Goal: Task Accomplishment & Management: Use online tool/utility

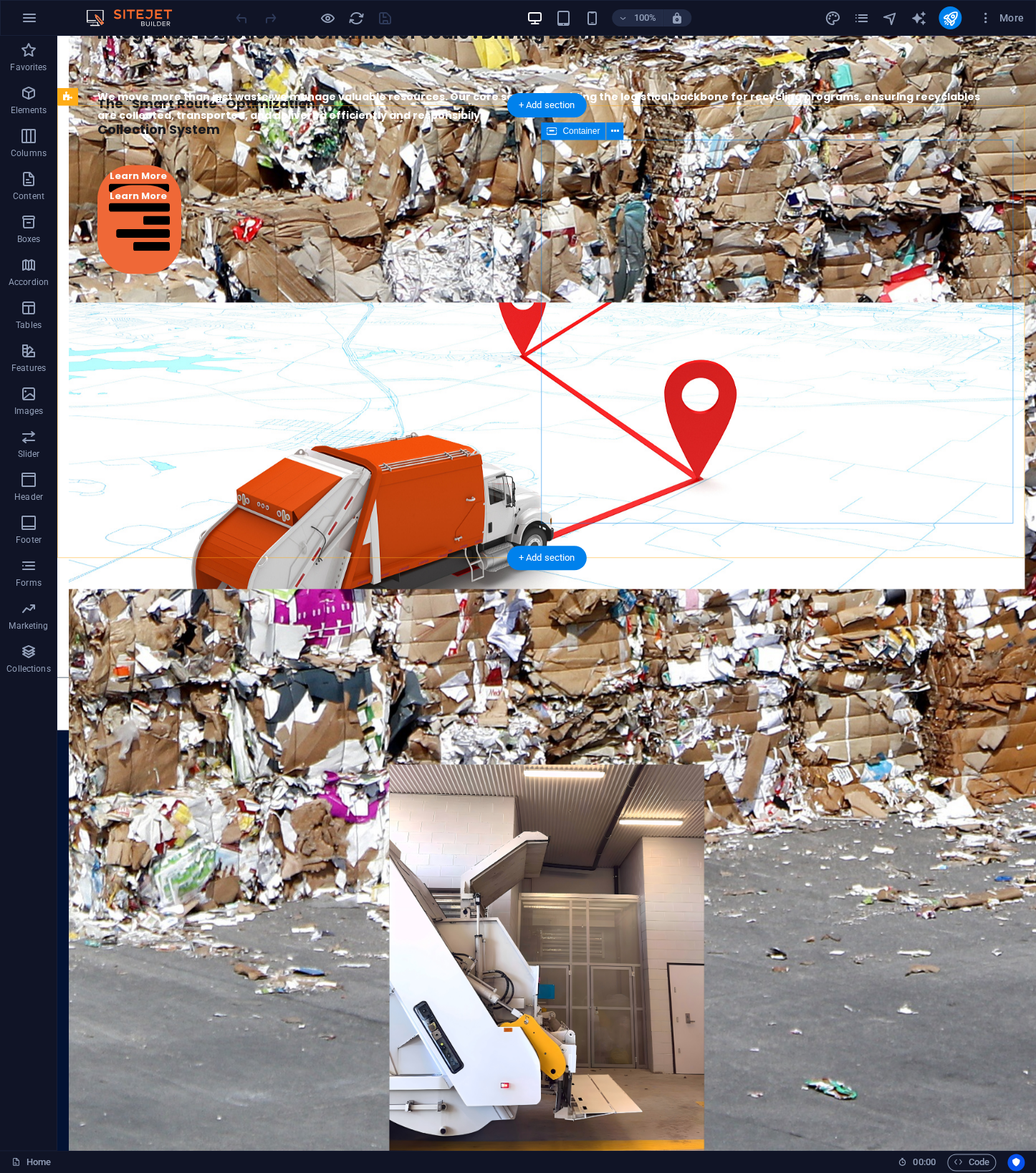
scroll to position [2759, 0]
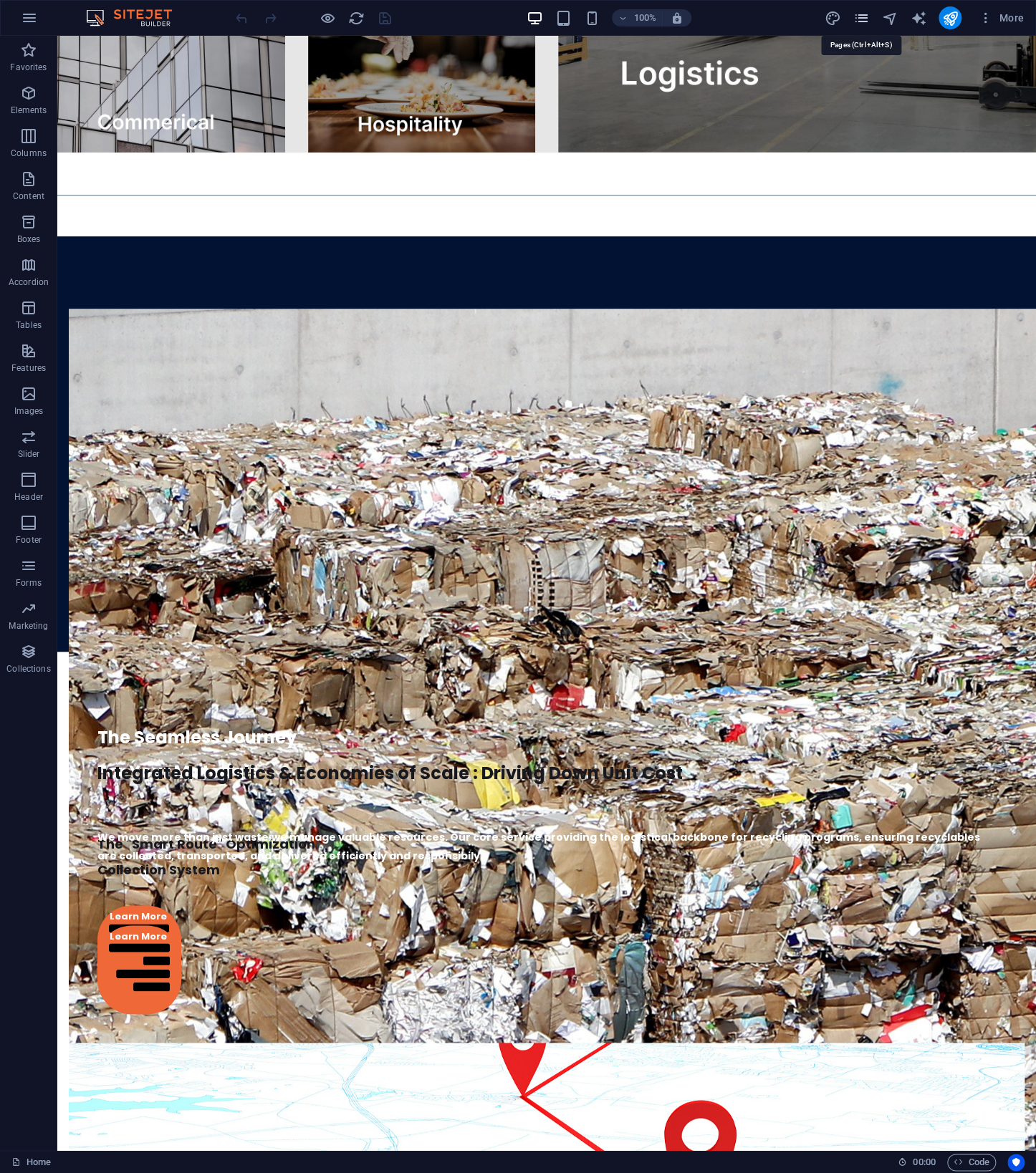
click at [860, 20] on icon "pages" at bounding box center [861, 18] width 17 height 17
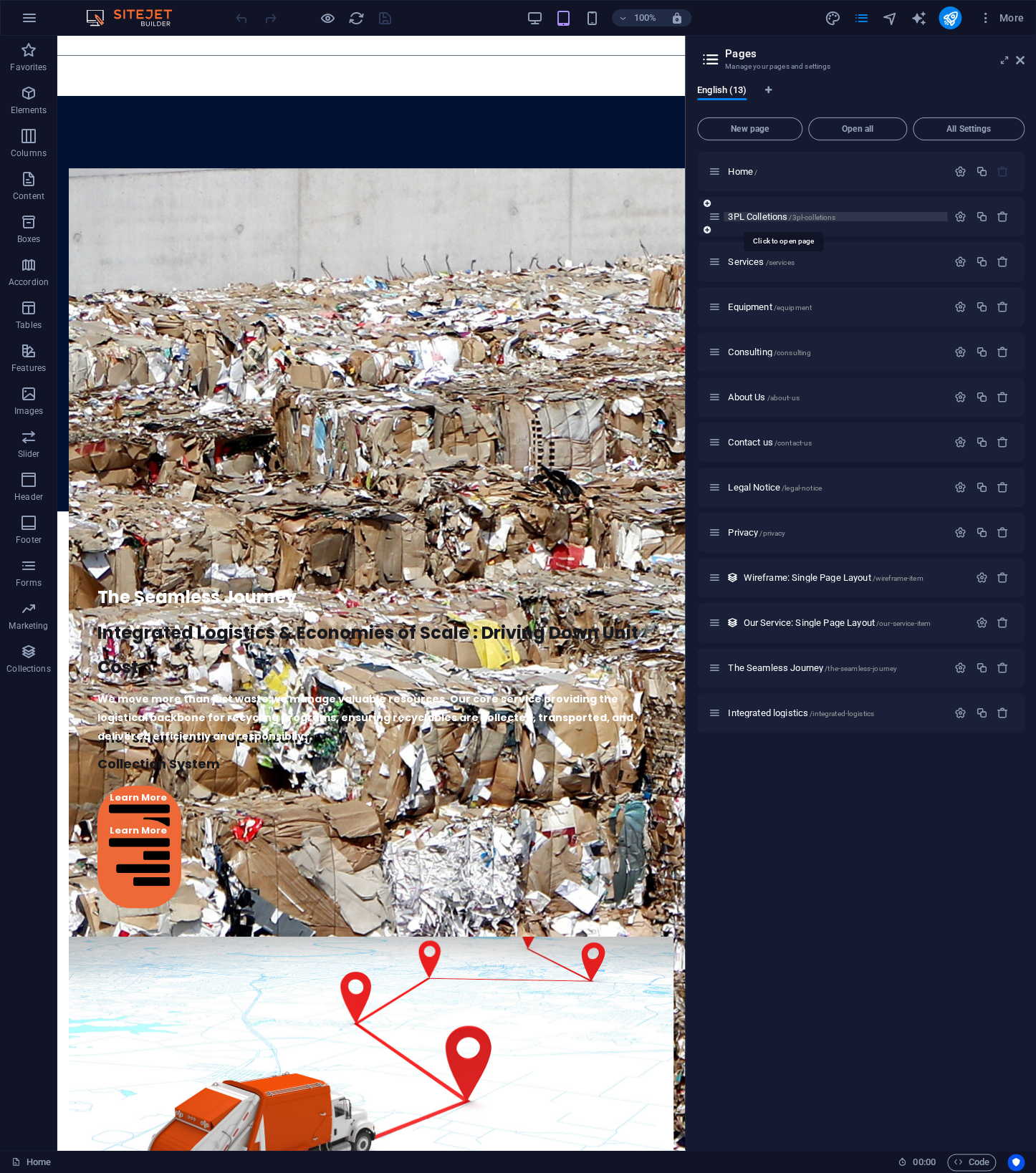
click at [755, 216] on span "3PL Colletions /3pl-colletions" at bounding box center [781, 217] width 107 height 11
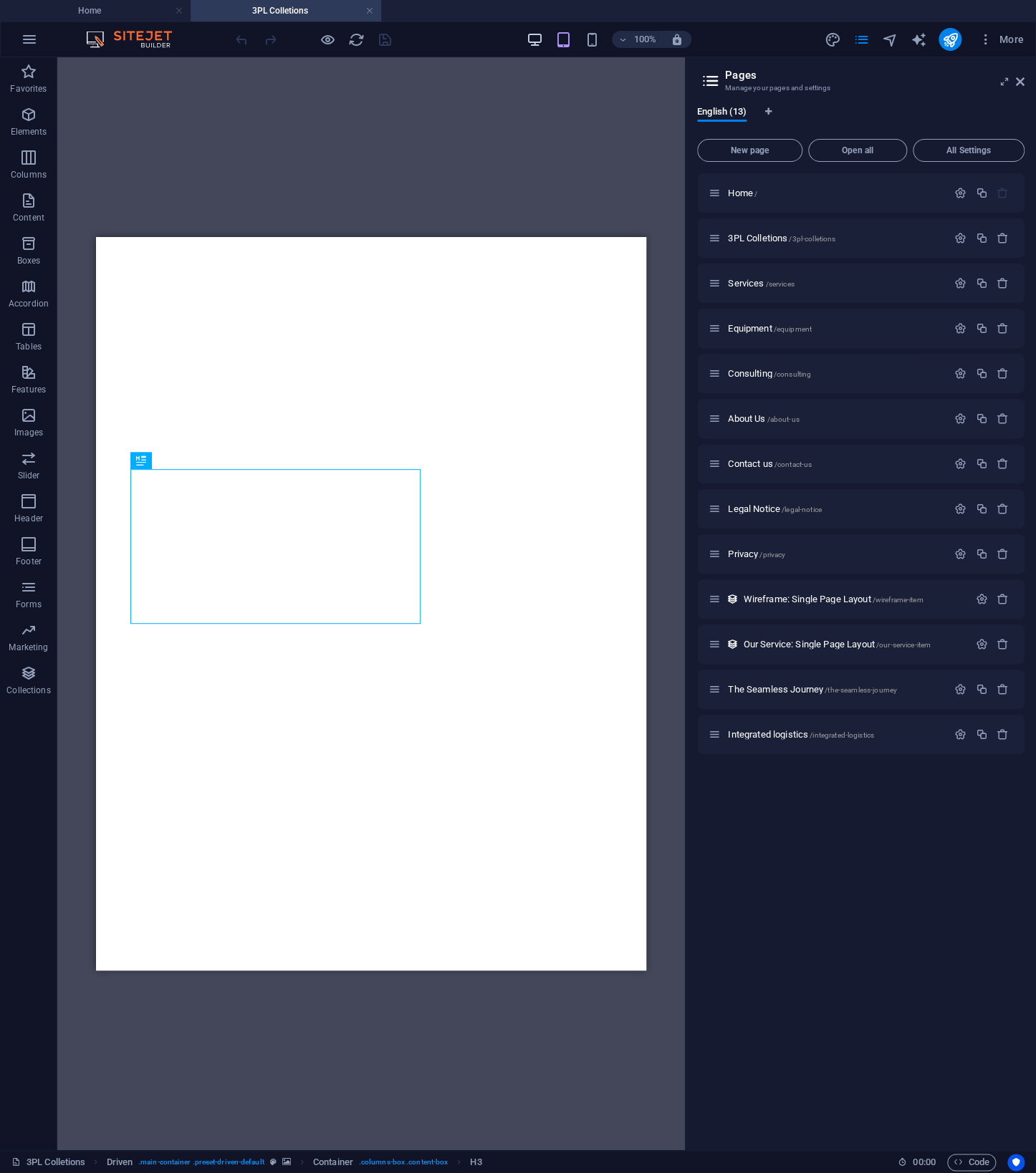
click at [536, 39] on icon "button" at bounding box center [533, 40] width 17 height 17
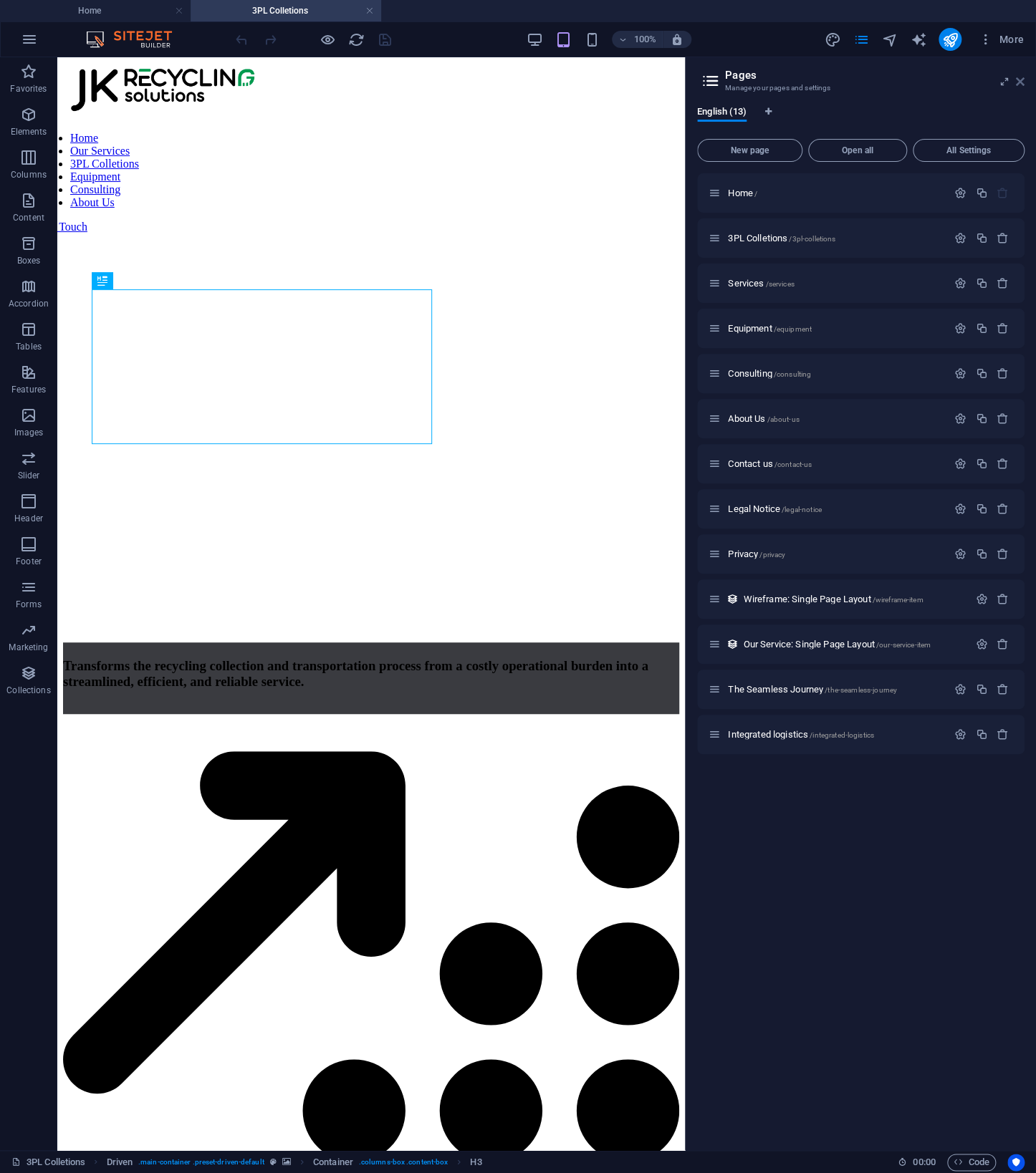
click at [1020, 79] on icon at bounding box center [1020, 81] width 9 height 12
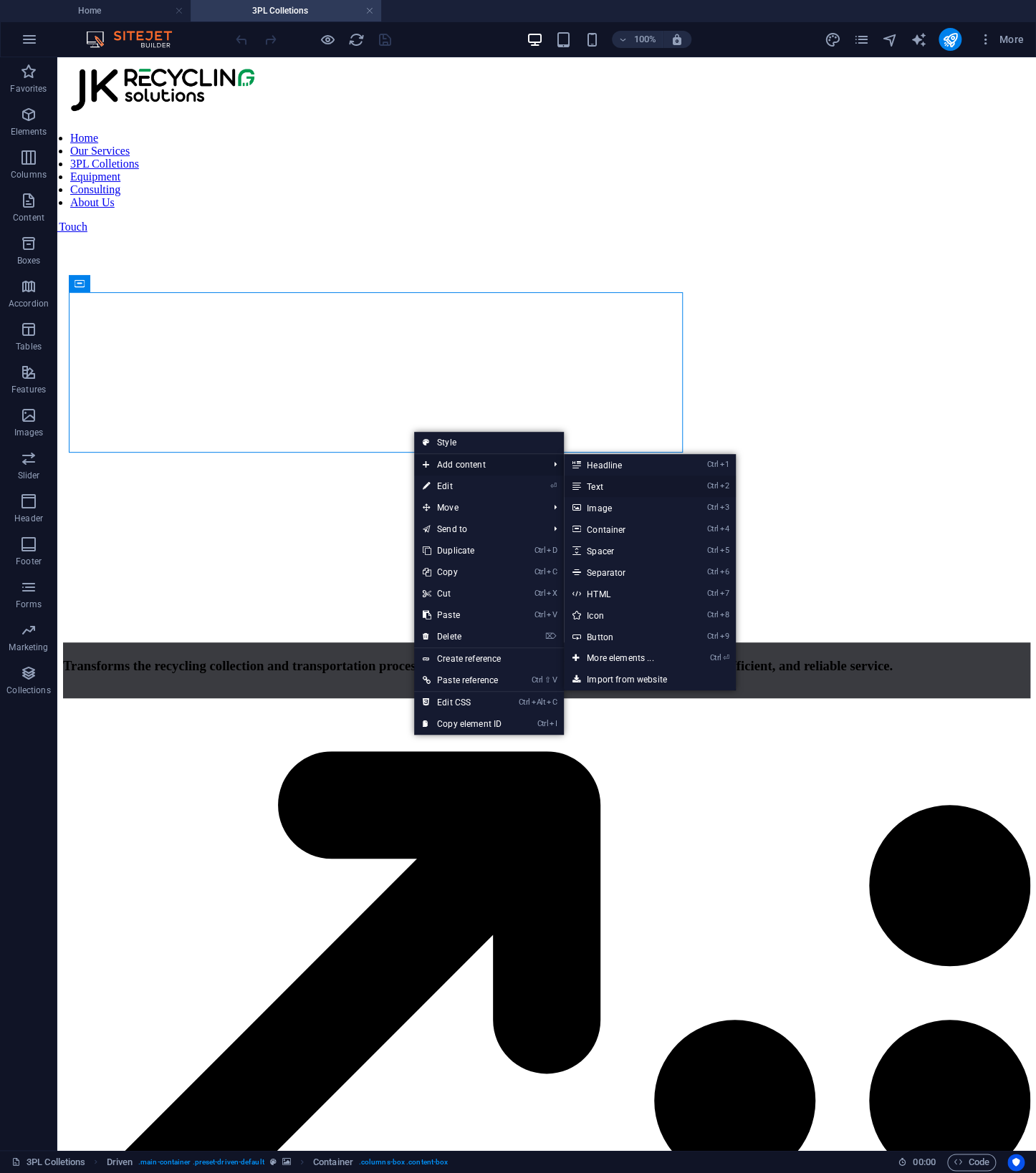
click at [653, 488] on link "Ctrl 2 Text" at bounding box center [623, 487] width 119 height 21
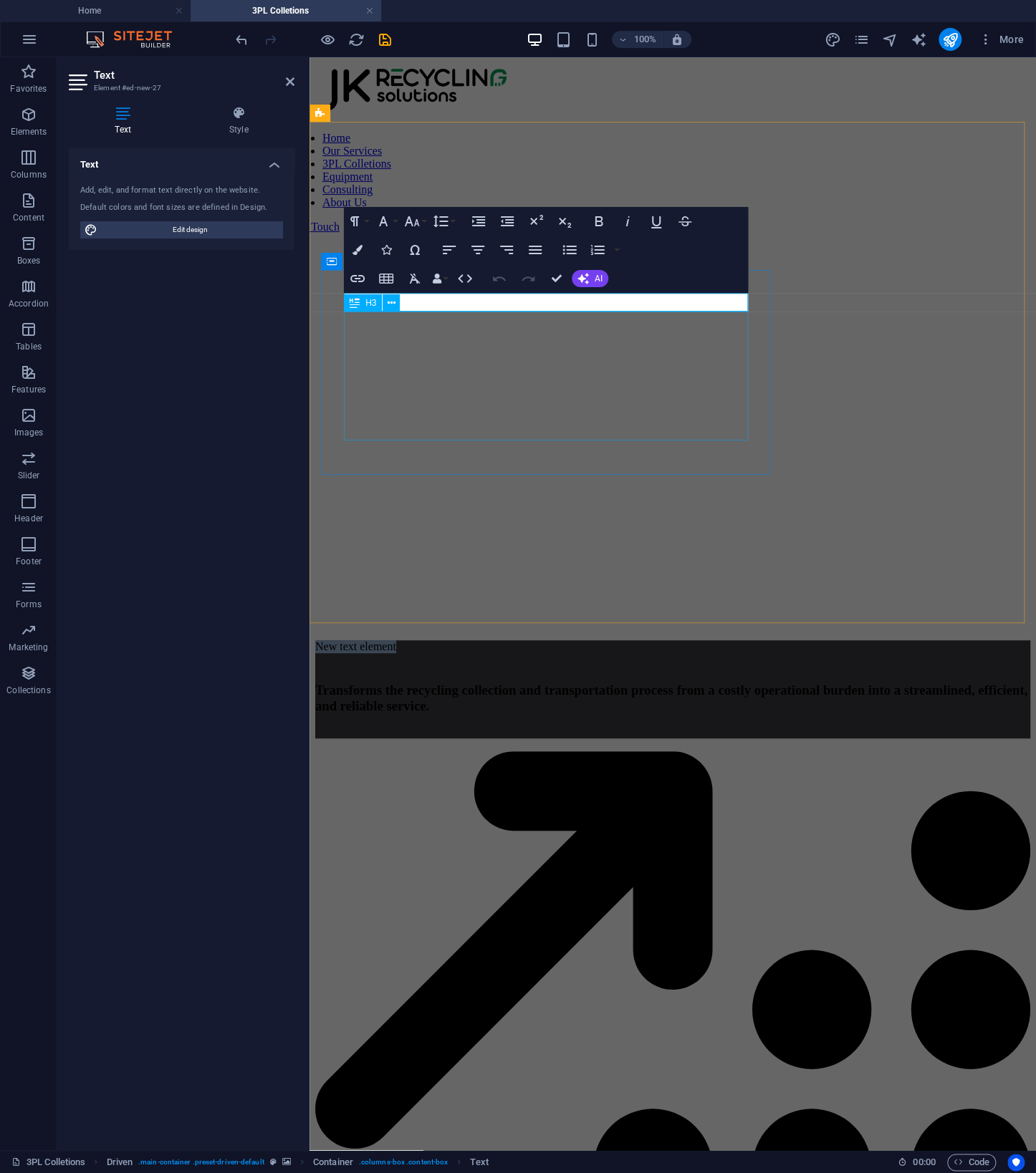
click at [604, 667] on div "Transforms the recycling collection and transportation process from a costly op…" at bounding box center [672, 690] width 715 height 47
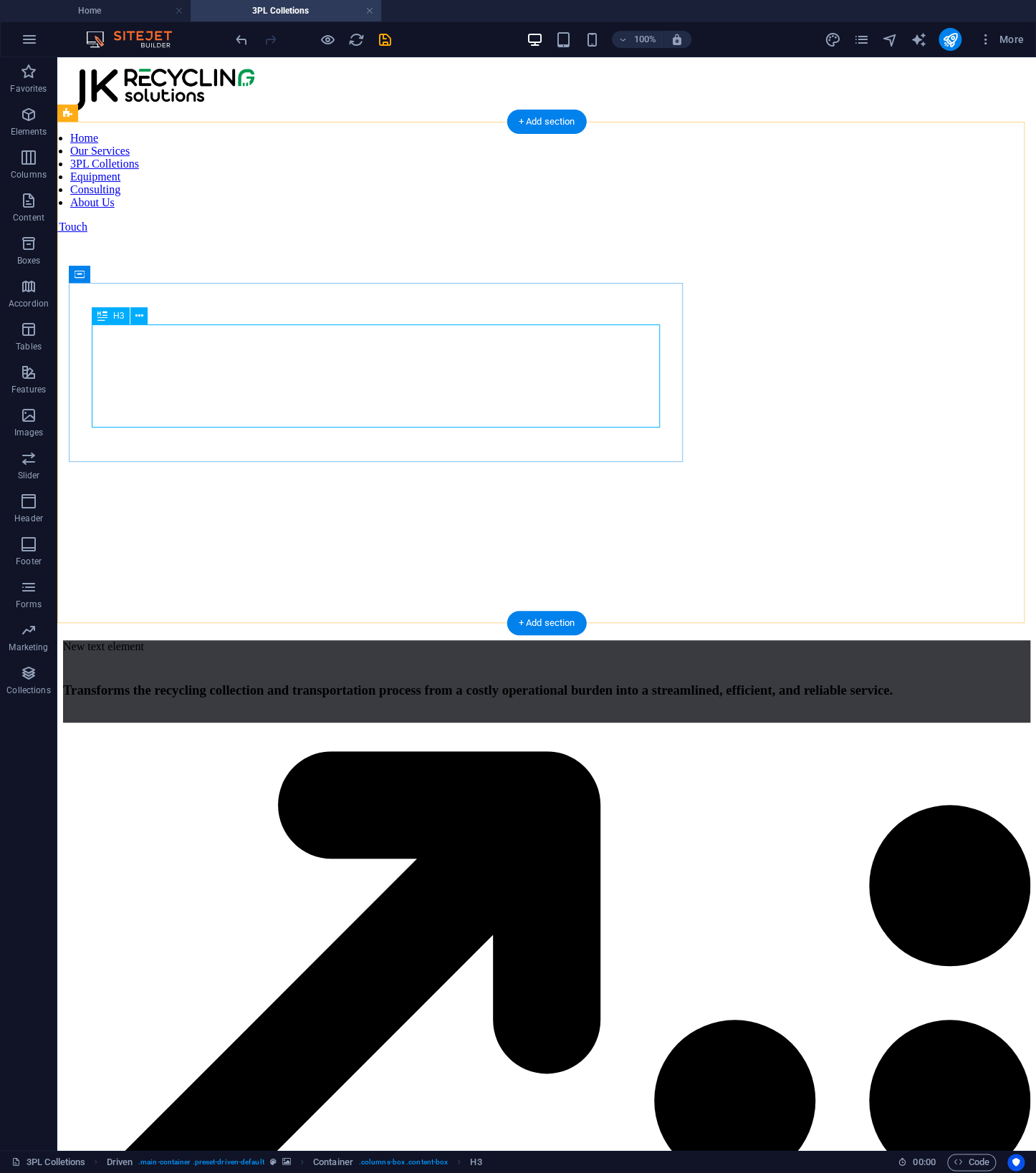
click at [413, 667] on div "Transforms the recycling collection and transportation process from a costly op…" at bounding box center [546, 683] width 967 height 32
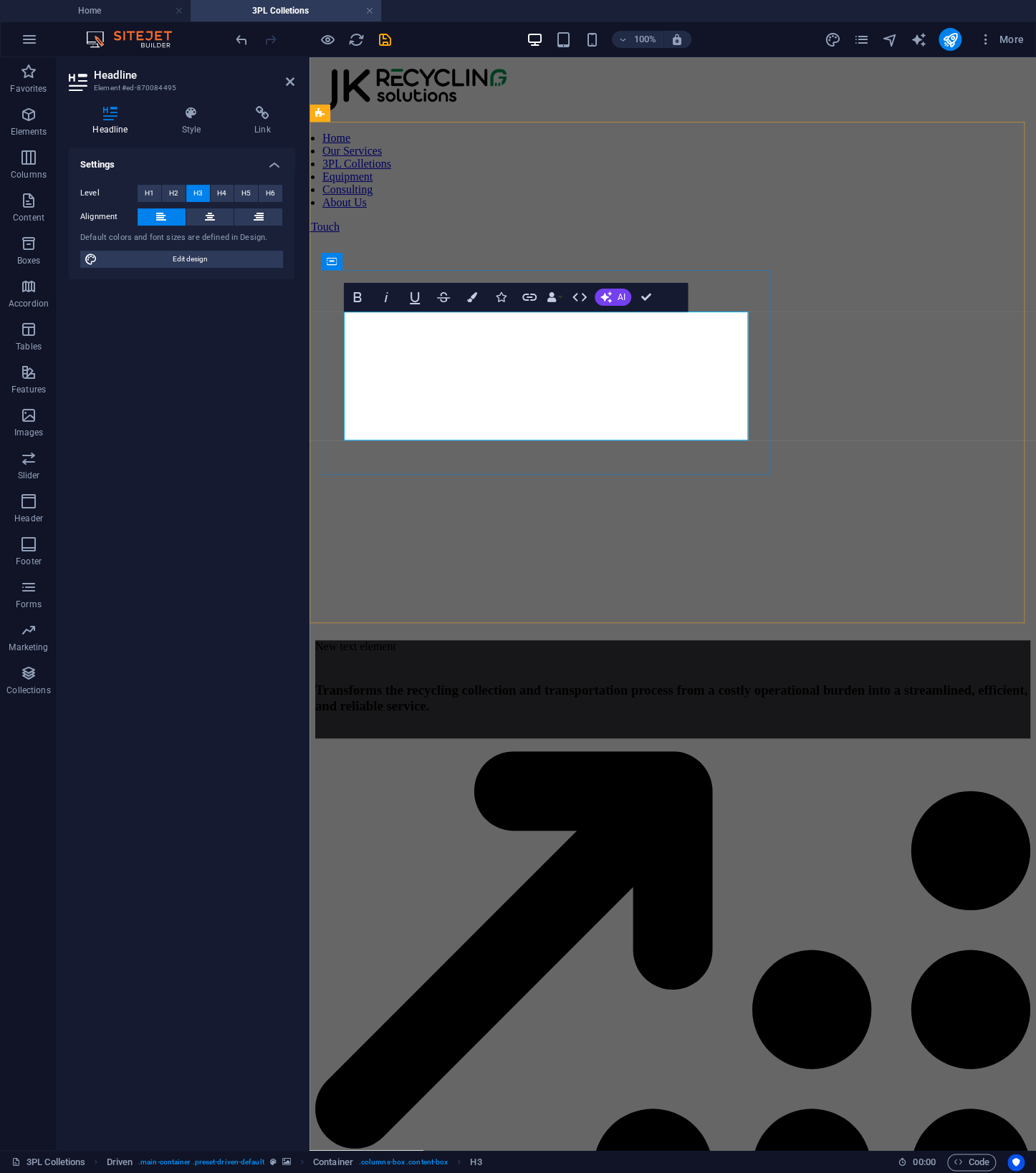
click at [626, 667] on h3 "Transforms the recycling collection and transportation process from a costly op…" at bounding box center [672, 690] width 715 height 47
drag, startPoint x: 626, startPoint y: 424, endPoint x: 264, endPoint y: 351, distance: 369.3
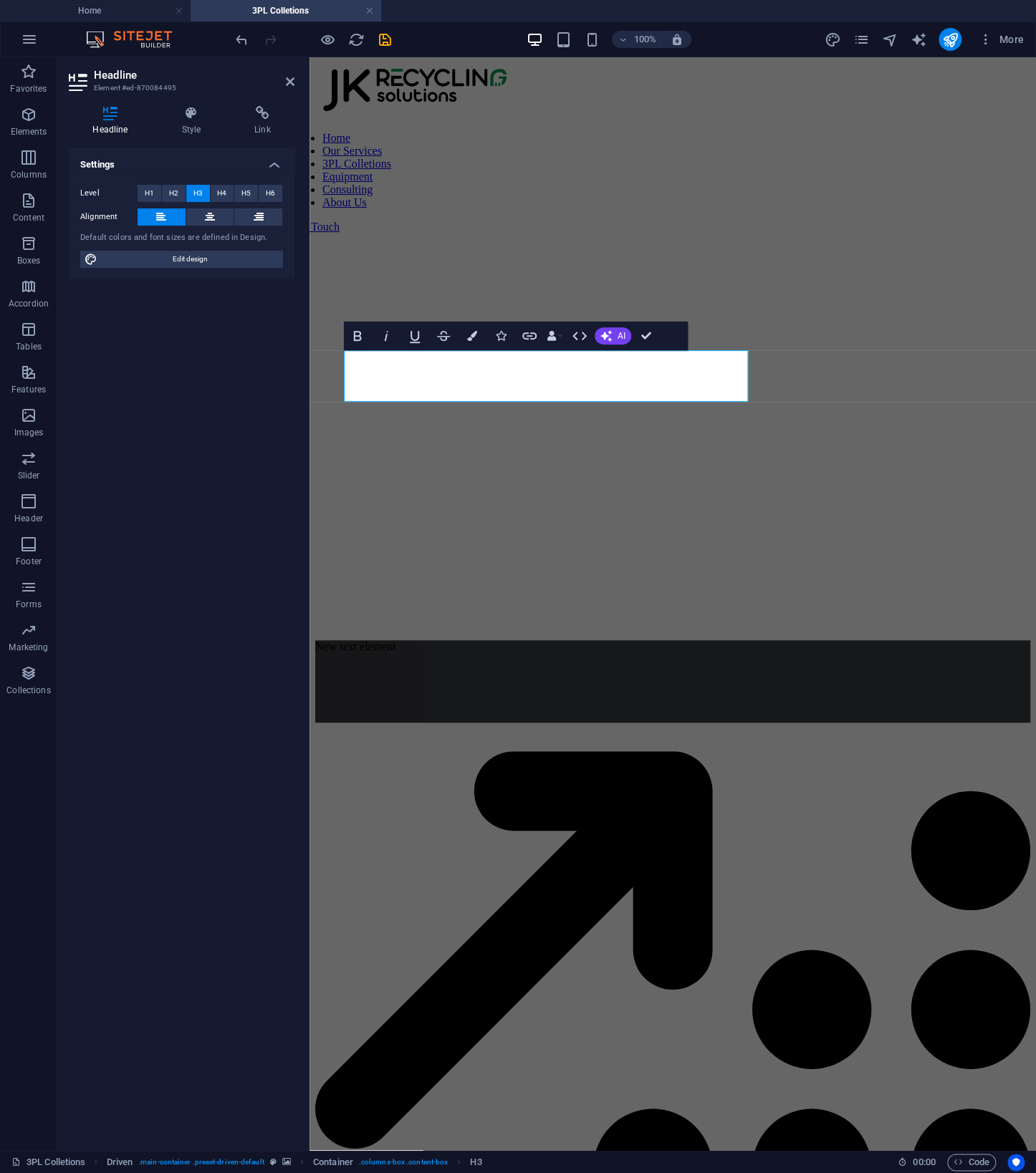
click at [555, 127] on figure at bounding box center [672, 127] width 715 height 0
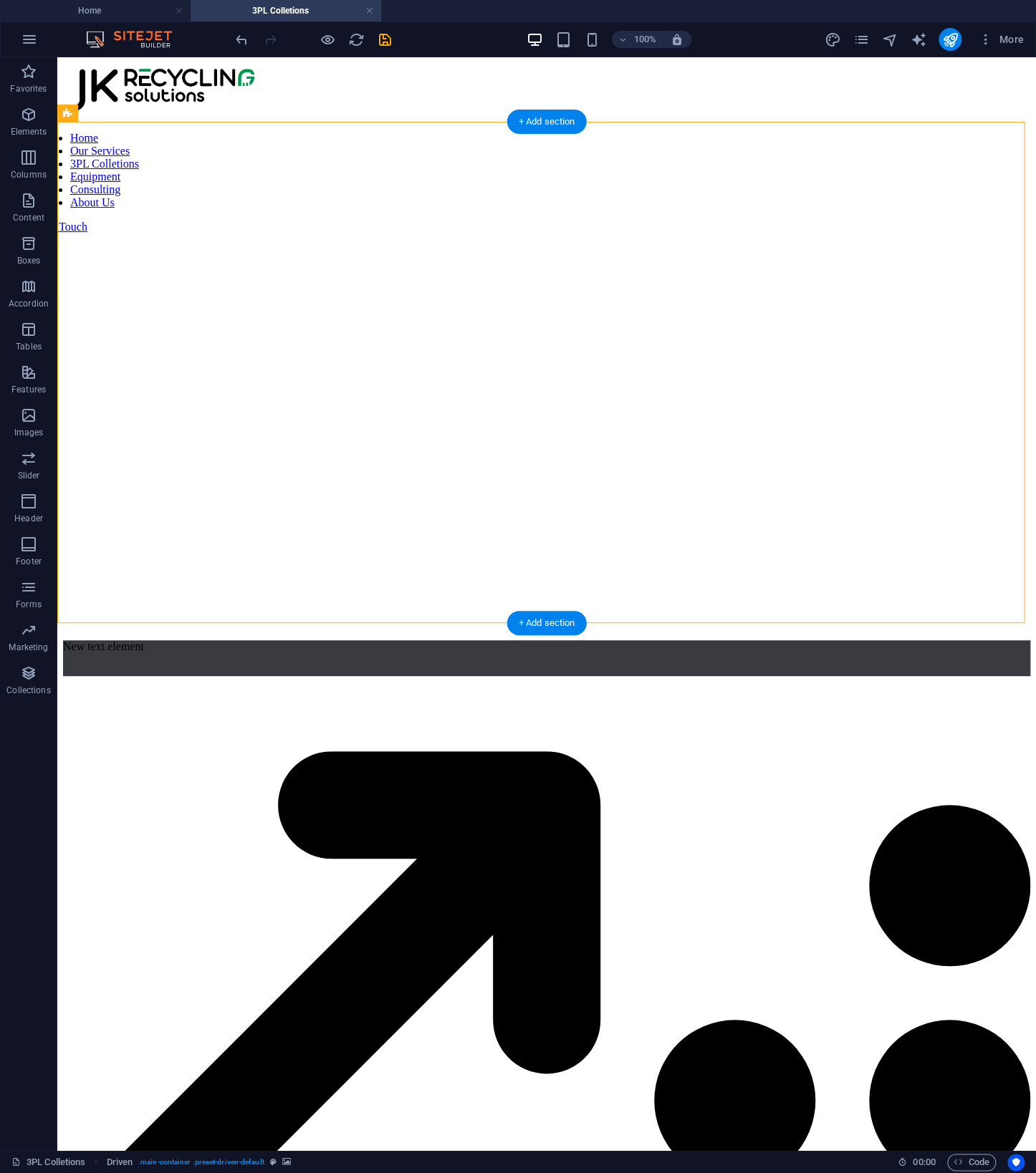
click at [380, 127] on figure at bounding box center [546, 127] width 967 height 0
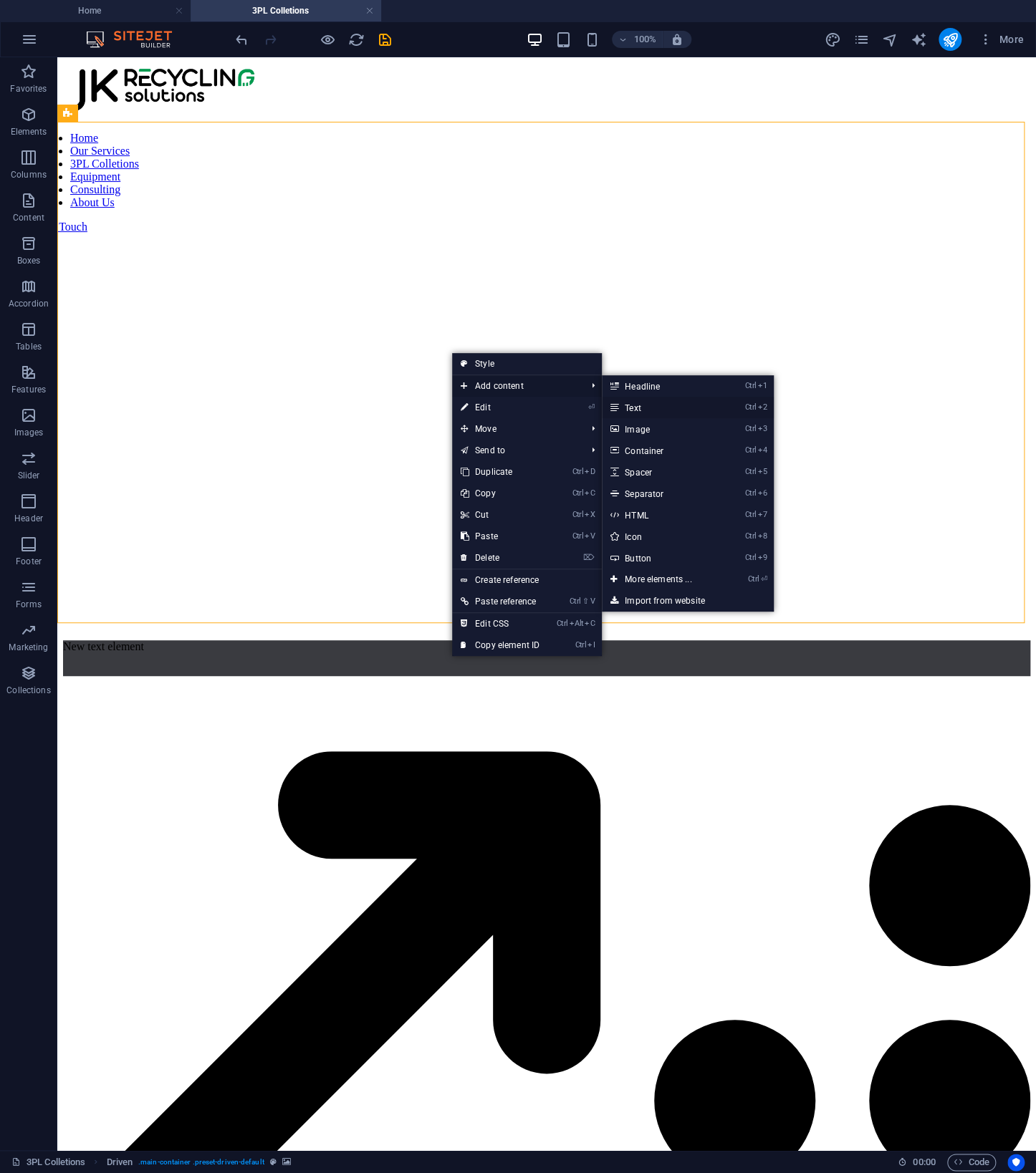
click at [650, 406] on link "Ctrl 2 Text" at bounding box center [661, 408] width 119 height 21
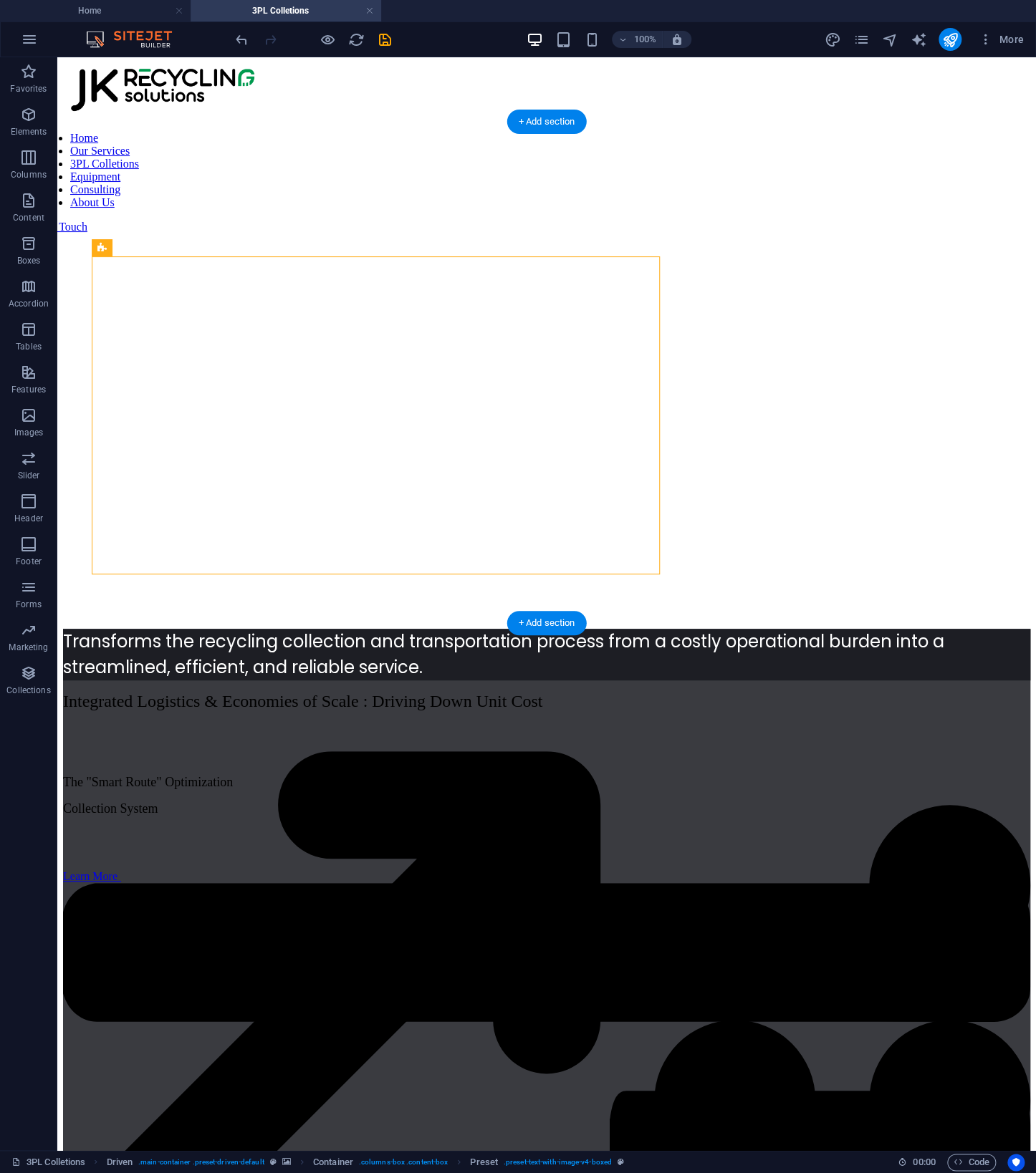
click at [778, 127] on figure at bounding box center [546, 127] width 967 height 0
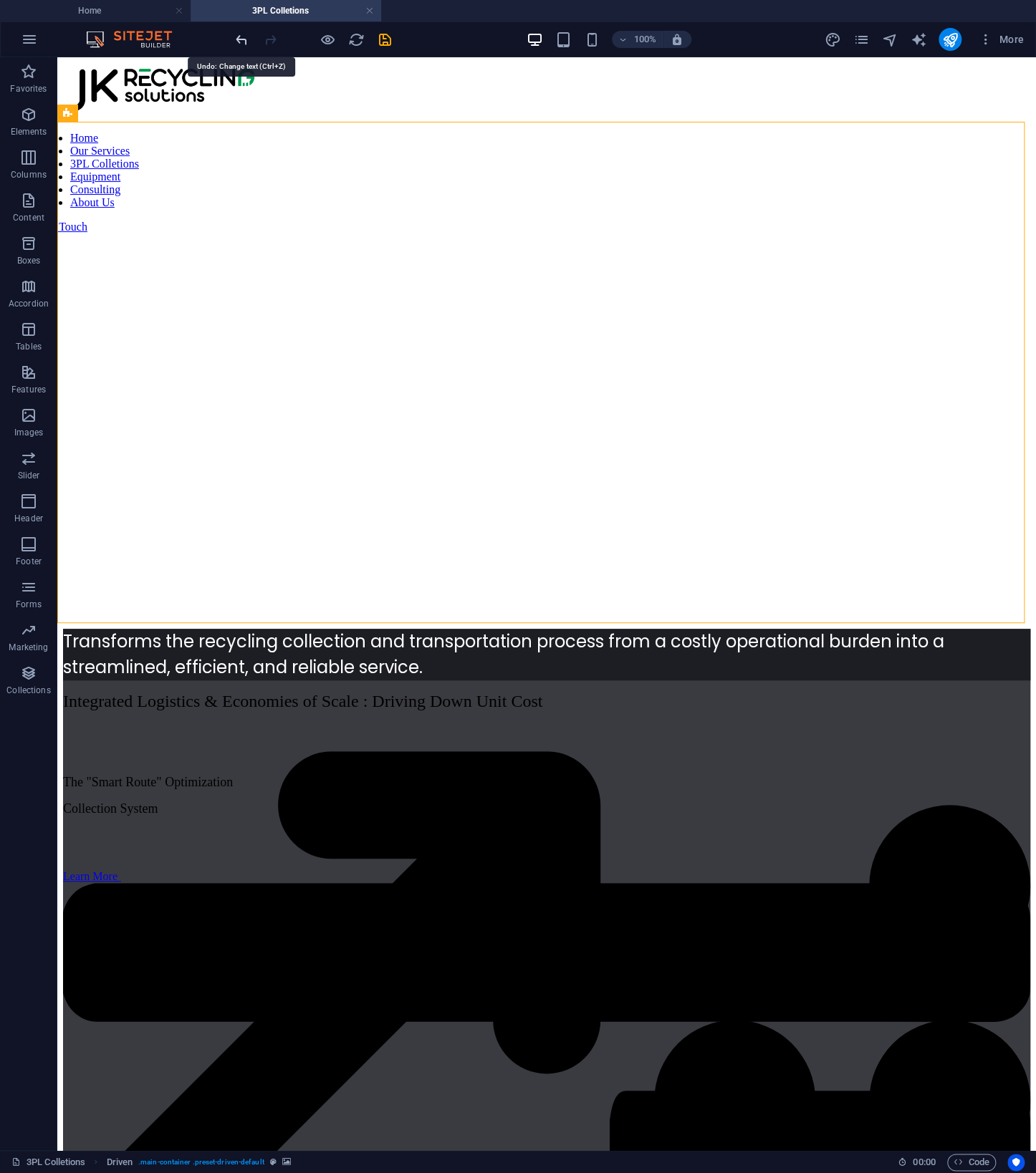
click at [238, 36] on icon "undo" at bounding box center [242, 40] width 17 height 17
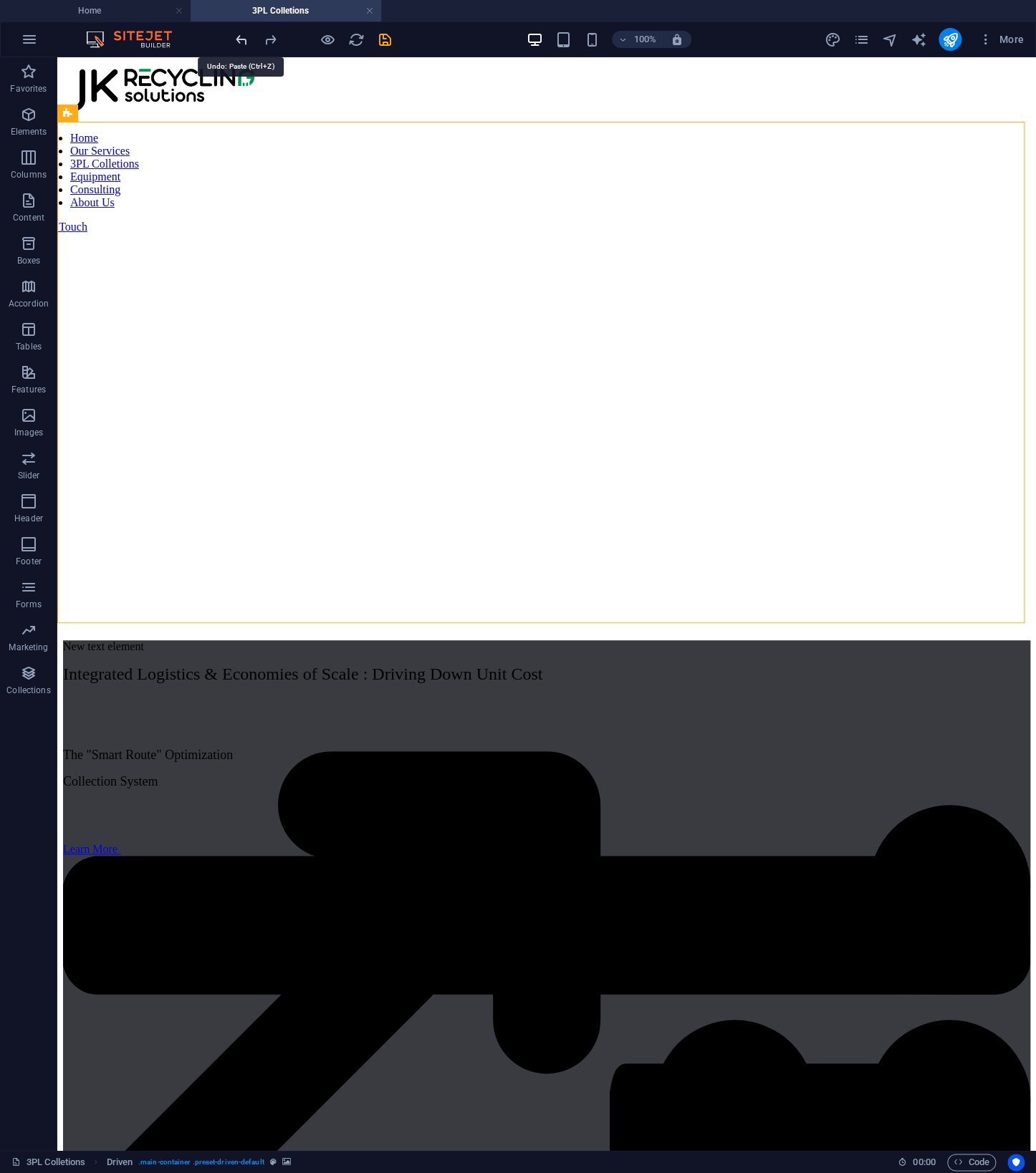
click at [238, 36] on icon "undo" at bounding box center [242, 40] width 17 height 17
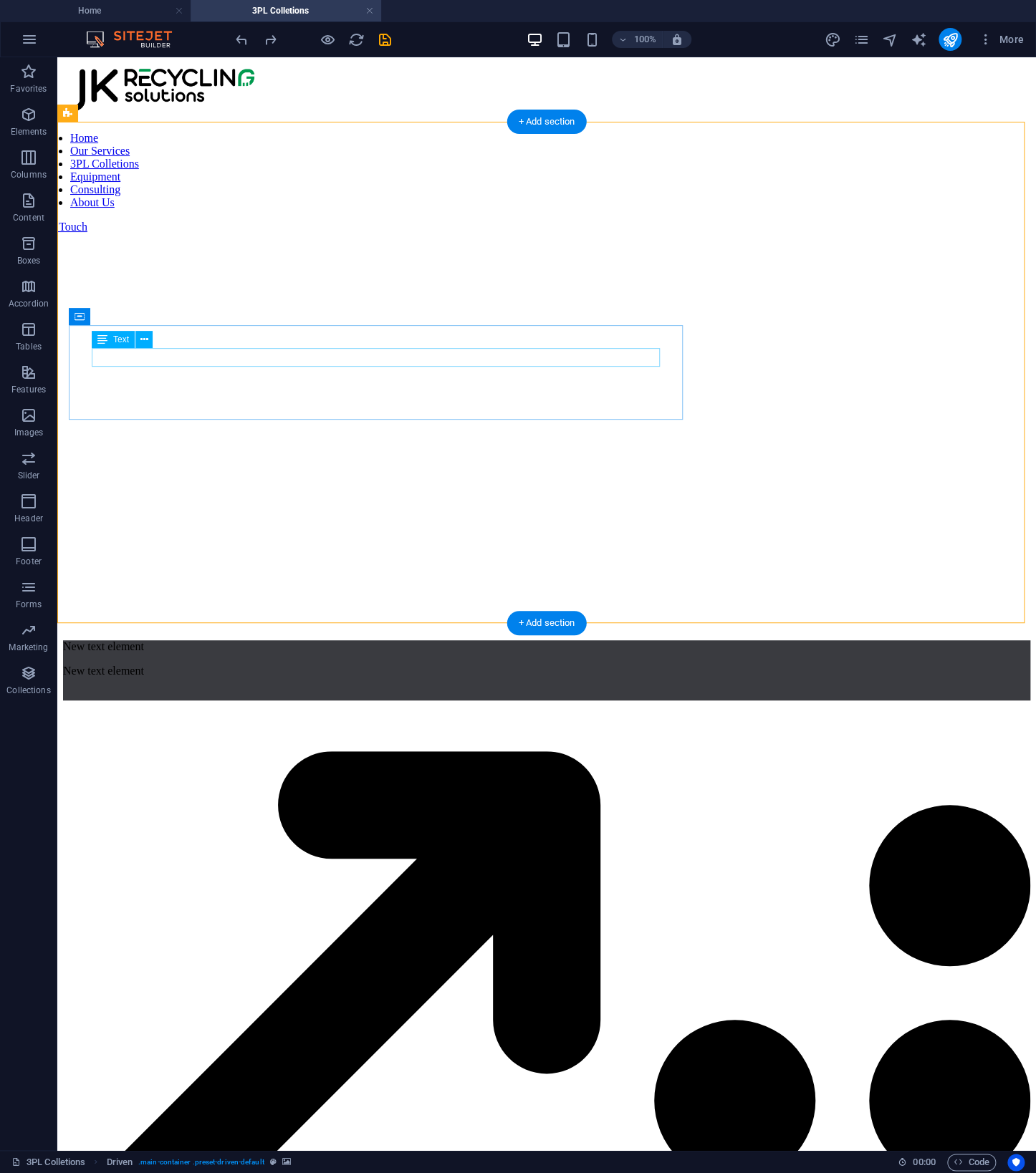
click at [401, 640] on div "New text element" at bounding box center [546, 647] width 967 height 13
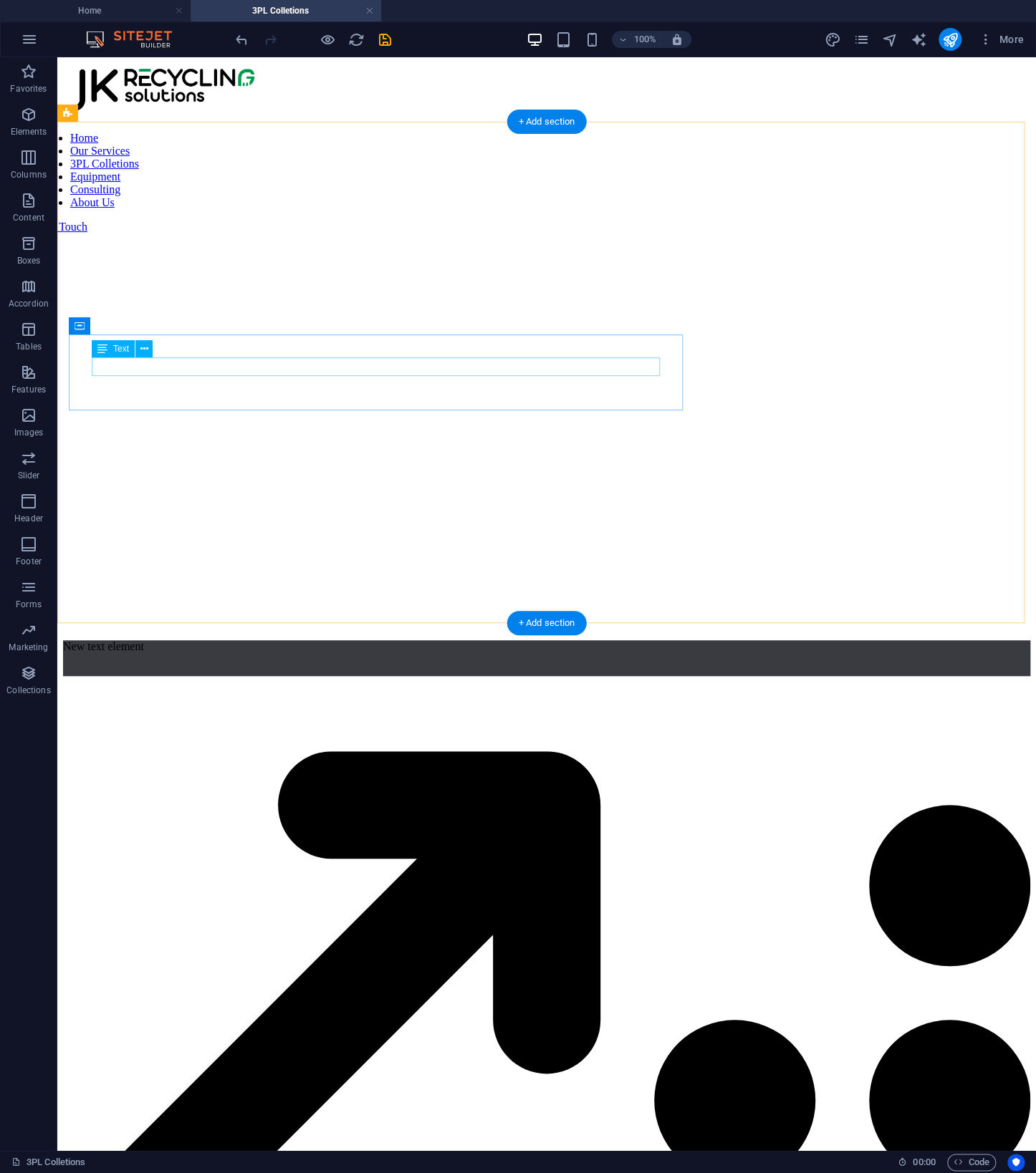
click at [408, 640] on div "New text element" at bounding box center [546, 647] width 967 height 13
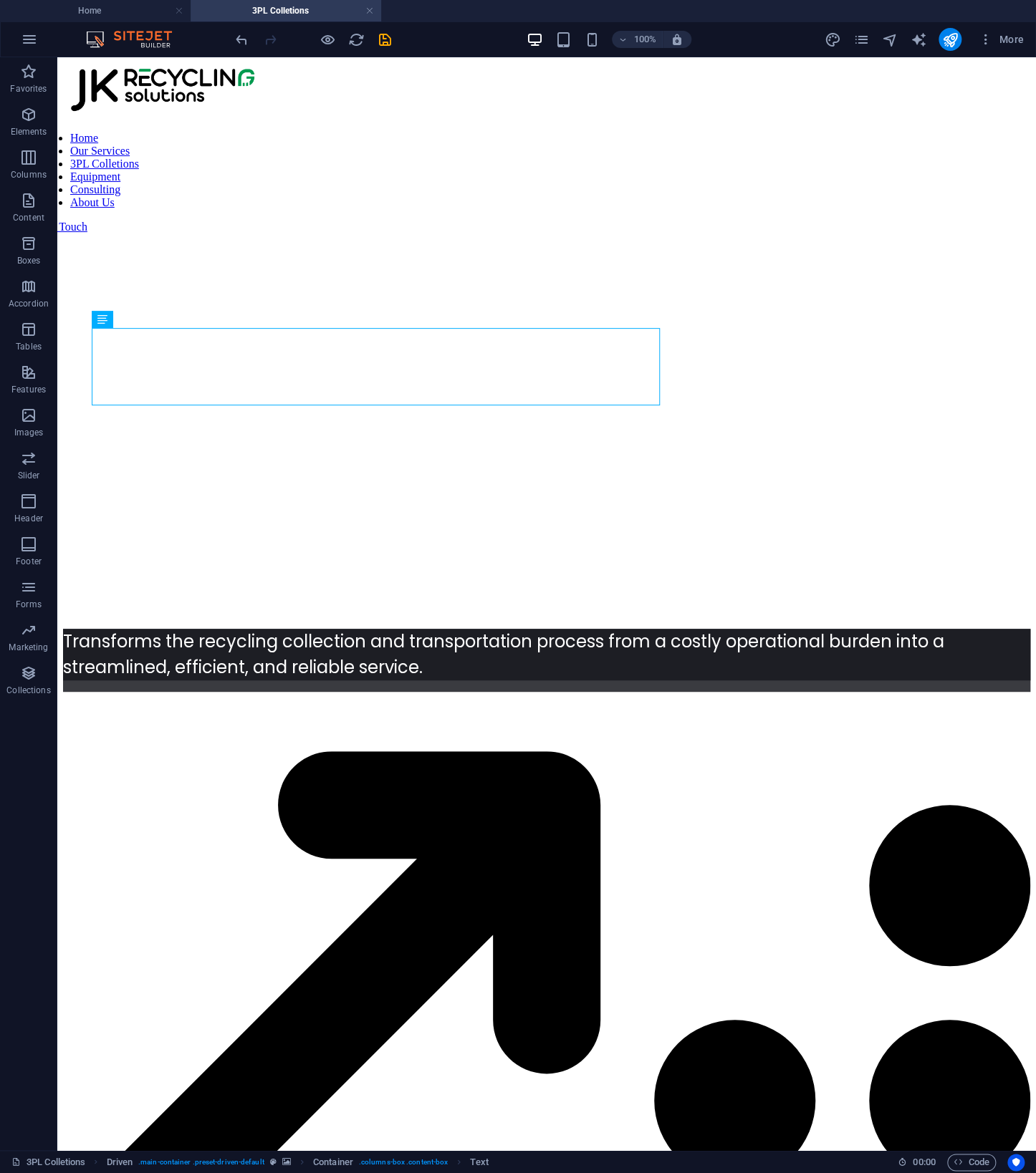
drag, startPoint x: 288, startPoint y: 394, endPoint x: 97, endPoint y: 390, distance: 191.0
click at [302, 629] on h3 "Transforms the recycling collection and transportation process from a costly op…" at bounding box center [546, 655] width 967 height 51
click at [748, 127] on figure at bounding box center [546, 127] width 967 height 0
click at [346, 629] on h3 "Transforms the recycling collection and transportation process from a costly op…" at bounding box center [546, 655] width 967 height 51
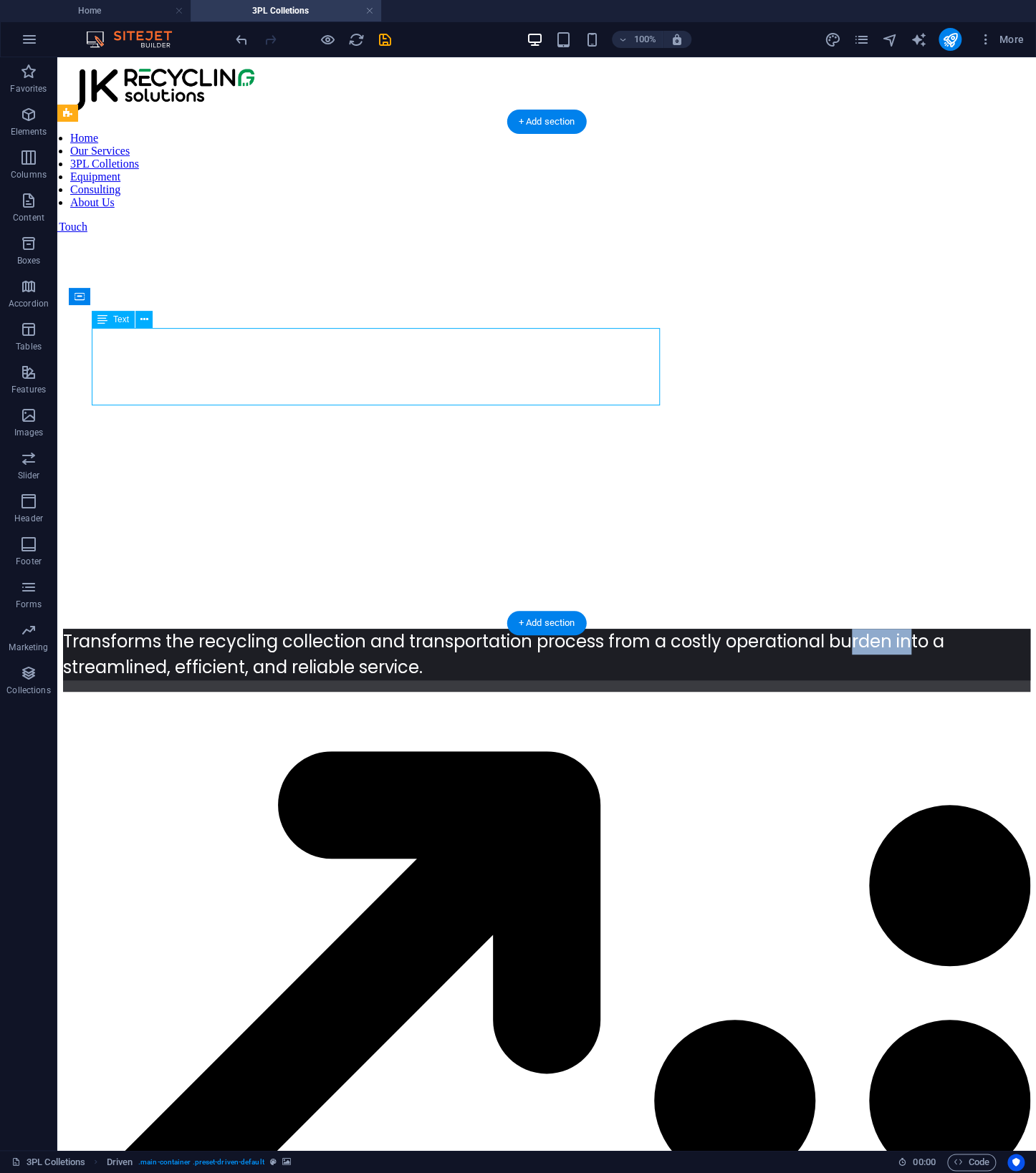
click at [346, 629] on h3 "Transforms the recycling collection and transportation process from a costly op…" at bounding box center [546, 655] width 967 height 51
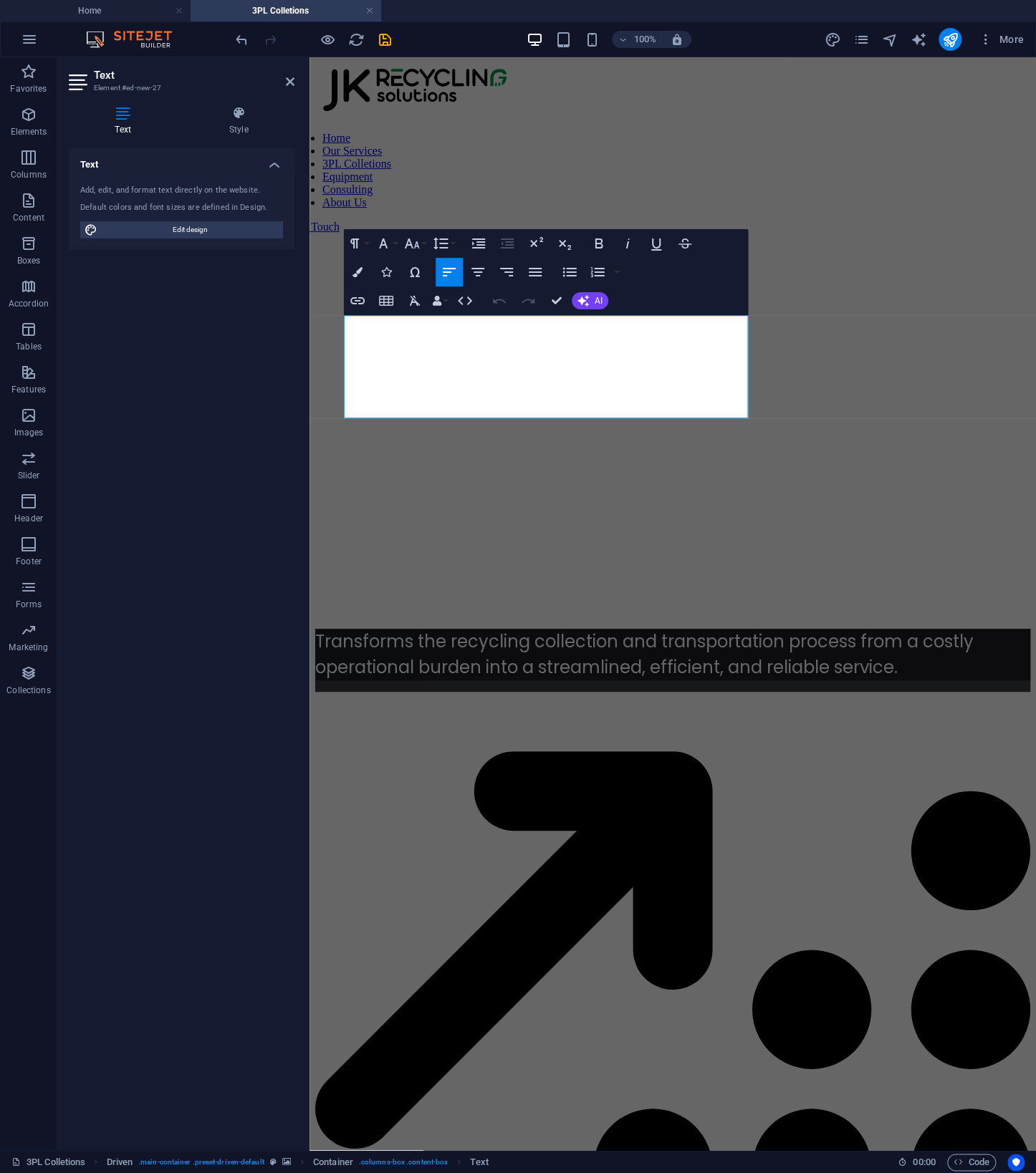
drag, startPoint x: 632, startPoint y: 404, endPoint x: 602, endPoint y: 384, distance: 36.1
click at [427, 249] on button "Font Size" at bounding box center [414, 243] width 27 height 28
click at [424, 247] on button "Font Size" at bounding box center [414, 243] width 27 height 28
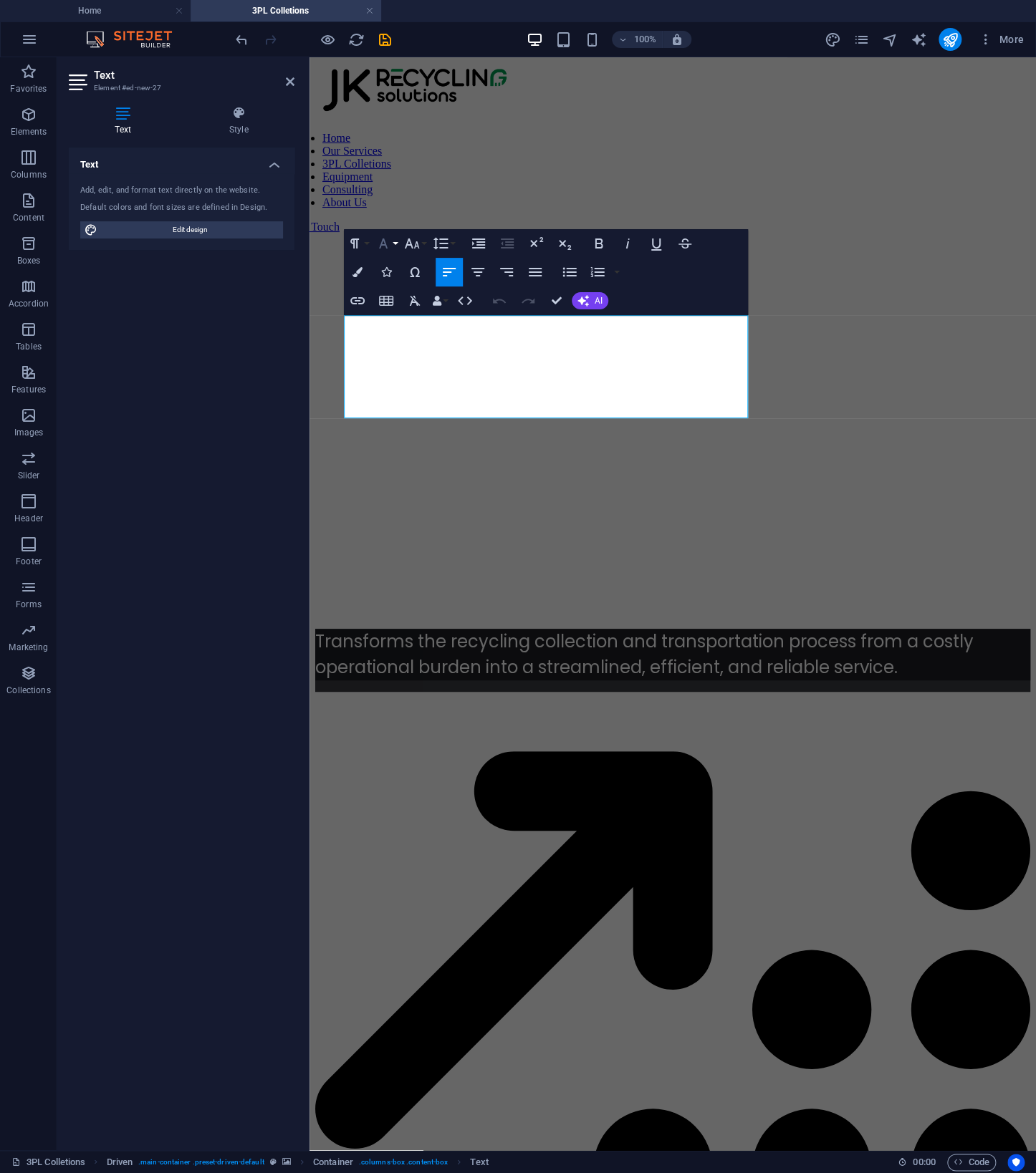
click at [395, 246] on button "Font Family" at bounding box center [386, 243] width 27 height 28
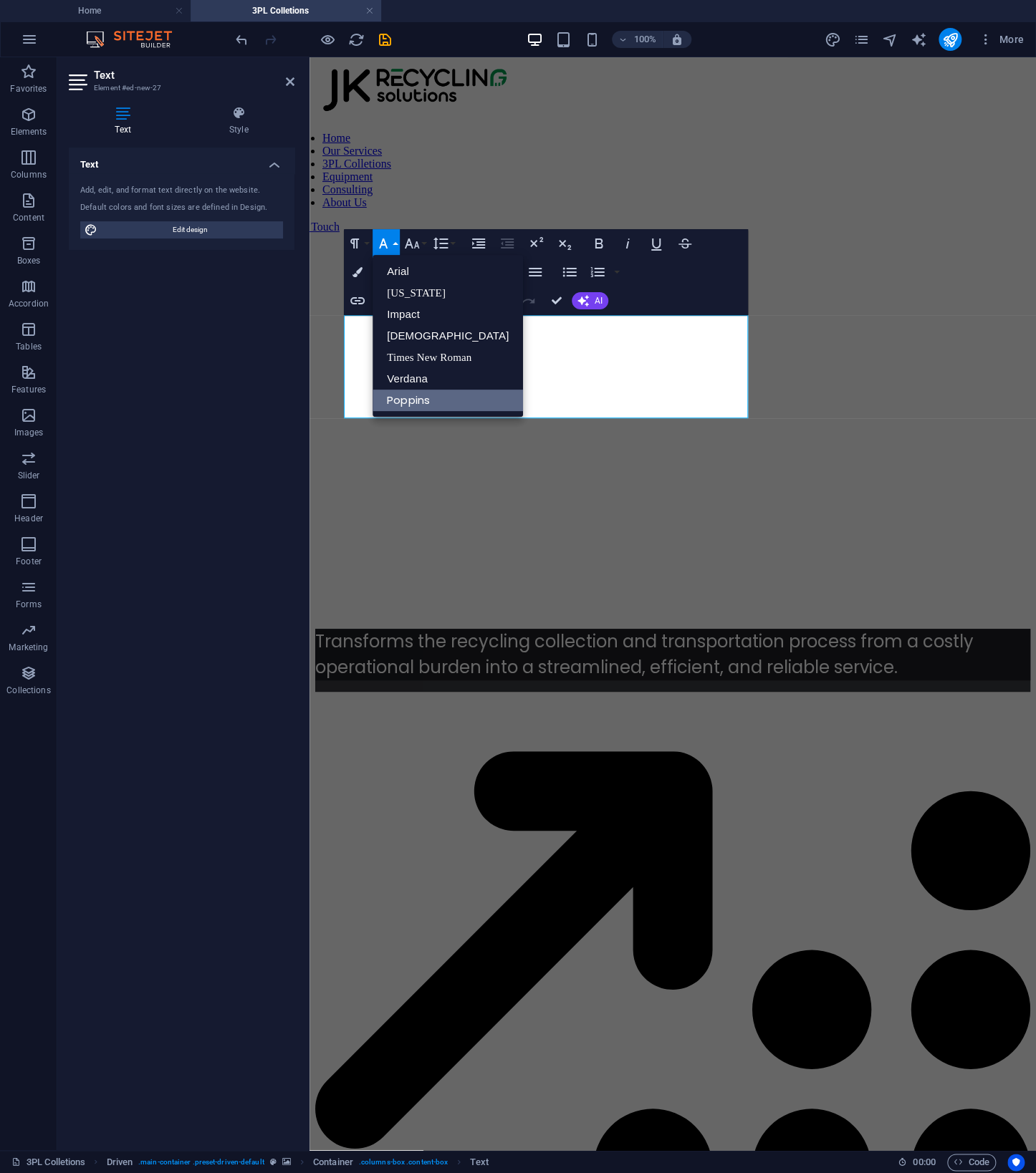
scroll to position [0, 0]
click at [409, 402] on link "Poppins" at bounding box center [448, 400] width 150 height 21
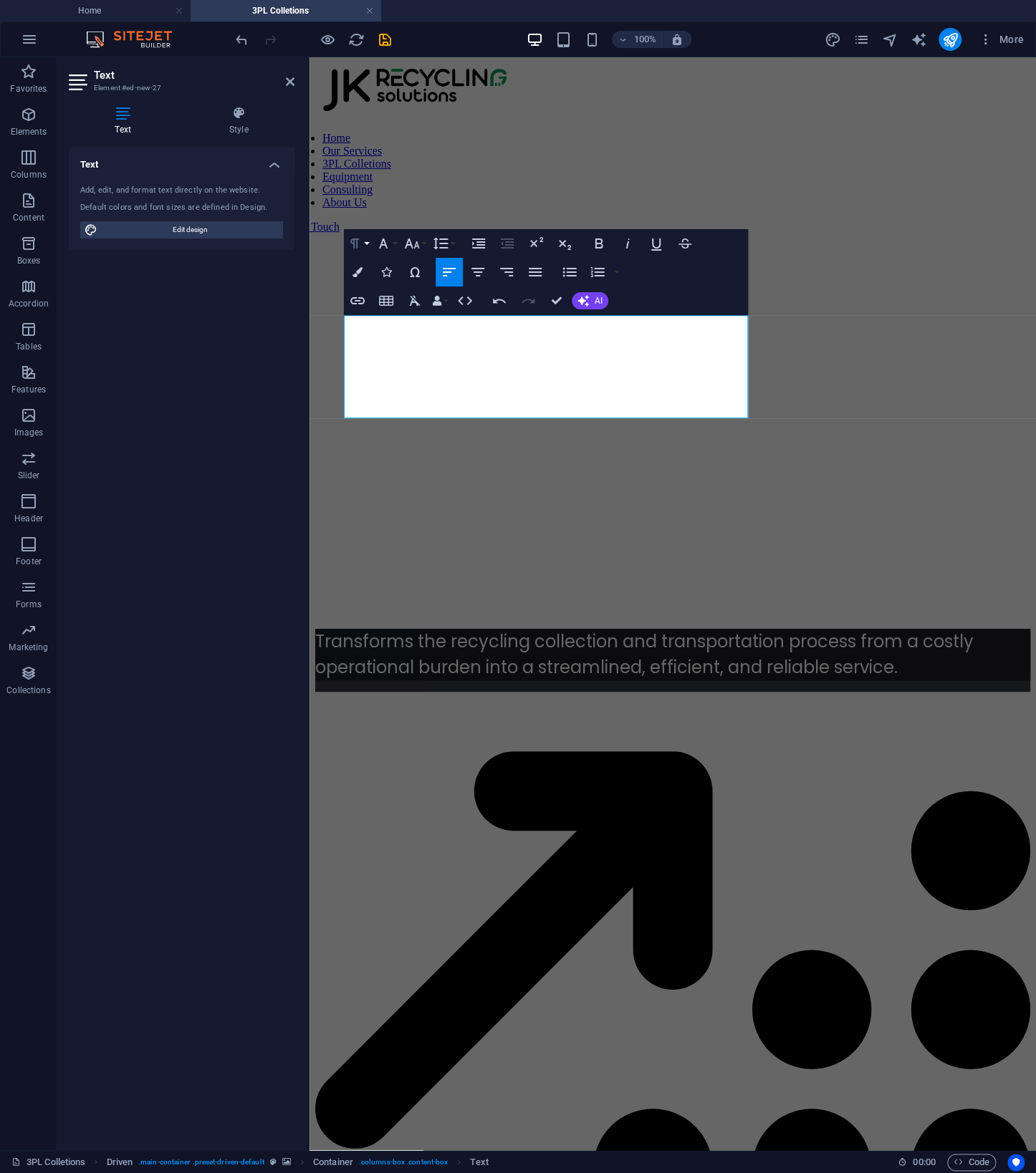
click at [364, 242] on button "Paragraph Format" at bounding box center [357, 243] width 27 height 28
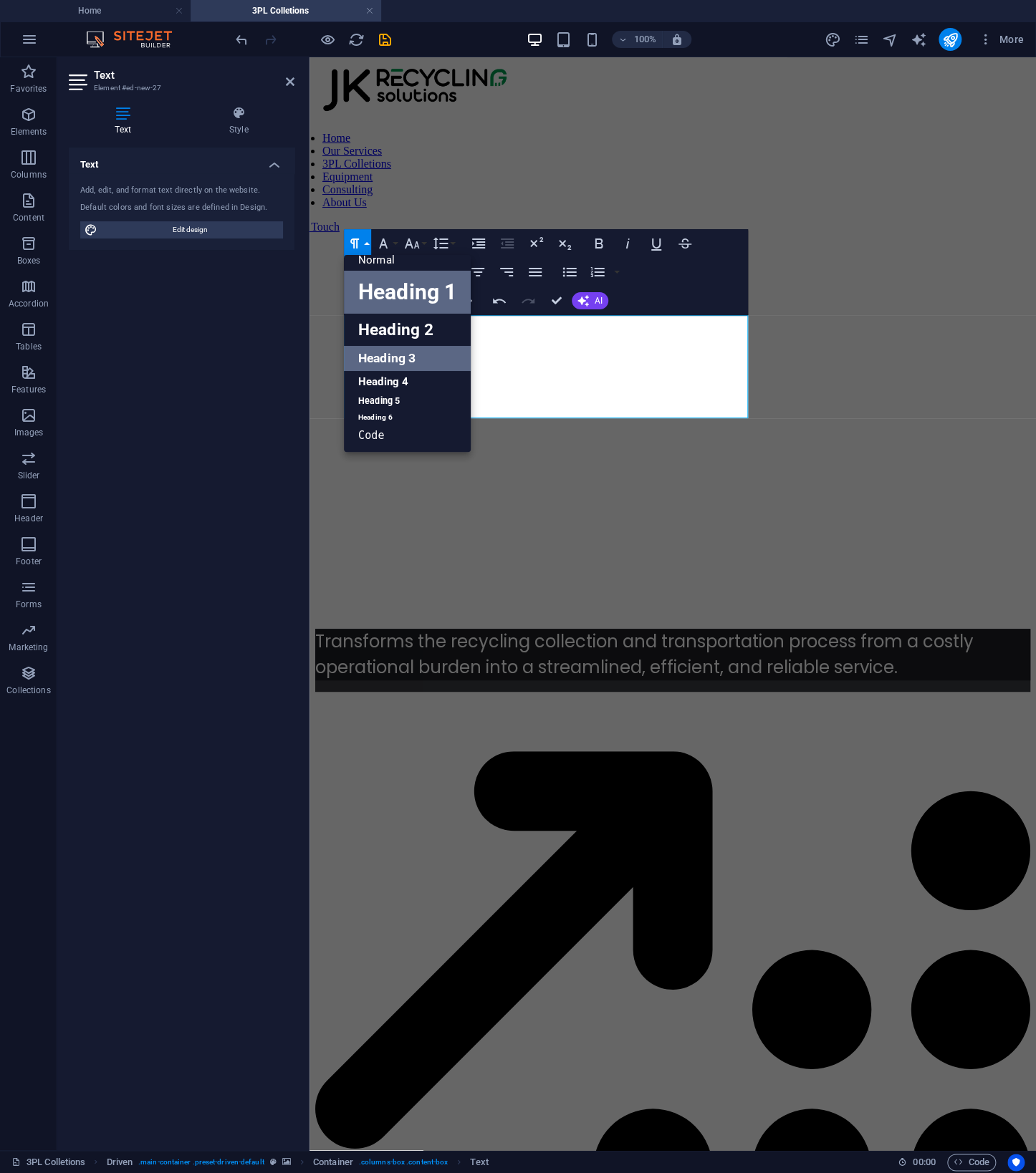
scroll to position [12, 0]
click at [375, 263] on link "Normal" at bounding box center [407, 260] width 127 height 21
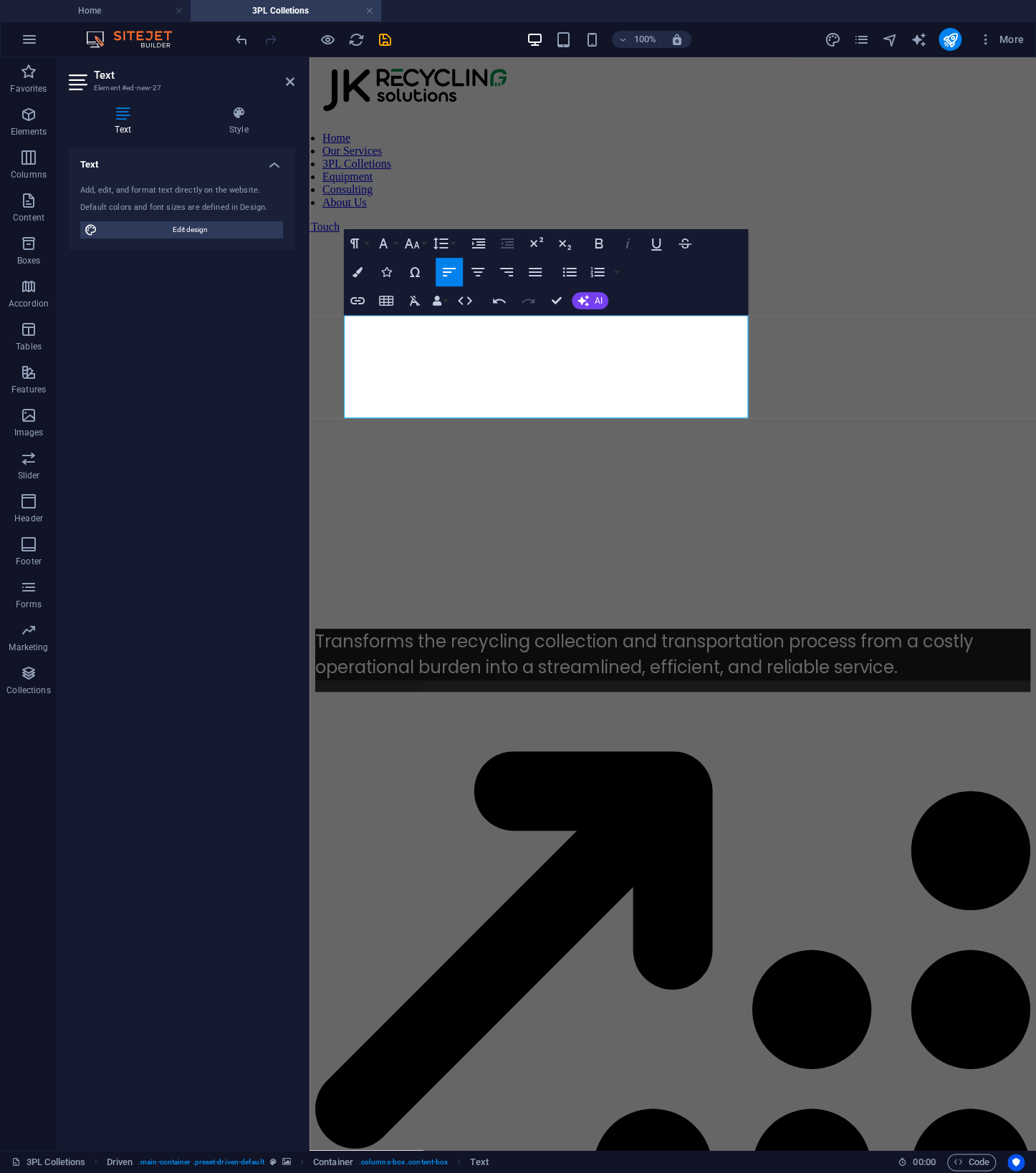
click at [628, 247] on icon "button" at bounding box center [627, 243] width 17 height 17
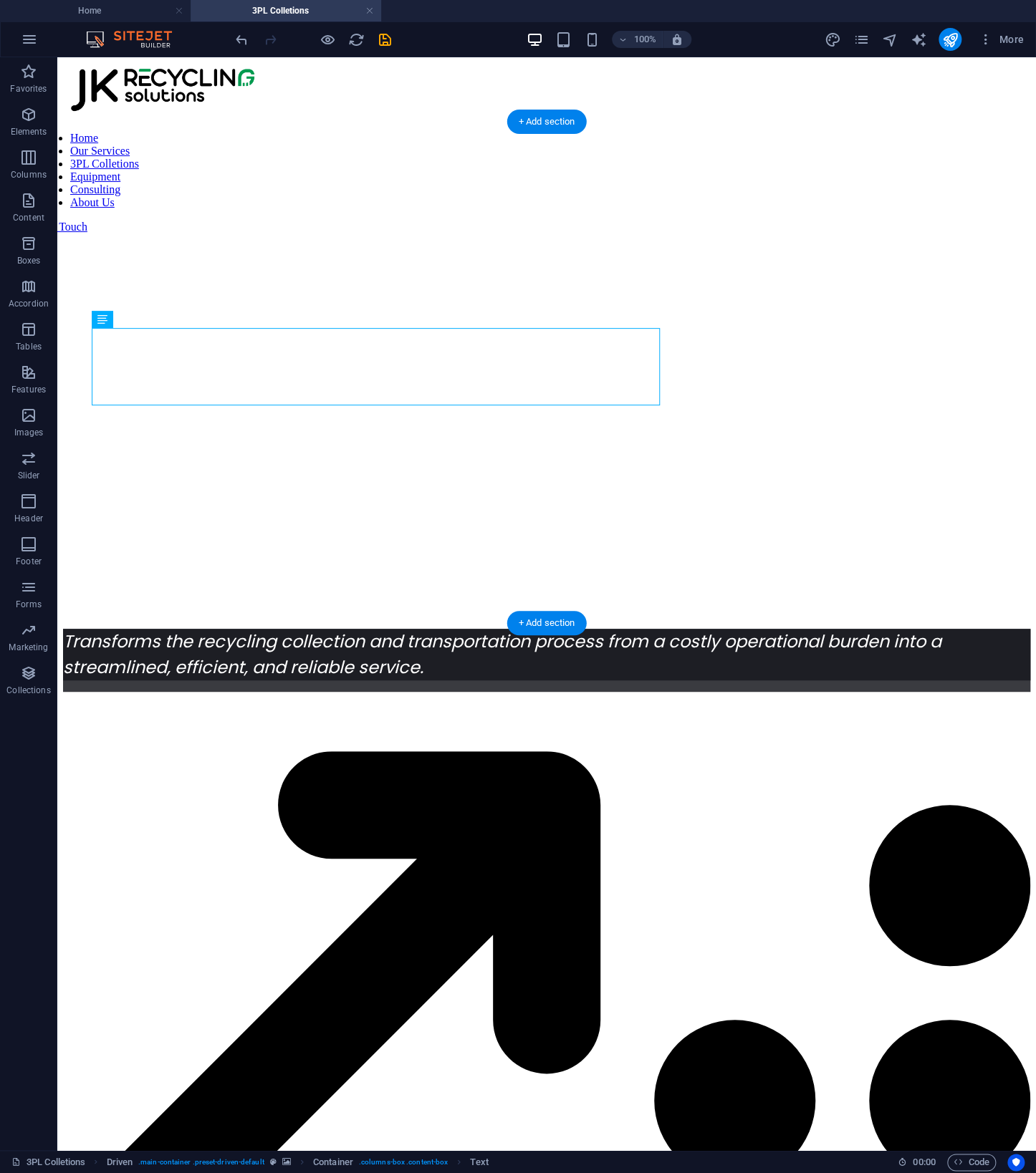
click at [836, 127] on figure at bounding box center [546, 127] width 967 height 0
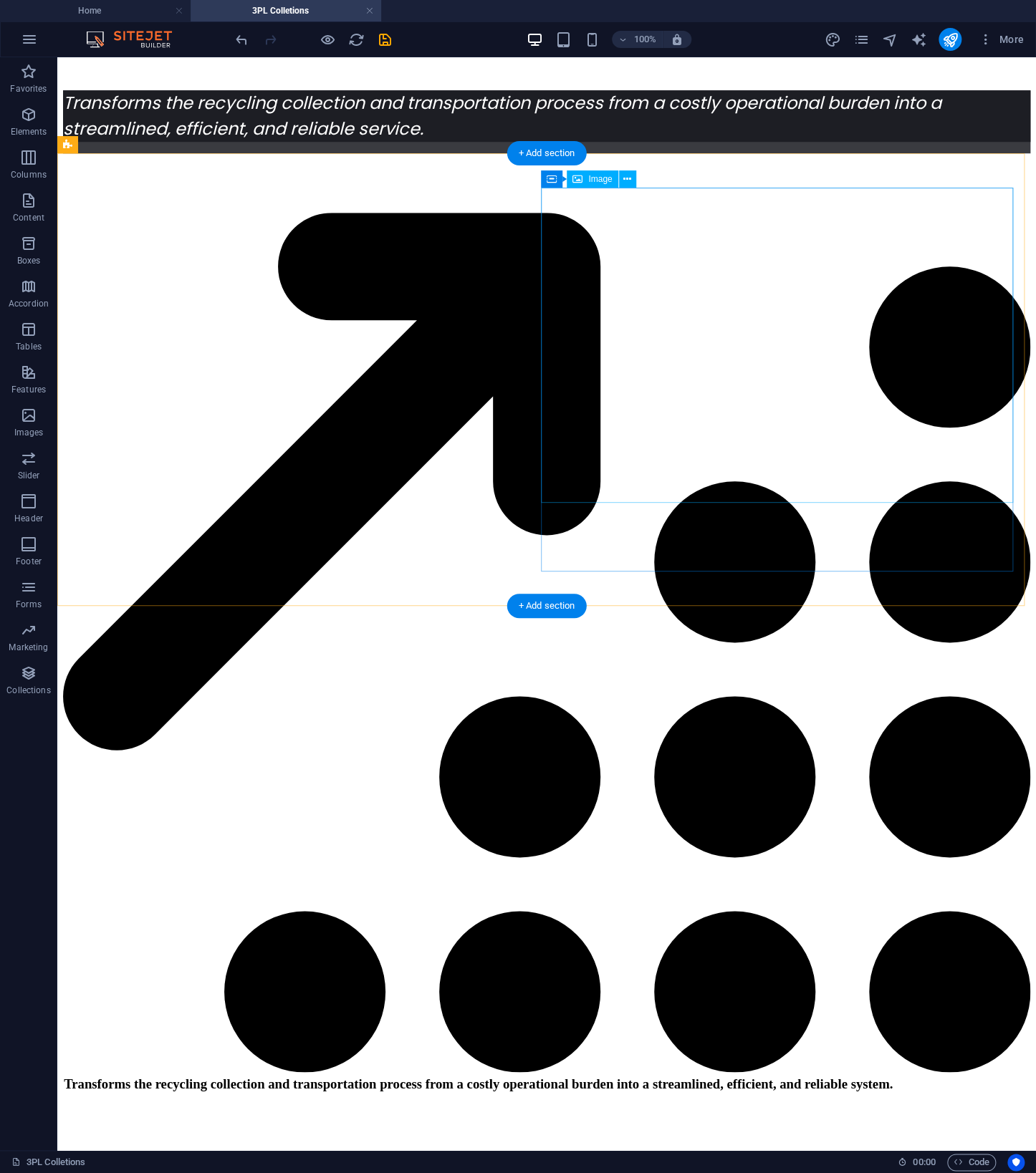
drag, startPoint x: 831, startPoint y: 465, endPoint x: 837, endPoint y: 433, distance: 32.6
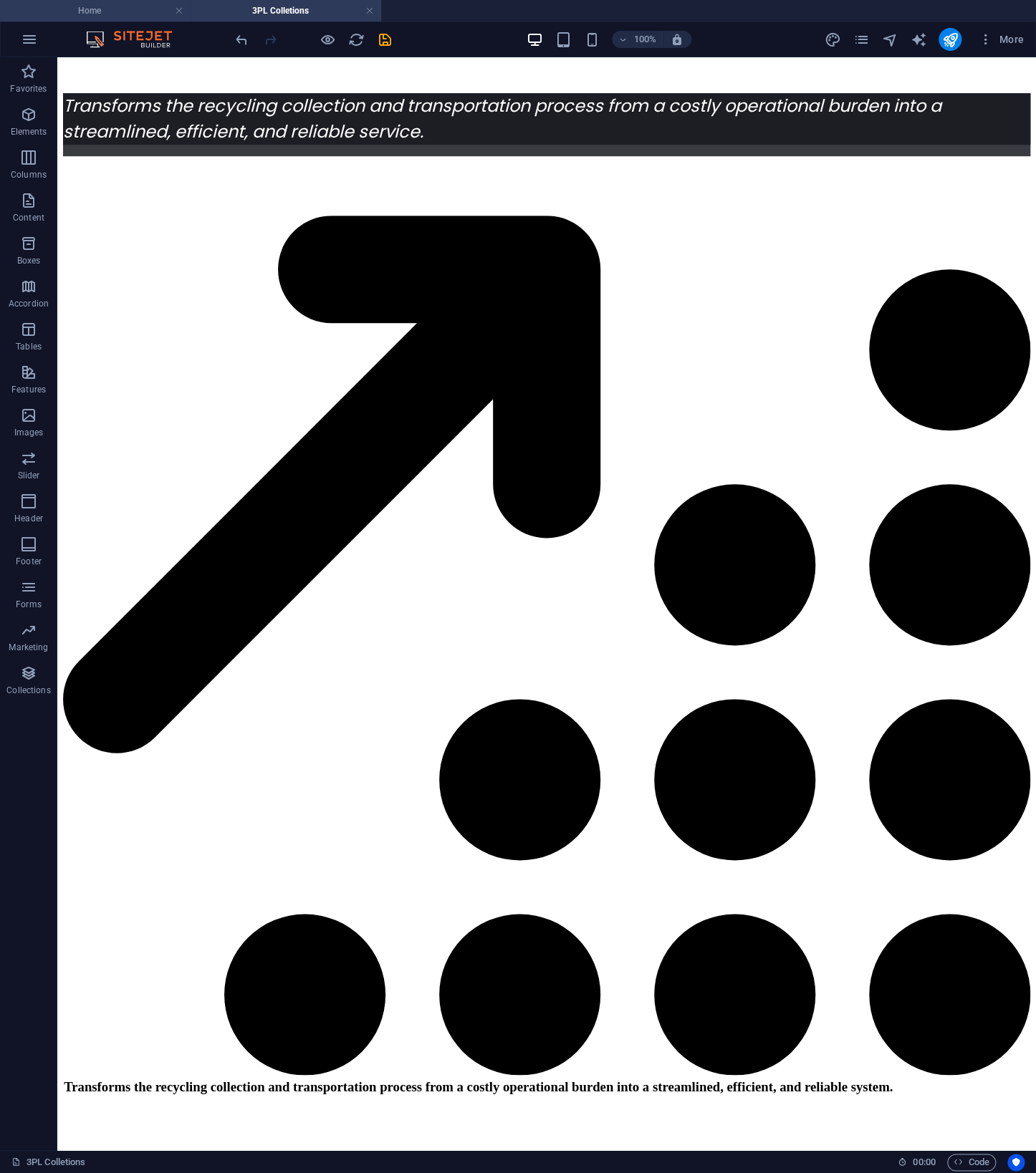
click at [87, 13] on h4 "Home" at bounding box center [95, 11] width 190 height 16
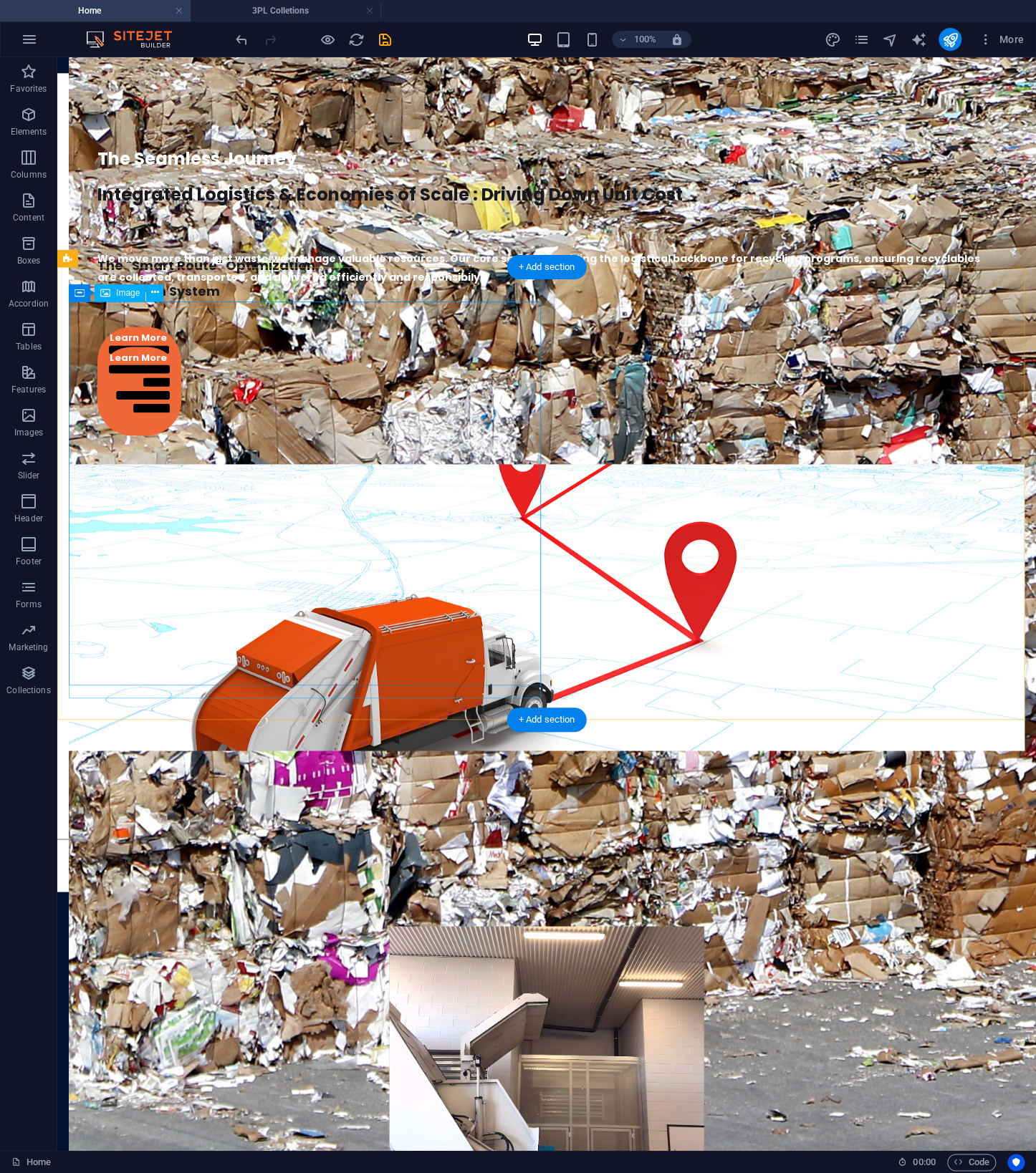
scroll to position [2602, 0]
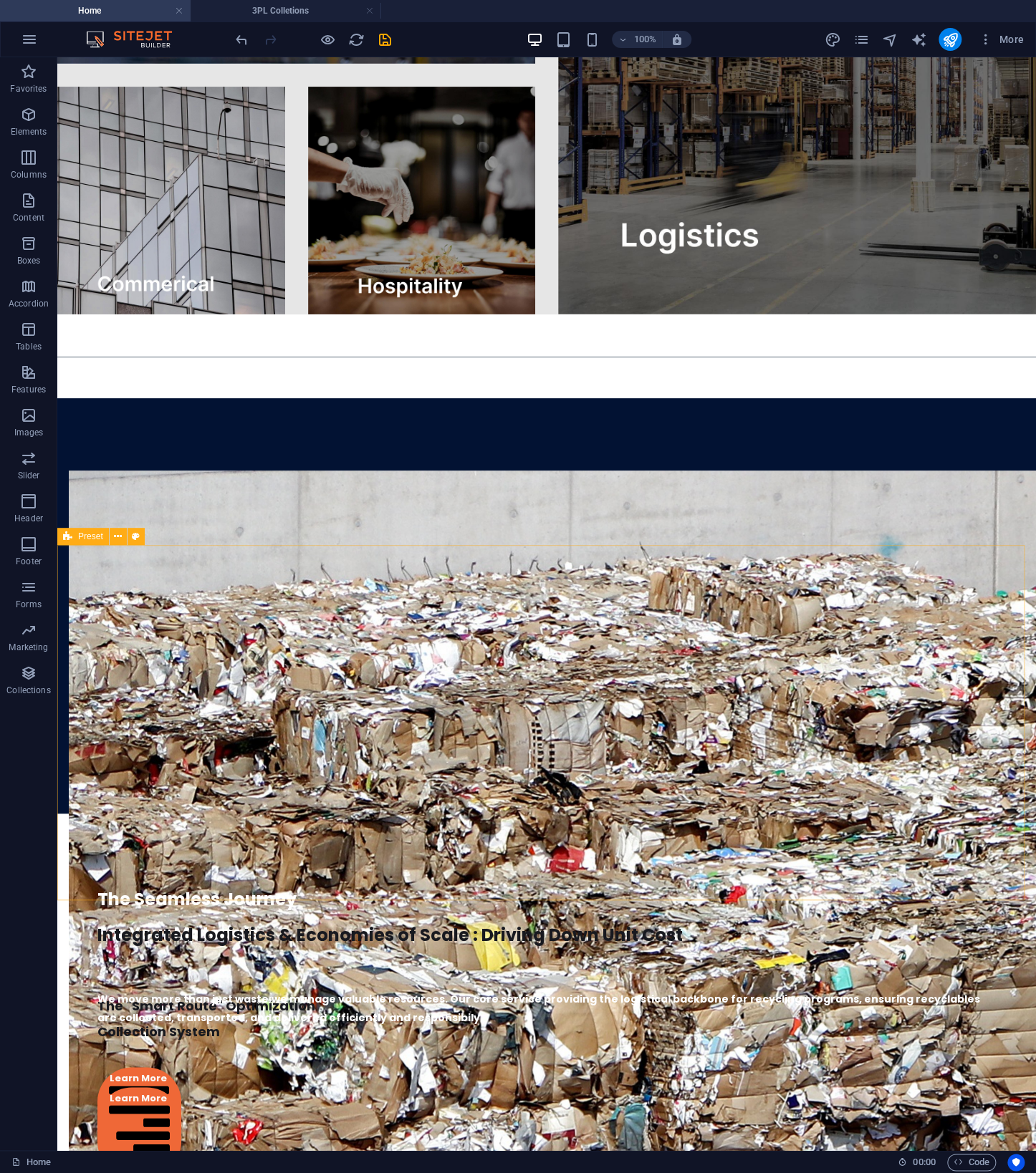
click at [82, 540] on span "Preset" at bounding box center [90, 537] width 25 height 9
click at [320, 10] on h4 "3PL Colletions" at bounding box center [285, 11] width 190 height 16
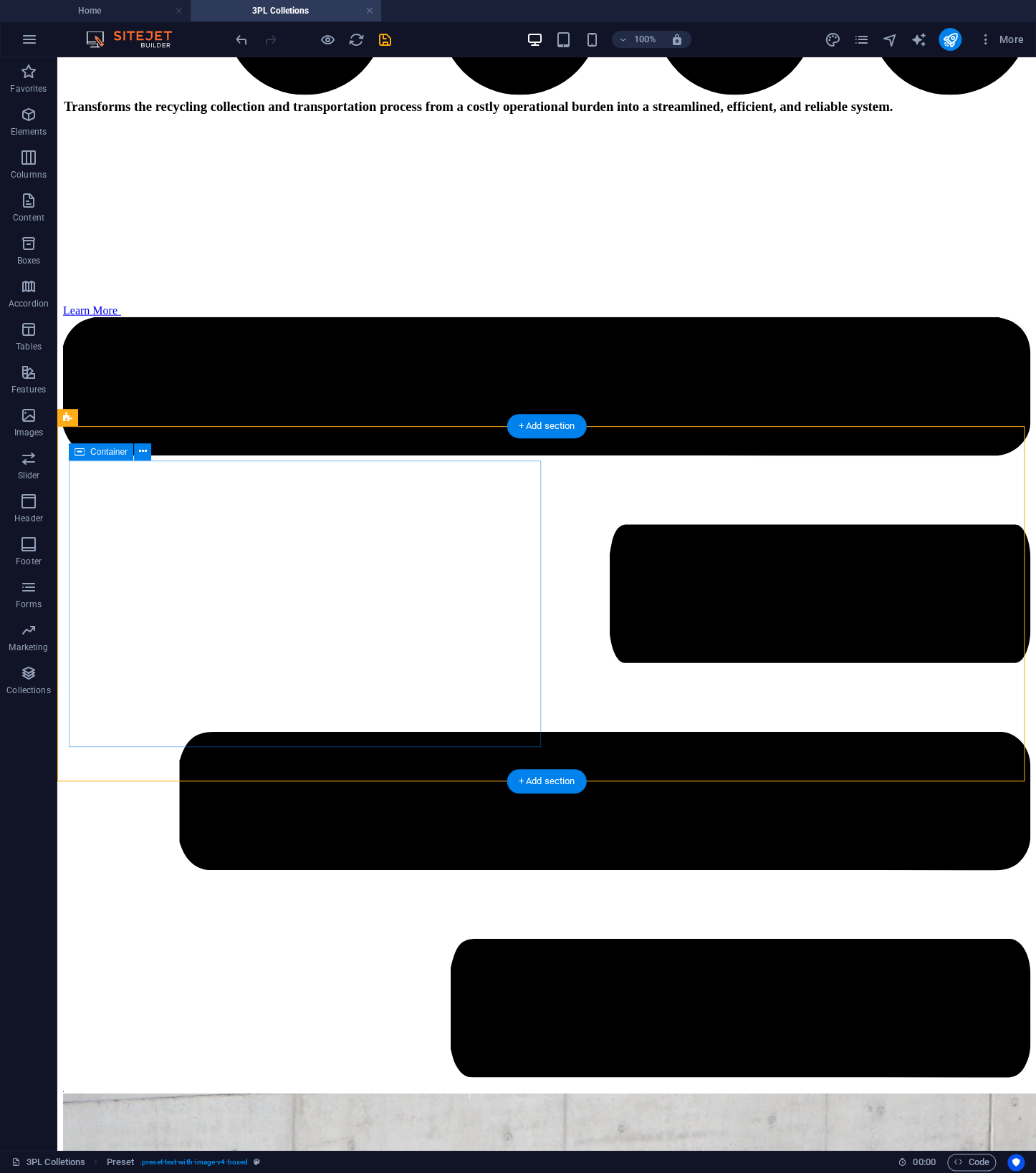
scroll to position [1745, 0]
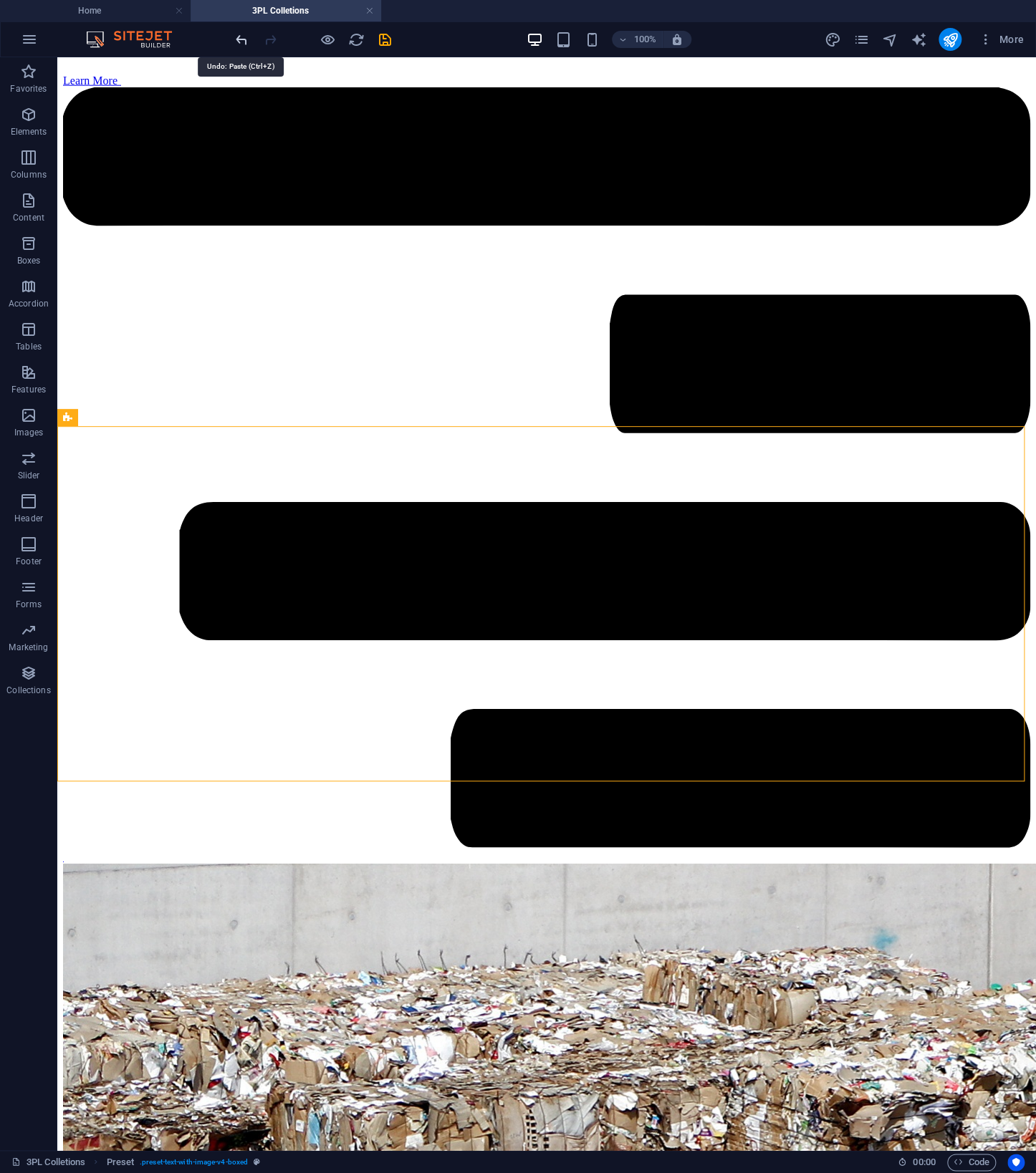
click at [243, 45] on icon "undo" at bounding box center [242, 40] width 17 height 17
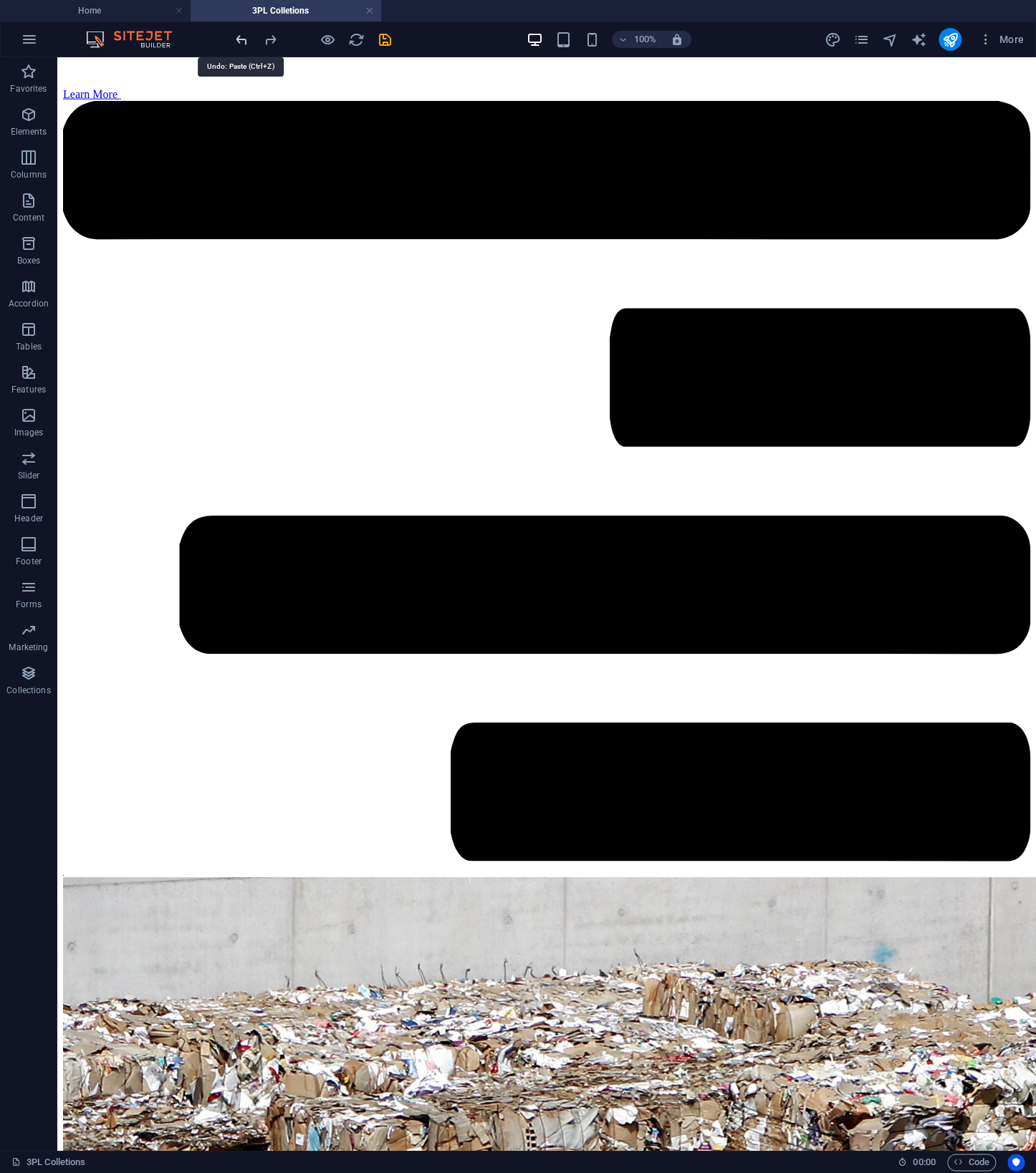
click at [241, 35] on icon "undo" at bounding box center [242, 40] width 17 height 17
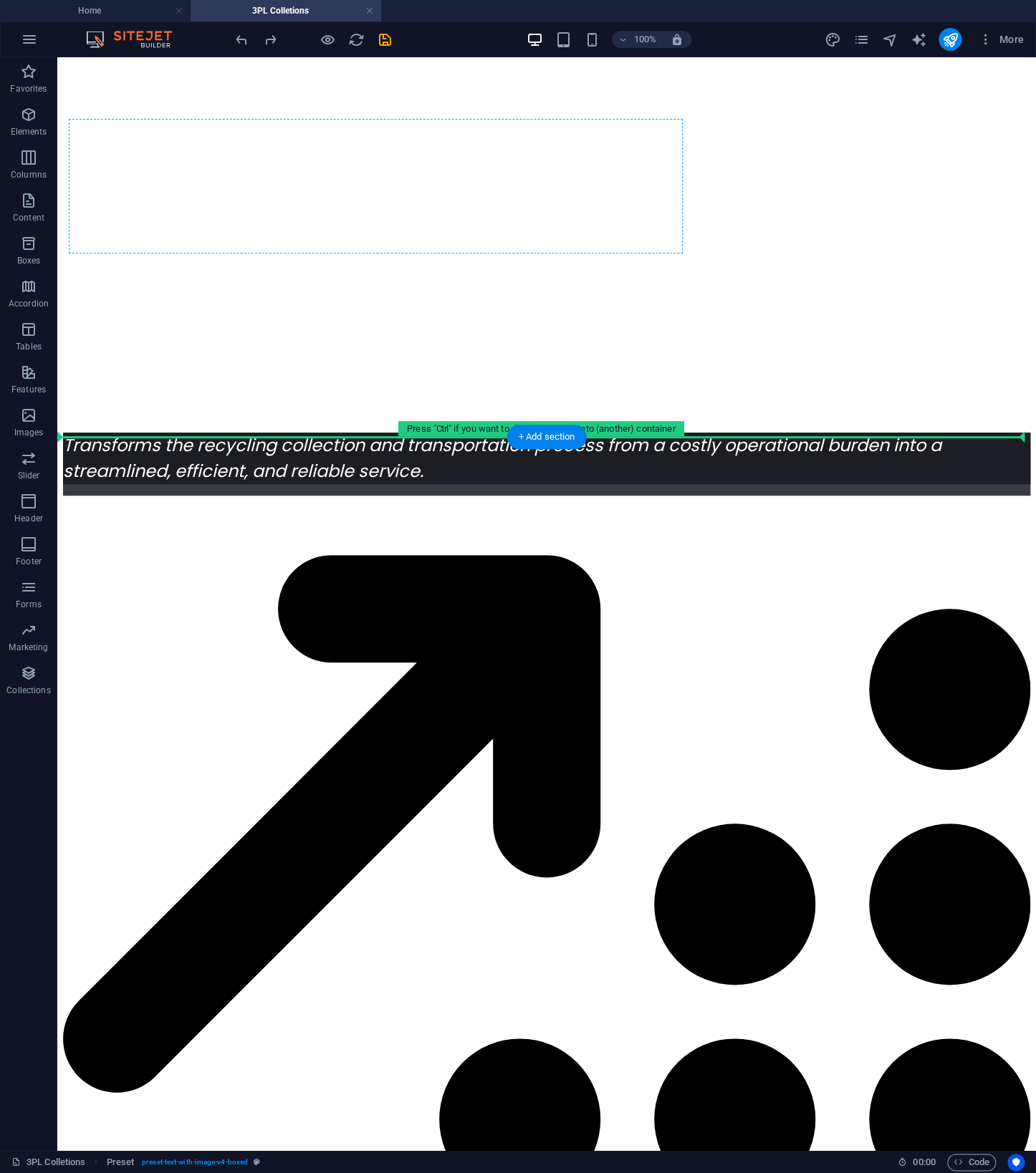
scroll to position [185, 0]
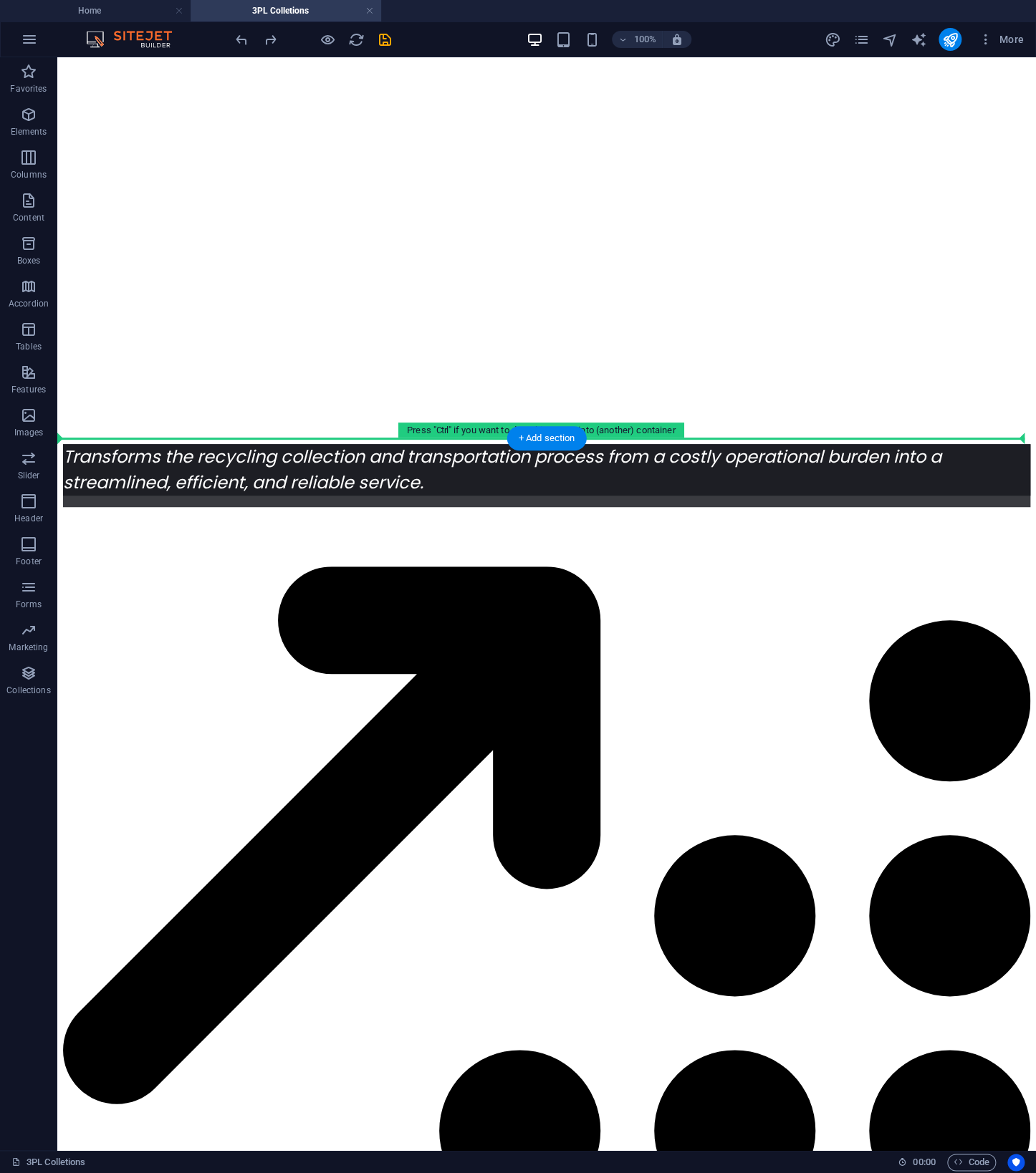
drag, startPoint x: 145, startPoint y: 487, endPoint x: 184, endPoint y: 419, distance: 78.4
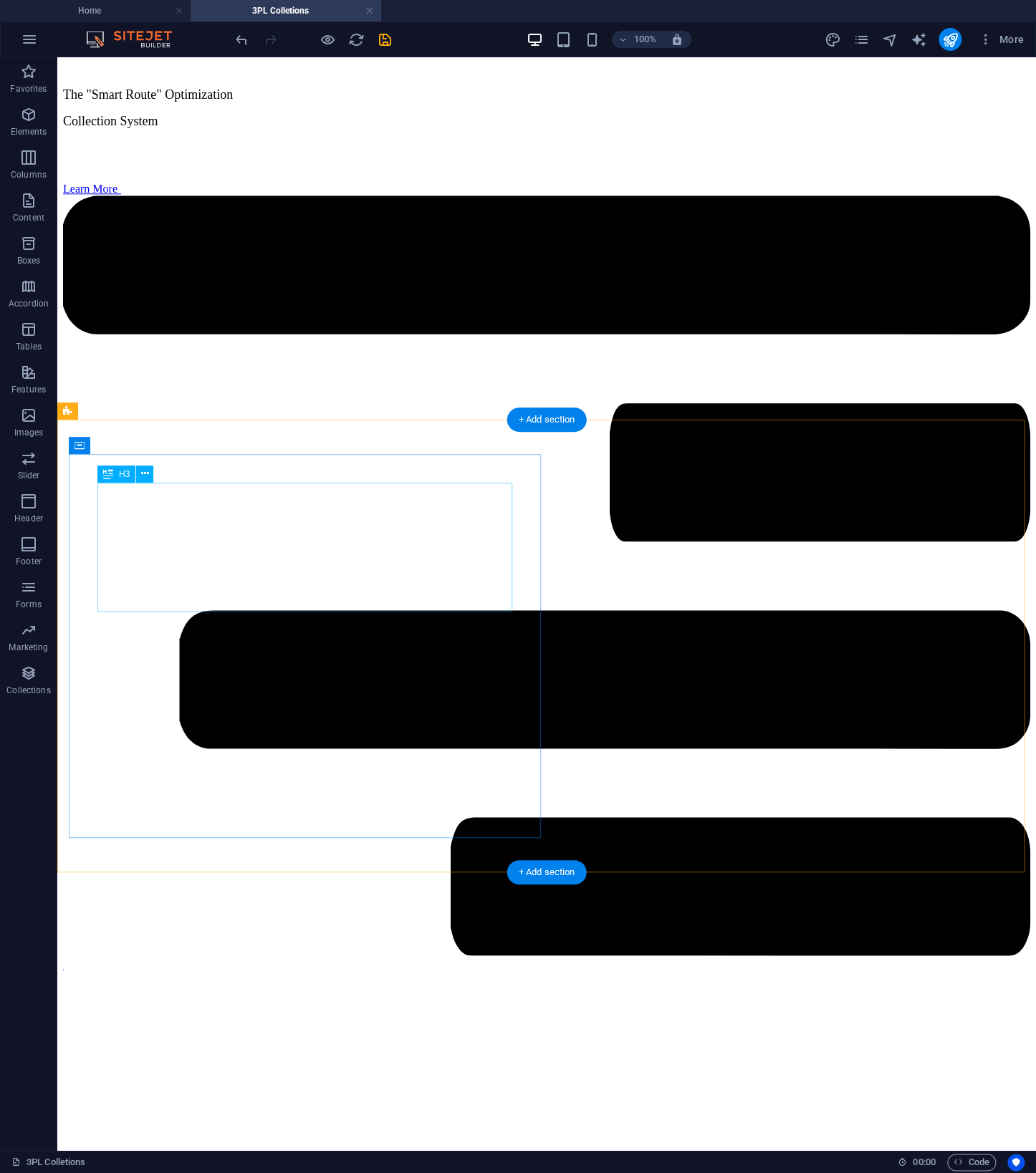
scroll to position [0, 0]
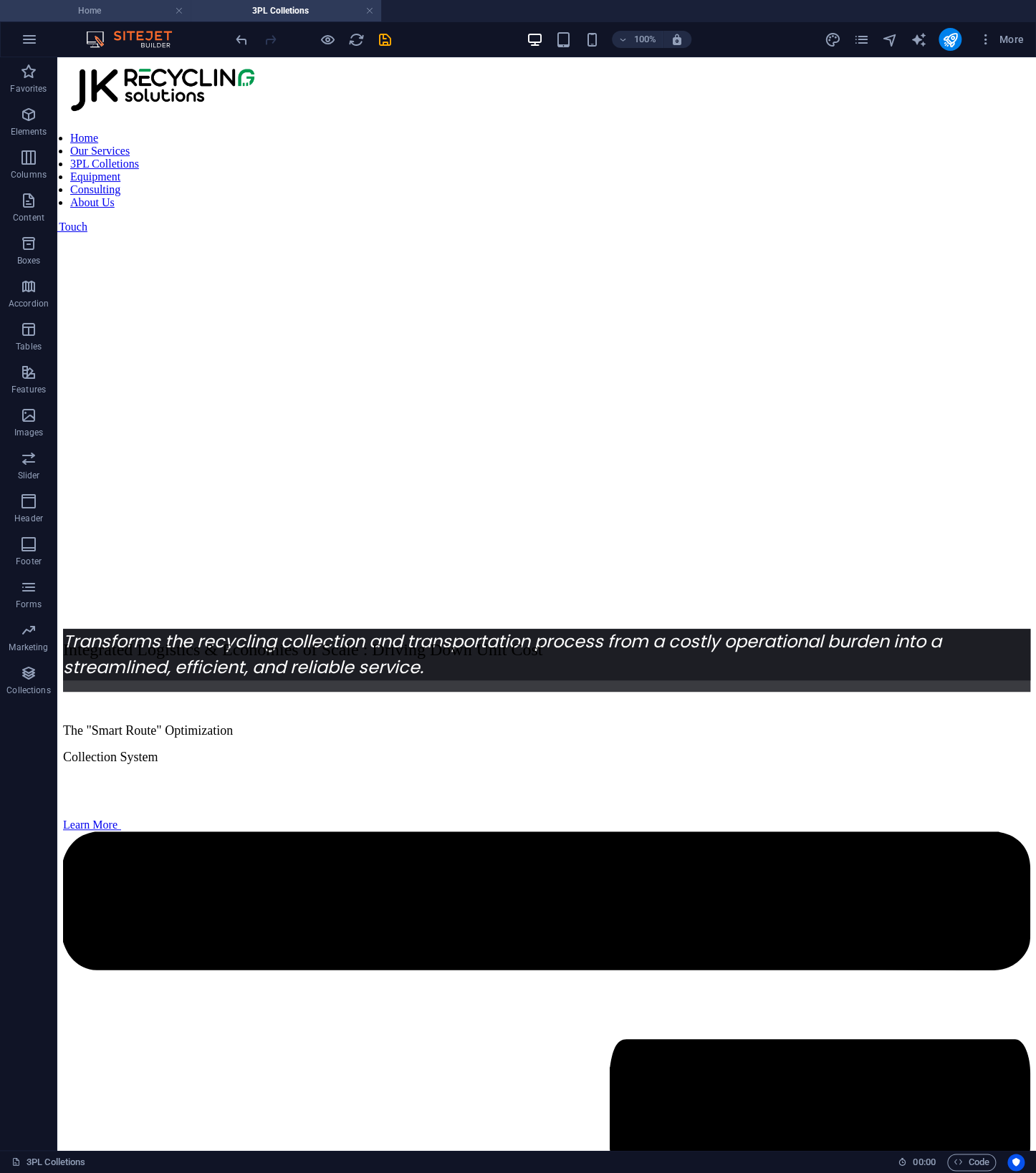
drag, startPoint x: 132, startPoint y: 16, endPoint x: 127, endPoint y: 9, distance: 8.6
click at [132, 16] on h4 "Home" at bounding box center [95, 11] width 190 height 16
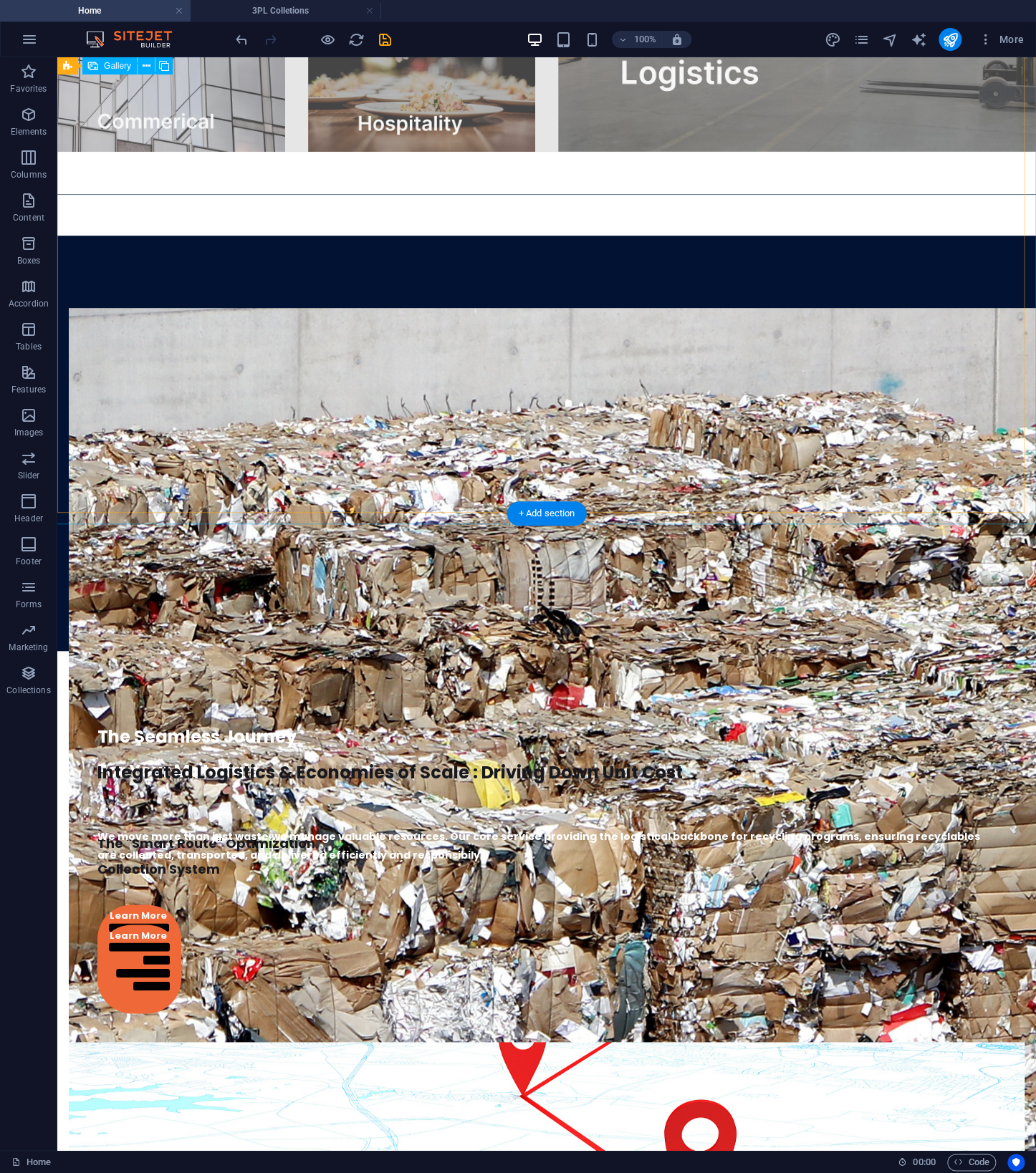
scroll to position [2024, 0]
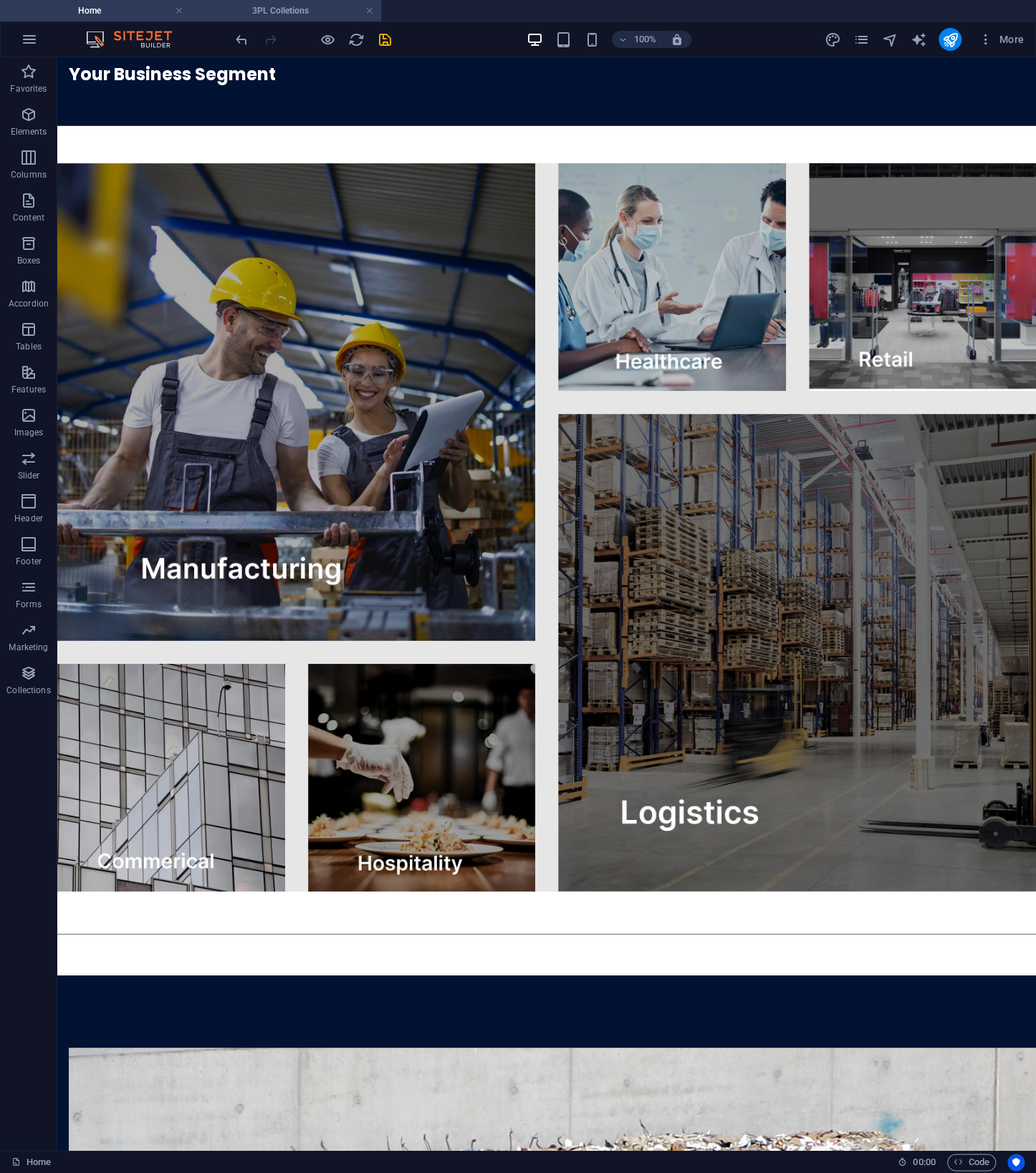
click at [281, 8] on h4 "3PL Colletions" at bounding box center [285, 11] width 190 height 16
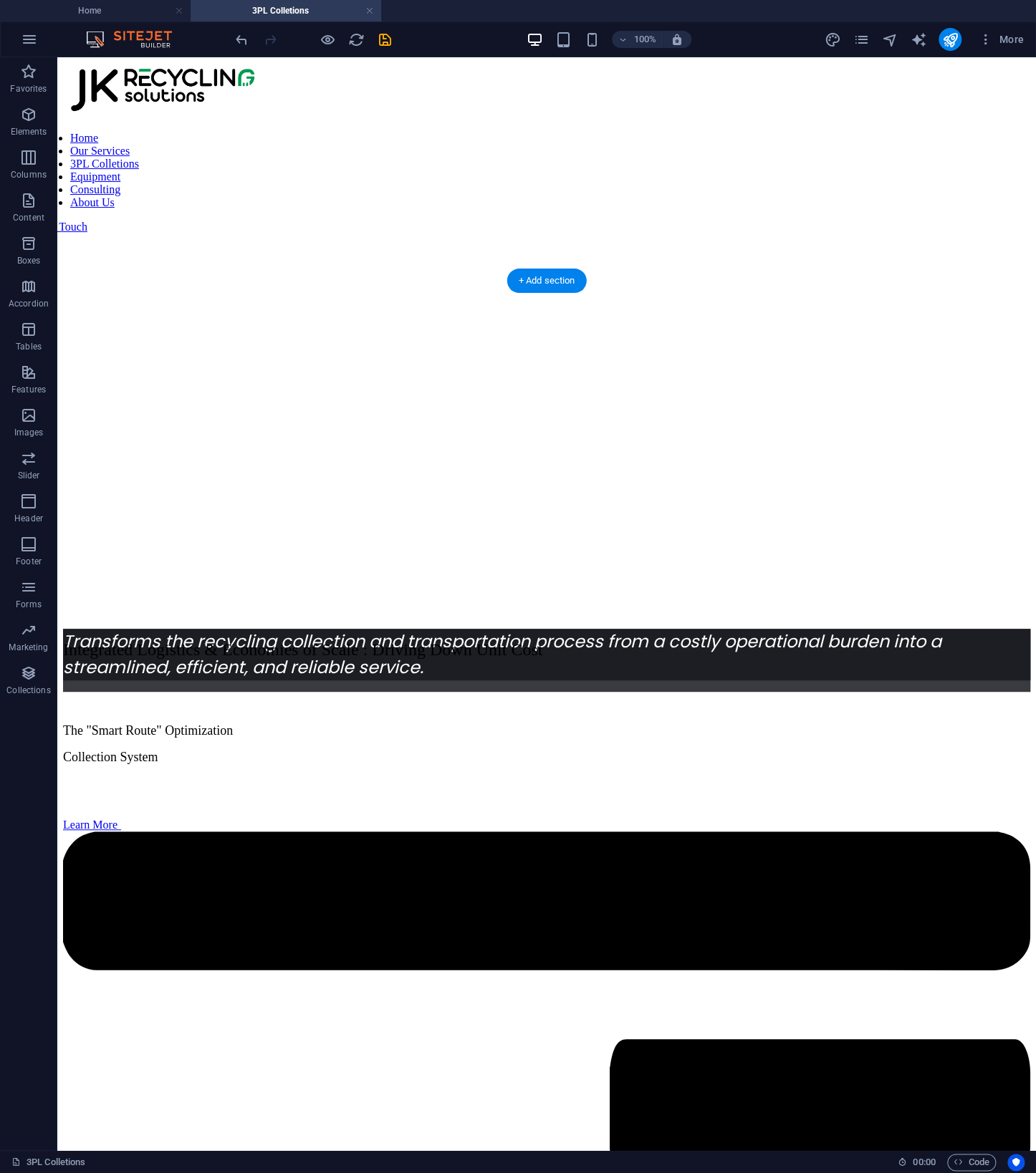
scroll to position [740, 0]
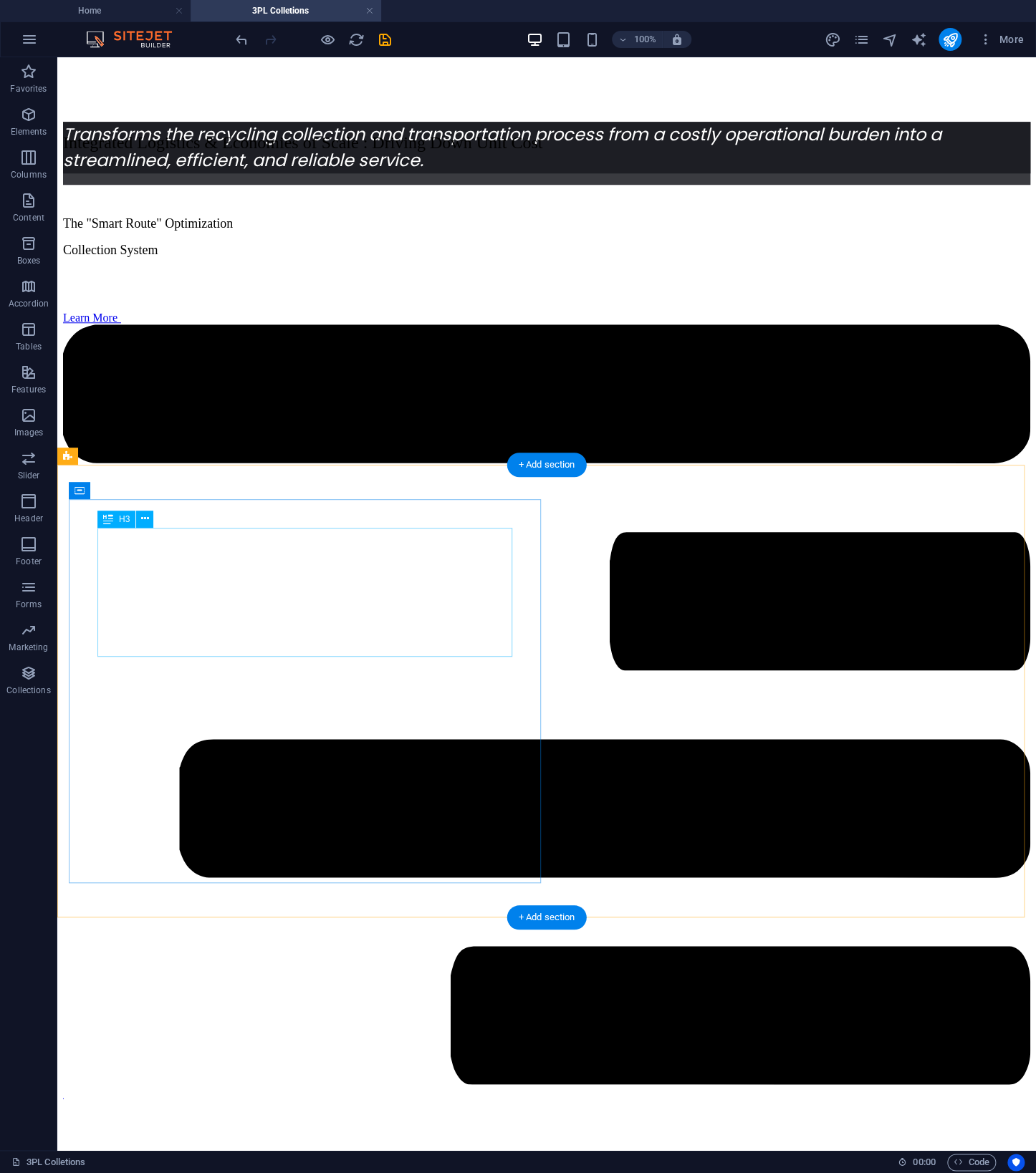
drag, startPoint x: 380, startPoint y: 672, endPoint x: 367, endPoint y: 605, distance: 68.2
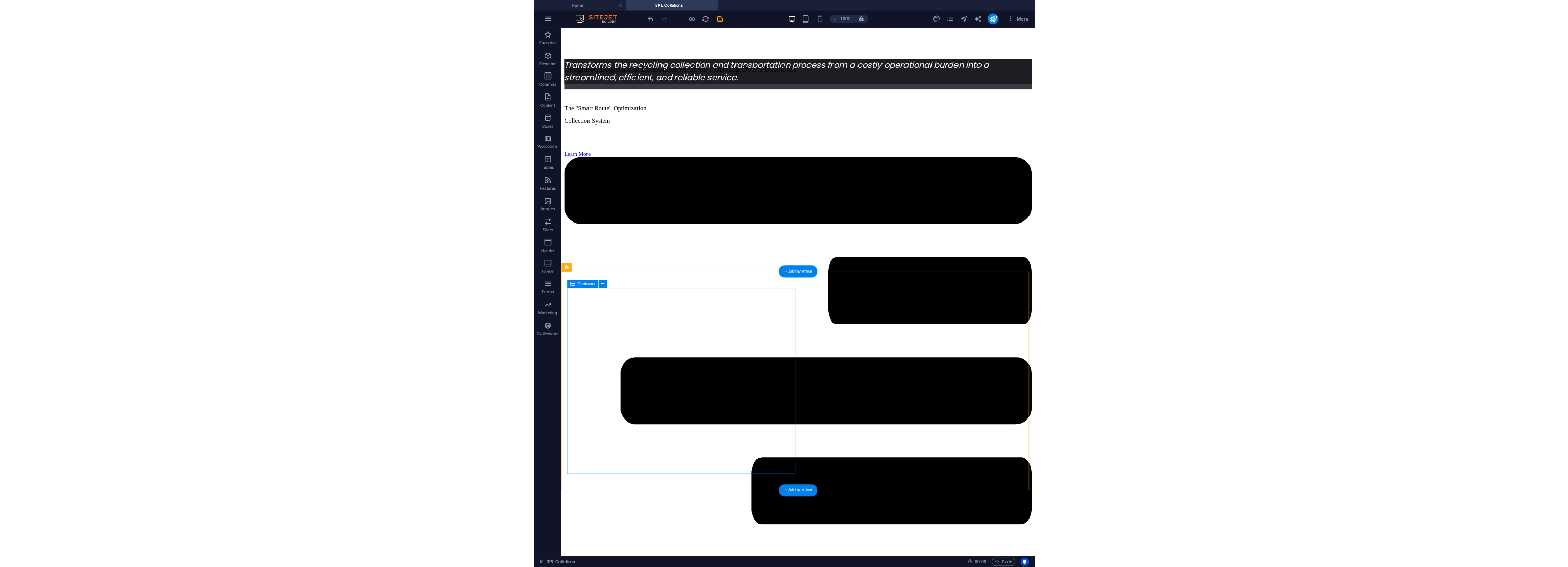
scroll to position [352, 0]
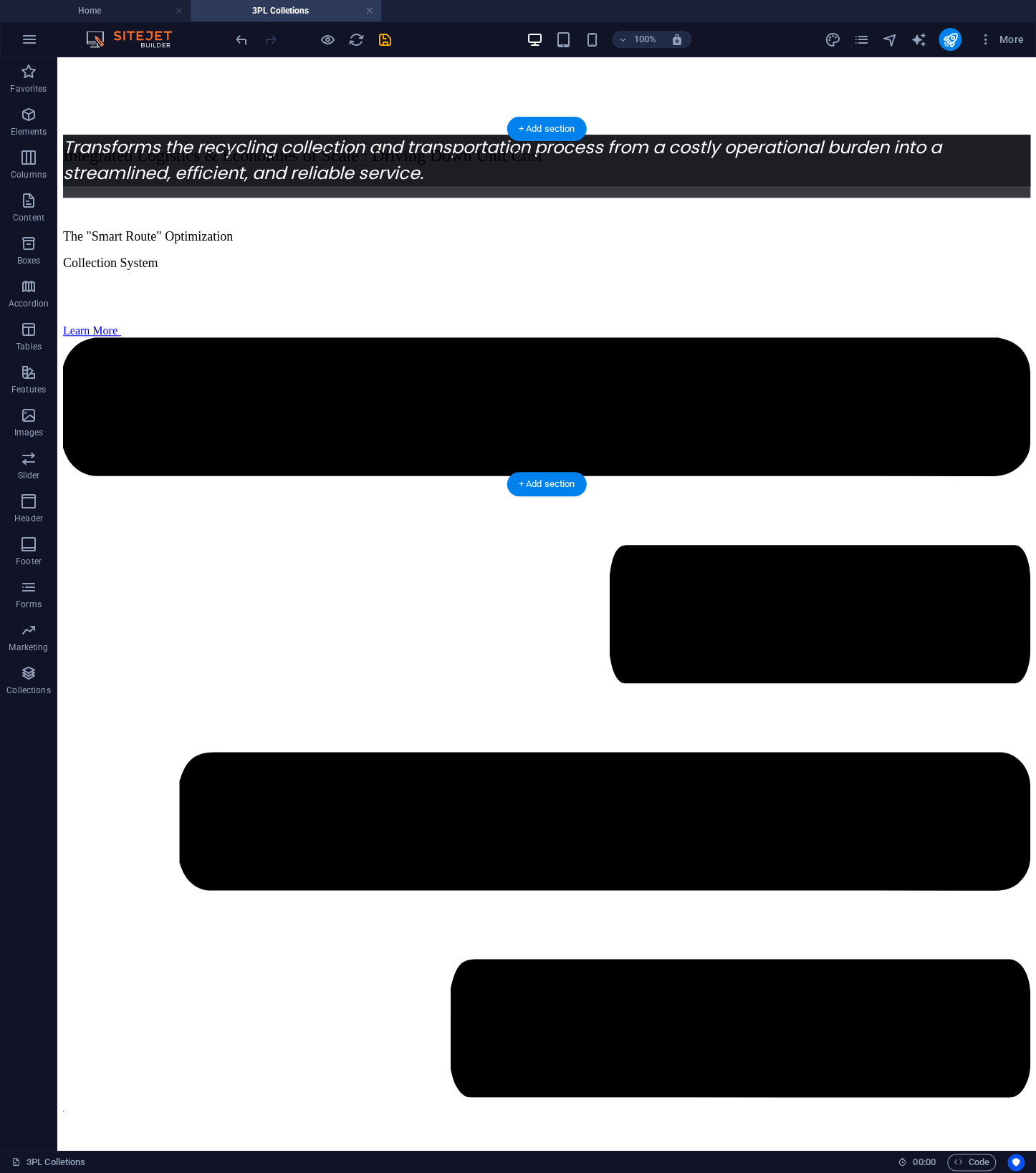
click at [736, 1113] on figure at bounding box center [546, 1113] width 967 height 0
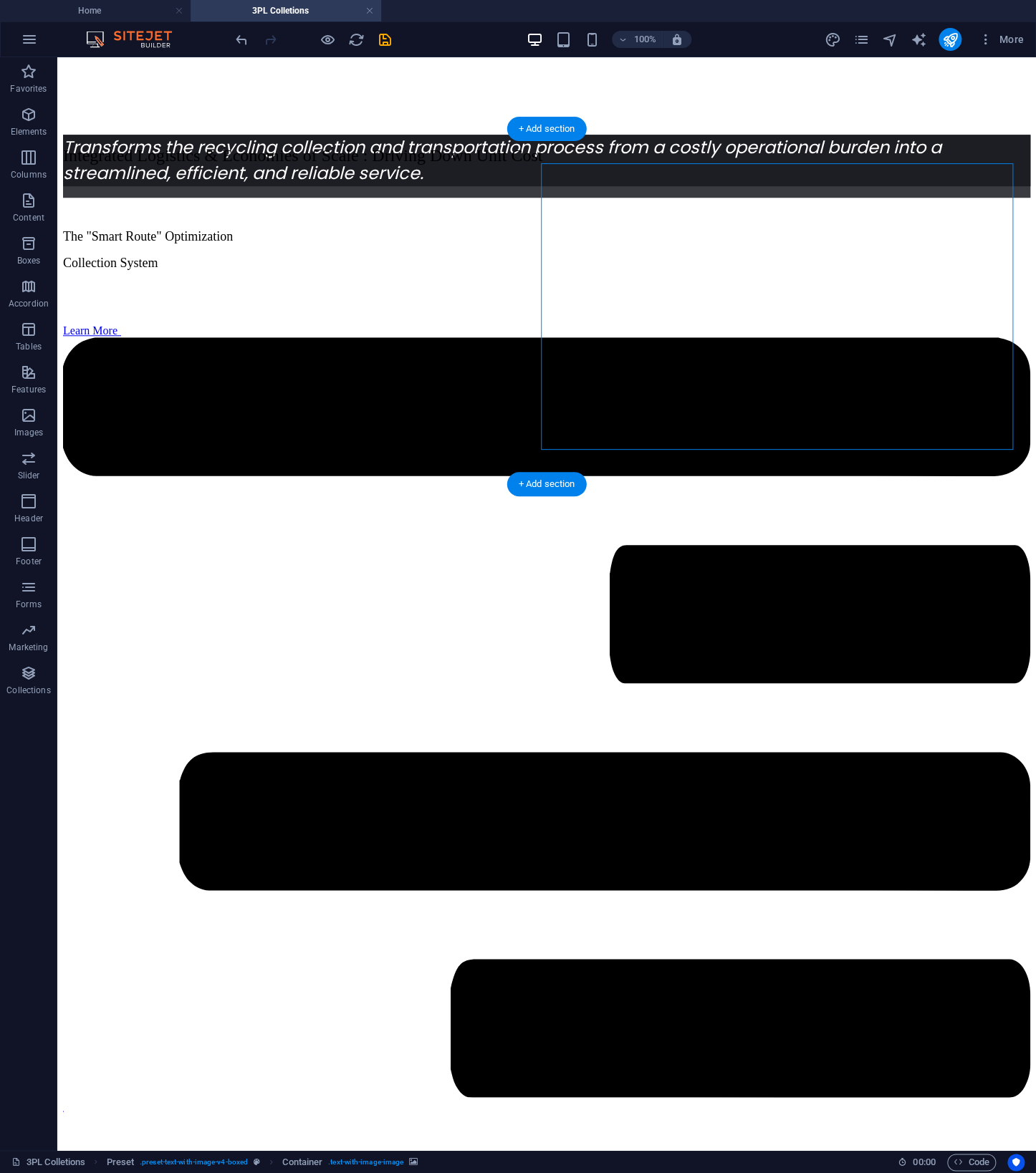
click at [656, 1113] on figure at bounding box center [546, 1113] width 967 height 0
select select "px"
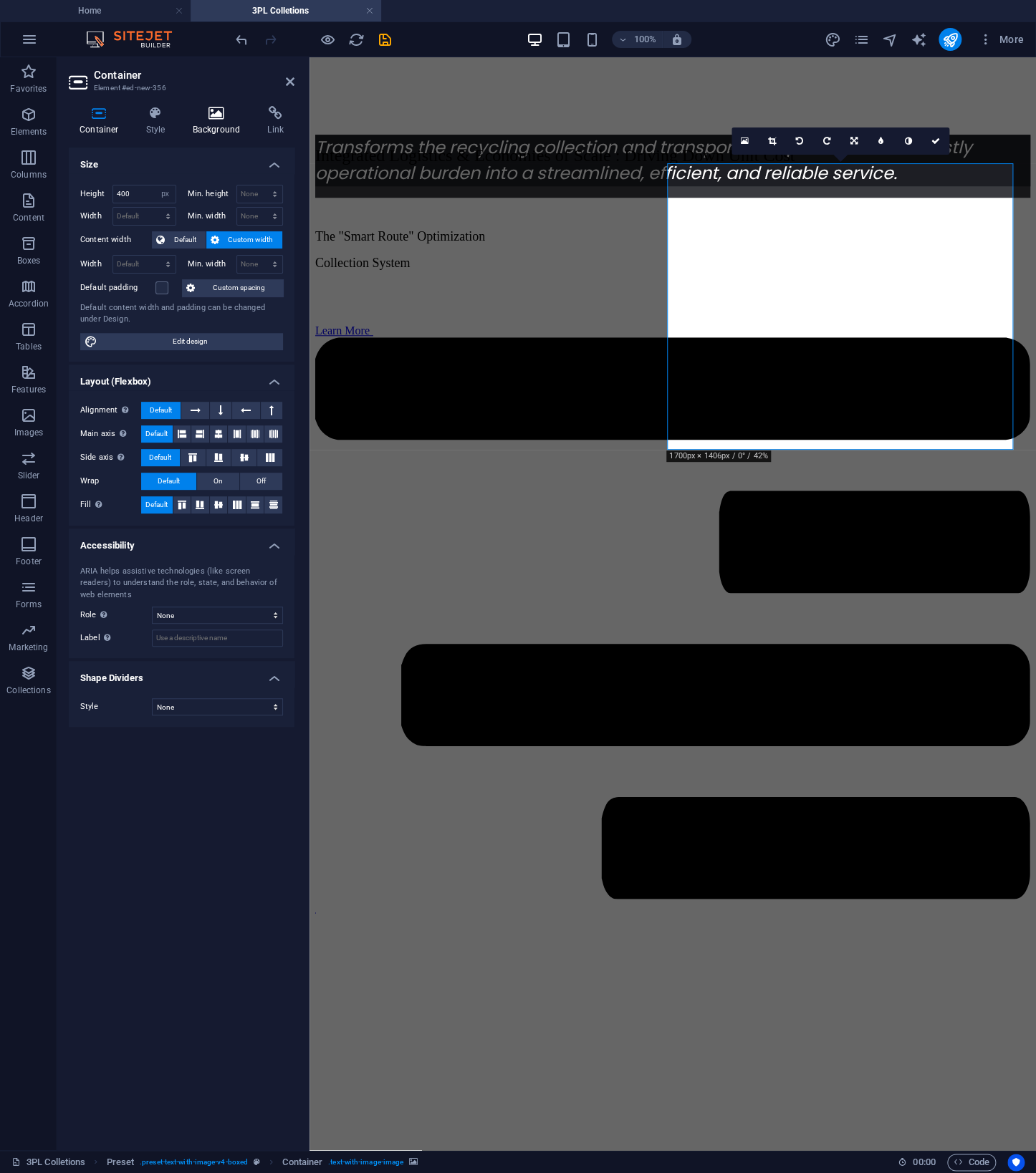
click at [209, 106] on icon at bounding box center [217, 113] width 70 height 14
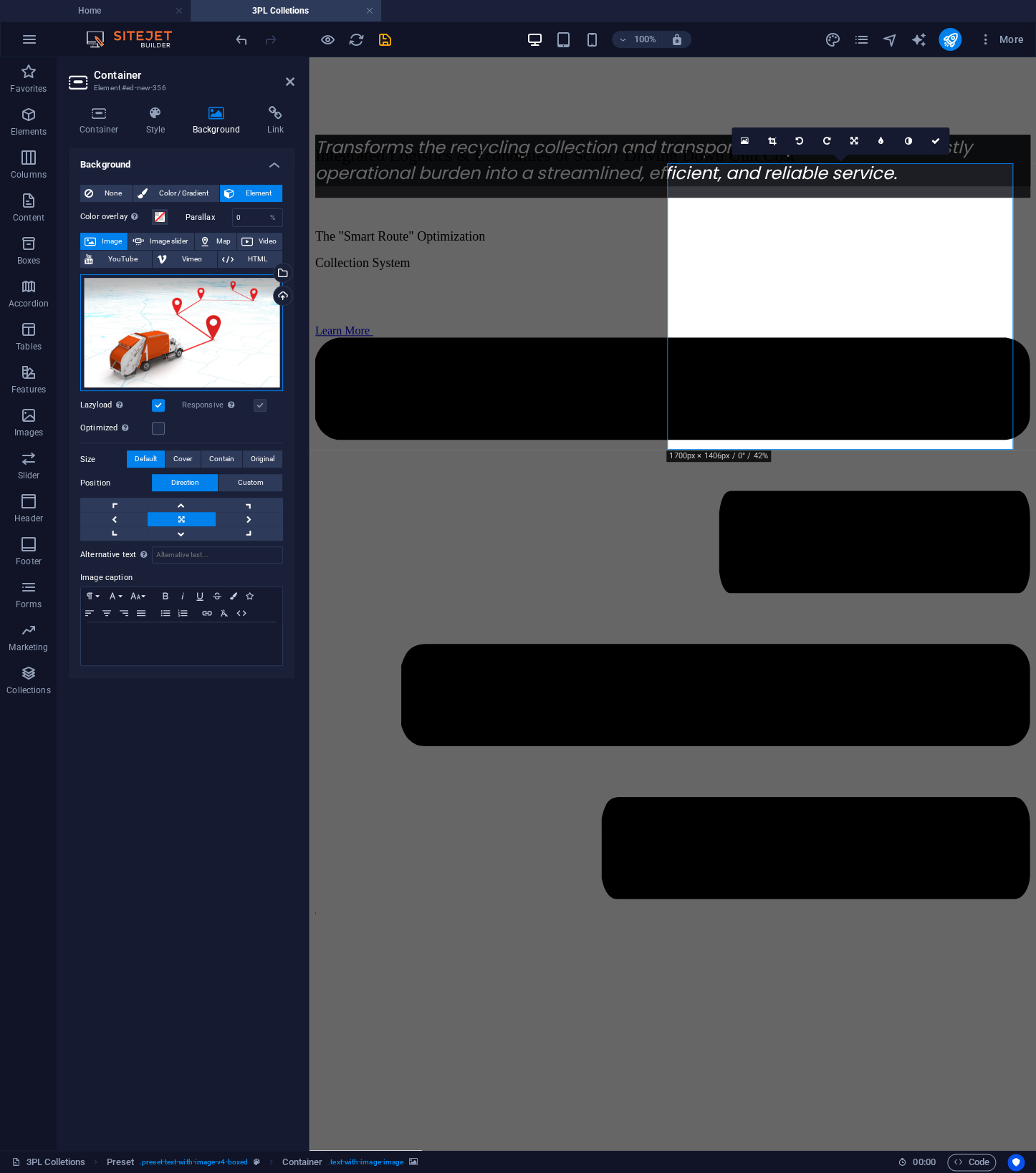
click at [222, 338] on div "Drag files here, click to choose files or select files from Files or our free s…" at bounding box center [181, 333] width 203 height 118
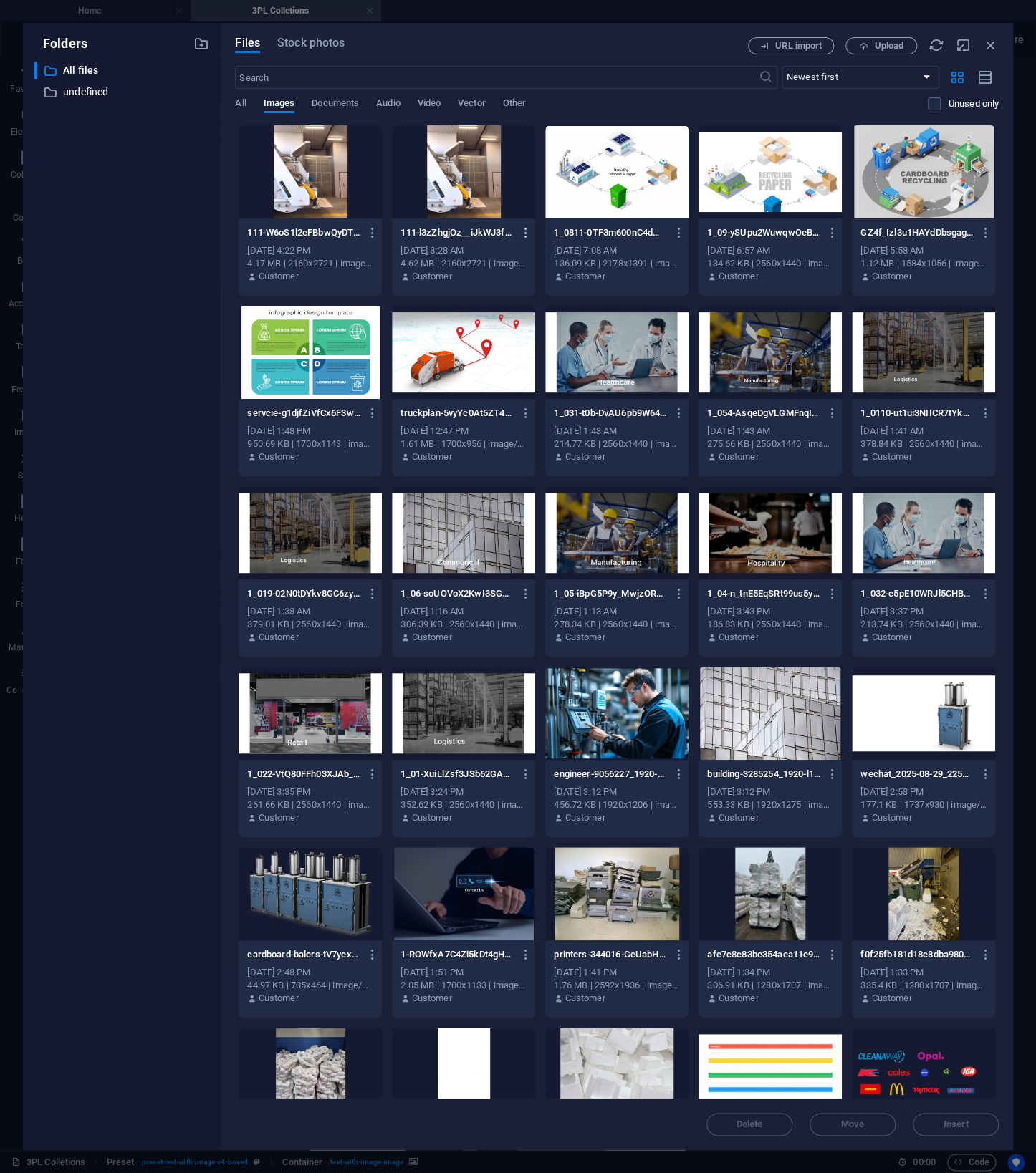
click at [526, 228] on icon "button" at bounding box center [526, 233] width 13 height 13
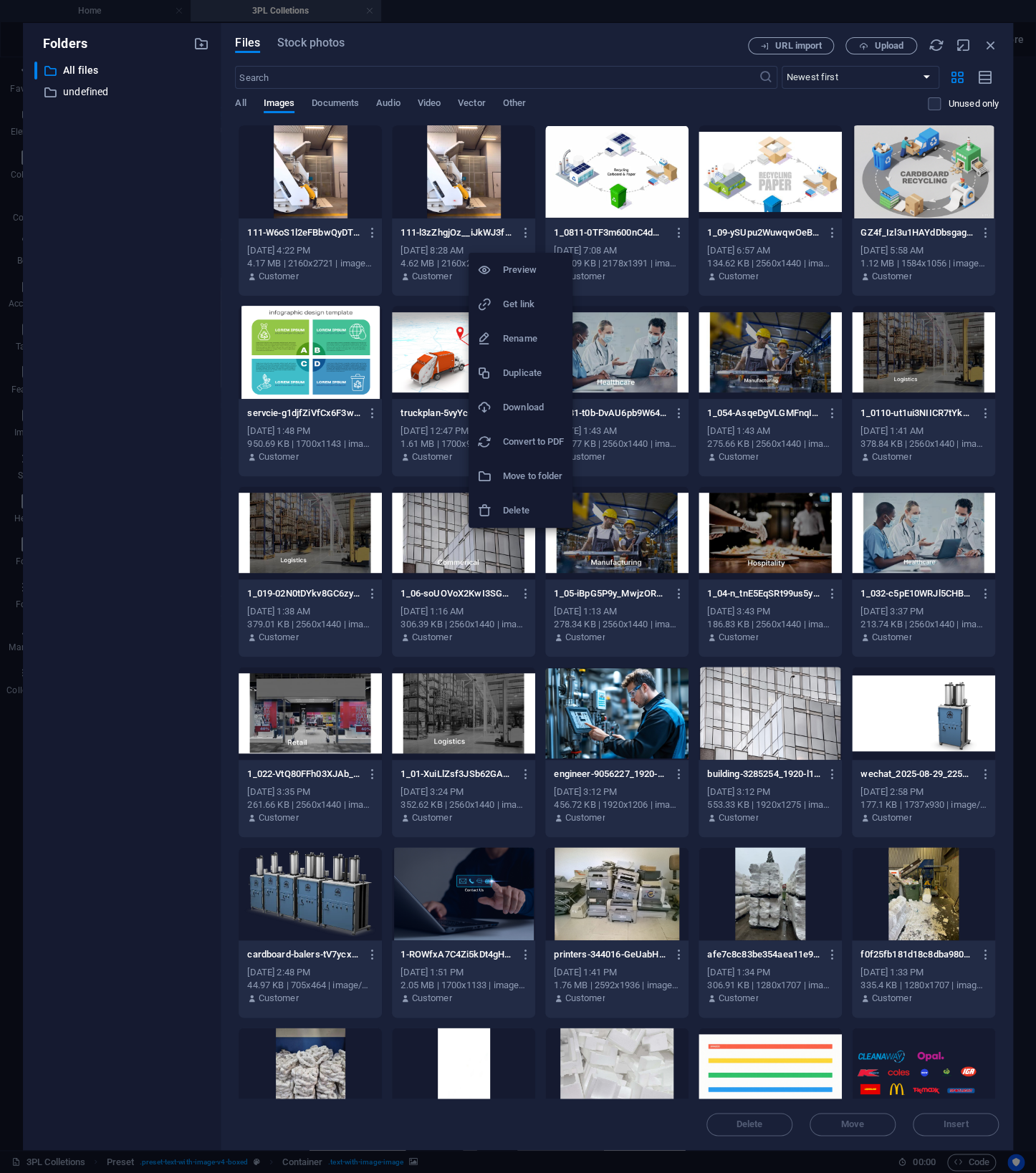
click at [536, 510] on h6 "Delete" at bounding box center [533, 510] width 61 height 17
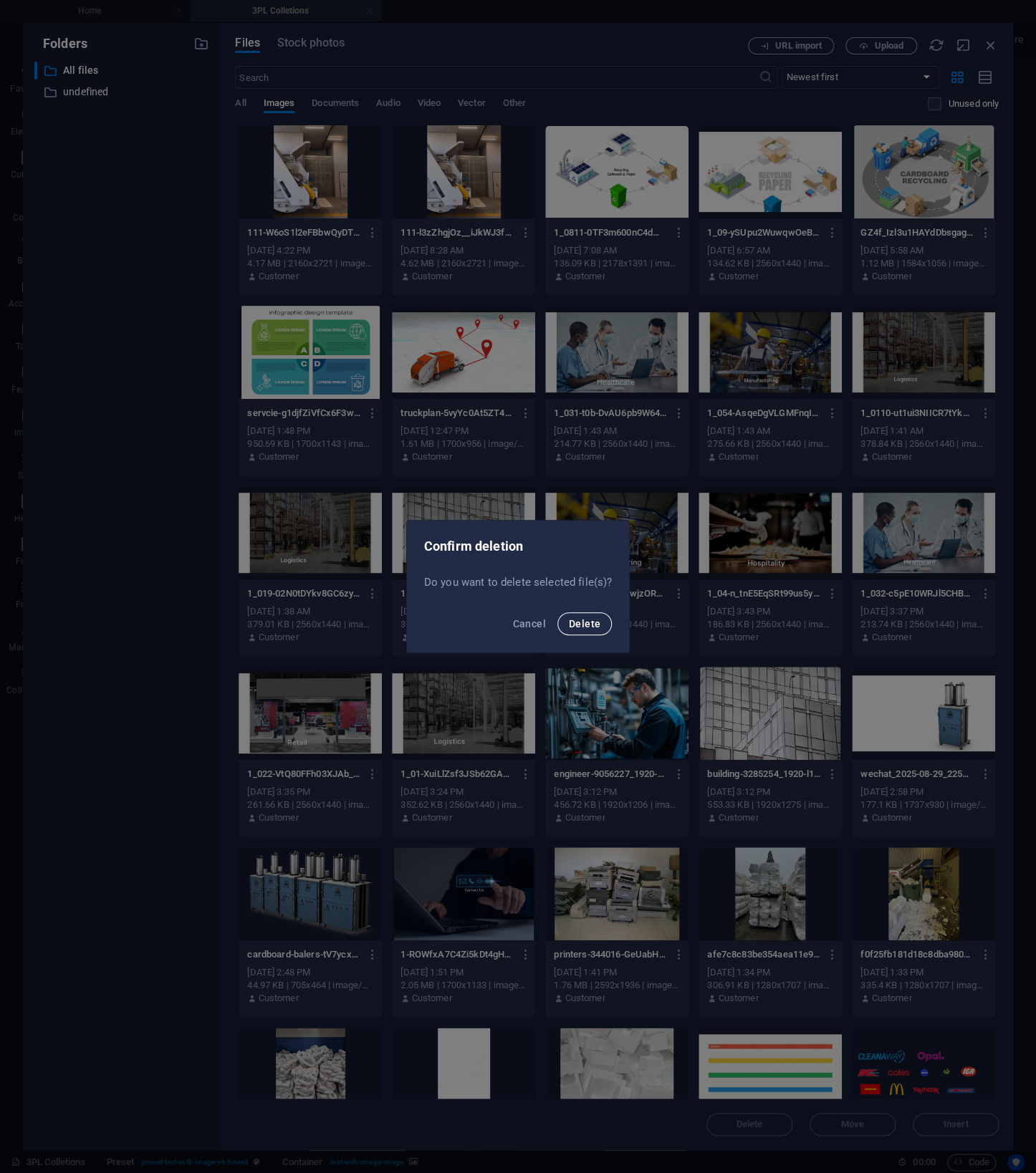
click at [595, 625] on span "Delete" at bounding box center [585, 624] width 32 height 12
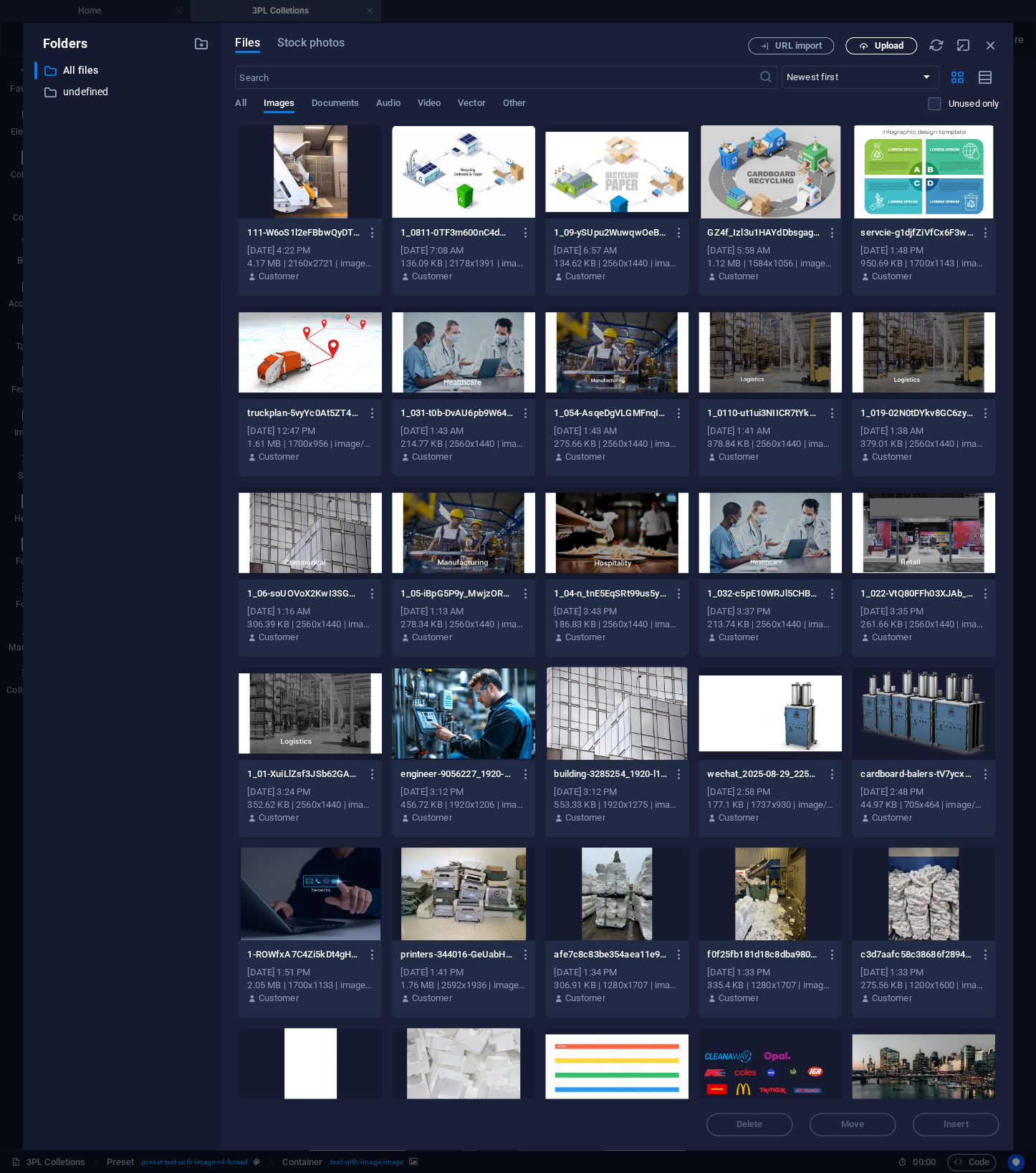
click at [887, 48] on span "Upload" at bounding box center [888, 46] width 29 height 9
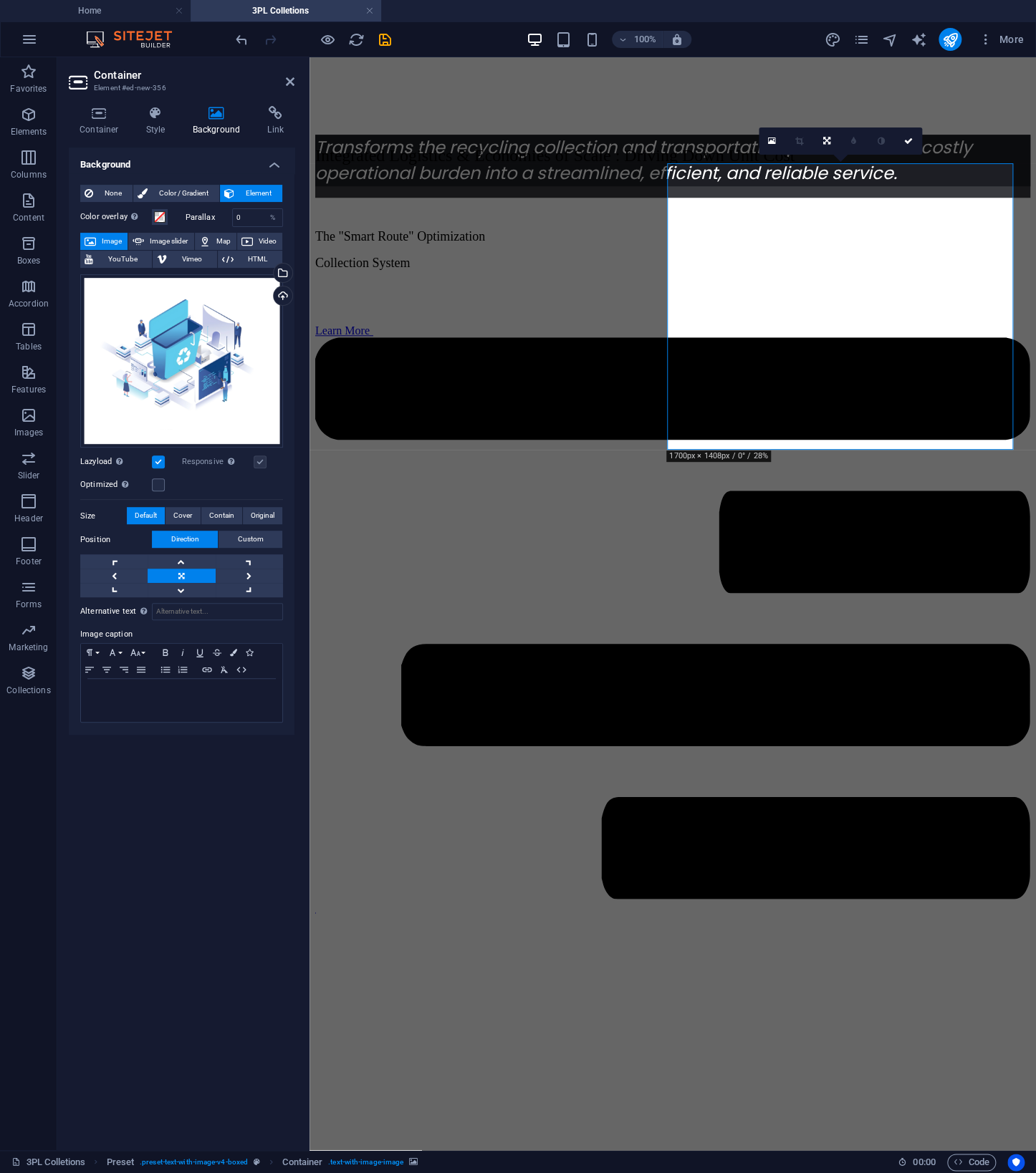
click at [287, 88] on header "Container Element #ed-new-356" at bounding box center [181, 76] width 226 height 37
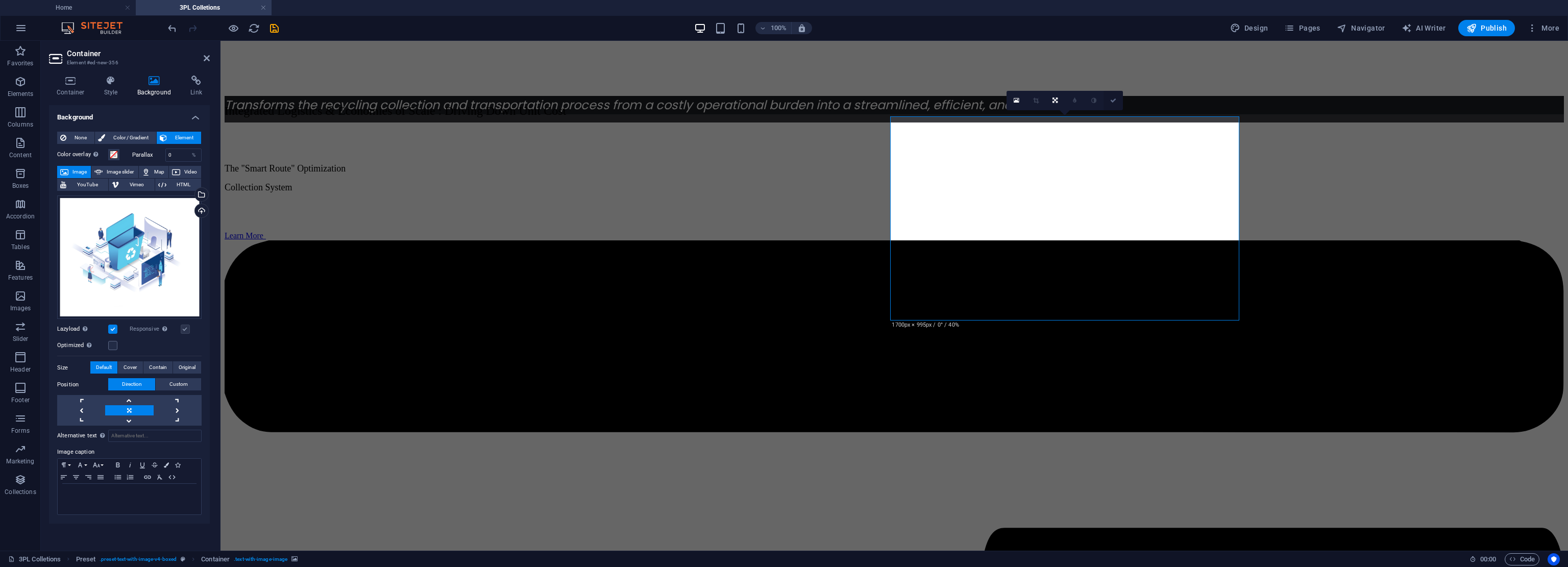
click at [738, 98] on icon at bounding box center [1113, 101] width 6 height 6
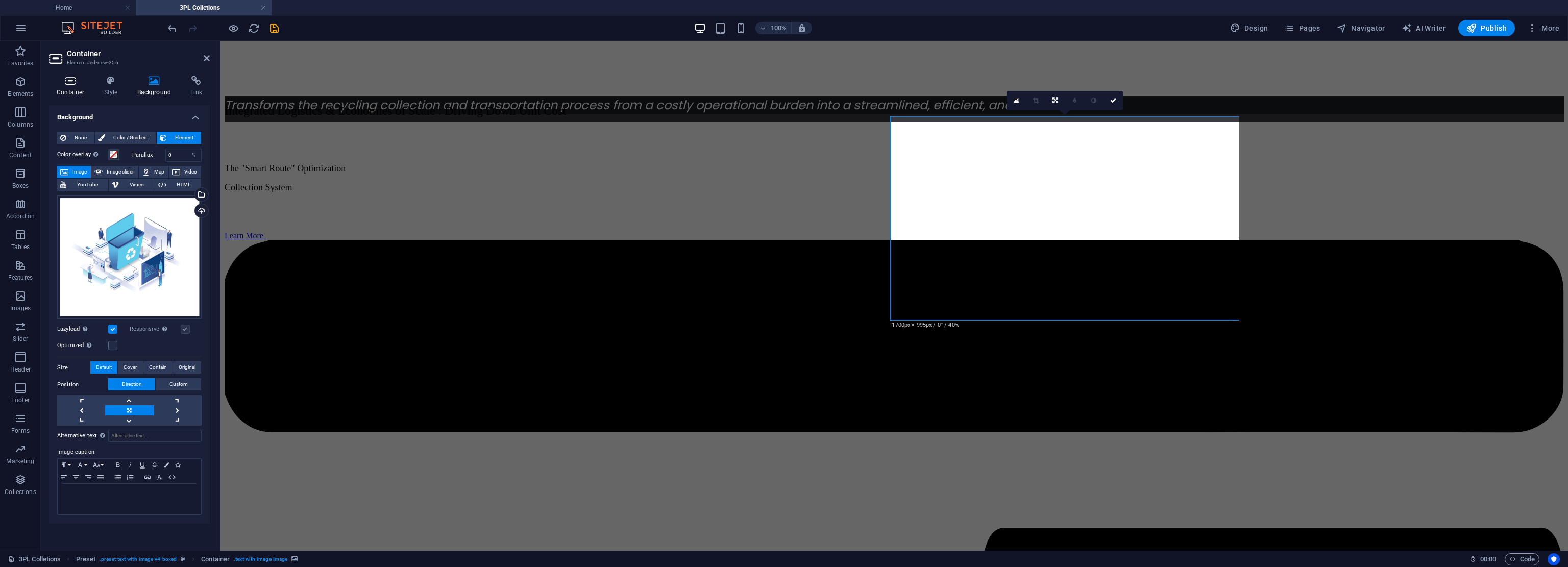
click at [84, 93] on h4 "Container" at bounding box center [73, 86] width 47 height 21
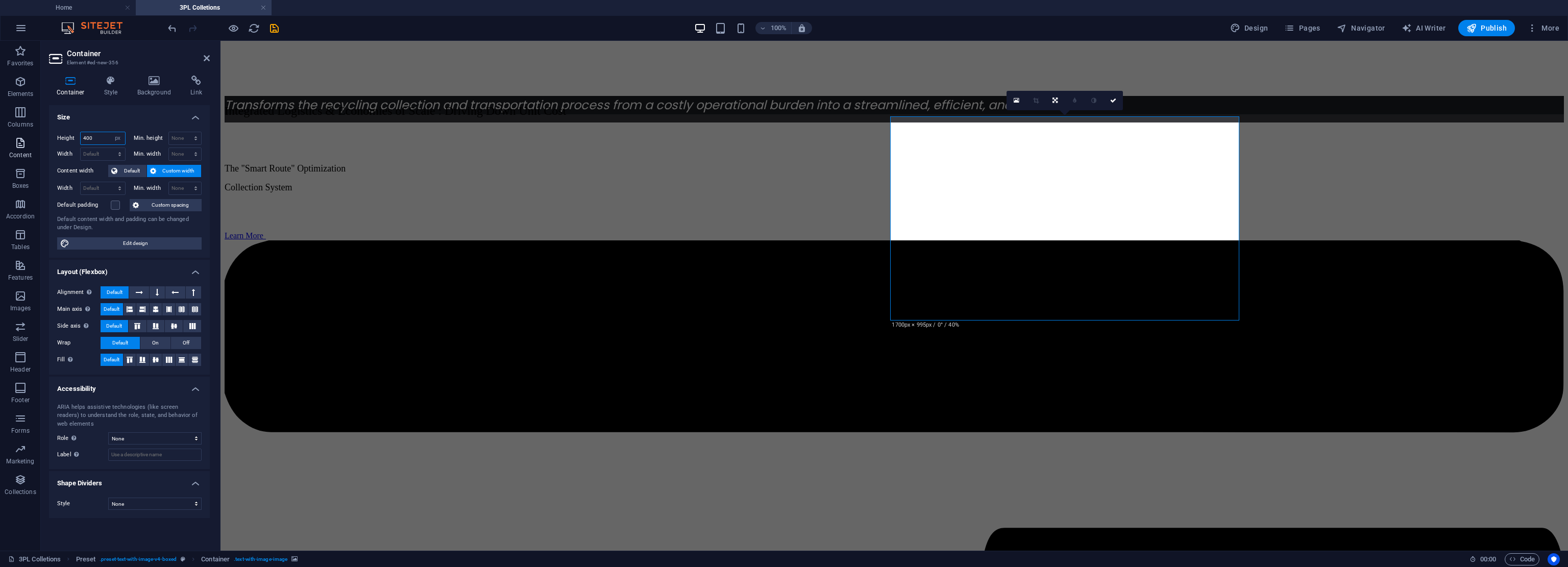
drag, startPoint x: 103, startPoint y: 135, endPoint x: 0, endPoint y: 132, distance: 103.0
click at [0, 132] on section "Favorites Elements Columns Content Boxes Accordion Tables Features Images Slide…" at bounding box center [784, 295] width 1568 height 510
drag, startPoint x: 94, startPoint y: 139, endPoint x: 0, endPoint y: 161, distance: 96.5
click at [0, 146] on section "Favorites Elements Columns Content Boxes Accordion Tables Features Images Slide…" at bounding box center [784, 295] width 1568 height 510
type input "450"
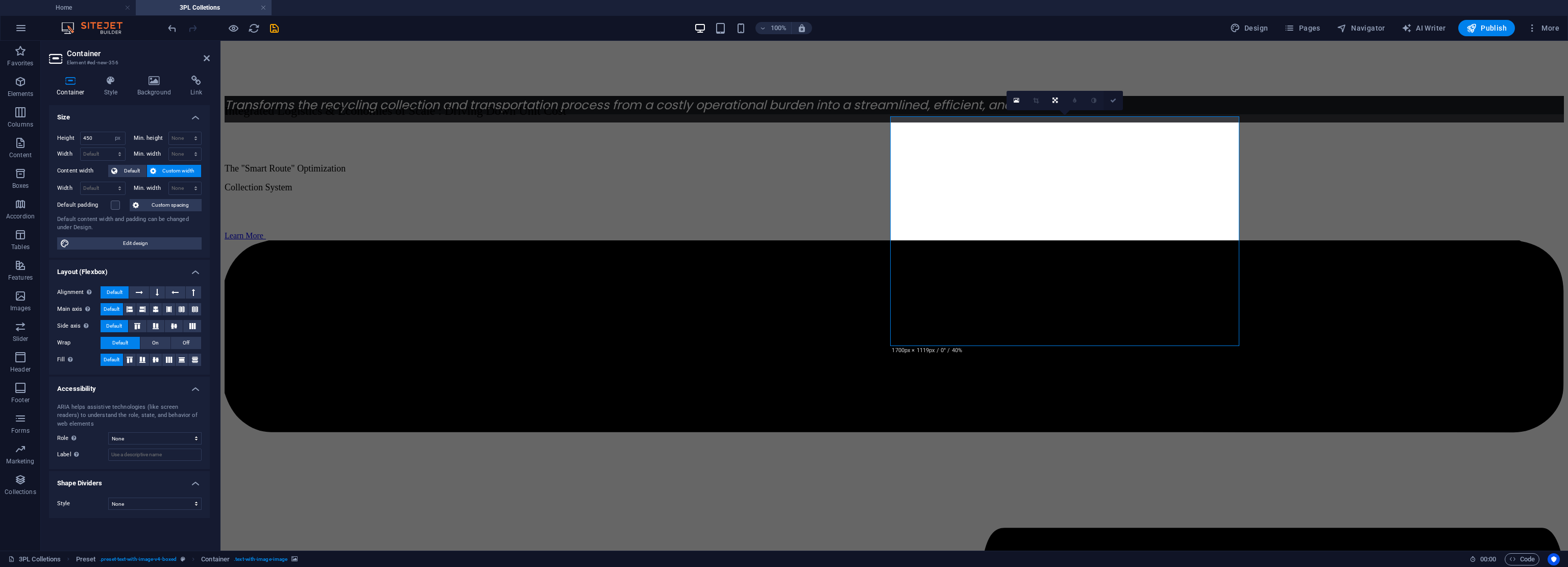
click at [738, 101] on icon at bounding box center [1113, 101] width 6 height 6
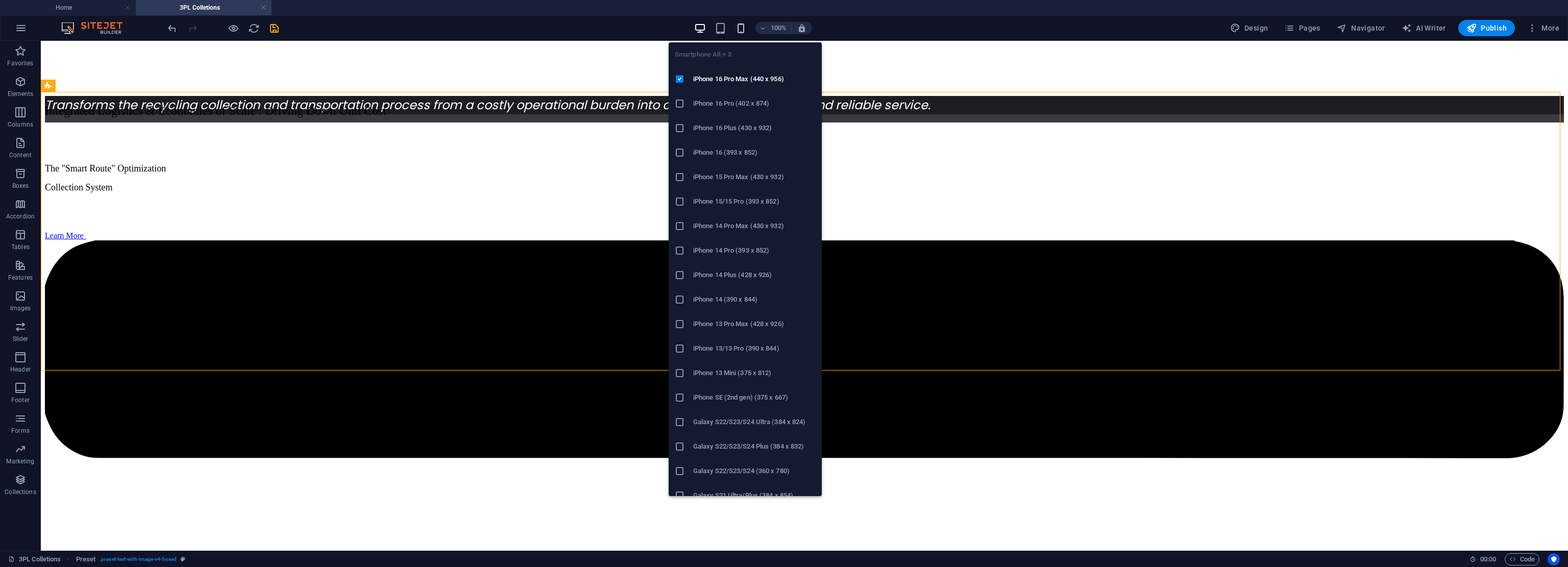
click at [738, 27] on icon "button" at bounding box center [741, 28] width 12 height 12
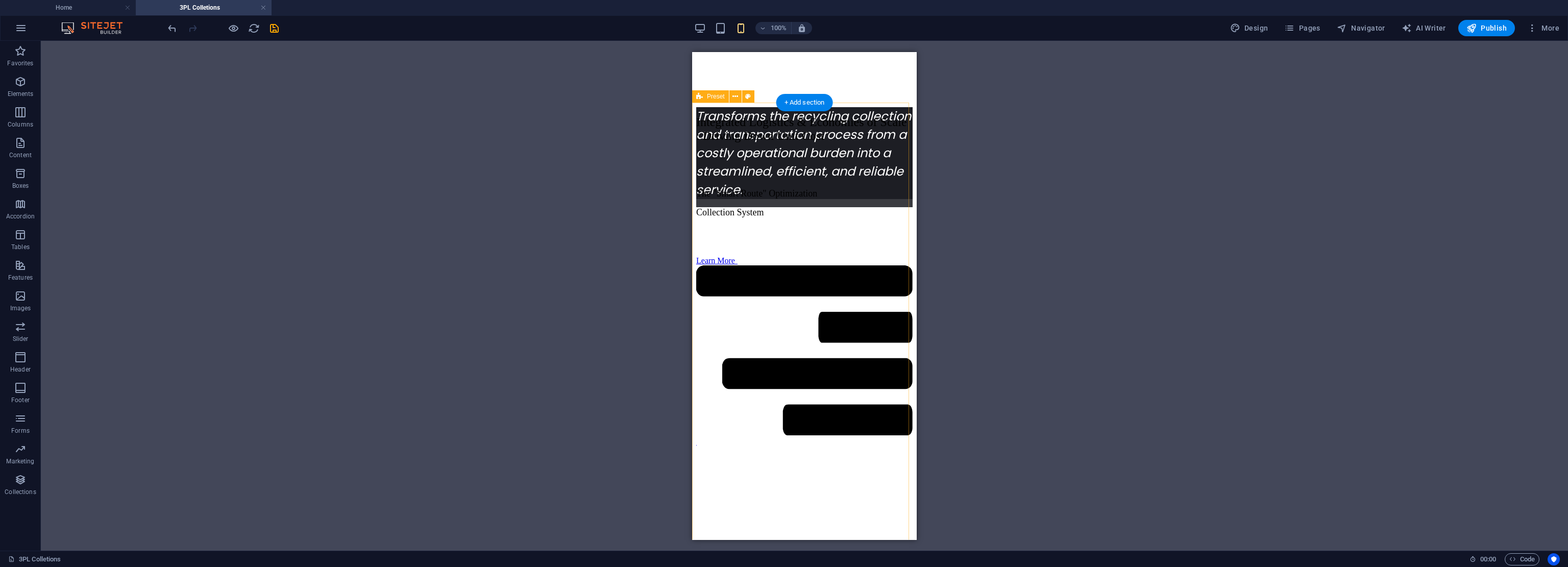
scroll to position [0, 0]
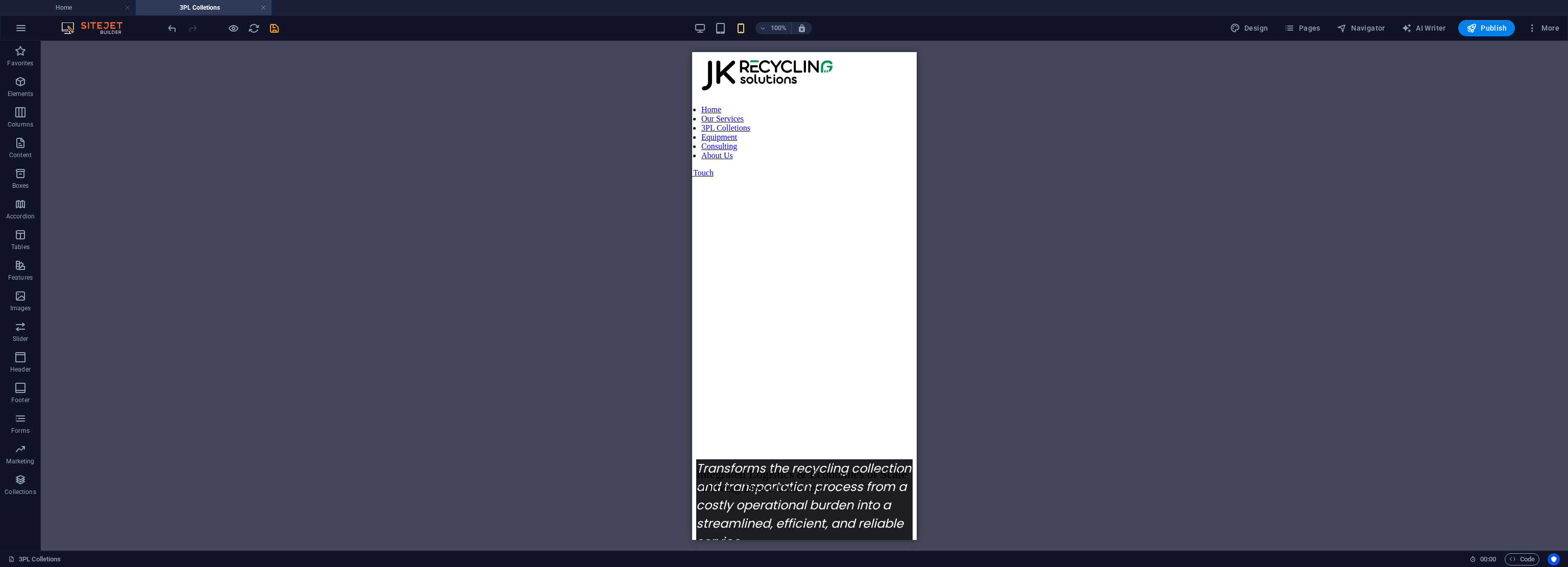
click at [707, 36] on div "100%" at bounding box center [753, 28] width 118 height 16
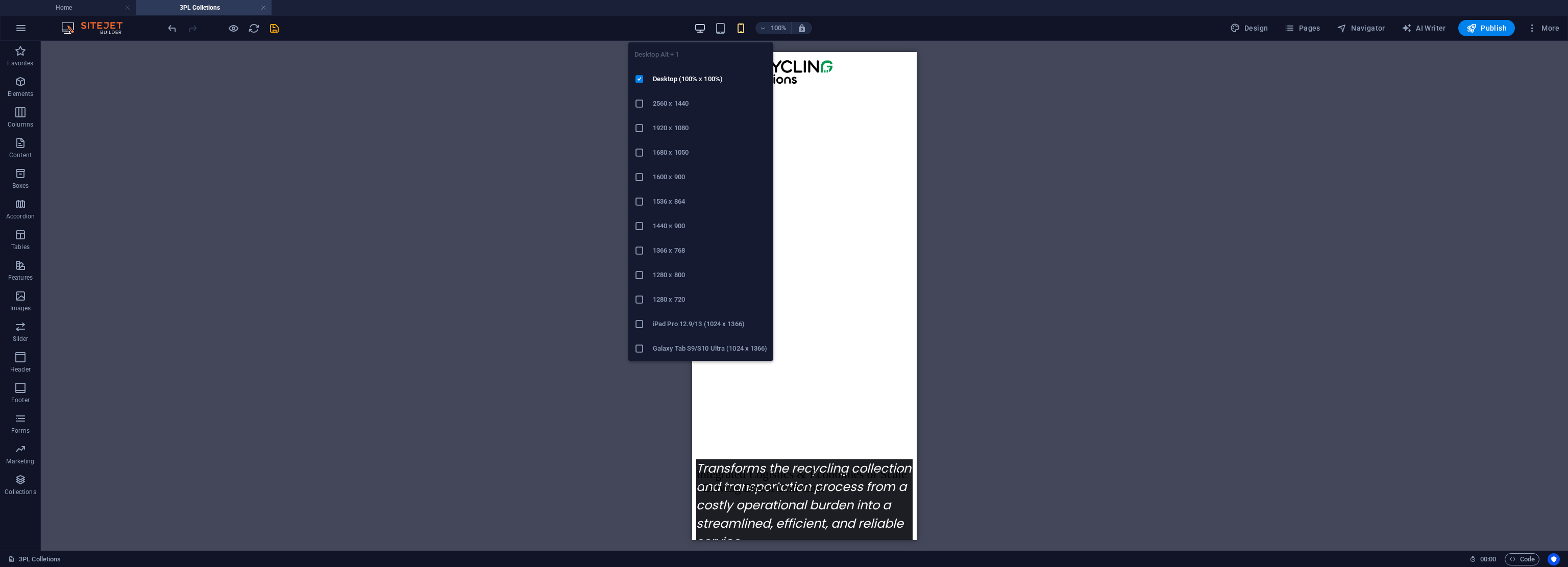
click at [706, 30] on icon "button" at bounding box center [700, 28] width 12 height 12
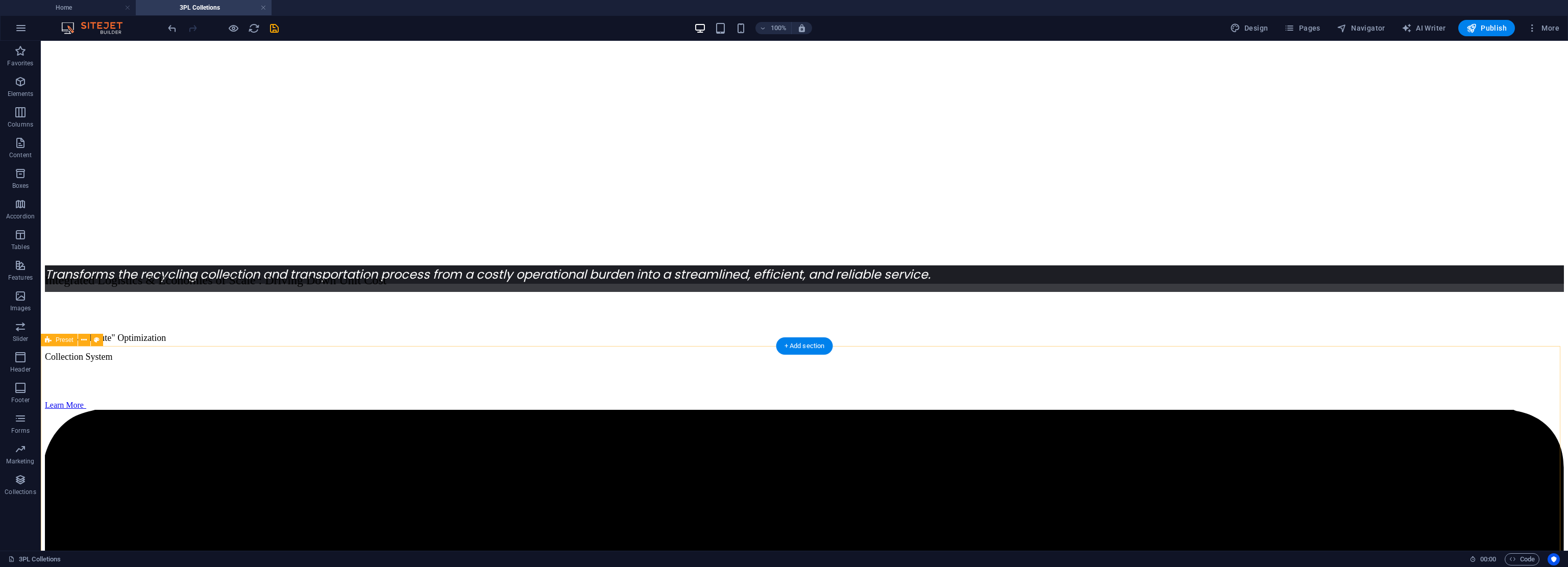
drag, startPoint x: 1253, startPoint y: 421, endPoint x: 1259, endPoint y: 457, distance: 36.5
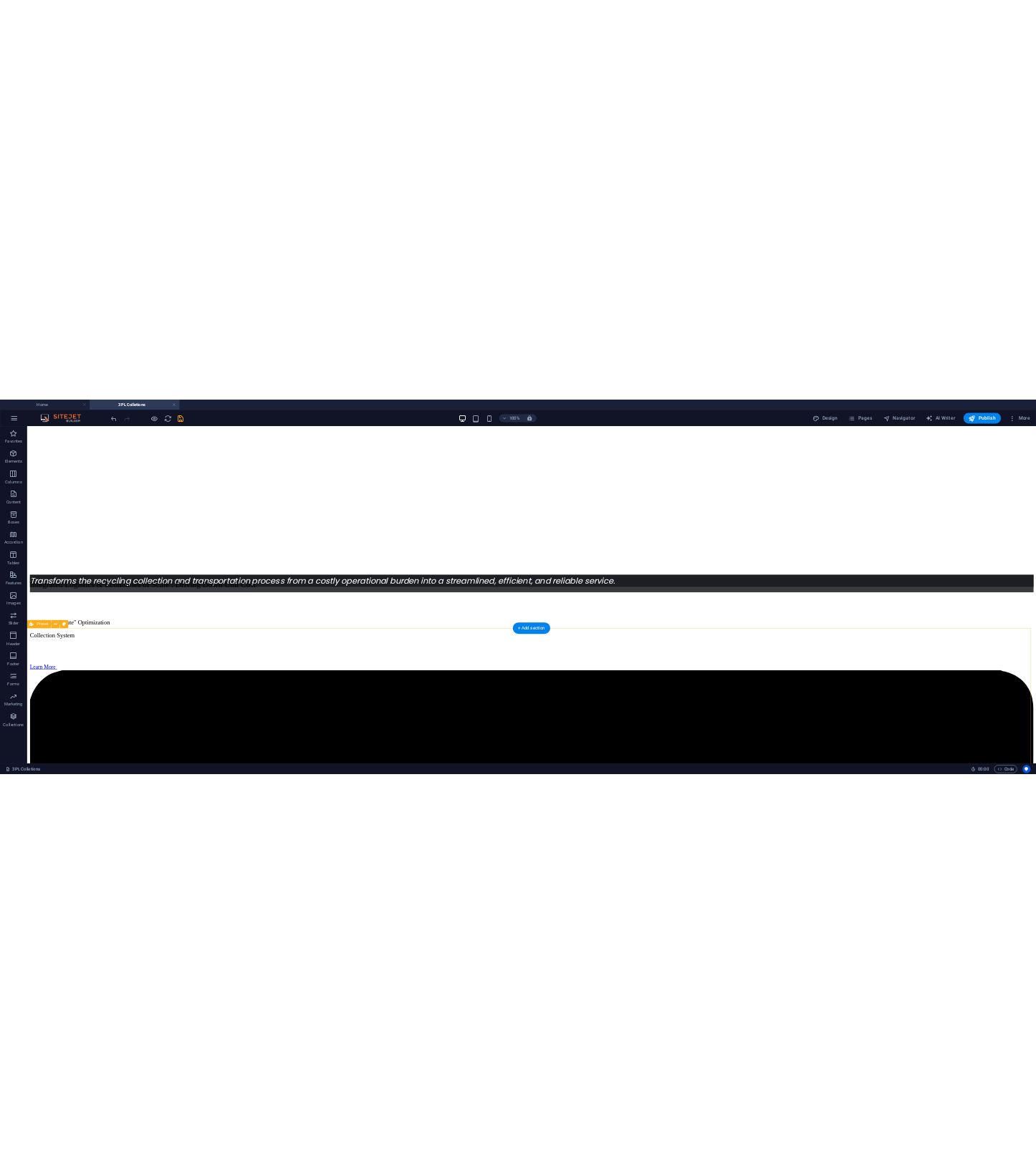
scroll to position [358, 0]
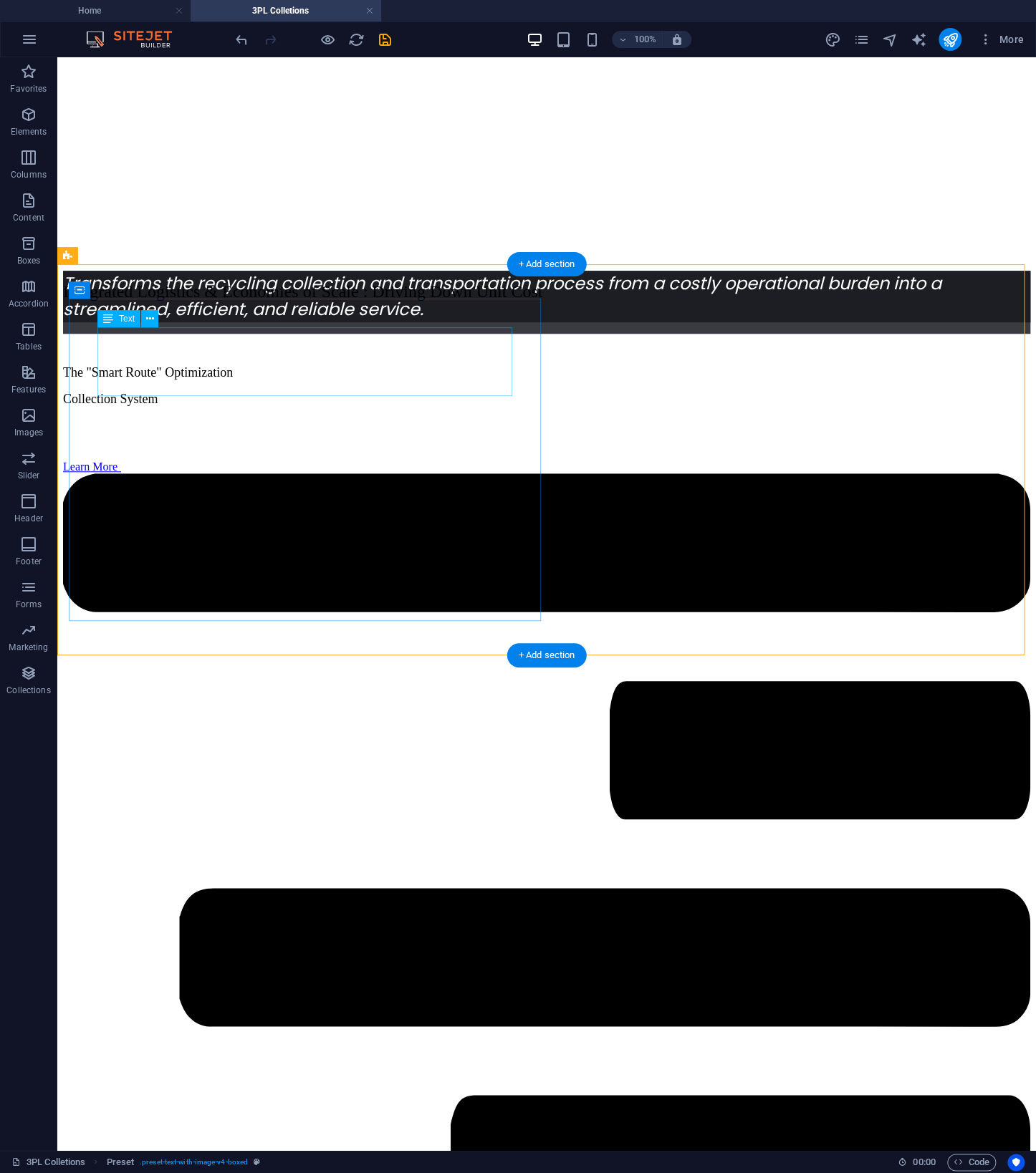
click at [307, 302] on div "Integrated Logistics & Economies of Scale : Driving Down Unit Cost" at bounding box center [546, 292] width 967 height 19
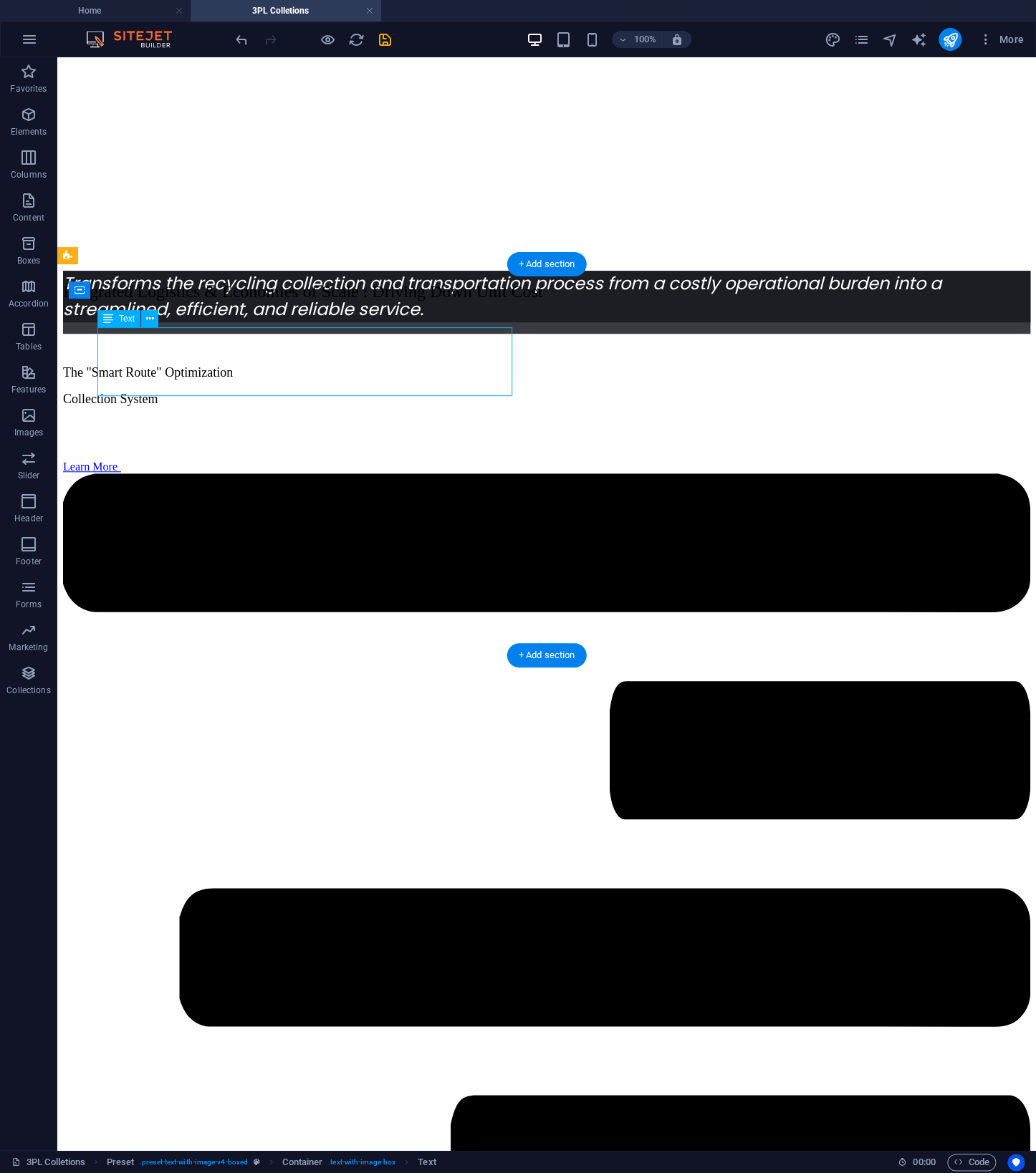
click at [307, 302] on div "Integrated Logistics & Economies of Scale : Driving Down Unit Cost" at bounding box center [546, 292] width 967 height 19
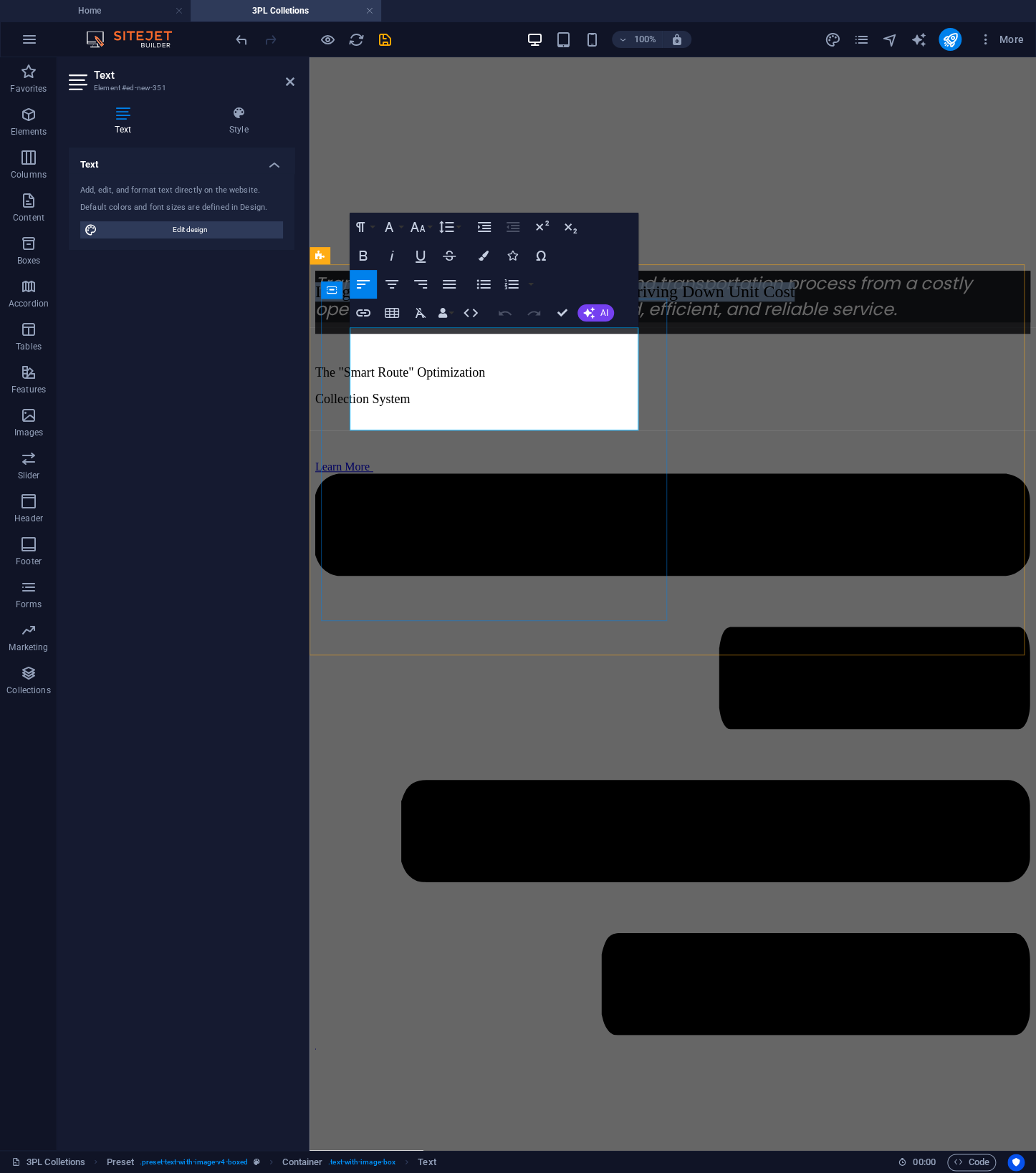
drag, startPoint x: 528, startPoint y: 414, endPoint x: 349, endPoint y: 337, distance: 194.9
click at [349, 302] on p "Integrated Logistics & Economies of Scale : Driving Down Unit Cost" at bounding box center [672, 292] width 715 height 19
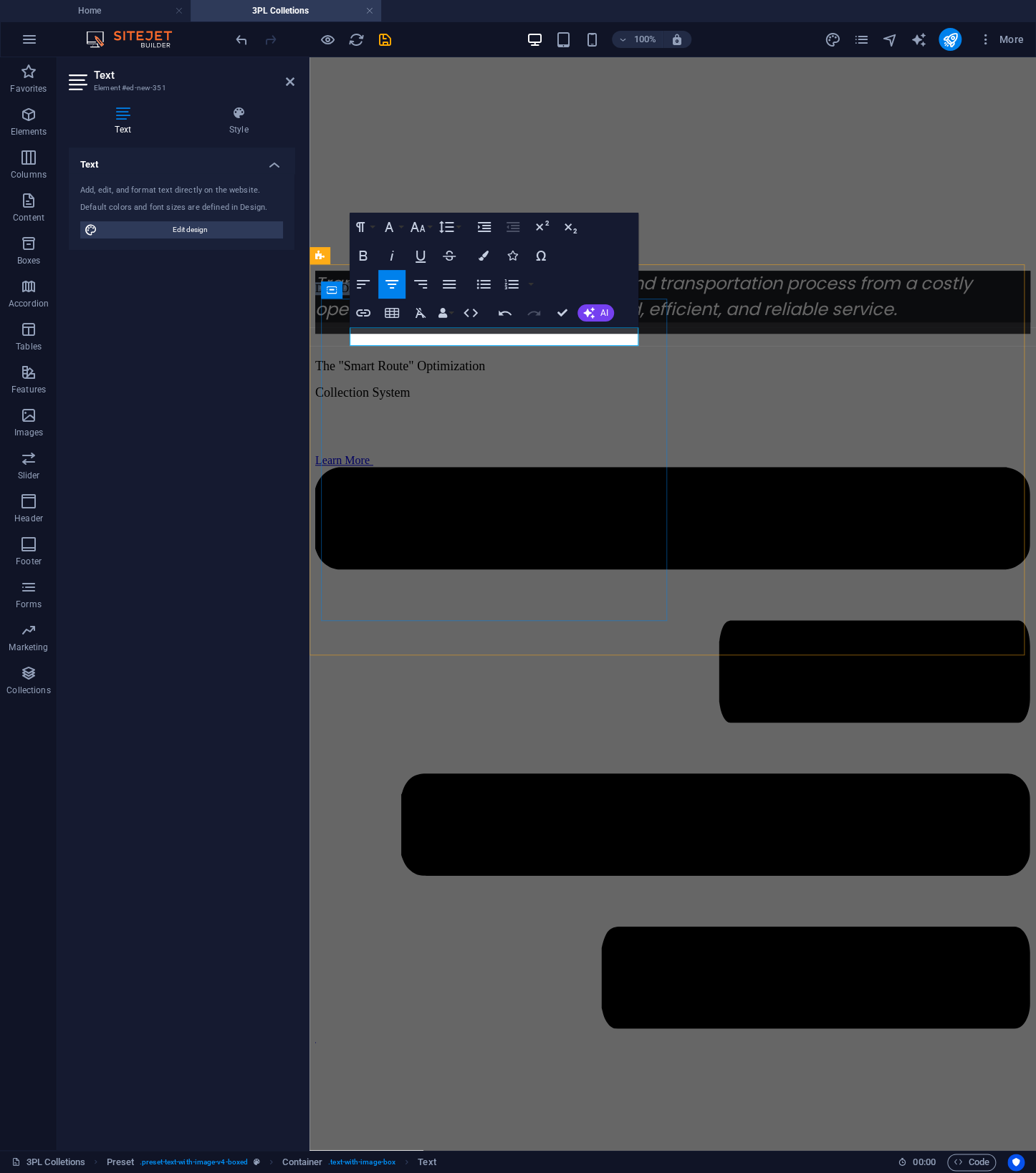
drag, startPoint x: 593, startPoint y: 336, endPoint x: 337, endPoint y: 334, distance: 256.0
click at [337, 334] on div "Data-Driven Collaborative Collection The "Smart Route" Optimization Collection …" at bounding box center [672, 663] width 715 height 763
click at [399, 232] on button "Font Family" at bounding box center [392, 226] width 27 height 28
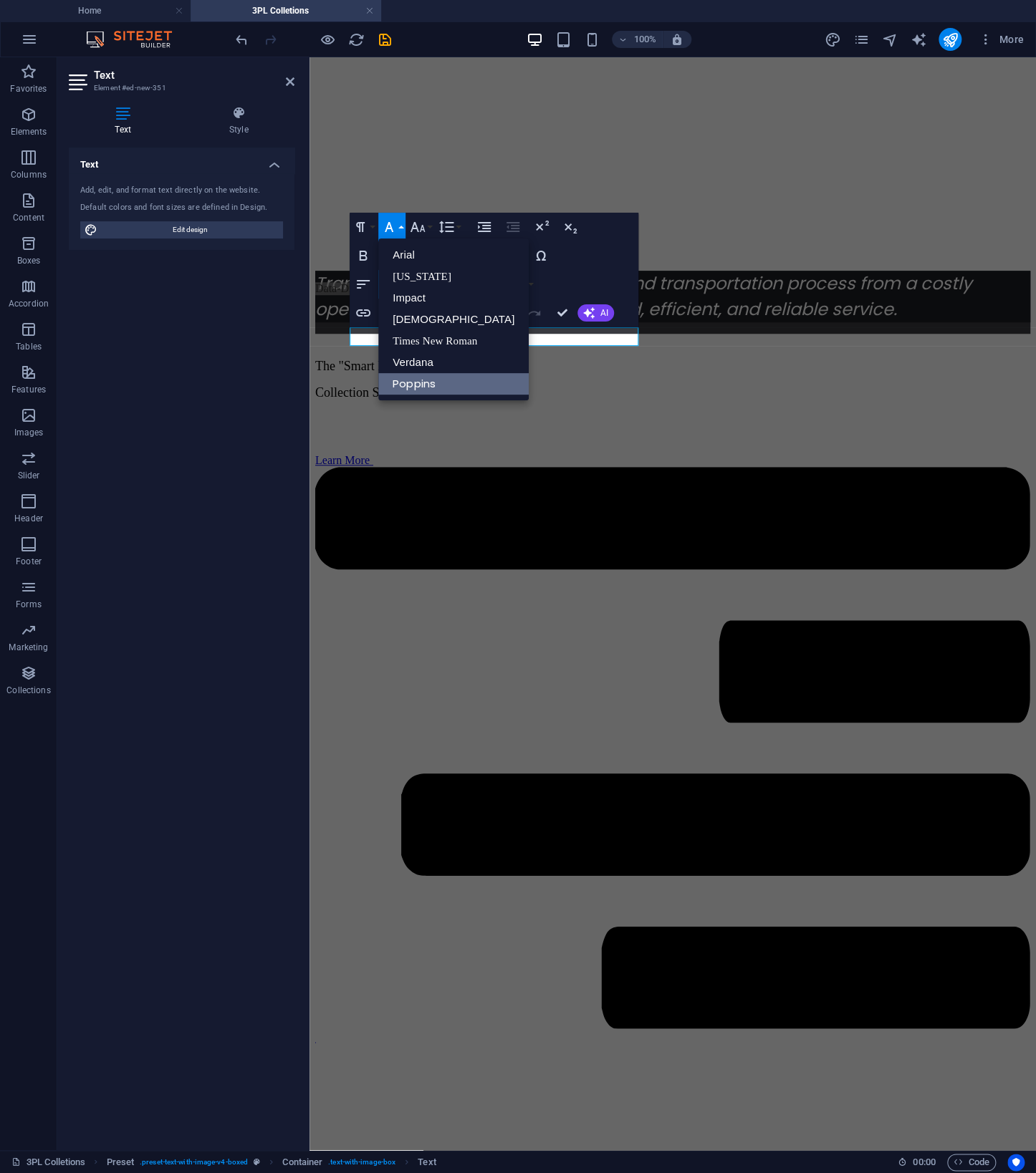
scroll to position [0, 0]
click at [399, 232] on button "Font Family" at bounding box center [392, 226] width 27 height 28
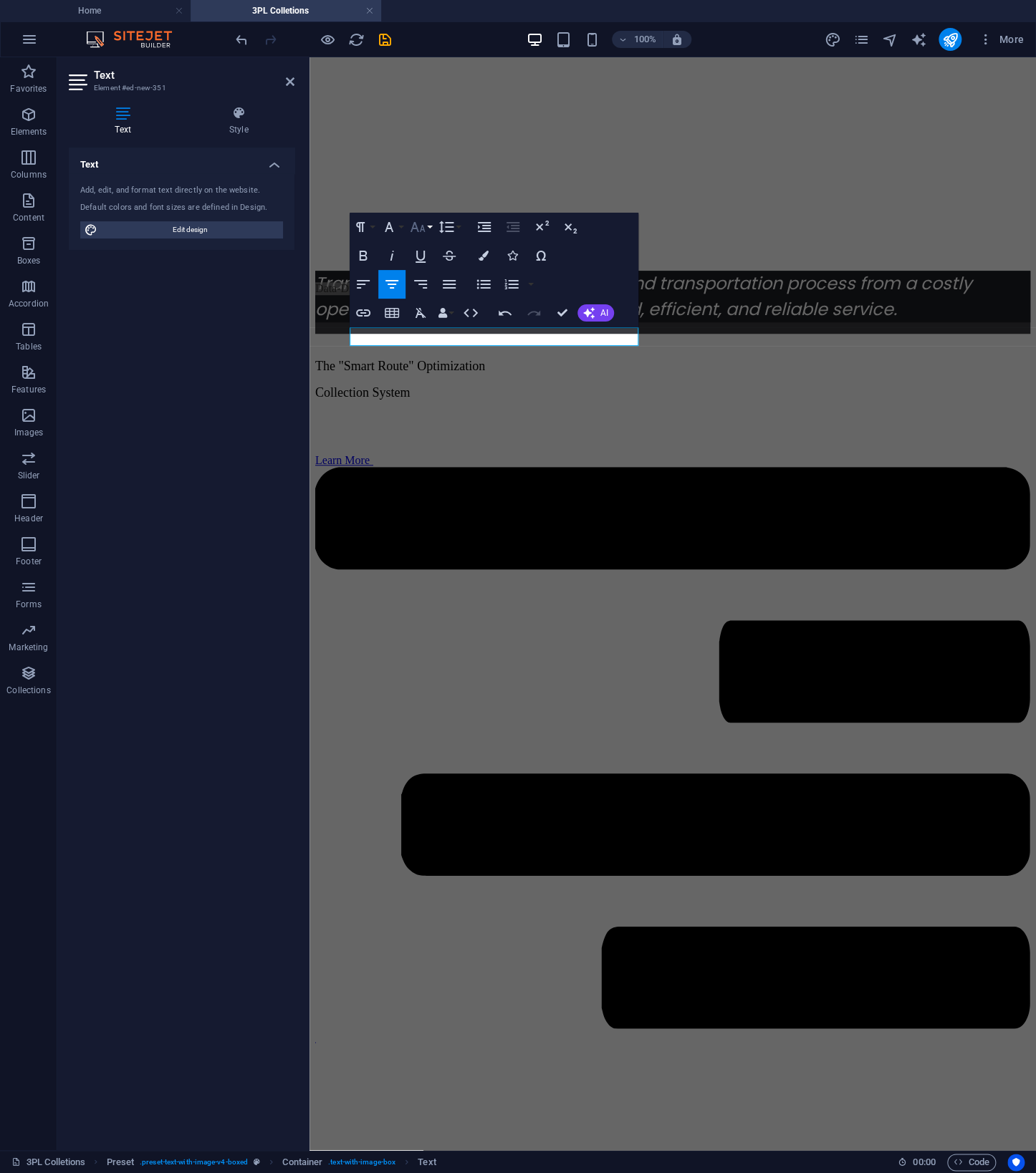
click at [427, 227] on button "Font Size" at bounding box center [420, 226] width 27 height 28
click at [438, 384] on link "18" at bounding box center [433, 384] width 51 height 21
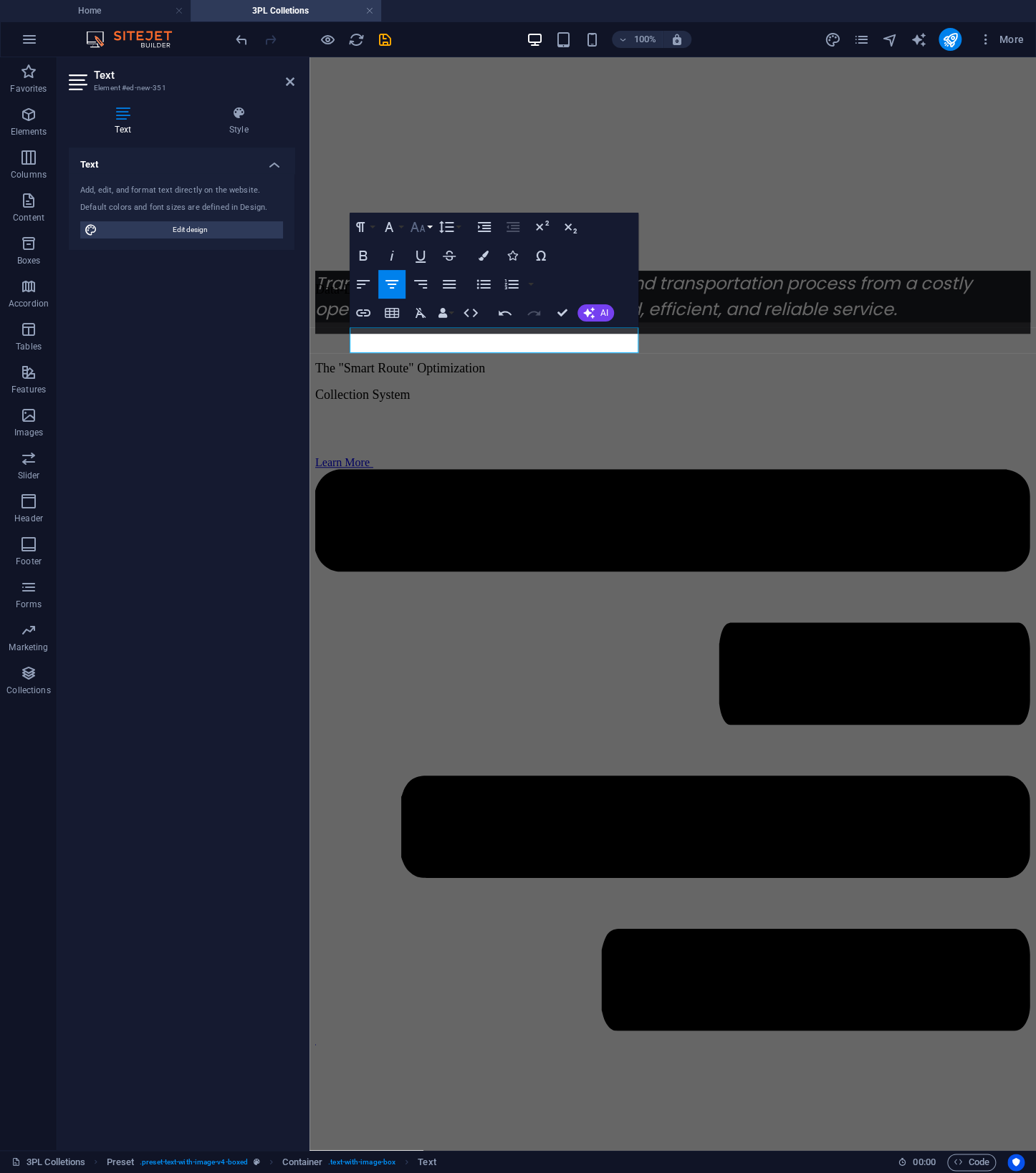
click at [418, 230] on icon "button" at bounding box center [417, 226] width 17 height 17
click at [438, 288] on link "24" at bounding box center [433, 291] width 51 height 21
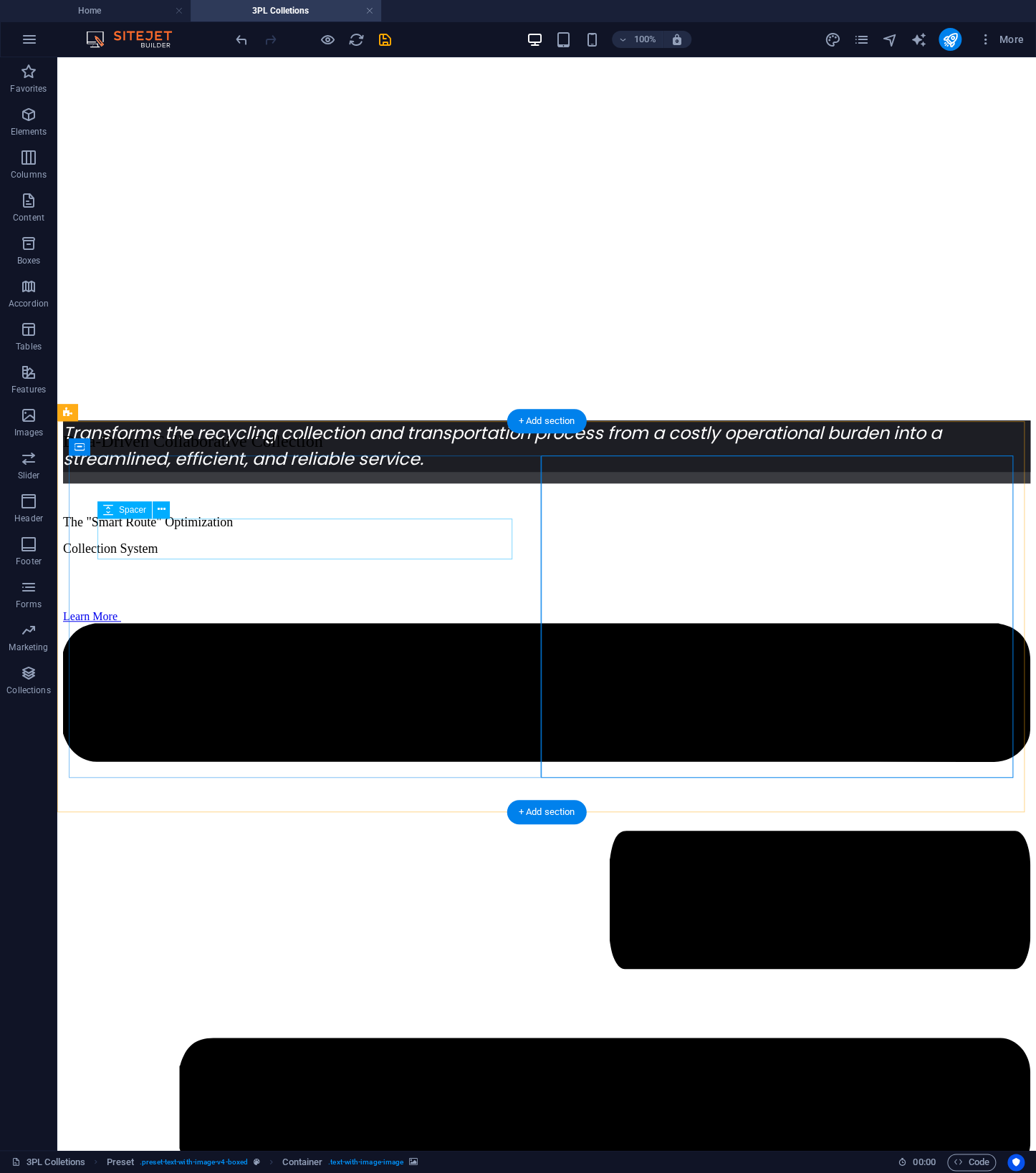
scroll to position [220, 0]
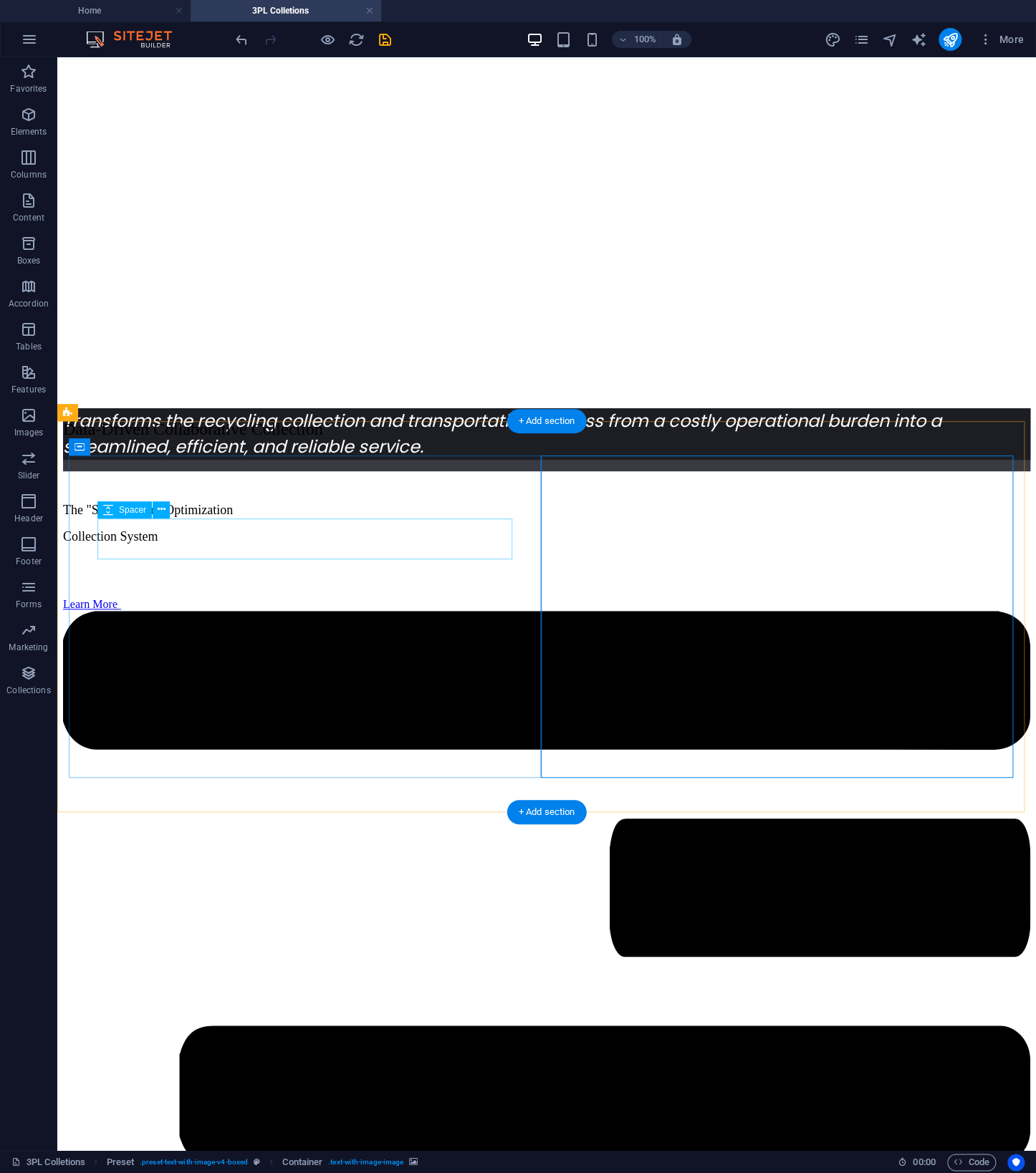
drag, startPoint x: 334, startPoint y: 508, endPoint x: 336, endPoint y: 548, distance: 40.0
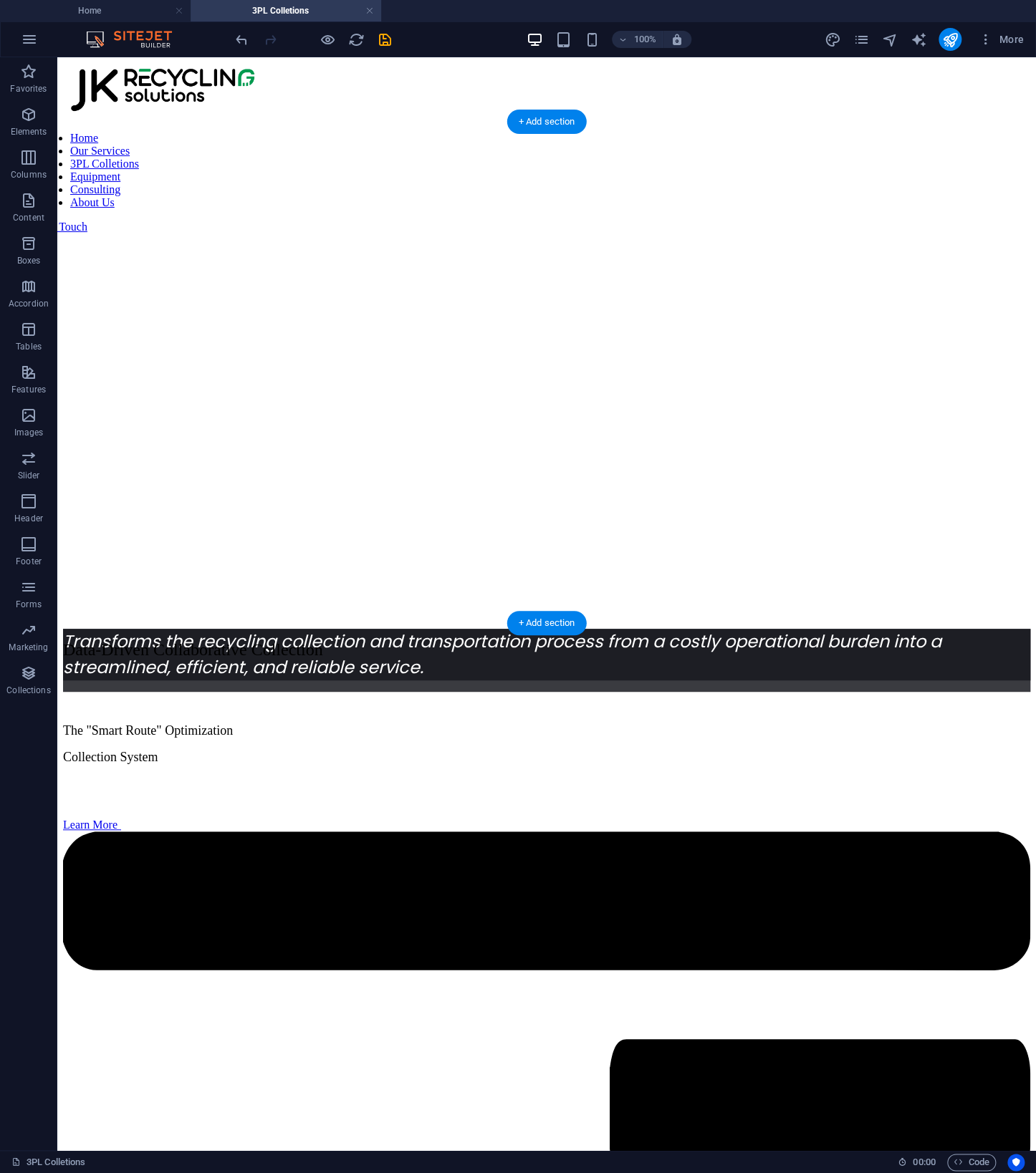
scroll to position [740, 0]
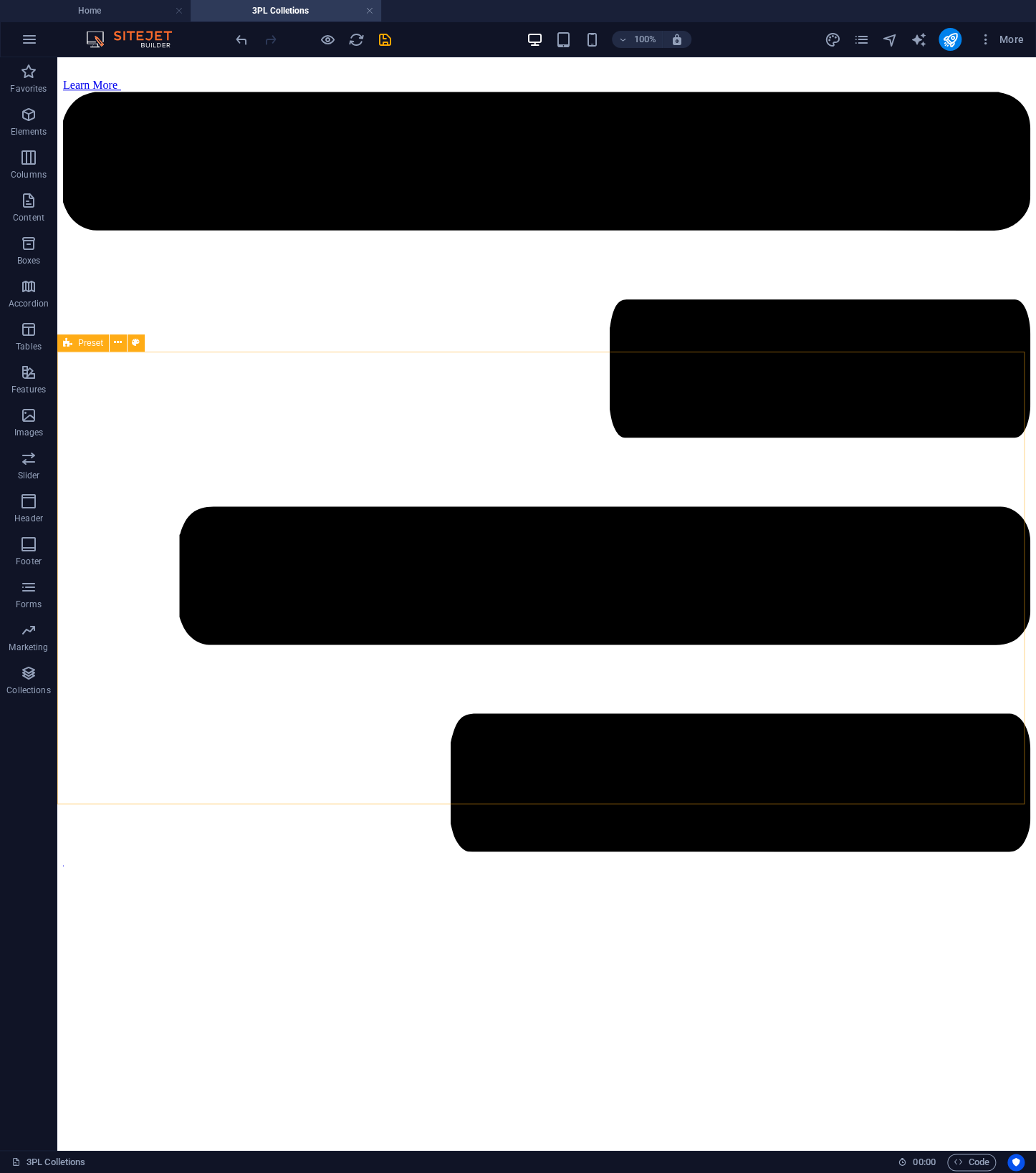
click at [88, 347] on span "Preset" at bounding box center [90, 343] width 25 height 9
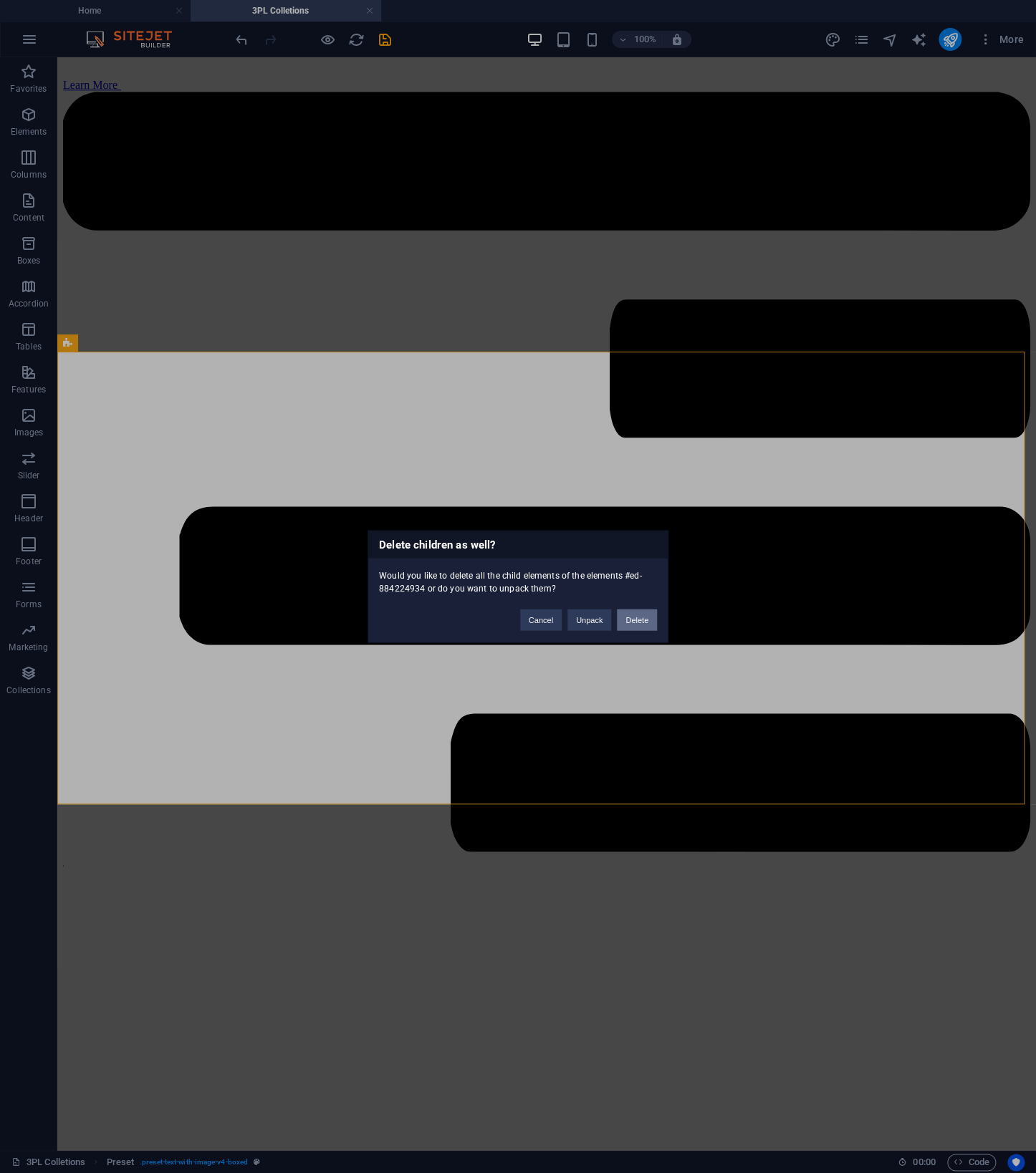
click at [643, 621] on button "Delete" at bounding box center [636, 620] width 40 height 21
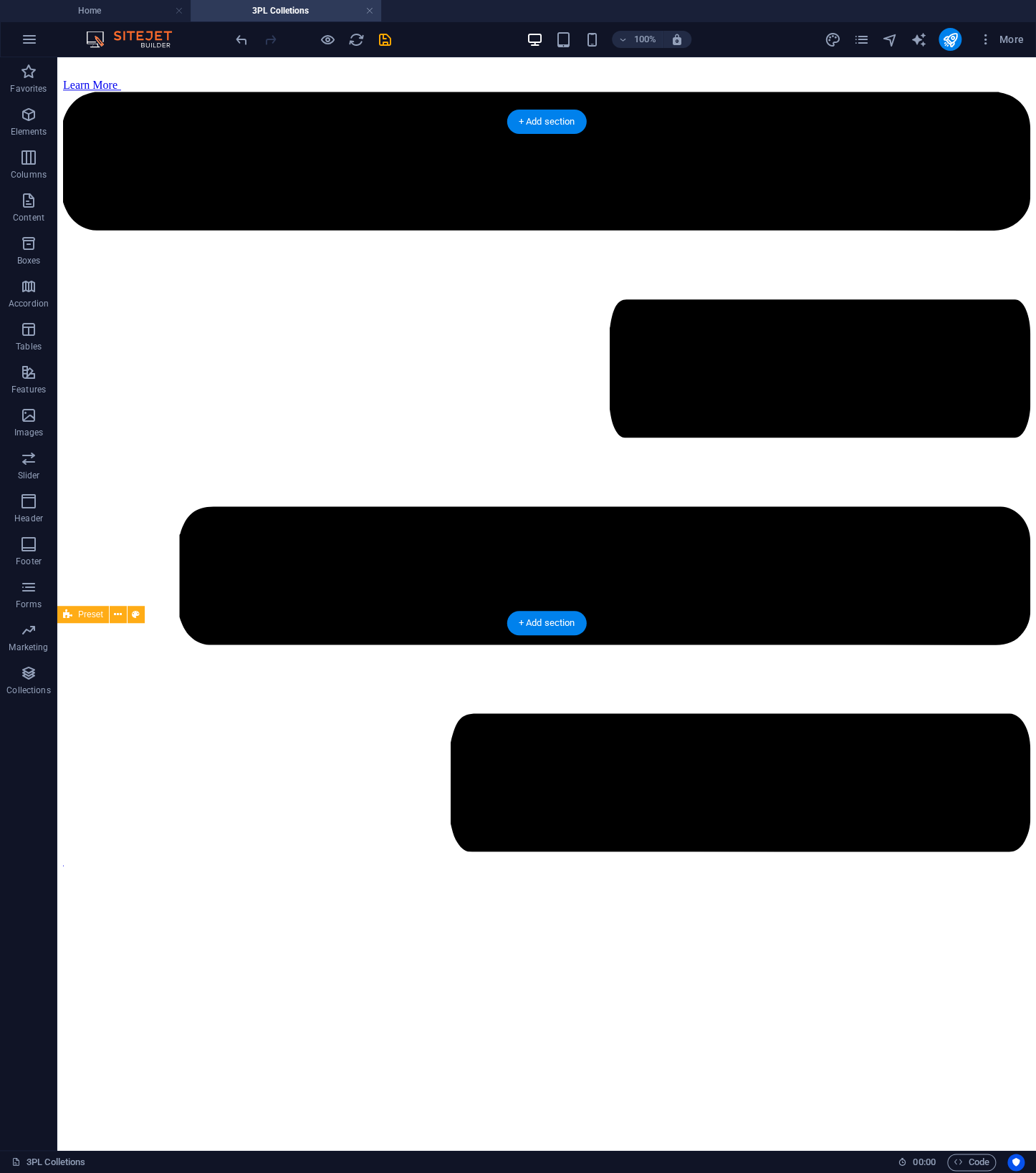
scroll to position [0, 0]
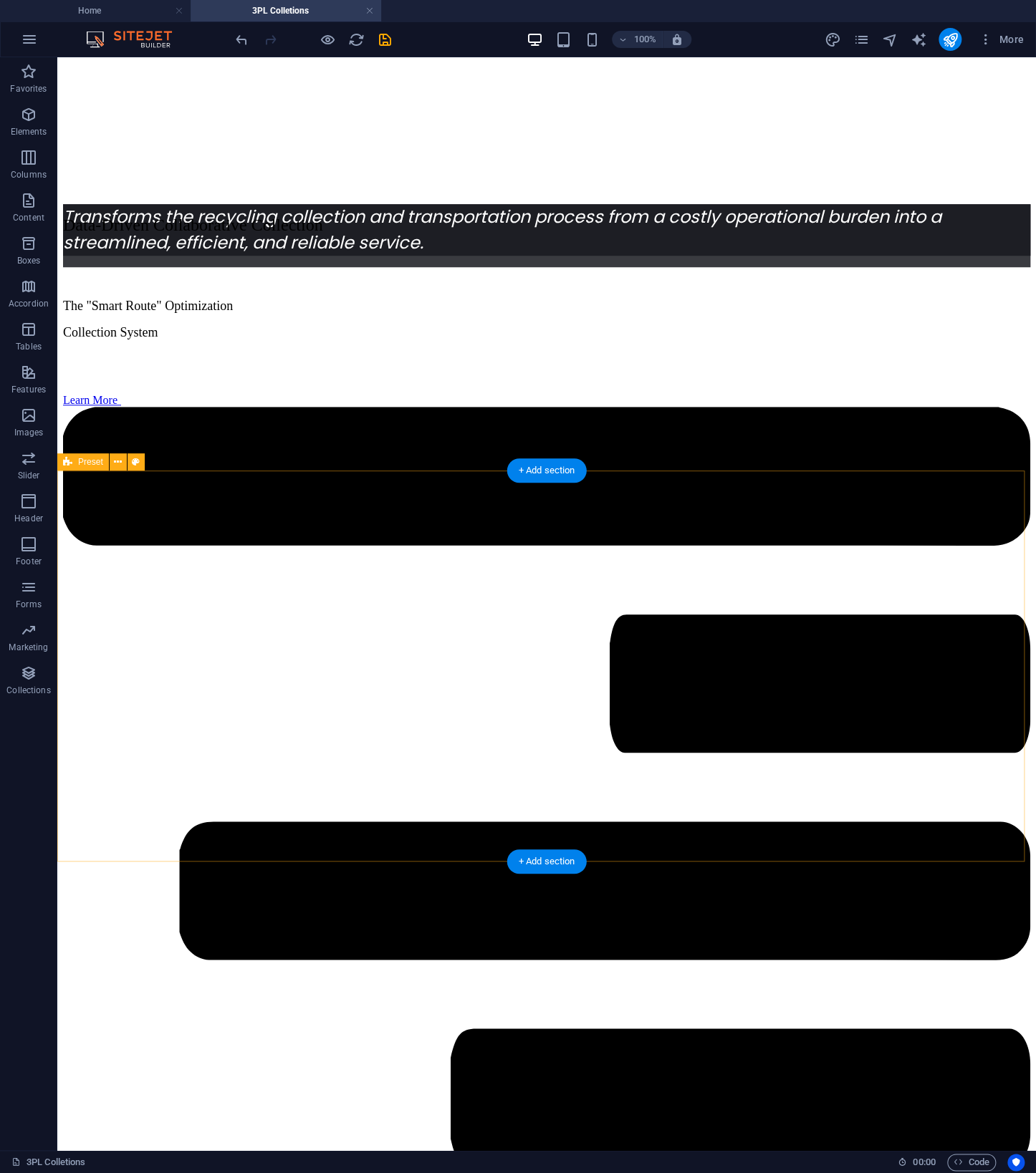
drag, startPoint x: 756, startPoint y: 355, endPoint x: 764, endPoint y: 475, distance: 120.3
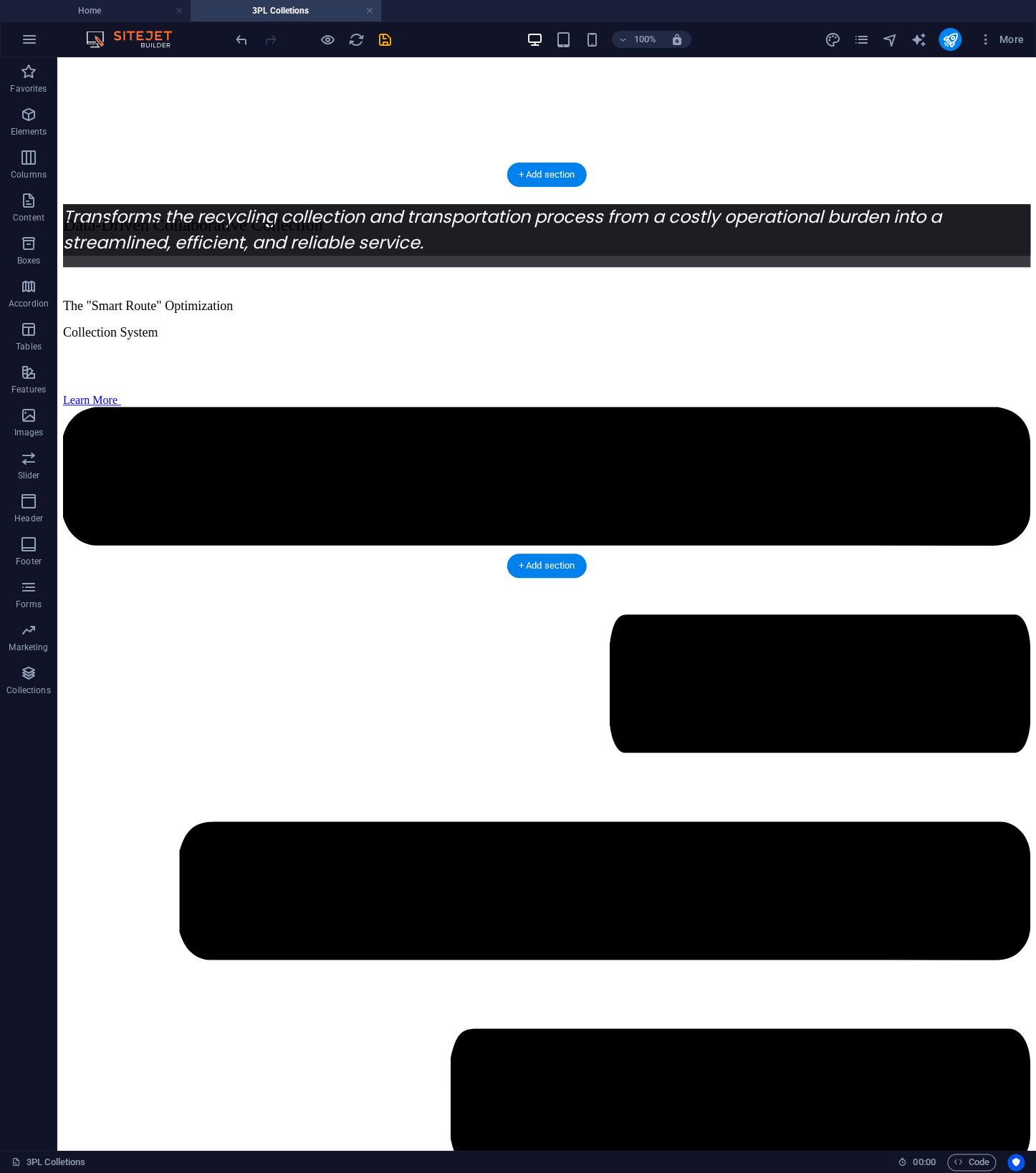
scroll to position [448, 0]
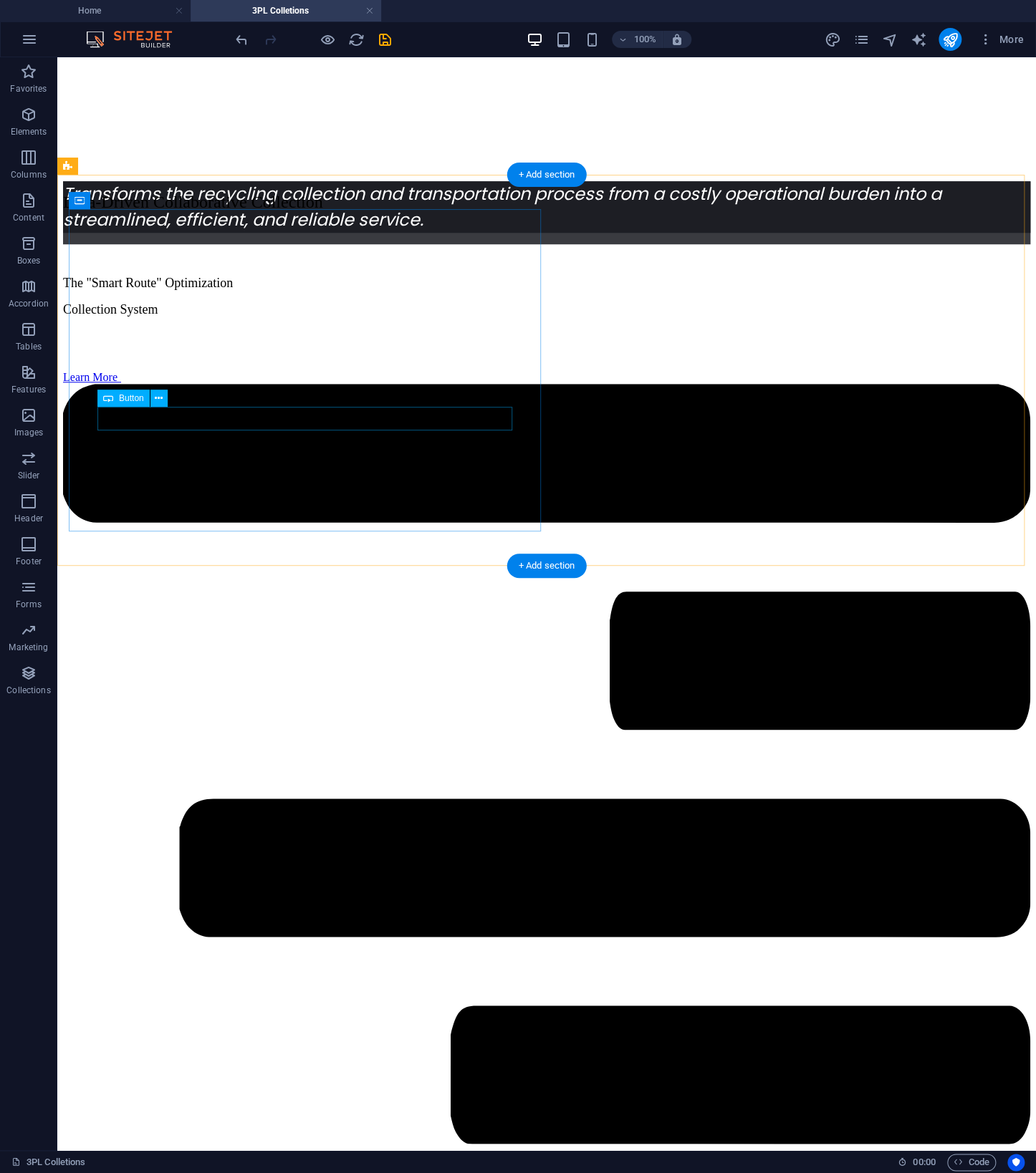
click at [157, 428] on div "Learn More" at bounding box center [546, 765] width 967 height 789
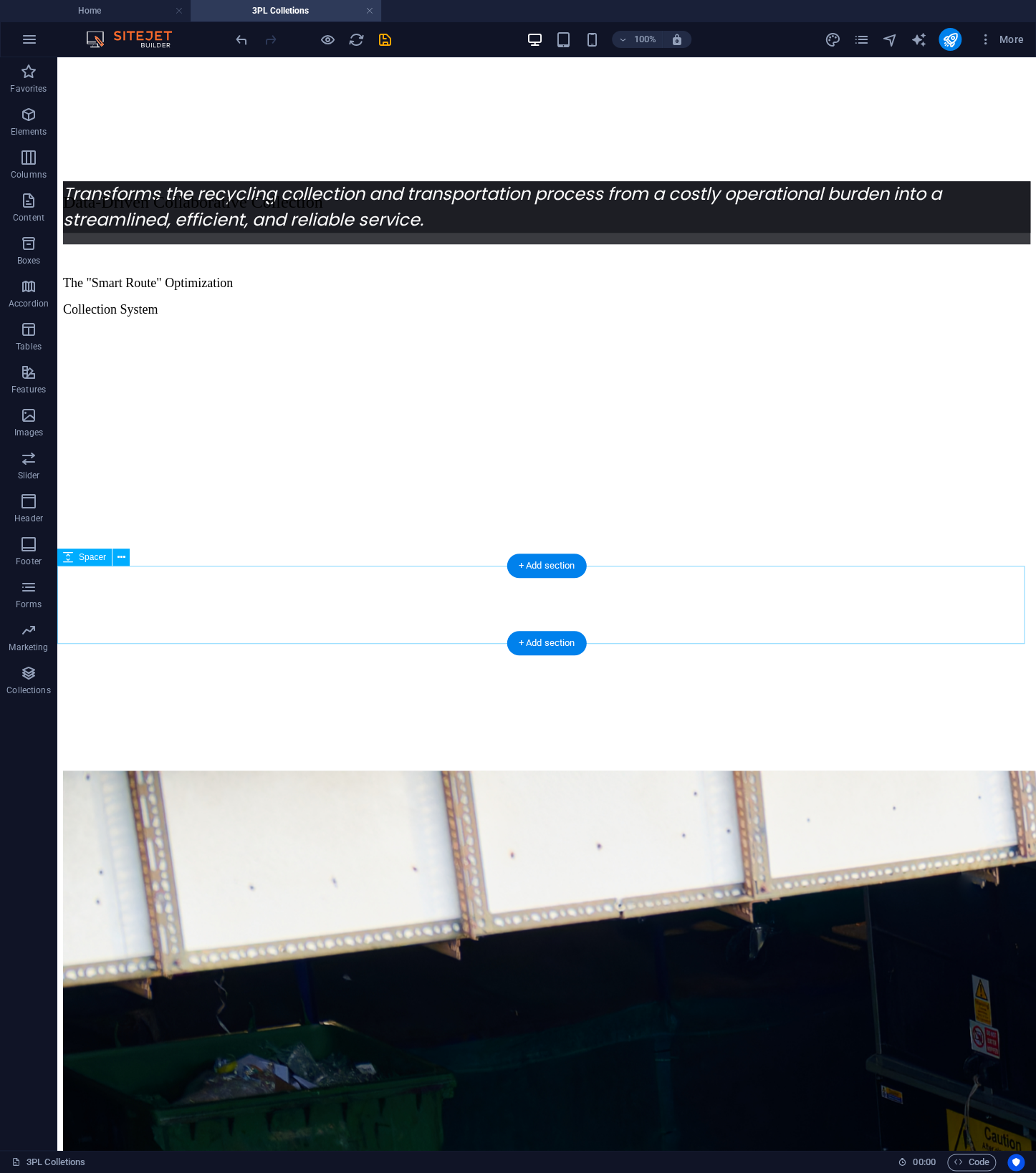
click at [717, 694] on div at bounding box center [546, 732] width 967 height 77
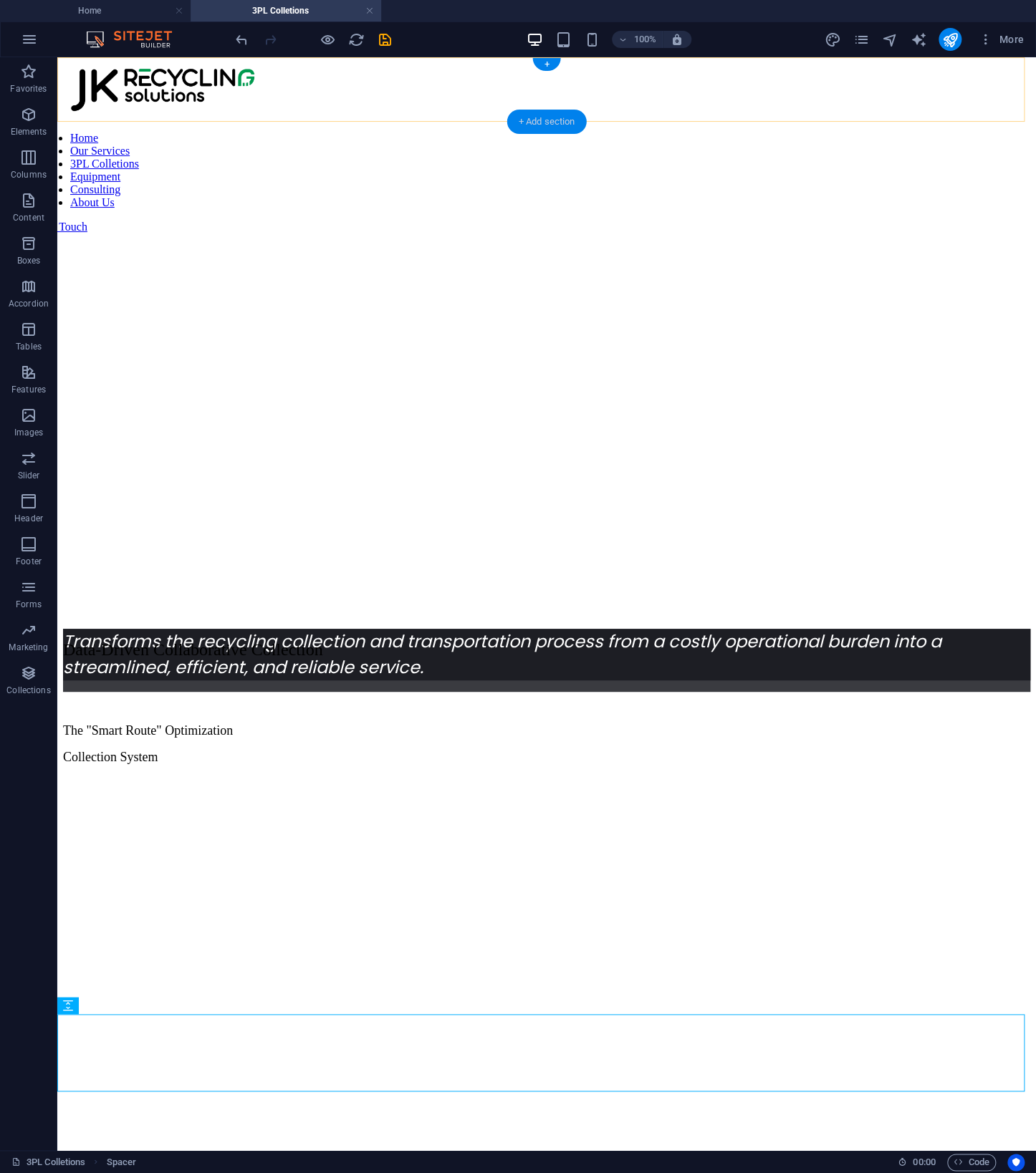
click at [544, 122] on div "+ Add section" at bounding box center [547, 122] width 80 height 25
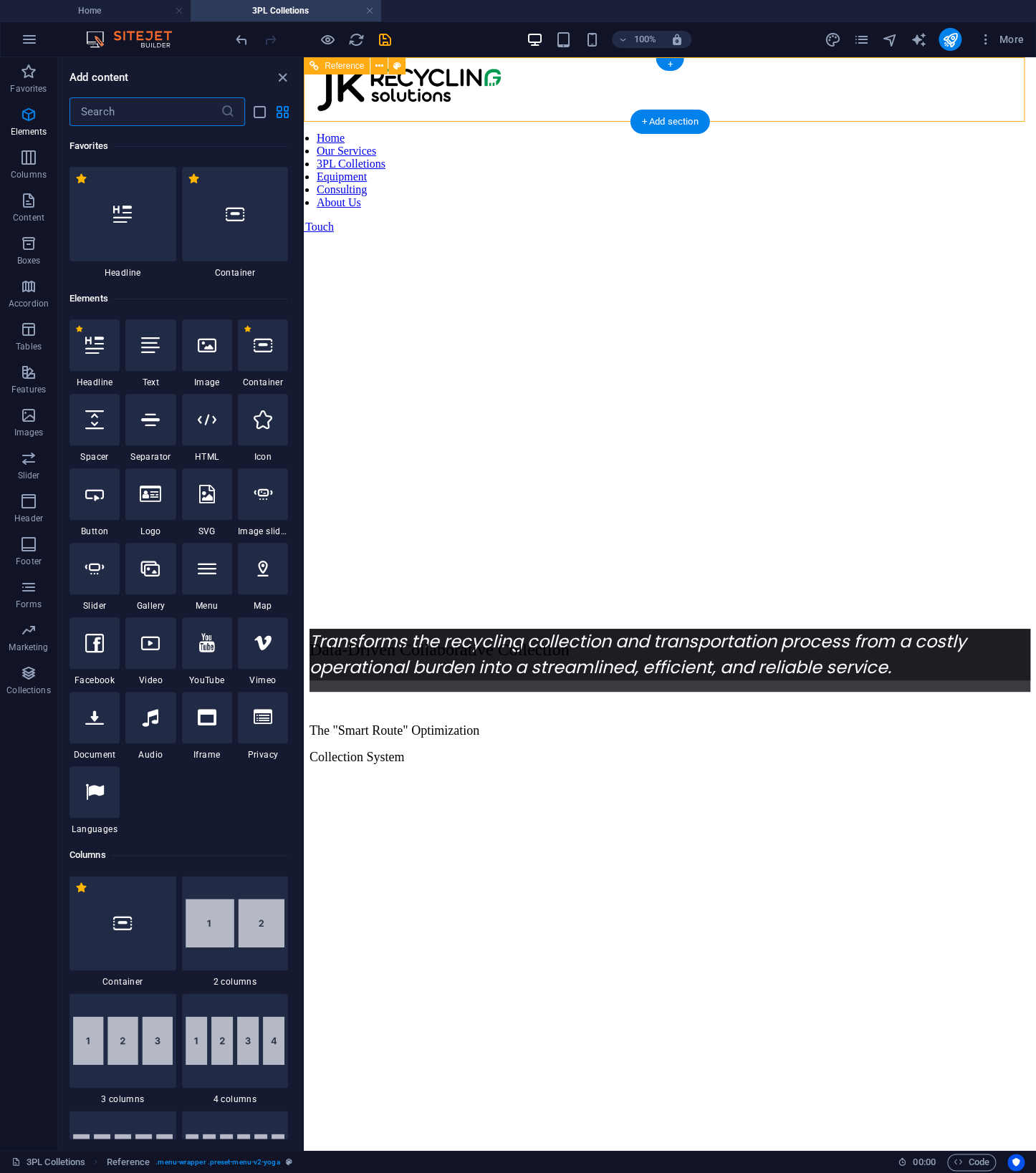
scroll to position [2506, 0]
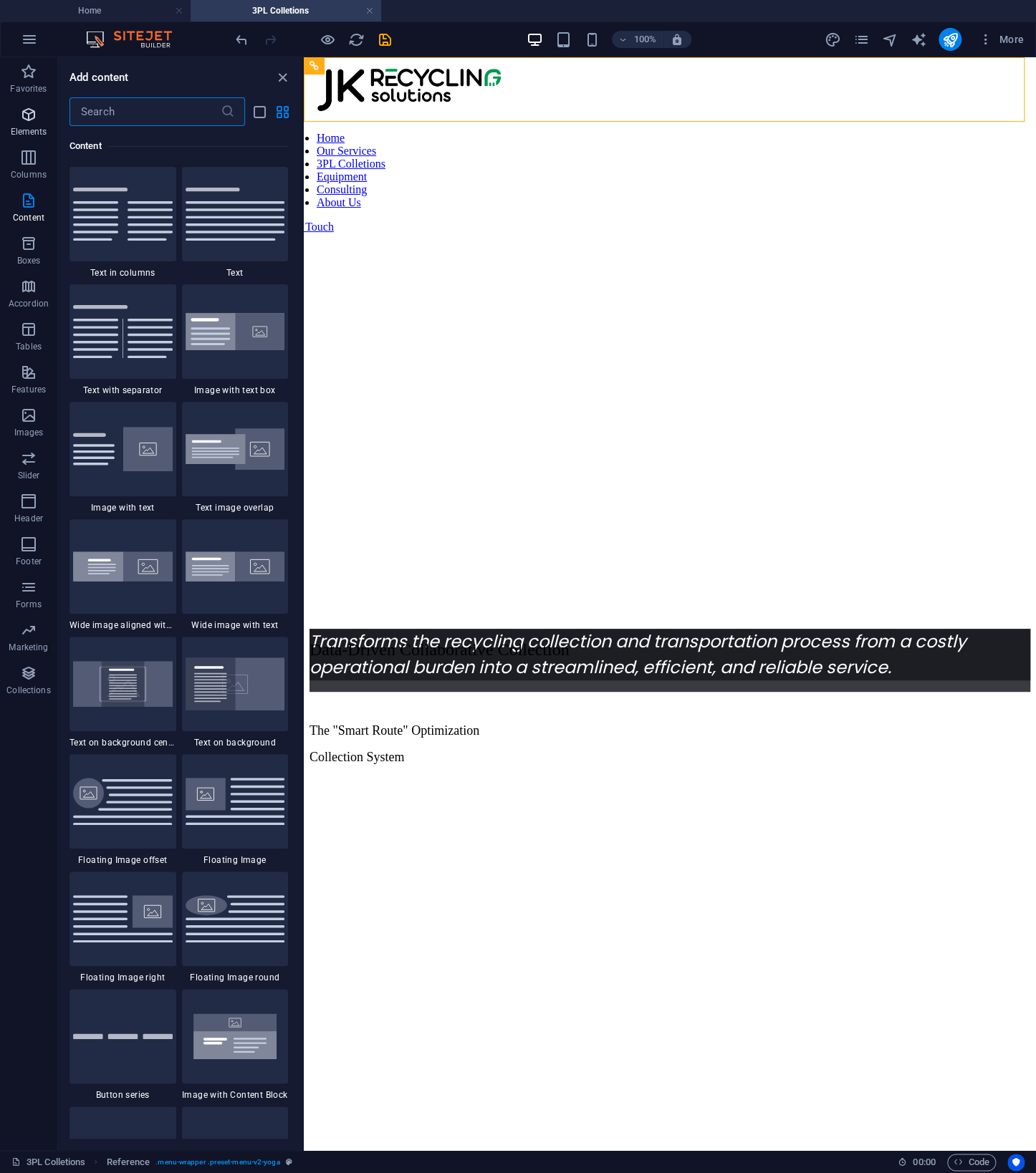
click at [28, 125] on span "Elements" at bounding box center [28, 123] width 58 height 34
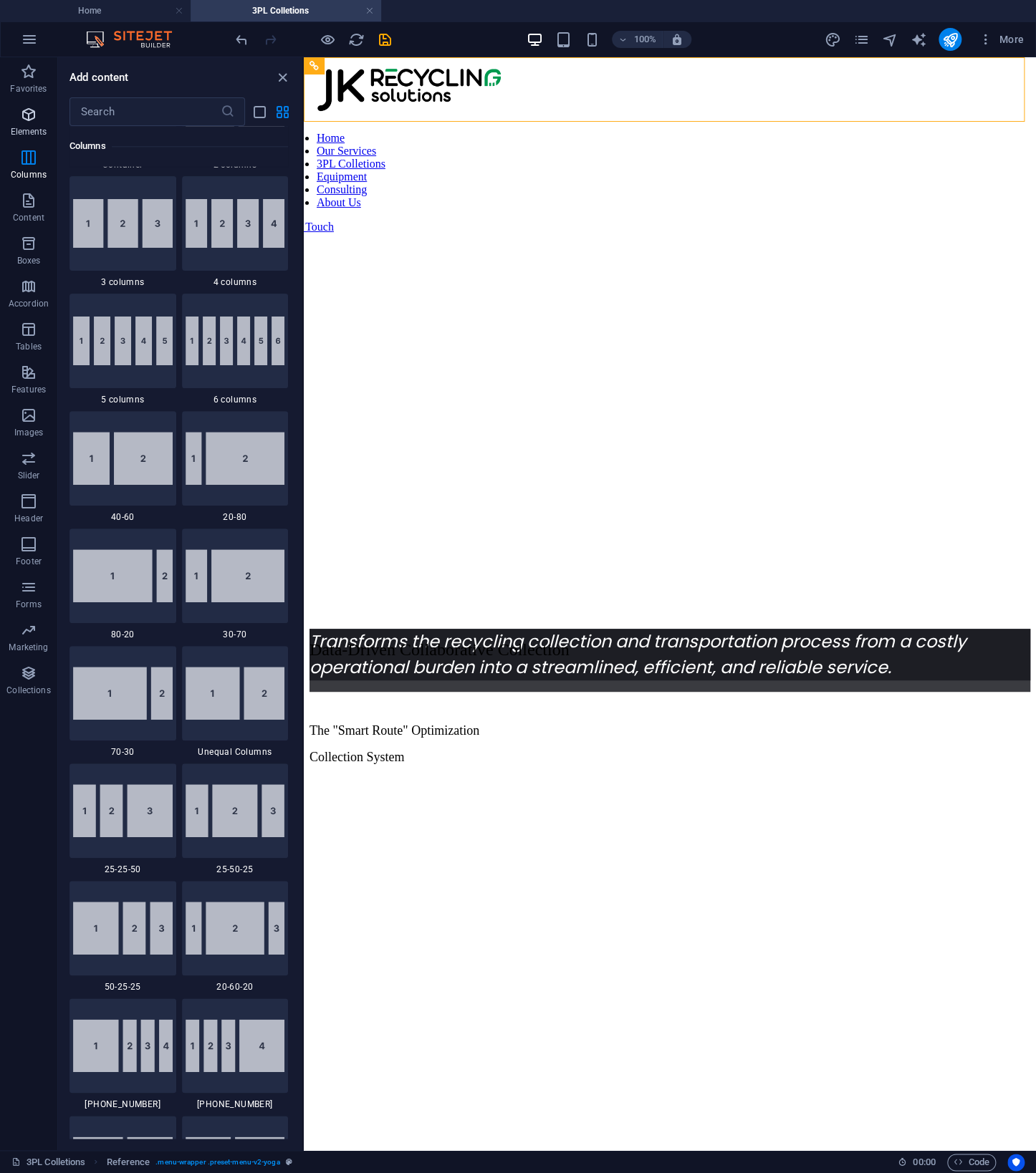
scroll to position [152, 0]
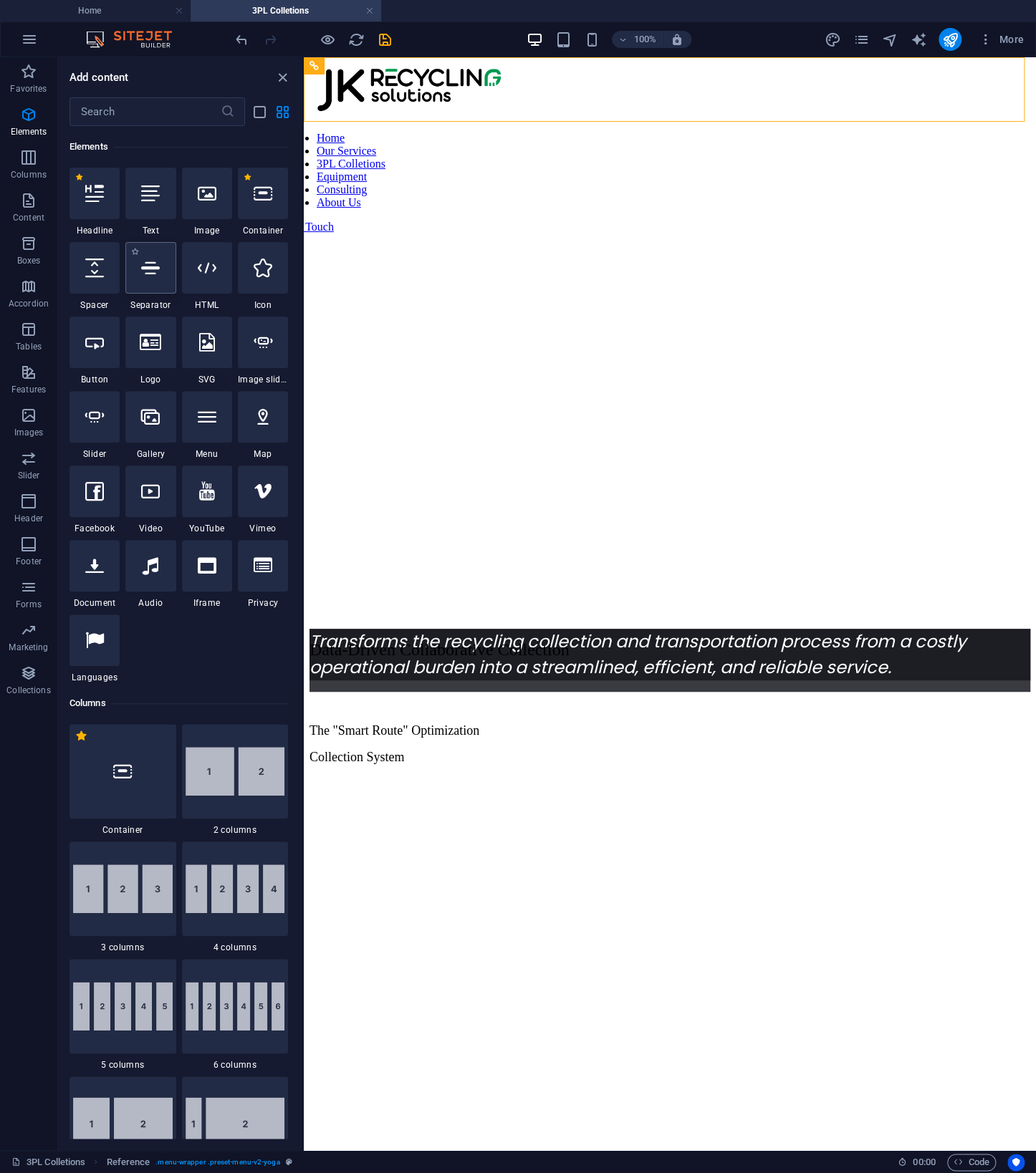
click at [152, 273] on icon at bounding box center [150, 267] width 19 height 19
select select "%"
select select "px"
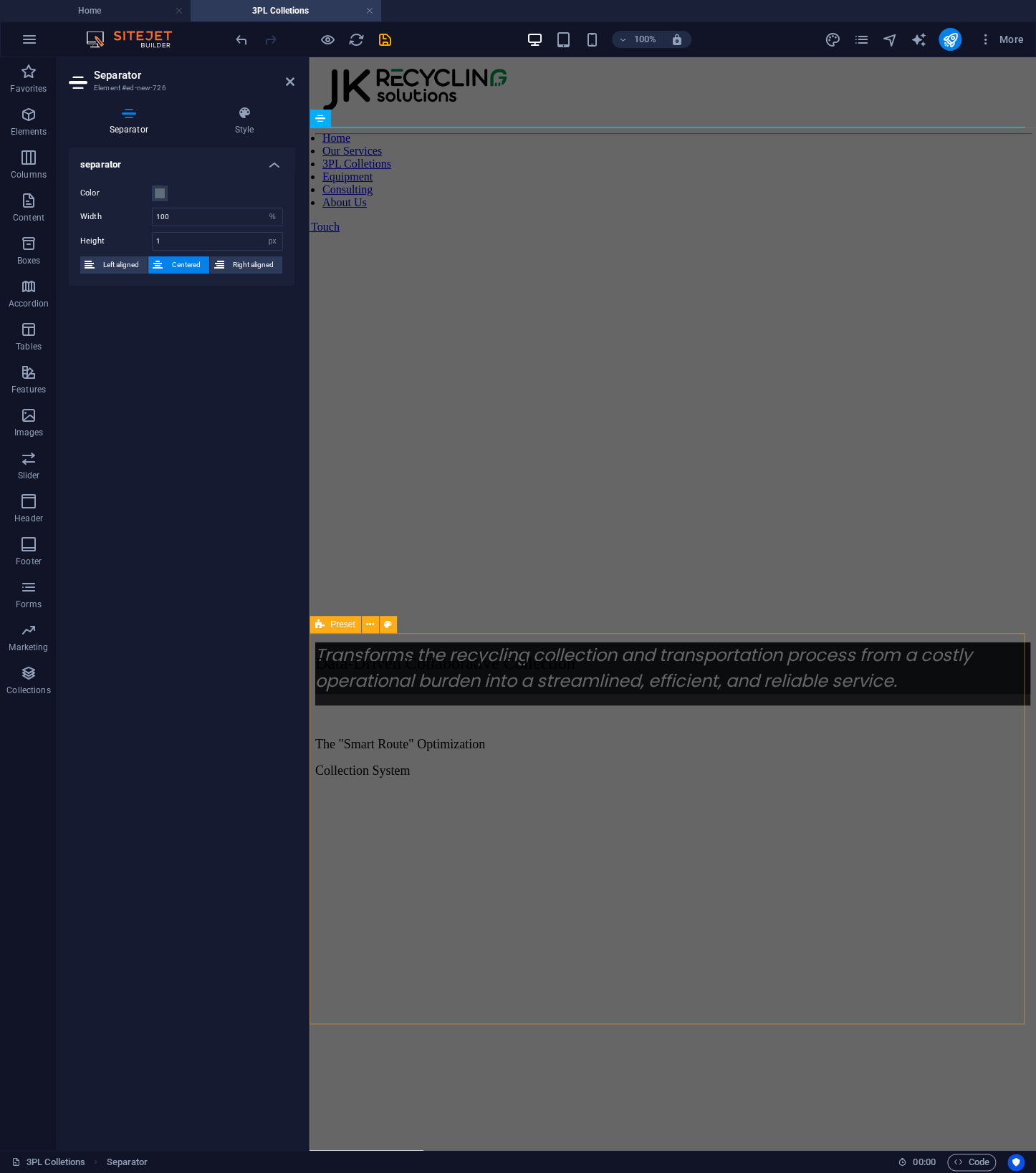
click at [625, 654] on div "Data-Driven Collaborative Collection The "Smart Route" Optimization Collection …" at bounding box center [672, 904] width 715 height 501
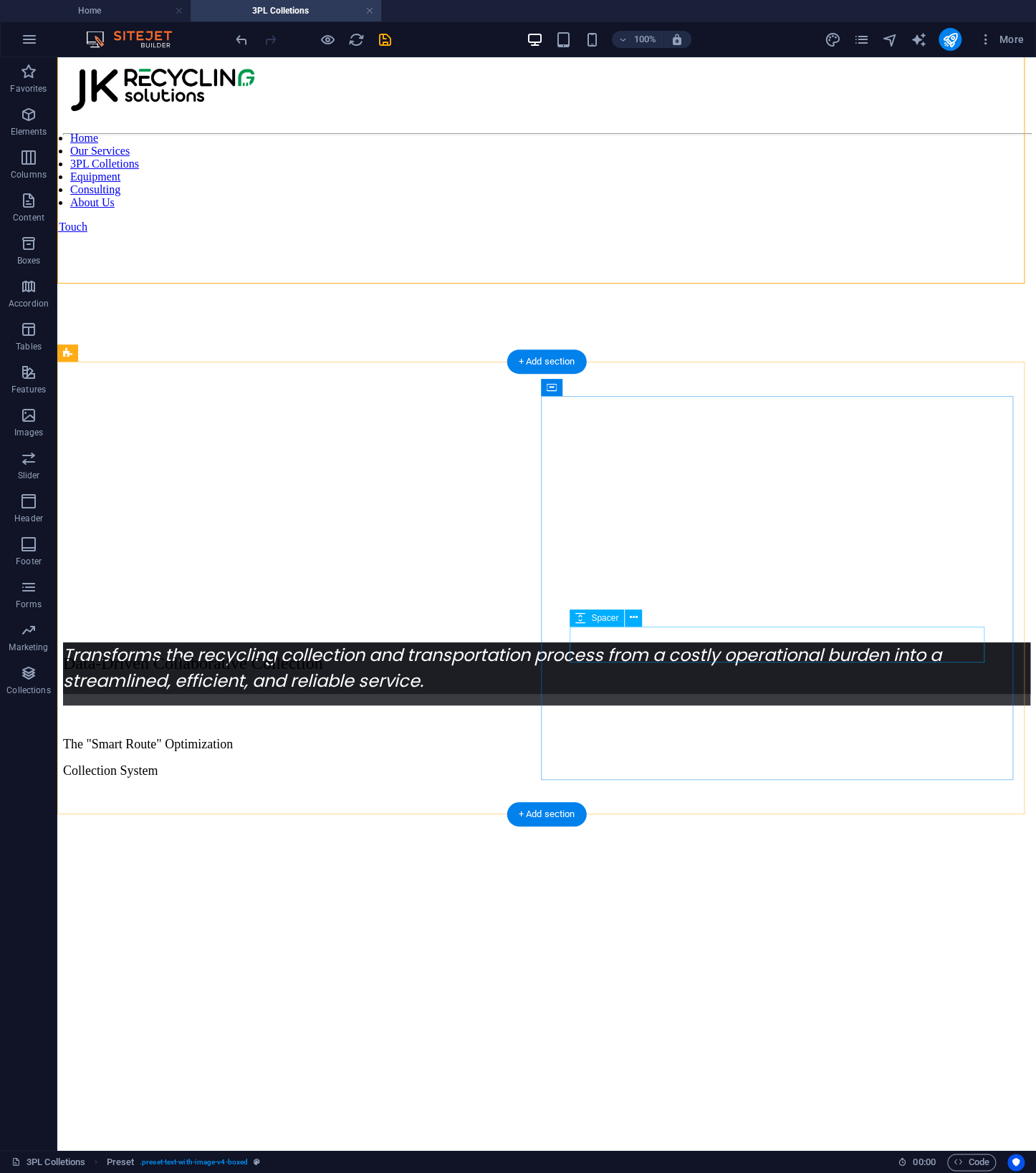
scroll to position [740, 0]
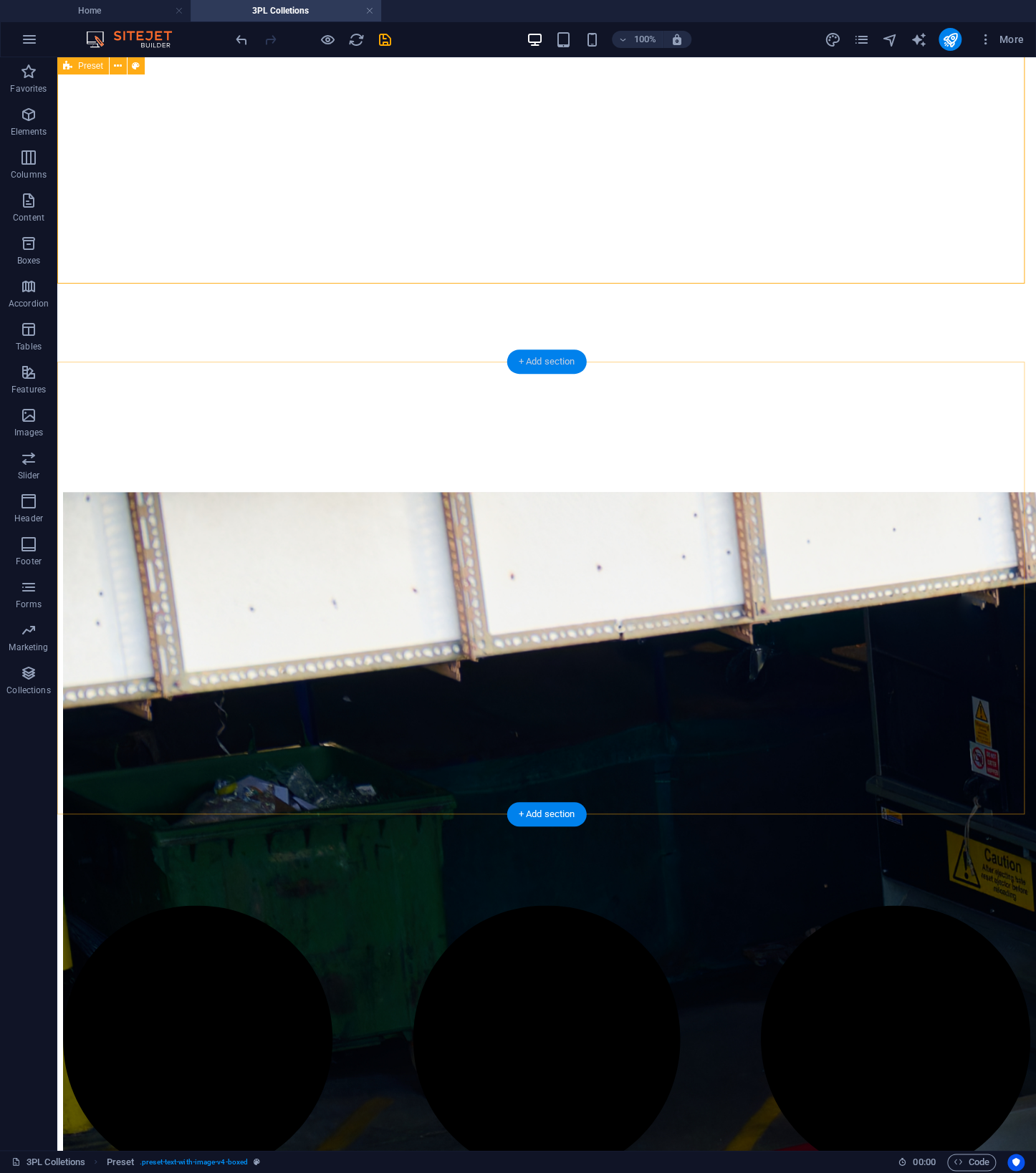
click at [565, 369] on div "+ Add section" at bounding box center [547, 362] width 80 height 25
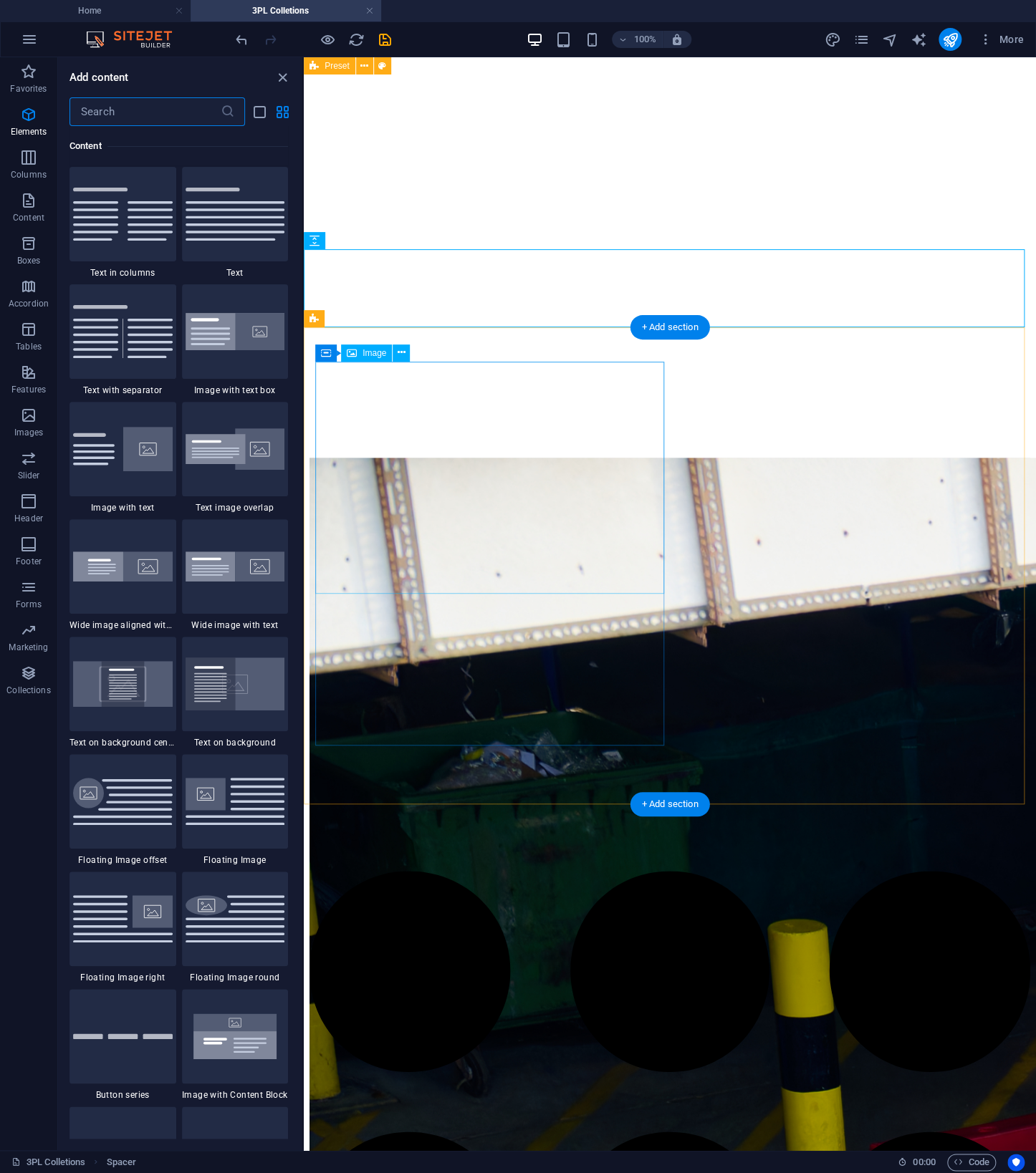
scroll to position [2506, 0]
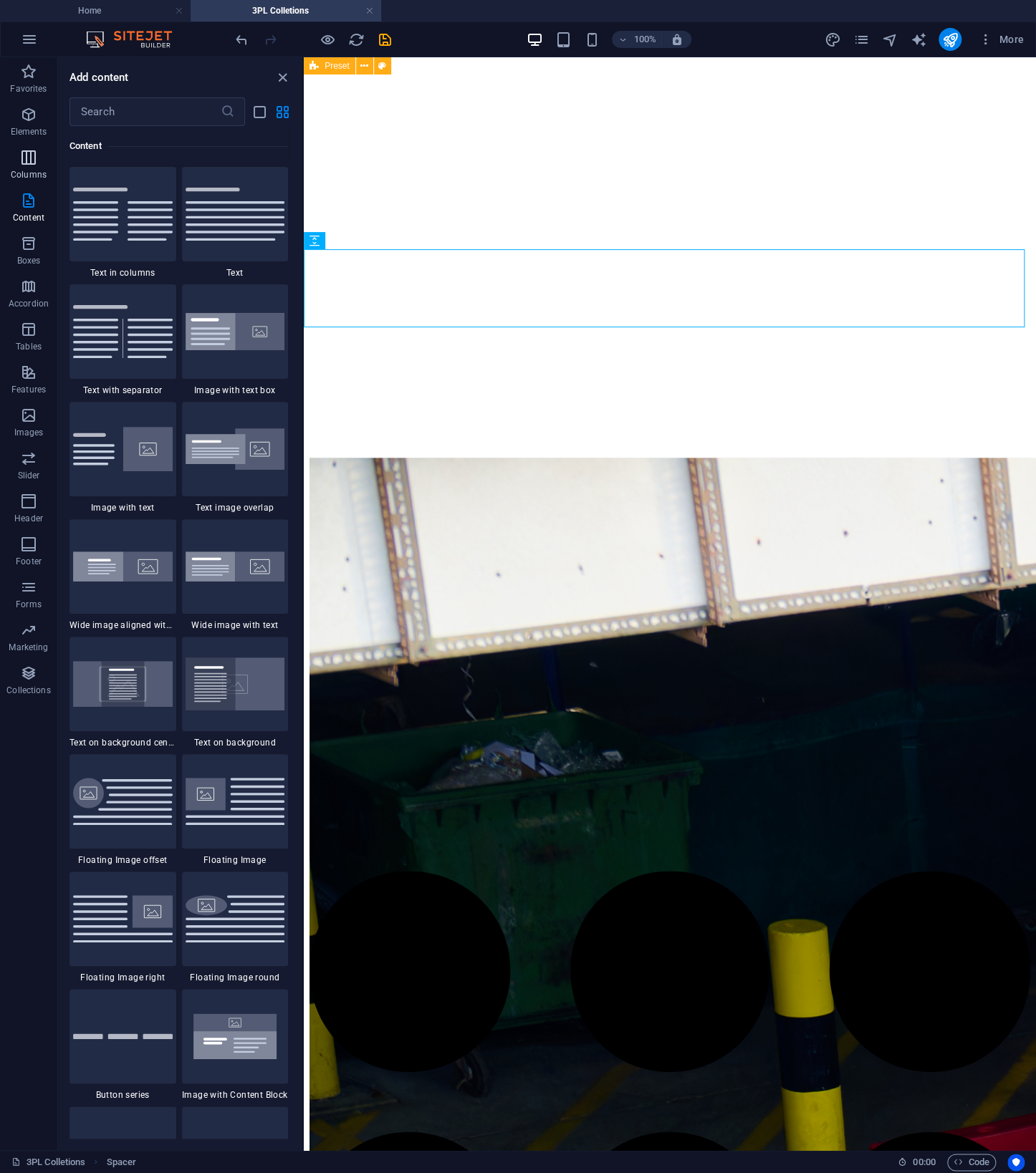
click at [40, 172] on p "Columns" at bounding box center [28, 174] width 35 height 12
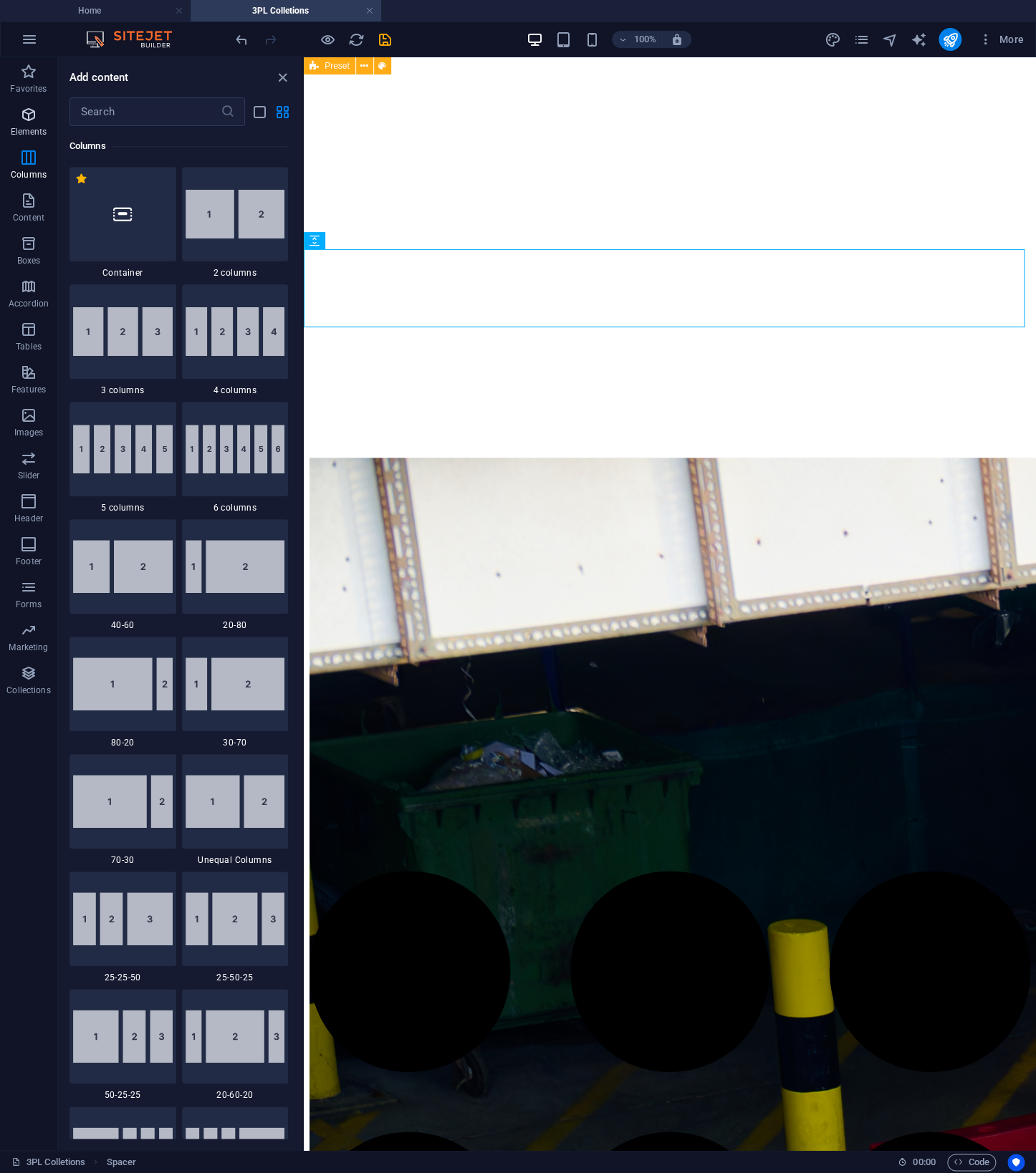
click at [29, 120] on icon "button" at bounding box center [28, 114] width 17 height 17
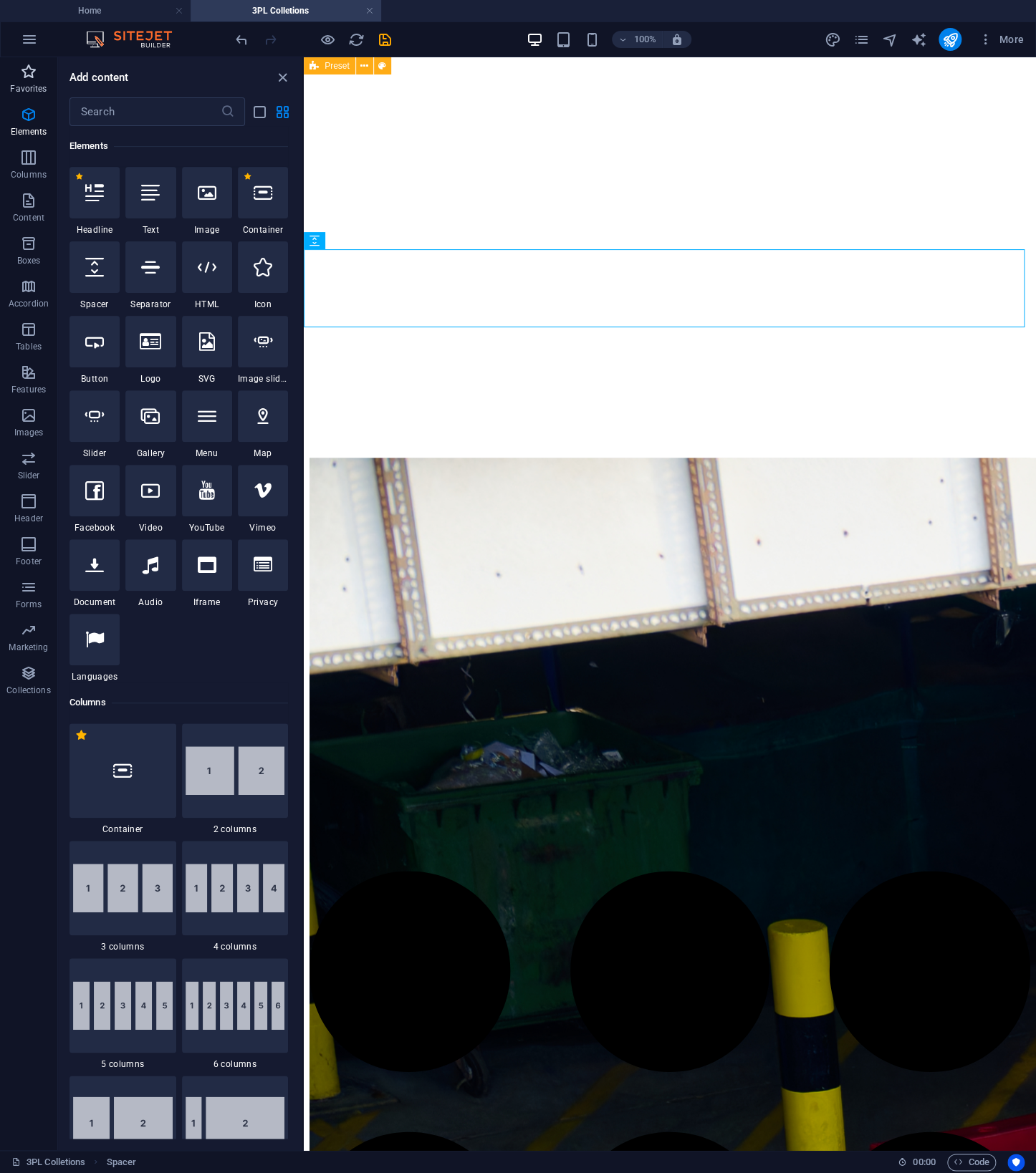
scroll to position [152, 0]
click at [262, 209] on div at bounding box center [263, 193] width 50 height 51
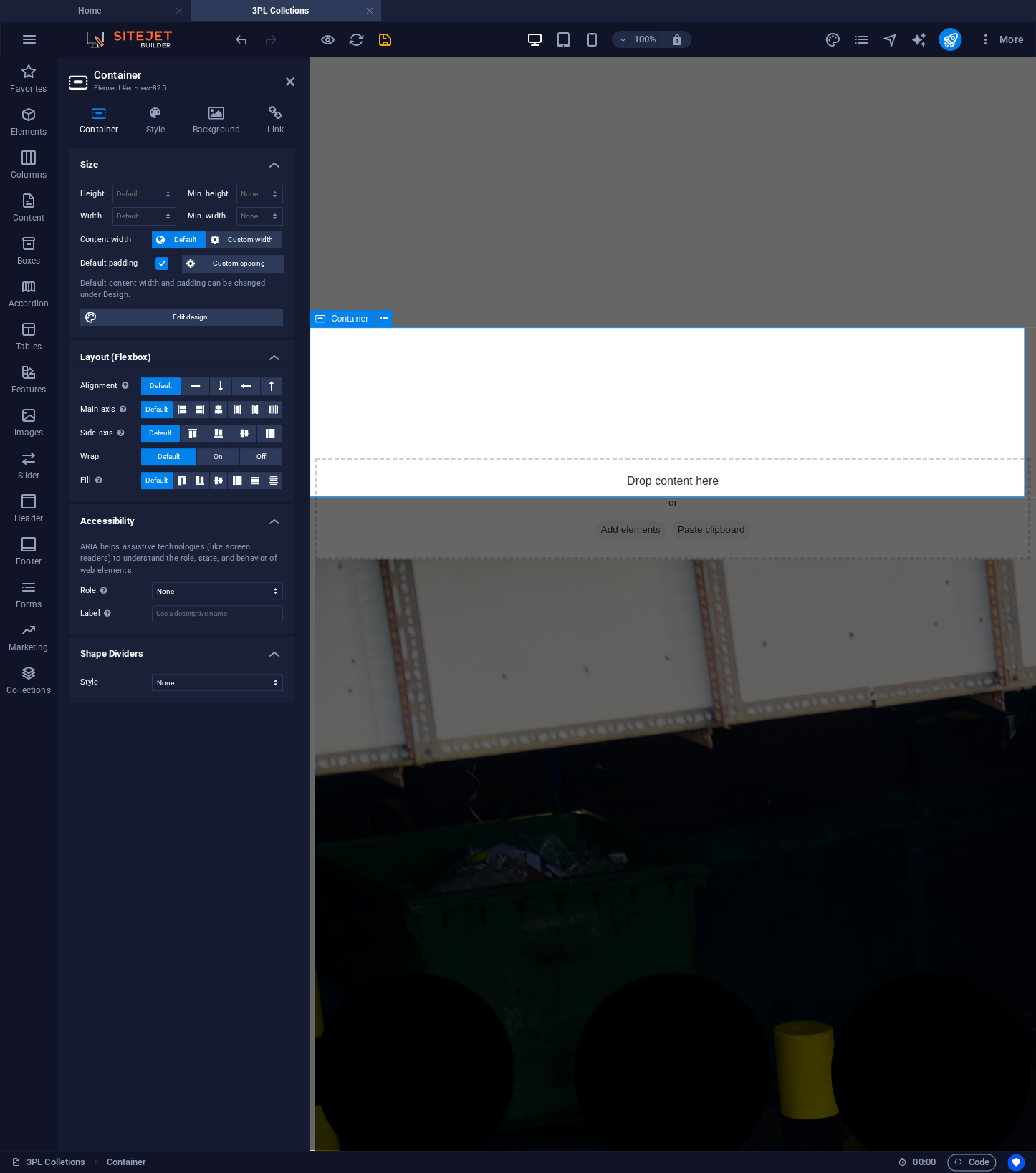
click at [499, 457] on div "Drop content here or Add elements Paste clipboard" at bounding box center [672, 508] width 715 height 102
click at [605, 520] on span "Add elements" at bounding box center [631, 530] width 71 height 20
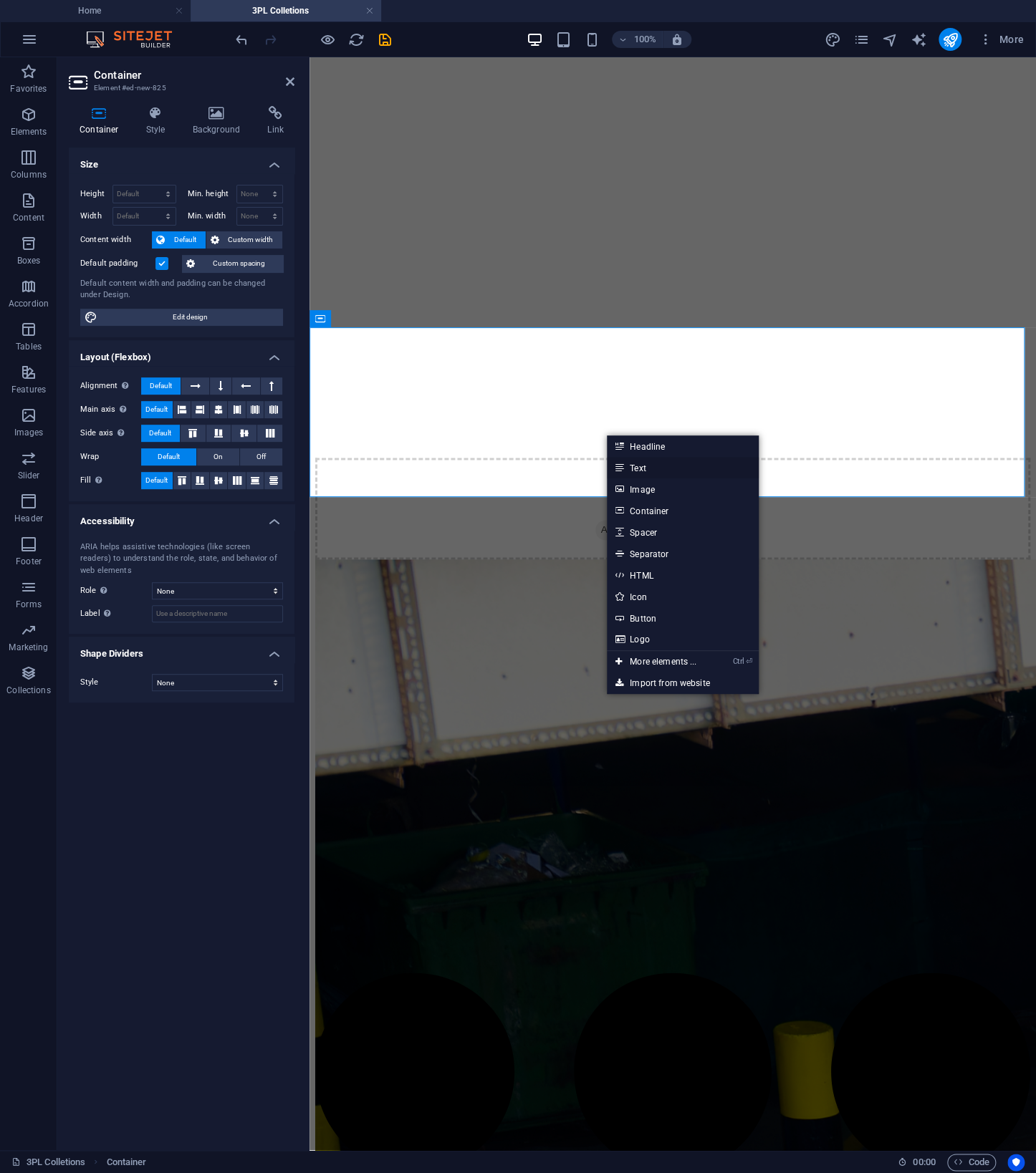
click at [631, 464] on link "Text" at bounding box center [683, 468] width 152 height 21
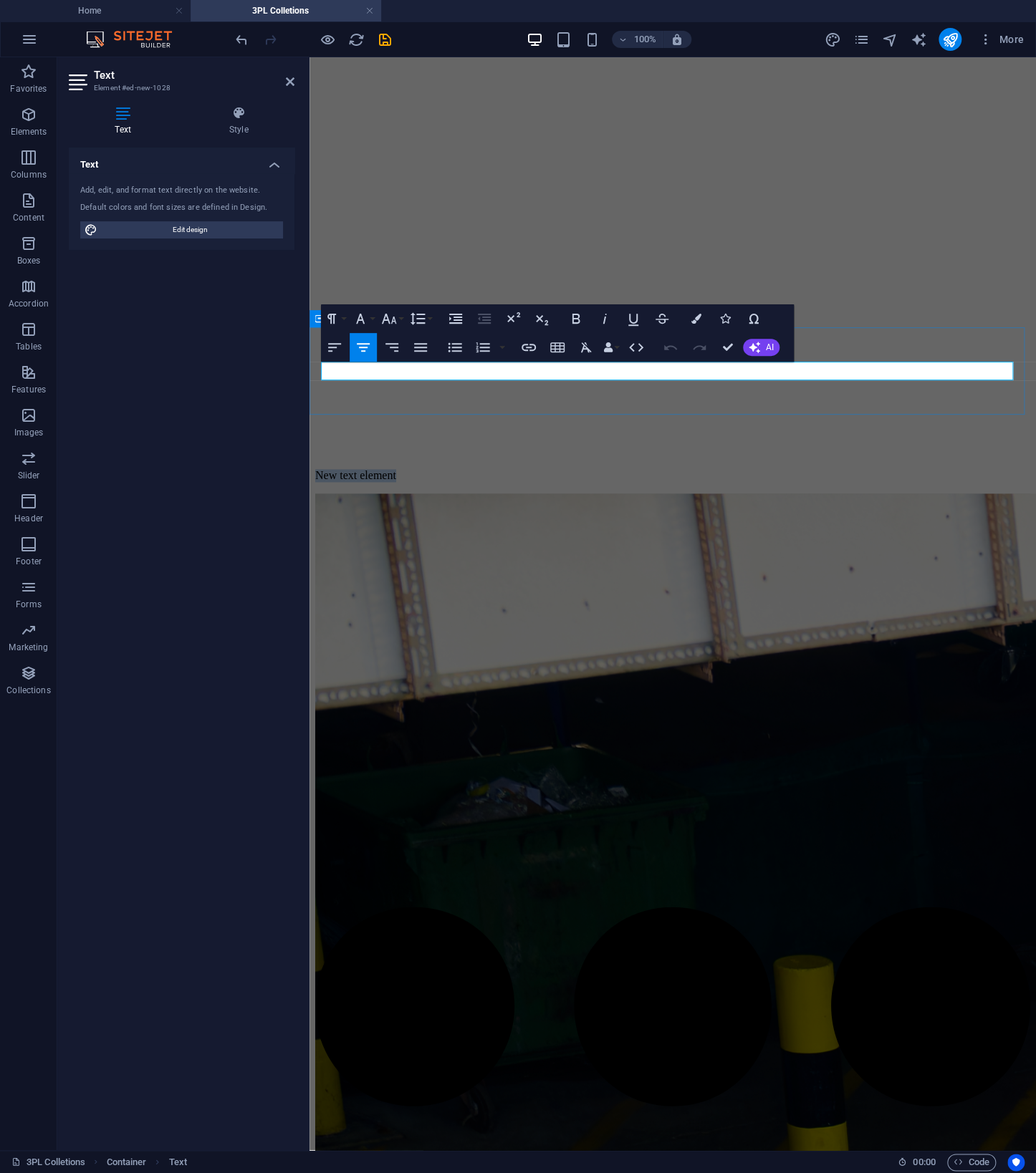
click at [789, 469] on div "New text element" at bounding box center [672, 475] width 715 height 13
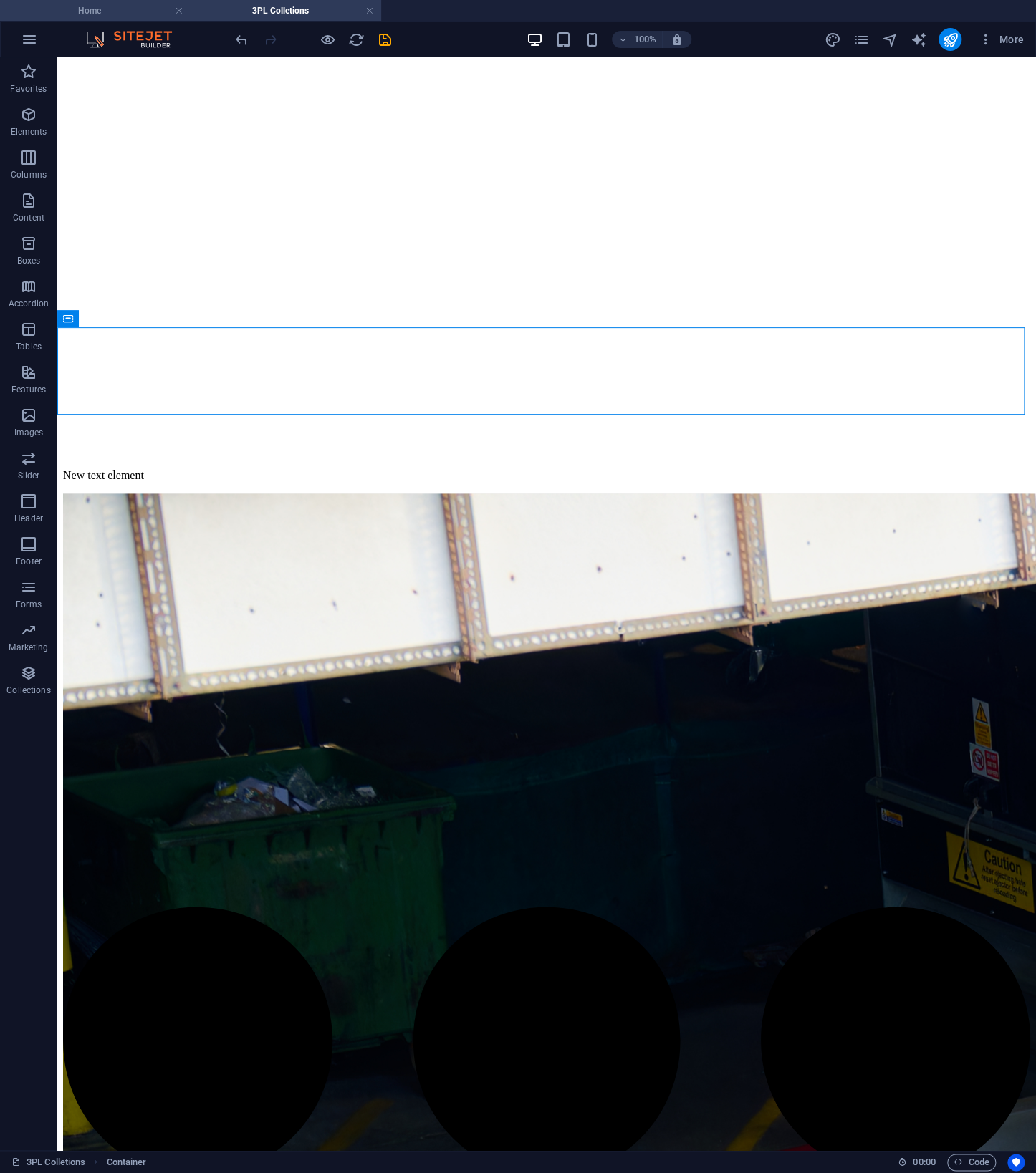
click at [146, 9] on h4 "Home" at bounding box center [95, 11] width 190 height 16
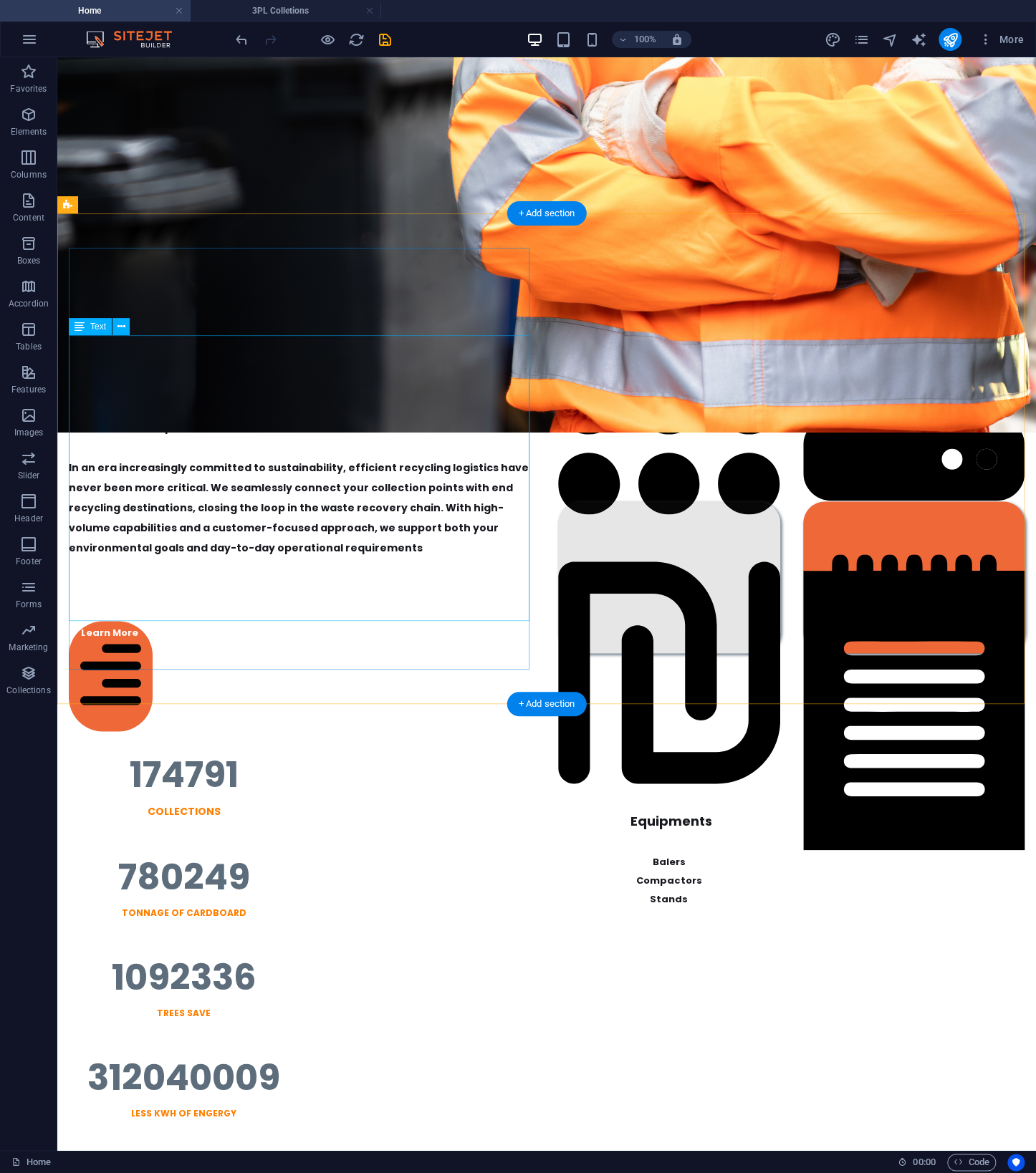
scroll to position [811, 0]
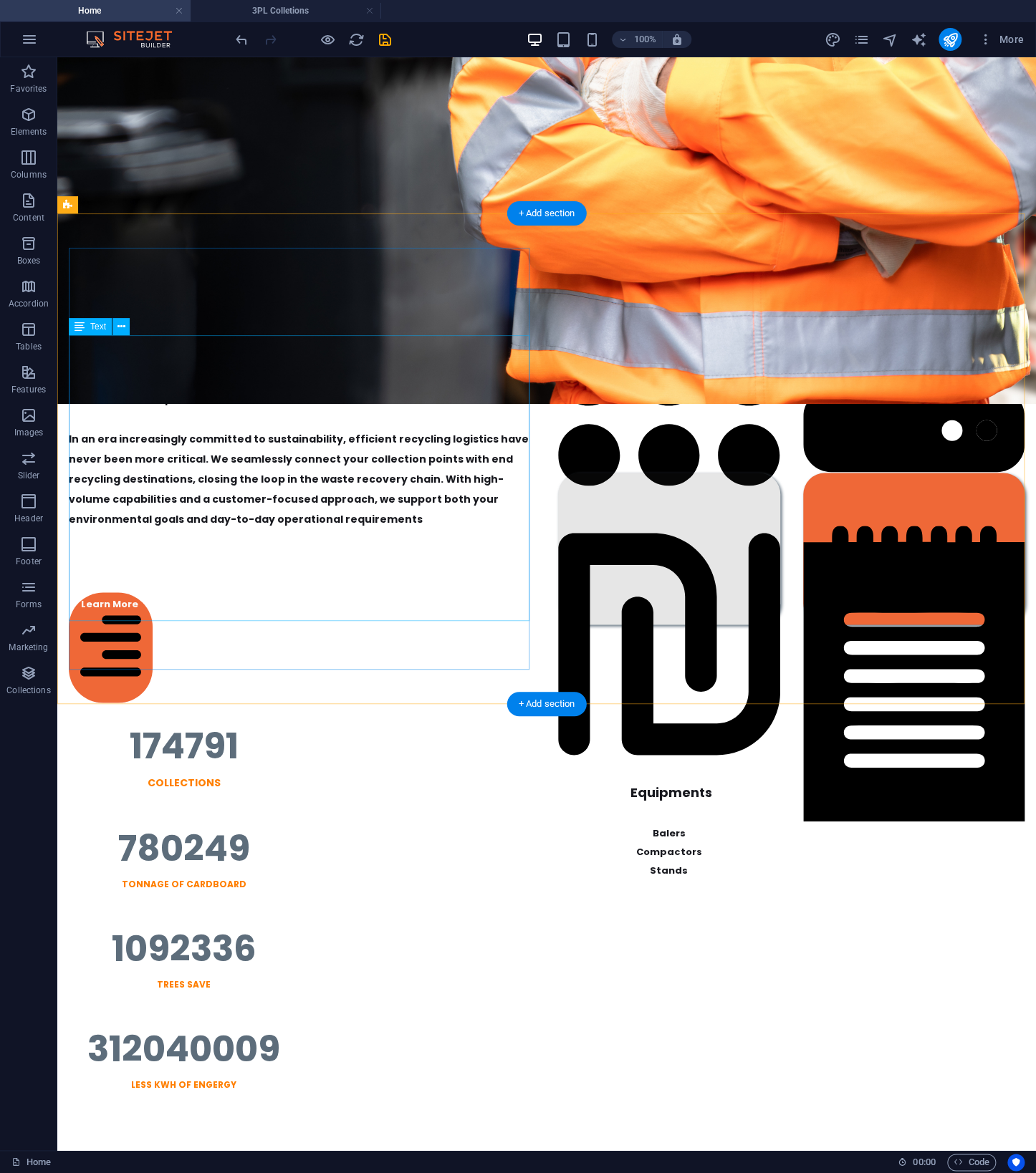
drag, startPoint x: 323, startPoint y: 518, endPoint x: 326, endPoint y: 572, distance: 54.1
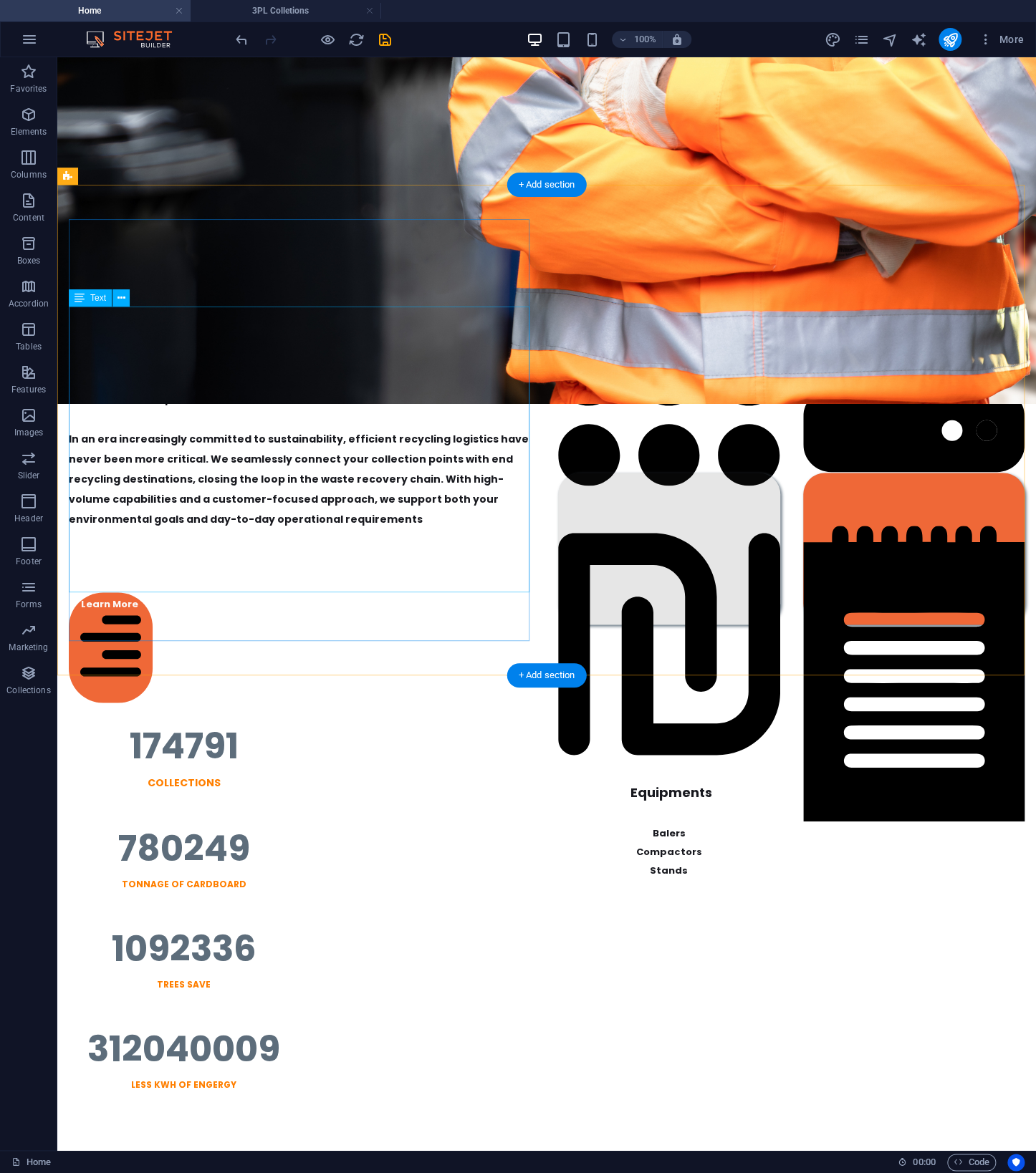
click at [124, 360] on div "A Dedicated 3PL Partner for the Recycling Industry Since 2012 We deliver tailor…" at bounding box center [302, 449] width 466 height 285
click at [173, 360] on div "A Dedicated 3PL Partner for the Recycling Industry Since 2012 We deliver tailor…" at bounding box center [302, 449] width 466 height 285
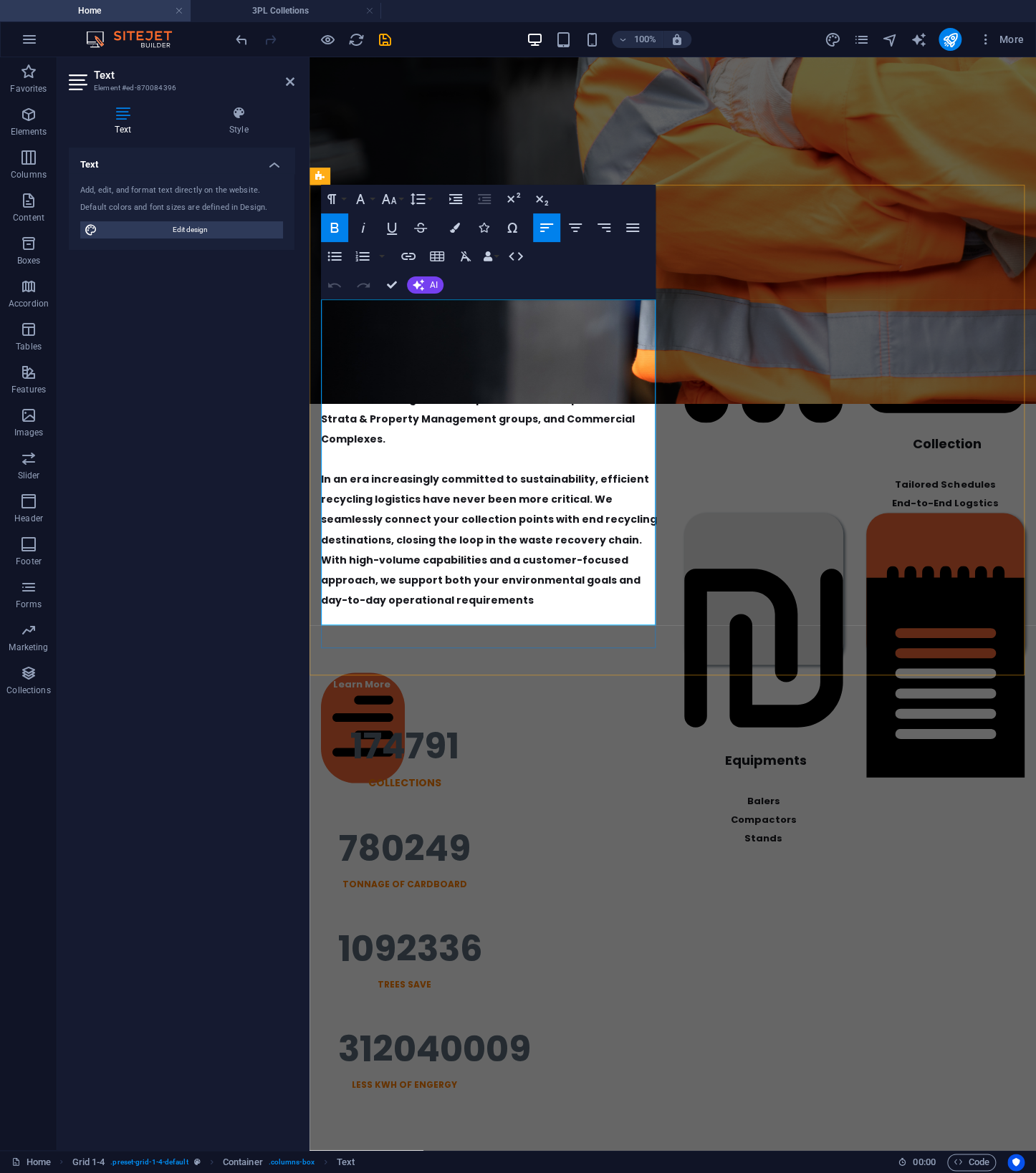
click at [398, 375] on span "We deliver tailored collection and transportation solutions for Waste Managemen…" at bounding box center [484, 409] width 326 height 74
drag, startPoint x: 375, startPoint y: 352, endPoint x: 634, endPoint y: 389, distance: 261.6
click at [634, 389] on p "We deliver tailored collection and transportation solutions for Waste Managemen…" at bounding box center [491, 409] width 341 height 80
copy span "tailored collection and transportation solutions for Waste Management Corporati…"
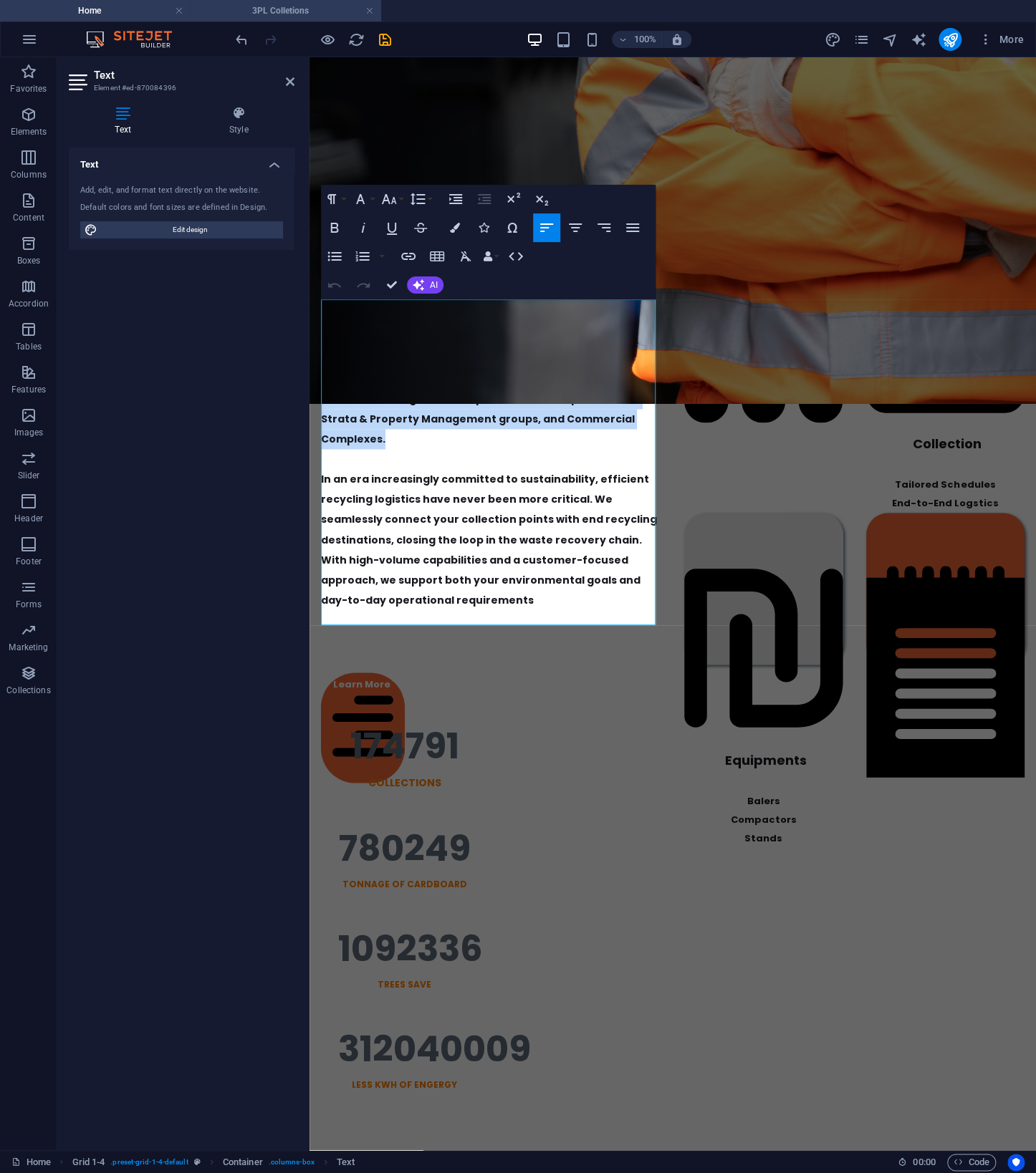
click at [320, 11] on h4 "3PL Colletions" at bounding box center [285, 11] width 190 height 16
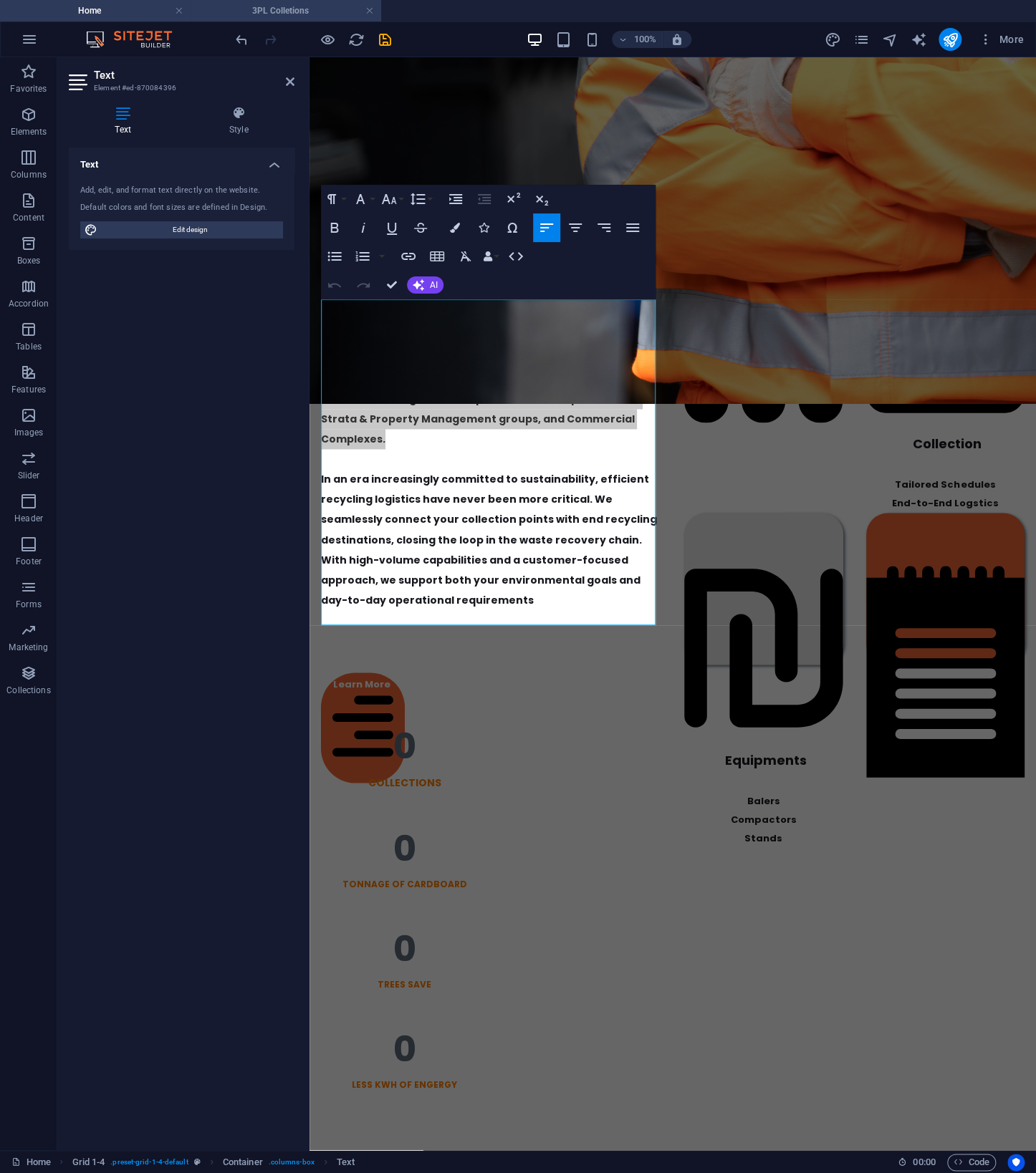
scroll to position [774, 0]
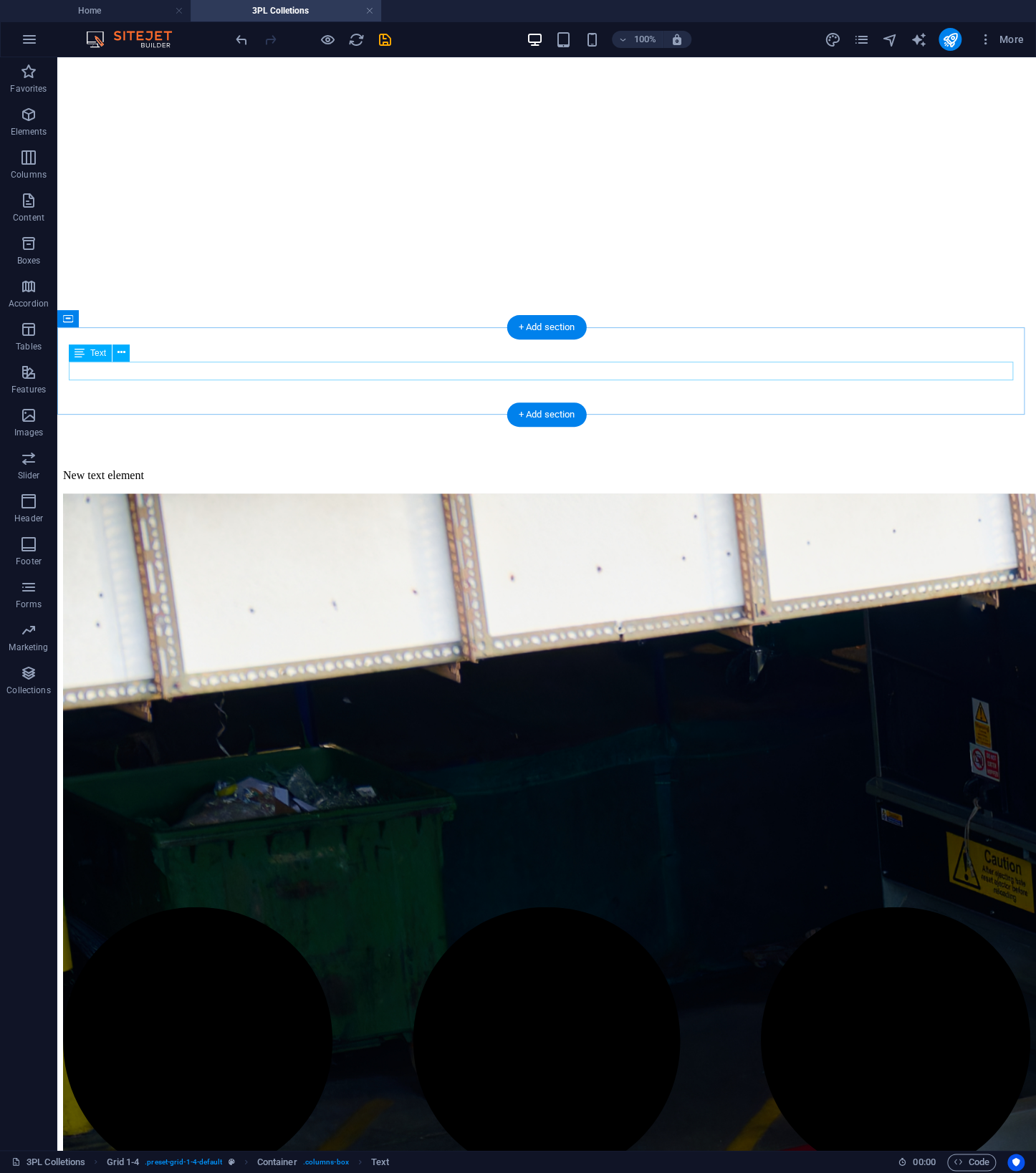
click at [609, 469] on div "New text element" at bounding box center [546, 475] width 967 height 13
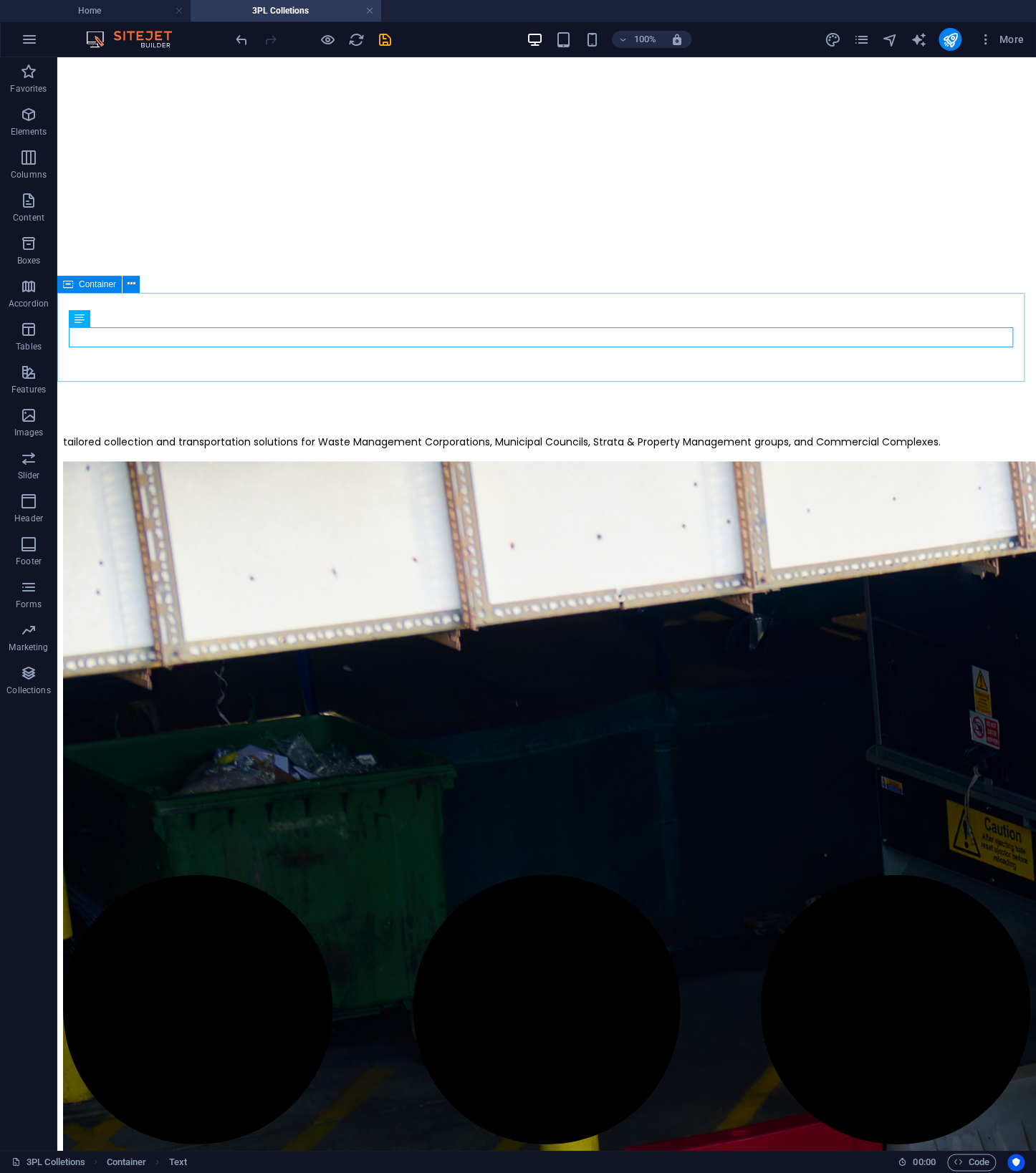
click at [80, 284] on span "Container" at bounding box center [97, 285] width 37 height 9
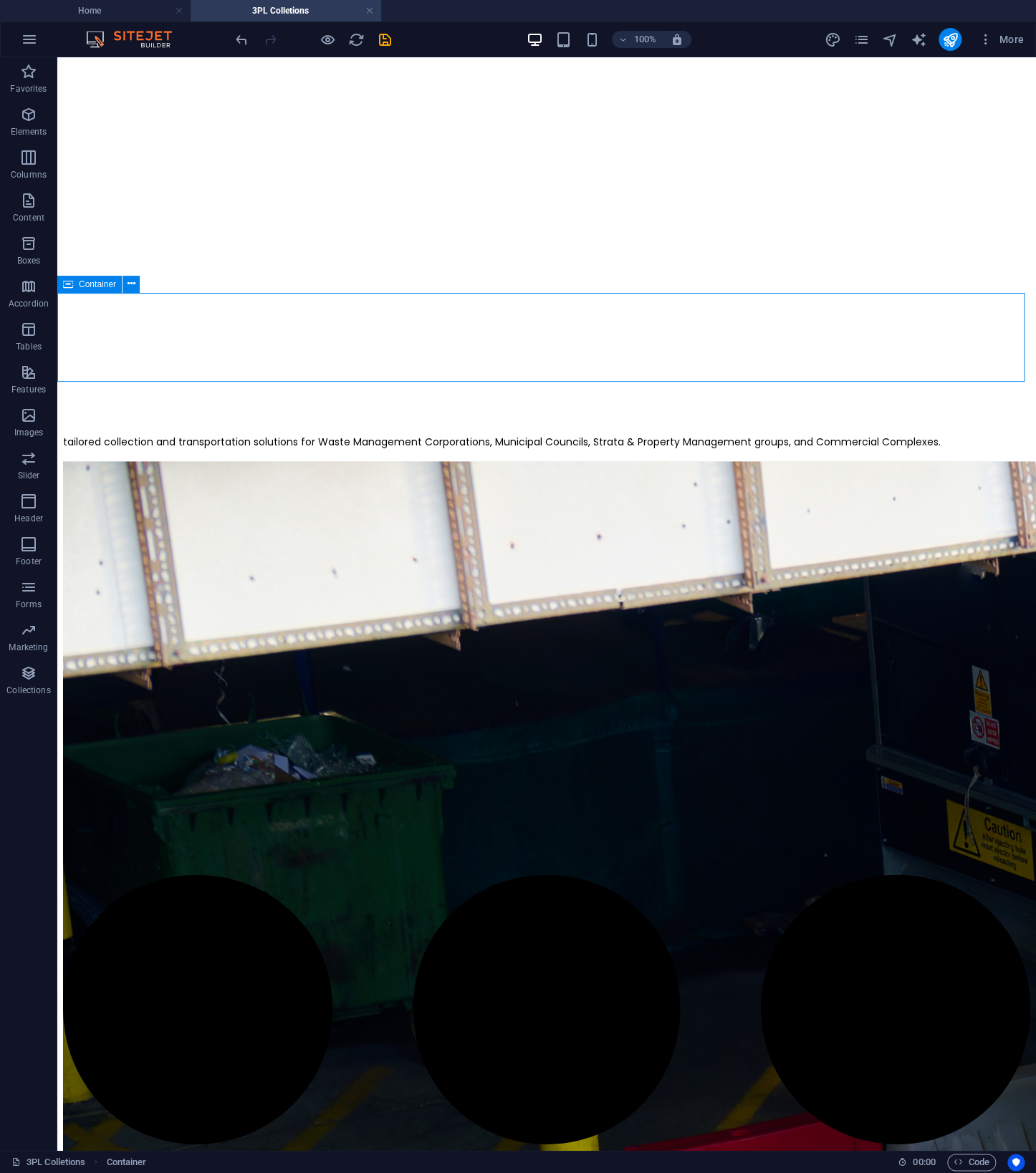
click at [80, 284] on span "Container" at bounding box center [97, 285] width 37 height 9
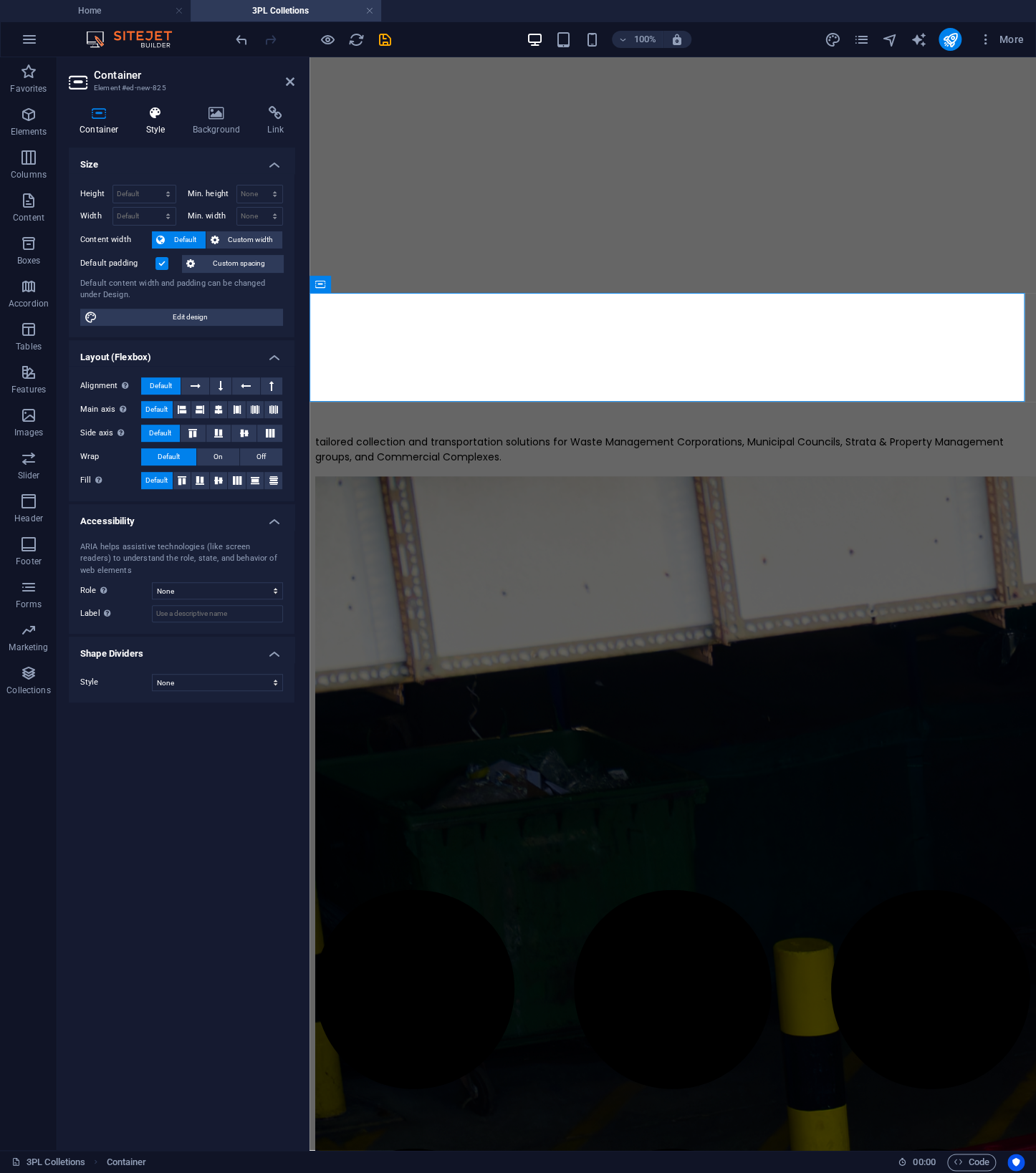
click at [154, 118] on icon at bounding box center [156, 113] width 41 height 14
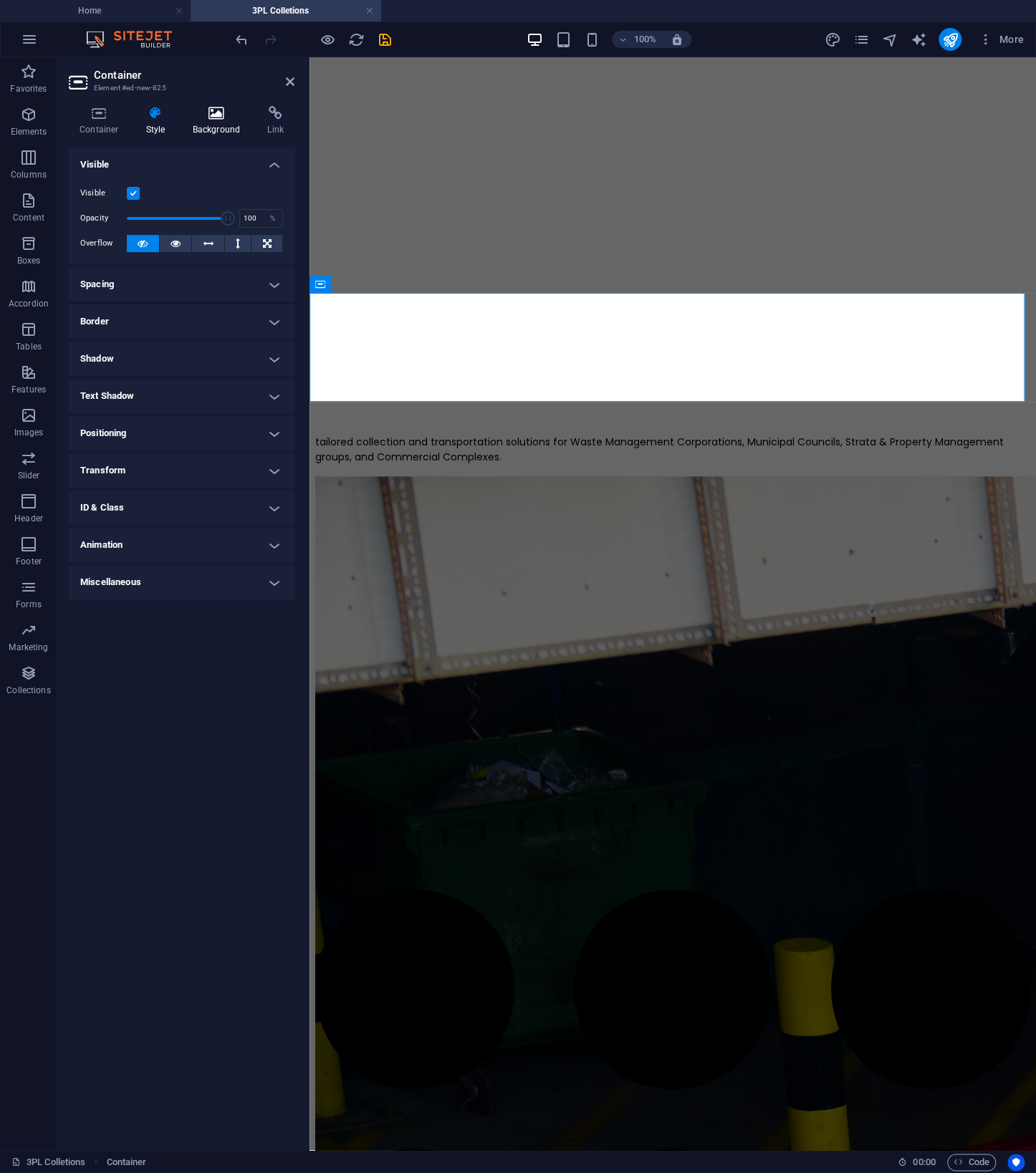
click at [211, 117] on icon at bounding box center [217, 113] width 70 height 14
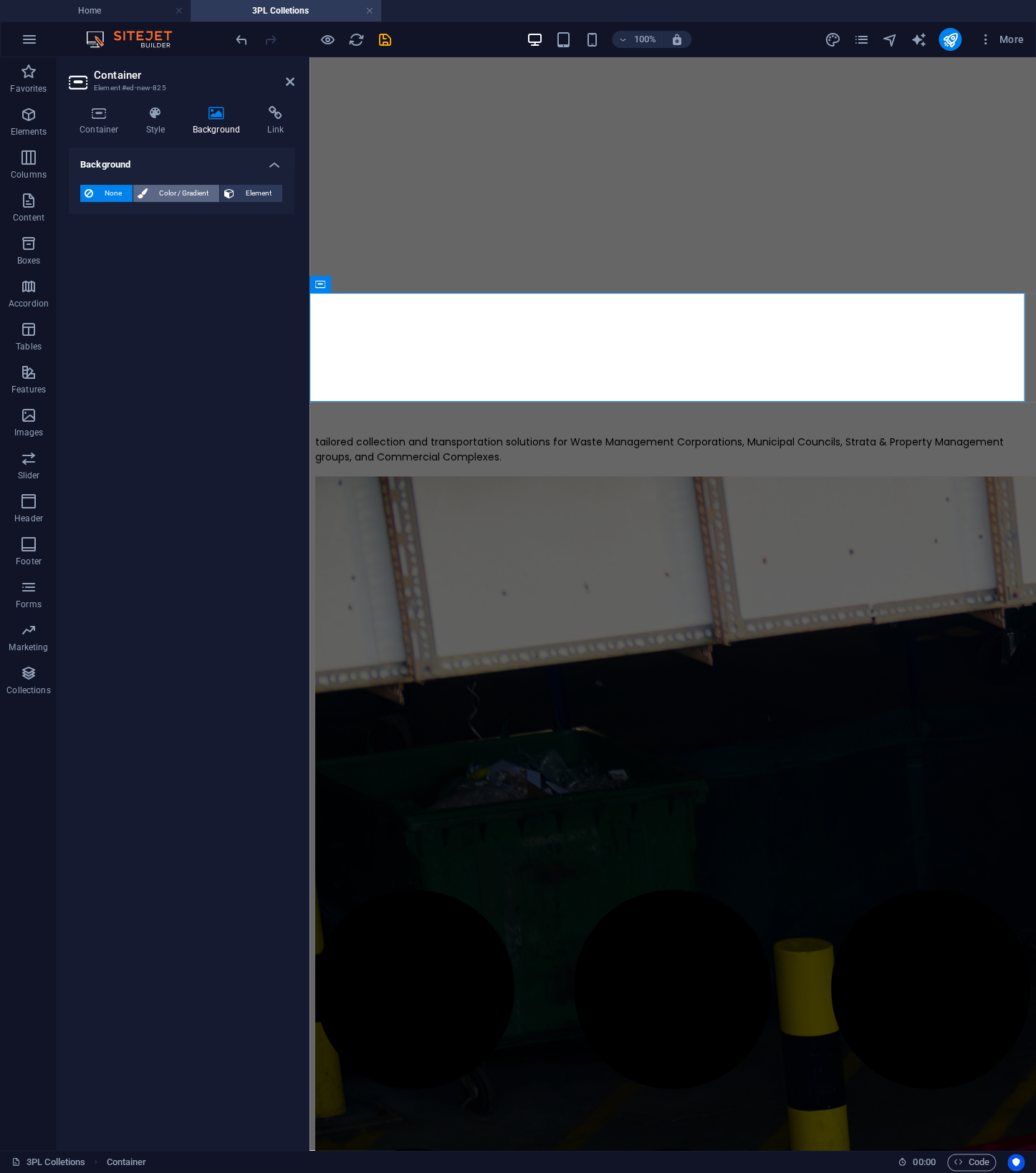
click at [194, 191] on span "Color / Gradient" at bounding box center [183, 193] width 63 height 17
click at [90, 249] on span at bounding box center [89, 250] width 16 height 16
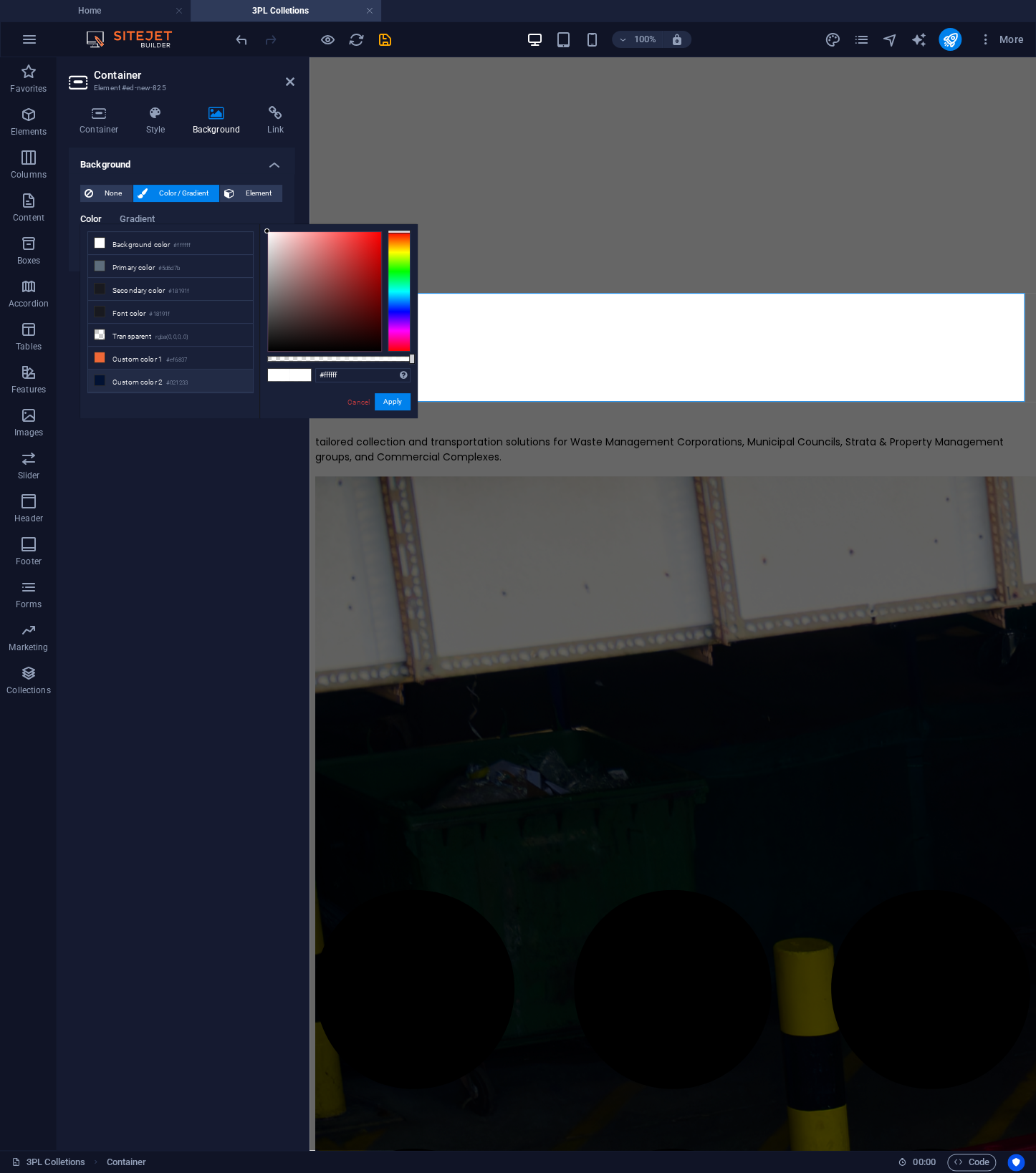
click at [140, 377] on li "Custom color 2 #021233" at bounding box center [171, 381] width 165 height 23
type input "#021233"
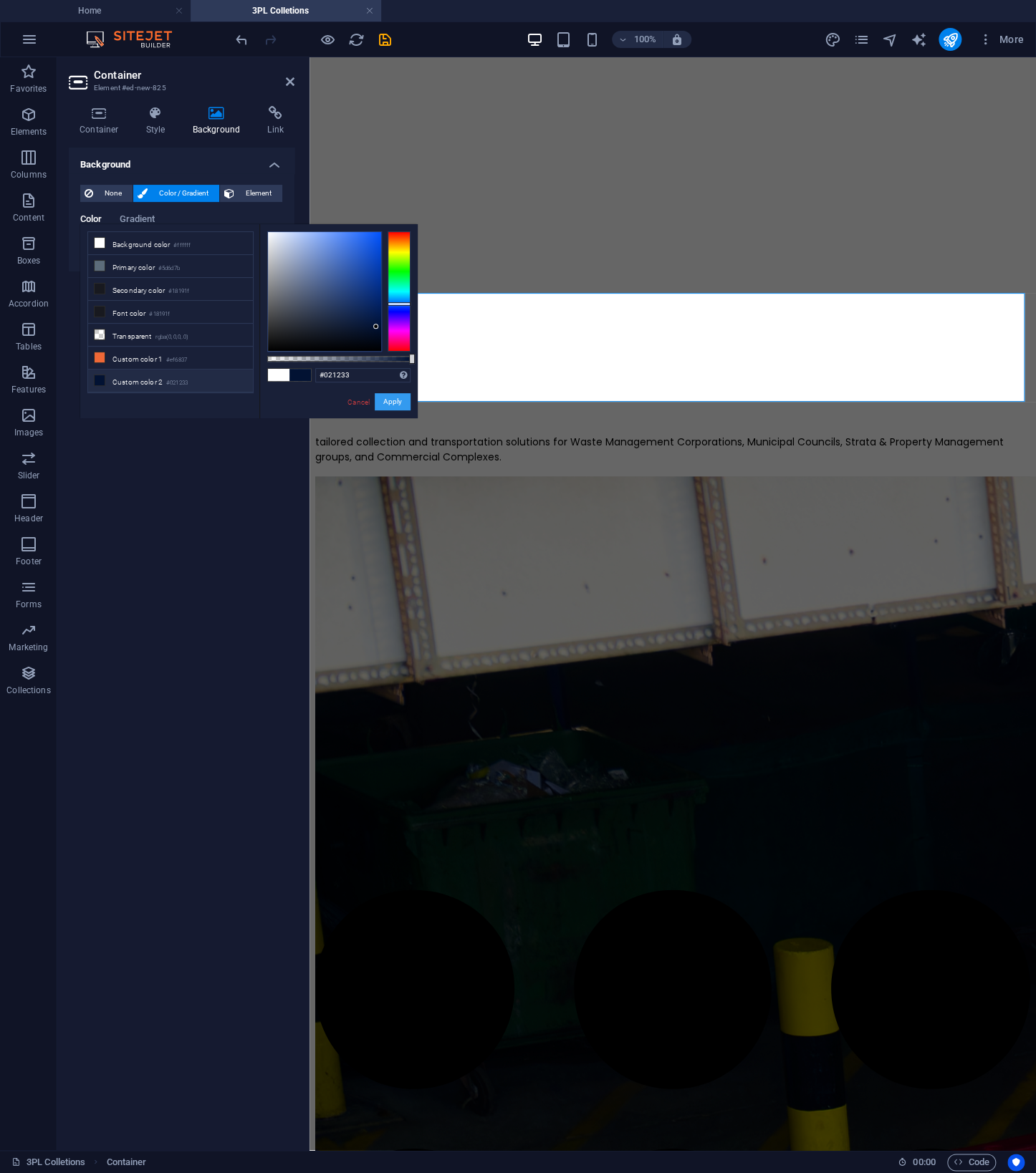
click at [400, 398] on button "Apply" at bounding box center [392, 402] width 35 height 17
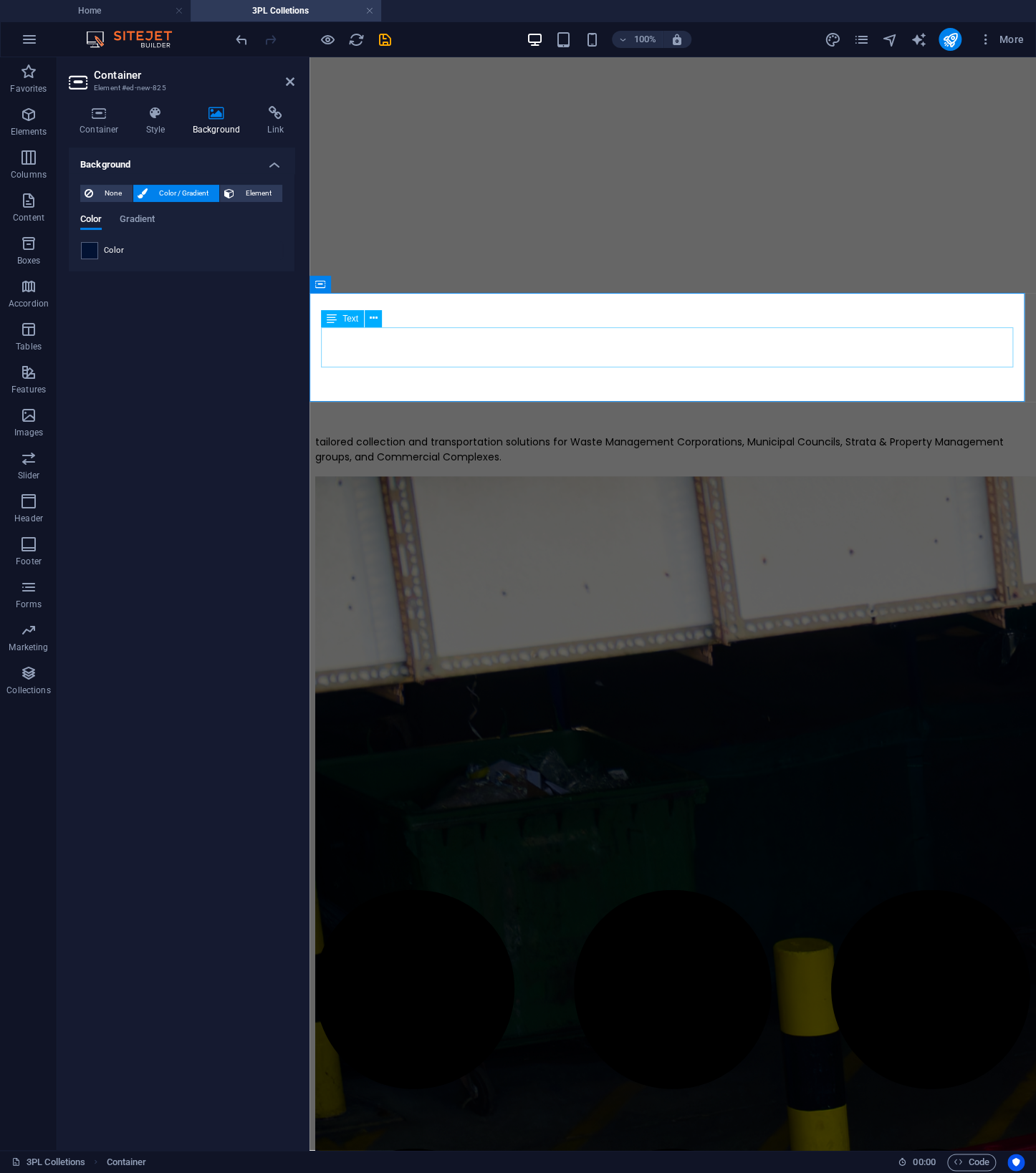
click at [777, 435] on div "tailored collection and transportation solutions for Waste Management Corporati…" at bounding box center [672, 450] width 715 height 30
click at [571, 435] on div "tailored collection and transportation solutions for Waste Management Corporati…" at bounding box center [672, 450] width 715 height 30
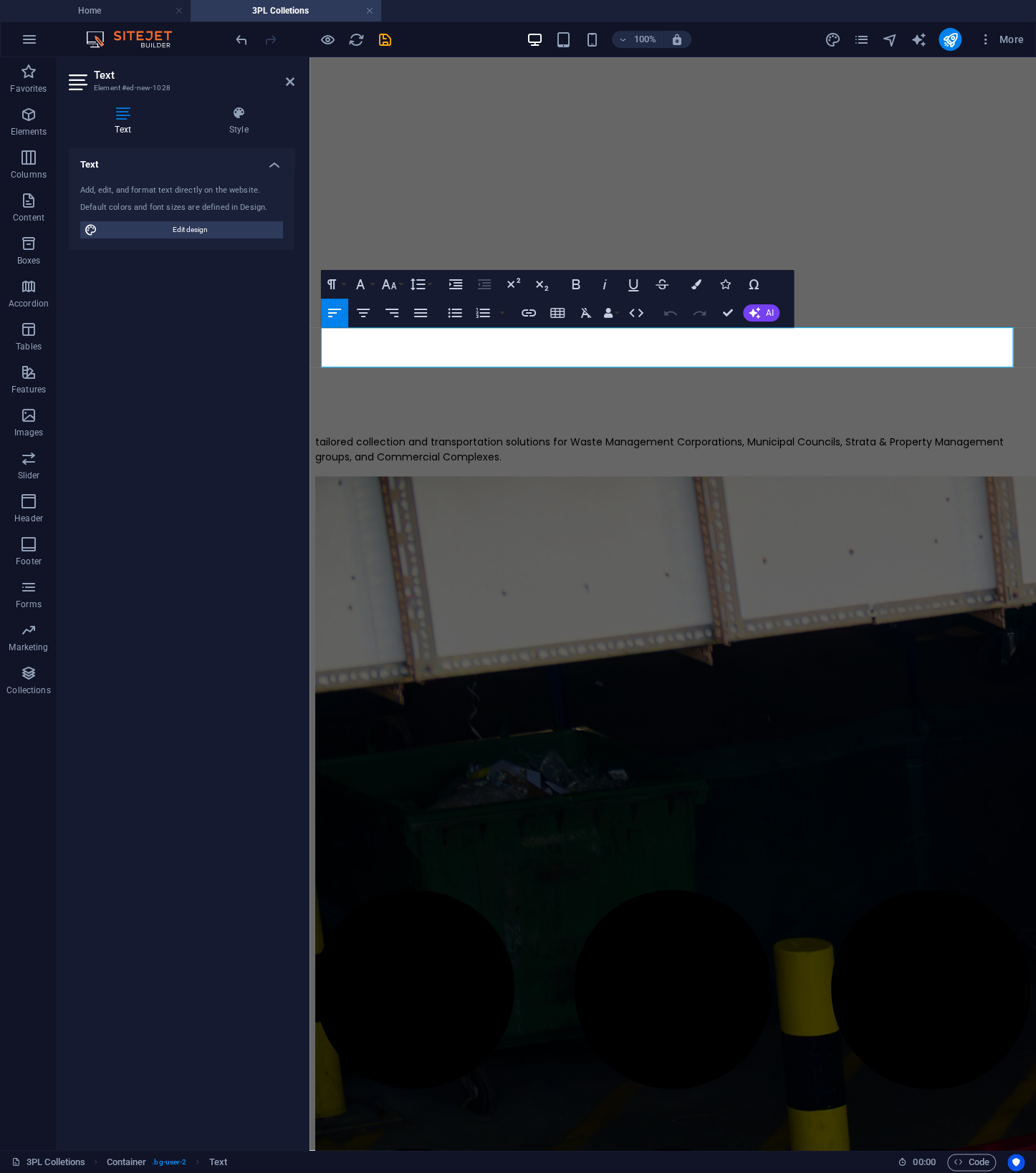
drag, startPoint x: 872, startPoint y: 363, endPoint x: 280, endPoint y: 303, distance: 595.0
click at [698, 284] on icon "button" at bounding box center [695, 284] width 10 height 10
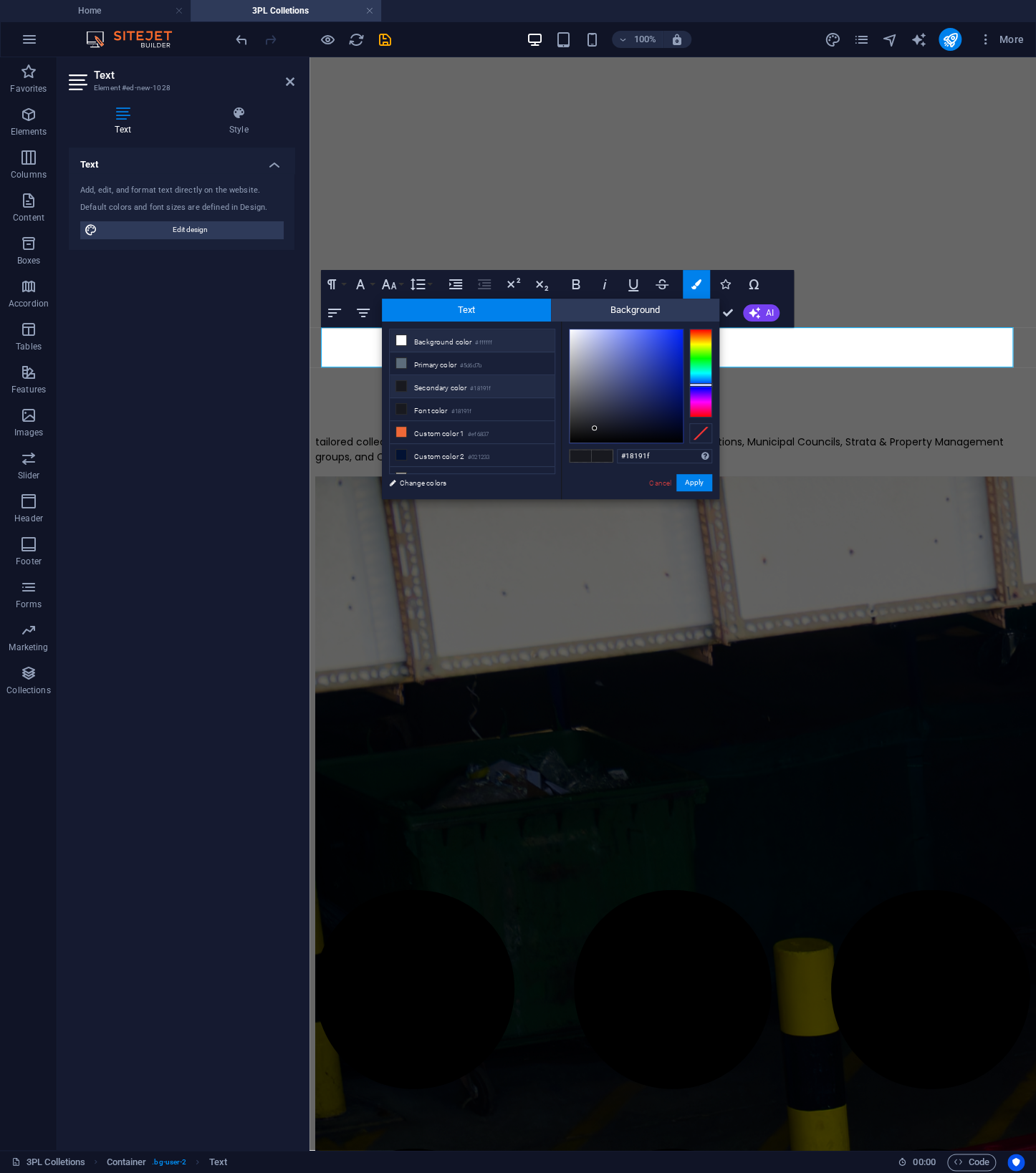
click at [467, 339] on li "Background color #ffffff" at bounding box center [472, 341] width 165 height 23
type input "#ffffff"
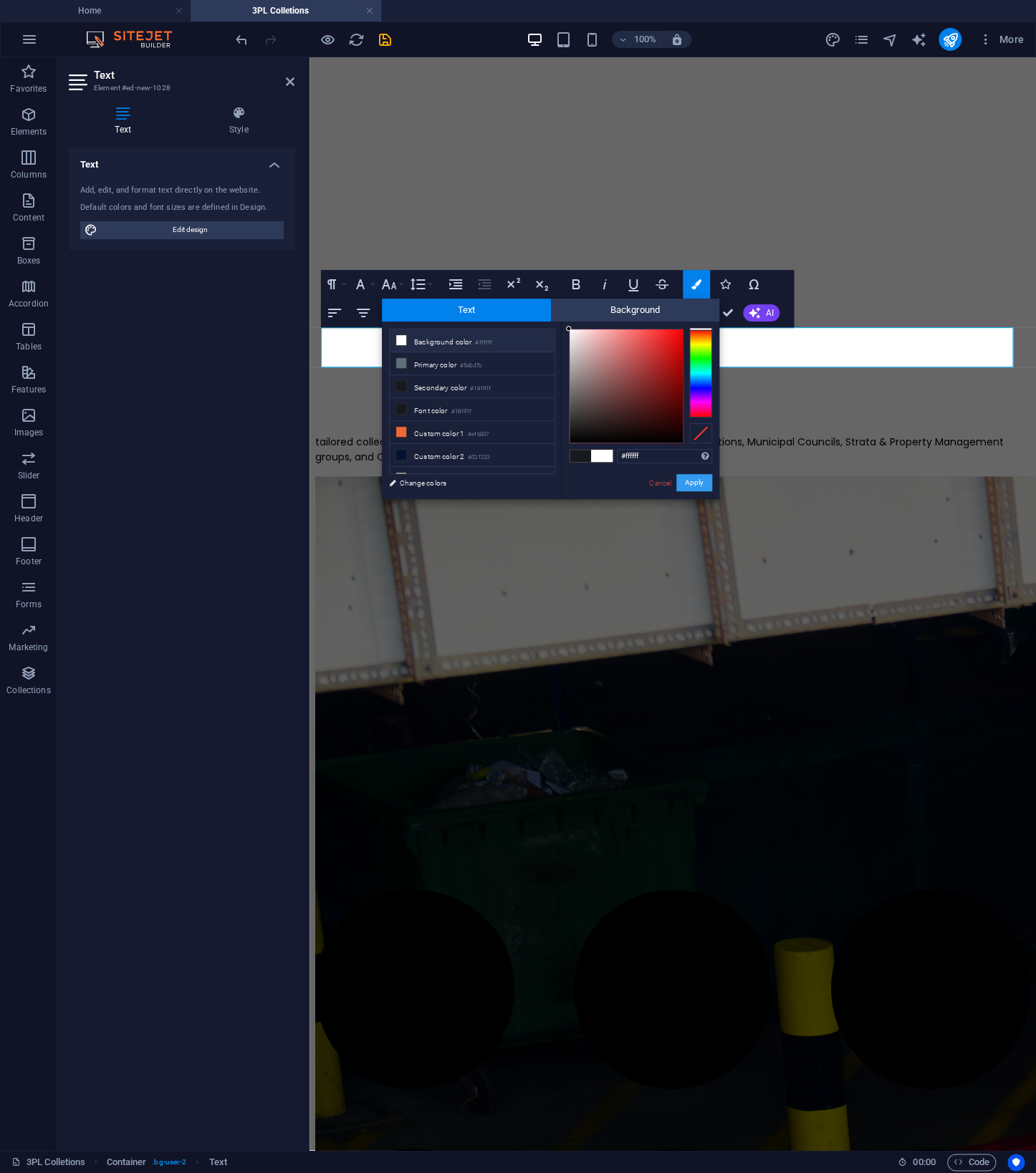
click at [702, 484] on button "Apply" at bounding box center [694, 482] width 35 height 17
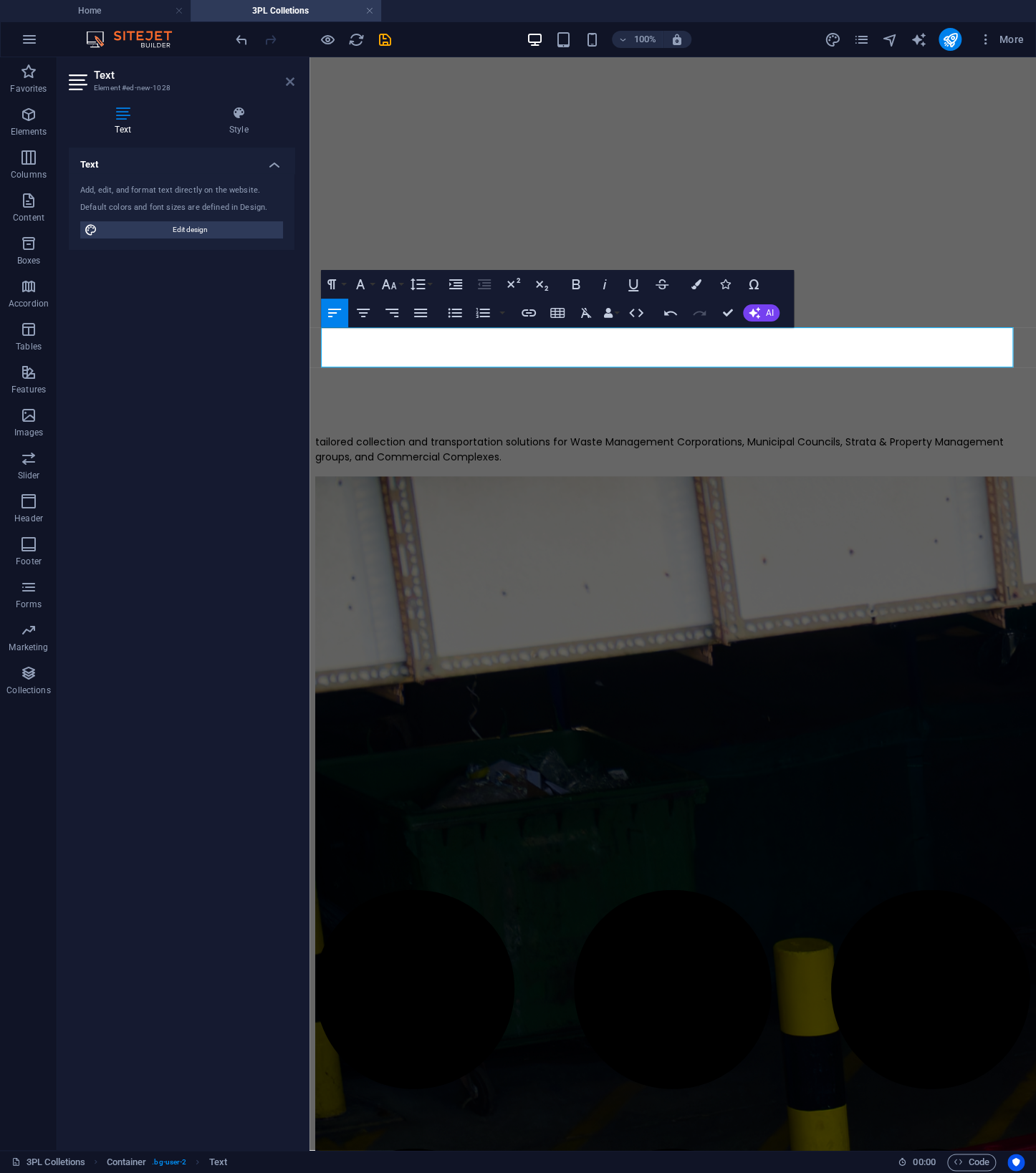
click at [289, 84] on icon at bounding box center [290, 81] width 9 height 12
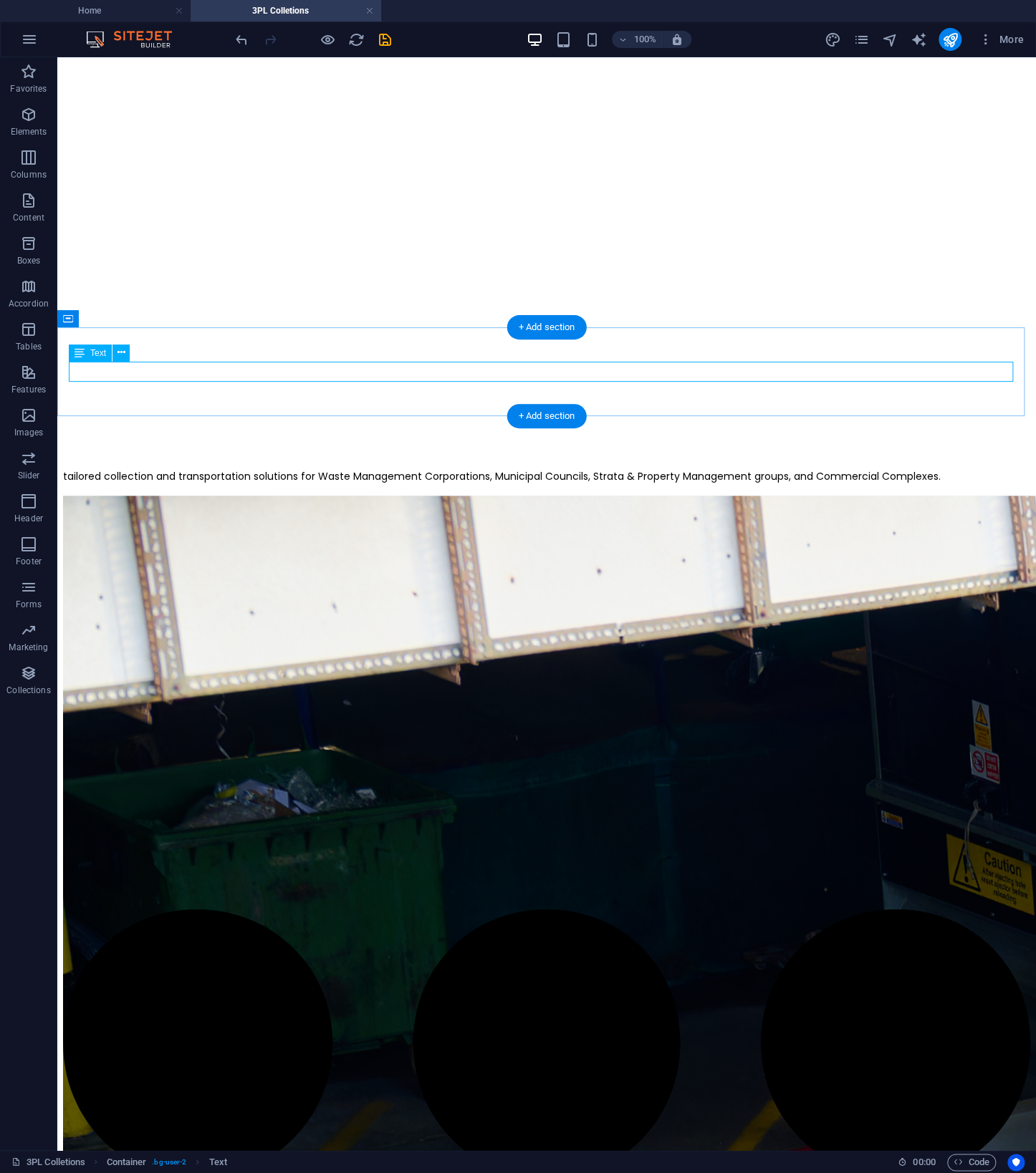
click at [985, 469] on div "tailored collection and transportation solutions for Waste Management Corporati…" at bounding box center [546, 476] width 967 height 15
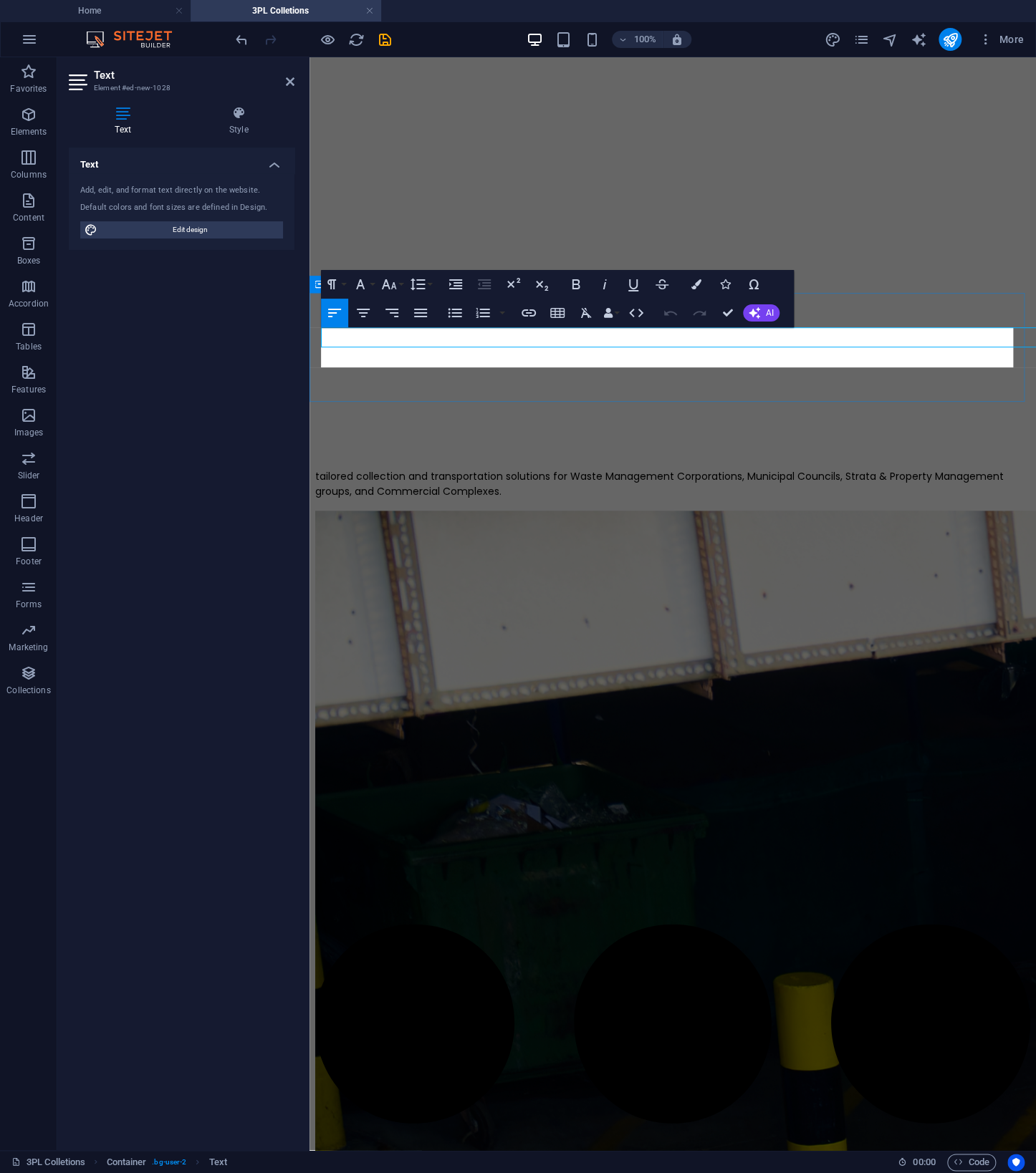
scroll to position [809, 0]
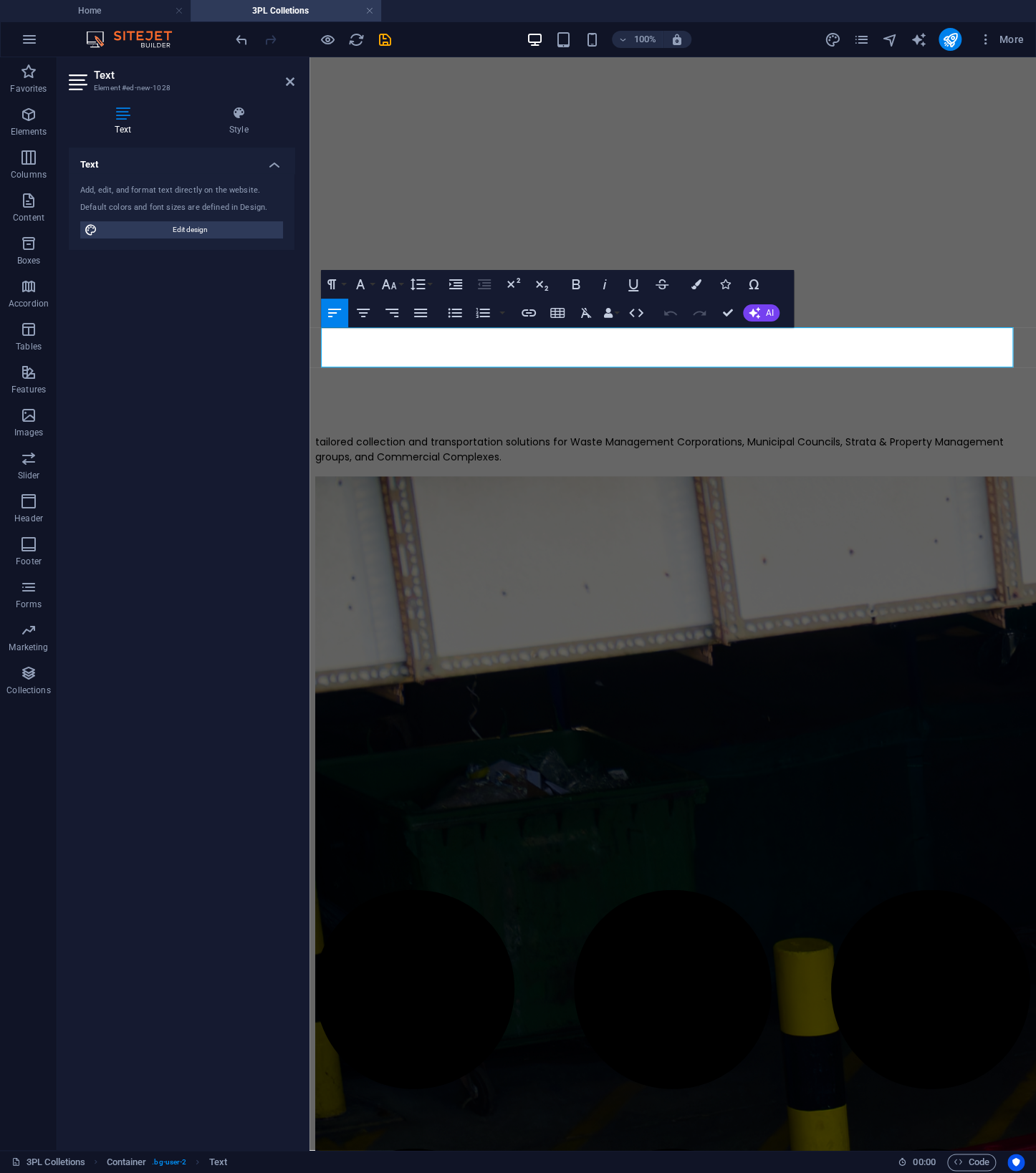
drag, startPoint x: 623, startPoint y: 360, endPoint x: 585, endPoint y: 383, distance: 44.4
click at [362, 313] on icon "button" at bounding box center [363, 313] width 13 height 9
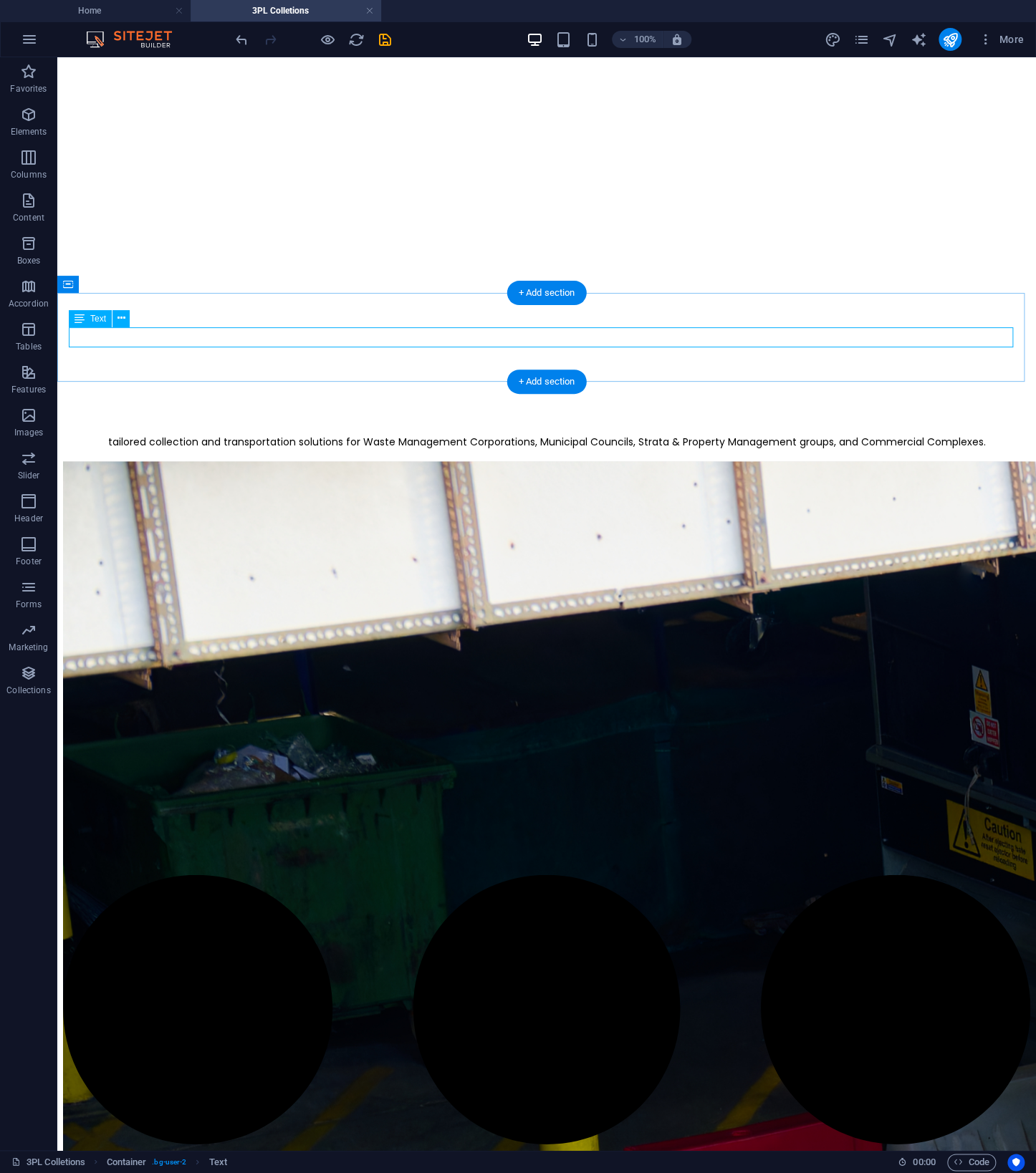
click at [772, 435] on div "tailored collection and transportation solutions for Waste Management Corporati…" at bounding box center [546, 442] width 967 height 15
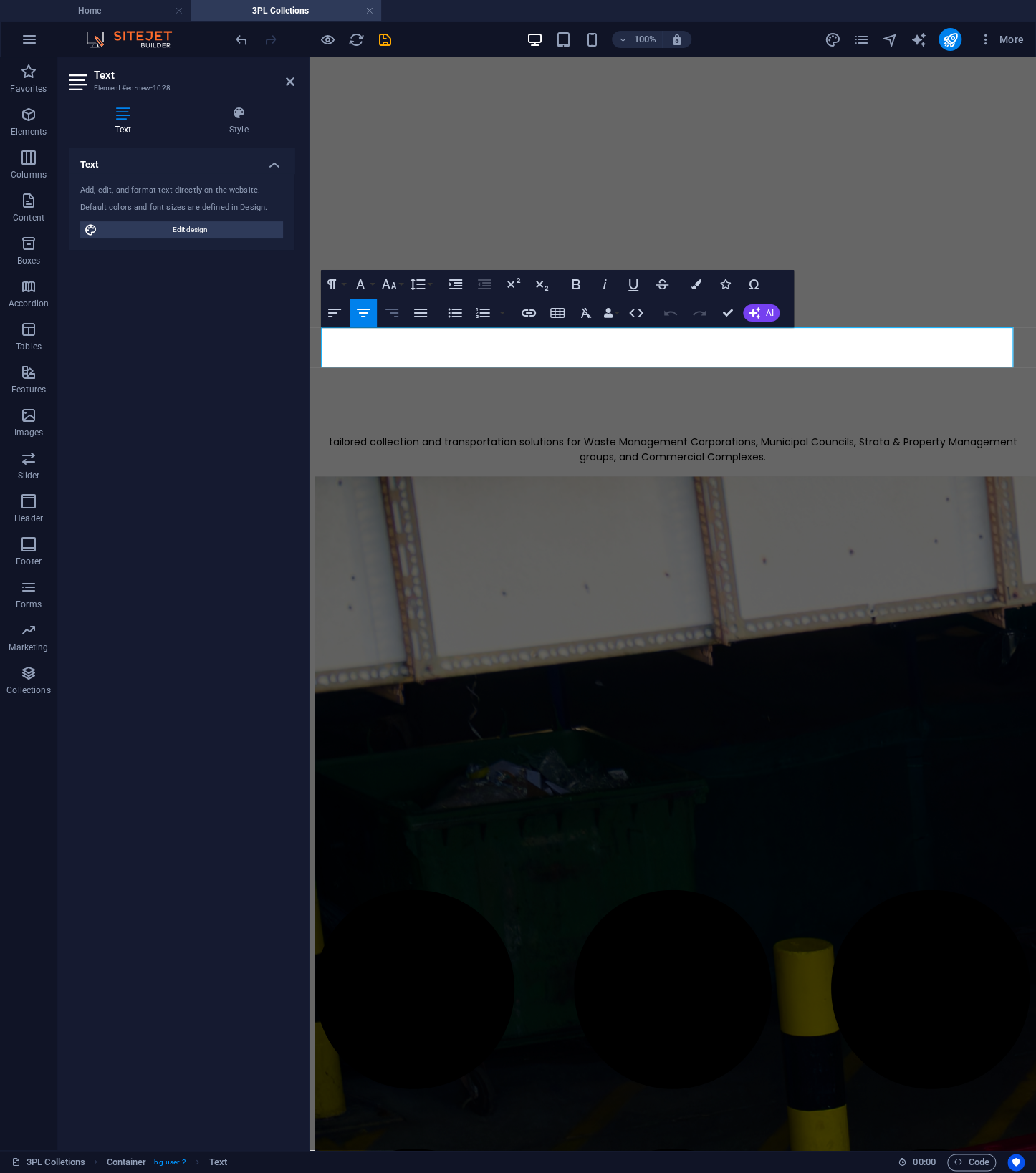
click at [389, 311] on icon "button" at bounding box center [391, 312] width 17 height 17
click at [364, 314] on icon "button" at bounding box center [363, 312] width 17 height 17
click at [455, 314] on icon "button" at bounding box center [454, 312] width 17 height 17
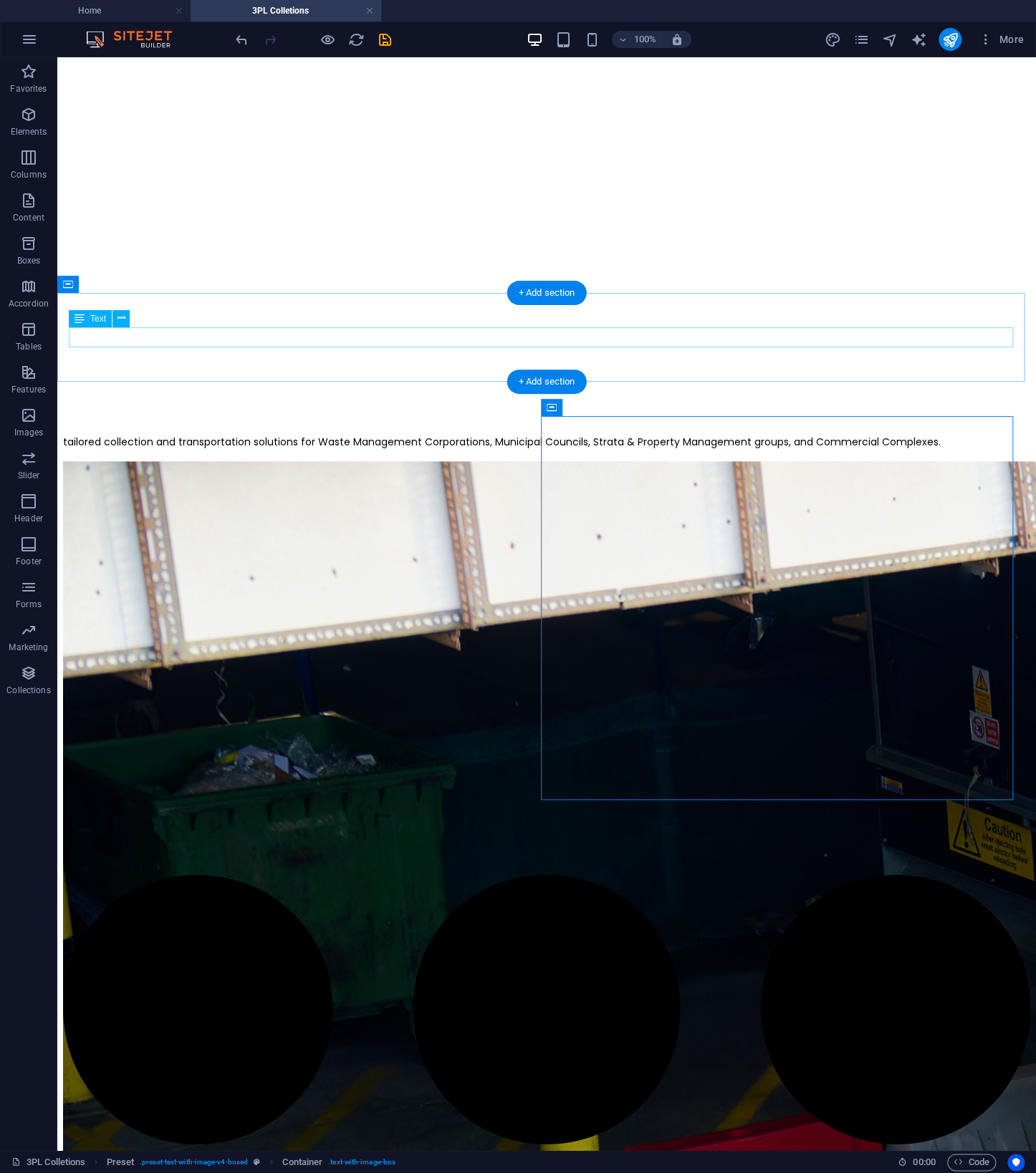
click at [731, 435] on div "tailored collection and transportation solutions for Waste Management Corporati…" at bounding box center [546, 442] width 967 height 15
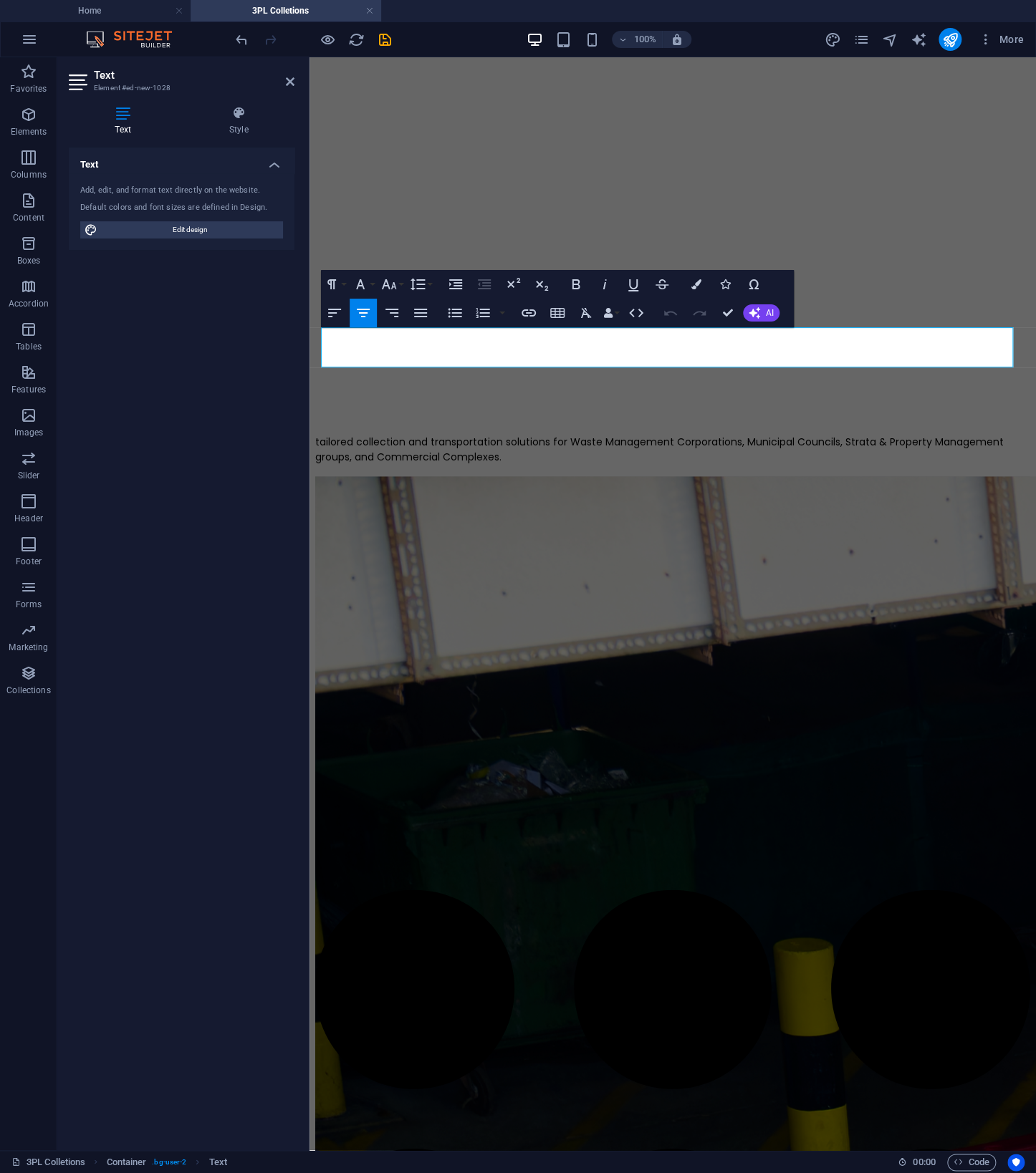
drag, startPoint x: 820, startPoint y: 356, endPoint x: 309, endPoint y: 331, distance: 511.6
click at [389, 304] on icon "button" at bounding box center [391, 312] width 17 height 17
click at [366, 314] on icon "button" at bounding box center [363, 312] width 17 height 17
click at [337, 314] on icon "button" at bounding box center [334, 312] width 17 height 17
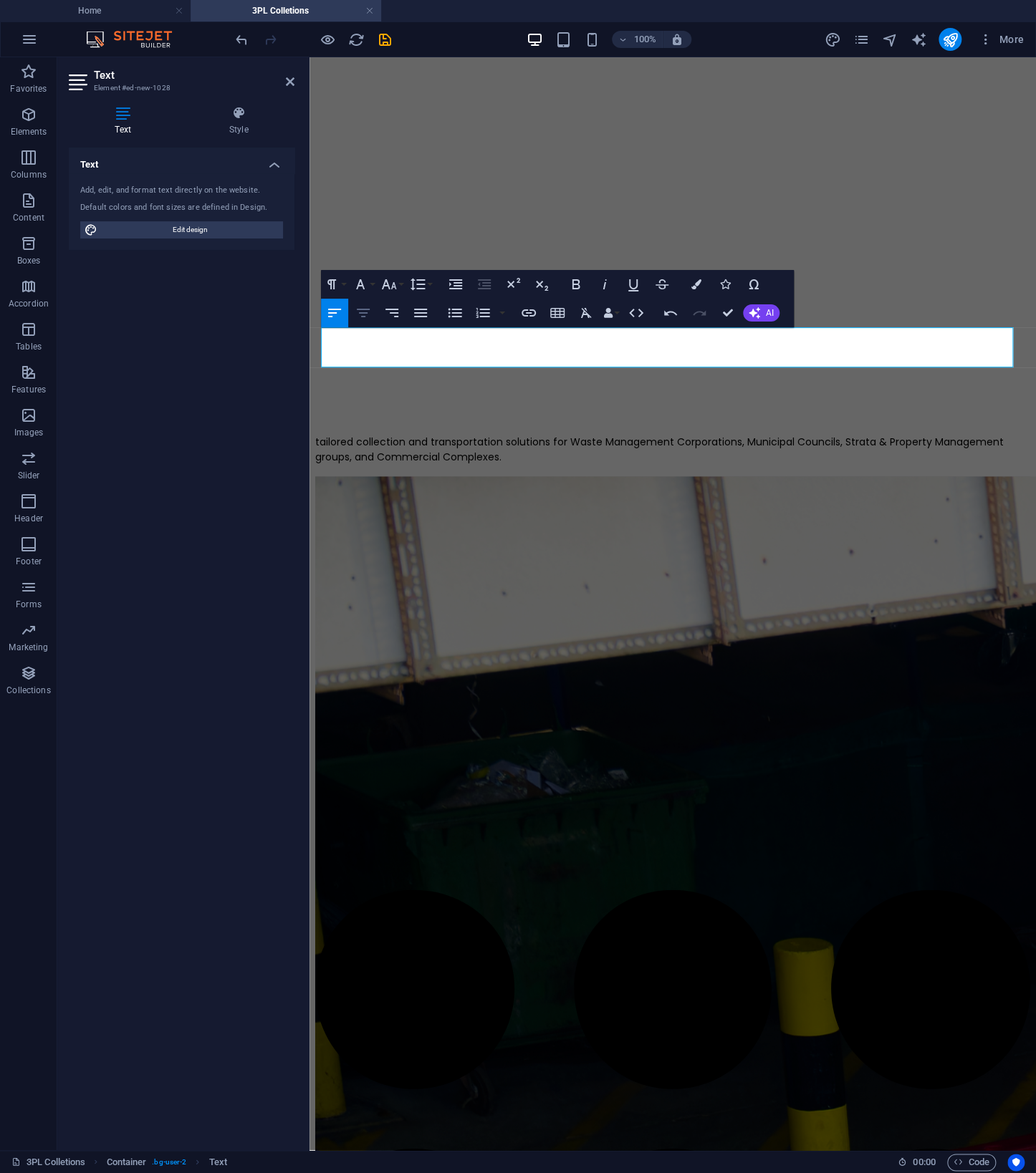
click at [366, 312] on icon "button" at bounding box center [363, 313] width 13 height 9
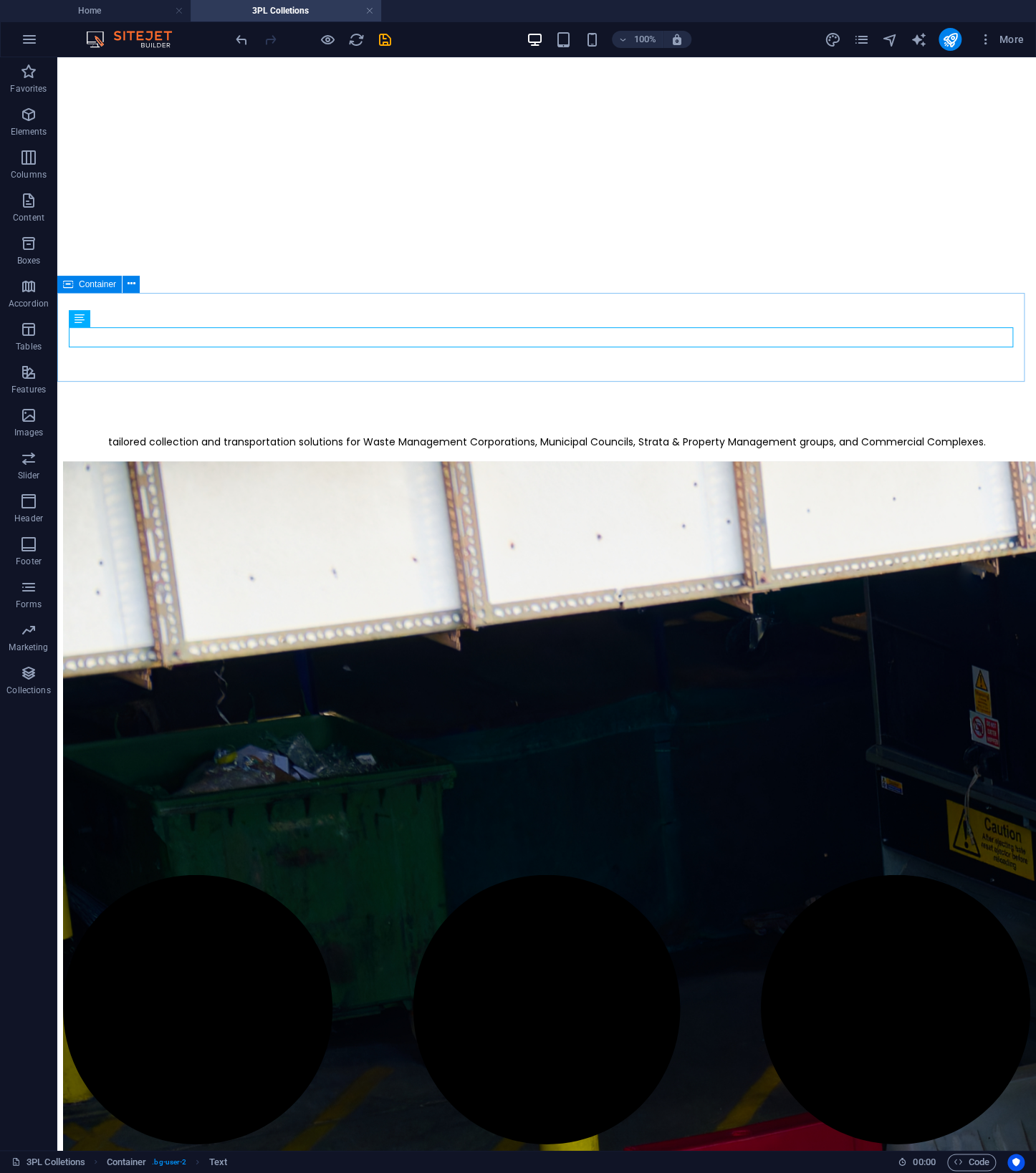
click at [90, 285] on span "Container" at bounding box center [97, 285] width 37 height 9
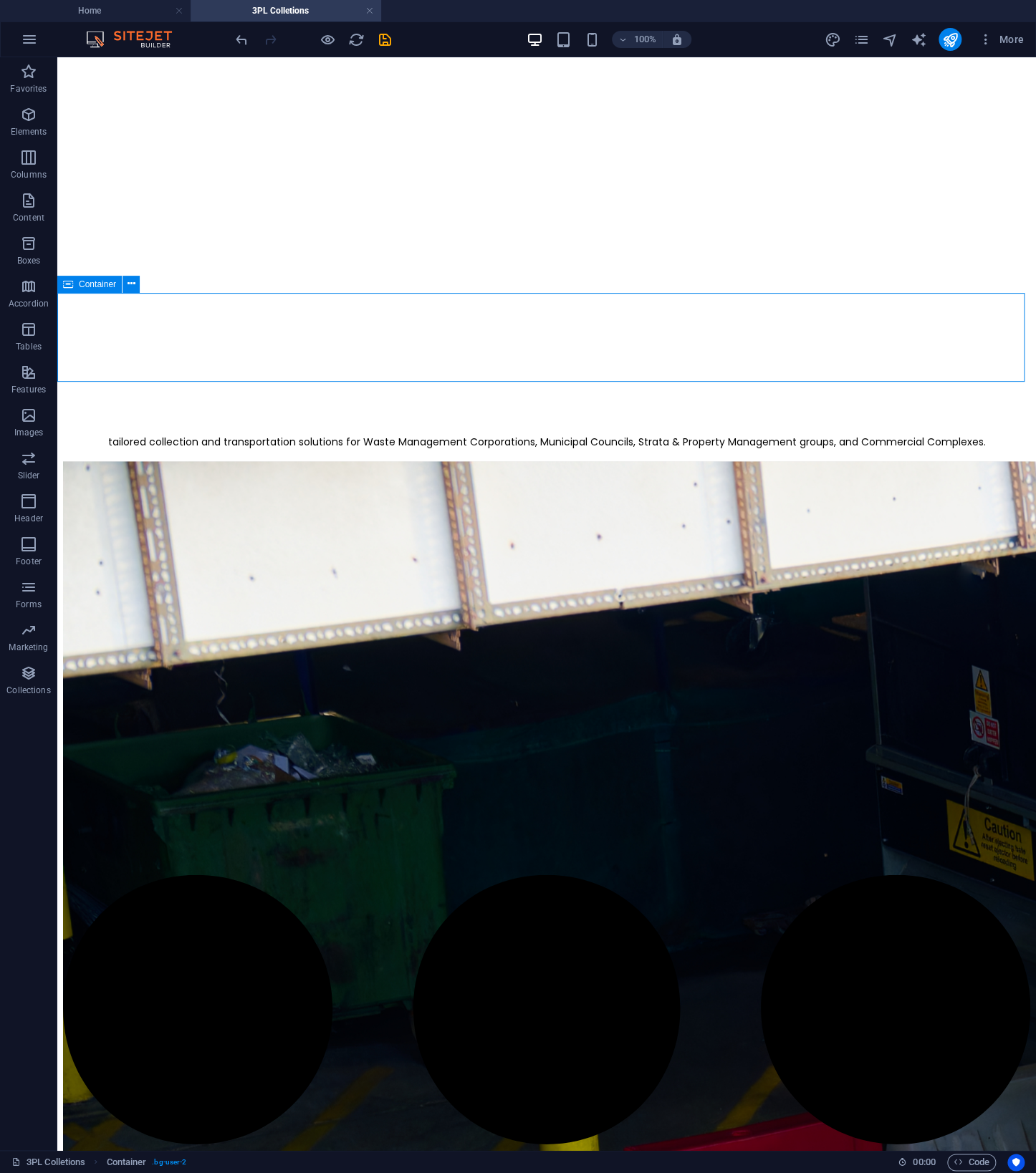
click at [90, 285] on span "Container" at bounding box center [97, 285] width 37 height 9
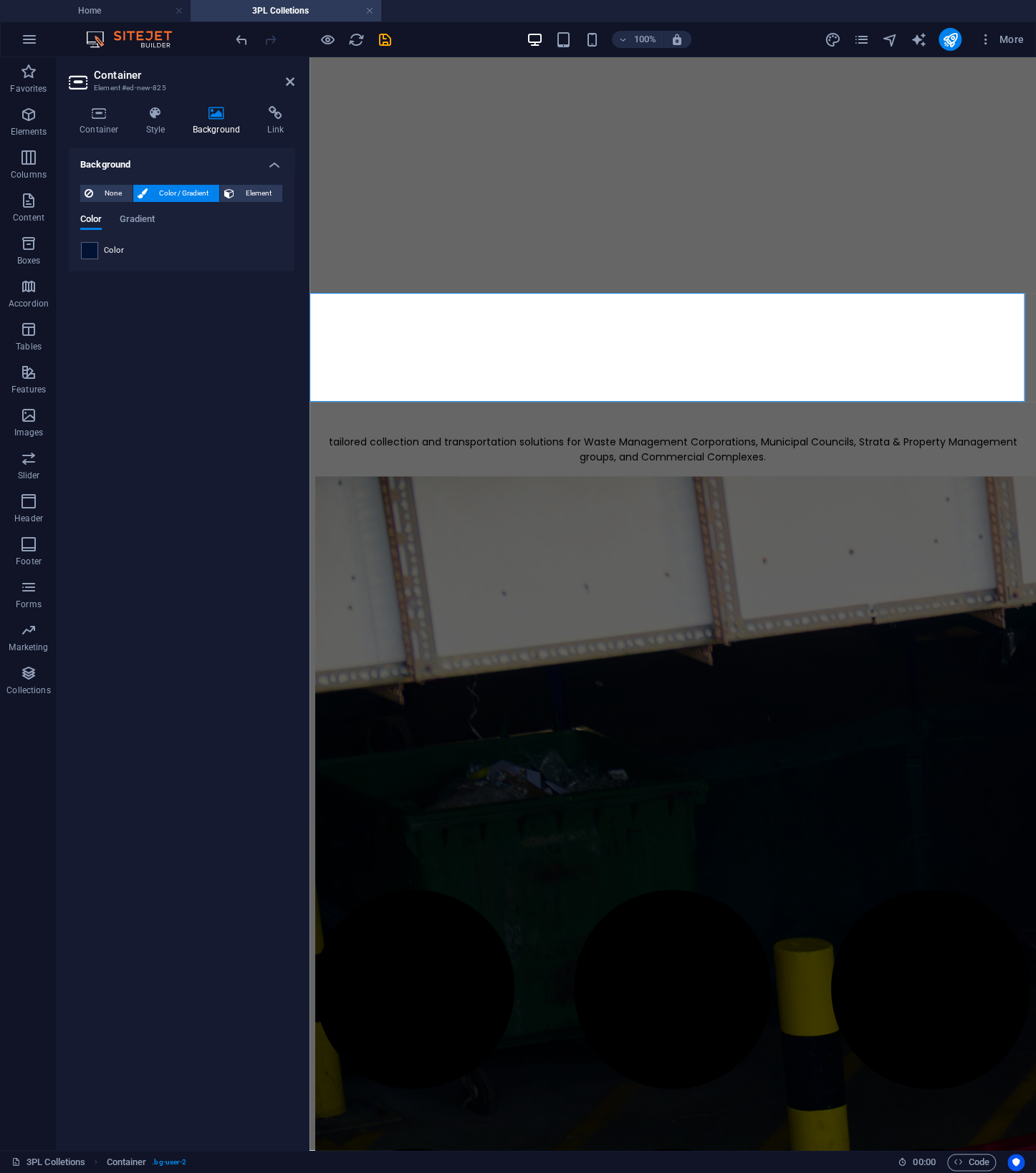
click at [212, 121] on h4 "Background" at bounding box center [219, 121] width 75 height 30
click at [269, 194] on span "Element" at bounding box center [258, 193] width 40 height 17
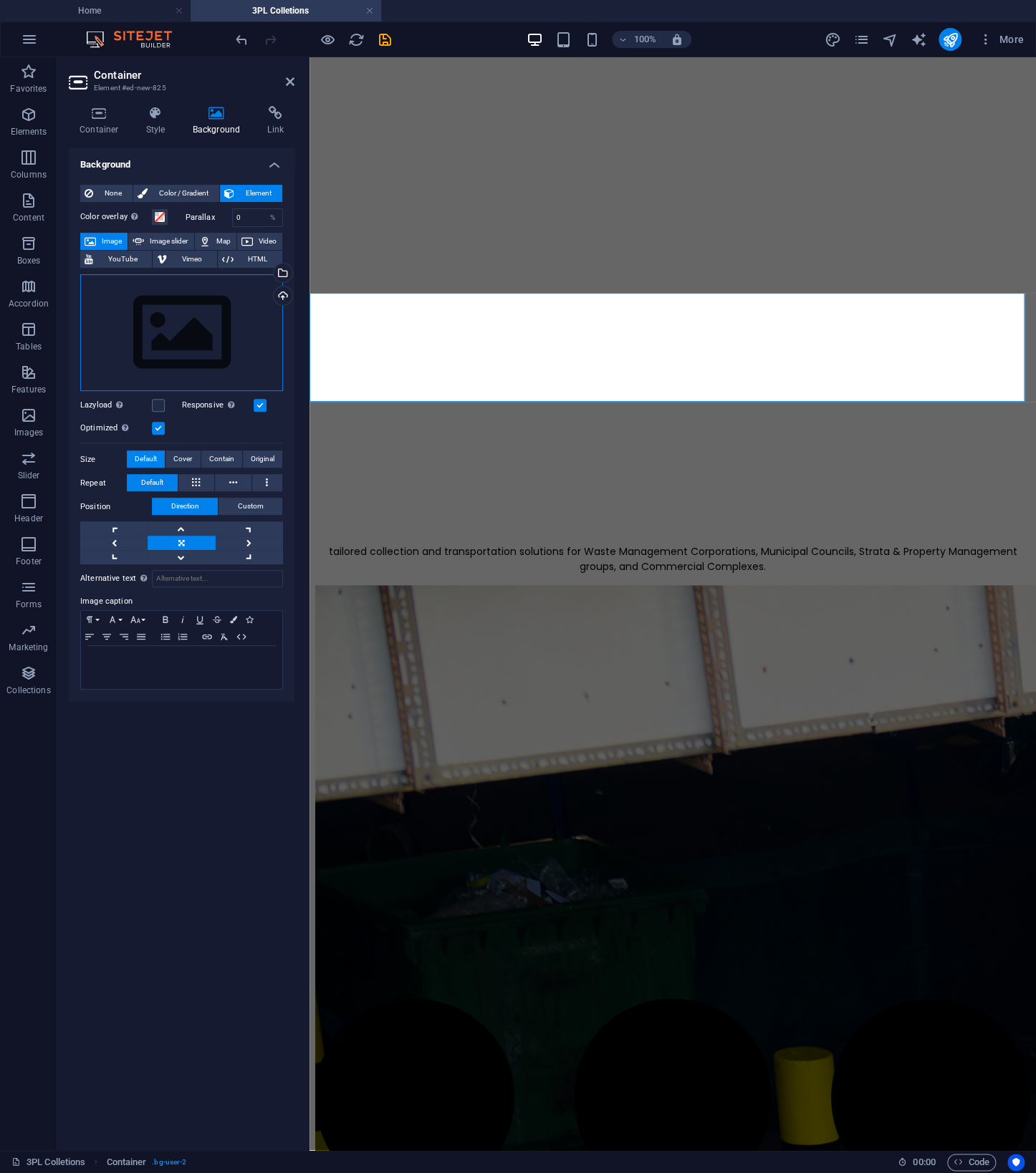
click at [160, 349] on div "Drag files here, click to choose files or select files from Files or our free s…" at bounding box center [181, 333] width 203 height 118
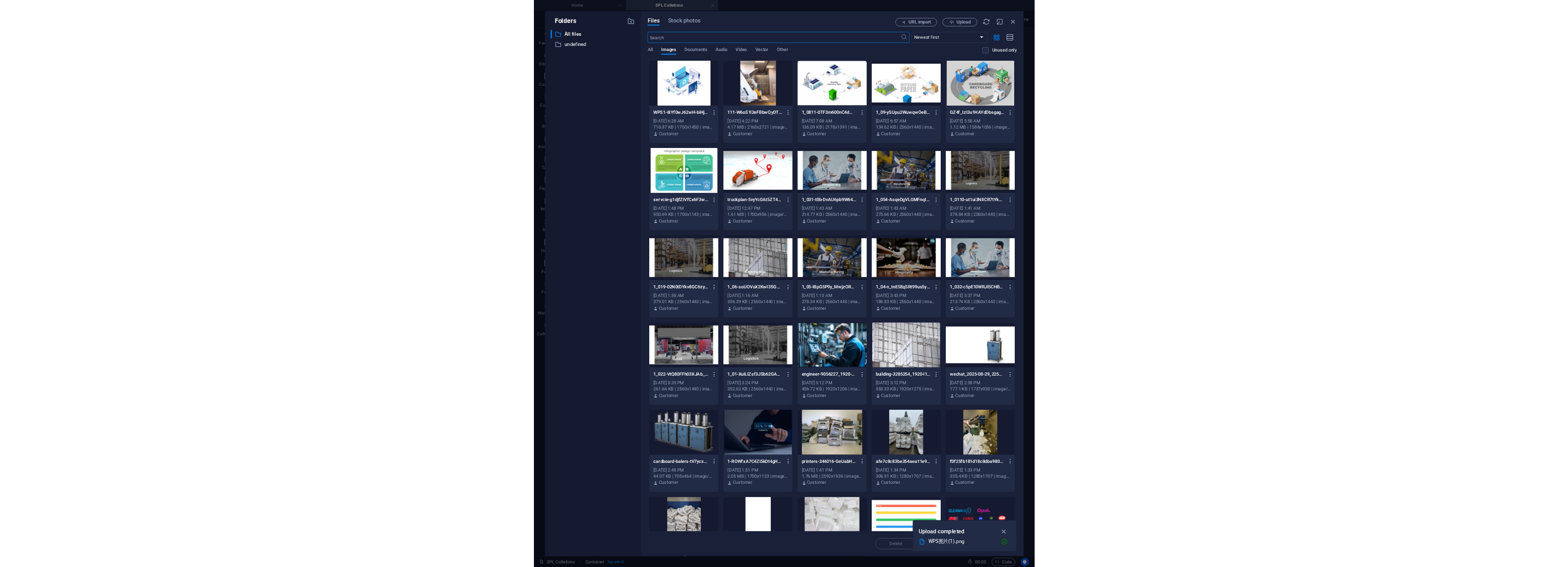
scroll to position [527, 0]
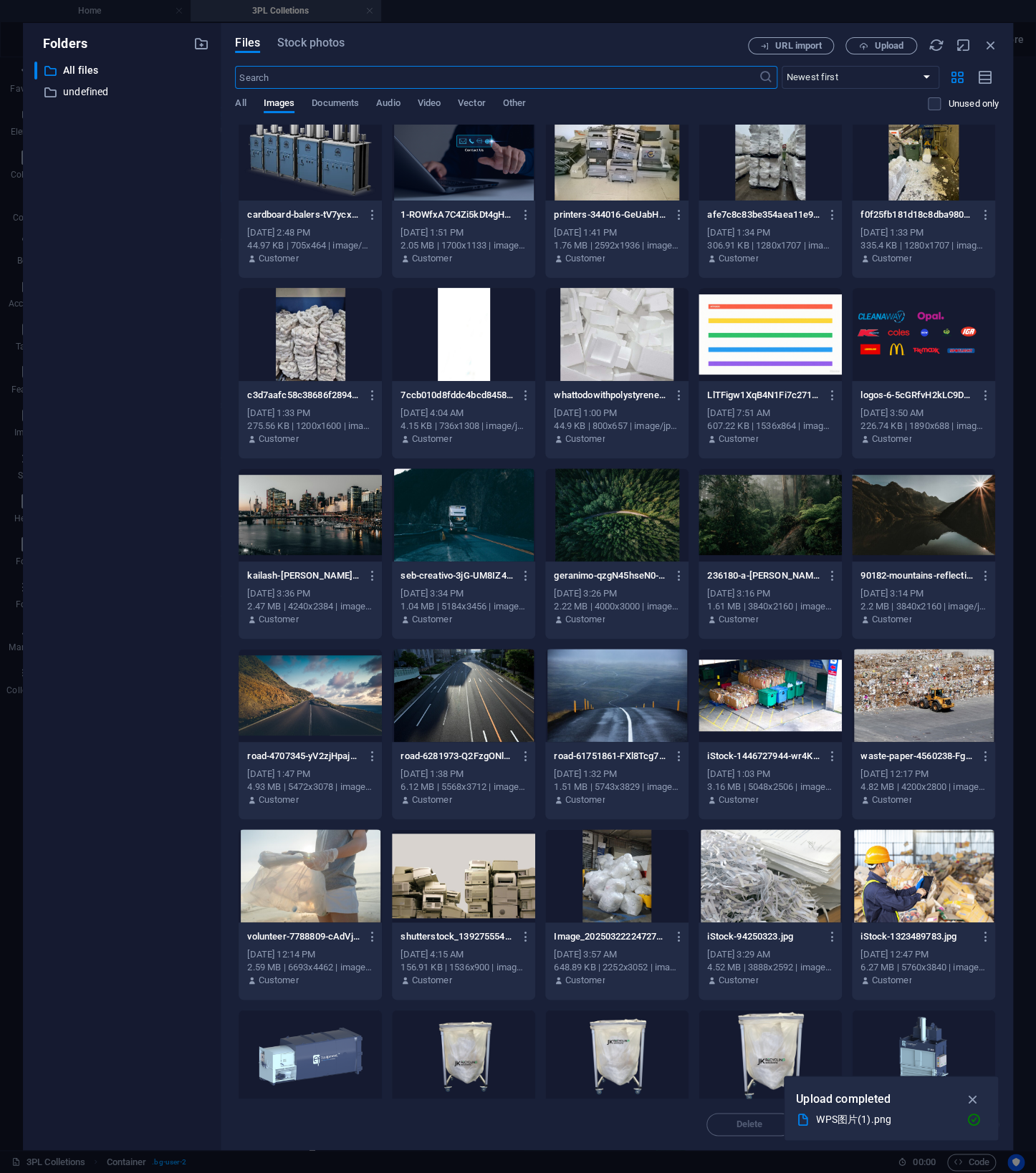
click at [499, 717] on div at bounding box center [464, 695] width 143 height 93
click at [902, 54] on button "Upload" at bounding box center [880, 45] width 72 height 17
click at [441, 679] on div at bounding box center [464, 695] width 143 height 93
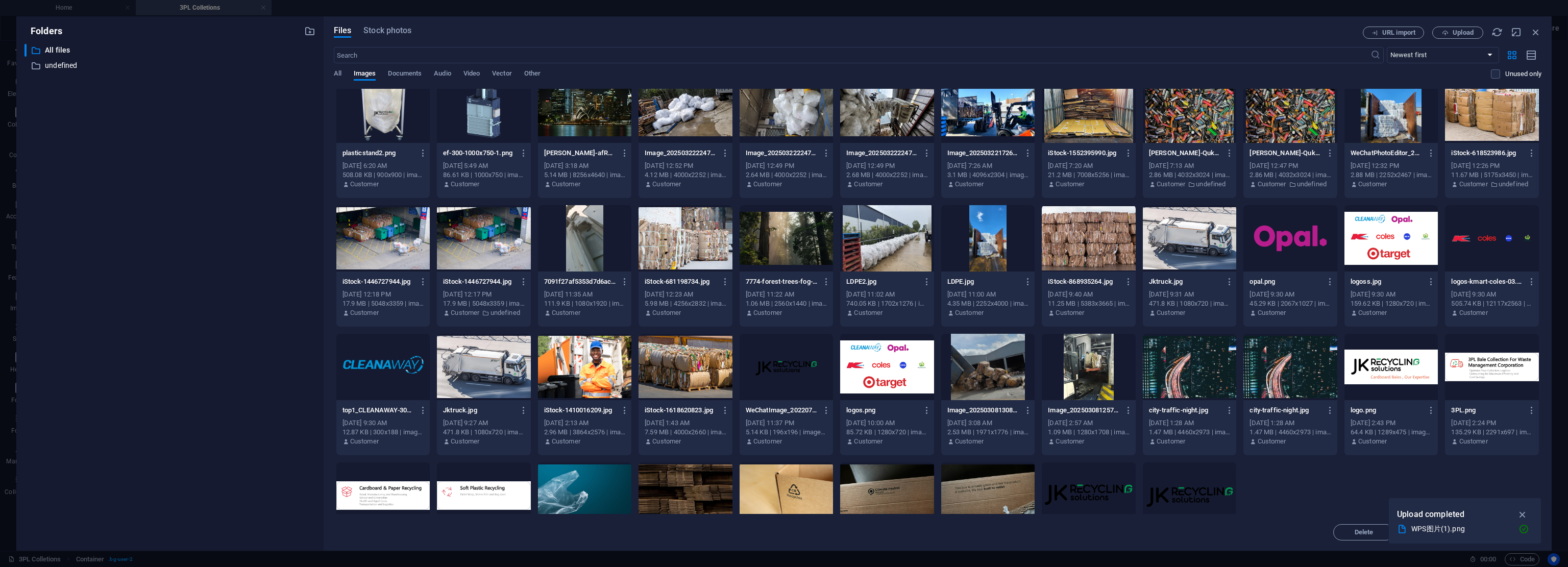
drag, startPoint x: 1524, startPoint y: 512, endPoint x: 1518, endPoint y: 522, distance: 11.7
click at [738, 512] on icon "button" at bounding box center [1523, 514] width 12 height 11
click at [738, 534] on span "Insert" at bounding box center [1511, 532] width 18 height 6
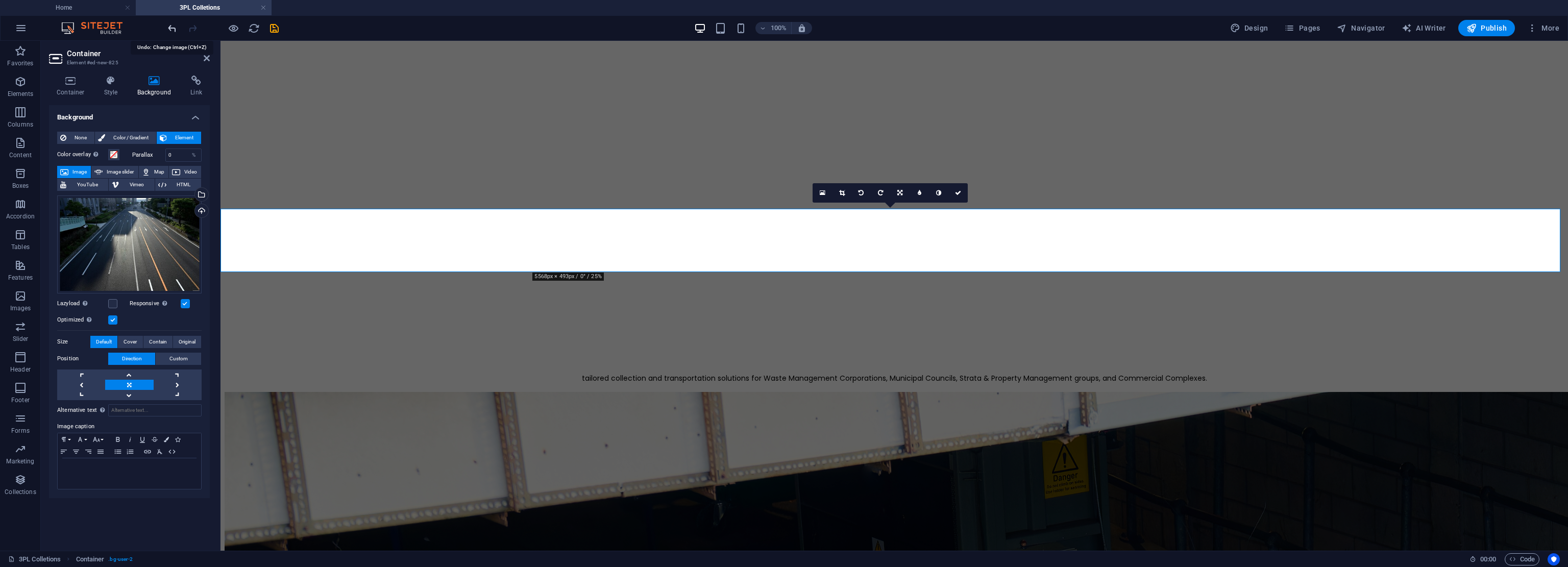
click at [173, 24] on icon "undo" at bounding box center [172, 28] width 12 height 12
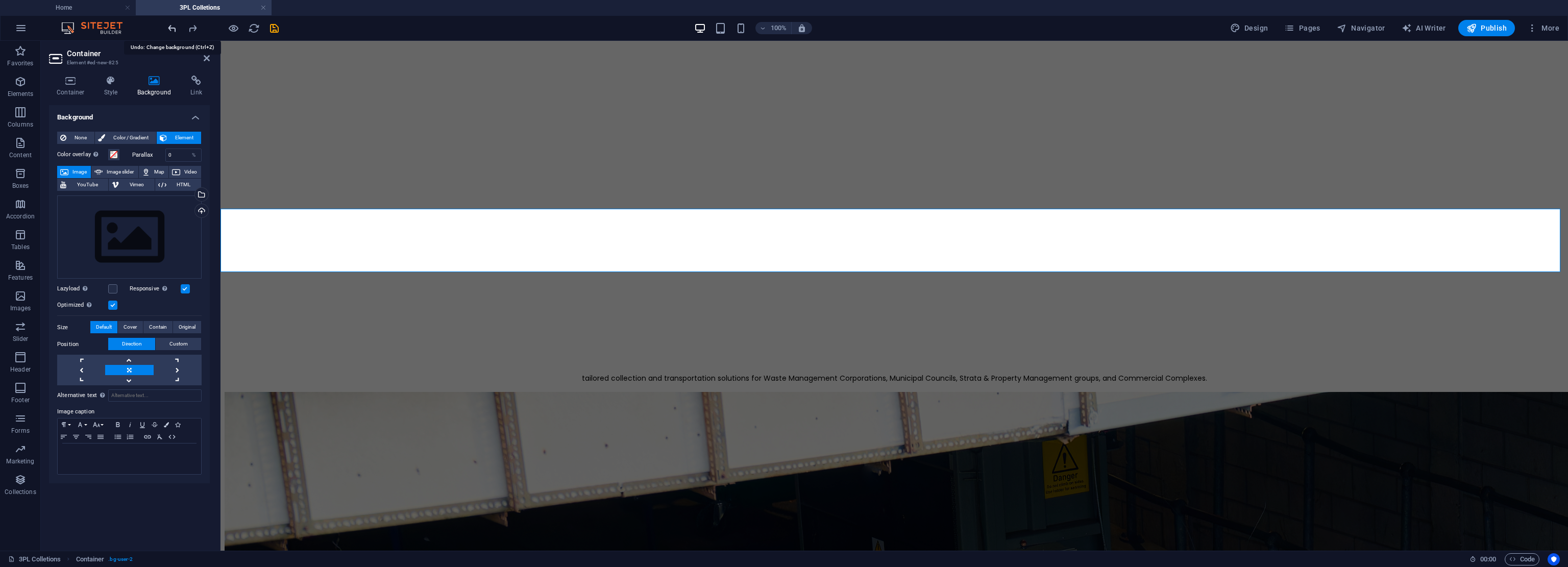
click at [173, 28] on icon "undo" at bounding box center [172, 28] width 12 height 12
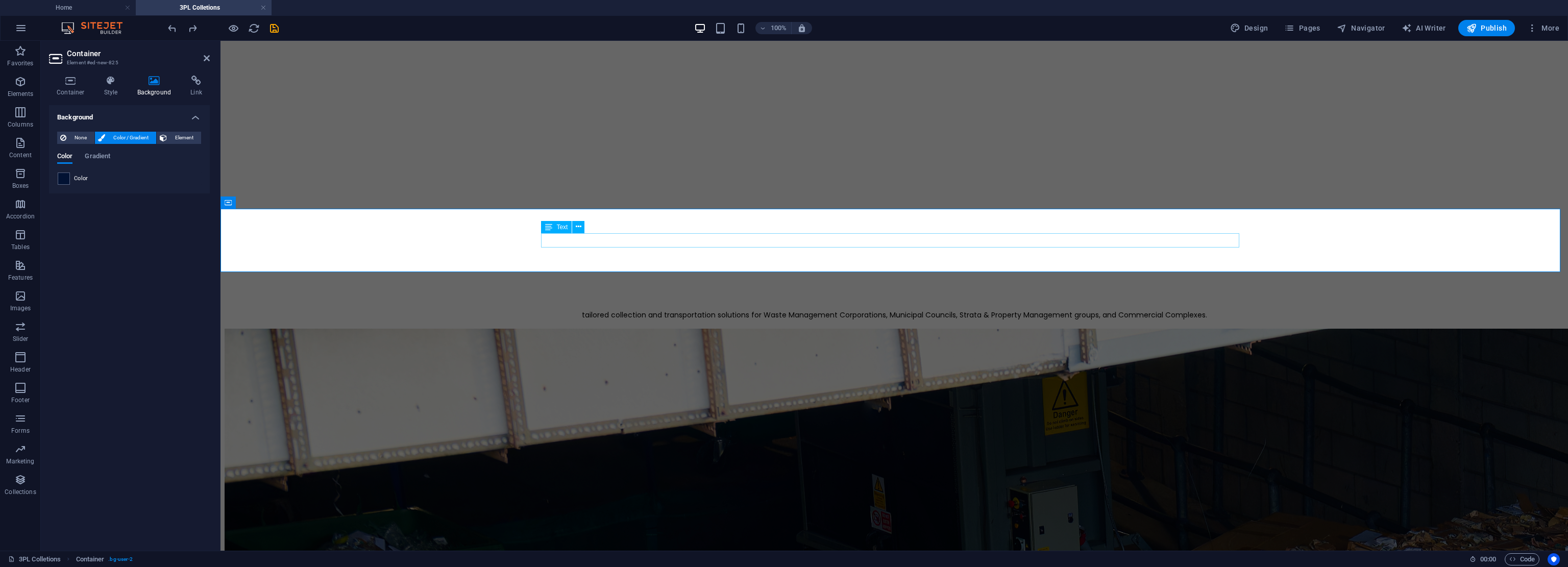
click at [572, 310] on div "tailored collection and transportation solutions for Waste Management Corporati…" at bounding box center [894, 315] width 1340 height 11
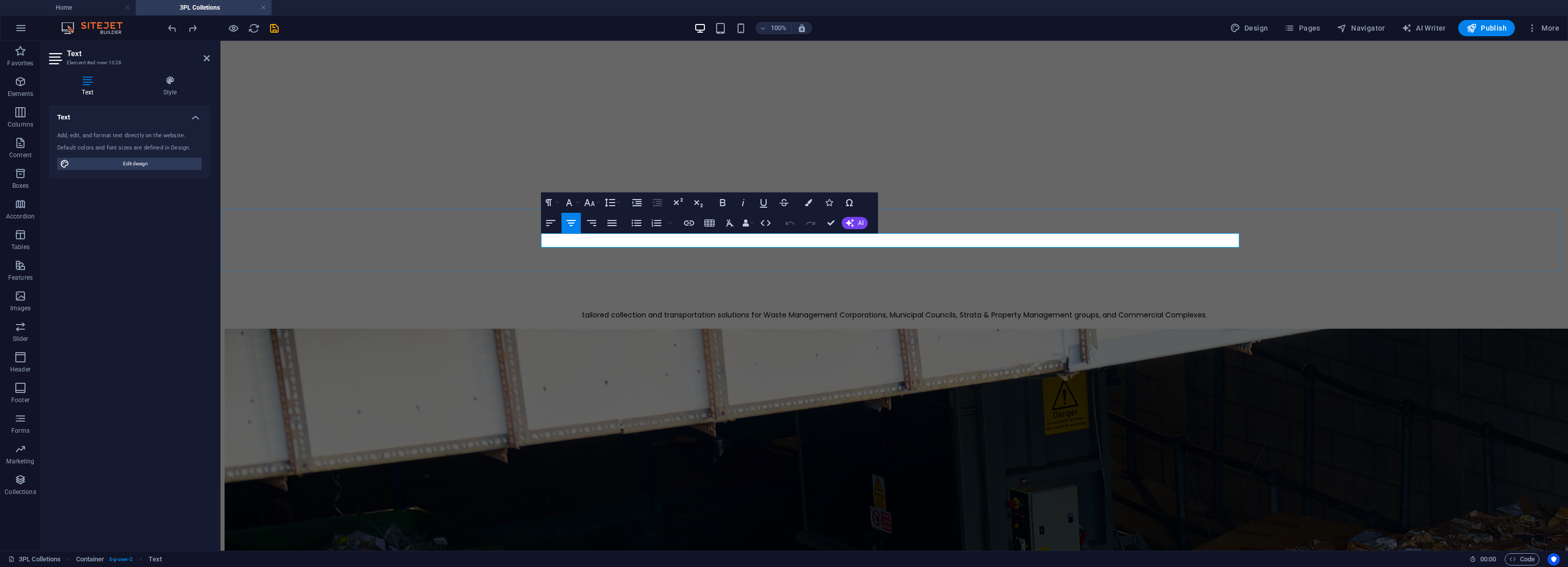
click at [582, 310] on span "tailored collection and transportation solutions for Waste Management Corporati…" at bounding box center [895, 315] width 625 height 10
click at [738, 310] on span "Tailored collection and transportation solutions for Waste Management Corporati…" at bounding box center [894, 315] width 627 height 10
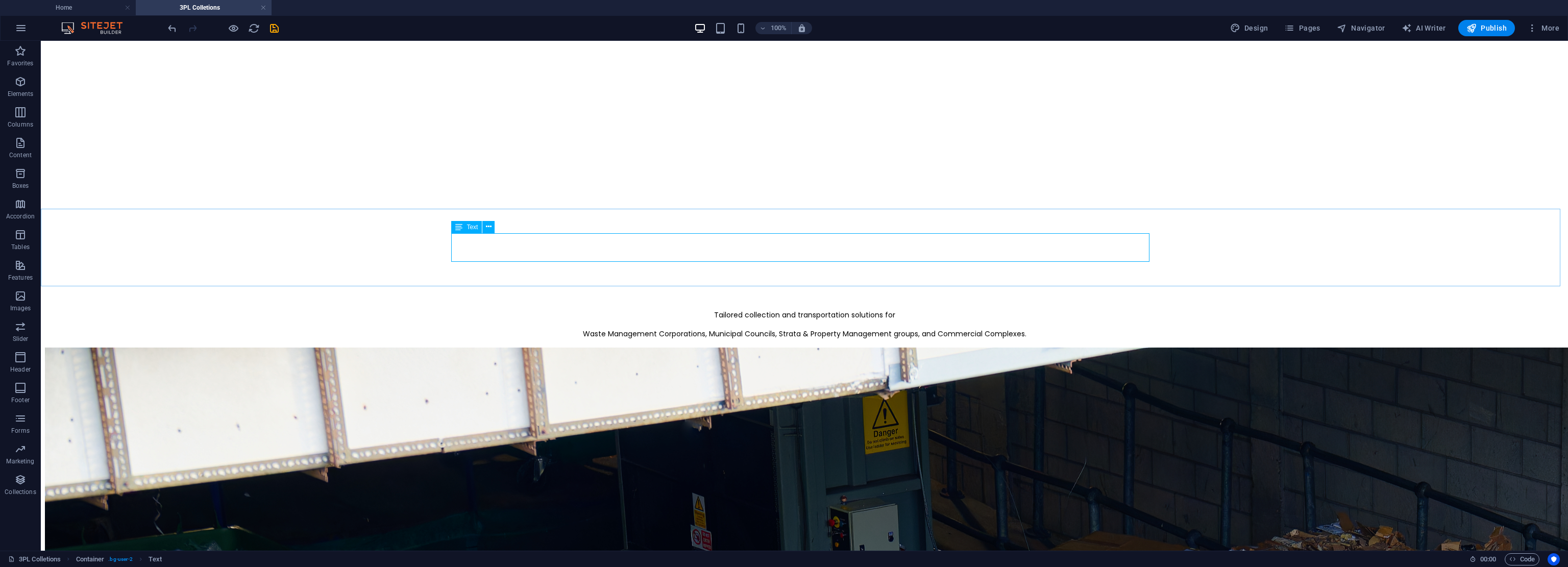
click at [738, 310] on div "Tailored collection and transportation solutions for Waste Management Corporati…" at bounding box center [804, 324] width 1519 height 30
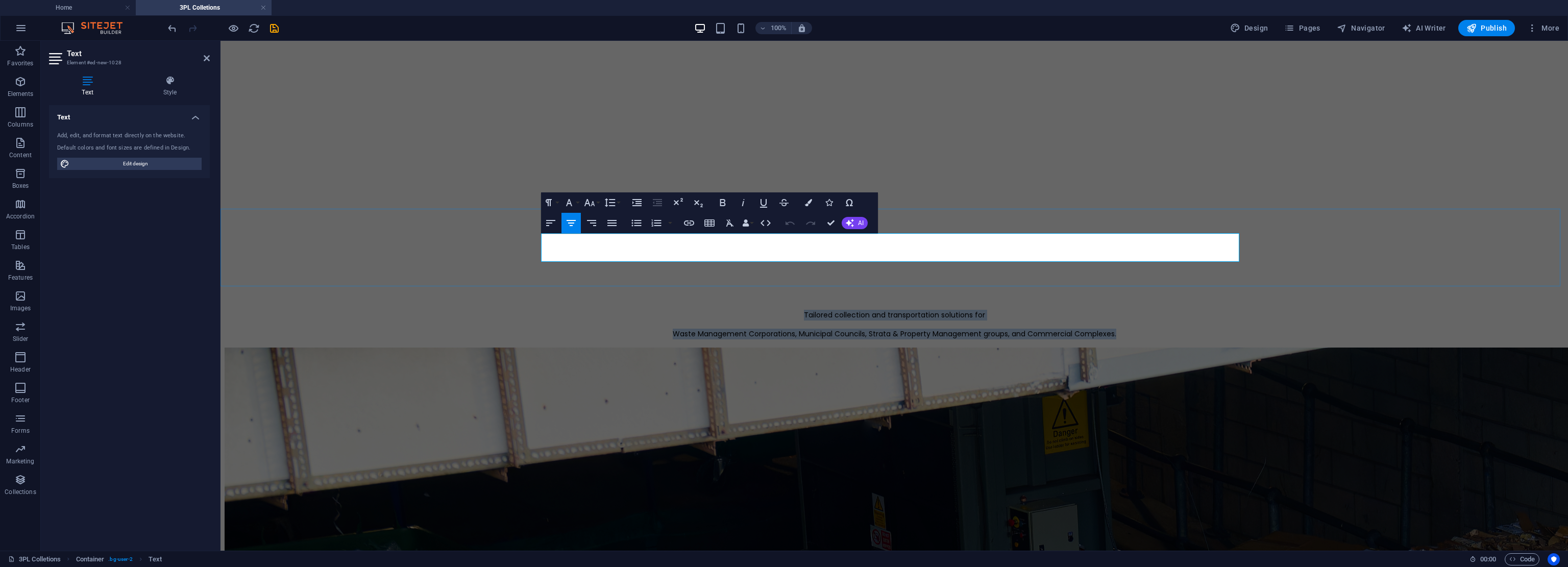
drag, startPoint x: 1144, startPoint y: 255, endPoint x: 471, endPoint y: 234, distance: 673.3
click at [471, 310] on div "Tailored collection and transportation solutions for Waste Management Corporati…" at bounding box center [894, 324] width 1340 height 30
click at [595, 203] on icon "button" at bounding box center [589, 202] width 12 height 12
click at [602, 249] on link "24" at bounding box center [600, 248] width 37 height 15
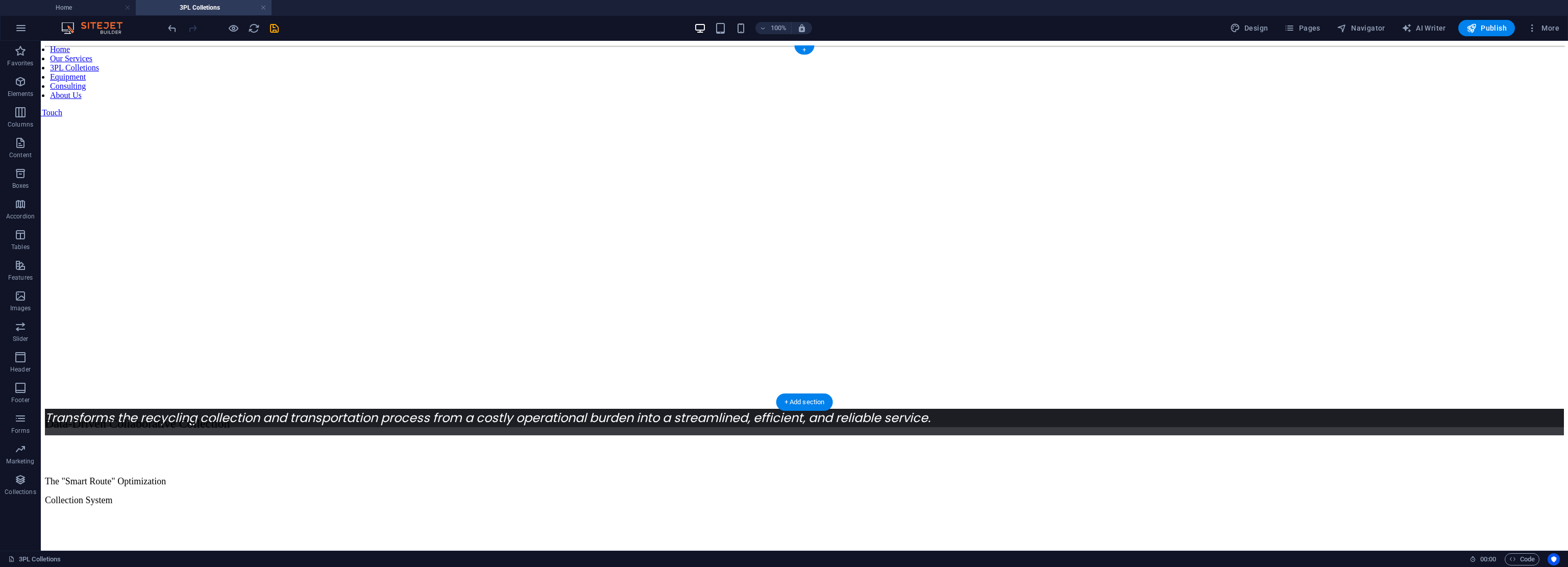
scroll to position [576, 0]
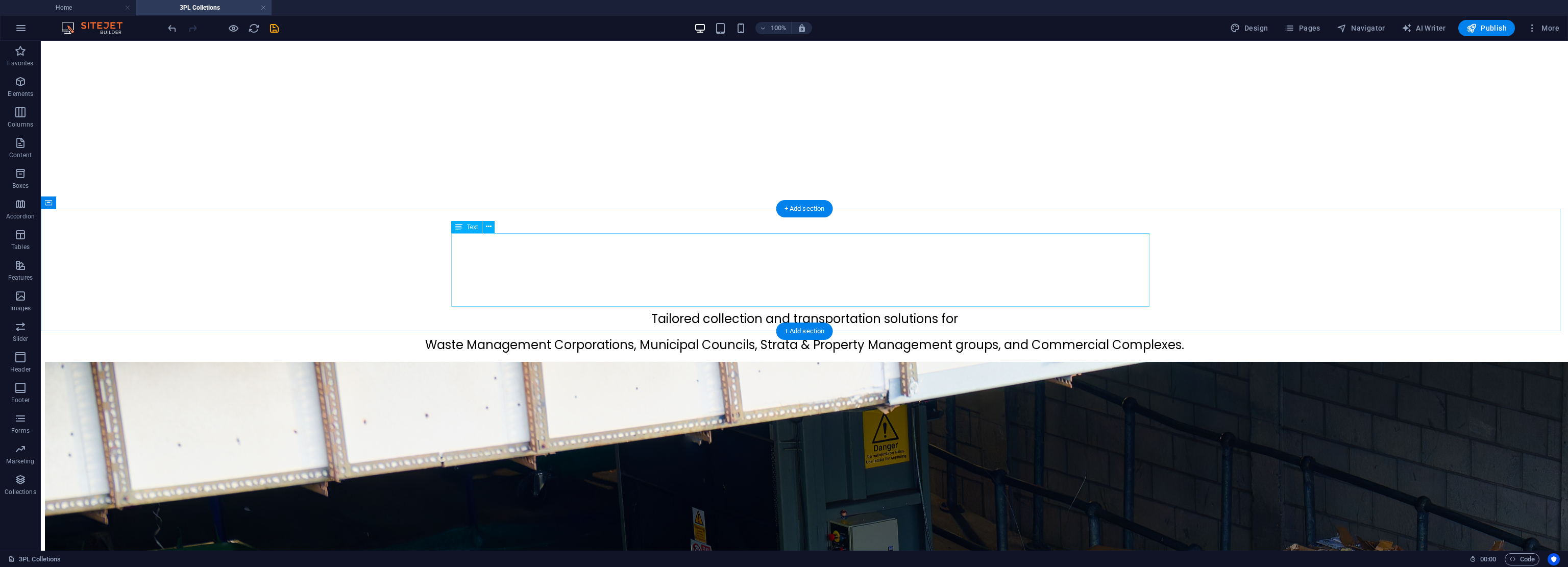
click at [738, 310] on div "Tailored collection and transportation solutions for Waste Management Corporati…" at bounding box center [804, 332] width 1519 height 44
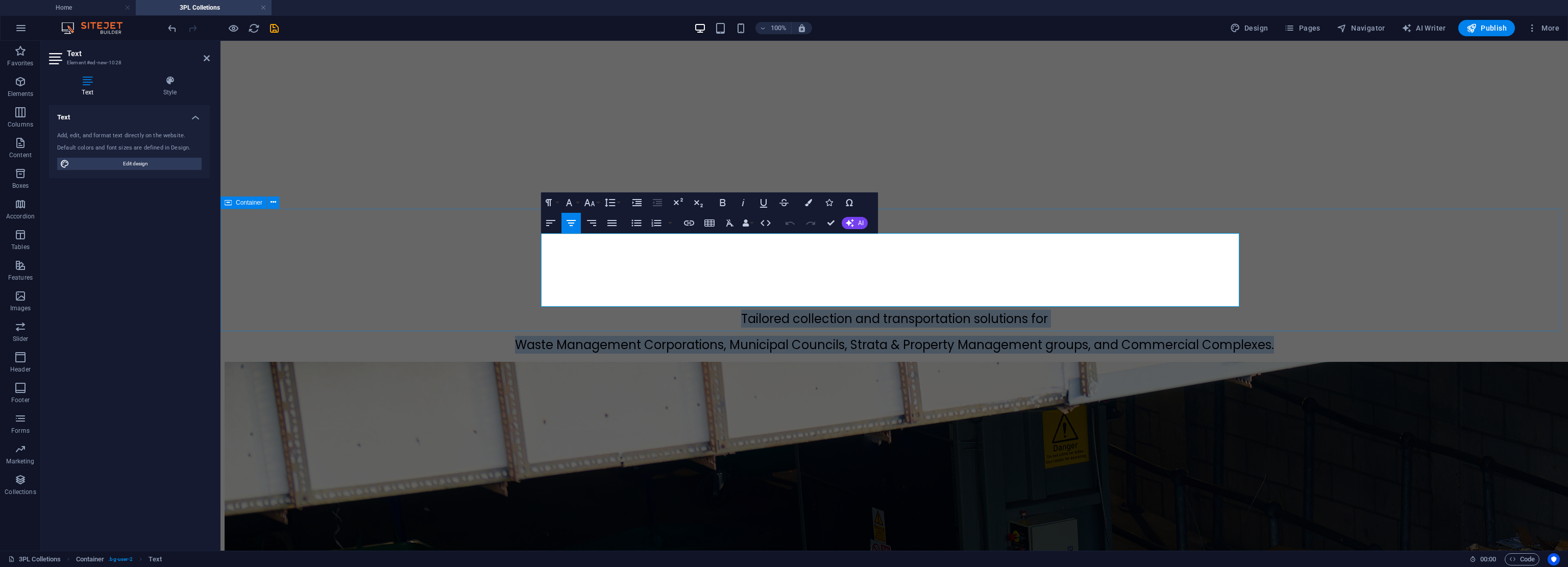
drag, startPoint x: 1056, startPoint y: 297, endPoint x: 531, endPoint y: 234, distance: 528.8
click at [531, 310] on div "Tailored collection and transportation solutions for Waste Management Corporati…" at bounding box center [894, 332] width 1340 height 44
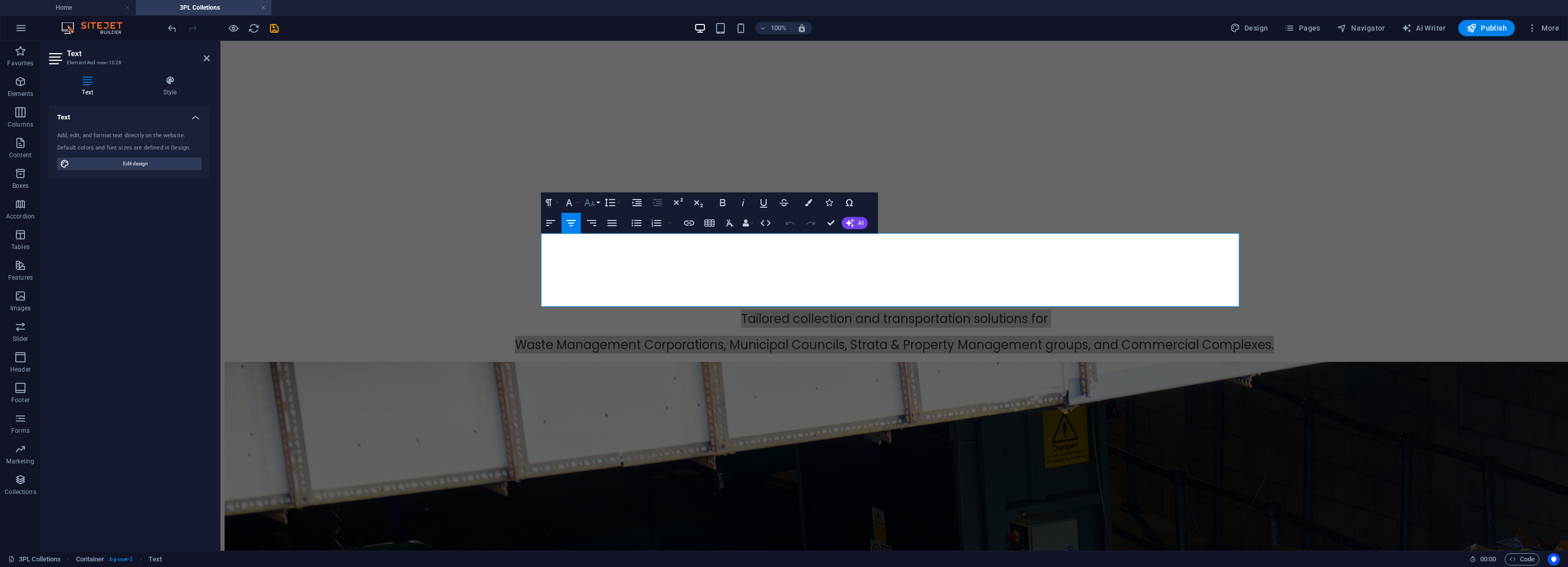
click at [596, 202] on icon "button" at bounding box center [589, 202] width 12 height 12
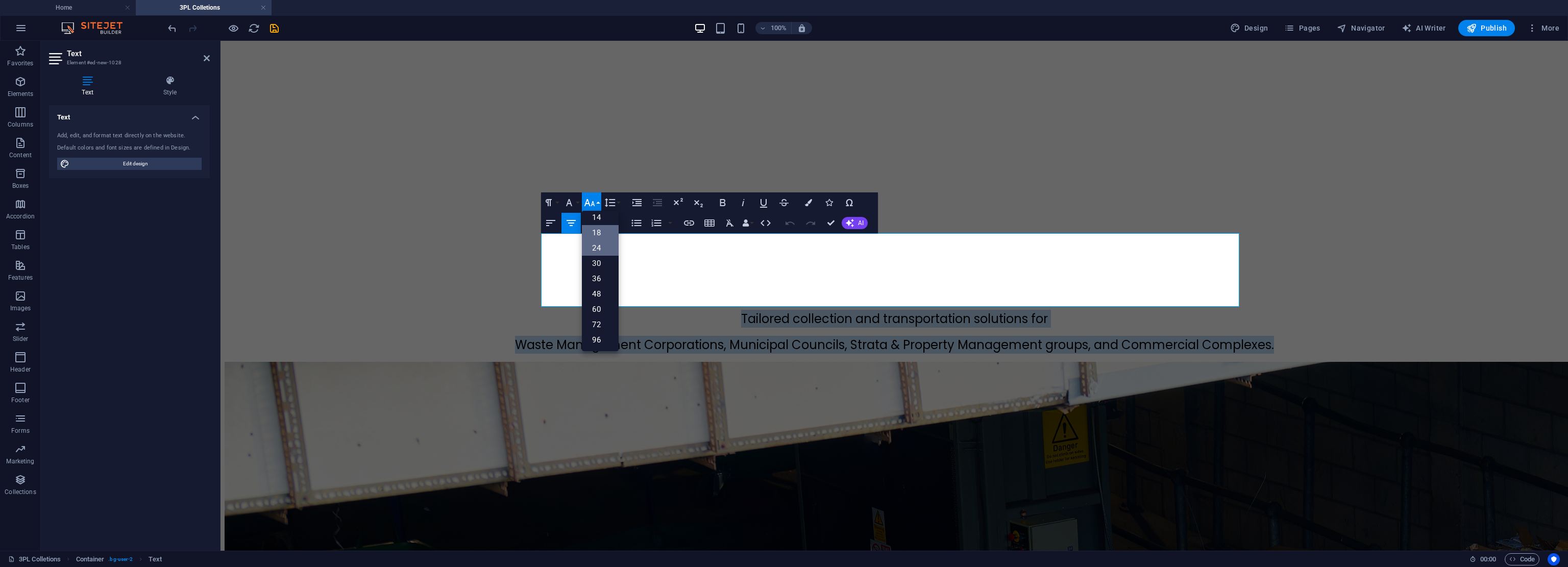
click at [601, 234] on link "18" at bounding box center [600, 232] width 37 height 15
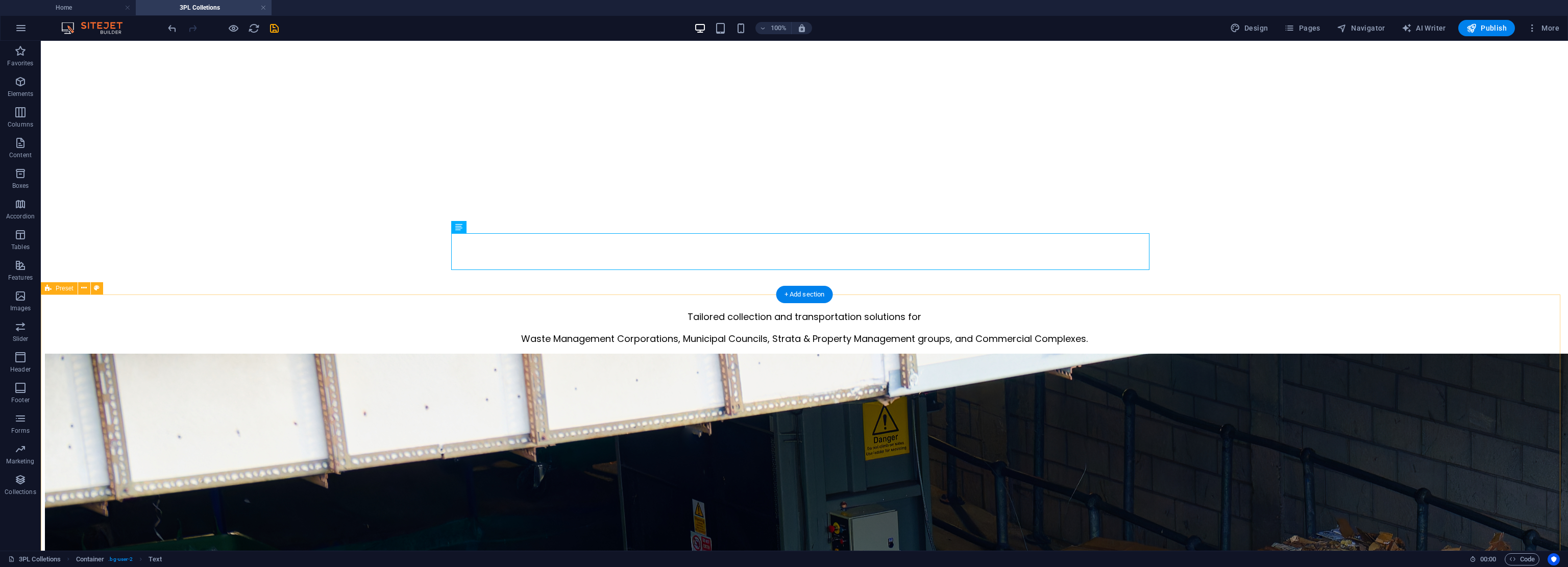
click at [738, 310] on div "Tailored collection and transportation solutions for Waste Management Corporati…" at bounding box center [804, 328] width 1519 height 36
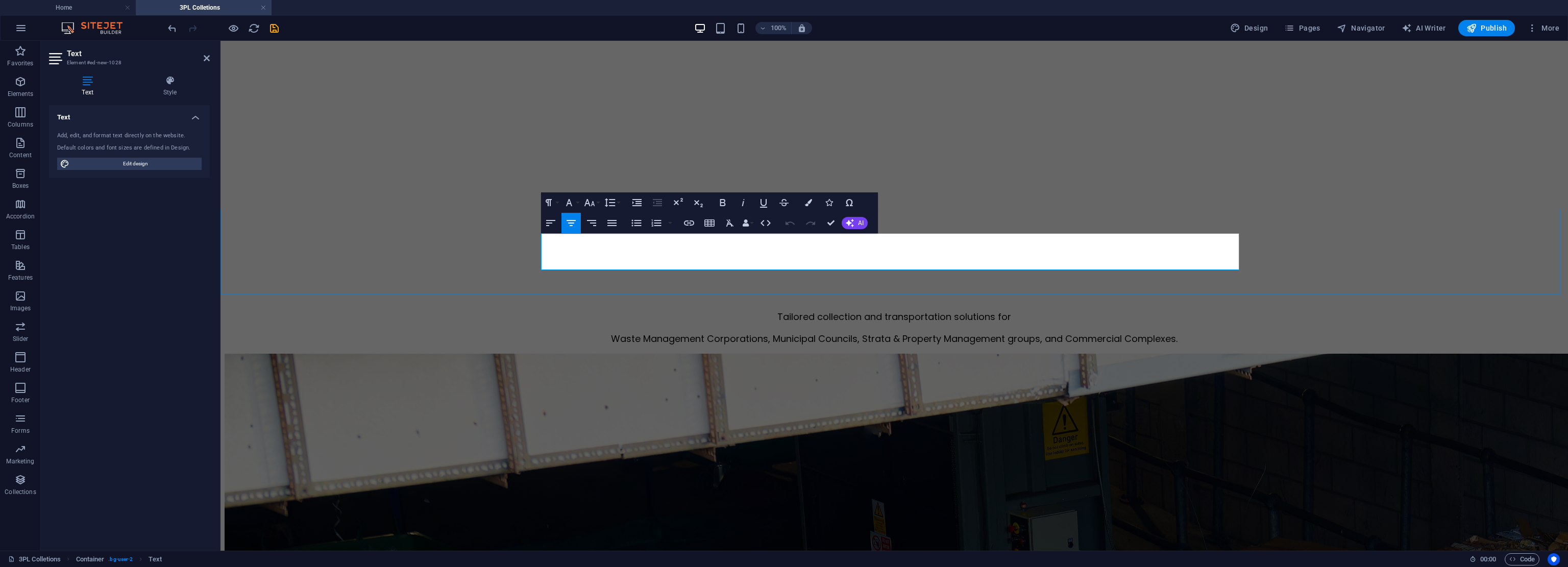
click at [738, 332] on span "Waste Management Corporations, Municipal Councils, Strata & Property Management…" at bounding box center [894, 338] width 567 height 13
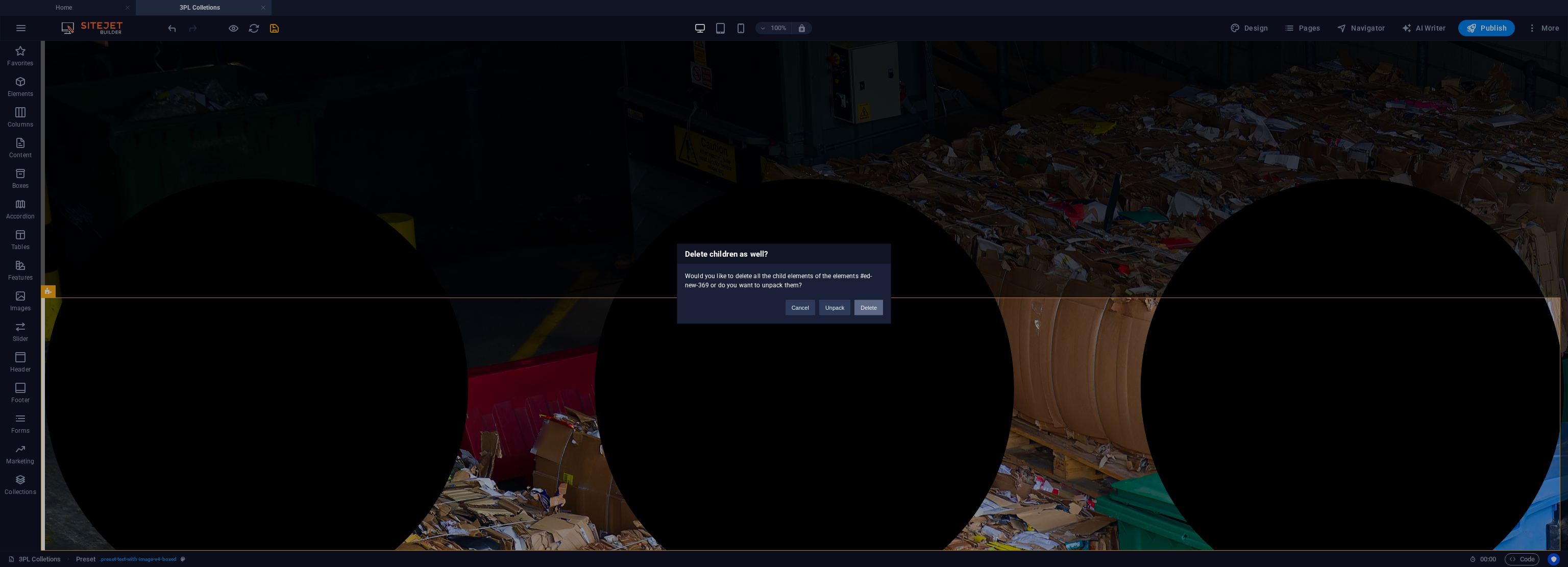
click at [738, 309] on button "Delete" at bounding box center [868, 307] width 28 height 15
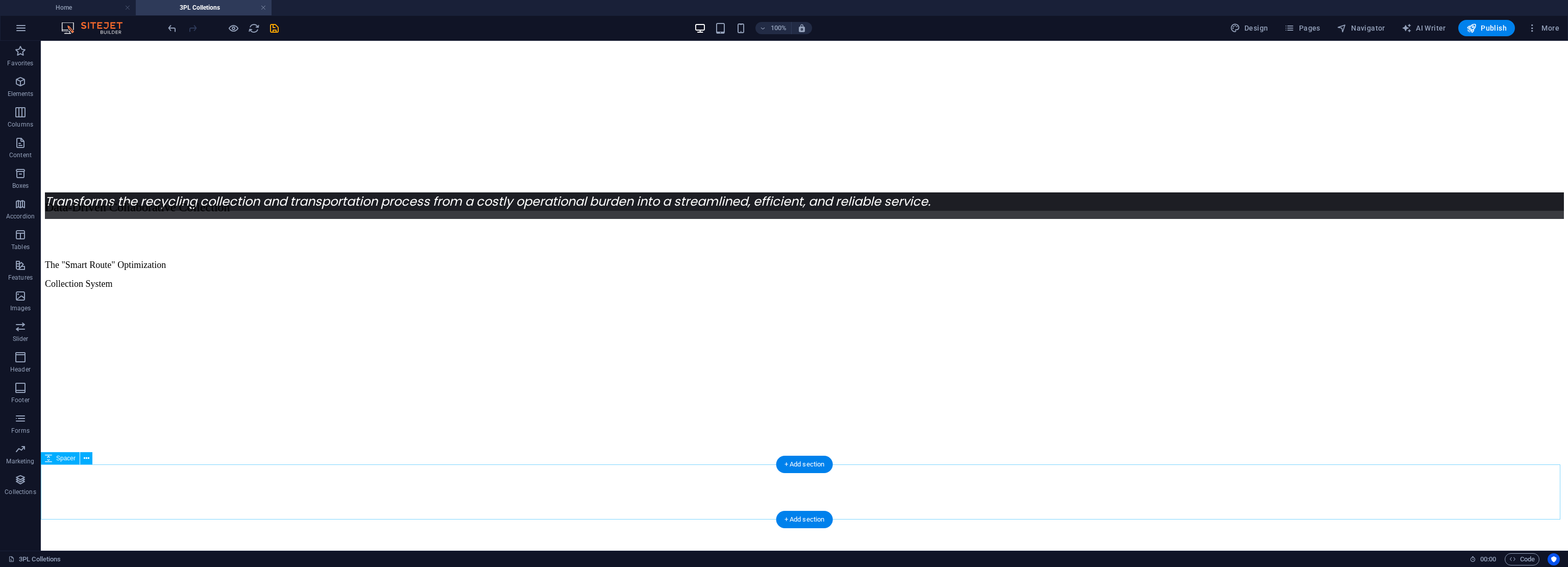
scroll to position [793, 0]
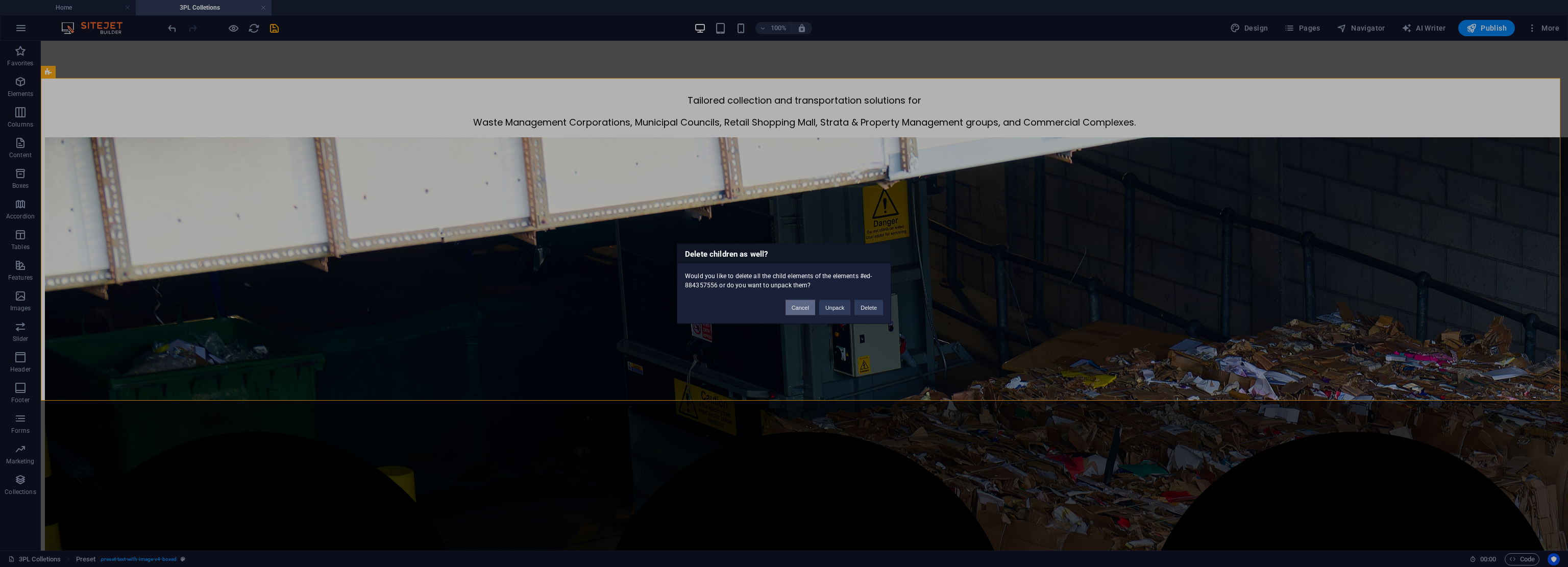
click at [738, 307] on button "Cancel" at bounding box center [800, 307] width 30 height 15
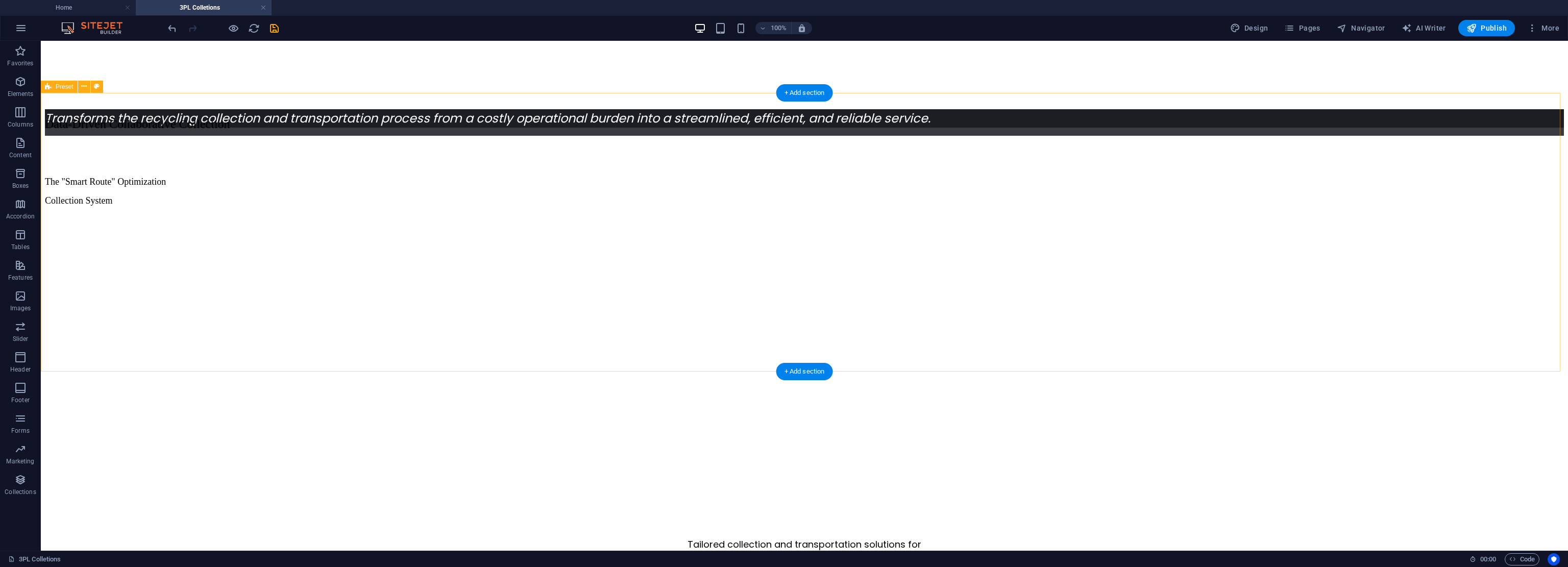
scroll to position [465, 0]
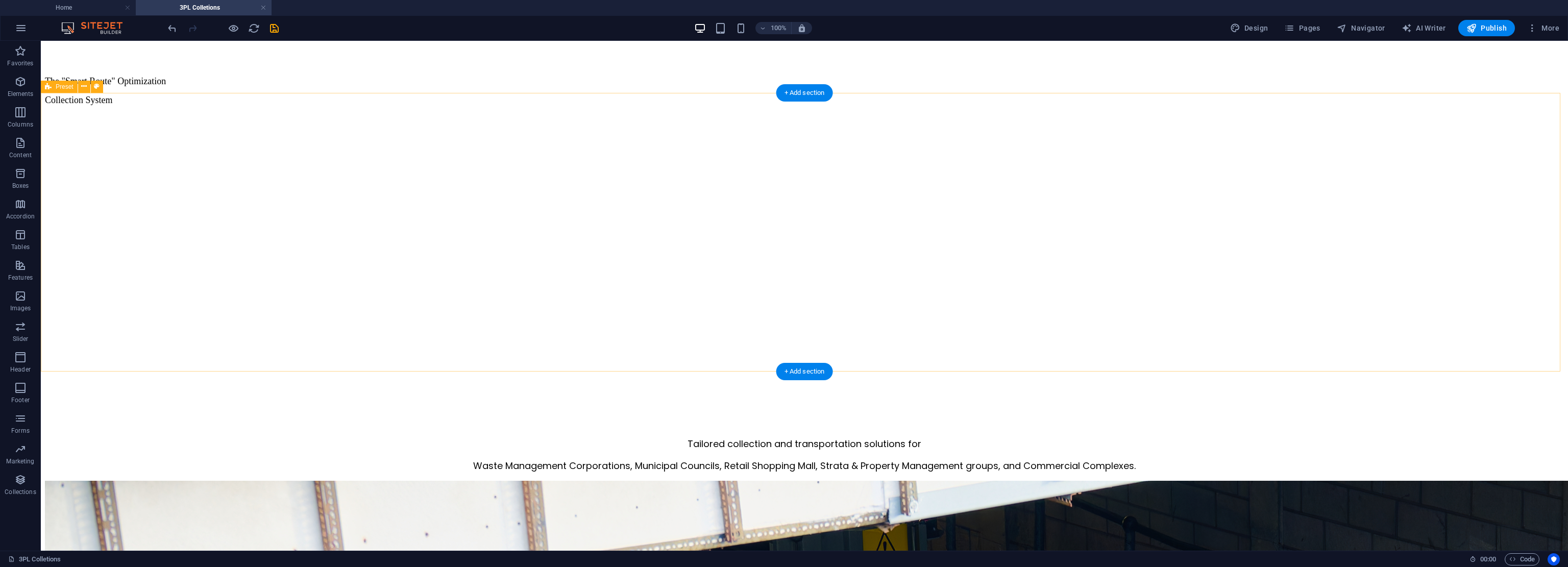
drag, startPoint x: 1321, startPoint y: 312, endPoint x: 1331, endPoint y: 327, distance: 18.0
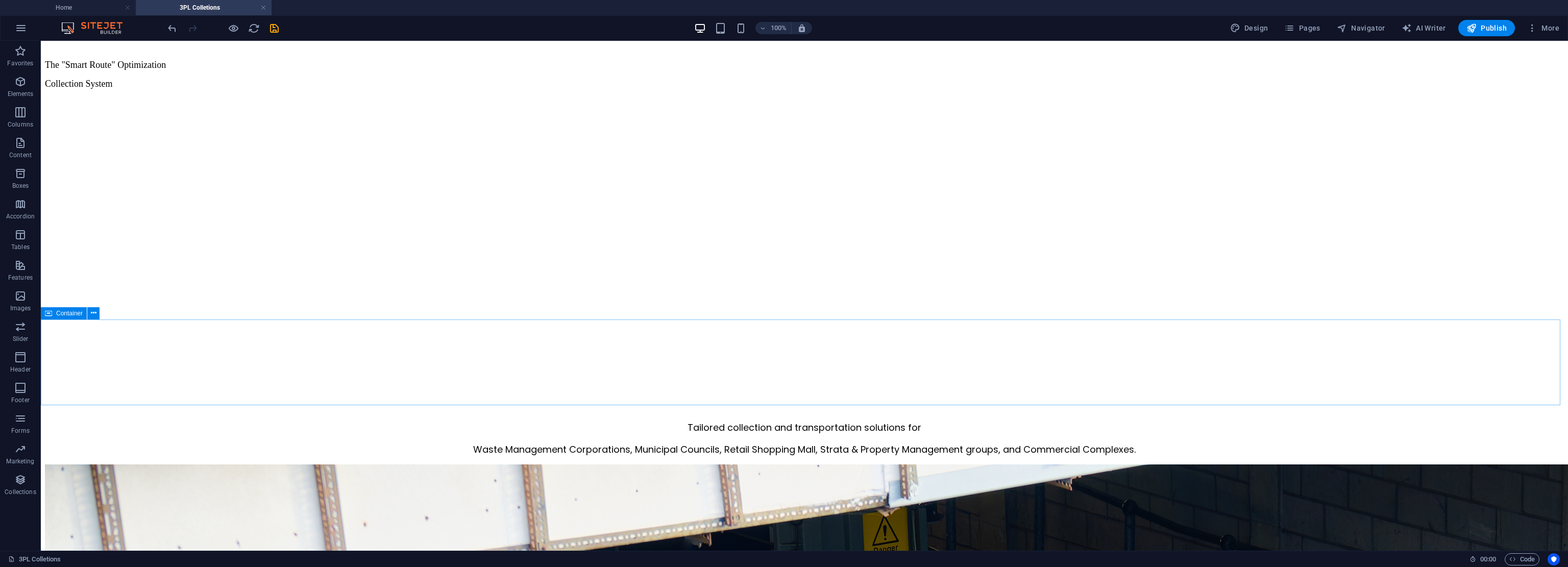
click at [69, 313] on span "Container" at bounding box center [69, 313] width 26 height 6
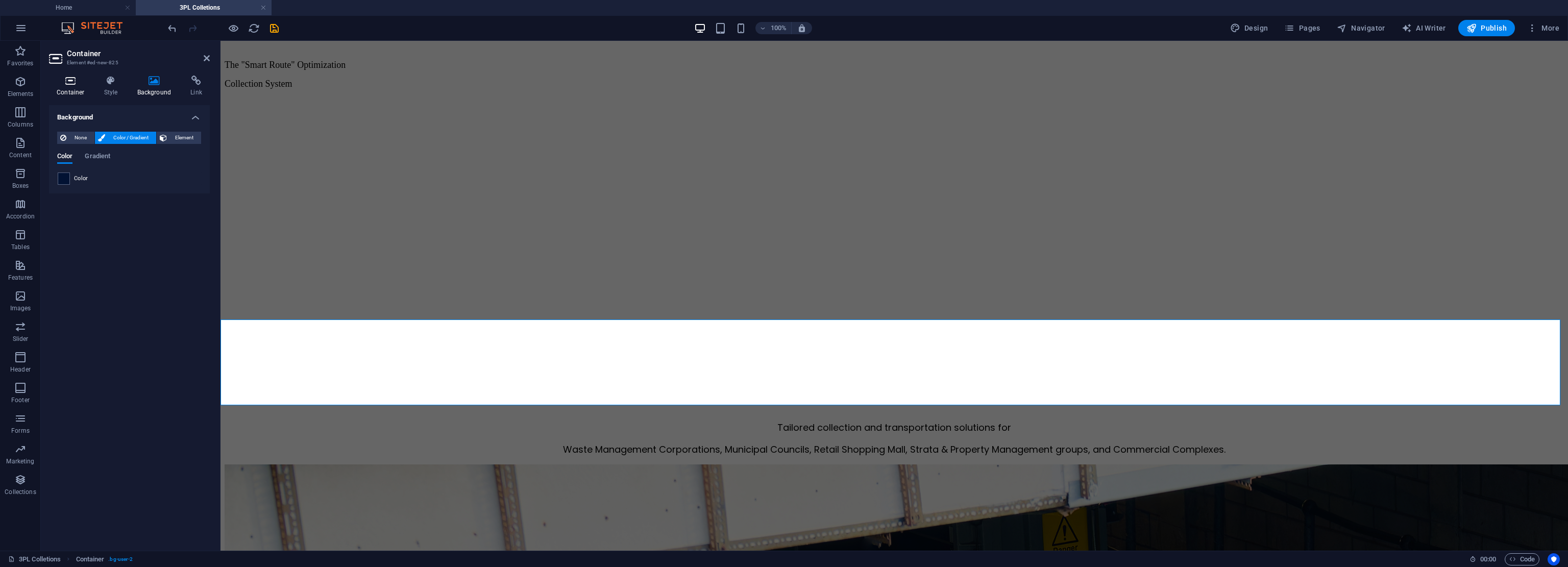
click at [71, 83] on icon at bounding box center [71, 81] width 44 height 10
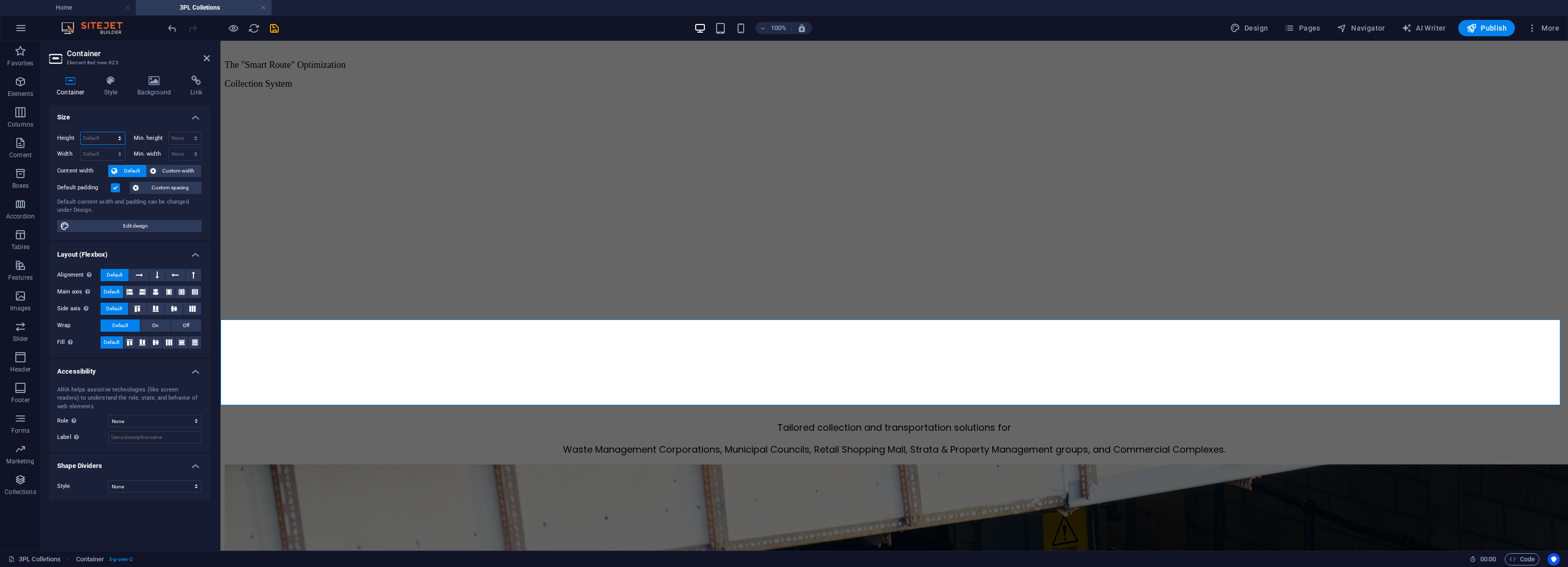
click at [98, 142] on select "Default px rem % vh vw" at bounding box center [103, 138] width 44 height 12
select select "px"
click at [110, 132] on select "Default px rem % vh vw" at bounding box center [103, 138] width 44 height 12
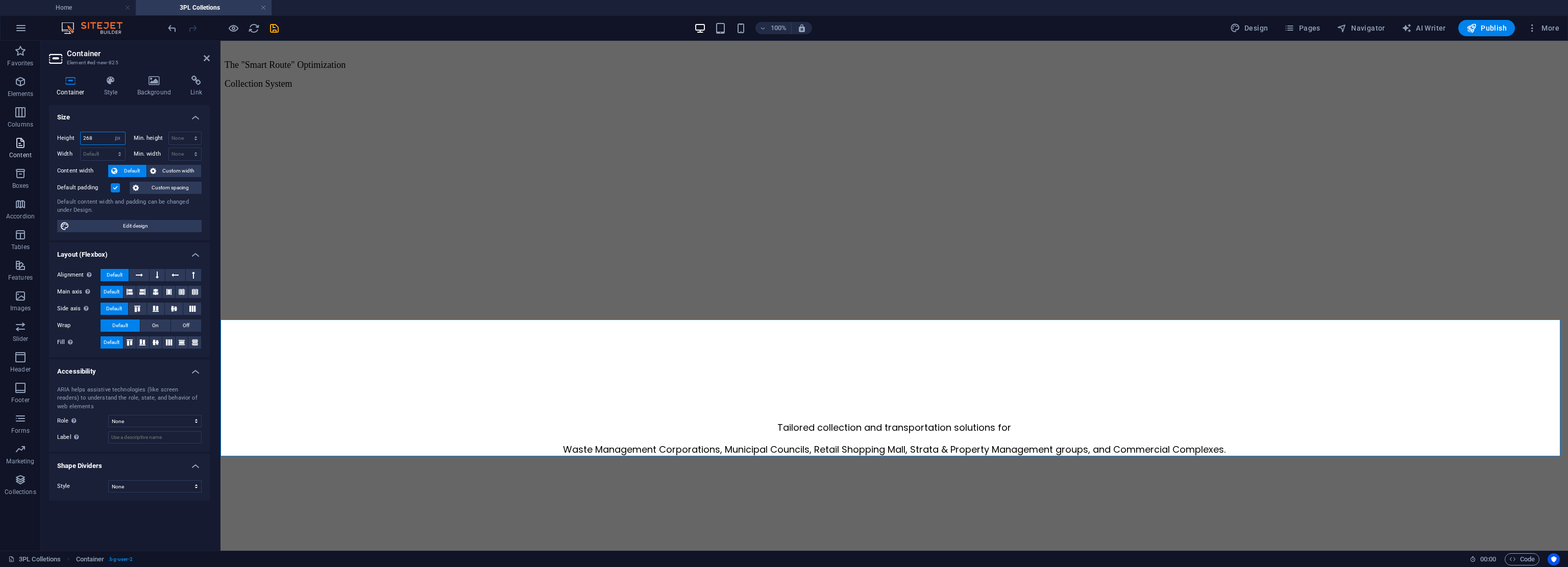
drag, startPoint x: 104, startPoint y: 138, endPoint x: 0, endPoint y: 144, distance: 104.2
click at [0, 146] on section "Favorites Elements Columns Content Boxes Accordion Tables Features Images Slide…" at bounding box center [784, 295] width 1568 height 510
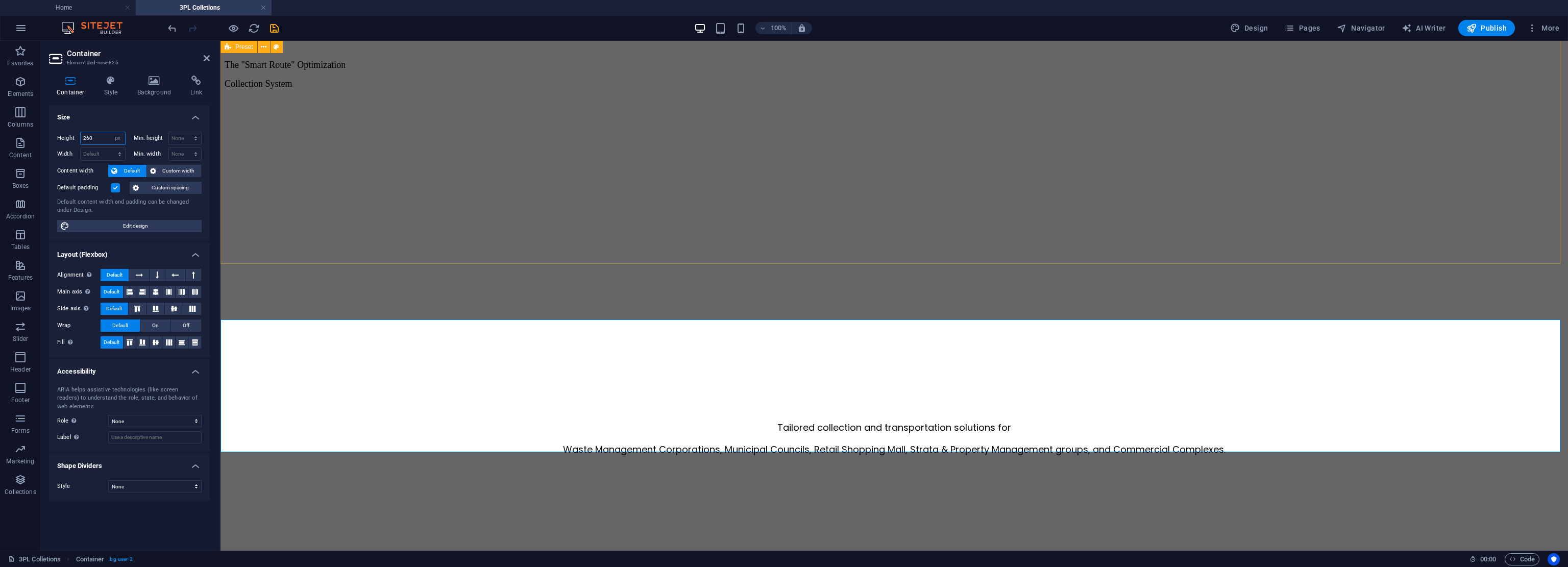
type input "260"
click at [300, 207] on div "Data-Driven Collaborative Collection The "Smart Route" Optimization Collection …" at bounding box center [894, 179] width 1340 height 357
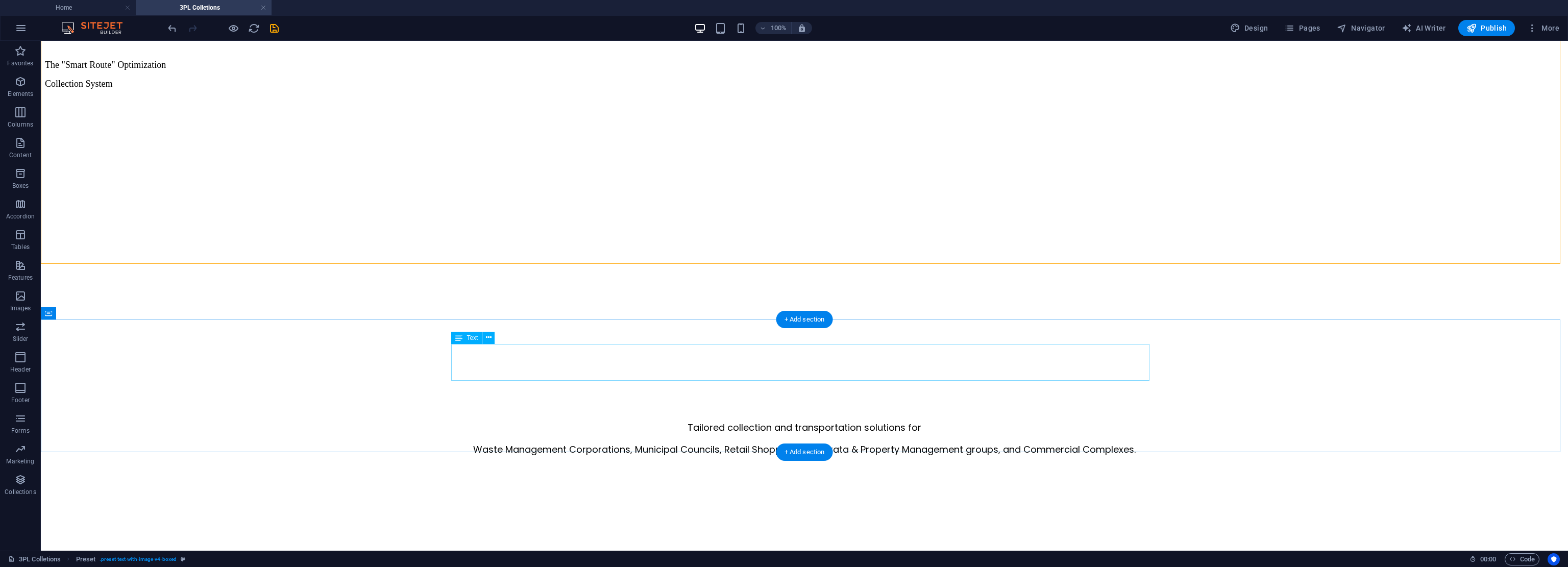
click at [738, 420] on div "Tailored collection and transportation solutions for Waste Management Corporati…" at bounding box center [804, 438] width 1519 height 36
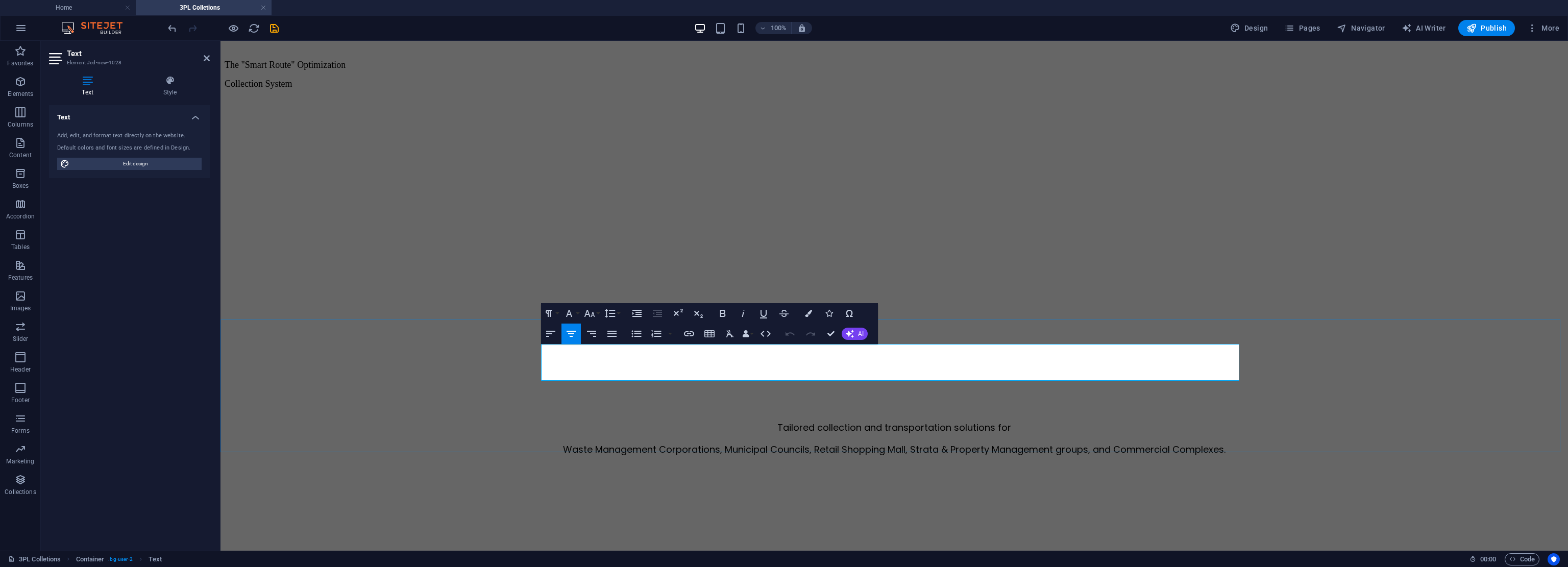
click at [738, 443] on span "Waste Management Corporations, Municipal Councils, Retail Shopping Mall, Strata…" at bounding box center [894, 449] width 663 height 13
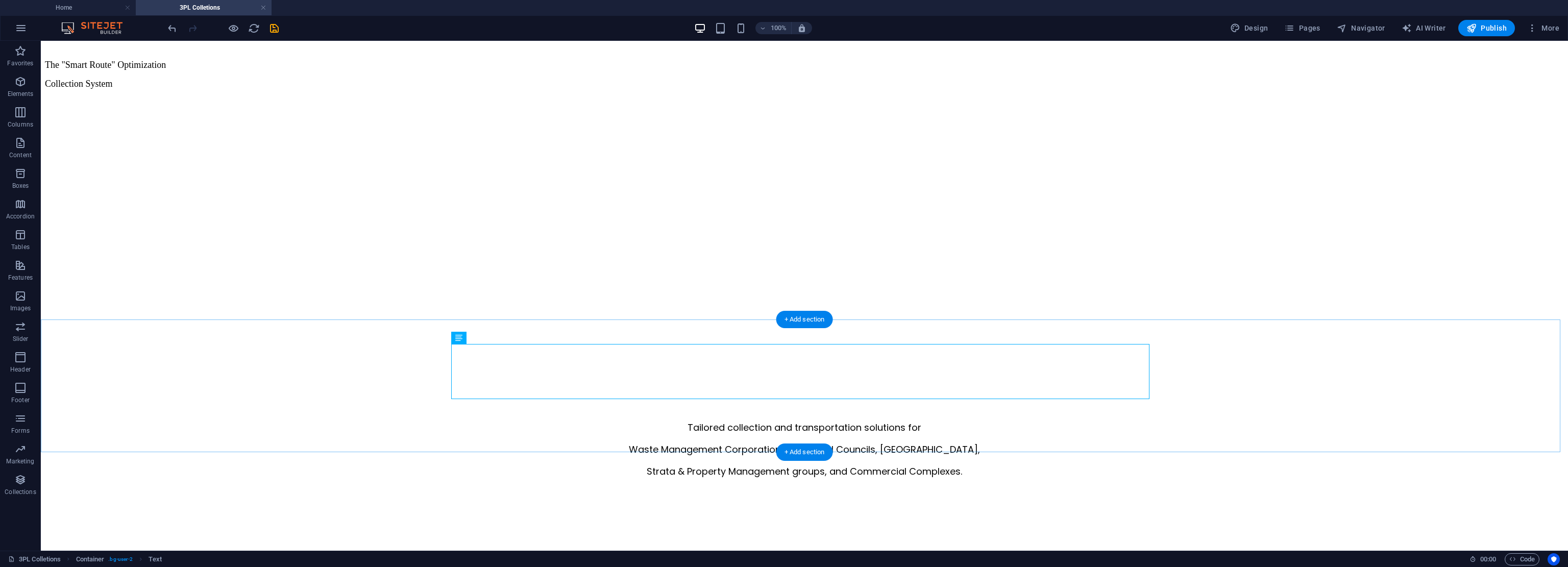
click at [738, 420] on div "Tailored collection and transportation solutions for Waste Management Corporati…" at bounding box center [804, 486] width 1519 height 133
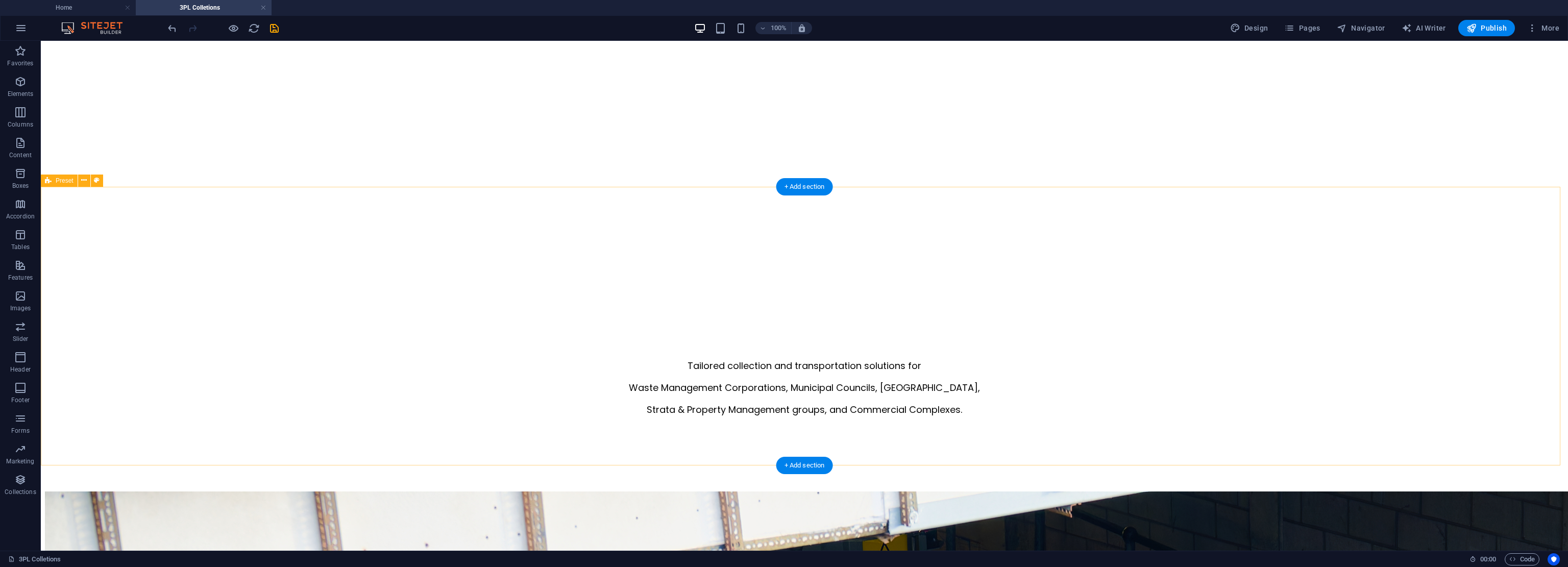
scroll to position [0, 0]
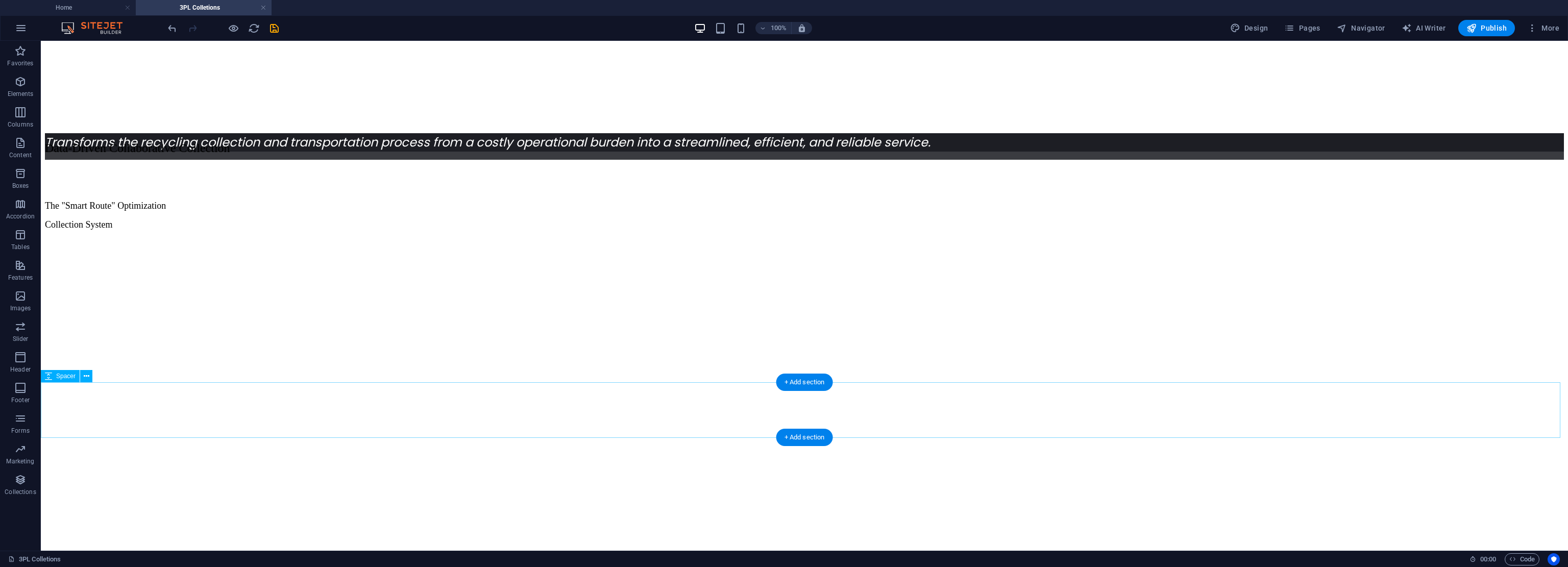
drag, startPoint x: 1395, startPoint y: 477, endPoint x: 1383, endPoint y: 428, distance: 50.4
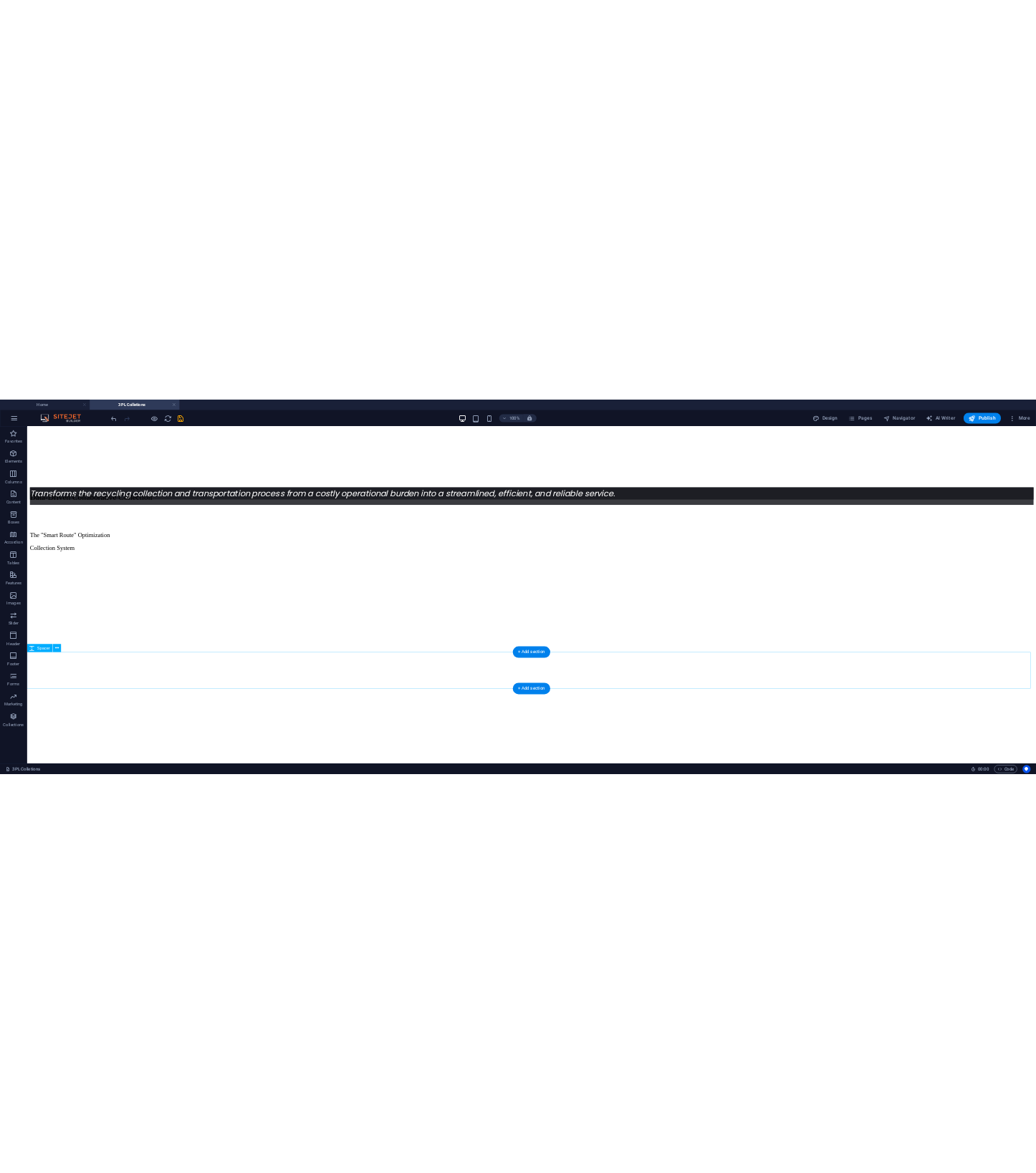
scroll to position [435, 0]
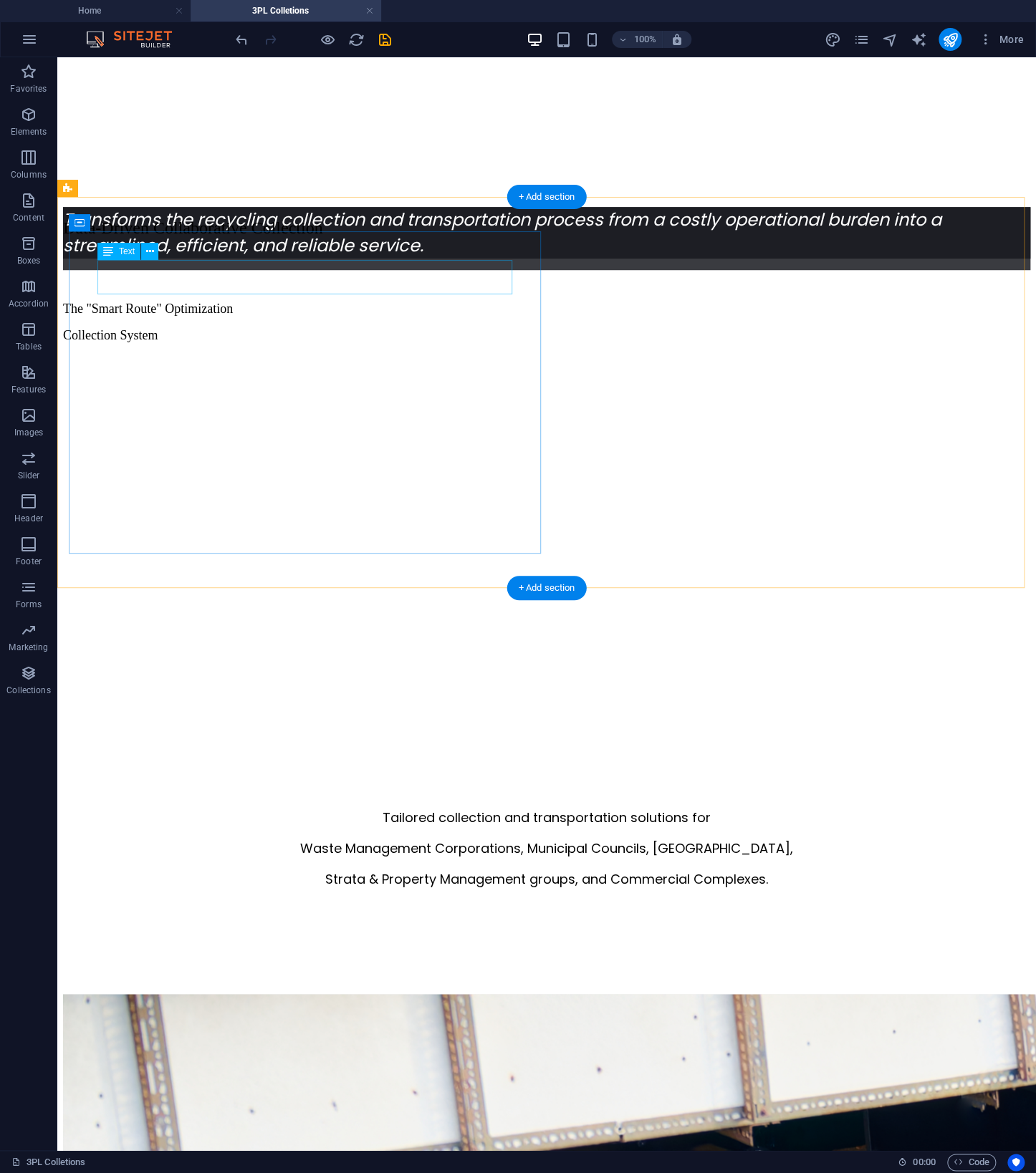
click at [287, 238] on div "Data-Driven Collaborative Collection" at bounding box center [546, 228] width 967 height 19
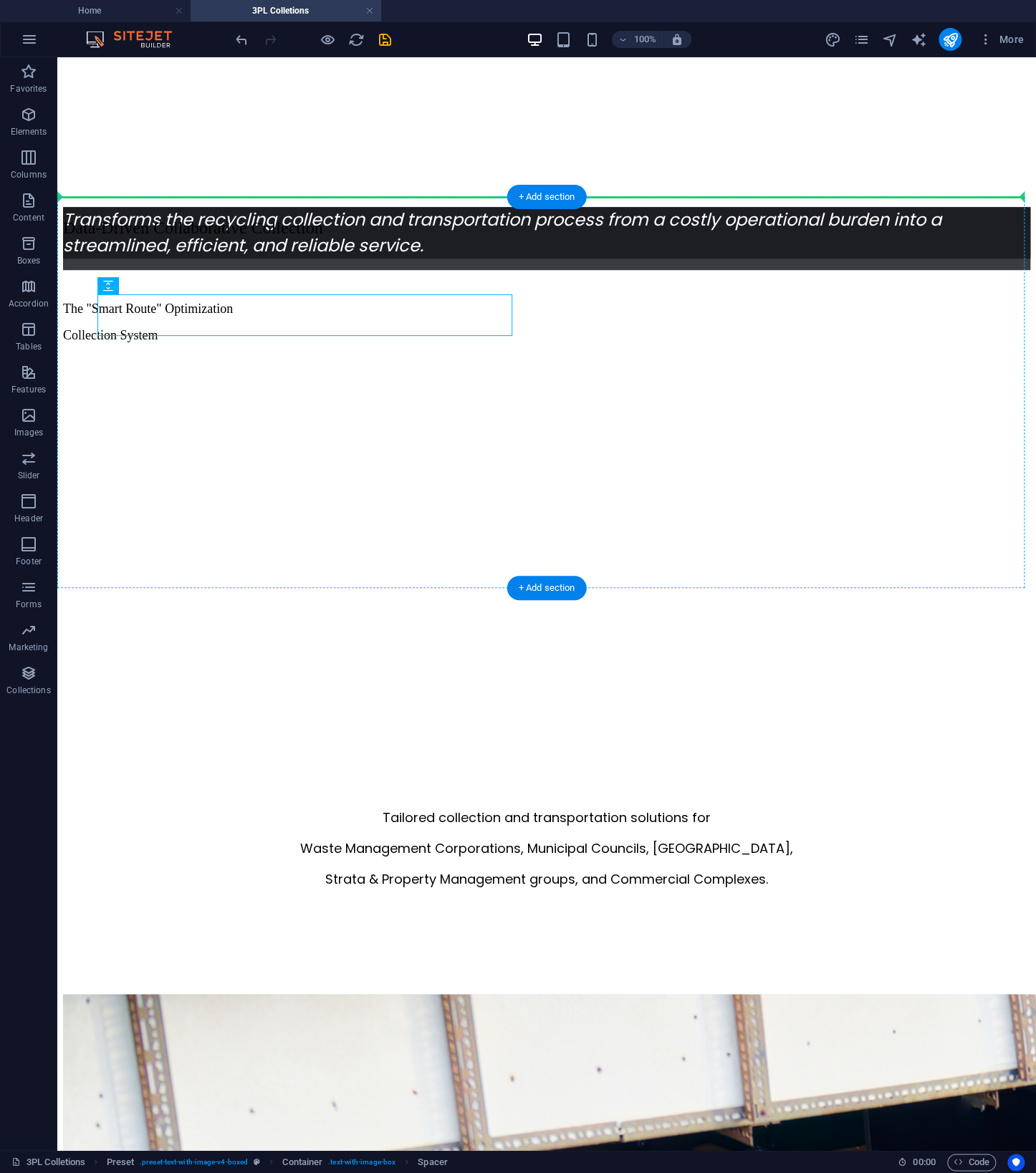
drag, startPoint x: 237, startPoint y: 312, endPoint x: 237, endPoint y: 257, distance: 55.0
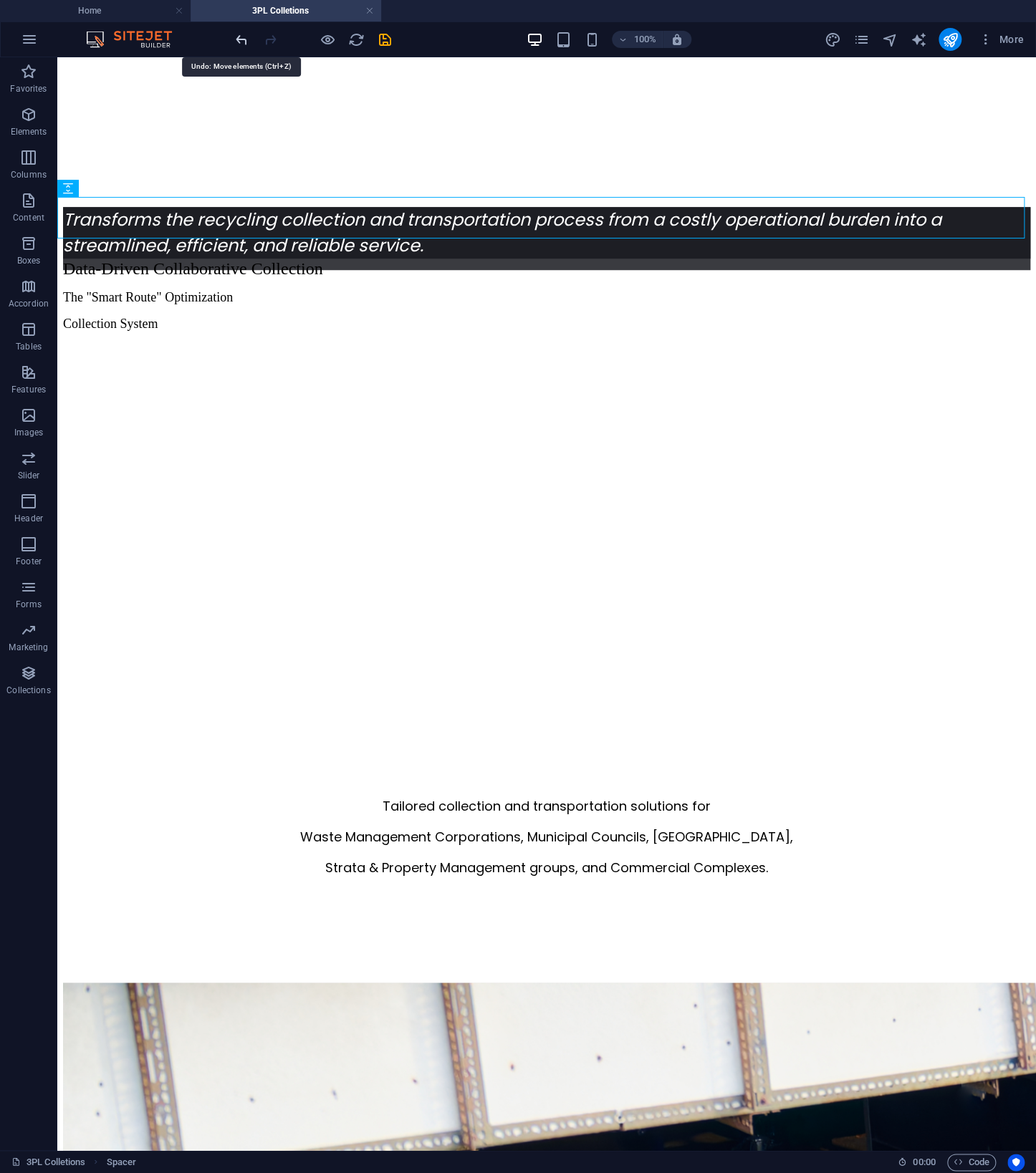
click at [247, 38] on icon "undo" at bounding box center [242, 40] width 17 height 17
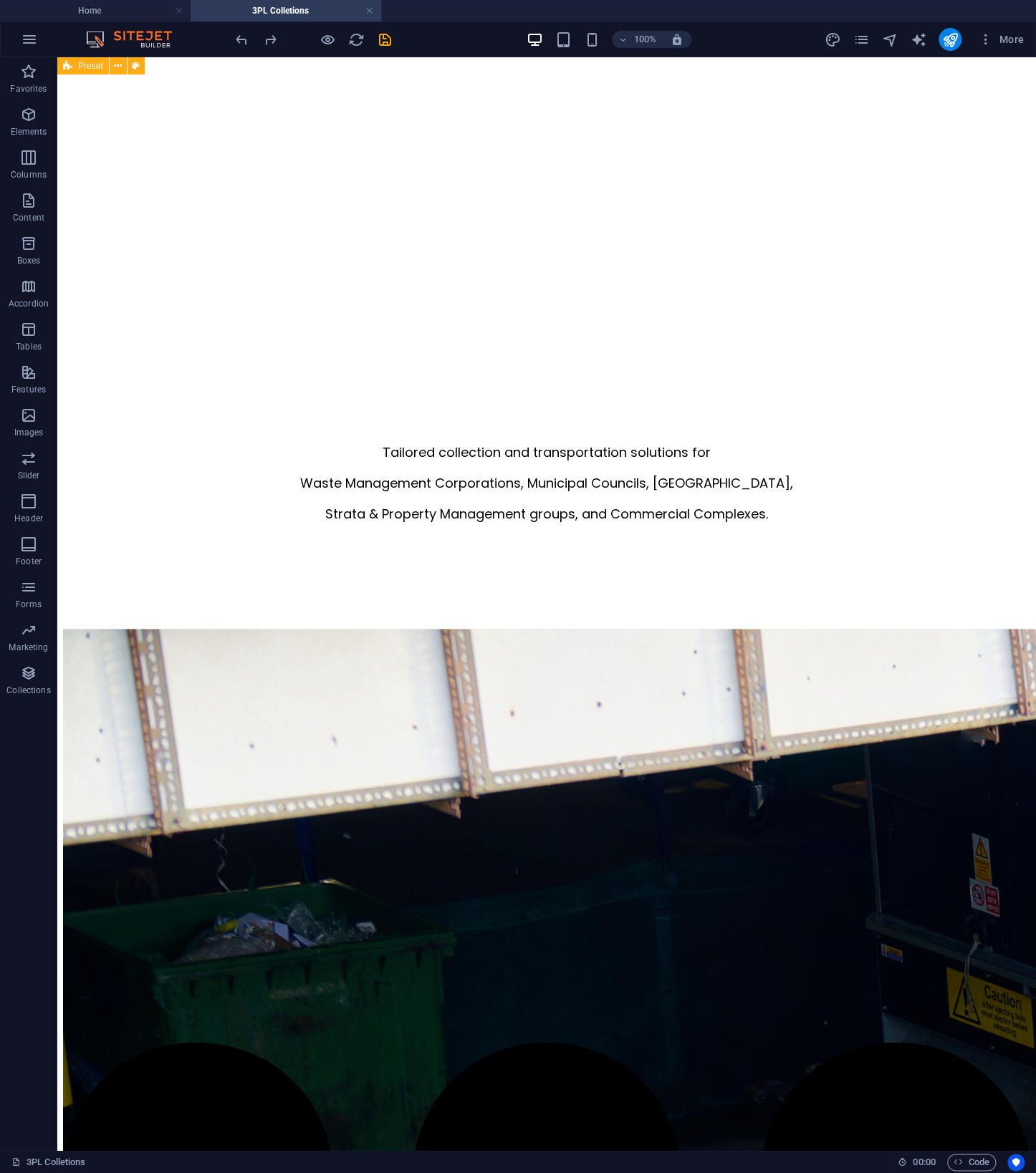
scroll to position [60, 0]
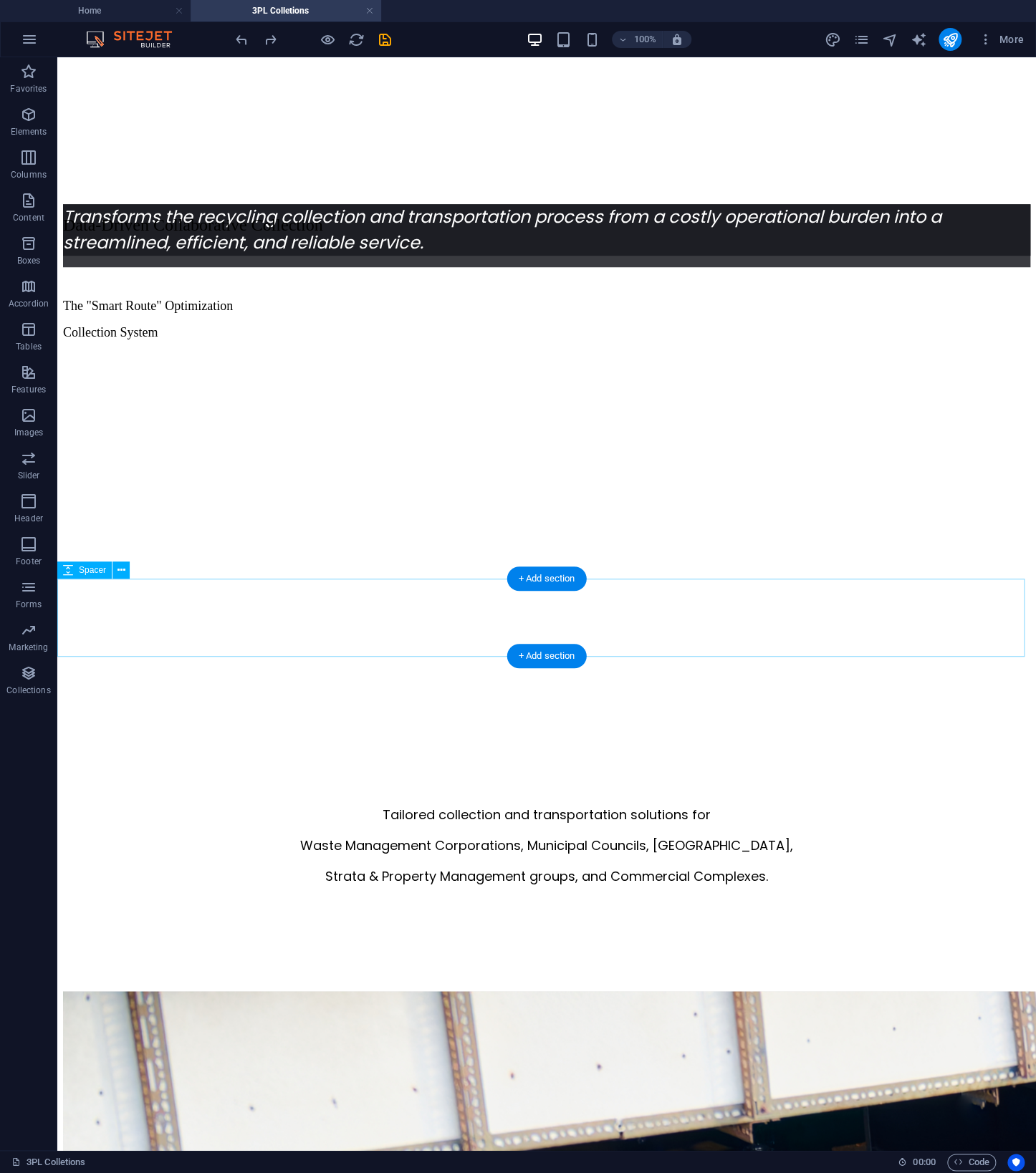
drag, startPoint x: 880, startPoint y: 518, endPoint x: 888, endPoint y: 584, distance: 66.5
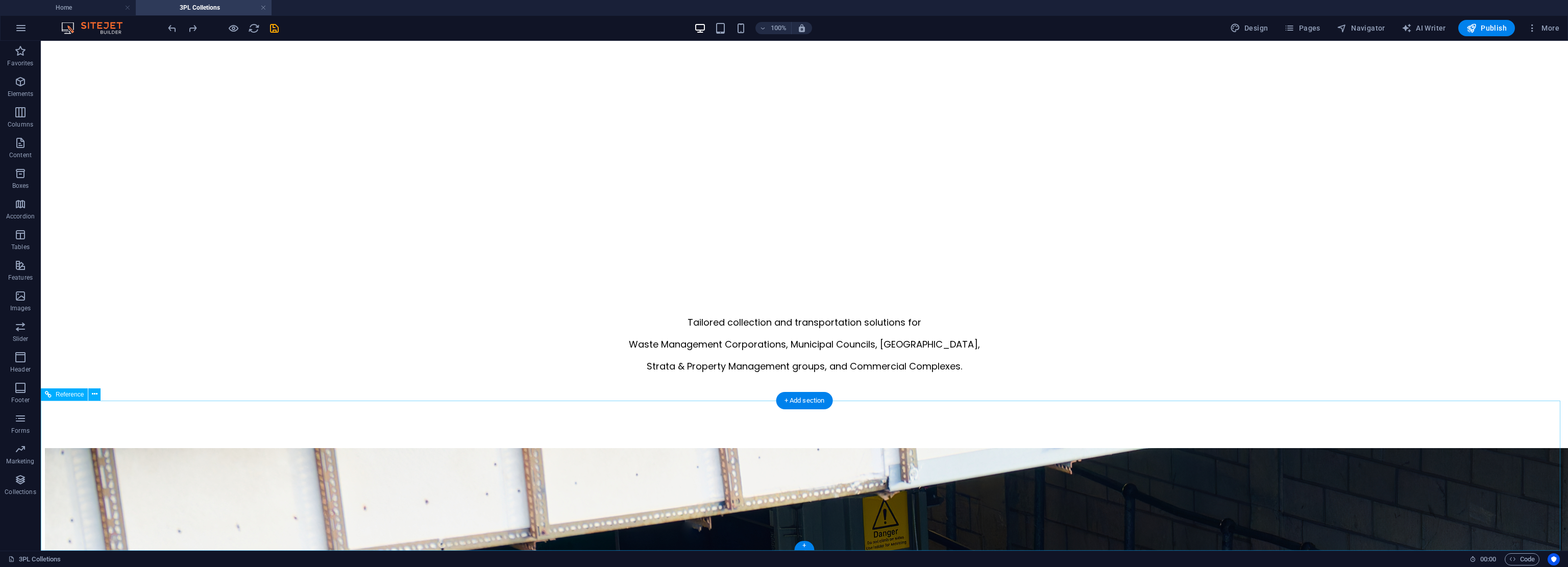
scroll to position [839, 0]
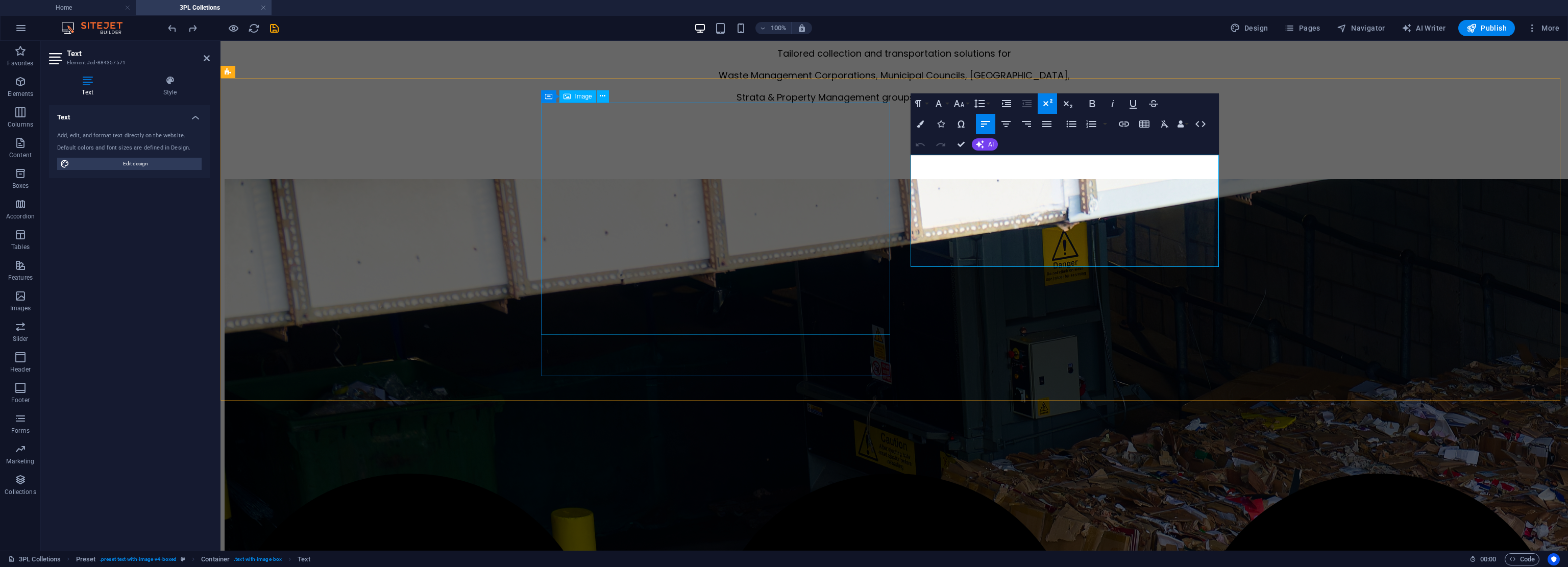
drag, startPoint x: 1156, startPoint y: 259, endPoint x: 833, endPoint y: 146, distance: 342.2
click at [738, 103] on button "Font Family" at bounding box center [941, 103] width 20 height 20
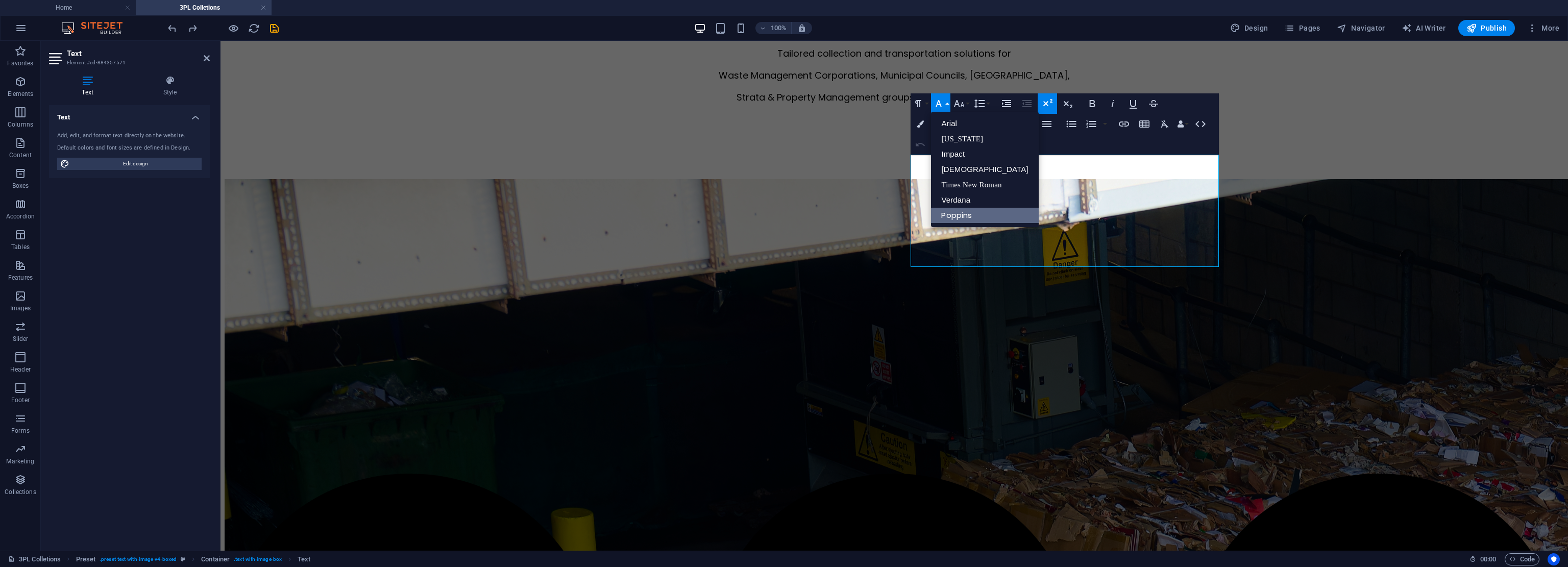
scroll to position [0, 0]
click at [738, 103] on button "Font Family" at bounding box center [941, 103] width 20 height 20
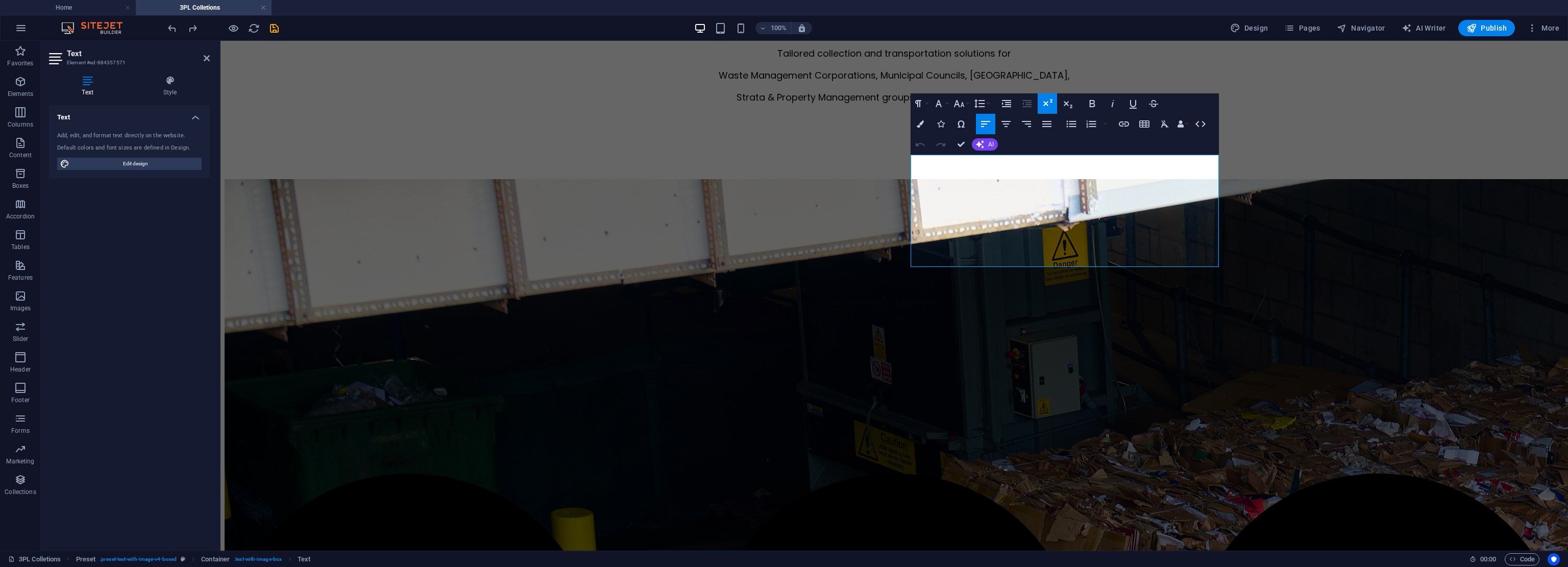
click at [738, 102] on div "Paragraph Format Normal Heading 1 Heading 2 Heading 3 Heading 4 Heading 5 Headi…" at bounding box center [951, 103] width 81 height 20
click at [738, 102] on button "Paragraph Format" at bounding box center [920, 103] width 20 height 20
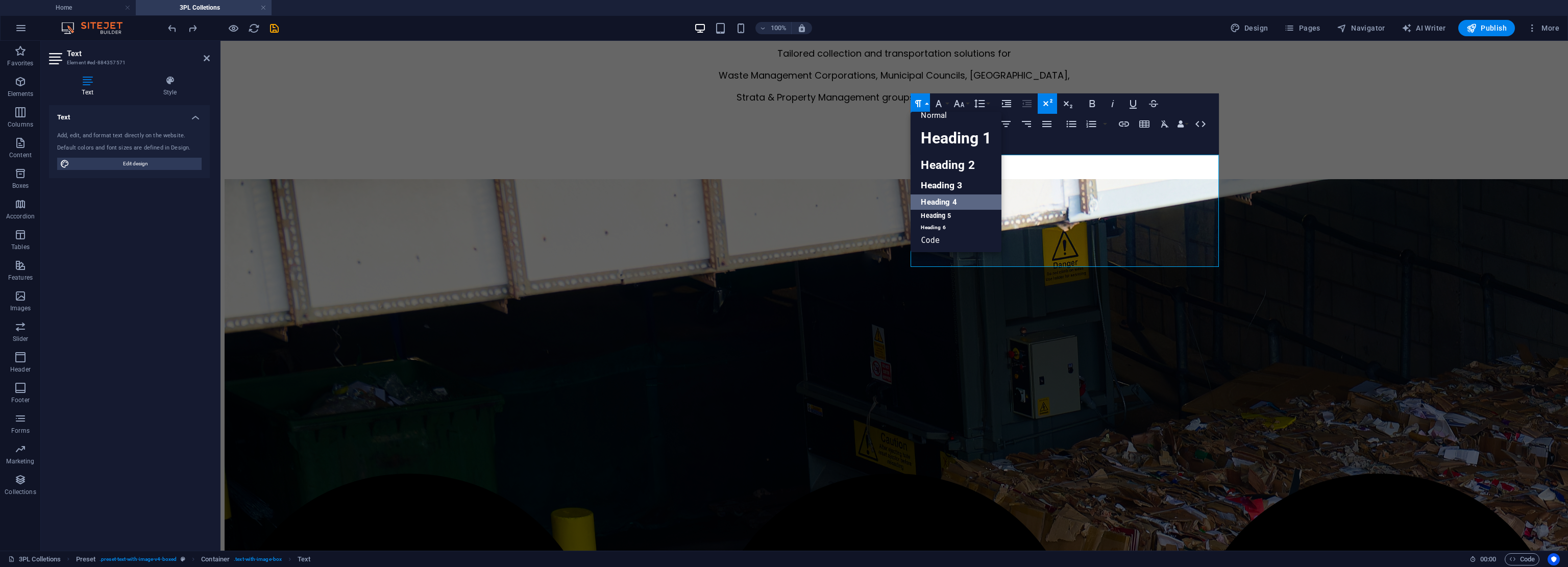
scroll to position [8, 0]
click at [738, 116] on link "Normal" at bounding box center [956, 115] width 90 height 15
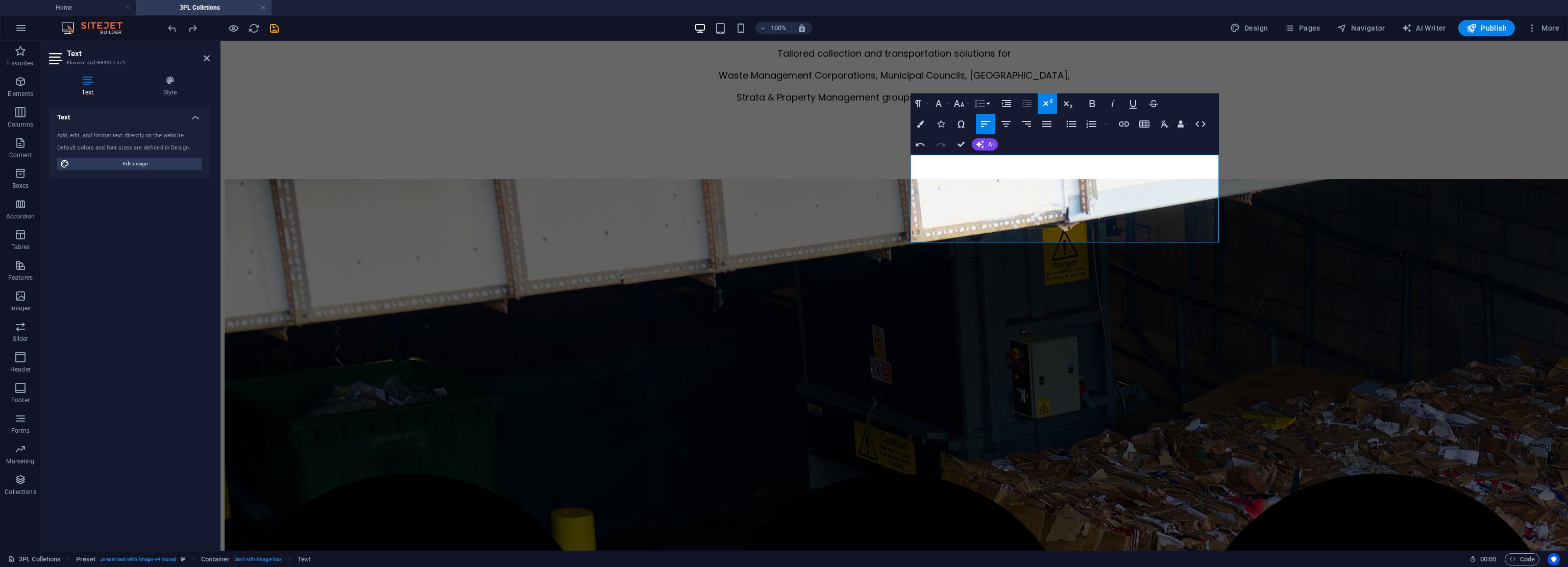
click at [738, 106] on button "Line Height" at bounding box center [982, 103] width 20 height 20
click at [738, 151] on link "1.15" at bounding box center [995, 154] width 45 height 15
click at [738, 103] on icon "button" at bounding box center [980, 103] width 11 height 9
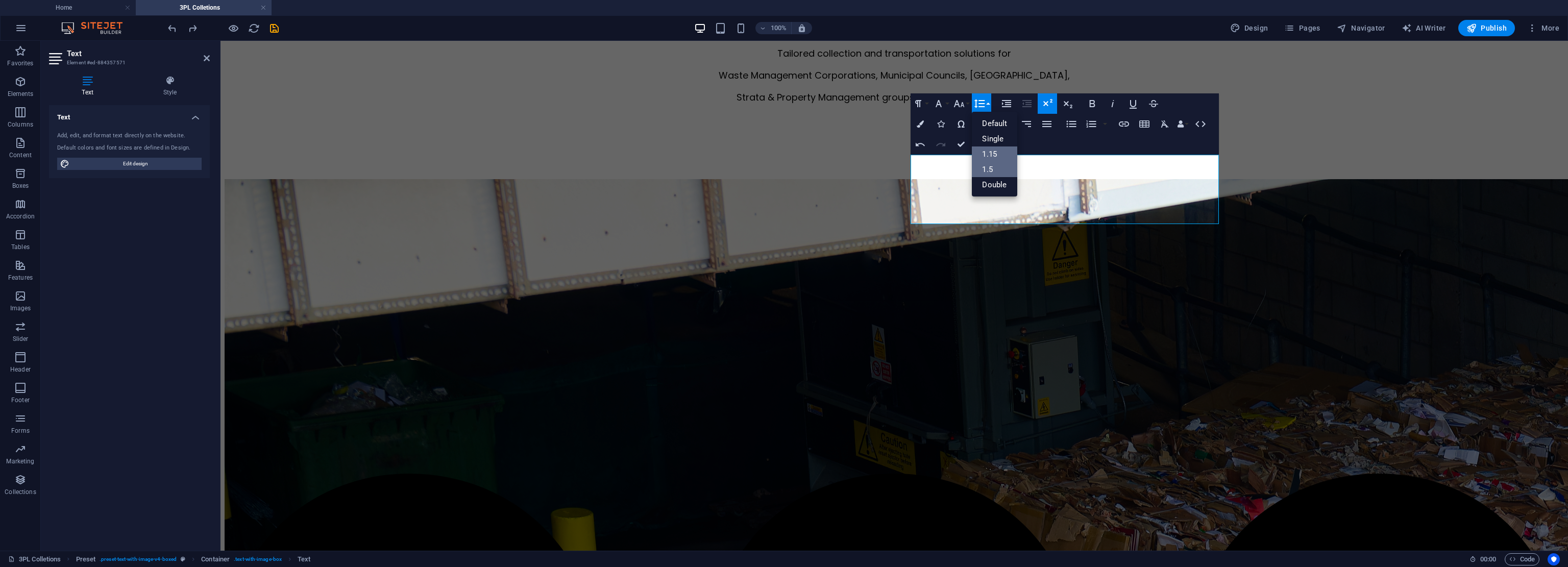
click at [738, 166] on link "1.5" at bounding box center [995, 169] width 45 height 15
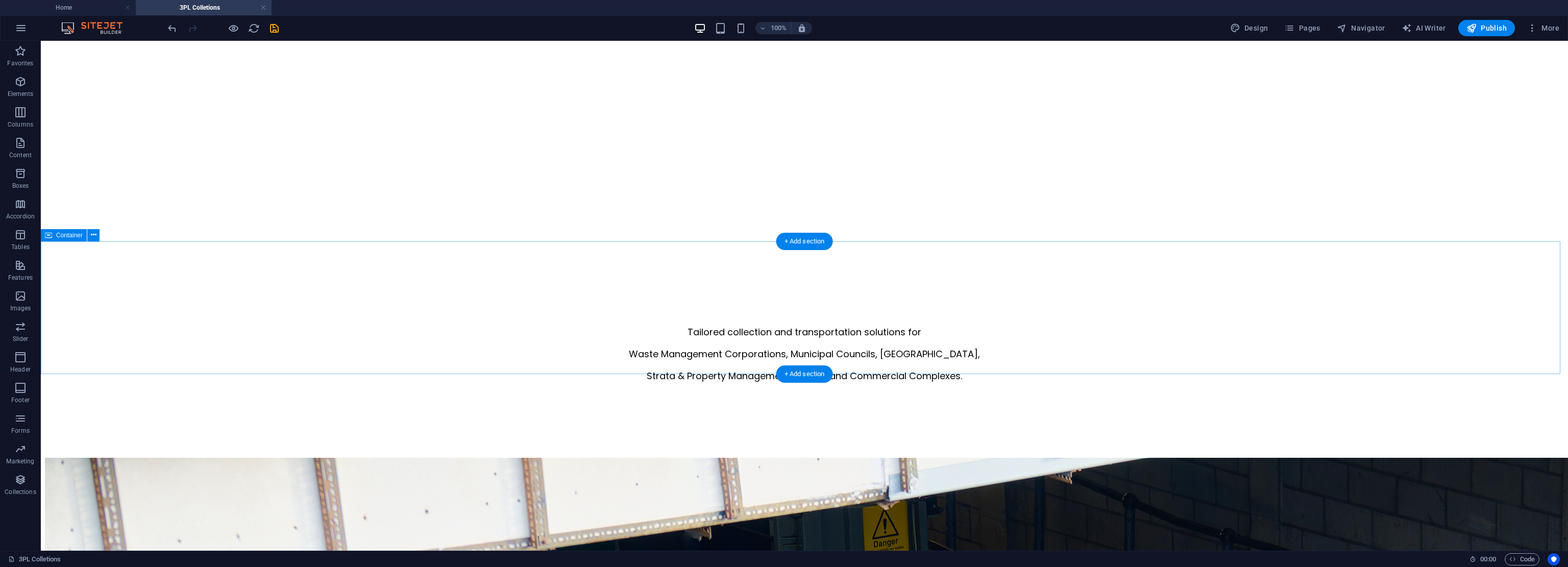
scroll to position [589, 0]
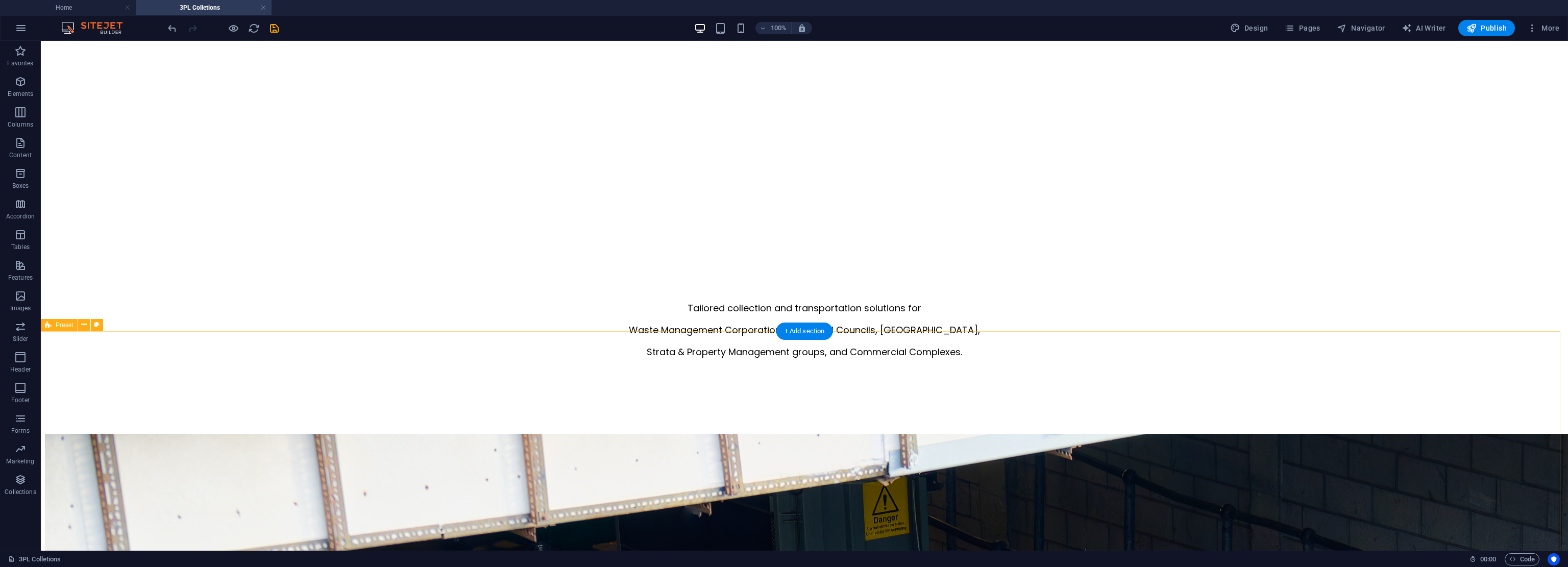
drag, startPoint x: 1325, startPoint y: 294, endPoint x: 1333, endPoint y: 332, distance: 38.8
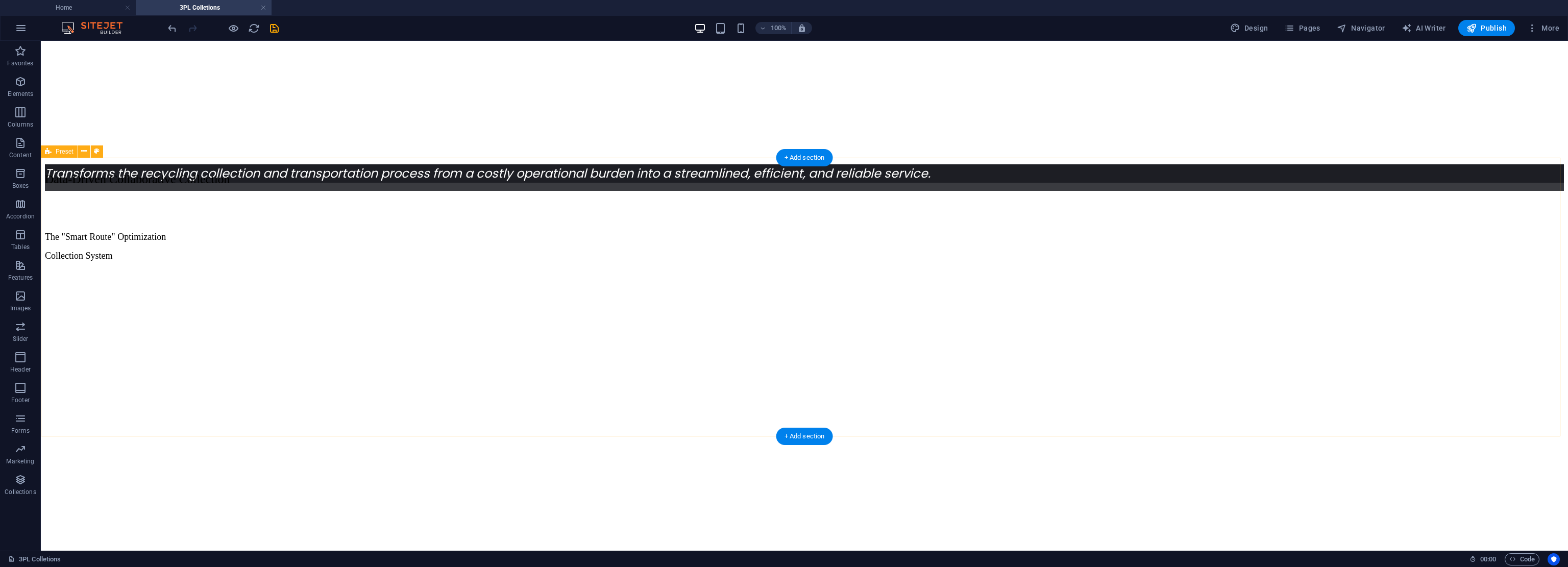
drag, startPoint x: 1240, startPoint y: 428, endPoint x: 1250, endPoint y: 373, distance: 55.9
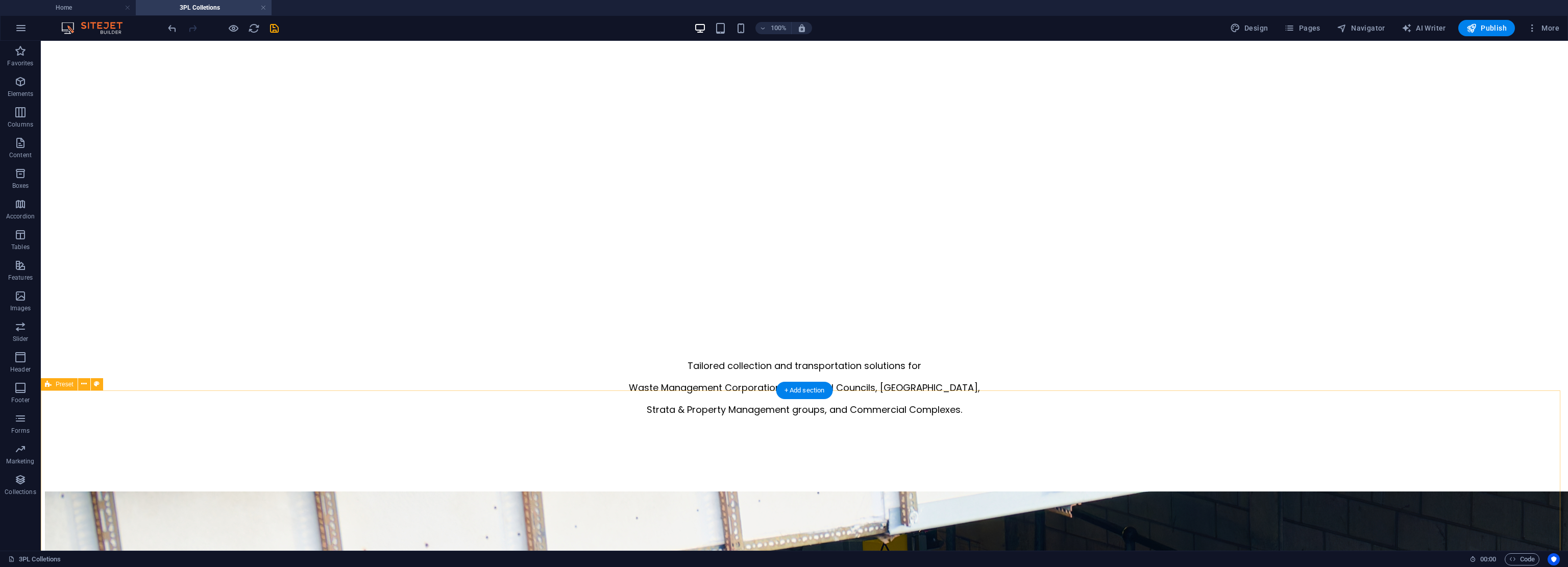
scroll to position [839, 0]
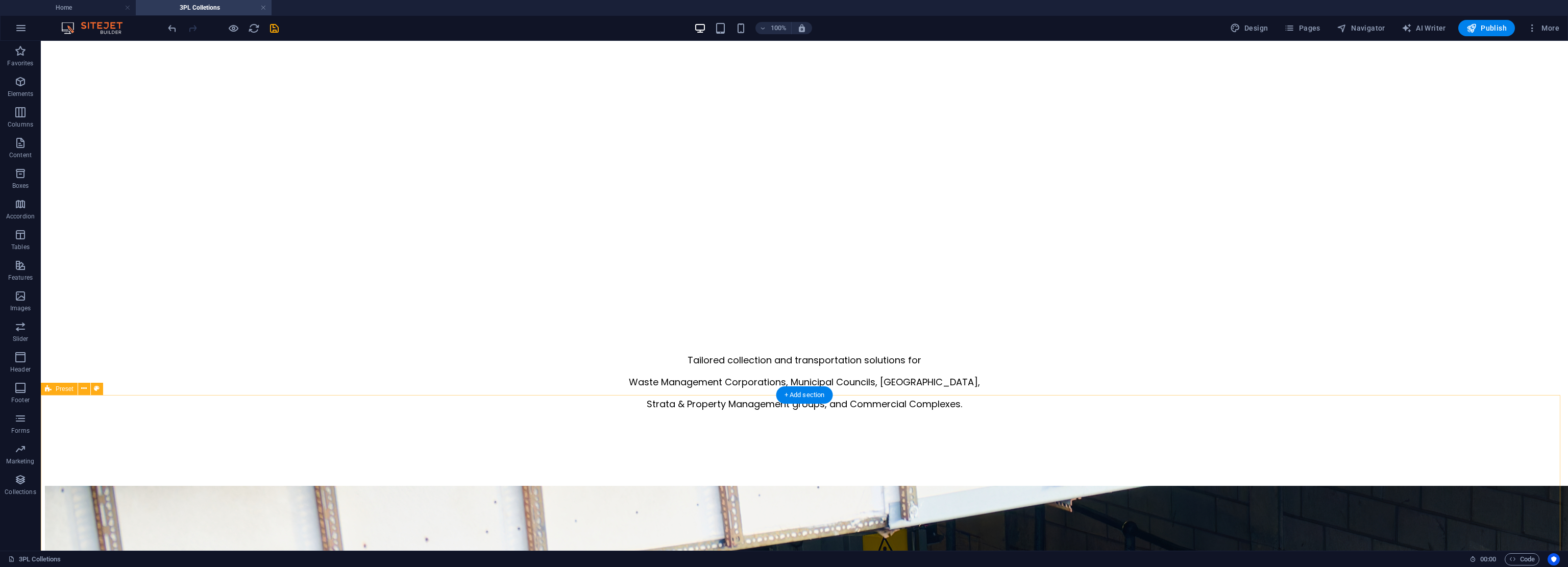
drag, startPoint x: 1311, startPoint y: 504, endPoint x: 1318, endPoint y: 546, distance: 42.6
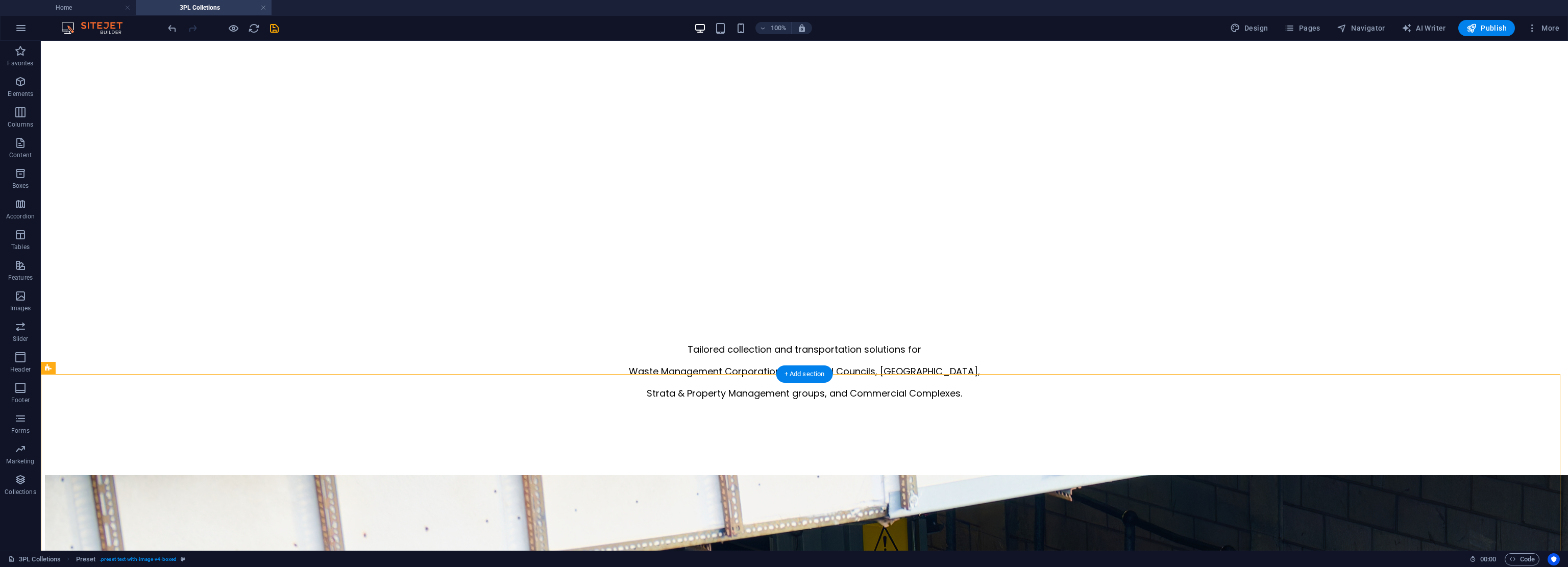
drag, startPoint x: 839, startPoint y: 420, endPoint x: 832, endPoint y: 430, distance: 12.2
click at [738, 412] on icon at bounding box center [828, 412] width 7 height 12
click at [665, 342] on div "Tailored collection and transportation solutions for Waste Management Corporati…" at bounding box center [804, 370] width 1519 height 57
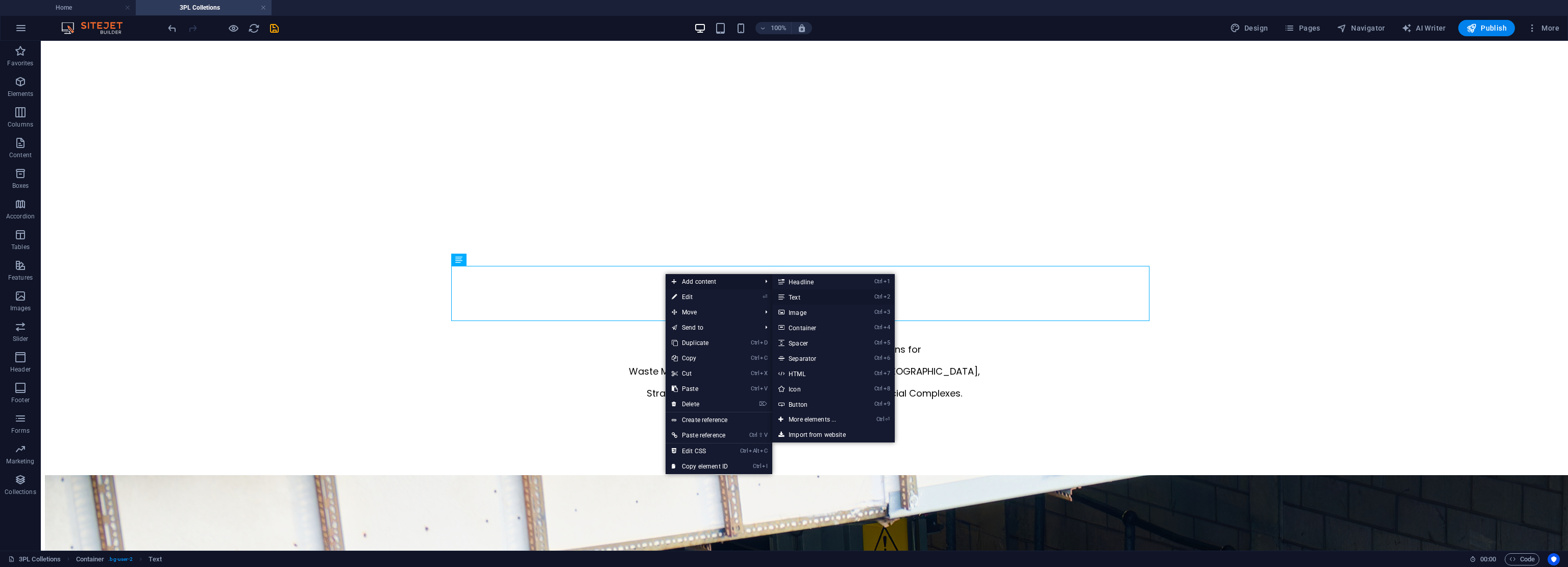
click at [738, 296] on link "Ctrl 2 Text" at bounding box center [815, 297] width 84 height 15
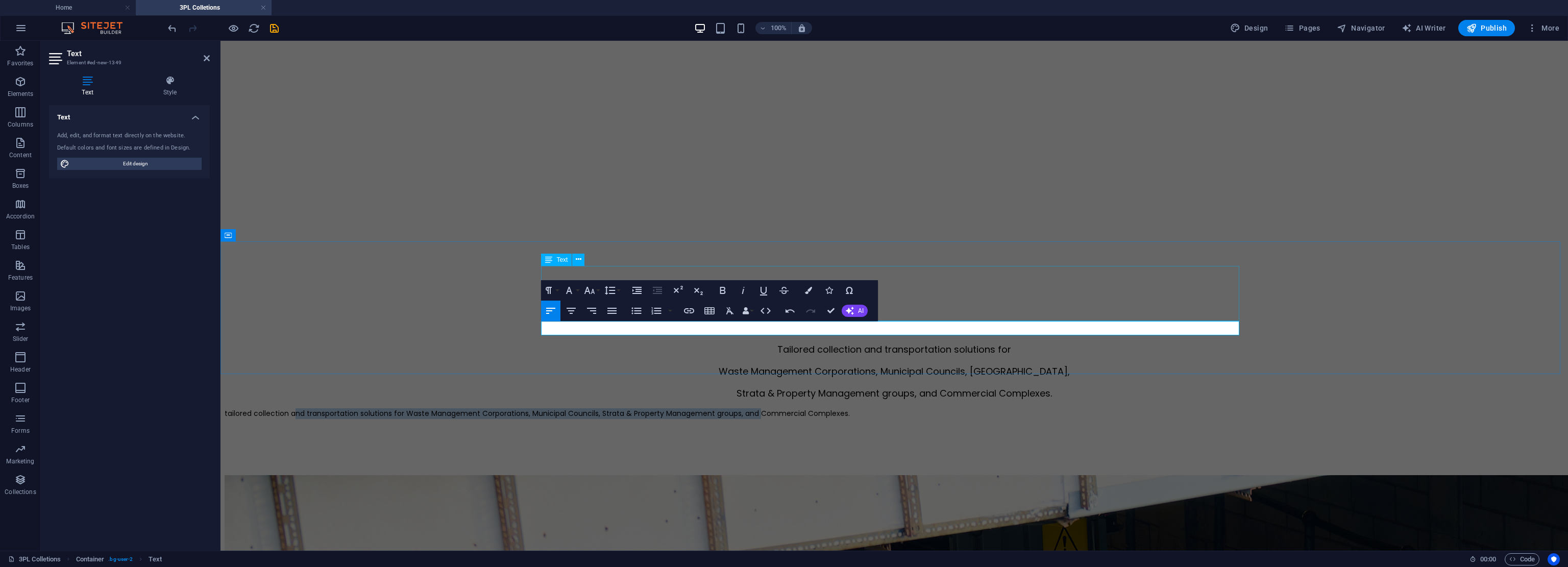
drag, startPoint x: 1092, startPoint y: 325, endPoint x: 831, endPoint y: 350, distance: 262.2
click at [610, 342] on div "Tailored collection and transportation solutions for Waste Management Corporati…" at bounding box center [894, 380] width 1340 height 76
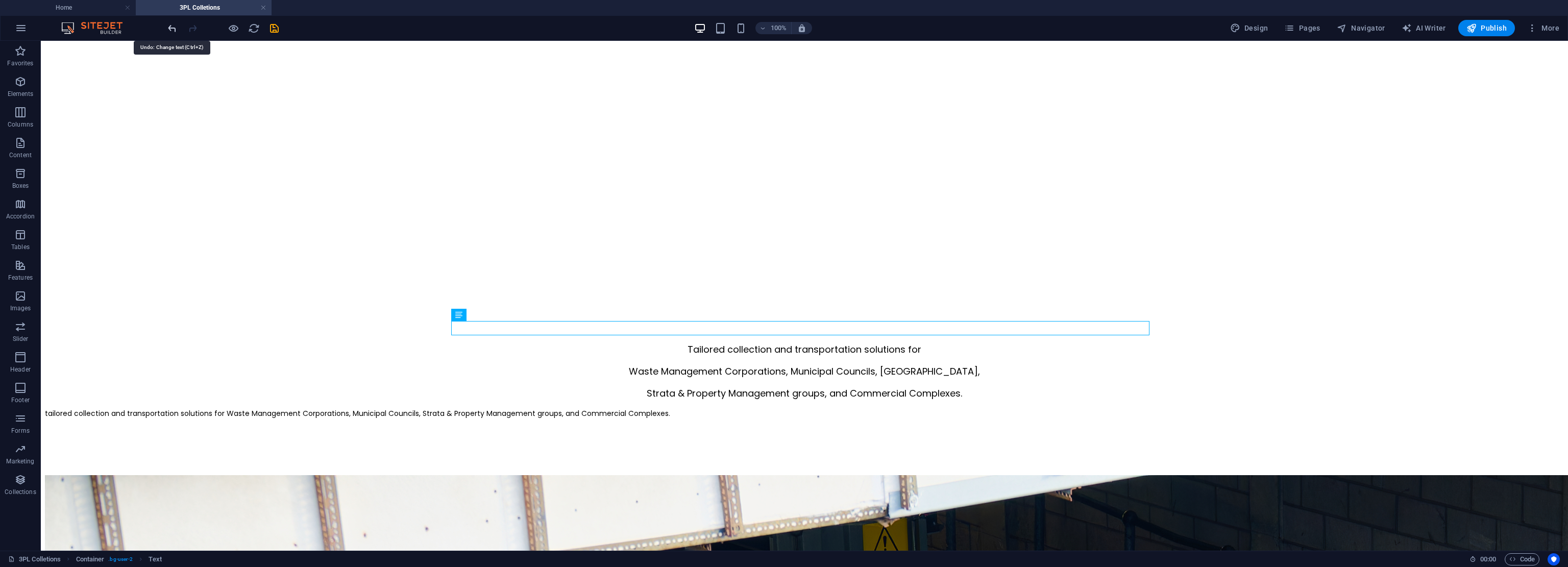
click at [171, 26] on icon "undo" at bounding box center [172, 28] width 12 height 12
click at [171, 28] on icon "undo" at bounding box center [172, 28] width 12 height 12
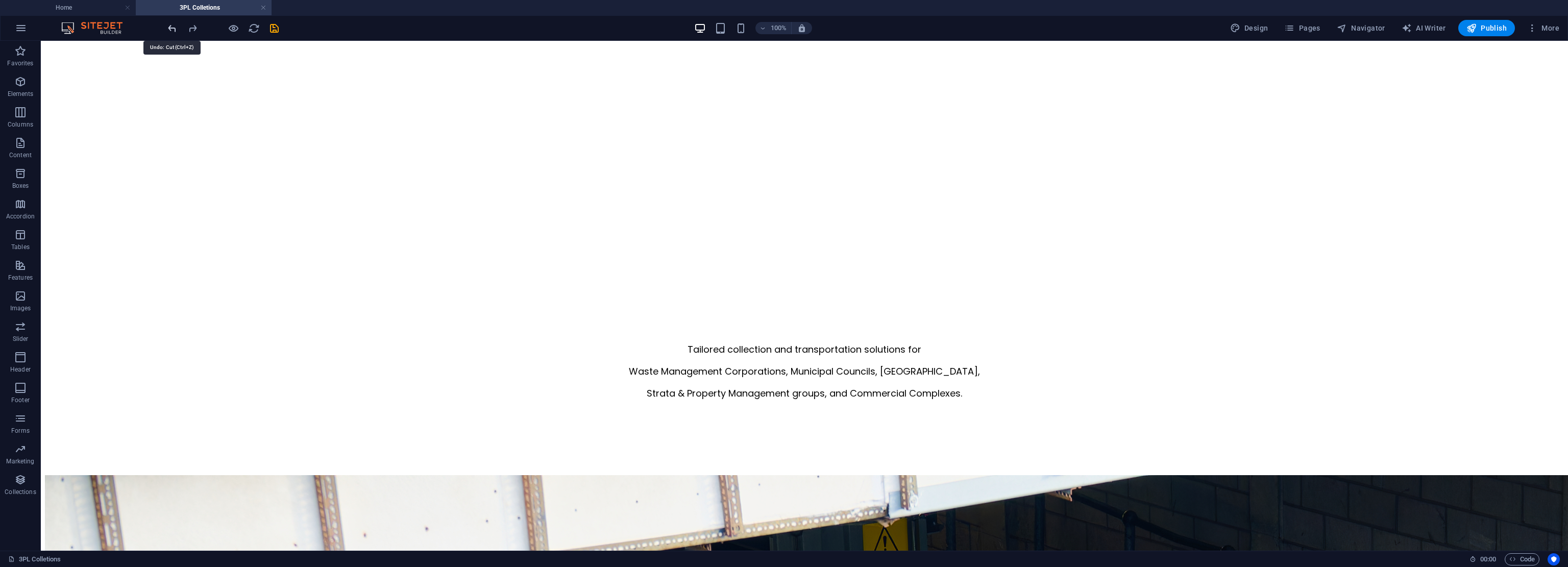
click at [171, 28] on icon "undo" at bounding box center [172, 28] width 12 height 12
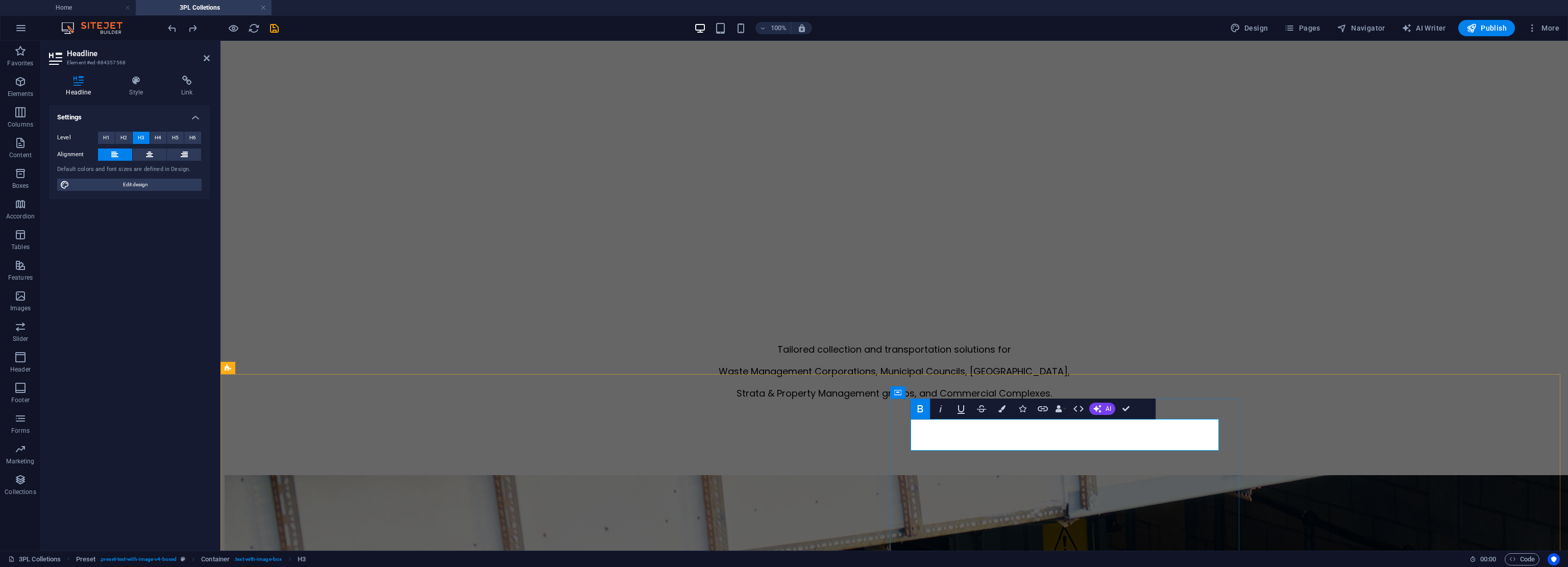
drag, startPoint x: 1154, startPoint y: 429, endPoint x: 828, endPoint y: 418, distance: 326.2
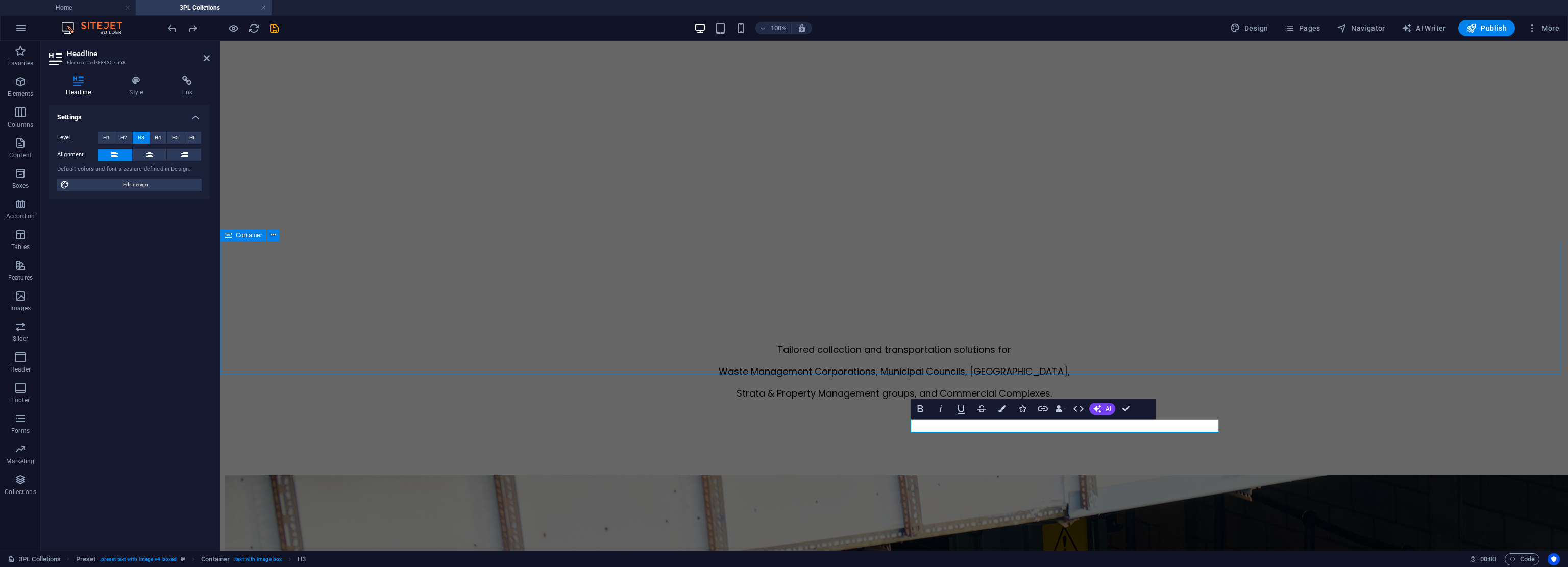
click at [738, 343] on div "Tailored collection and transportation solutions for Waste Management Corporati…" at bounding box center [894, 408] width 1340 height 133
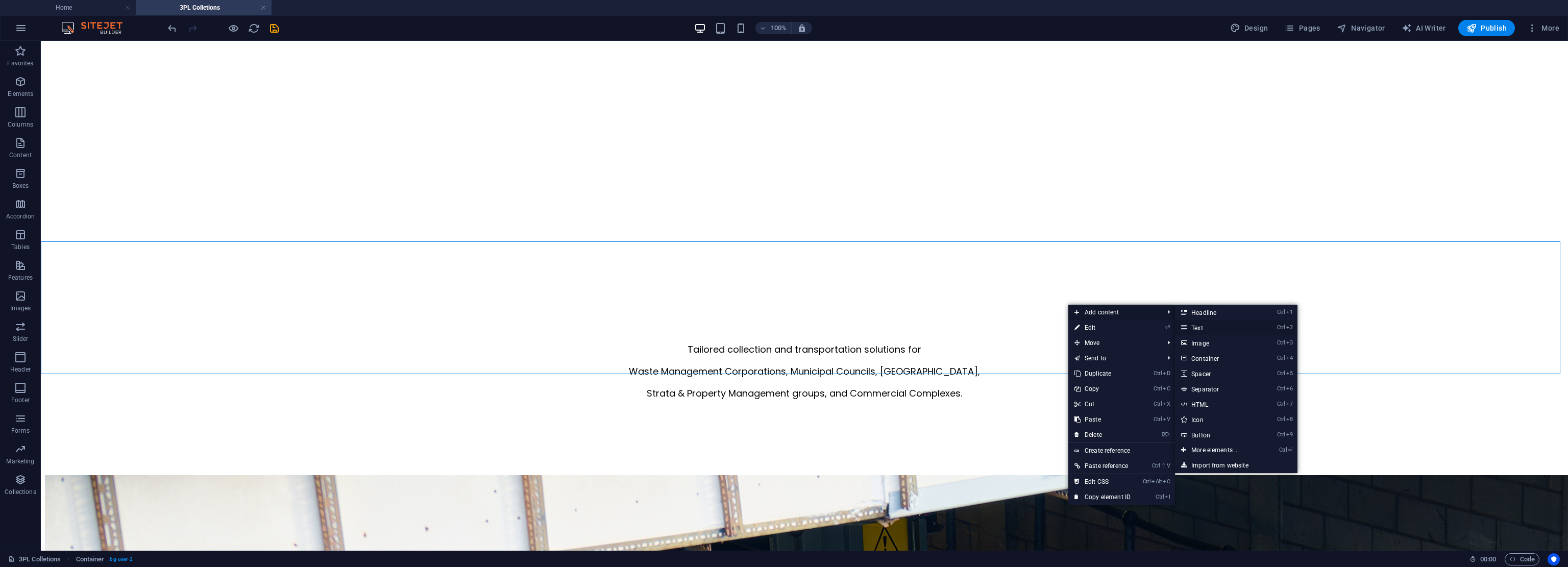
click at [738, 329] on link "Ctrl 2 Text" at bounding box center [1217, 328] width 84 height 15
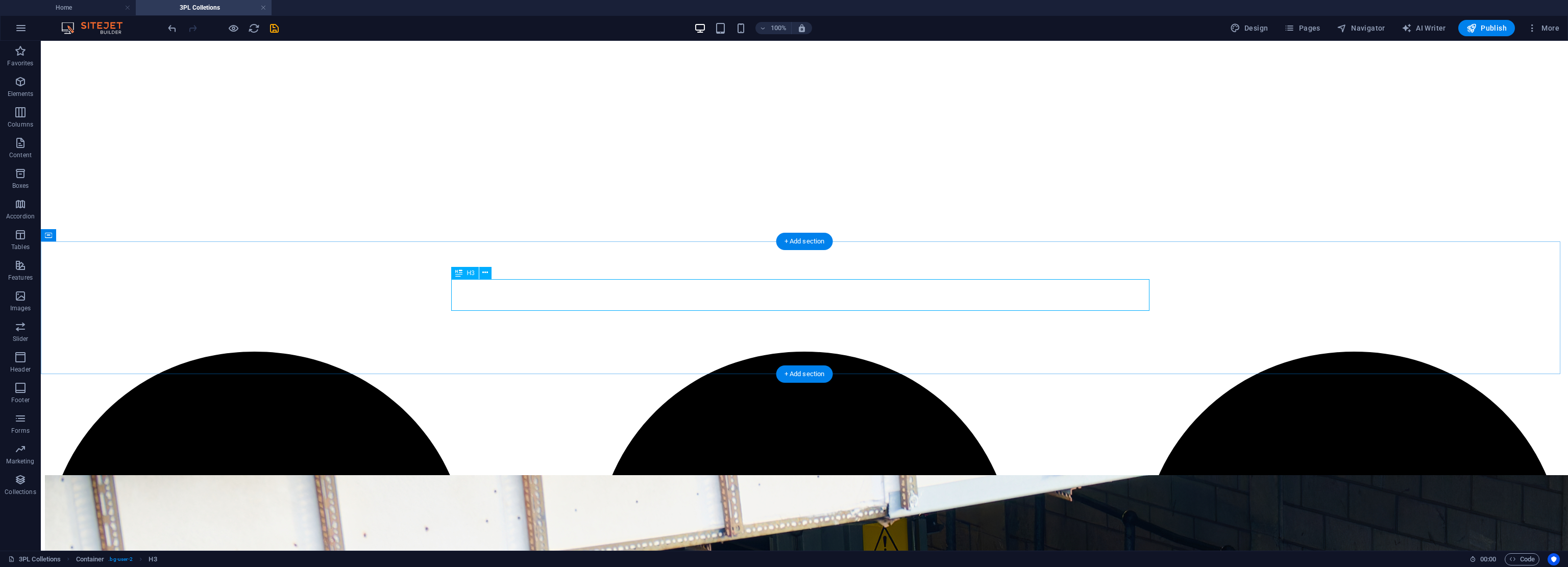
click at [175, 26] on icon "undo" at bounding box center [172, 28] width 12 height 12
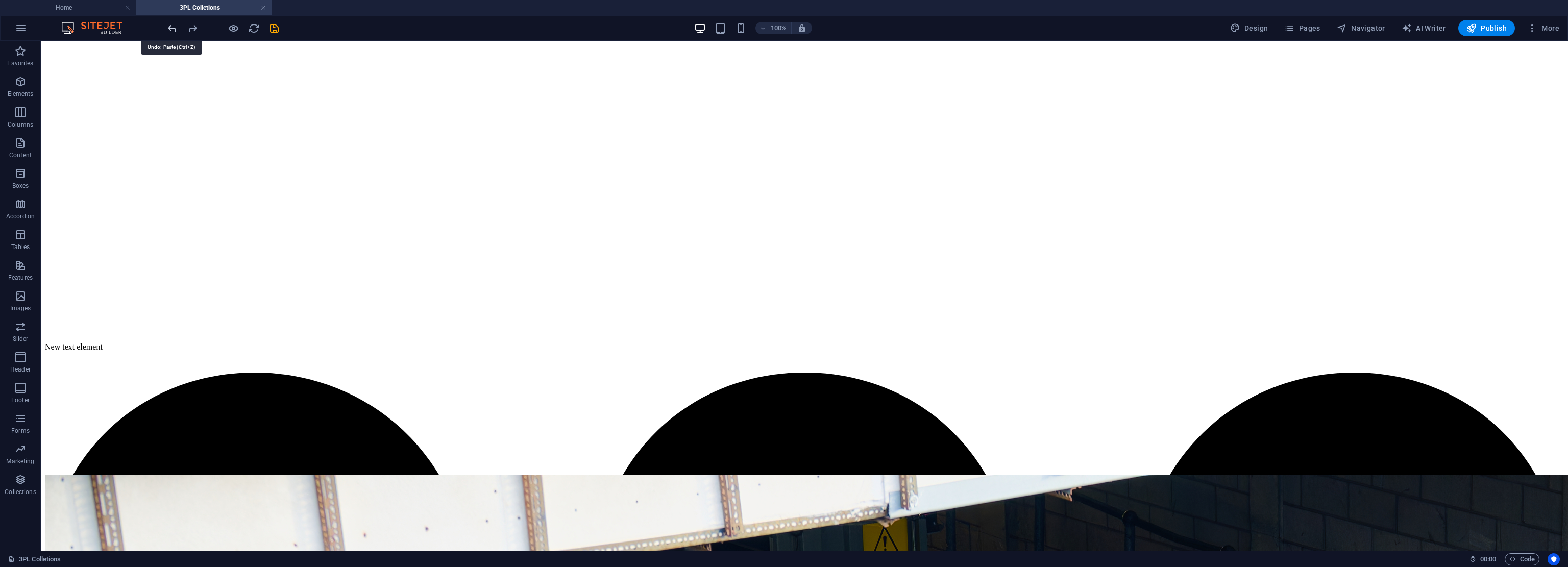
click at [175, 26] on icon "undo" at bounding box center [172, 28] width 12 height 12
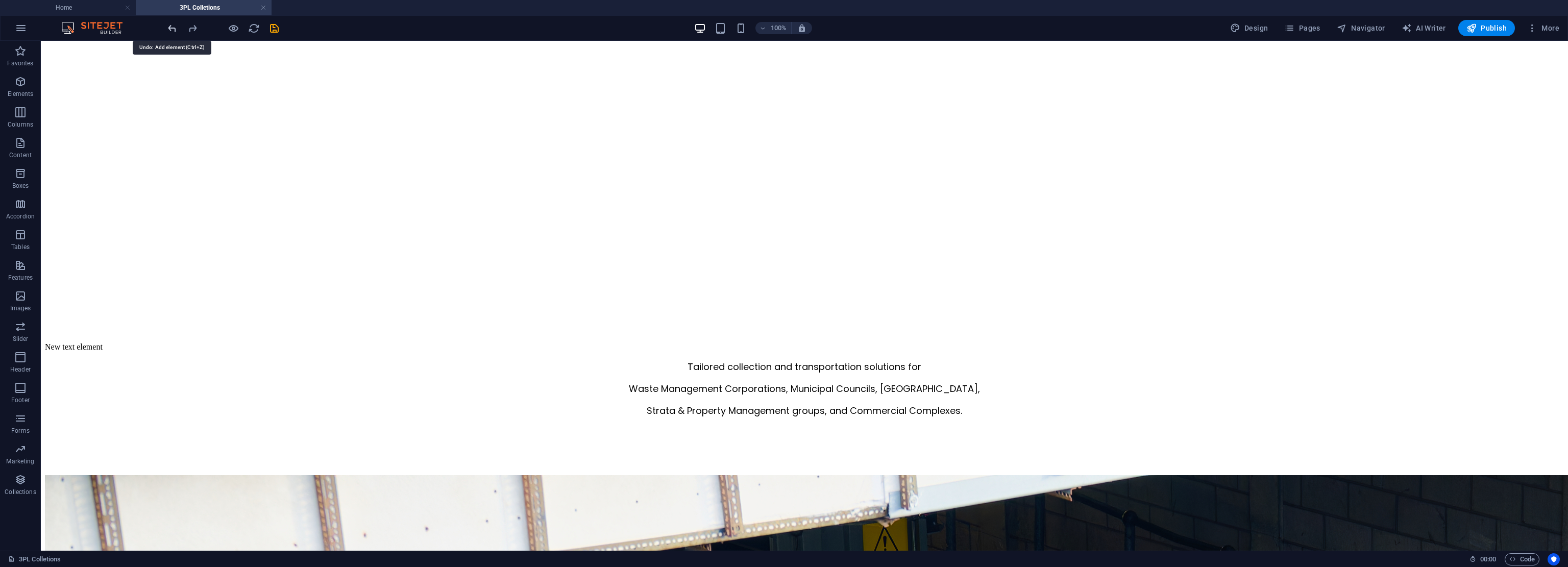
click at [175, 26] on icon "undo" at bounding box center [172, 28] width 12 height 12
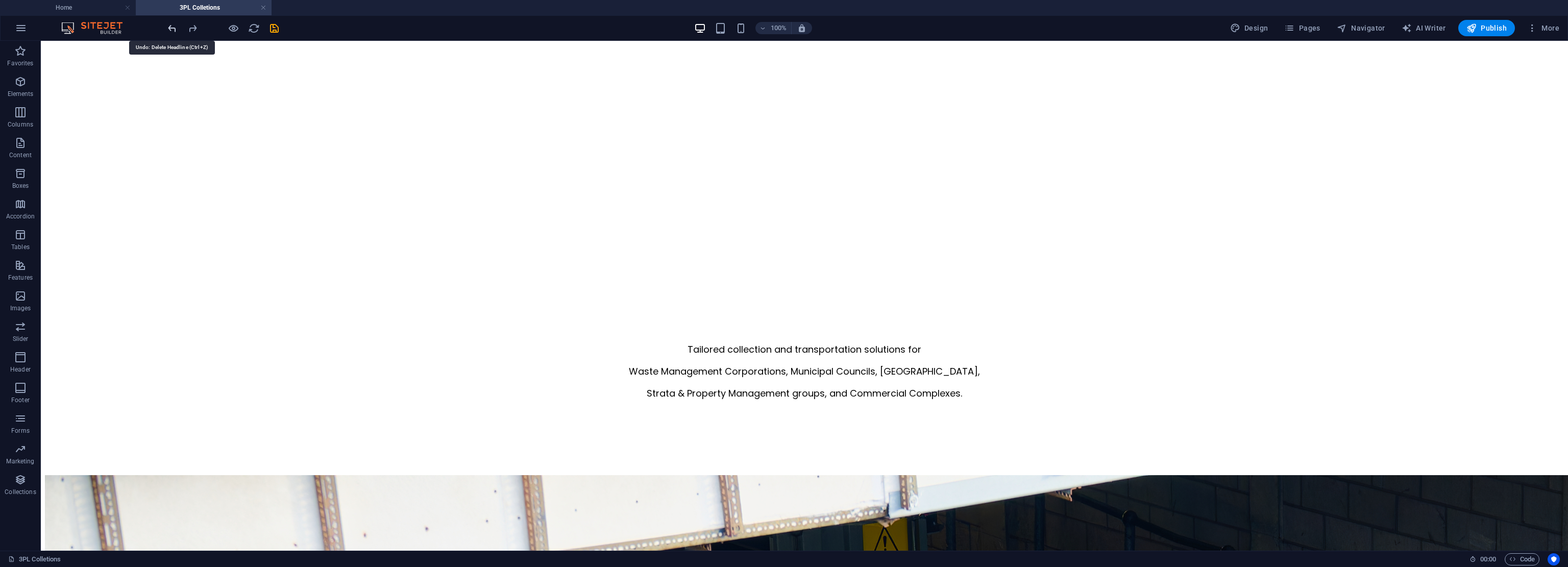
click at [175, 26] on icon "undo" at bounding box center [172, 28] width 12 height 12
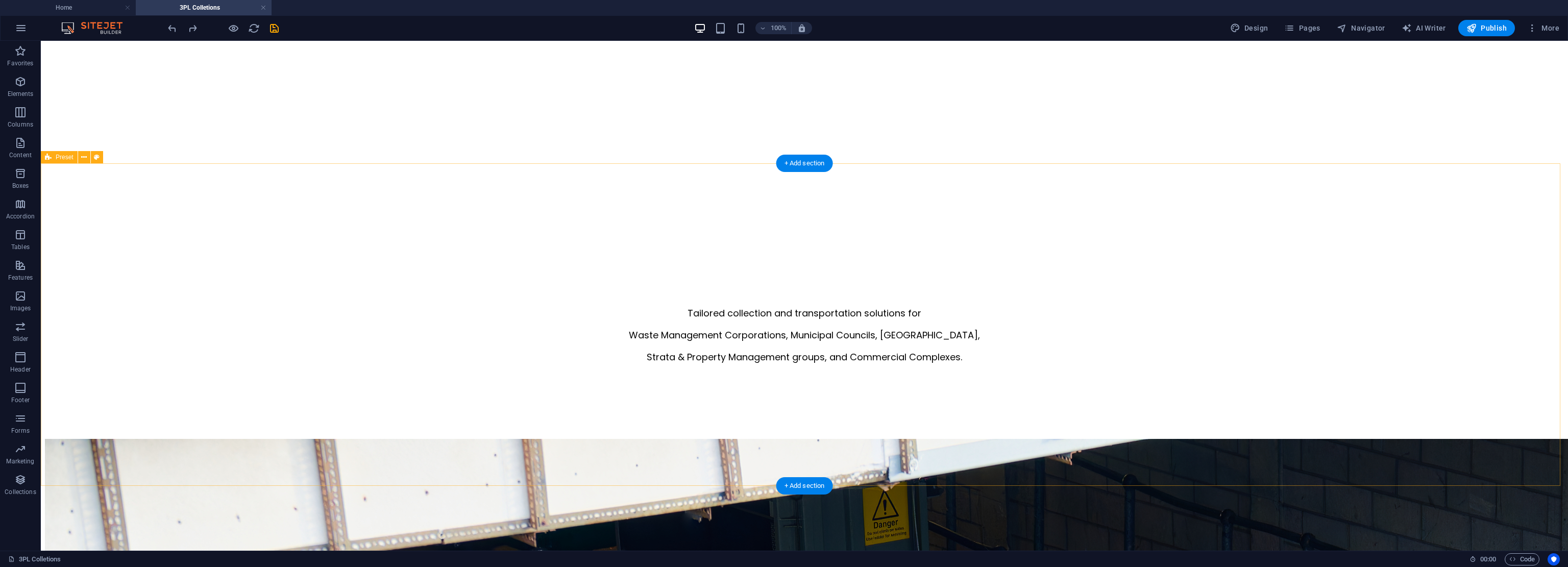
drag, startPoint x: 1333, startPoint y: 435, endPoint x: 1345, endPoint y: 364, distance: 72.0
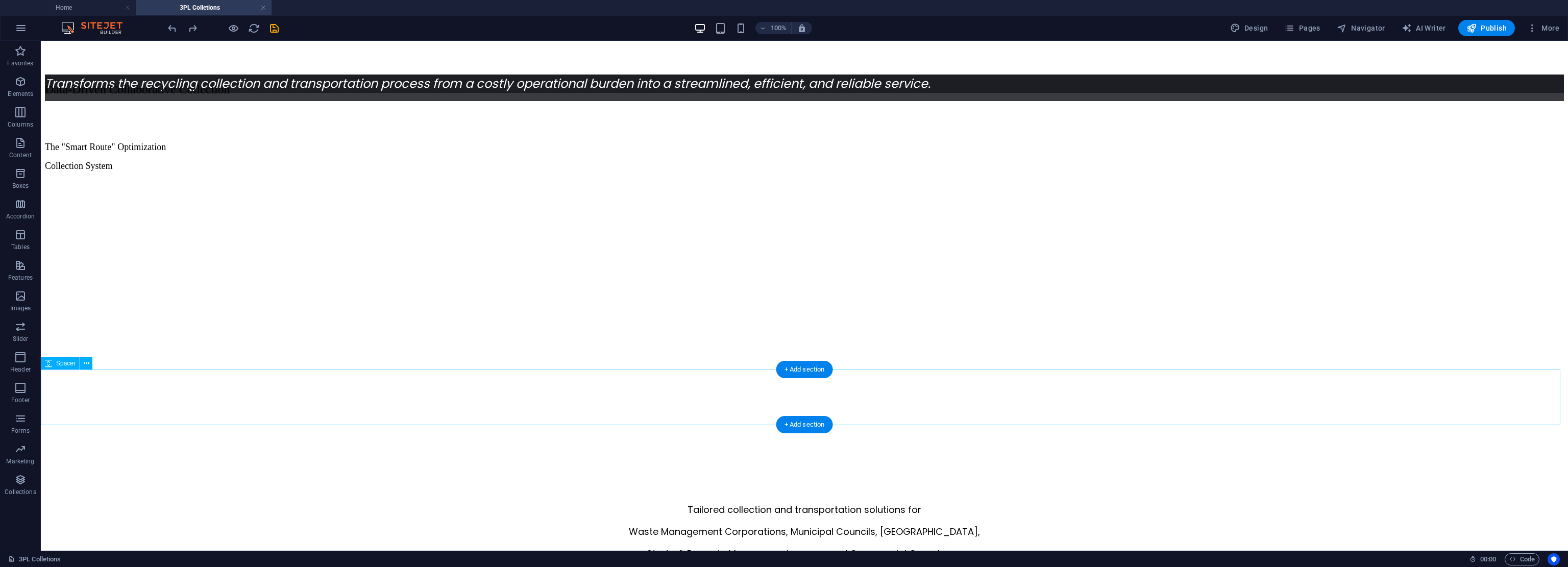
drag, startPoint x: 1350, startPoint y: 470, endPoint x: 1347, endPoint y: 397, distance: 73.1
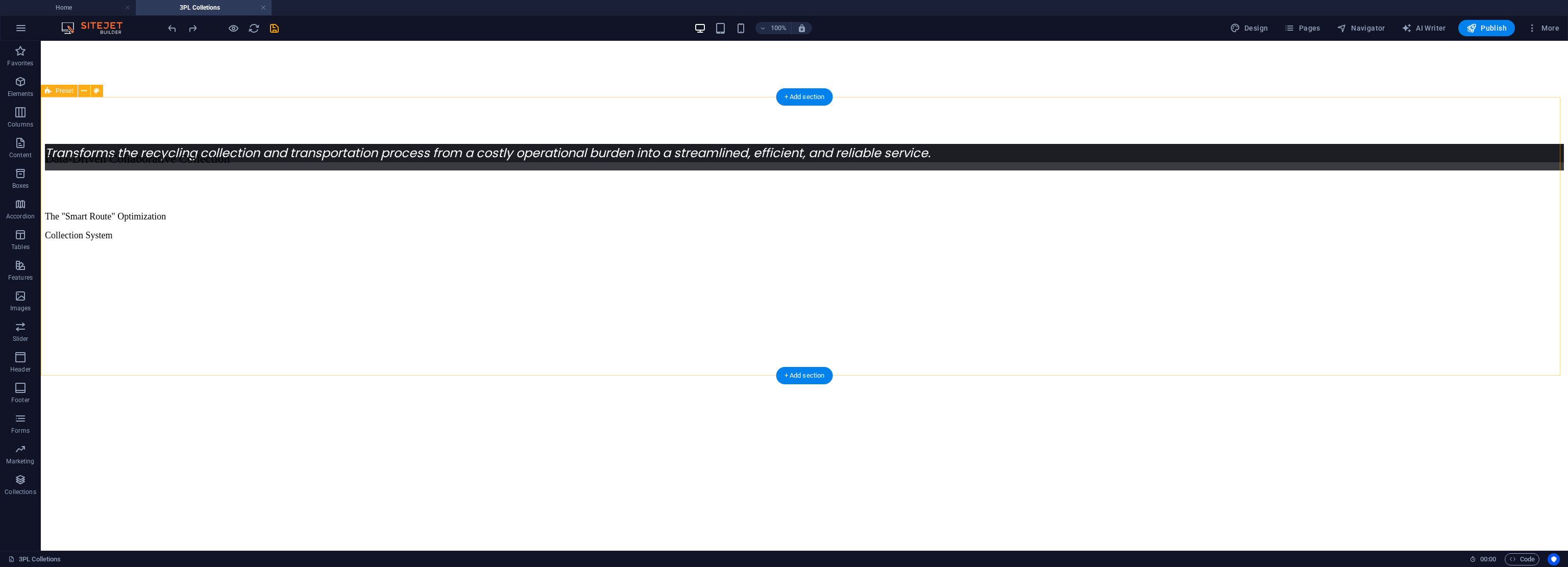
scroll to position [839, 0]
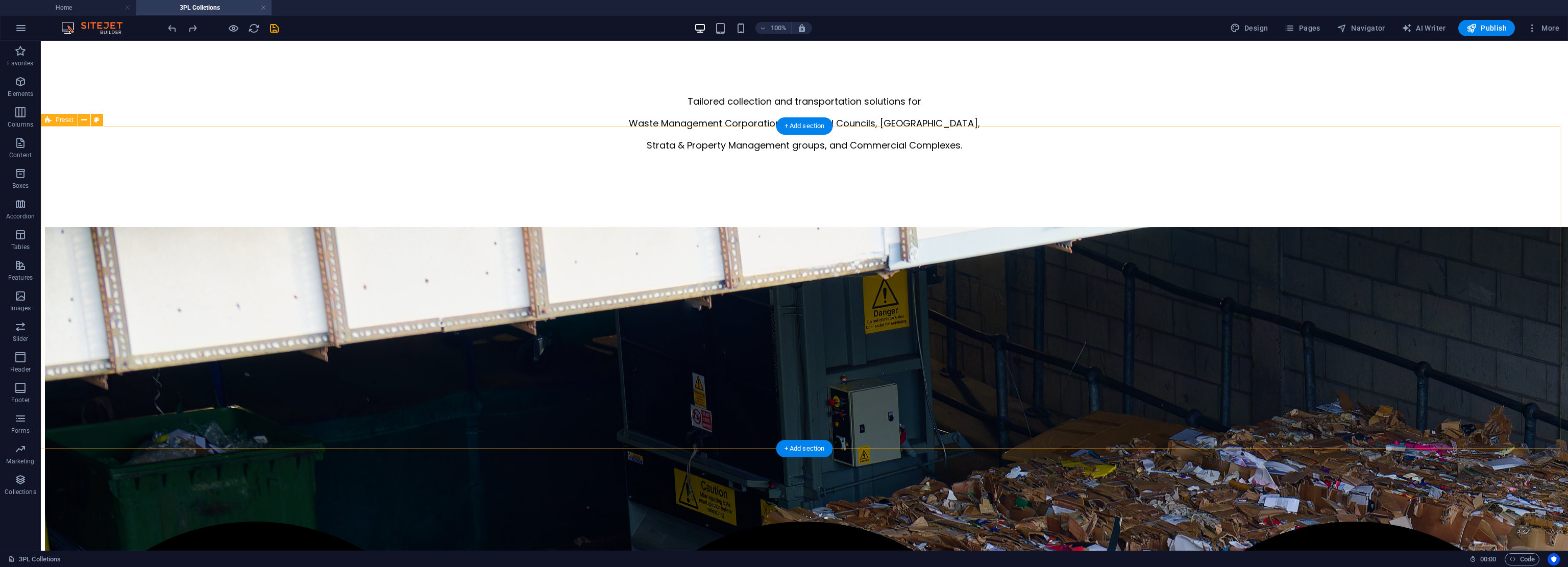
drag, startPoint x: 1272, startPoint y: 353, endPoint x: 1273, endPoint y: 315, distance: 38.0
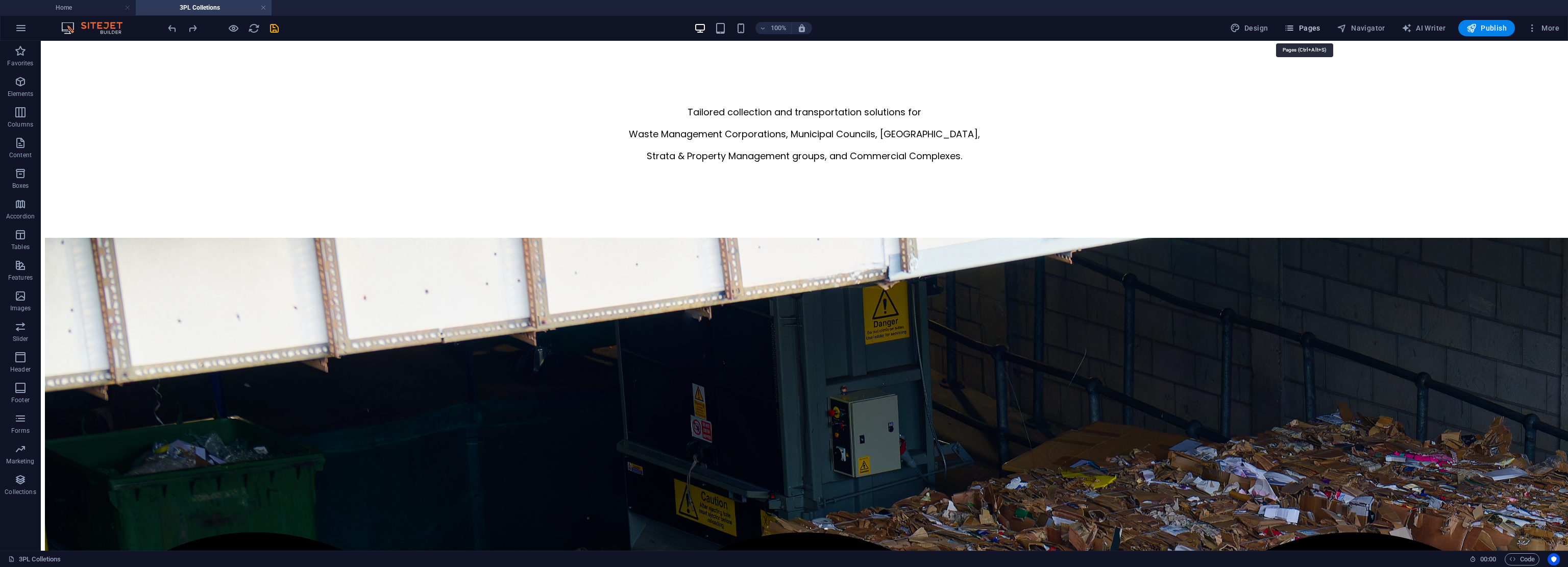
click at [738, 28] on span "Pages" at bounding box center [1302, 28] width 36 height 10
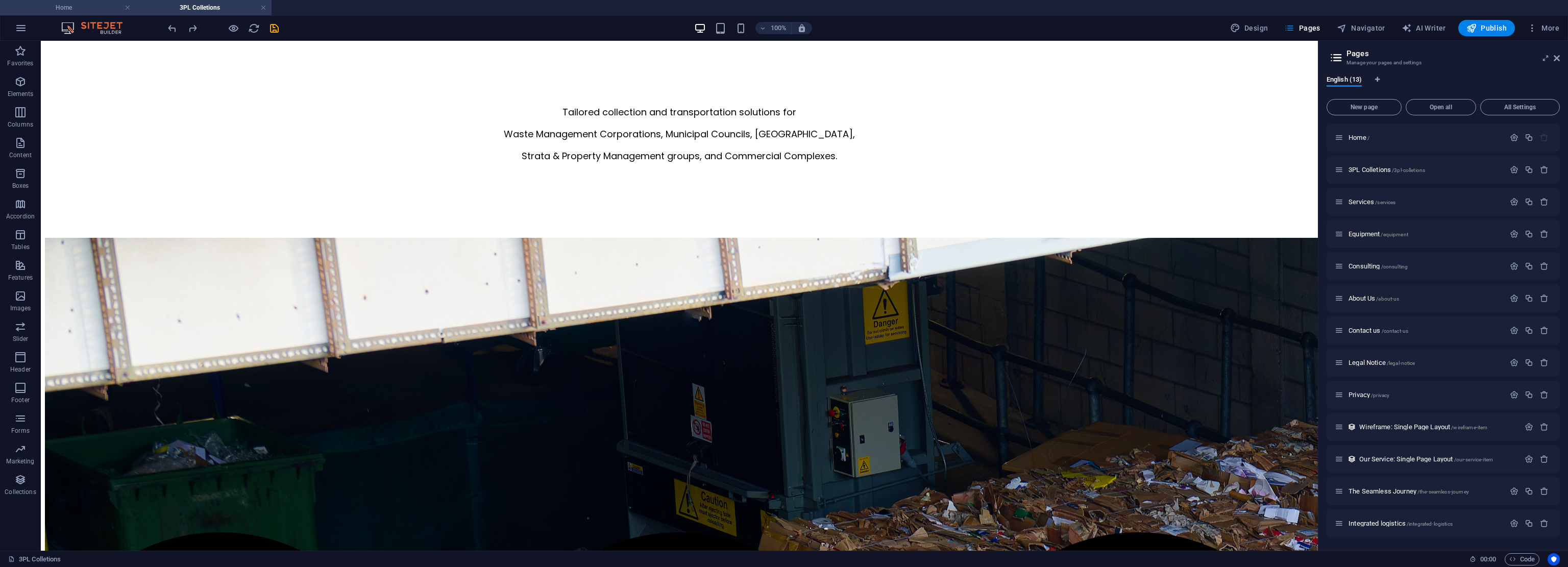
click at [63, 7] on h4 "Home" at bounding box center [67, 8] width 136 height 11
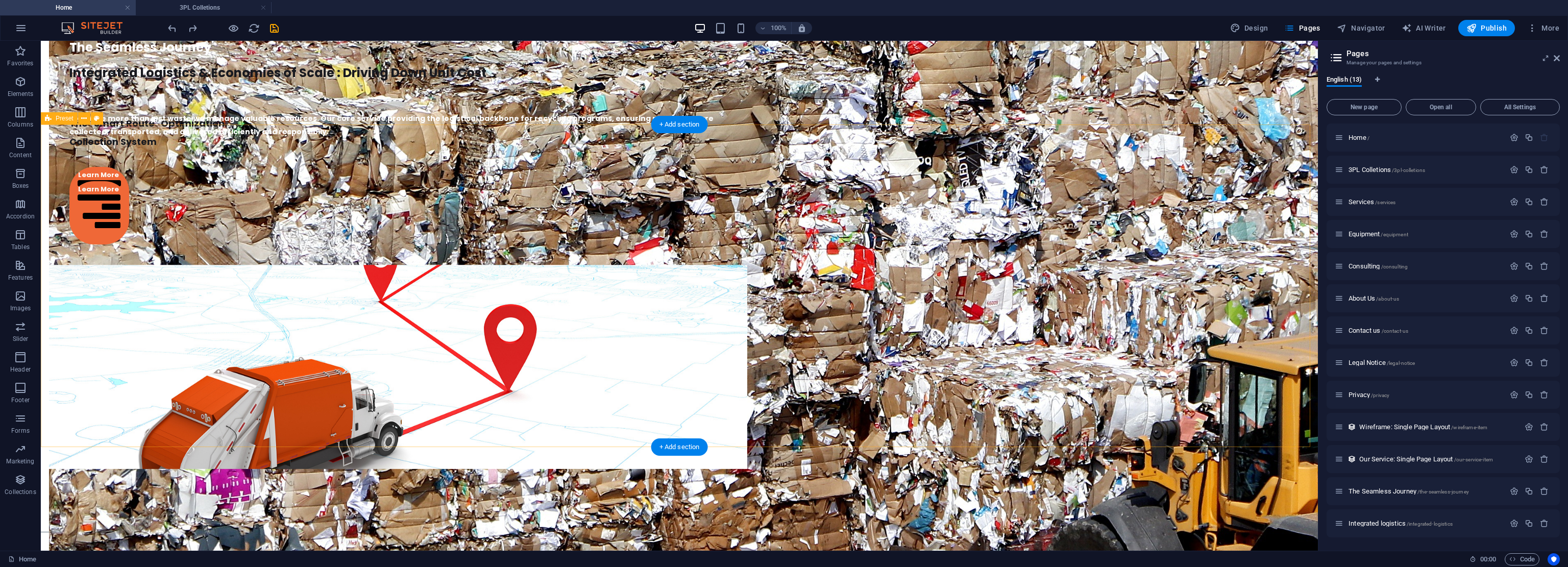
scroll to position [3005, 0]
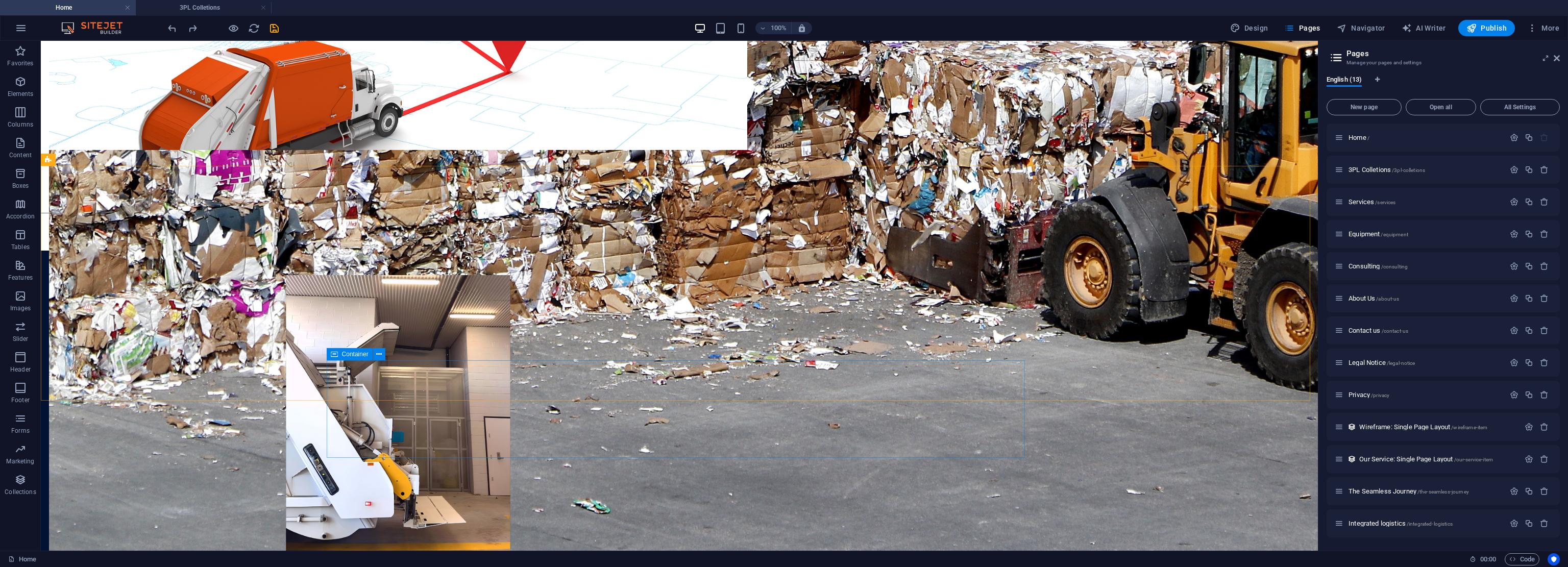
click at [337, 355] on icon at bounding box center [334, 353] width 7 height 12
drag, startPoint x: 215, startPoint y: 9, endPoint x: 511, endPoint y: 189, distance: 346.4
click at [215, 9] on h4 "3PL Colletions" at bounding box center [203, 8] width 136 height 11
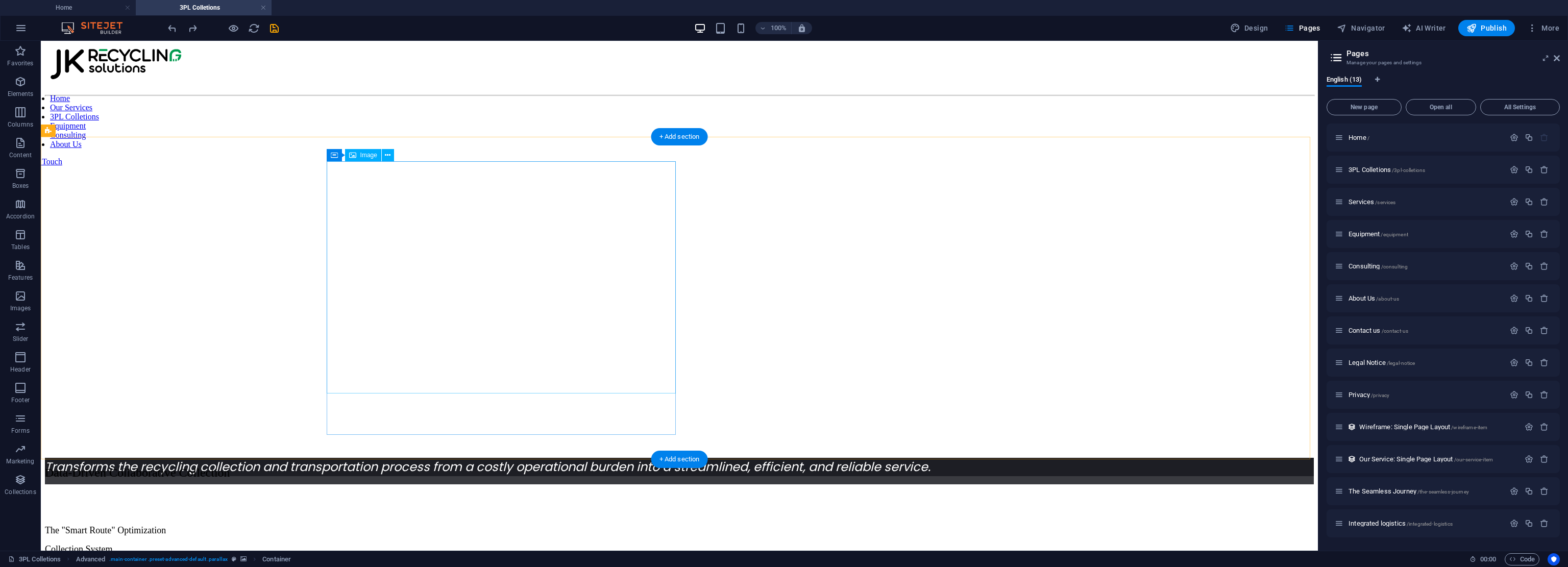
scroll to position [0, 0]
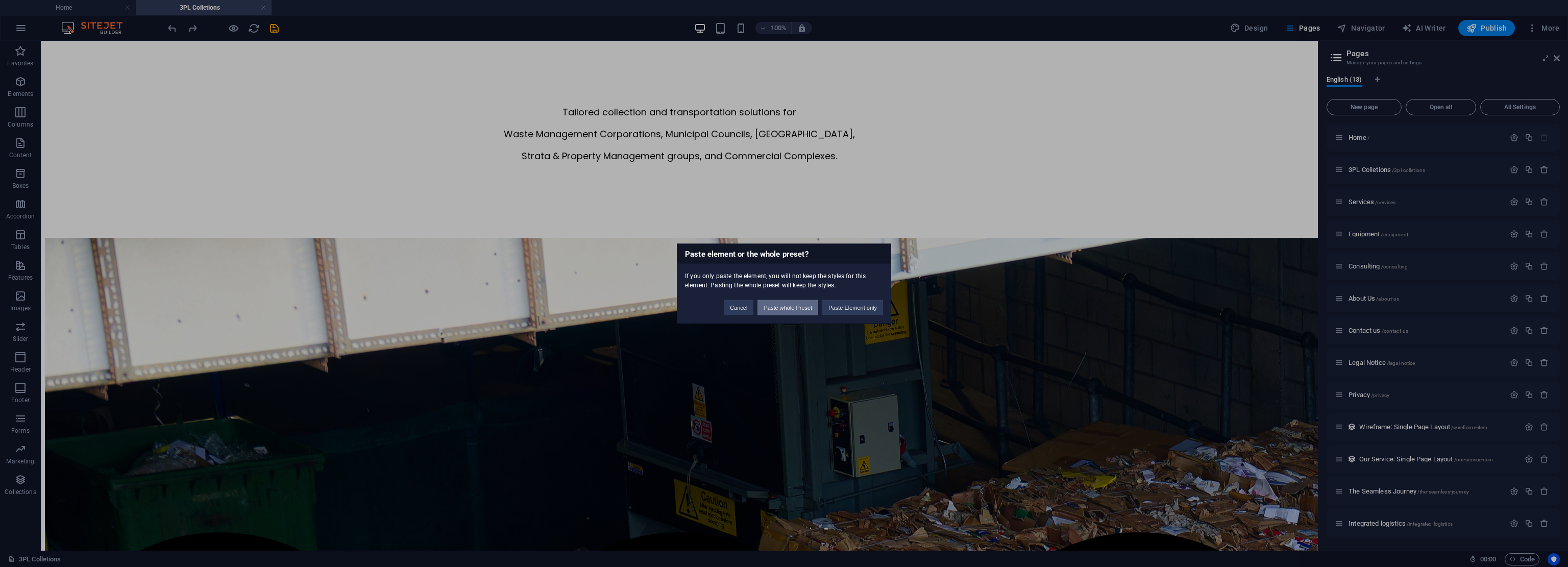
click at [738, 307] on button "Paste whole Preset" at bounding box center [788, 307] width 61 height 15
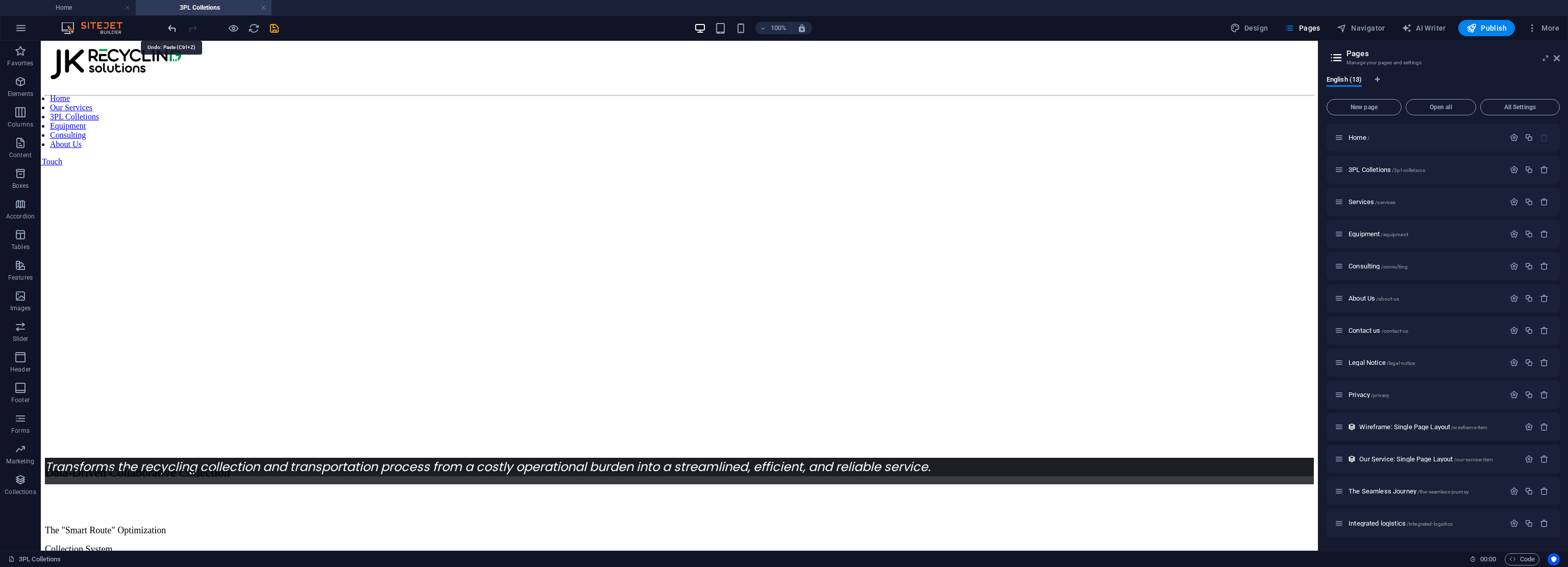
click at [173, 26] on icon "undo" at bounding box center [172, 28] width 12 height 12
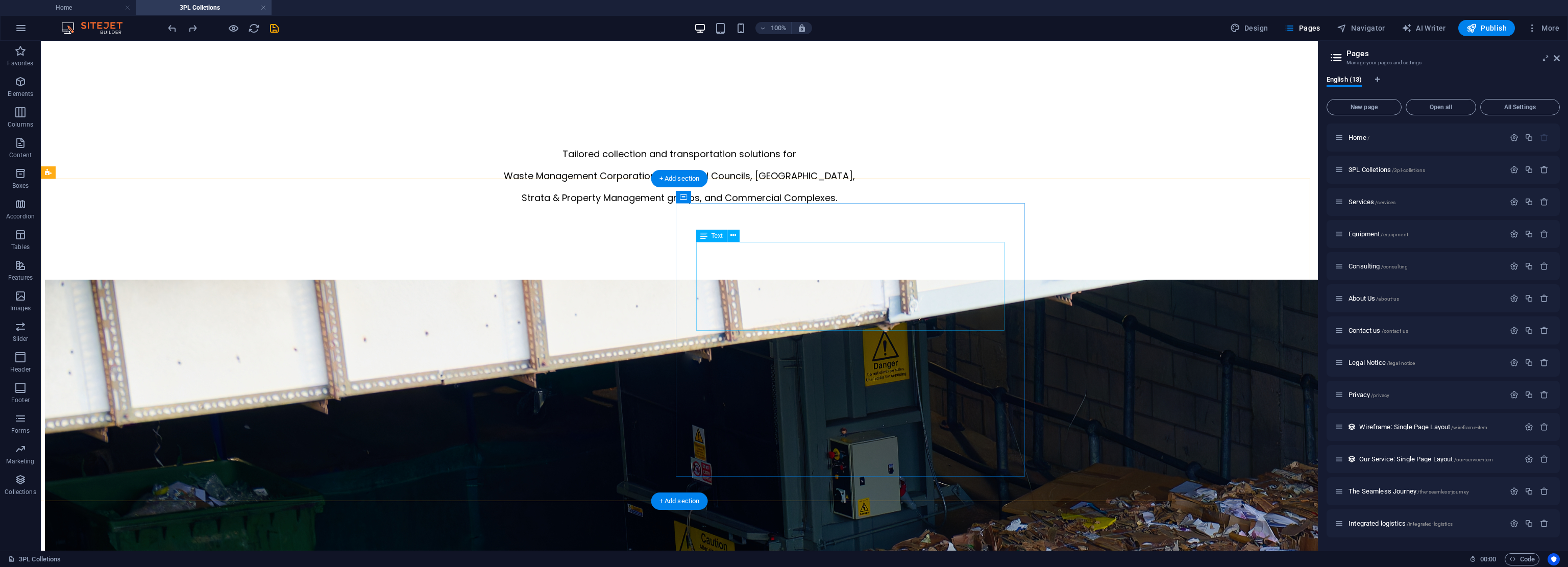
scroll to position [212, 0]
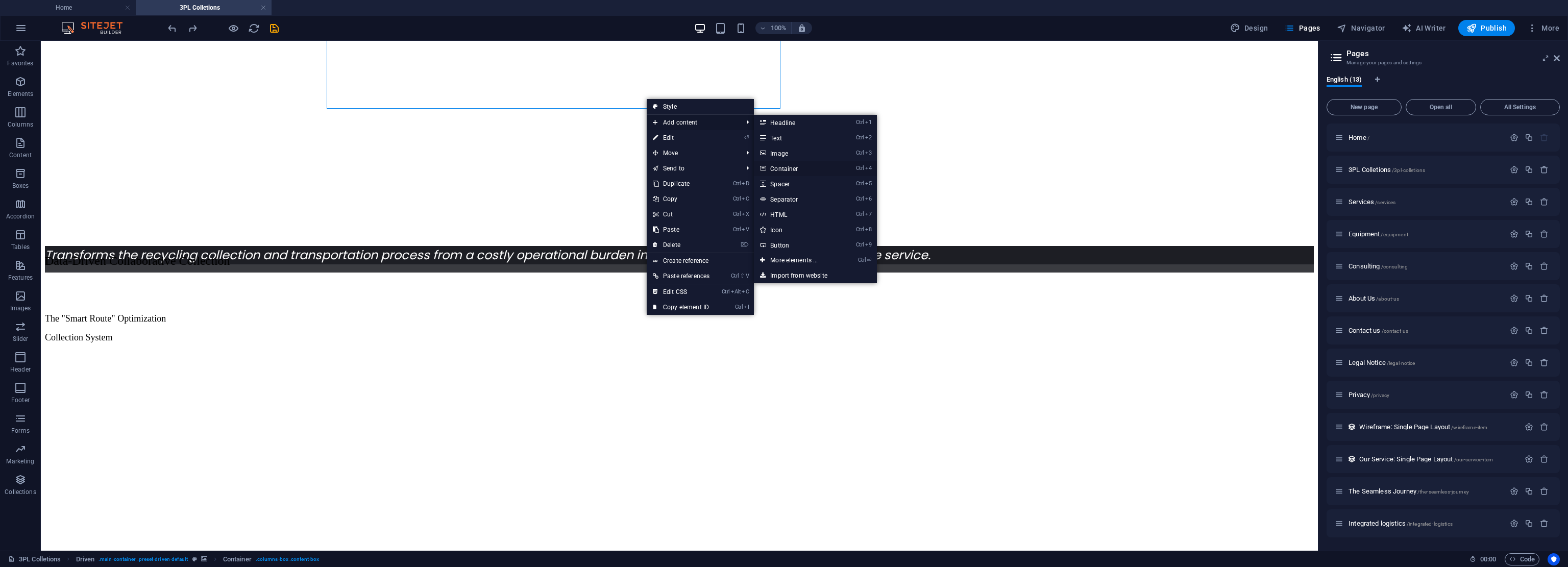
click at [738, 167] on link "Ctrl 4 Container" at bounding box center [796, 168] width 84 height 15
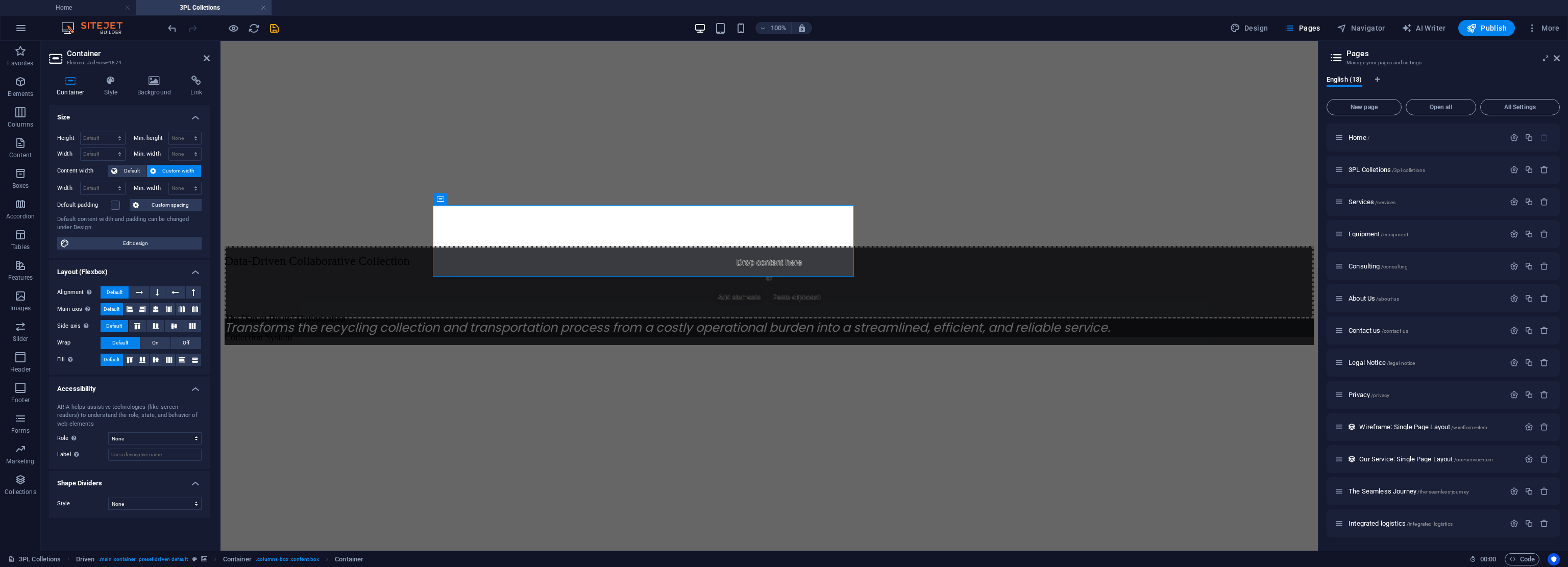
scroll to position [0, 0]
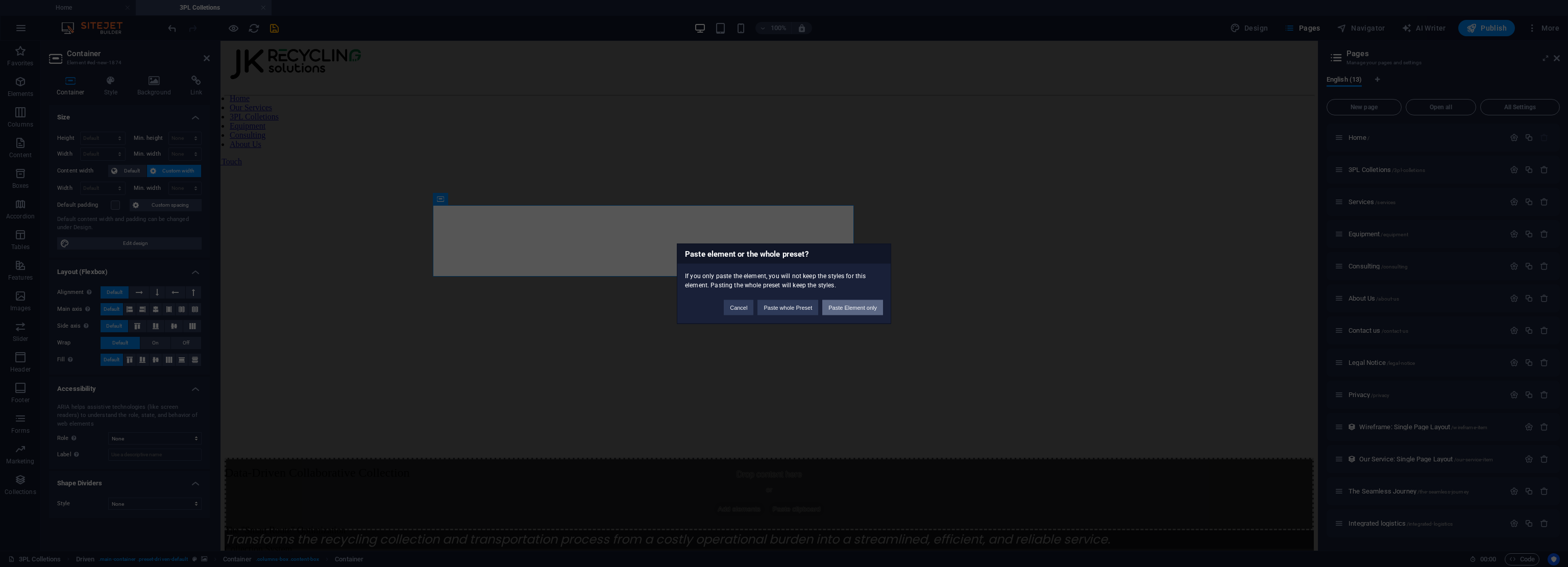
click at [738, 305] on button "Paste Element only" at bounding box center [852, 307] width 61 height 15
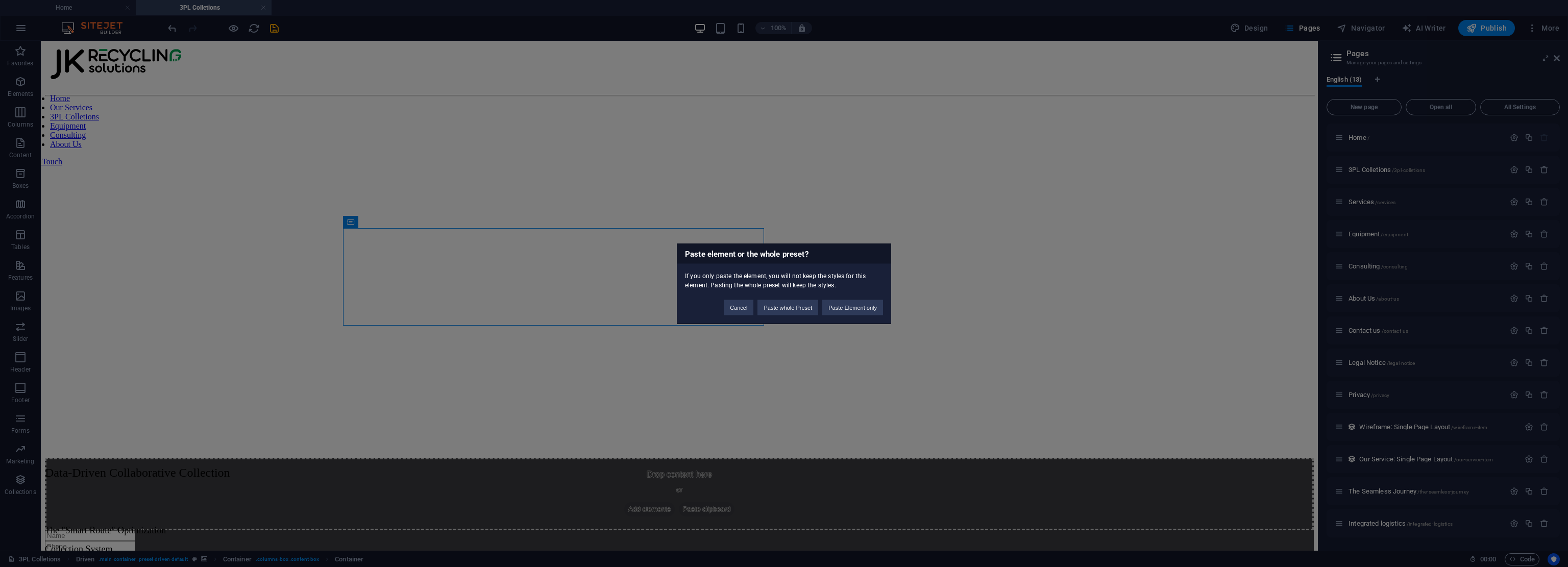
click at [738, 204] on div "Paste element or the whole preset? If you only paste the element, you will not …" at bounding box center [784, 284] width 1568 height 567
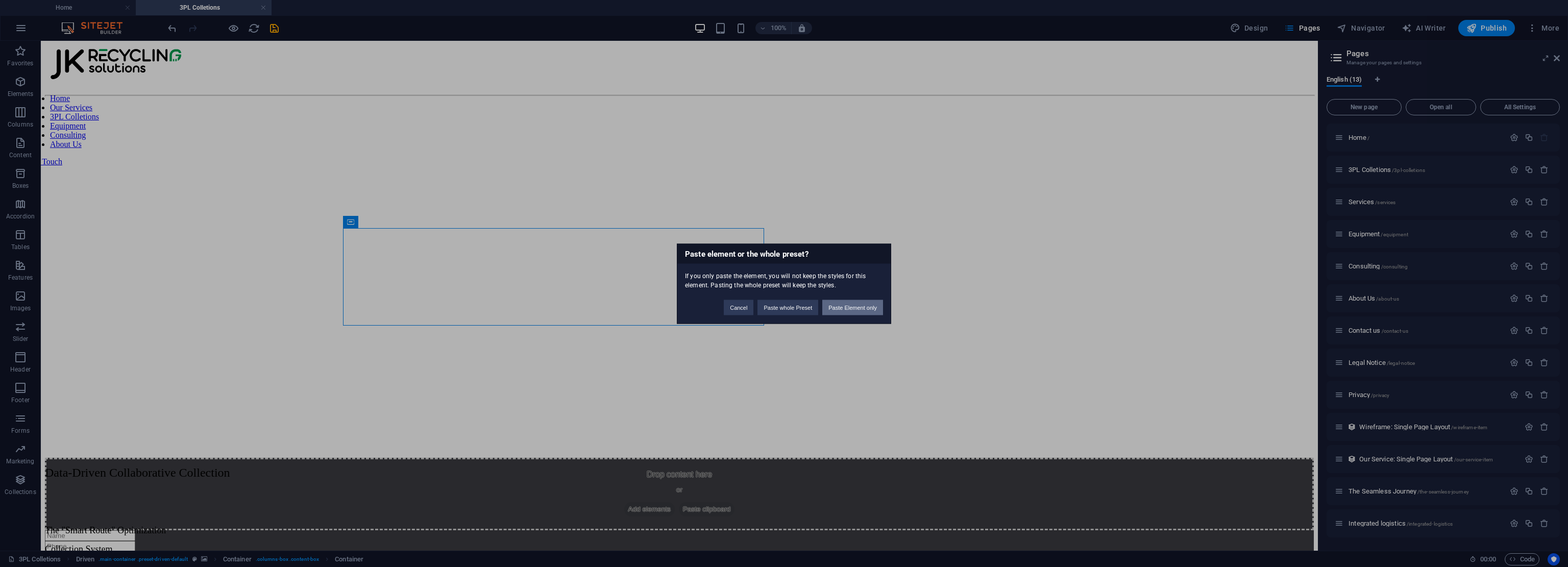
click at [738, 309] on button "Paste Element only" at bounding box center [852, 307] width 61 height 15
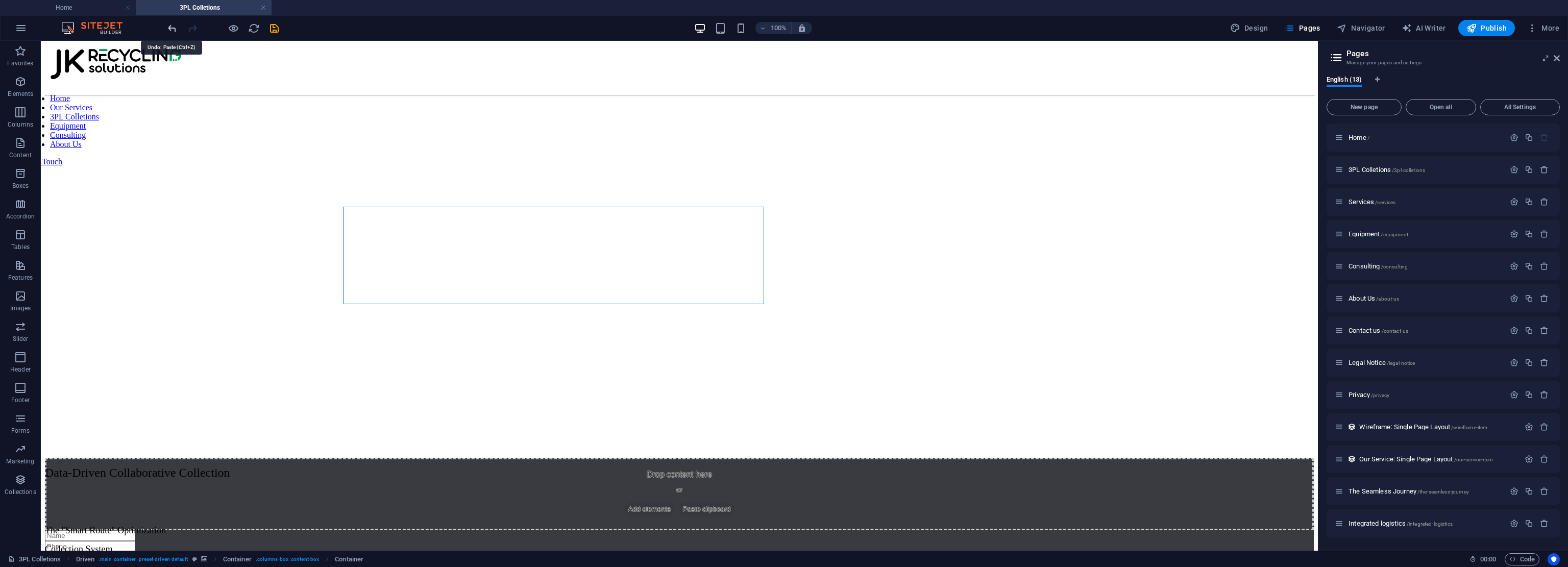
click at [173, 25] on icon "undo" at bounding box center [172, 28] width 12 height 12
drag, startPoint x: 395, startPoint y: 360, endPoint x: 374, endPoint y: 163, distance: 198.1
drag, startPoint x: 396, startPoint y: 360, endPoint x: 390, endPoint y: 214, distance: 146.1
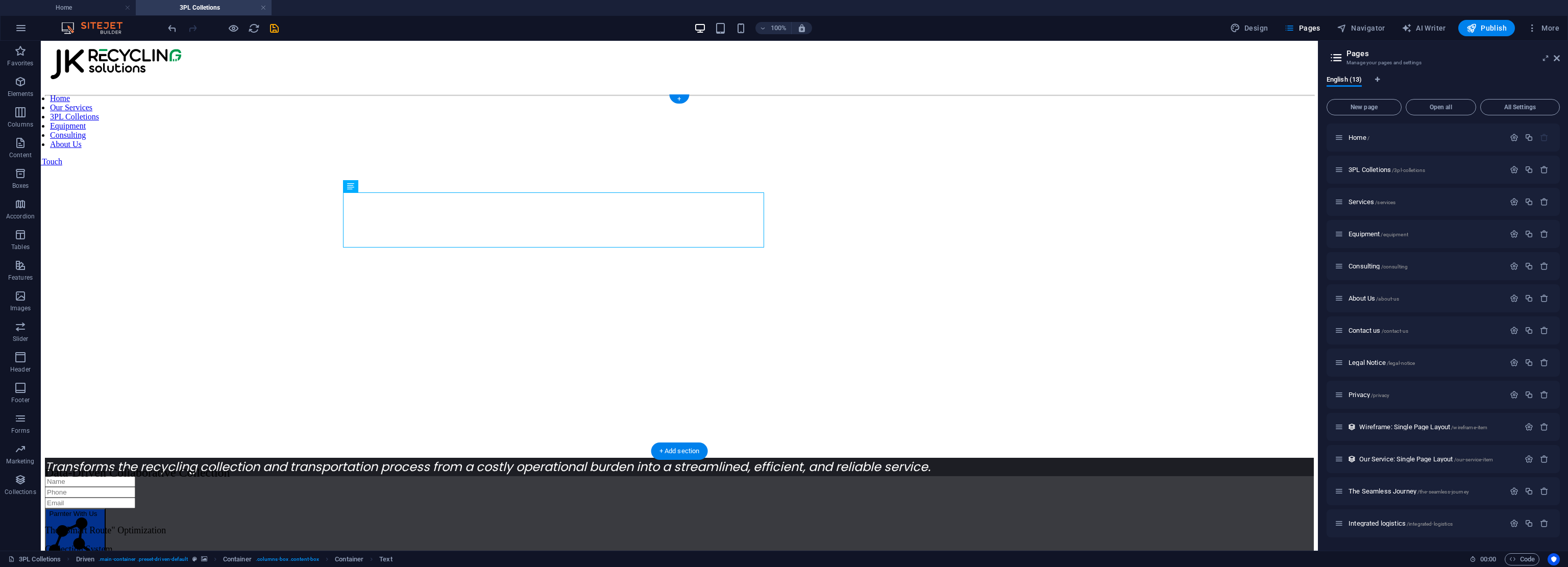
click at [738, 101] on figure at bounding box center [679, 101] width 1269 height 0
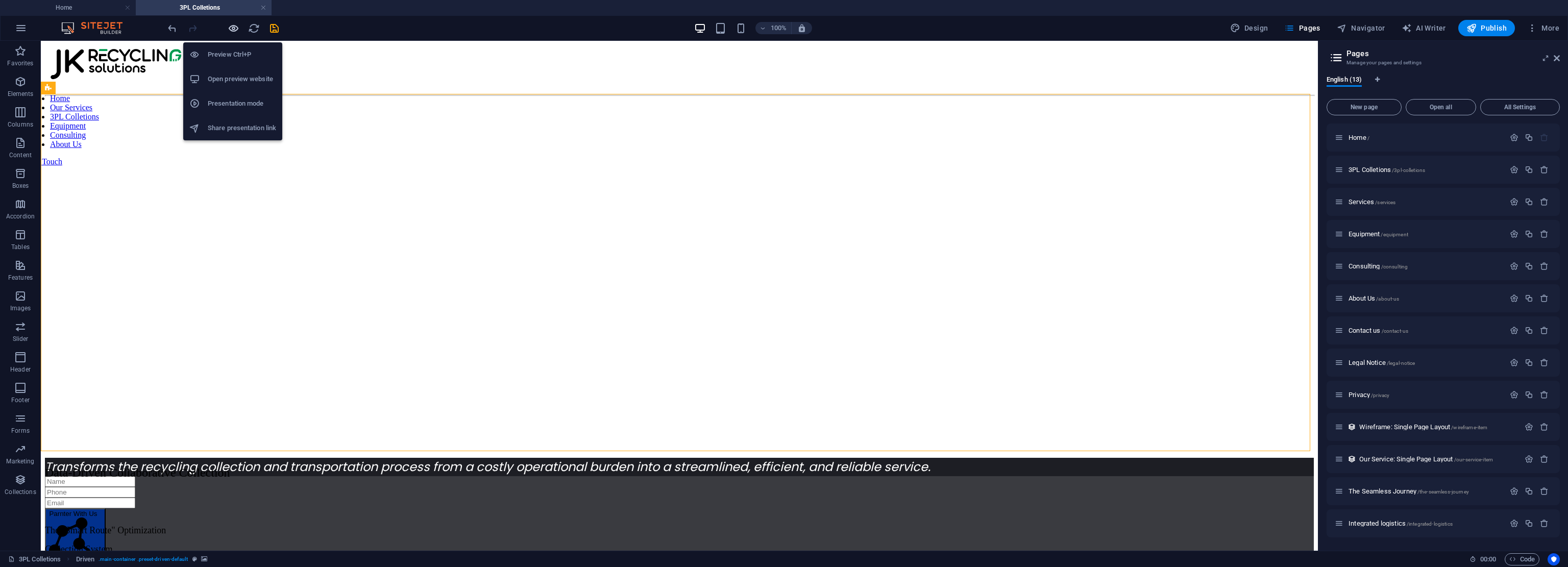
click at [233, 31] on icon "button" at bounding box center [233, 28] width 12 height 12
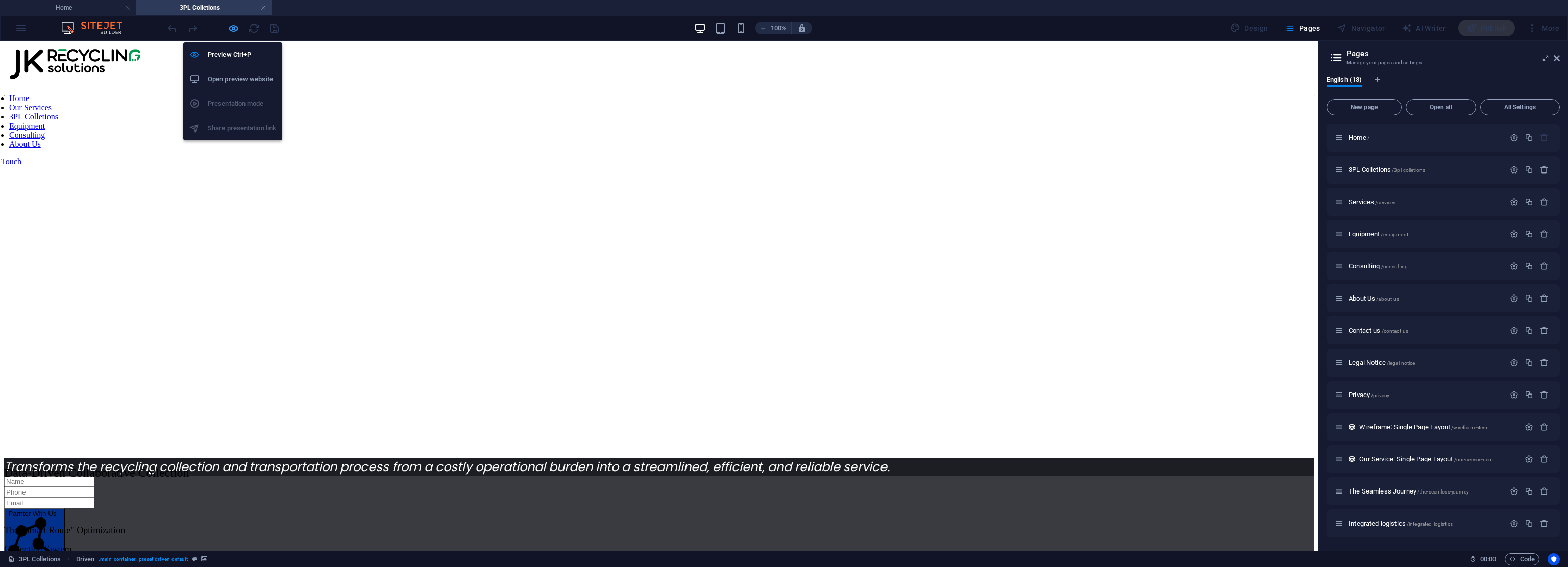
click at [233, 30] on icon "button" at bounding box center [233, 28] width 12 height 12
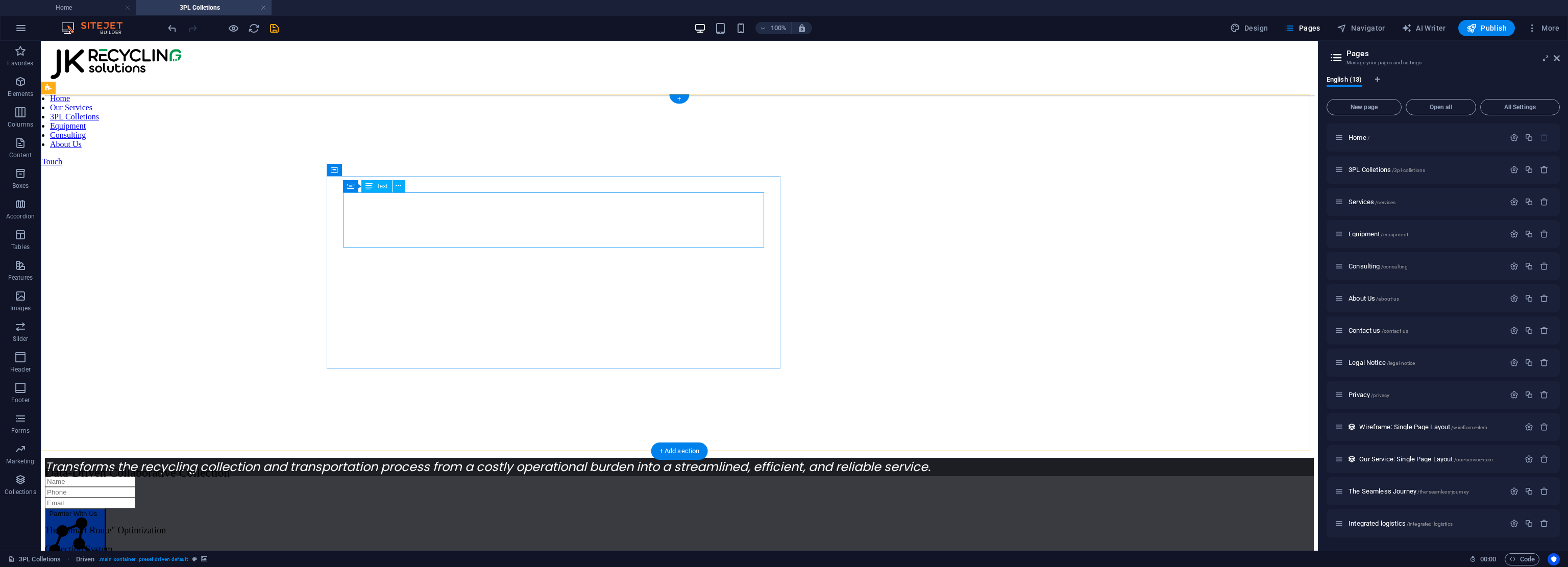
click at [404, 457] on p "Transforms the recycling collection and transportation process from a costly op…" at bounding box center [679, 466] width 1269 height 18
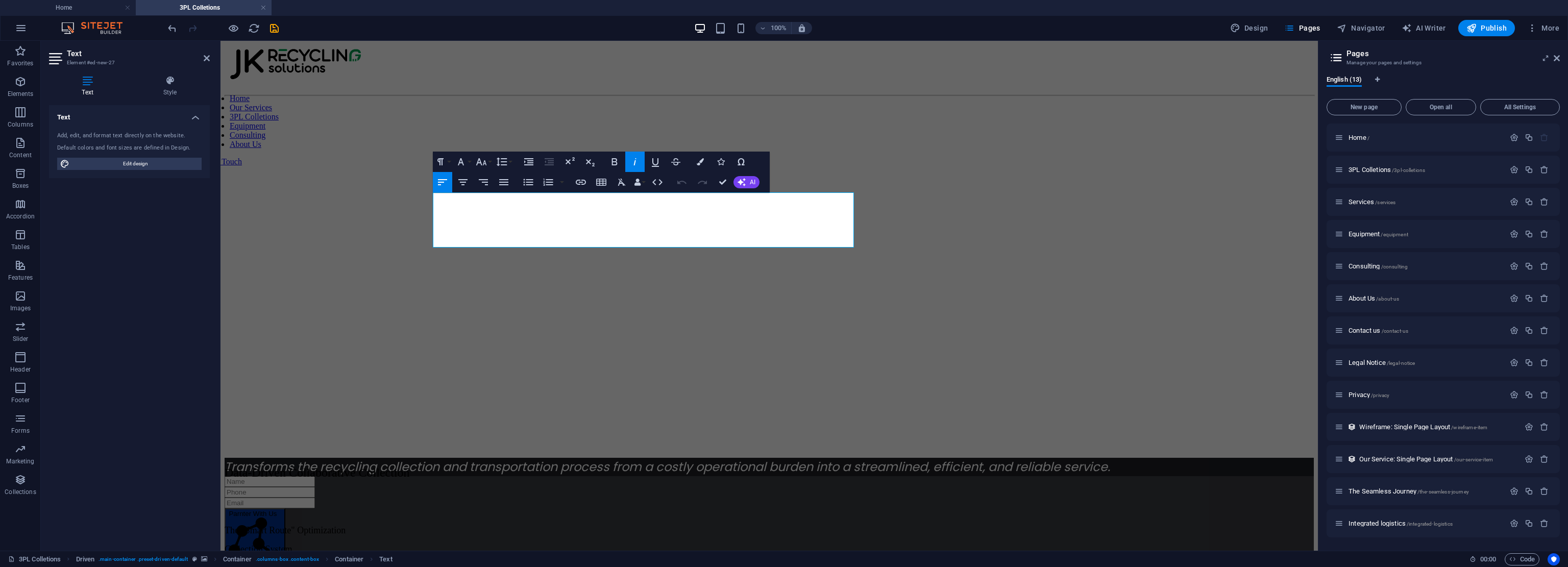
click at [738, 101] on figure at bounding box center [769, 101] width 1089 height 0
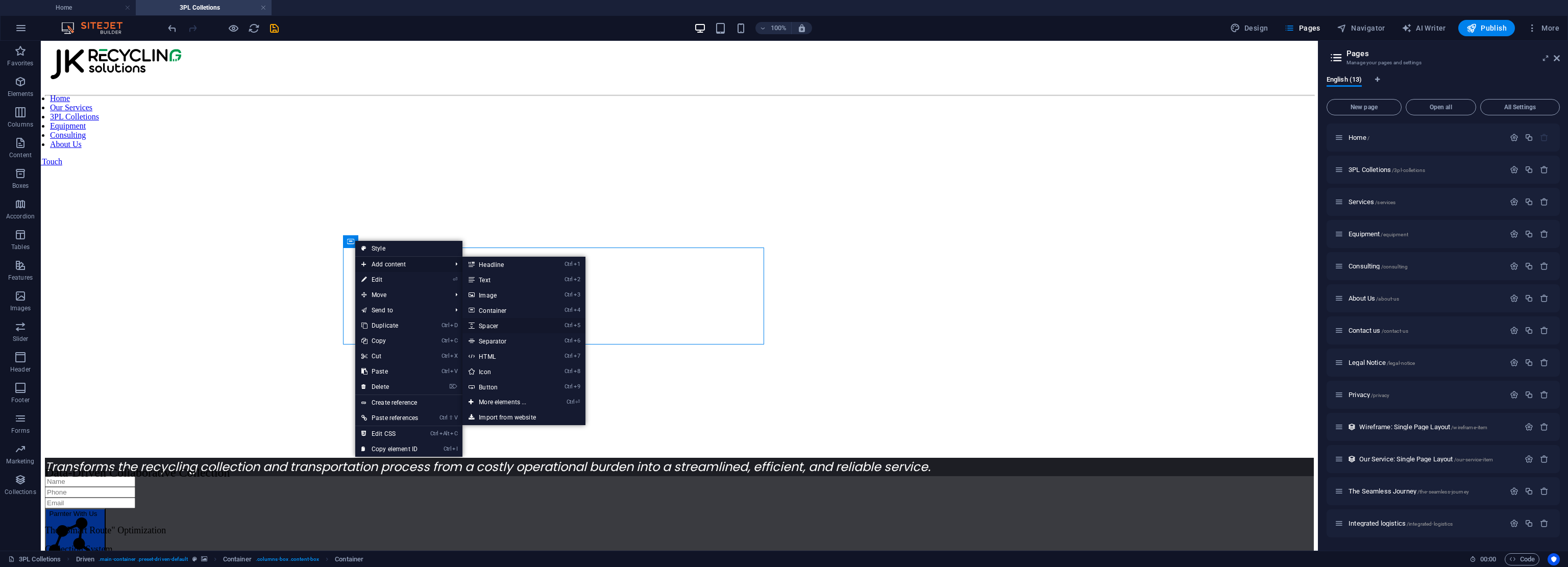
click at [511, 326] on link "Ctrl 5 Spacer" at bounding box center [505, 325] width 84 height 15
select select "px"
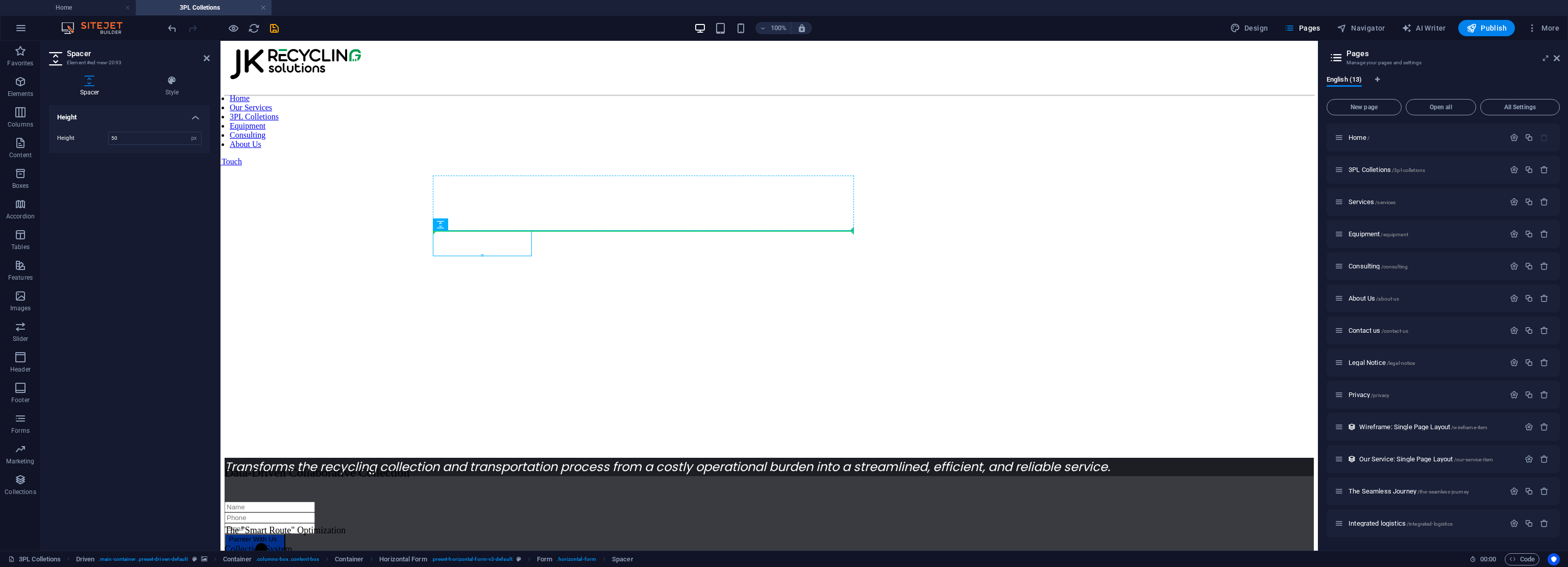
drag, startPoint x: 506, startPoint y: 244, endPoint x: 558, endPoint y: 226, distance: 55.0
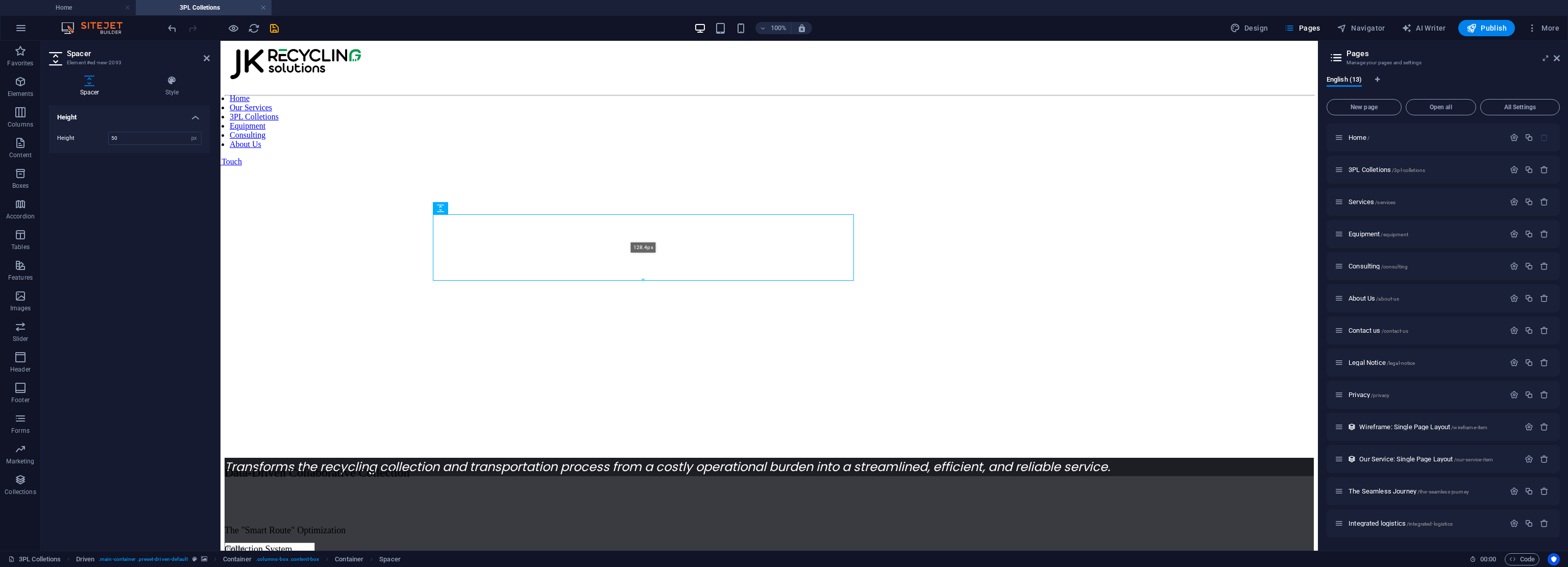
drag, startPoint x: 642, startPoint y: 259, endPoint x: 643, endPoint y: 297, distance: 38.0
click at [643, 297] on div "H3 Driven Container Reference Spacer Container Text Text Preset Preset Containe…" at bounding box center [769, 295] width 1098 height 510
type input "128"
click at [738, 101] on figure at bounding box center [769, 101] width 1089 height 0
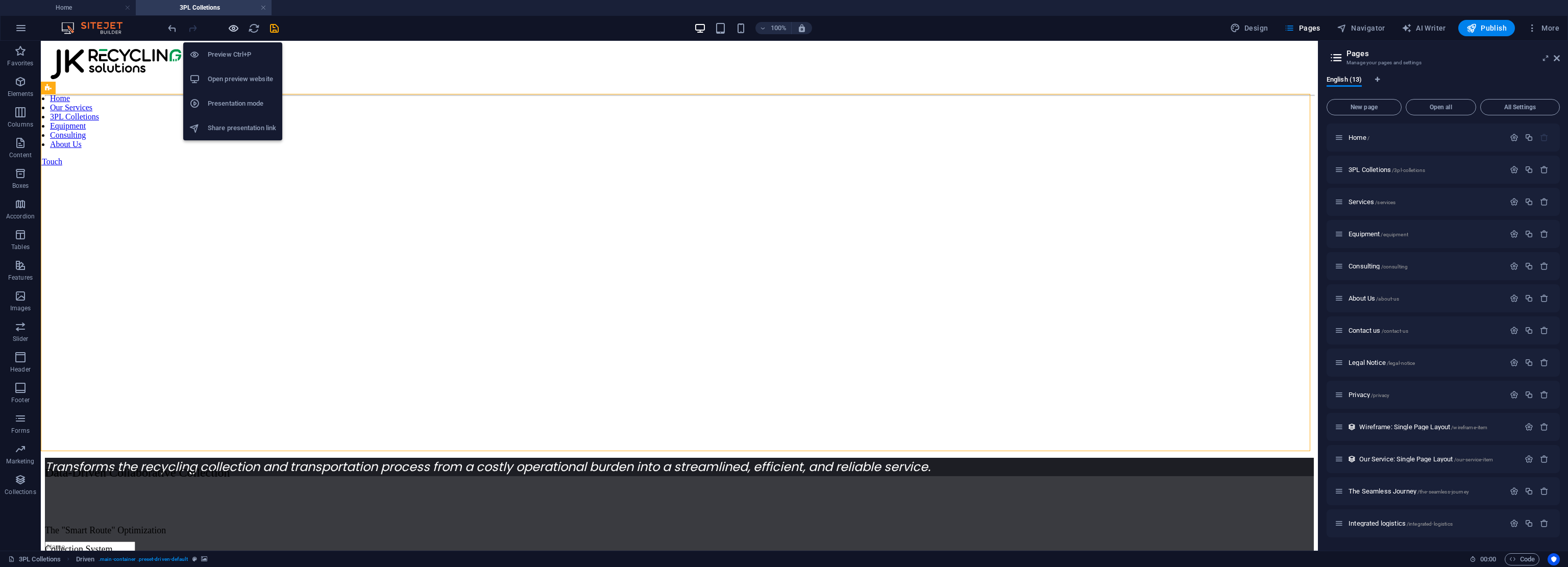
click at [234, 32] on icon "button" at bounding box center [233, 28] width 12 height 12
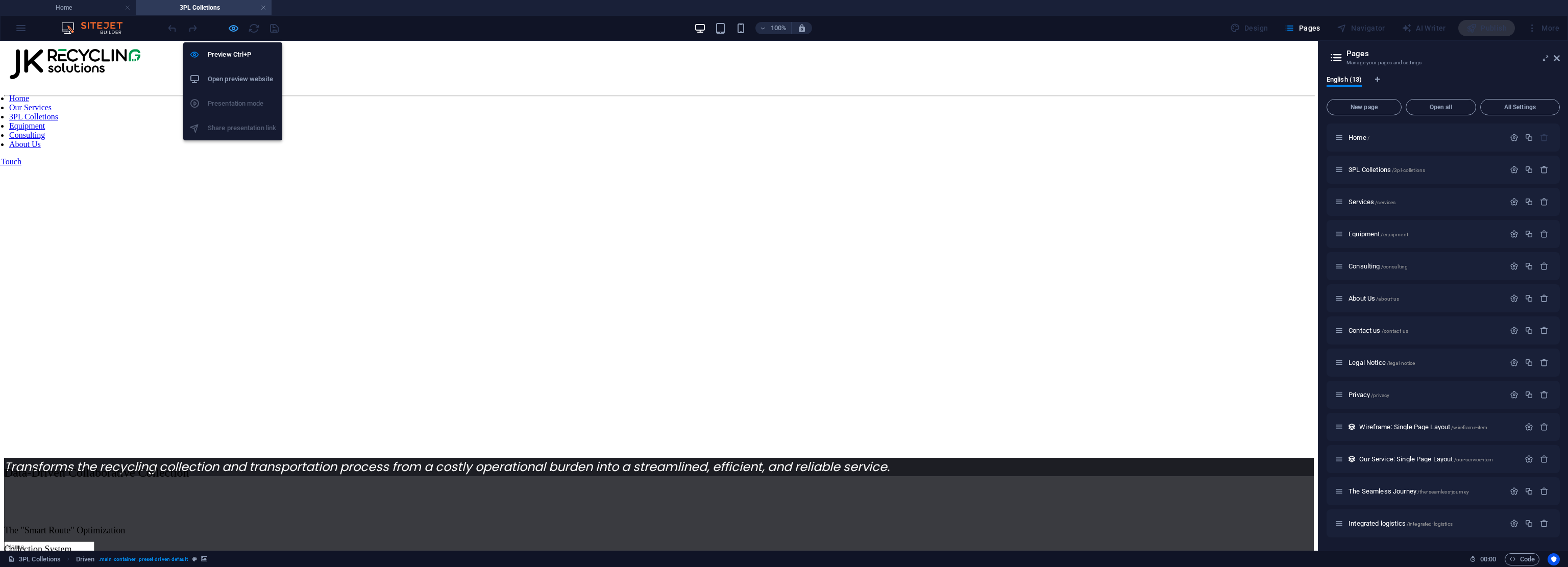
click at [234, 32] on icon "button" at bounding box center [233, 28] width 12 height 12
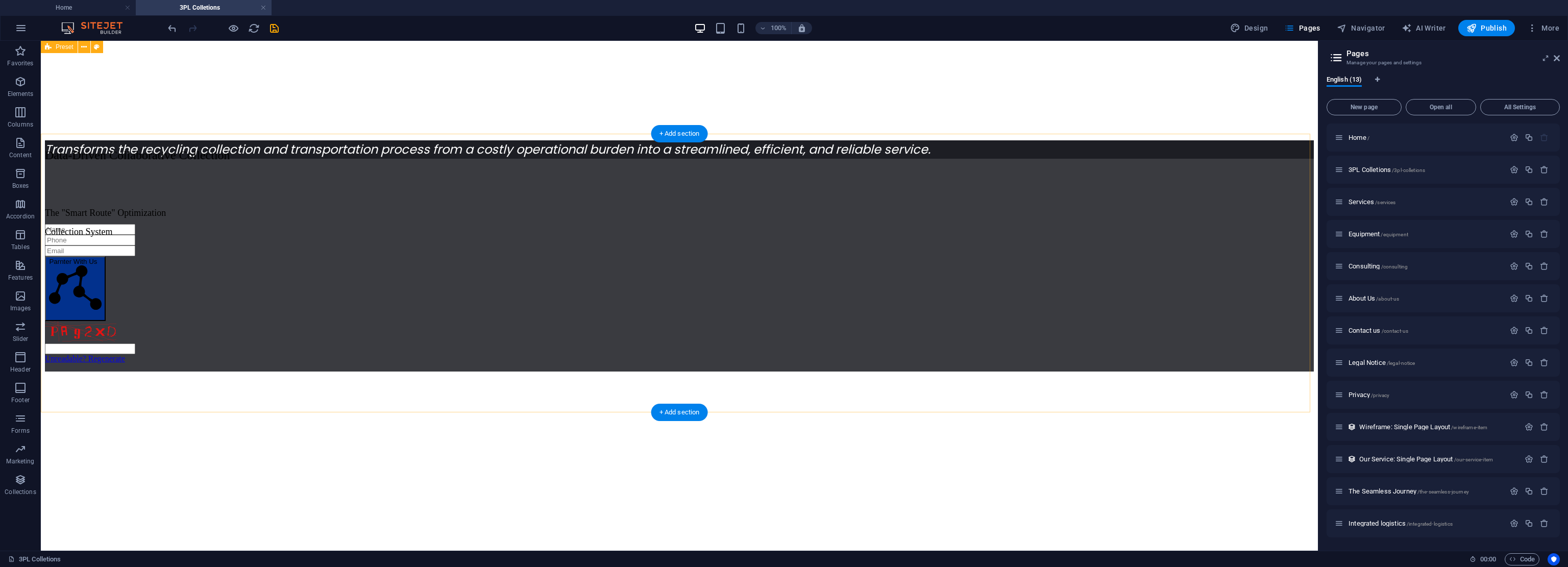
drag, startPoint x: 262, startPoint y: 305, endPoint x: 267, endPoint y: 279, distance: 26.5
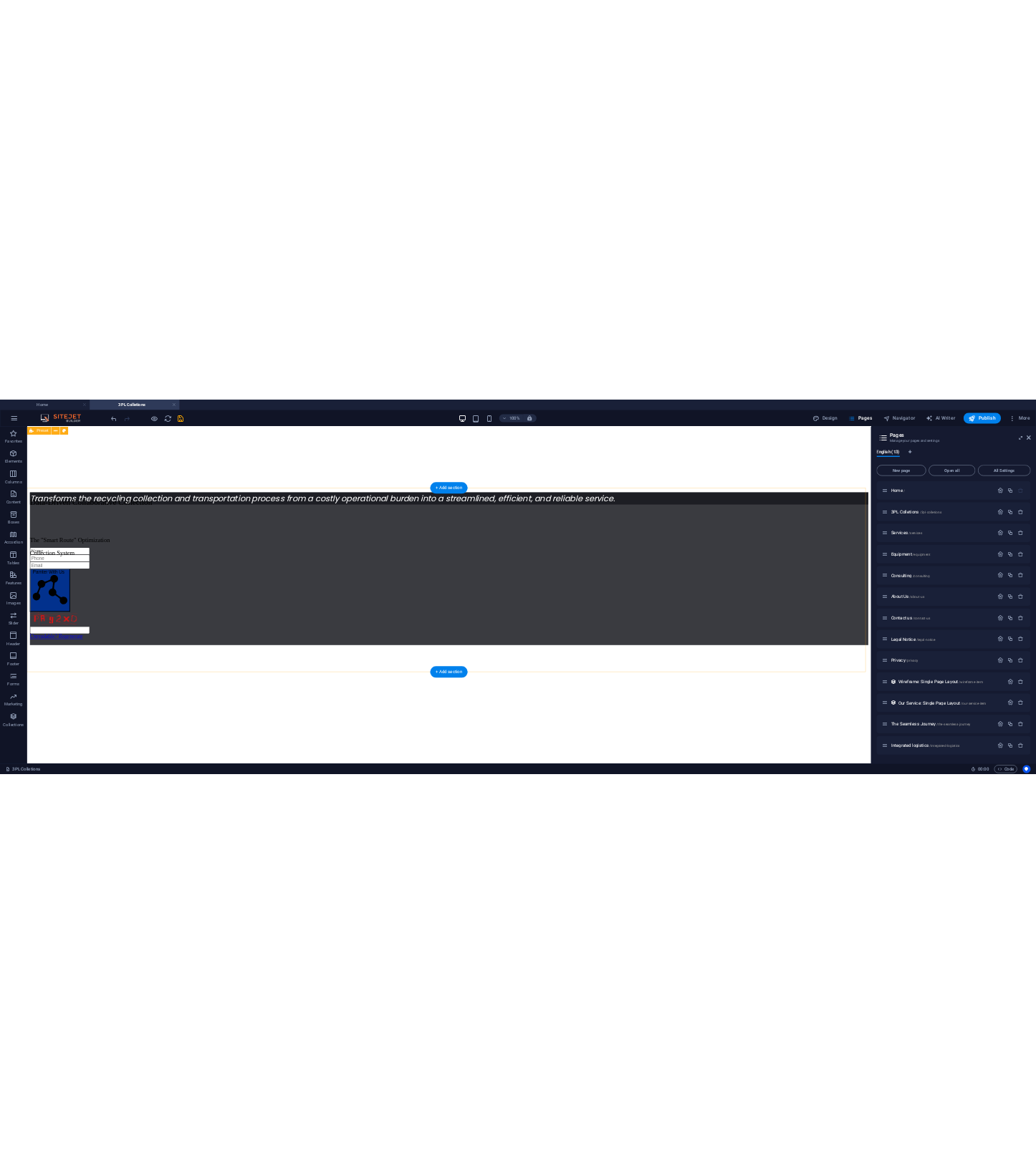
scroll to position [426, 0]
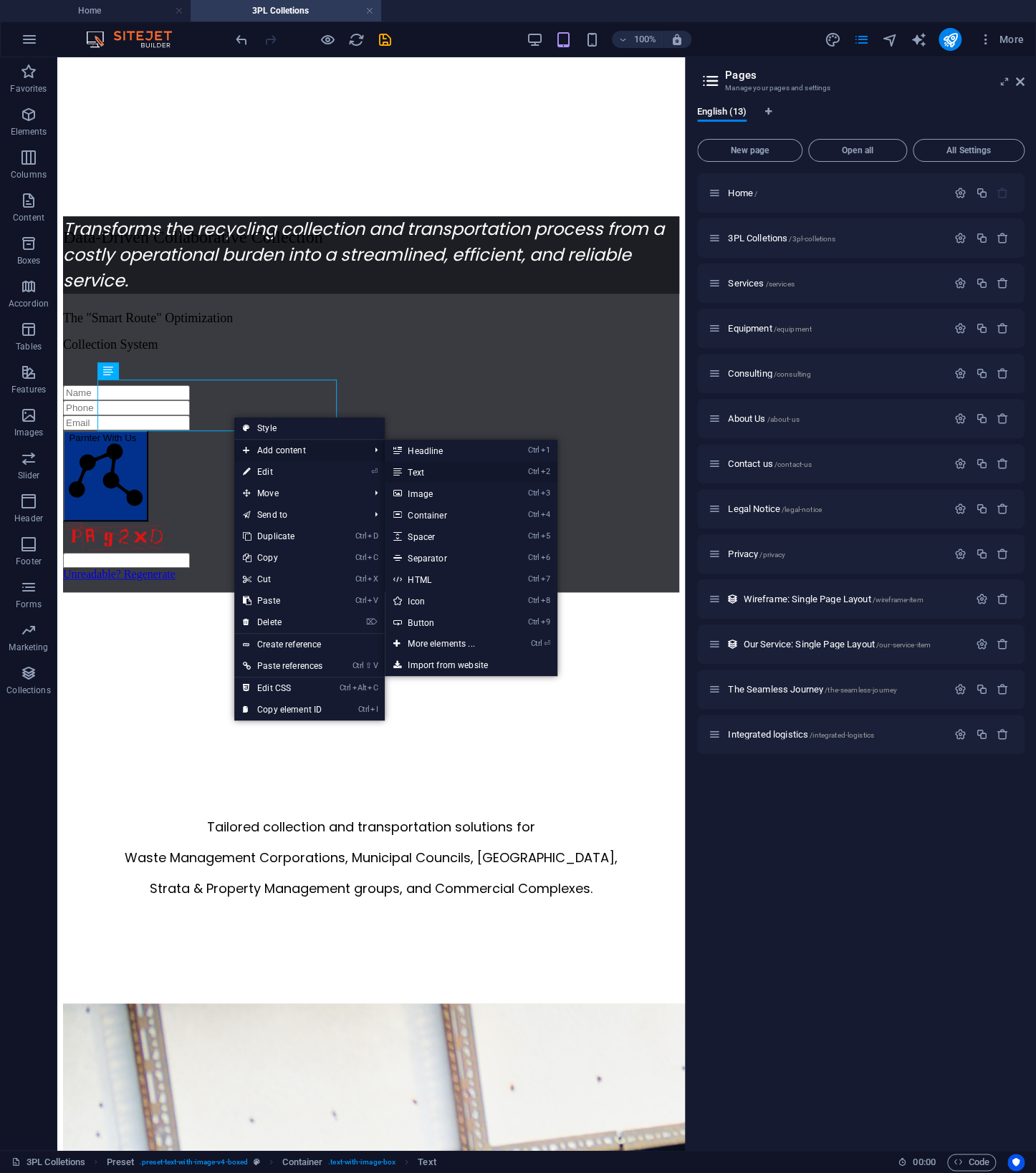
click at [438, 474] on link "Ctrl 2 Text" at bounding box center [444, 472] width 119 height 21
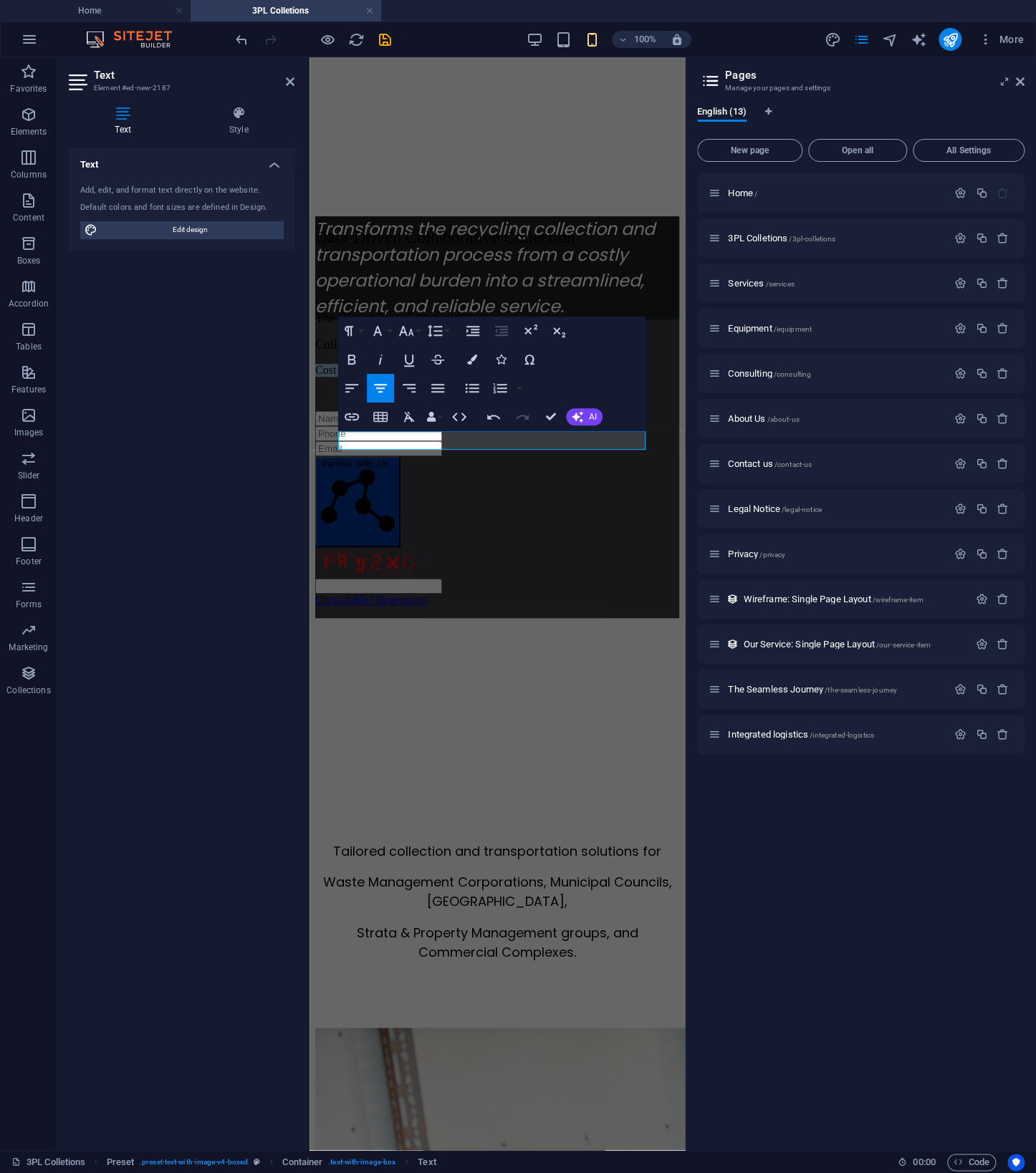
drag, startPoint x: 634, startPoint y: 441, endPoint x: 296, endPoint y: 441, distance: 338.0
click at [416, 333] on button "Font Size" at bounding box center [409, 331] width 27 height 28
click at [424, 487] on link "18" at bounding box center [421, 487] width 51 height 21
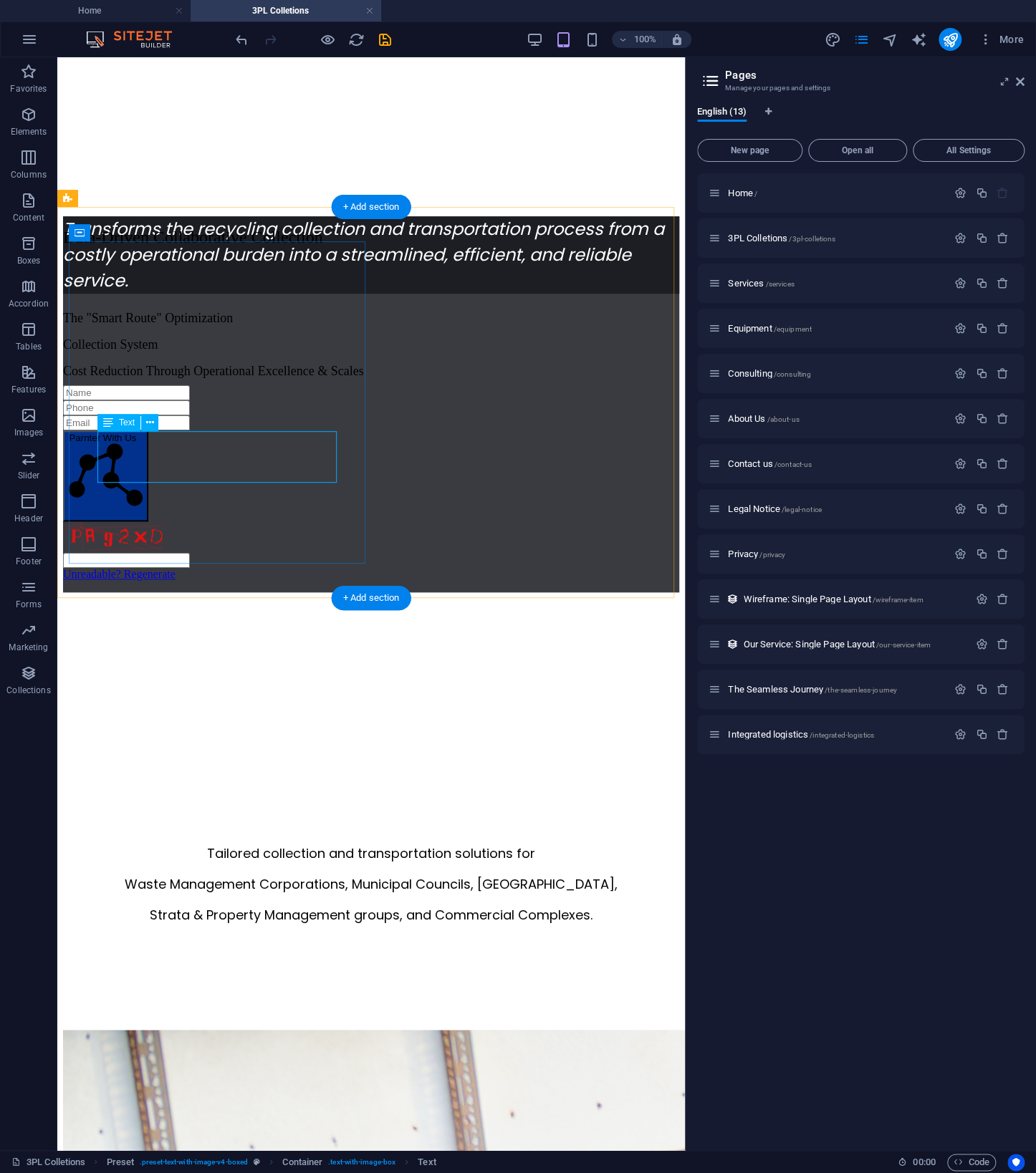
click at [223, 379] on div "Cost Reduction Through Operational Excellence & Scales" at bounding box center [371, 371] width 616 height 15
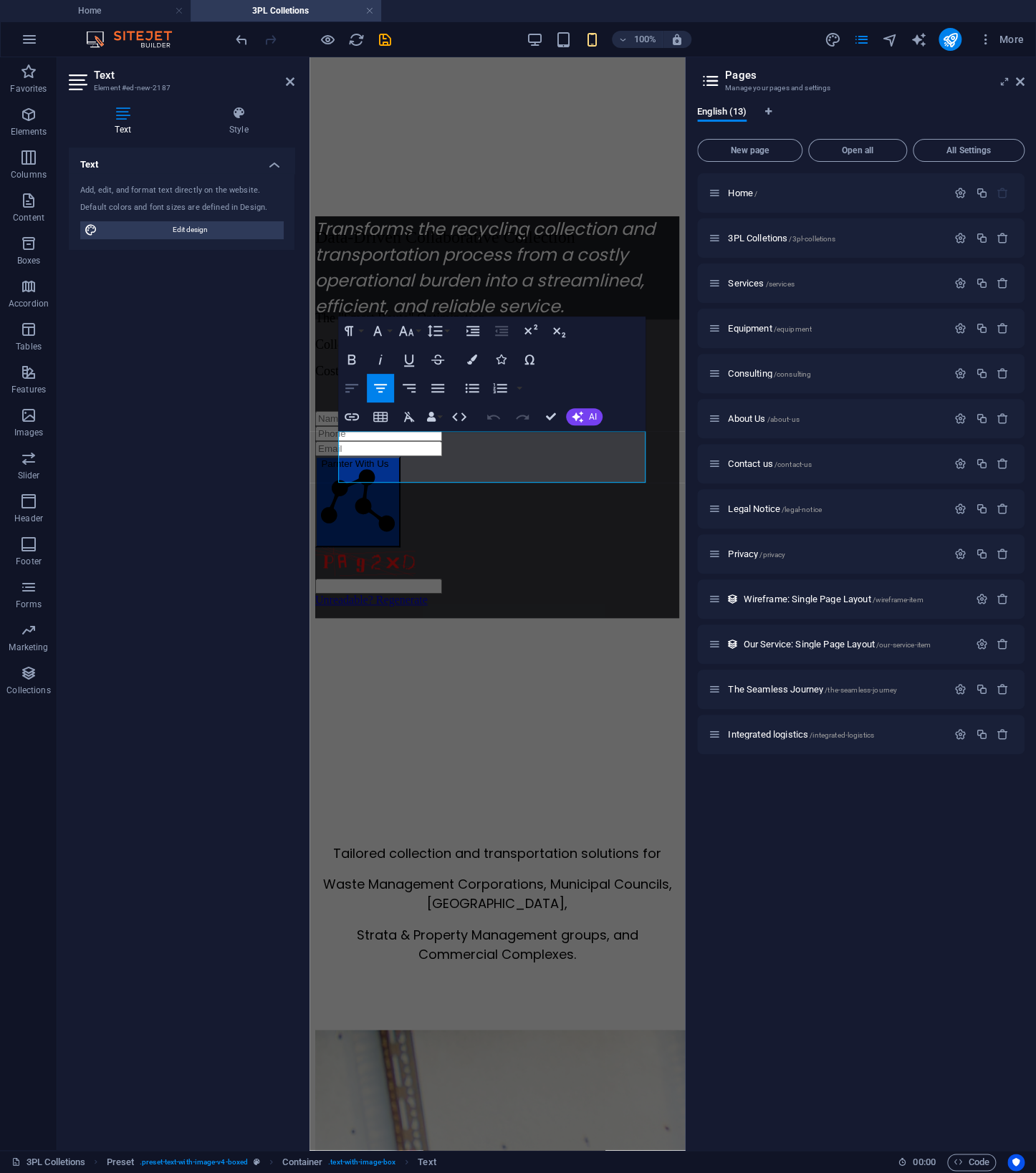
click at [356, 389] on icon "button" at bounding box center [351, 387] width 17 height 17
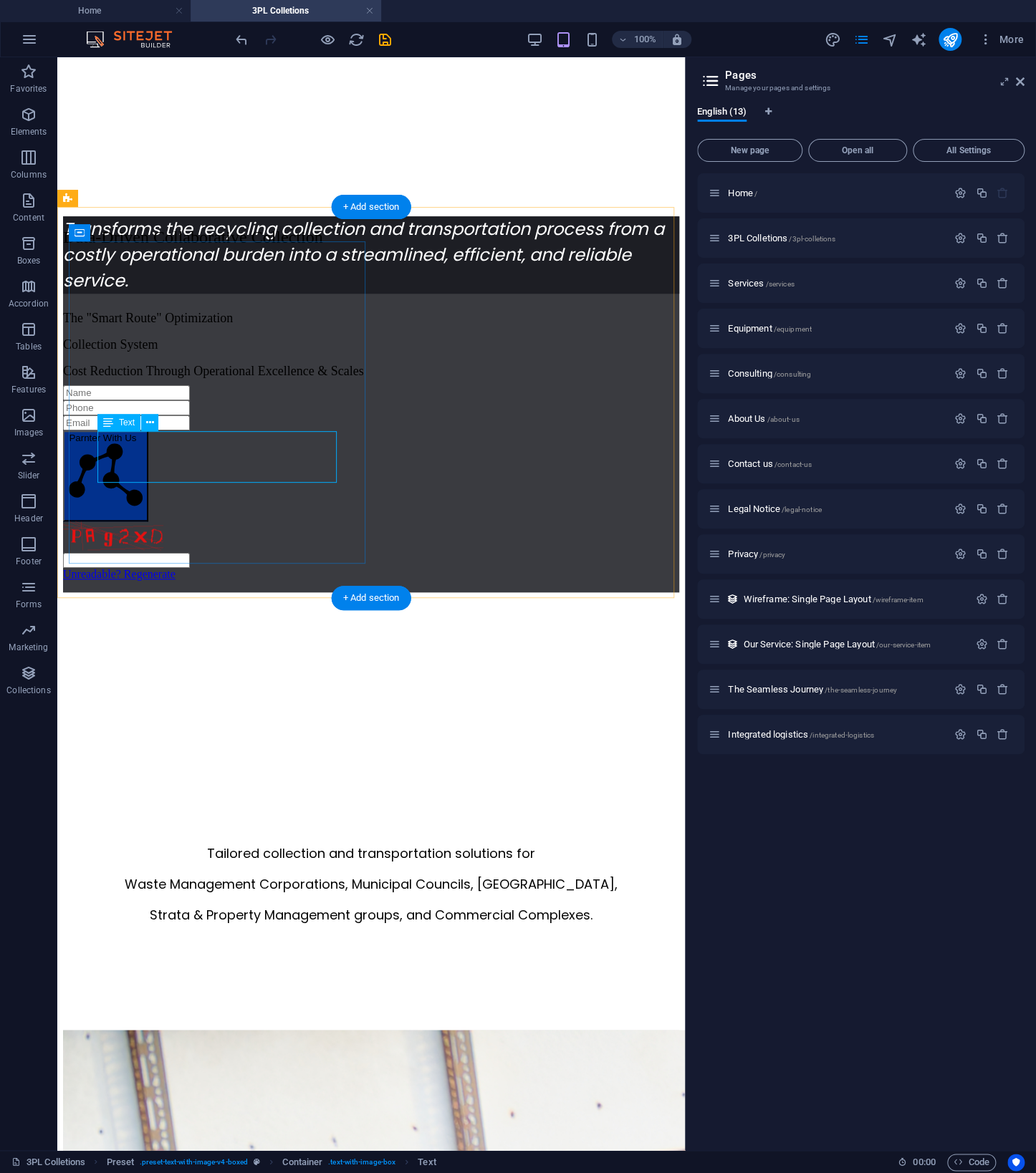
click at [127, 379] on div "Cost Reduction Through Operational Excellence & Scales" at bounding box center [371, 371] width 616 height 15
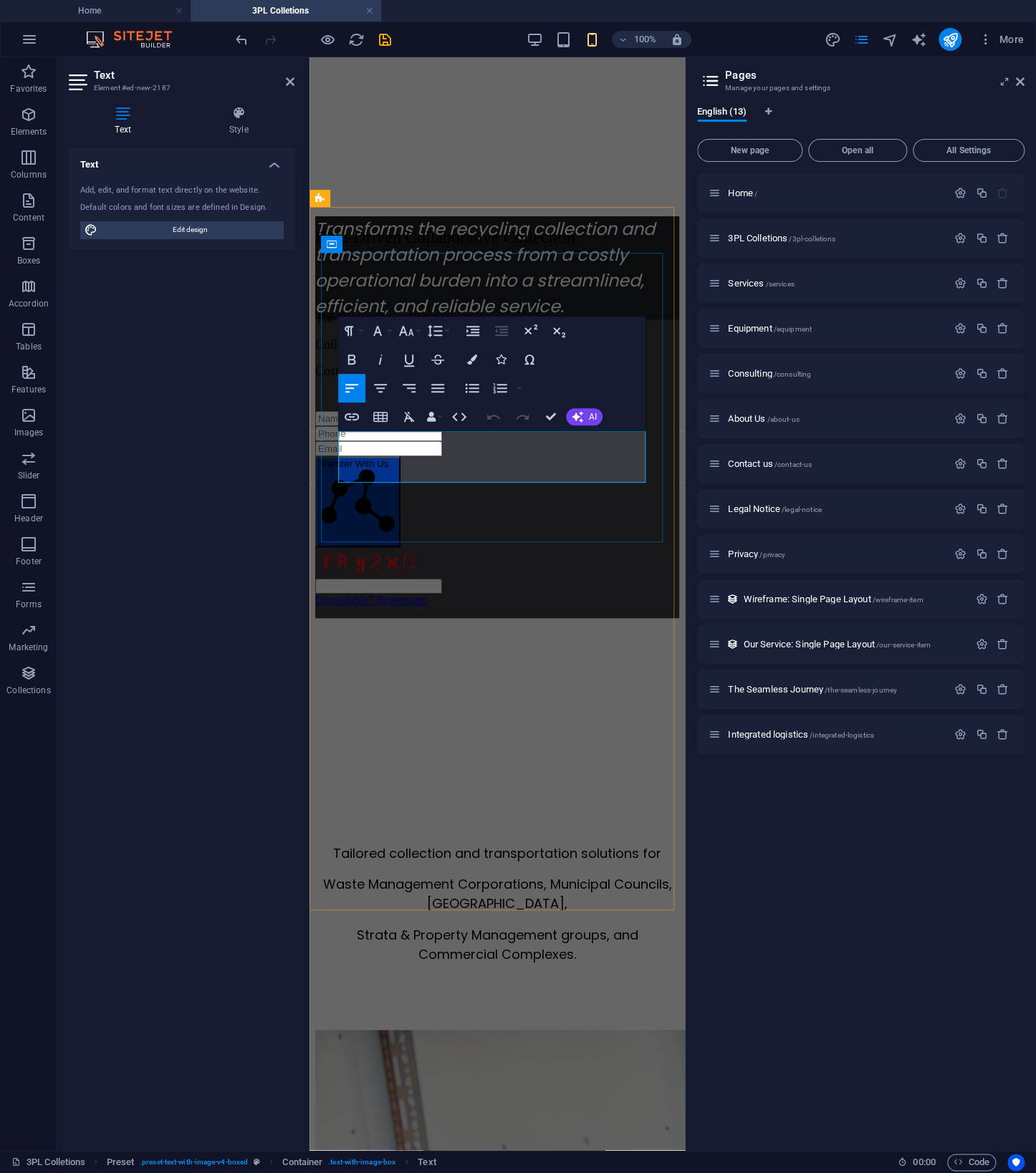
click at [341, 379] on span "Cost Reduction Through Operational Excellence & Scales" at bounding box center [465, 371] width 301 height 14
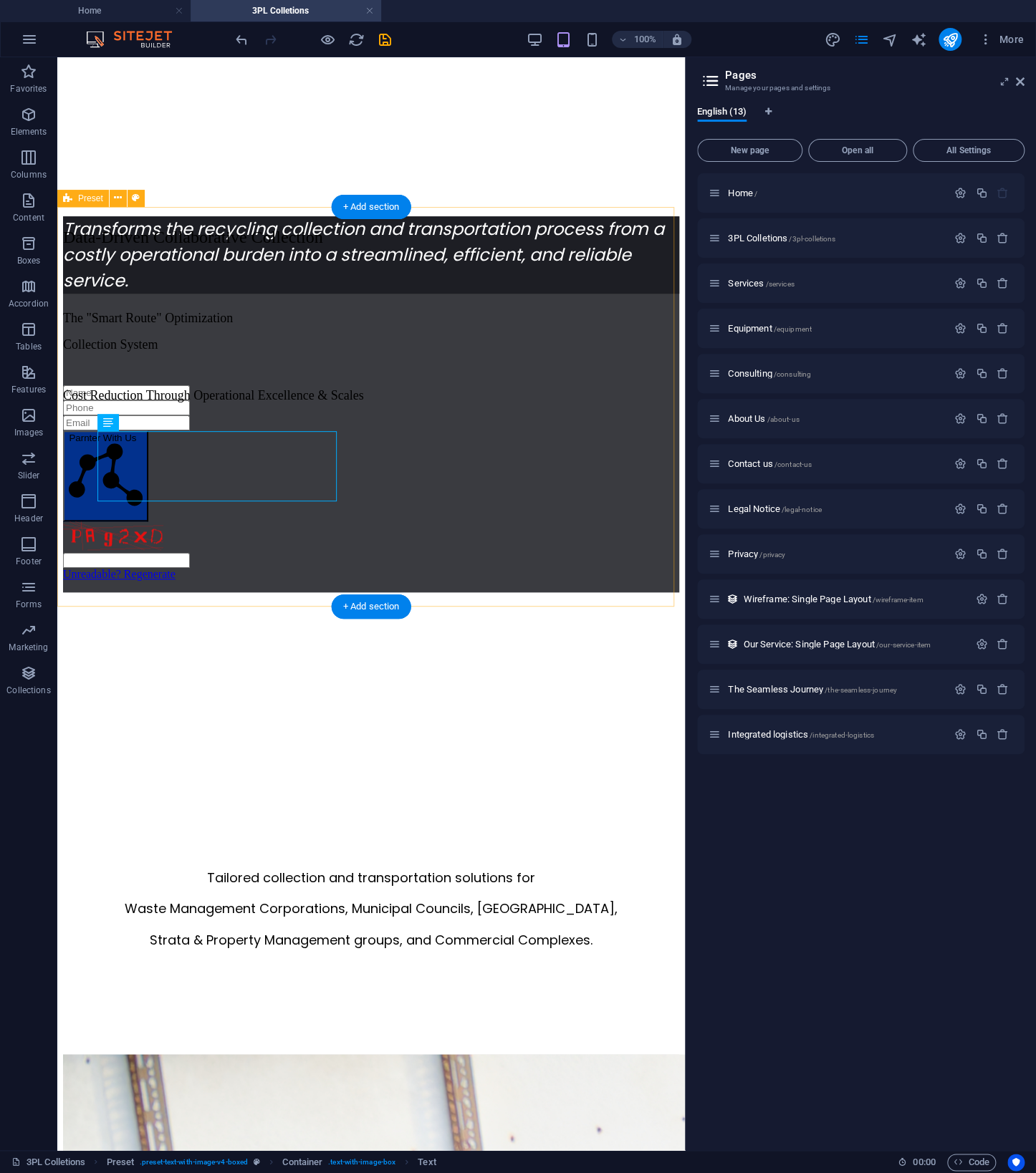
click at [575, 580] on div "Data-Driven Collaborative Collection The "Smart Route" Optimization Collection …" at bounding box center [371, 502] width 616 height 551
click at [1020, 83] on icon at bounding box center [1020, 81] width 9 height 12
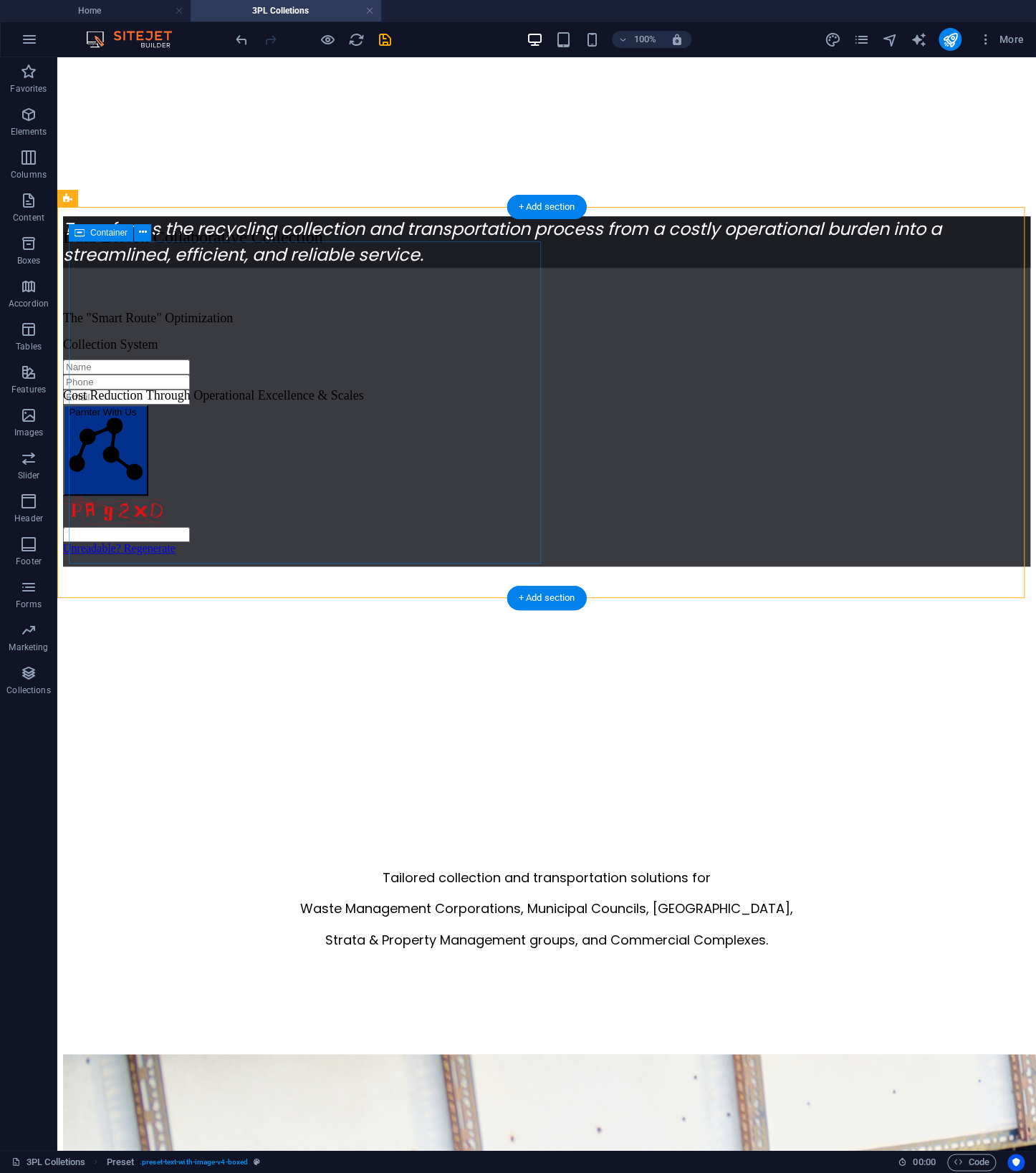
click at [313, 457] on div "Data-Driven Collaborative Collection The "Smart Route" Optimization Collection …" at bounding box center [546, 341] width 967 height 229
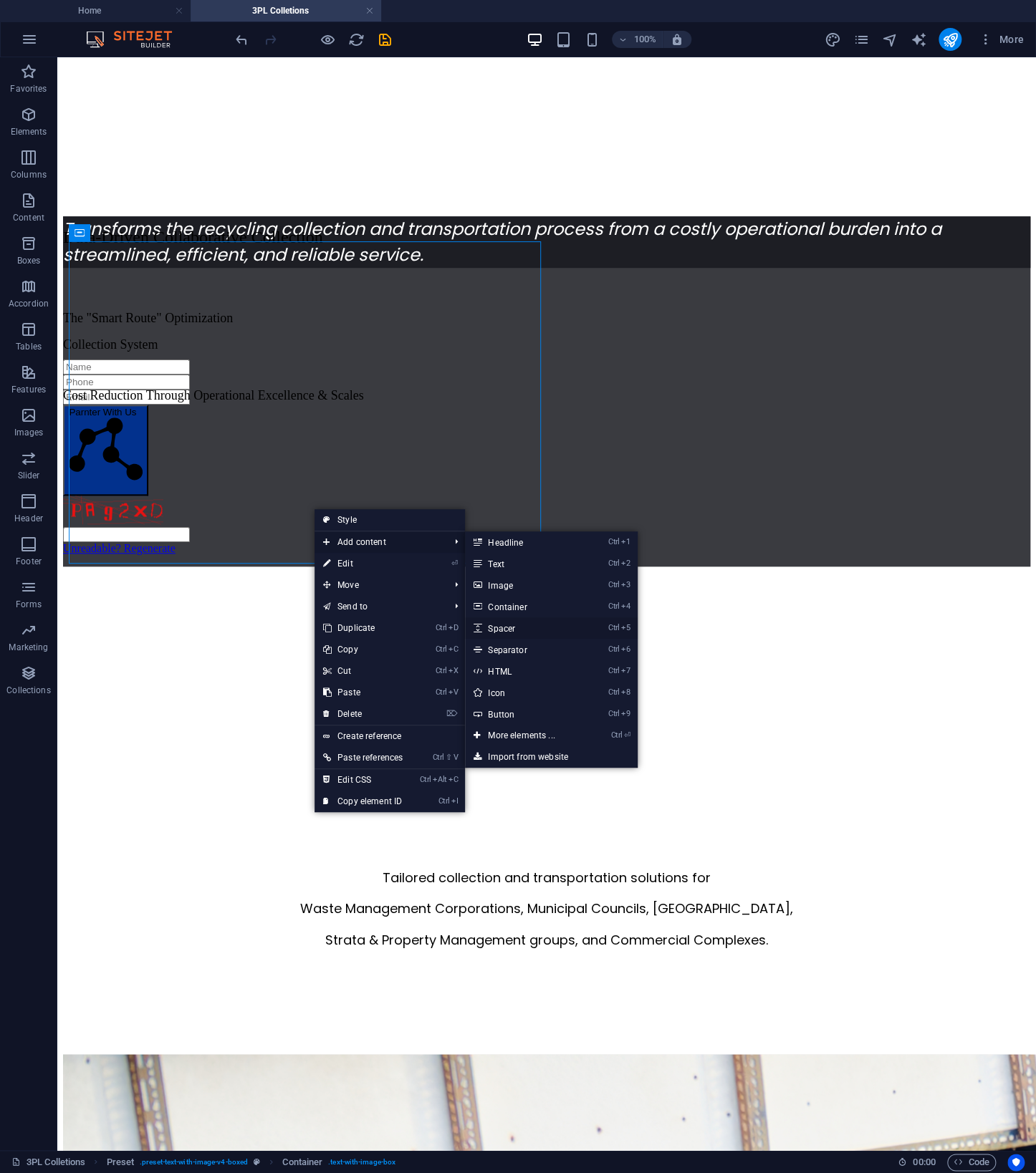
click at [525, 632] on link "Ctrl 5 Spacer" at bounding box center [525, 628] width 119 height 21
select select "px"
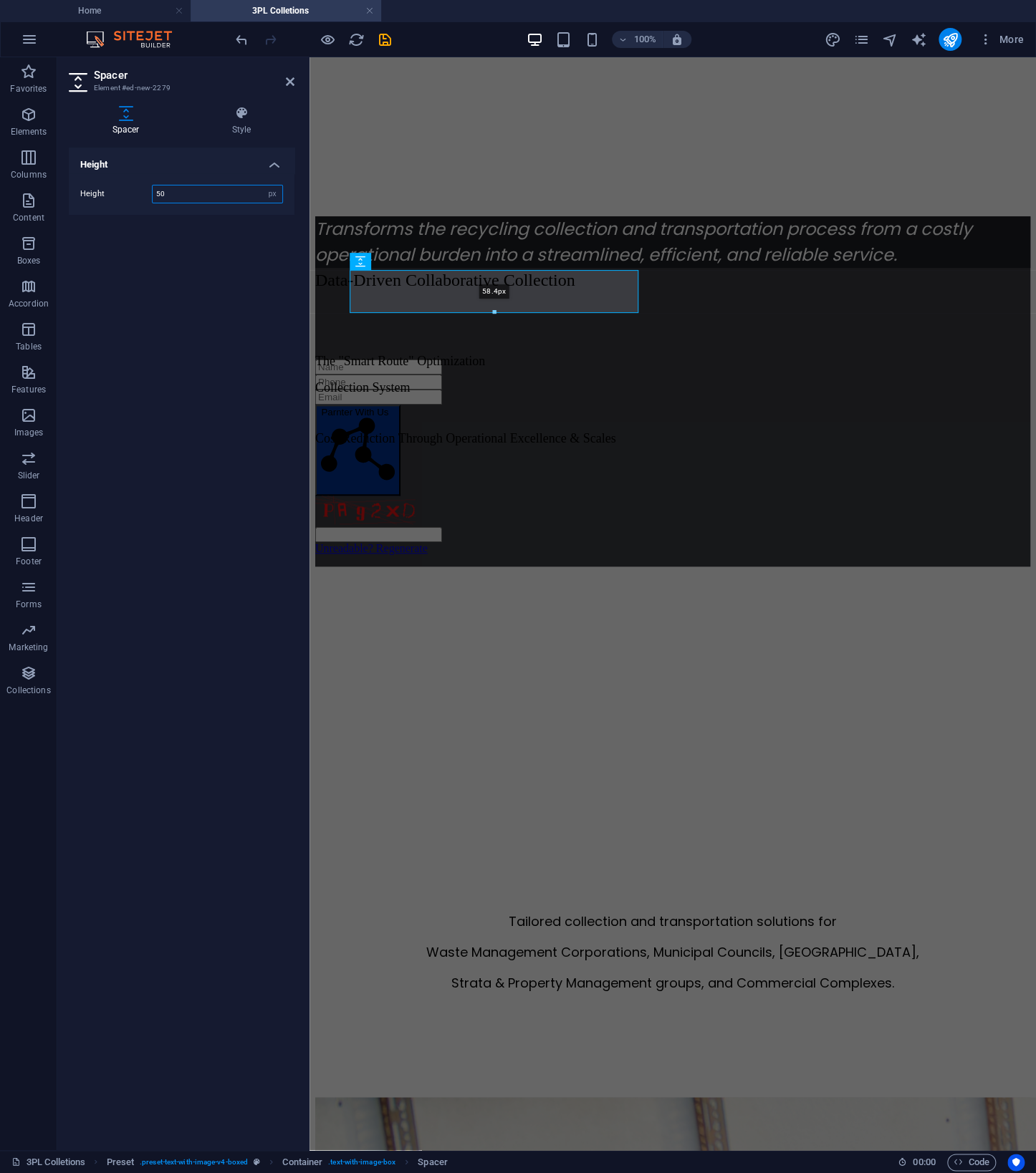
click at [493, 310] on div at bounding box center [494, 313] width 288 height 5
type input "58"
click at [808, 499] on figure at bounding box center [672, 499] width 715 height 0
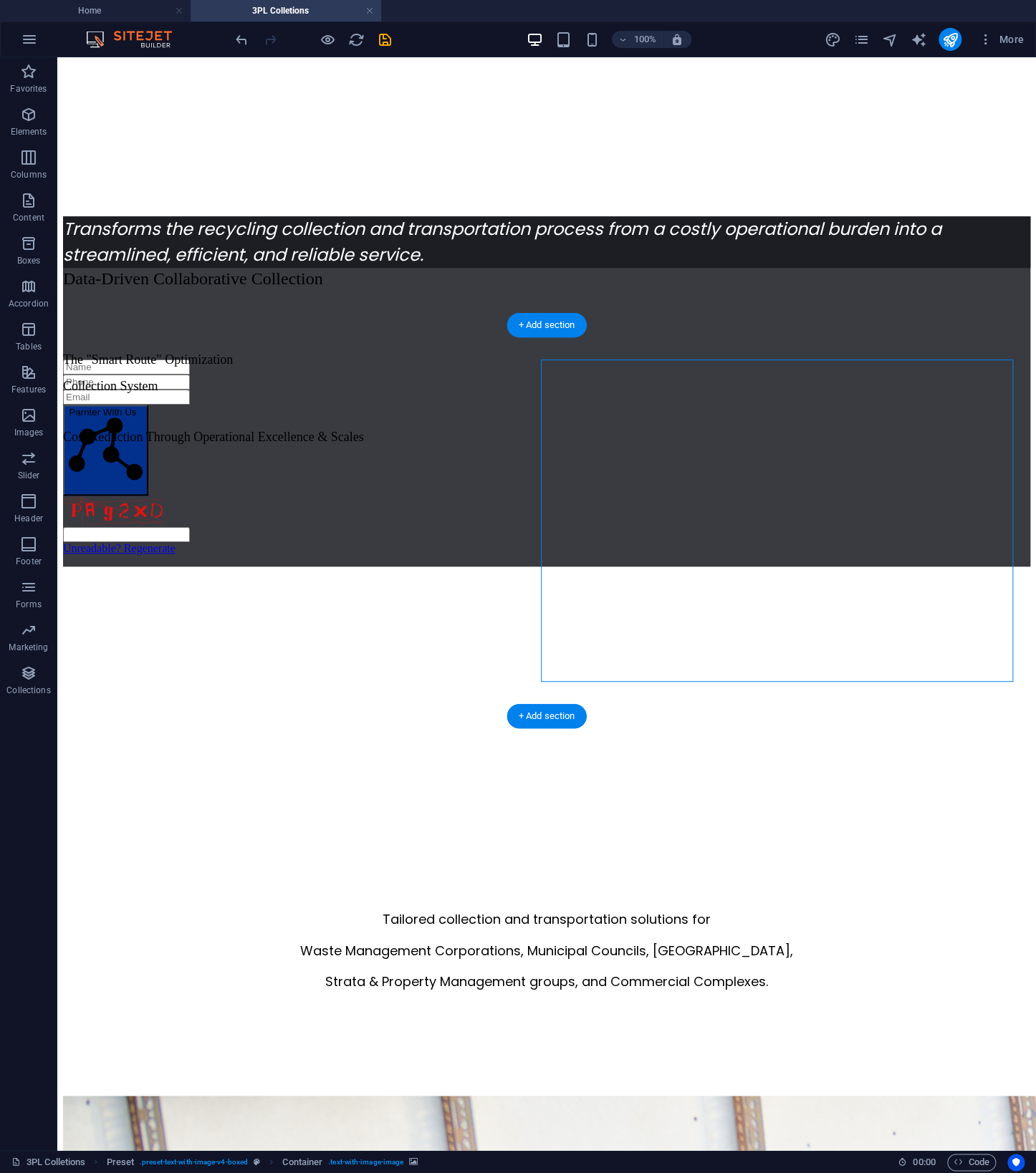
scroll to position [0, 0]
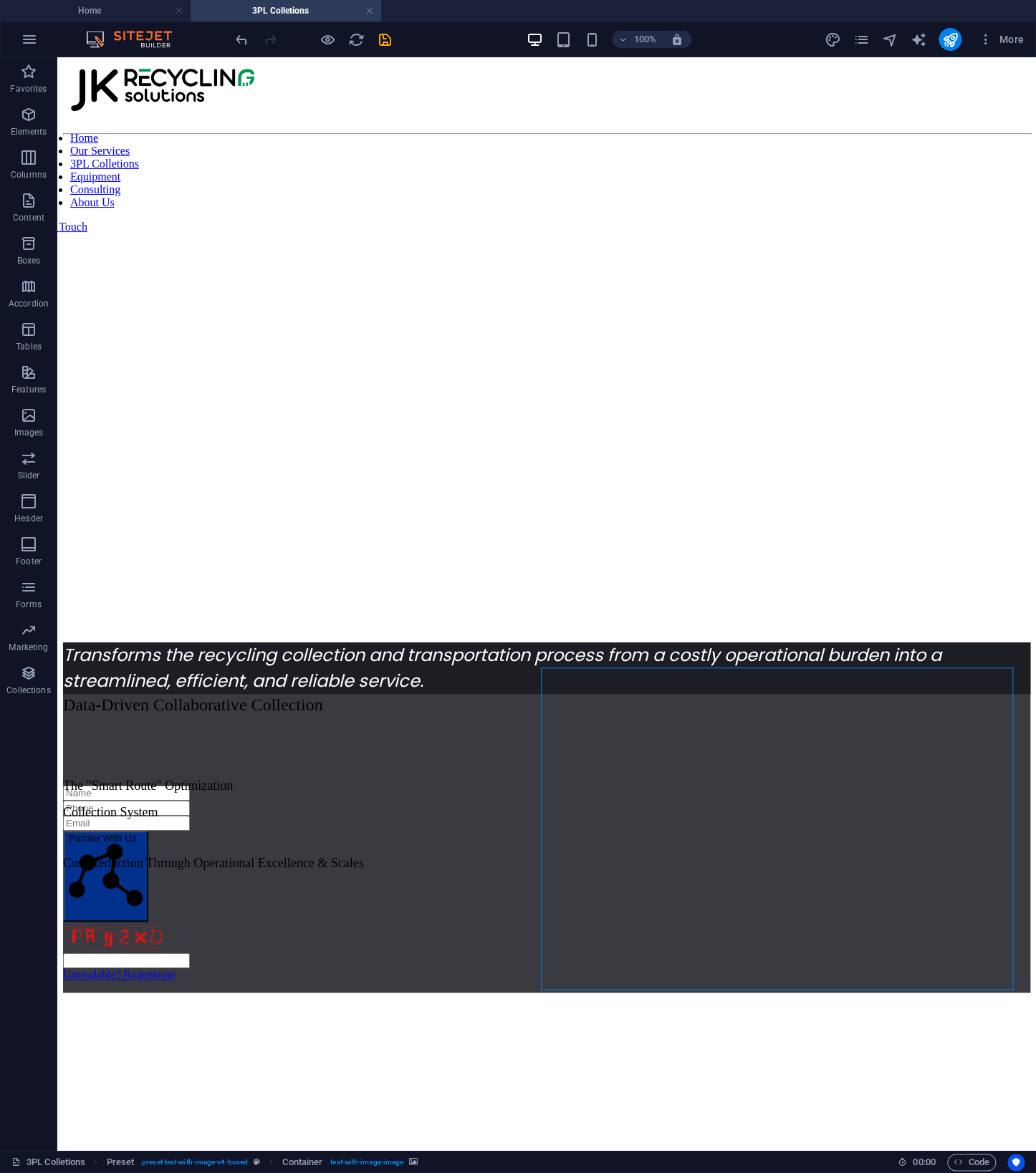
click at [316, 40] on div at bounding box center [312, 40] width 160 height 23
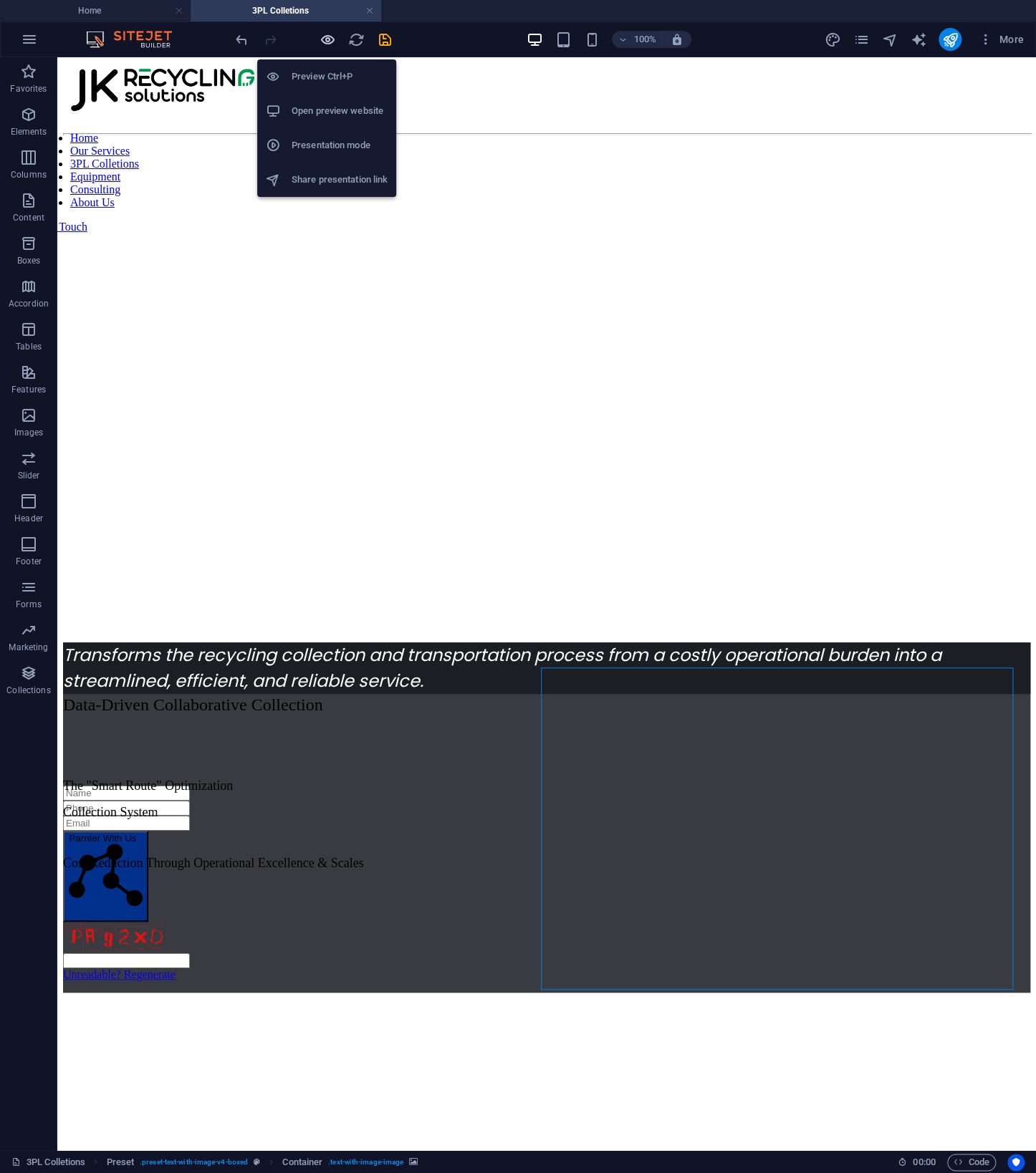
click at [322, 40] on icon "button" at bounding box center [327, 40] width 17 height 17
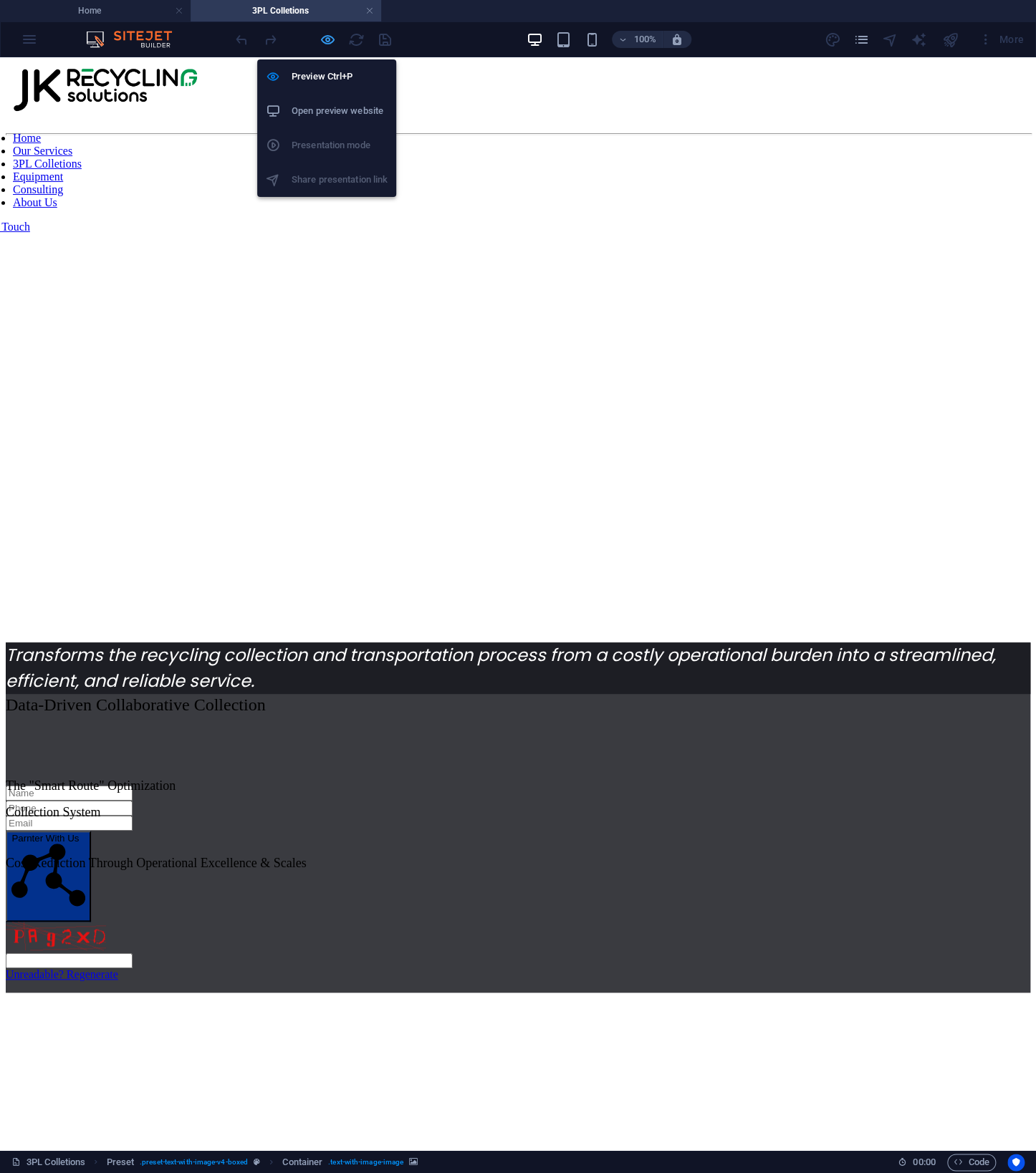
click at [322, 40] on icon "button" at bounding box center [327, 40] width 17 height 17
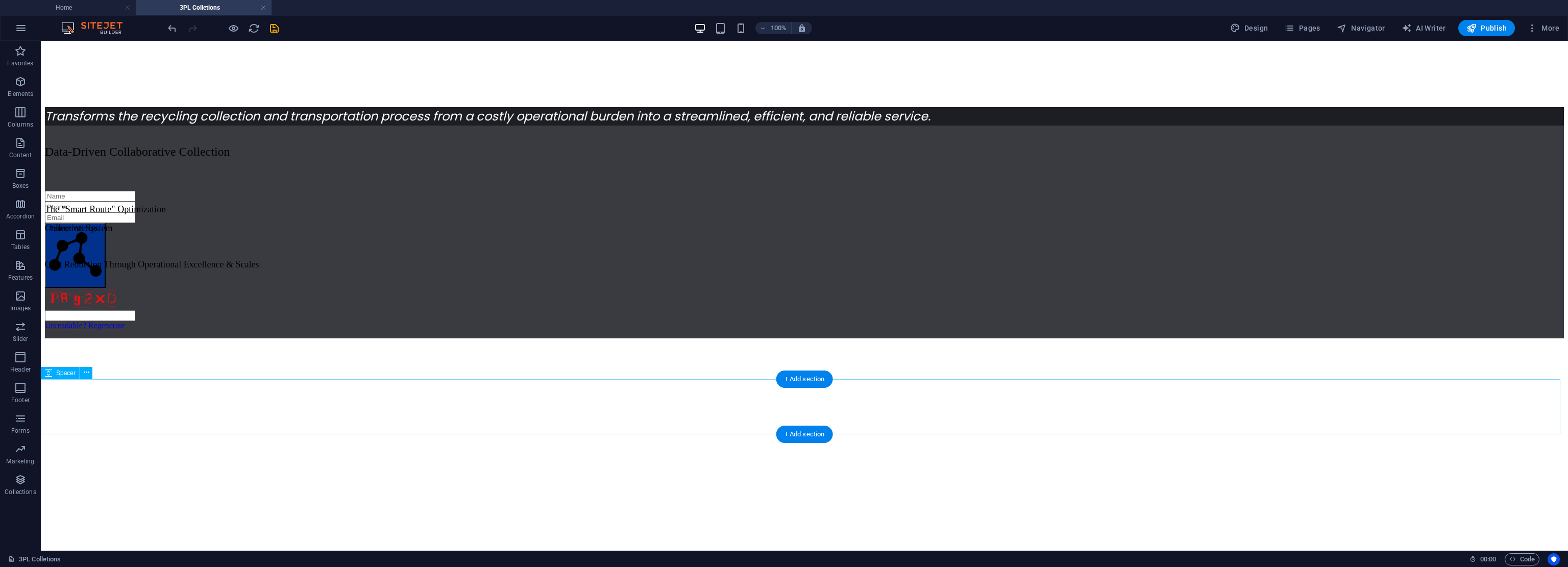
scroll to position [403, 0]
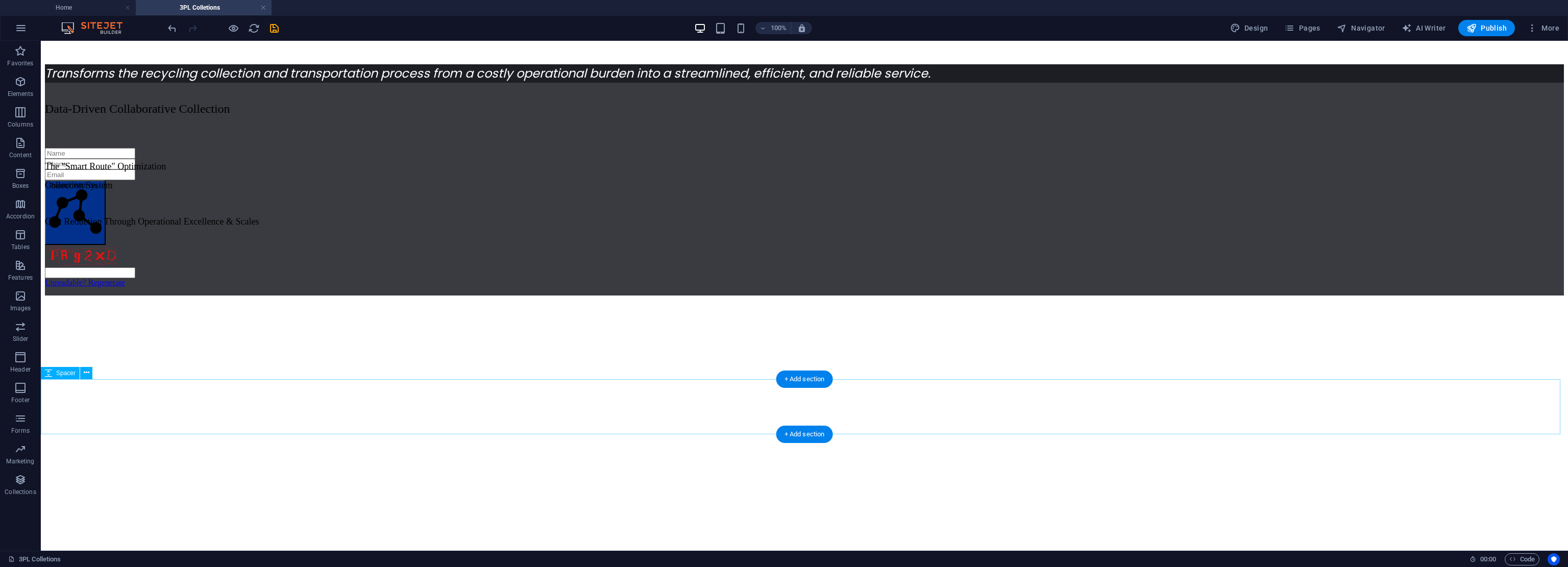
drag, startPoint x: 1405, startPoint y: 345, endPoint x: 1394, endPoint y: 396, distance: 52.2
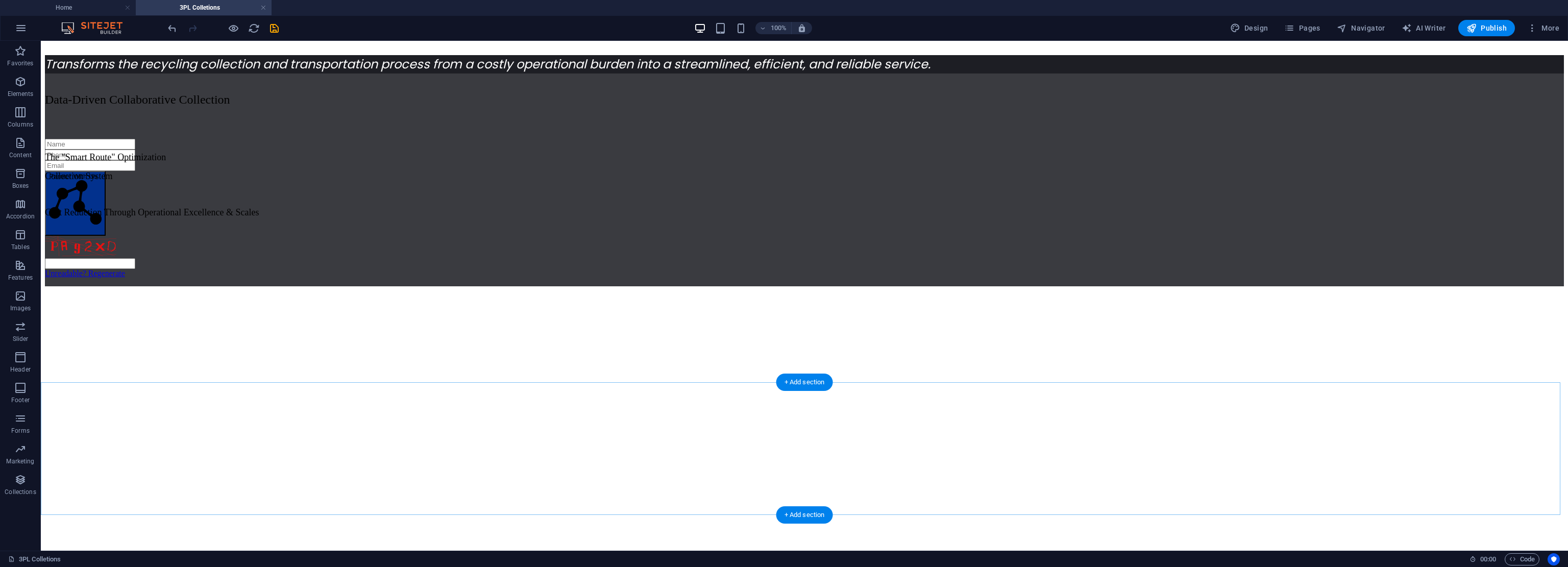
scroll to position [839, 0]
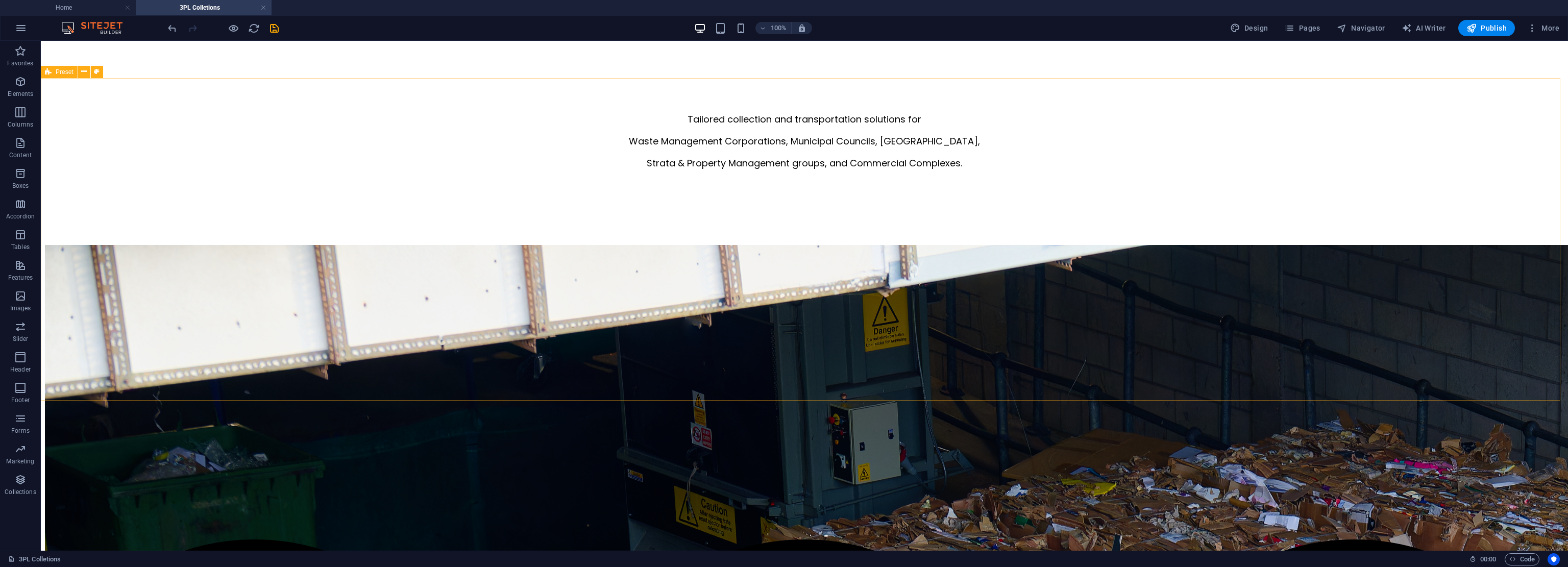
click at [69, 71] on span "Preset" at bounding box center [64, 72] width 18 height 6
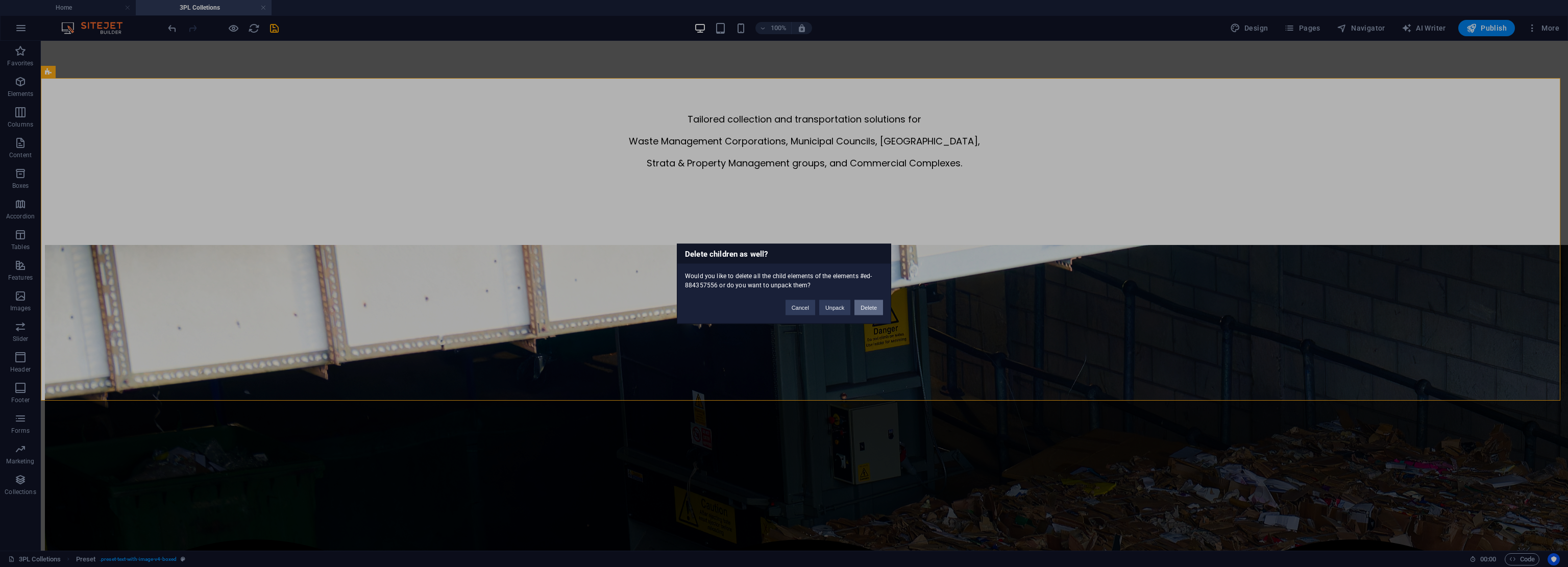
click at [738, 310] on button "Delete" at bounding box center [868, 307] width 28 height 15
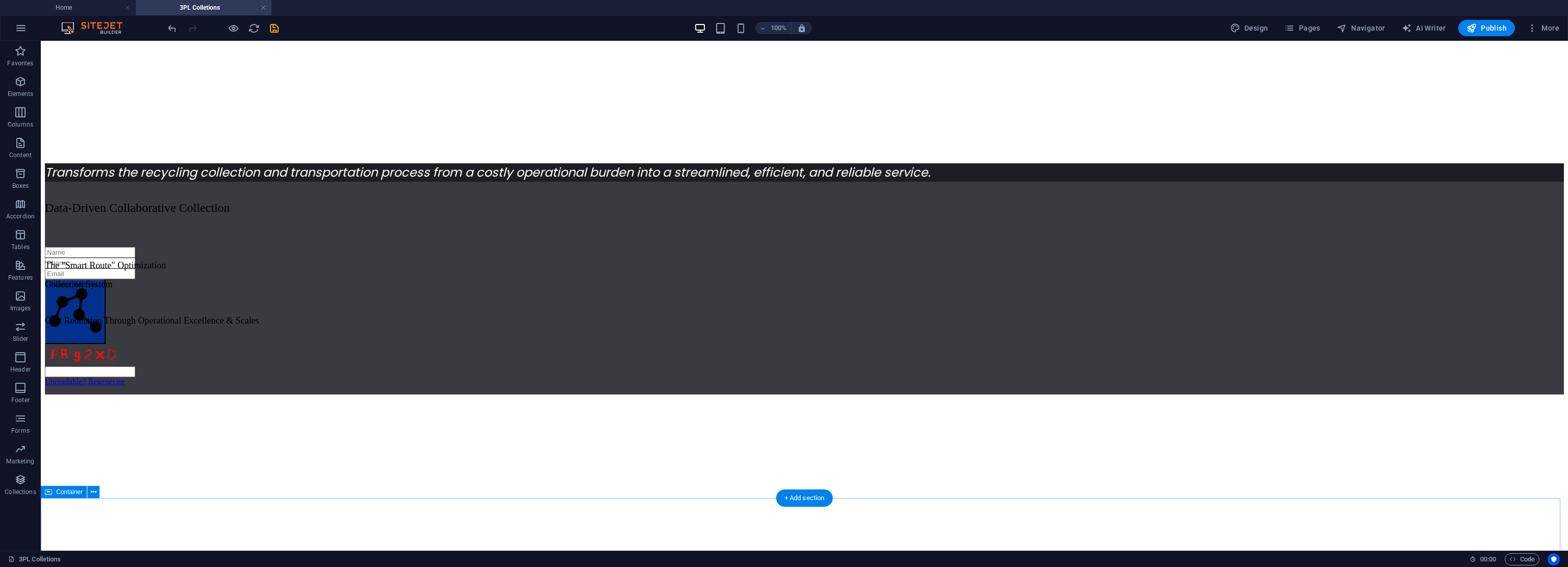
scroll to position [363, 0]
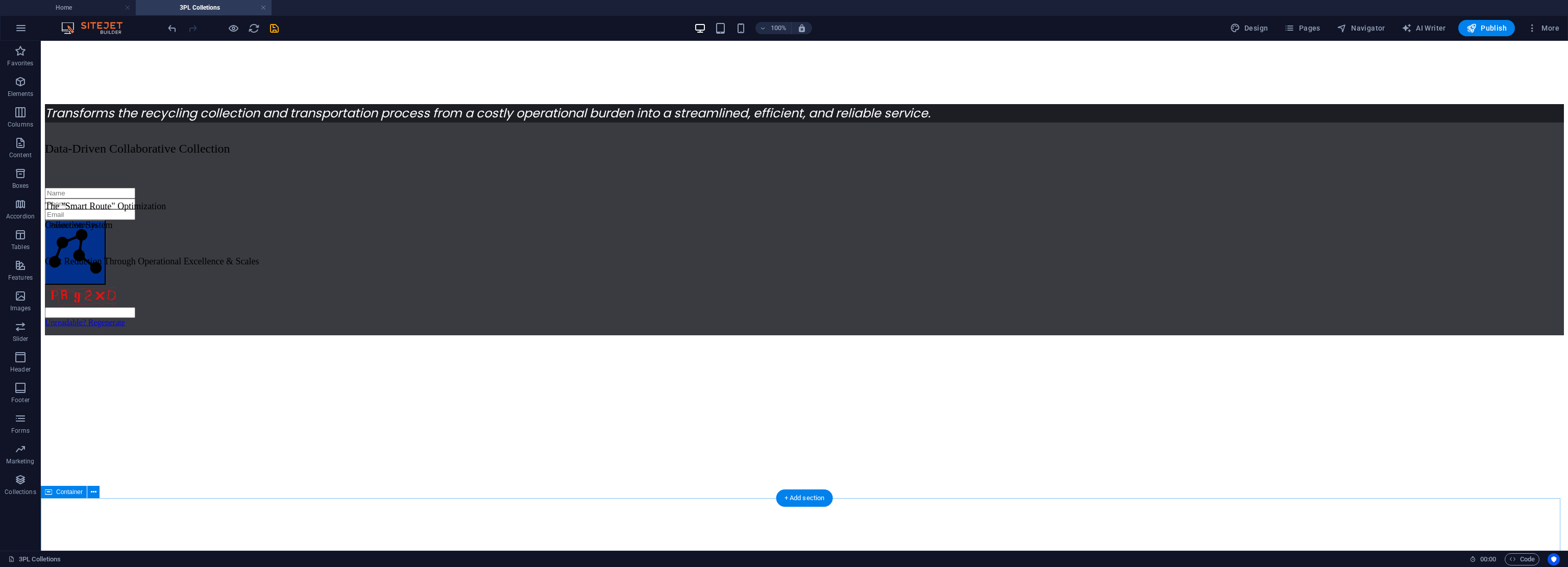
drag, startPoint x: 1311, startPoint y: 459, endPoint x: 1318, endPoint y: 518, distance: 59.4
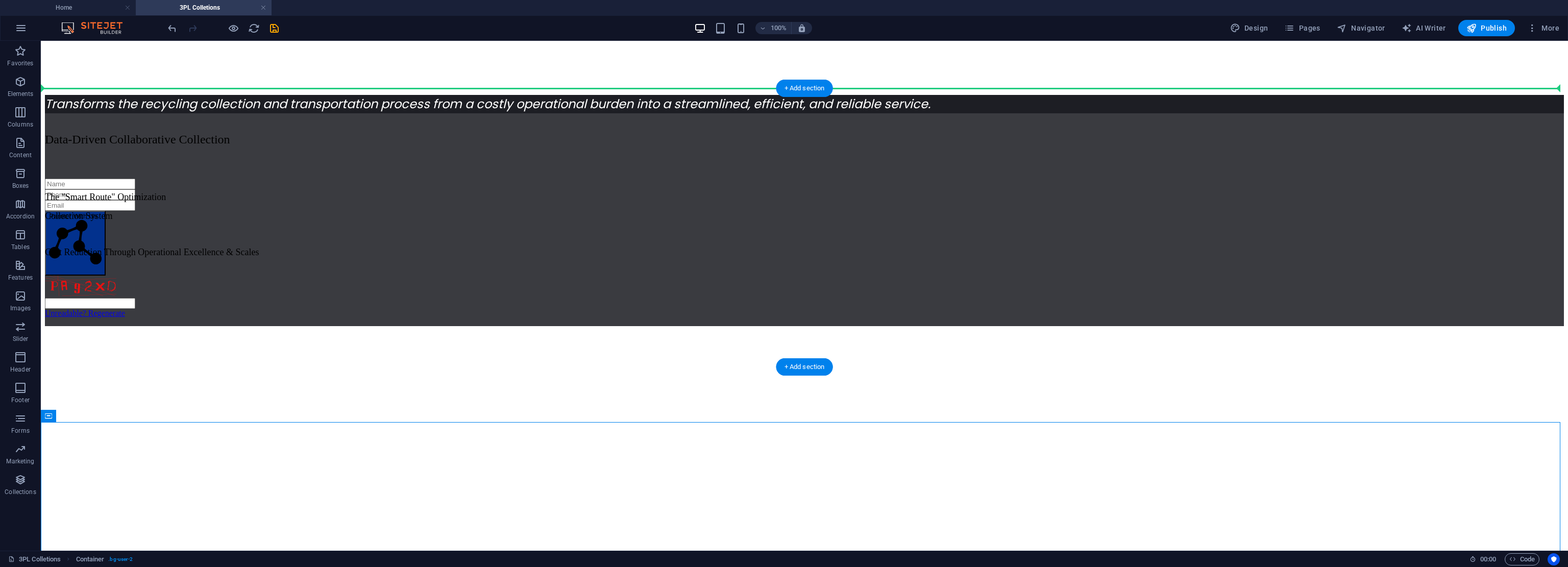
drag, startPoint x: 105, startPoint y: 455, endPoint x: 133, endPoint y: 142, distance: 314.2
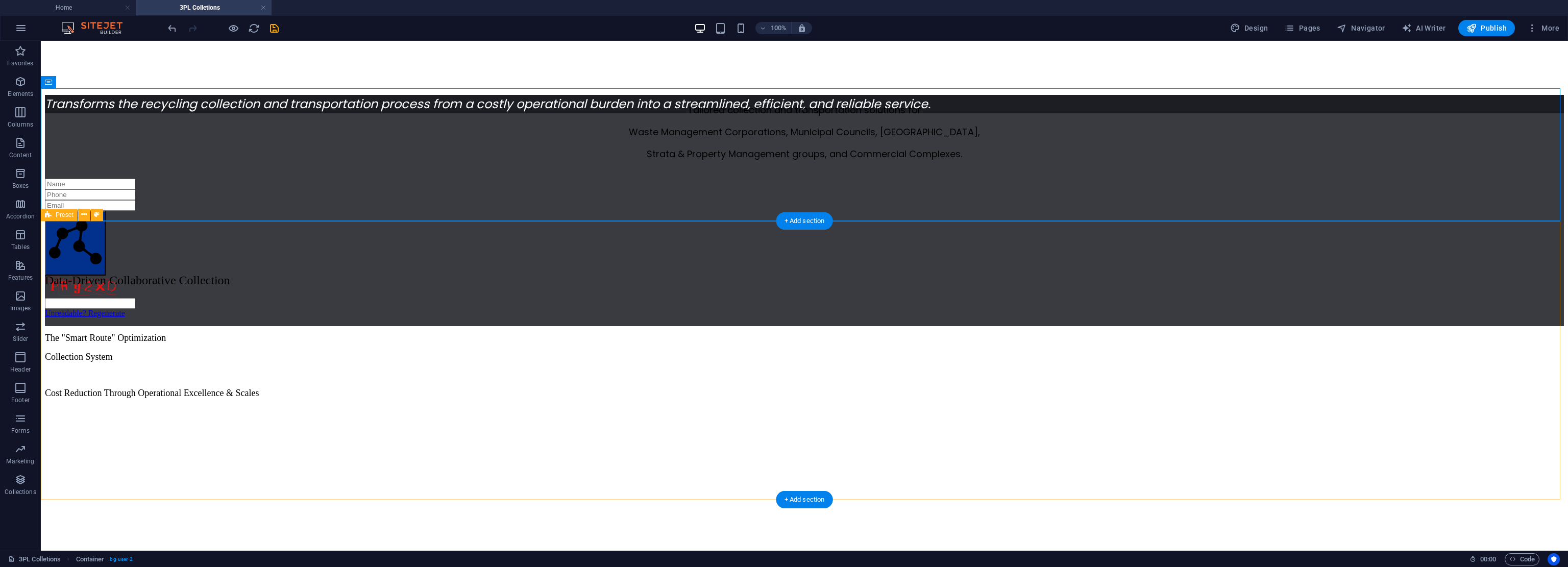
scroll to position [0, 0]
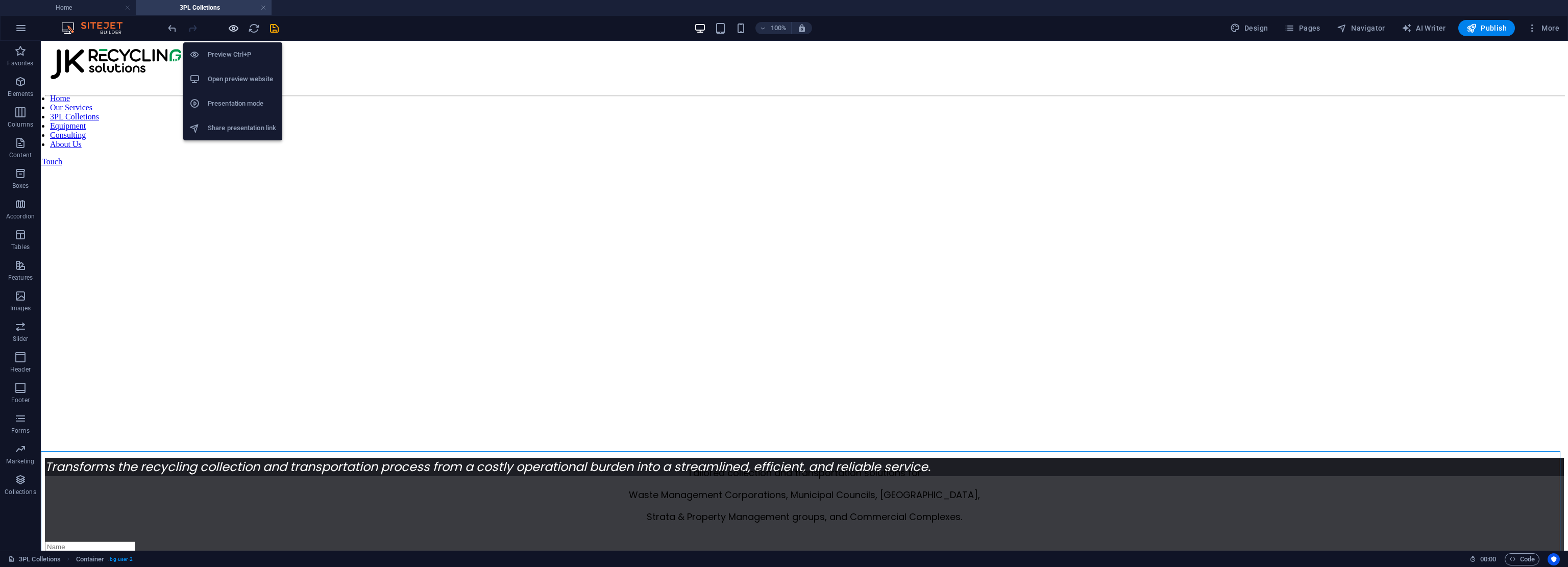
click at [235, 30] on icon "button" at bounding box center [233, 28] width 12 height 12
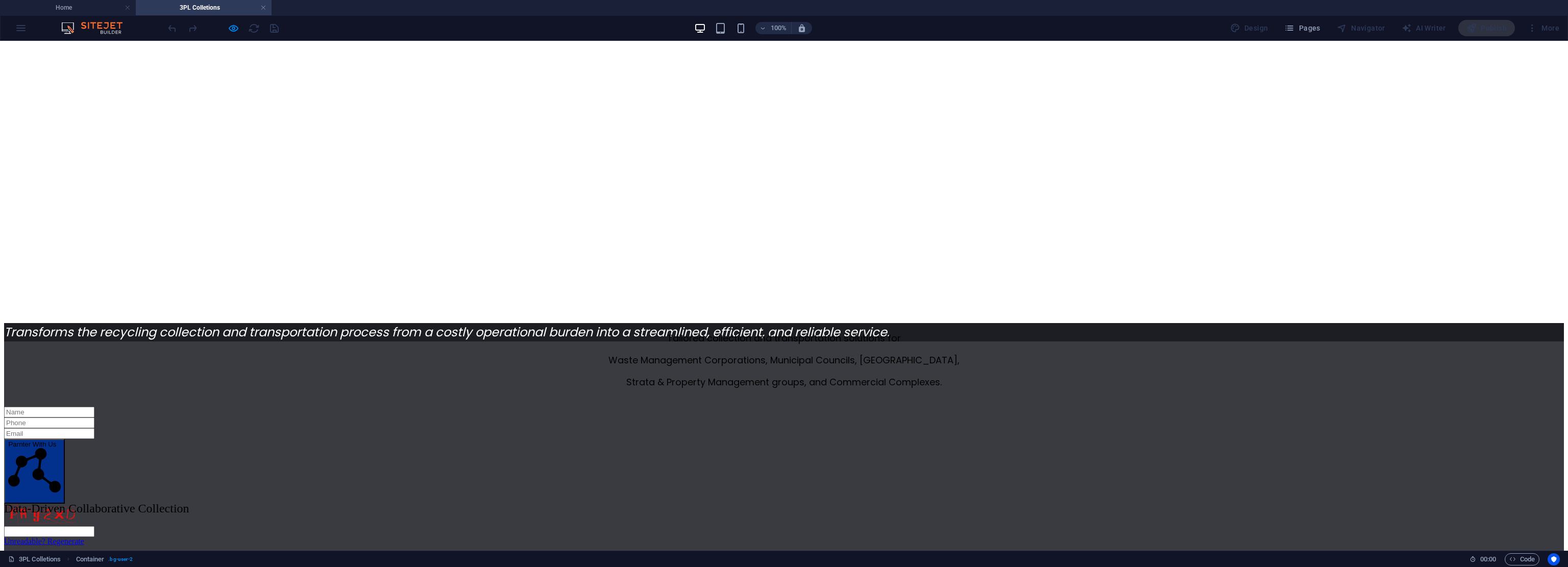
drag, startPoint x: 188, startPoint y: 326, endPoint x: 188, endPoint y: 332, distance: 6.0
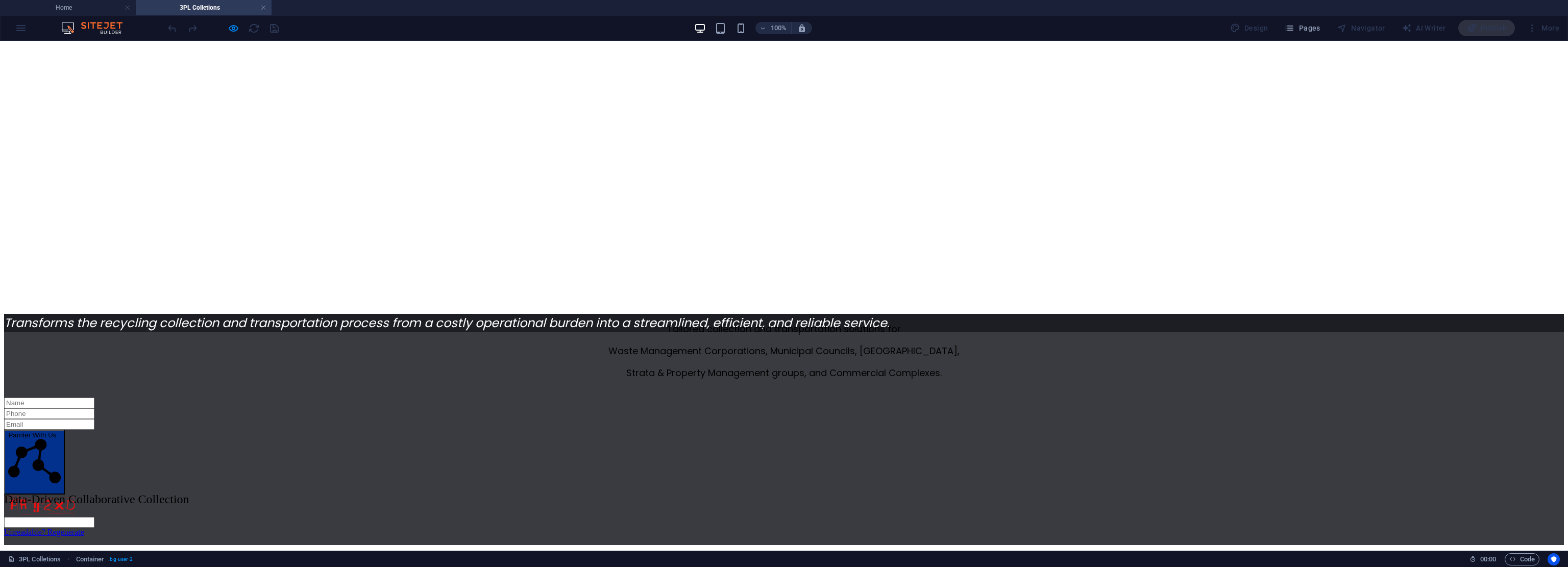
drag, startPoint x: 184, startPoint y: 336, endPoint x: 184, endPoint y: 315, distance: 21.0
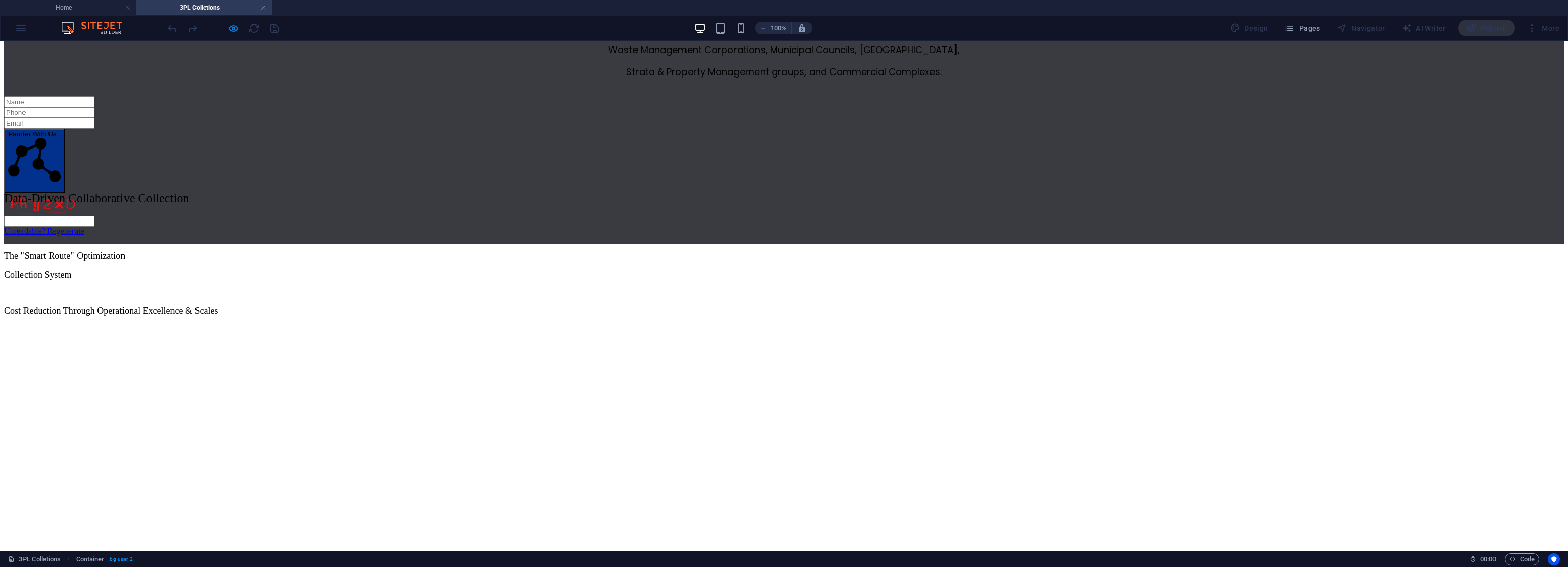
drag, startPoint x: 186, startPoint y: 239, endPoint x: 186, endPoint y: 311, distance: 72.0
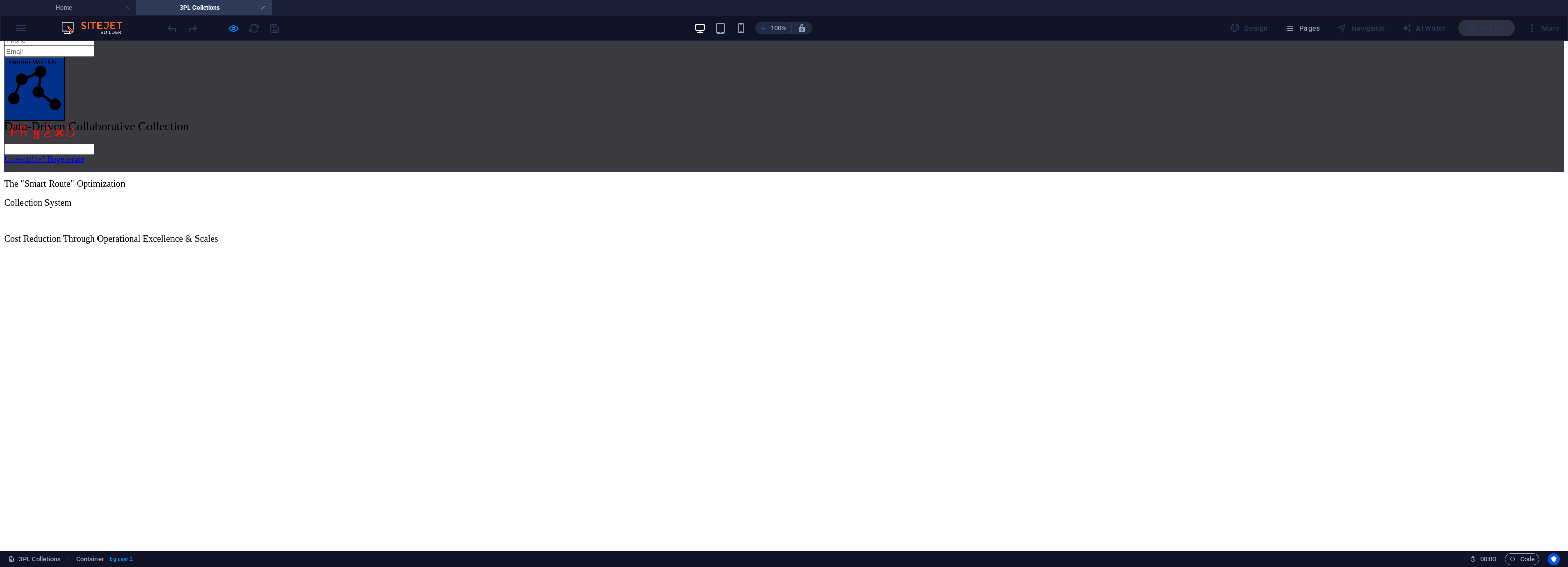
drag, startPoint x: 186, startPoint y: 311, endPoint x: 198, endPoint y: 380, distance: 70.0
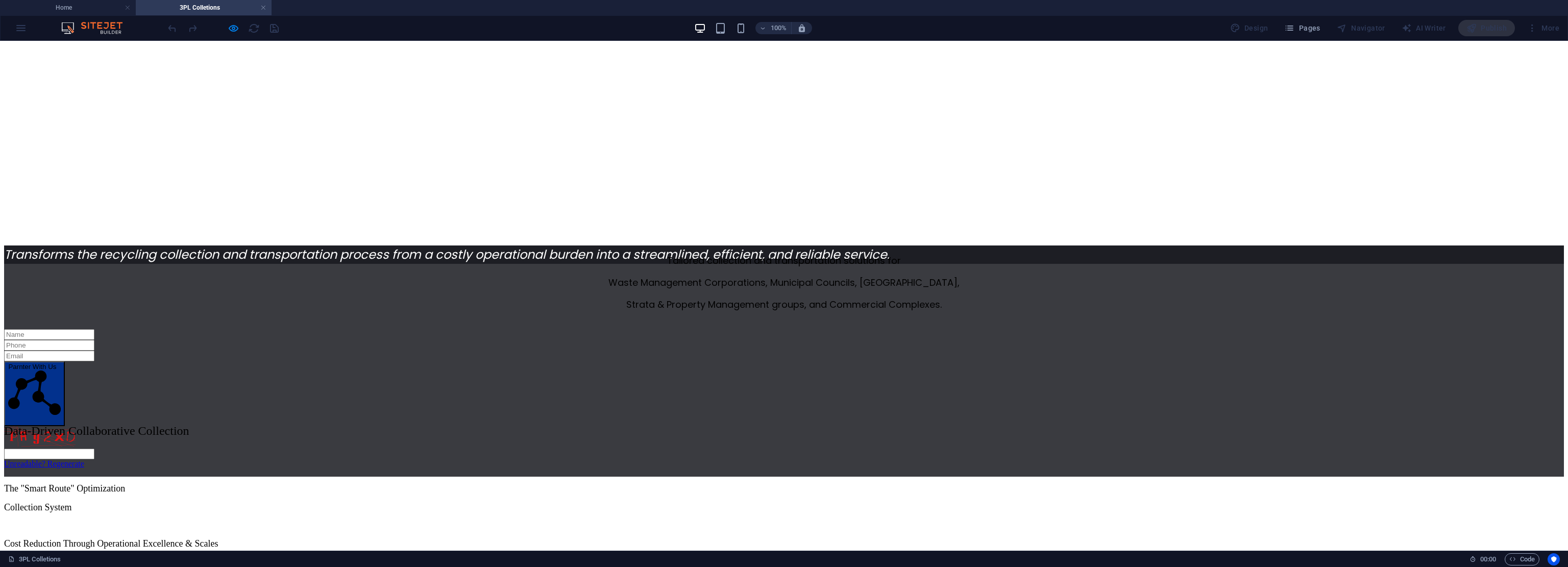
drag, startPoint x: 198, startPoint y: 380, endPoint x: 202, endPoint y: 282, distance: 98.1
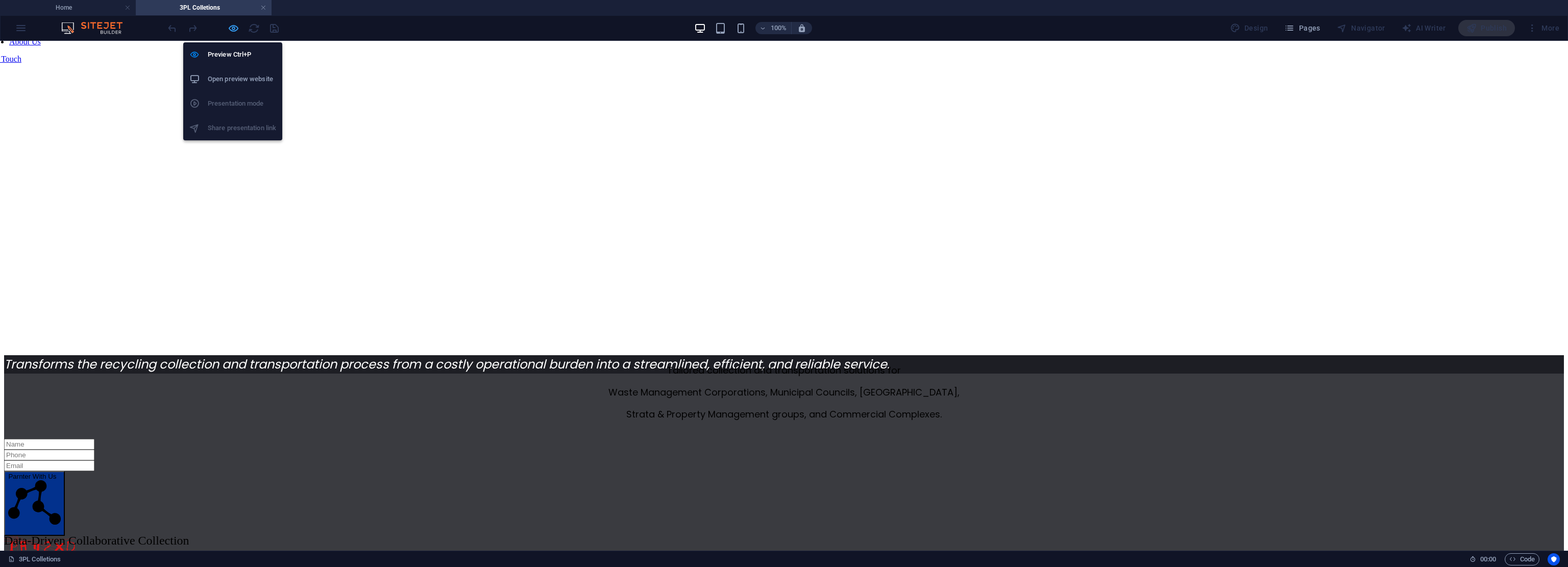
click at [236, 29] on icon "button" at bounding box center [233, 28] width 12 height 12
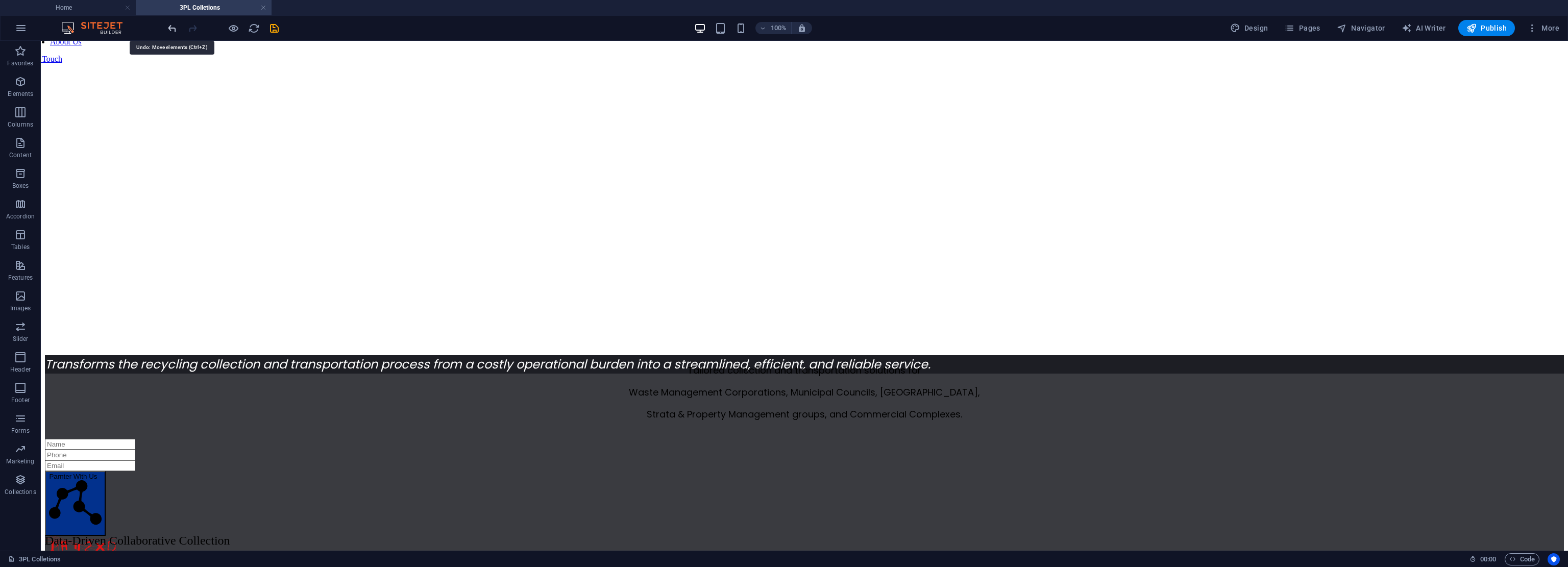
click at [173, 29] on icon "undo" at bounding box center [172, 28] width 12 height 12
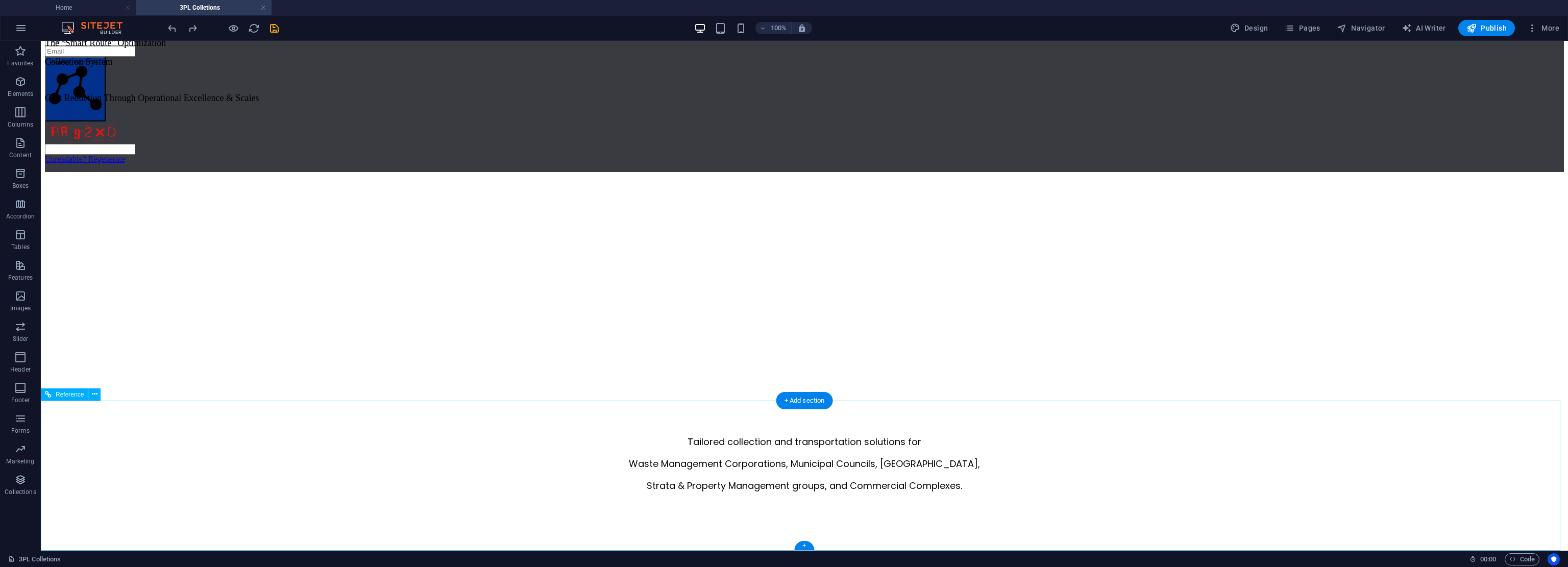
scroll to position [0, 0]
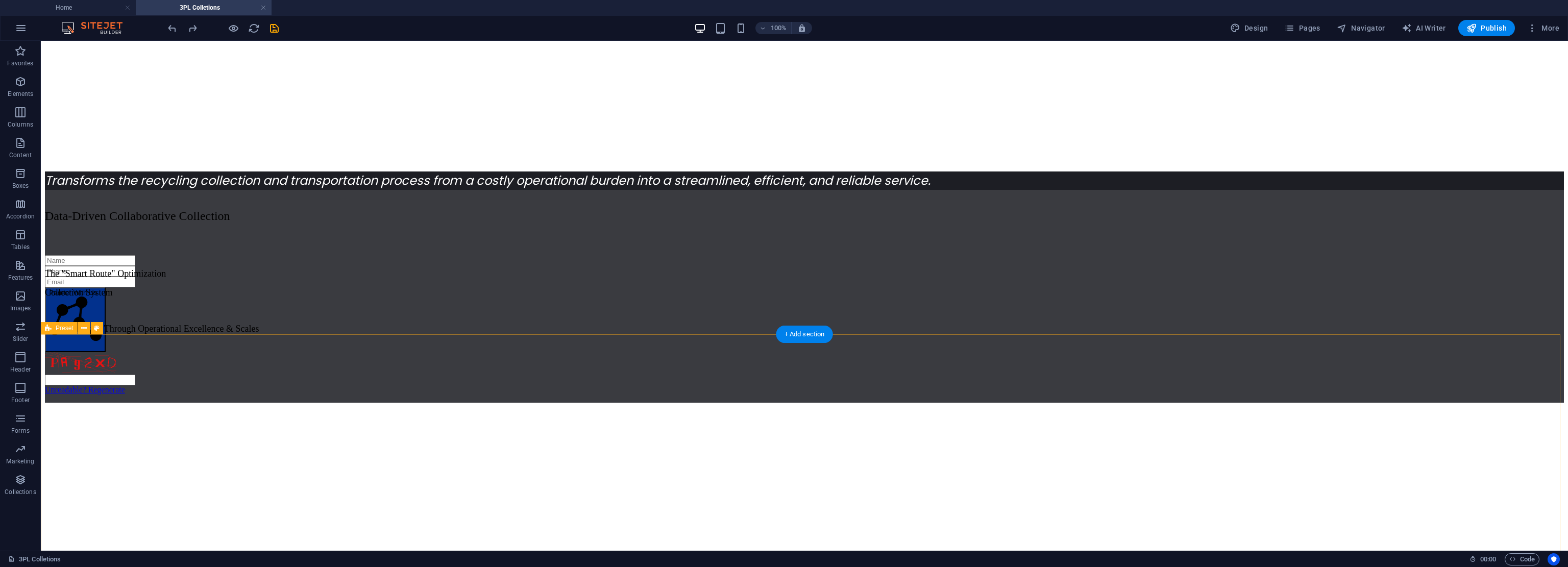
drag, startPoint x: 1311, startPoint y: 304, endPoint x: 1339, endPoint y: 408, distance: 107.7
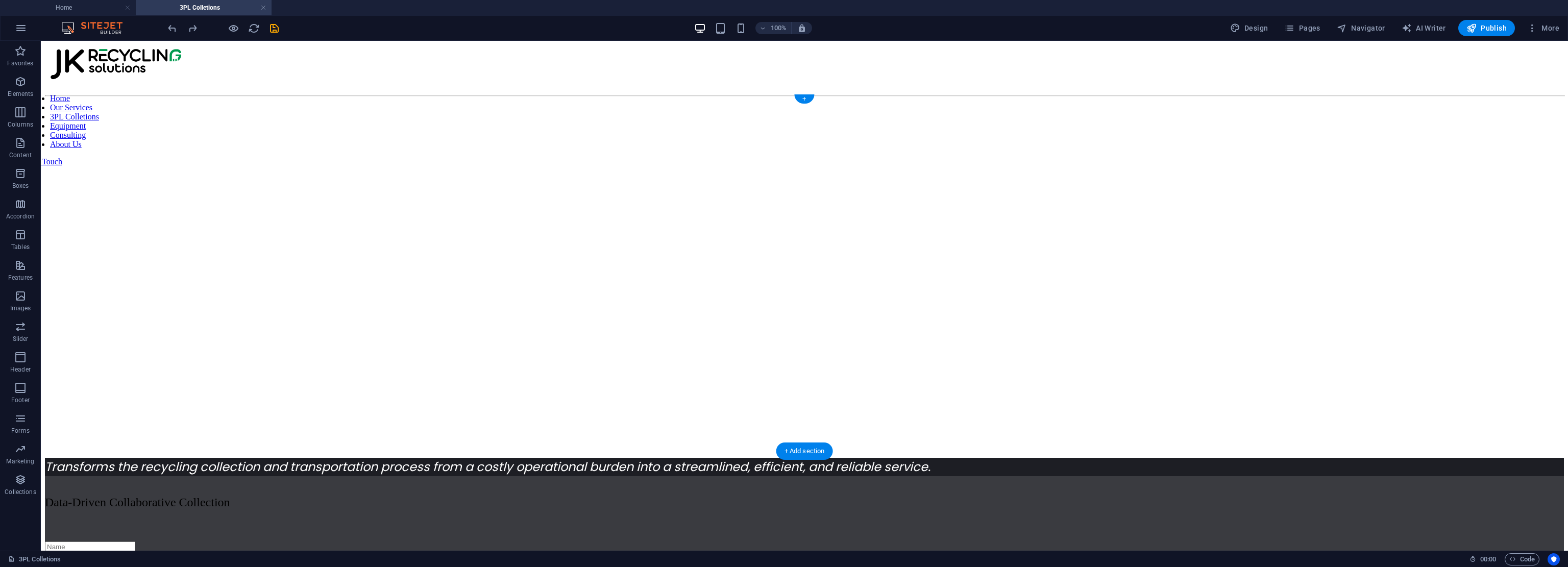
drag, startPoint x: 1339, startPoint y: 398, endPoint x: 1348, endPoint y: 259, distance: 139.3
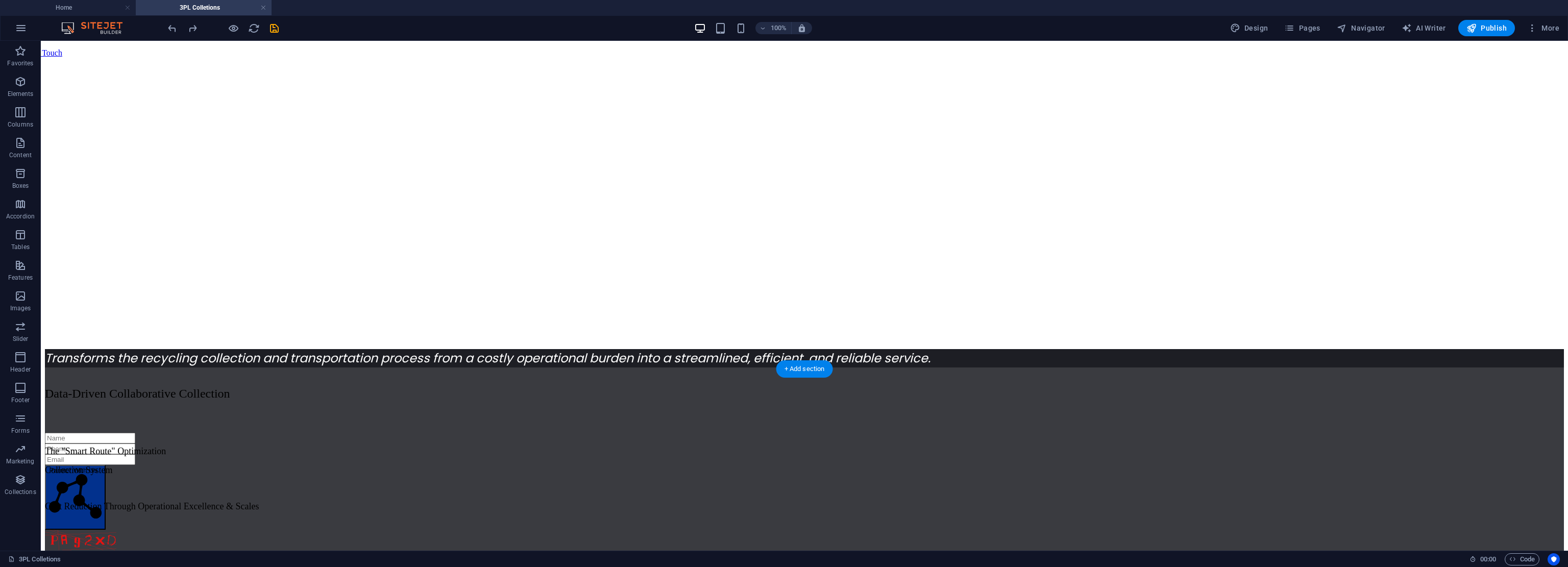
scroll to position [135, 0]
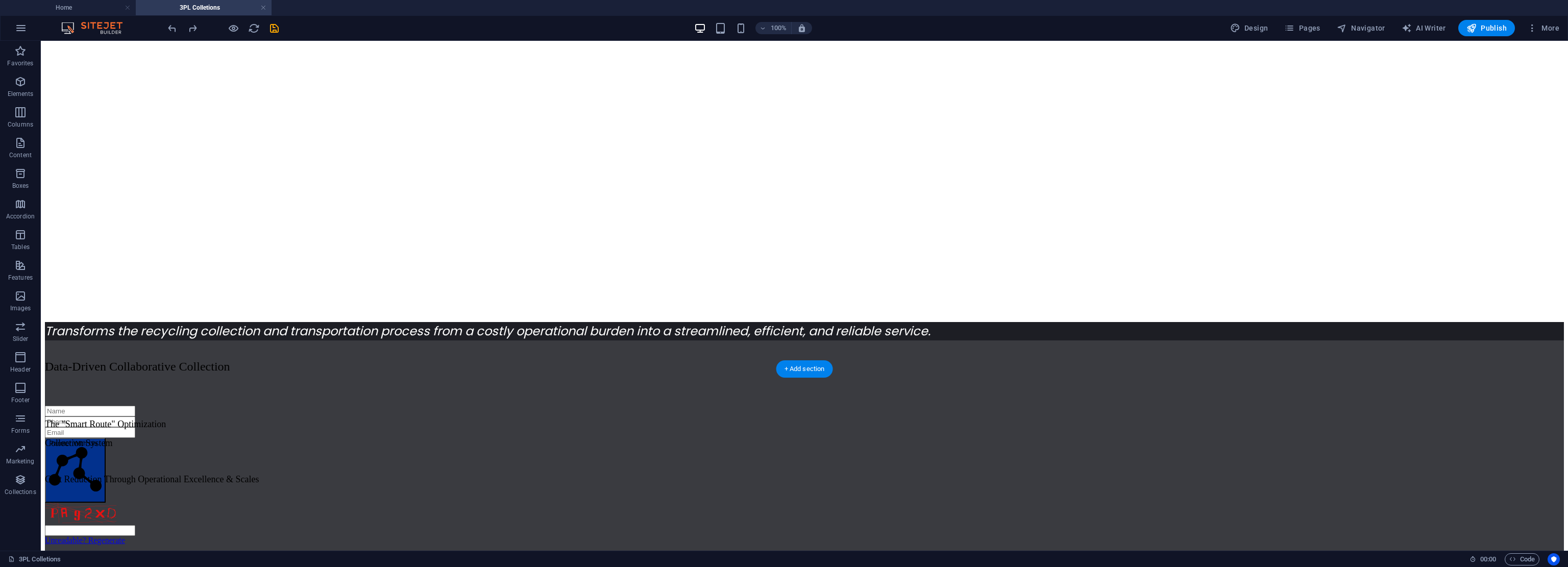
drag, startPoint x: 1348, startPoint y: 256, endPoint x: 1354, endPoint y: 314, distance: 58.3
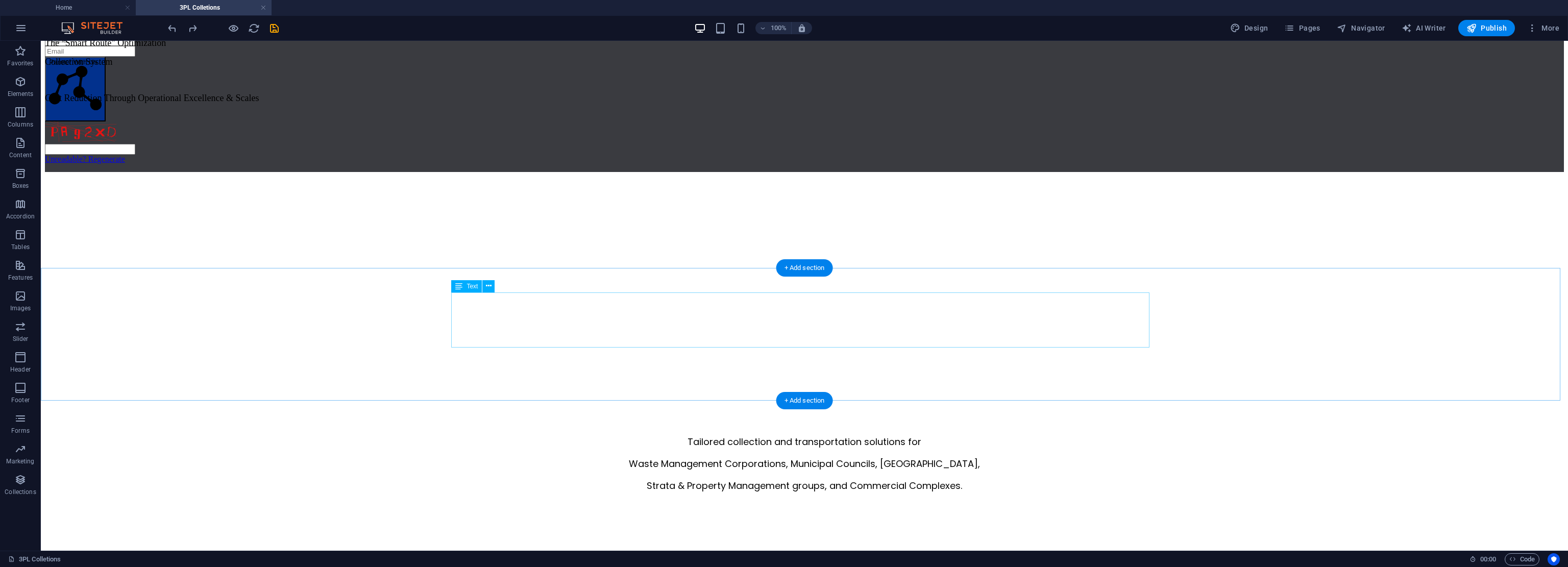
click at [738, 435] on div "Tailored collection and transportation solutions for Waste Management Corporati…" at bounding box center [804, 463] width 1519 height 57
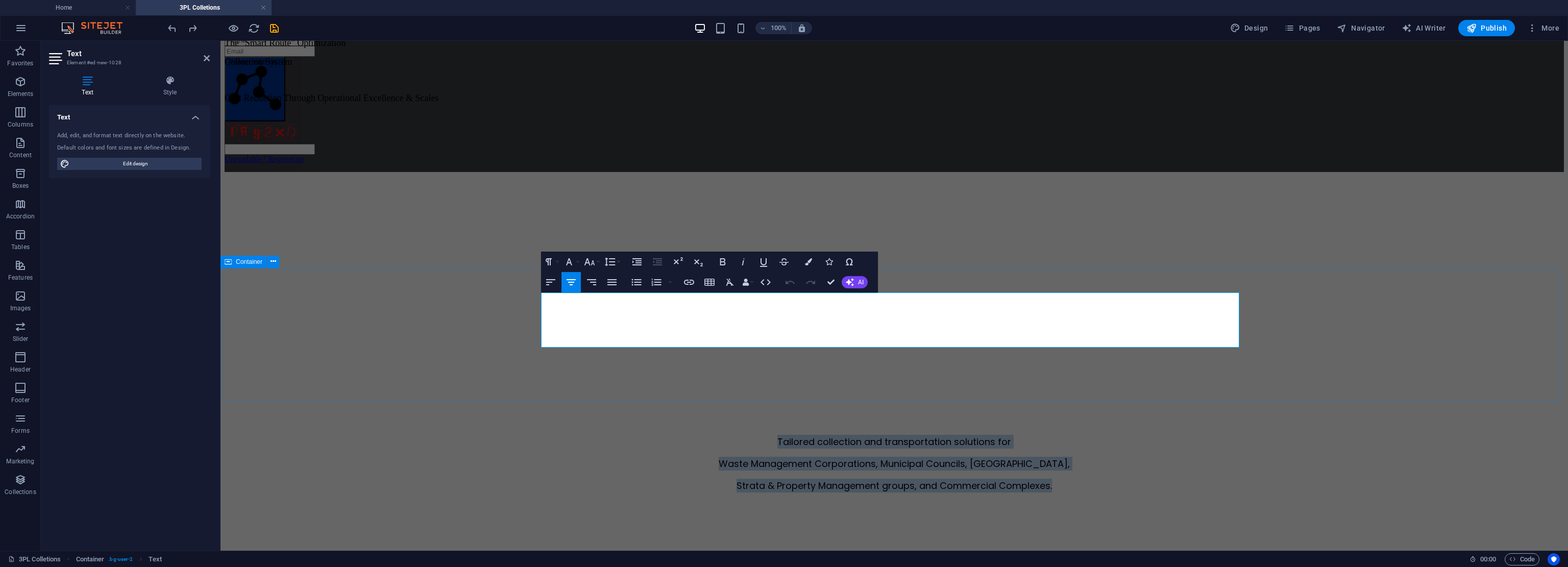
drag, startPoint x: 1095, startPoint y: 340, endPoint x: 540, endPoint y: 288, distance: 557.4
click at [540, 435] on div "Tailored collection and transportation solutions for Waste Management Corporati…" at bounding box center [894, 501] width 1340 height 133
copy div "Tailored collection and transportation solutions for Waste Management Corporati…"
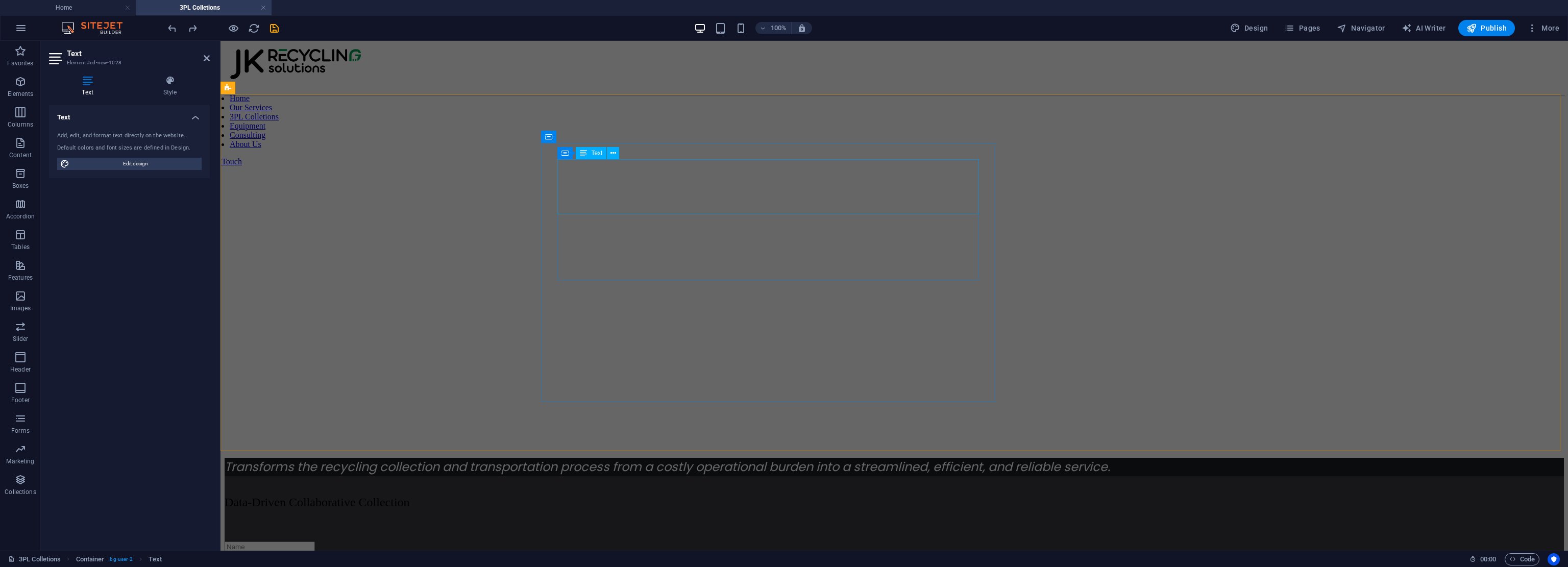
click at [674, 457] on p "Transforms the recycling collection and transportation process from a costly op…" at bounding box center [894, 466] width 1340 height 18
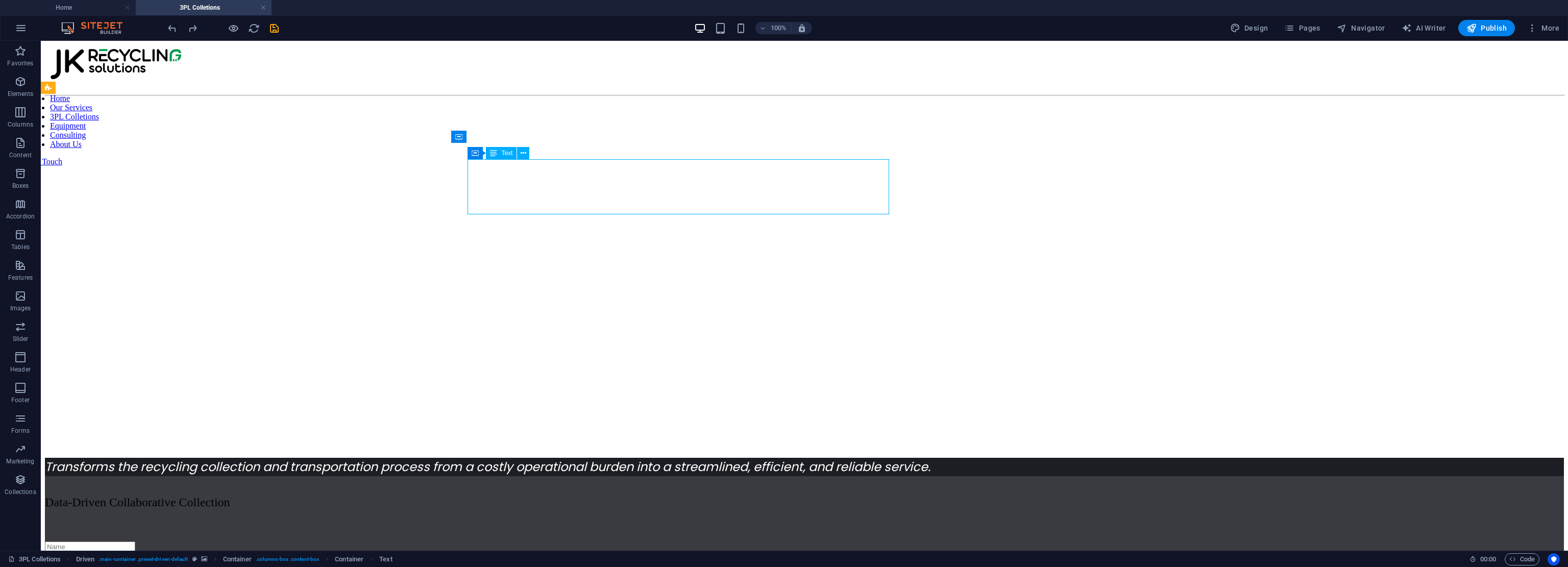
click at [674, 457] on p "Transforms the recycling collection and transportation process from a costly op…" at bounding box center [804, 466] width 1519 height 18
paste p
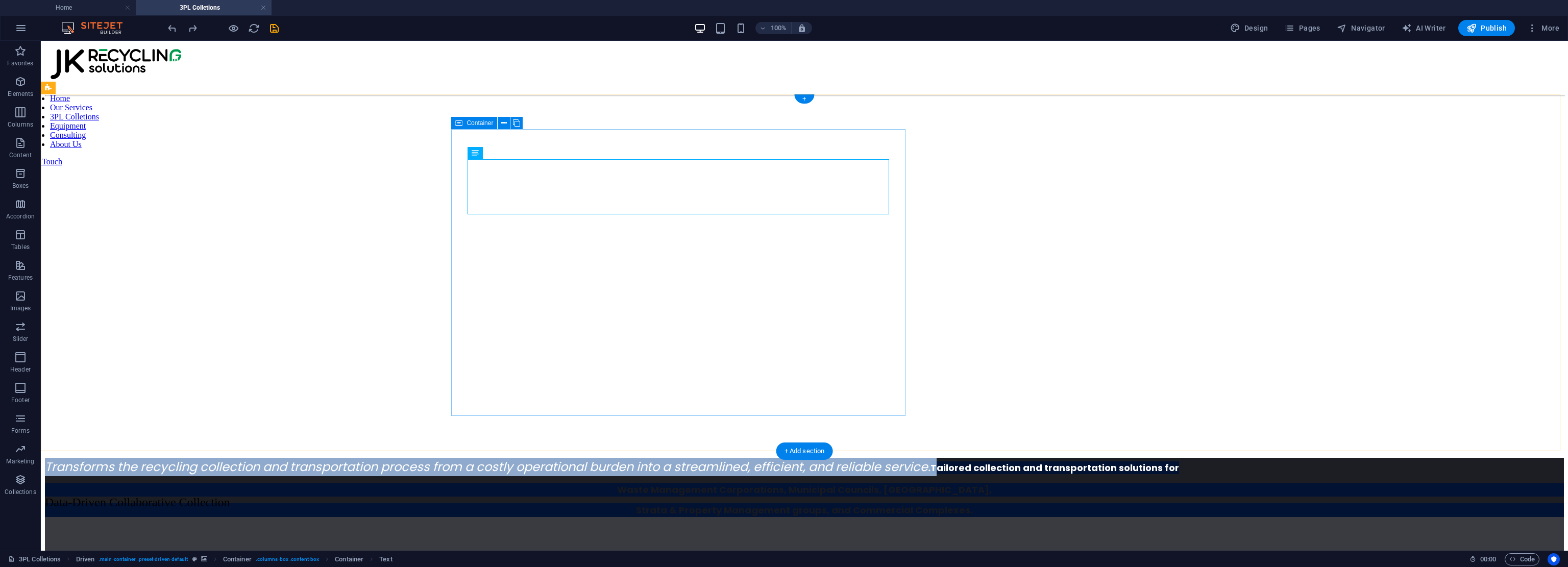
drag, startPoint x: 516, startPoint y: 195, endPoint x: 455, endPoint y: 159, distance: 70.8
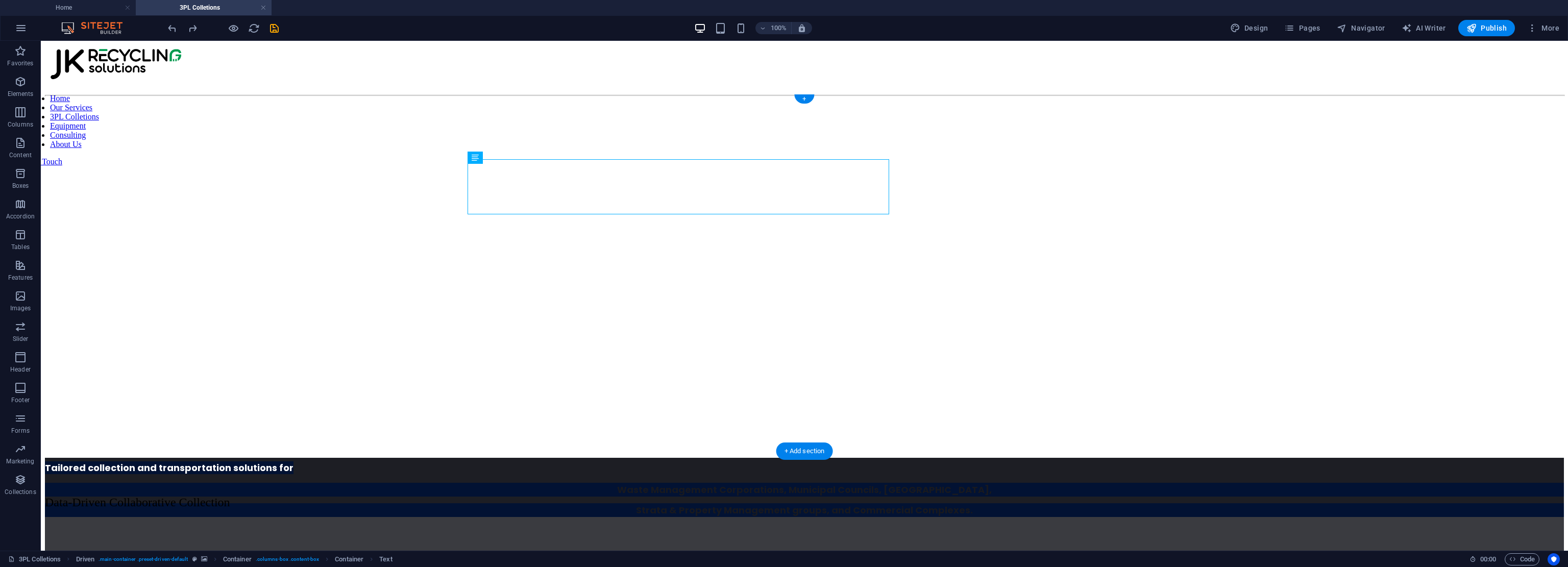
scroll to position [517, 0]
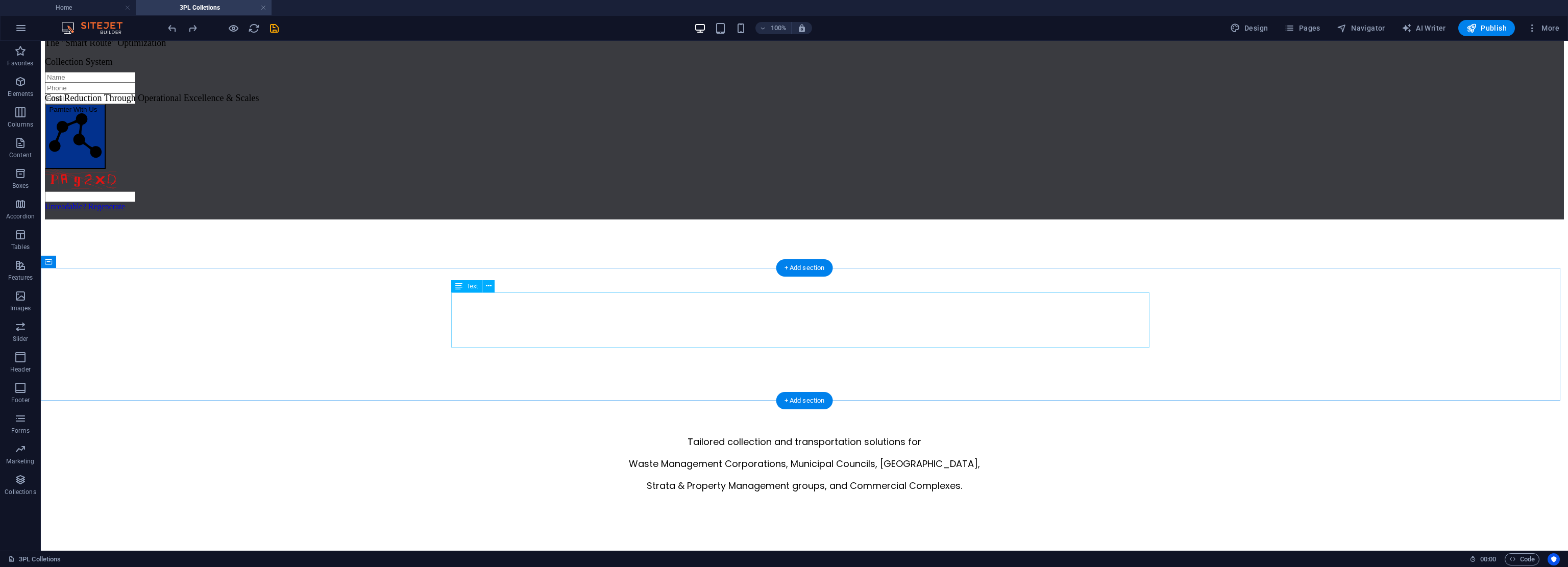
click at [738, 435] on div "Tailored collection and transportation solutions for Waste Management Corporati…" at bounding box center [804, 463] width 1519 height 57
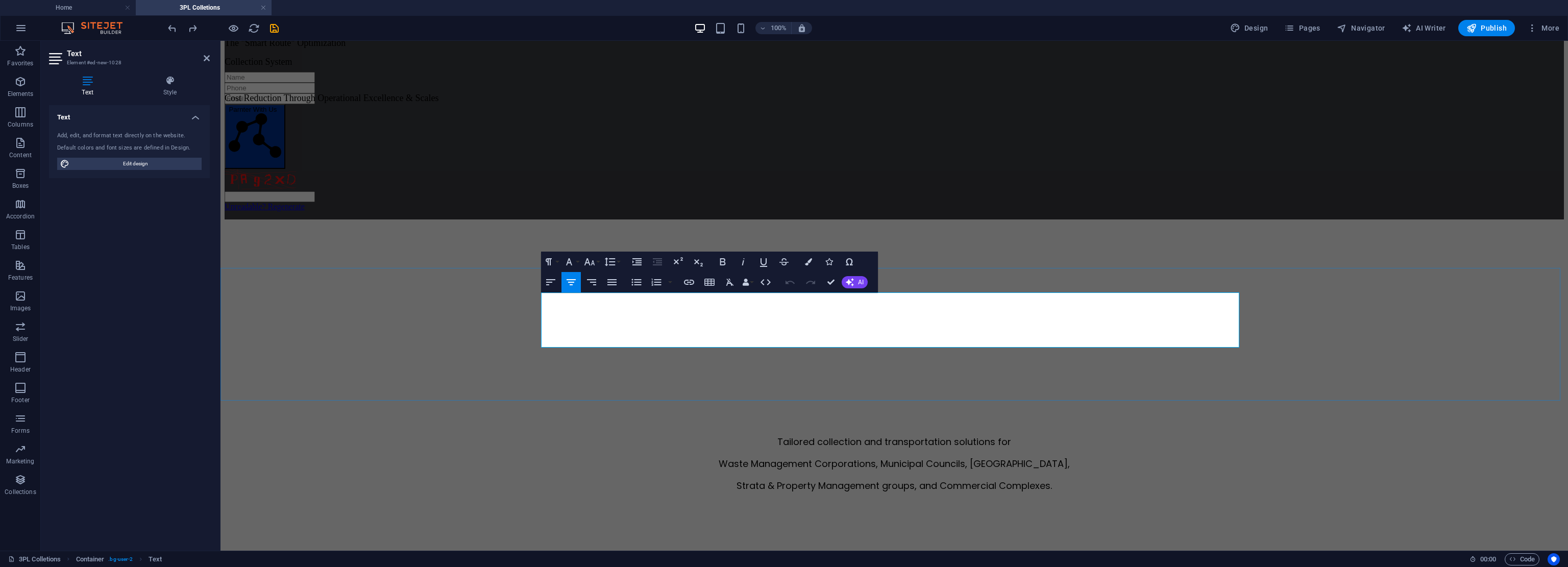
click at [738, 479] on p "Strata & Property Management groups, and Commercial Complexes." at bounding box center [894, 486] width 1340 height 14
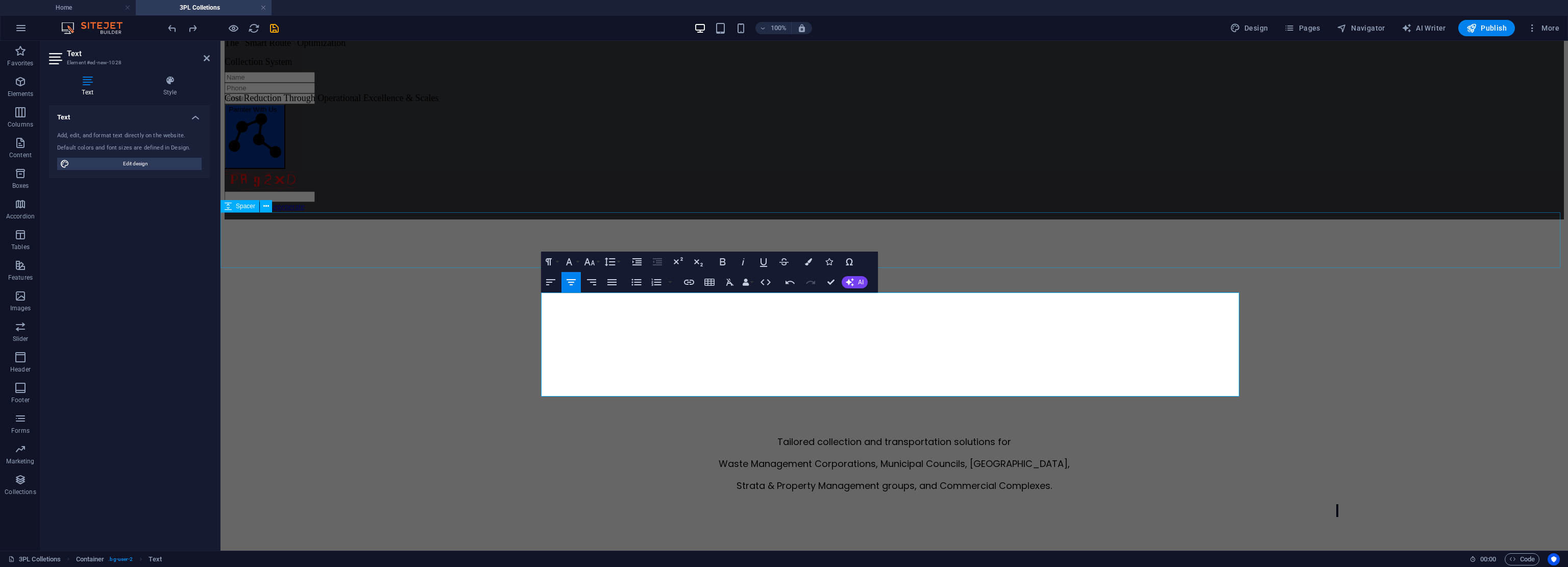
click at [738, 371] on div at bounding box center [894, 398] width 1340 height 55
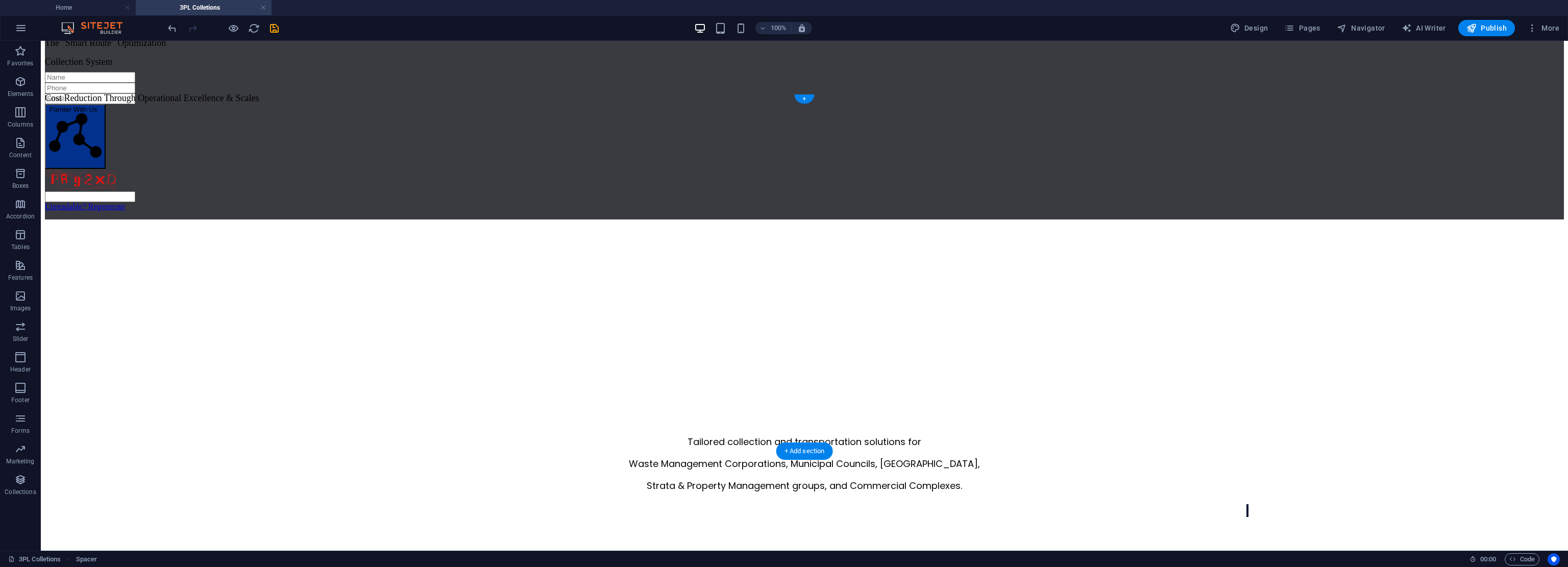
scroll to position [0, 0]
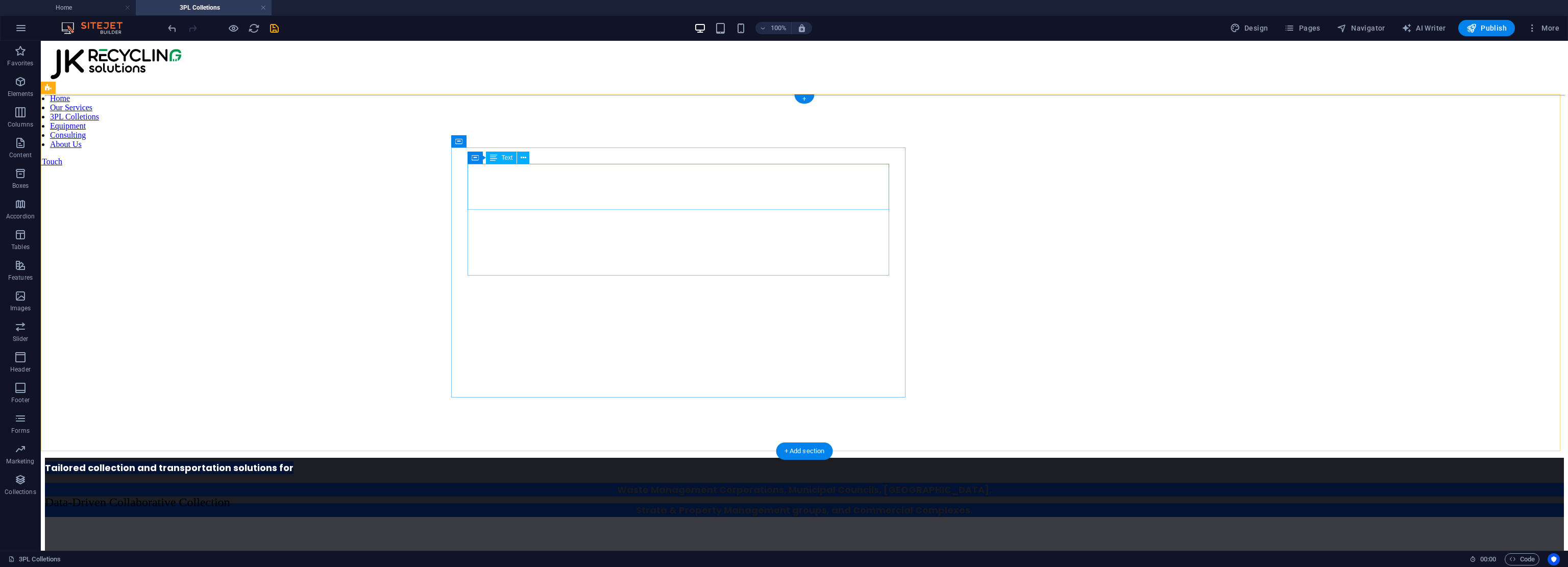
click at [651, 503] on span "Strata & Property Management groups, and Commercial Complexes." at bounding box center [804, 510] width 337 height 13
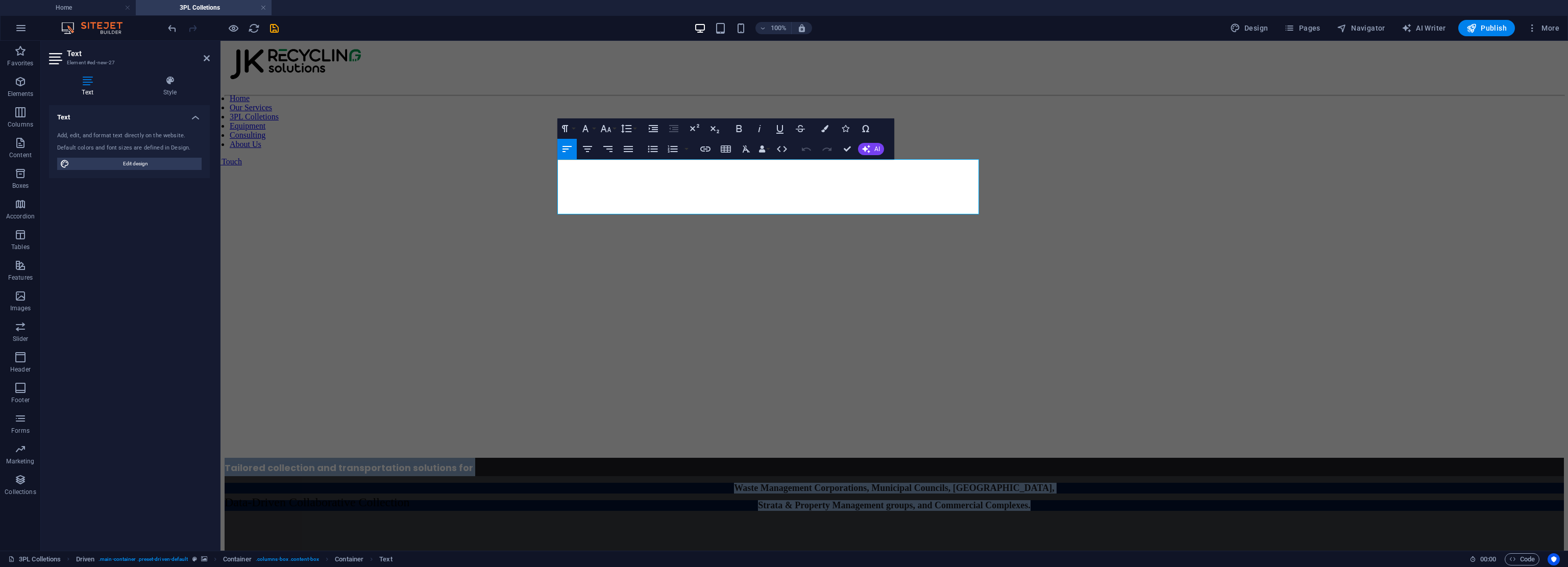
drag, startPoint x: 957, startPoint y: 205, endPoint x: 504, endPoint y: 168, distance: 454.5
click at [504, 168] on div "Tailored collection and transportation solutions for Waste Management Corporati…" at bounding box center [894, 279] width 1340 height 357
click at [571, 152] on icon "button" at bounding box center [567, 149] width 12 height 12
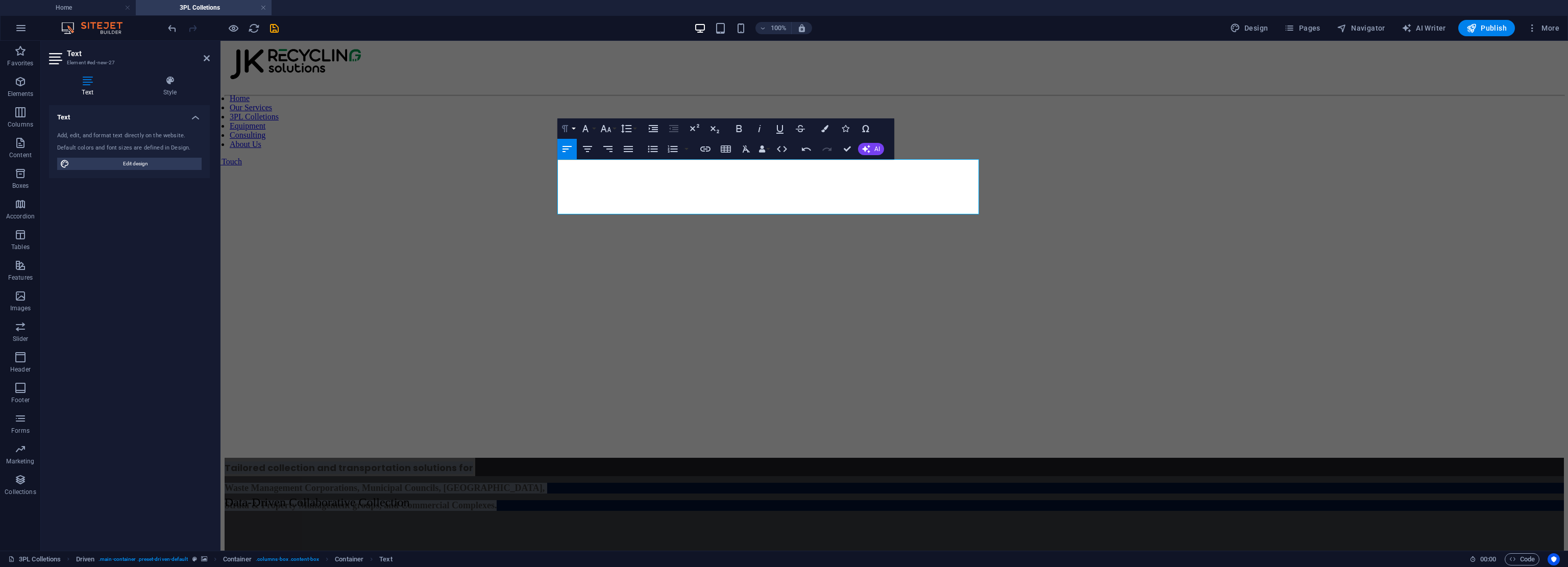
click at [567, 132] on icon "button" at bounding box center [565, 128] width 12 height 12
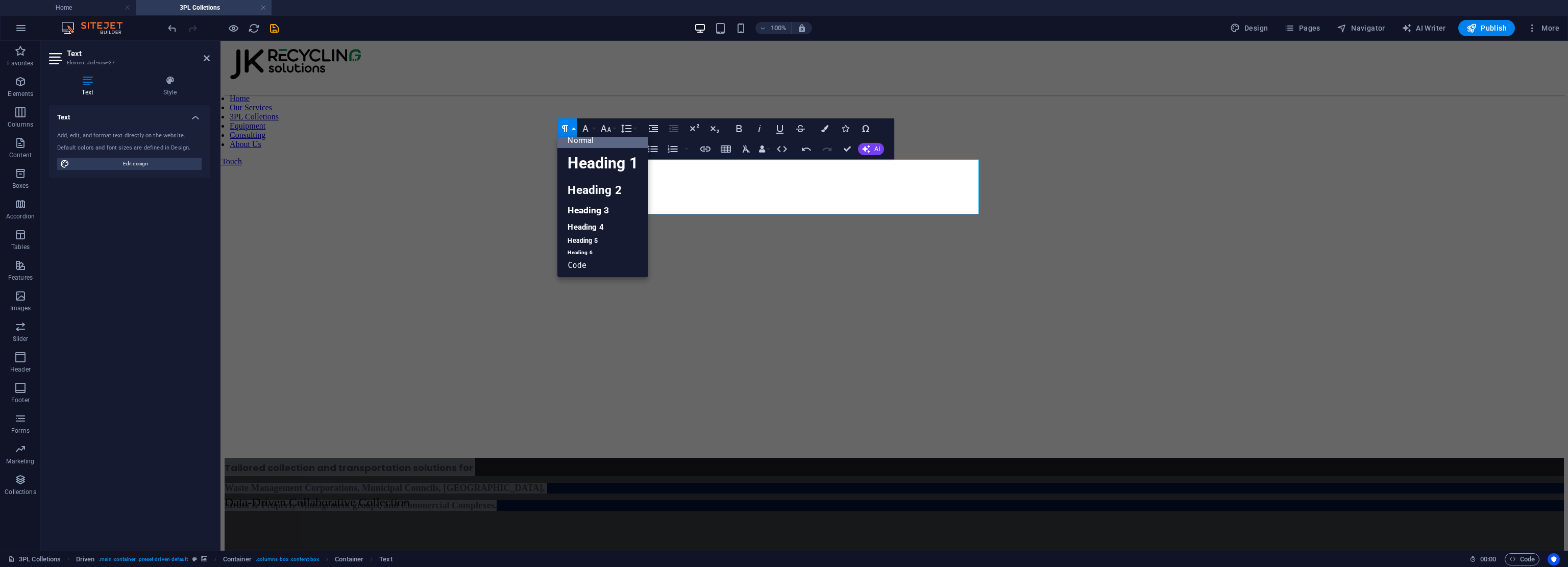
scroll to position [8, 0]
click at [607, 130] on icon "button" at bounding box center [605, 128] width 12 height 12
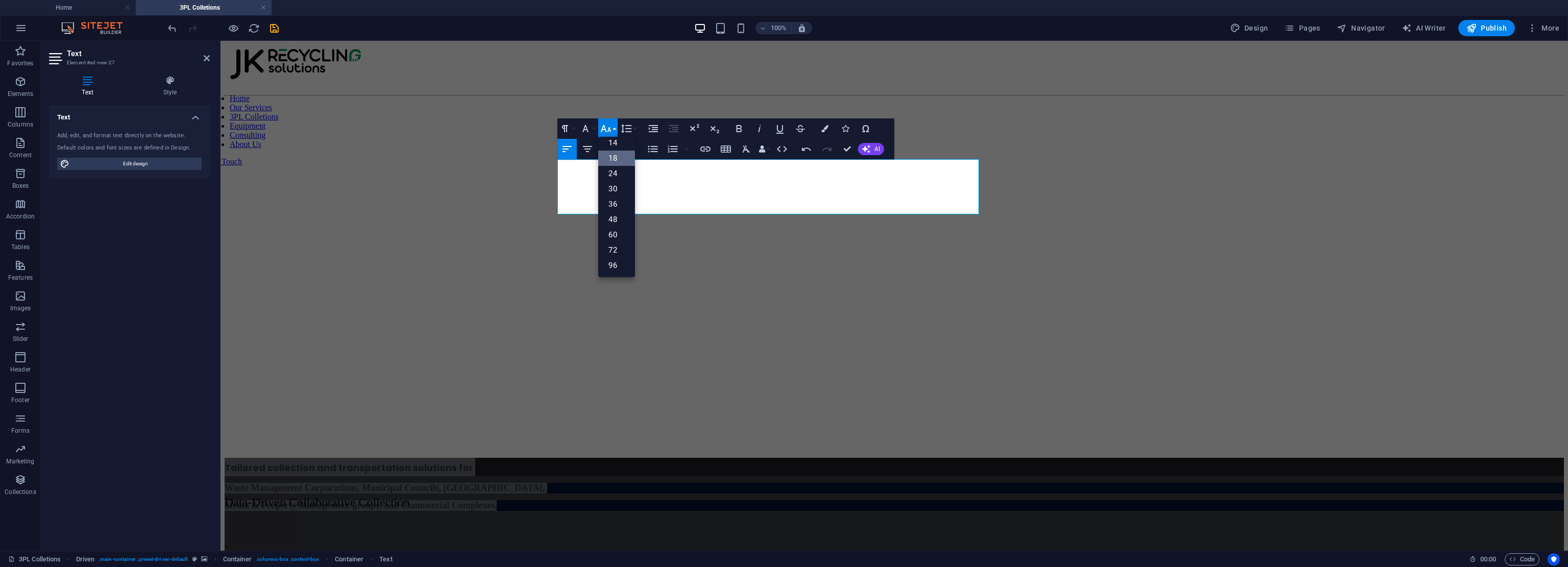
scroll to position [82, 0]
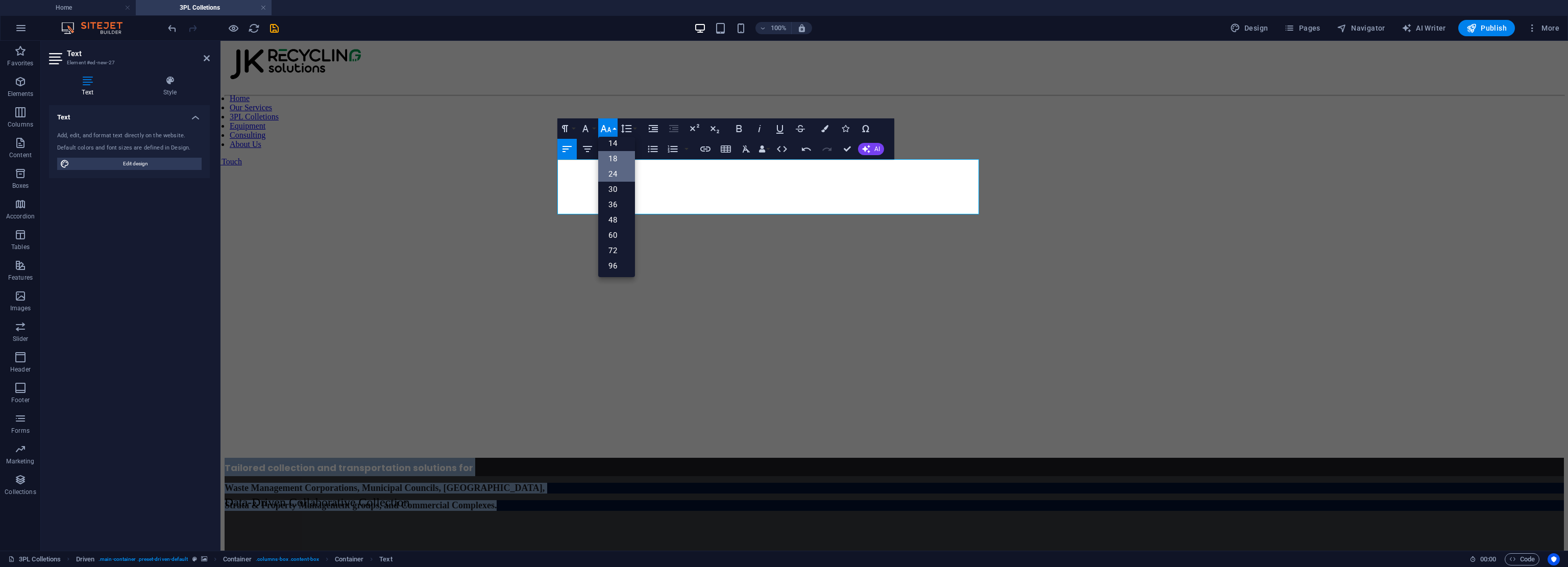
click at [618, 170] on link "24" at bounding box center [617, 174] width 37 height 15
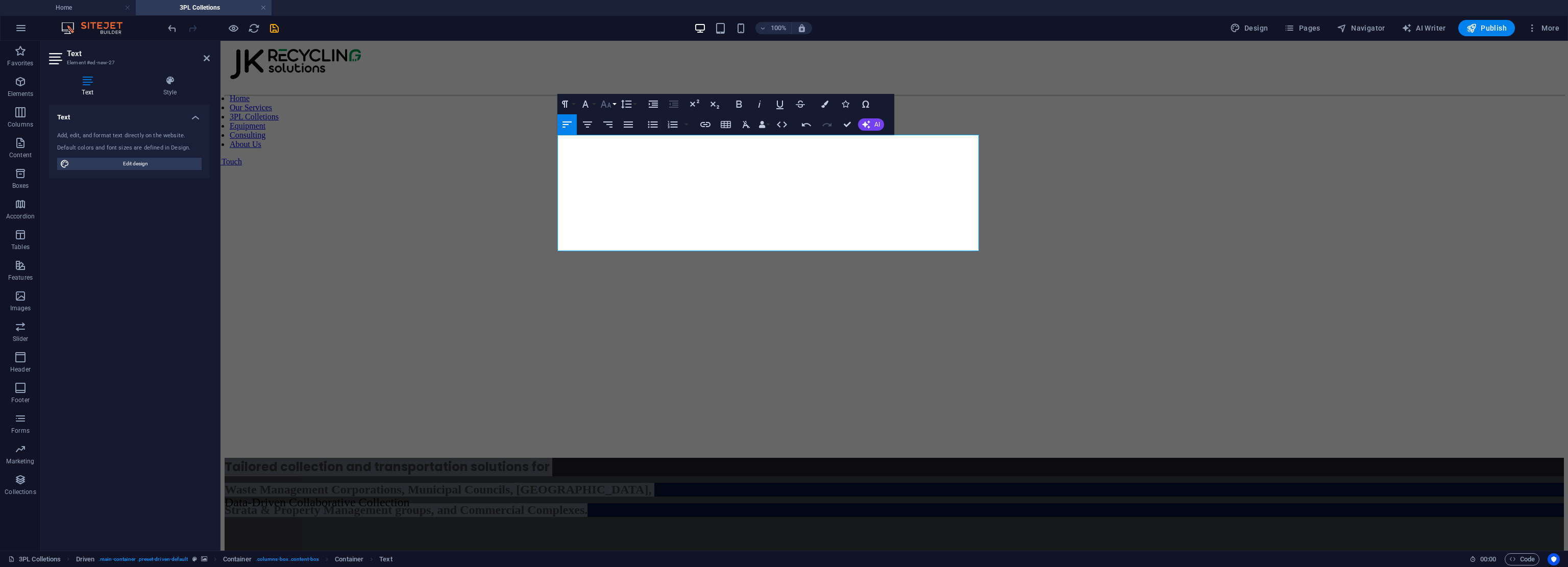
click at [610, 105] on icon "button" at bounding box center [606, 104] width 11 height 7
click at [595, 101] on button "Font Family" at bounding box center [588, 104] width 20 height 20
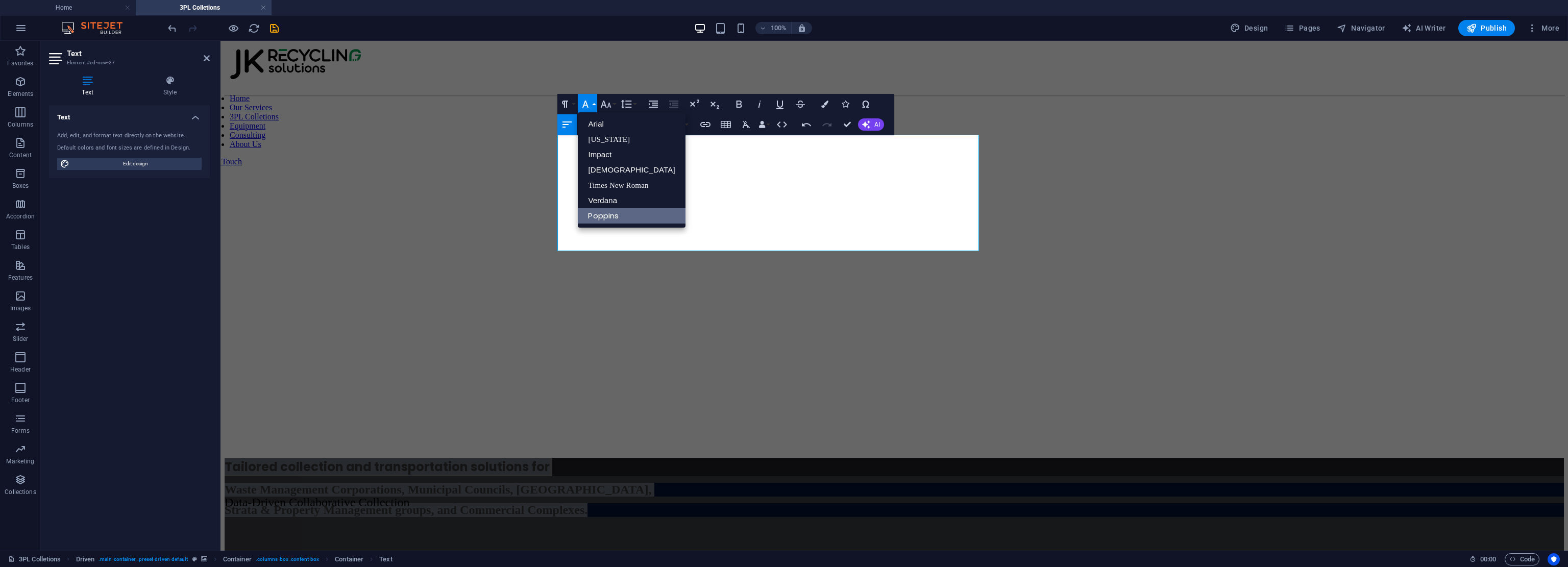
scroll to position [0, 0]
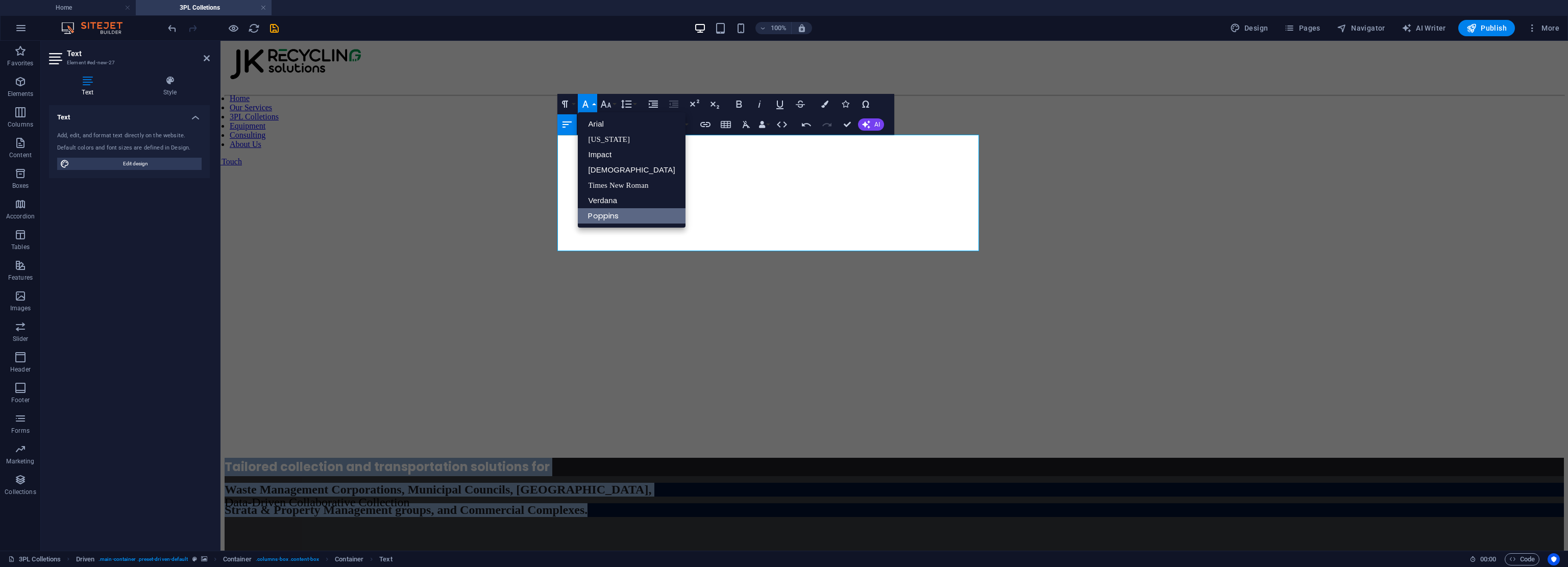
click at [610, 216] on link "Poppins" at bounding box center [632, 215] width 107 height 15
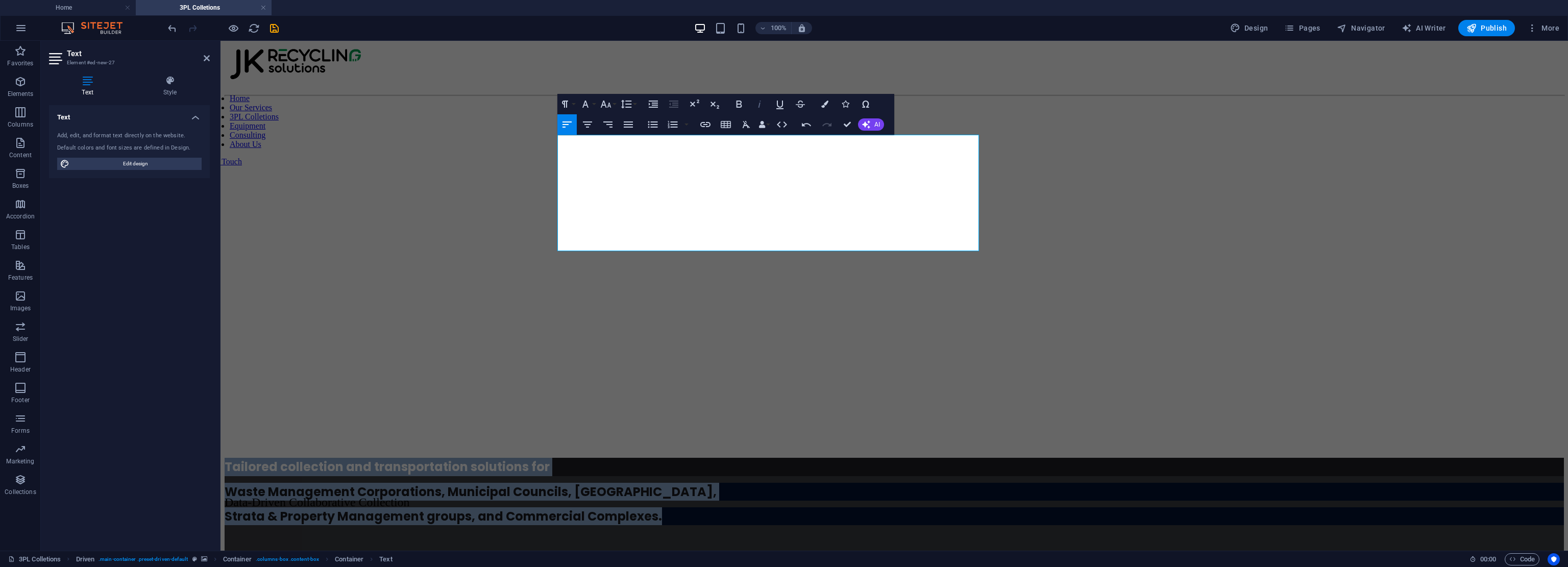
click at [738, 106] on icon "button" at bounding box center [759, 103] width 12 height 12
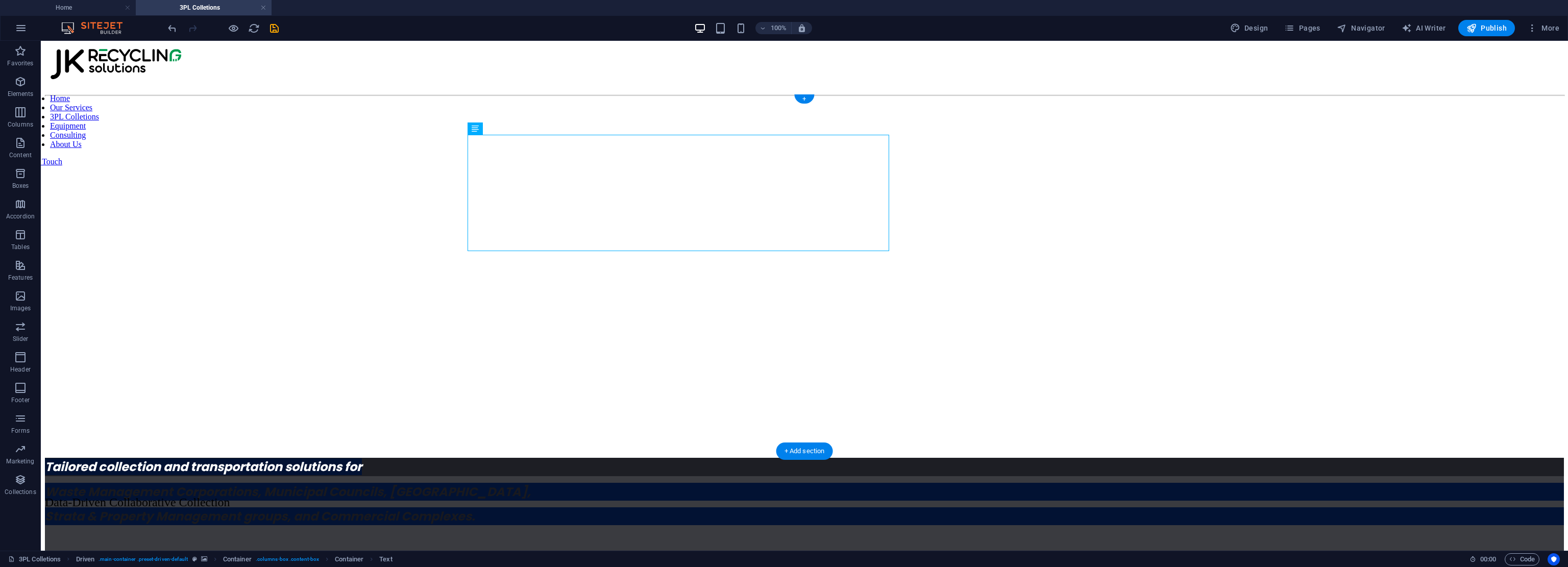
click at [738, 101] on figure at bounding box center [804, 101] width 1519 height 0
click at [173, 26] on icon "undo" at bounding box center [172, 28] width 12 height 12
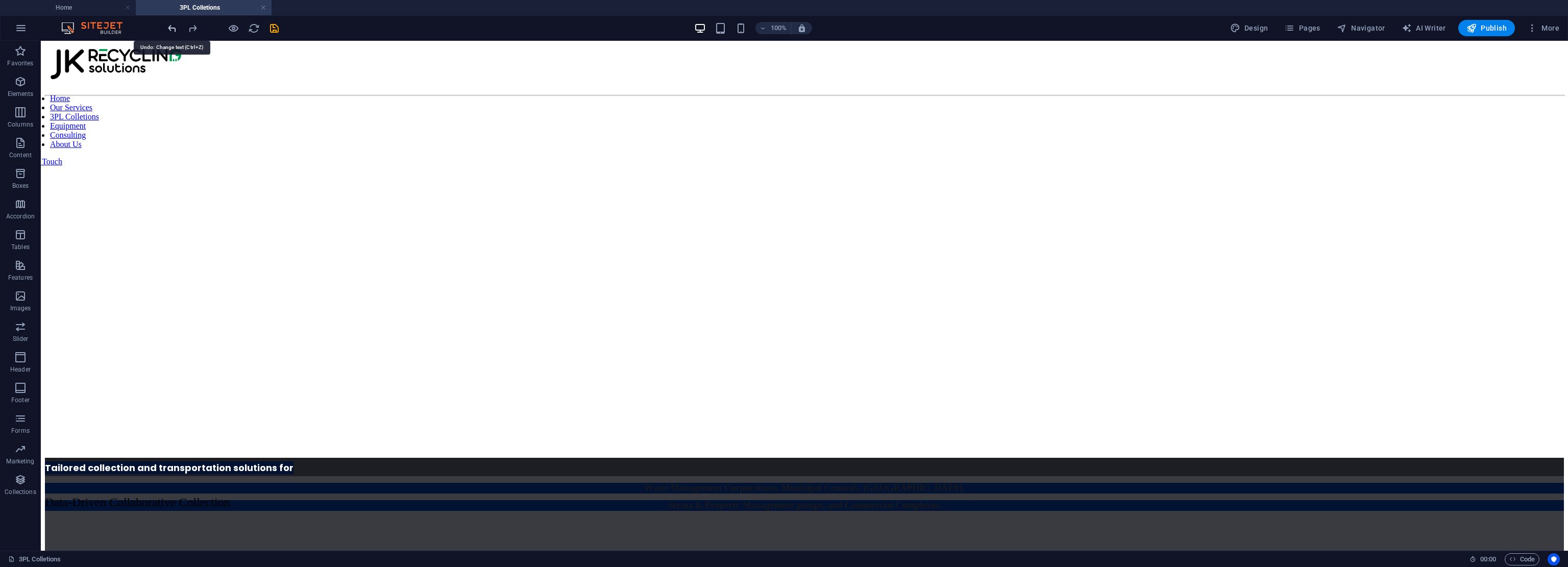
click at [173, 26] on icon "undo" at bounding box center [172, 28] width 12 height 12
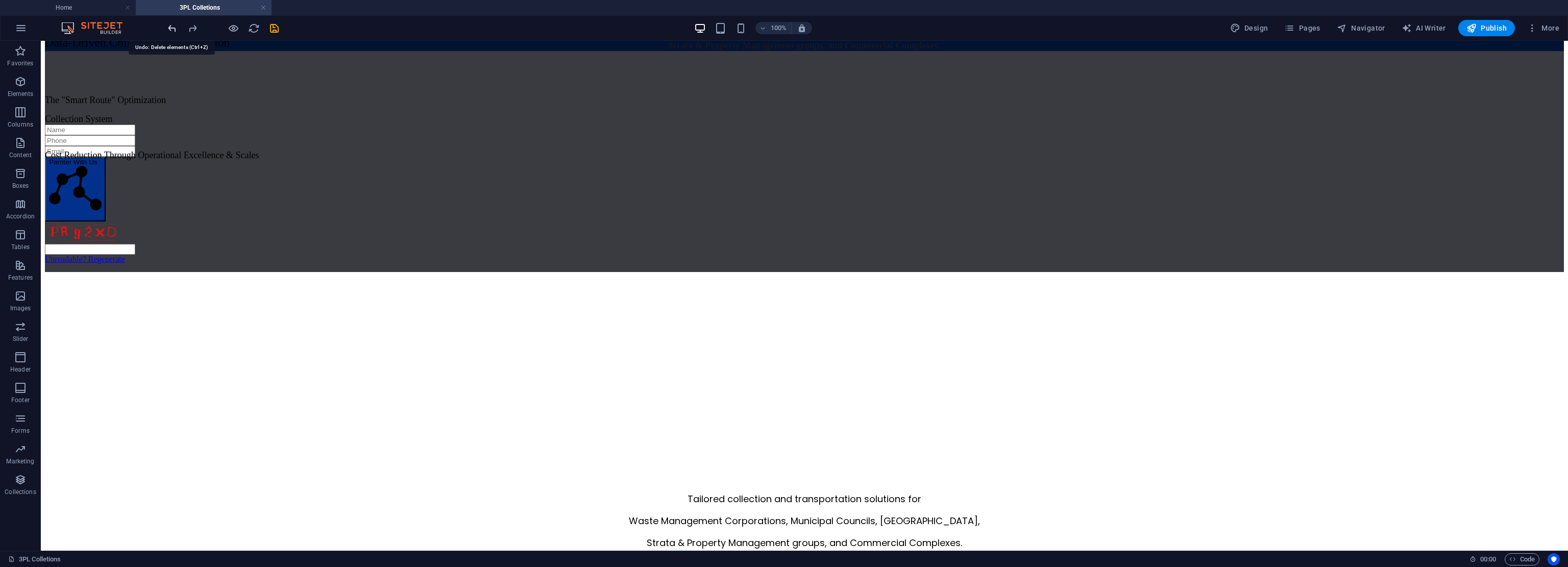
scroll to position [517, 0]
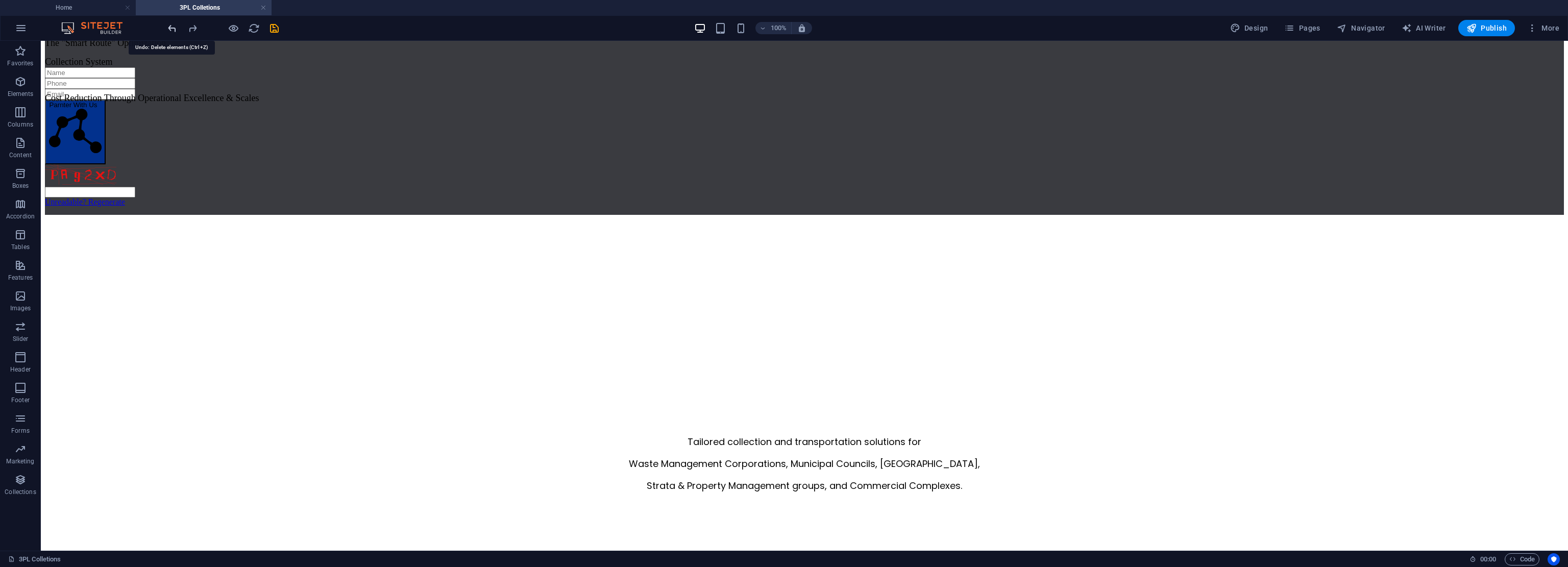
click at [173, 26] on icon "undo" at bounding box center [172, 28] width 12 height 12
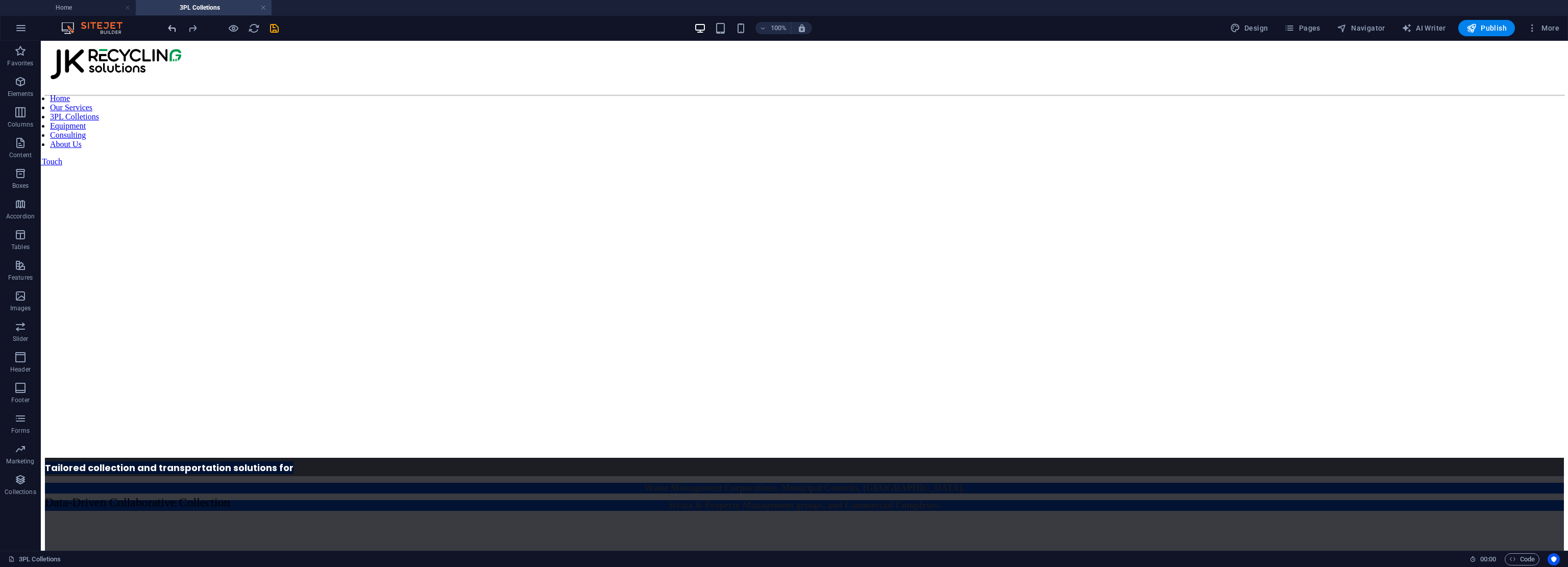
click at [175, 28] on icon "undo" at bounding box center [172, 28] width 12 height 12
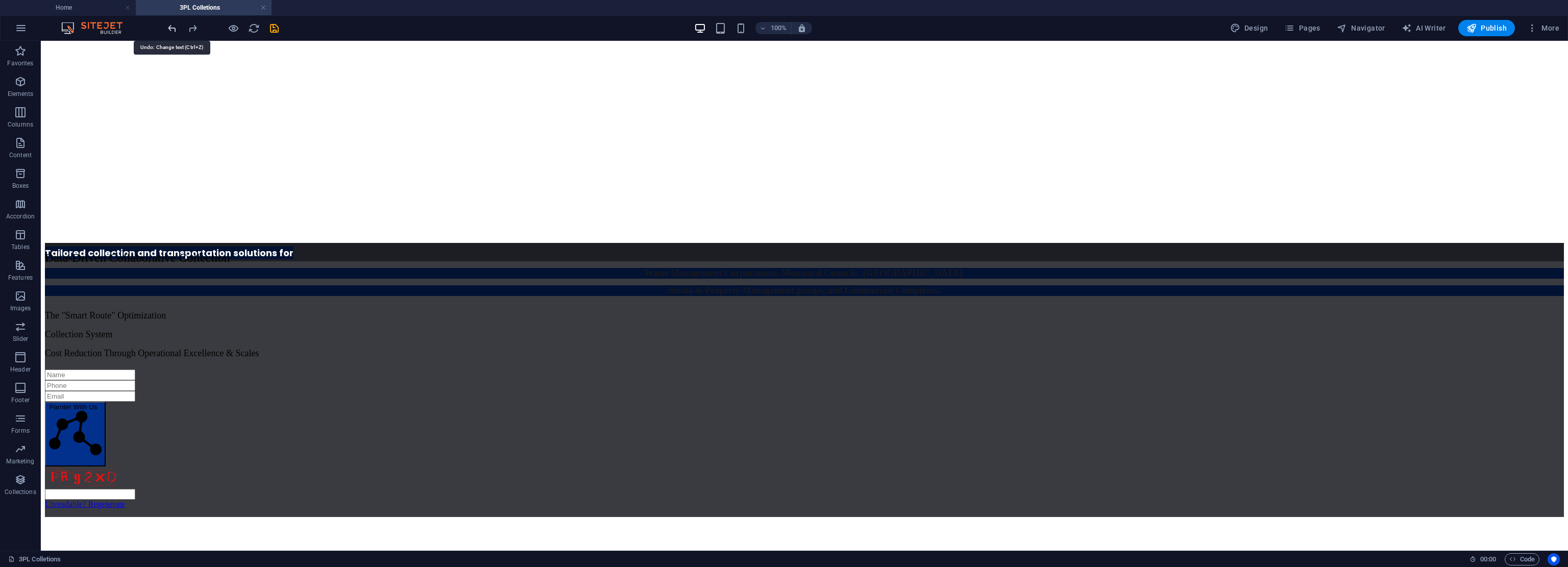
scroll to position [300, 0]
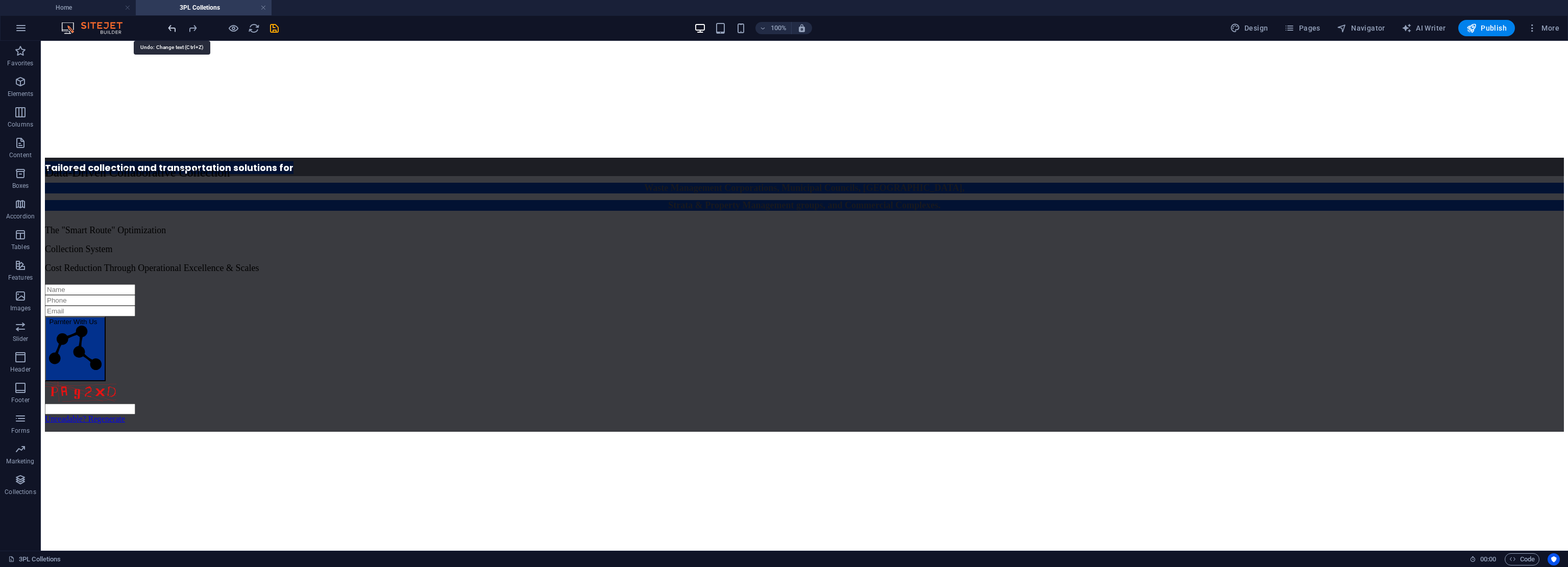
click at [175, 28] on icon "undo" at bounding box center [172, 28] width 12 height 12
click at [195, 26] on div at bounding box center [223, 28] width 114 height 16
click at [193, 26] on icon "redo" at bounding box center [192, 28] width 12 height 12
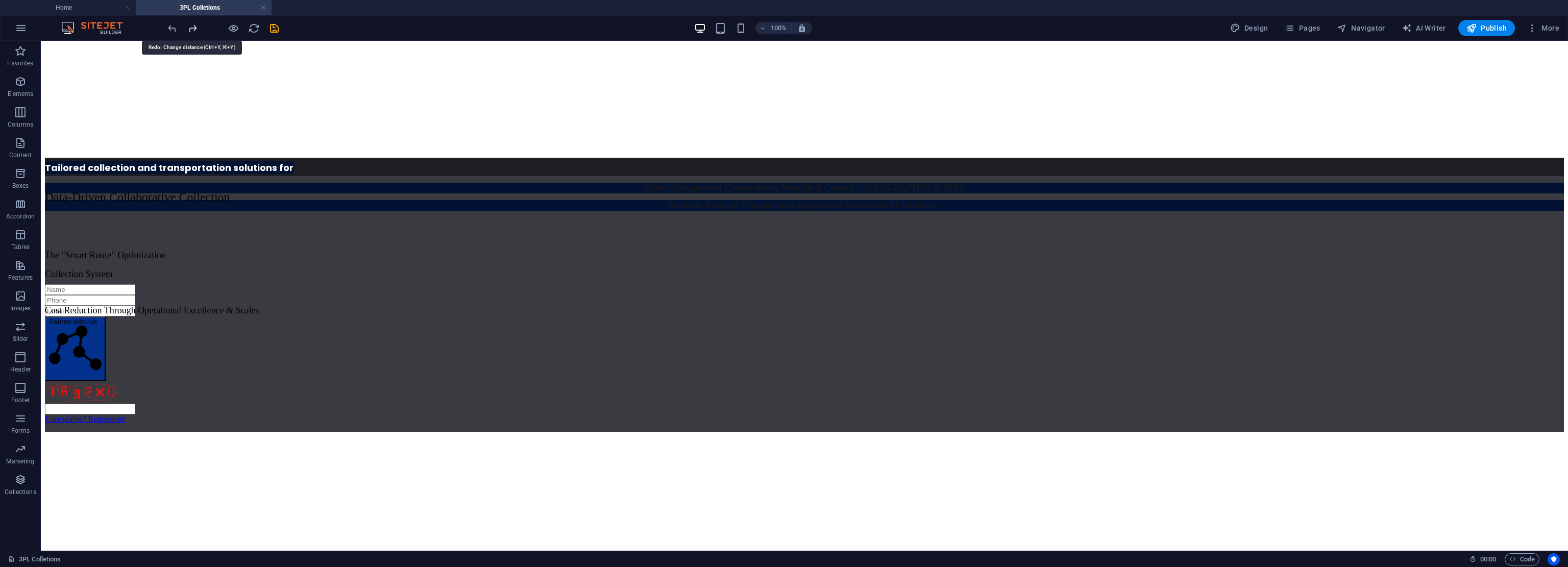
click at [193, 26] on icon "redo" at bounding box center [192, 28] width 12 height 12
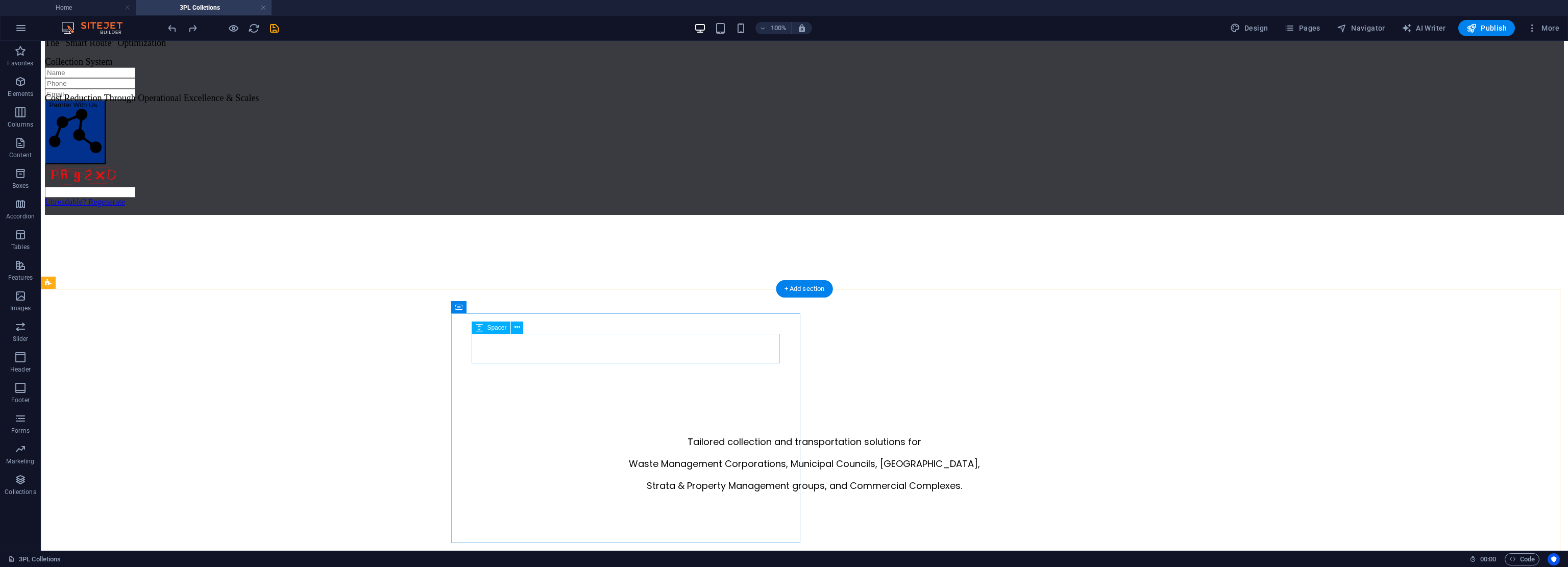
scroll to position [0, 0]
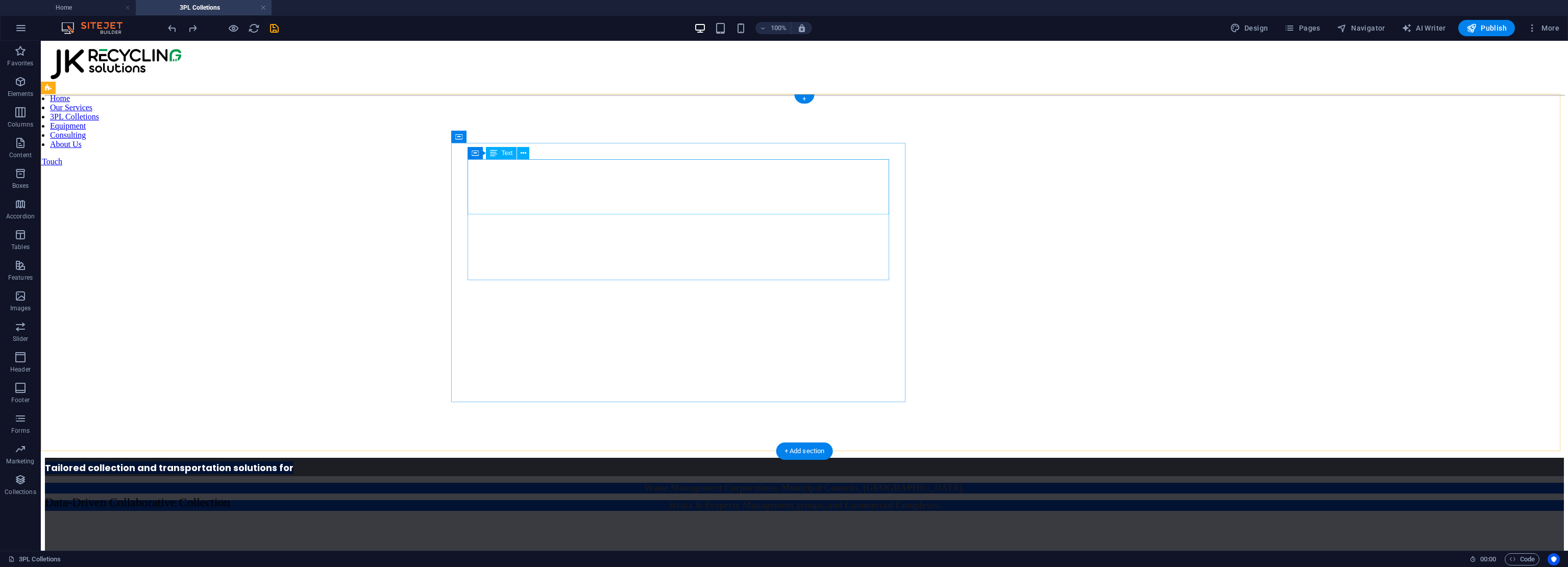
click at [729, 457] on div "Tailored collection and transportation solutions for Waste Management Corporati…" at bounding box center [804, 484] width 1519 height 53
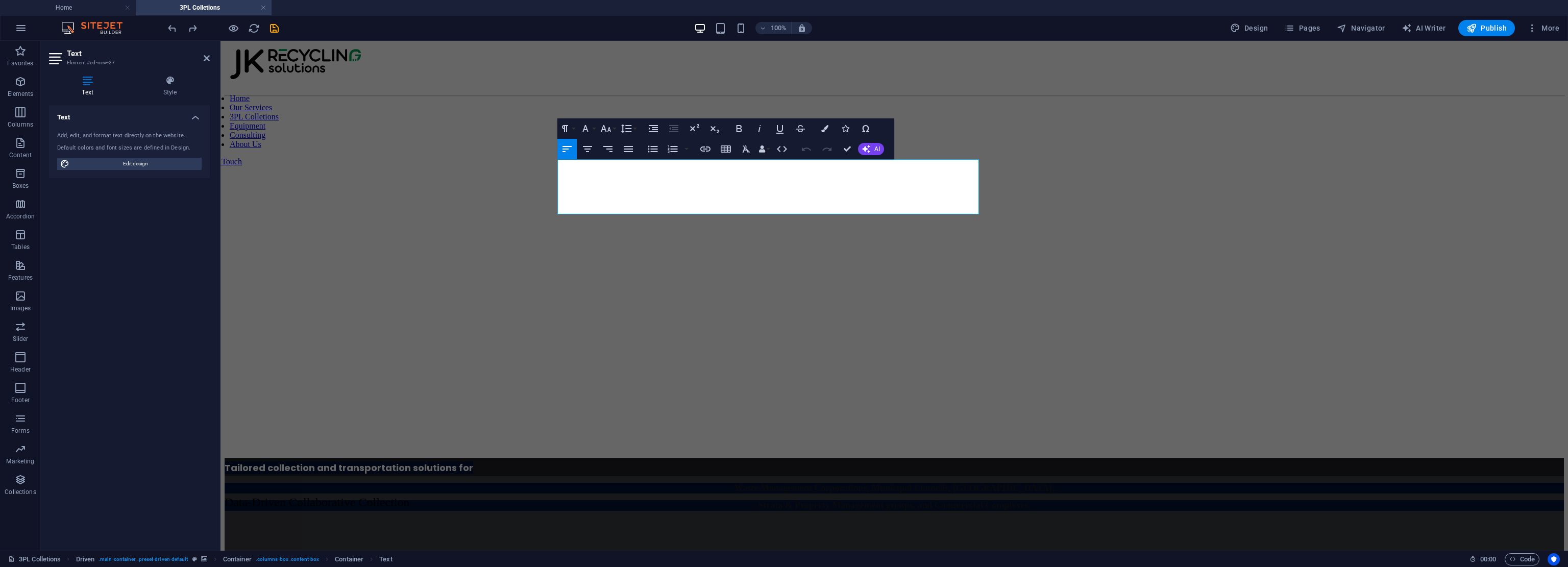
click at [402, 101] on figure at bounding box center [894, 101] width 1340 height 0
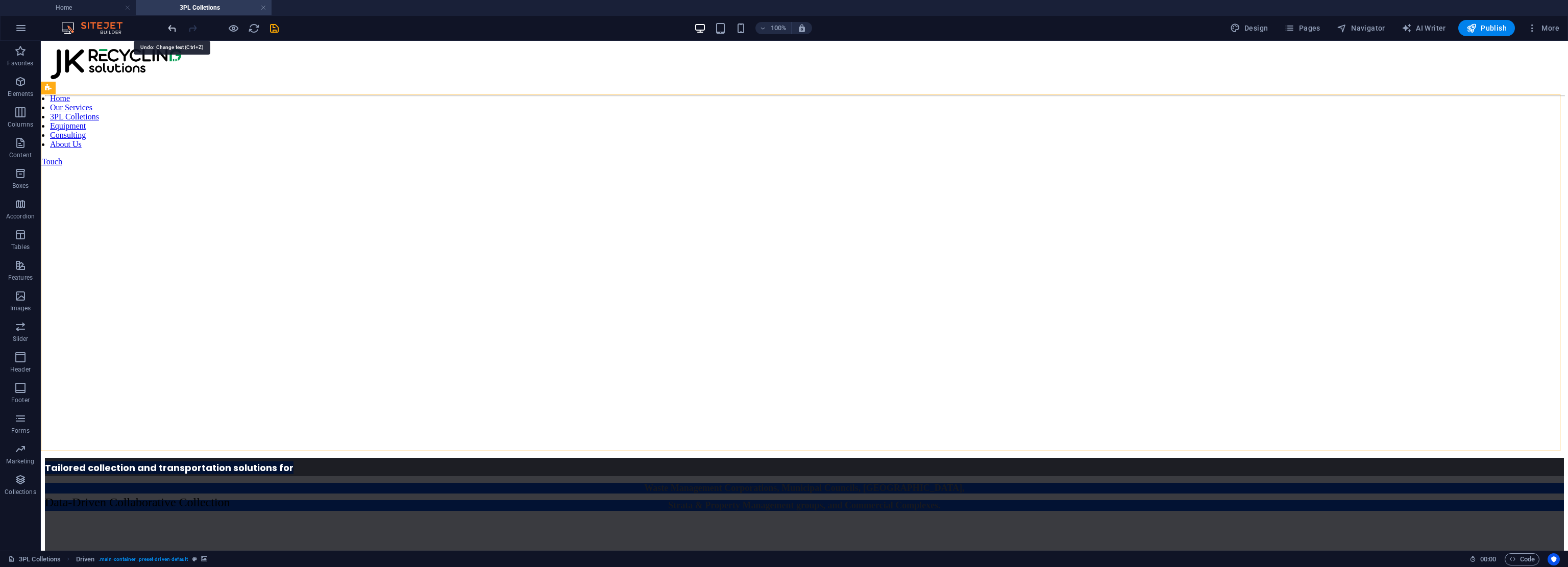
click at [170, 28] on icon "undo" at bounding box center [172, 28] width 12 height 12
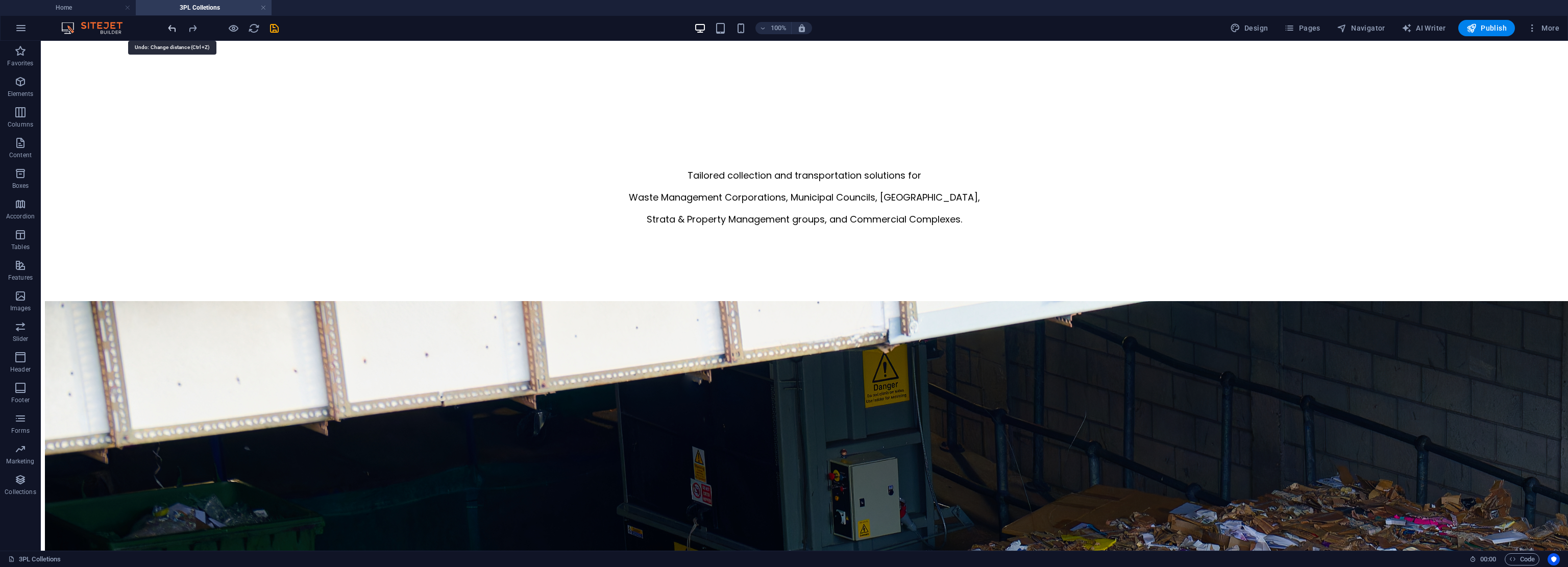
click at [170, 28] on icon "undo" at bounding box center [172, 28] width 12 height 12
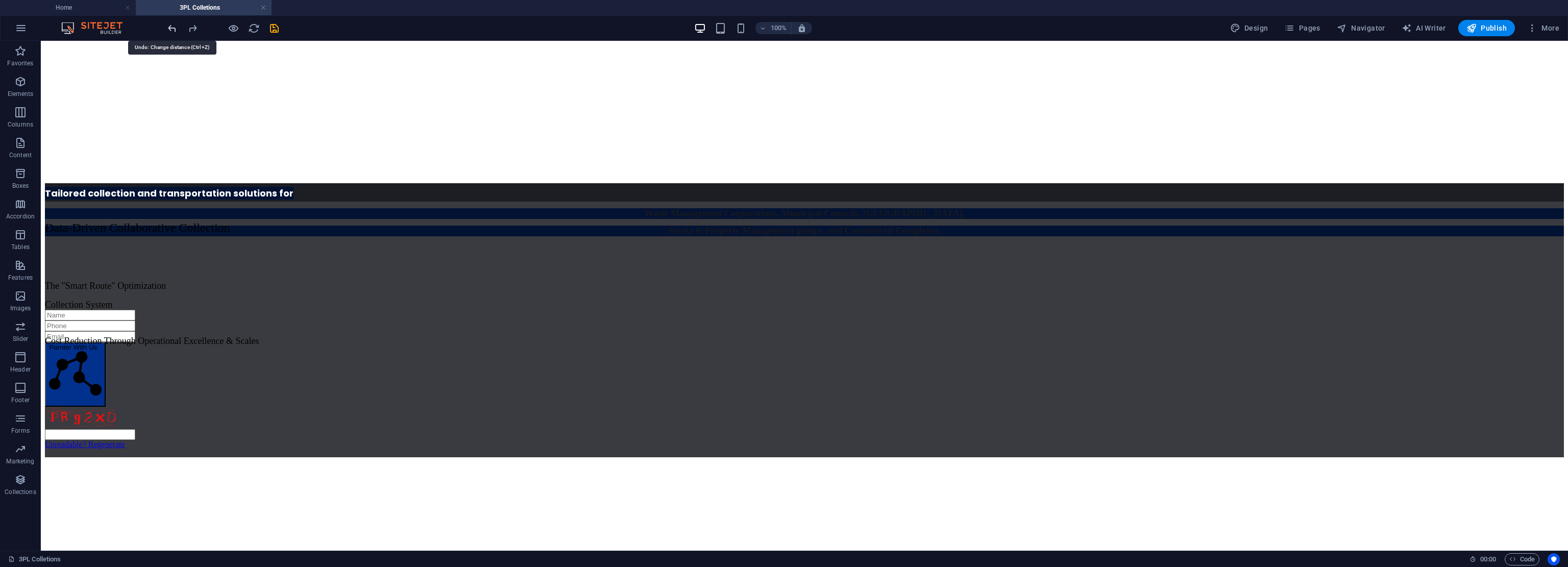
scroll to position [215, 0]
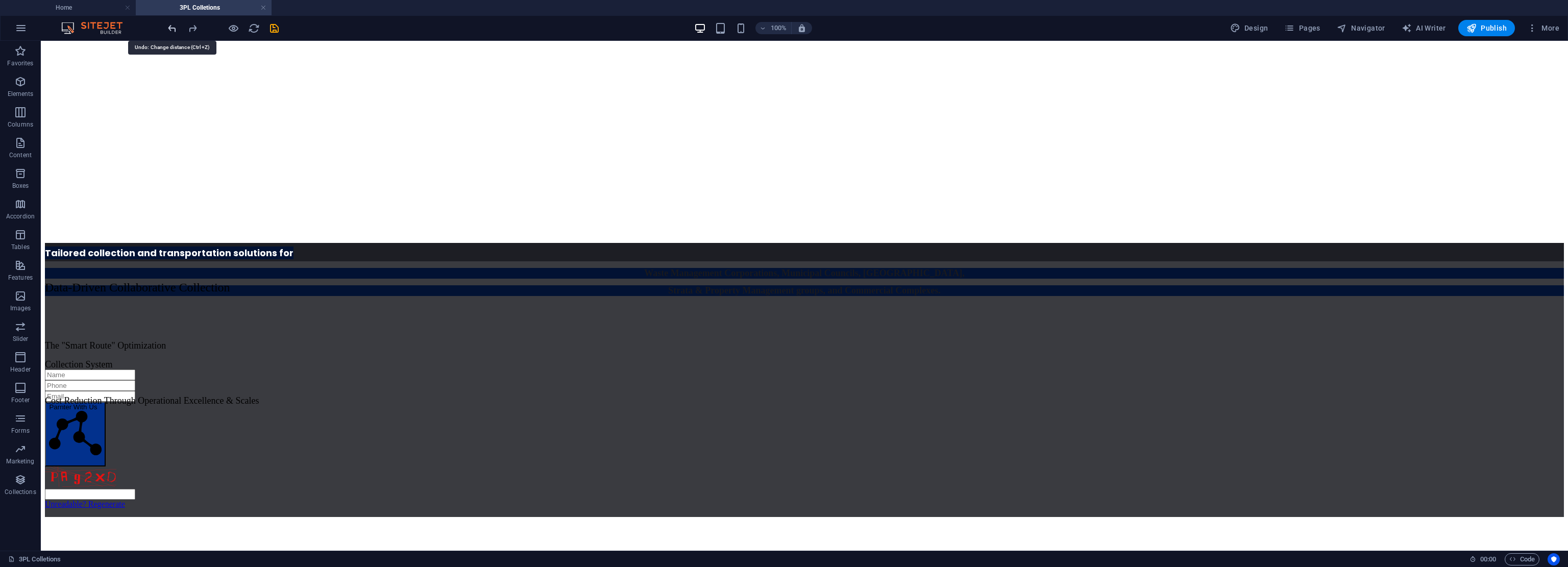
click at [170, 28] on icon "undo" at bounding box center [172, 28] width 12 height 12
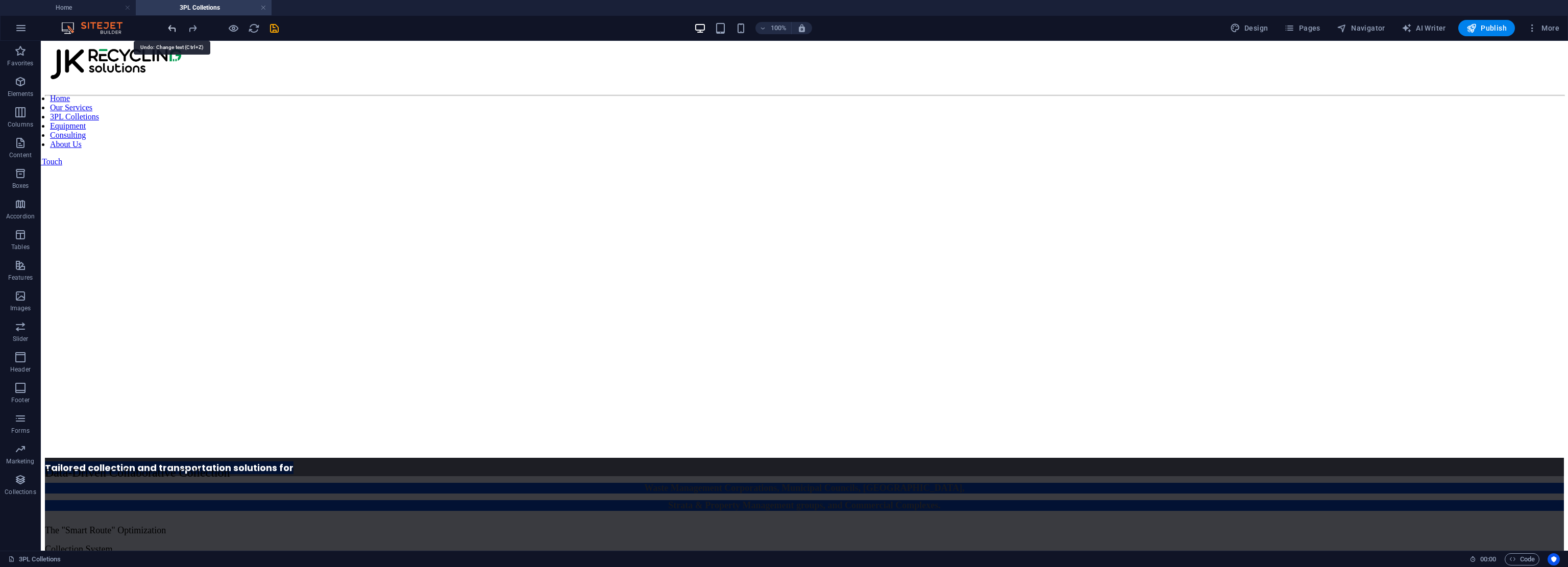
click at [173, 27] on icon "undo" at bounding box center [172, 28] width 12 height 12
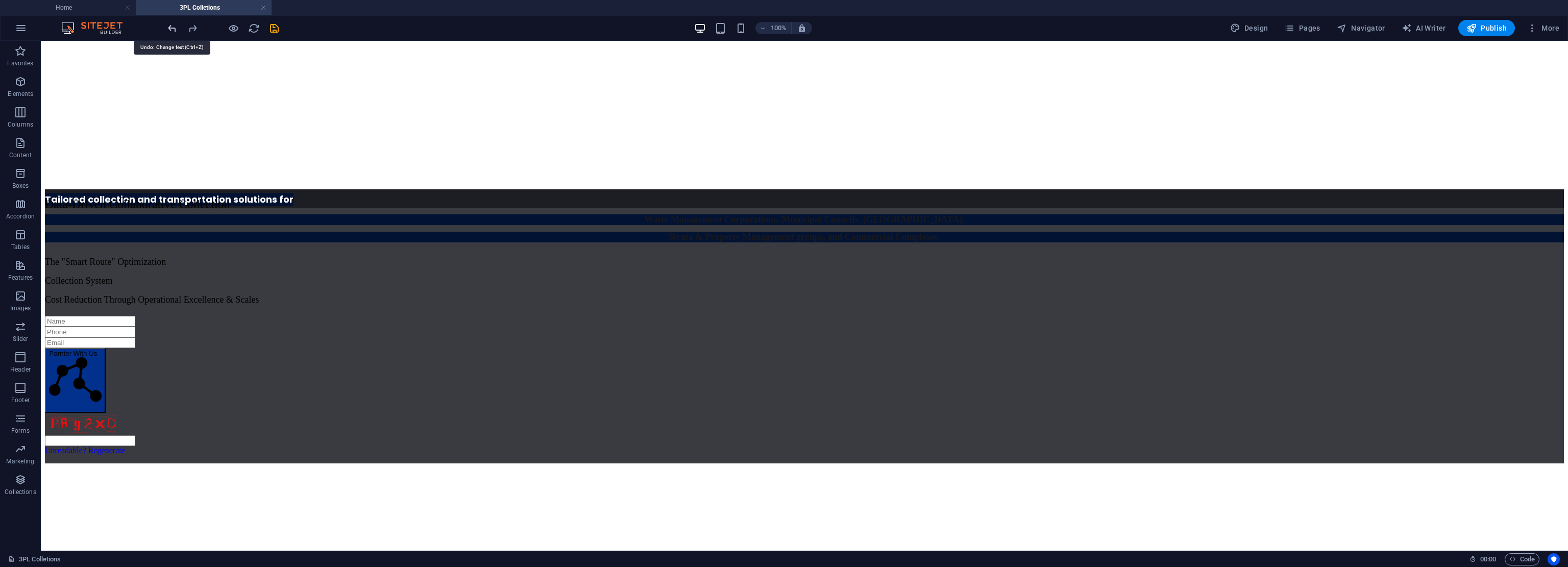
scroll to position [300, 0]
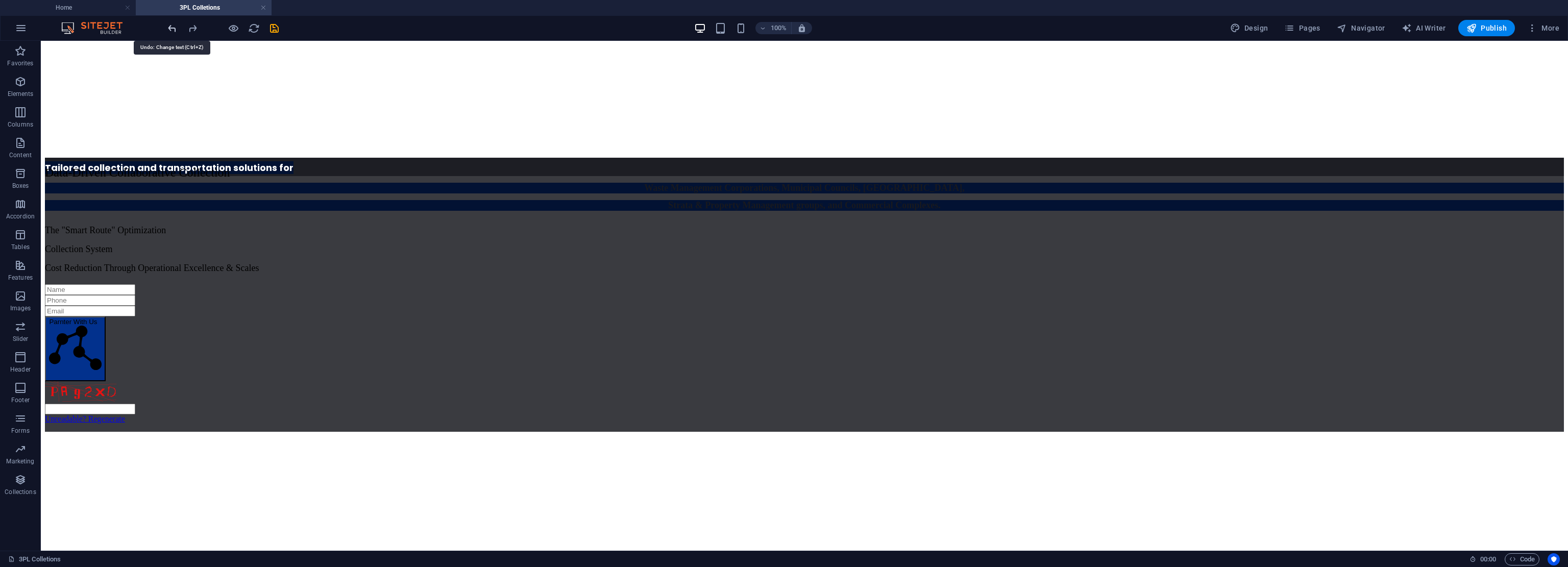
click at [173, 27] on icon "undo" at bounding box center [172, 28] width 12 height 12
click at [196, 28] on icon "redo" at bounding box center [192, 28] width 12 height 12
click at [192, 28] on icon "redo" at bounding box center [192, 28] width 12 height 12
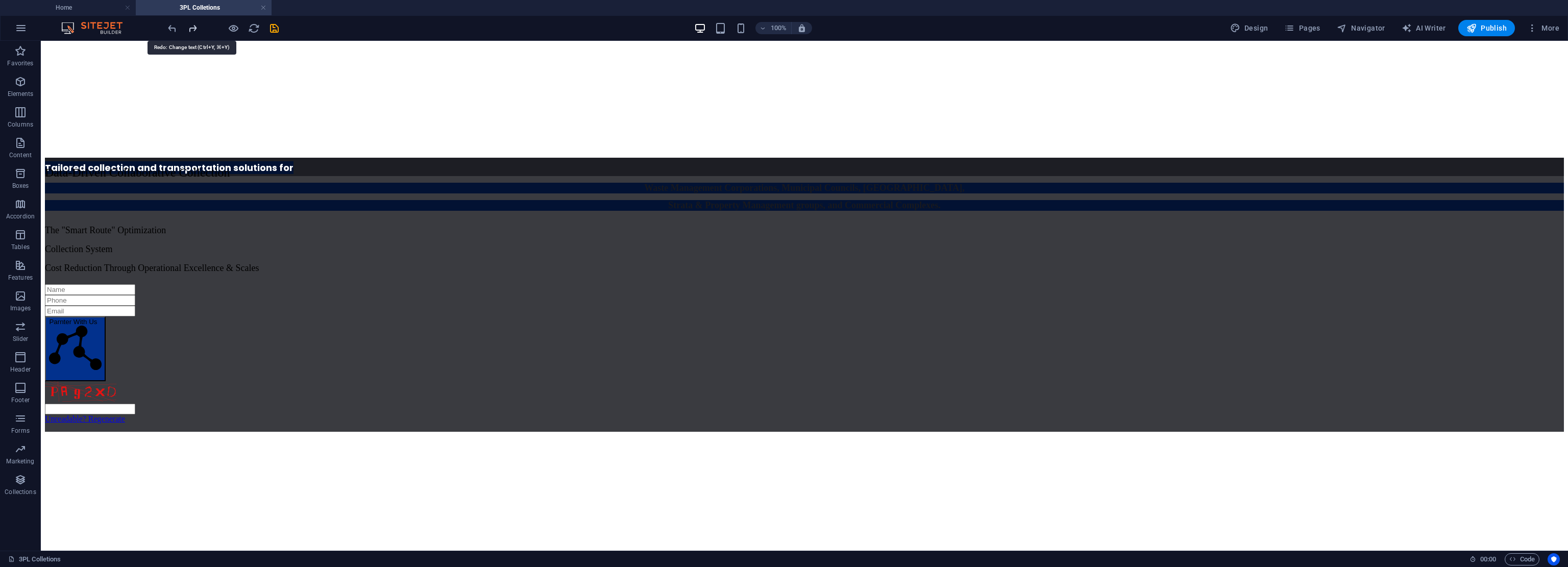
click at [192, 28] on icon "redo" at bounding box center [192, 28] width 12 height 12
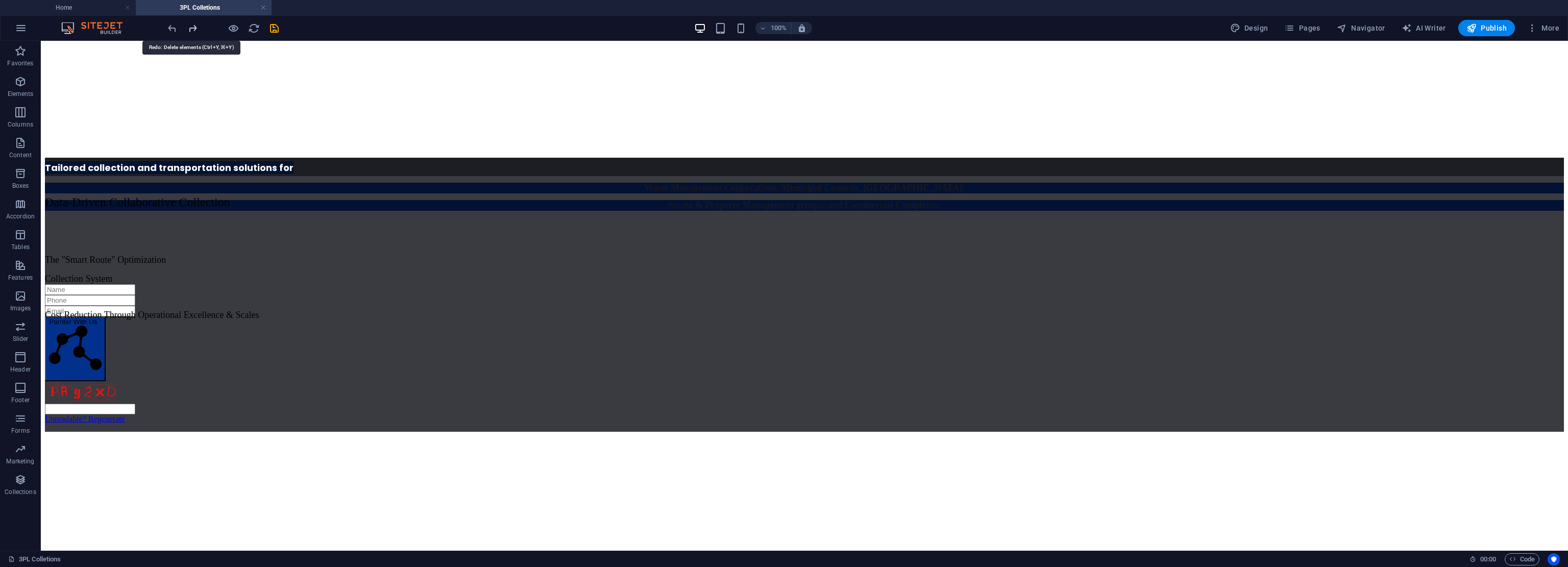
click at [192, 28] on icon "redo" at bounding box center [192, 28] width 12 height 12
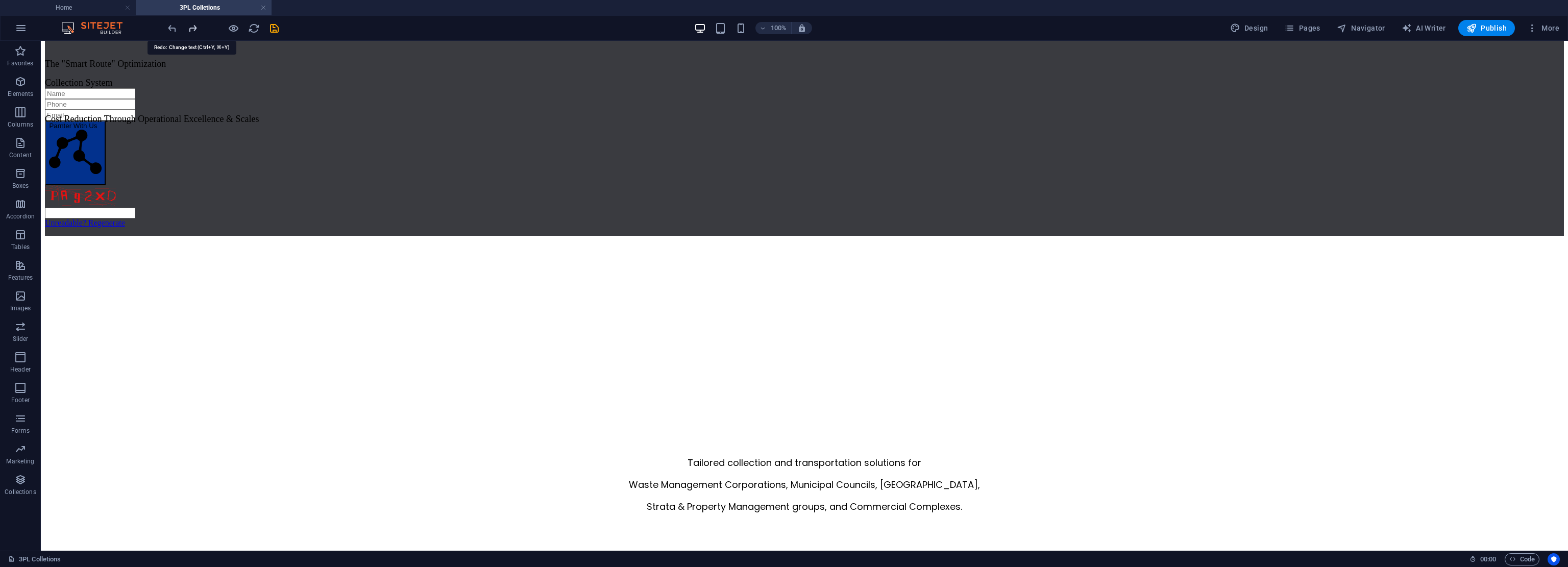
click at [192, 28] on icon "redo" at bounding box center [192, 28] width 12 height 12
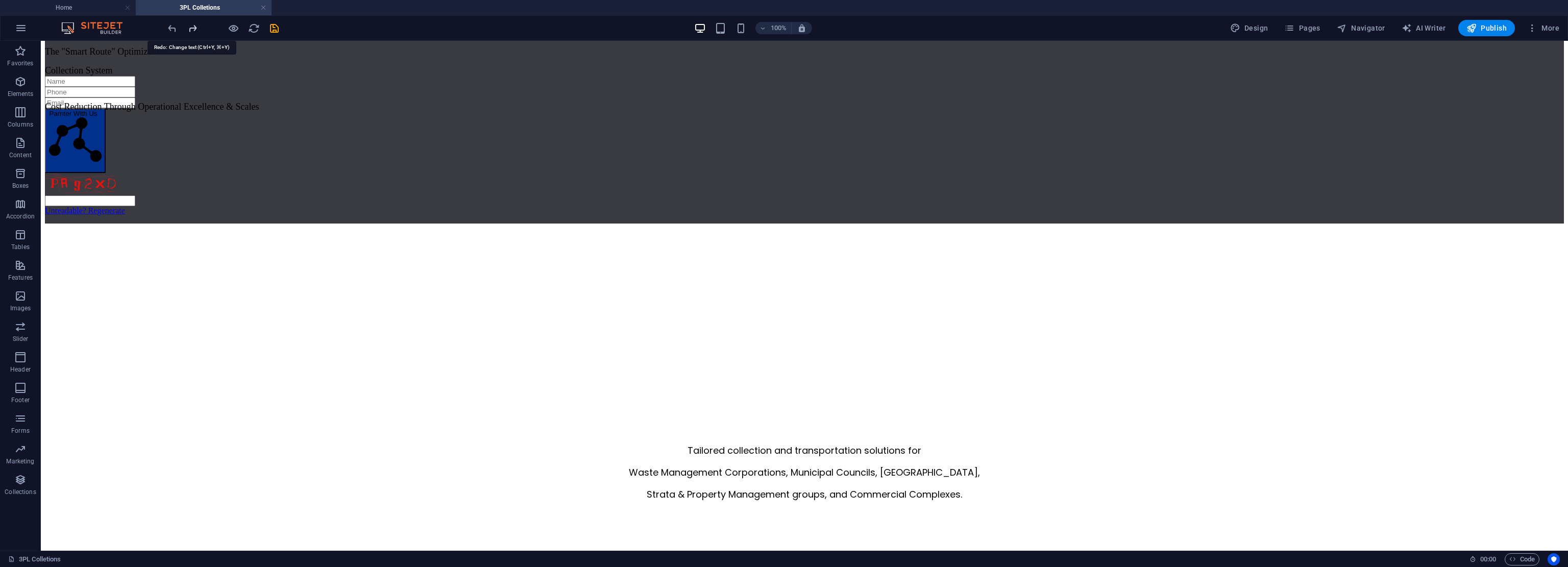
scroll to position [237, 0]
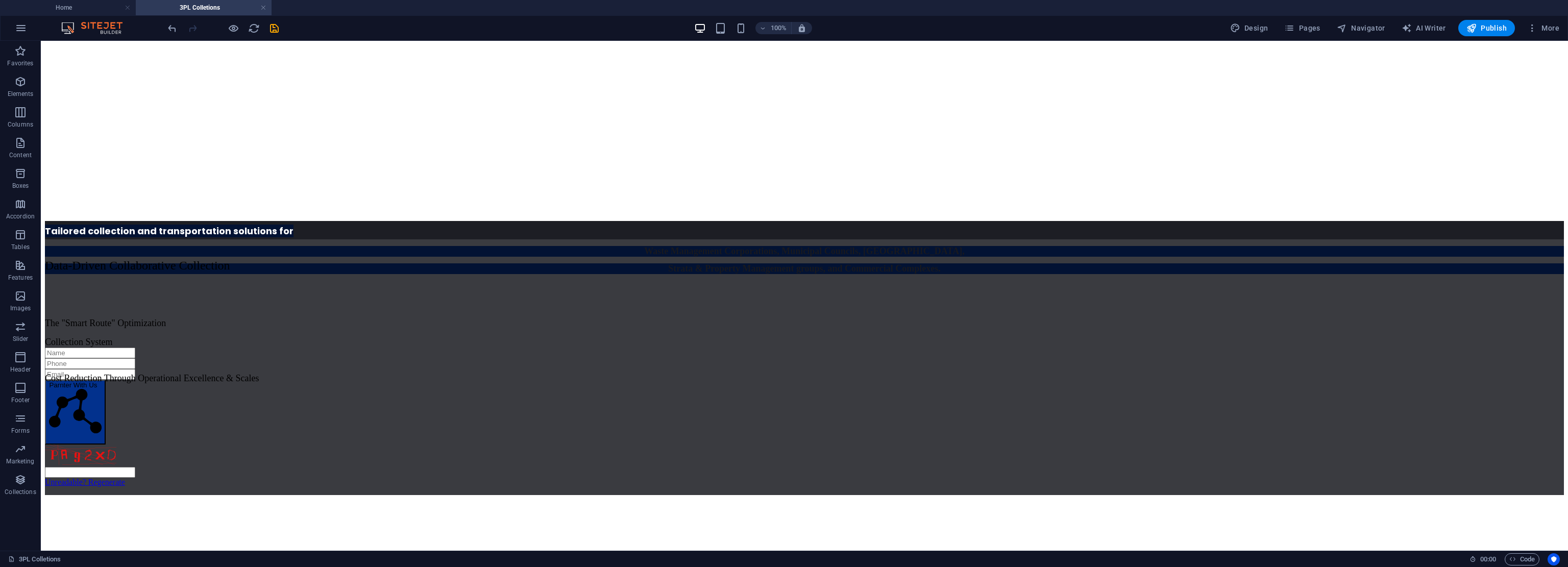
click at [192, 28] on div at bounding box center [223, 28] width 114 height 16
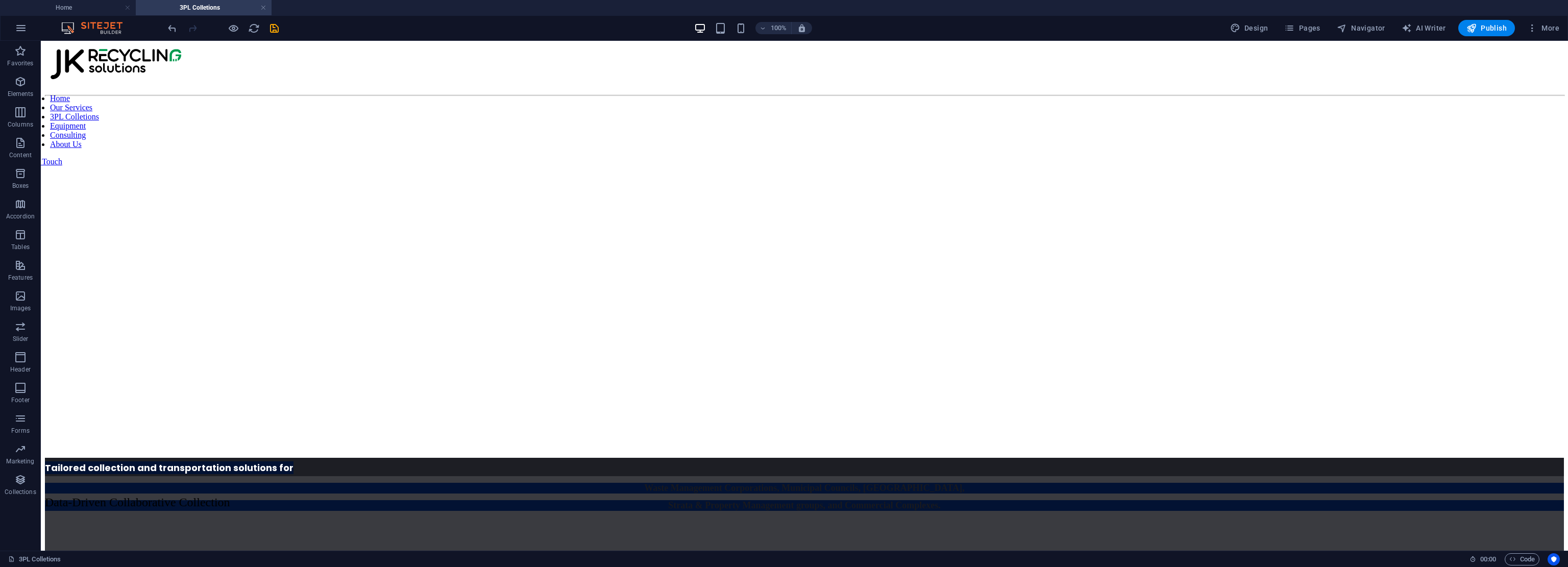
click at [192, 28] on div at bounding box center [223, 28] width 114 height 16
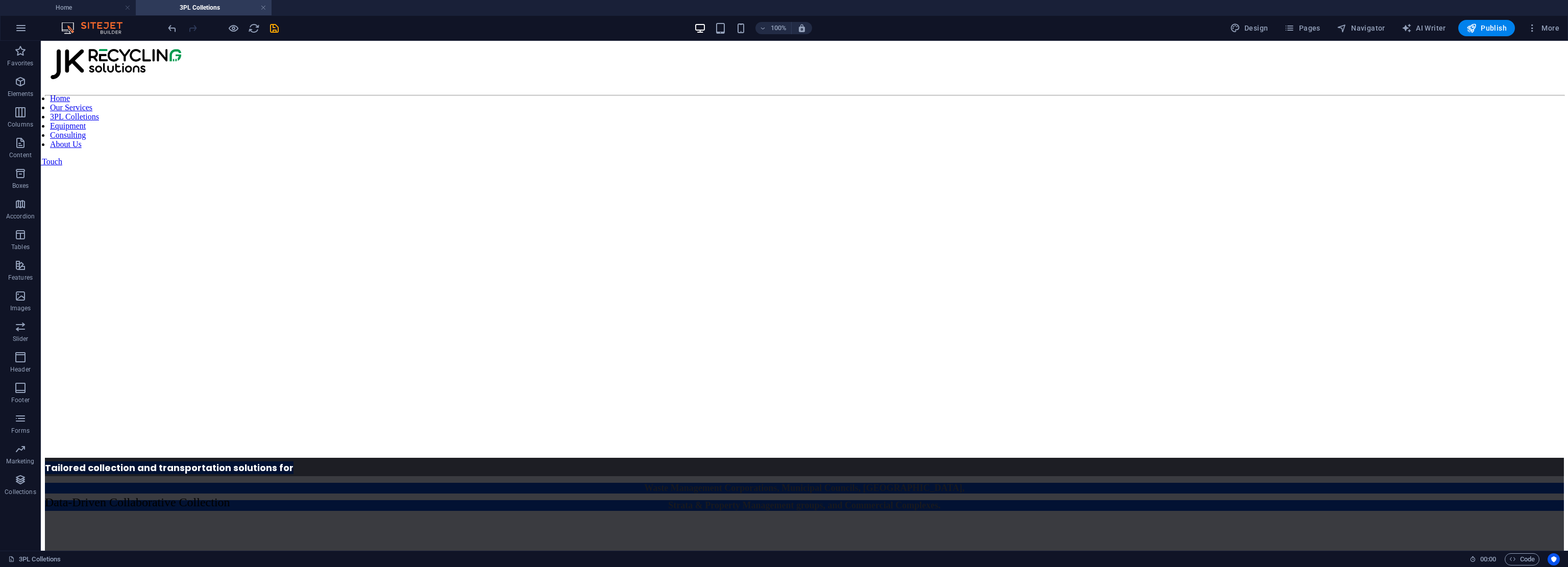
click at [192, 28] on div at bounding box center [223, 28] width 114 height 16
click at [738, 457] on div "Tailored collection and transportation solutions for Waste Management Corporati…" at bounding box center [804, 484] width 1519 height 53
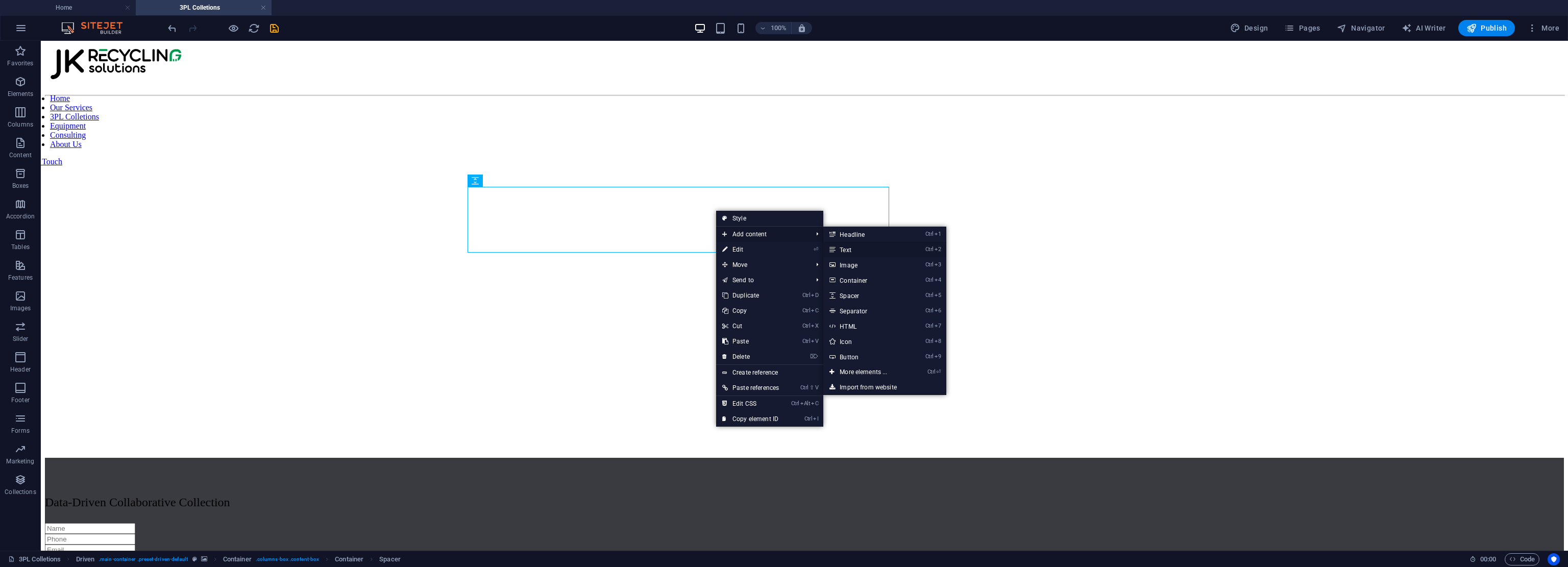
click at [738, 247] on link "Ctrl 2 Text" at bounding box center [866, 249] width 84 height 15
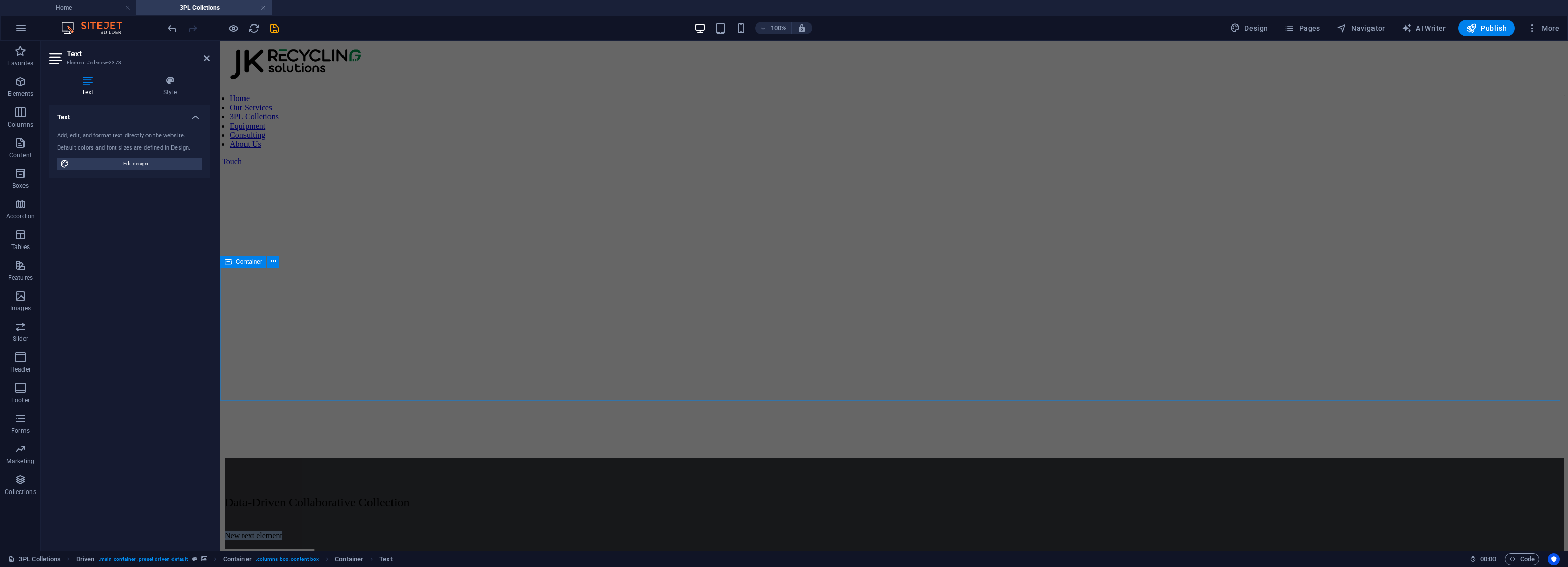
scroll to position [517, 0]
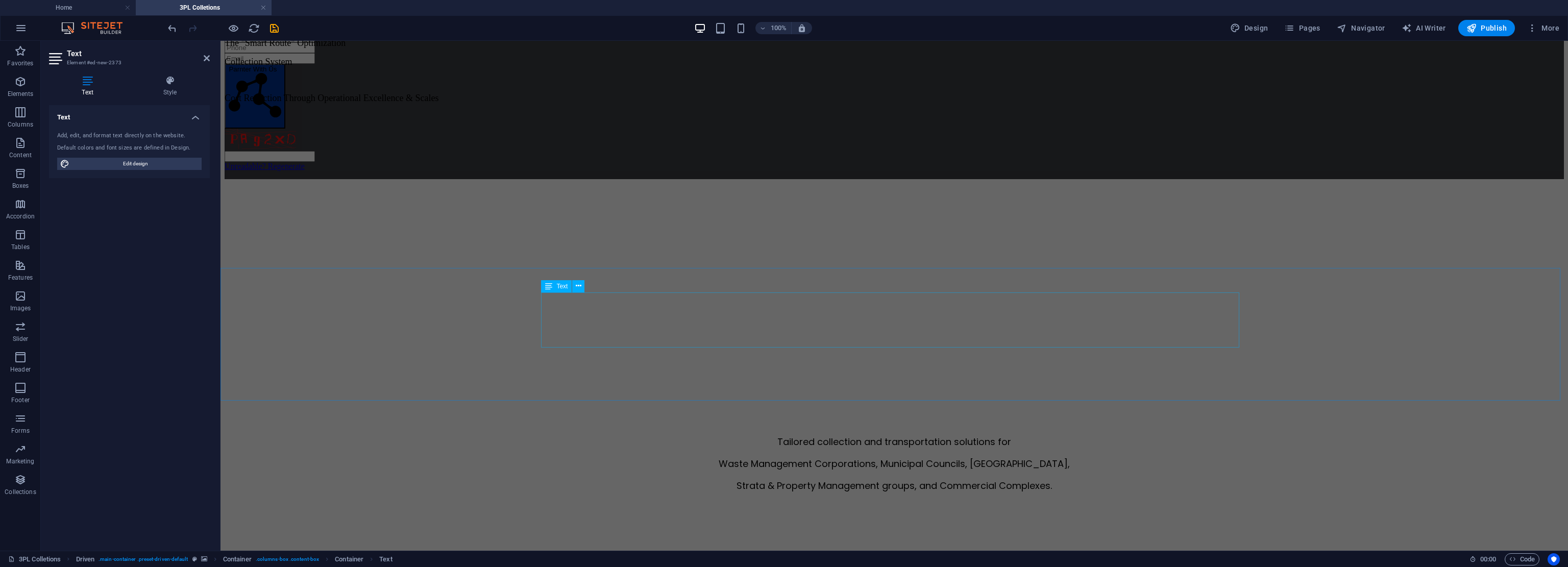
click at [738, 435] on div "Tailored collection and transportation solutions for Waste Management Corporati…" at bounding box center [894, 463] width 1340 height 57
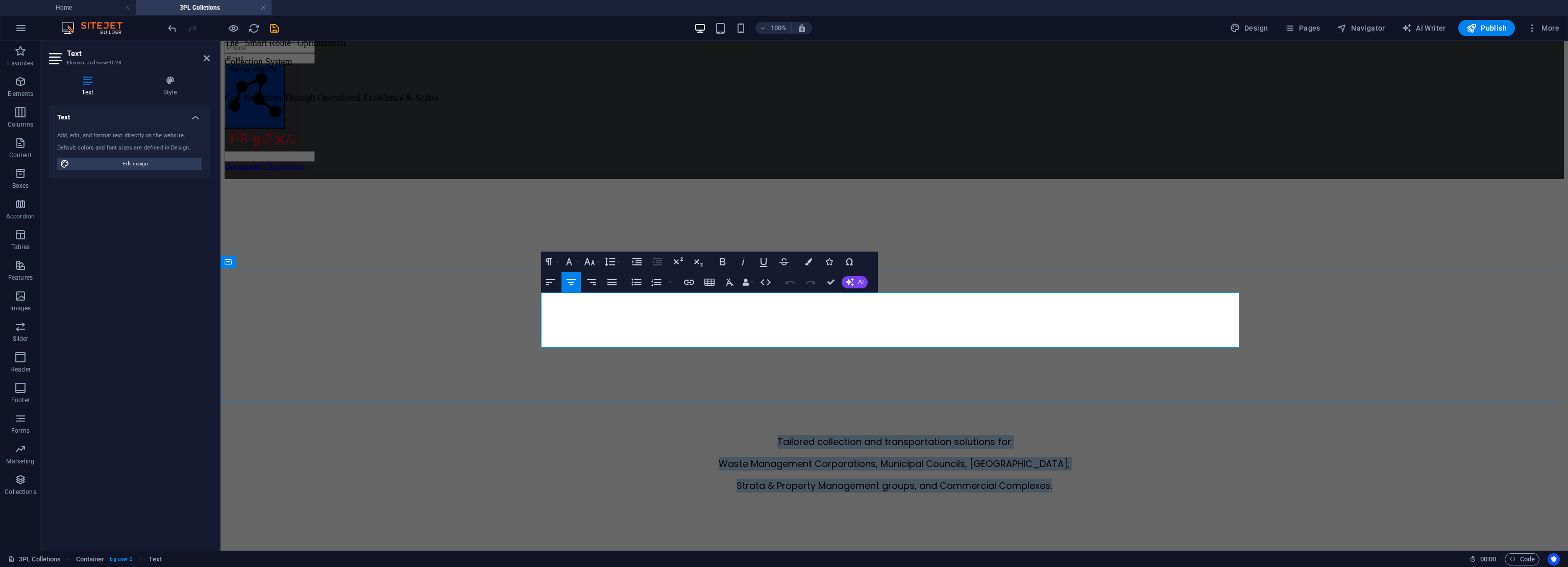
drag, startPoint x: 1066, startPoint y: 338, endPoint x: 726, endPoint y: 297, distance: 342.5
click at [726, 435] on div "Tailored collection and transportation solutions for Waste Management Corporati…" at bounding box center [894, 463] width 1340 height 57
copy div "Tailored collection and transportation solutions for Waste Management Corporati…"
click at [438, 190] on div "Data-Driven Collaborative Collection The "Smart Route" Optimization Collection …" at bounding box center [894, 156] width 1340 height 430
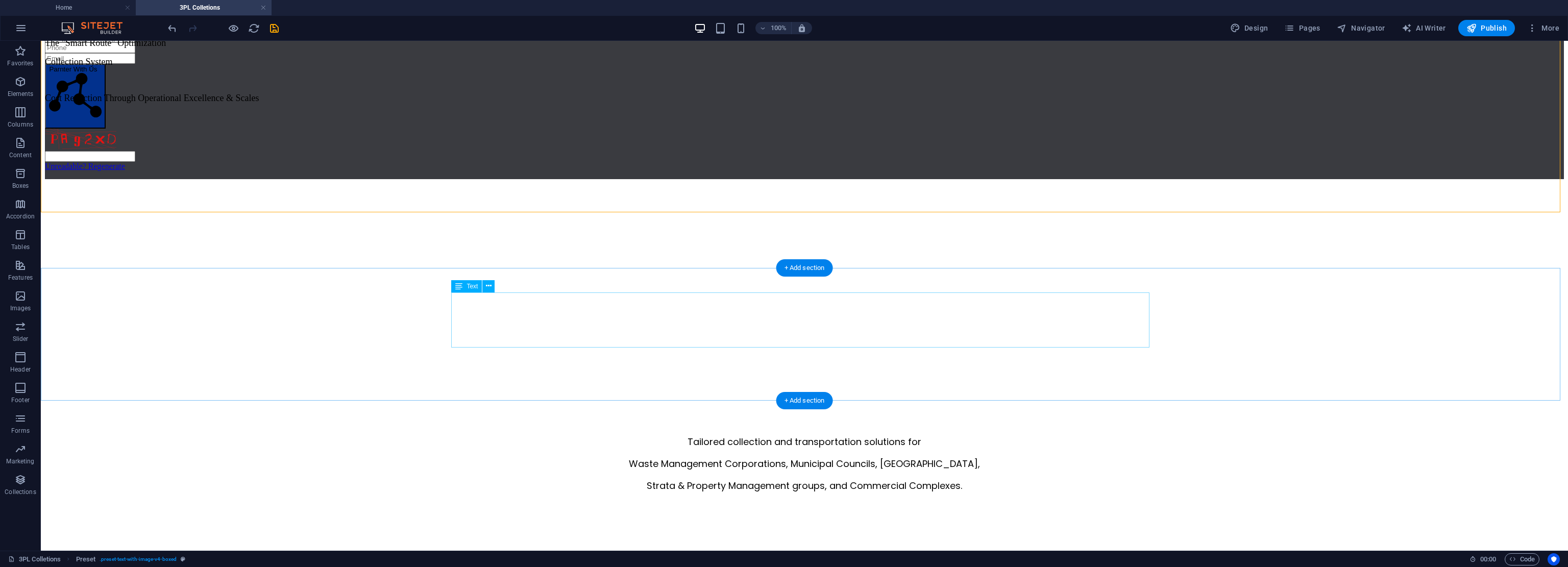
scroll to position [0, 0]
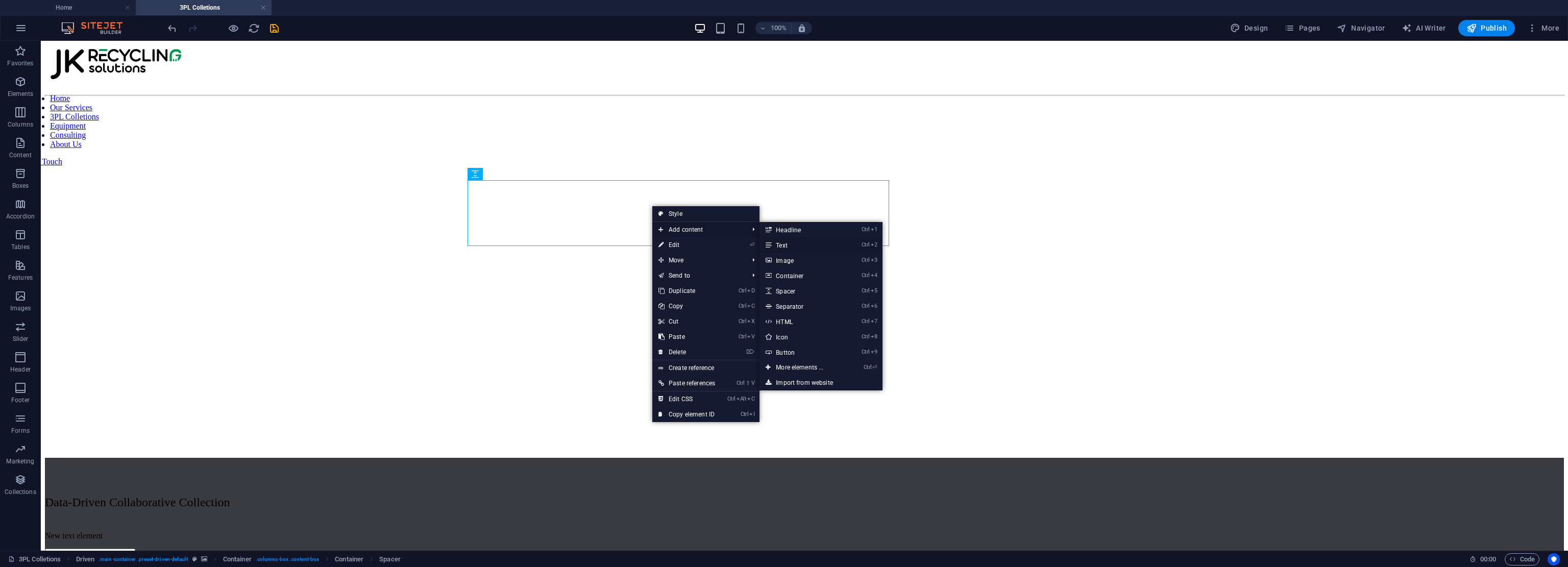
click at [738, 248] on link "Ctrl 2 Text" at bounding box center [802, 245] width 84 height 15
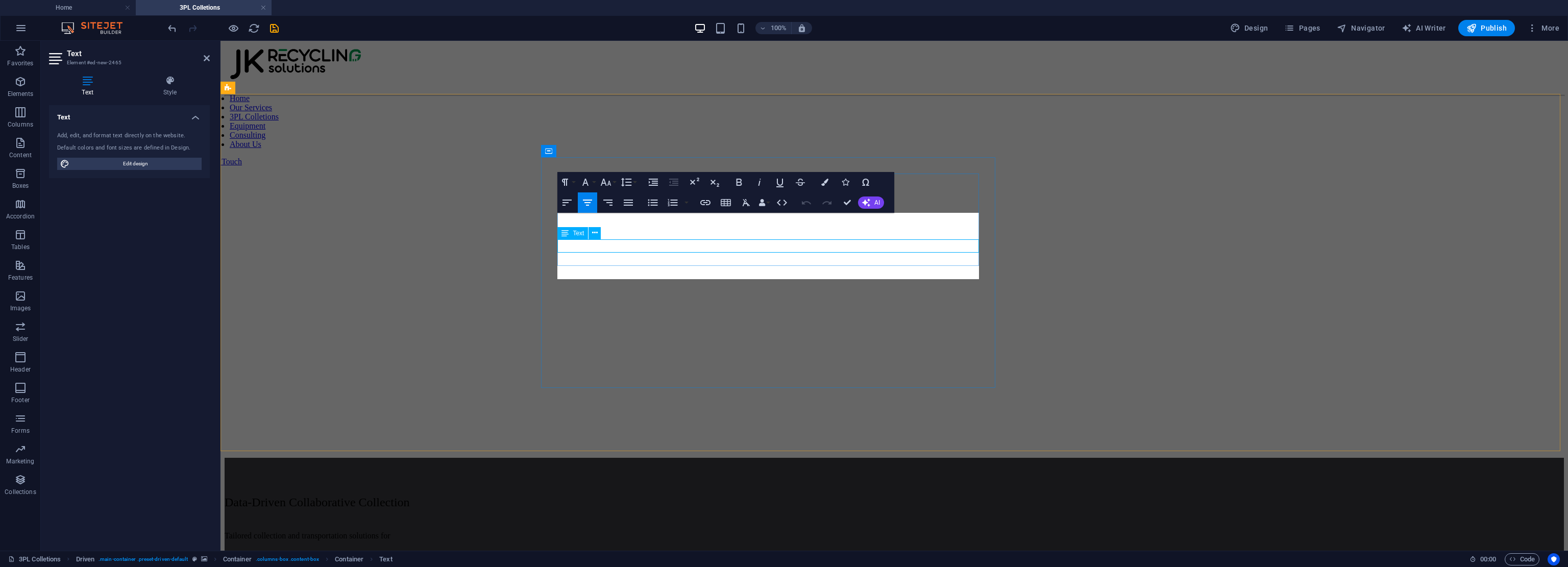
scroll to position [1068, 1]
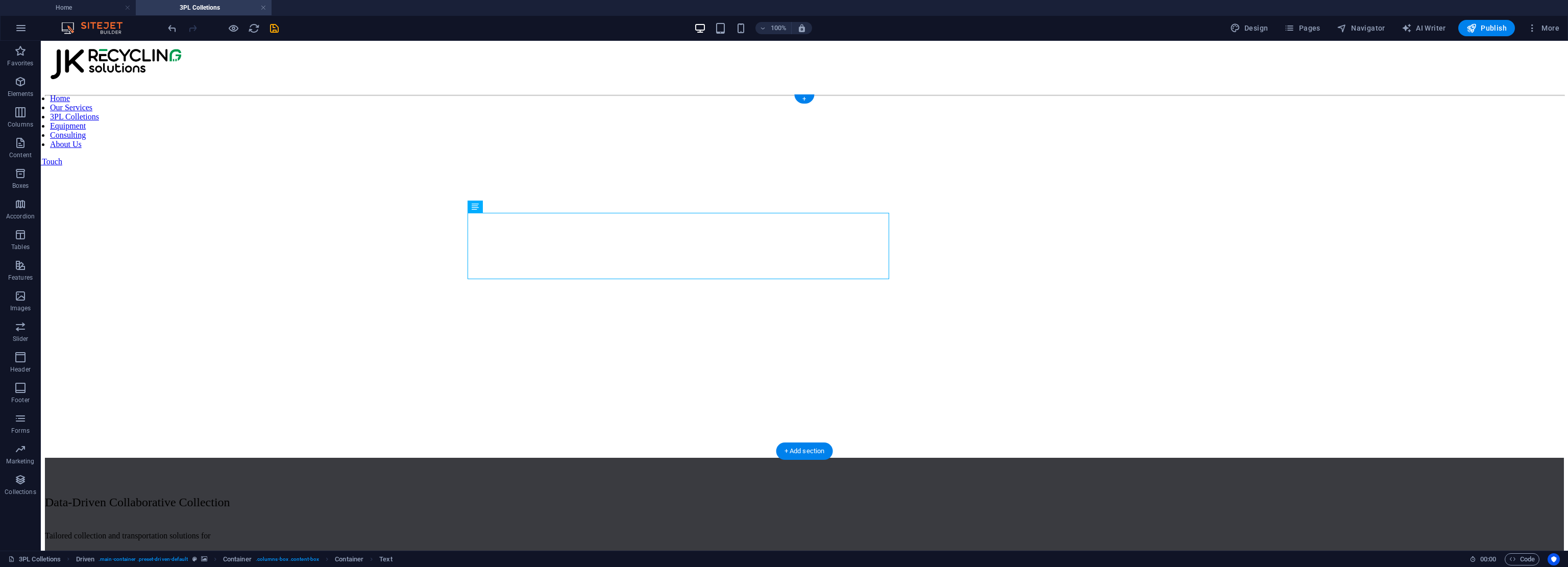
click at [738, 101] on figure at bounding box center [804, 101] width 1519 height 0
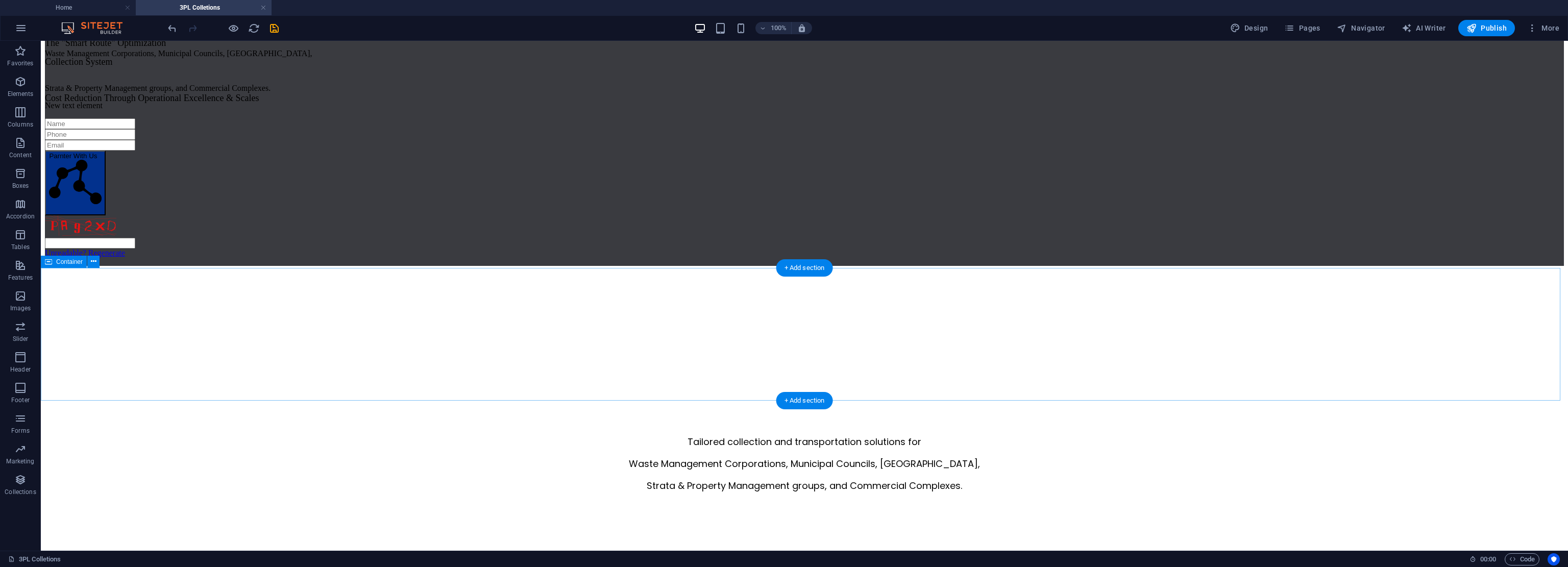
scroll to position [0, 0]
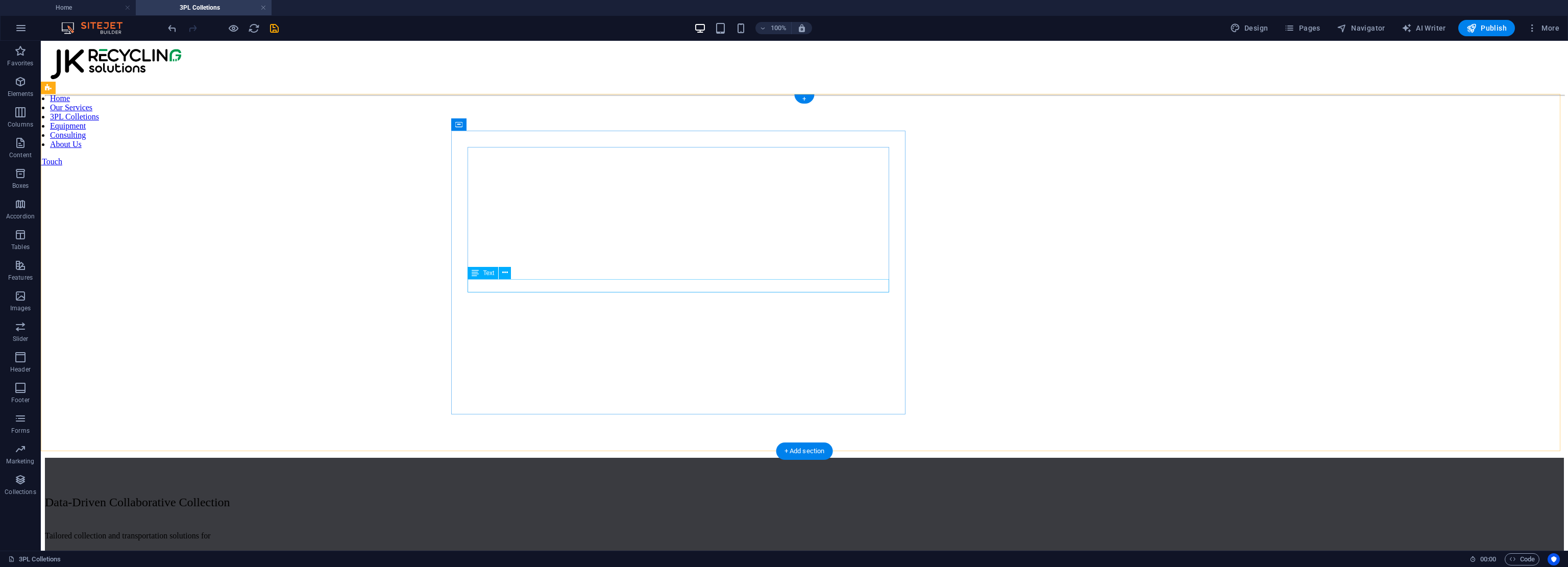
click at [738, 531] on div "Tailored collection and transportation solutions for Waste Management Corporati…" at bounding box center [804, 570] width 1519 height 79
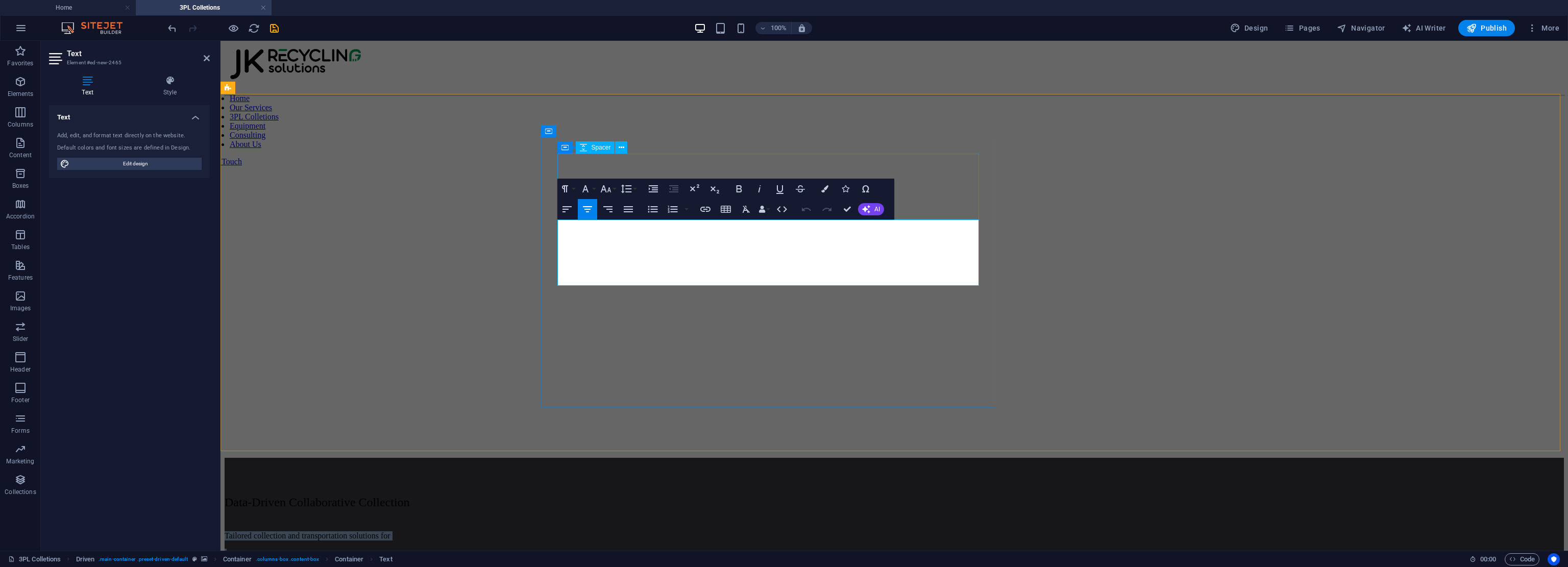
drag, startPoint x: 828, startPoint y: 270, endPoint x: 821, endPoint y: 255, distance: 16.6
click at [600, 457] on div "Tailored collection and transportation solutions for Waste Management Corporati…" at bounding box center [894, 533] width 1340 height 152
click at [567, 212] on icon "button" at bounding box center [567, 209] width 12 height 12
click at [580, 210] on button "Align Center" at bounding box center [588, 209] width 20 height 20
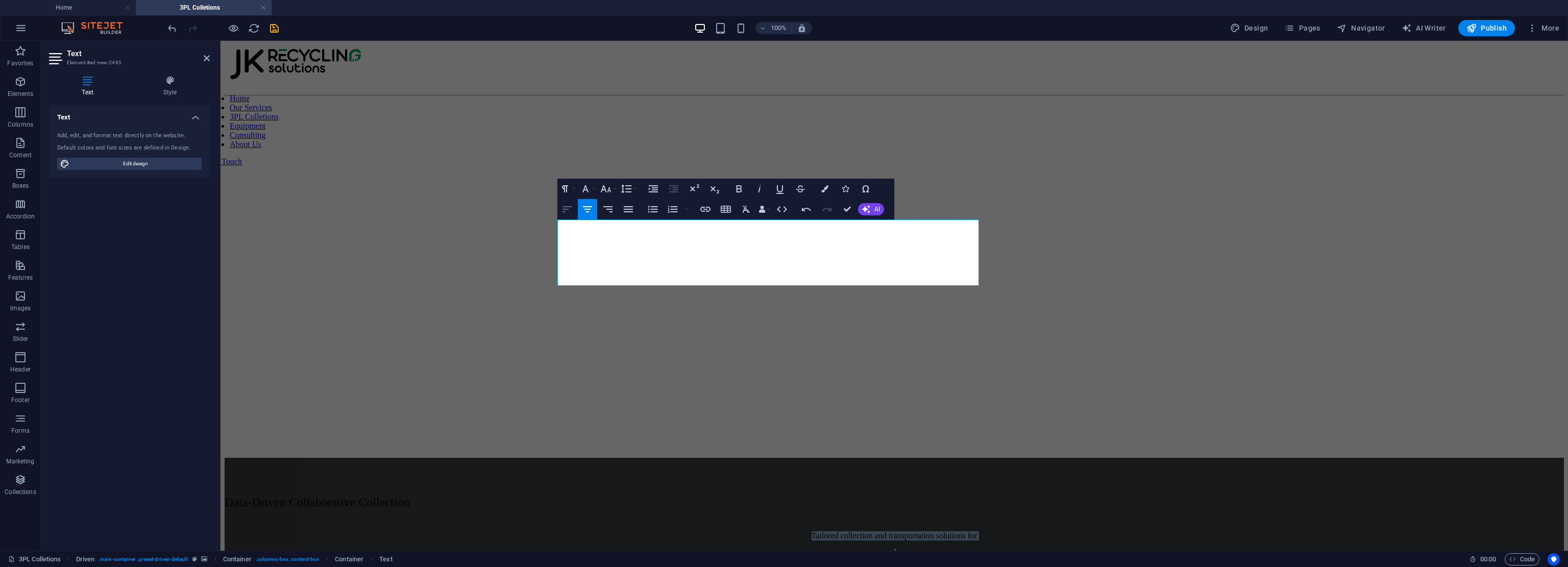
click at [570, 214] on icon "button" at bounding box center [567, 209] width 12 height 12
click at [593, 192] on button "Font Family" at bounding box center [588, 188] width 20 height 20
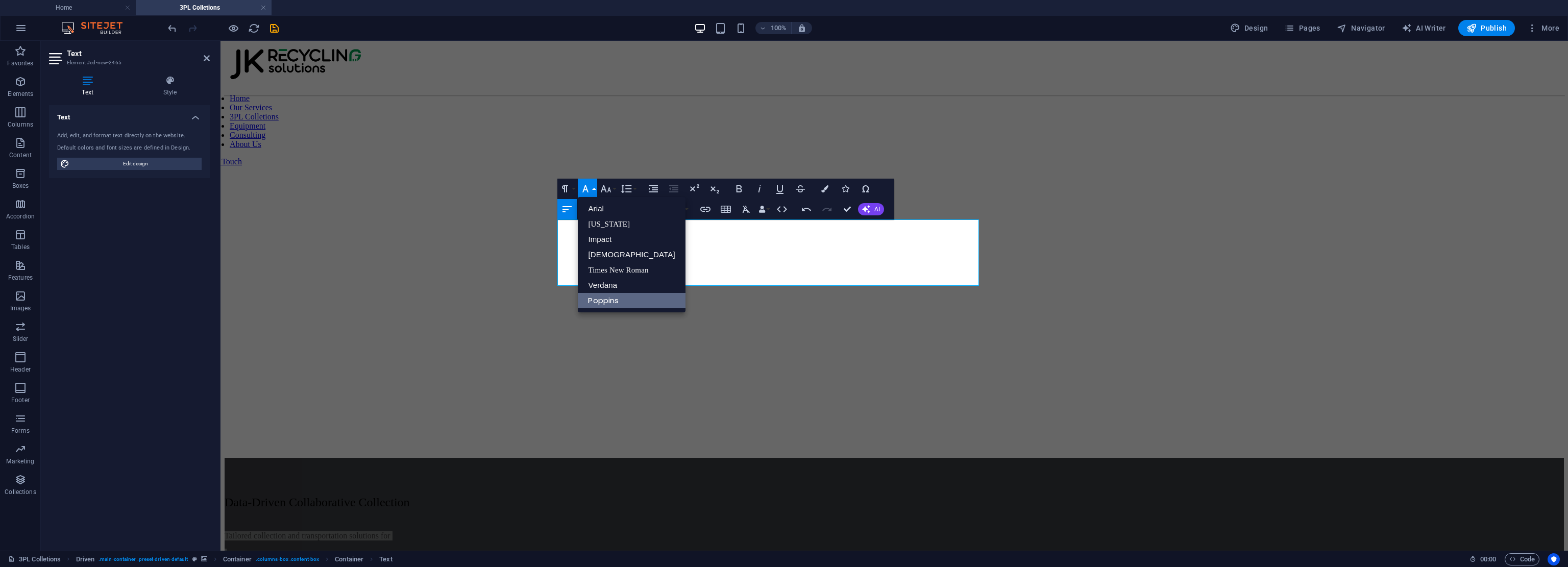
click at [595, 192] on button "Font Family" at bounding box center [588, 188] width 20 height 20
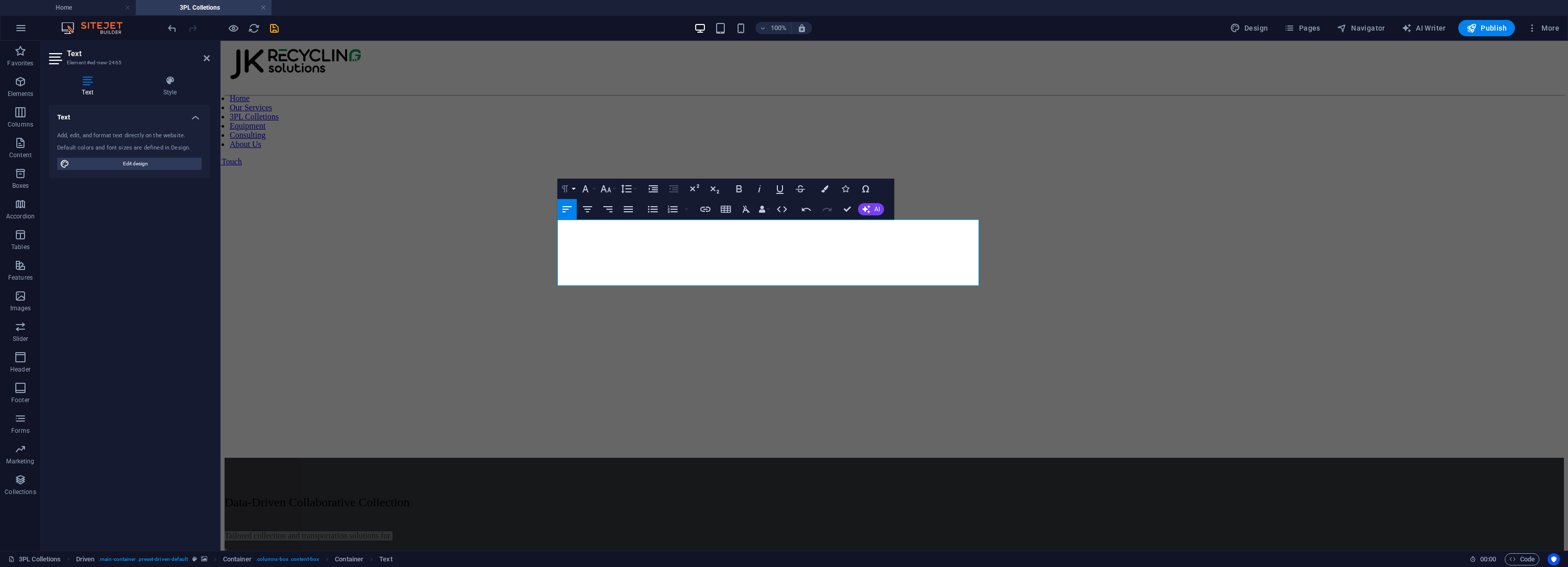
click at [576, 188] on button "Paragraph Format" at bounding box center [567, 188] width 20 height 20
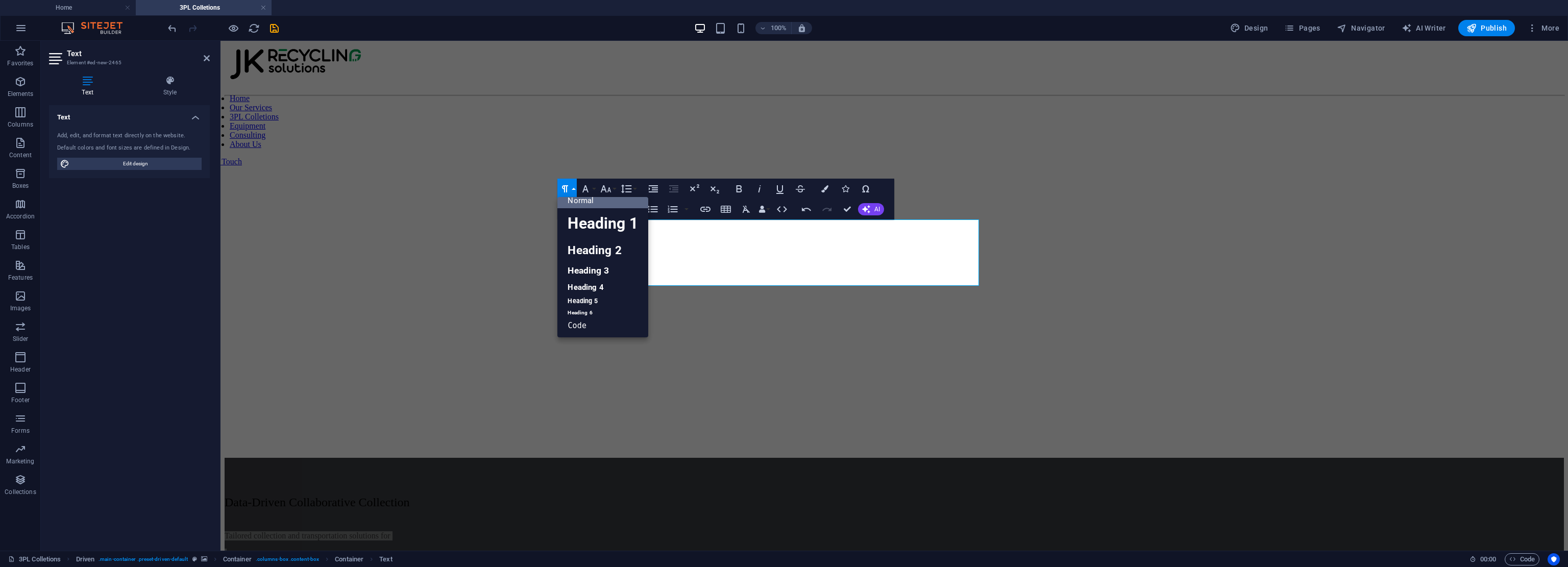
scroll to position [8, 0]
click at [576, 188] on button "Paragraph Format" at bounding box center [567, 188] width 20 height 20
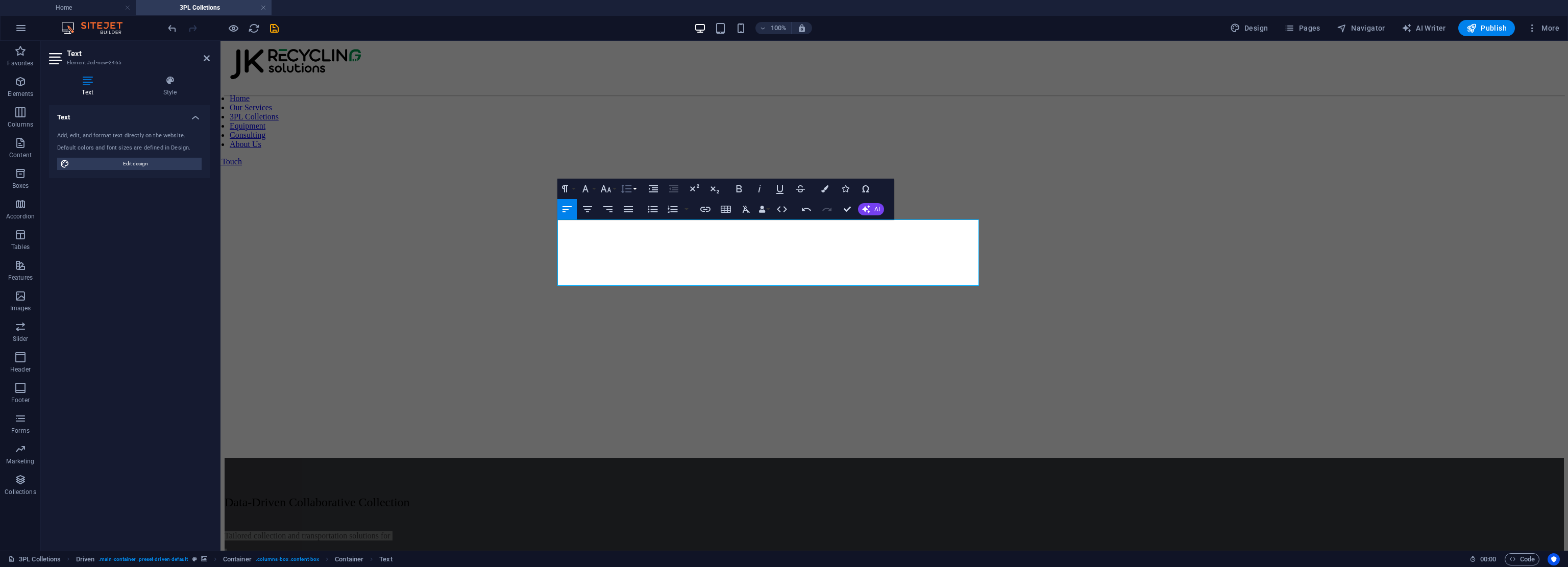
click at [634, 189] on button "Line Height" at bounding box center [628, 188] width 20 height 20
click at [637, 210] on link "Default" at bounding box center [641, 209] width 45 height 15
click at [636, 190] on button "Line Height" at bounding box center [628, 188] width 20 height 20
click at [641, 222] on link "Single" at bounding box center [641, 224] width 45 height 15
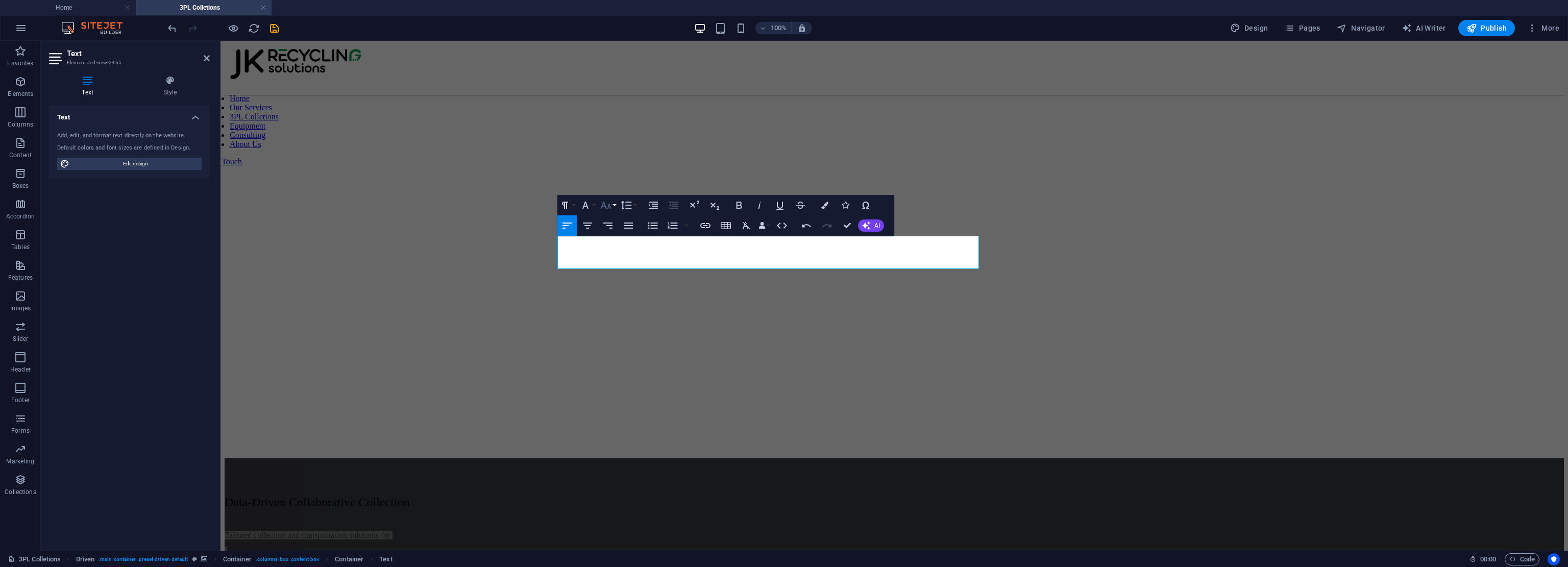
click at [617, 203] on button "Font Size" at bounding box center [608, 205] width 20 height 20
drag, startPoint x: 624, startPoint y: 329, endPoint x: 403, endPoint y: 286, distance: 225.1
click at [624, 329] on link "24" at bounding box center [617, 332] width 37 height 15
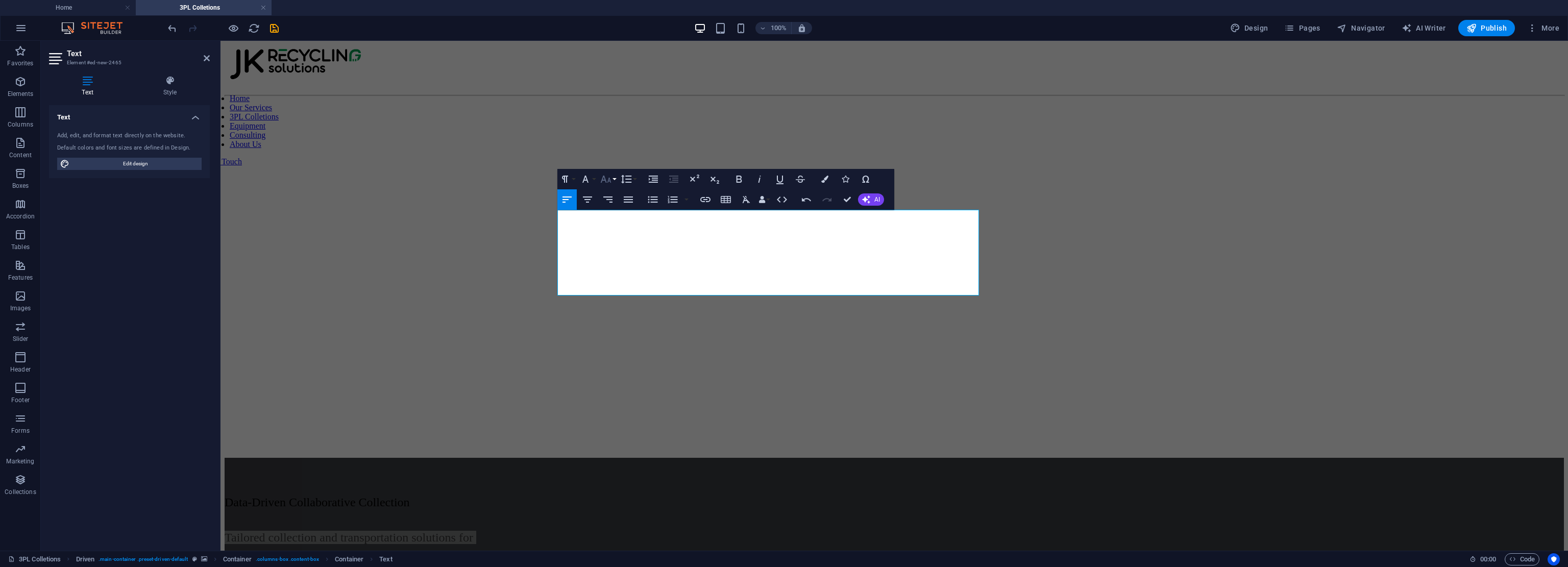
click at [612, 183] on icon "button" at bounding box center [605, 178] width 12 height 12
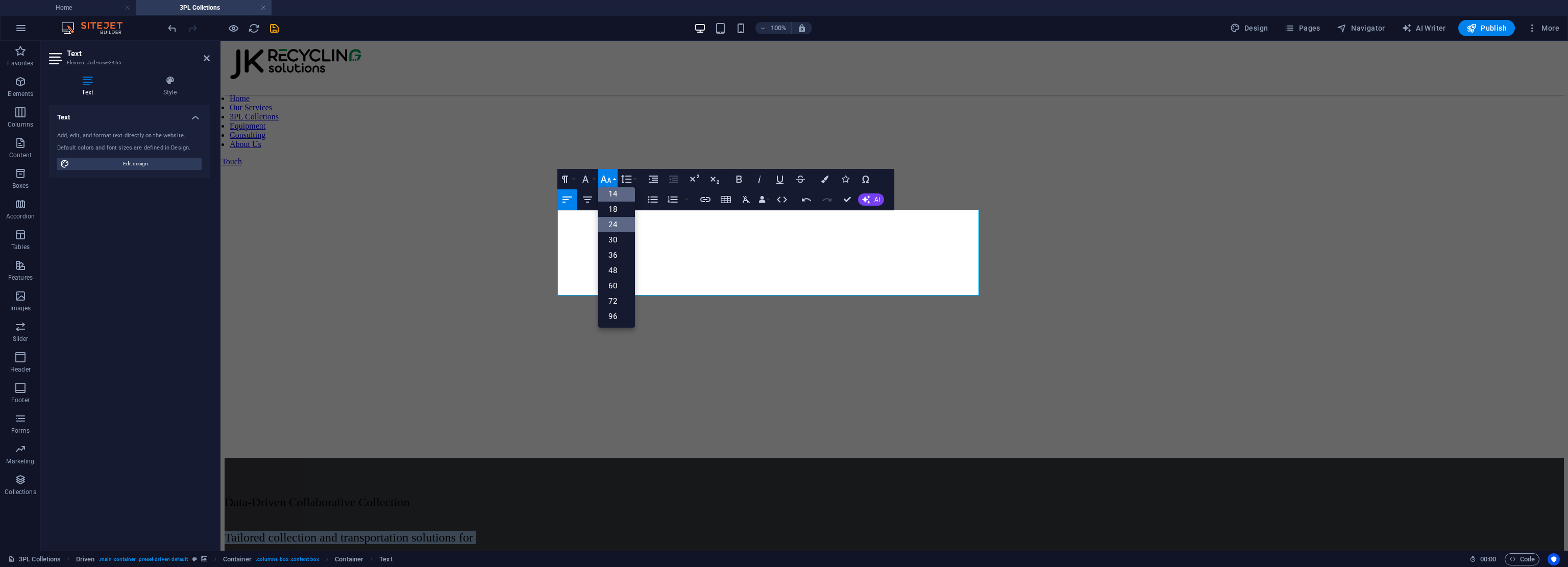
click at [622, 209] on link "18" at bounding box center [617, 209] width 37 height 15
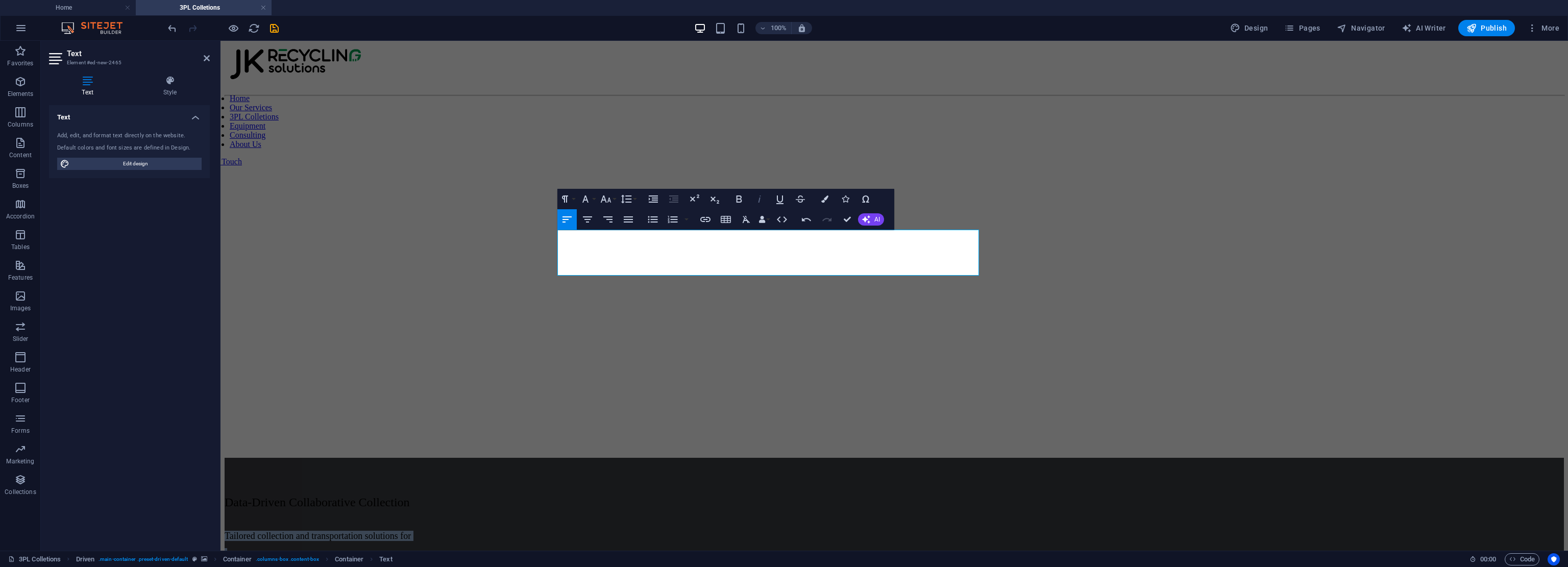
click at [738, 200] on icon "button" at bounding box center [759, 198] width 12 height 12
click at [738, 197] on icon "button" at bounding box center [739, 198] width 12 height 12
click at [615, 202] on button "Font Size" at bounding box center [608, 199] width 20 height 20
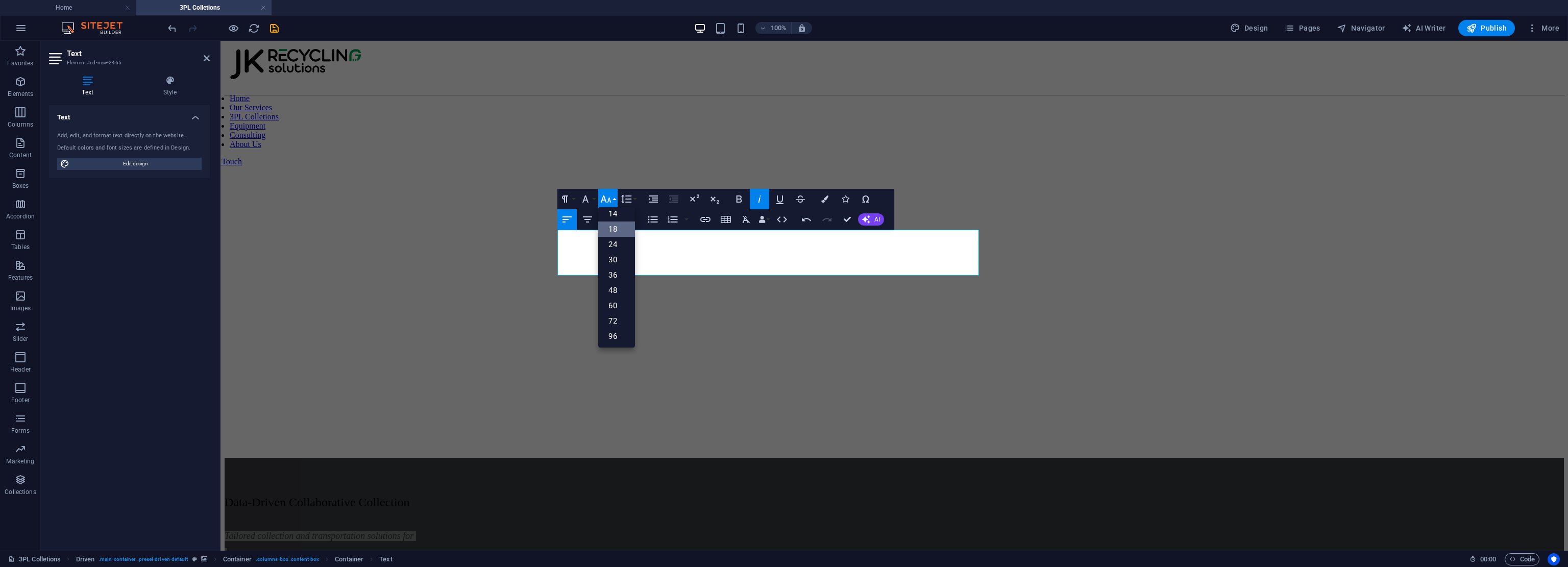
click at [616, 202] on button "Font Size" at bounding box center [608, 199] width 20 height 20
click at [637, 200] on button "Line Height" at bounding box center [628, 199] width 20 height 20
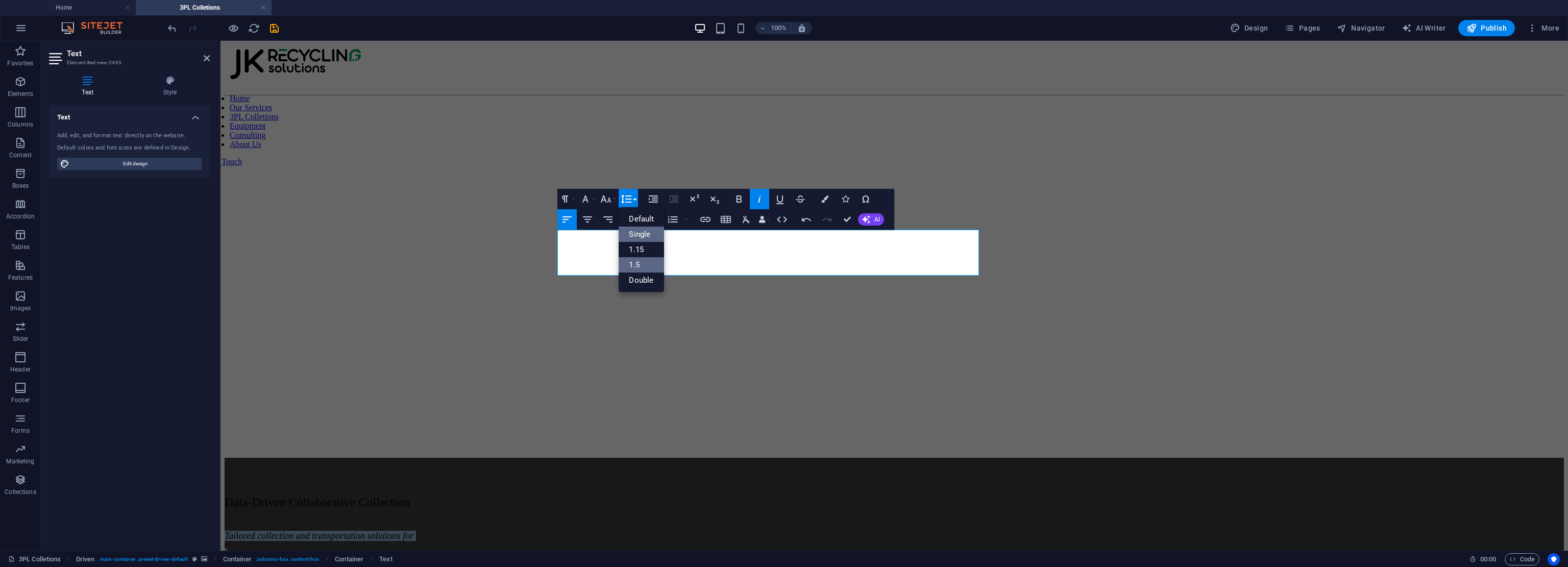
click at [649, 259] on link "1.5" at bounding box center [641, 265] width 45 height 15
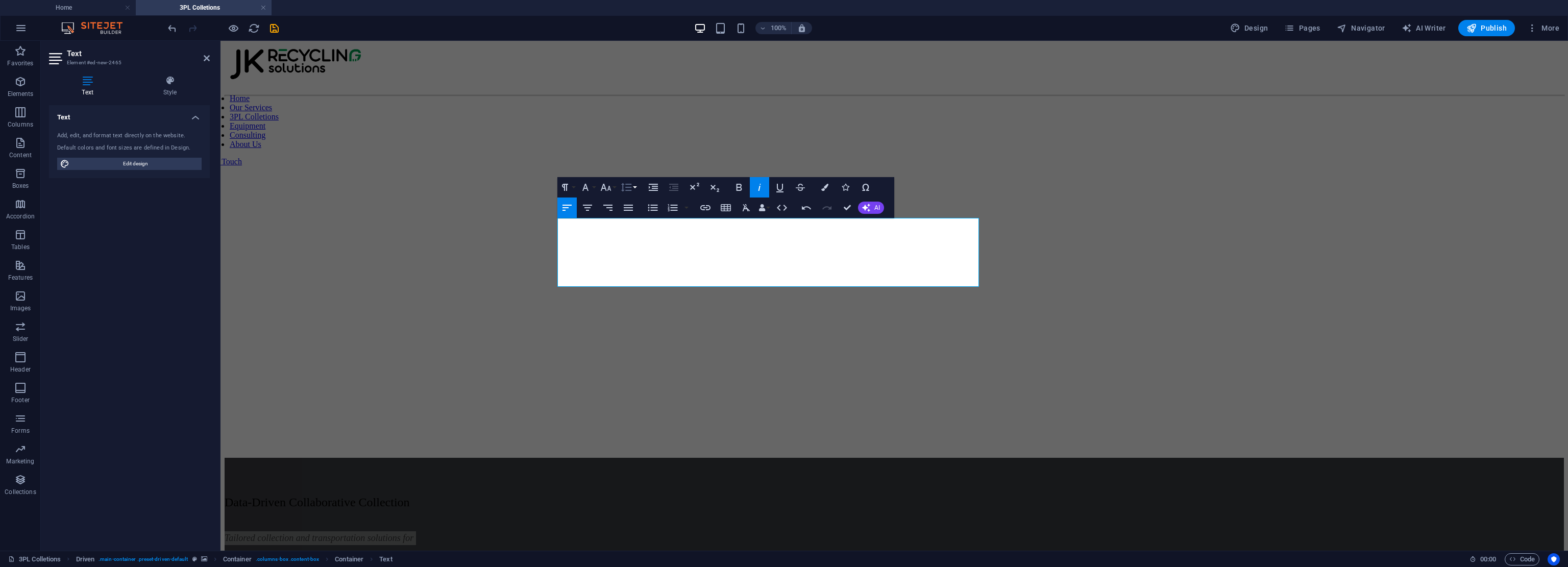
click at [636, 187] on button "Line Height" at bounding box center [628, 187] width 20 height 20
click at [642, 238] on link "1.15" at bounding box center [641, 238] width 45 height 15
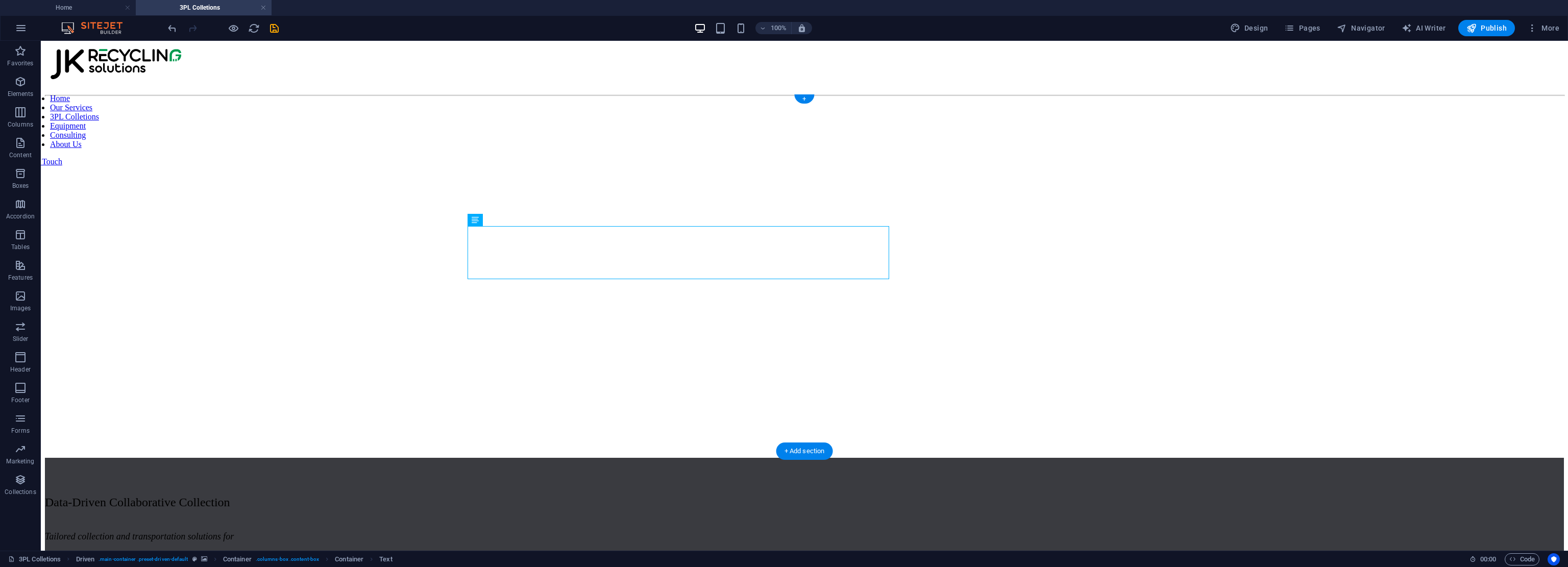
click at [738, 101] on figure at bounding box center [804, 101] width 1519 height 0
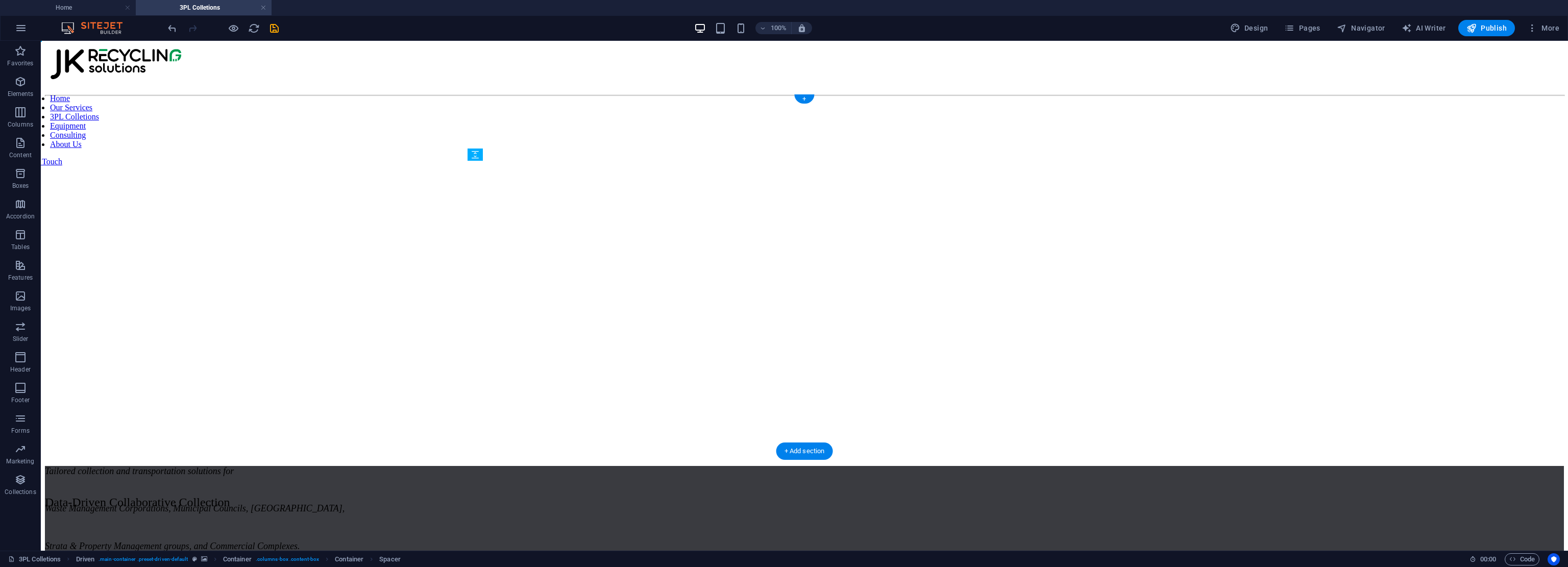
drag, startPoint x: 685, startPoint y: 194, endPoint x: 679, endPoint y: 242, distance: 48.4
click at [738, 101] on figure at bounding box center [804, 101] width 1519 height 0
select select "px"
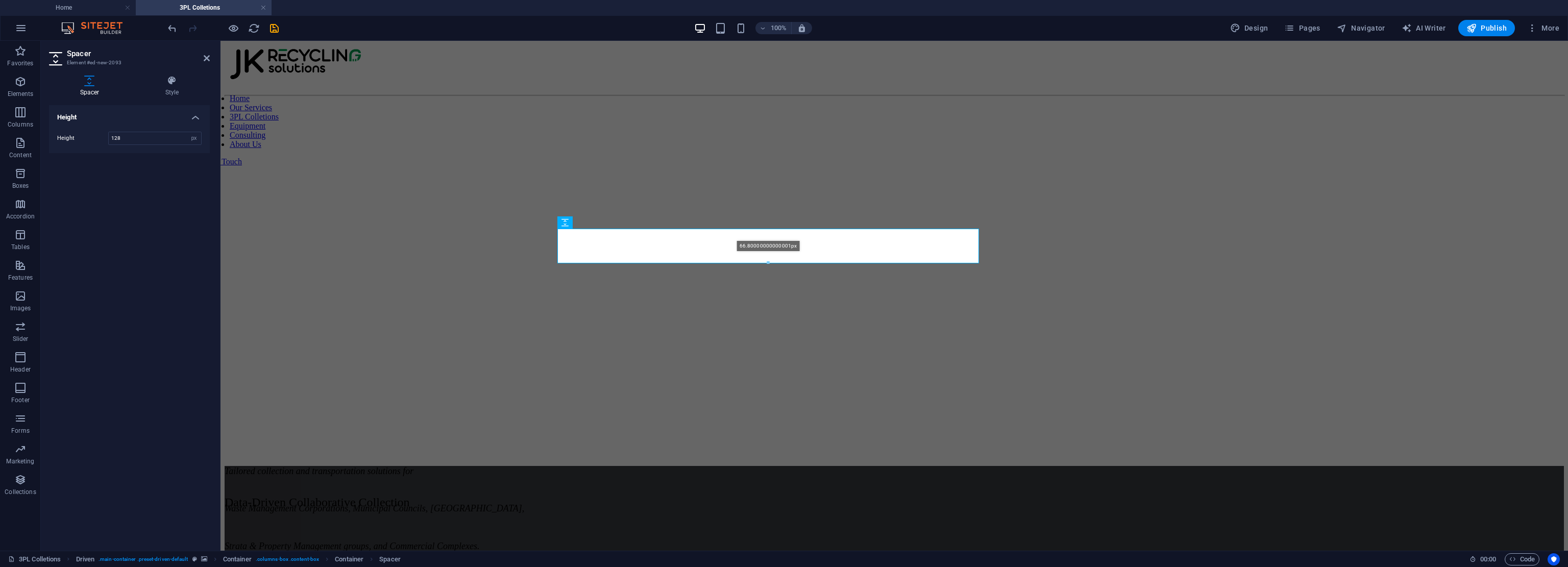
drag, startPoint x: 769, startPoint y: 279, endPoint x: 627, endPoint y: 181, distance: 172.5
click at [738, 248] on div "66.80000000000001px" at bounding box center [768, 246] width 421 height 35
type input "66"
click at [738, 101] on figure at bounding box center [894, 101] width 1340 height 0
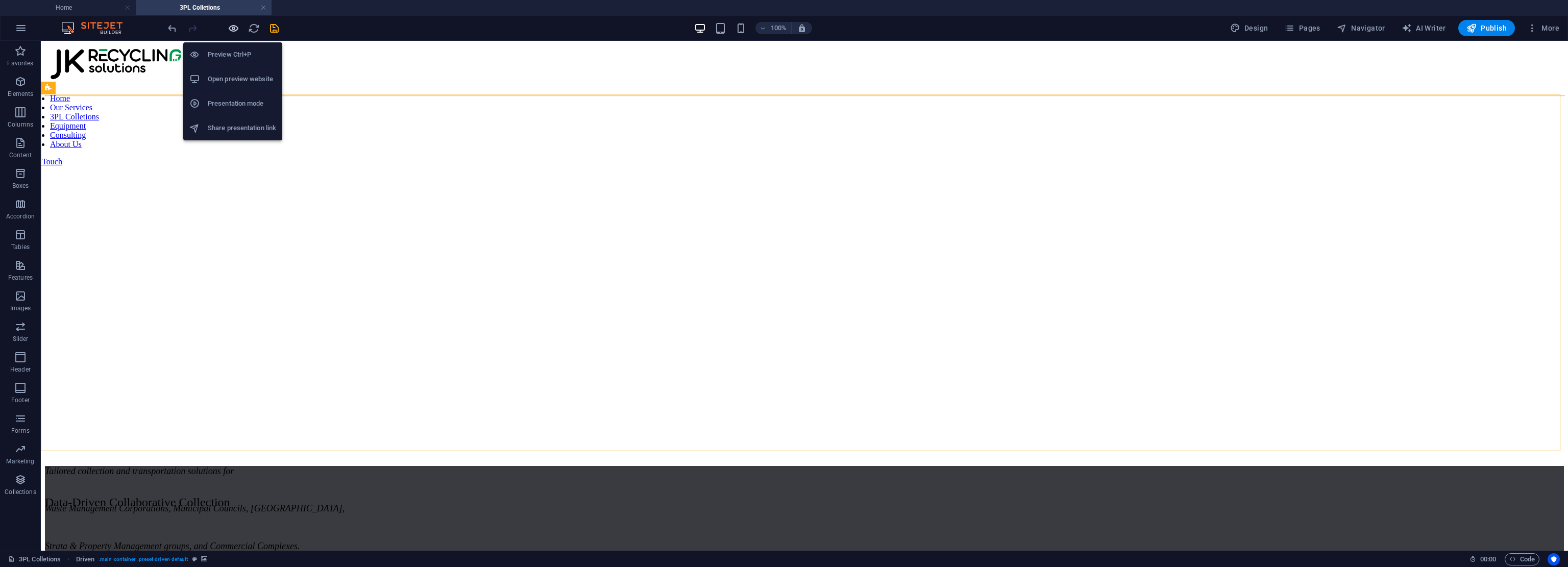
click at [236, 28] on icon "button" at bounding box center [233, 28] width 12 height 12
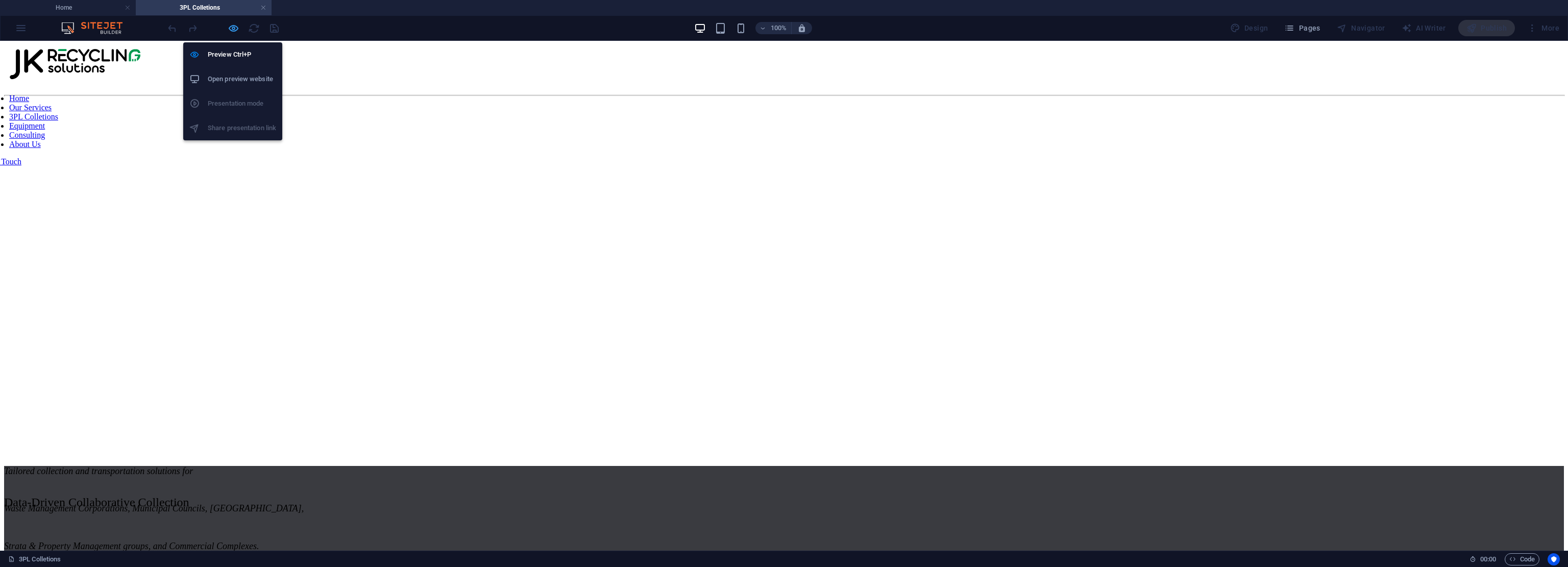
click at [237, 23] on icon "button" at bounding box center [233, 28] width 12 height 12
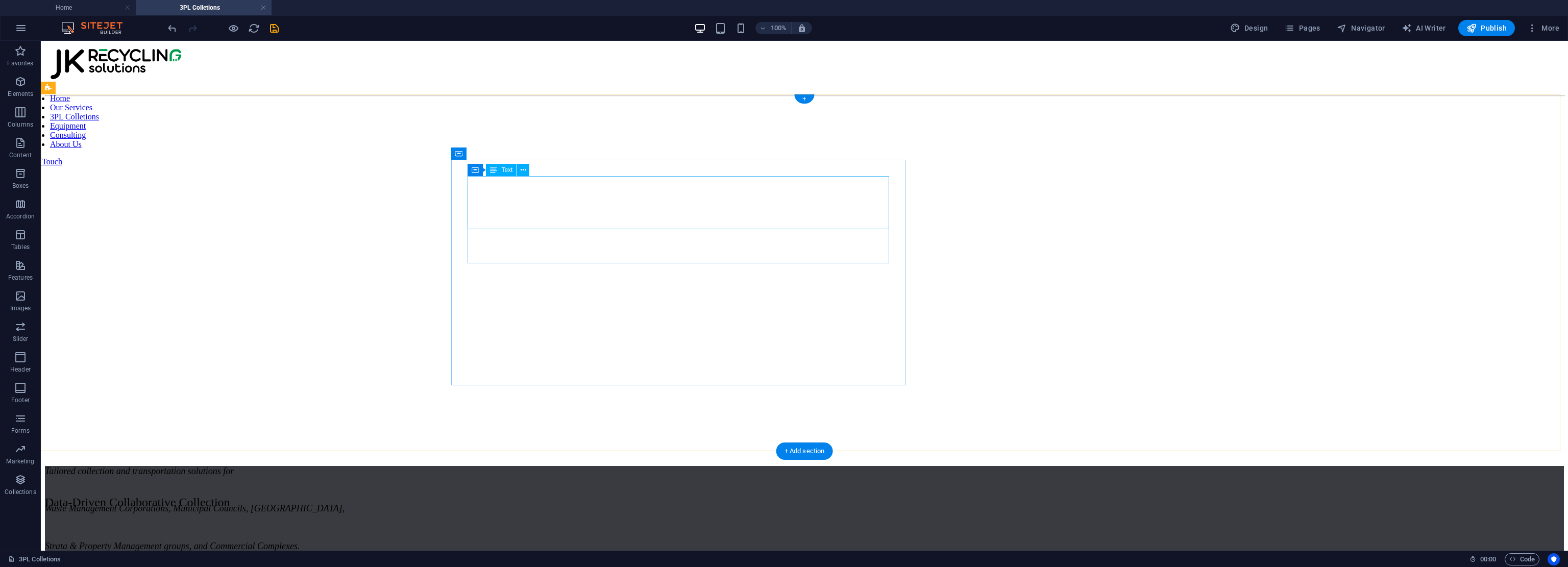
click at [738, 466] on div "Tailored collection and transportation solutions for Waste Management Corporati…" at bounding box center [804, 508] width 1519 height 85
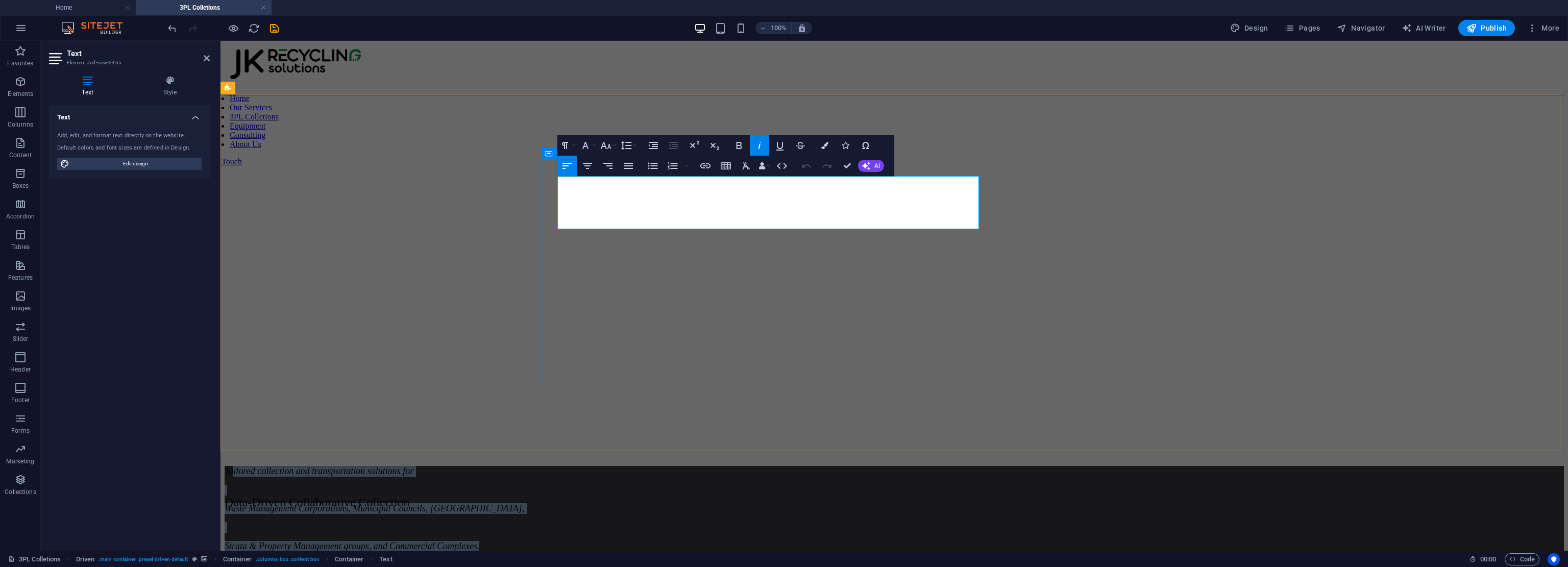
drag, startPoint x: 920, startPoint y: 226, endPoint x: 566, endPoint y: 159, distance: 360.3
click at [616, 149] on button "Font Size" at bounding box center [608, 146] width 20 height 20
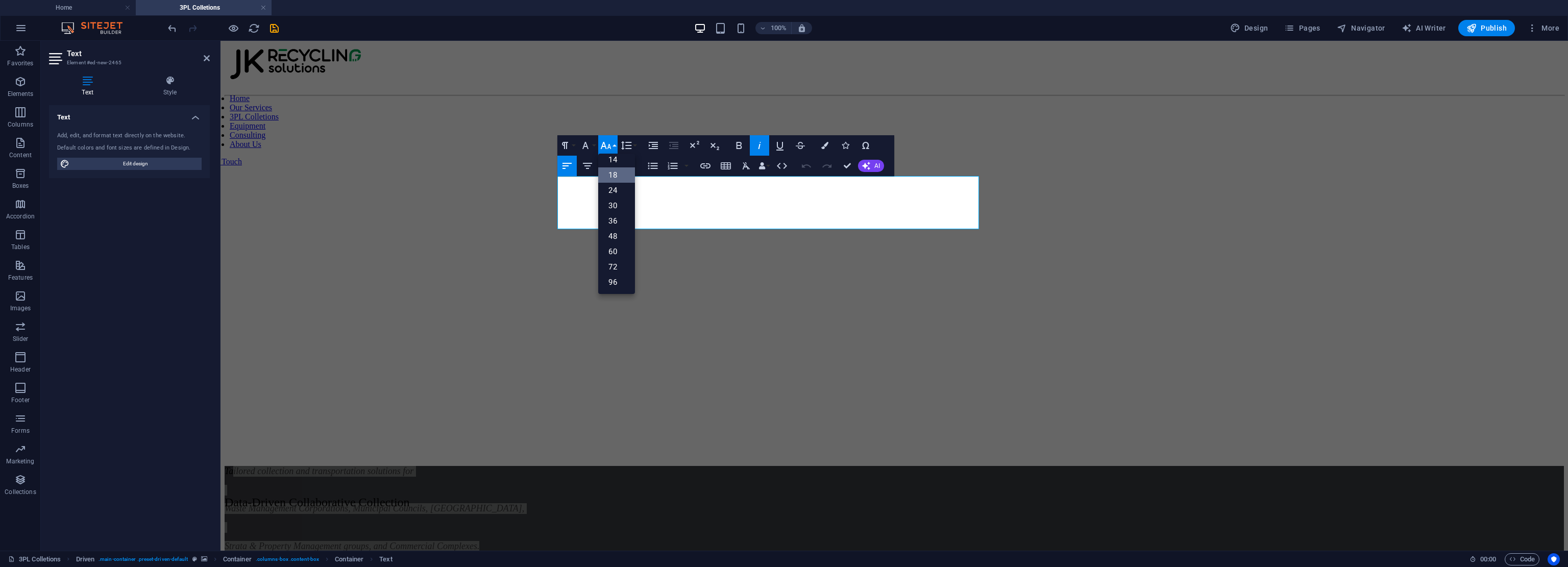
scroll to position [82, 0]
click at [616, 185] on link "24" at bounding box center [617, 191] width 37 height 15
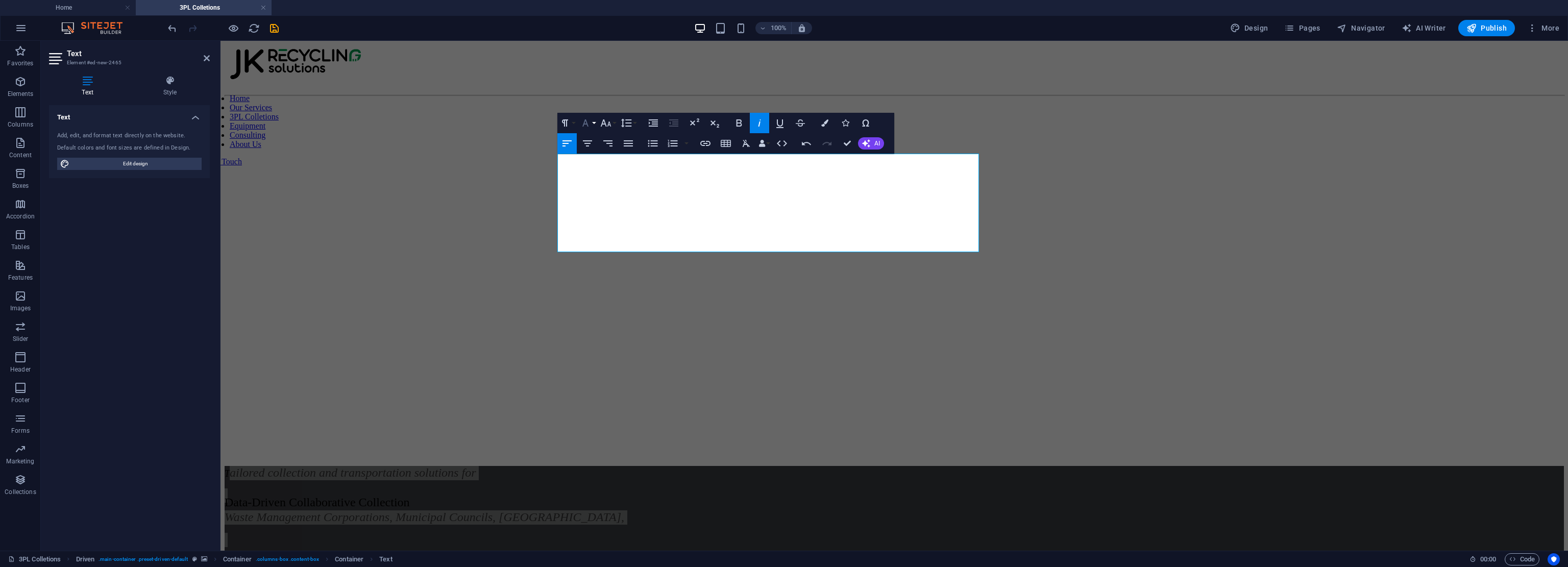
click at [595, 122] on button "Font Family" at bounding box center [588, 123] width 20 height 20
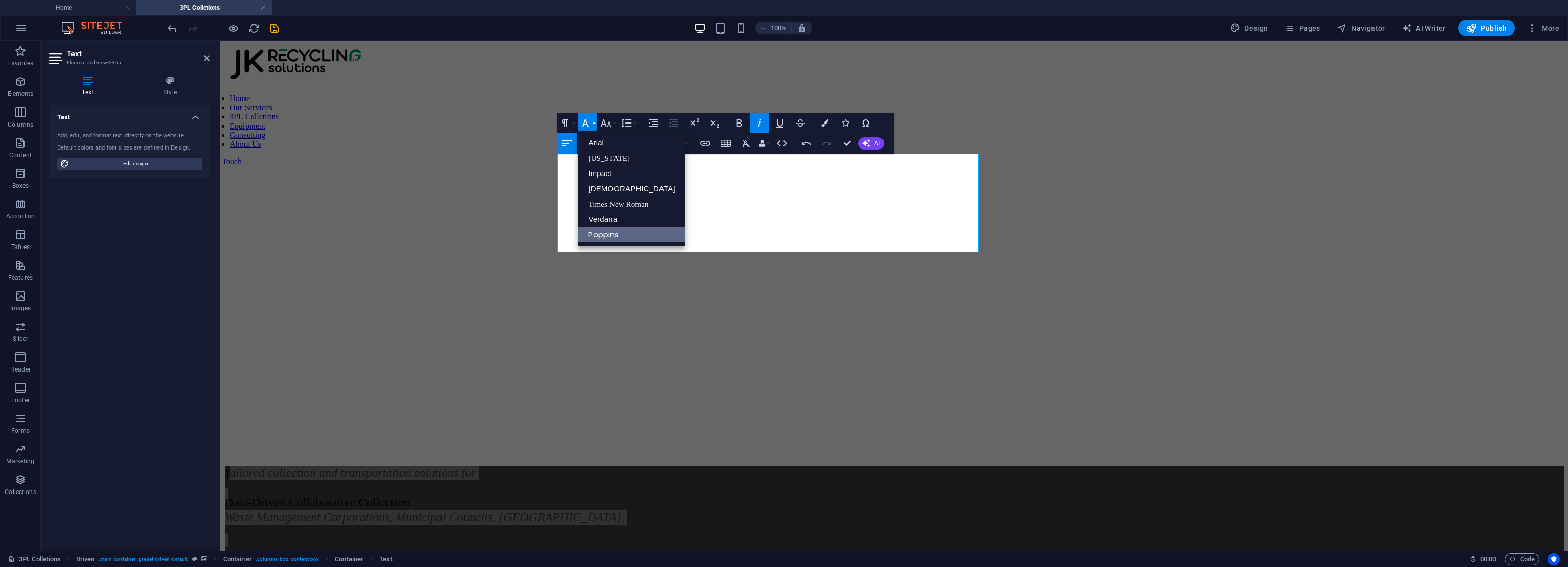
scroll to position [0, 0]
click at [595, 122] on button "Font Family" at bounding box center [588, 123] width 20 height 20
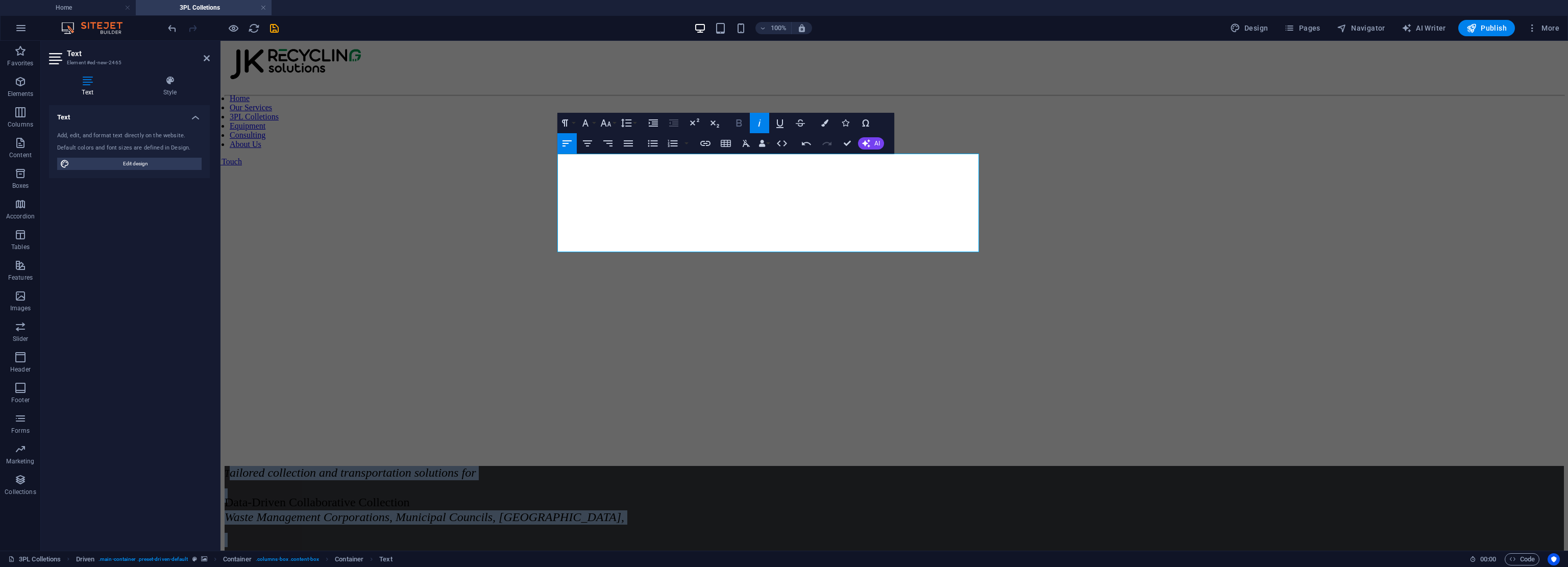
click at [738, 125] on icon "button" at bounding box center [739, 122] width 12 height 12
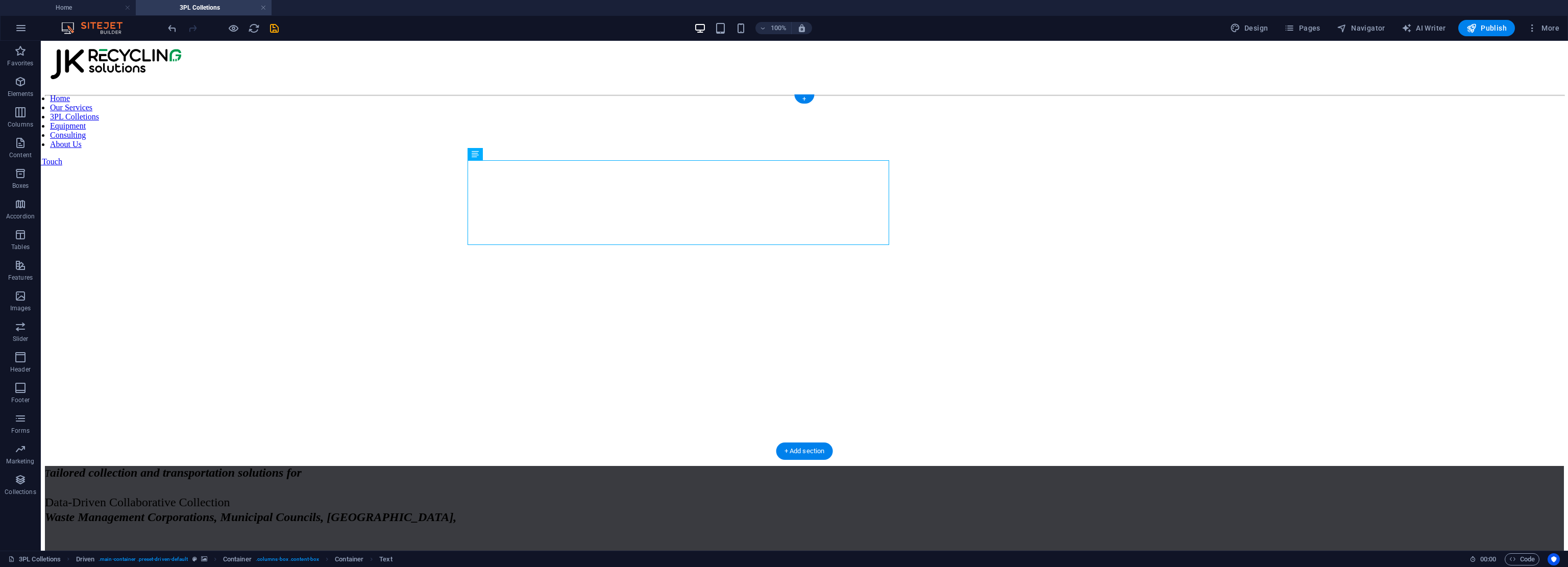
click at [738, 101] on figure at bounding box center [804, 101] width 1519 height 0
click at [173, 26] on icon "undo" at bounding box center [172, 28] width 12 height 12
click at [738, 466] on div "Tailored collection and transportation solutions for Waste Management Corporati…" at bounding box center [804, 508] width 1519 height 85
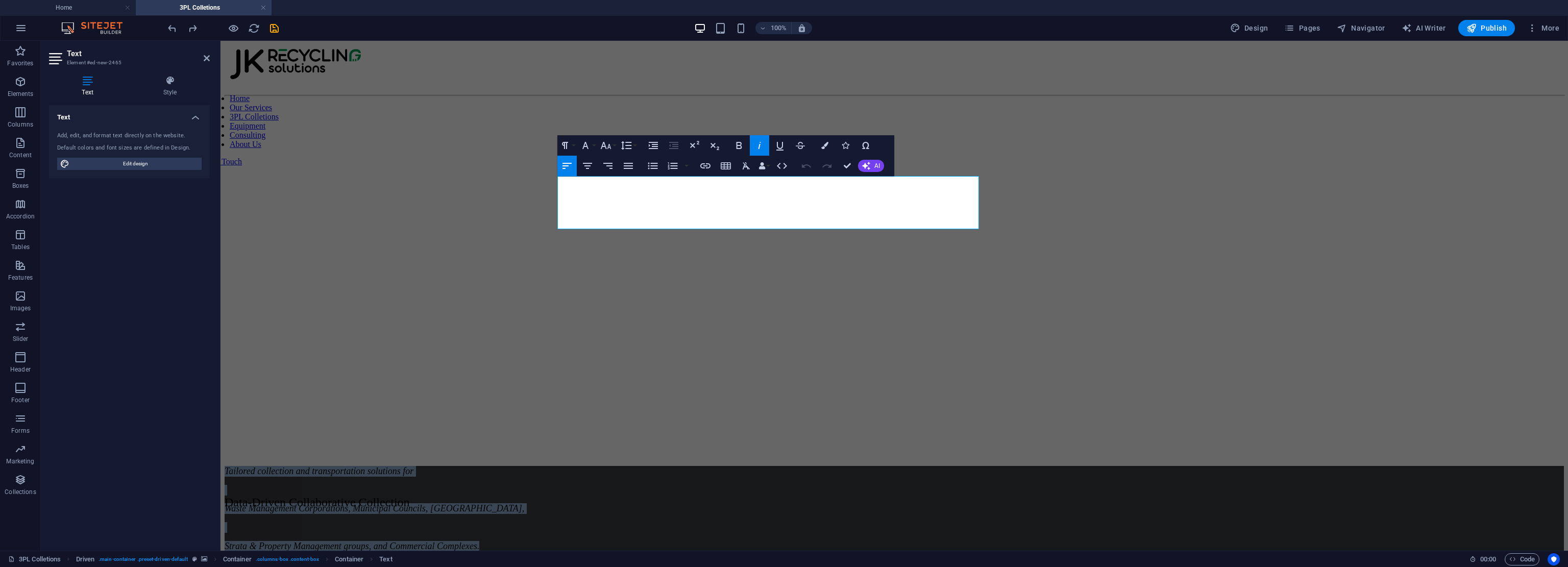
drag, startPoint x: 910, startPoint y: 223, endPoint x: 499, endPoint y: 169, distance: 414.5
click at [499, 169] on div "Tailored collection and transportation solutions for Waste Management Corporati…" at bounding box center [894, 279] width 1340 height 357
click at [613, 146] on button "Font Size" at bounding box center [608, 146] width 20 height 20
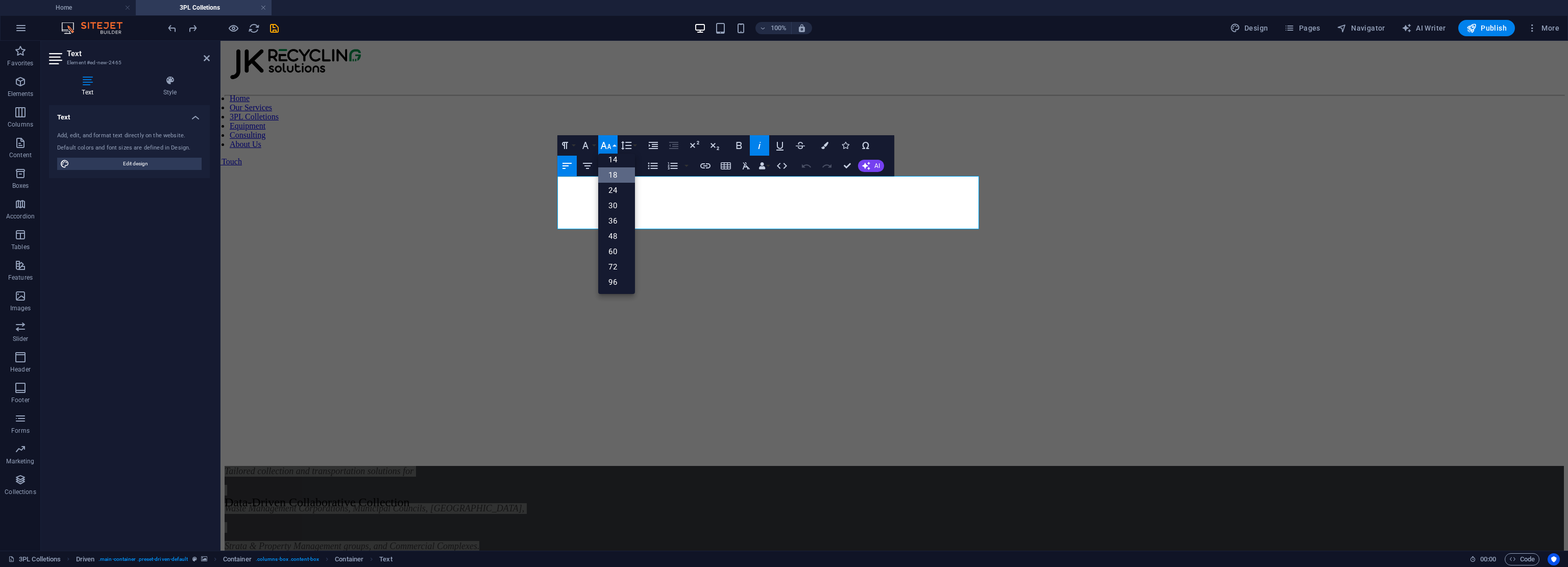
scroll to position [82, 0]
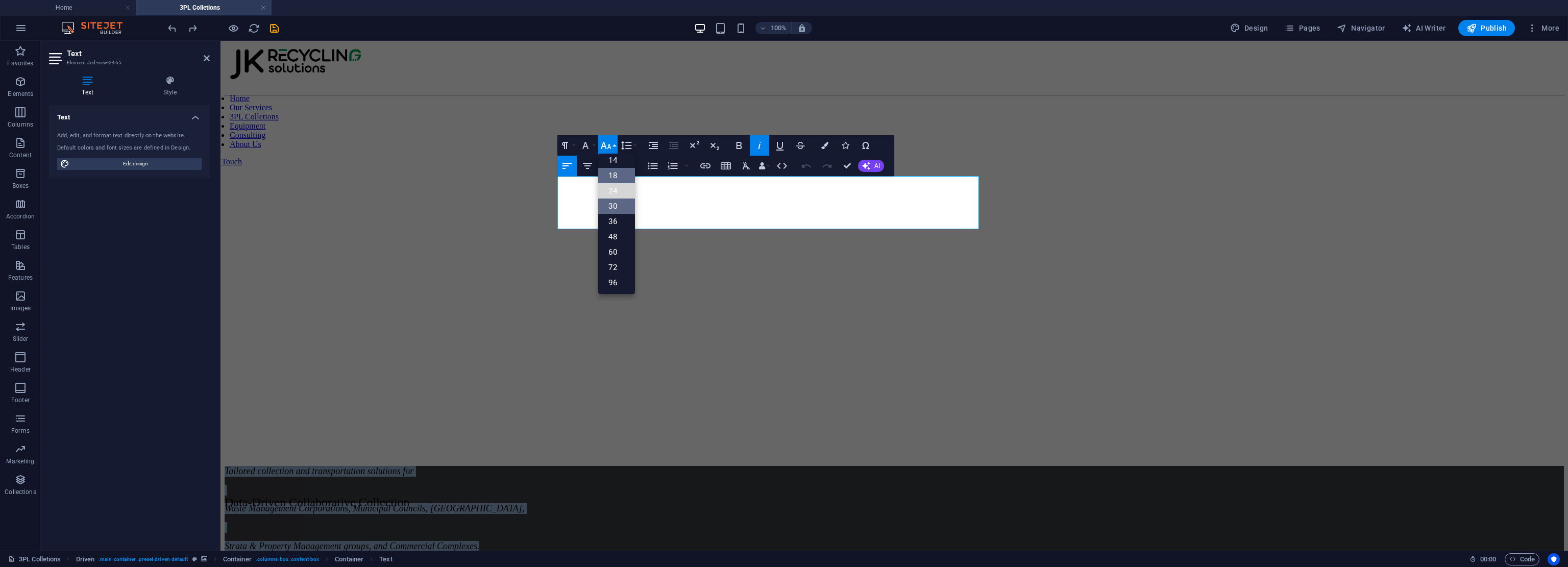
click at [621, 189] on link "24" at bounding box center [617, 191] width 37 height 15
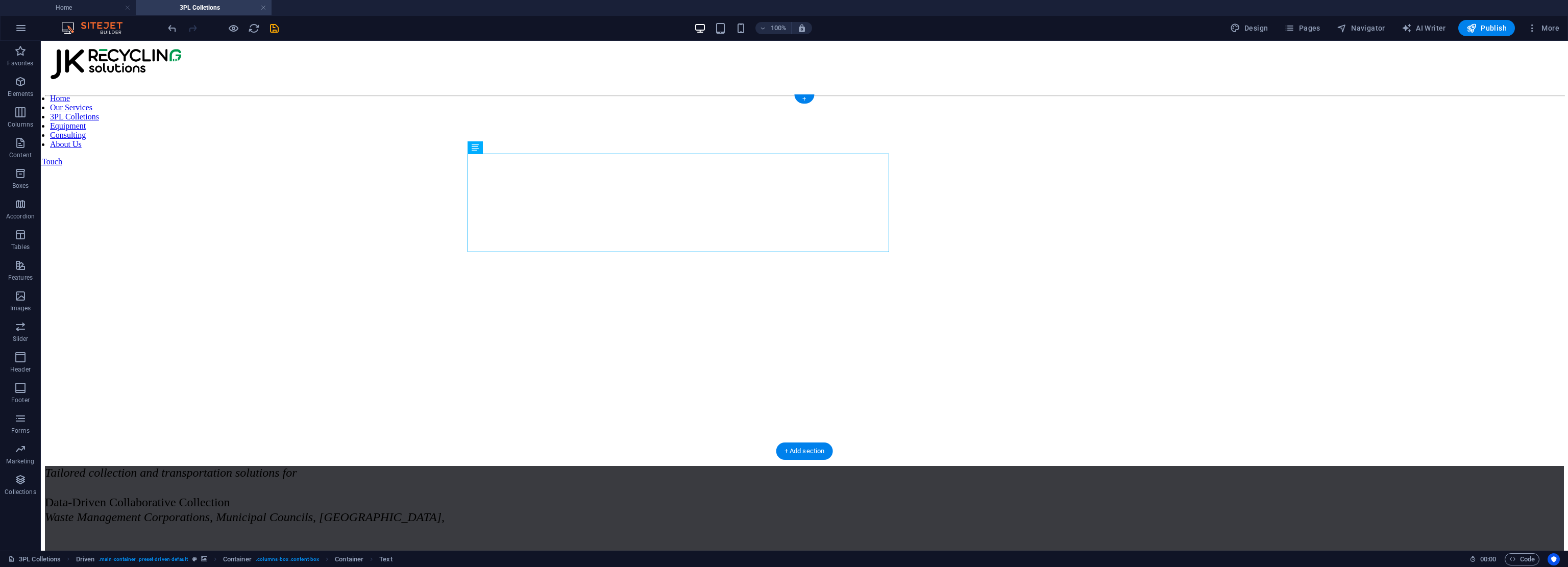
click at [738, 101] on figure at bounding box center [804, 101] width 1519 height 0
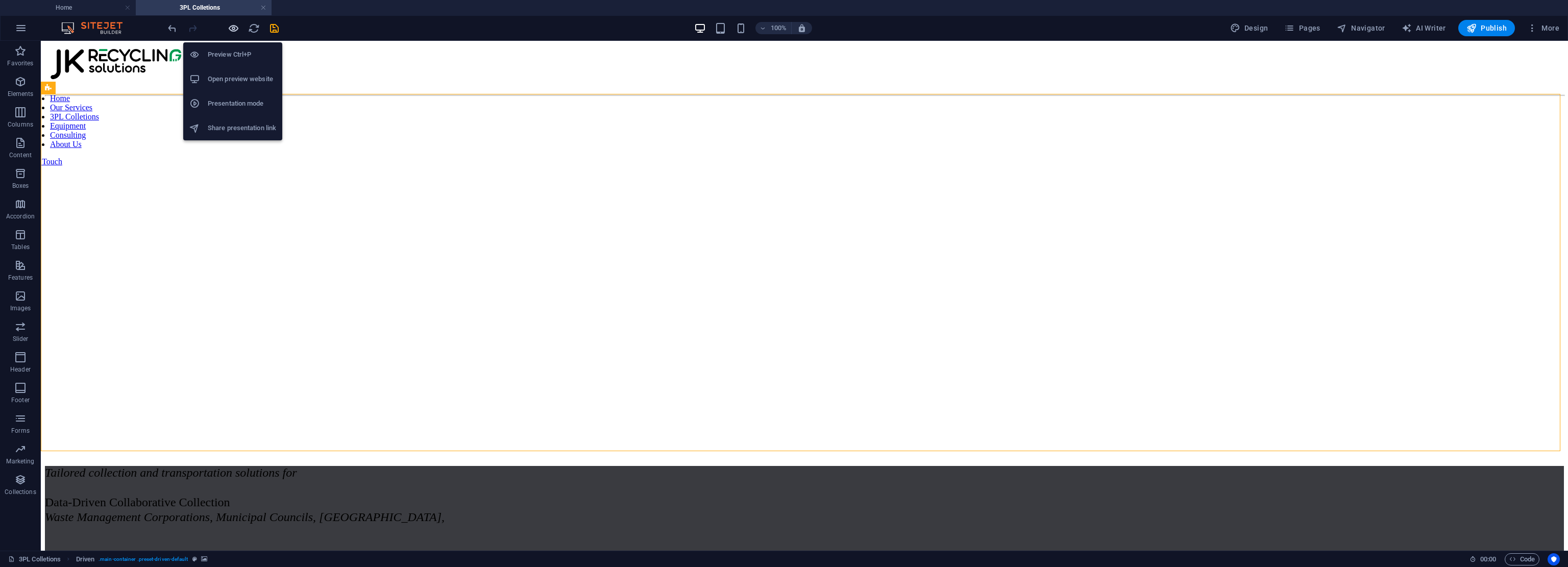
click at [235, 28] on icon "button" at bounding box center [233, 28] width 12 height 12
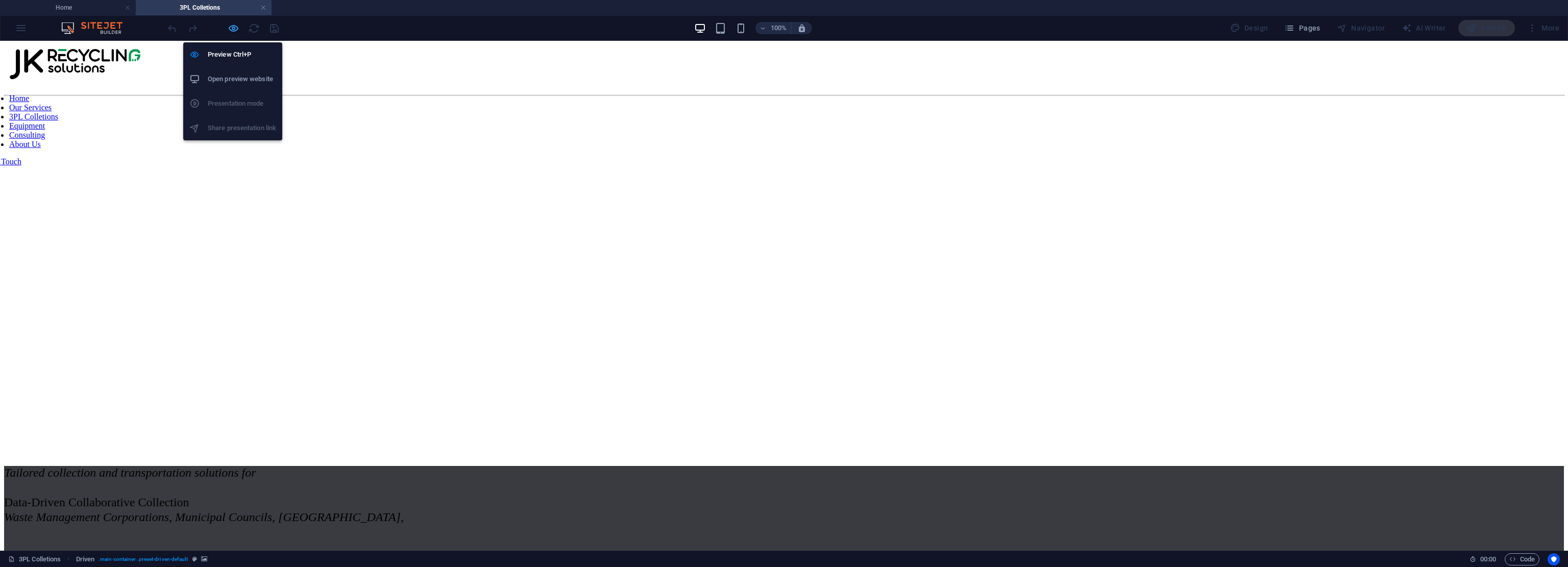
click at [235, 28] on icon "button" at bounding box center [233, 28] width 12 height 12
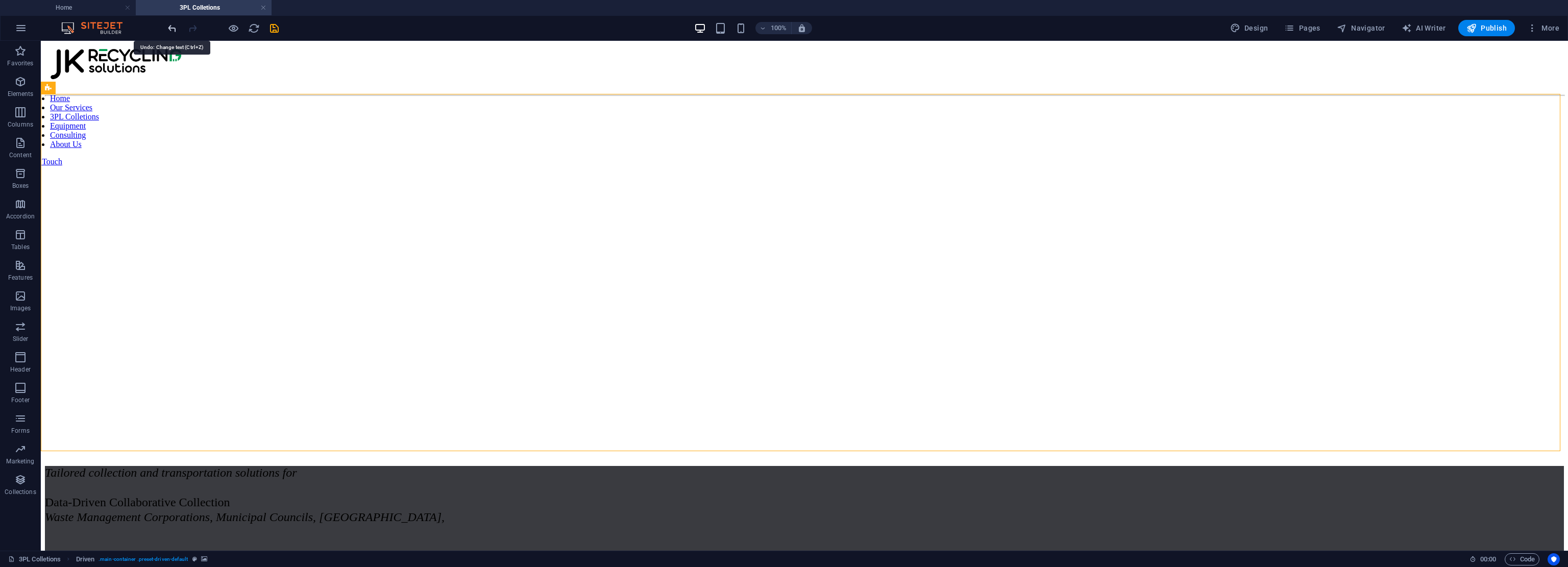
click at [174, 24] on icon "undo" at bounding box center [172, 28] width 12 height 12
click at [738, 101] on figure at bounding box center [804, 101] width 1519 height 0
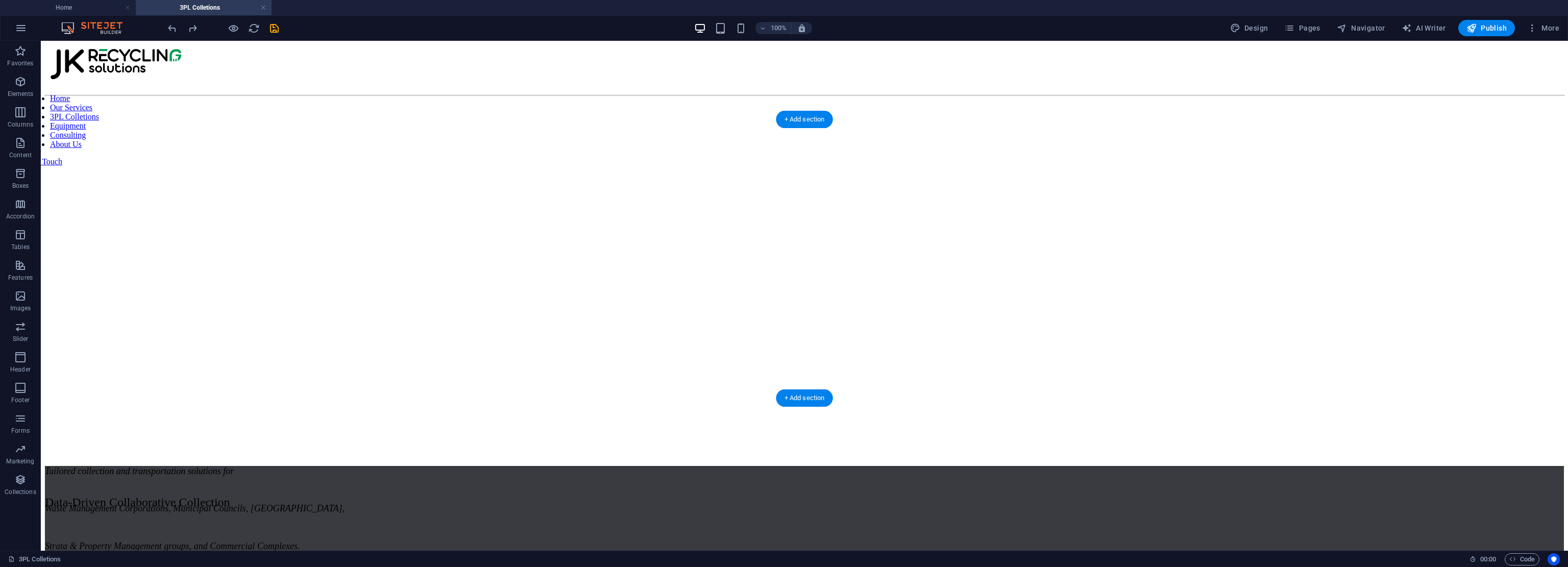
scroll to position [517, 0]
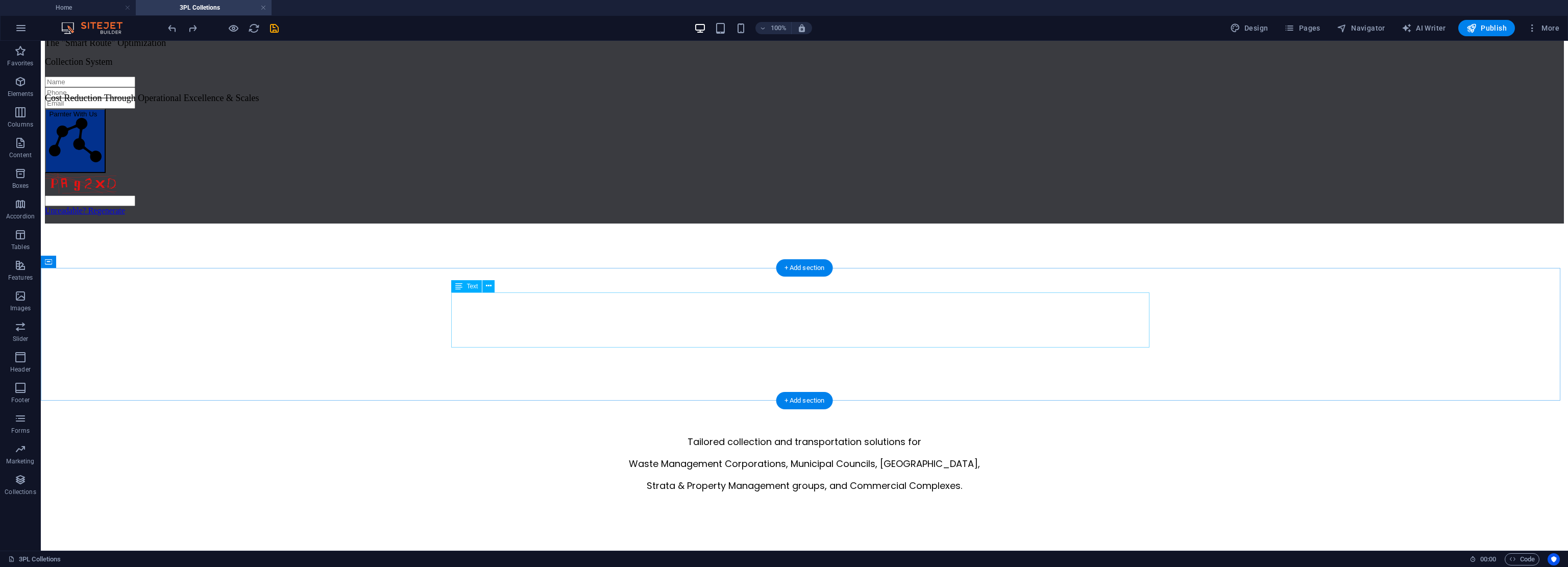
click at [738, 435] on div "Tailored collection and transportation solutions for Waste Management Corporati…" at bounding box center [804, 463] width 1519 height 57
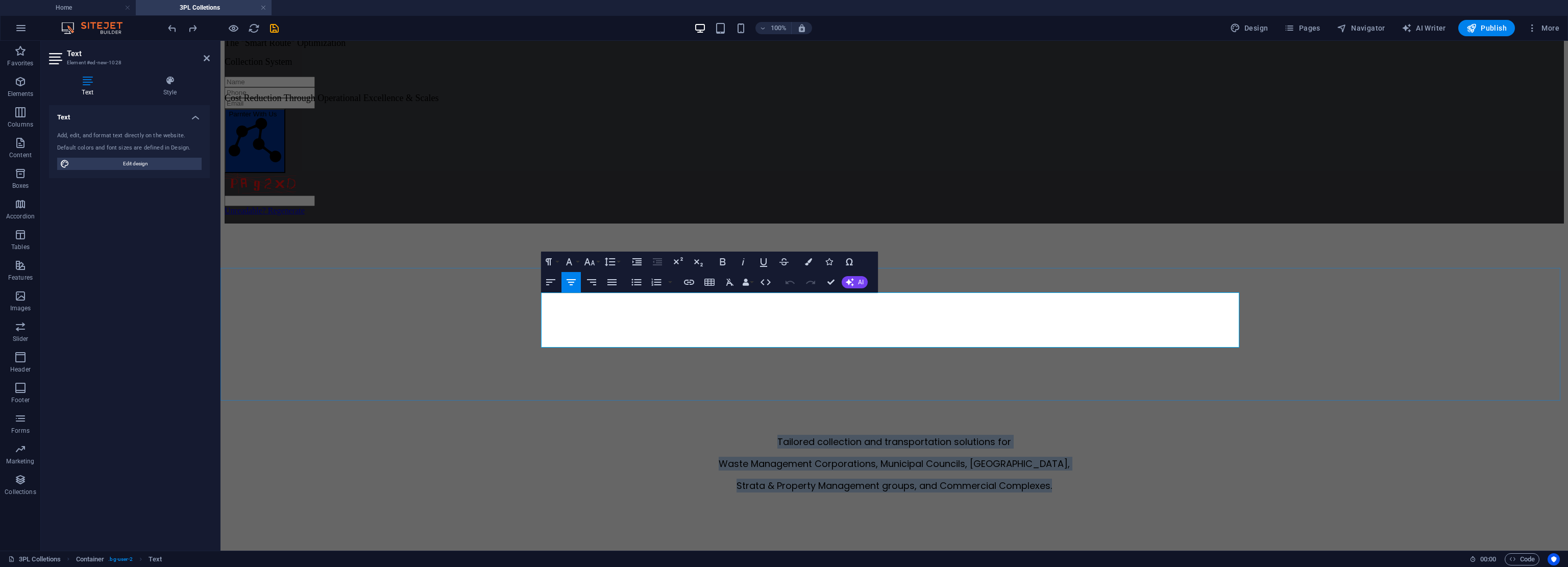
drag, startPoint x: 1058, startPoint y: 338, endPoint x: 658, endPoint y: 306, distance: 401.3
click at [658, 435] on div "Tailored collection and transportation solutions for Waste Management Corporati…" at bounding box center [894, 463] width 1340 height 57
click at [738, 479] on p "Strata & Property Management groups, and Commercial Complexes." at bounding box center [894, 486] width 1340 height 14
drag, startPoint x: 1103, startPoint y: 339, endPoint x: 624, endPoint y: 301, distance: 480.5
click at [624, 435] on div "Tailored collection and transportation solutions for Waste Management Corporati…" at bounding box center [894, 463] width 1340 height 57
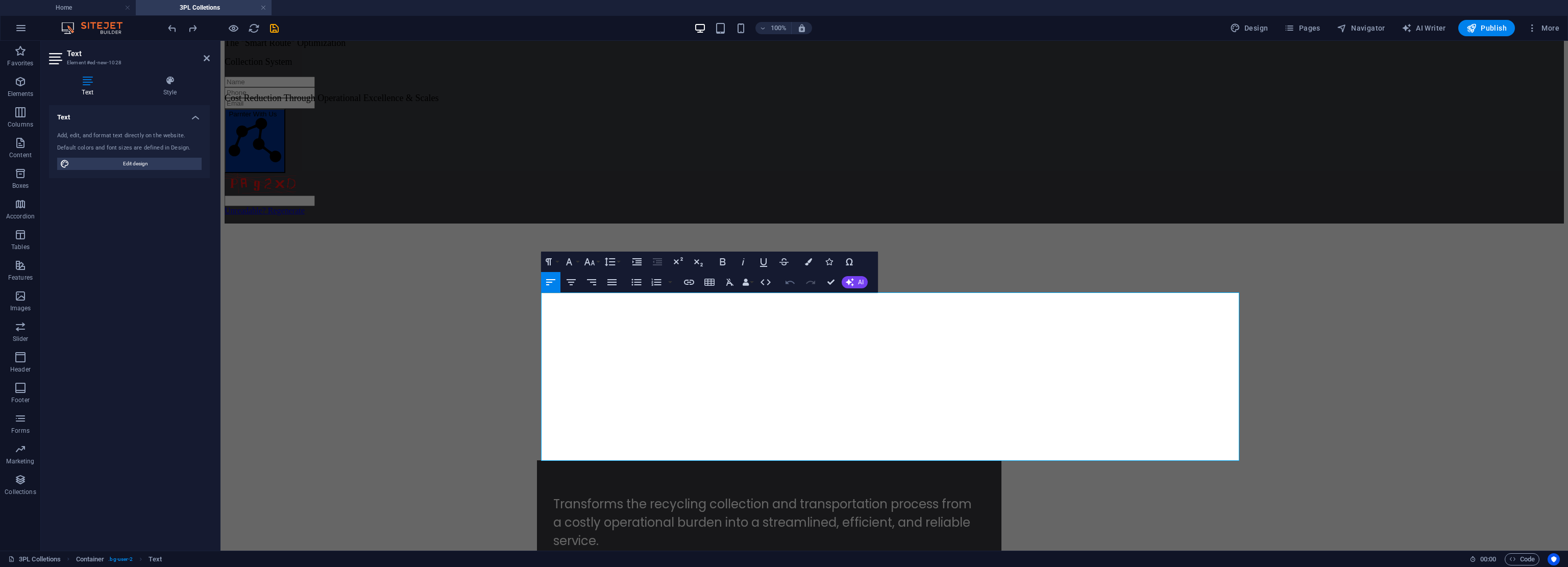
click at [738, 279] on icon "button" at bounding box center [790, 282] width 12 height 12
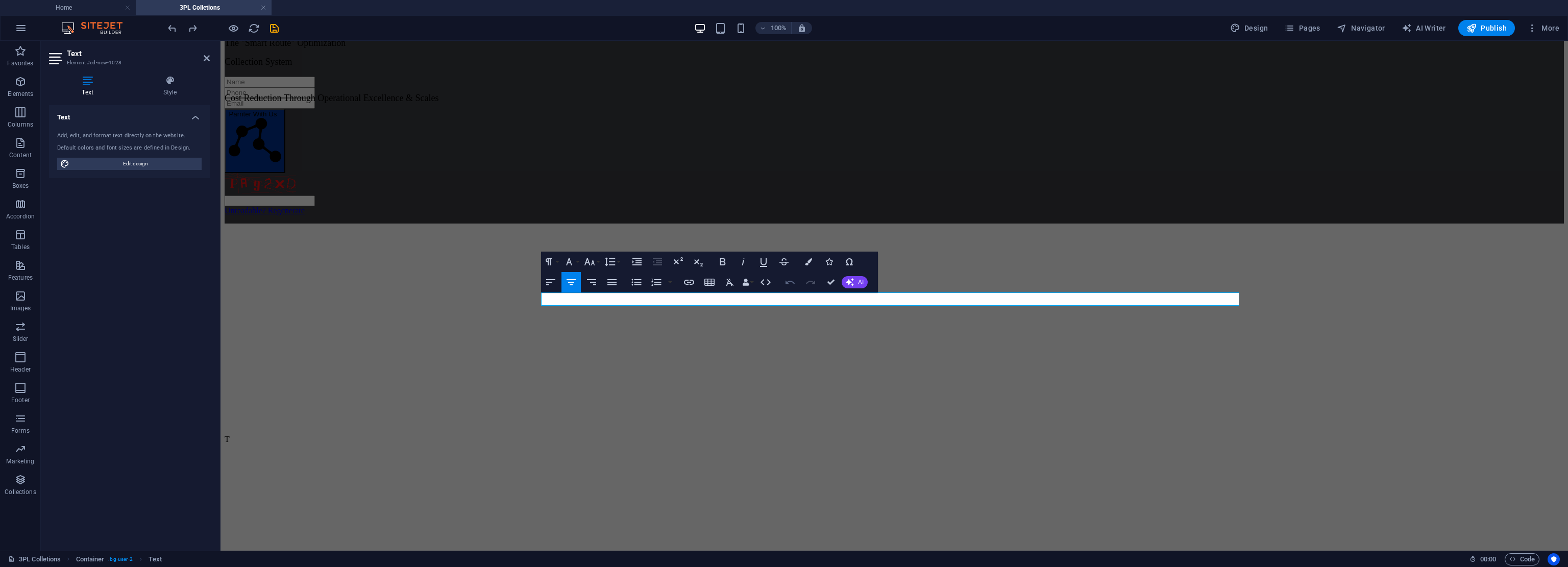
click at [738, 277] on icon "button" at bounding box center [790, 282] width 12 height 12
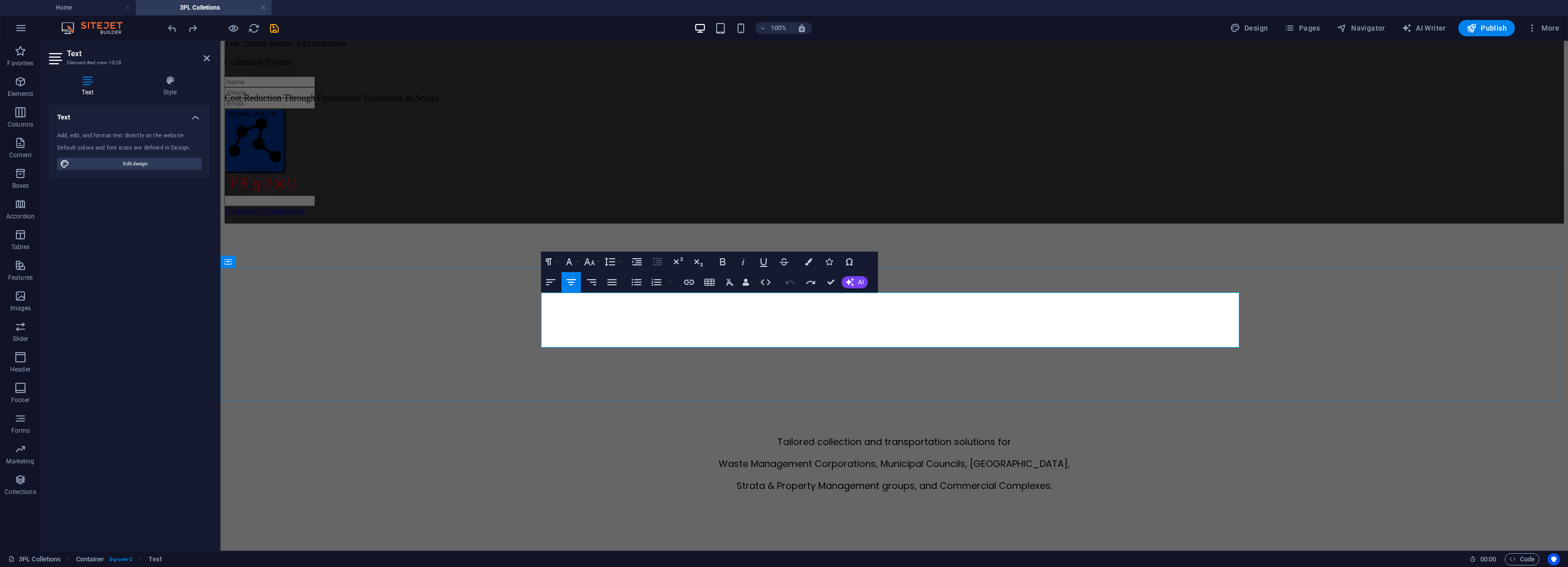
click at [738, 479] on p "Strata & Property Management groups, and Commercial Complexes." at bounding box center [894, 486] width 1340 height 14
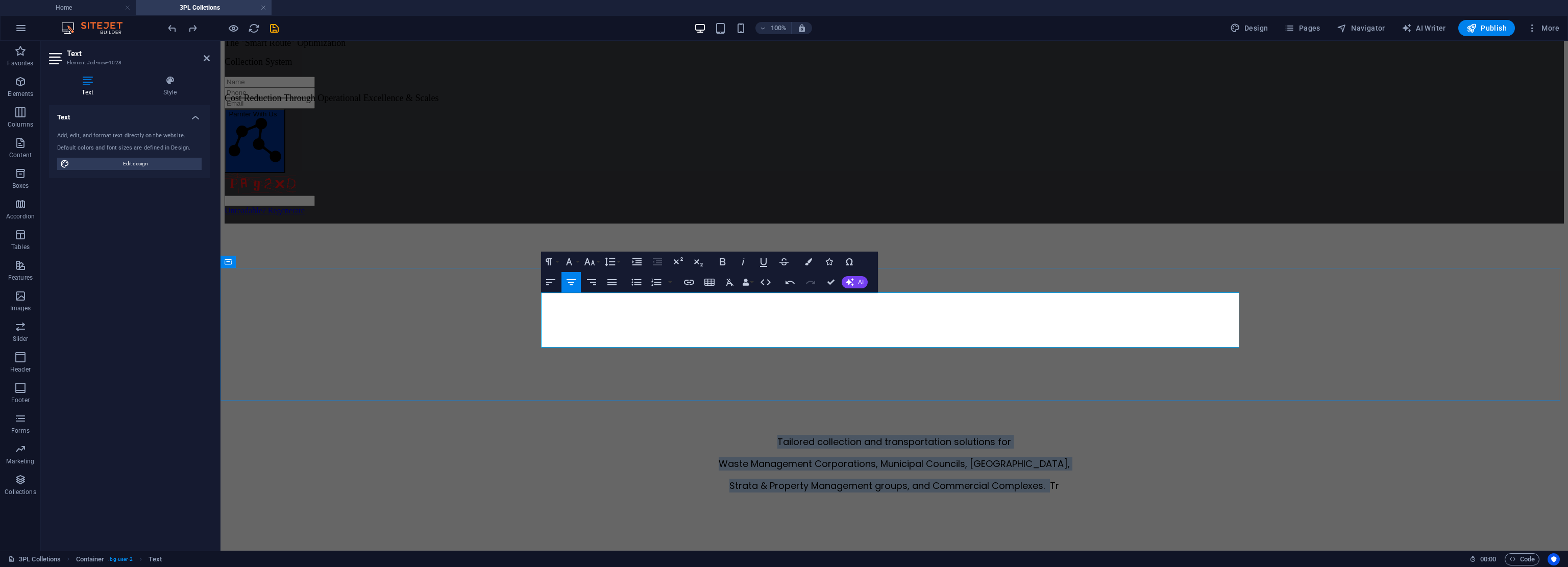
drag, startPoint x: 1050, startPoint y: 340, endPoint x: 637, endPoint y: 301, distance: 414.8
click at [637, 435] on div "Tailored collection and transportation solutions for Waste Management Corporati…" at bounding box center [894, 463] width 1340 height 57
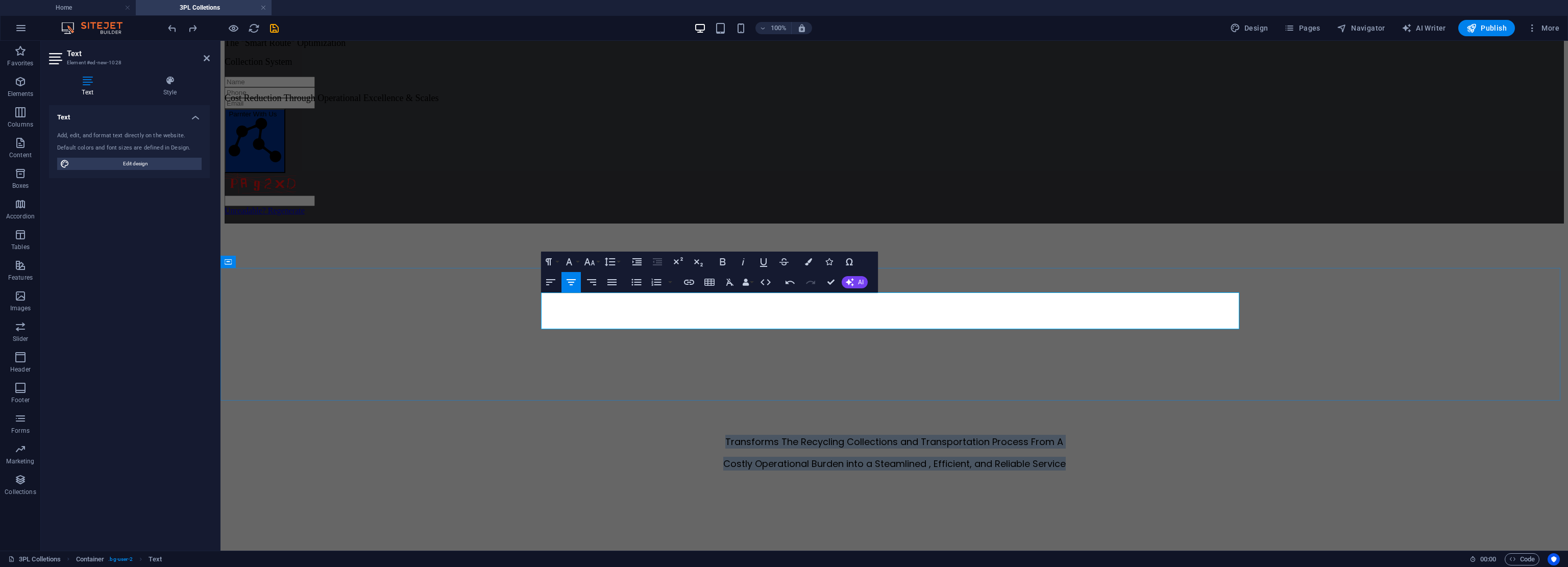
drag, startPoint x: 1098, startPoint y: 319, endPoint x: 648, endPoint y: 300, distance: 450.4
click at [648, 435] on div "Transforms The Recycling Collections and Transportation Process From A Costly O…" at bounding box center [894, 452] width 1340 height 36
click at [597, 265] on button "Font Size" at bounding box center [591, 261] width 20 height 20
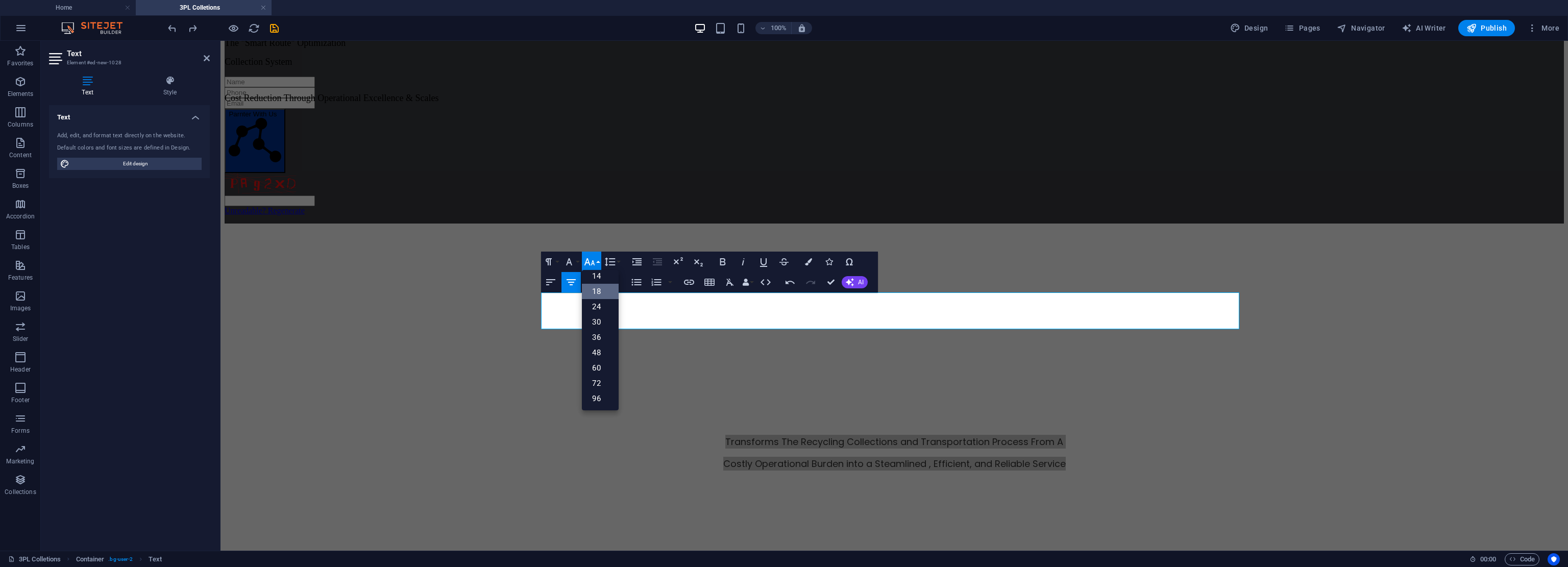
scroll to position [82, 0]
click at [600, 306] on link "24" at bounding box center [600, 307] width 37 height 15
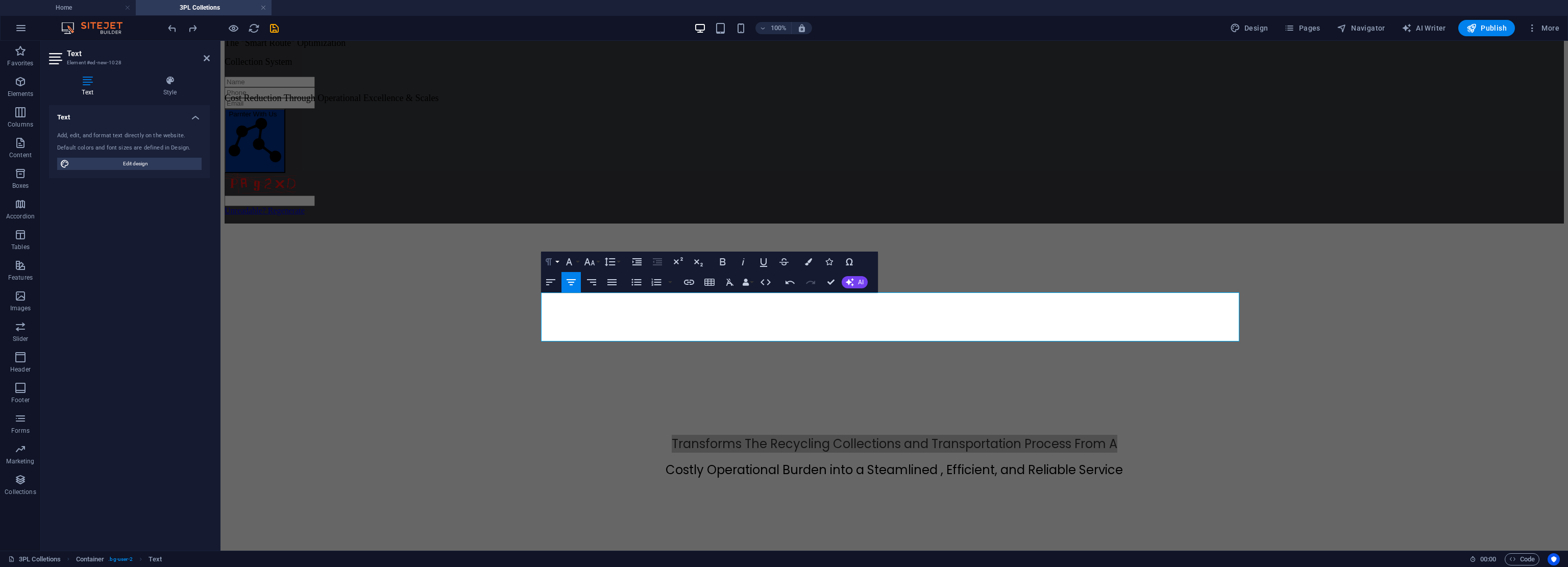
click at [554, 261] on icon "button" at bounding box center [549, 261] width 12 height 12
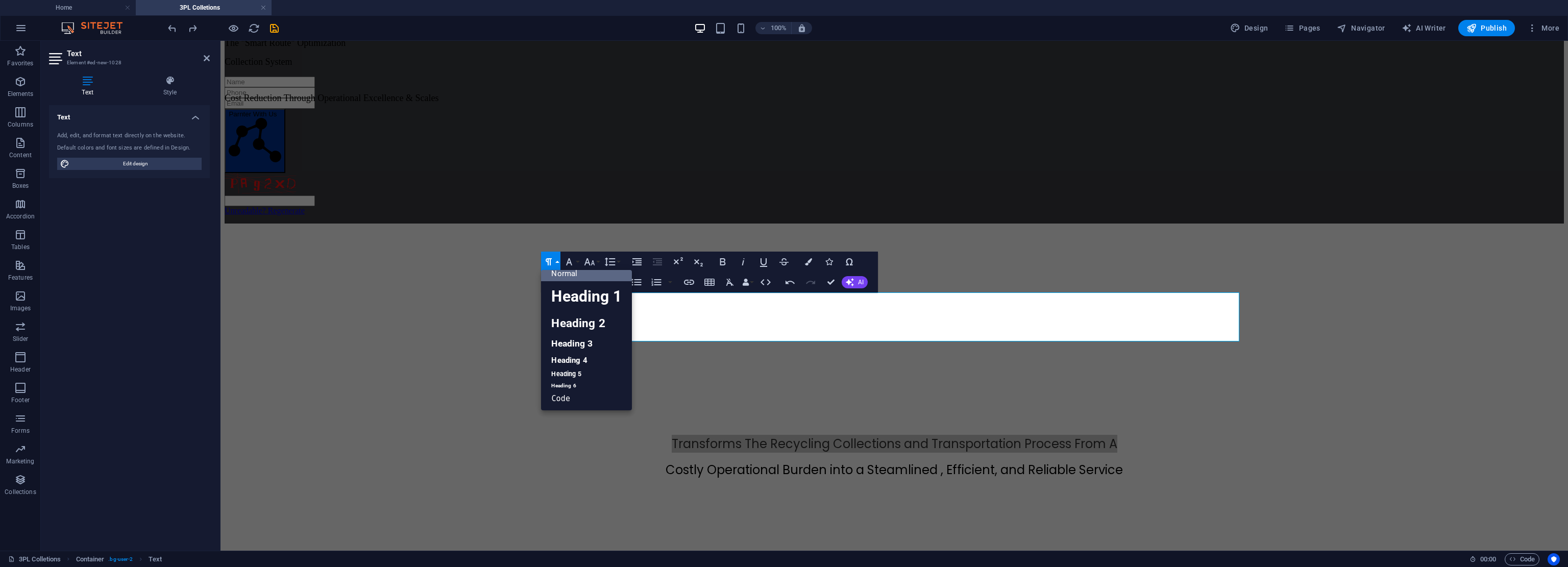
scroll to position [8, 0]
click at [554, 261] on icon "button" at bounding box center [549, 261] width 12 height 12
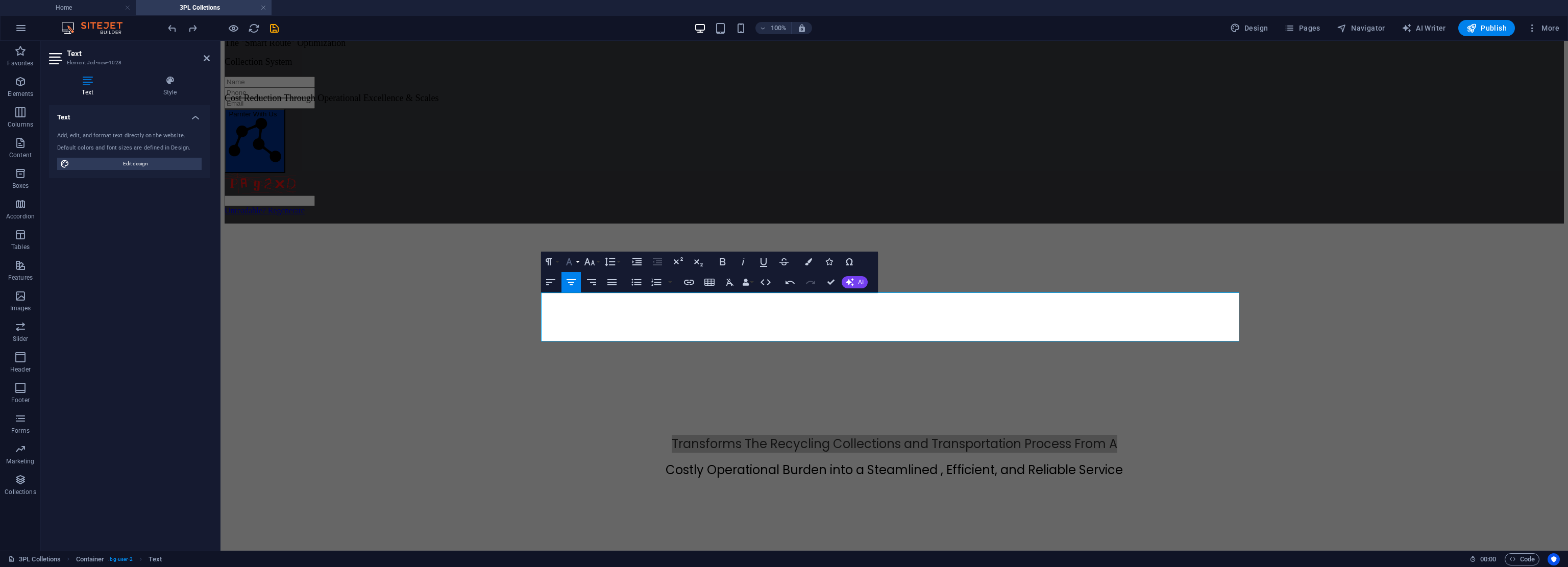
click at [578, 263] on button "Font Family" at bounding box center [571, 261] width 20 height 20
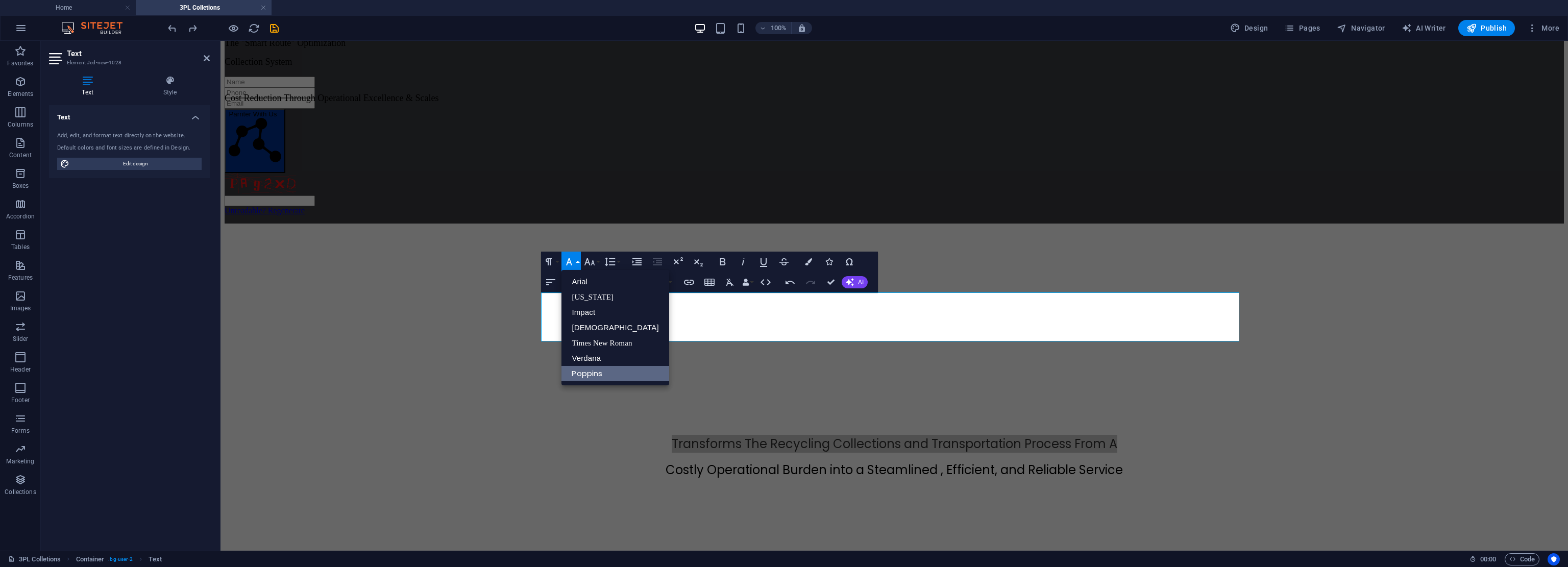
scroll to position [0, 0]
click at [578, 263] on button "Font Family" at bounding box center [571, 261] width 20 height 20
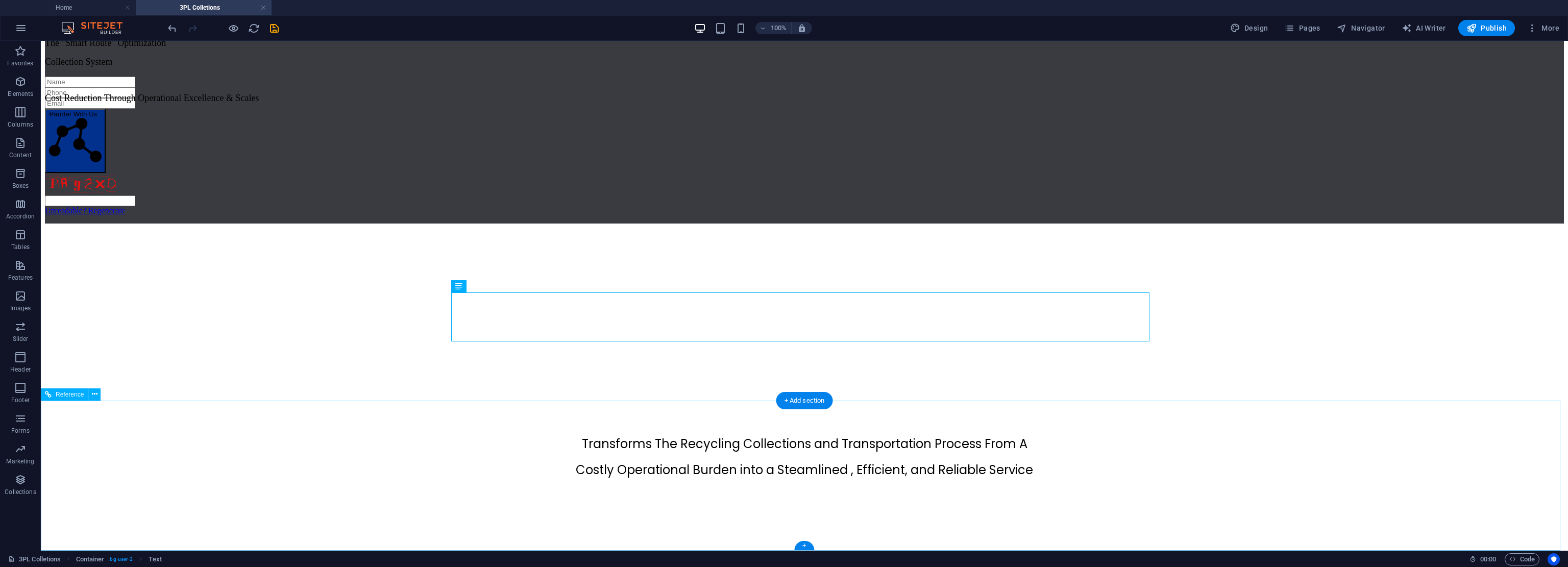
click at [738, 435] on div "Transforms The Recycling Collections and Transportation Process From A Costly O…" at bounding box center [804, 457] width 1519 height 44
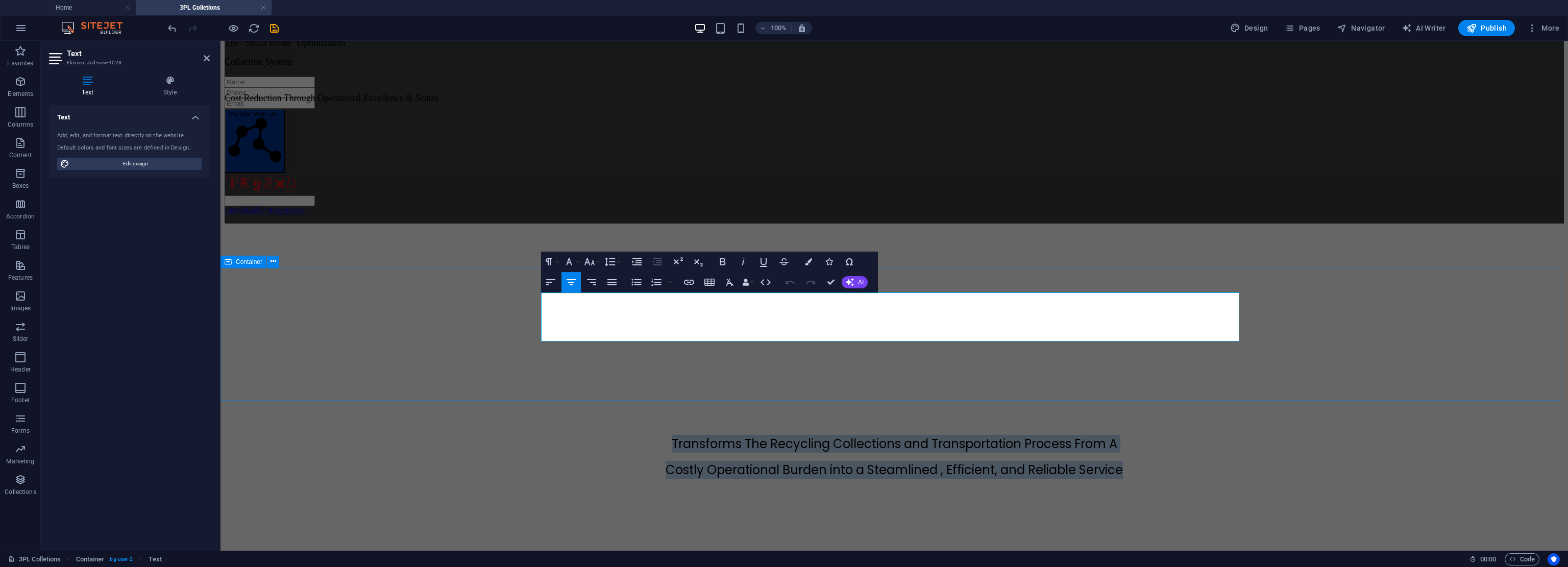
drag, startPoint x: 1167, startPoint y: 331, endPoint x: 506, endPoint y: 283, distance: 662.7
click at [506, 435] on div "Transforms The Recycling Collections and Transportation Process From A Costly O…" at bounding box center [894, 501] width 1340 height 133
click at [721, 258] on icon "button" at bounding box center [723, 261] width 12 height 12
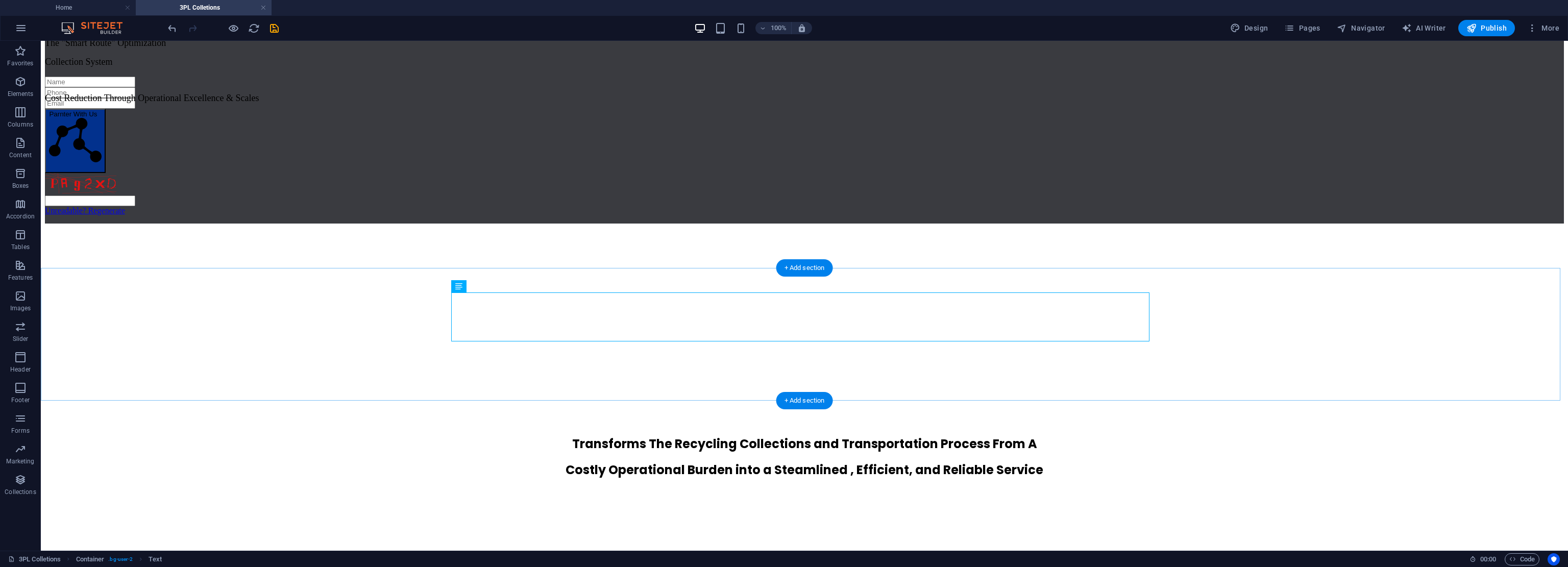
click at [738, 435] on div "Transforms The Recycling Collections and Transportation Process From A Costly O…" at bounding box center [804, 501] width 1519 height 133
click at [174, 26] on icon "undo" at bounding box center [172, 28] width 12 height 12
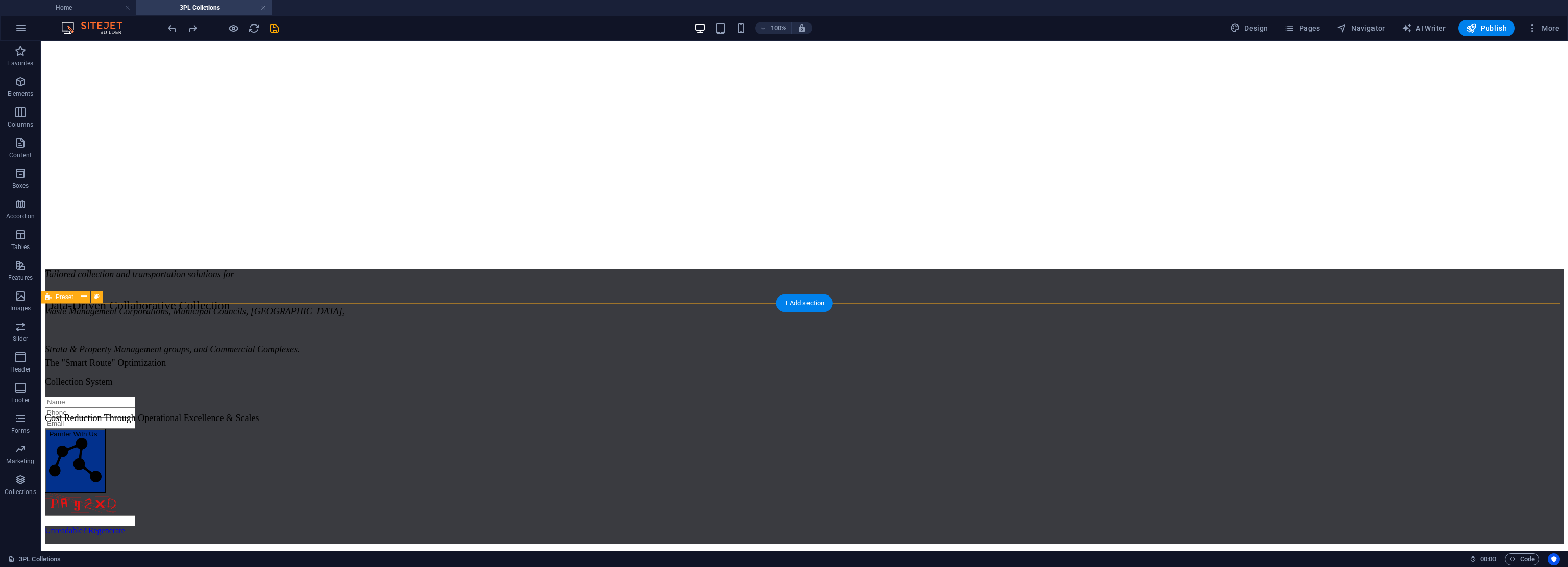
drag, startPoint x: 1229, startPoint y: 360, endPoint x: 1257, endPoint y: 436, distance: 81.0
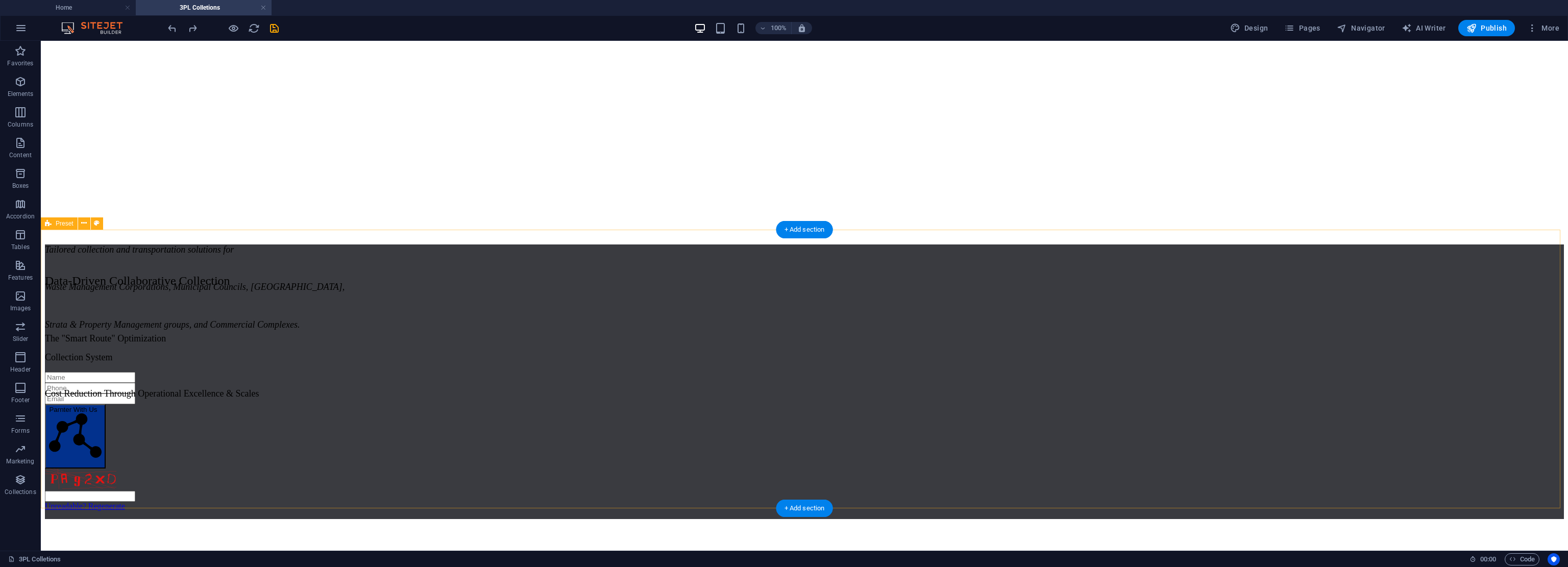
click at [738, 430] on div "Data-Driven Collaborative Collection The "Smart Route" Optimization Collection …" at bounding box center [804, 451] width 1519 height 430
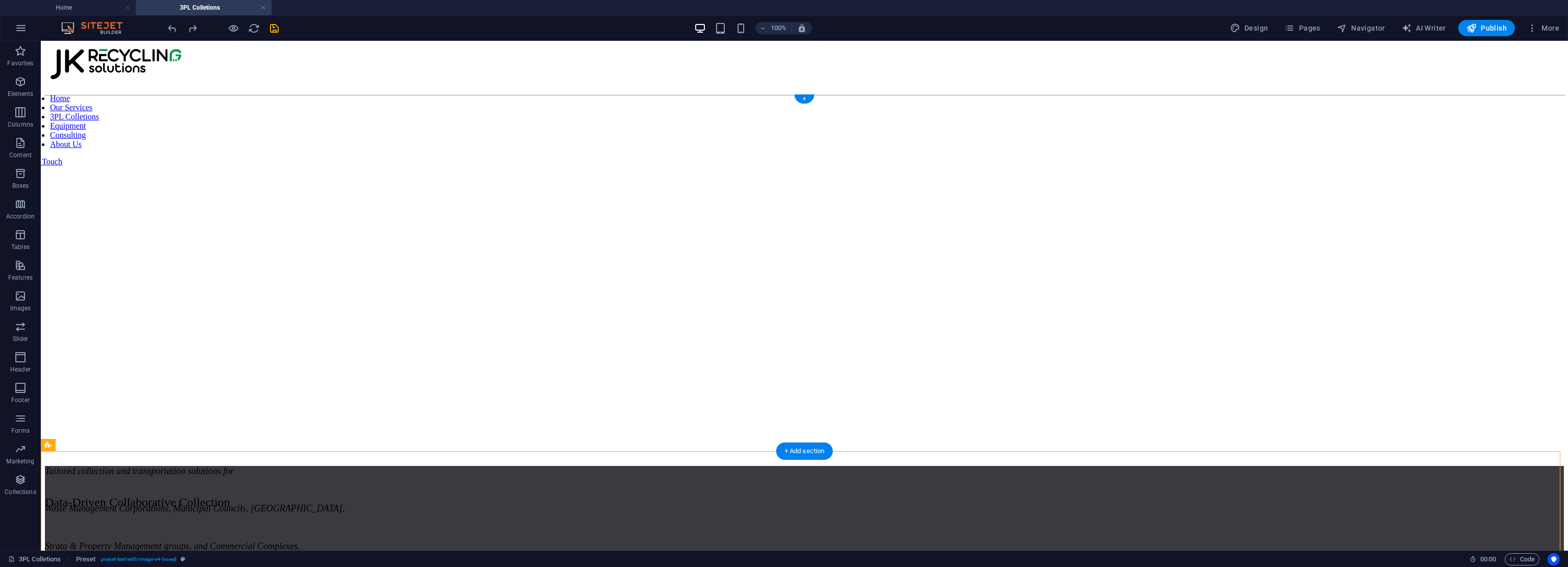
scroll to position [517, 0]
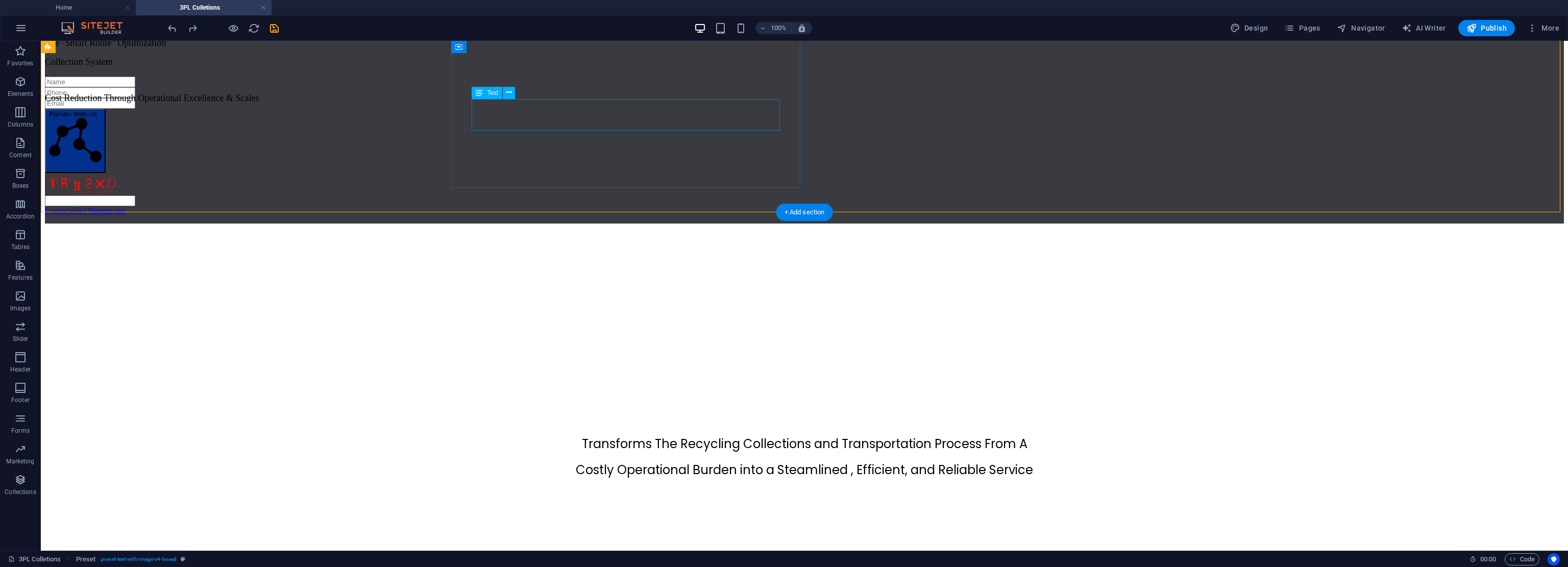
click at [737, 103] on div "Cost Reduction Through Operational Excellence & Scales" at bounding box center [804, 89] width 1519 height 28
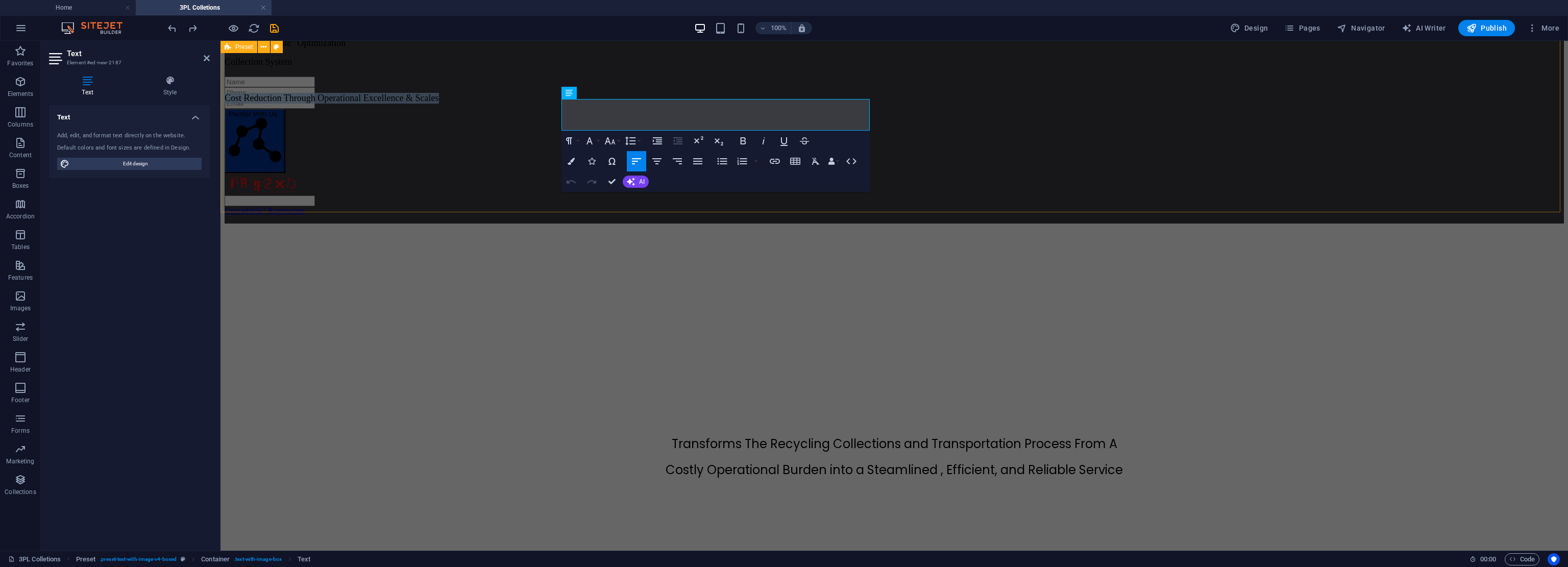
drag, startPoint x: 839, startPoint y: 120, endPoint x: 474, endPoint y: 116, distance: 365.0
click at [474, 116] on div "Data-Driven Collaborative Collection The "Smart Route" Optimization Collection …" at bounding box center [894, 156] width 1340 height 430
copy span "Cost Reduction Through Operational Excellence & Scales"
click at [738, 435] on div "Transforms The Recycling Collections and Transportation Process From A Costly O…" at bounding box center [894, 501] width 1340 height 133
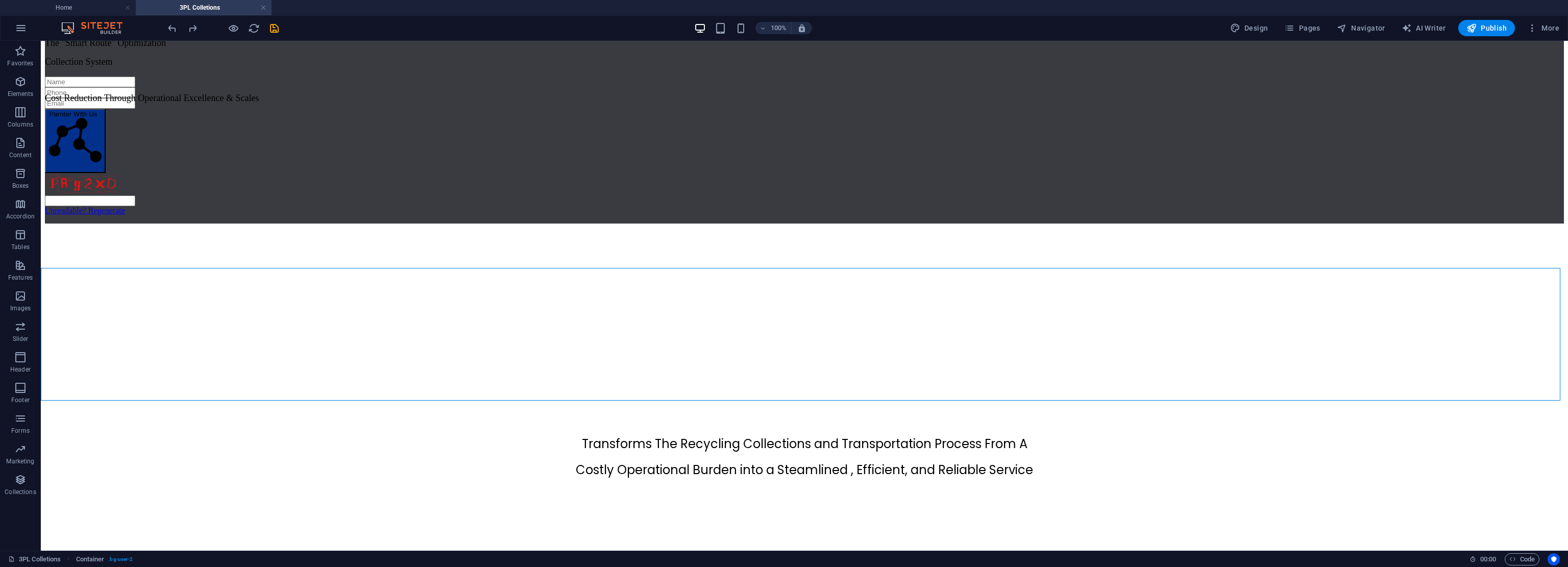
scroll to position [0, 0]
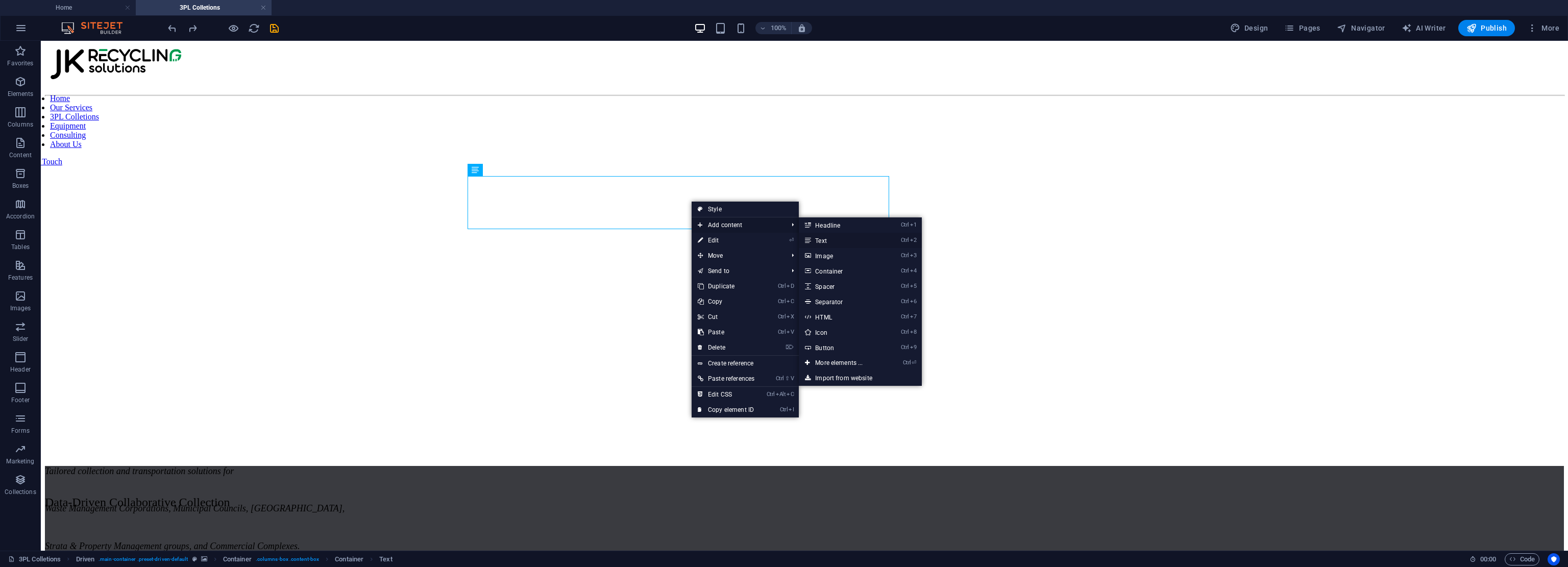
click at [738, 240] on link "Ctrl 2 Text" at bounding box center [841, 240] width 84 height 15
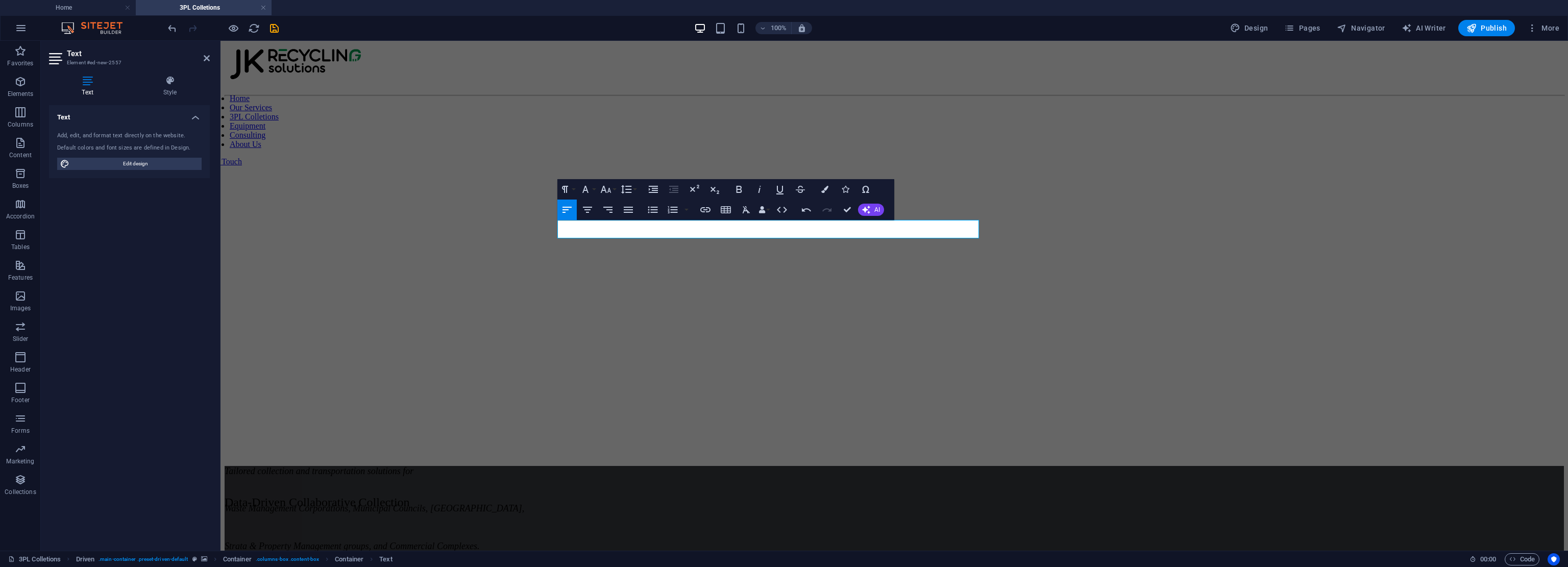
drag, startPoint x: 879, startPoint y: 228, endPoint x: 402, endPoint y: 213, distance: 477.2
click at [402, 213] on div "Tailored collection and transportation solutions for Waste Management Corporati…" at bounding box center [894, 279] width 1340 height 357
click at [738, 189] on icon "button" at bounding box center [825, 189] width 7 height 7
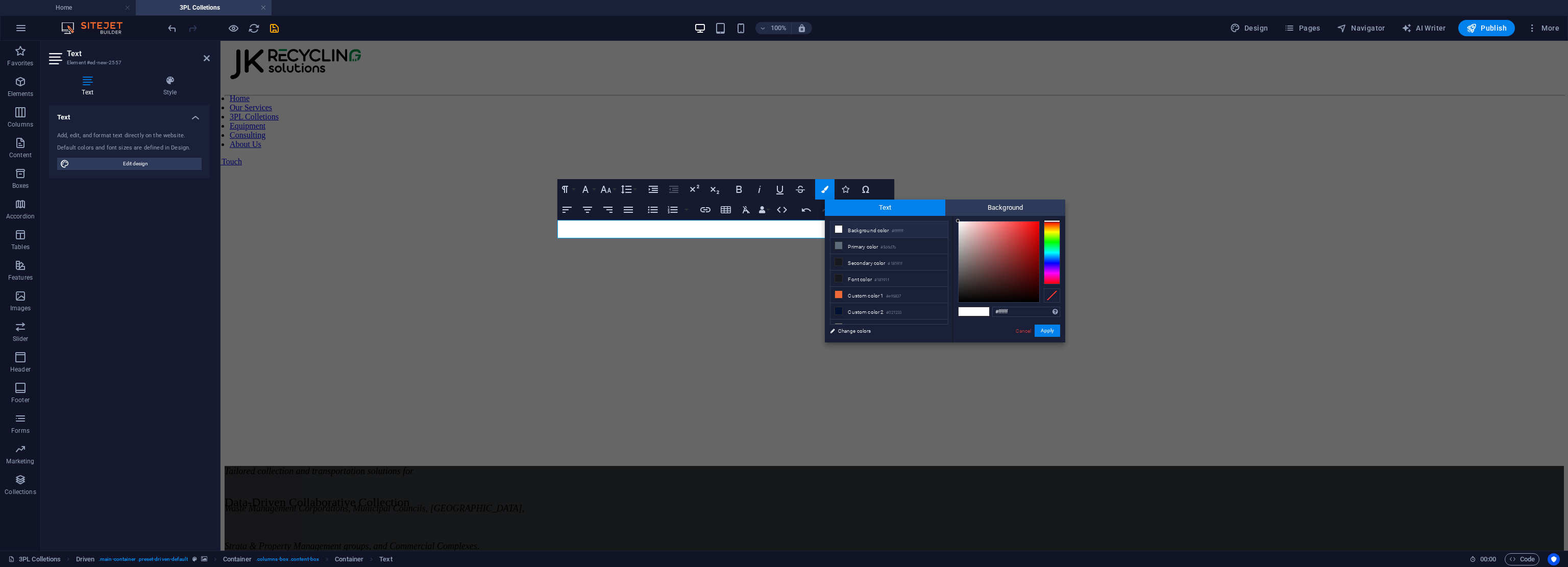
click at [738, 231] on li "Background color #ffffff" at bounding box center [889, 229] width 117 height 16
click at [738, 331] on button "Apply" at bounding box center [1047, 330] width 25 height 12
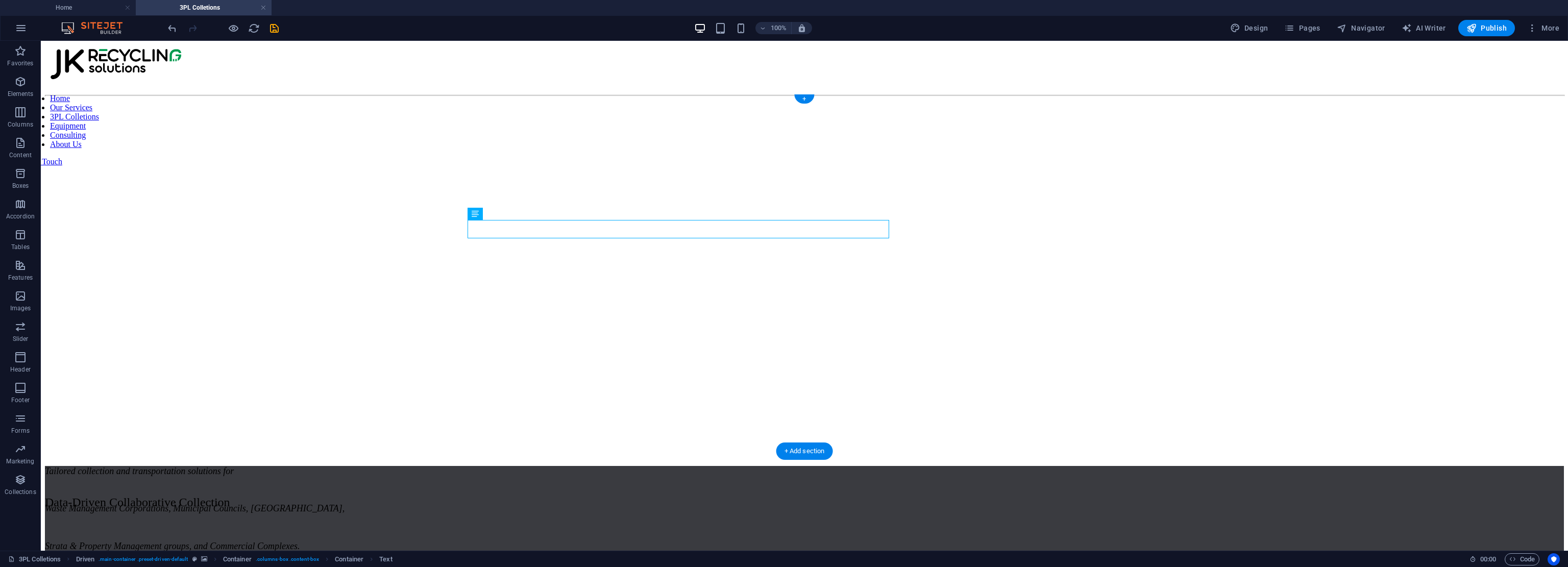
click at [738, 101] on figure at bounding box center [804, 101] width 1519 height 0
drag, startPoint x: 528, startPoint y: 256, endPoint x: 492, endPoint y: 169, distance: 94.2
drag, startPoint x: 706, startPoint y: 251, endPoint x: 702, endPoint y: 207, distance: 44.2
click at [707, 466] on div "Cost Reduction Through Operational Excellence & Scales" at bounding box center [804, 471] width 1519 height 11
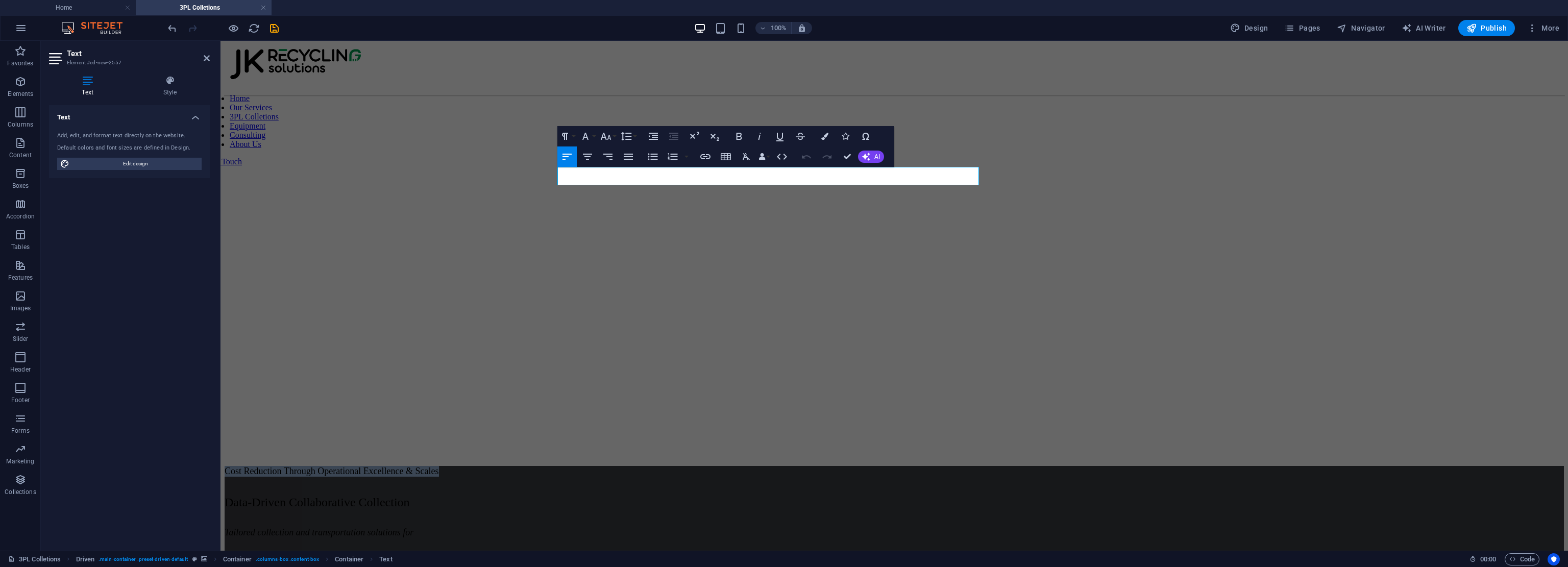
drag, startPoint x: 854, startPoint y: 177, endPoint x: 473, endPoint y: 174, distance: 381.0
click at [473, 174] on div "Cost Reduction Through Operational Excellence & Scales Tailored collection and …" at bounding box center [894, 279] width 1340 height 357
click at [618, 138] on div "Paragraph Format Normal Heading 1 Heading 2 Heading 3 Heading 4 Heading 5 Headi…" at bounding box center [598, 136] width 81 height 20
click at [615, 137] on button "Font Size" at bounding box center [608, 136] width 20 height 20
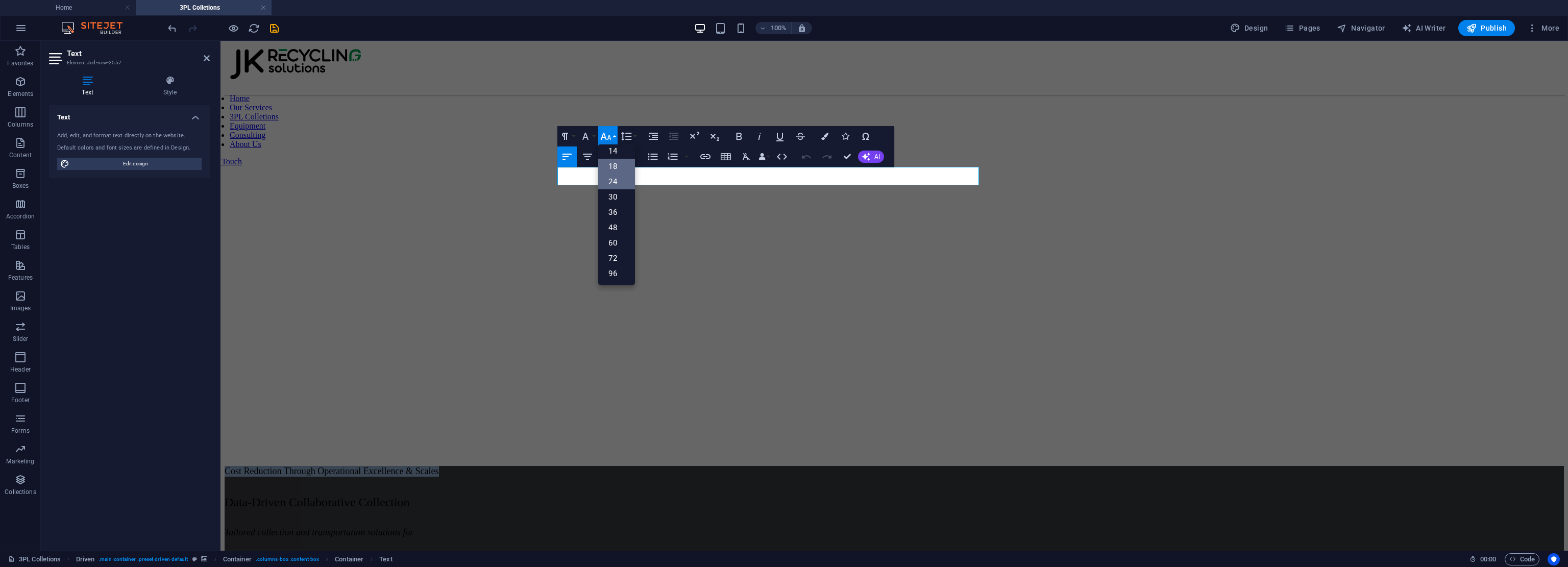
click at [628, 180] on link "24" at bounding box center [617, 181] width 37 height 15
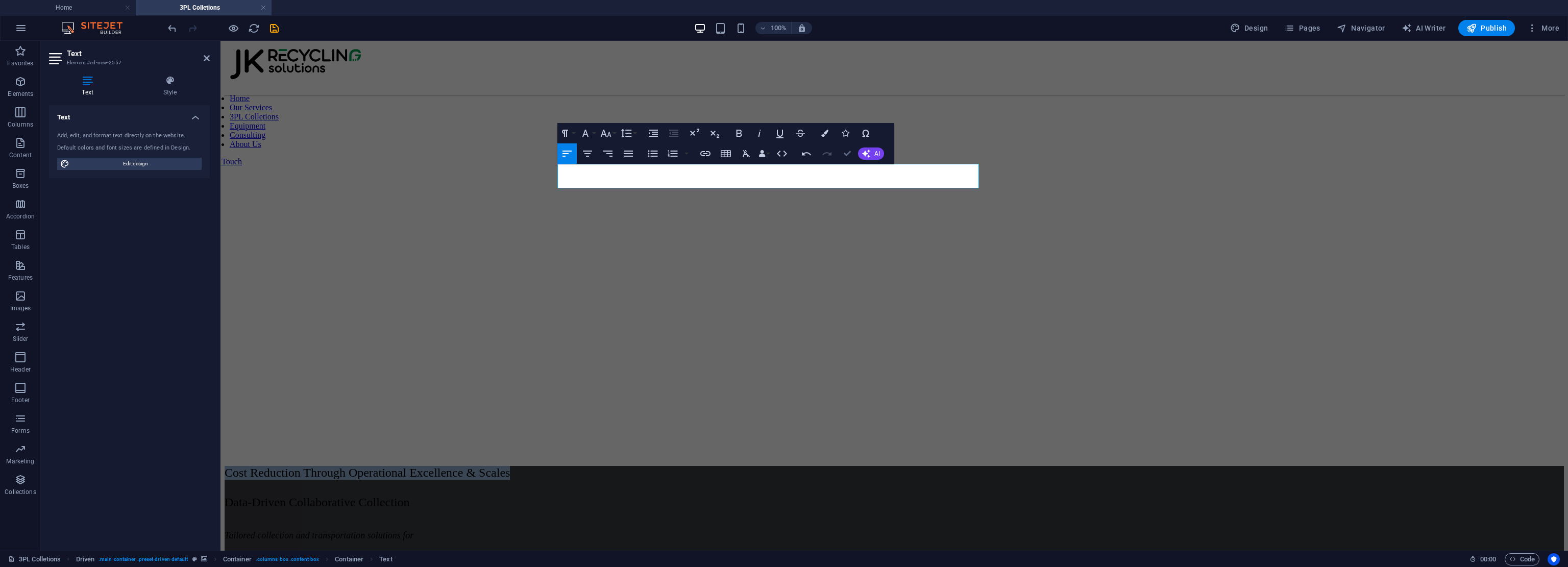
drag, startPoint x: 846, startPoint y: 154, endPoint x: 1014, endPoint y: 149, distance: 168.1
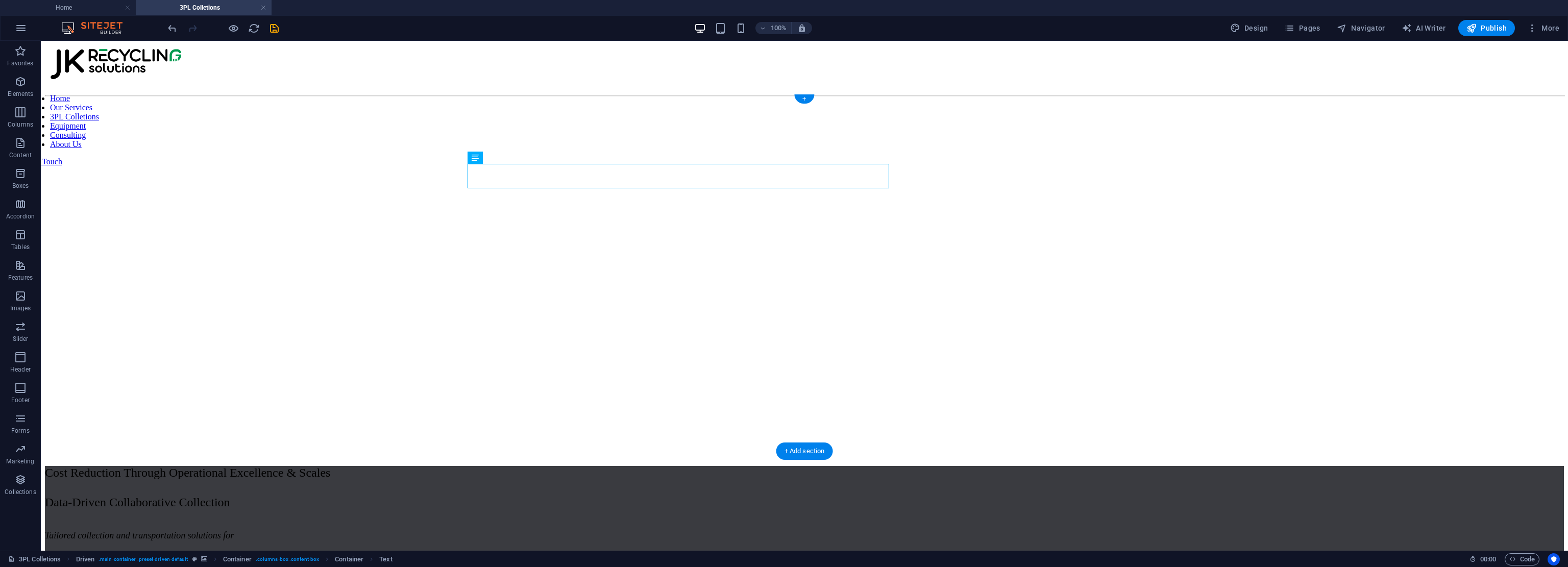
click at [738, 101] on figure at bounding box center [804, 101] width 1519 height 0
click at [586, 488] on div at bounding box center [804, 505] width 1519 height 34
select select "px"
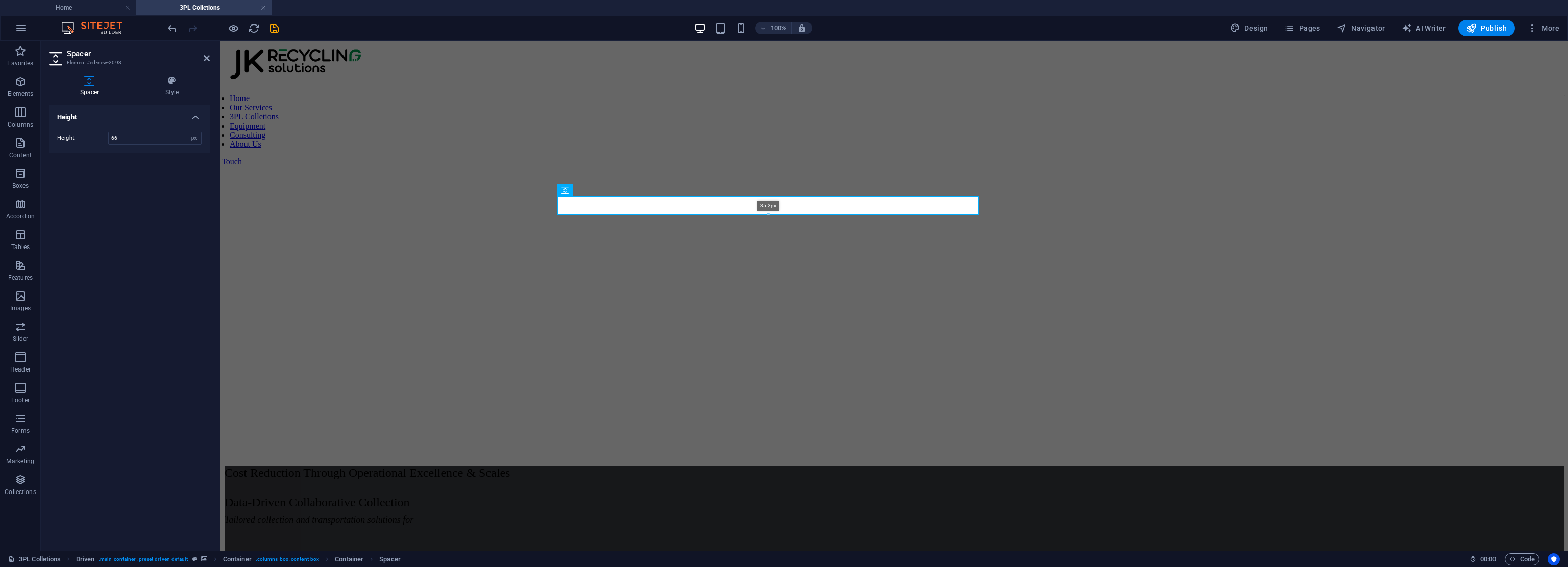
drag, startPoint x: 769, startPoint y: 222, endPoint x: 549, endPoint y: 164, distance: 227.5
click at [738, 205] on div "35.2px" at bounding box center [768, 205] width 421 height 18
type input "35"
click at [738, 488] on div at bounding box center [894, 496] width 1340 height 18
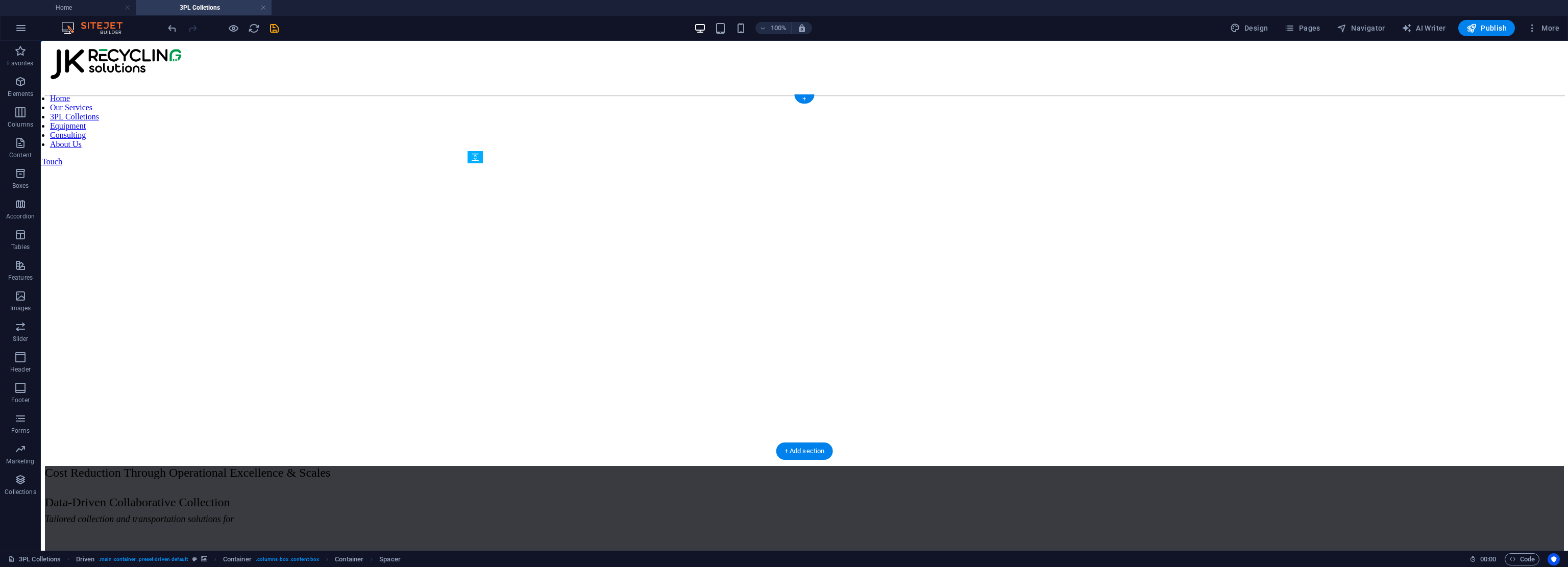
drag, startPoint x: 803, startPoint y: 213, endPoint x: 798, endPoint y: 268, distance: 55.2
select select "px"
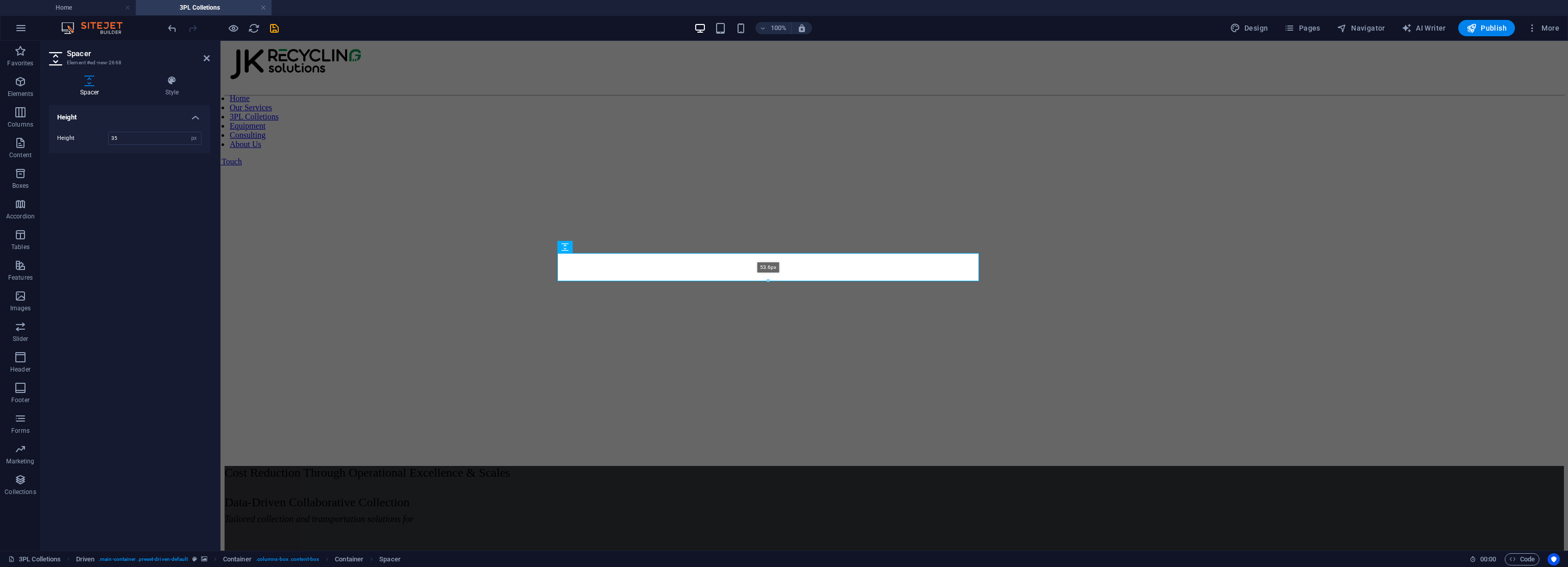
drag, startPoint x: 767, startPoint y: 275, endPoint x: 769, endPoint y: 284, distance: 9.2
click at [738, 284] on div "H3 Driven Container Reference Spacer Container Text Text Preset Preset Containe…" at bounding box center [895, 295] width 1348 height 510
type input "53"
click at [738, 101] on figure at bounding box center [894, 101] width 1340 height 0
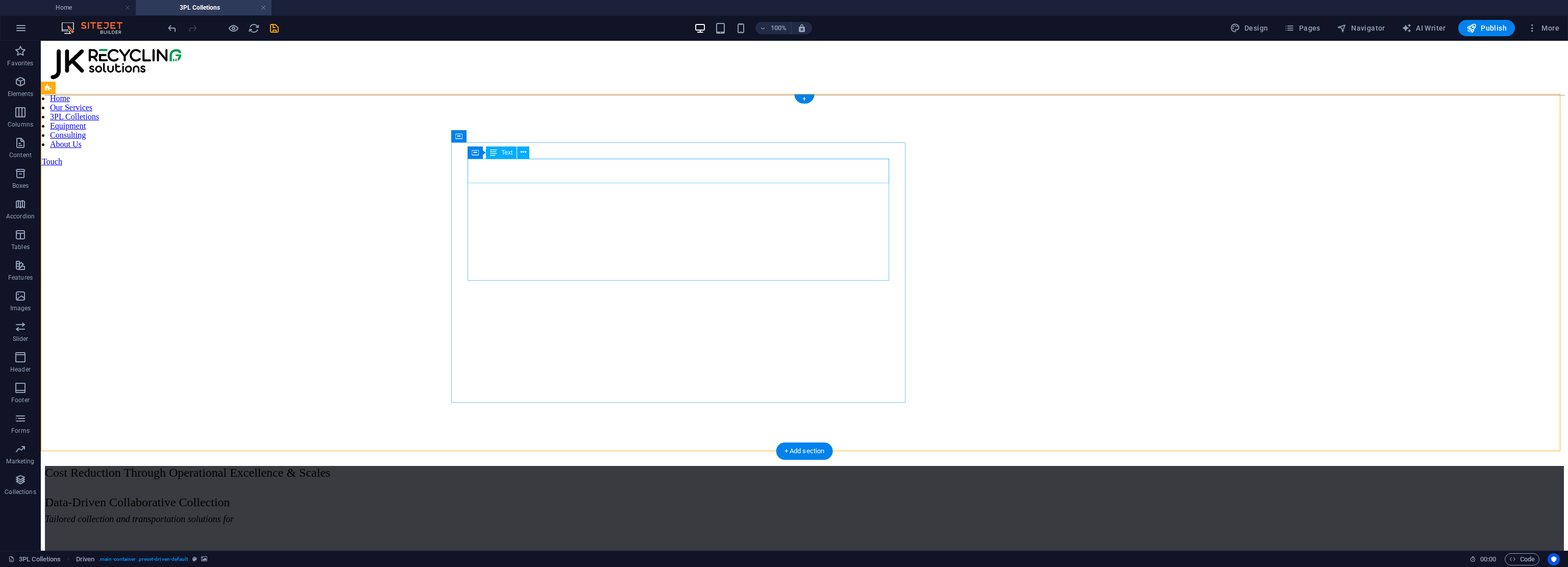
click at [738, 466] on div "Cost Reduction Through Operational Excellence & Scales" at bounding box center [804, 472] width 1519 height 14
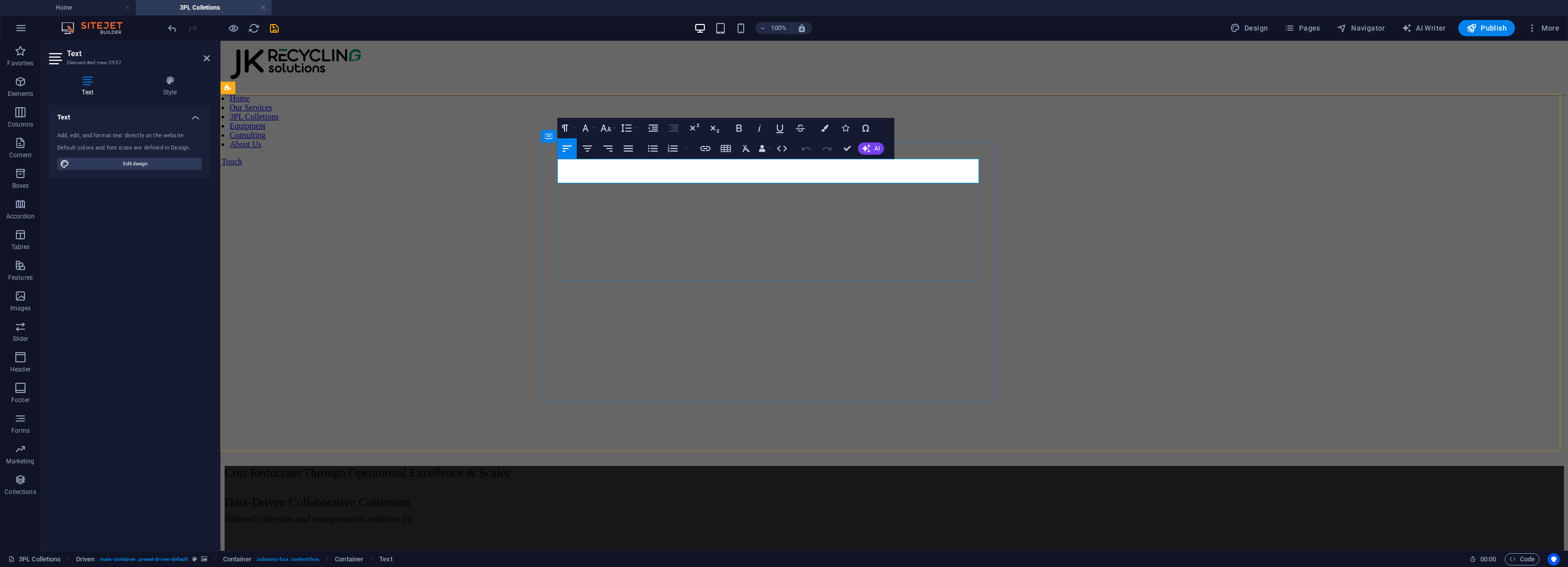
click at [510, 466] on span "Cost Reduction Through Operational Excellence & Scales" at bounding box center [367, 472] width 286 height 13
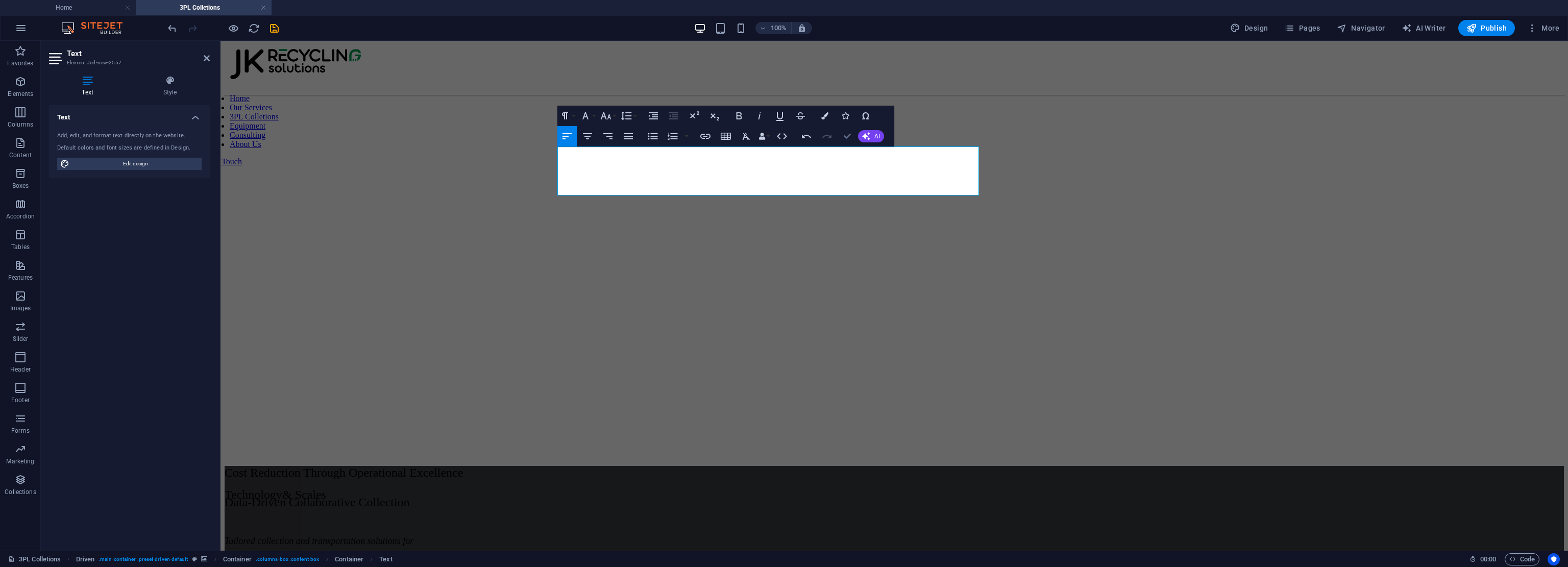
drag, startPoint x: 847, startPoint y: 135, endPoint x: 1117, endPoint y: 123, distance: 270.3
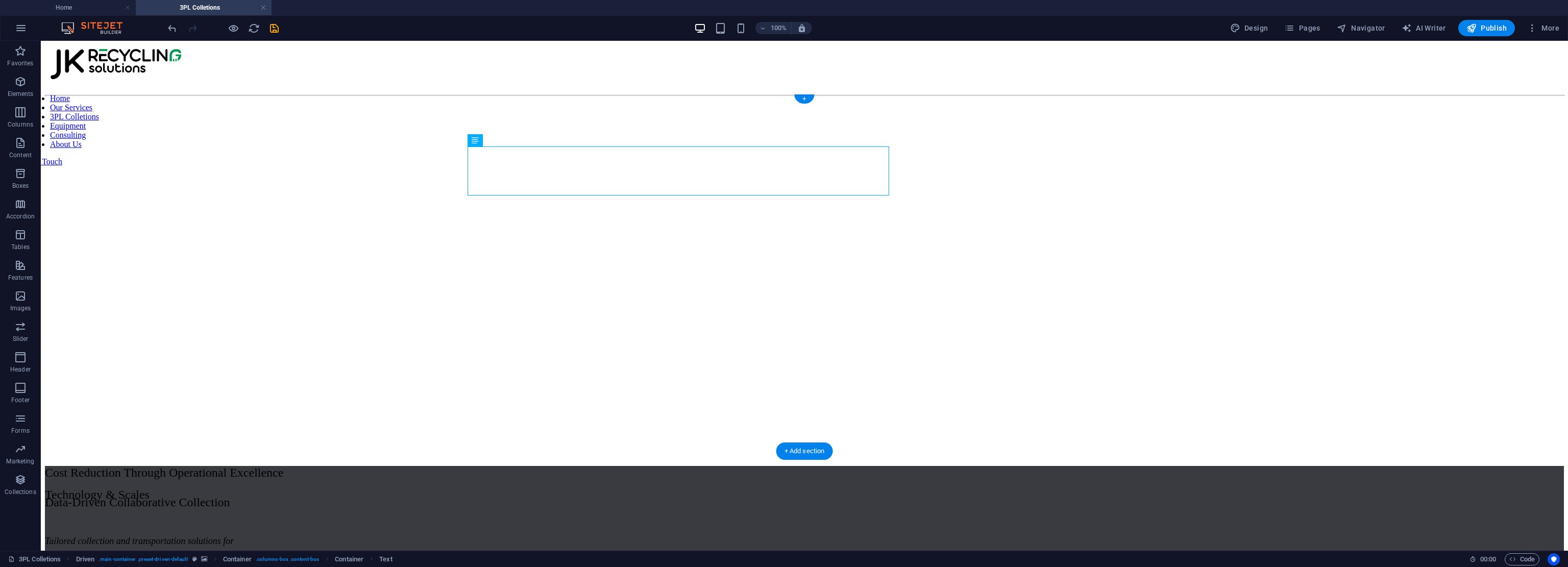
click at [738, 101] on figure at bounding box center [804, 101] width 1519 height 0
click at [738, 536] on div "Tailored collection and transportation solutions for Waste Management Corporati…" at bounding box center [804, 578] width 1519 height 85
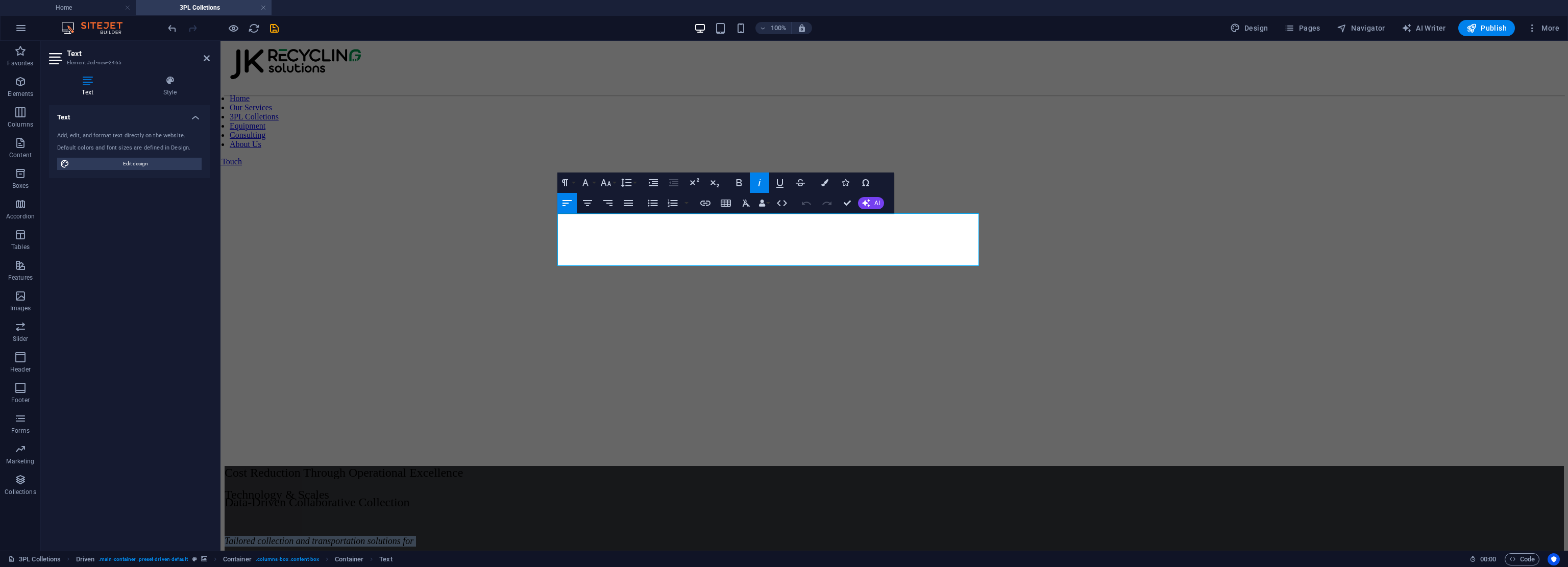
drag, startPoint x: 939, startPoint y: 259, endPoint x: 807, endPoint y: 239, distance: 133.5
click at [487, 213] on div "Cost Reduction Through Operational Excellence Technology & Scales Tailored coll…" at bounding box center [894, 279] width 1340 height 357
click at [737, 185] on icon "button" at bounding box center [739, 182] width 6 height 7
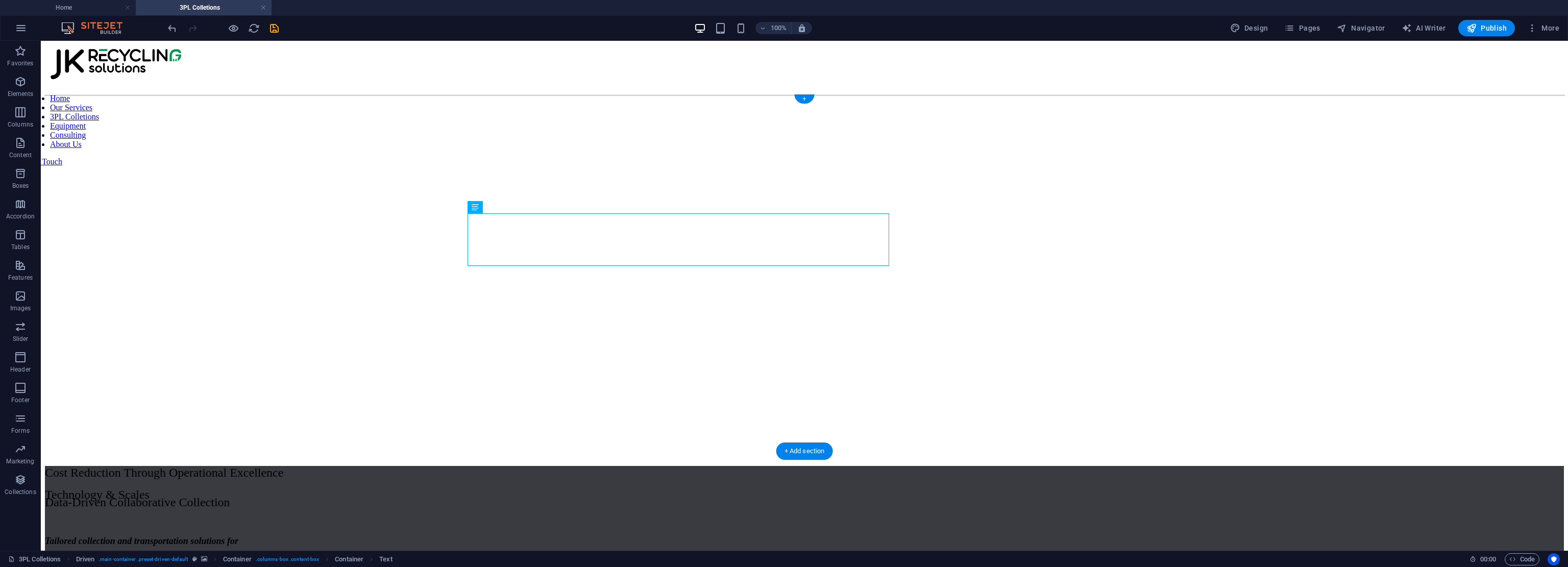
click at [738, 101] on figure at bounding box center [804, 101] width 1519 height 0
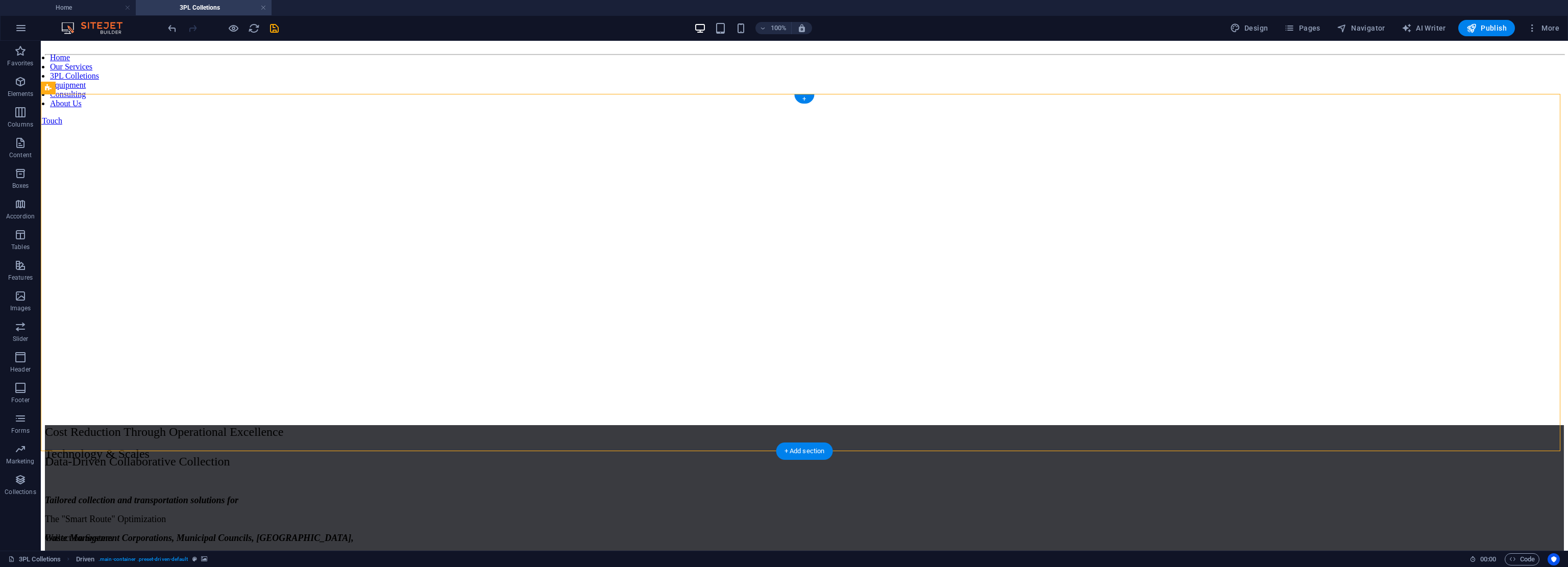
scroll to position [517, 0]
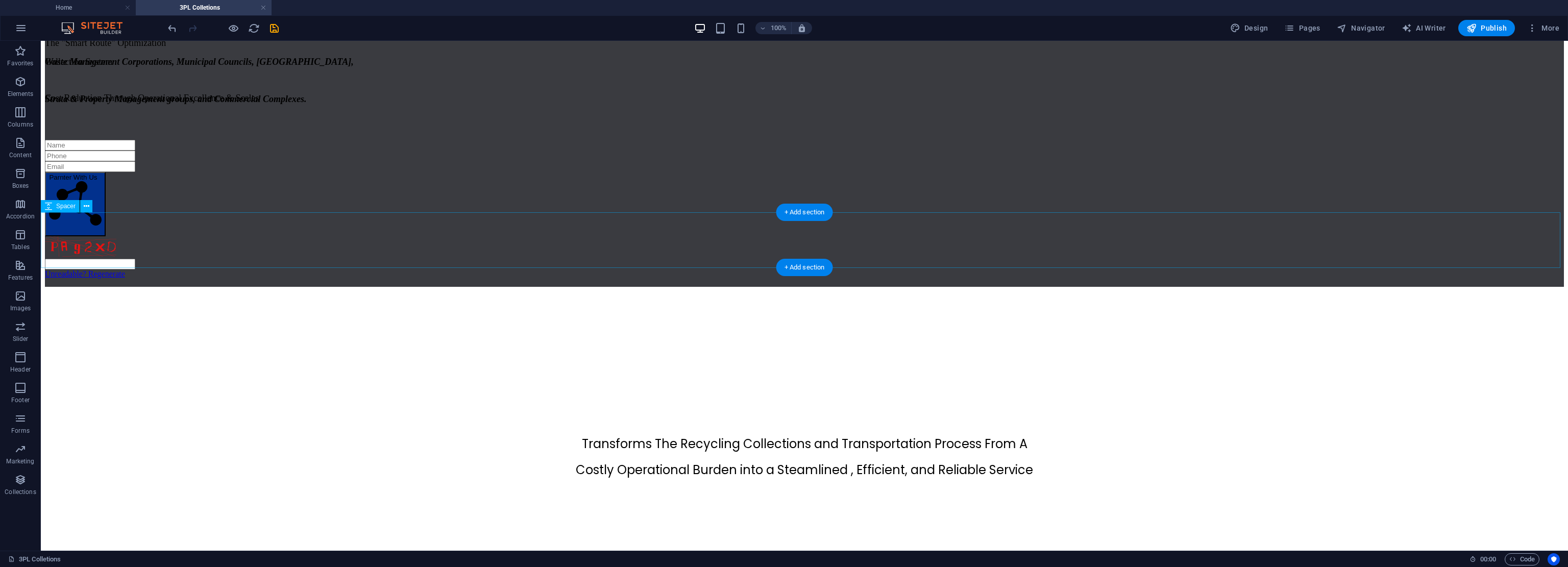
click at [738, 371] on div at bounding box center [804, 398] width 1519 height 55
click at [738, 103] on div "Cost Reduction Through Operational Excellence & Scales" at bounding box center [804, 89] width 1519 height 28
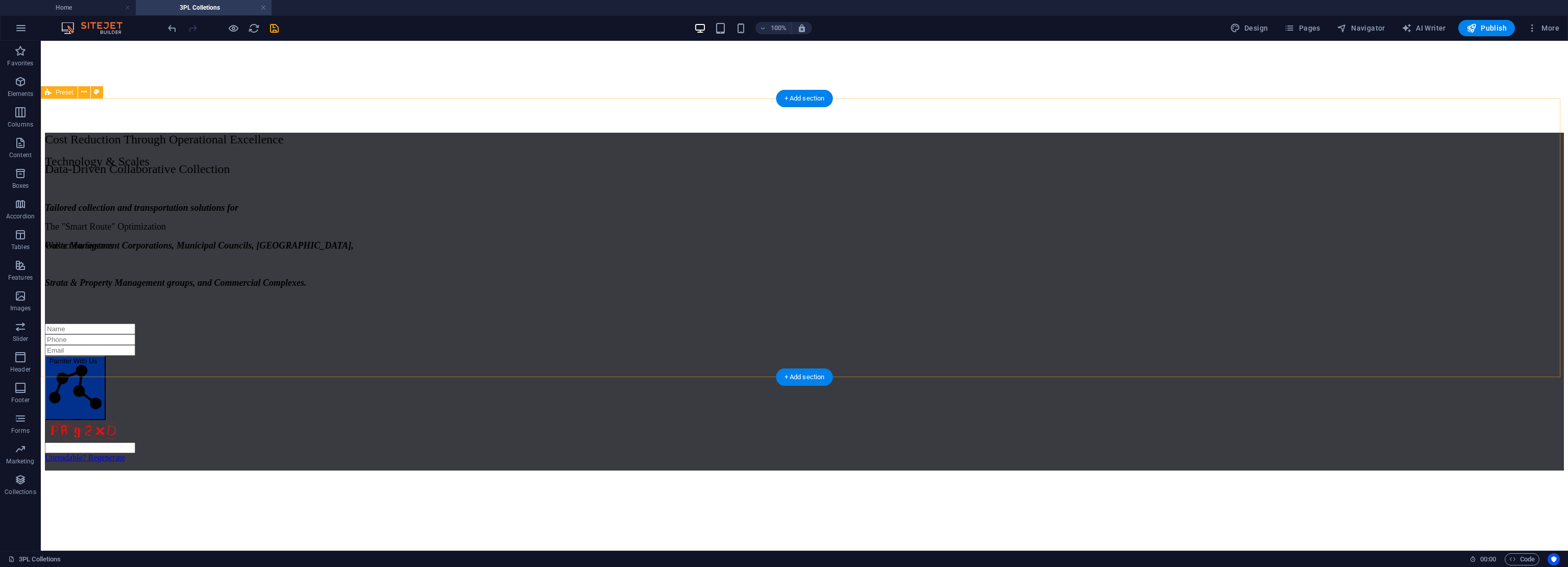
scroll to position [306, 0]
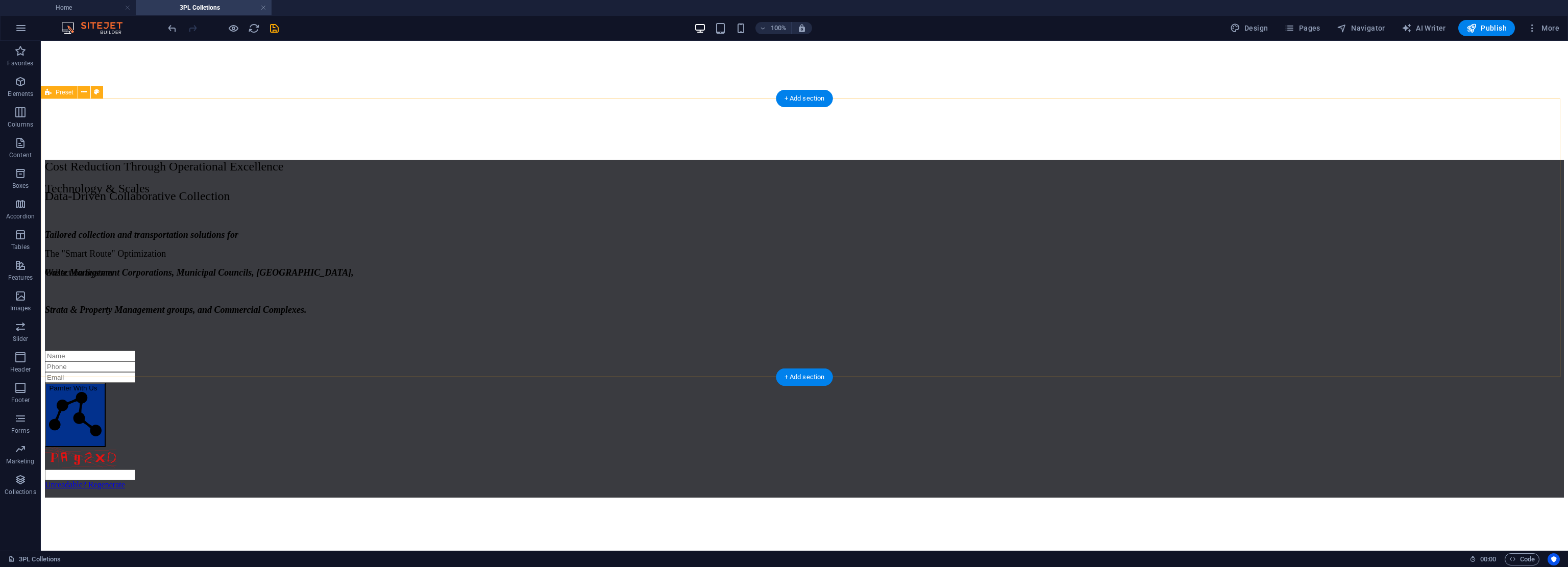
drag, startPoint x: 1360, startPoint y: 379, endPoint x: 1356, endPoint y: 335, distance: 44.2
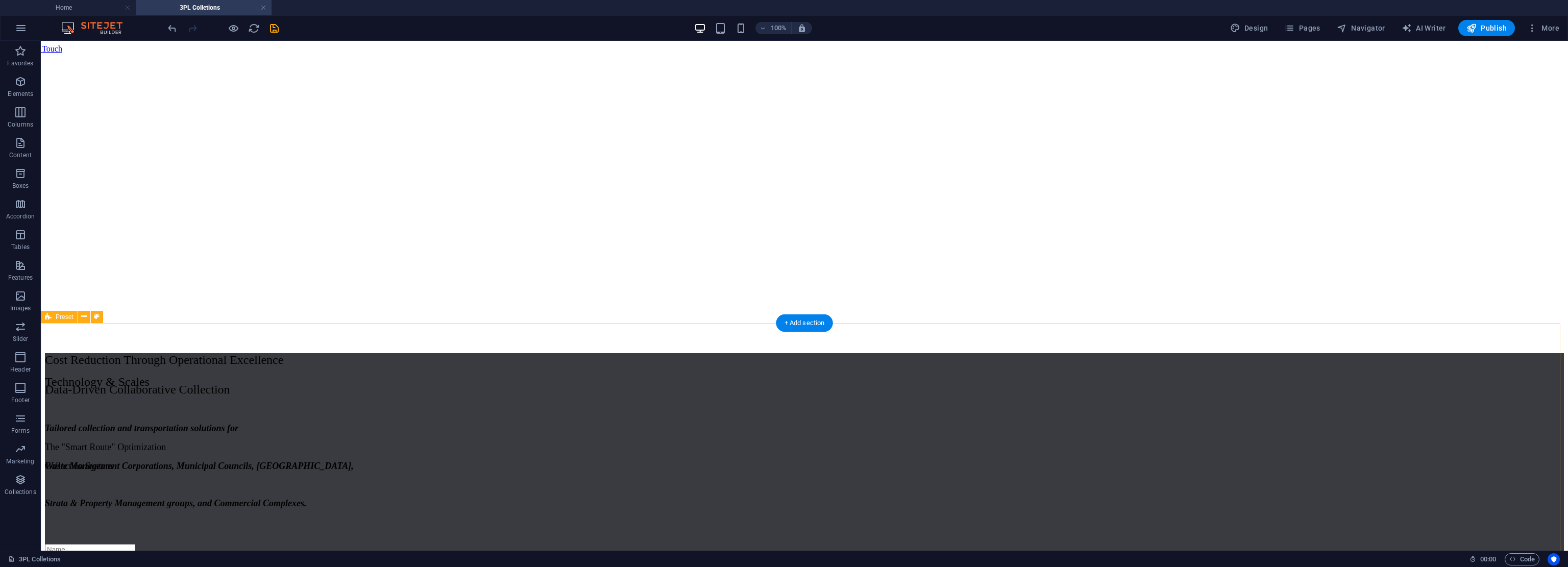
scroll to position [88, 0]
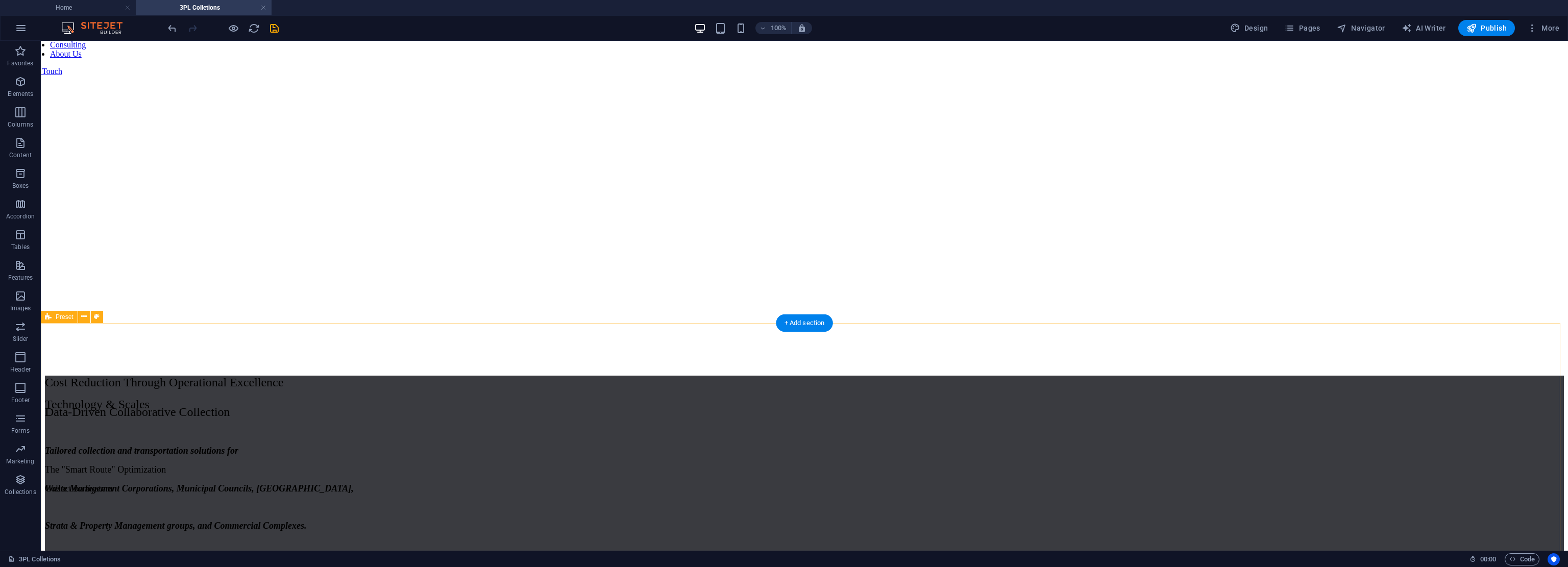
drag, startPoint x: 1368, startPoint y: 378, endPoint x: 1364, endPoint y: 328, distance: 50.2
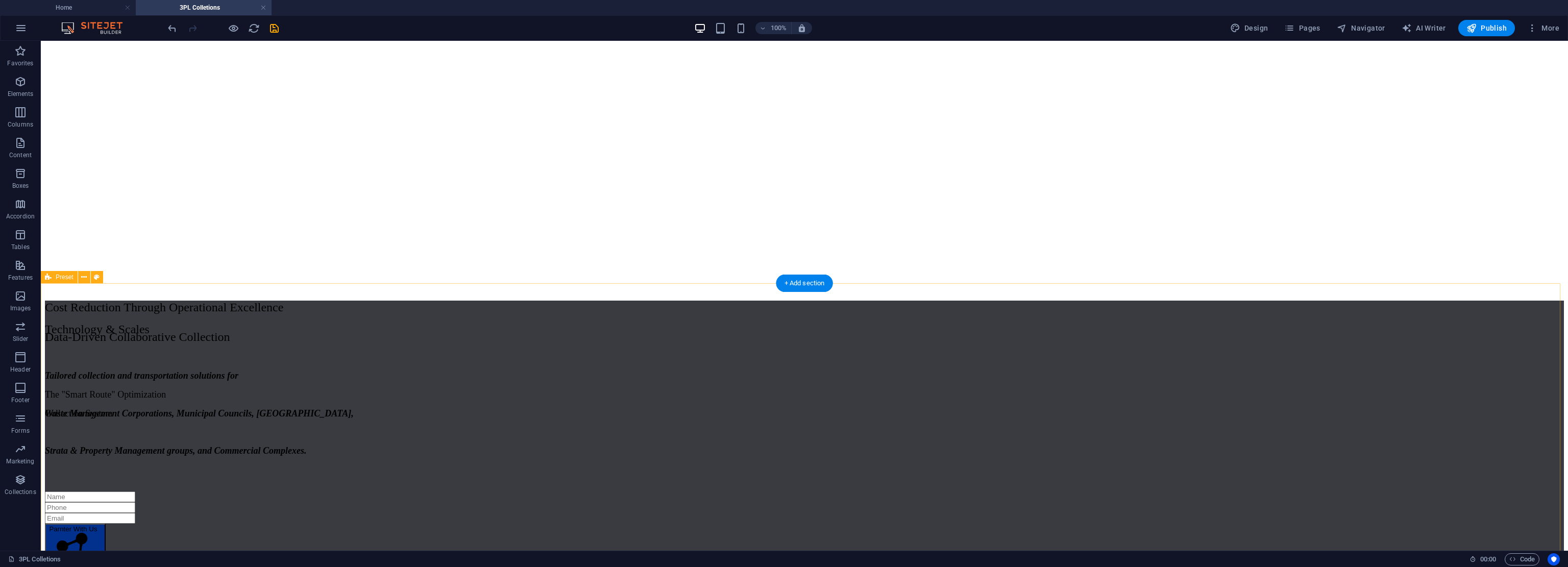
drag, startPoint x: 1366, startPoint y: 382, endPoint x: 1366, endPoint y: 394, distance: 12.0
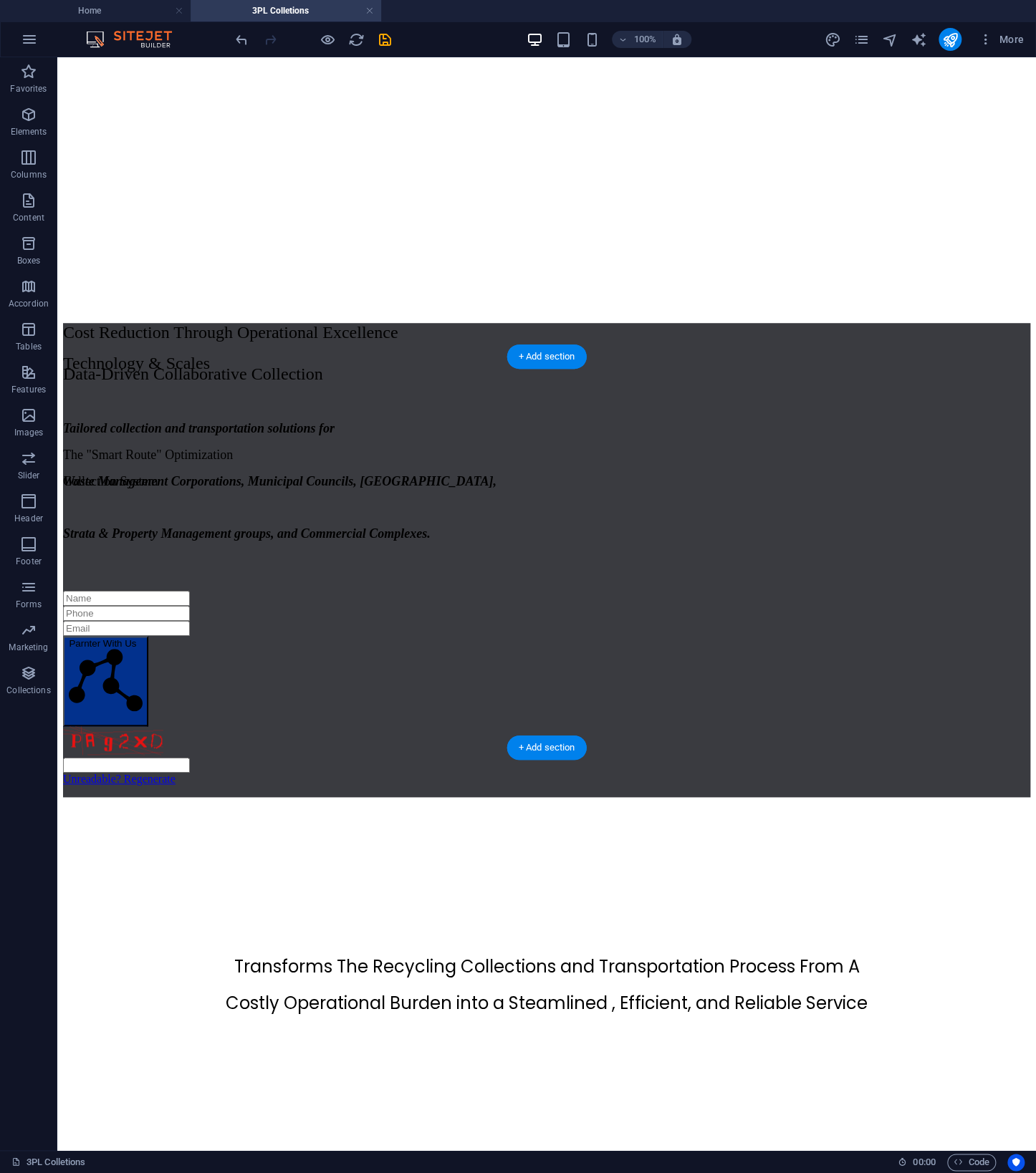
scroll to position [349, 0]
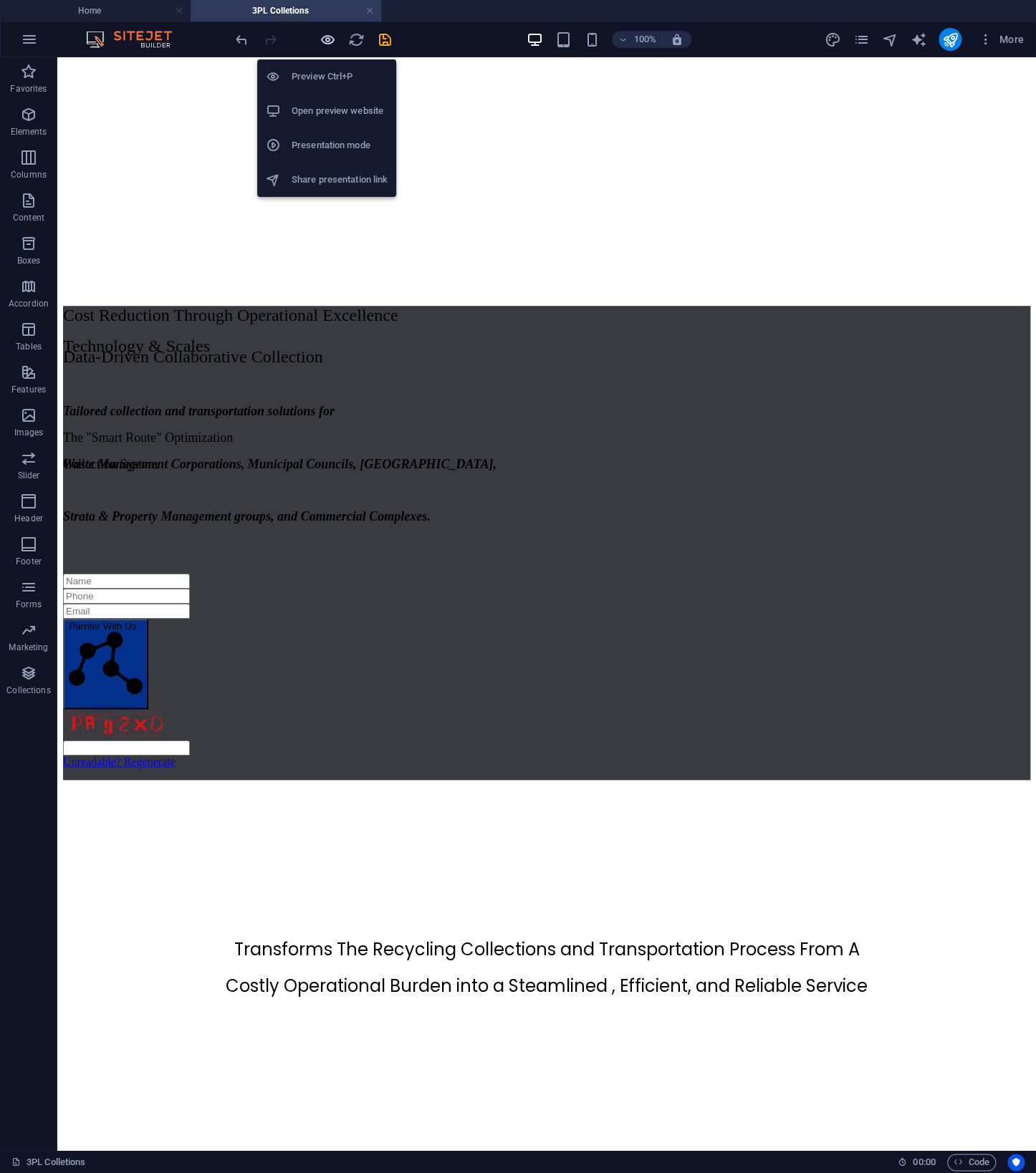
drag, startPoint x: 330, startPoint y: 39, endPoint x: 516, endPoint y: 168, distance: 226.4
click at [330, 39] on icon "button" at bounding box center [327, 40] width 17 height 17
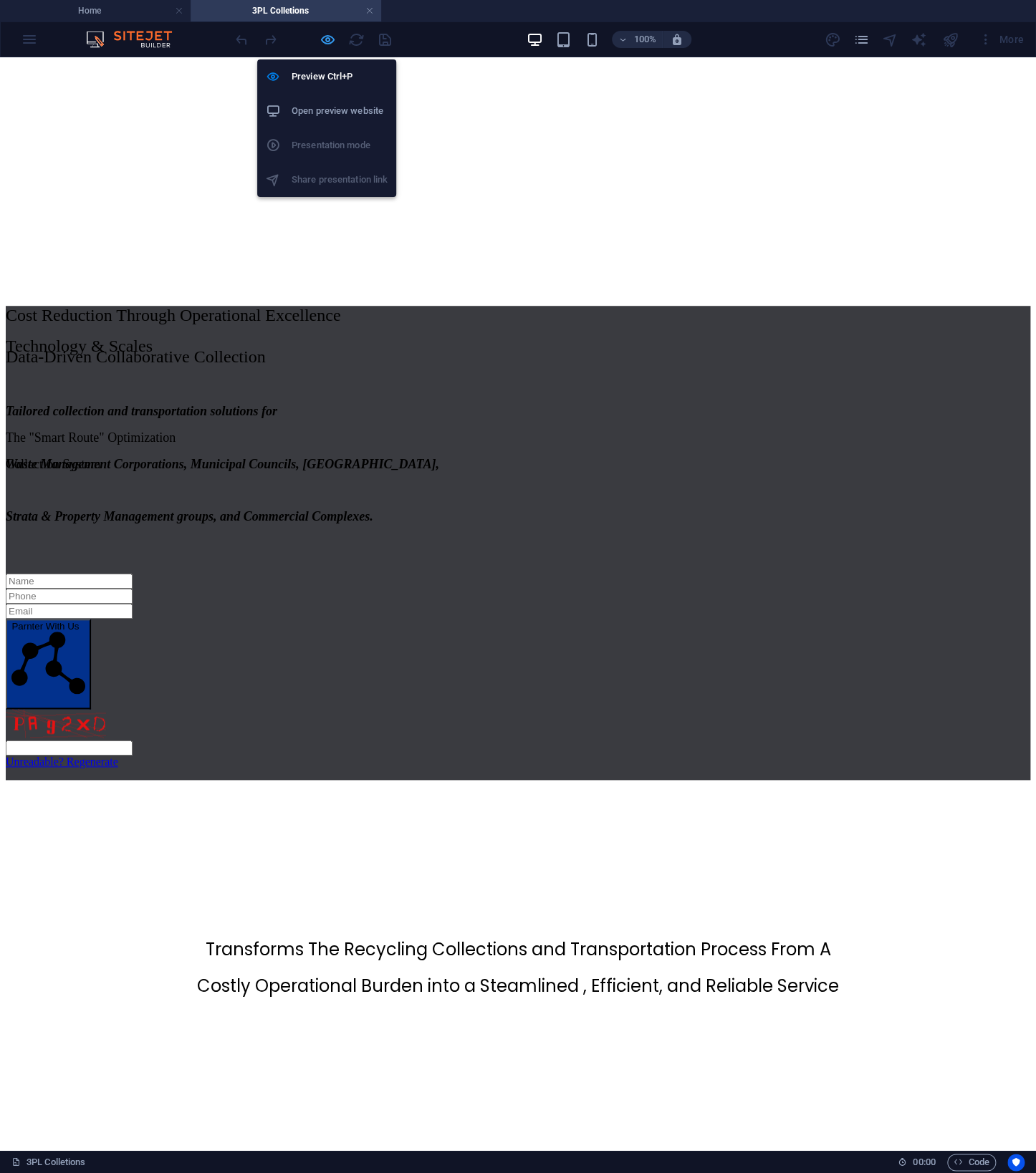
click at [329, 34] on icon "button" at bounding box center [327, 40] width 17 height 17
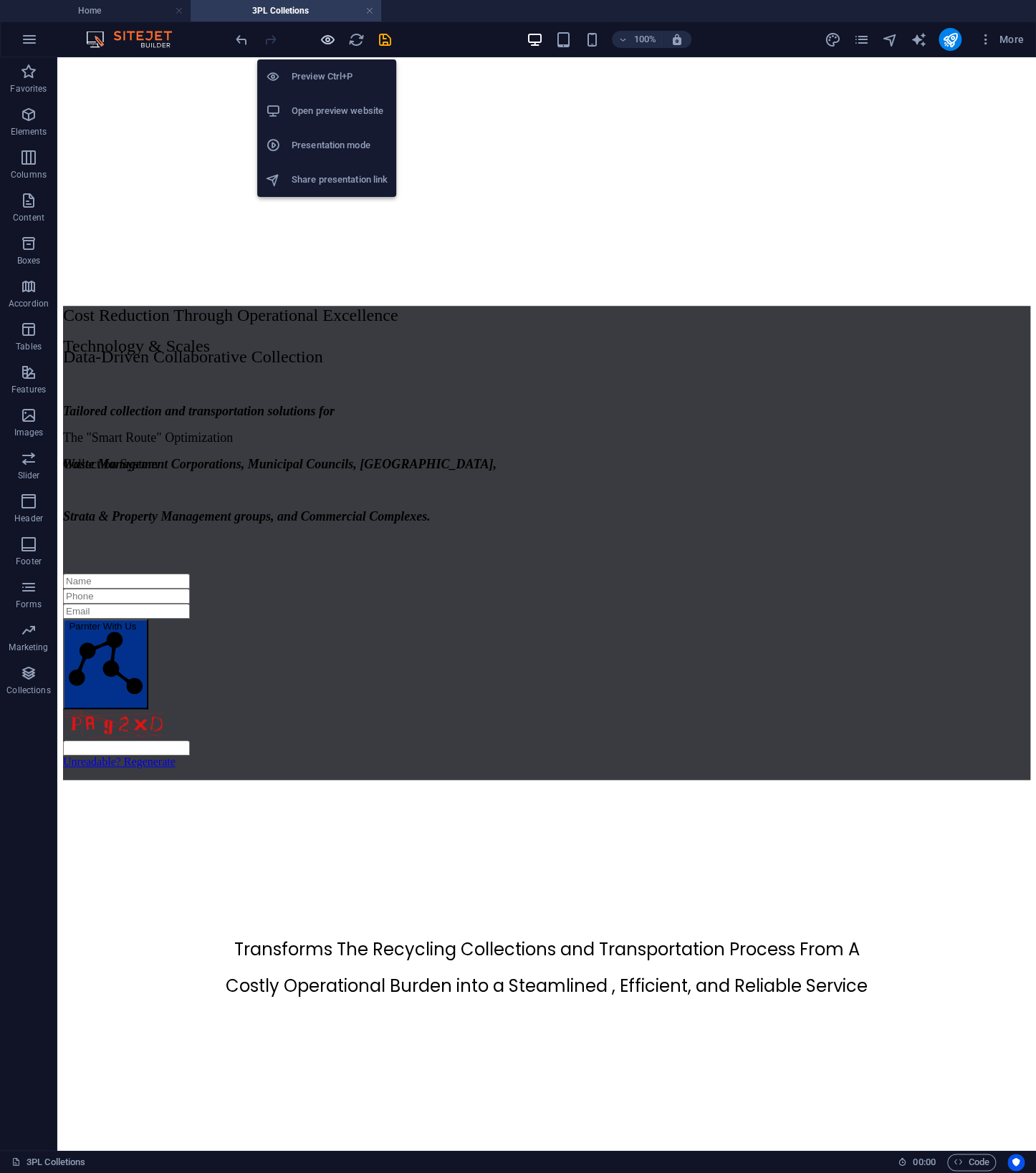
click at [325, 32] on icon "button" at bounding box center [327, 40] width 17 height 17
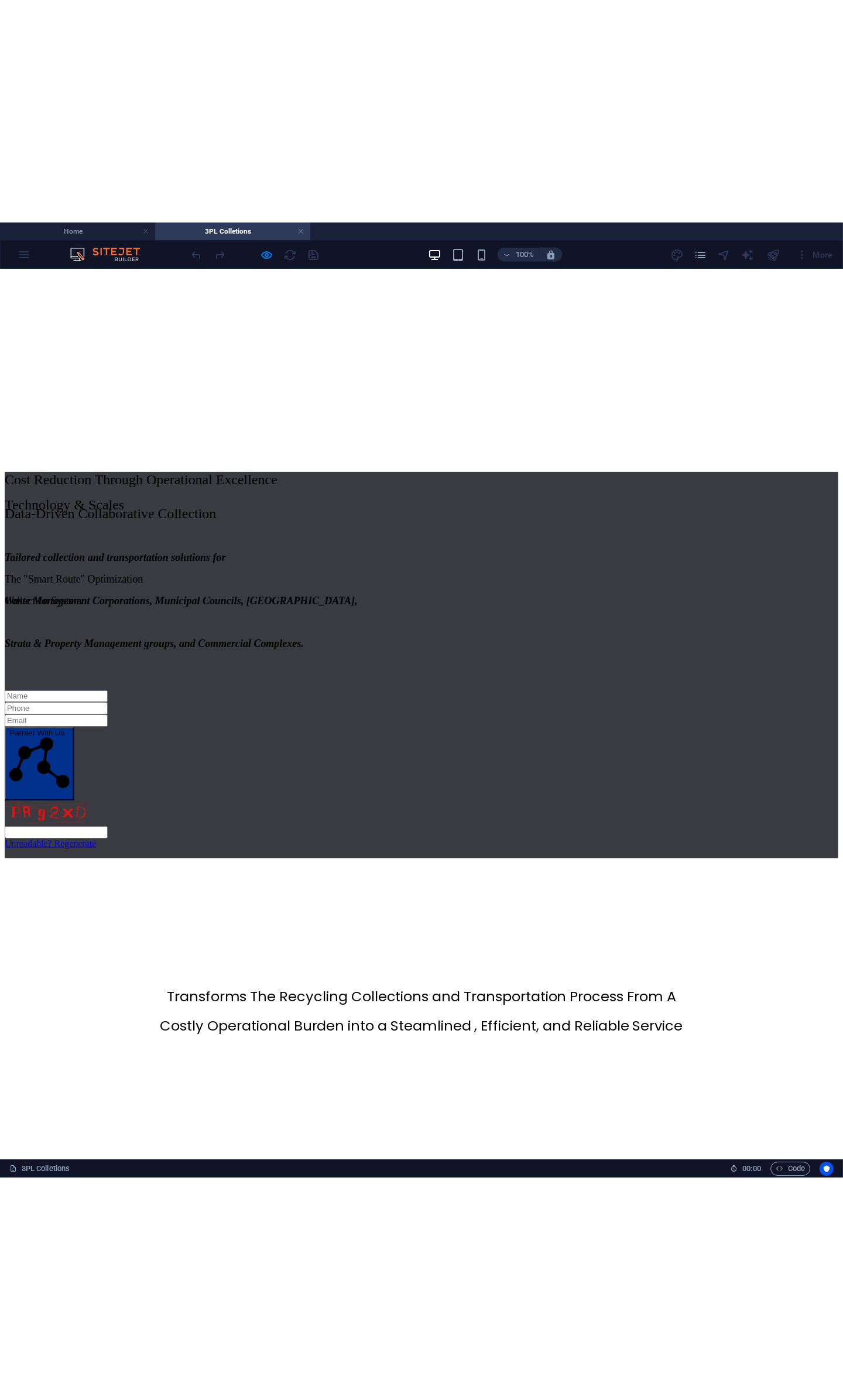
scroll to position [0, 0]
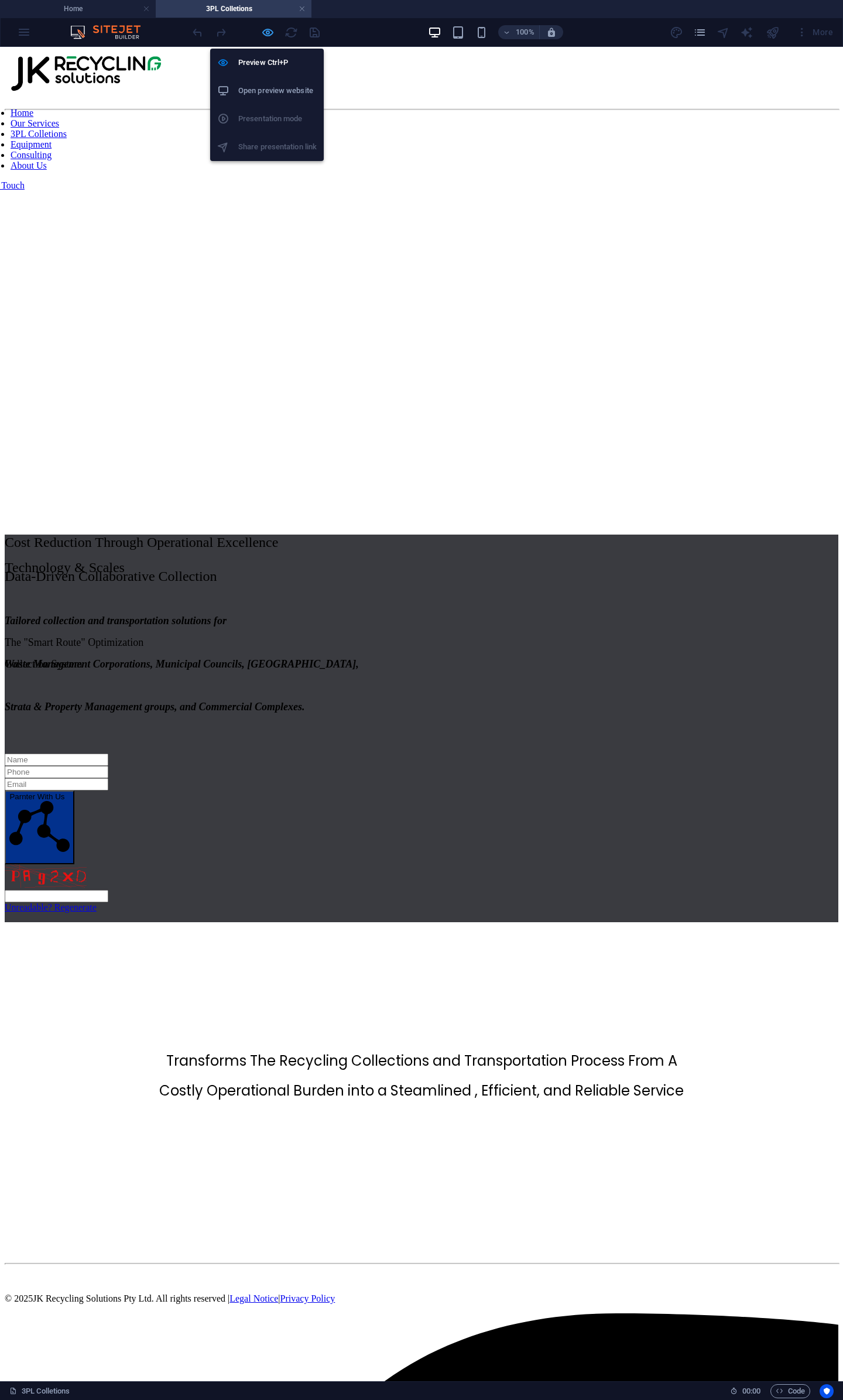
click at [262, 37] on icon "button" at bounding box center [268, 33] width 14 height 14
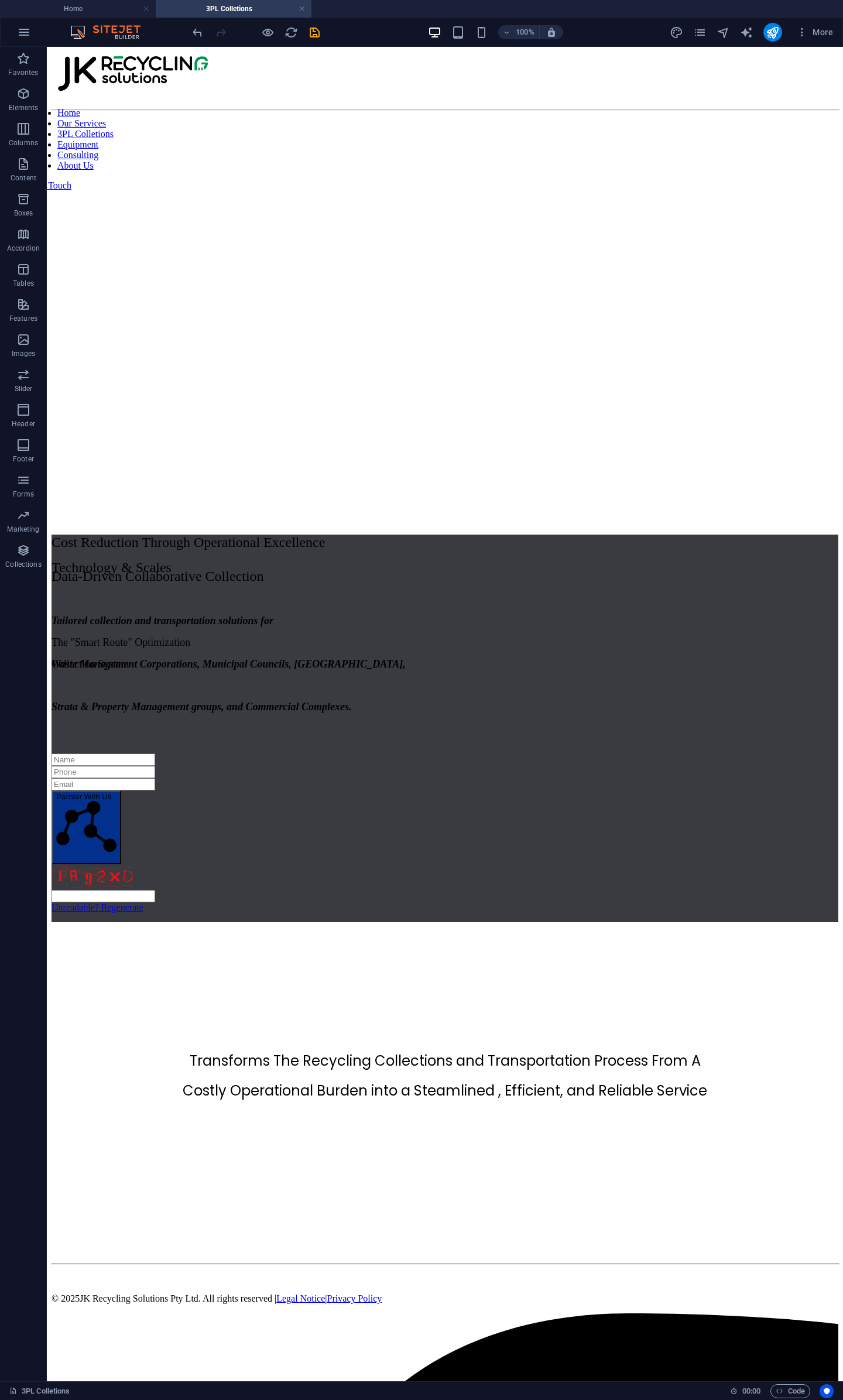
drag, startPoint x: 464, startPoint y: 1318, endPoint x: 354, endPoint y: 1079, distance: 263.1
drag, startPoint x: 353, startPoint y: 1083, endPoint x: 350, endPoint y: 1273, distance: 190.0
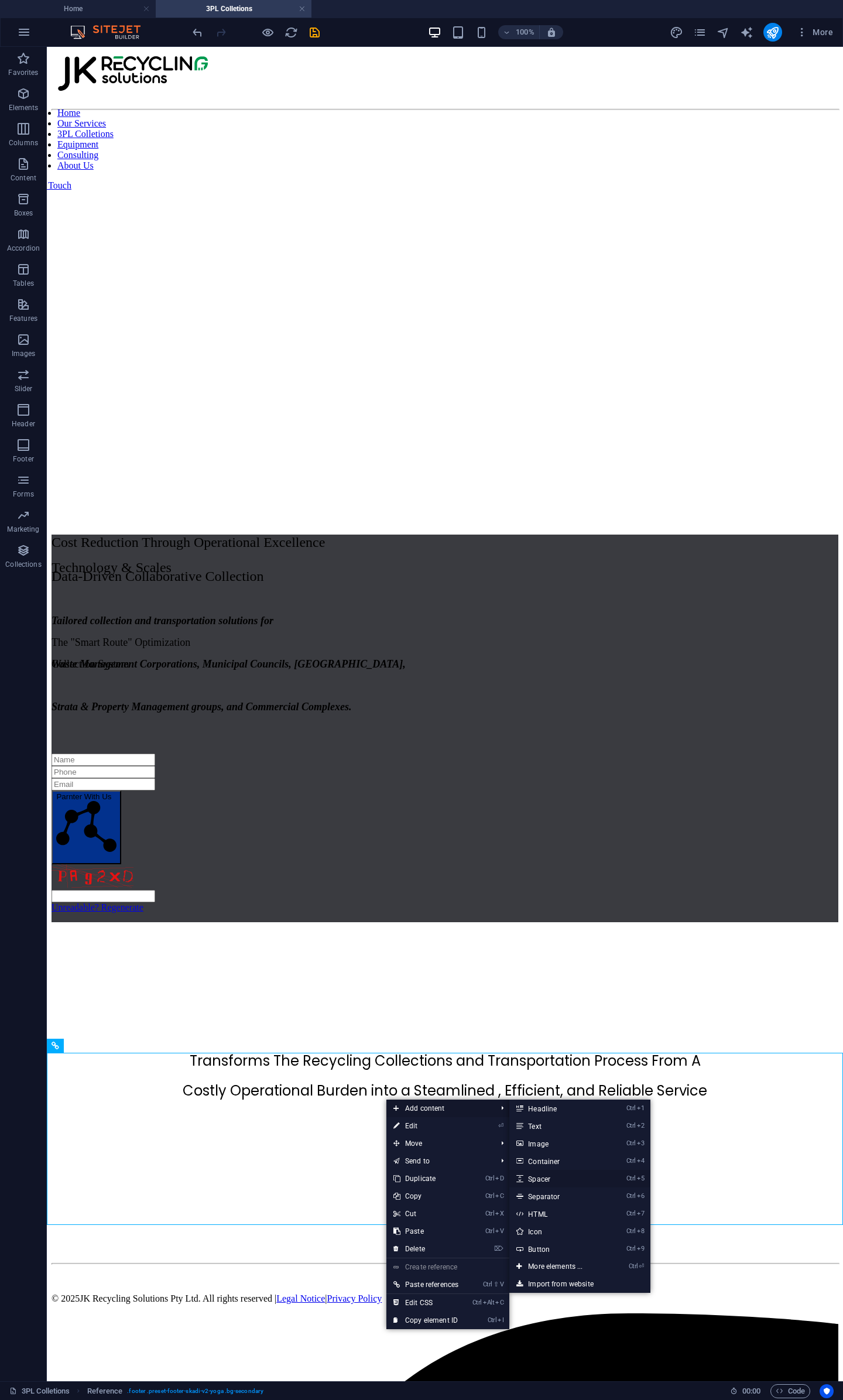
click at [570, 959] on link "Ctrl 5 Spacer" at bounding box center [557, 1179] width 97 height 17
select select "px"
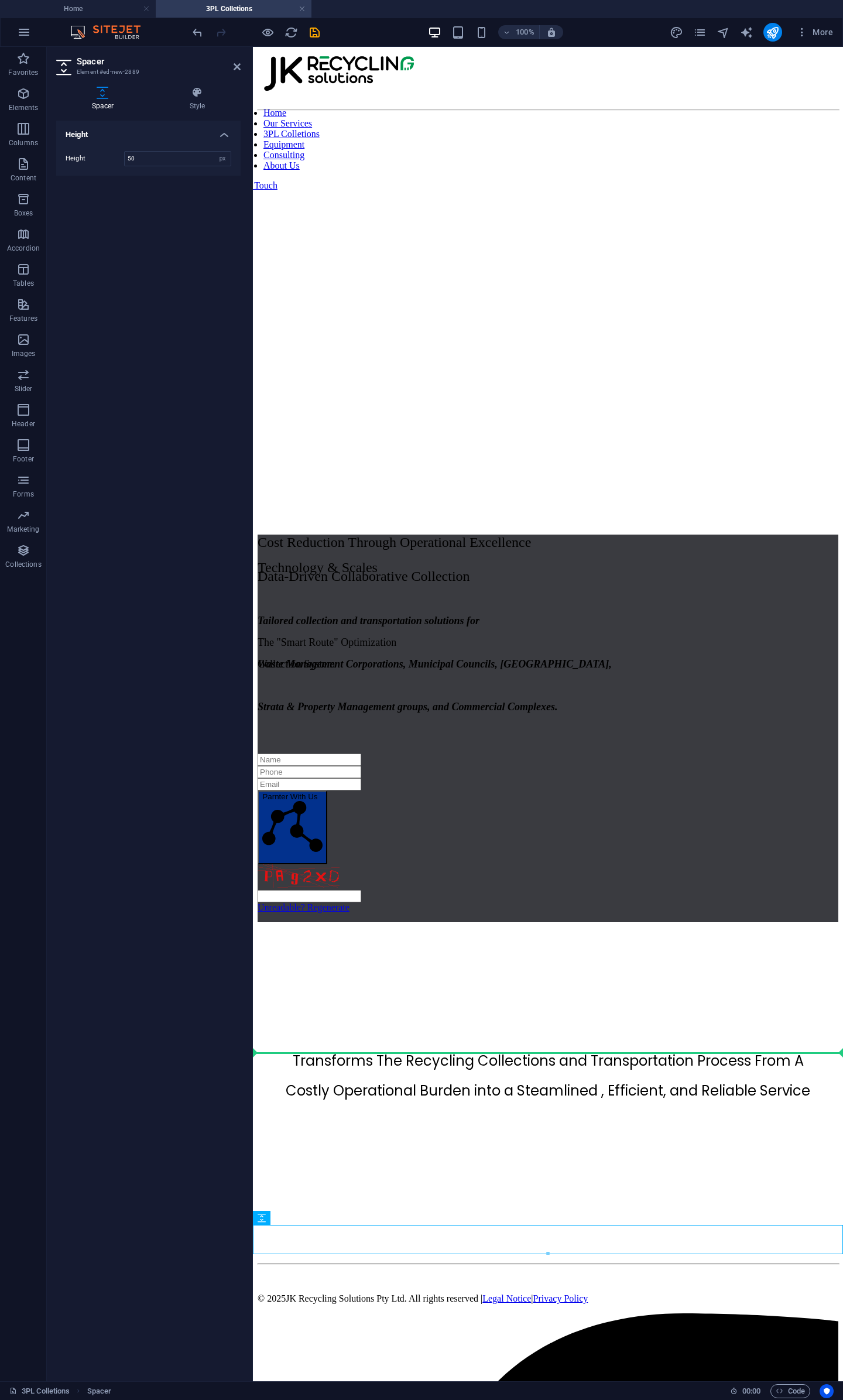
drag, startPoint x: 534, startPoint y: 1236, endPoint x: 539, endPoint y: 1045, distance: 191.1
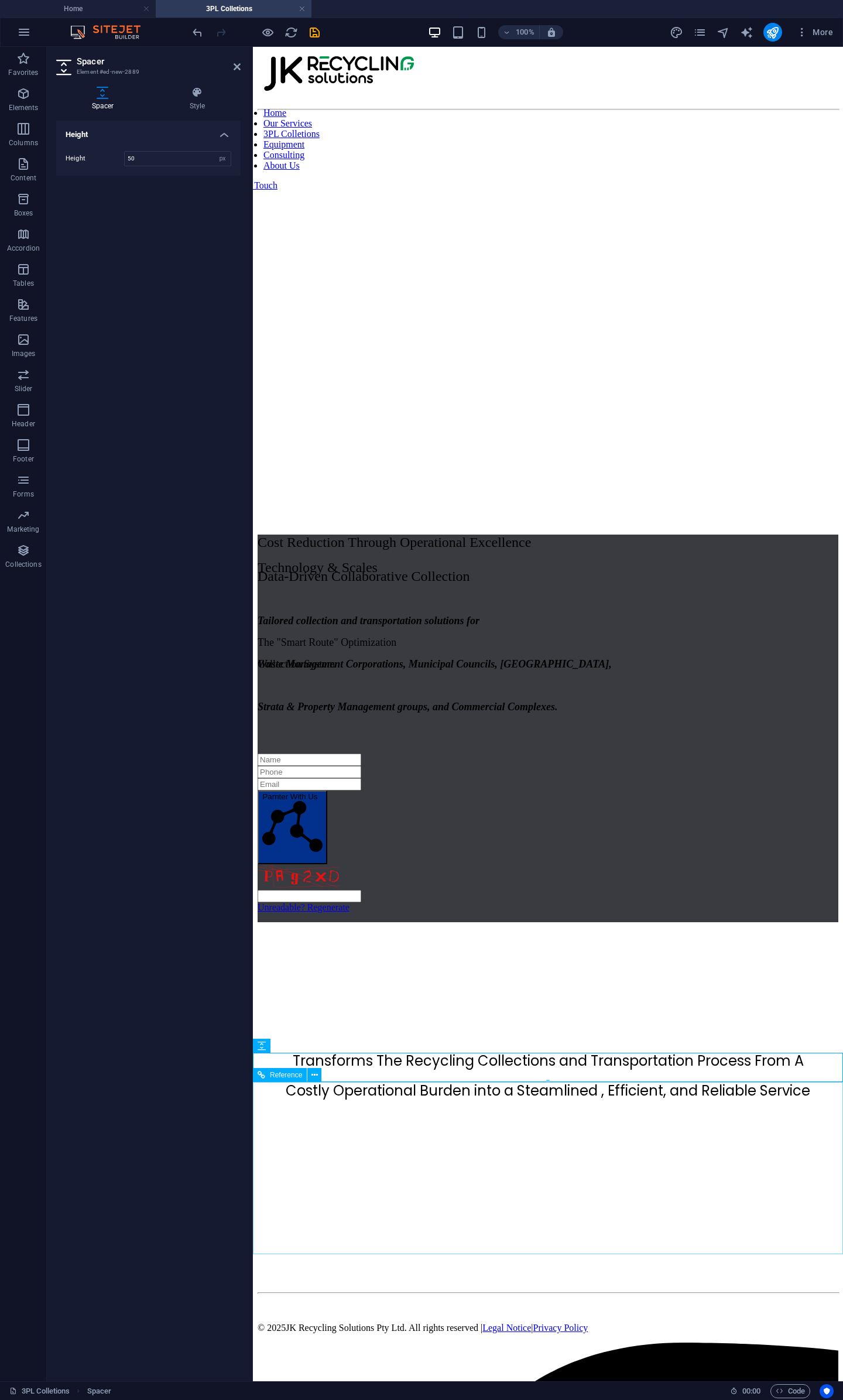
drag, startPoint x: 800, startPoint y: 1129, endPoint x: 545, endPoint y: 1117, distance: 255.3
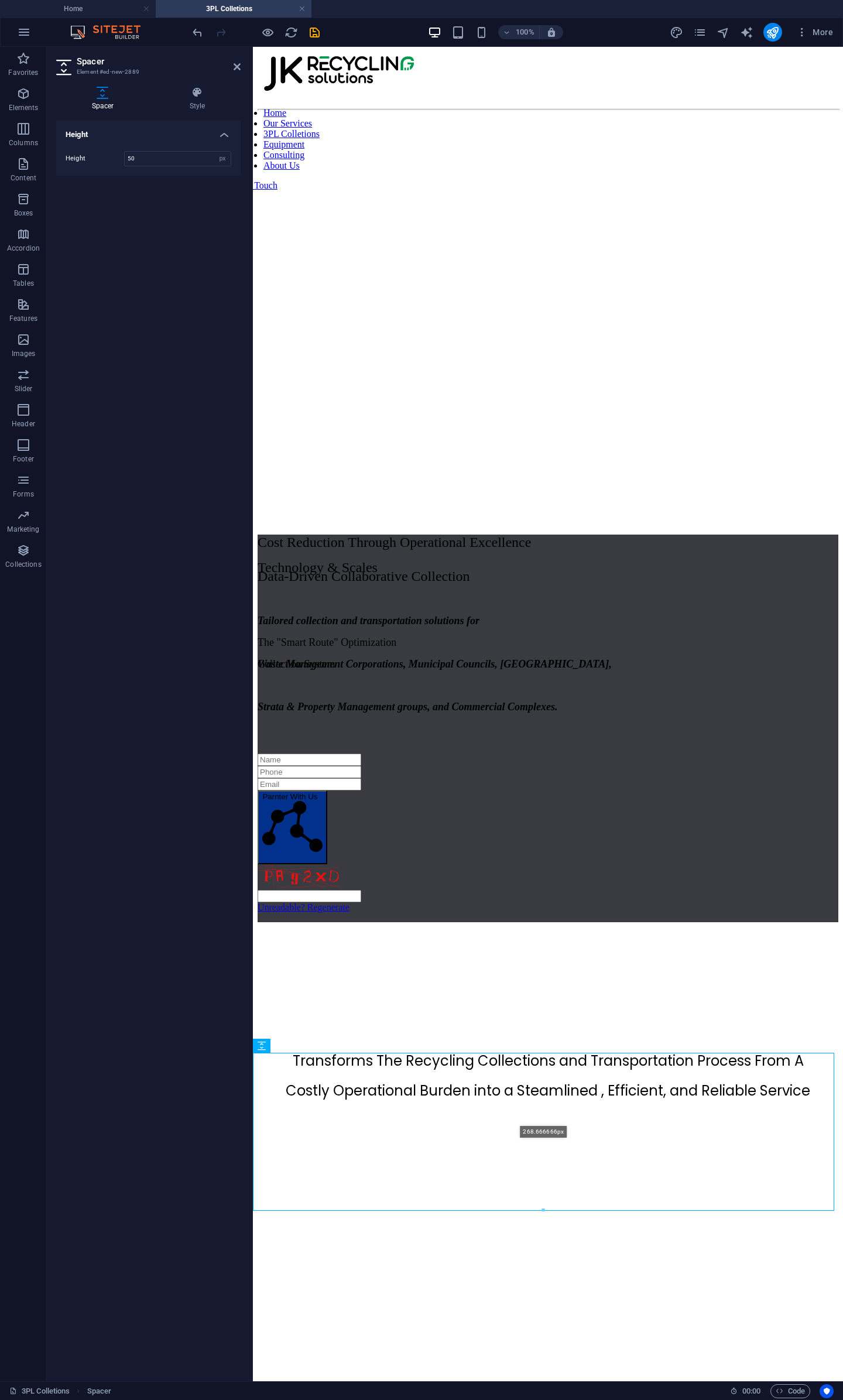
click at [550, 959] on div at bounding box center [544, 1211] width 580 height 4
type input "268"
click at [697, 959] on div at bounding box center [547, 1009] width 581 height 63
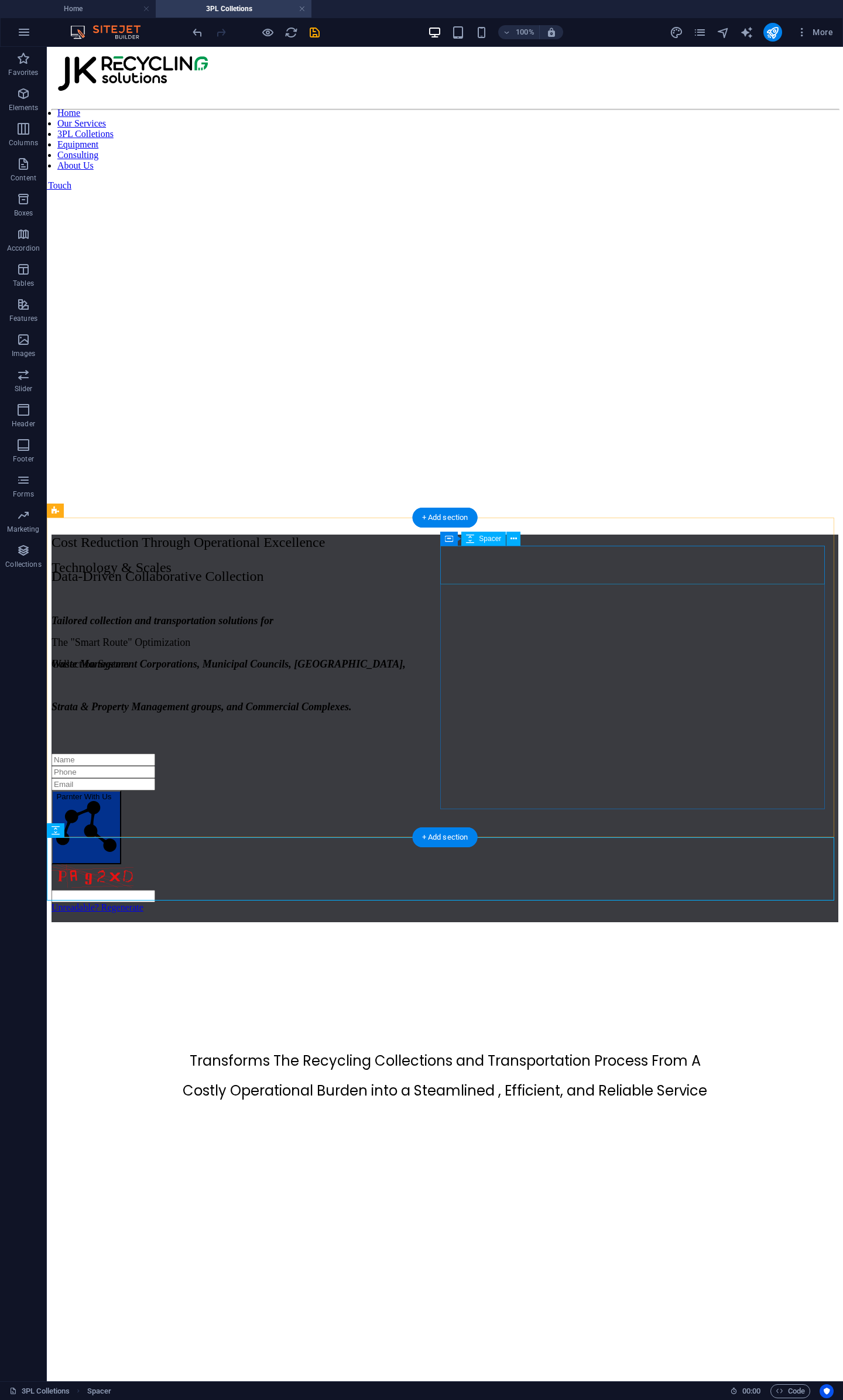
click at [813, 959] on div at bounding box center [445, 996] width 787 height 38
click at [314, 26] on icon "save" at bounding box center [314, 33] width 14 height 14
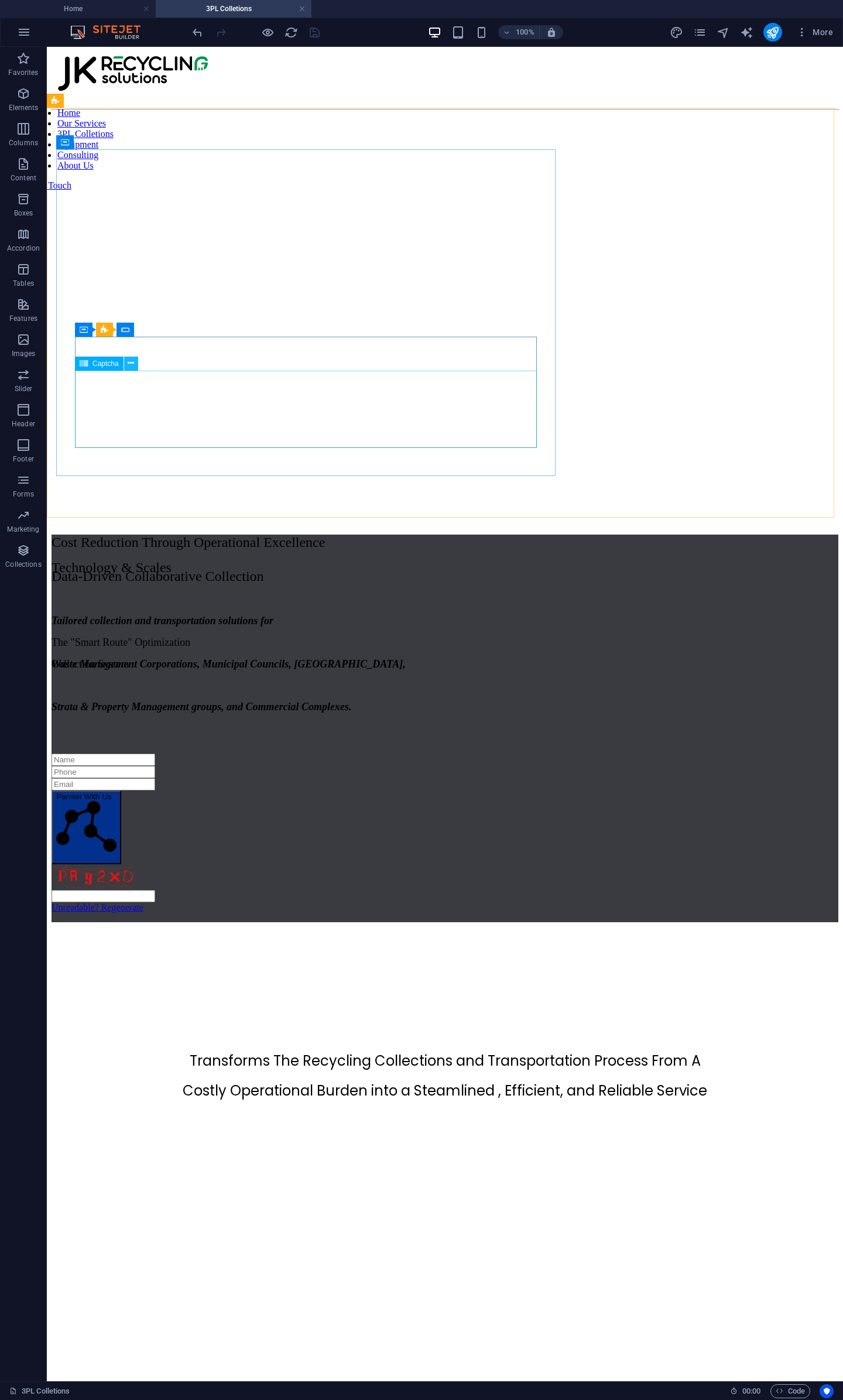
click at [128, 364] on icon at bounding box center [131, 363] width 7 height 12
click at [743, 116] on figure at bounding box center [445, 116] width 787 height 0
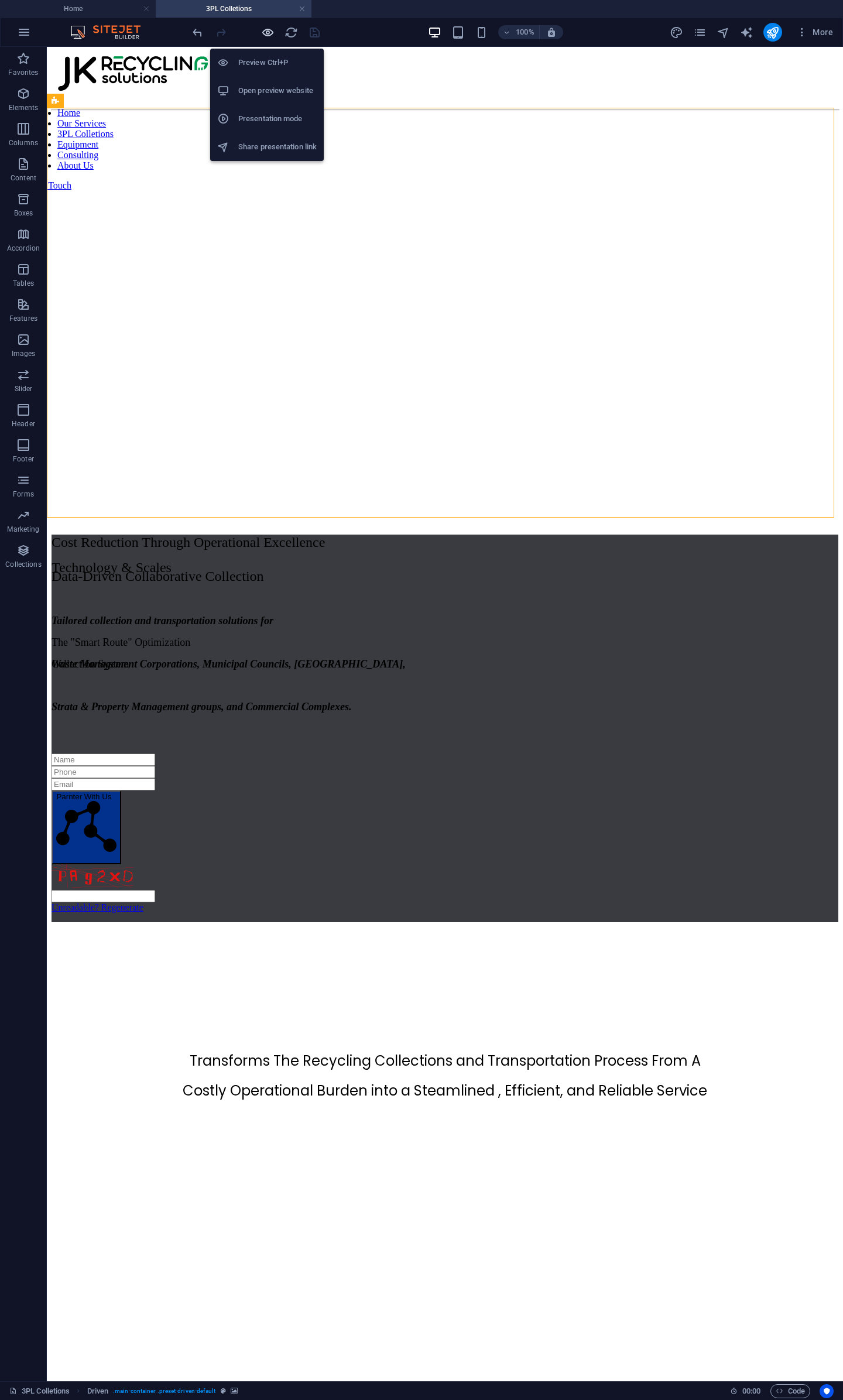
click at [267, 35] on icon "button" at bounding box center [268, 33] width 14 height 14
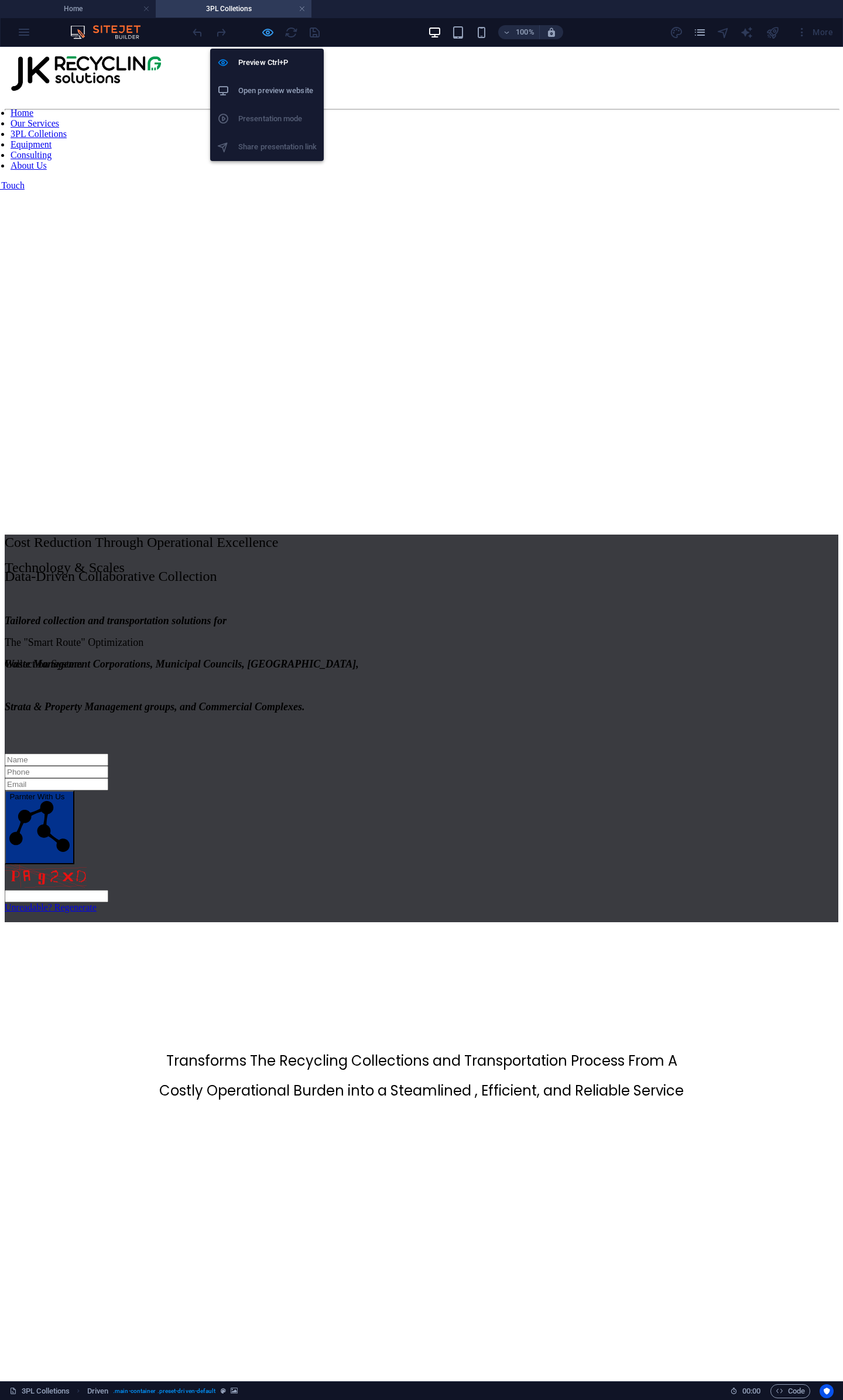
click at [268, 32] on icon "button" at bounding box center [268, 33] width 14 height 14
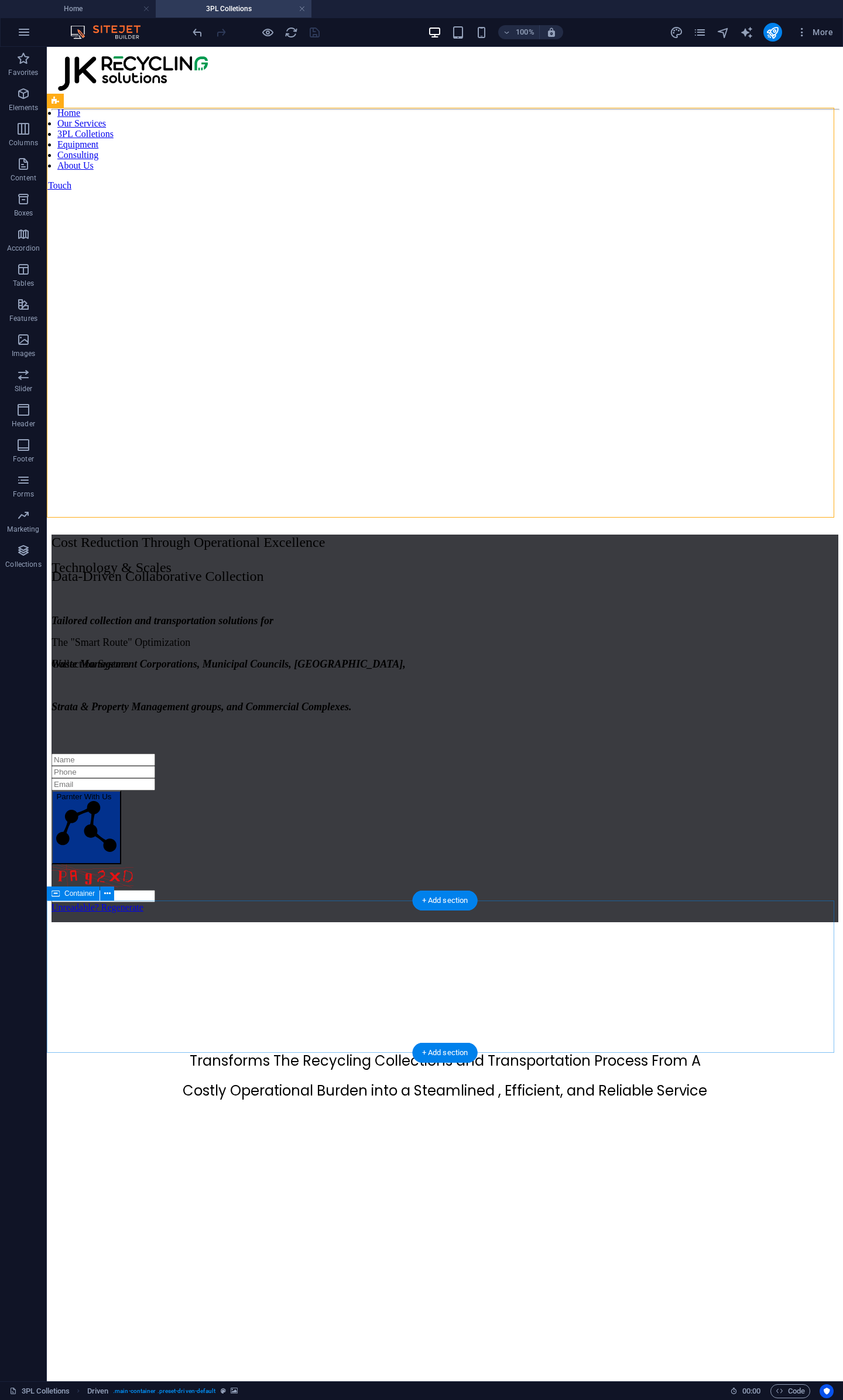
scroll to position [1, 0]
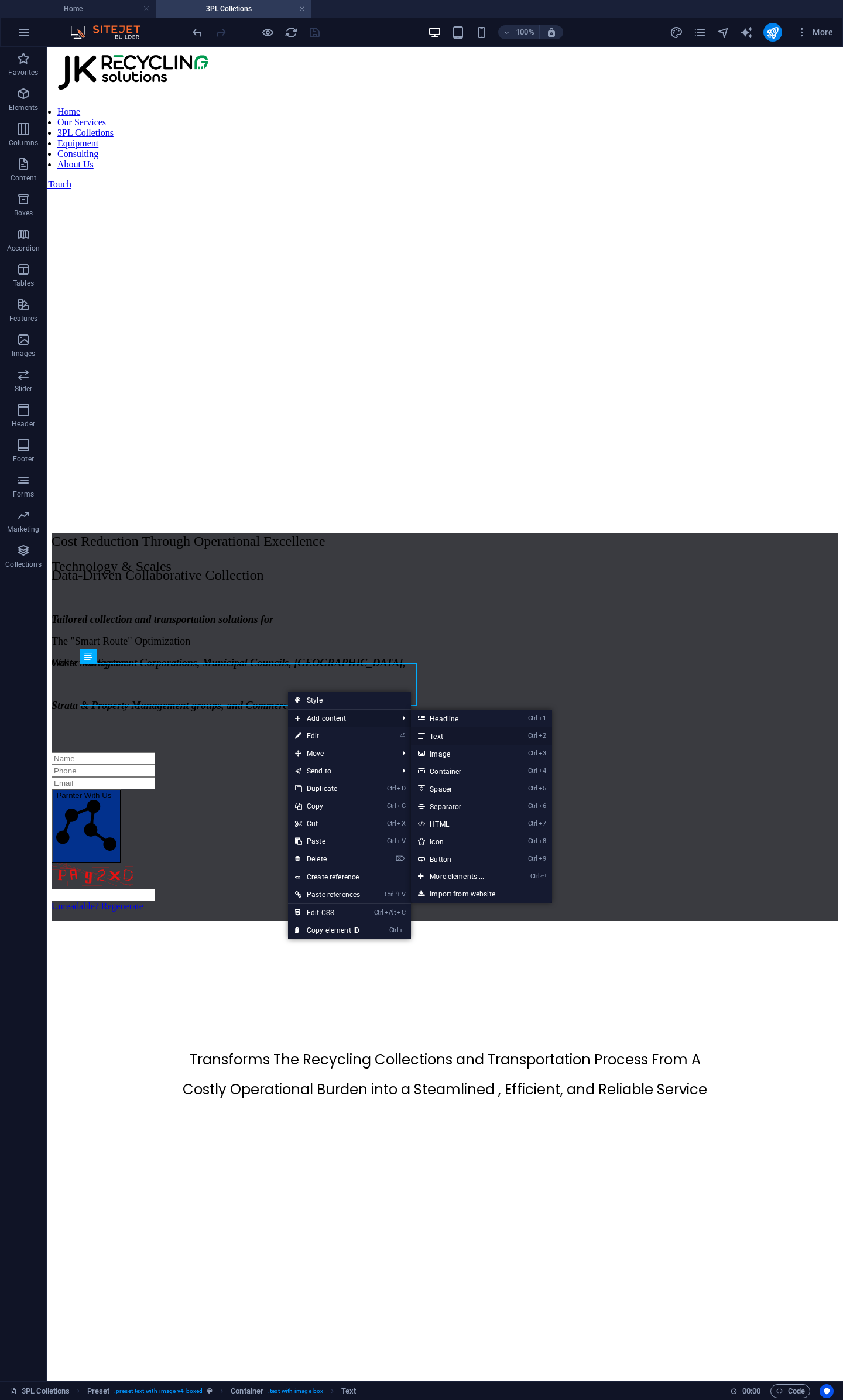
click at [460, 735] on link "Ctrl 2 Text" at bounding box center [459, 736] width 97 height 17
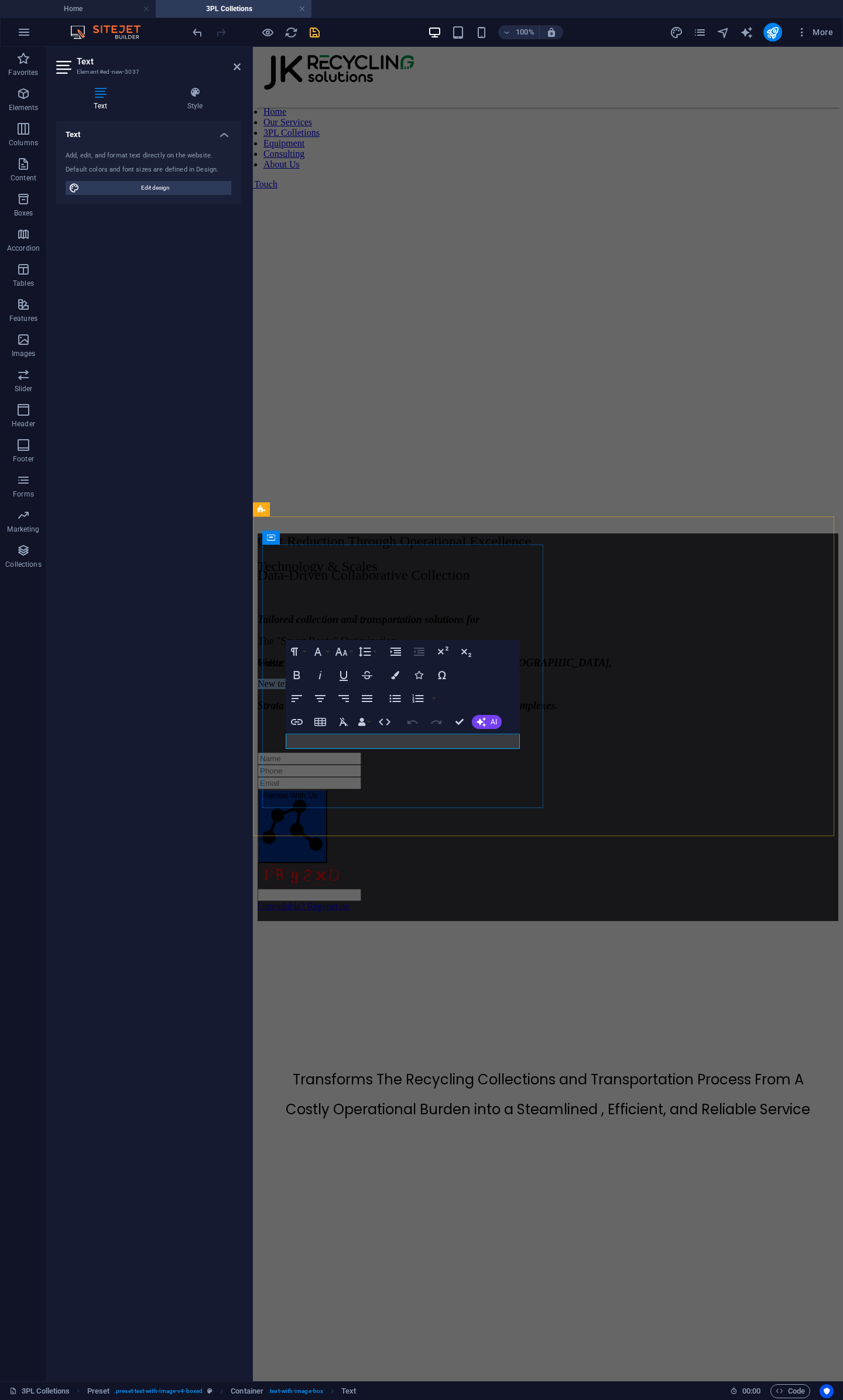
click at [456, 689] on p "New text element" at bounding box center [547, 683] width 581 height 11
drag, startPoint x: 467, startPoint y: 744, endPoint x: 252, endPoint y: 730, distance: 215.5
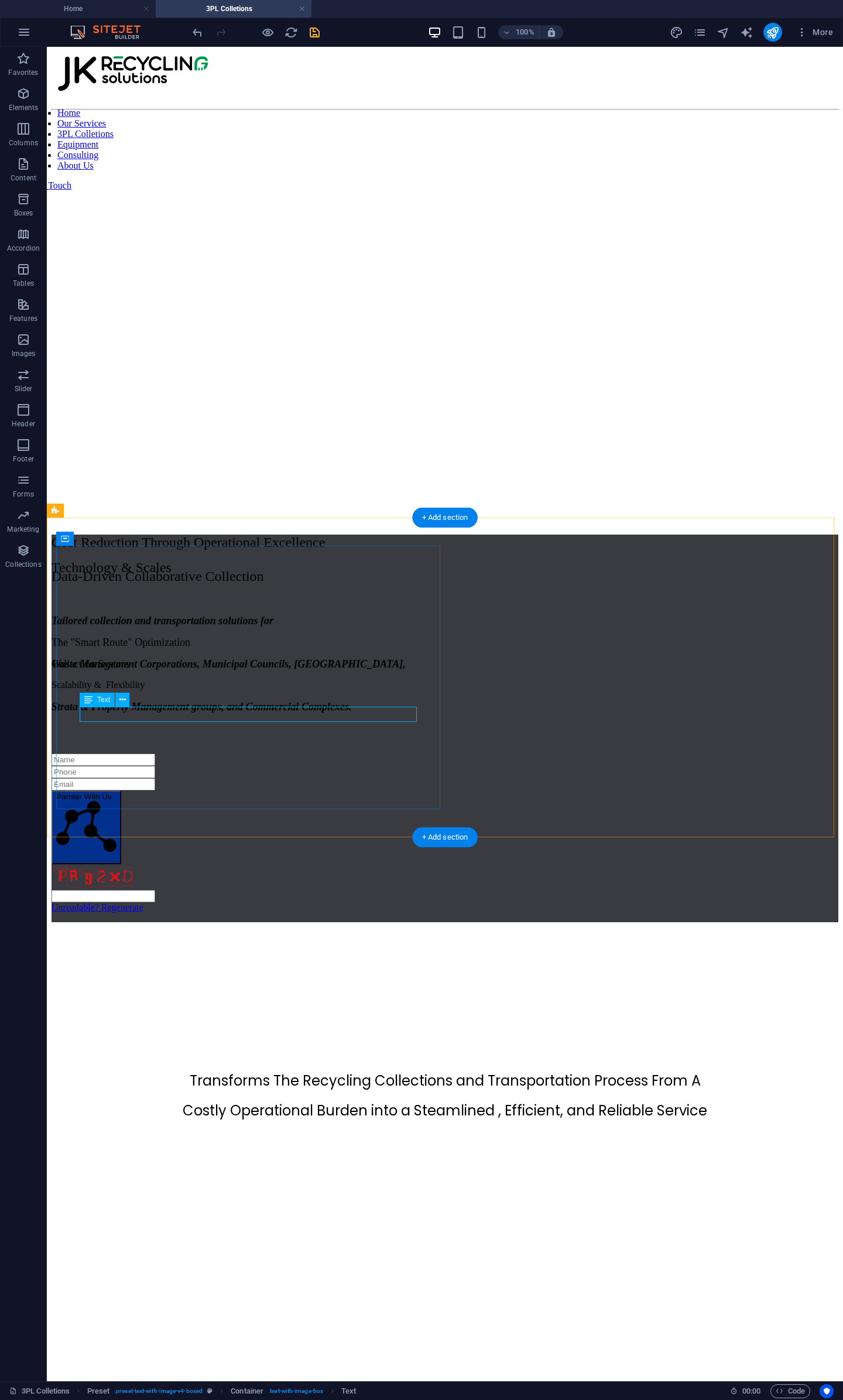
click at [321, 691] on div "Scalability & Flexibility" at bounding box center [445, 685] width 787 height 11
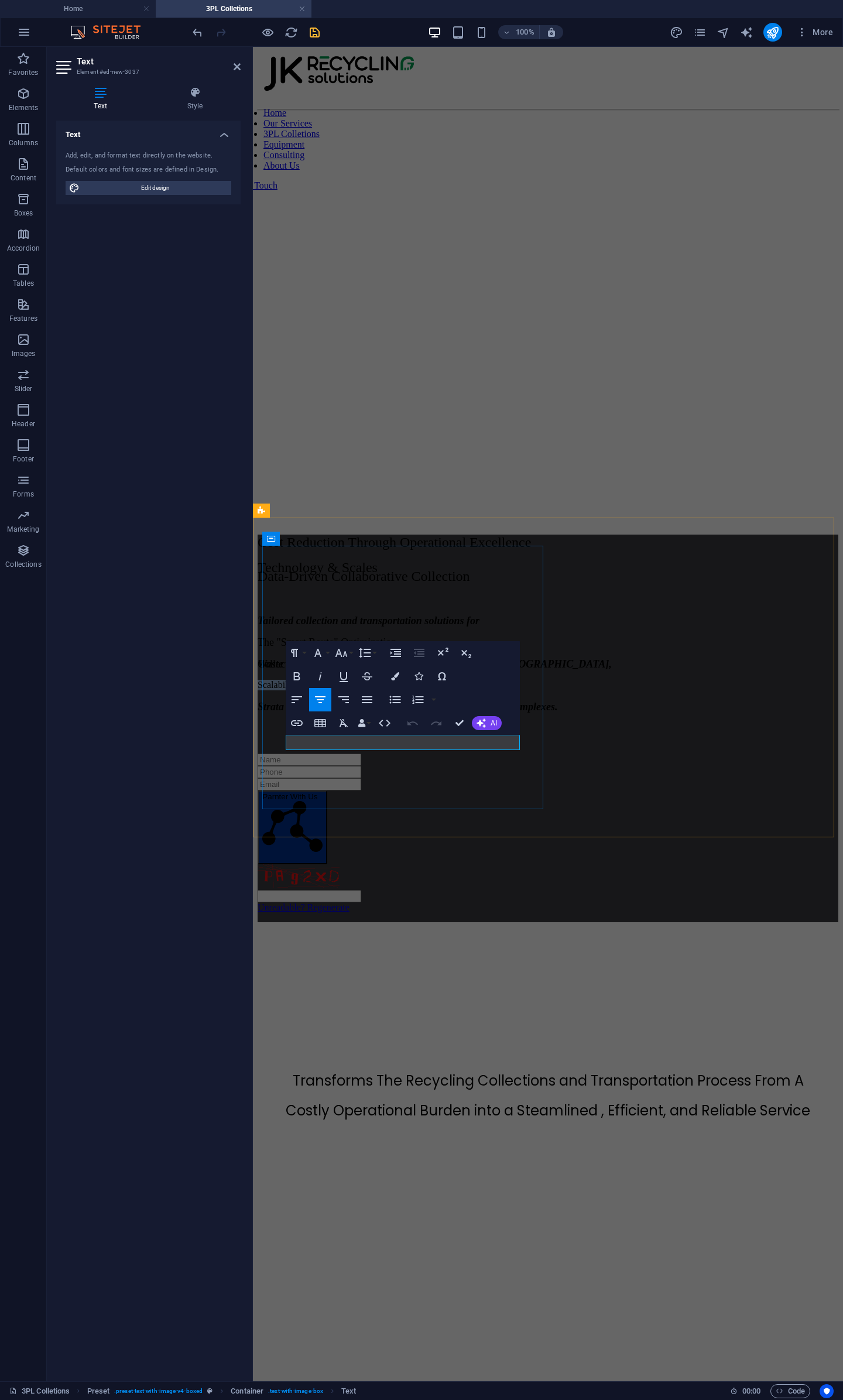
drag, startPoint x: 424, startPoint y: 746, endPoint x: 206, endPoint y: 725, distance: 219.0
click at [578, 734] on figure at bounding box center [547, 734] width 581 height 0
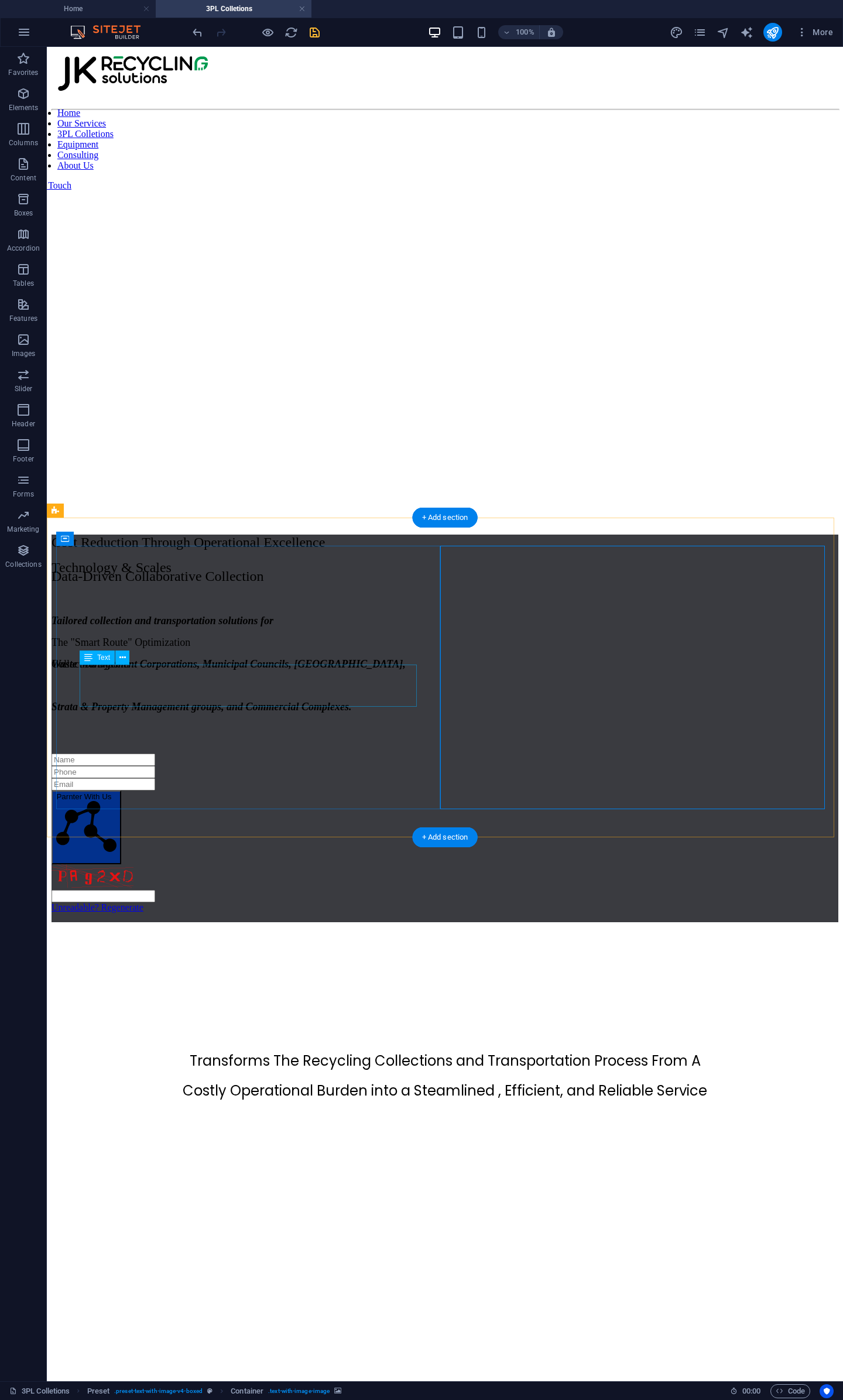
click at [211, 670] on div "The "Smart Route" Optimization Collection System" at bounding box center [445, 653] width 787 height 34
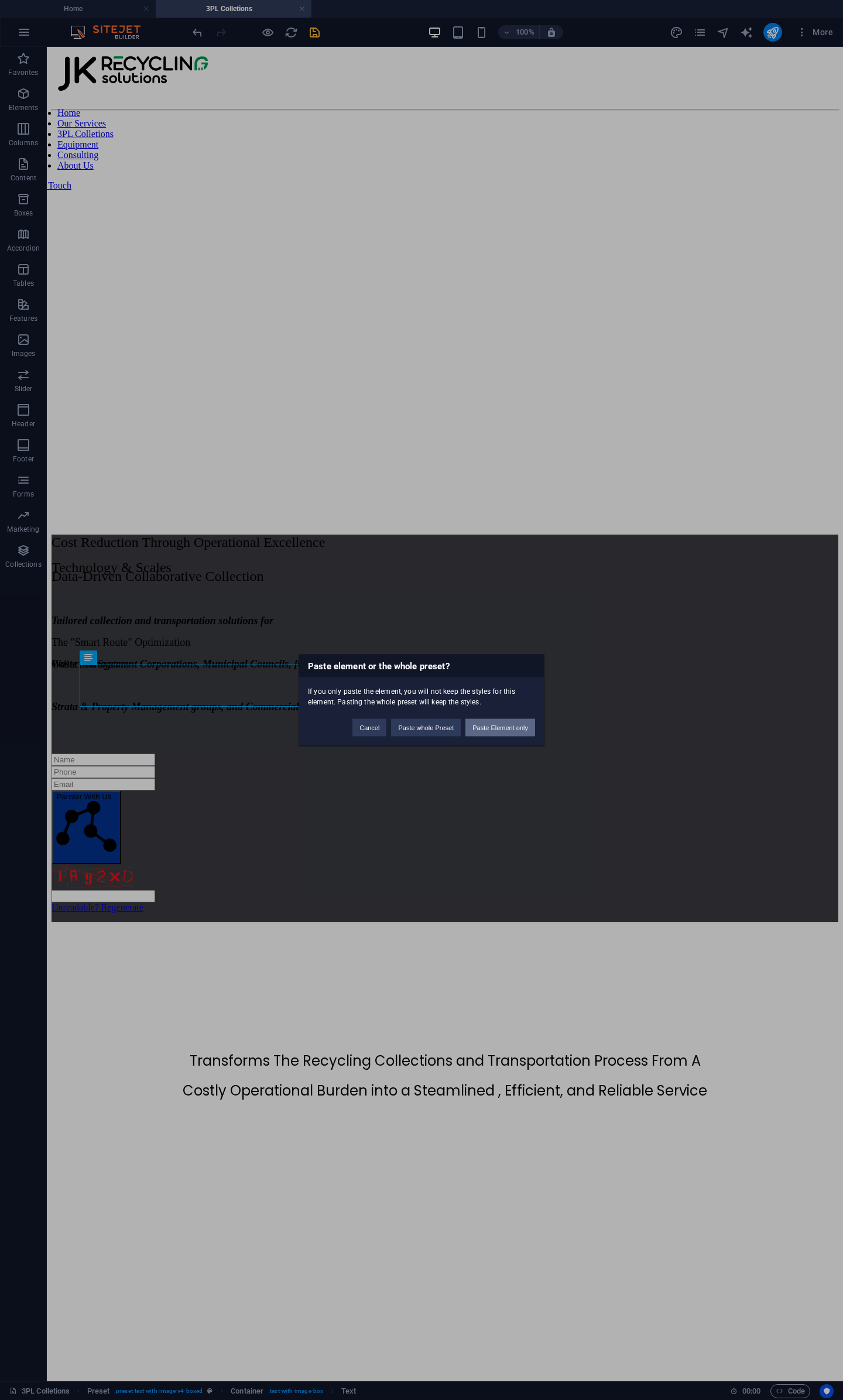
click at [488, 725] on button "Paste Element only" at bounding box center [500, 727] width 69 height 17
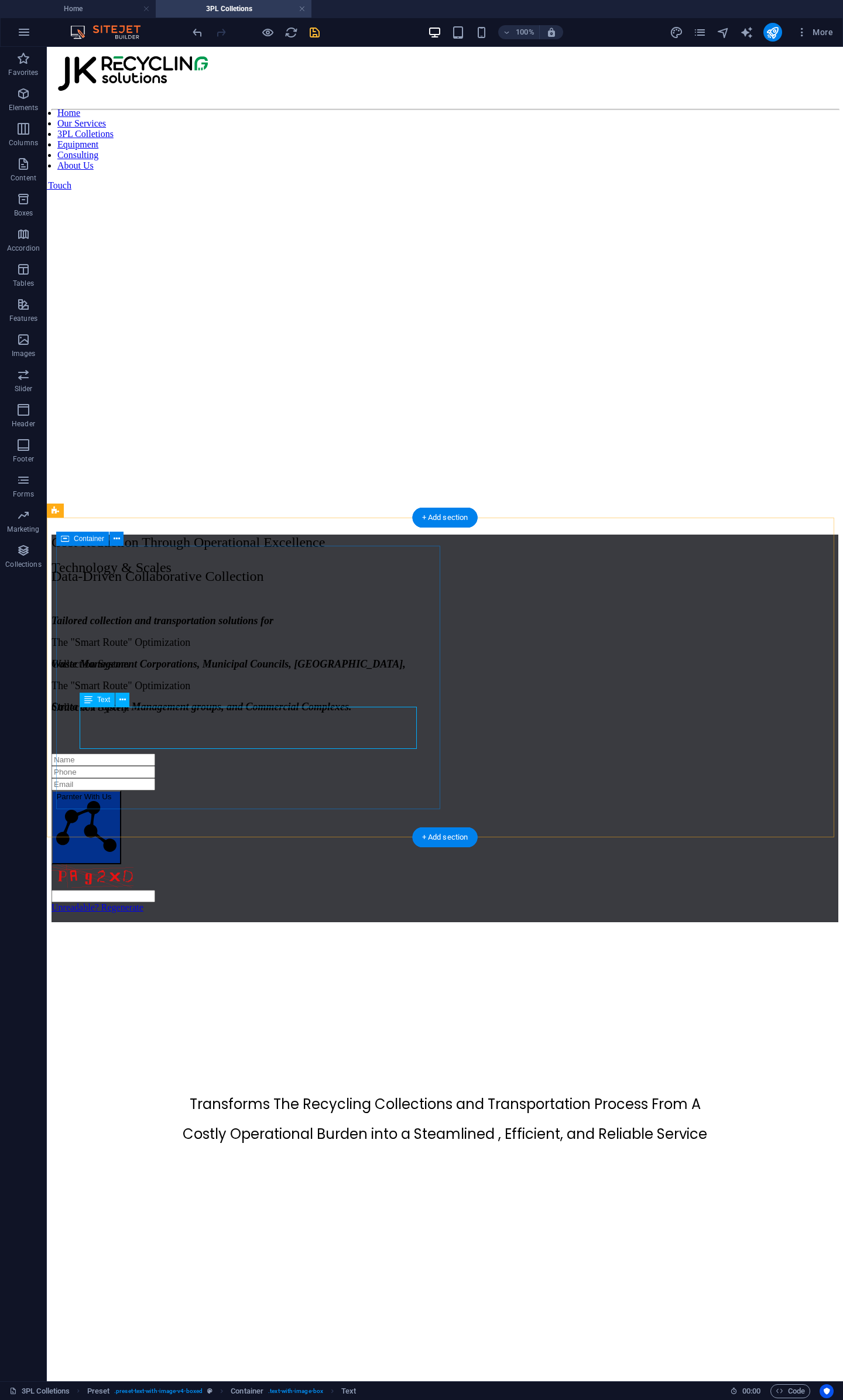
click at [265, 714] on div "The "Smart Route" Optimization Collection System" at bounding box center [445, 696] width 787 height 34
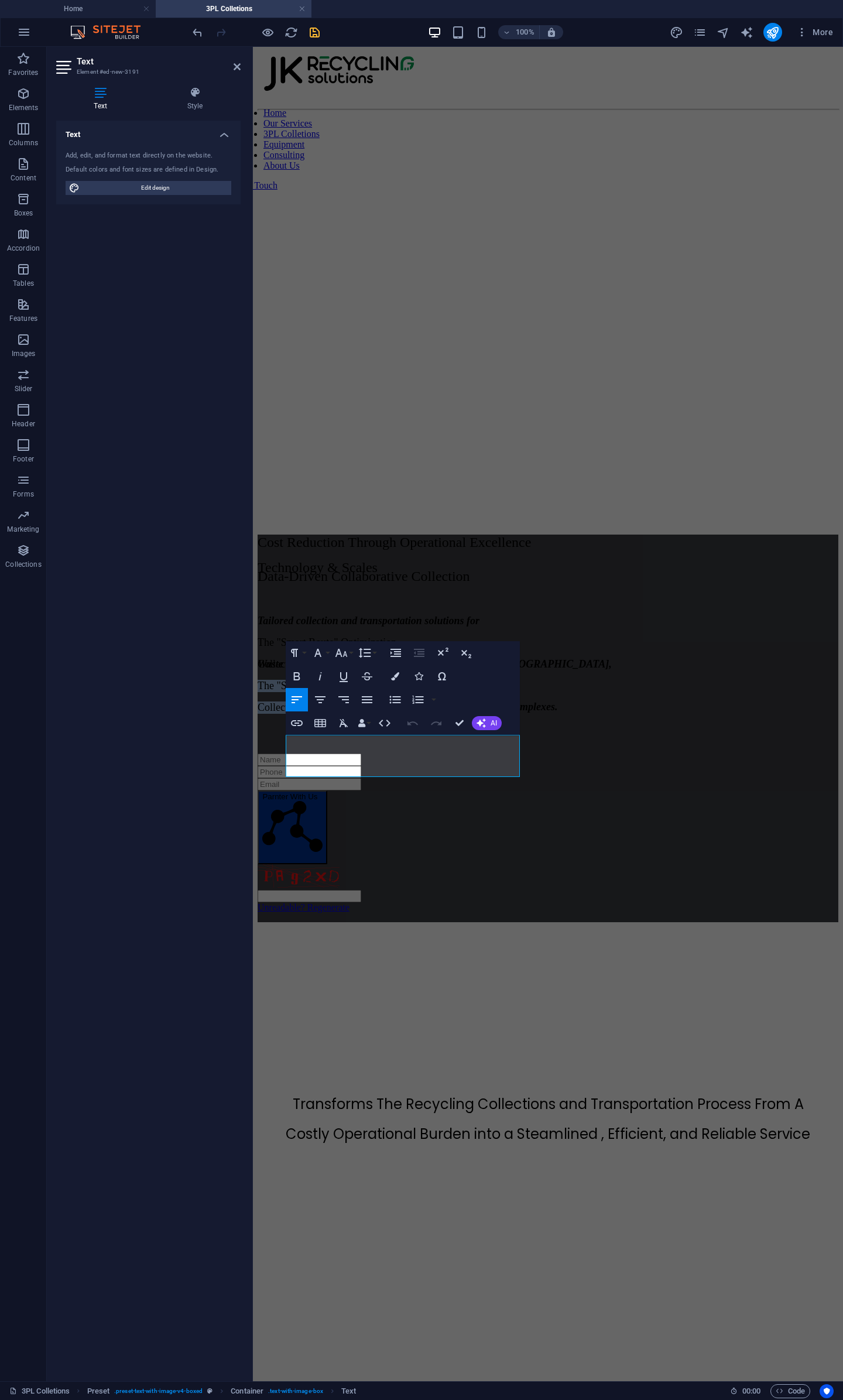
drag, startPoint x: 406, startPoint y: 770, endPoint x: 205, endPoint y: 736, distance: 203.9
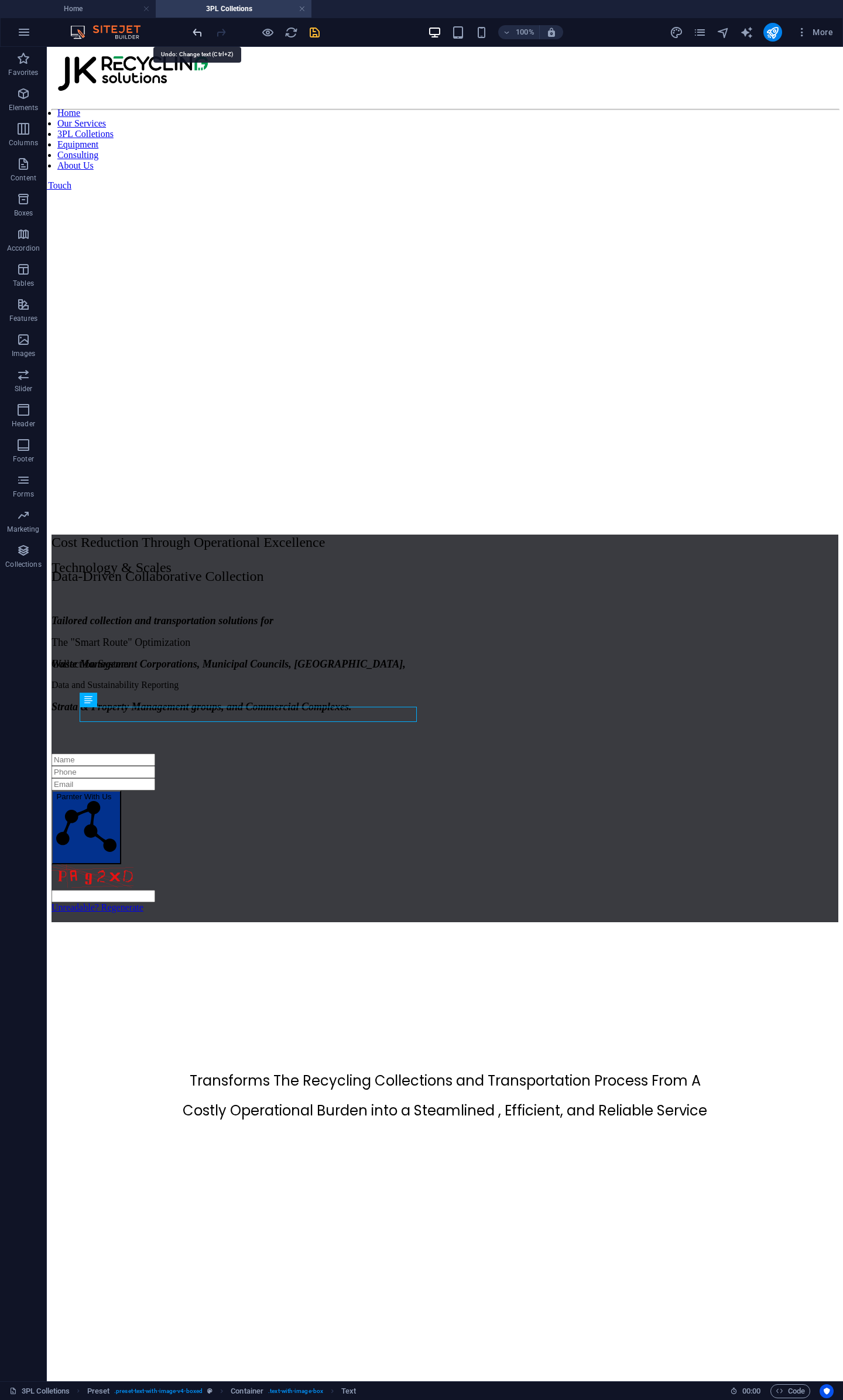
click at [200, 29] on icon "undo" at bounding box center [197, 33] width 14 height 14
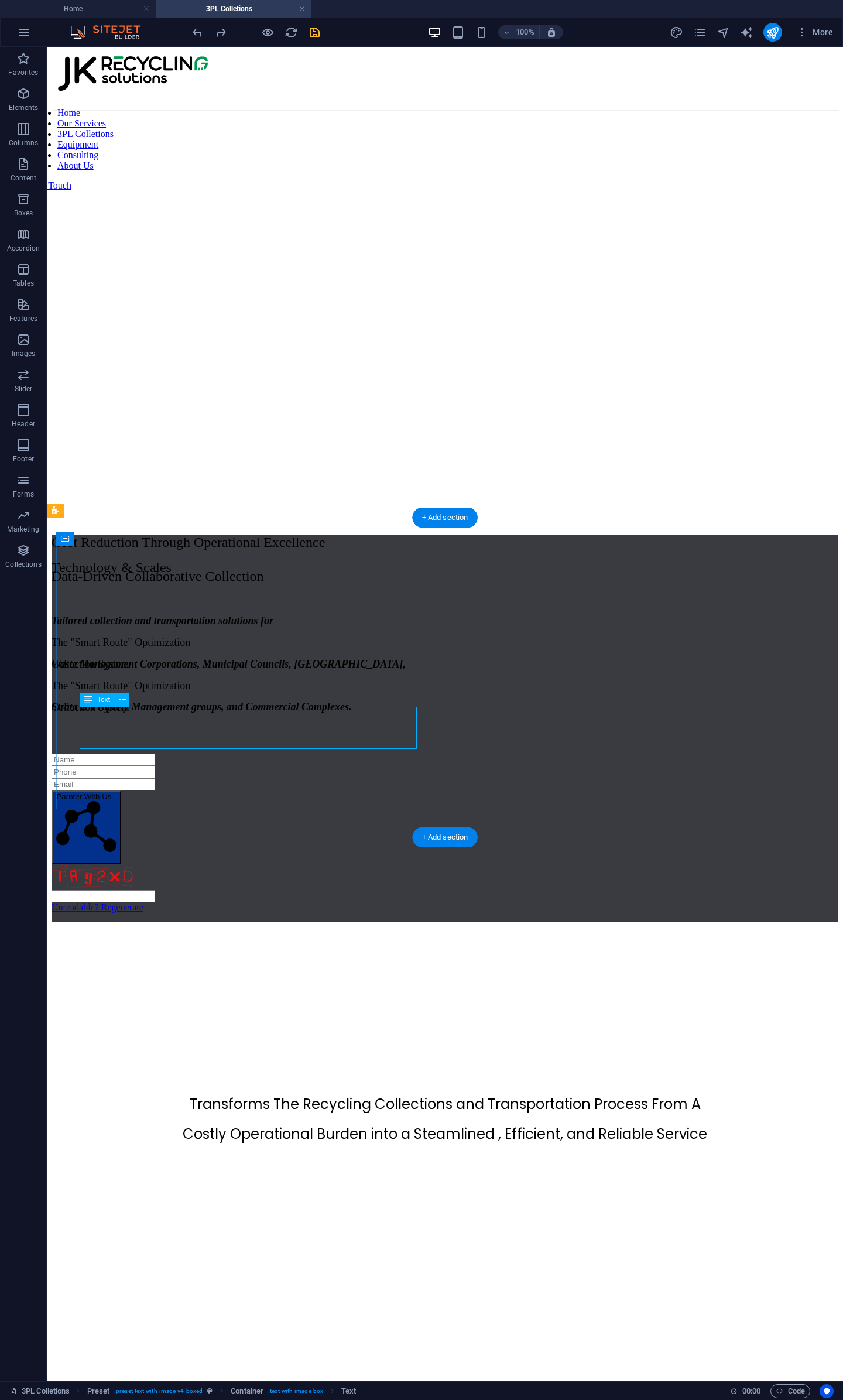
click at [194, 714] on div "The "Smart Route" Optimization Collection System" at bounding box center [445, 696] width 787 height 34
click at [213, 714] on div "The "Smart Route" Optimization Collection System" at bounding box center [445, 696] width 787 height 34
click at [214, 714] on div "The "Smart Route" Optimization Collection System" at bounding box center [445, 696] width 787 height 34
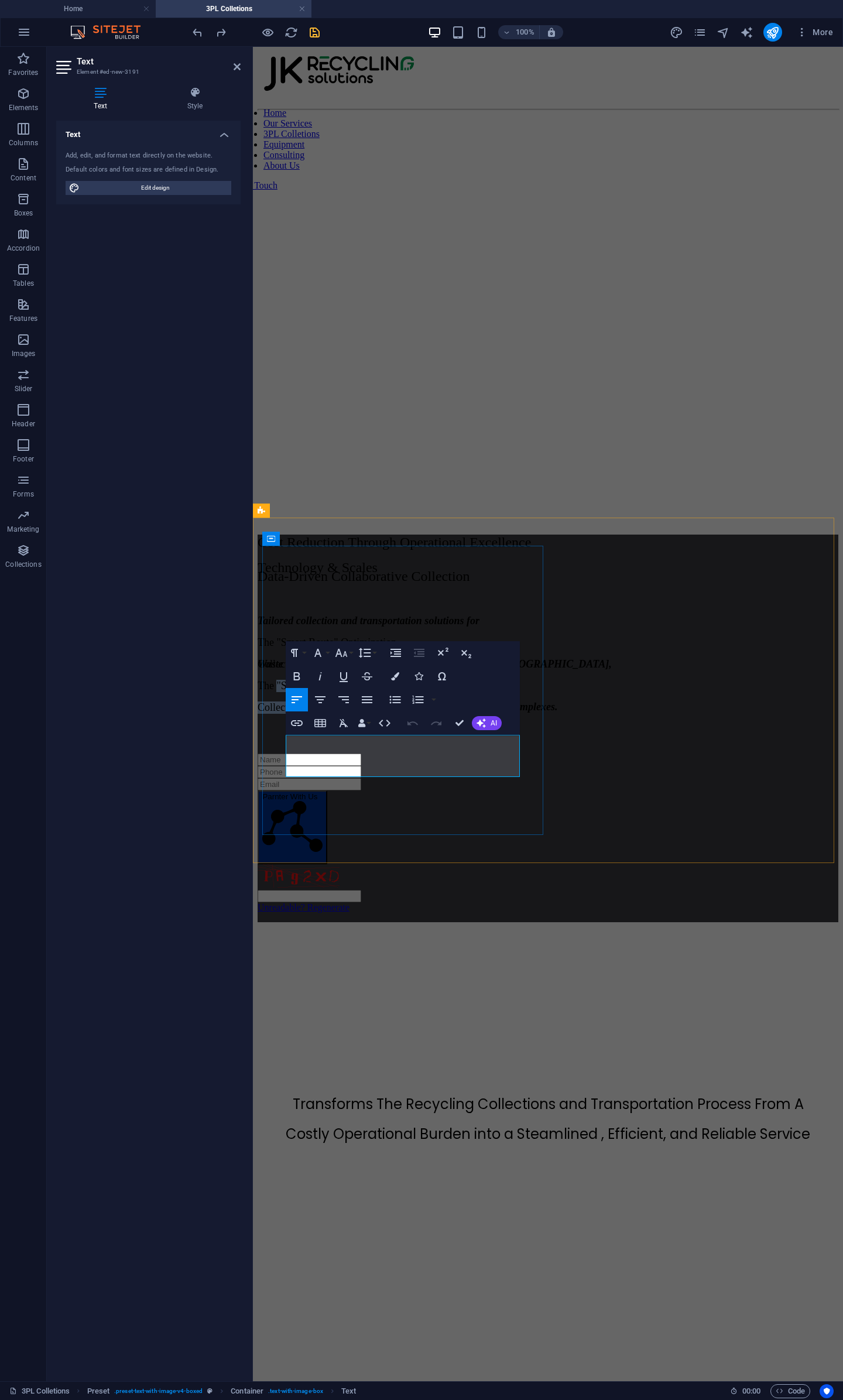
drag, startPoint x: 308, startPoint y: 742, endPoint x: 448, endPoint y: 768, distance: 142.4
click at [448, 714] on div "The "Smart Route" Optimization Collection System" at bounding box center [547, 696] width 581 height 34
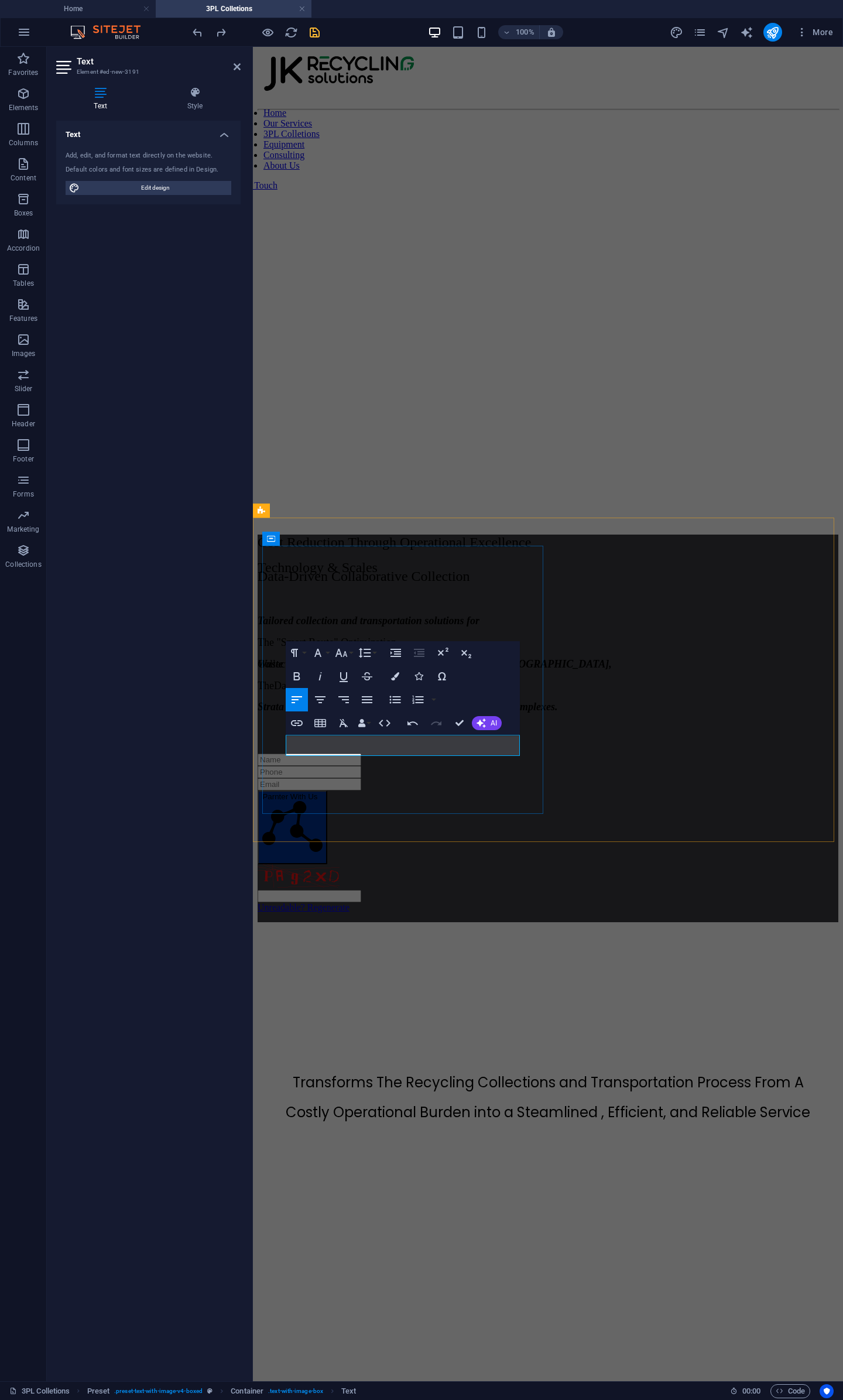
click at [417, 691] on span "TheData and Sustainability Reporting" at bounding box center [337, 686] width 159 height 12
click at [307, 691] on span "TheData and Sustainability Reporting" at bounding box center [337, 686] width 159 height 12
drag, startPoint x: 453, startPoint y: 723, endPoint x: 411, endPoint y: 676, distance: 63.0
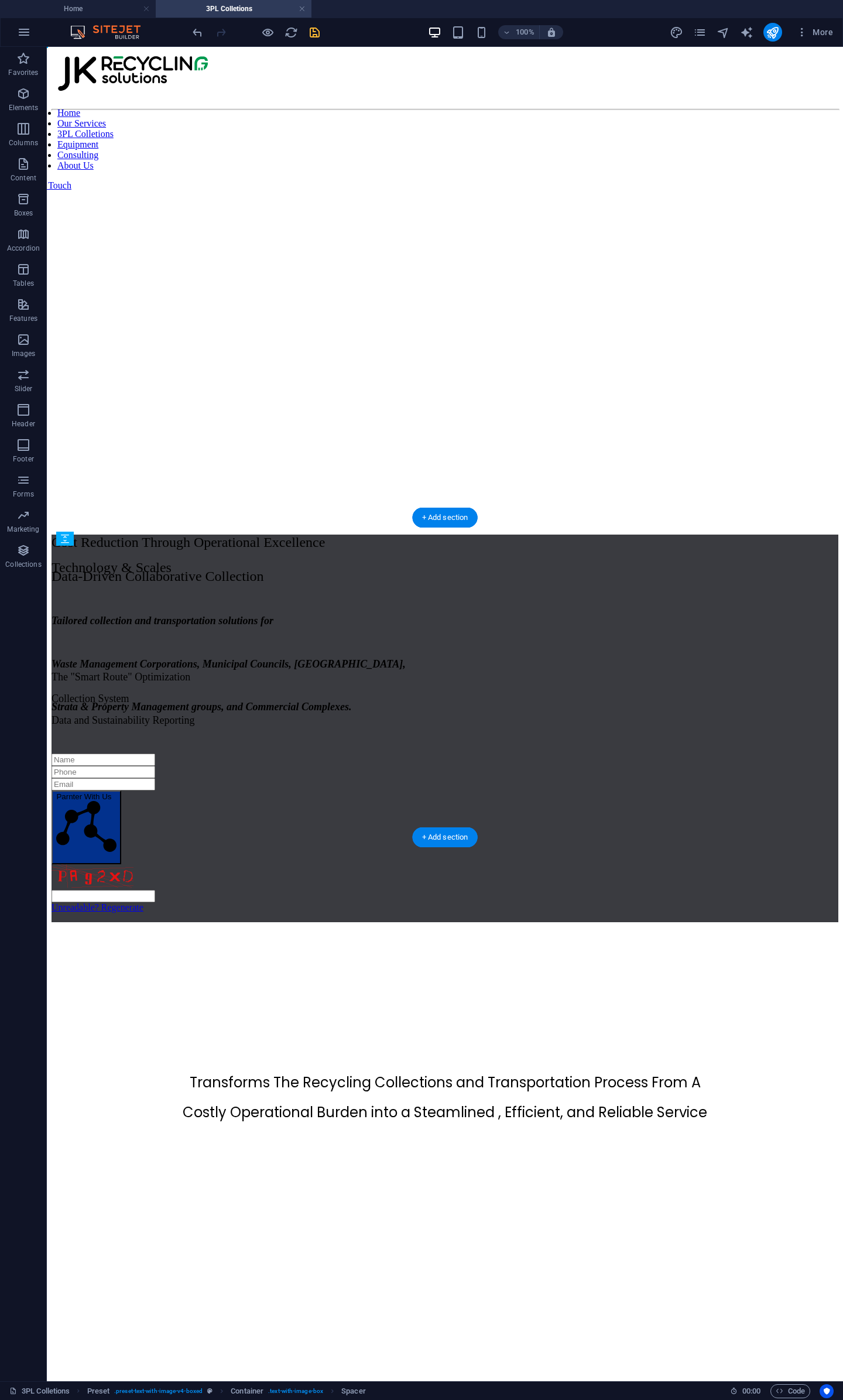
drag, startPoint x: 241, startPoint y: 743, endPoint x: 244, endPoint y: 707, distance: 36.1
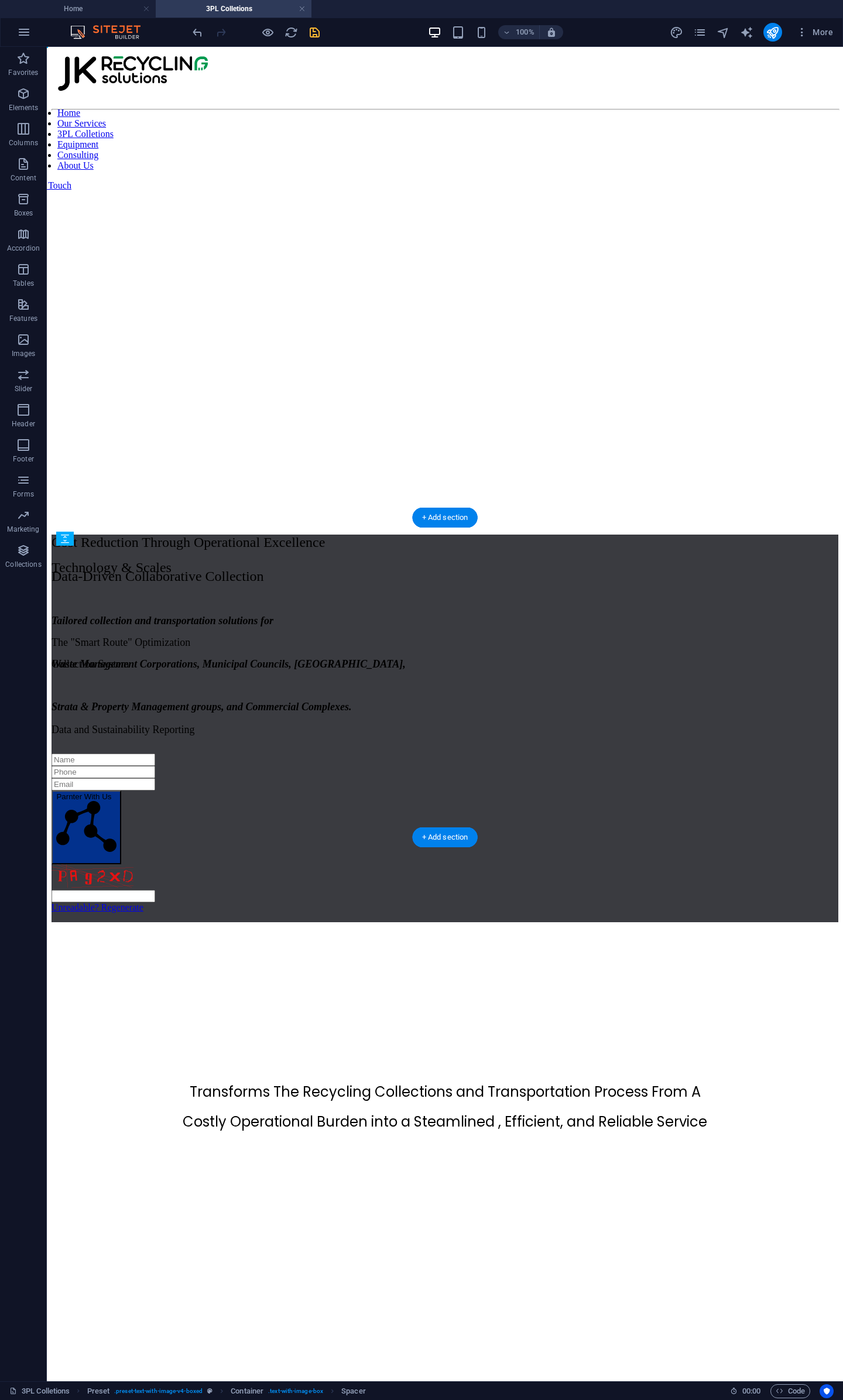
drag, startPoint x: 241, startPoint y: 679, endPoint x: 241, endPoint y: 710, distance: 31.0
click at [293, 736] on div "Data-Driven Collaborative Collection The "Smart Route" Optimization Collection …" at bounding box center [445, 631] width 787 height 211
click at [74, 11] on h4 "Home" at bounding box center [77, 9] width 155 height 13
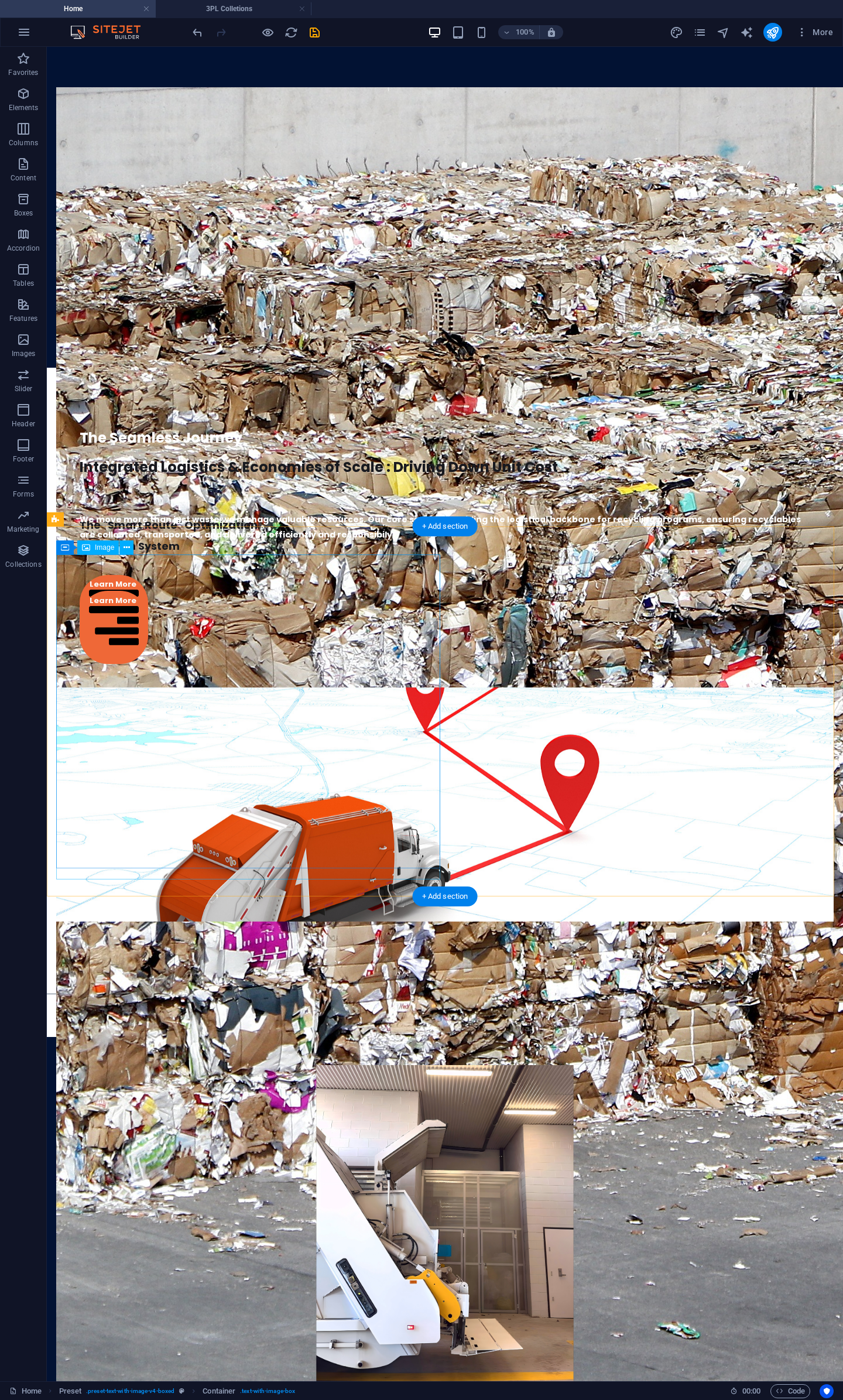
scroll to position [2169, 0]
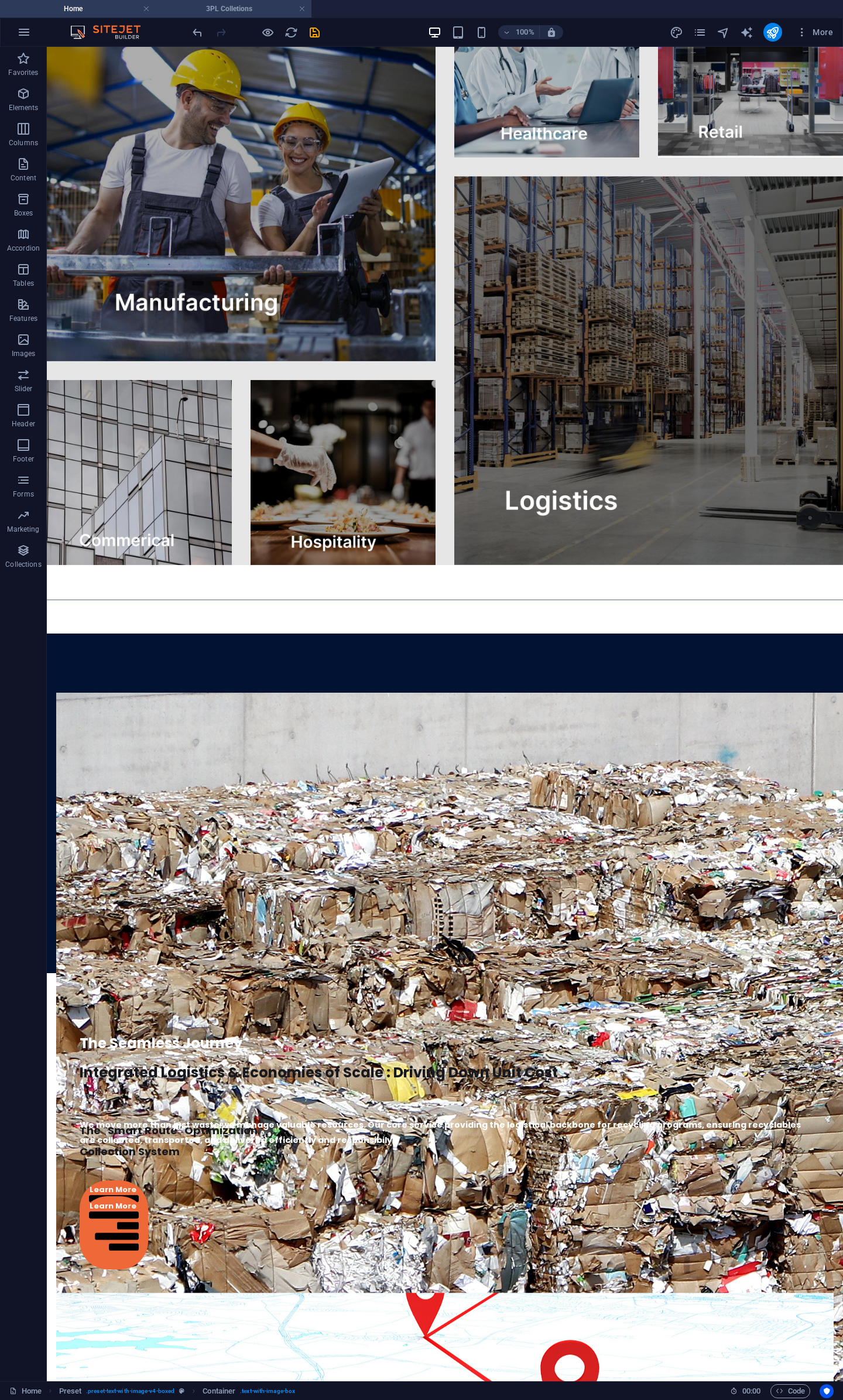
click at [239, 4] on h4 "3PL Colletions" at bounding box center [233, 9] width 155 height 13
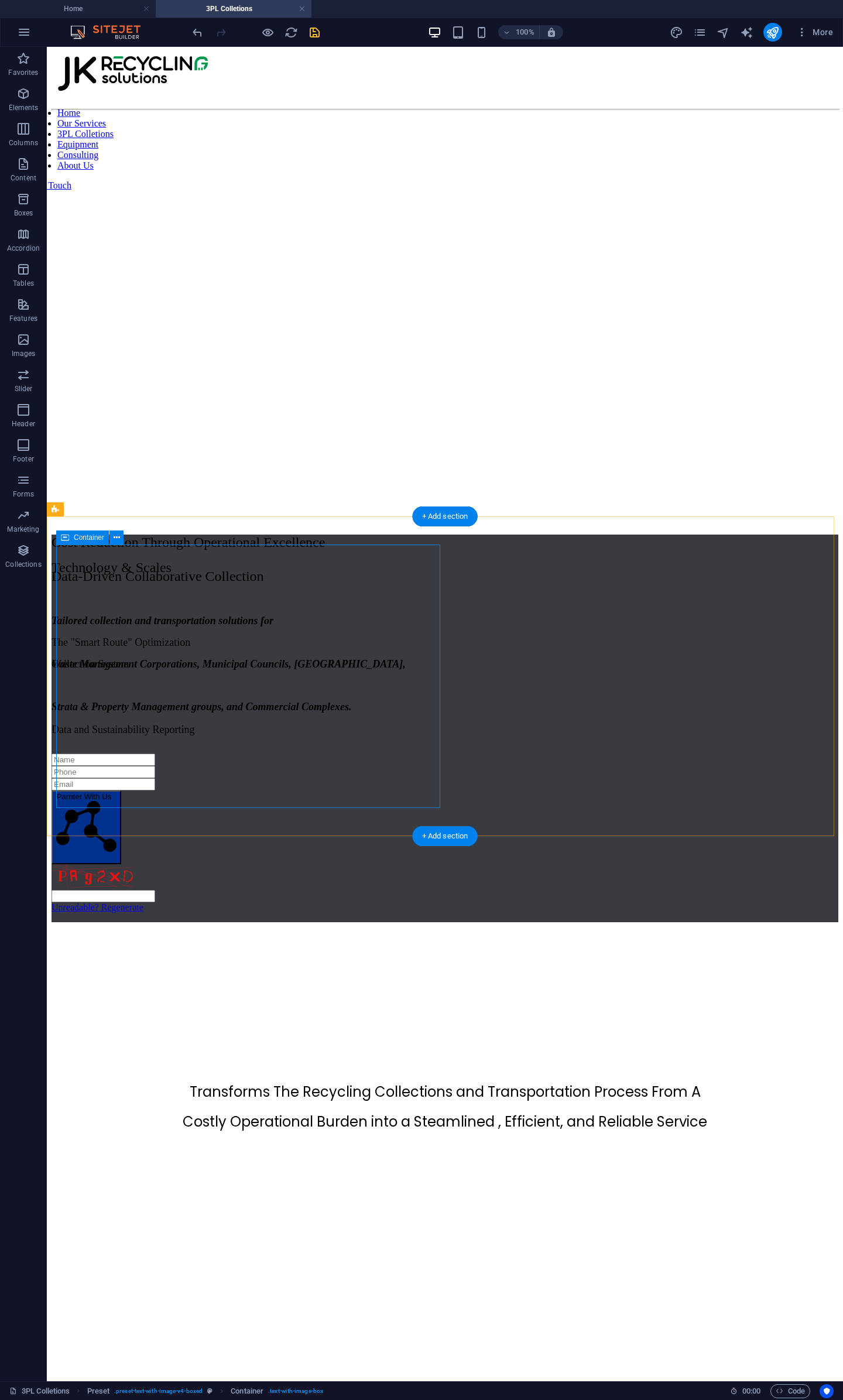
scroll to position [1, 0]
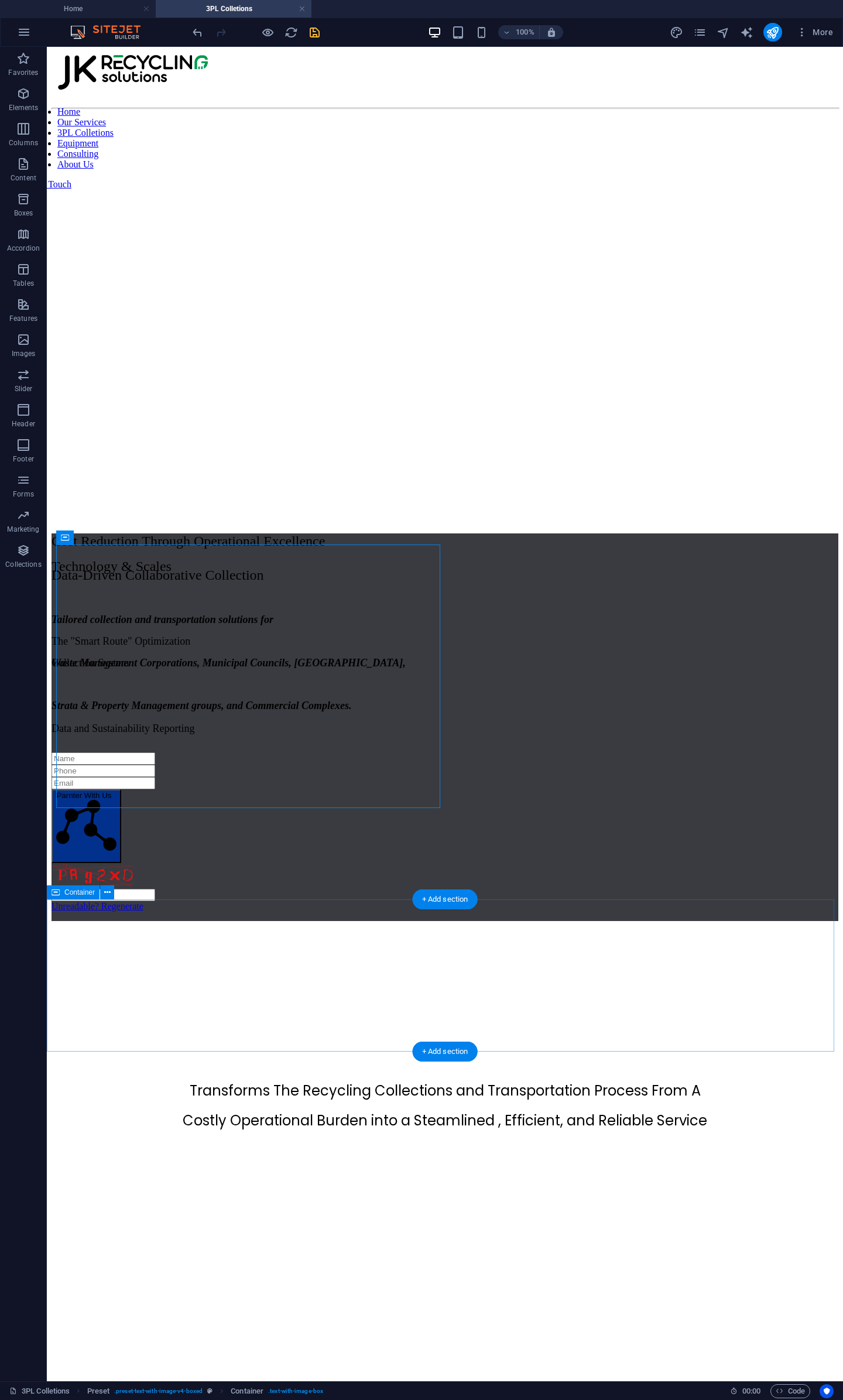
click at [482, 959] on div "Transforms The Recycling Collections and Transportation Process From A Costly O…" at bounding box center [445, 1156] width 787 height 153
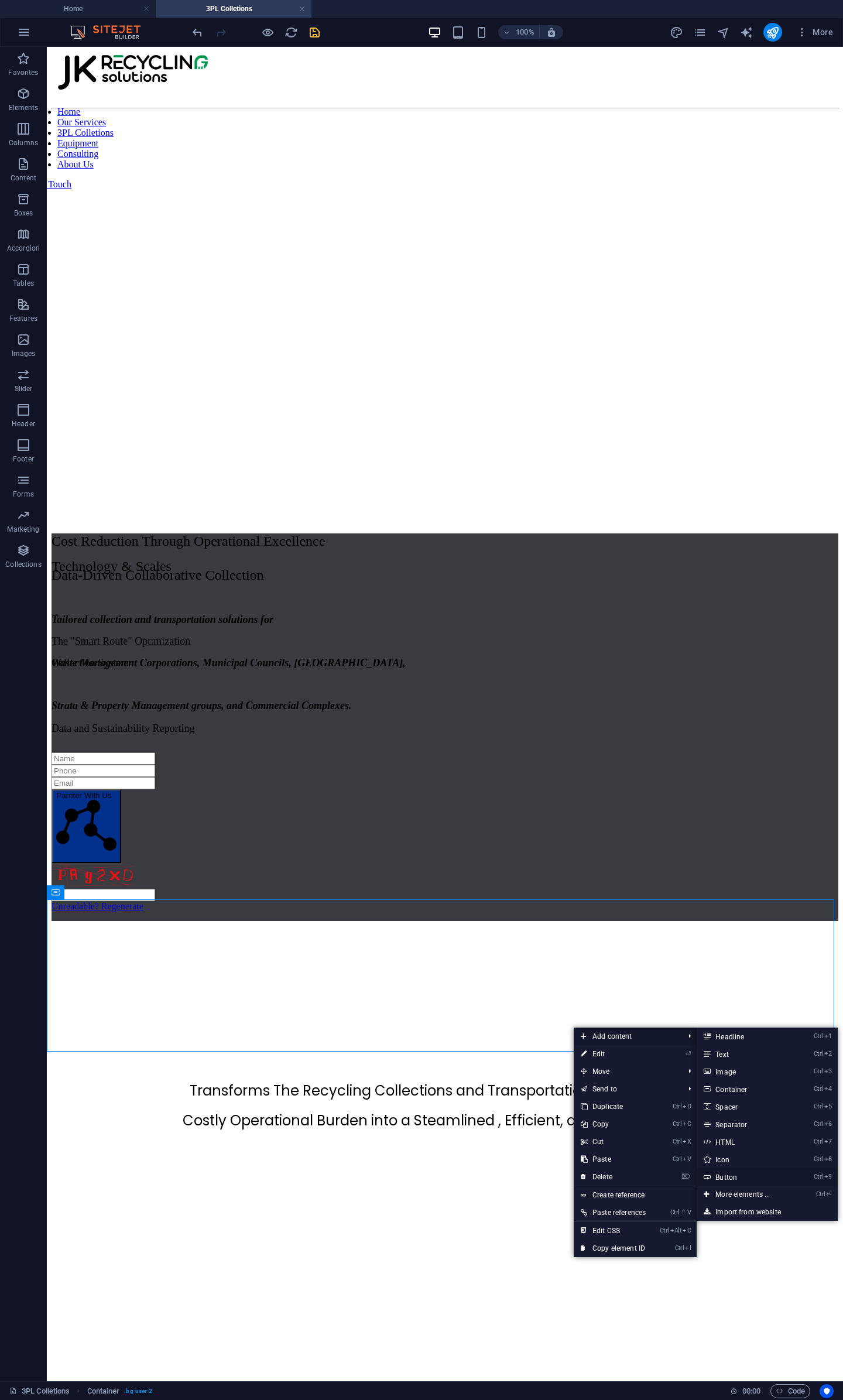
click at [766, 959] on link "Ctrl 9 Button" at bounding box center [745, 1177] width 97 height 17
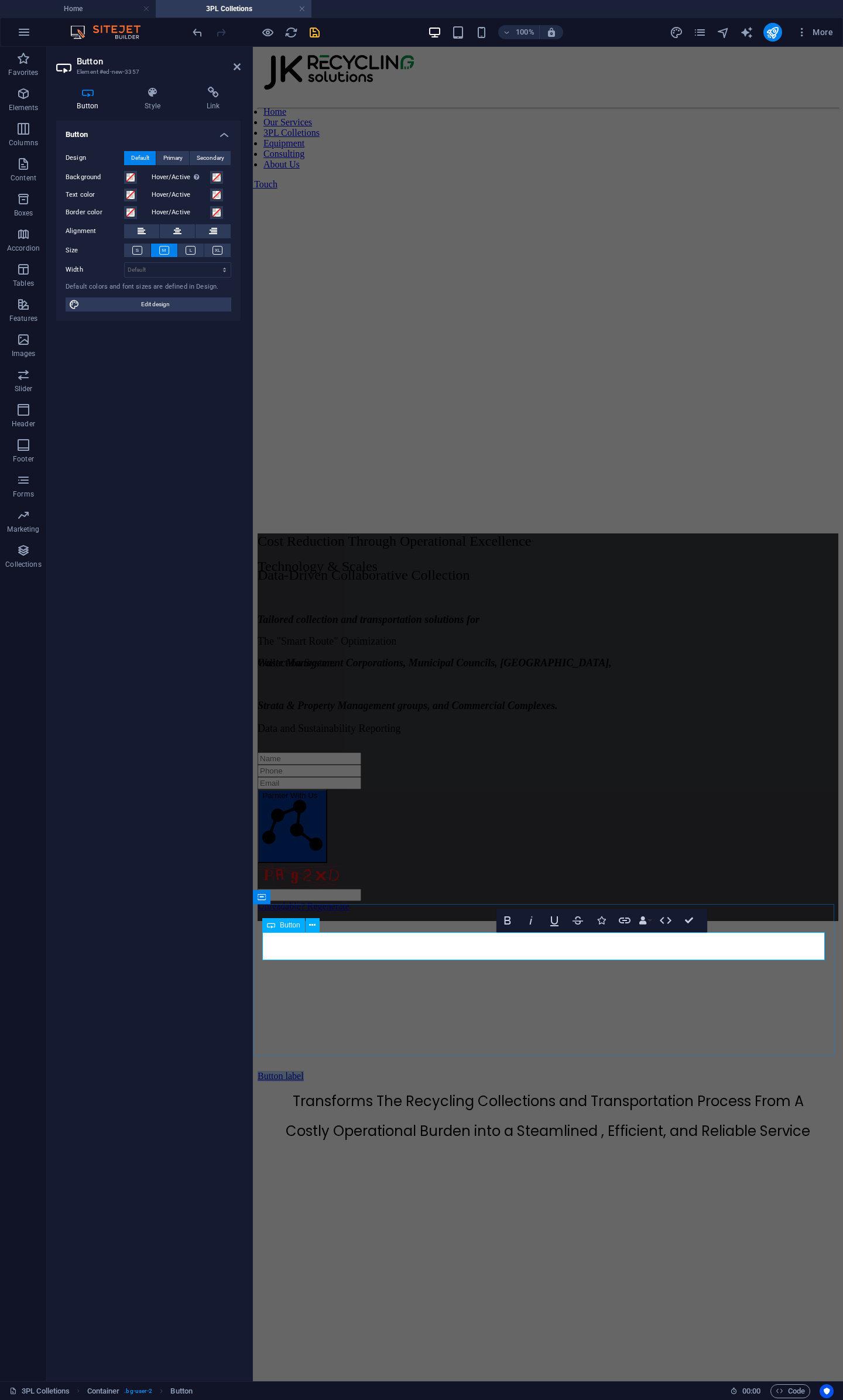
click at [304, 959] on link "Button label" at bounding box center [281, 1076] width 46 height 10
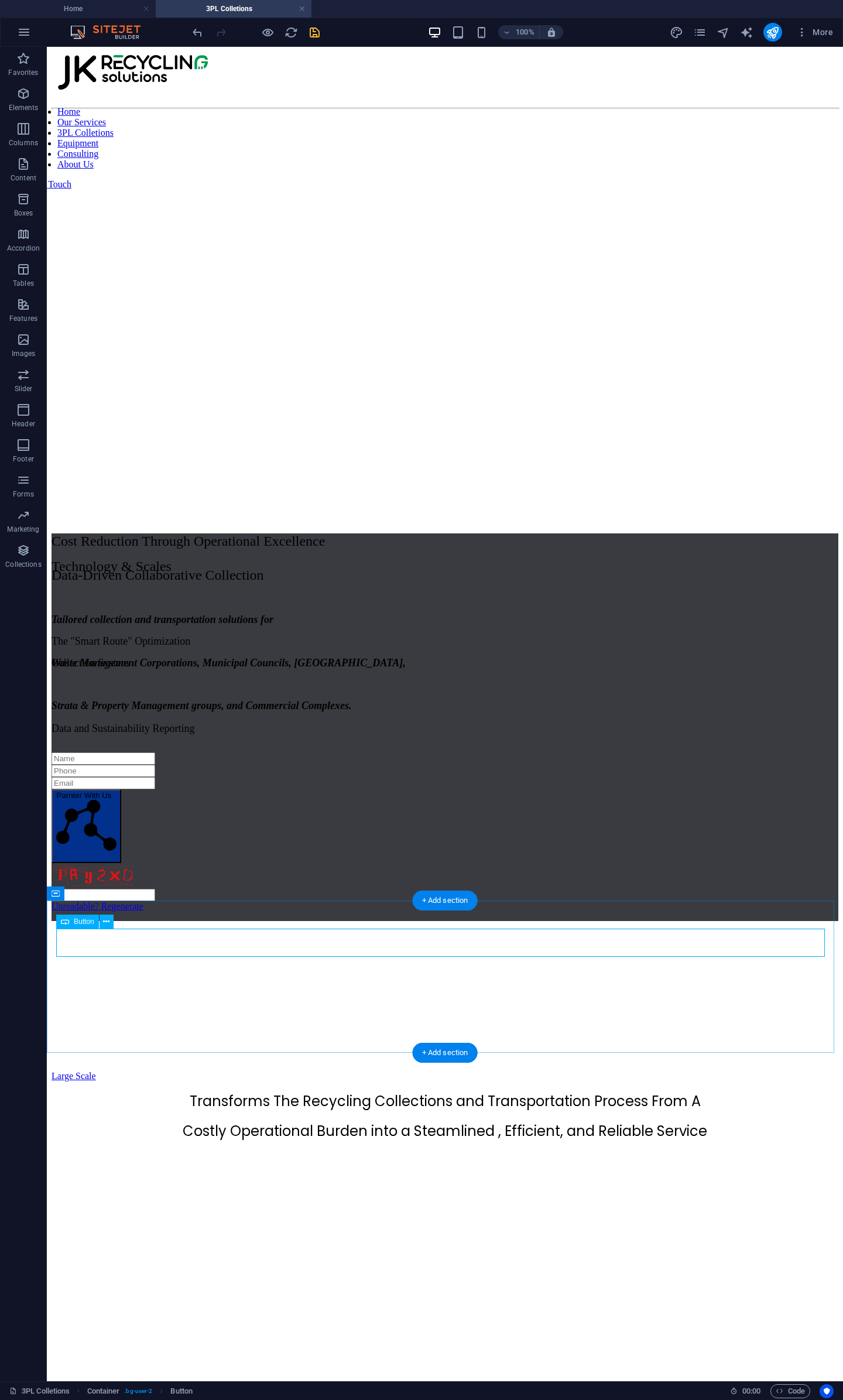
scroll to position [0, 0]
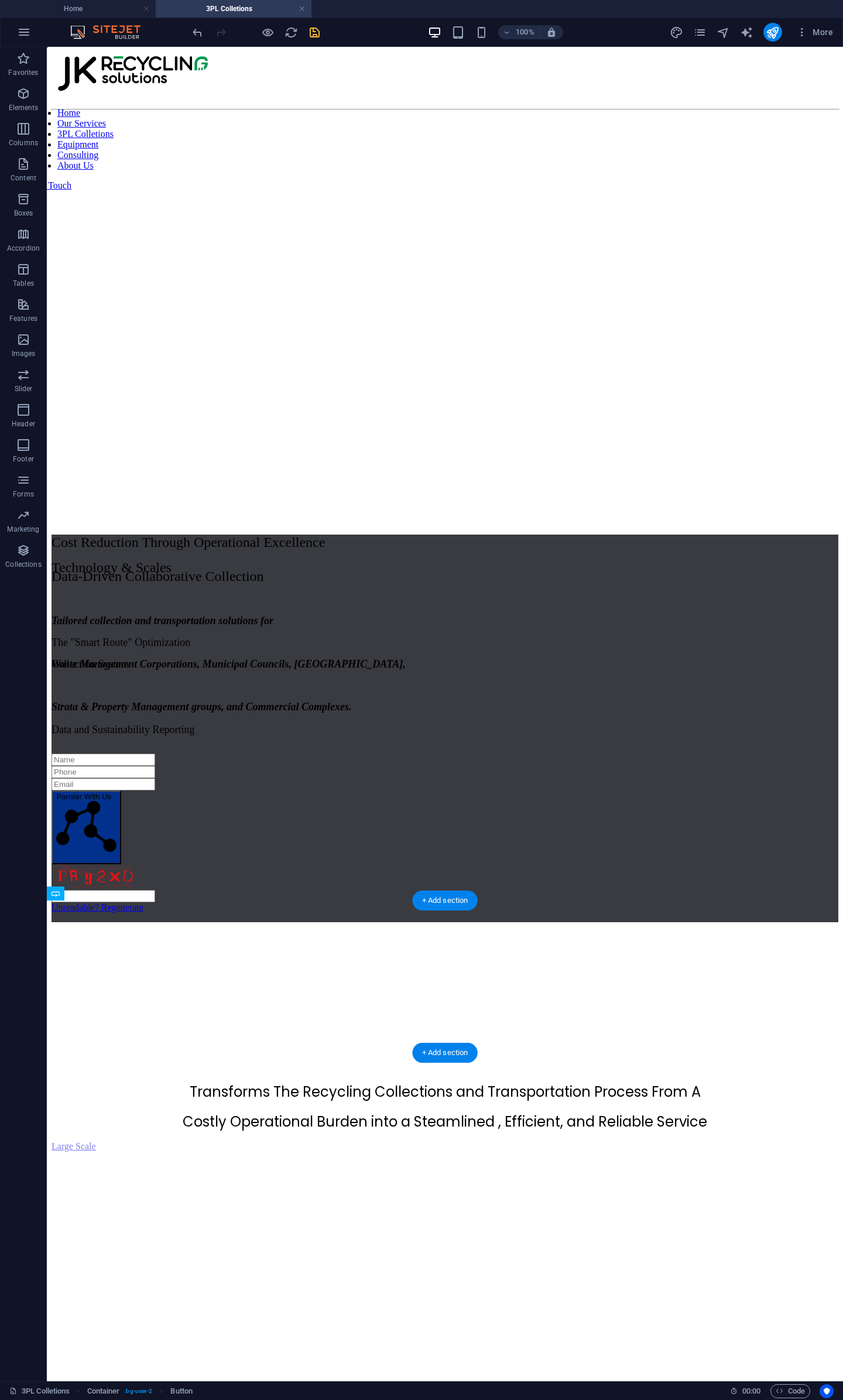
drag, startPoint x: 467, startPoint y: 936, endPoint x: 464, endPoint y: 999, distance: 63.1
click at [691, 959] on div "Transforms The Recycling Collections and Transportation Process From A Costly O…" at bounding box center [445, 1158] width 787 height 153
click at [202, 30] on icon "undo" at bounding box center [197, 33] width 14 height 14
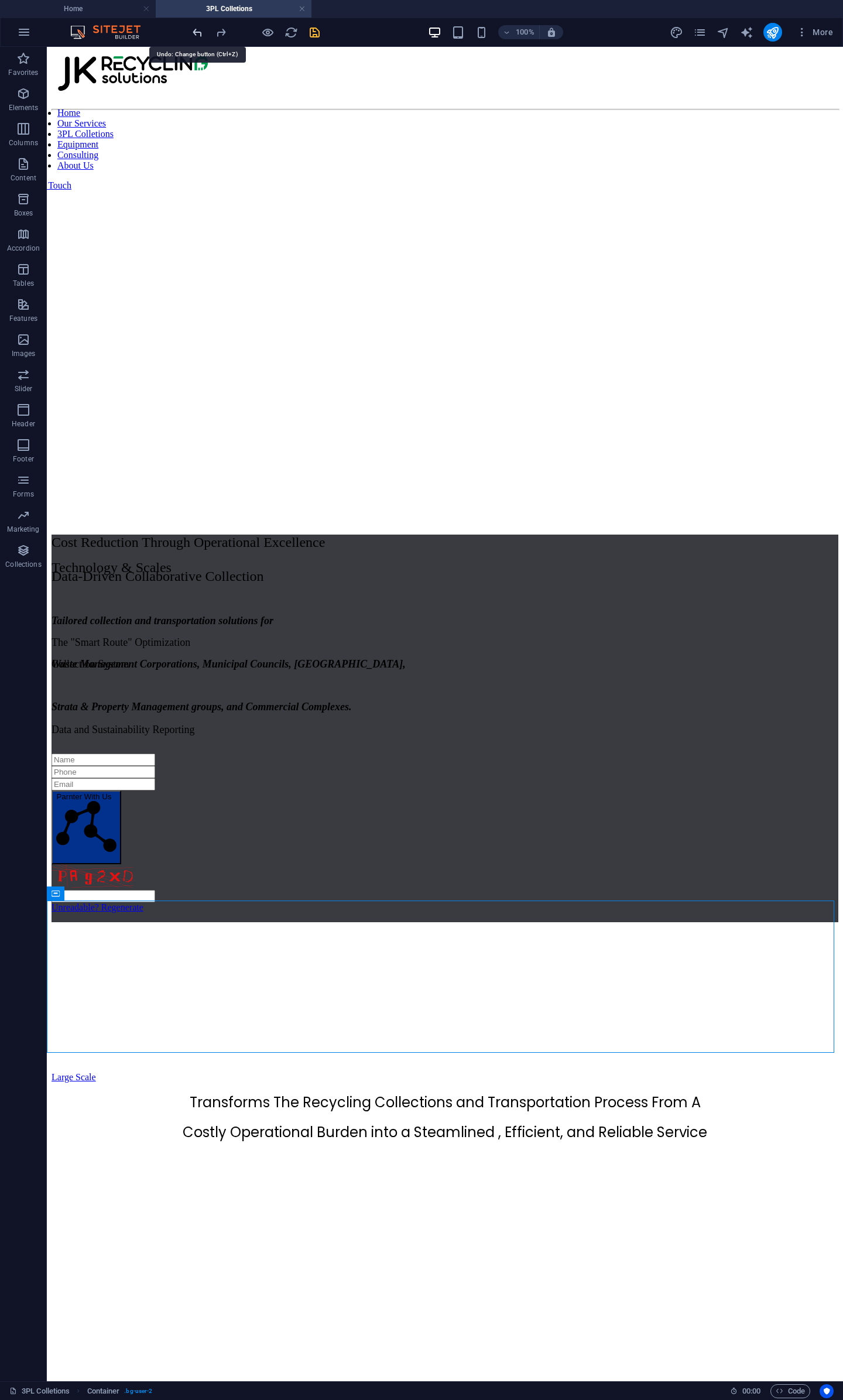
click at [202, 30] on icon "undo" at bounding box center [197, 33] width 14 height 14
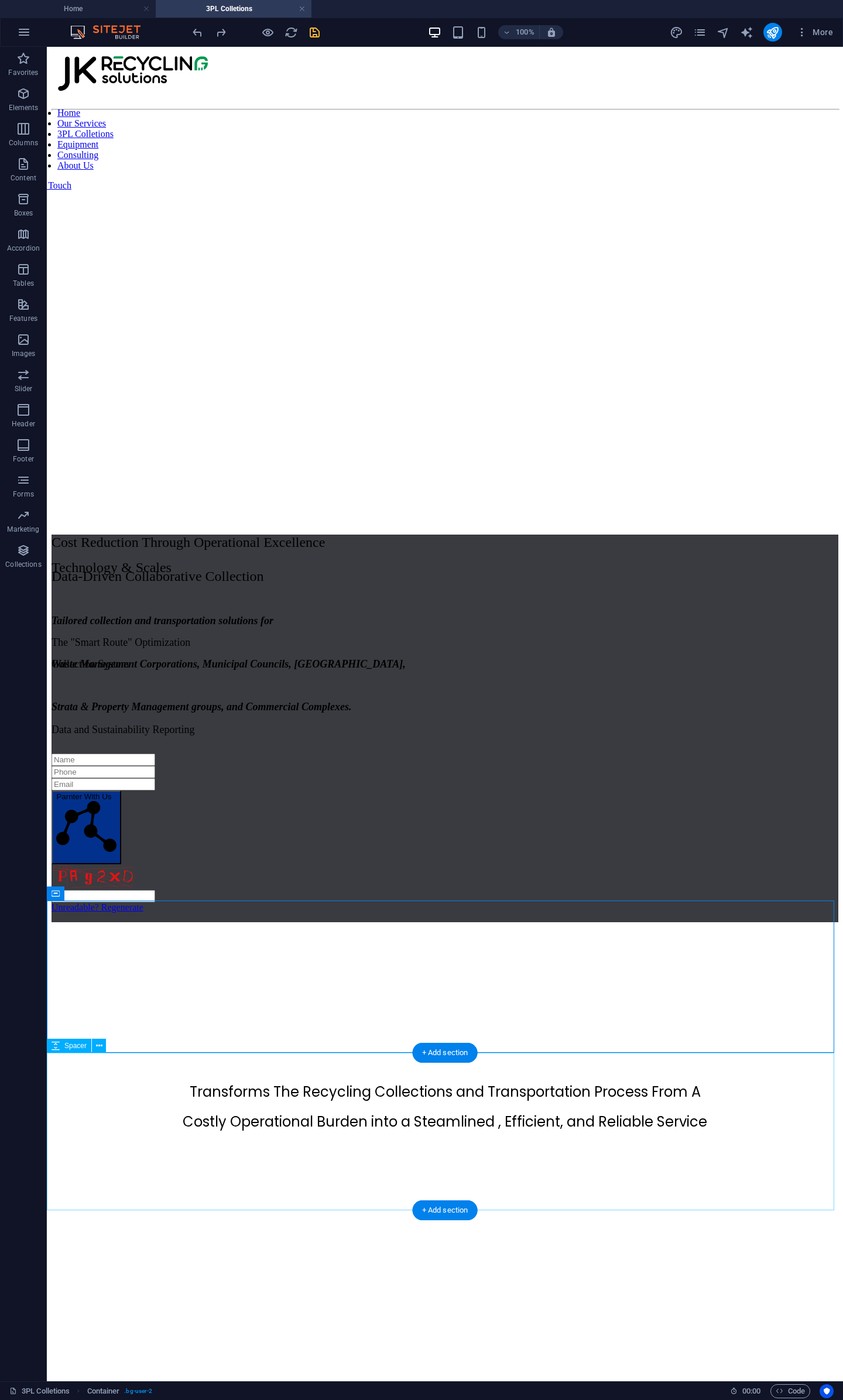
drag, startPoint x: 500, startPoint y: 1146, endPoint x: 509, endPoint y: 1101, distance: 45.9
click at [66, 116] on figure at bounding box center [445, 116] width 787 height 0
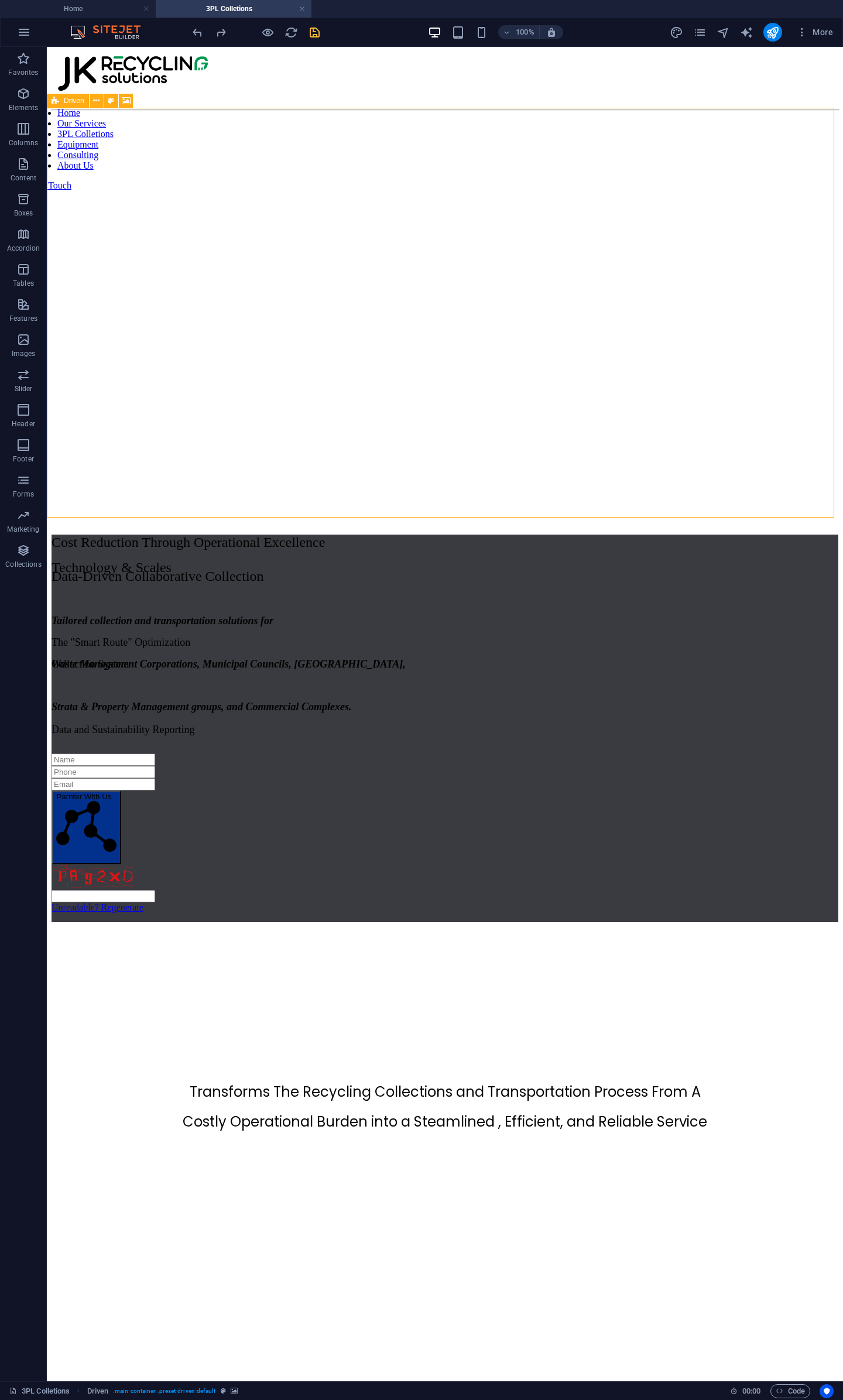
click at [62, 100] on div "Driven" at bounding box center [68, 101] width 42 height 14
select select "px"
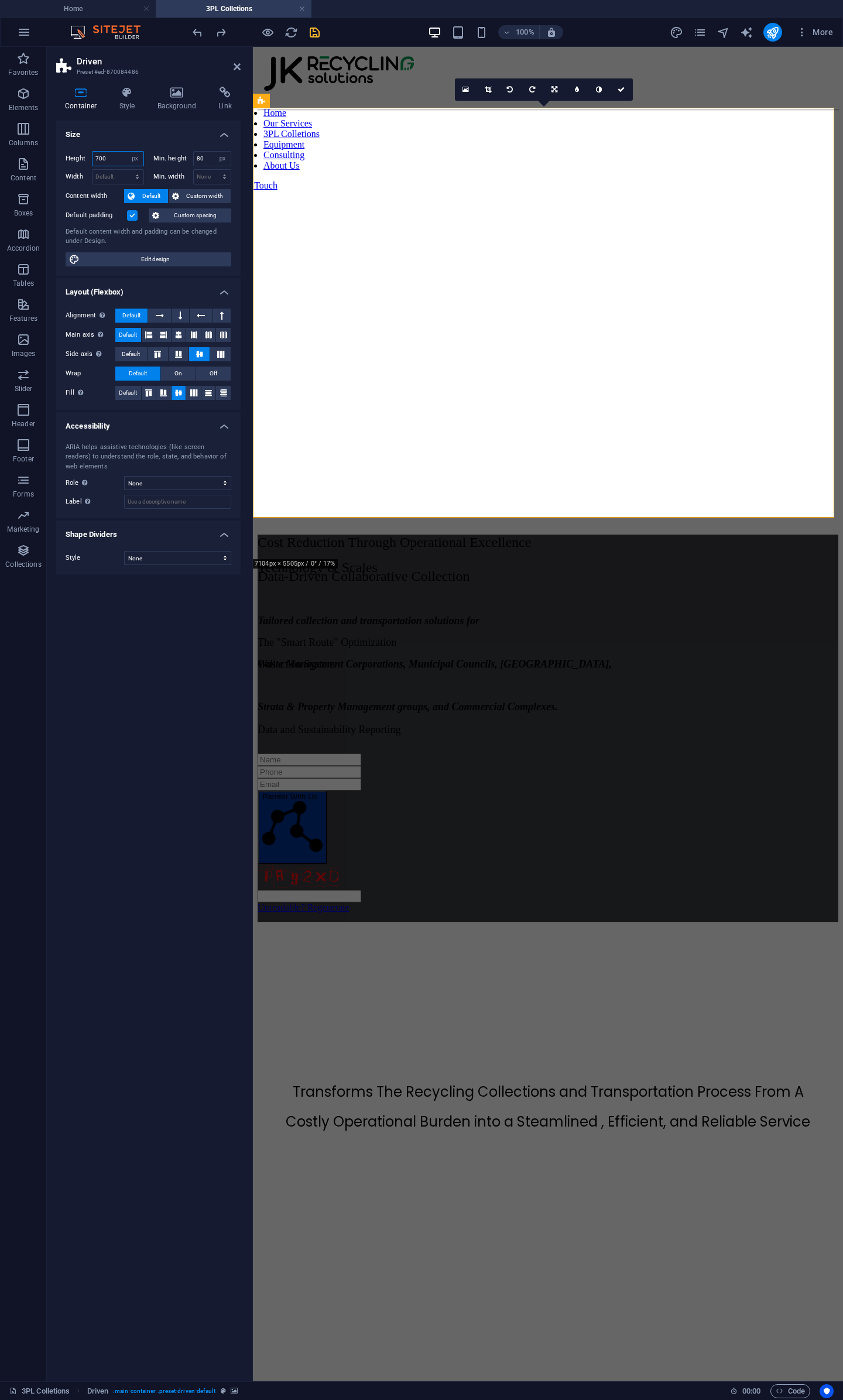
drag, startPoint x: 38, startPoint y: 158, endPoint x: -54, endPoint y: 165, distance: 92.3
click at [0, 165] on html "JK Recycling Solutions Pty Ltd Home 3PL Colletions Favorites Elements Columns C…" at bounding box center [422, 700] width 843 height 1400
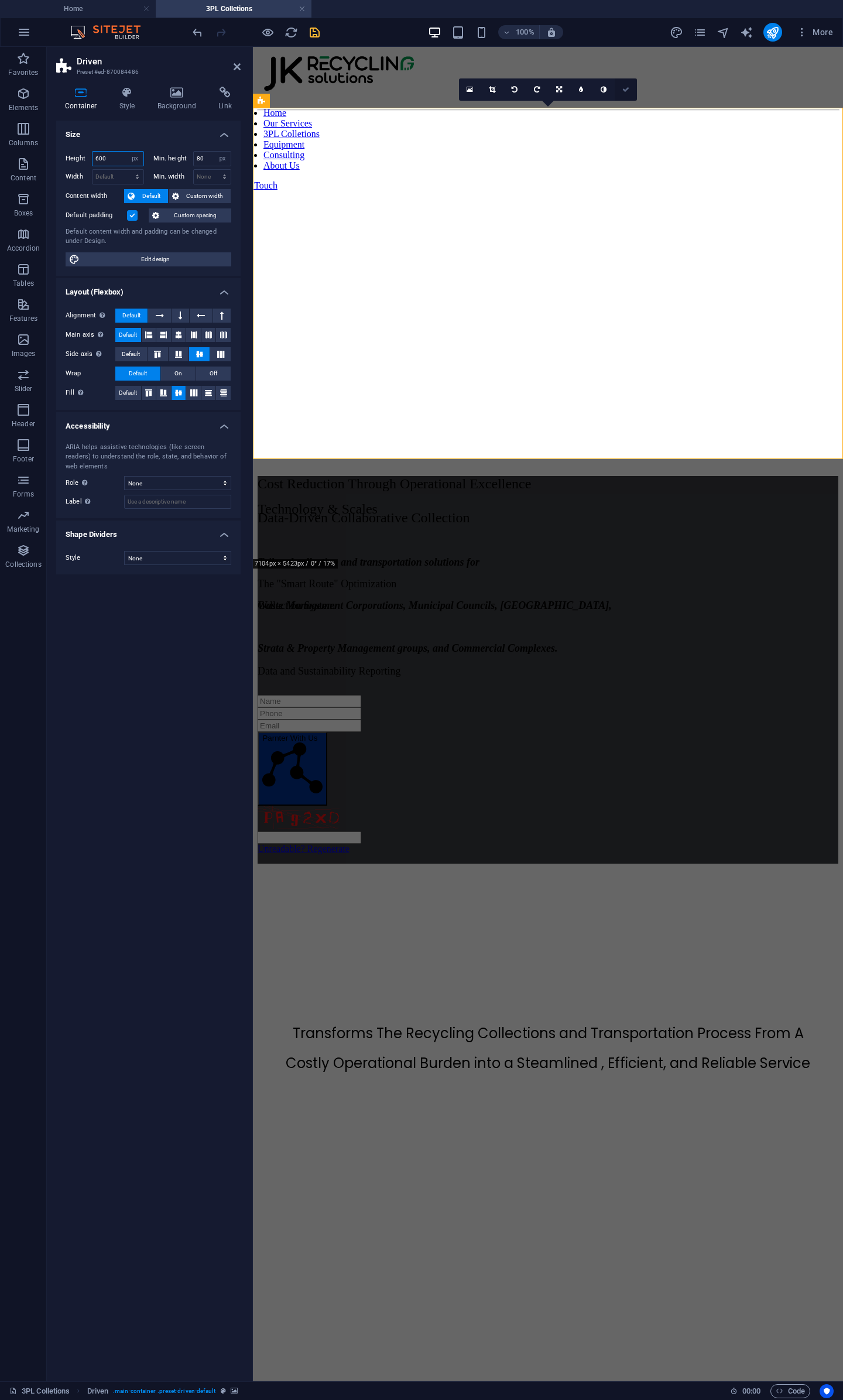
type input "600"
click at [629, 90] on link at bounding box center [625, 90] width 22 height 22
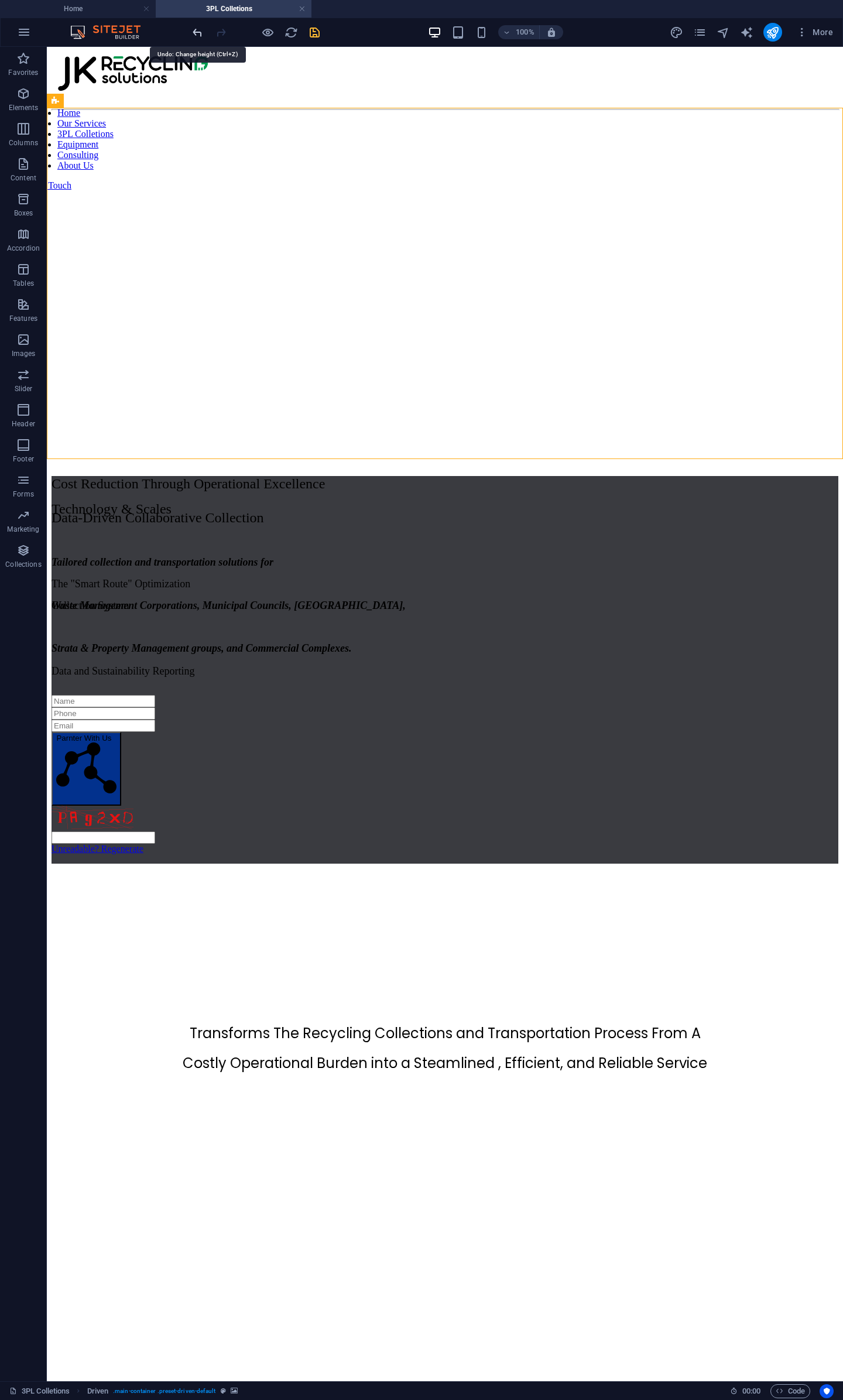
click at [199, 35] on icon "undo" at bounding box center [197, 33] width 14 height 14
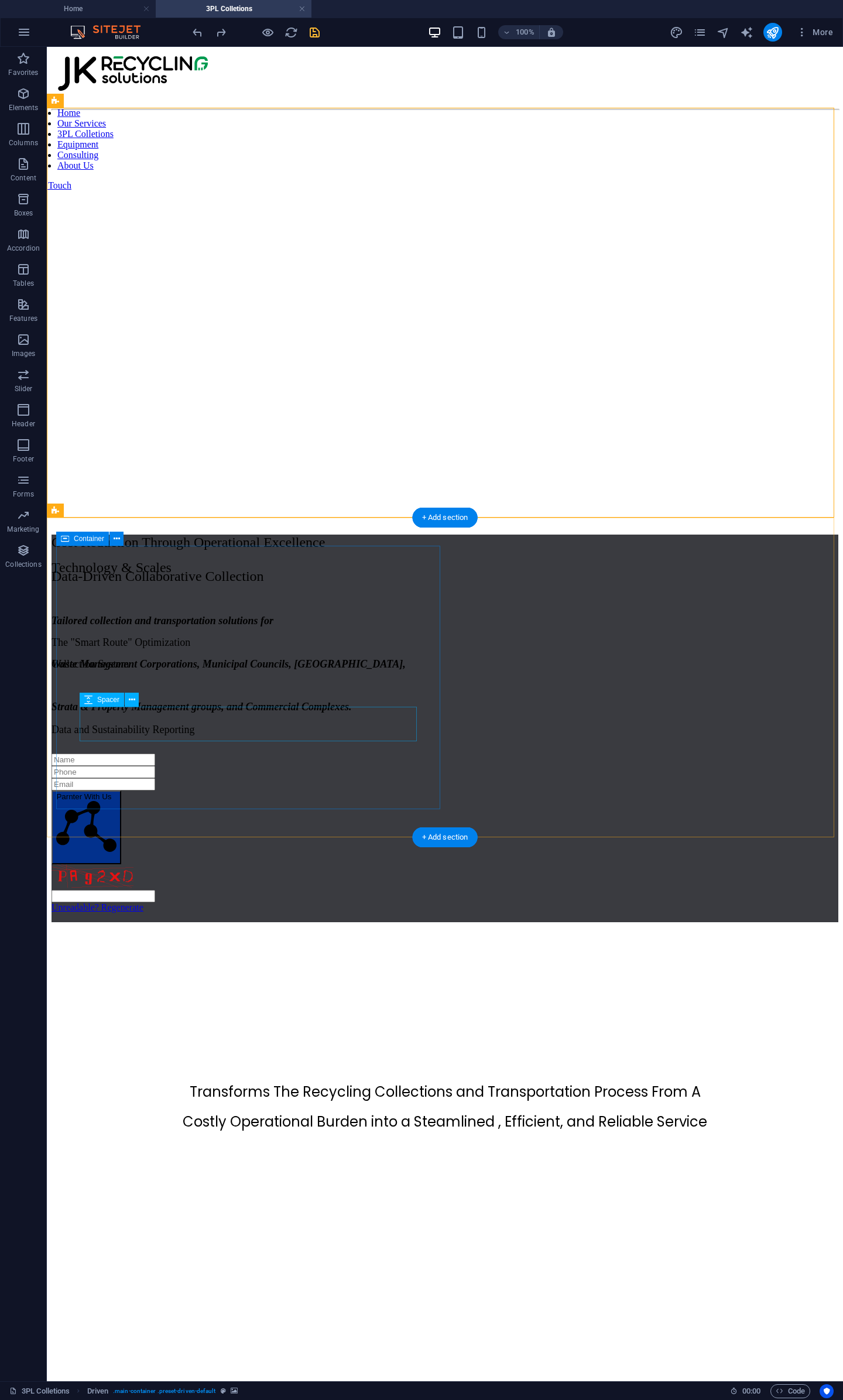
click at [142, 714] on div at bounding box center [445, 697] width 787 height 35
select select "px"
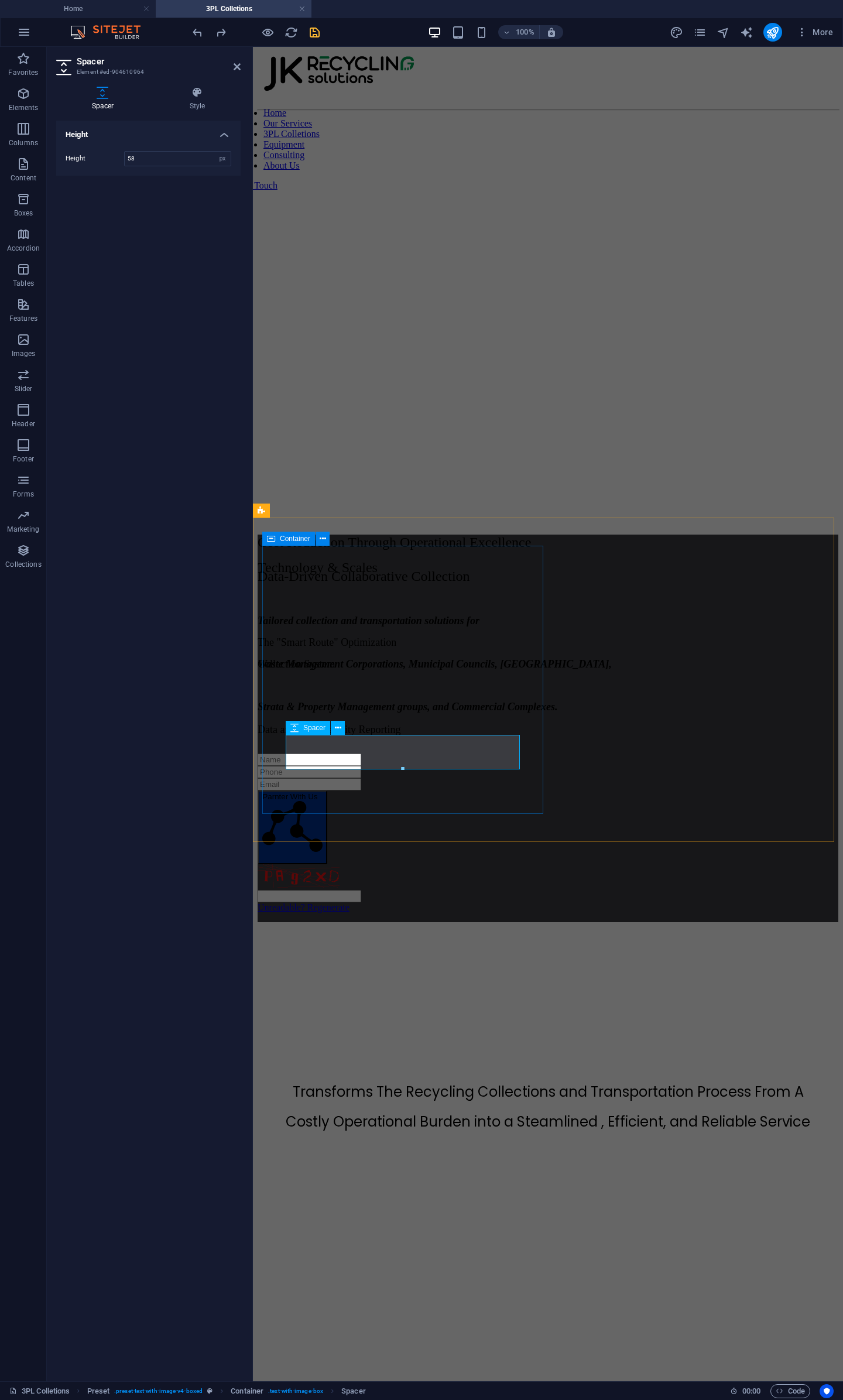
drag, startPoint x: 655, startPoint y: 814, endPoint x: 403, endPoint y: 756, distance: 258.6
click at [403, 768] on div at bounding box center [403, 769] width 233 height 4
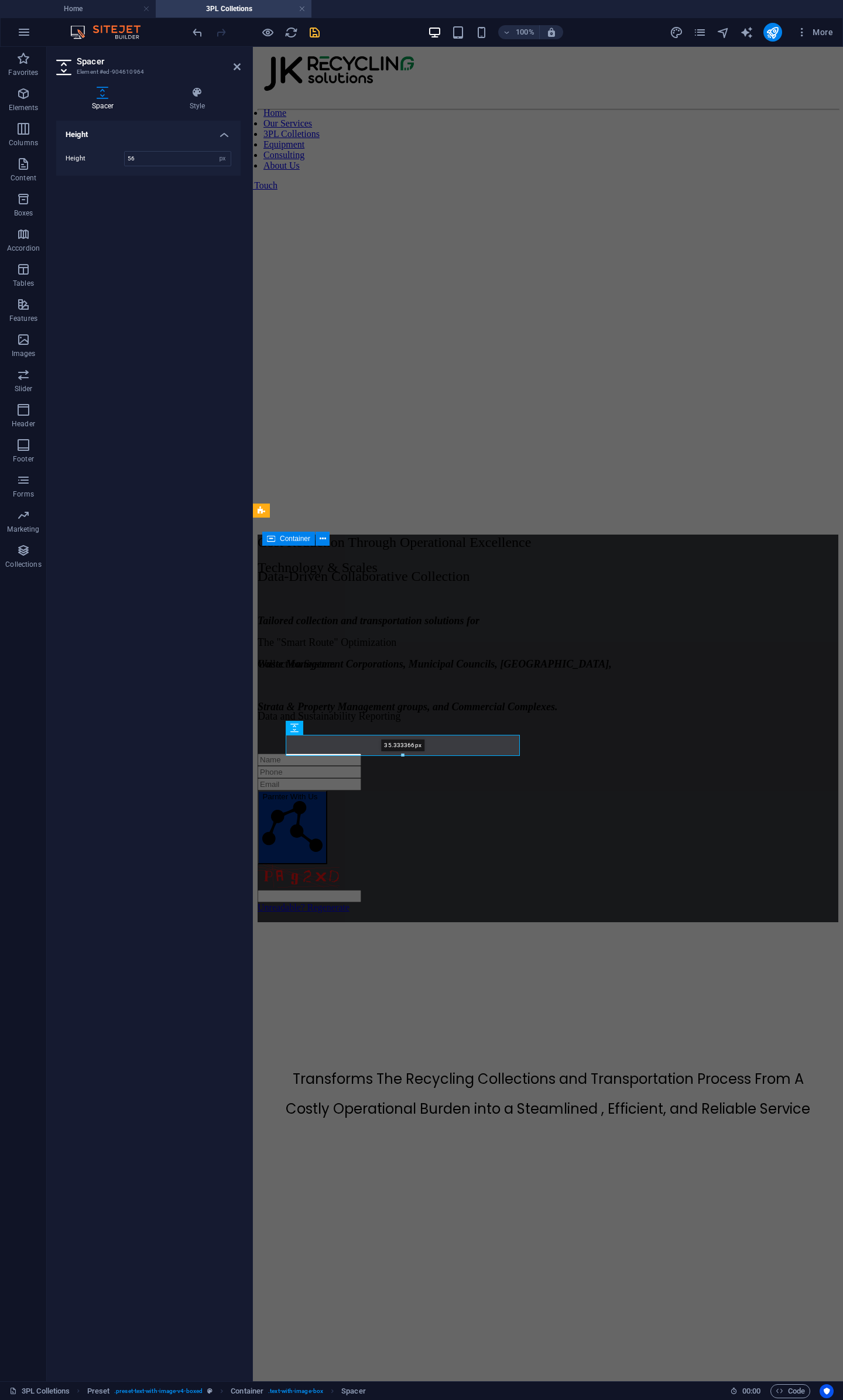
drag, startPoint x: 403, startPoint y: 768, endPoint x: 403, endPoint y: 757, distance: 11.0
click at [403, 757] on div at bounding box center [403, 756] width 233 height 4
type input "35"
click at [662, 732] on figure at bounding box center [547, 732] width 581 height 0
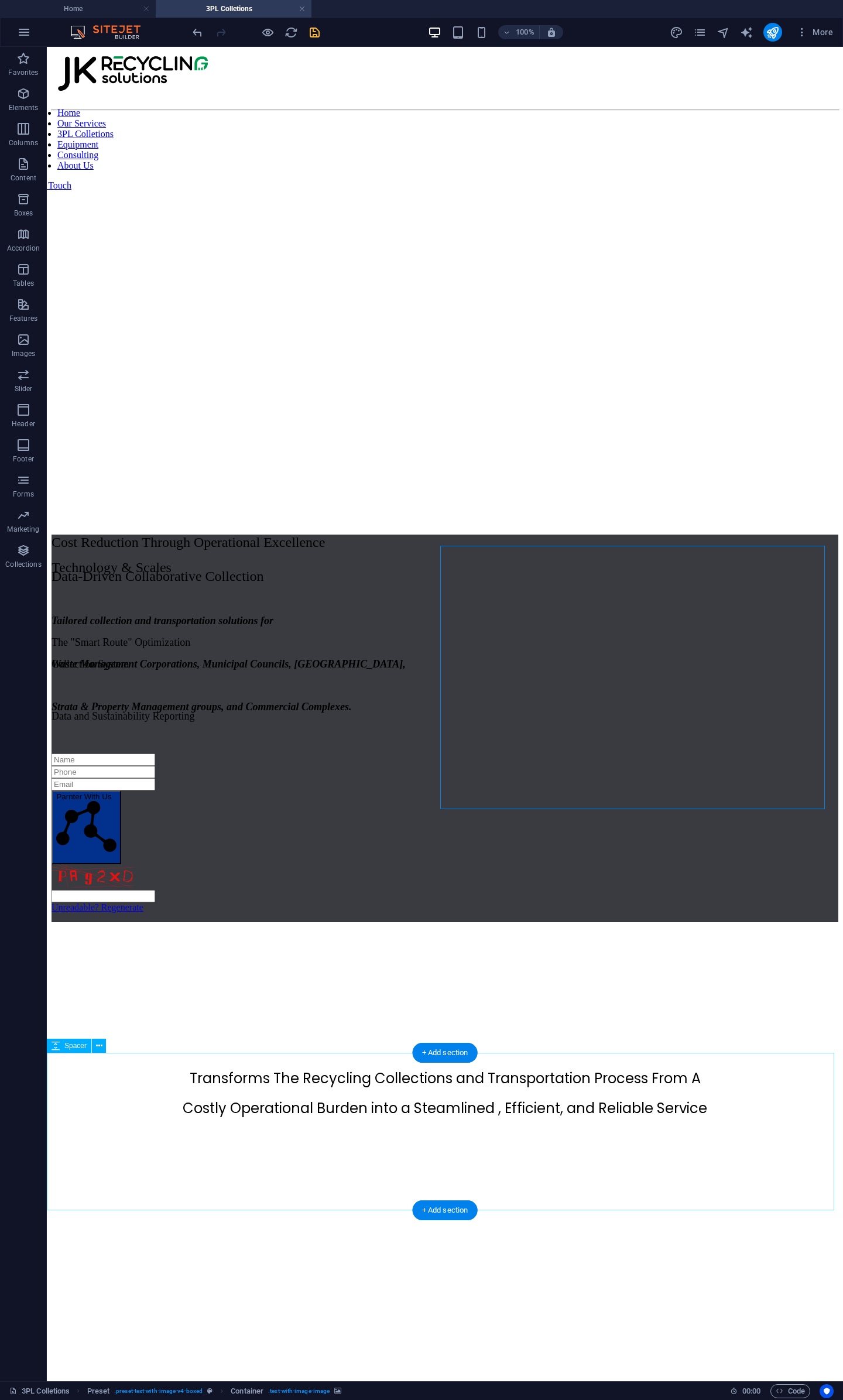
drag, startPoint x: 135, startPoint y: 376, endPoint x: 283, endPoint y: 1088, distance: 727.2
click at [91, 328] on div "Container" at bounding box center [101, 329] width 53 height 14
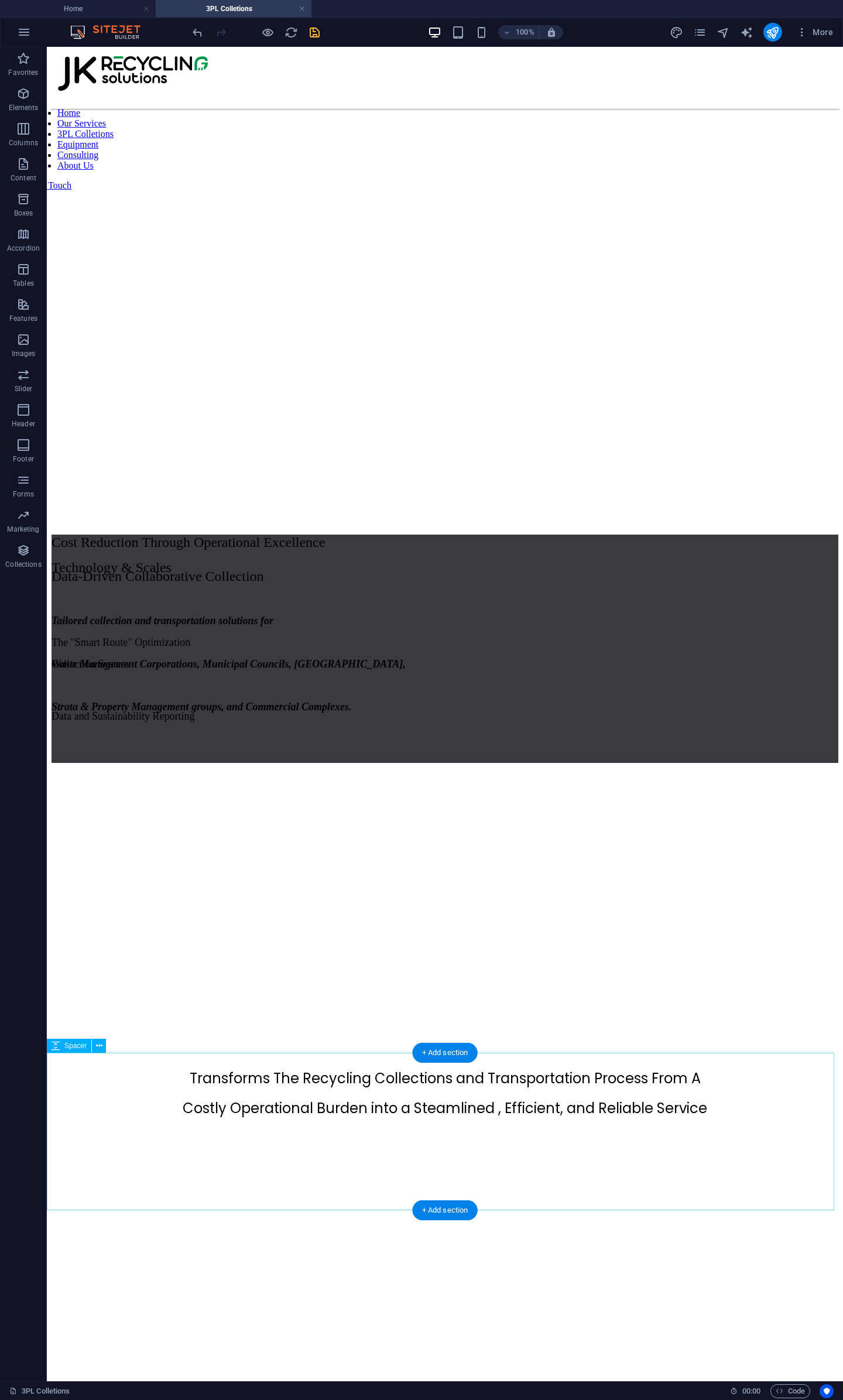
click at [408, 959] on div at bounding box center [445, 1299] width 787 height 158
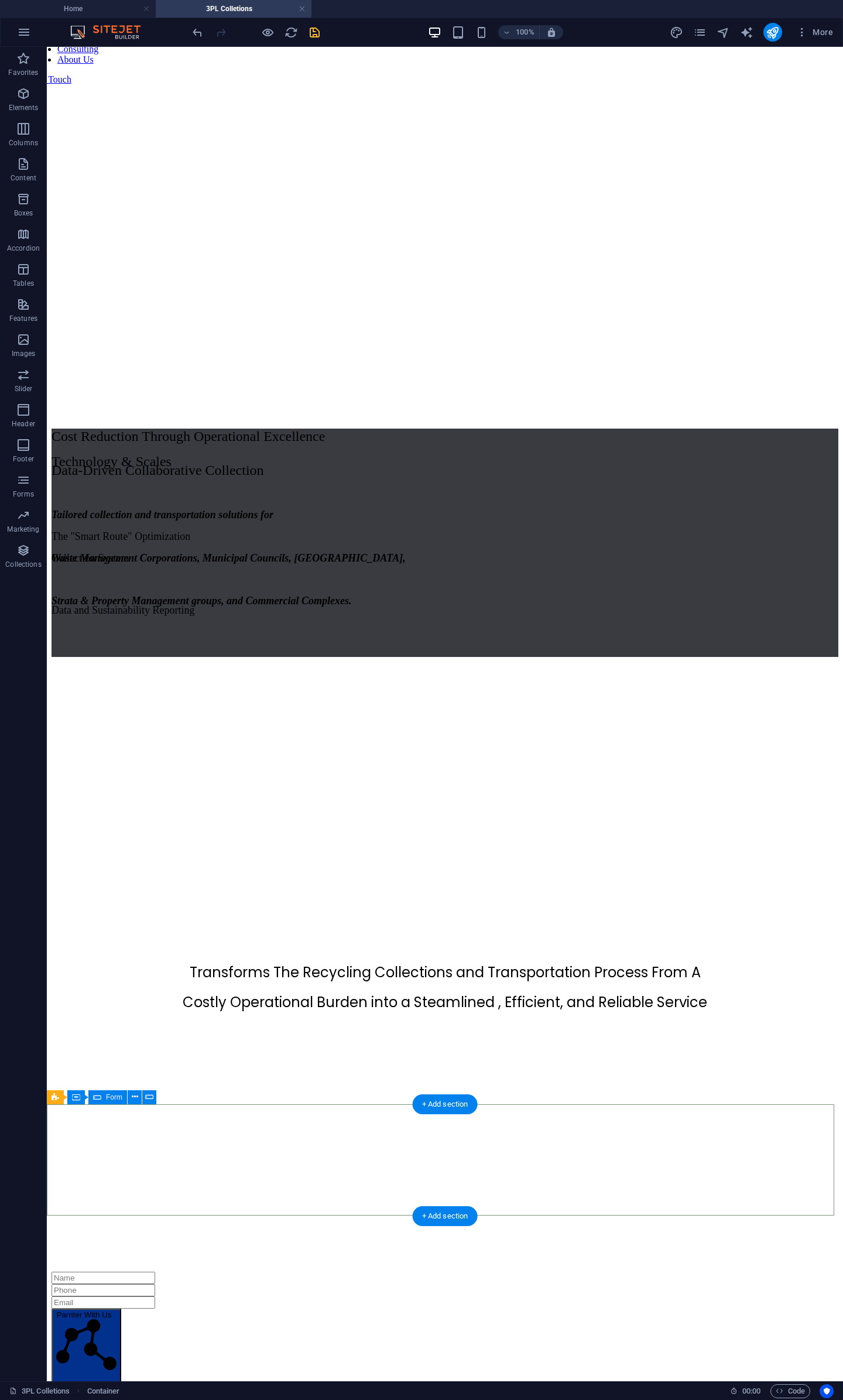
scroll to position [112, 0]
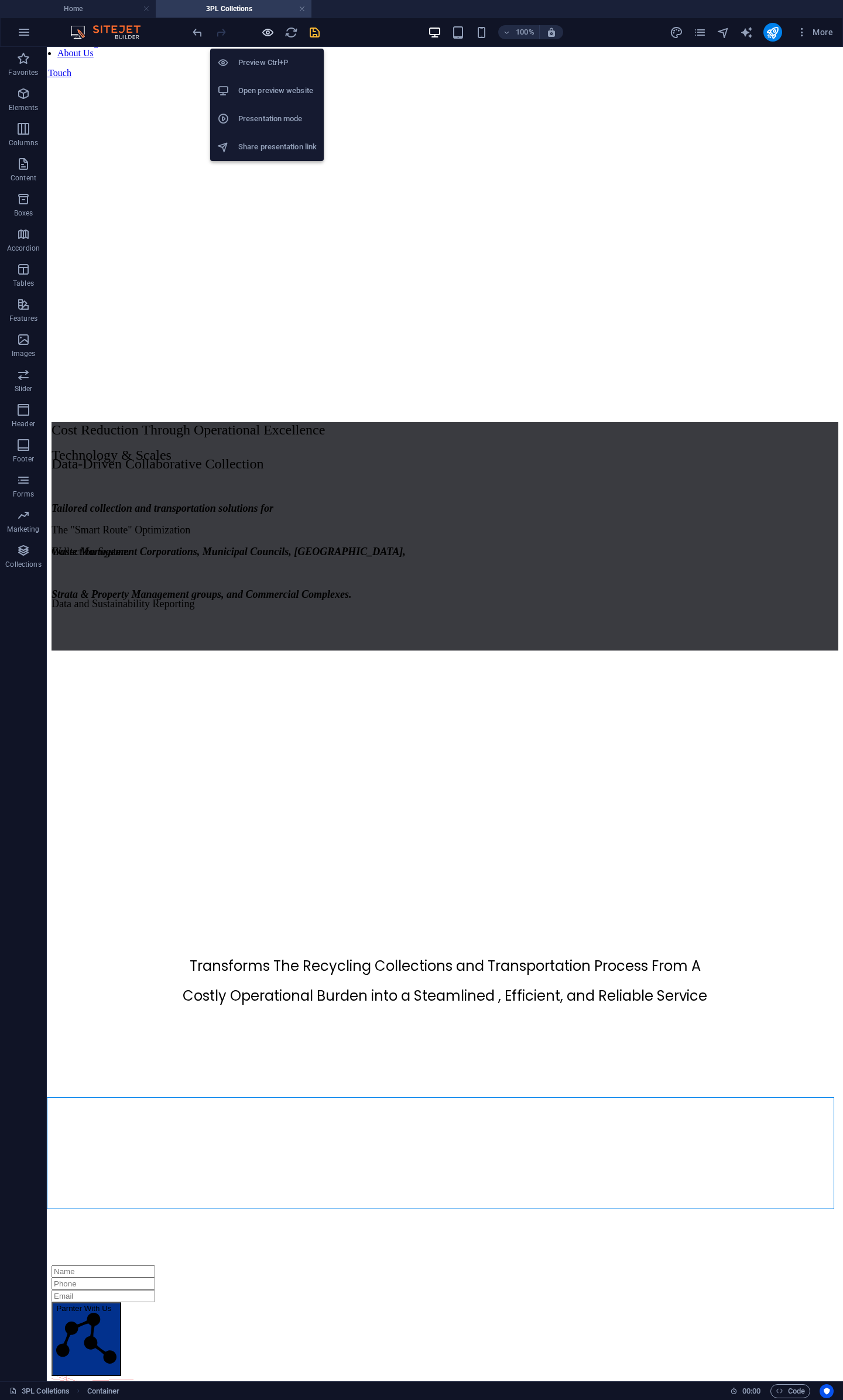
click at [266, 35] on icon "button" at bounding box center [268, 33] width 14 height 14
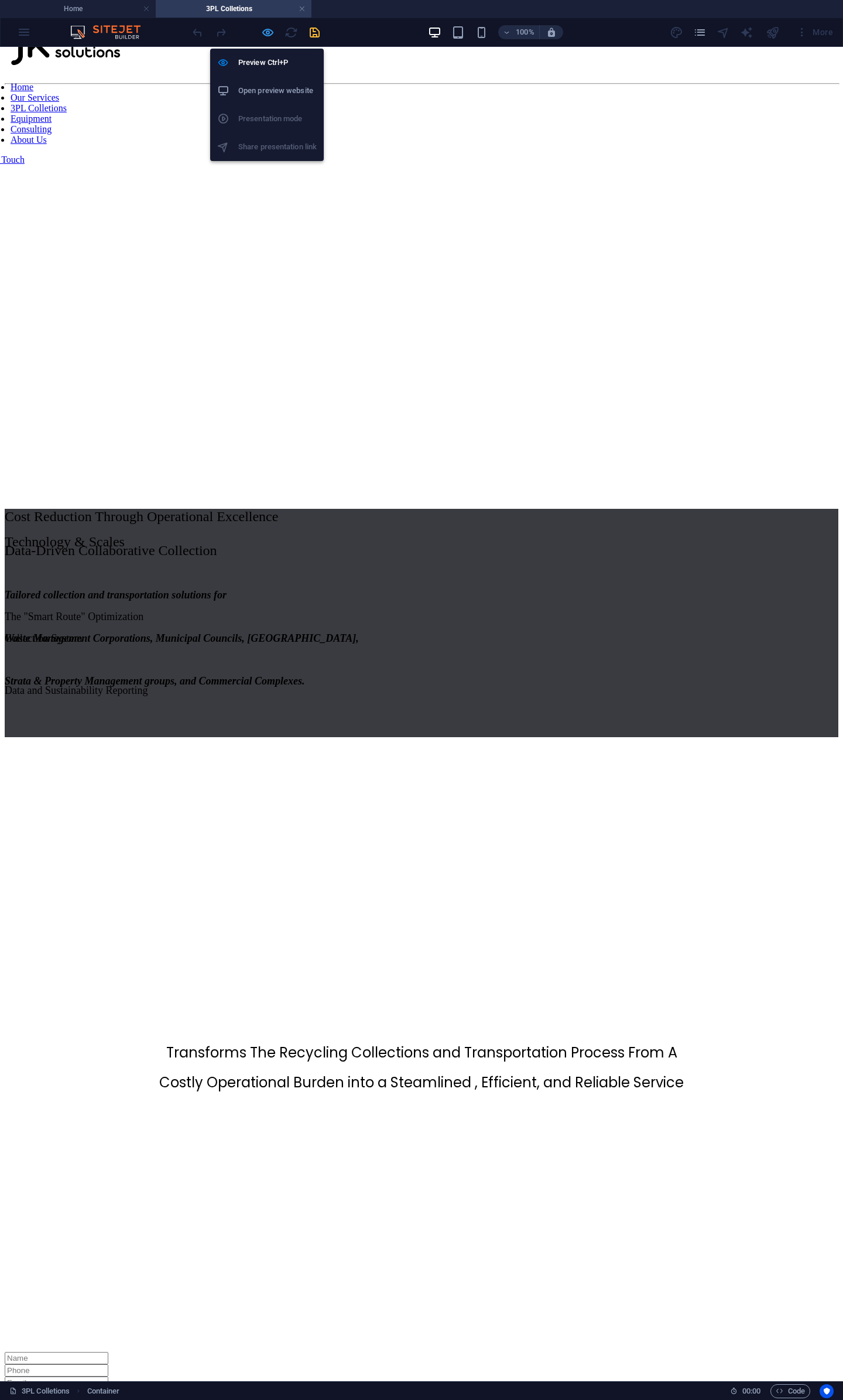
click at [266, 35] on icon "button" at bounding box center [268, 33] width 14 height 14
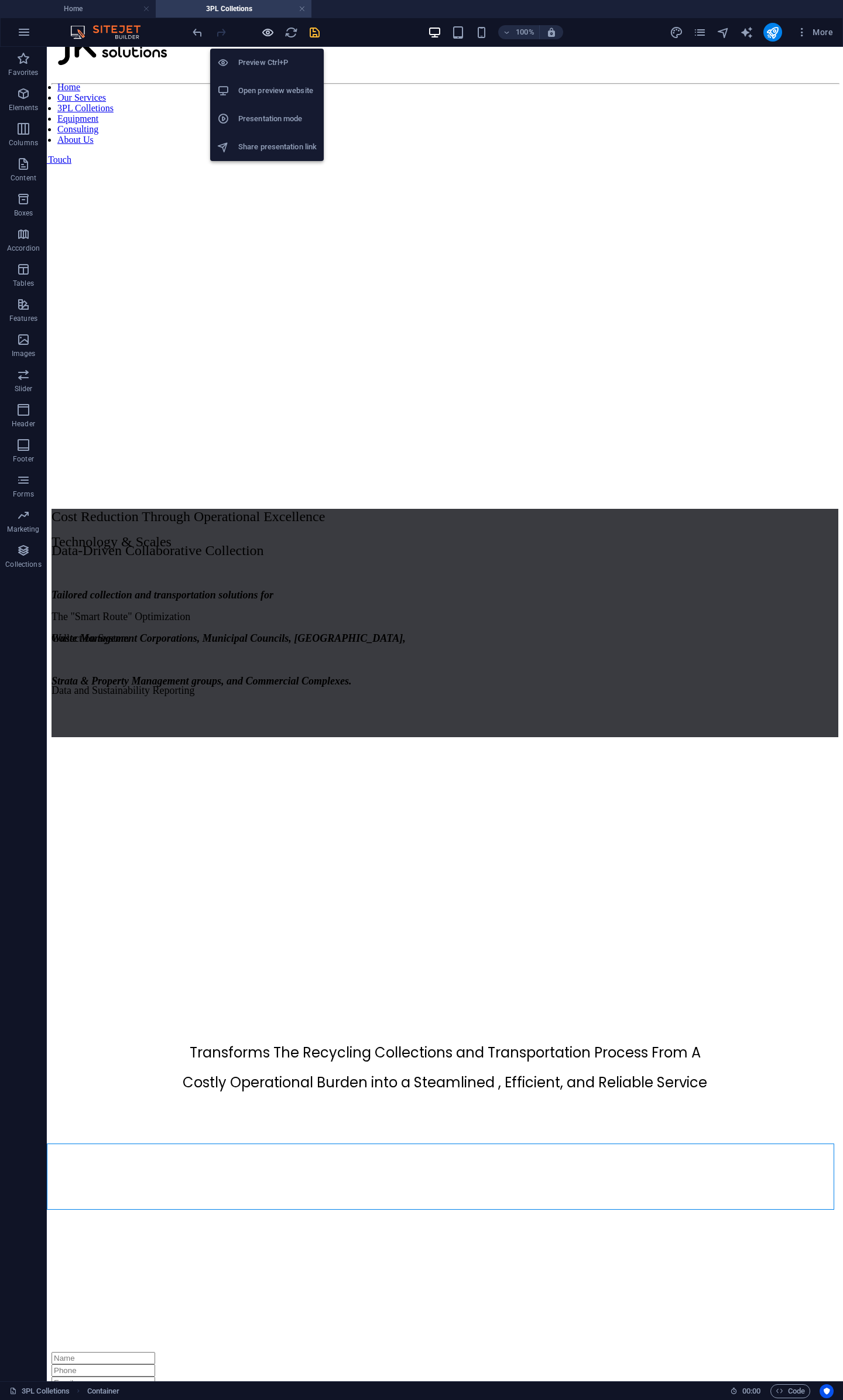
scroll to position [67, 0]
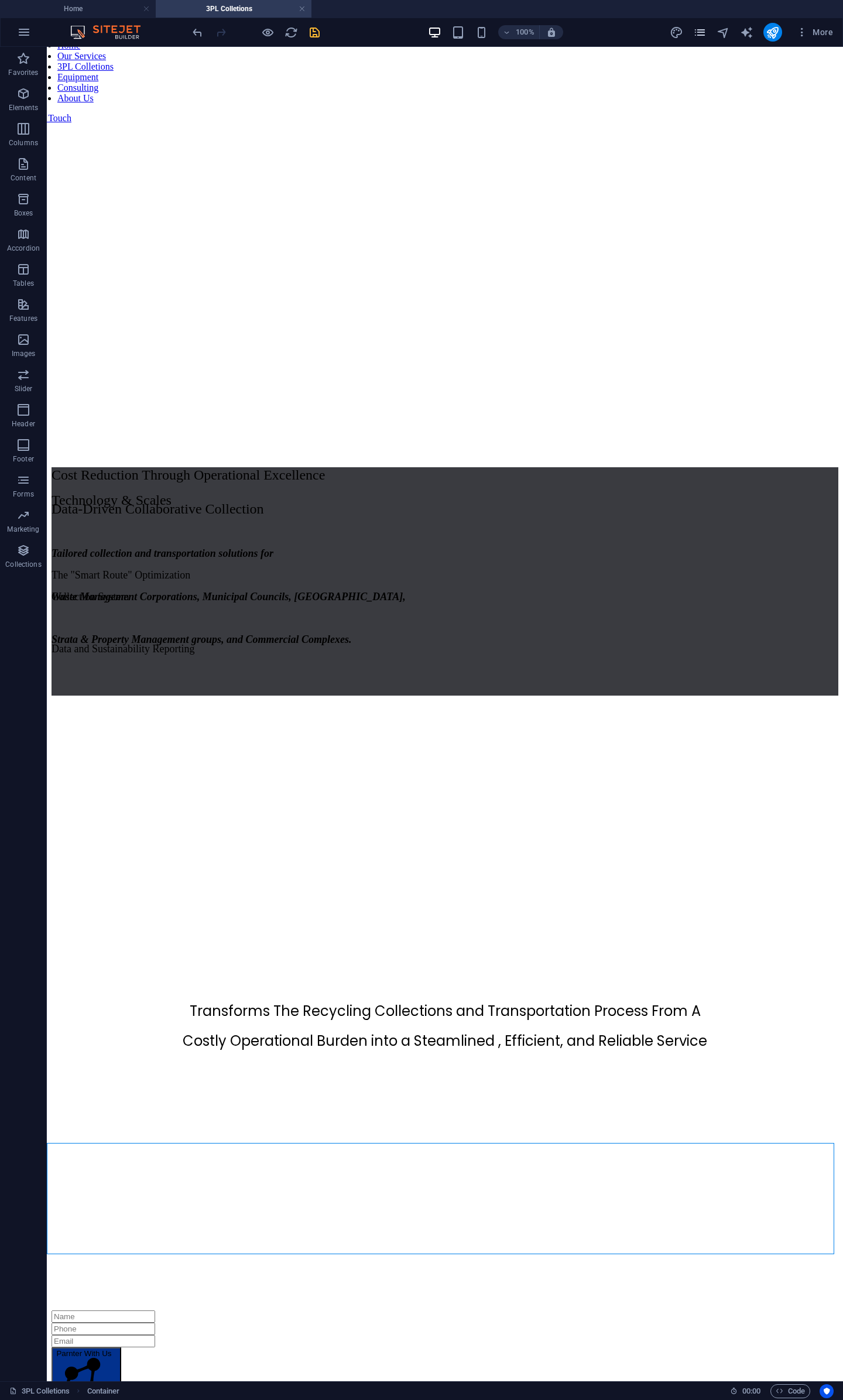
click at [696, 33] on icon "pages" at bounding box center [700, 33] width 14 height 14
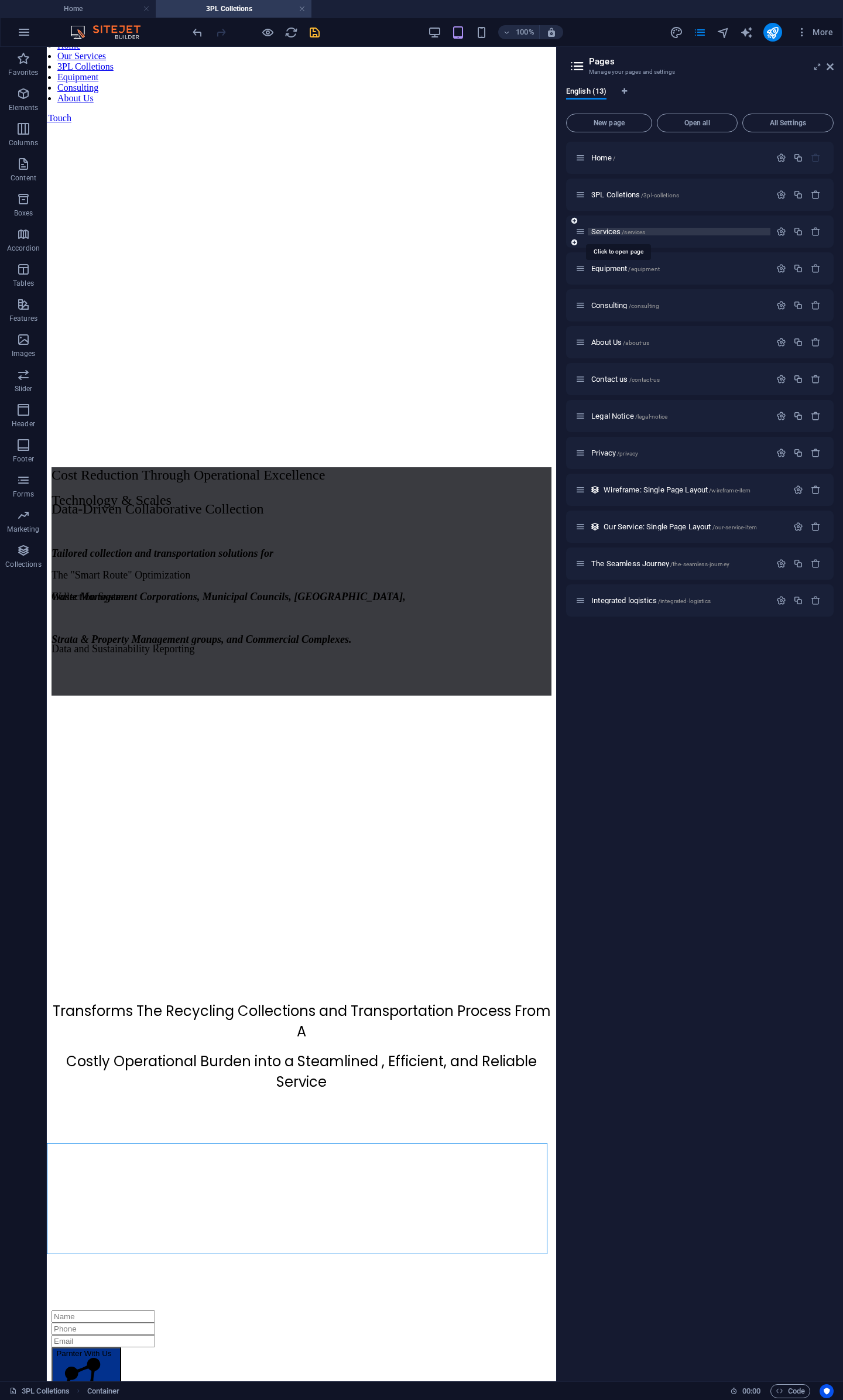
click at [607, 229] on span "Services /services" at bounding box center [618, 231] width 54 height 9
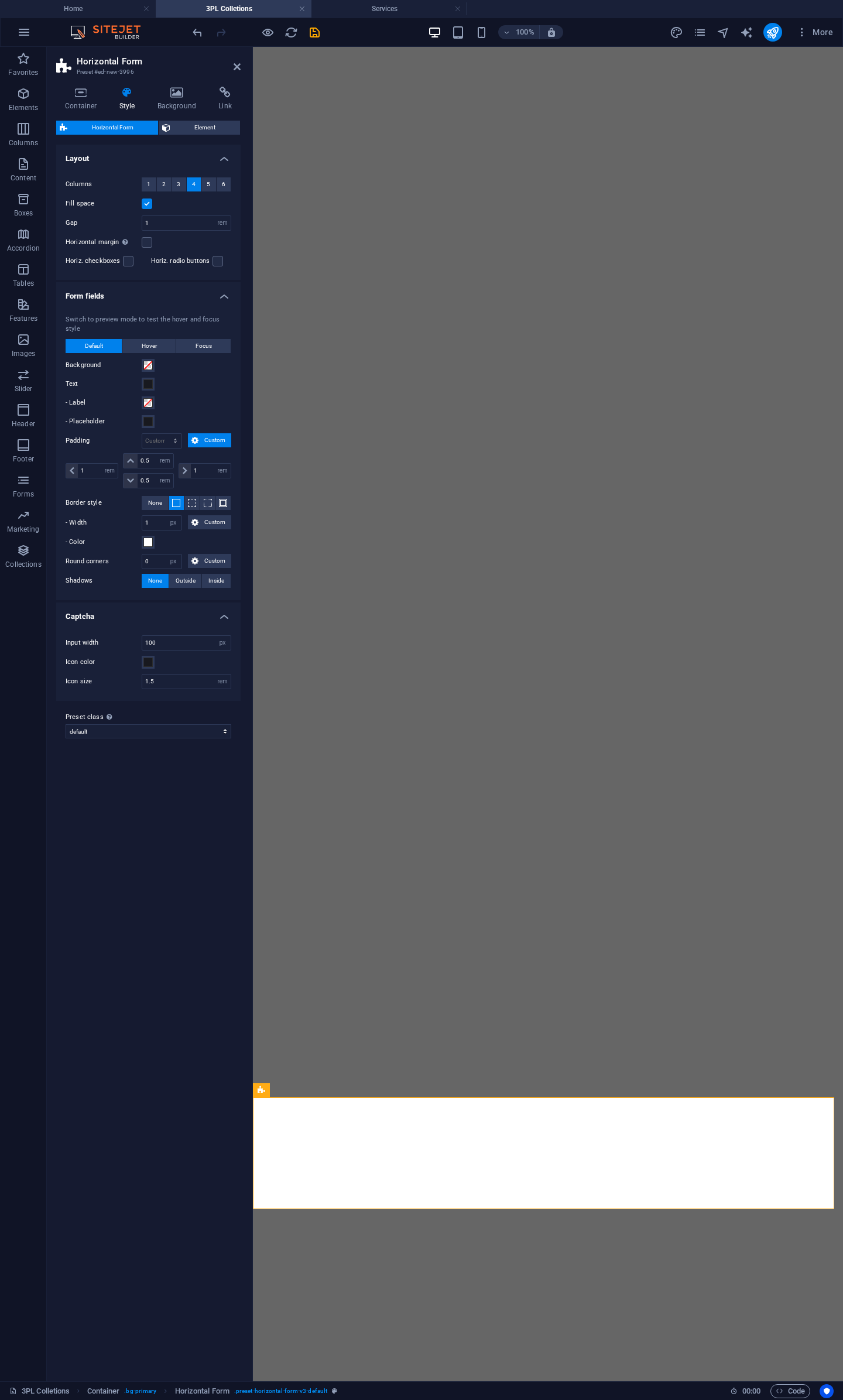
select select "rem"
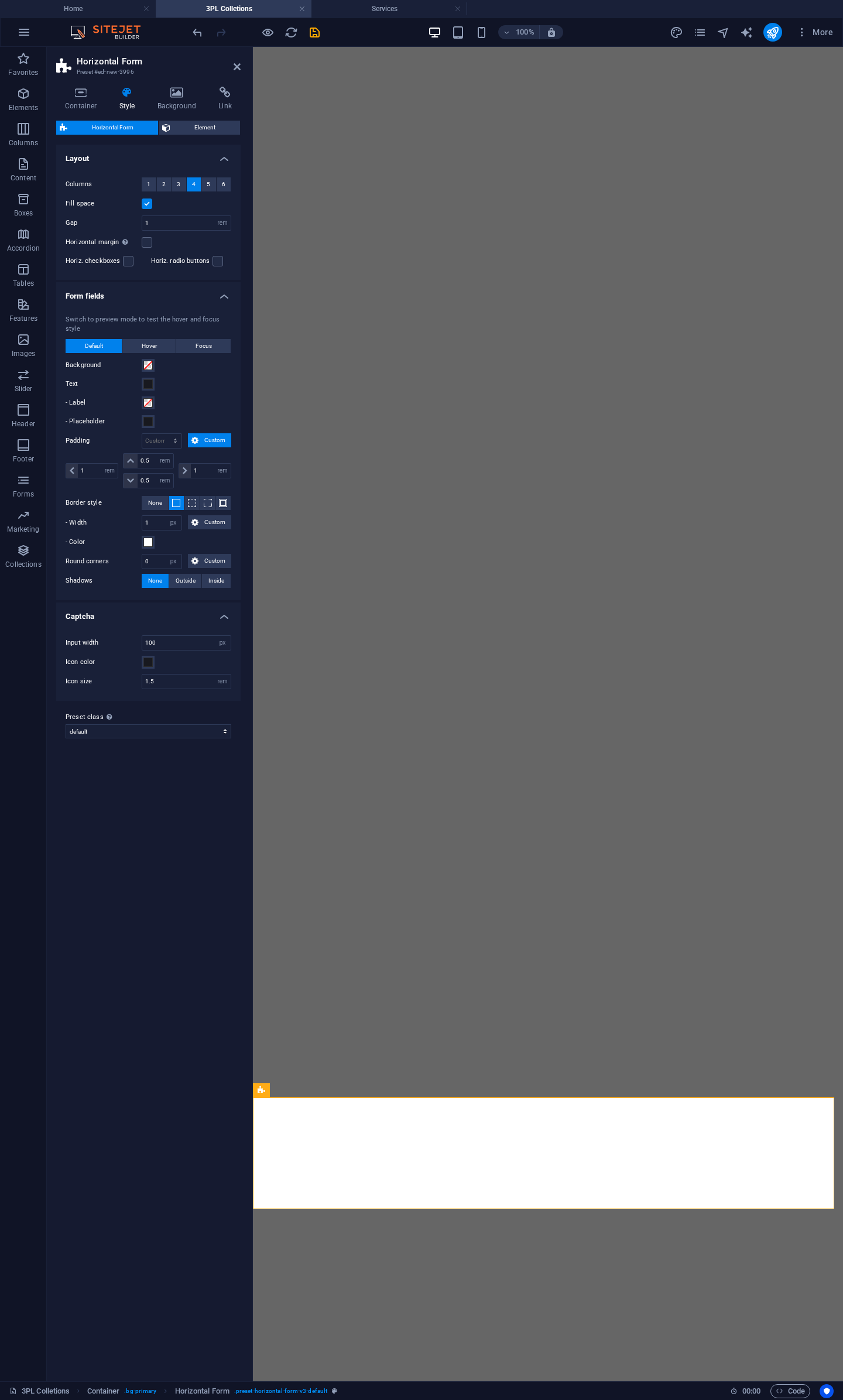
select select "px"
select select "rem"
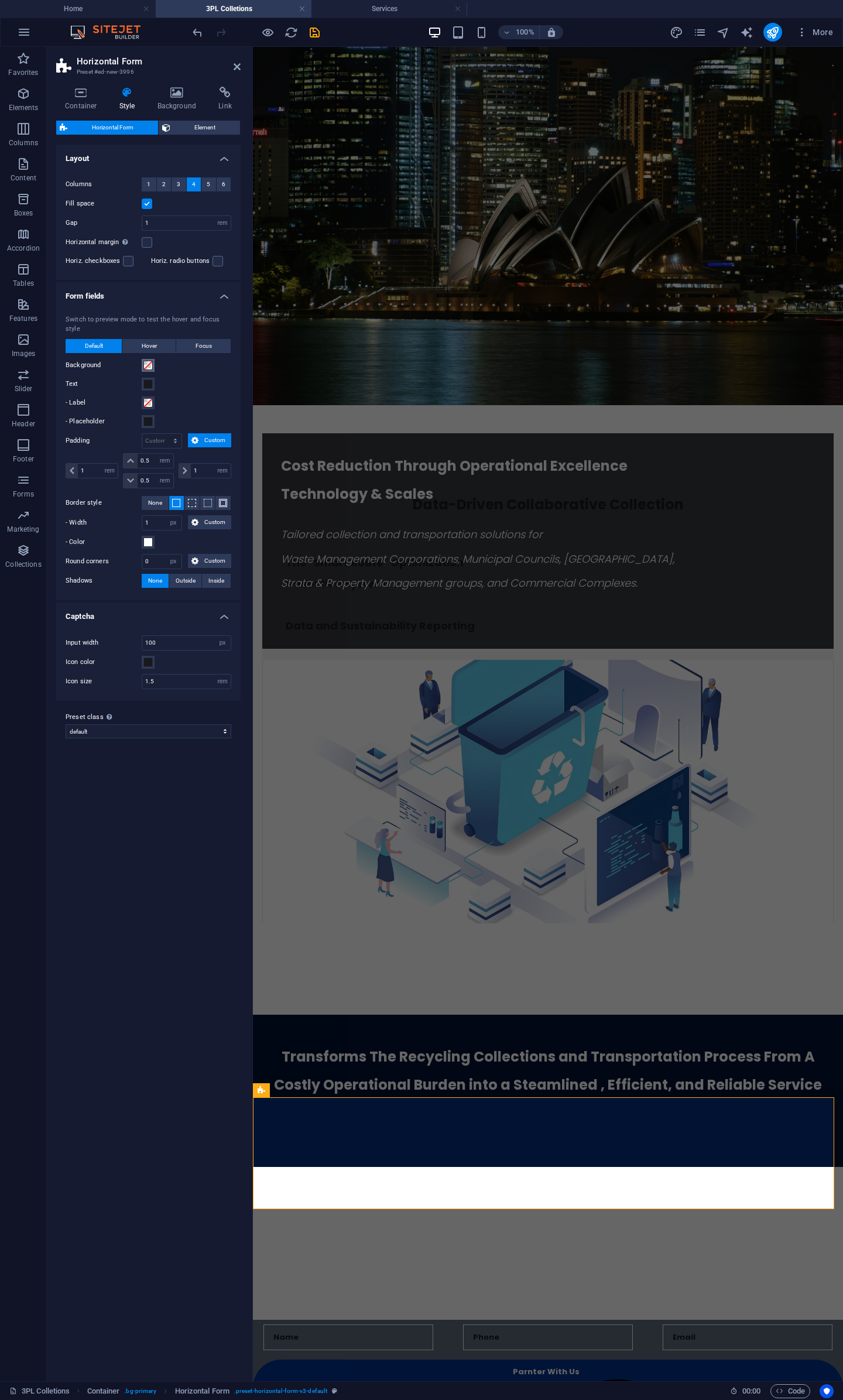
click at [151, 361] on span at bounding box center [147, 365] width 9 height 9
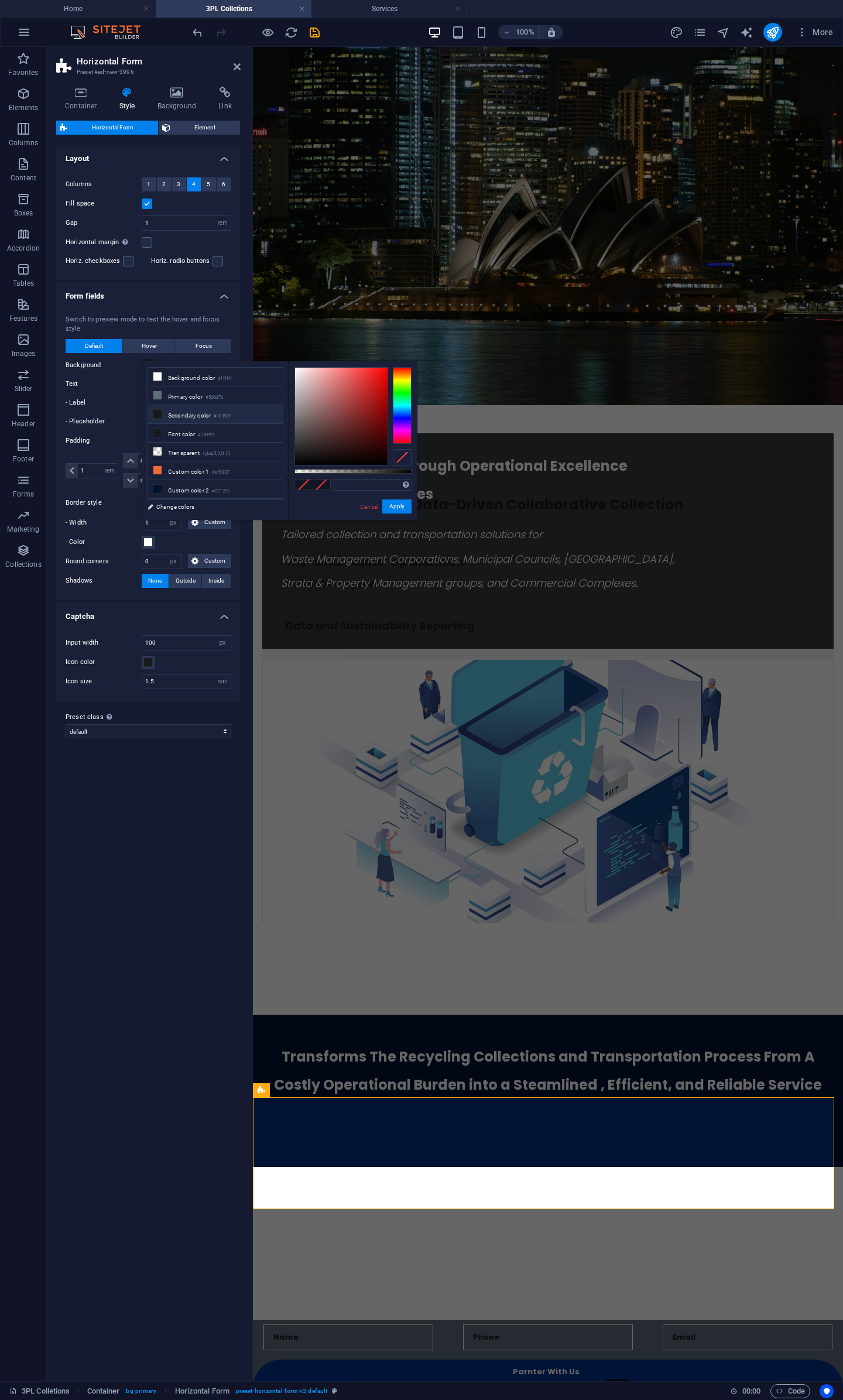
click at [185, 413] on li "Secondary color #18191f" at bounding box center [215, 414] width 134 height 19
type input "#18191f"
click at [393, 503] on button "Apply" at bounding box center [397, 506] width 29 height 14
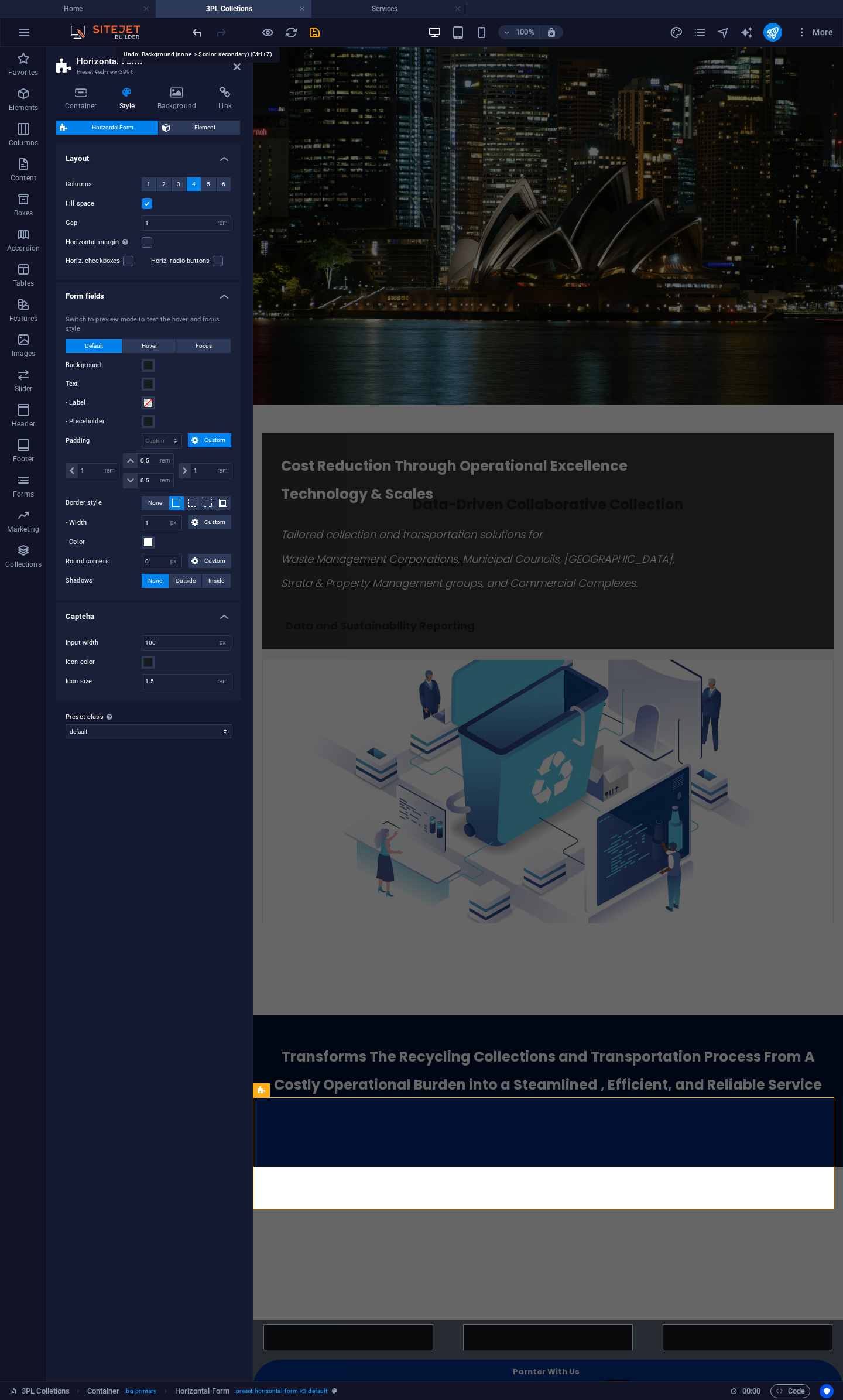
click at [195, 31] on icon "undo" at bounding box center [197, 33] width 14 height 14
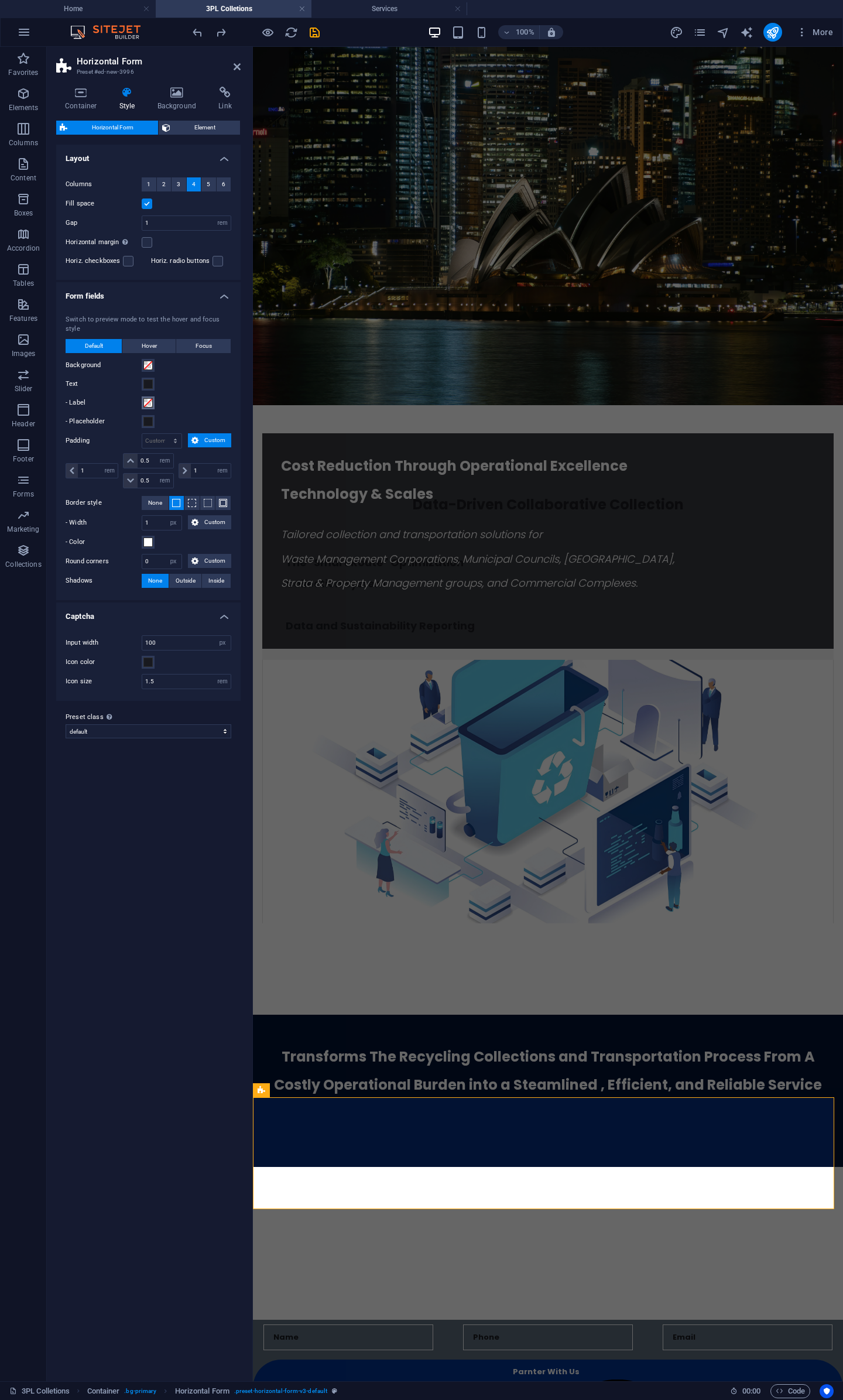
click at [150, 398] on span at bounding box center [147, 403] width 9 height 9
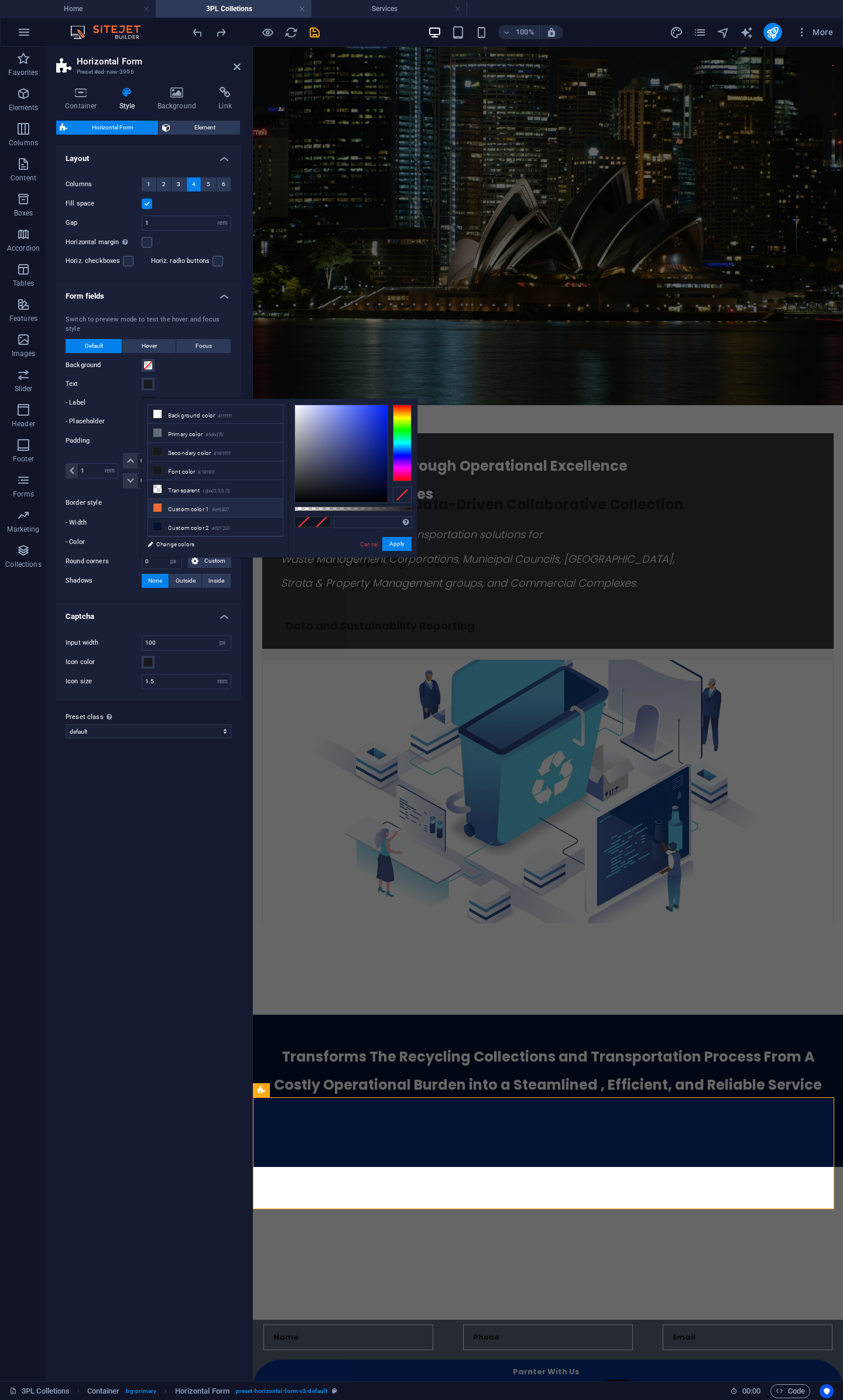
click at [158, 505] on icon at bounding box center [157, 507] width 8 height 8
type input "#ef6837"
click at [395, 545] on button "Apply" at bounding box center [397, 544] width 29 height 14
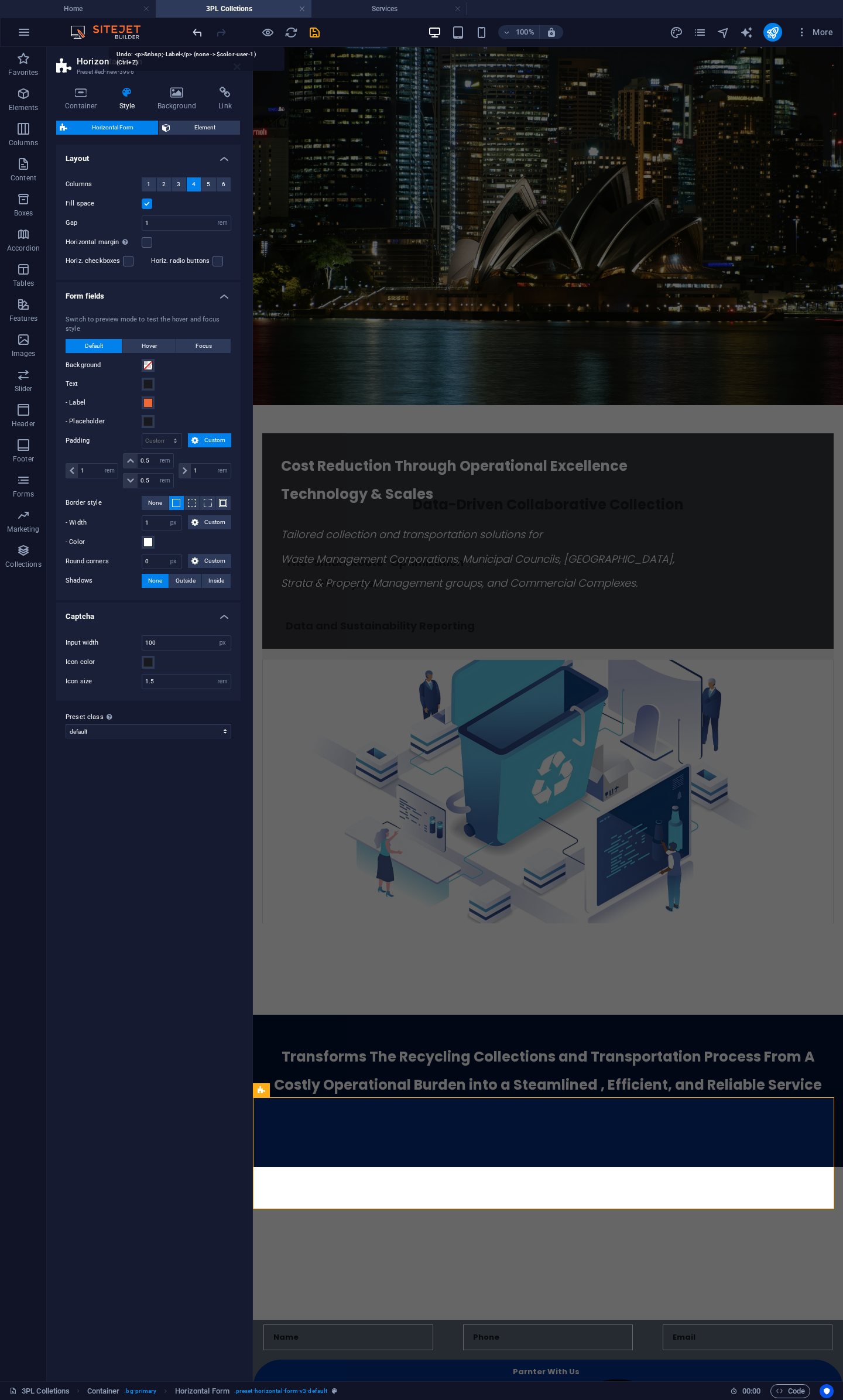
click at [198, 27] on icon "undo" at bounding box center [197, 33] width 14 height 14
click at [149, 537] on span at bounding box center [147, 542] width 9 height 9
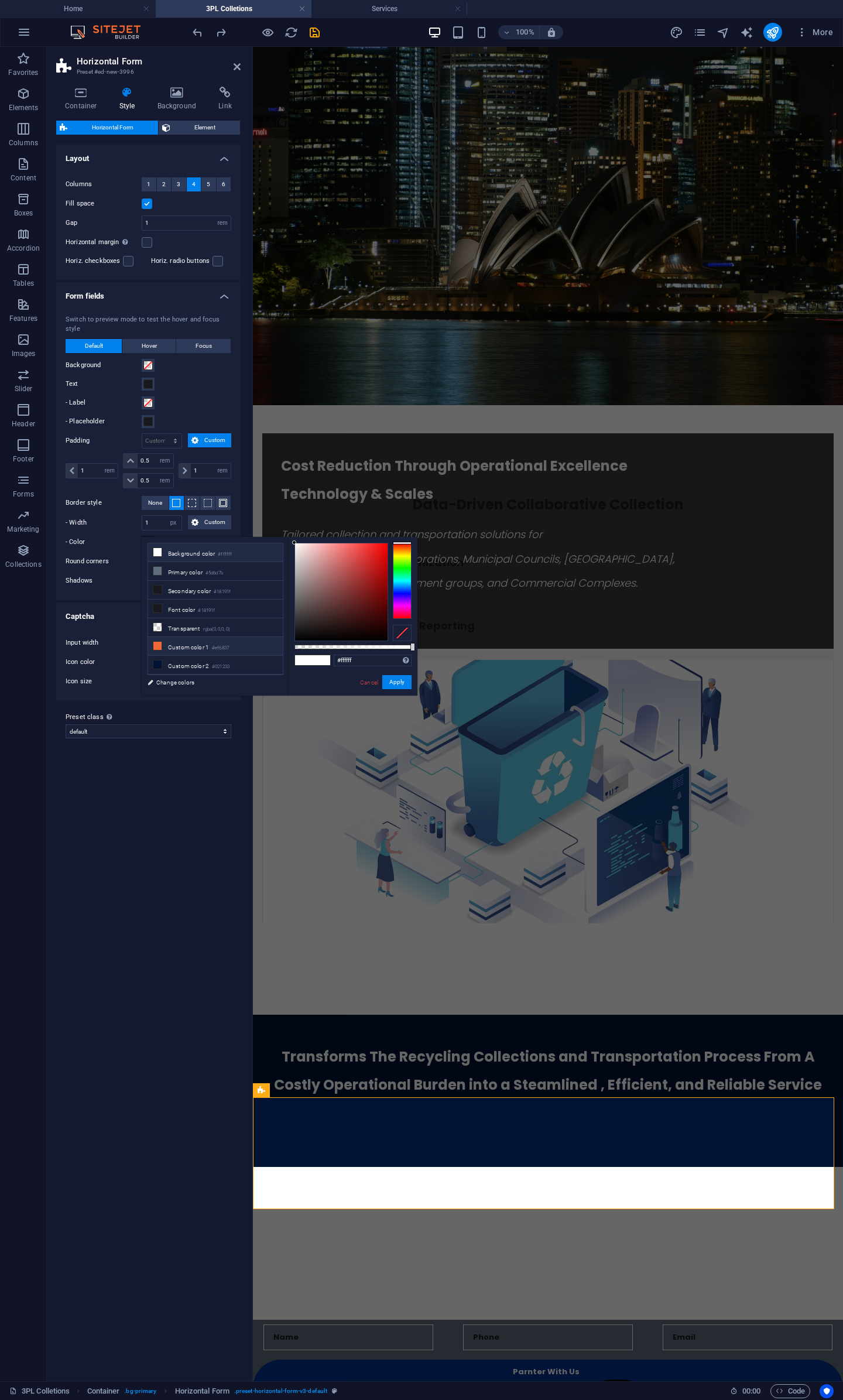
click at [170, 644] on li "Custom color 1 #ef6837" at bounding box center [215, 646] width 134 height 19
type input "#ef6837"
click at [397, 682] on button "Apply" at bounding box center [397, 682] width 29 height 14
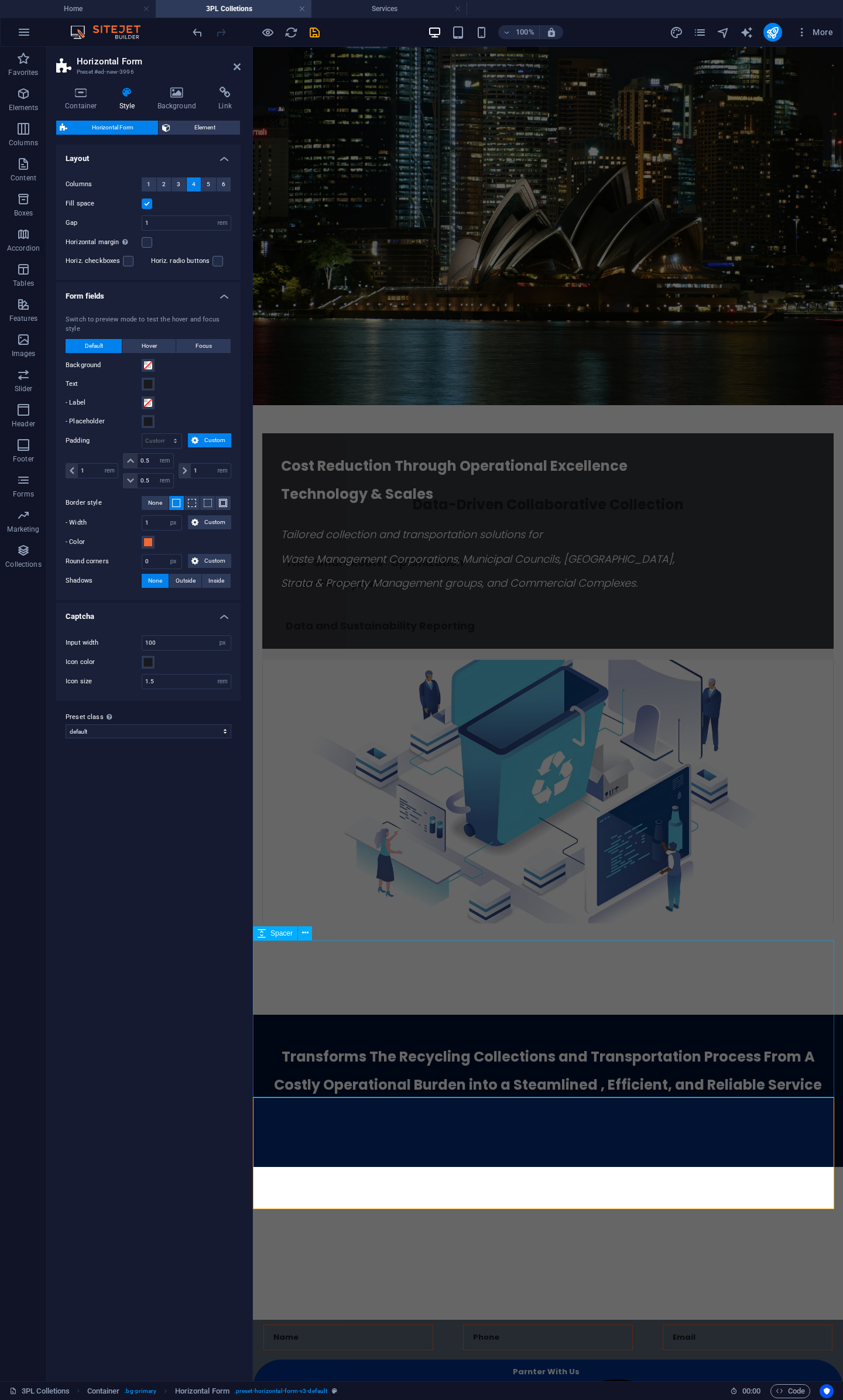
click at [690, 1167] on div at bounding box center [548, 1246] width 590 height 158
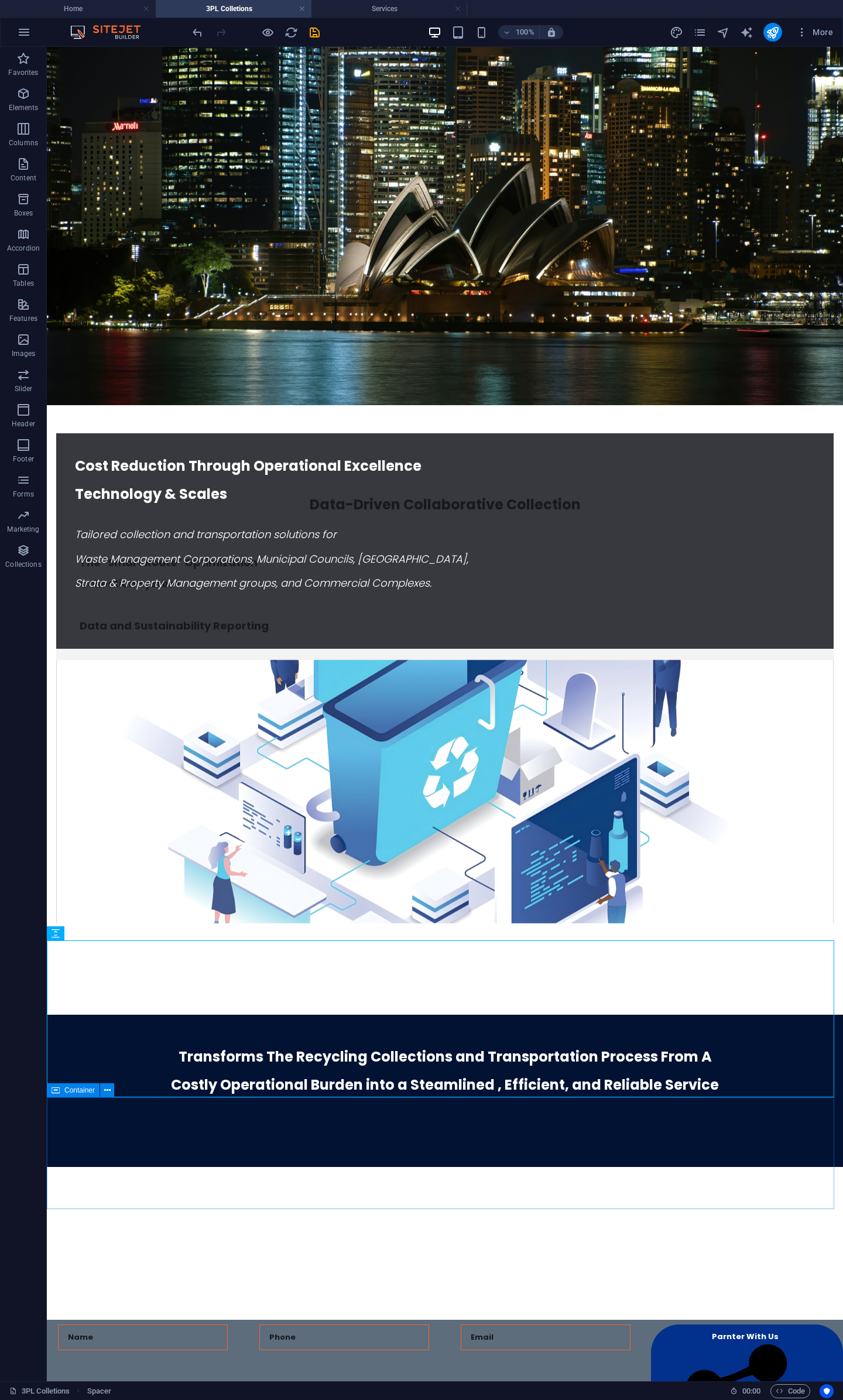
click at [53, 1091] on icon at bounding box center [55, 1090] width 8 height 14
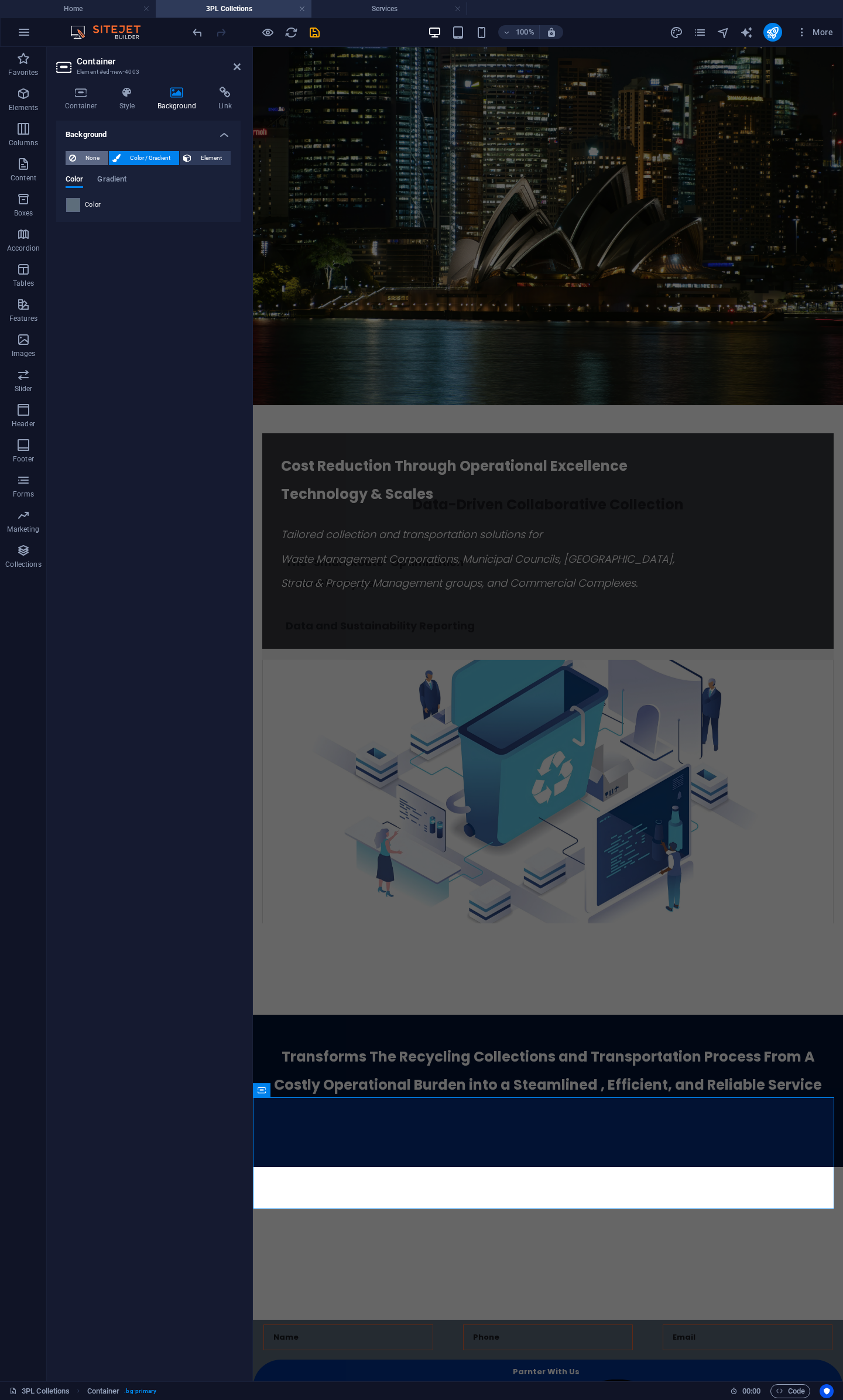
click at [76, 158] on button "None" at bounding box center [87, 158] width 43 height 14
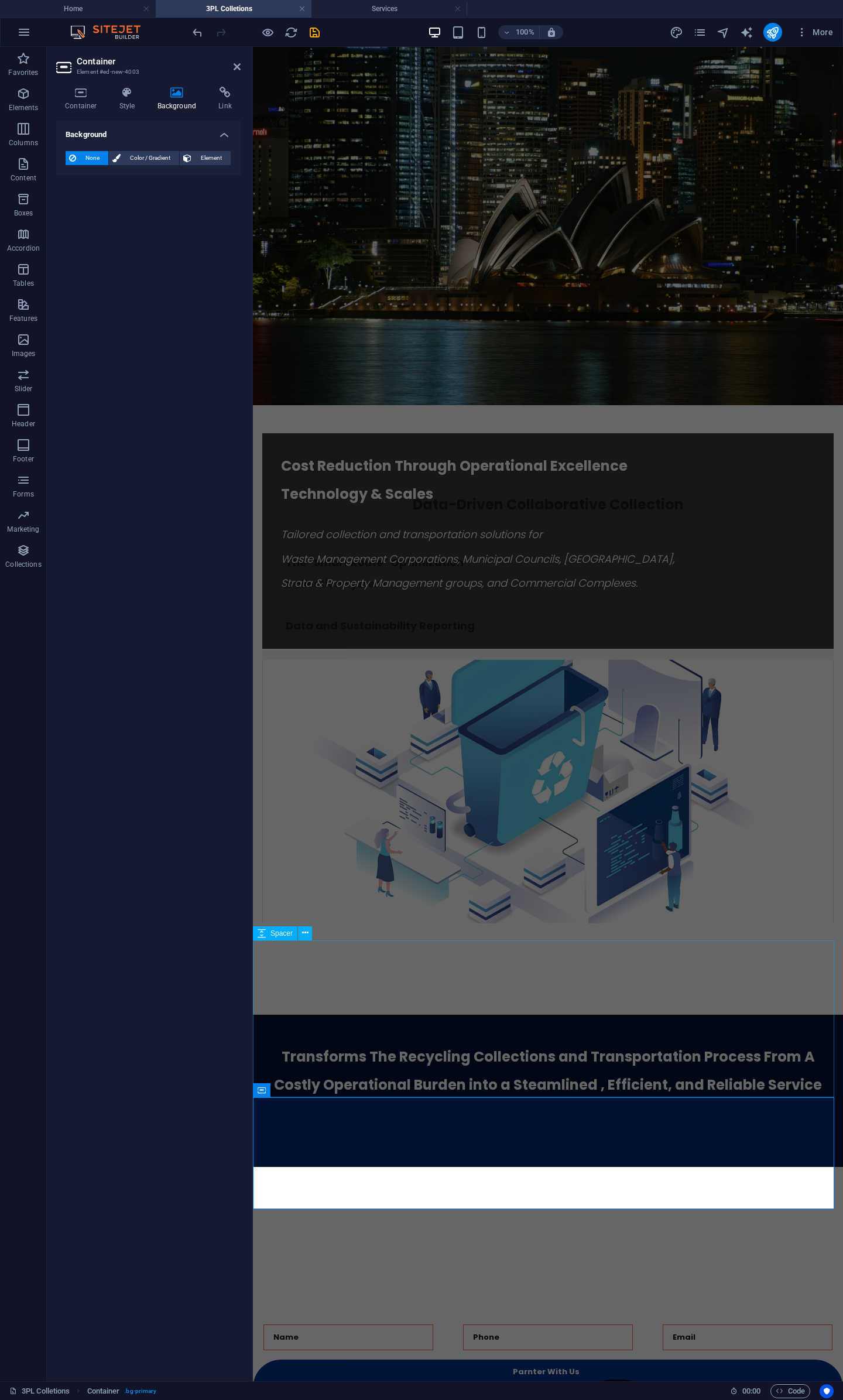
click at [508, 1167] on div at bounding box center [548, 1246] width 590 height 158
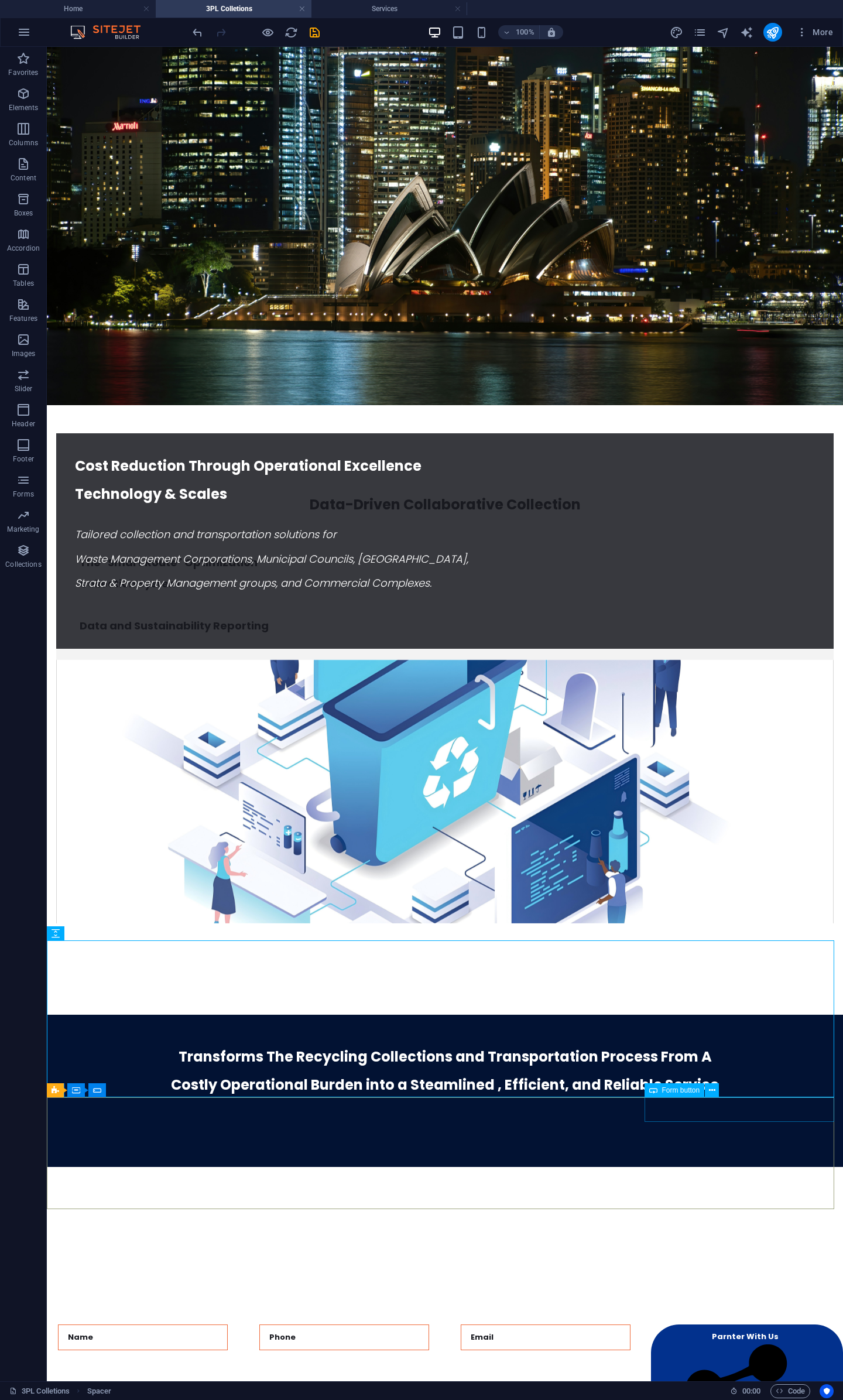
click at [663, 1092] on span "Form button" at bounding box center [681, 1090] width 38 height 7
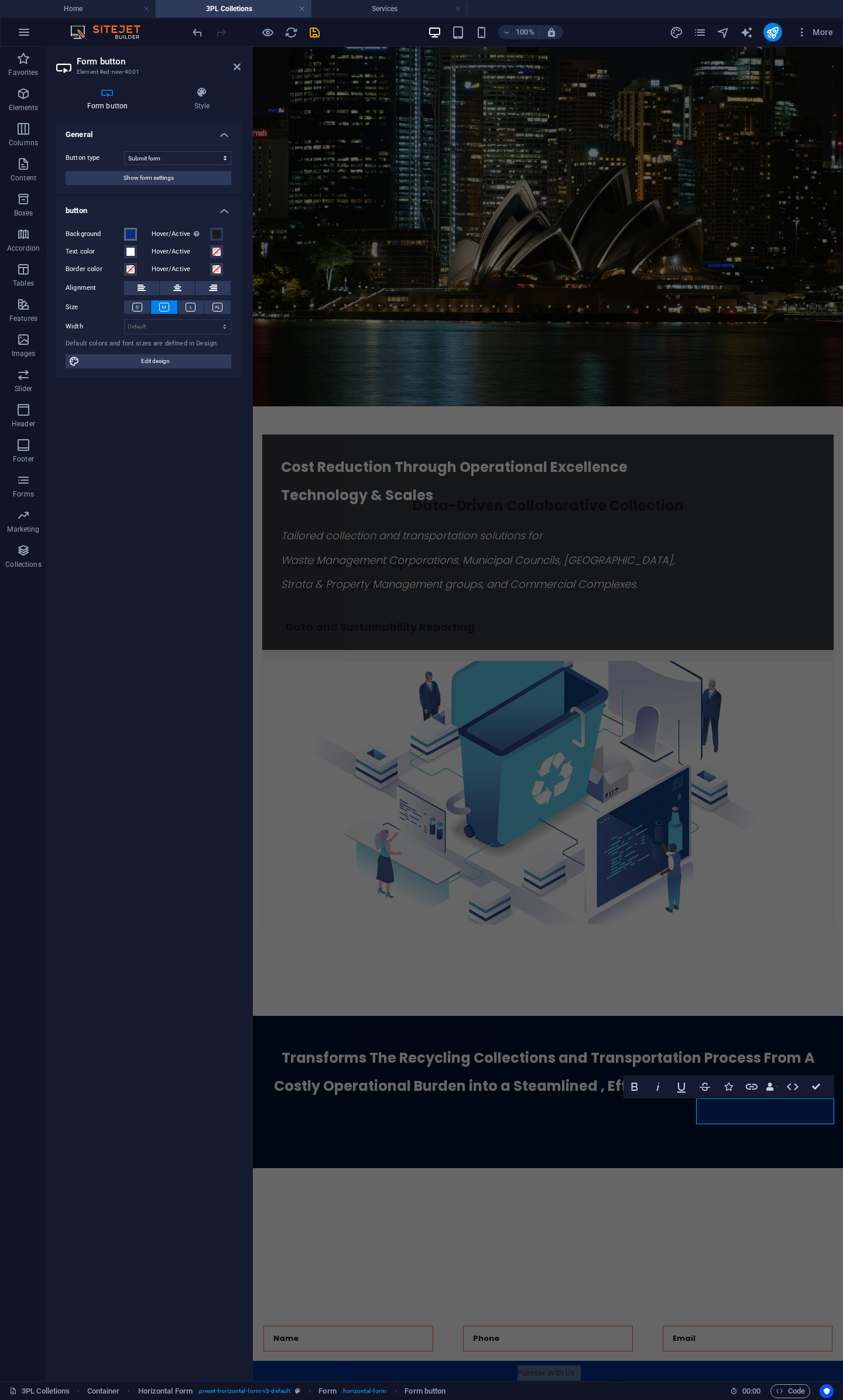
click at [134, 236] on span at bounding box center [130, 234] width 9 height 9
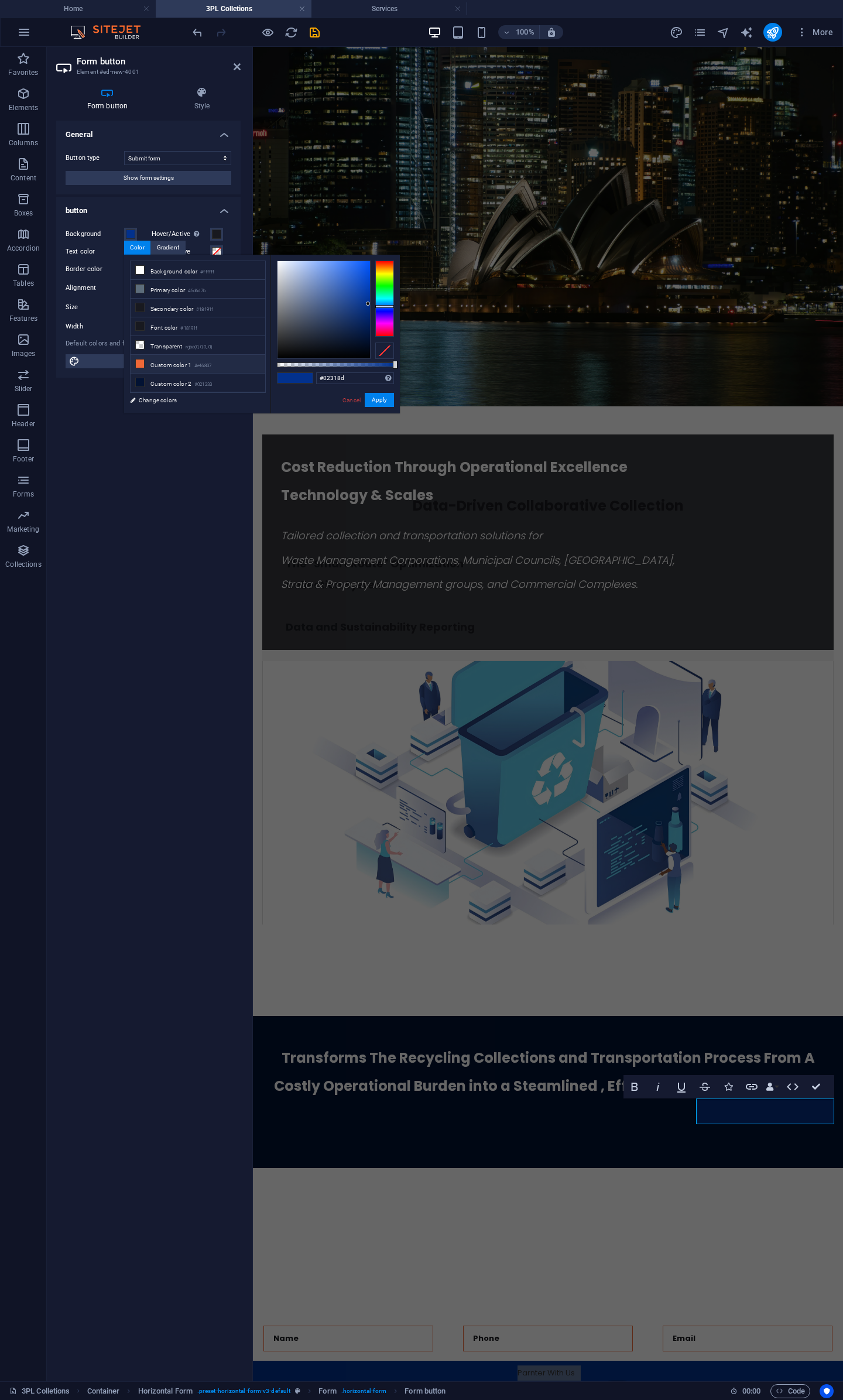
click at [167, 359] on li "Custom color 1 #ef6837" at bounding box center [198, 364] width 134 height 19
type input "#ef6837"
click at [382, 397] on button "Apply" at bounding box center [379, 399] width 29 height 14
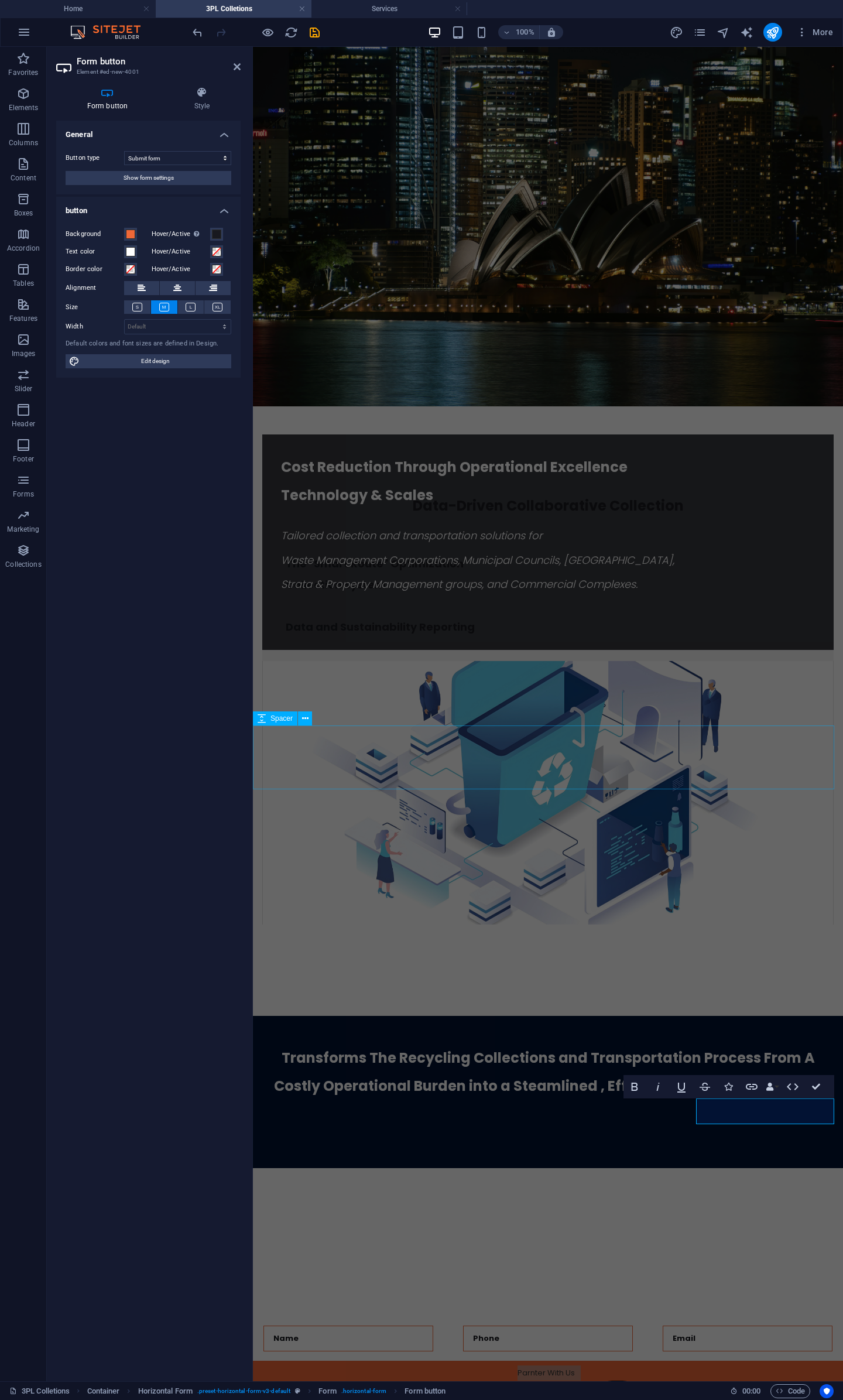
click at [648, 952] on div at bounding box center [548, 983] width 590 height 63
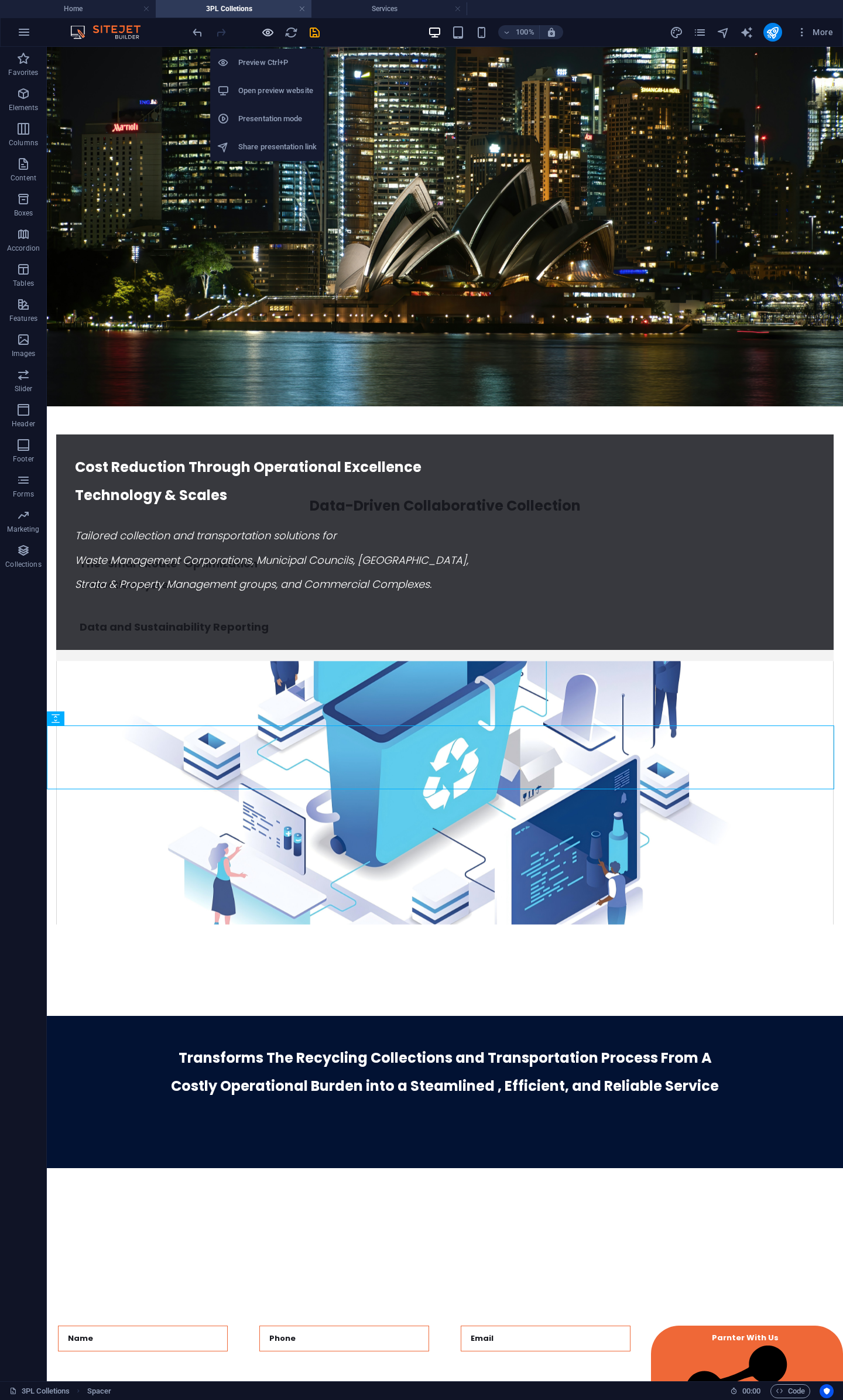
click at [272, 29] on icon "button" at bounding box center [268, 33] width 14 height 14
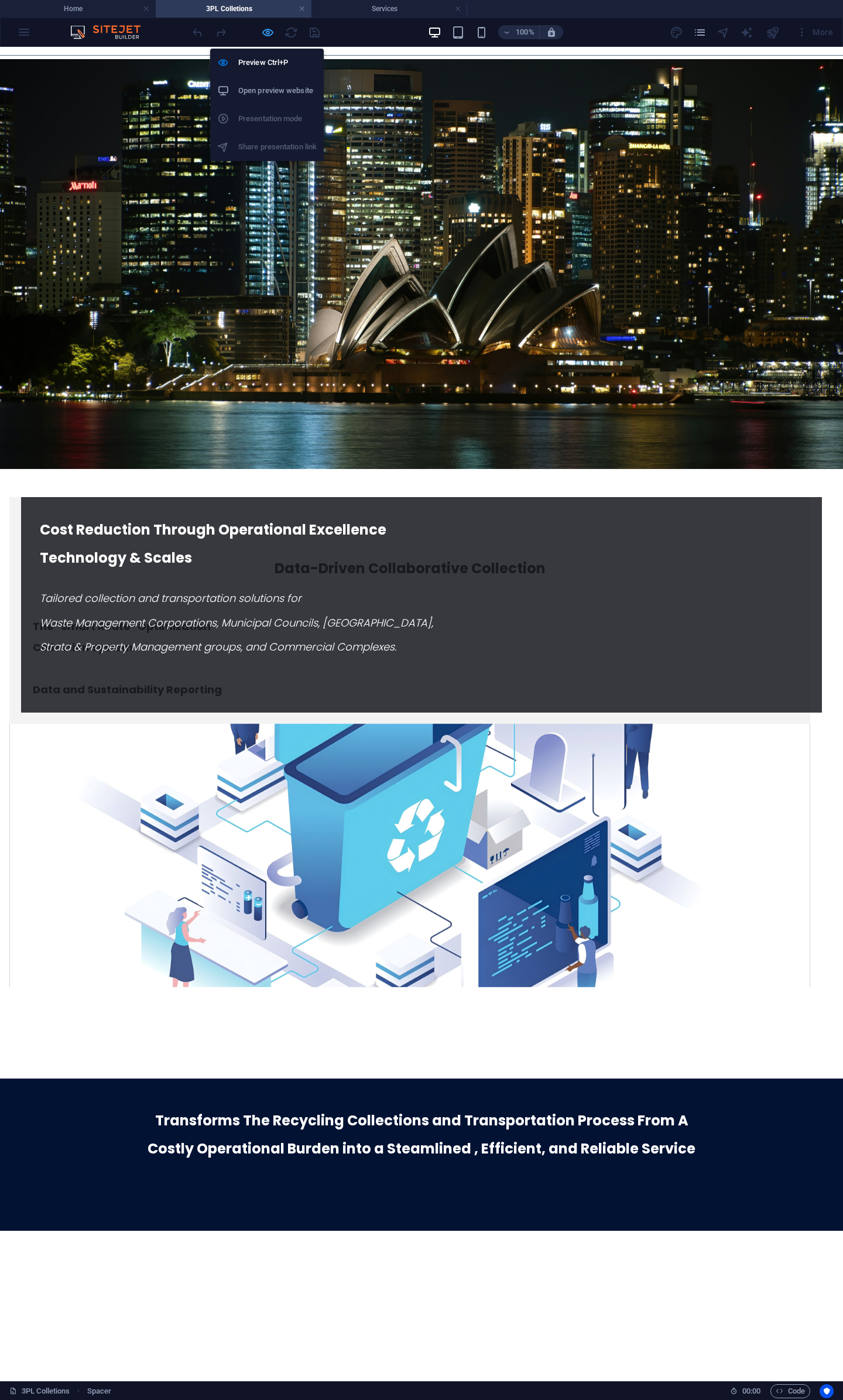
scroll to position [26, 0]
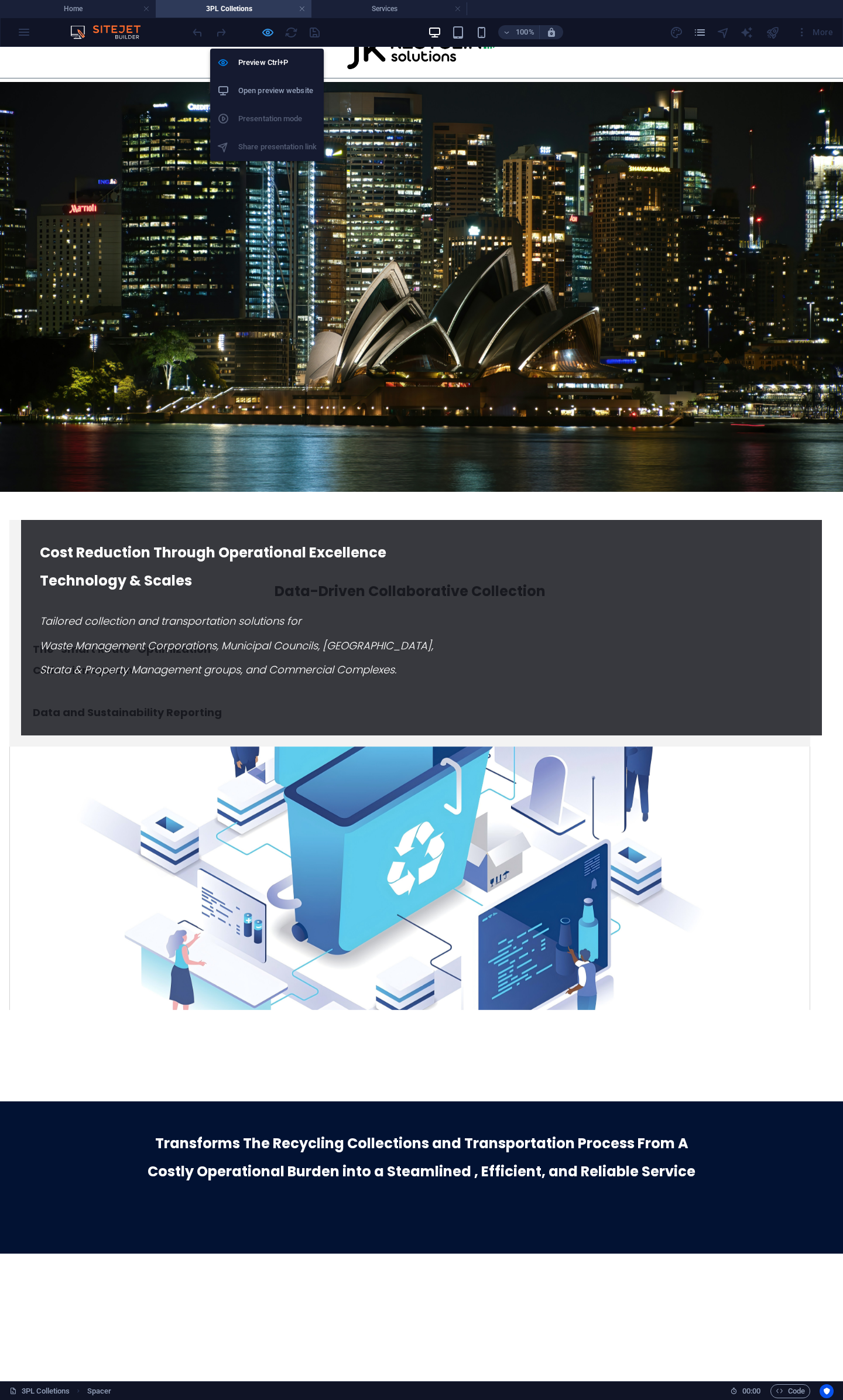
click at [272, 29] on icon "button" at bounding box center [268, 33] width 14 height 14
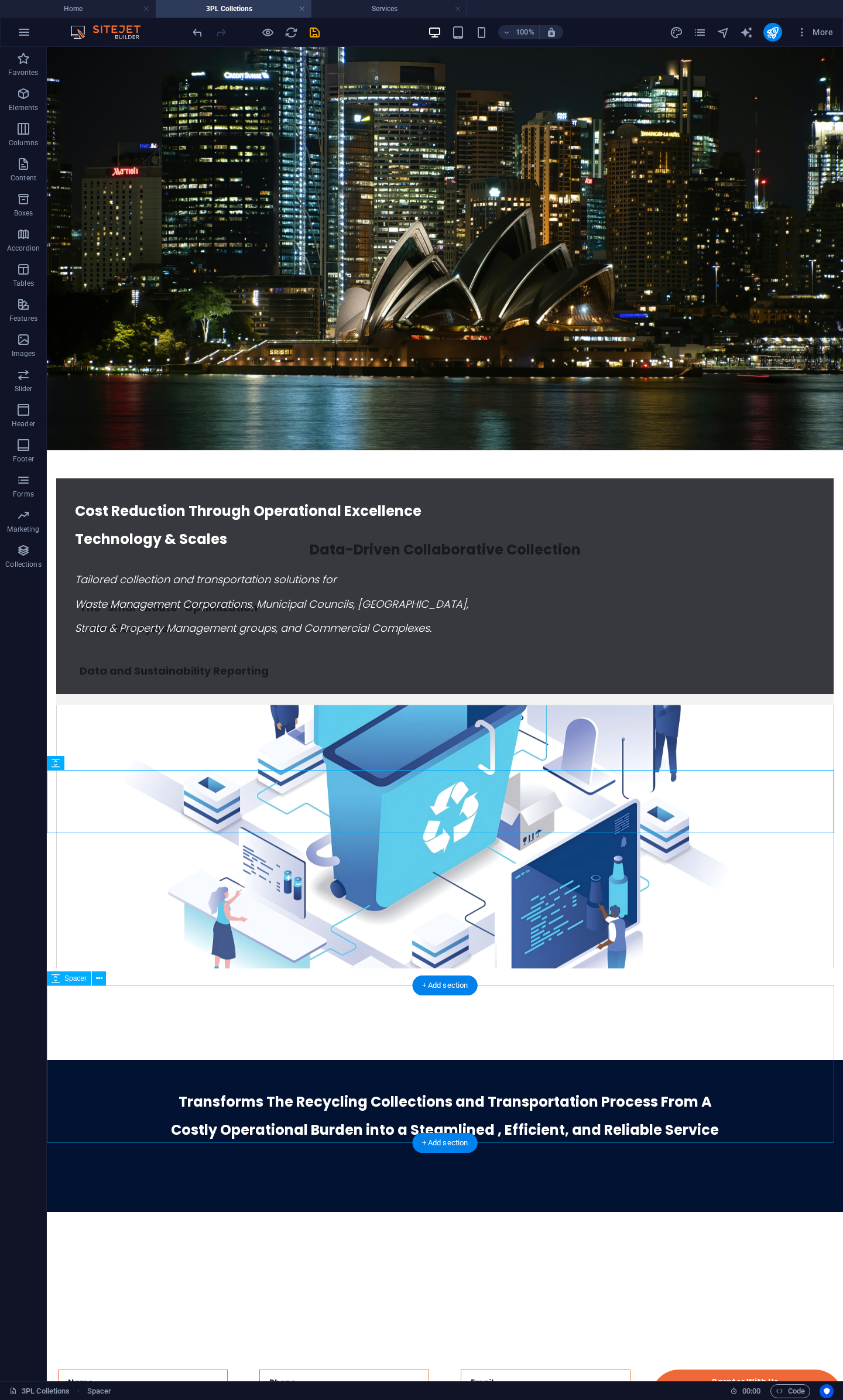
click at [341, 1212] on div at bounding box center [445, 1291] width 796 height 158
select select "px"
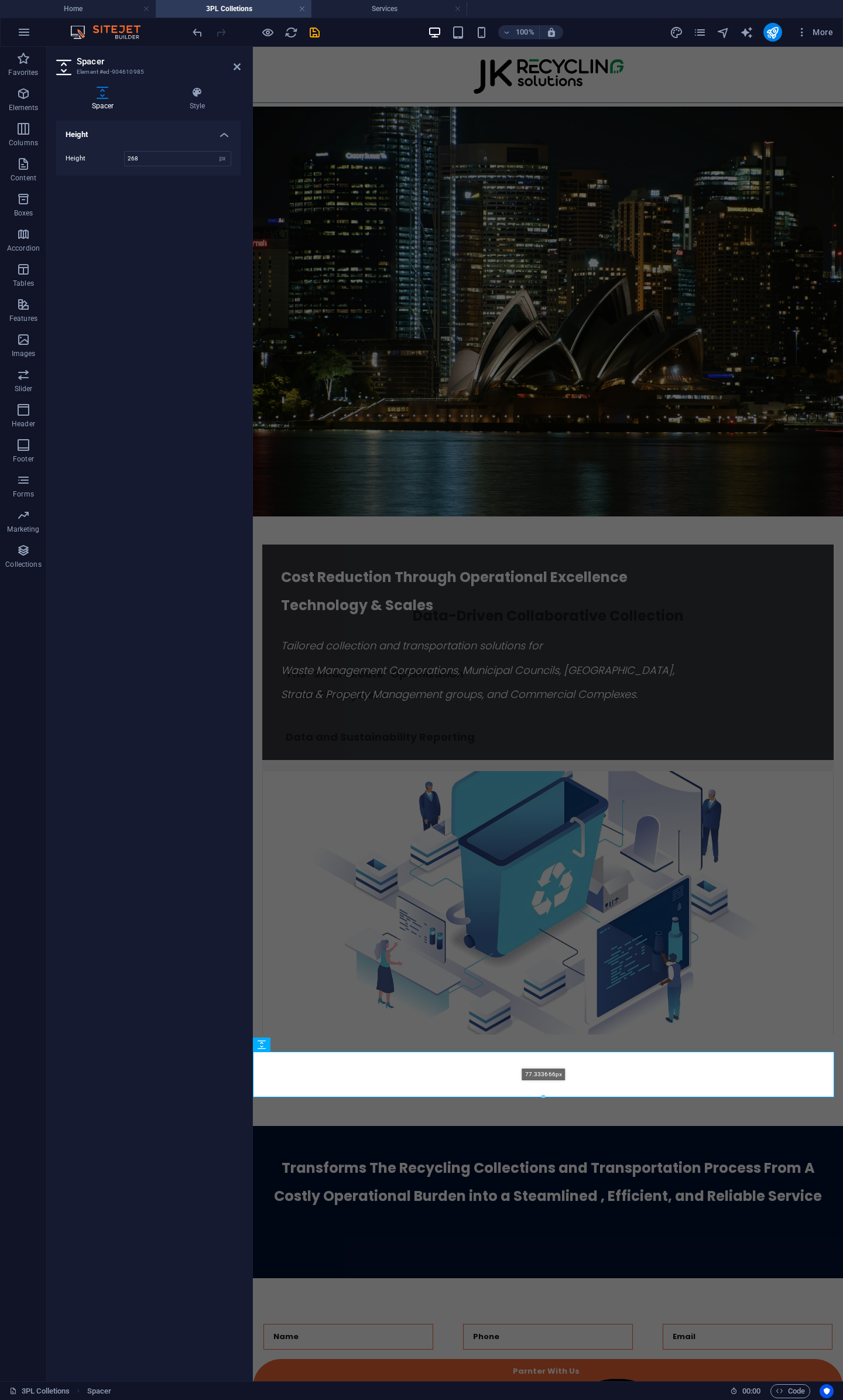
drag, startPoint x: 544, startPoint y: 1141, endPoint x: 308, endPoint y: 968, distance: 292.6
click at [558, 1030] on div "H3 Driven Container Reference Spacer Container Text Text Preset Preset Containe…" at bounding box center [548, 713] width 590 height 1336
type input "77"
click at [673, 1063] on div at bounding box center [548, 1094] width 590 height 63
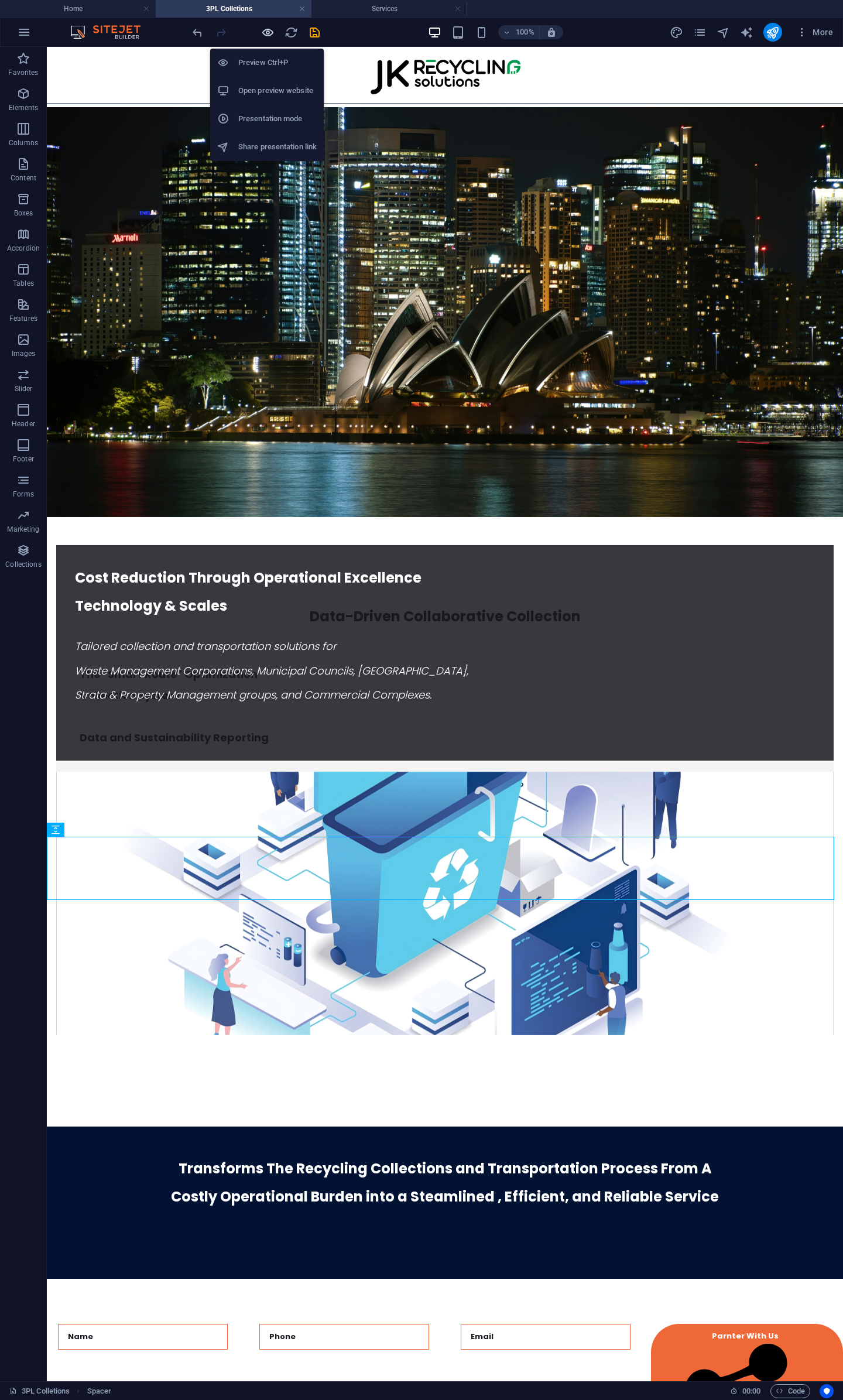
click at [268, 27] on icon "button" at bounding box center [268, 33] width 14 height 14
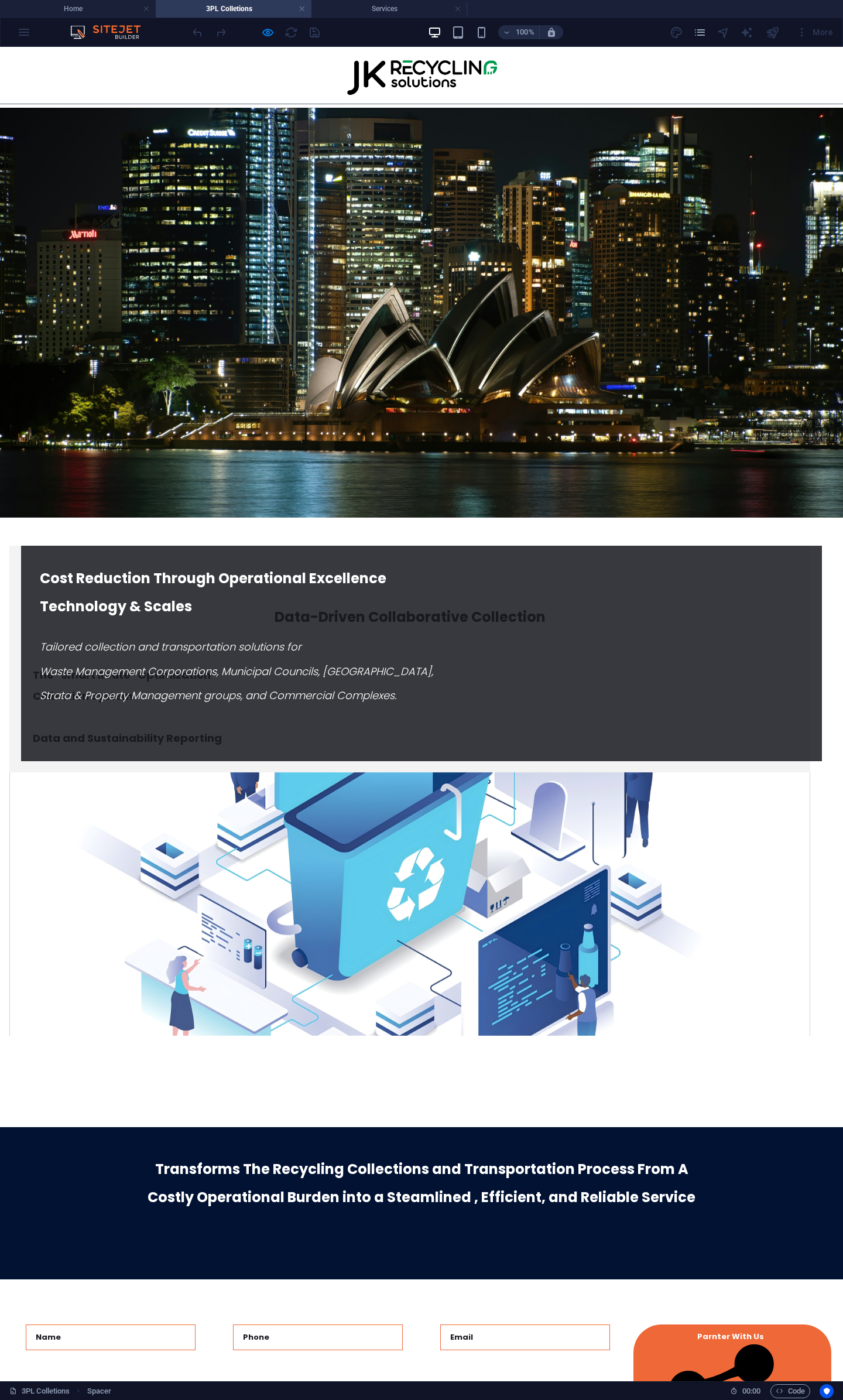
click at [137, 1325] on input "text" at bounding box center [111, 1338] width 170 height 26
click at [144, 1325] on input "text" at bounding box center [111, 1338] width 170 height 26
type input "[PERSON_NAME]"
type input "0403439738"
type input "[PERSON_NAME][EMAIL_ADDRESS][PERSON_NAME][DOMAIN_NAME]"
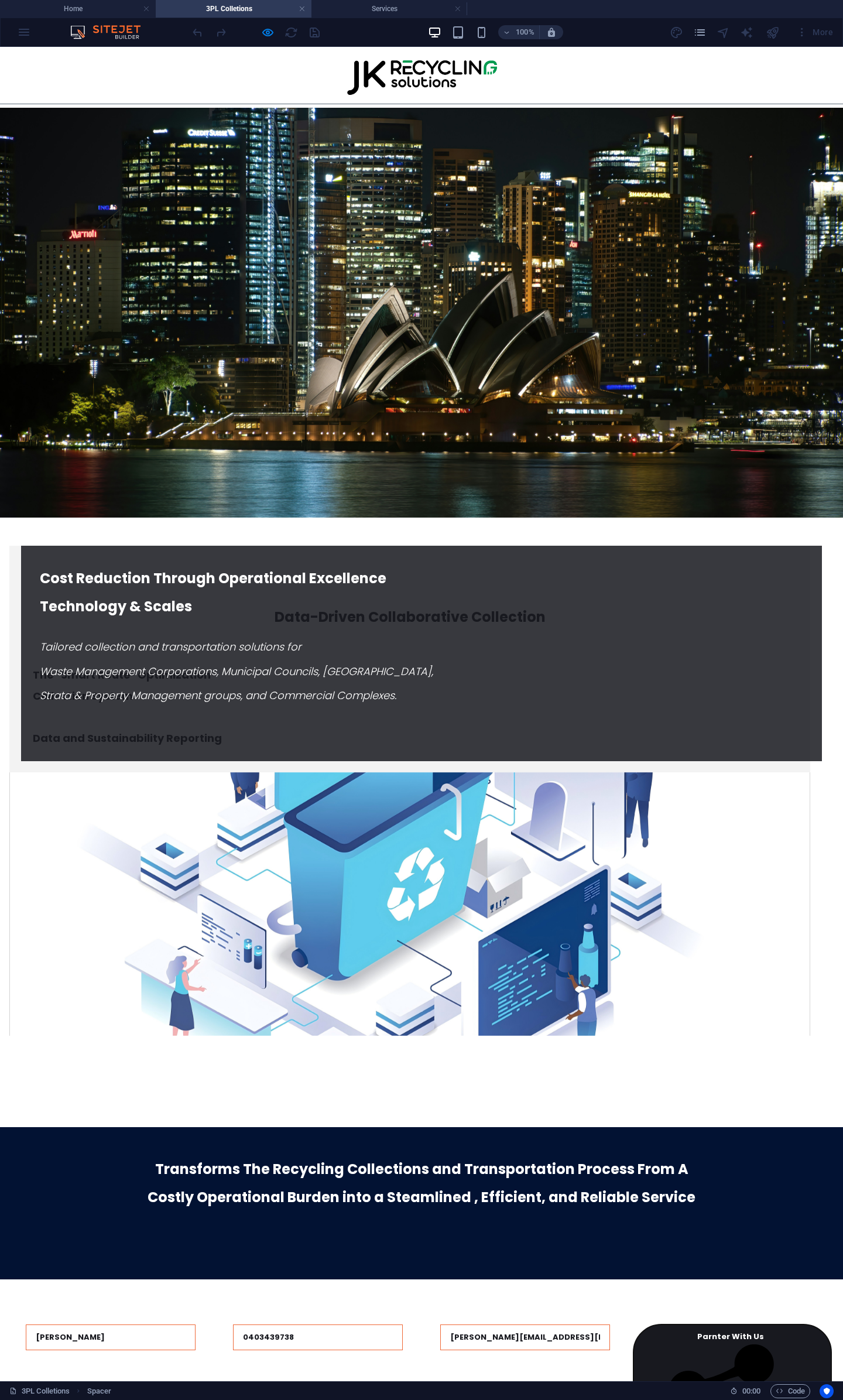
click at [714, 1325] on button "Parnter With Us" at bounding box center [732, 1423] width 198 height 197
click at [690, 1325] on button "Parnter With Us" at bounding box center [732, 1423] width 198 height 197
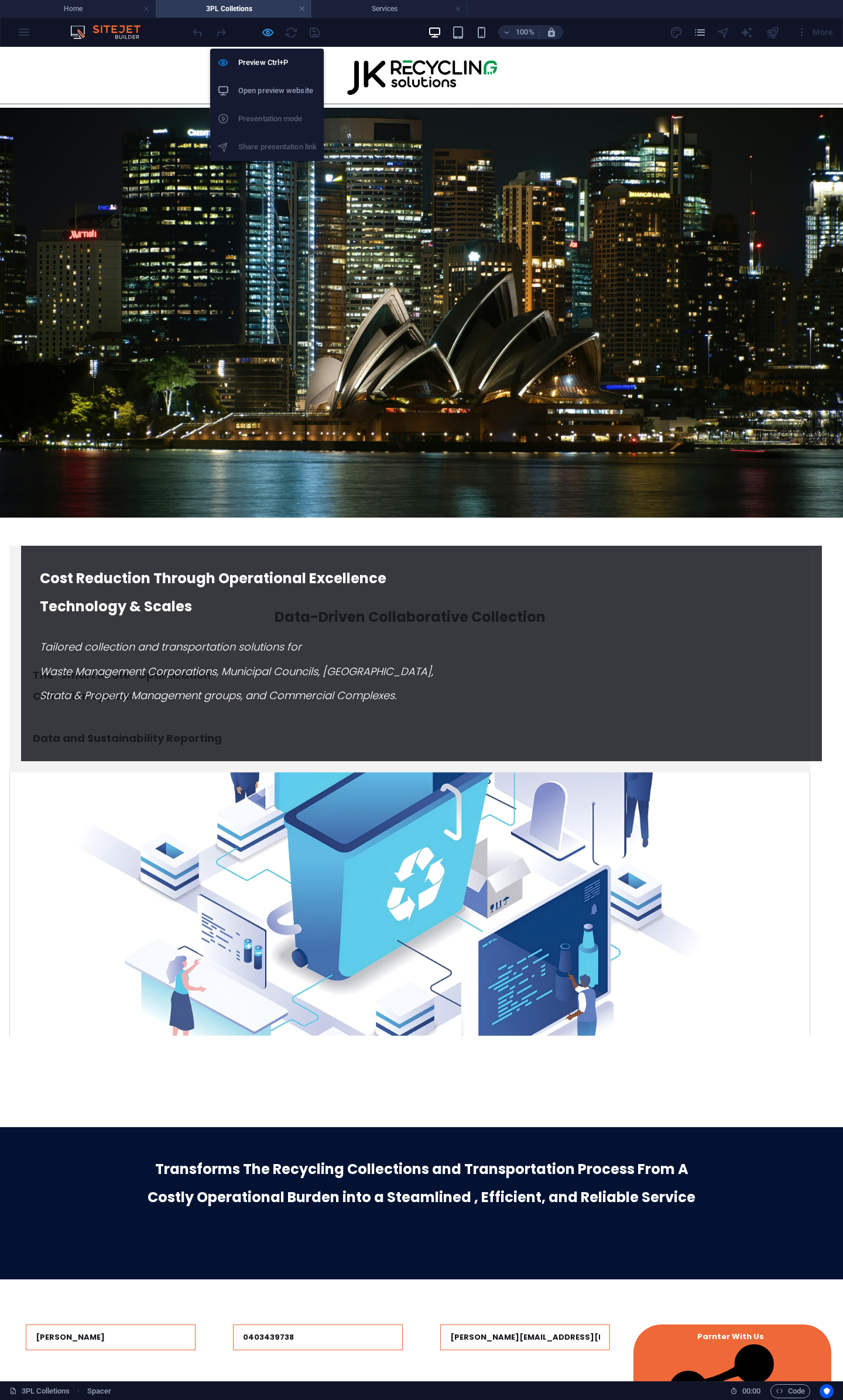
click at [266, 29] on icon "button" at bounding box center [268, 33] width 14 height 14
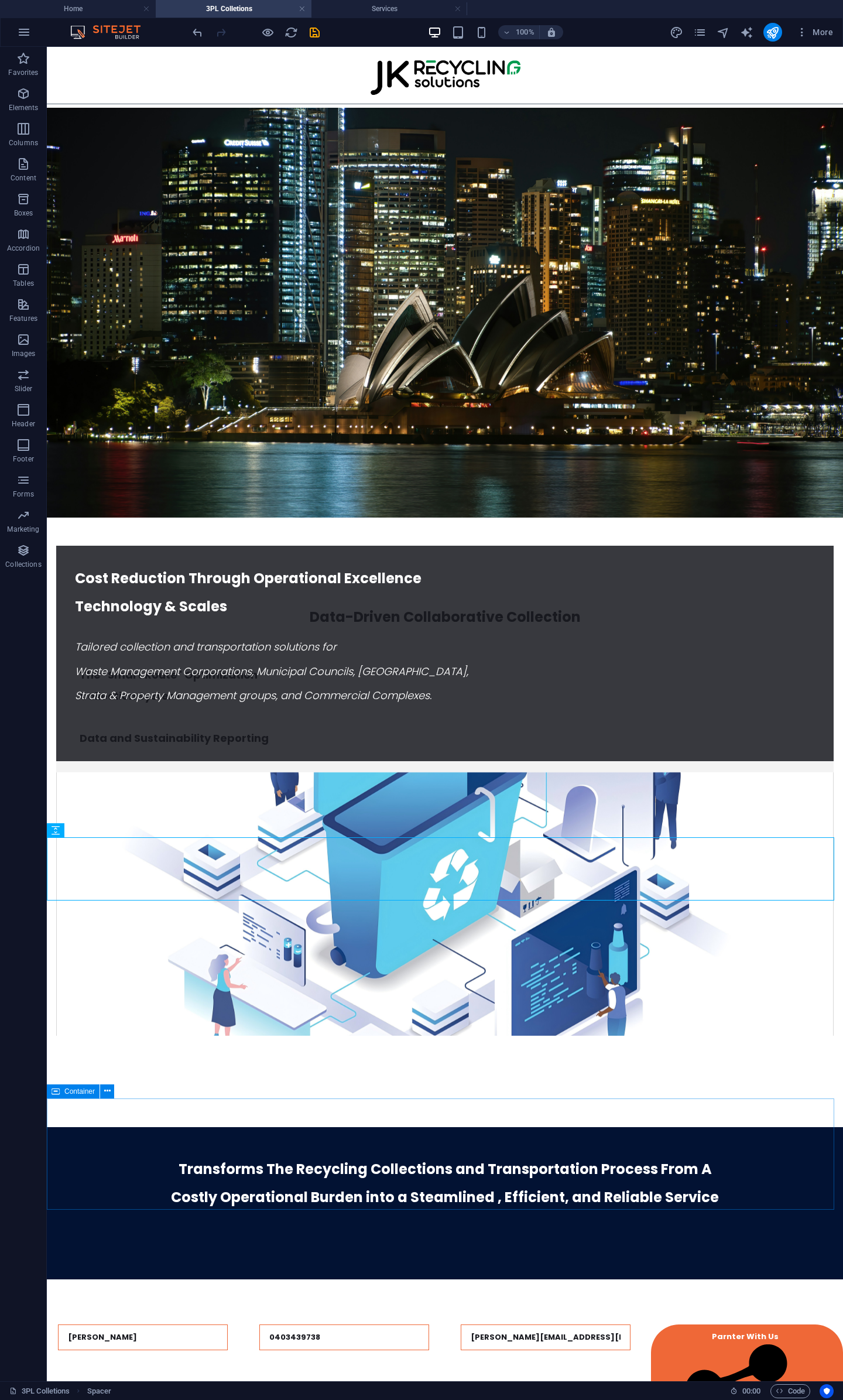
click at [63, 1091] on div "Container" at bounding box center [73, 1091] width 53 height 14
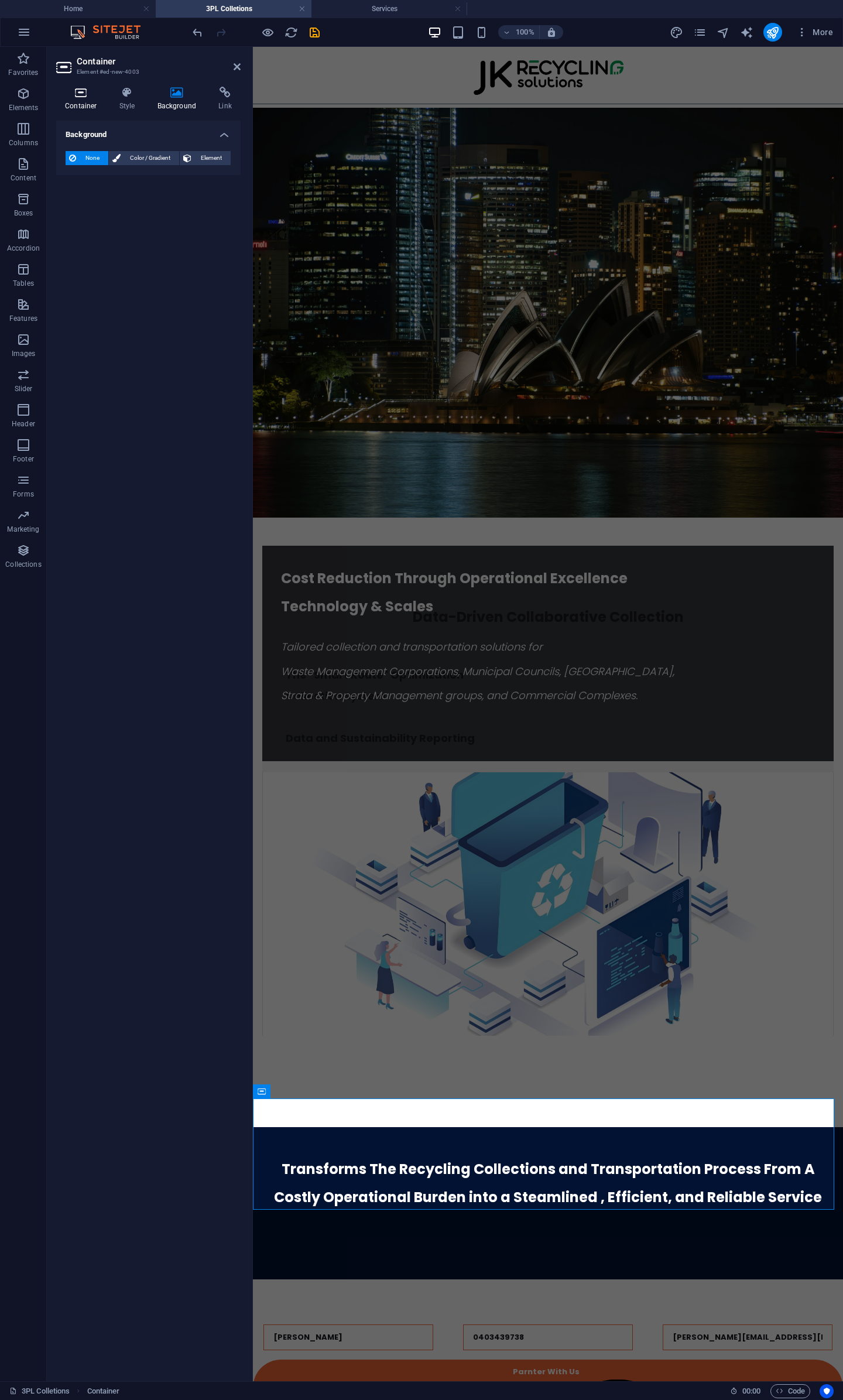
click at [85, 100] on h4 "Container" at bounding box center [83, 99] width 54 height 25
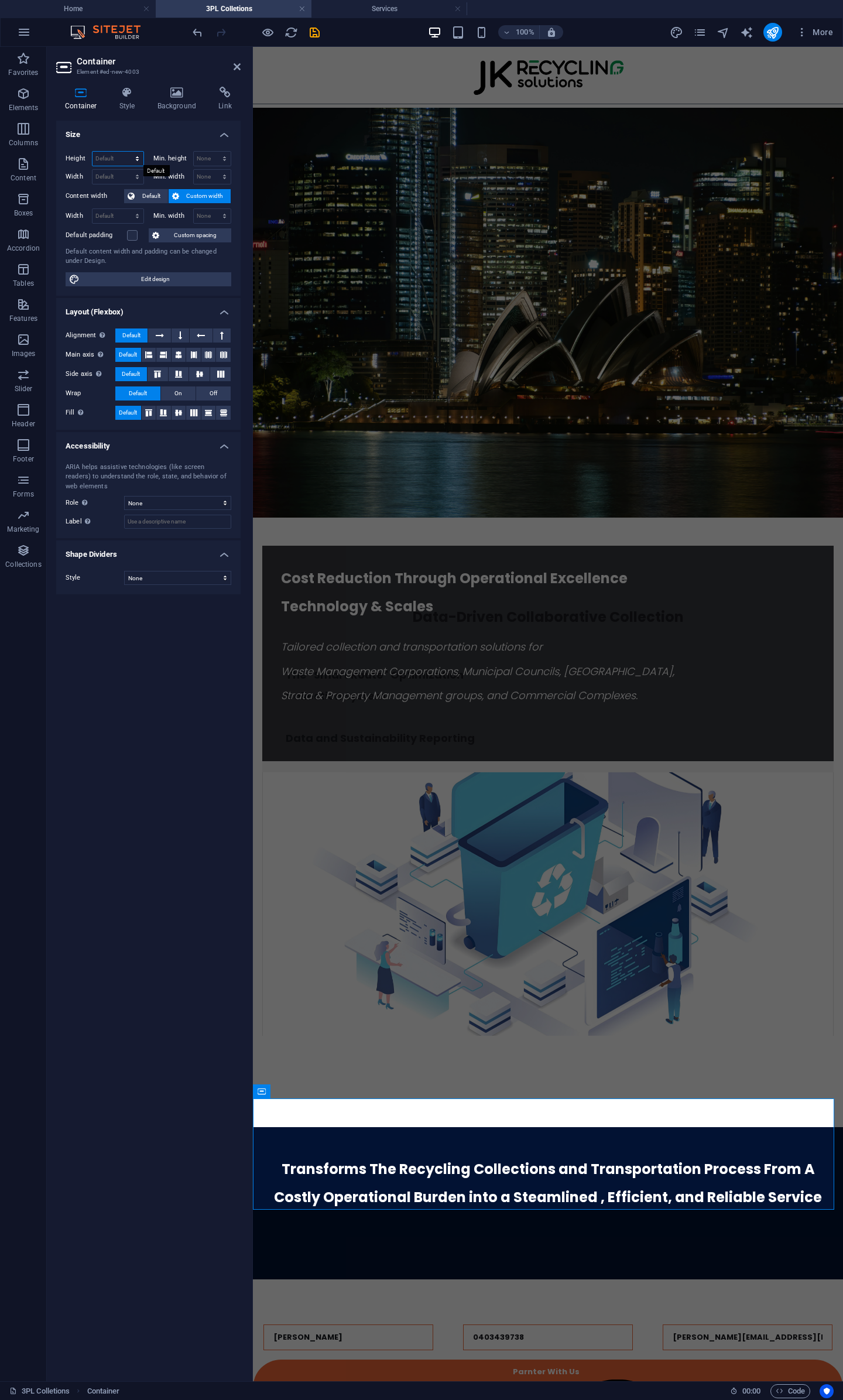
click at [112, 161] on select "Default px rem % vh vw" at bounding box center [118, 158] width 51 height 14
select select "px"
click at [127, 152] on select "Default px rem % vh vw" at bounding box center [118, 158] width 51 height 14
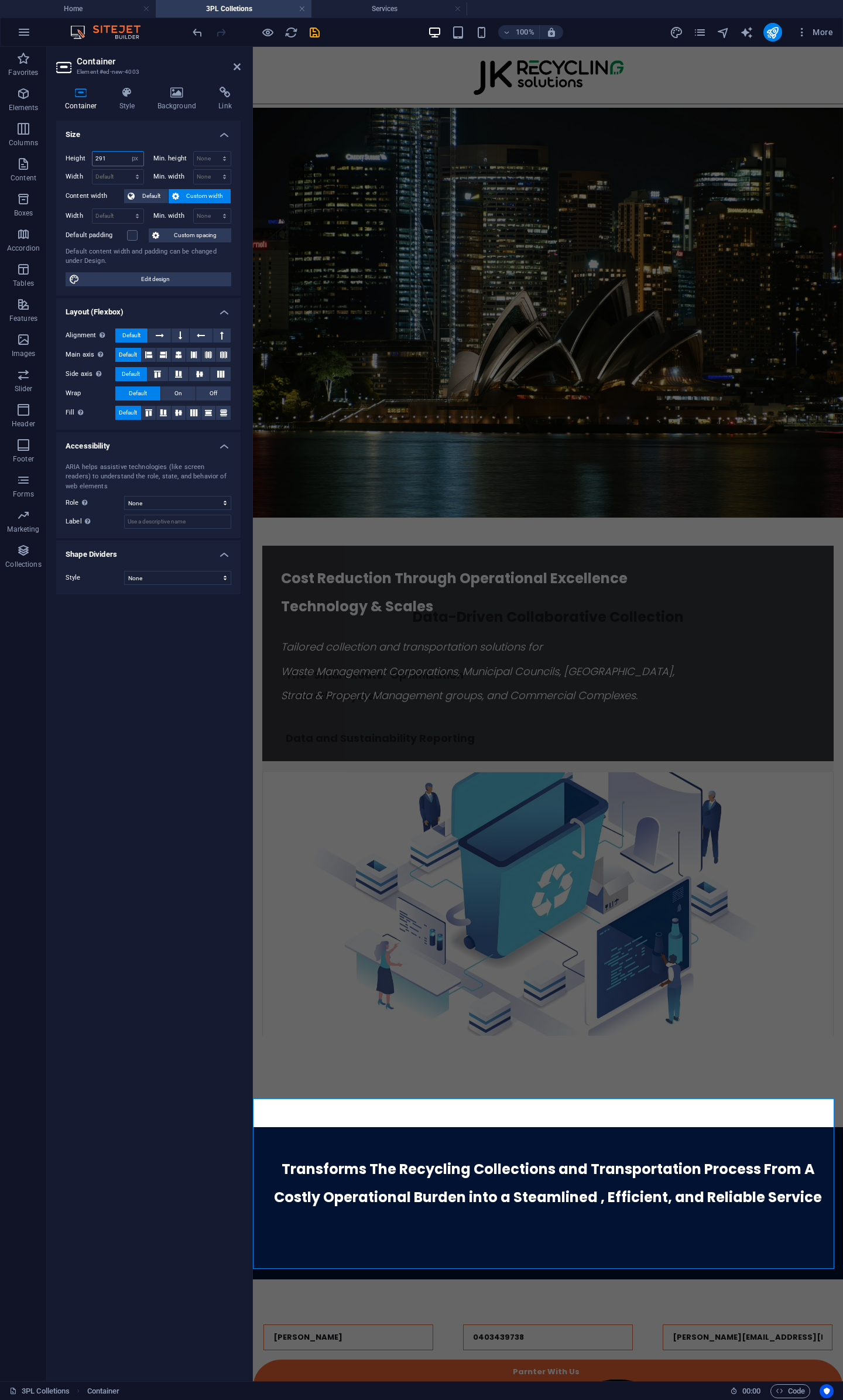
type input "291"
click at [166, 1177] on div "Size Height 291 Default px rem % vh vw Min. height None px rem % vh vw Width De…" at bounding box center [148, 746] width 184 height 1251
click at [400, 1279] on div at bounding box center [548, 1302] width 590 height 45
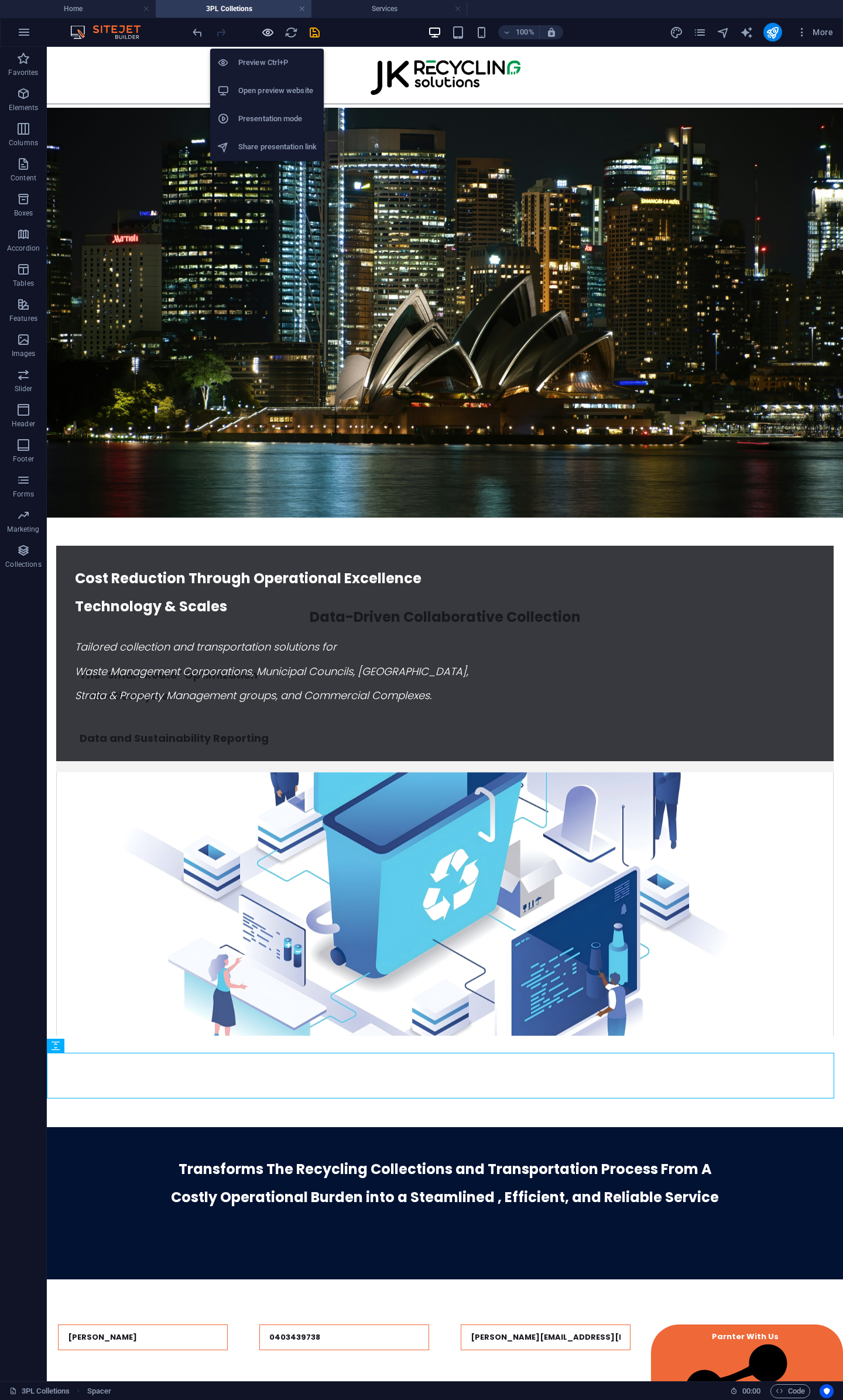
click at [266, 27] on icon "button" at bounding box center [268, 33] width 14 height 14
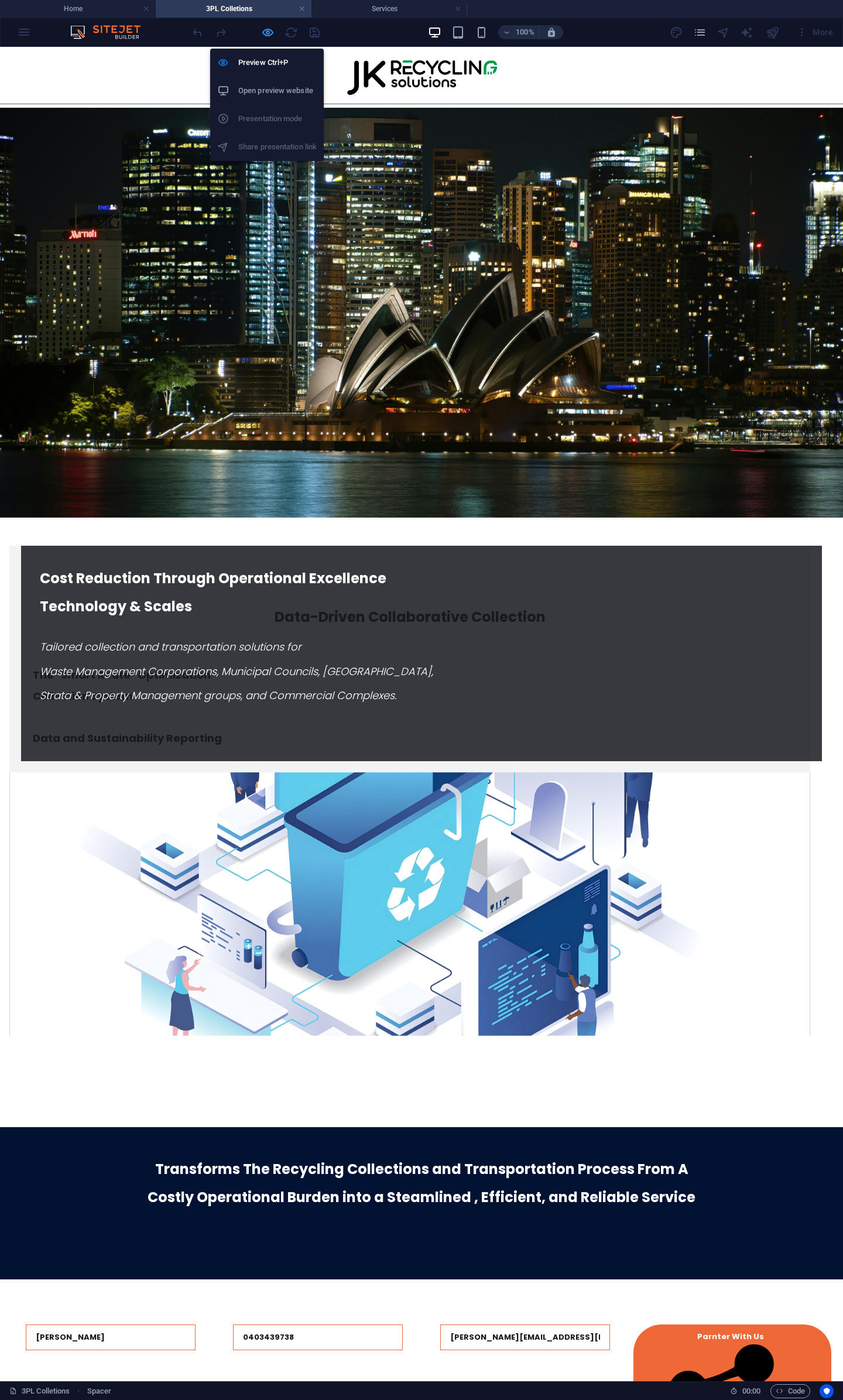
click at [266, 27] on icon "button" at bounding box center [268, 33] width 14 height 14
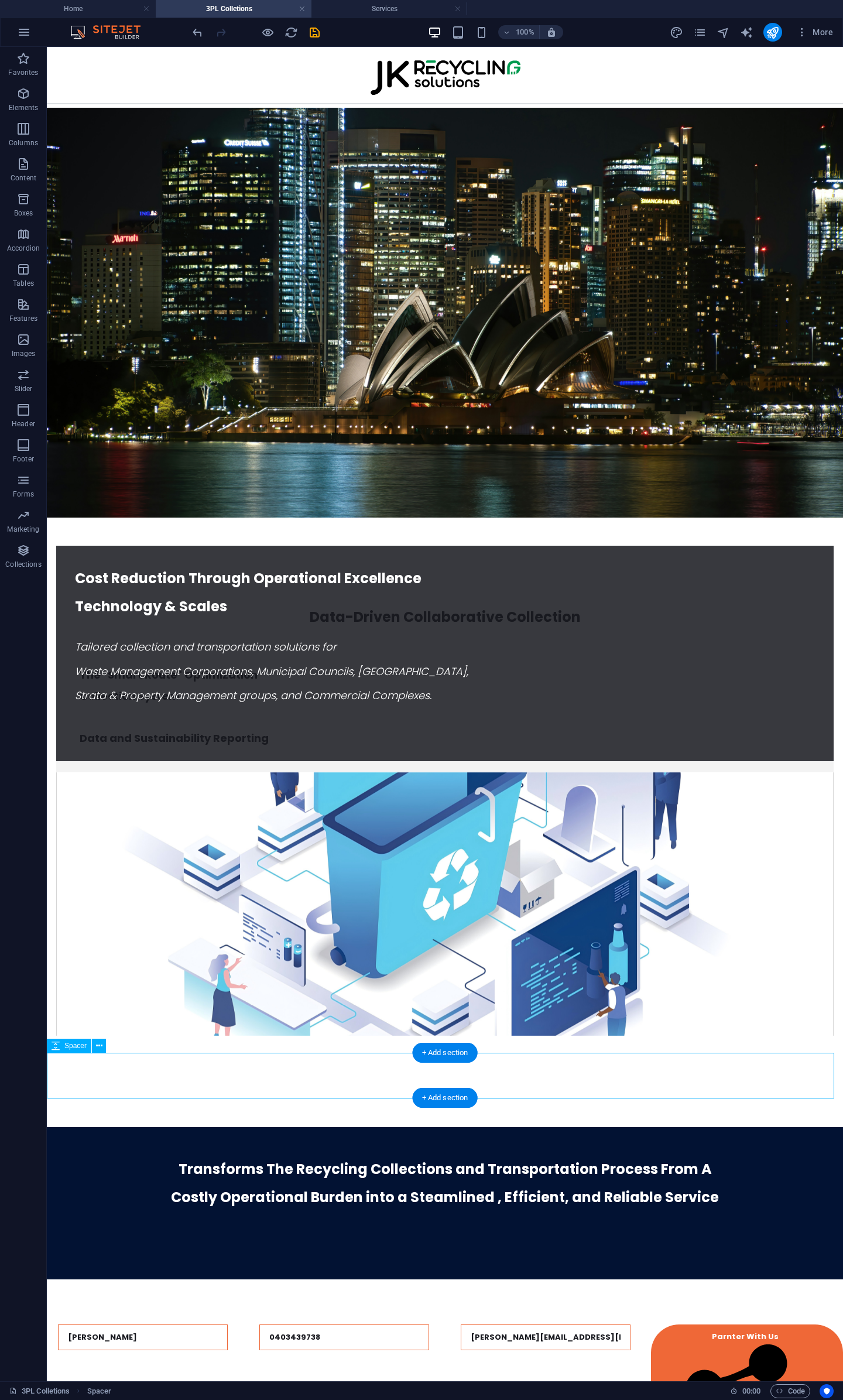
click at [375, 1279] on div at bounding box center [445, 1302] width 796 height 45
select select "px"
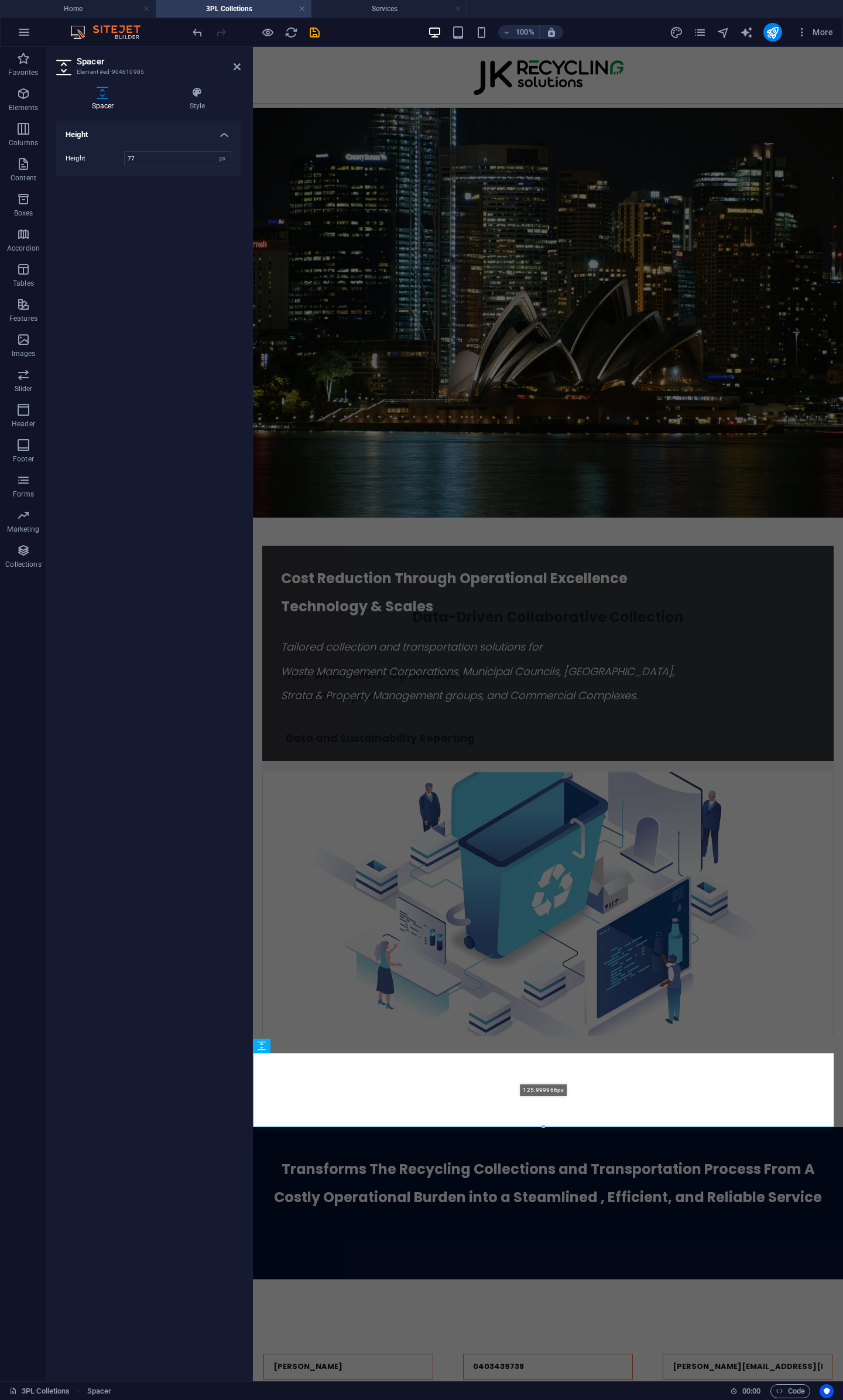
drag, startPoint x: 544, startPoint y: 1098, endPoint x: 293, endPoint y: 1075, distance: 252.1
click at [546, 1124] on div at bounding box center [544, 1127] width 580 height 4
type input "126"
click at [555, 1127] on div "Transforms The Recycling Collections and Transportation Process From A Costly O…" at bounding box center [548, 1203] width 590 height 153
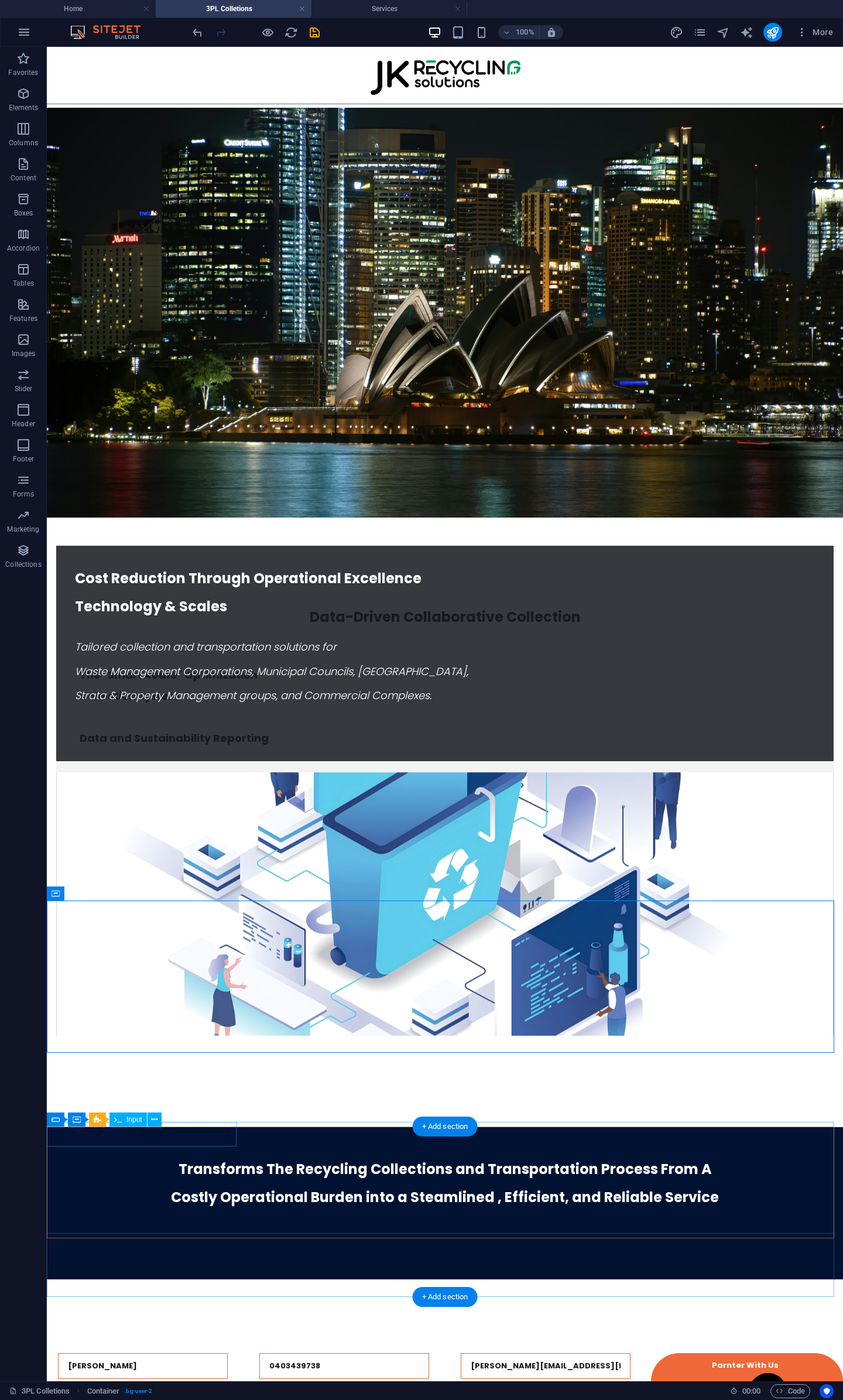
click at [63, 1120] on div "Container" at bounding box center [73, 1119] width 53 height 14
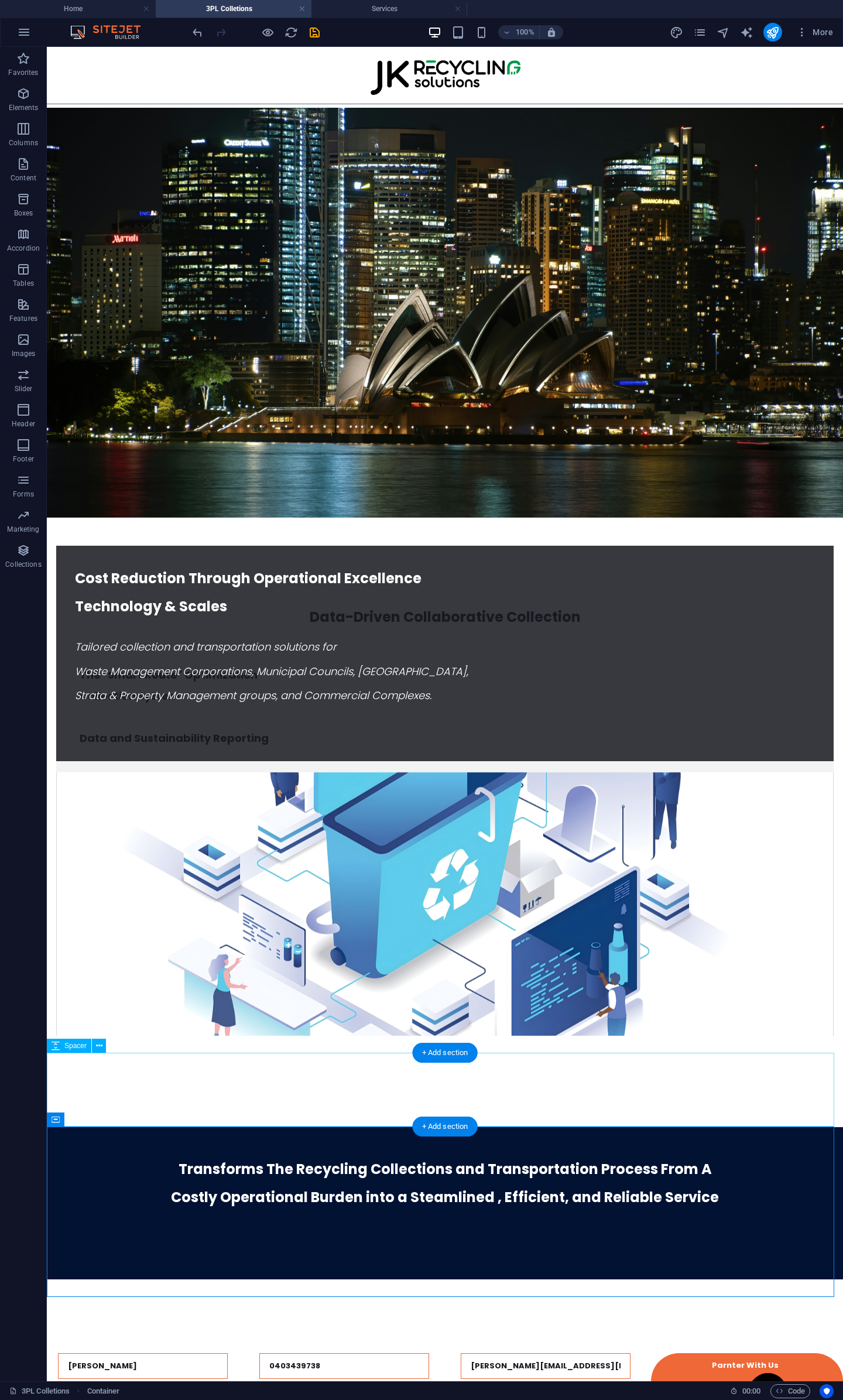
click at [163, 1279] on div at bounding box center [445, 1316] width 796 height 74
click at [102, 1122] on span "Horizontal Form" at bounding box center [109, 1119] width 50 height 7
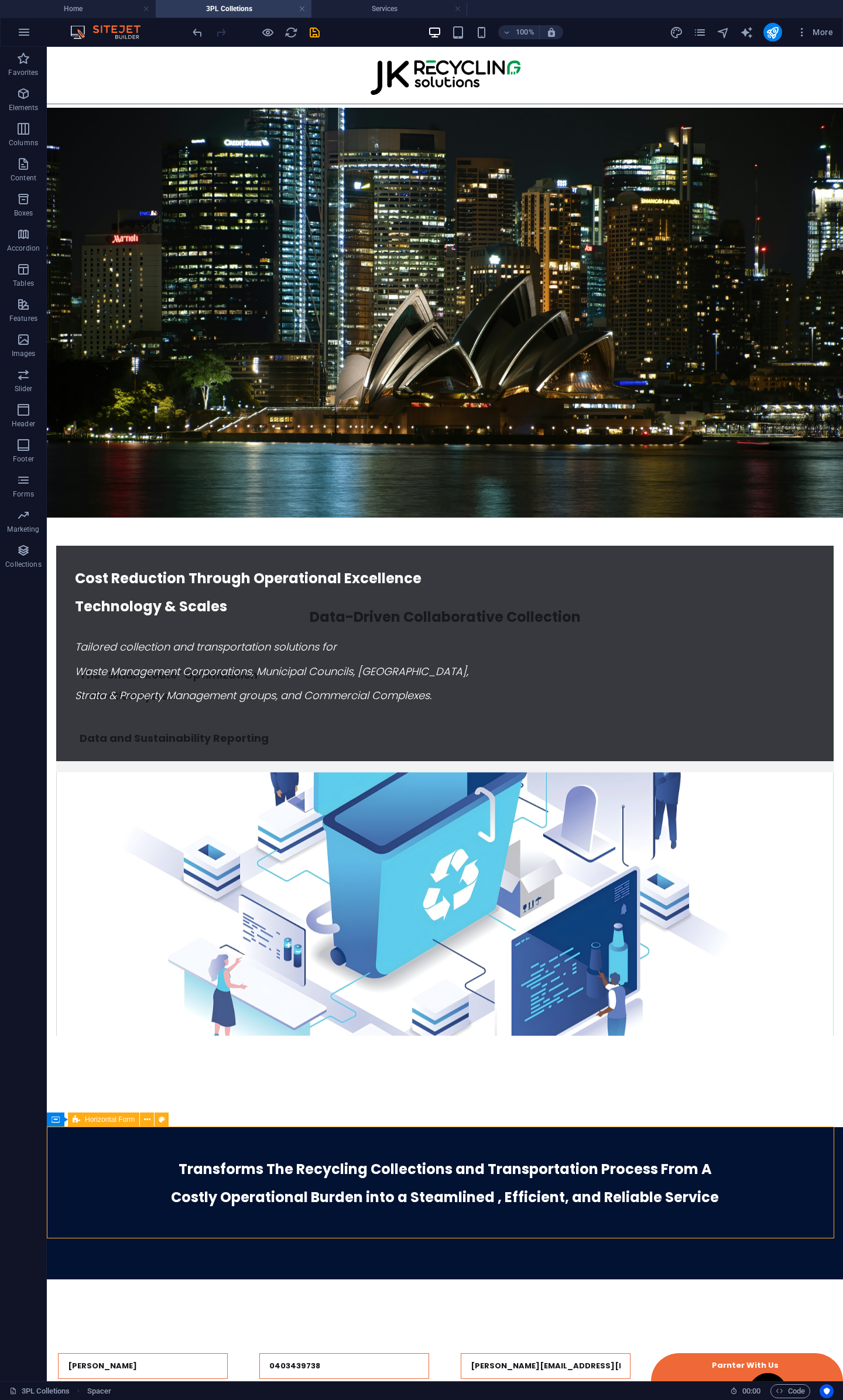
click at [102, 1122] on span "Horizontal Form" at bounding box center [109, 1119] width 50 height 7
select select "rem"
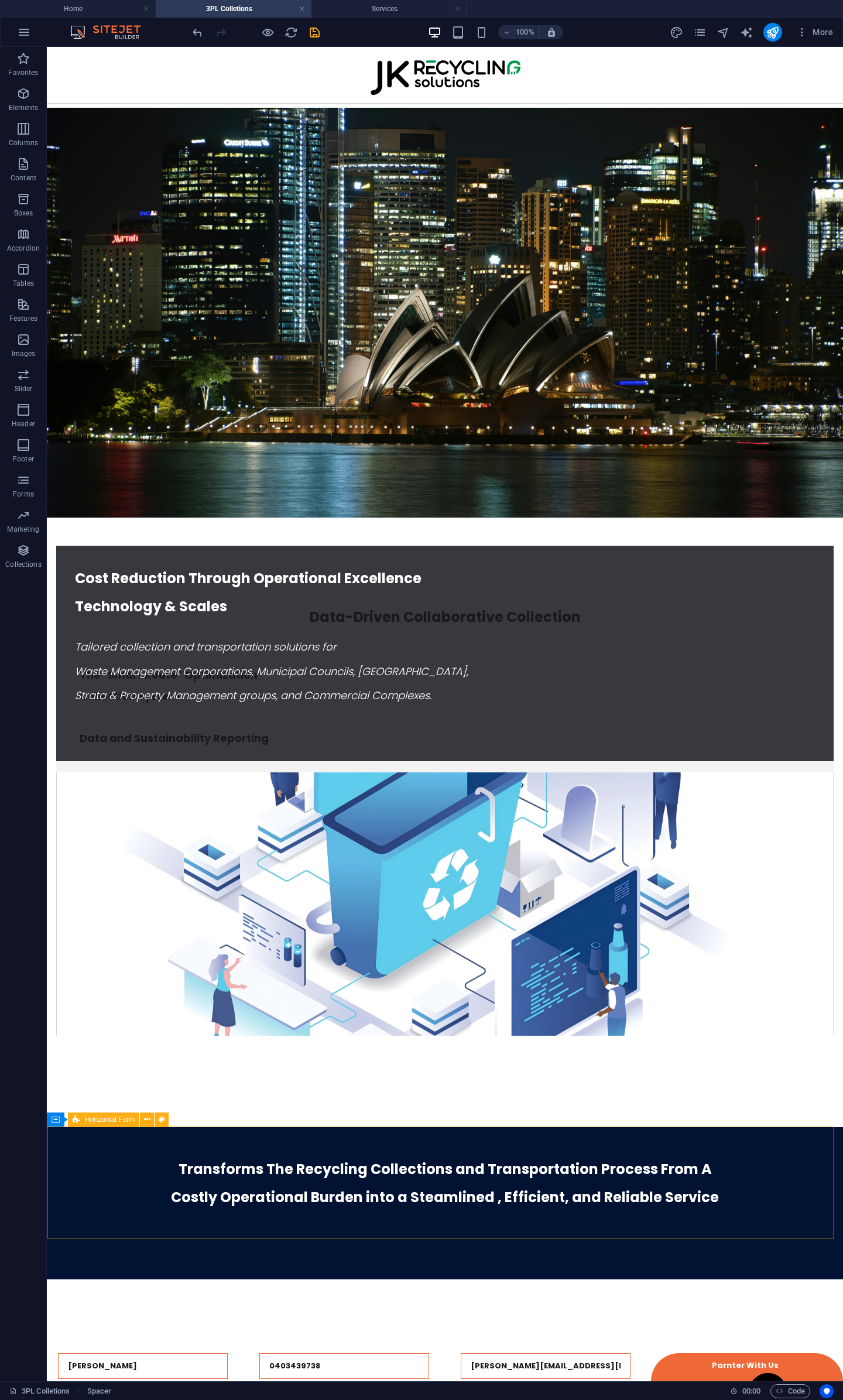
select select "rem"
select select "px"
select select "rem"
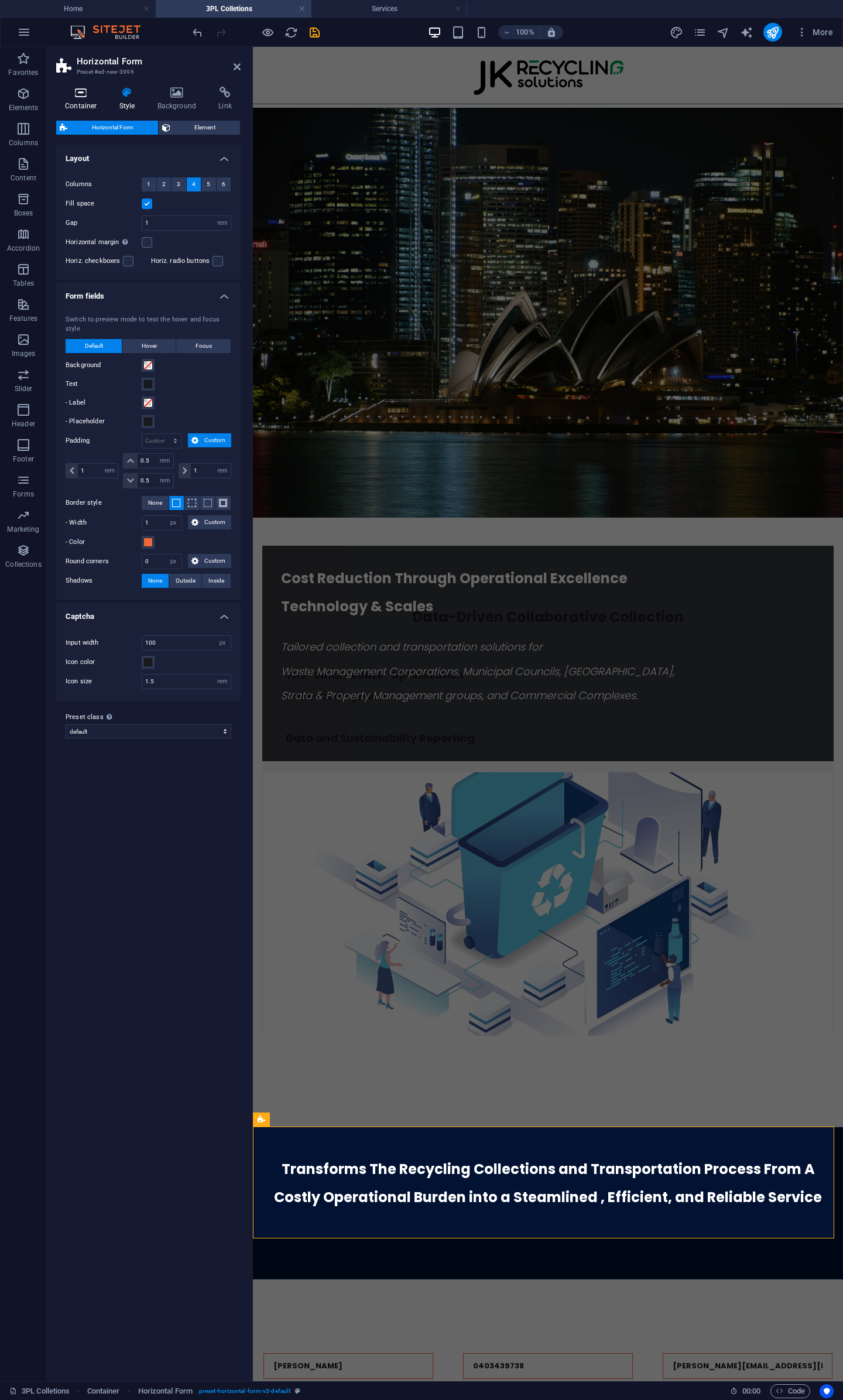
click at [82, 90] on icon at bounding box center [81, 93] width 50 height 12
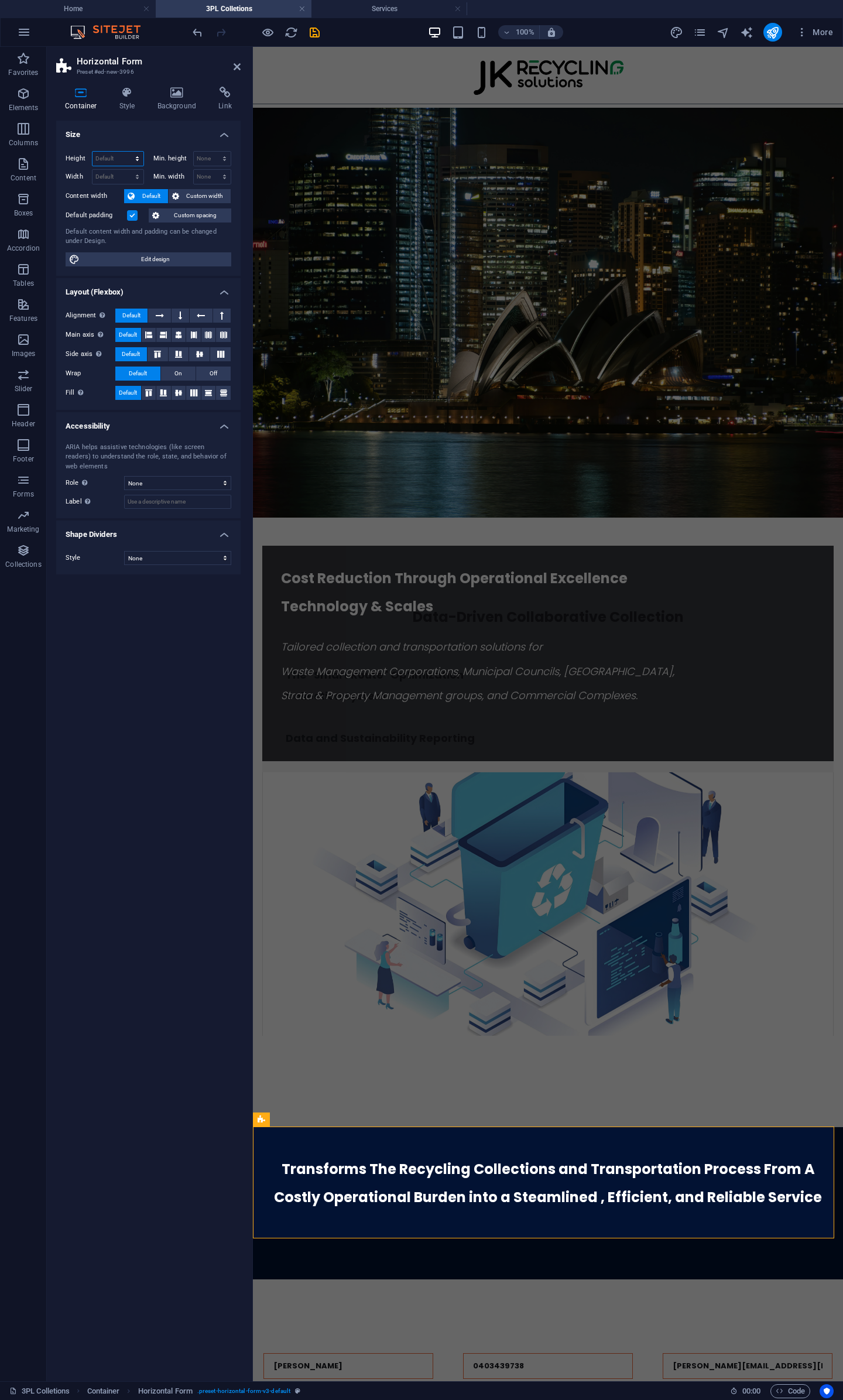
click at [125, 155] on select "Default px rem % vh vw" at bounding box center [118, 158] width 51 height 14
select select "px"
click at [127, 152] on select "Default px rem % vh vw" at bounding box center [118, 158] width 51 height 14
type input "191"
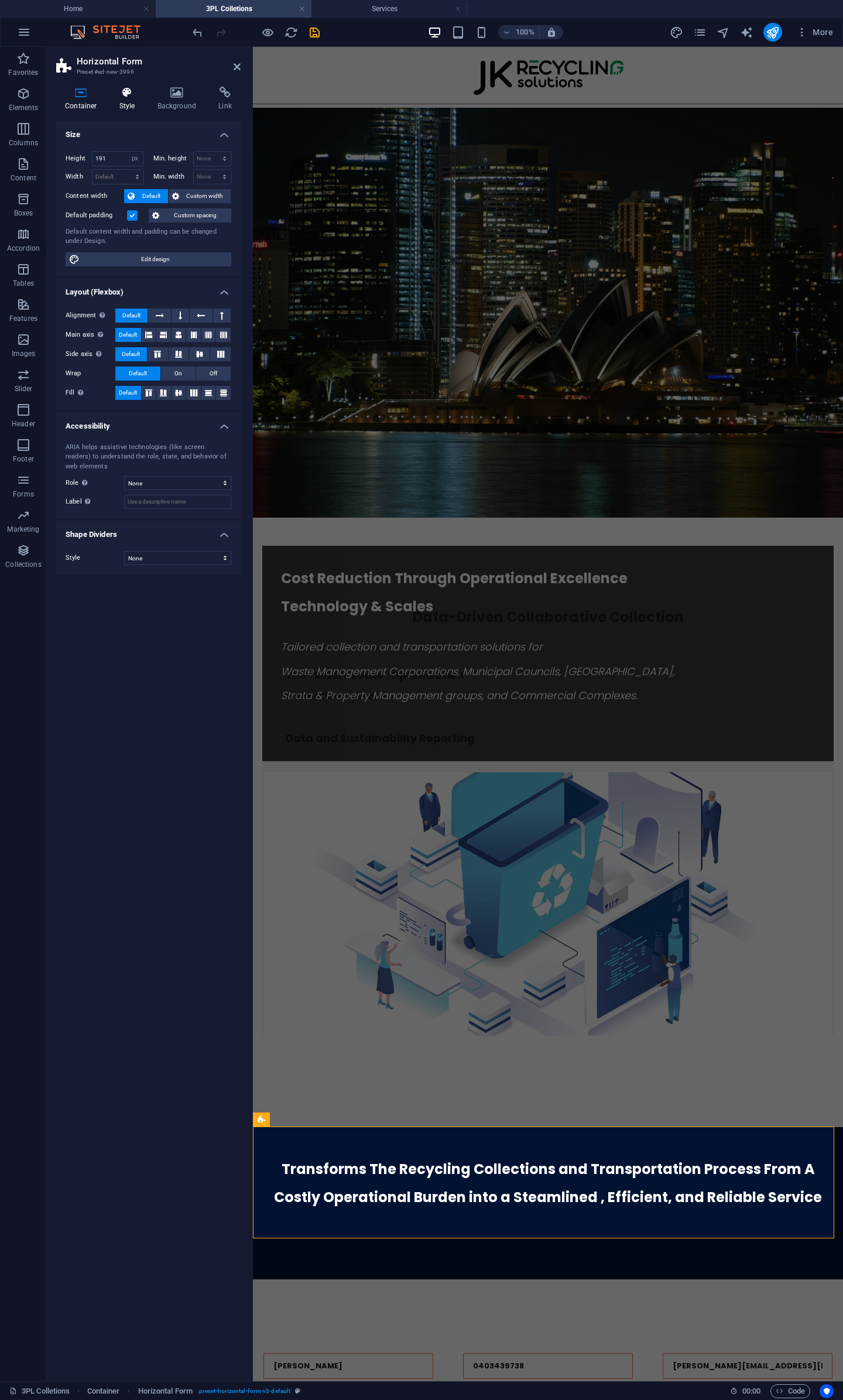
click at [129, 95] on icon at bounding box center [127, 93] width 33 height 12
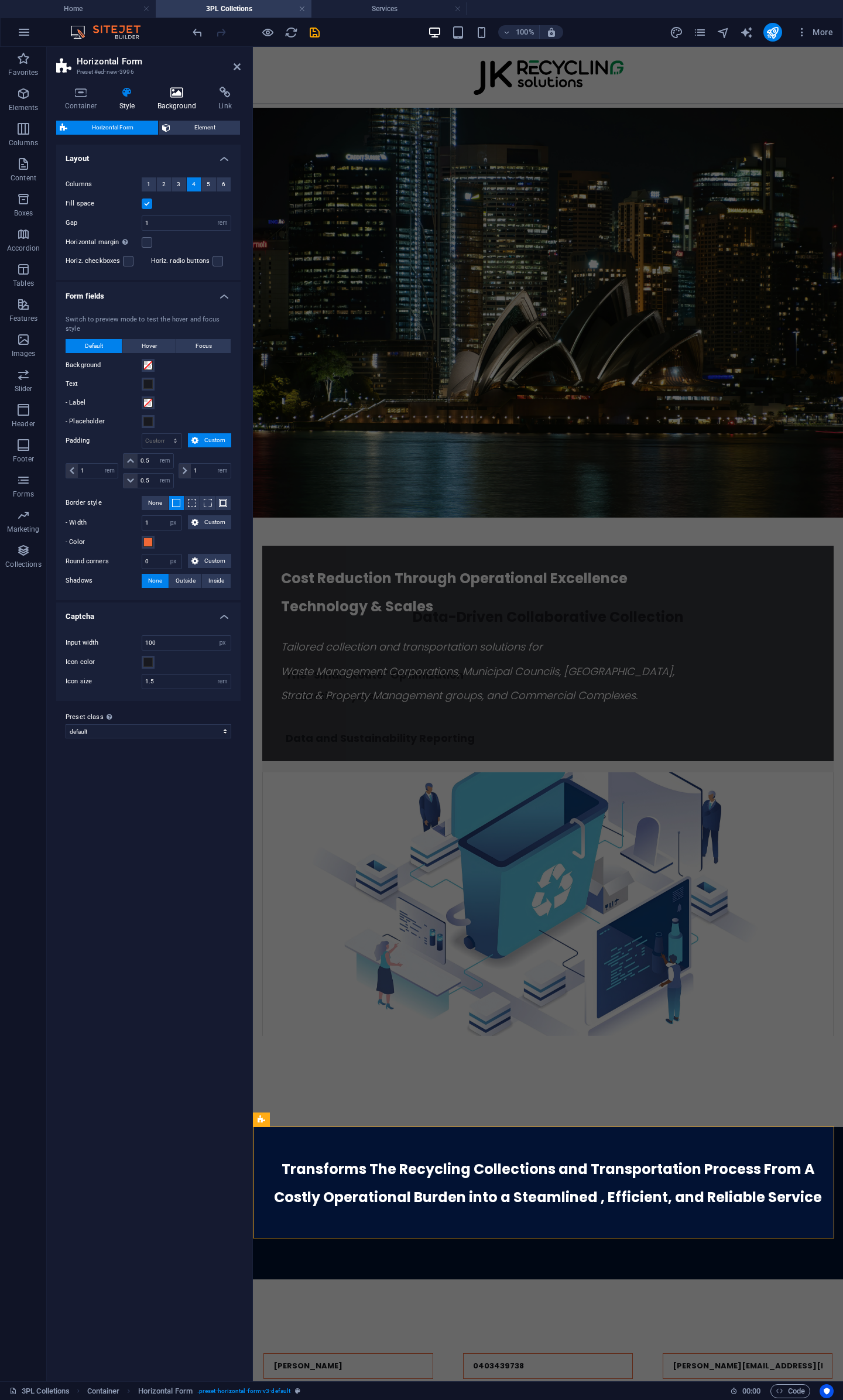
click at [161, 99] on h4 "Background" at bounding box center [179, 99] width 61 height 25
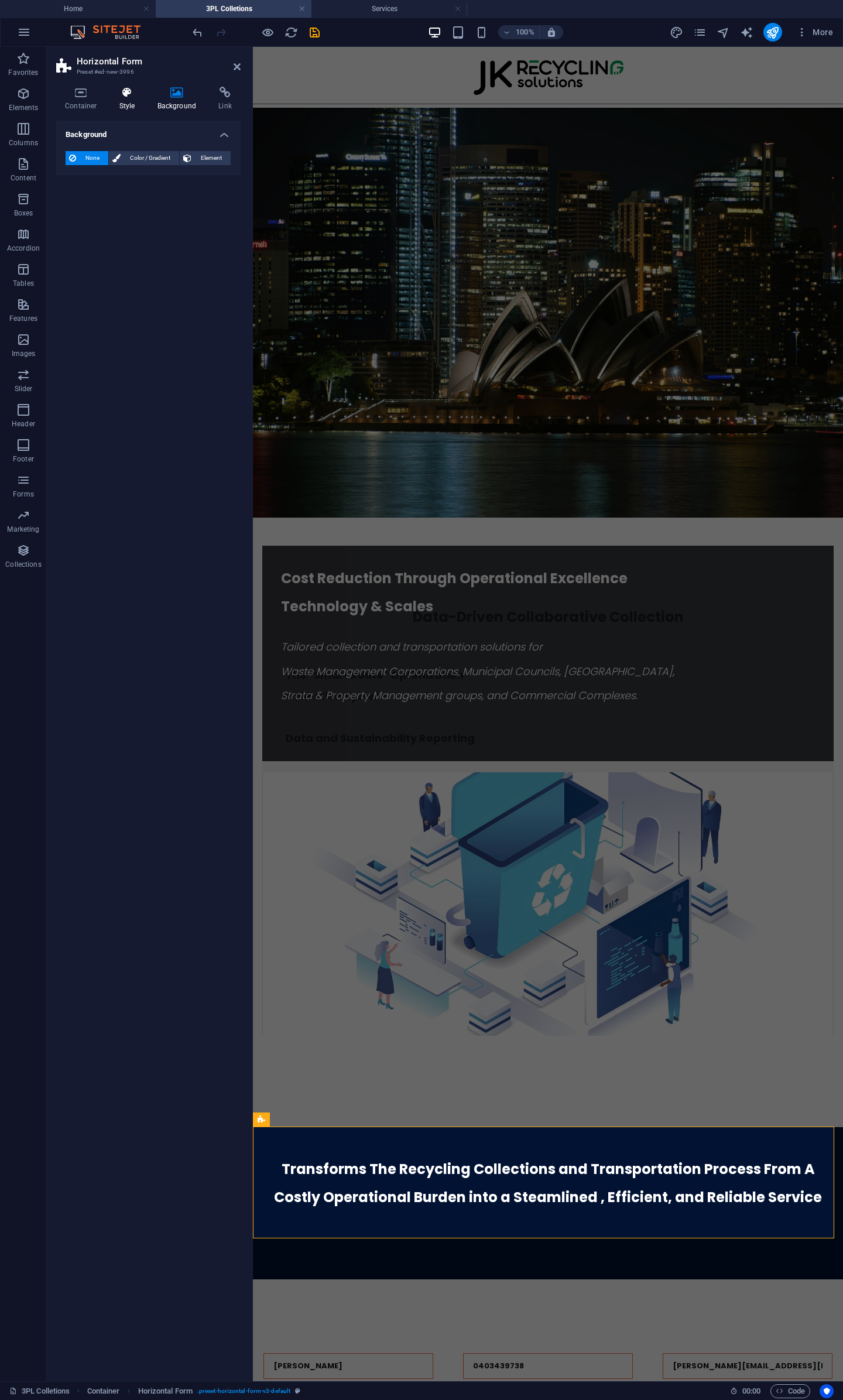
click at [137, 94] on icon at bounding box center [127, 93] width 33 height 12
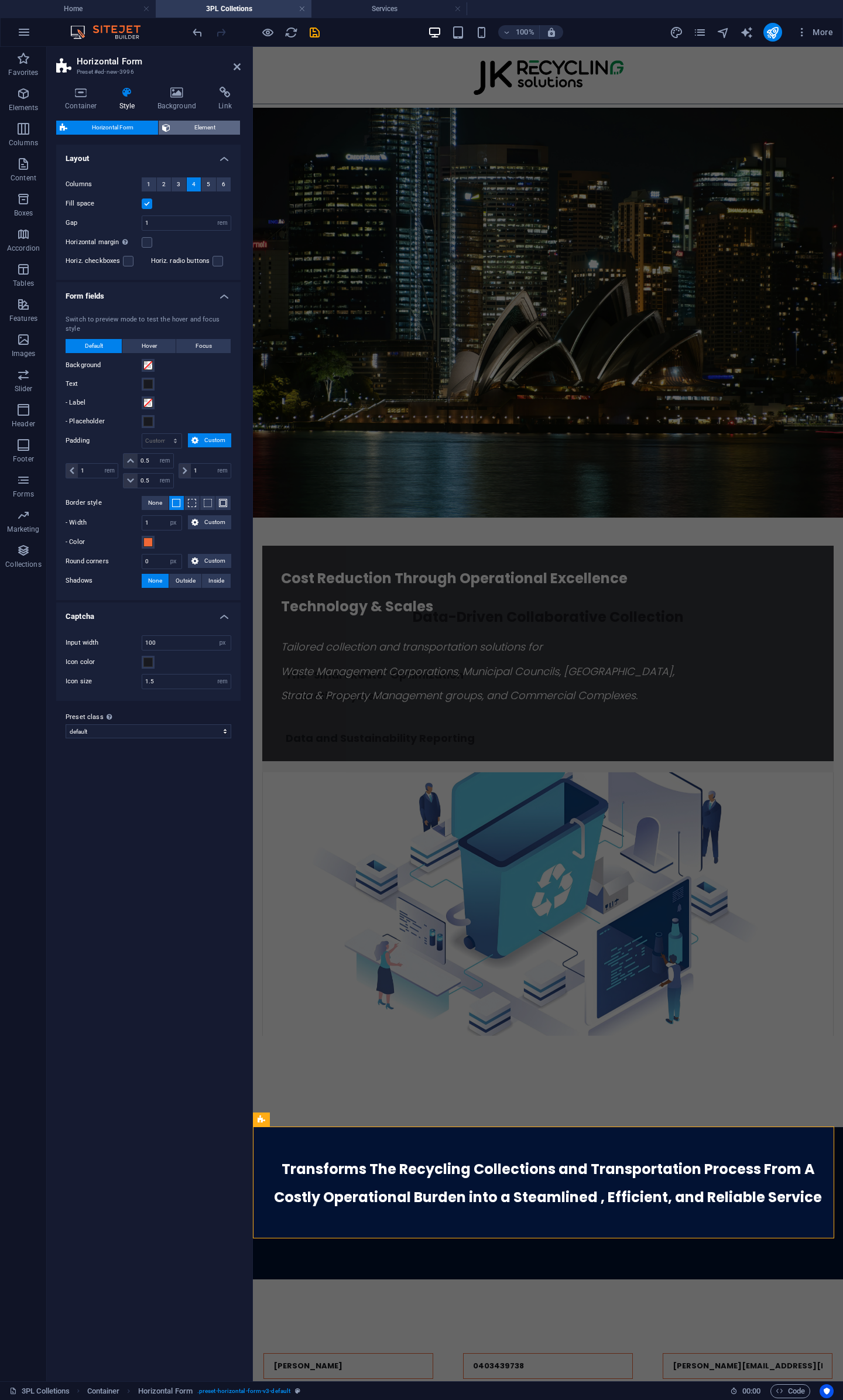
click at [185, 131] on span "Element" at bounding box center [205, 127] width 63 height 14
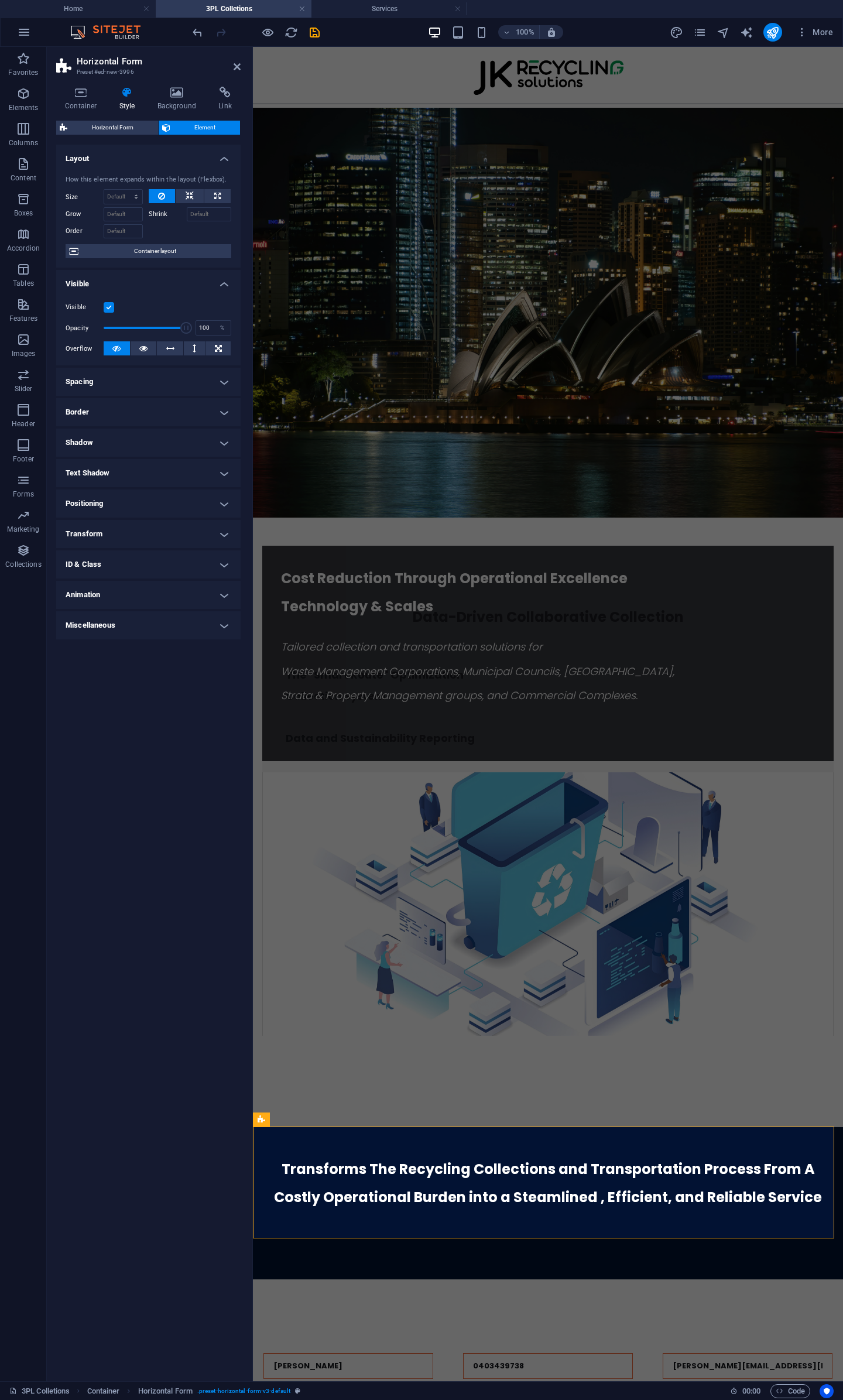
click at [145, 534] on h4 "Transform" at bounding box center [148, 534] width 184 height 28
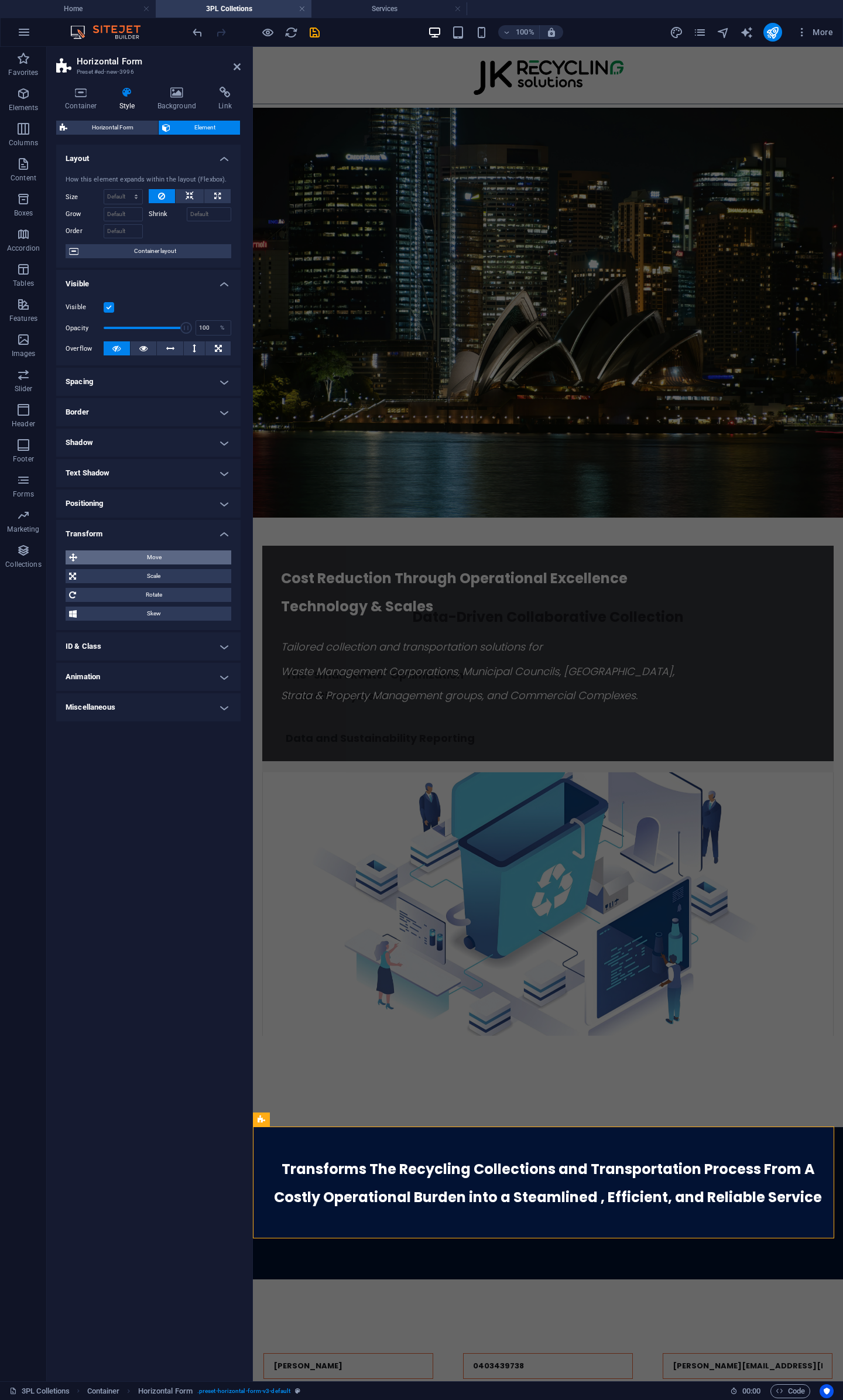
click at [175, 561] on span "Move" at bounding box center [154, 557] width 147 height 14
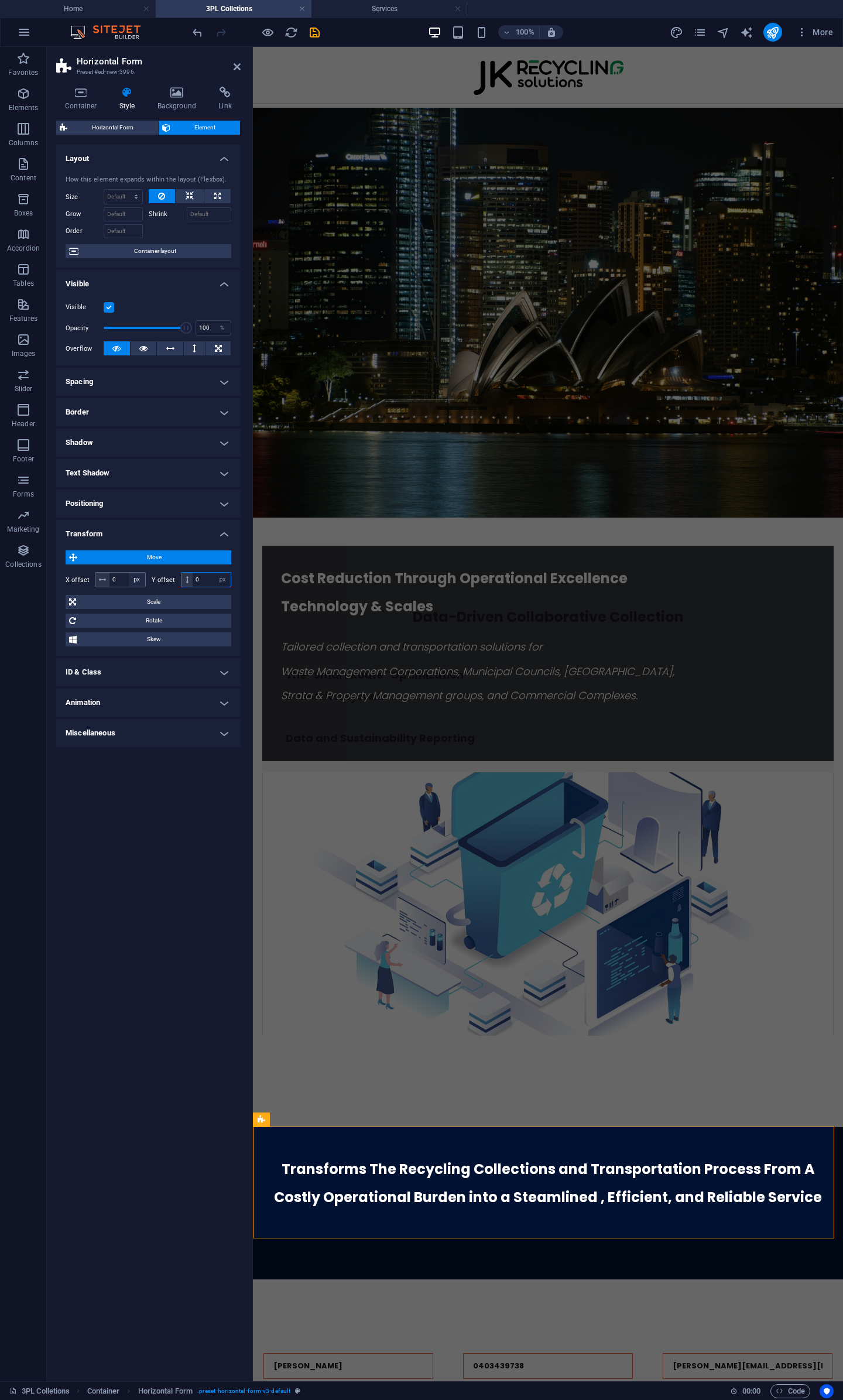
drag, startPoint x: 205, startPoint y: 577, endPoint x: 134, endPoint y: 576, distance: 71.0
click at [134, 576] on div "X offset 0 px rem % em vh vw Y offset 0 px rem % em vh vw" at bounding box center [148, 579] width 166 height 15
type input "10"
click at [565, 811] on div "Data-Driven Collaborative Collection The "Smart Route" Optimization Collection …" at bounding box center [548, 790] width 590 height 546
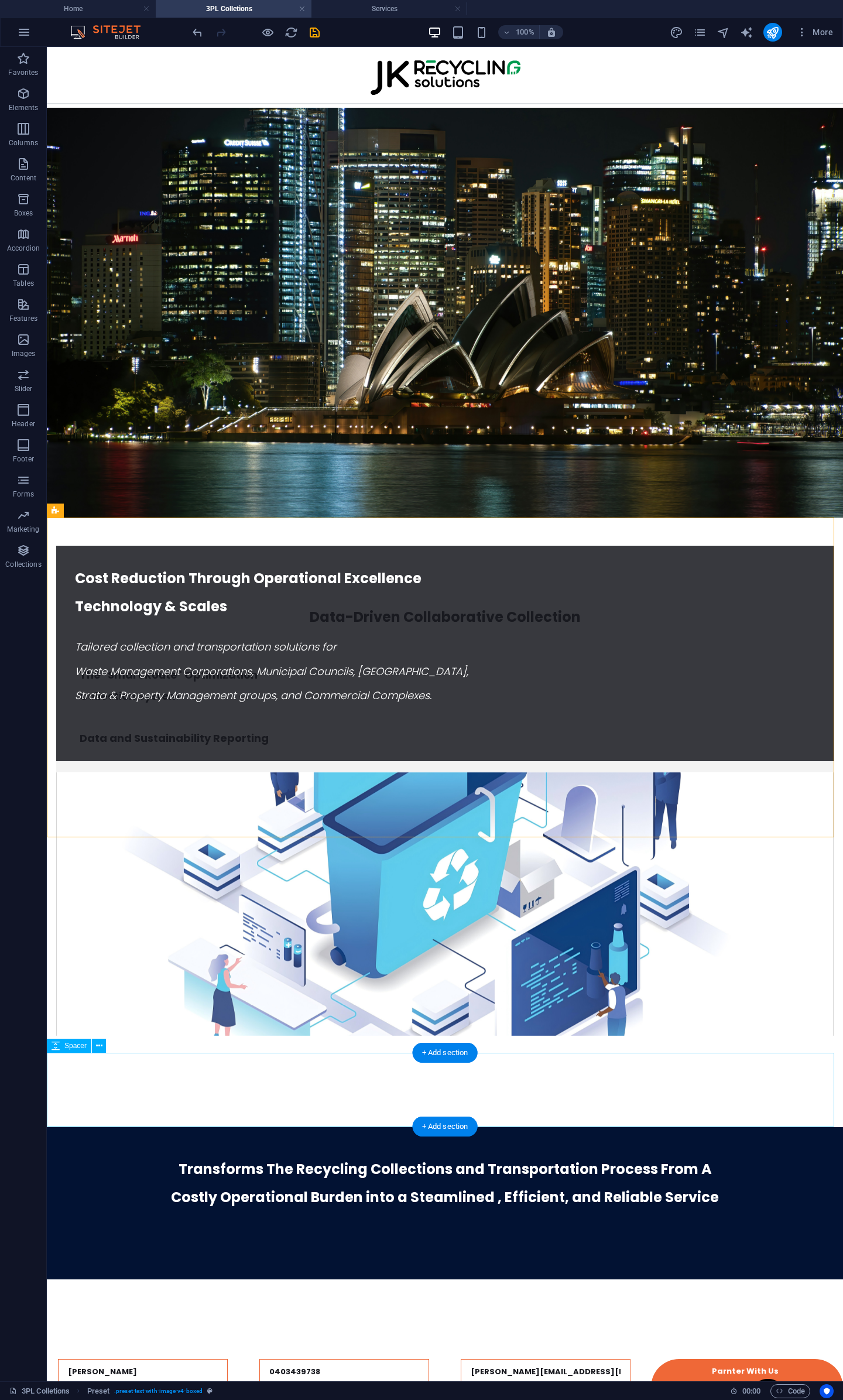
click at [479, 1279] on div at bounding box center [445, 1316] width 796 height 74
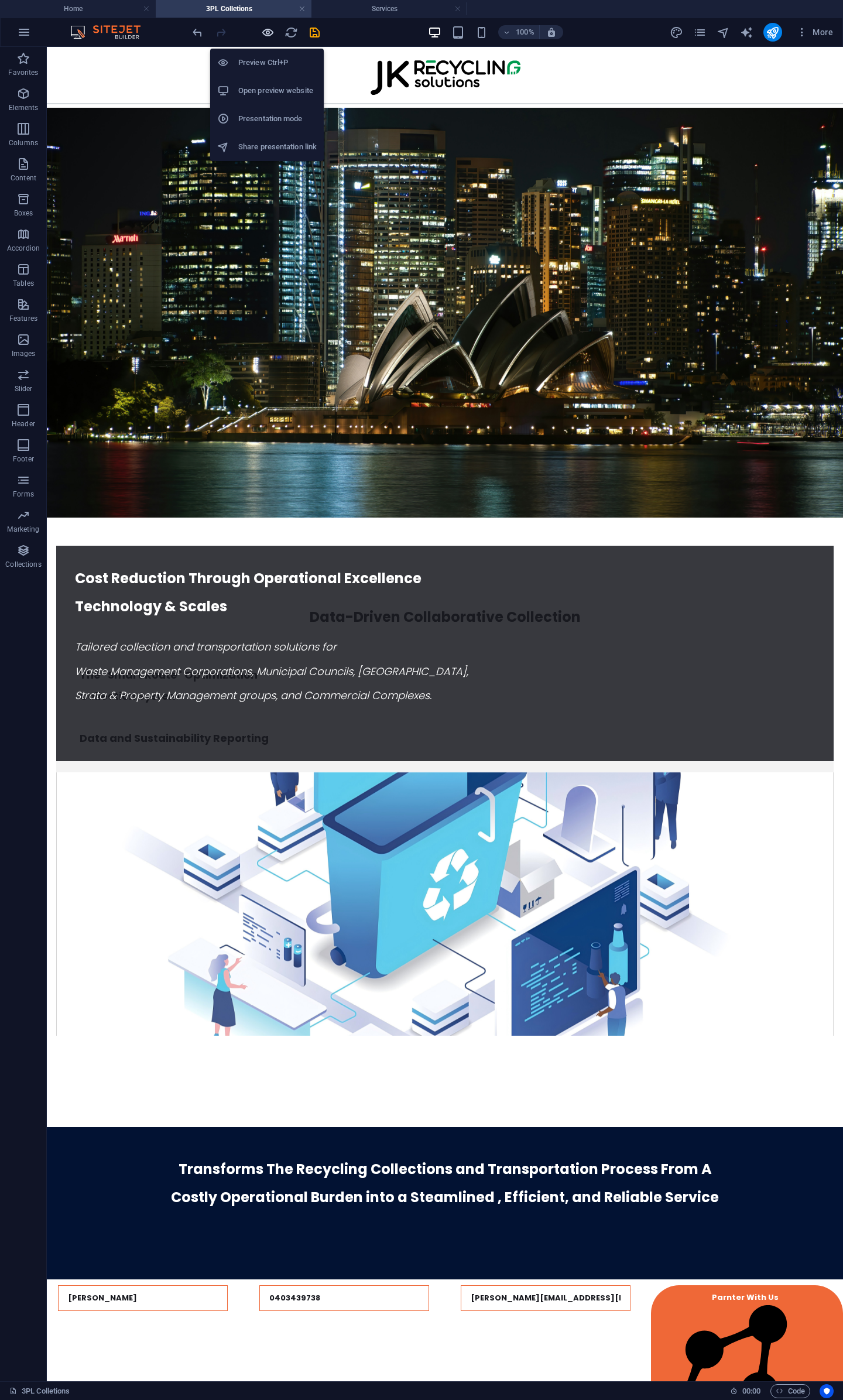
click at [269, 35] on icon "button" at bounding box center [268, 33] width 14 height 14
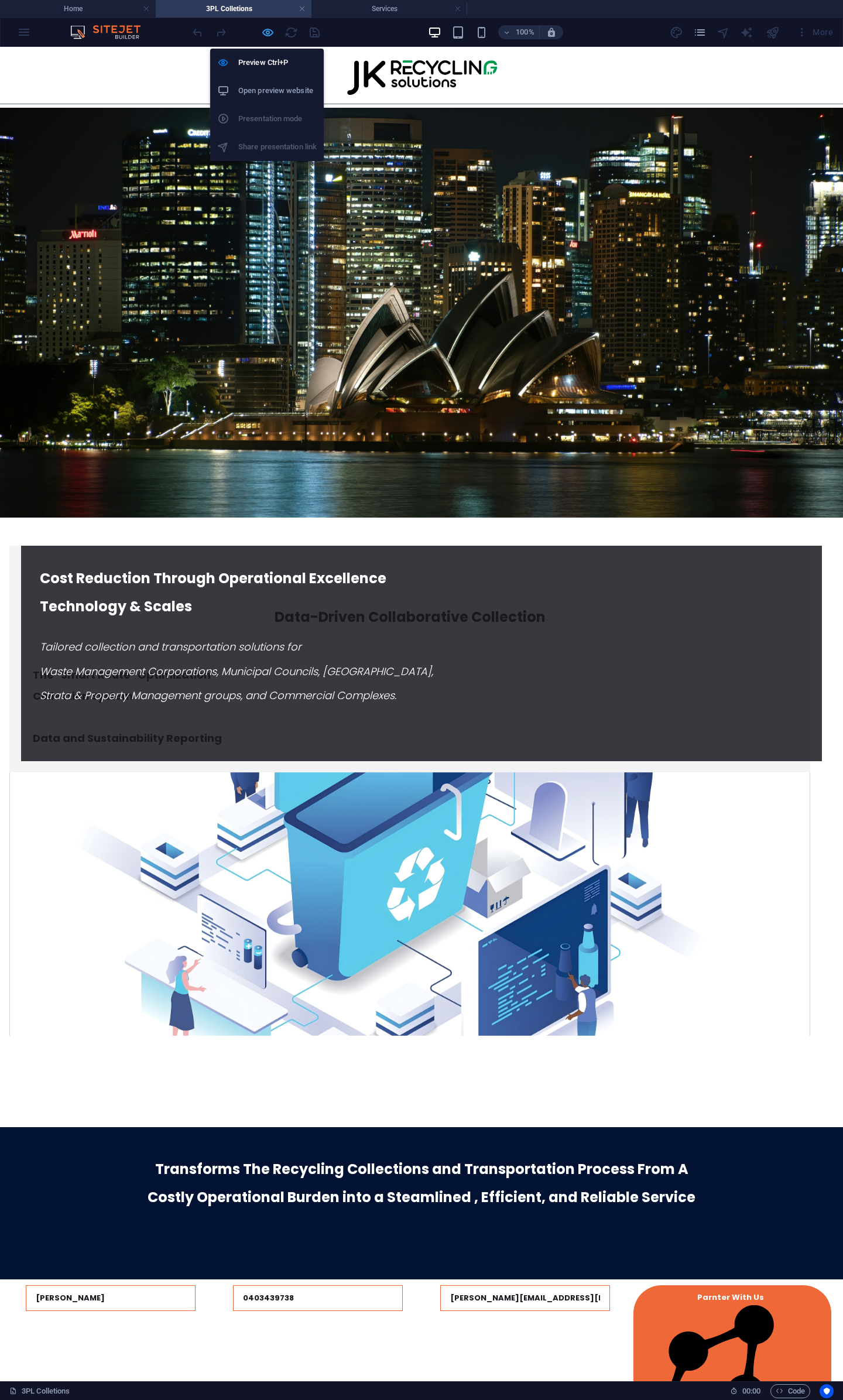
click at [269, 35] on icon "button" at bounding box center [268, 33] width 14 height 14
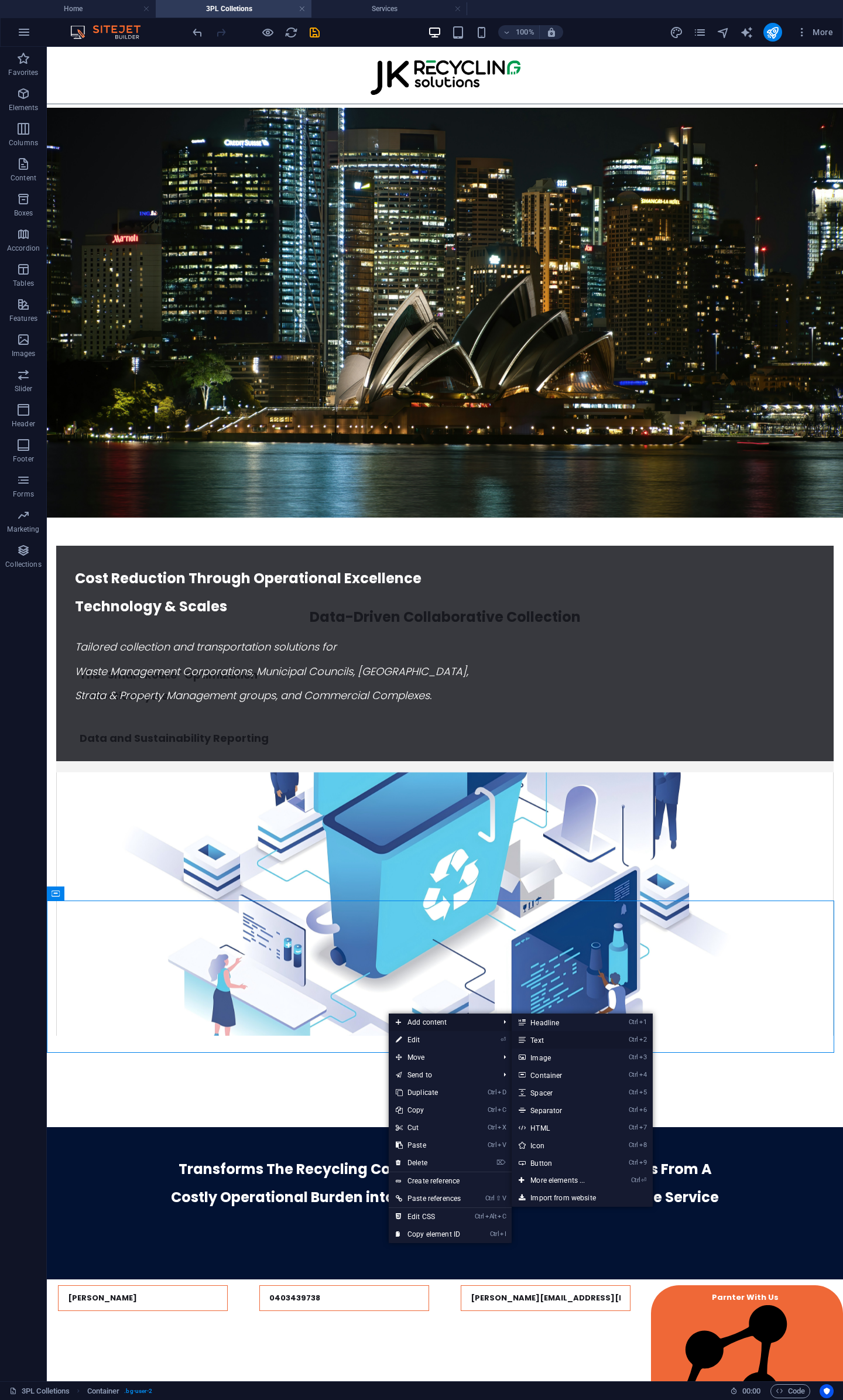
click at [537, 1038] on link "Ctrl 2 Text" at bounding box center [560, 1040] width 97 height 17
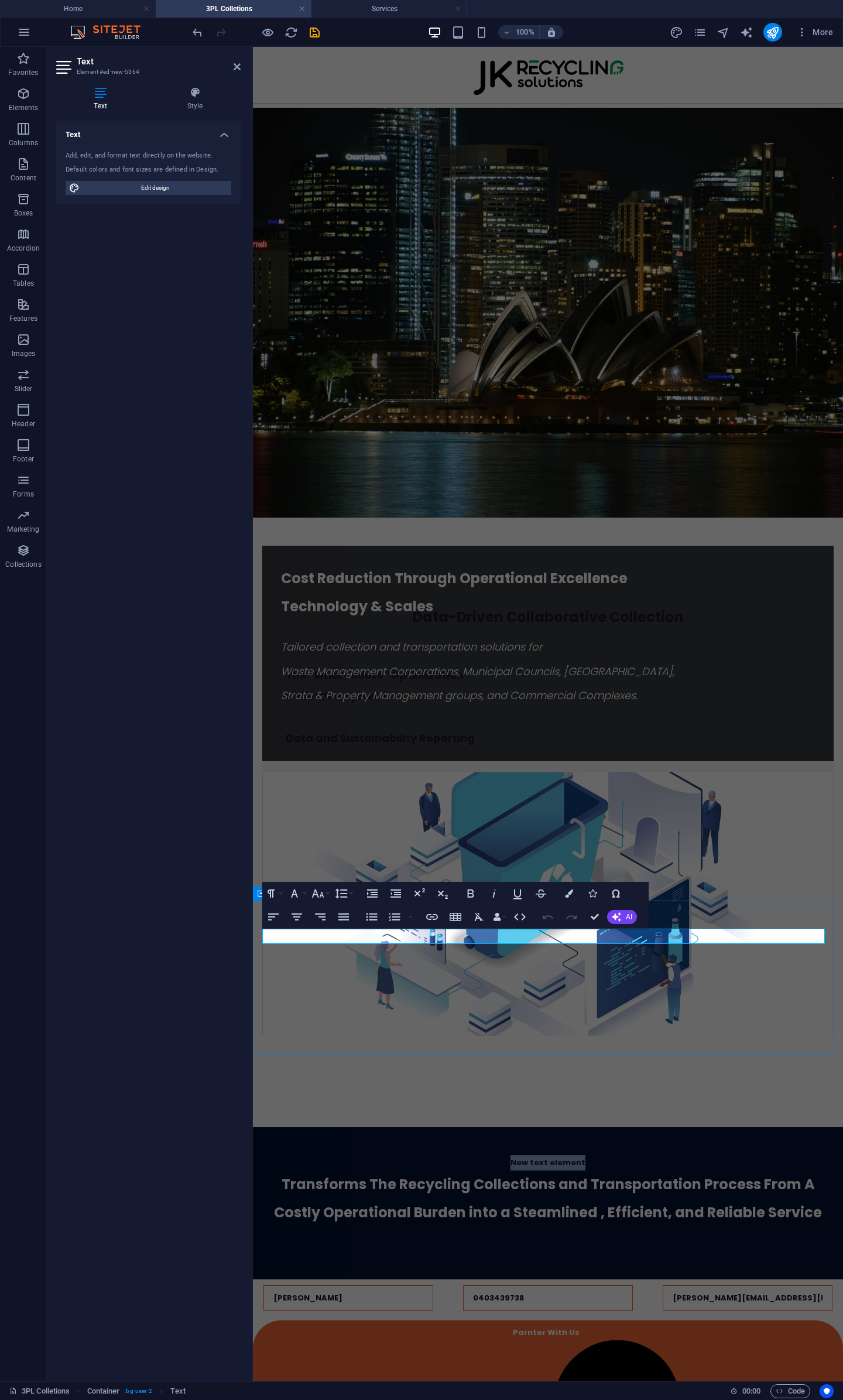
click at [584, 1156] on p "New text element" at bounding box center [548, 1163] width 571 height 15
drag, startPoint x: 594, startPoint y: 934, endPoint x: 489, endPoint y: 925, distance: 105.4
click at [489, 1127] on div "New text element Transforms The Recycling Collections and Transportation Proces…" at bounding box center [548, 1203] width 590 height 153
drag, startPoint x: 611, startPoint y: 934, endPoint x: 306, endPoint y: 913, distance: 305.7
click at [306, 1127] on div "s Transforms The Recycling Collections and Transportation Process From A Costly…" at bounding box center [548, 1203] width 590 height 153
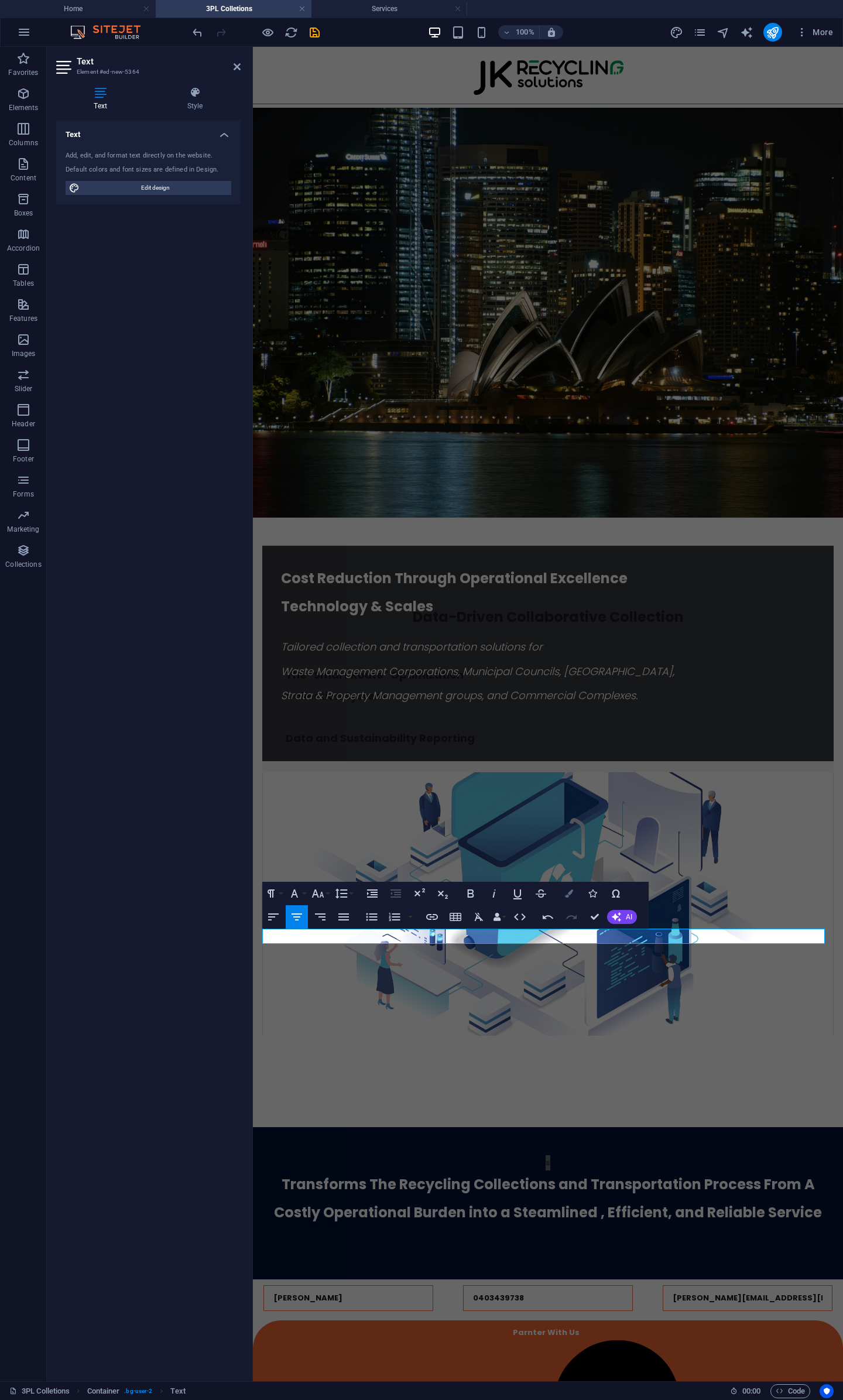
click at [571, 894] on icon "button" at bounding box center [568, 893] width 8 height 8
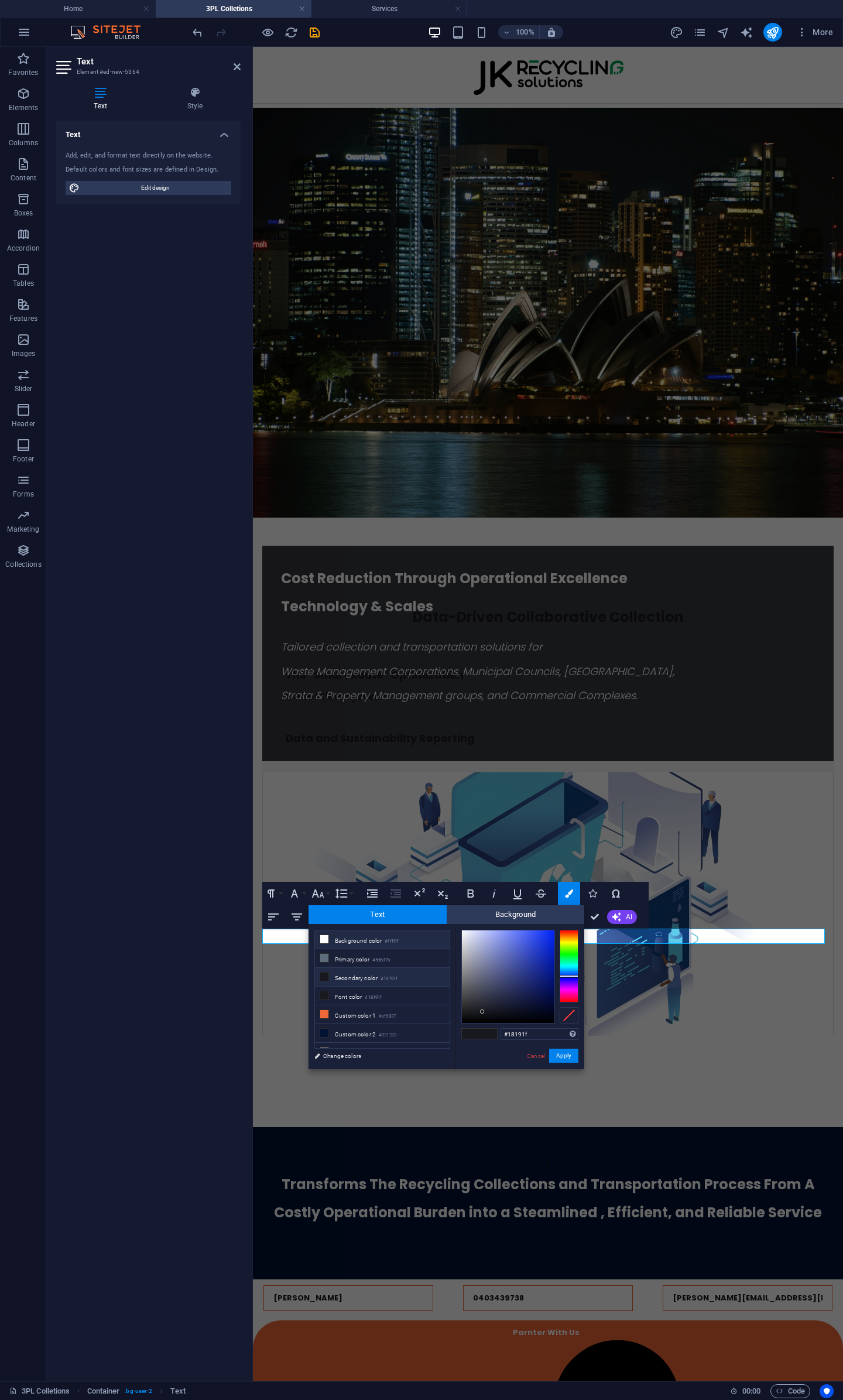
click at [333, 942] on li "Background color #ffffff" at bounding box center [382, 940] width 134 height 19
click at [330, 1014] on li "Custom color 1 #ef6837" at bounding box center [382, 1015] width 134 height 19
click at [562, 1063] on button "Apply" at bounding box center [564, 1055] width 29 height 14
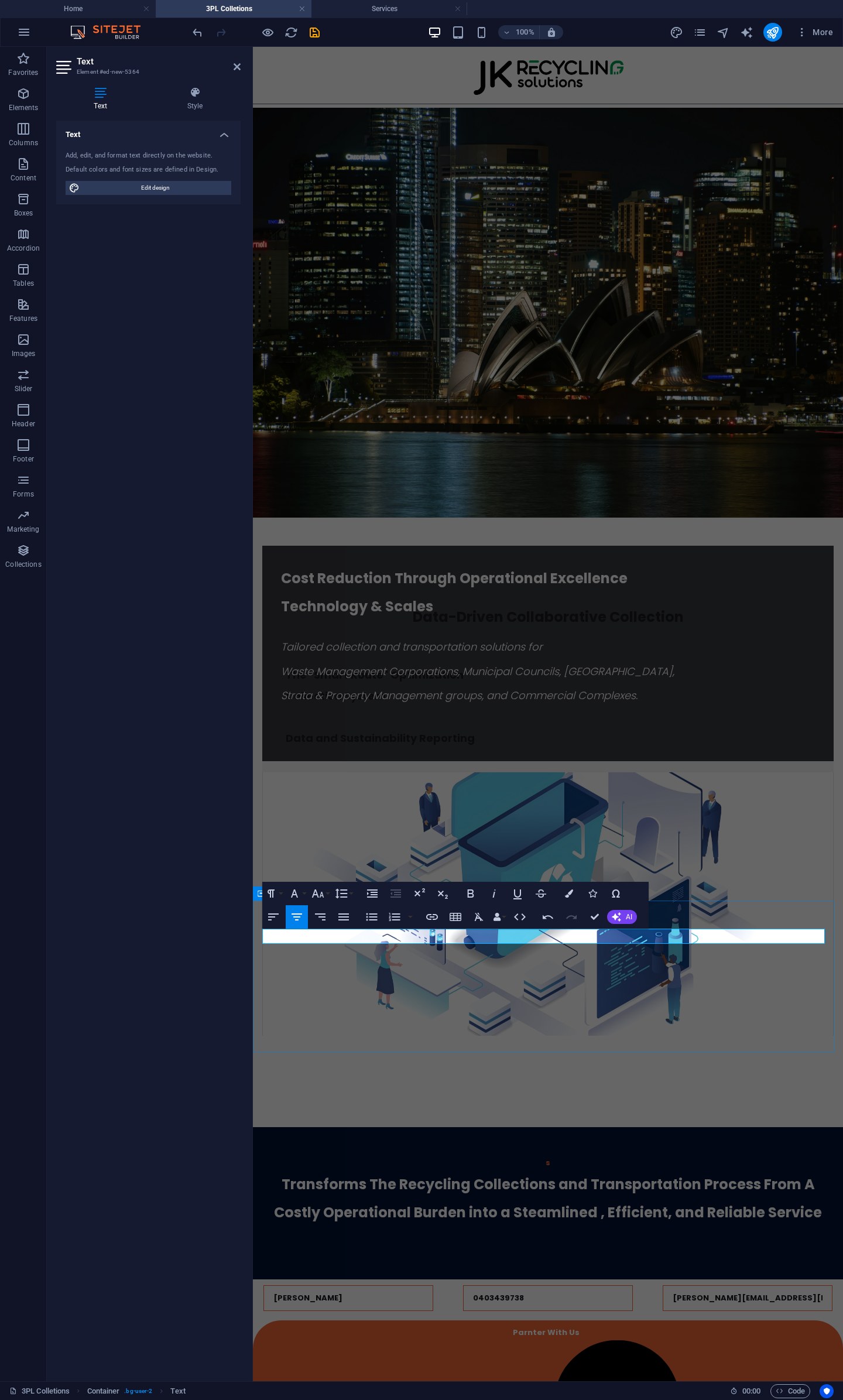
click at [565, 1156] on p "s" at bounding box center [548, 1163] width 571 height 15
drag, startPoint x: 574, startPoint y: 937, endPoint x: 473, endPoint y: 942, distance: 101.1
click at [473, 1156] on p "s" at bounding box center [548, 1163] width 571 height 15
drag, startPoint x: 559, startPoint y: 938, endPoint x: 466, endPoint y: 936, distance: 93.0
click at [466, 1156] on p "Sp" at bounding box center [548, 1163] width 571 height 15
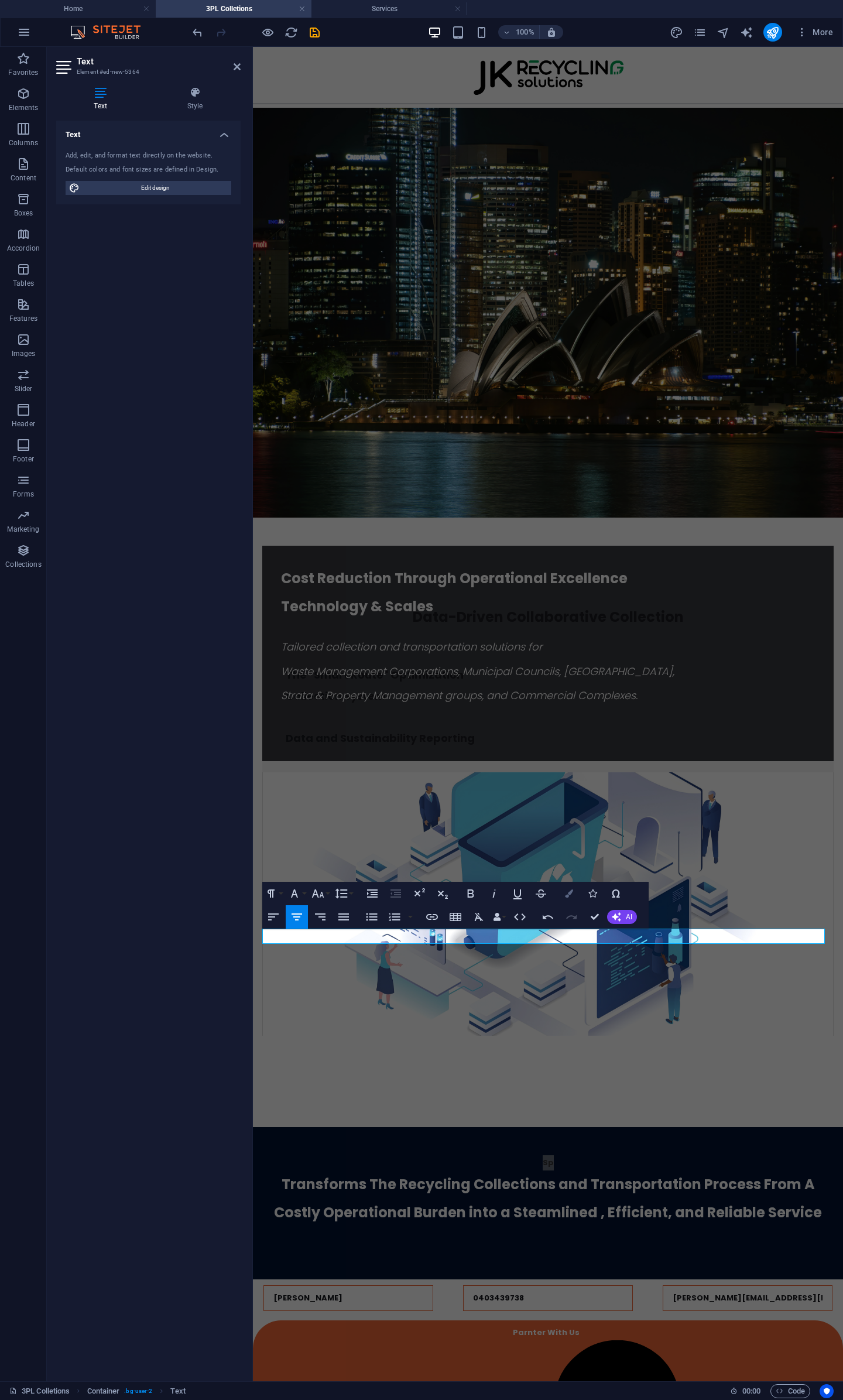
click at [569, 893] on icon "button" at bounding box center [568, 893] width 8 height 8
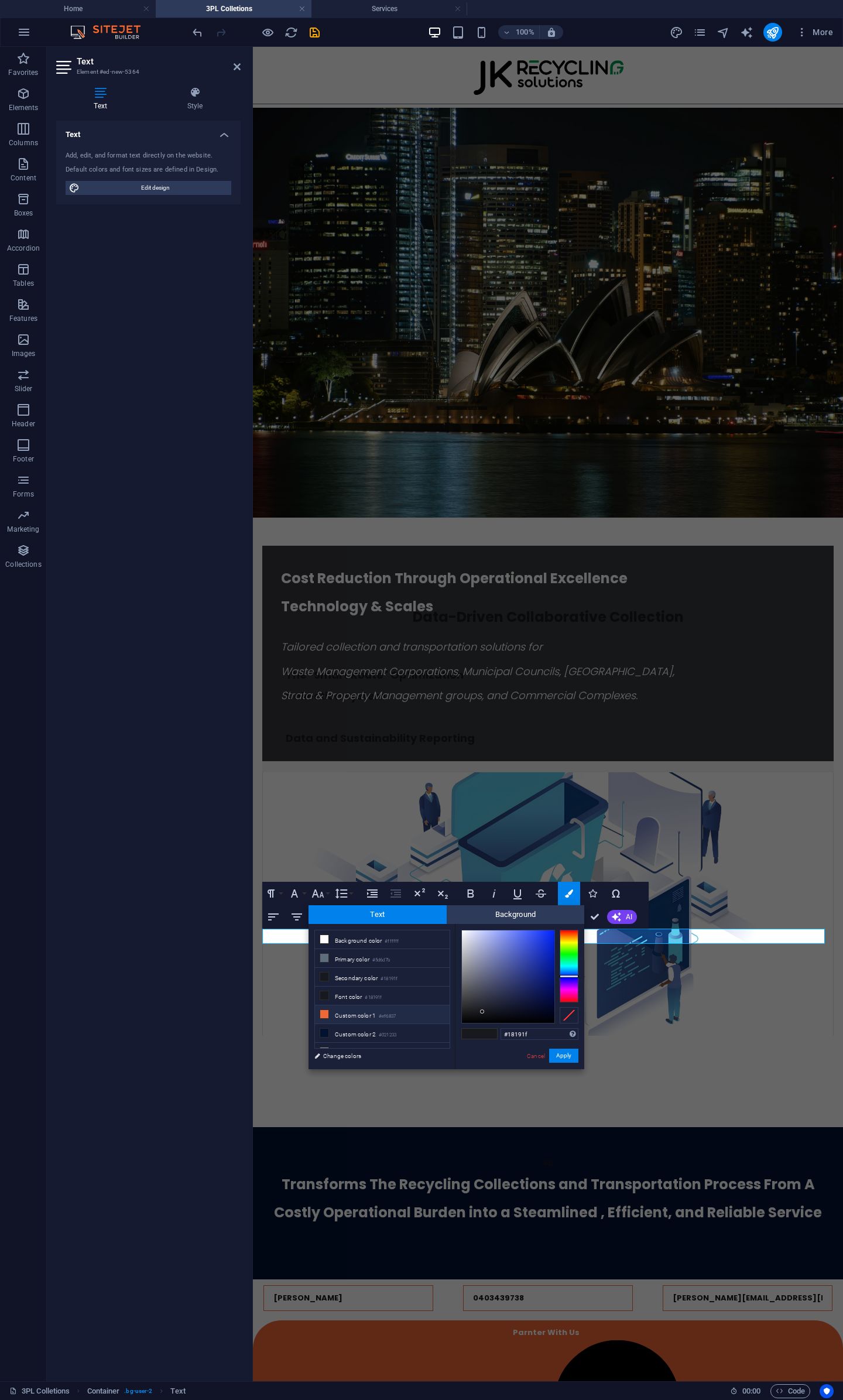
click at [351, 1016] on li "Custom color 1 #ef6837" at bounding box center [382, 1015] width 134 height 19
type input "#ef6837"
click at [558, 1056] on button "Apply" at bounding box center [564, 1055] width 29 height 14
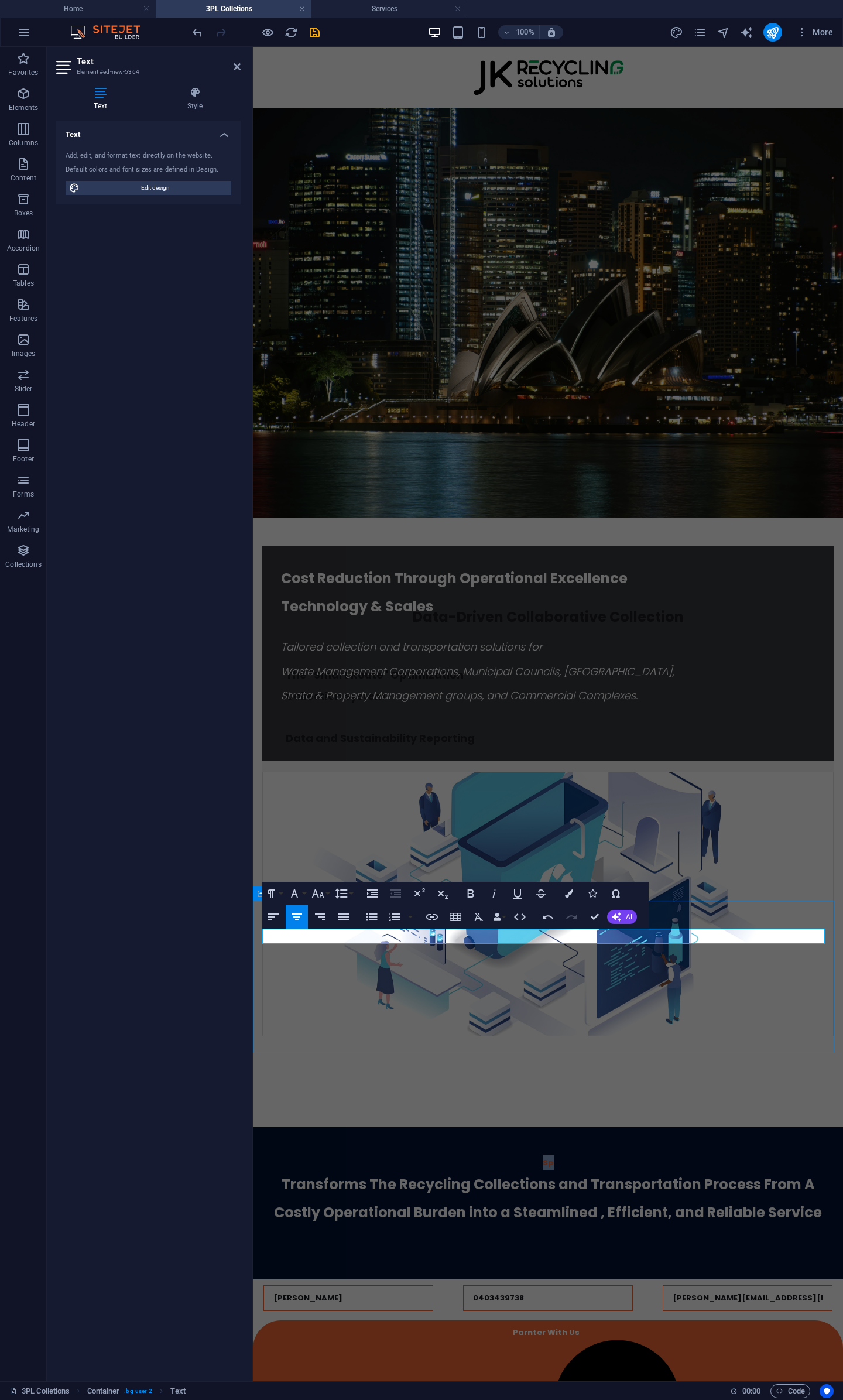
click at [570, 1156] on p "Sp" at bounding box center [548, 1163] width 571 height 15
click at [592, 1156] on p "SPEAK To US Find" at bounding box center [548, 1163] width 571 height 15
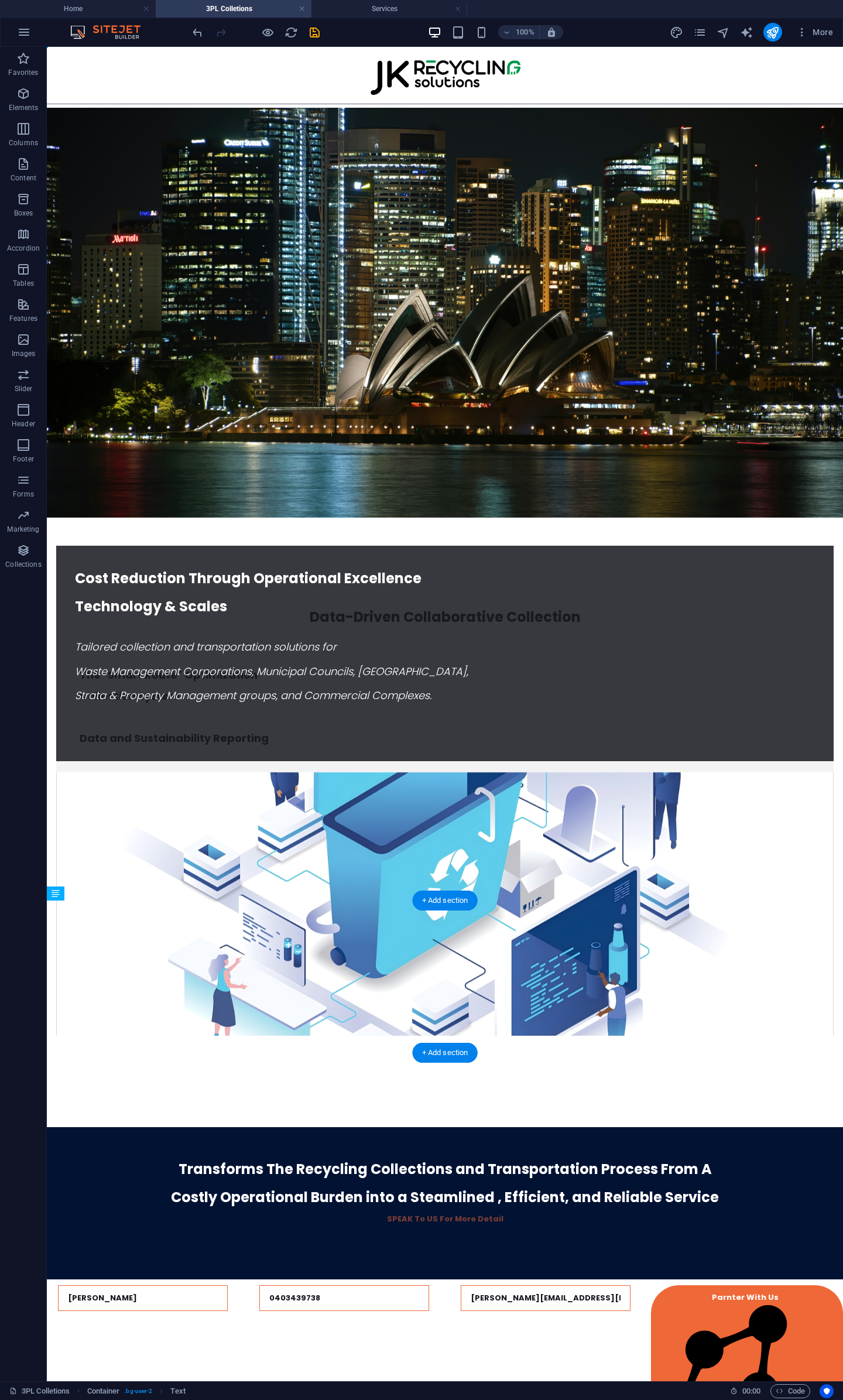
drag, startPoint x: 460, startPoint y: 940, endPoint x: 453, endPoint y: 999, distance: 59.4
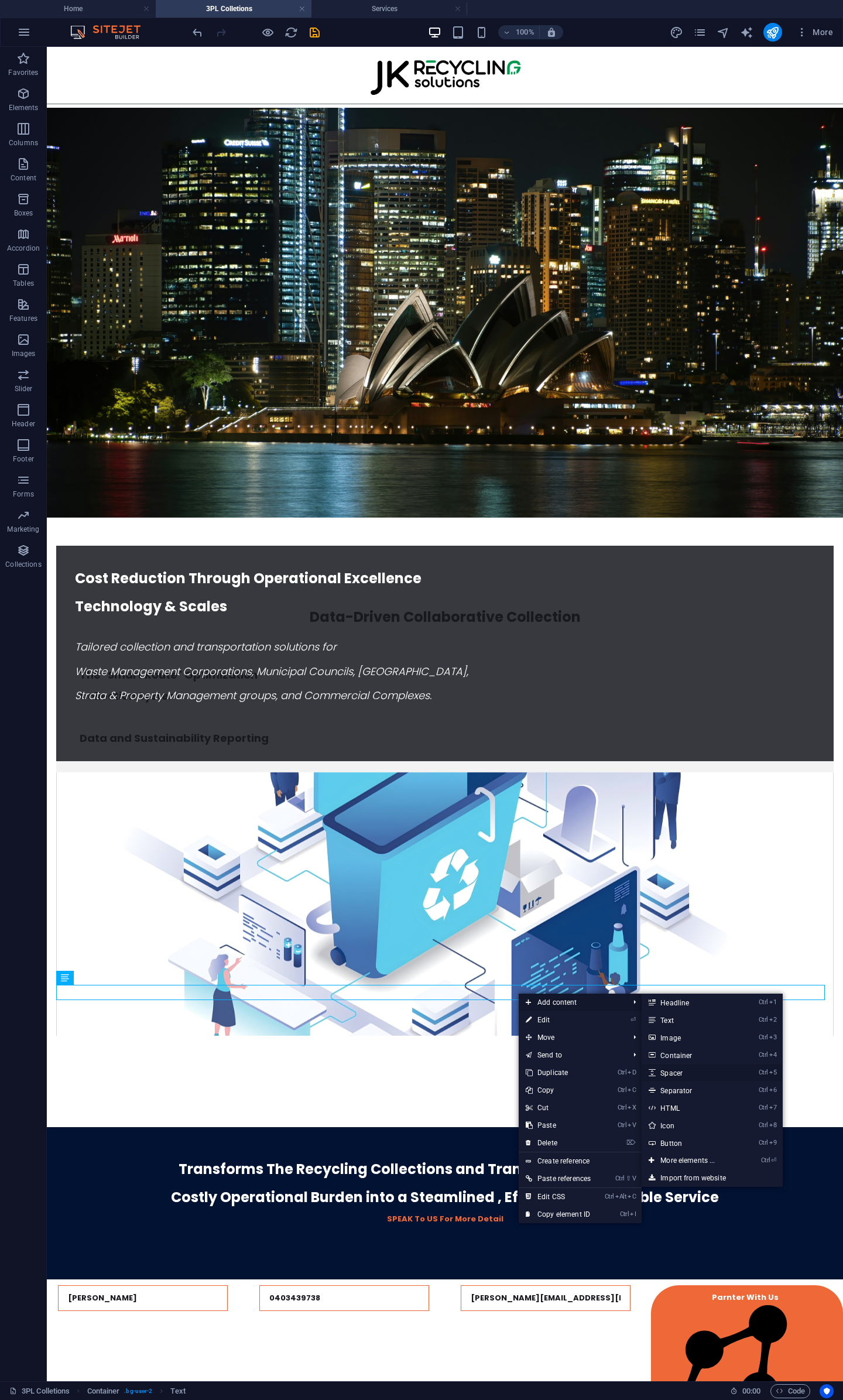
click at [697, 1072] on link "Ctrl 5 Spacer" at bounding box center [690, 1072] width 97 height 17
select select "px"
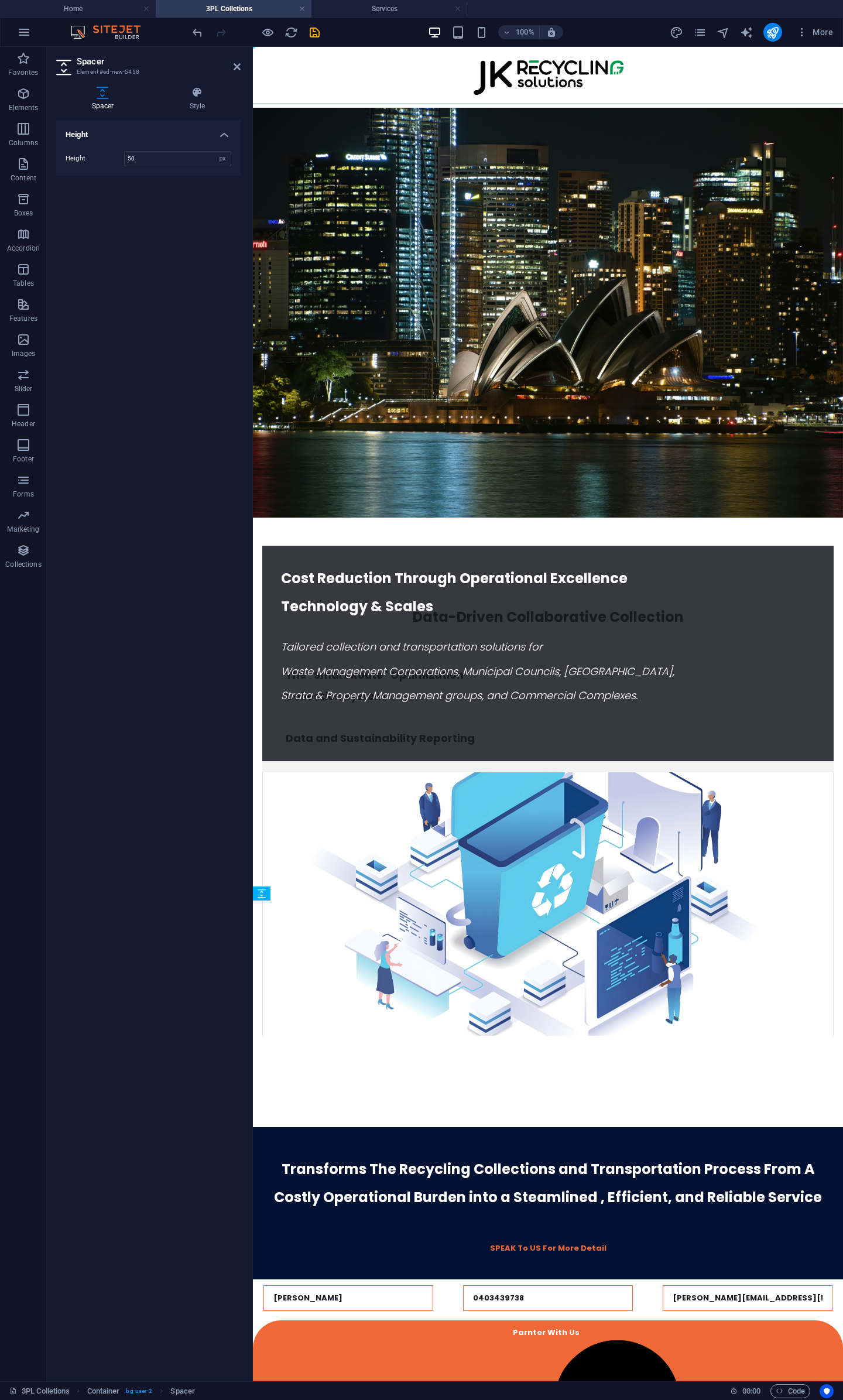
drag, startPoint x: 547, startPoint y: 1017, endPoint x: 548, endPoint y: 997, distance: 20.0
click at [594, 1241] on div "SPEAK To US For More Detail" at bounding box center [548, 1248] width 571 height 15
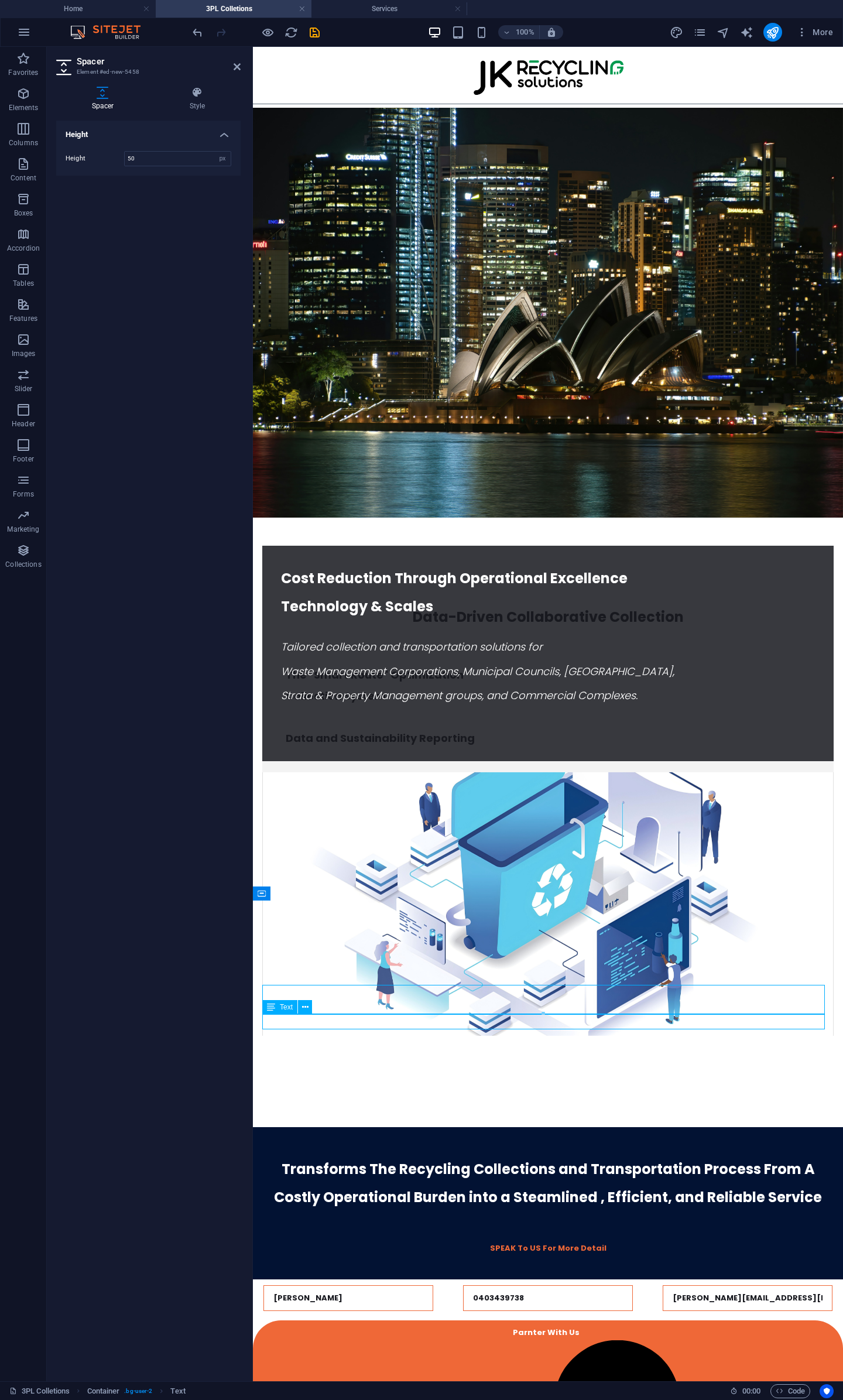
click at [594, 1241] on div "SPEAK To US For More Detail" at bounding box center [548, 1248] width 571 height 15
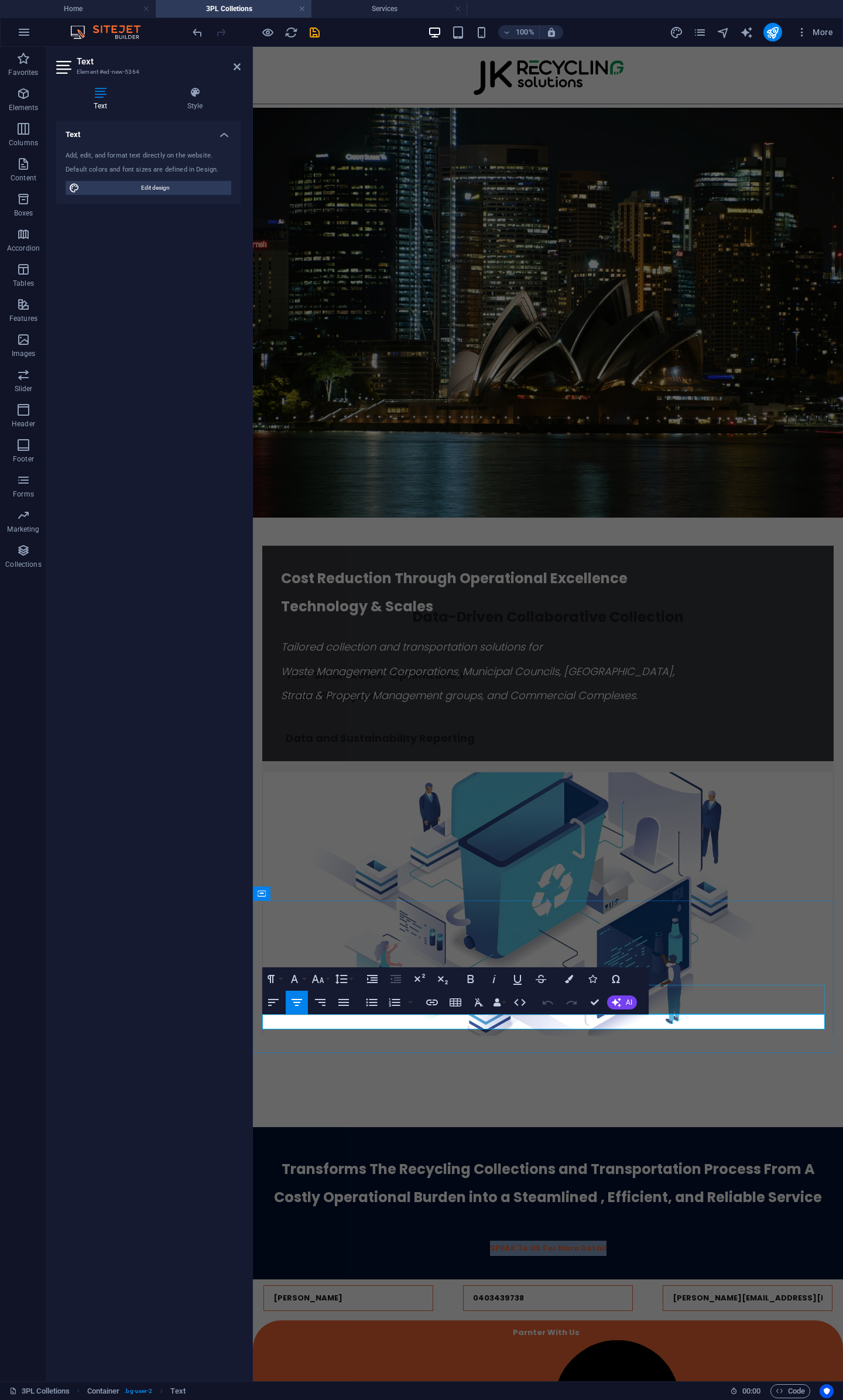
drag, startPoint x: 669, startPoint y: 1027, endPoint x: 644, endPoint y: 1054, distance: 36.8
click at [390, 1127] on div "Transforms The Recycling Collections and Transportation Process From A Costly O…" at bounding box center [548, 1205] width 590 height 157
click at [306, 983] on button "Font Family" at bounding box center [296, 979] width 22 height 23
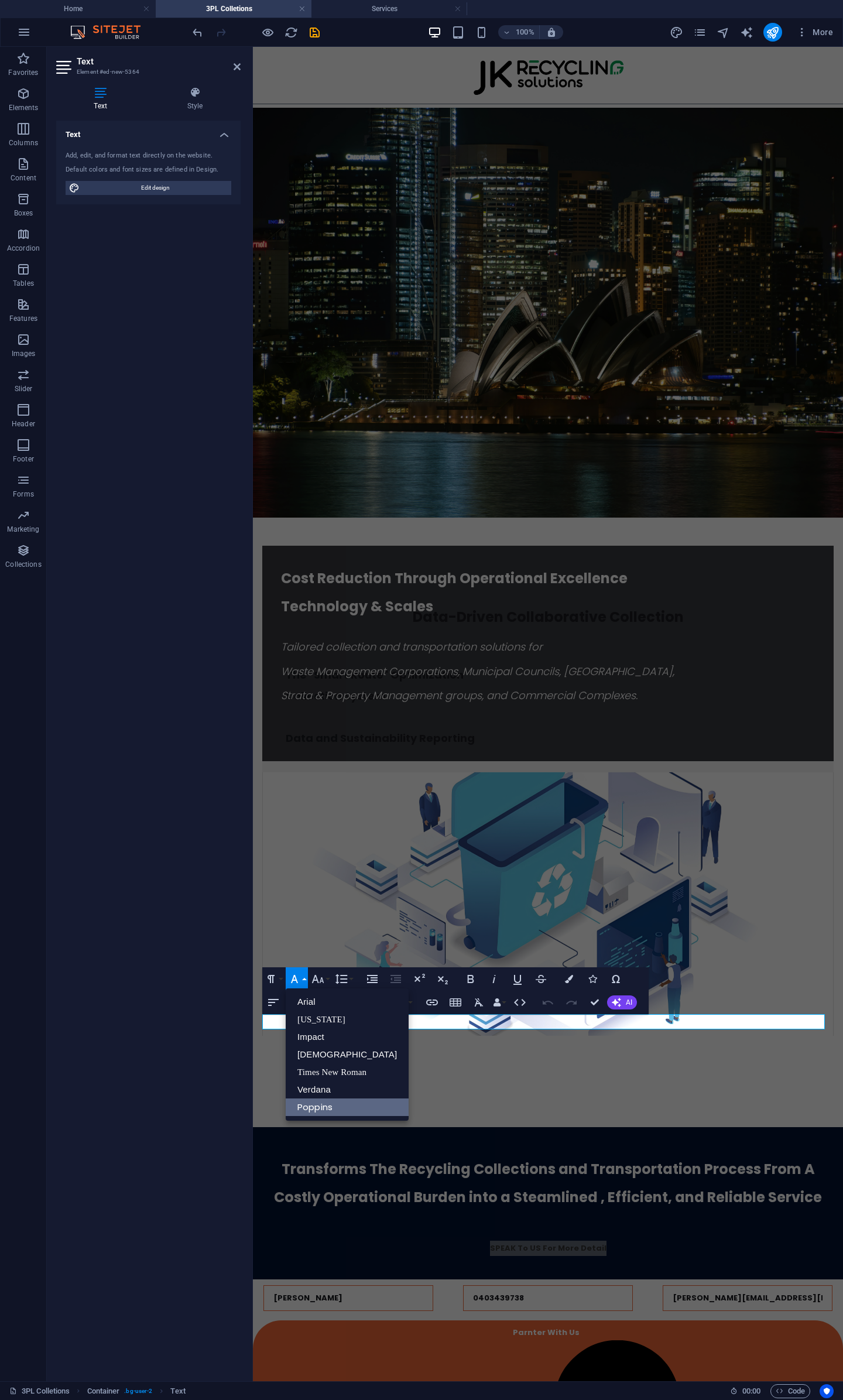
click at [306, 983] on button "Font Family" at bounding box center [296, 979] width 22 height 23
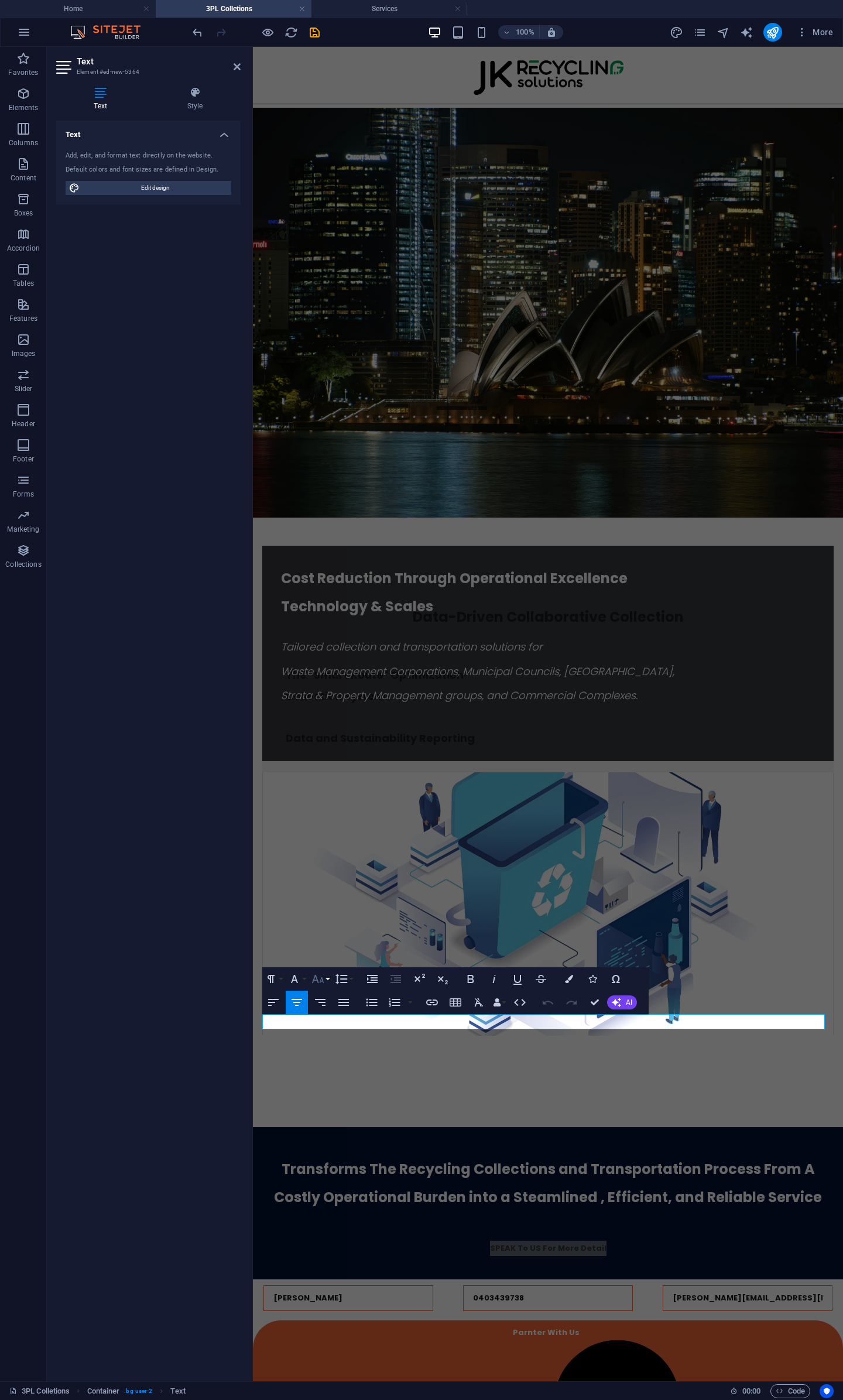
click at [328, 979] on button "Font Size" at bounding box center [320, 979] width 22 height 23
click at [338, 1126] on link "24" at bounding box center [330, 1124] width 42 height 17
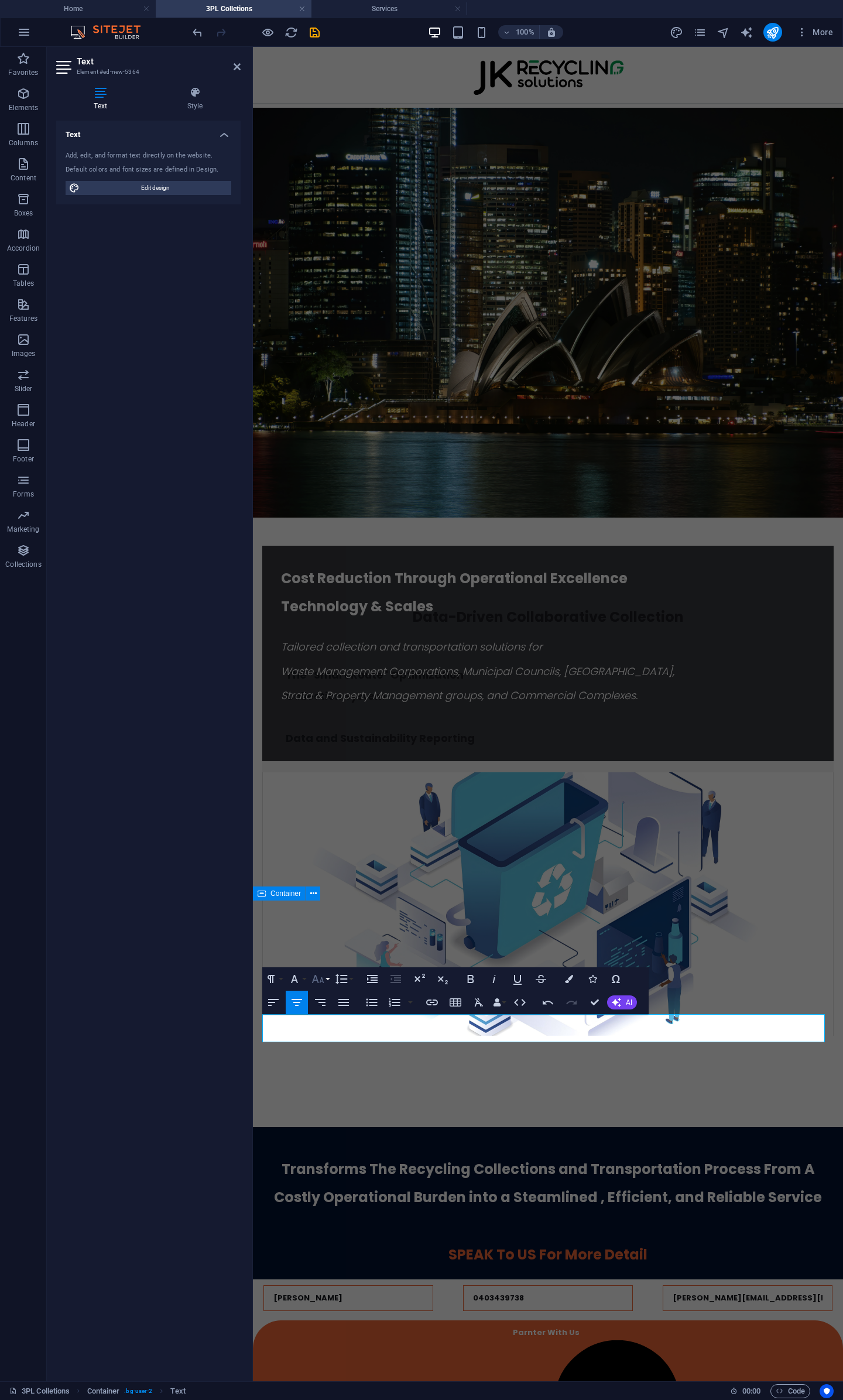
click at [328, 981] on button "Font Size" at bounding box center [320, 979] width 22 height 23
click at [341, 1016] on link "18" at bounding box center [330, 1013] width 42 height 17
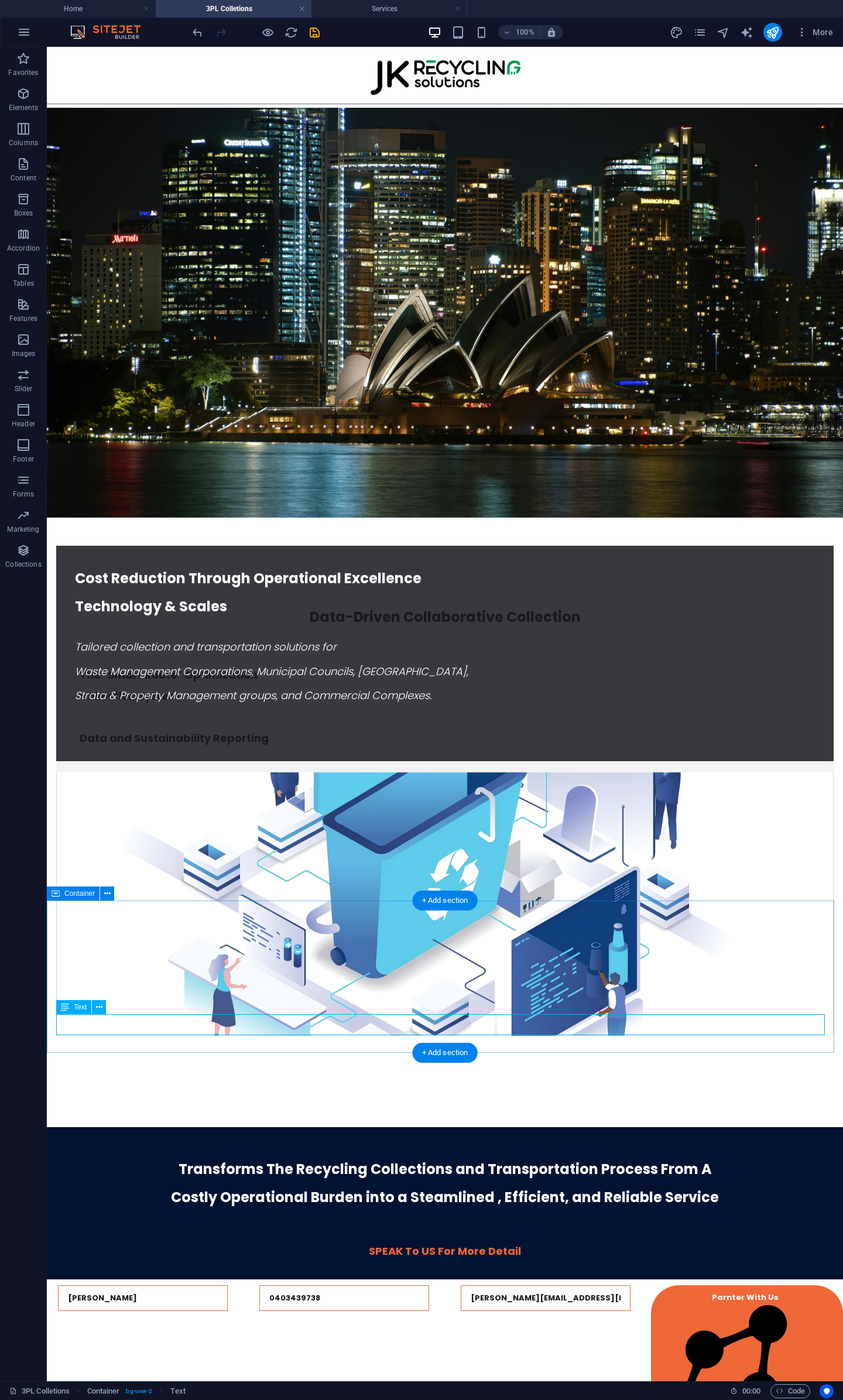
click at [536, 1241] on div "SPEAK To US For More Detail" at bounding box center [445, 1251] width 777 height 21
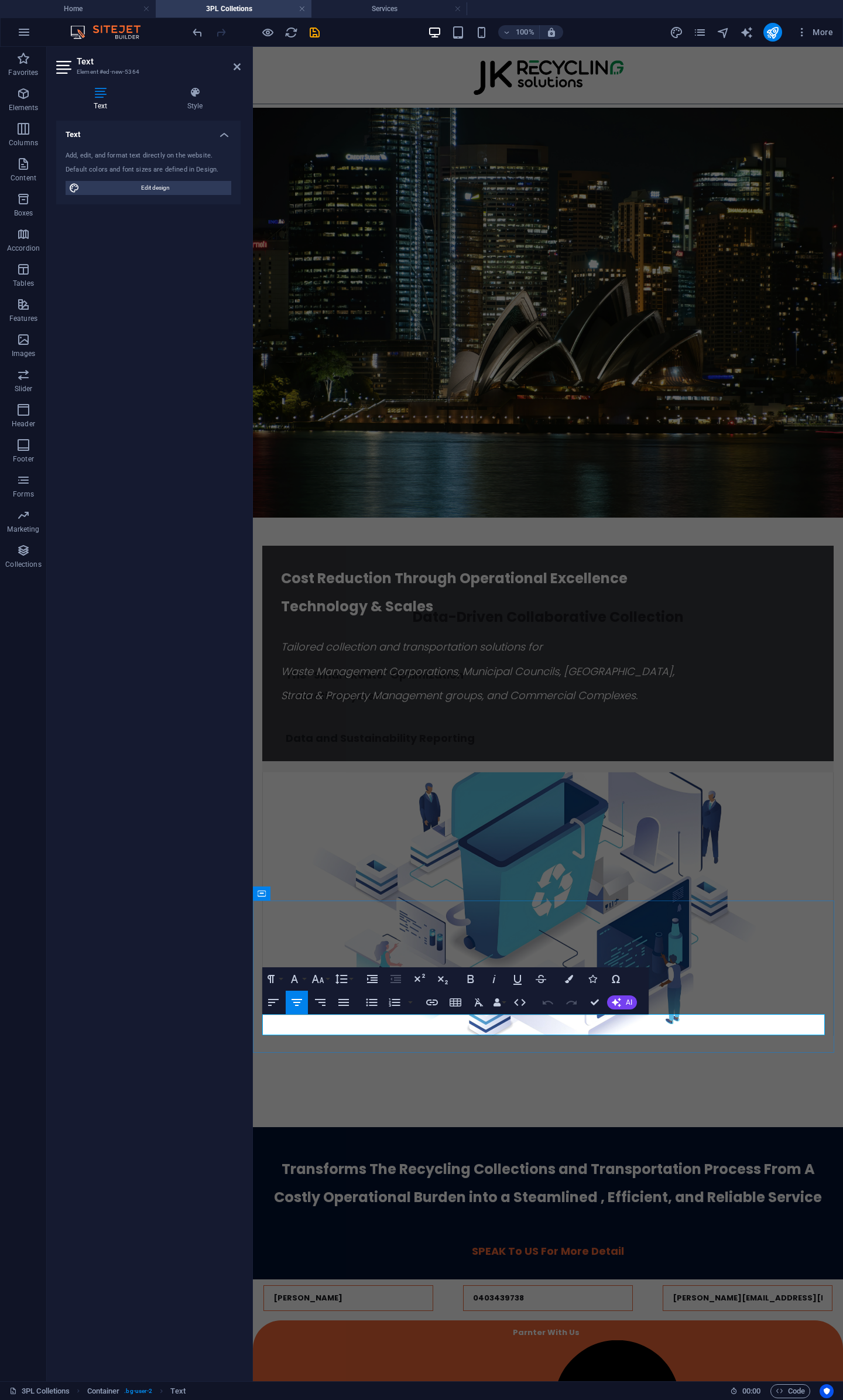
click at [657, 1241] on p "SPEAK To US For More Detail" at bounding box center [548, 1251] width 571 height 21
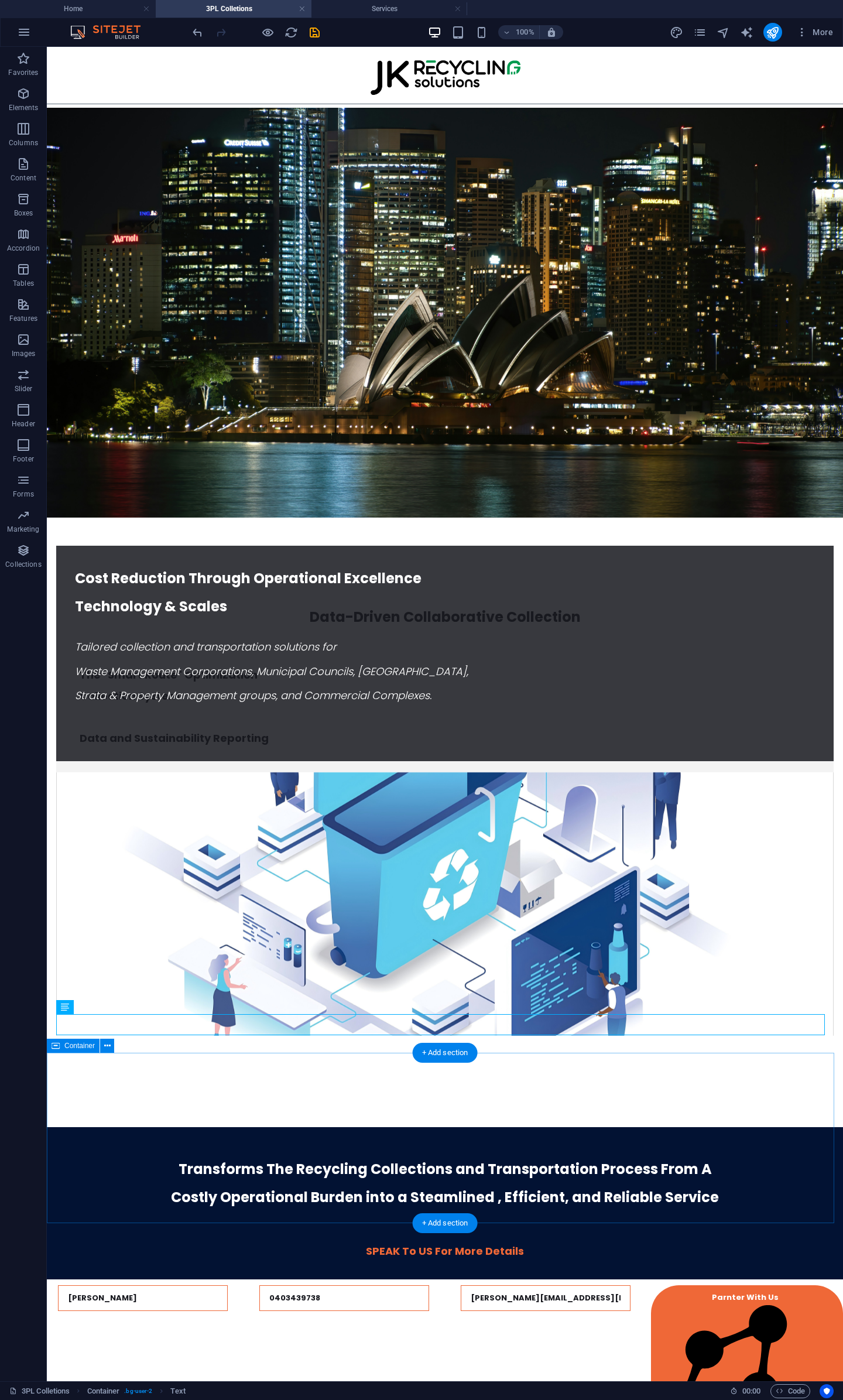
click at [755, 1275] on div "Yu GUAN 0403439738 jerry.guan@outlook.com Parnter With Us     Unreadable? Regen…" at bounding box center [445, 1360] width 796 height 171
click at [761, 1285] on div "Parnter With Us" at bounding box center [747, 1380] width 192 height 192
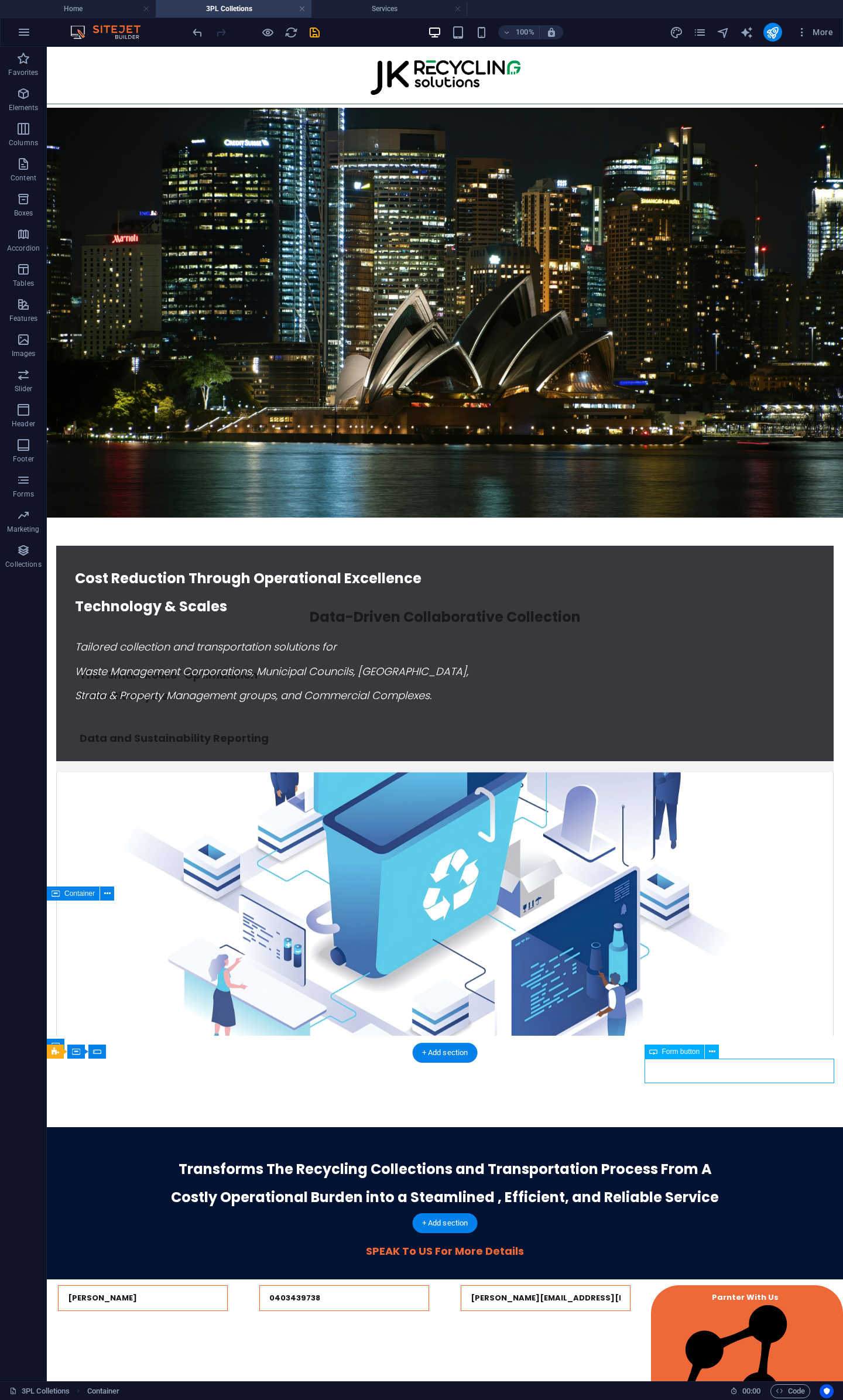
click at [761, 1285] on div "Parnter With Us" at bounding box center [747, 1380] width 192 height 192
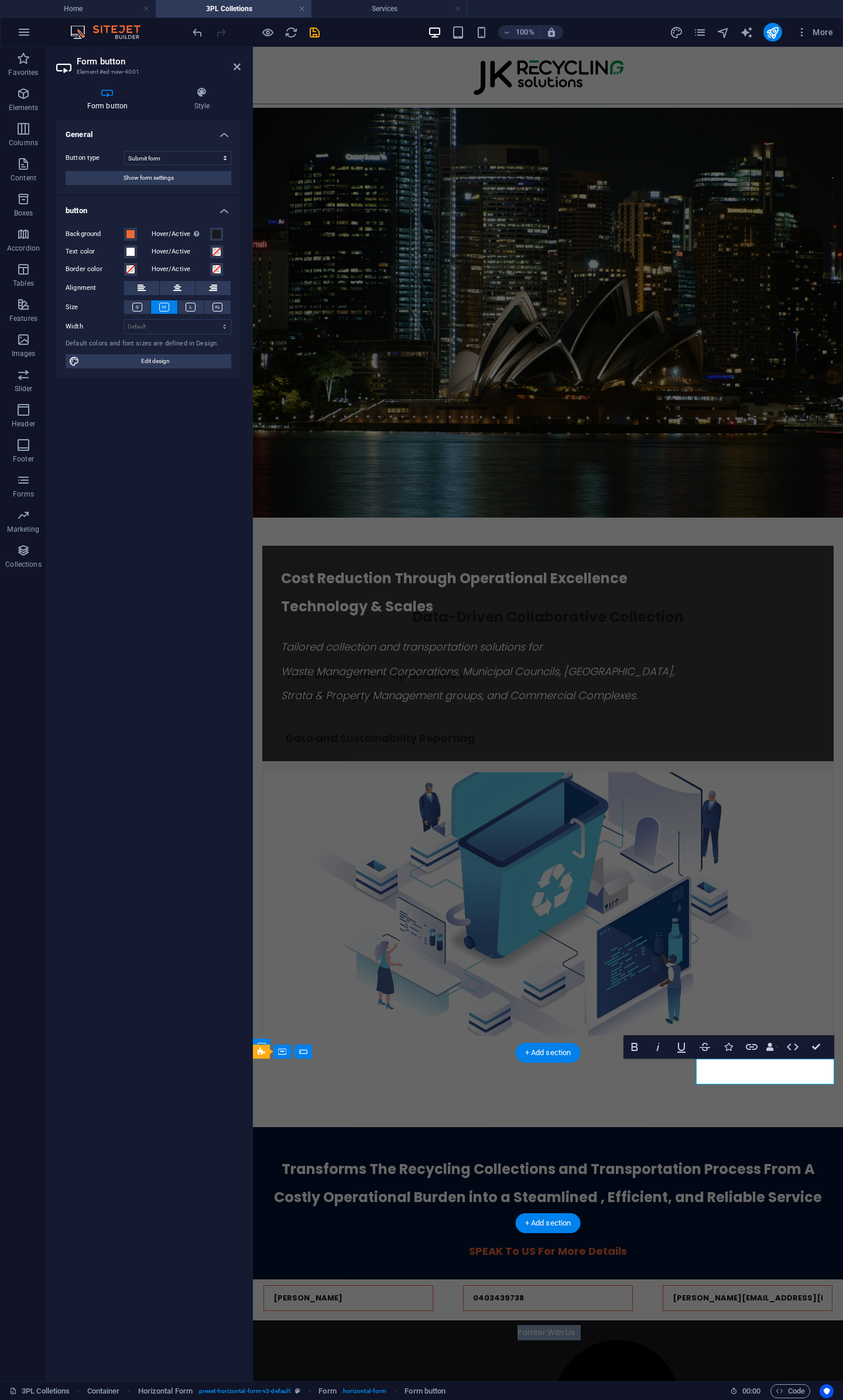
type button "Submit"
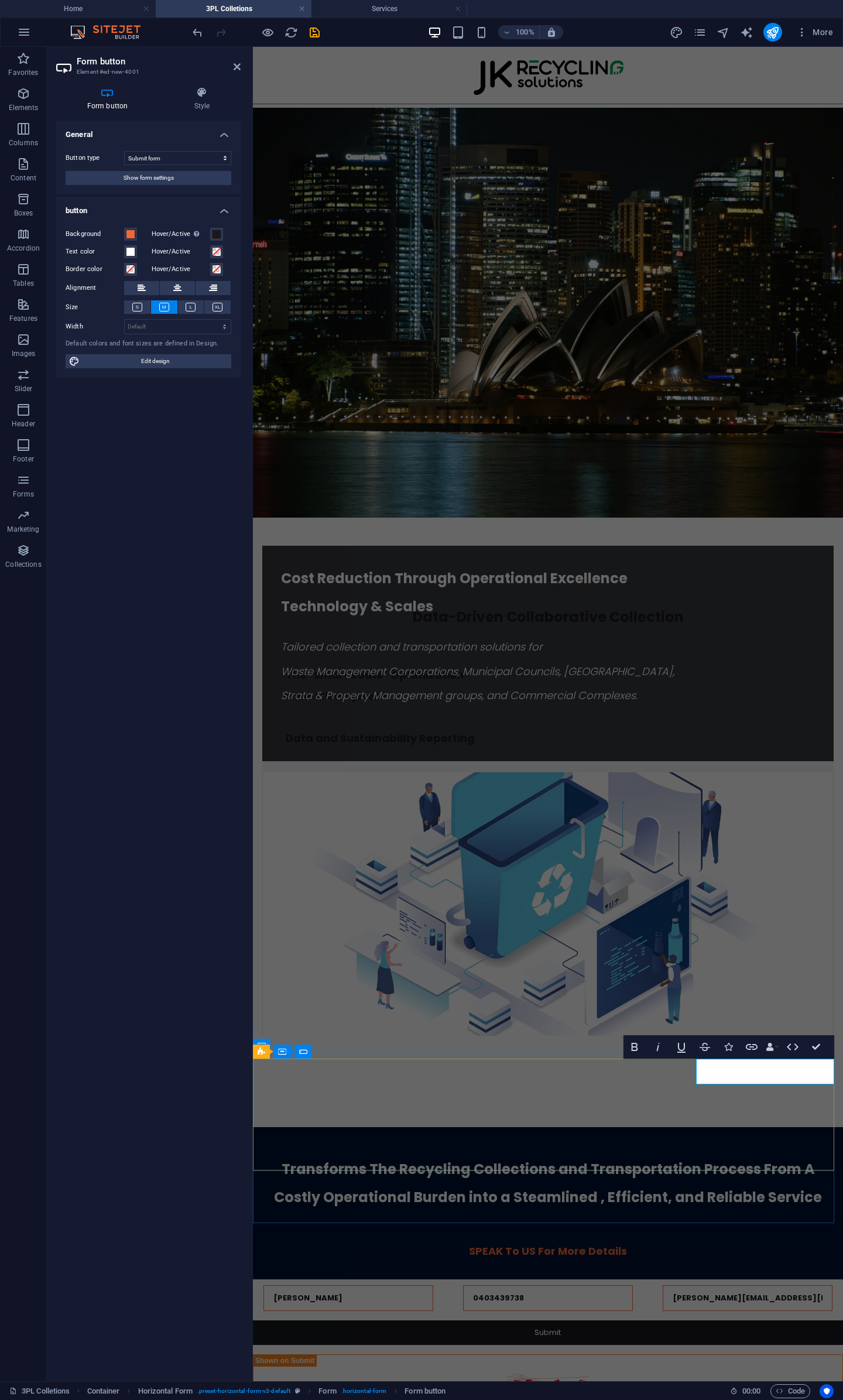
drag, startPoint x: 794, startPoint y: 1072, endPoint x: 733, endPoint y: 1079, distance: 61.4
click at [733, 1320] on button "Submit" at bounding box center [548, 1333] width 590 height 25
click at [561, 1327] on span "Submit" at bounding box center [547, 1332] width 26 height 11
drag, startPoint x: 753, startPoint y: 1070, endPoint x: 777, endPoint y: 1068, distance: 24.1
click at [561, 1327] on span "Submit" at bounding box center [547, 1332] width 26 height 11
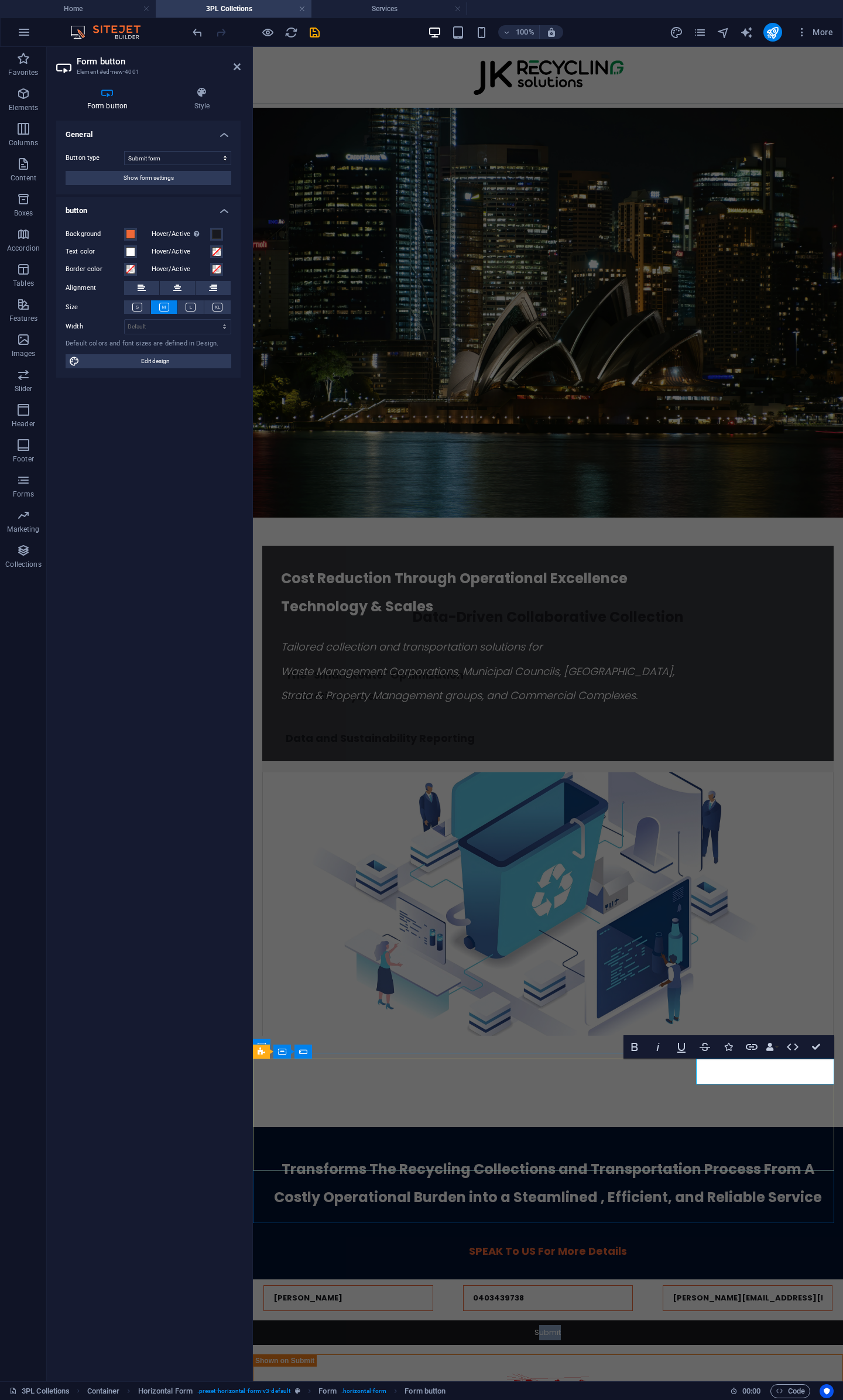
click at [748, 1320] on button "Submit" at bounding box center [548, 1333] width 590 height 25
click at [561, 1327] on span "Submit" at bounding box center [547, 1332] width 26 height 11
drag, startPoint x: 752, startPoint y: 1072, endPoint x: 792, endPoint y: 1073, distance: 40.0
click at [792, 1320] on button "Submit" at bounding box center [548, 1333] width 590 height 25
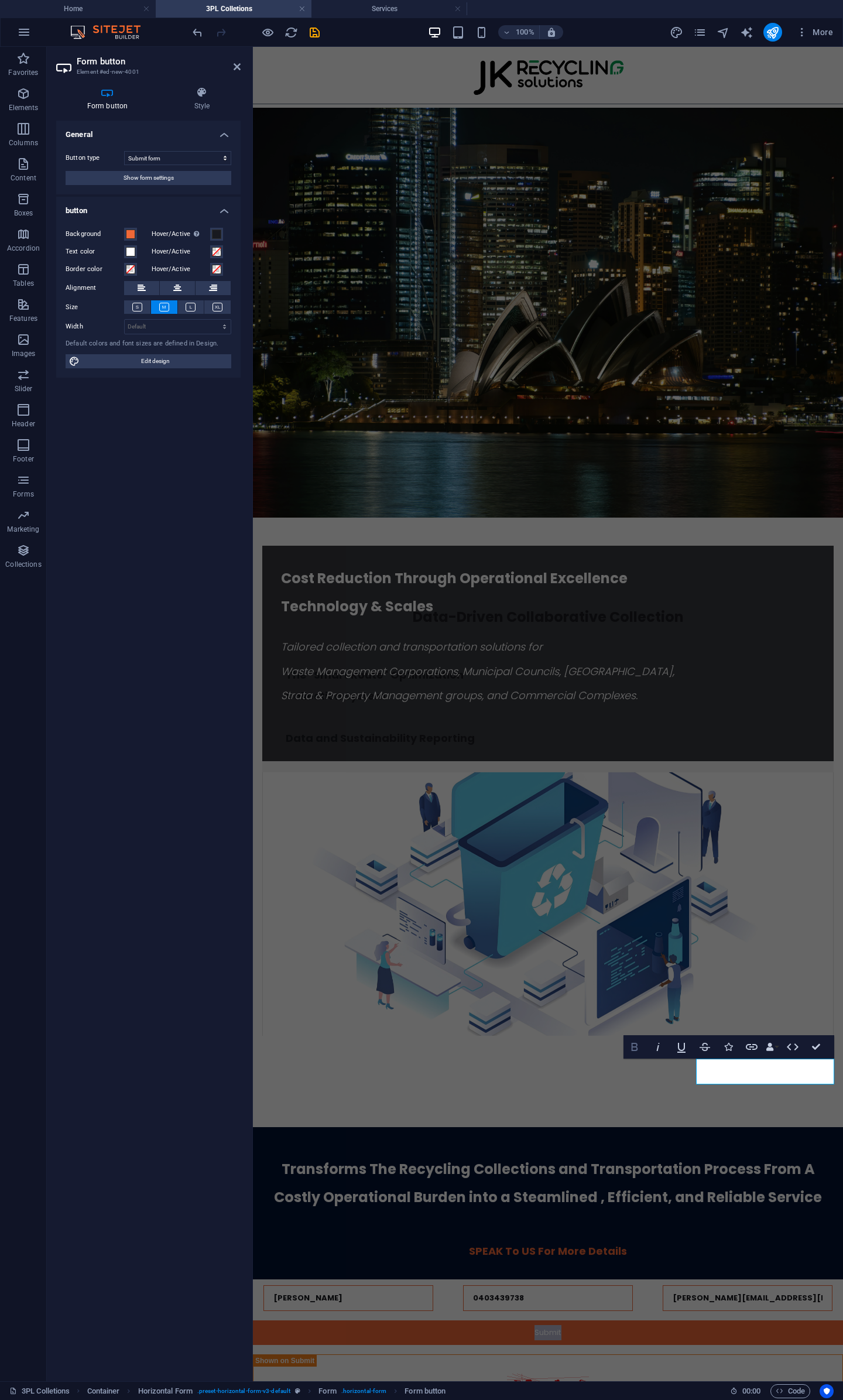
click at [631, 1048] on icon "button" at bounding box center [634, 1046] width 7 height 8
click at [634, 1046] on icon "button" at bounding box center [634, 1046] width 14 height 14
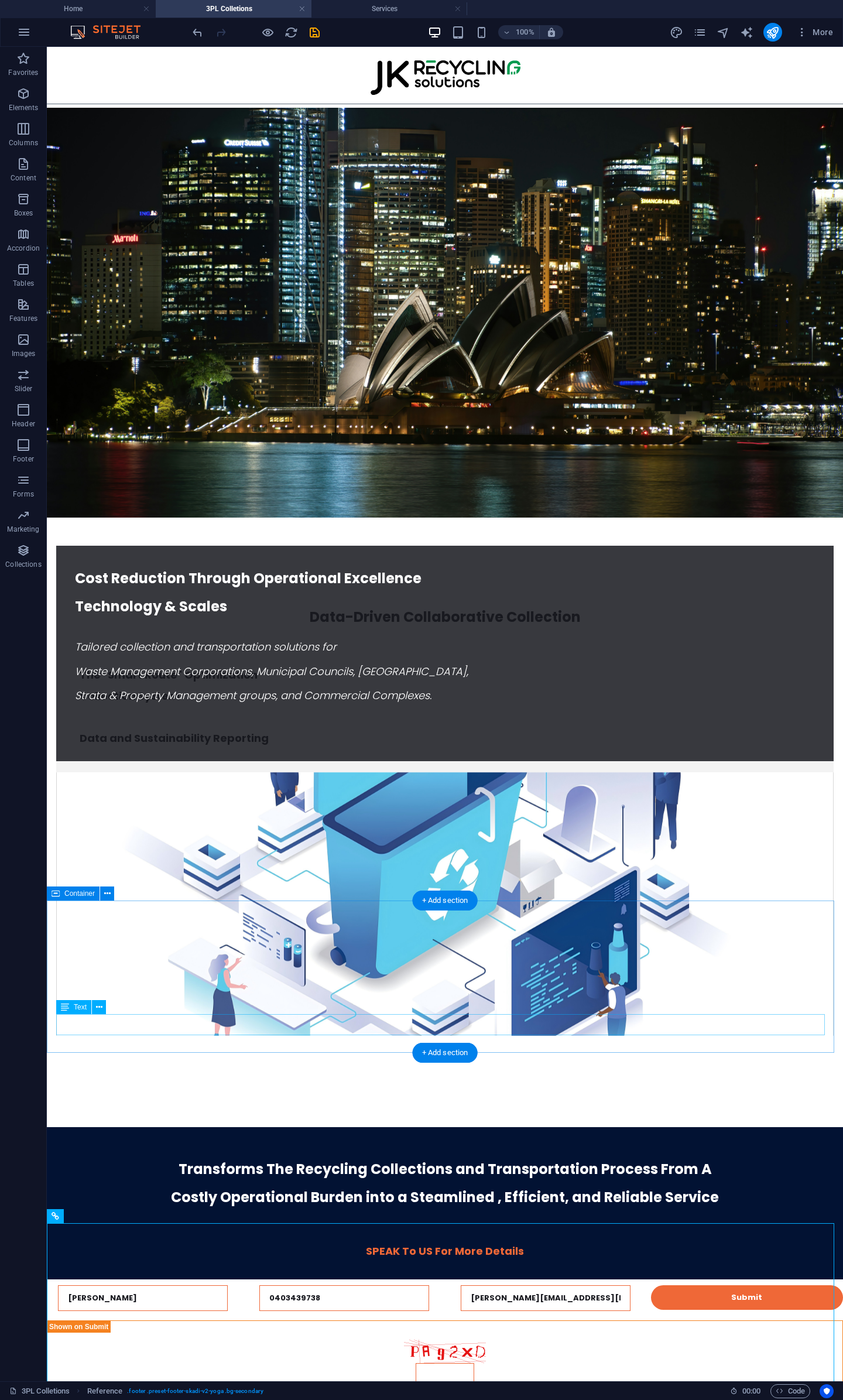
click at [400, 1241] on div "SPEAK To US For More Details" at bounding box center [445, 1251] width 777 height 21
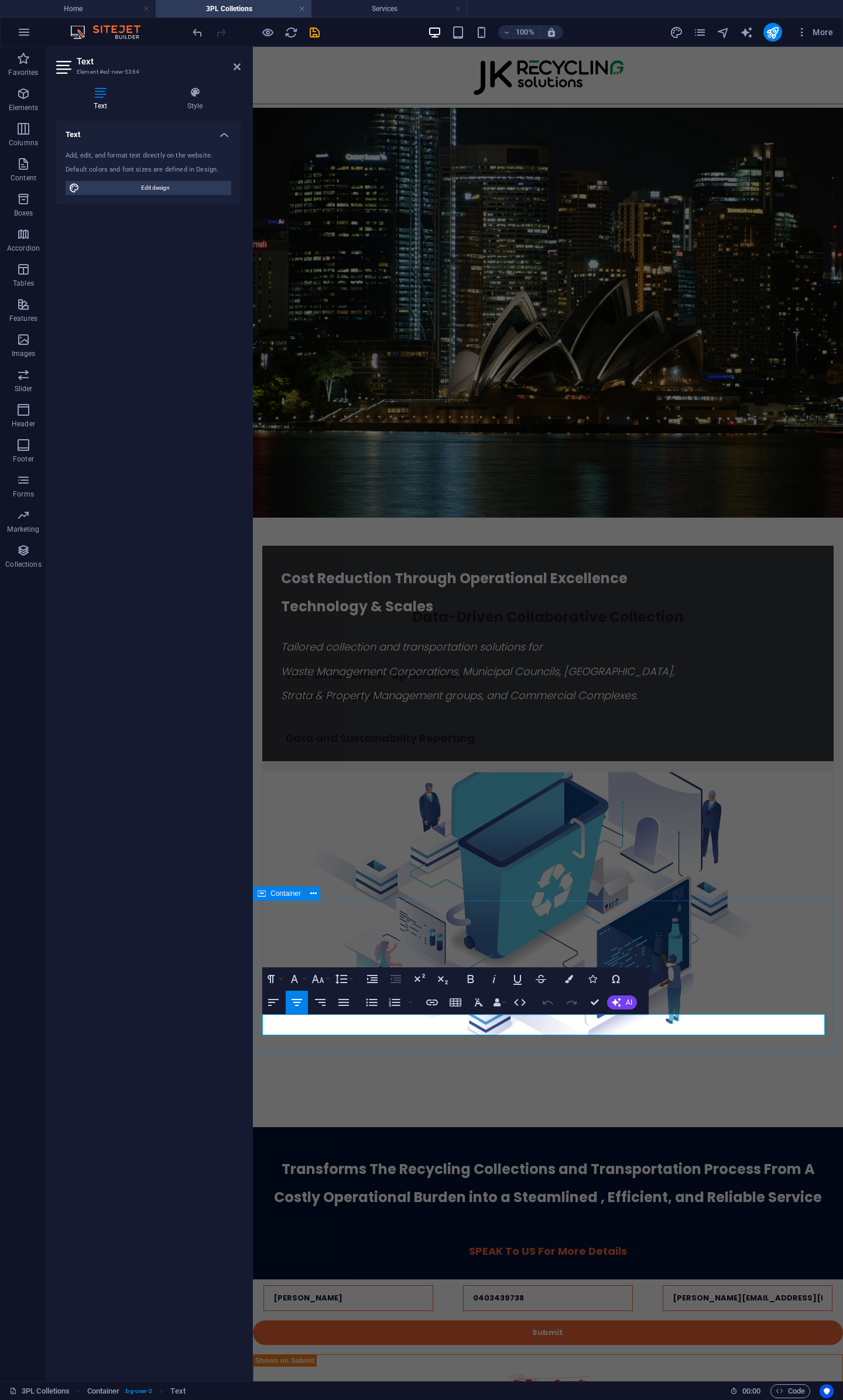
click at [515, 1244] on span "SPEAK To US For More Details" at bounding box center [548, 1251] width 158 height 14
drag, startPoint x: 625, startPoint y: 1027, endPoint x: 450, endPoint y: 1023, distance: 175.0
click at [450, 1241] on p "Connect US For More Details" at bounding box center [548, 1251] width 571 height 21
click at [497, 981] on icon "button" at bounding box center [494, 978] width 14 height 14
click at [518, 977] on icon "button" at bounding box center [517, 978] width 14 height 14
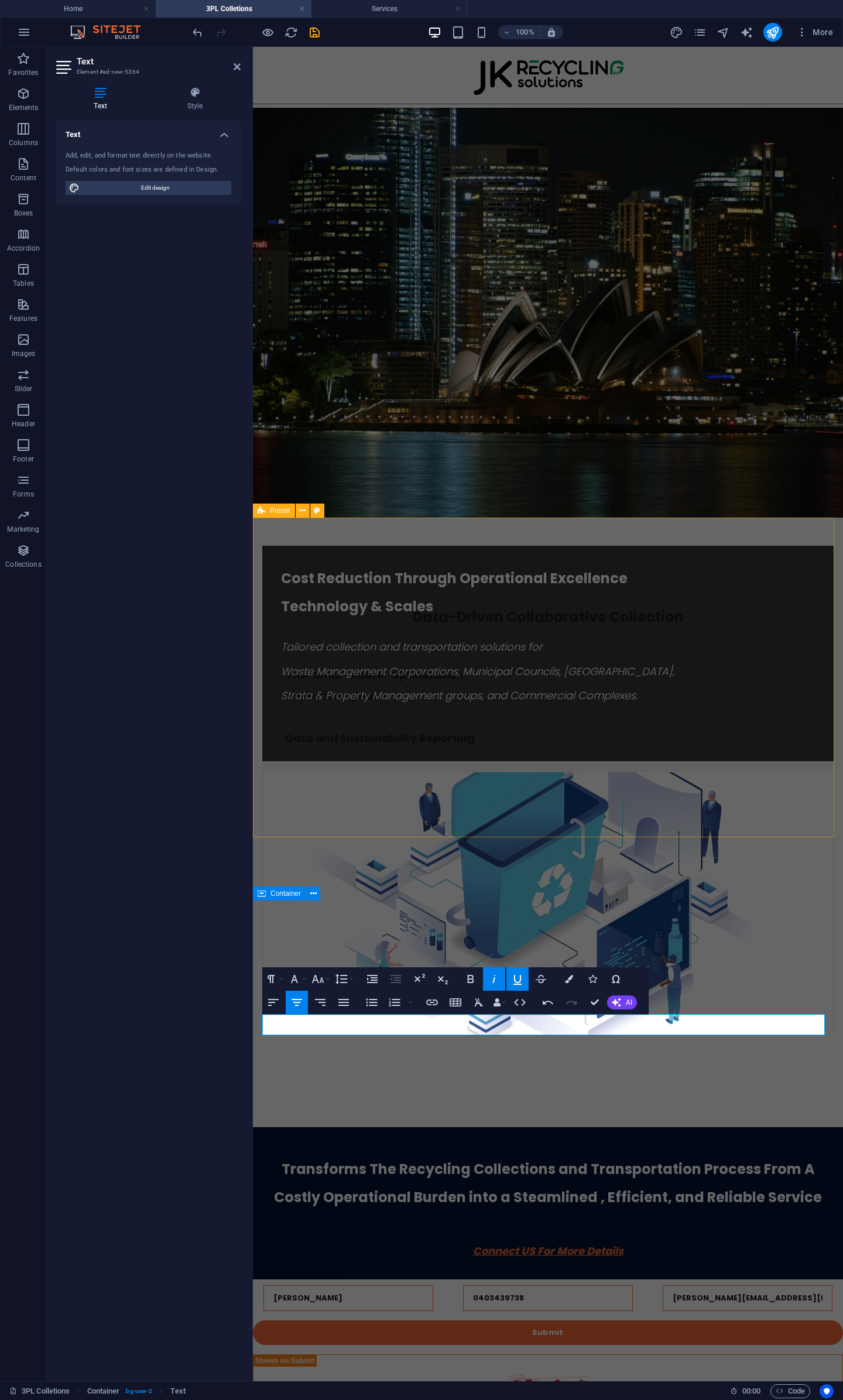
click at [518, 977] on icon "button" at bounding box center [517, 978] width 14 height 14
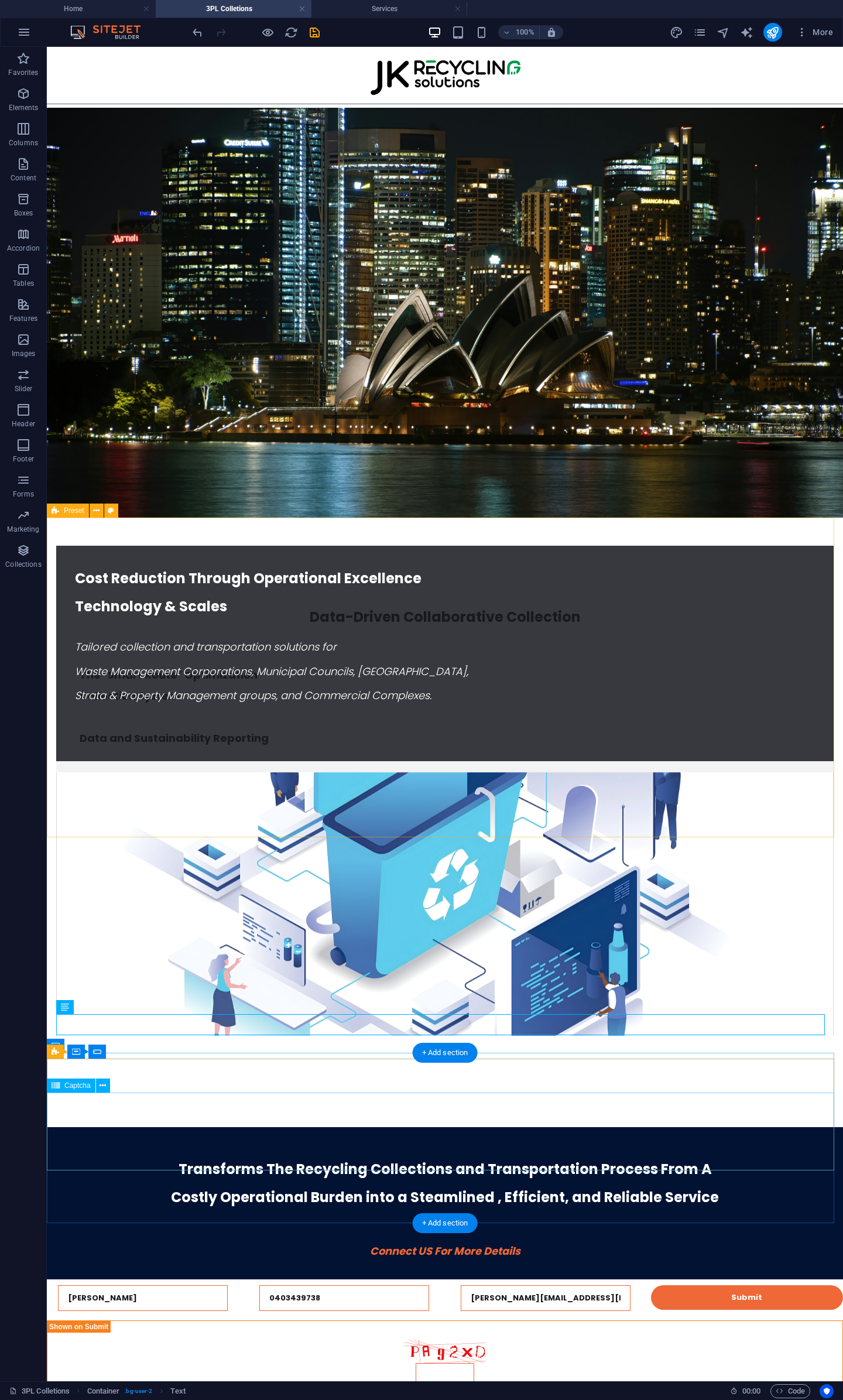
click at [722, 1320] on div "Unreadable? Regenerate" at bounding box center [445, 1373] width 796 height 105
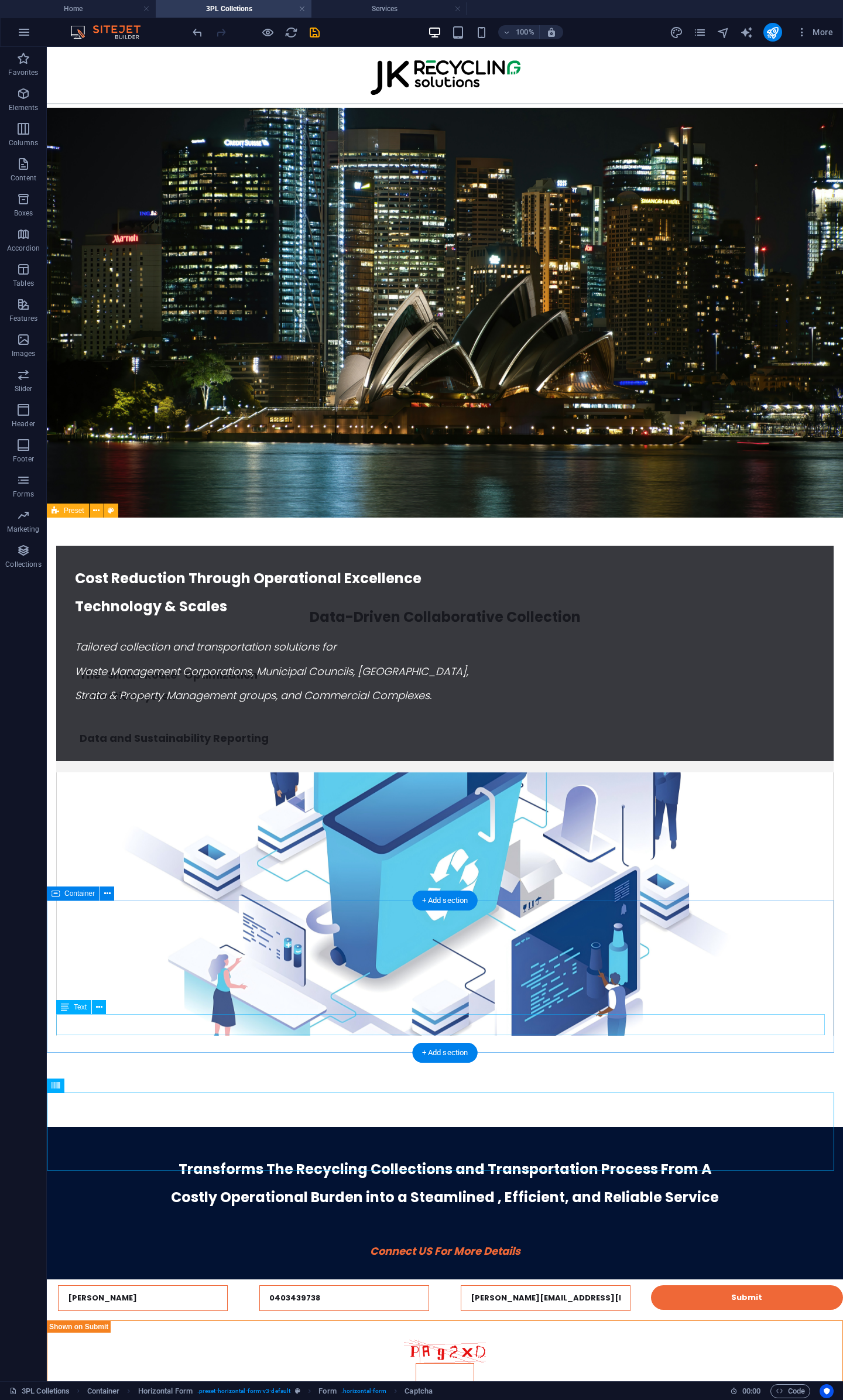
click at [370, 1241] on div "Connect US For More Details" at bounding box center [445, 1251] width 777 height 21
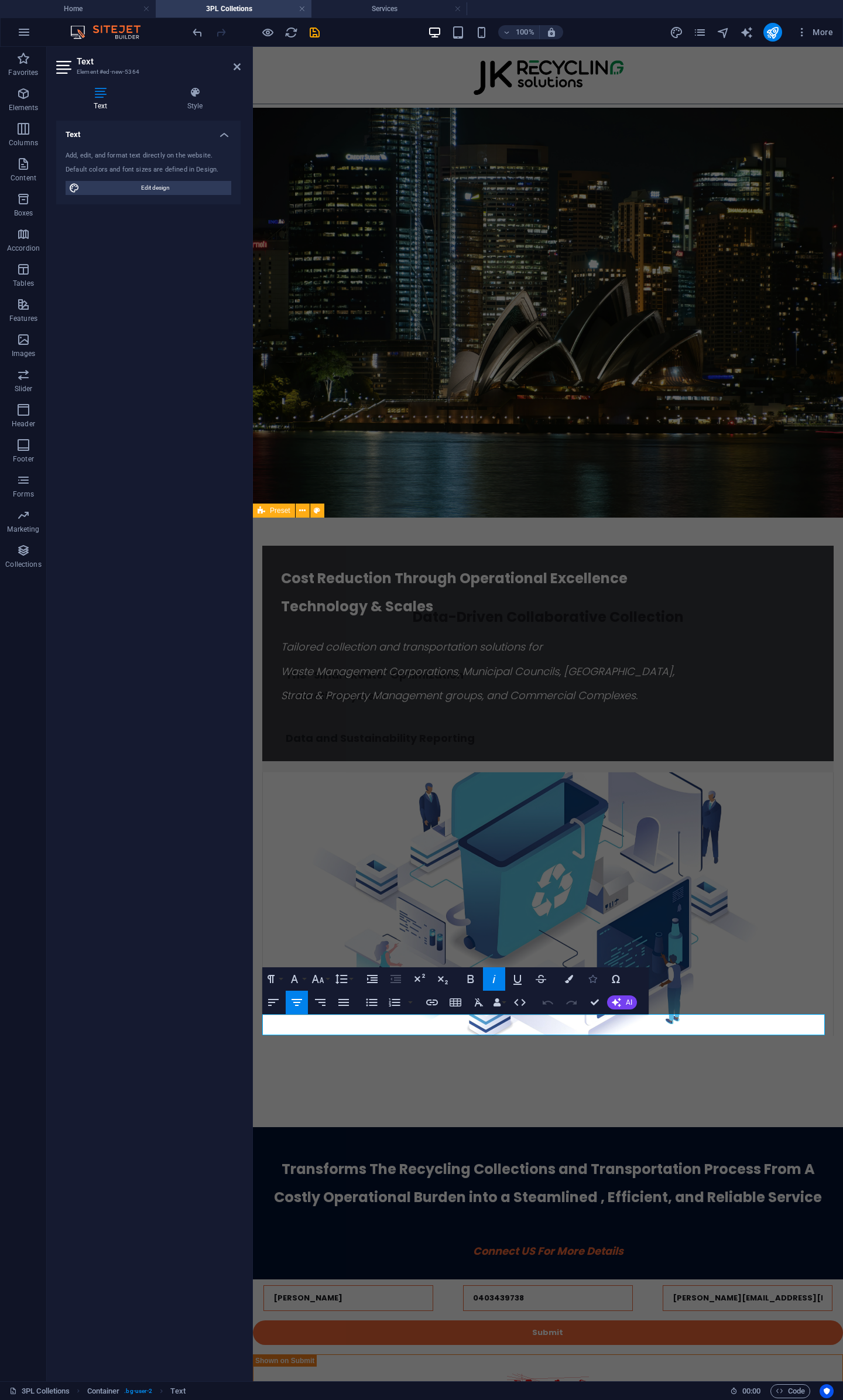
click at [593, 983] on button "Icons" at bounding box center [592, 979] width 22 height 23
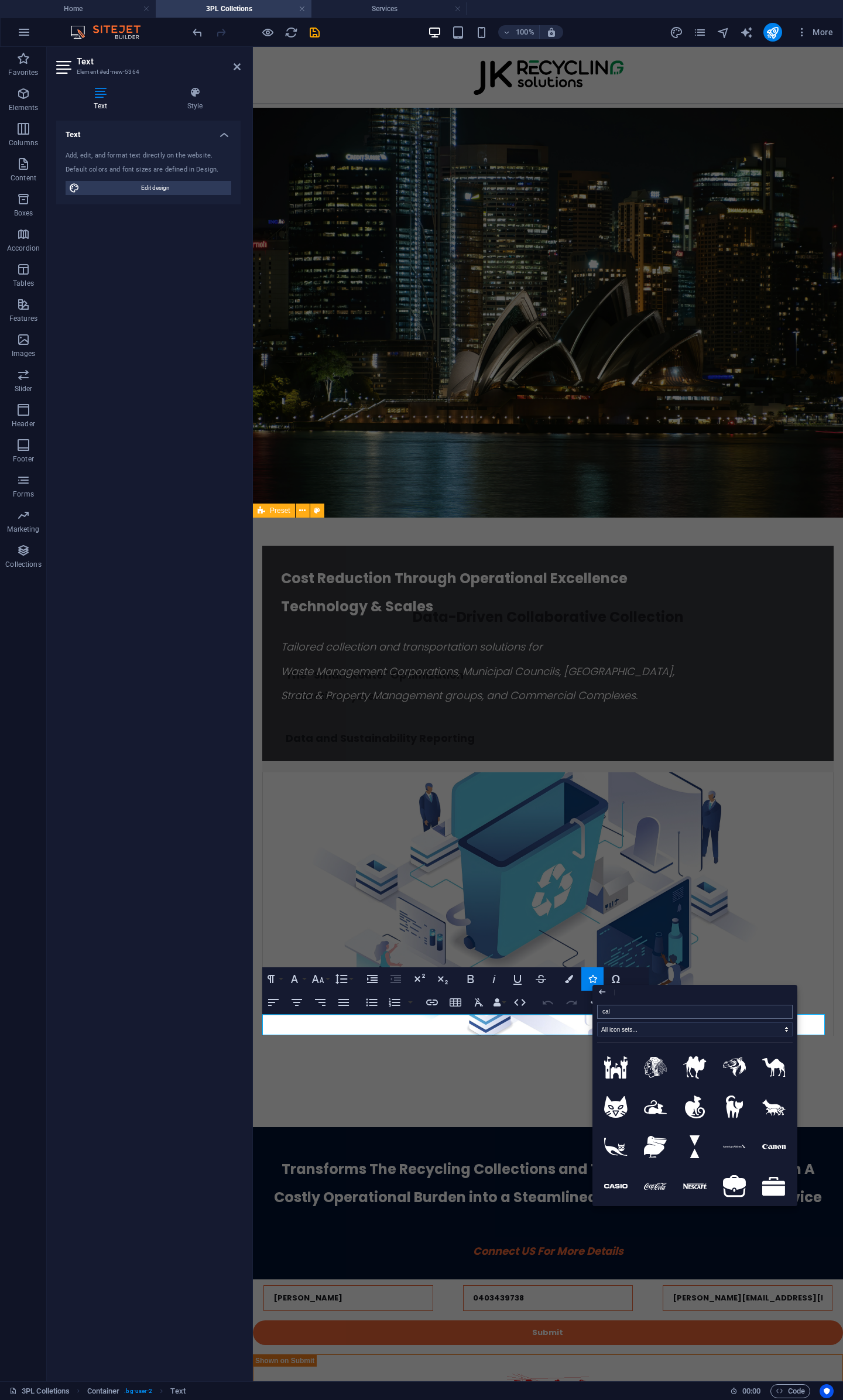
type input "call"
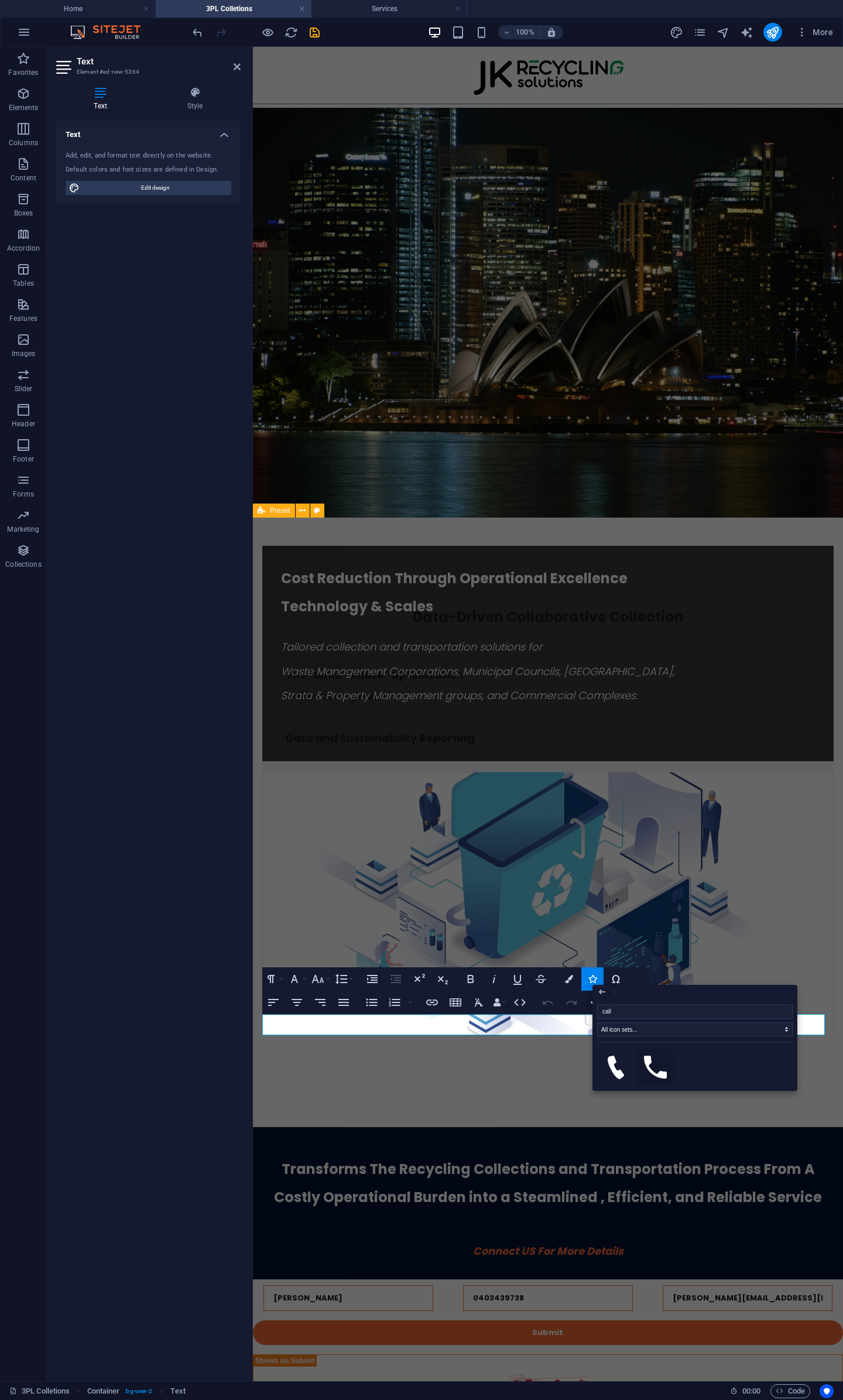
click at [660, 1069] on icon at bounding box center [656, 1067] width 23 height 23
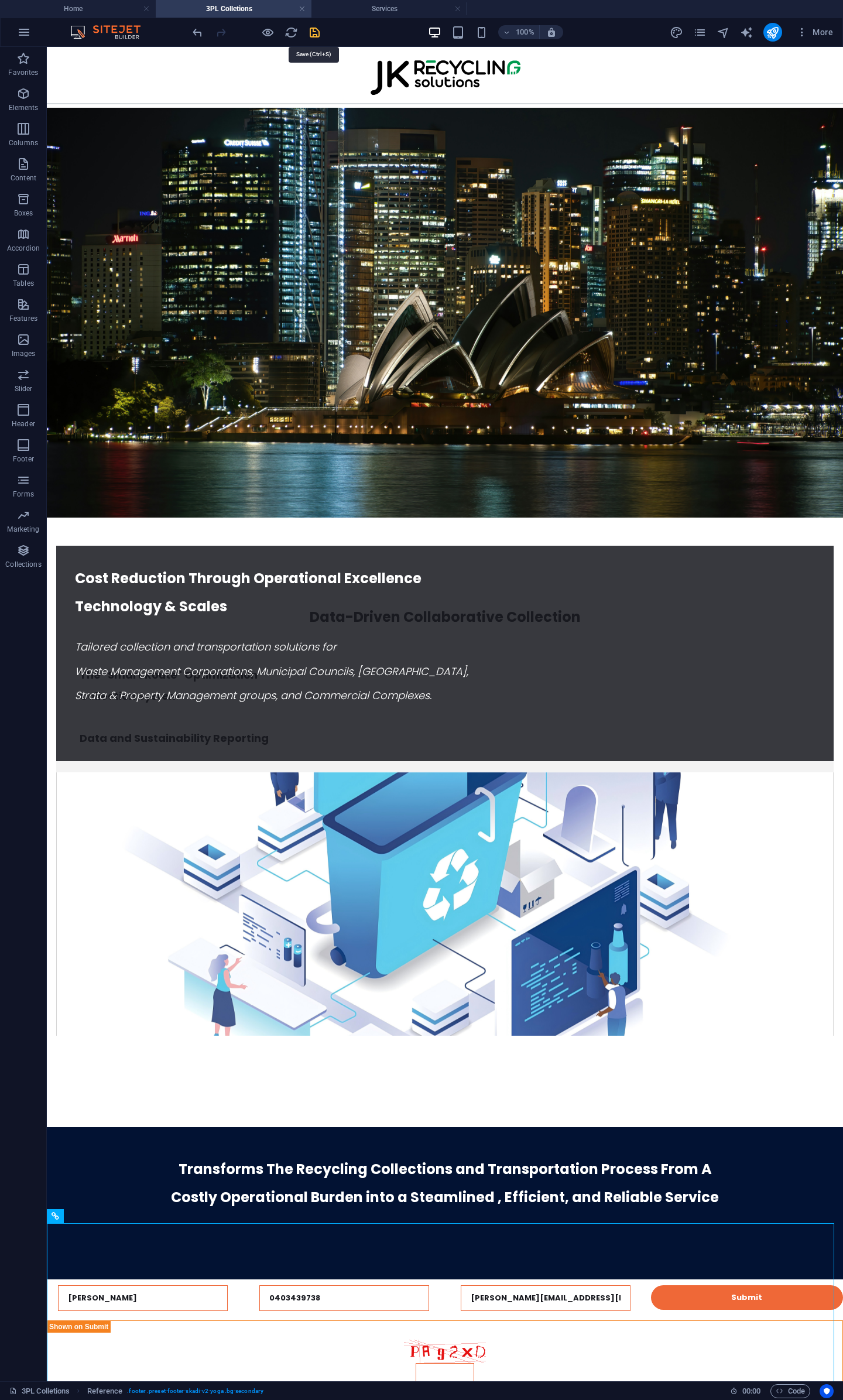
click at [317, 30] on icon "save" at bounding box center [314, 33] width 14 height 14
click at [438, 835] on div "+ Add section" at bounding box center [445, 837] width 65 height 20
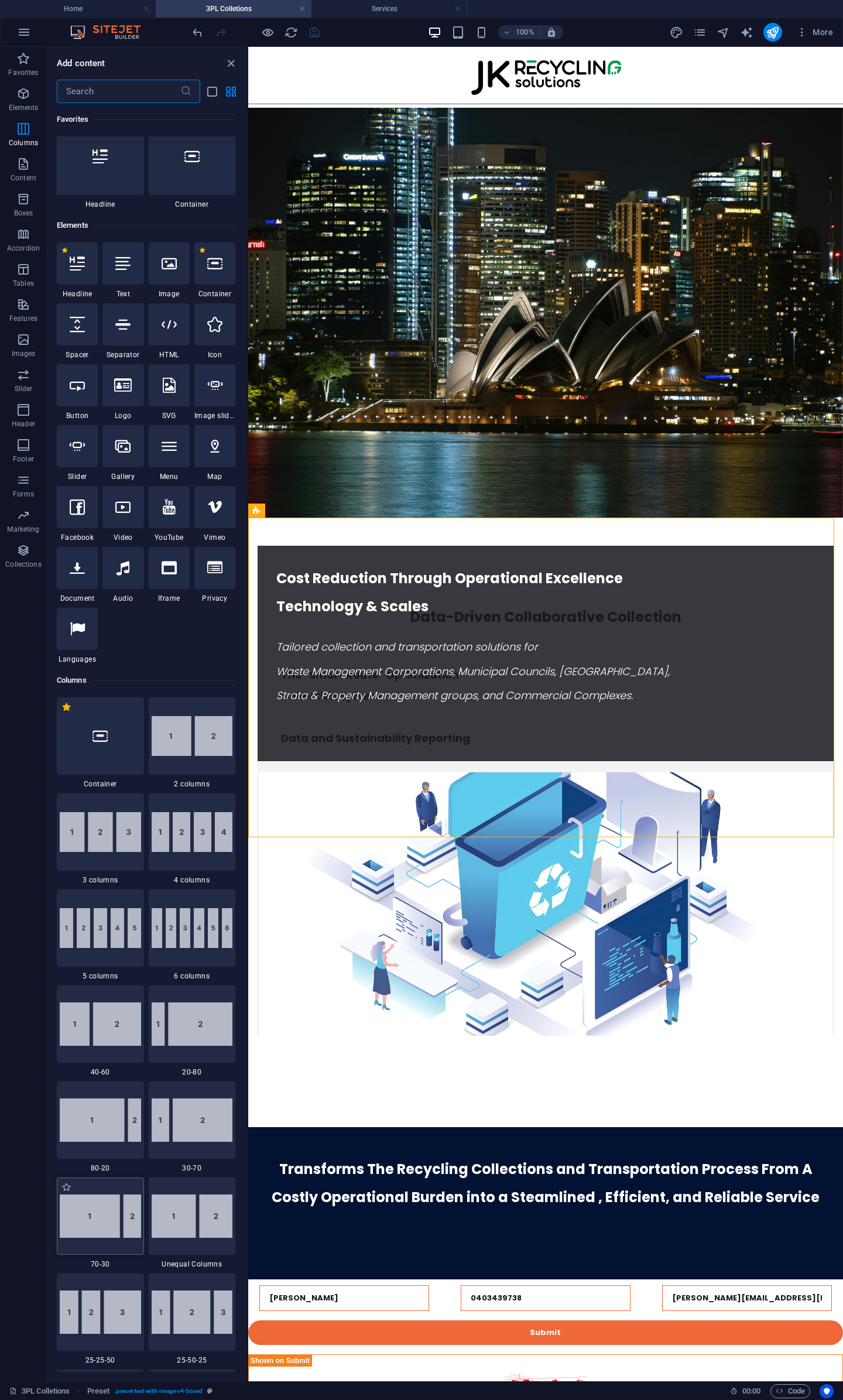
scroll to position [0, 0]
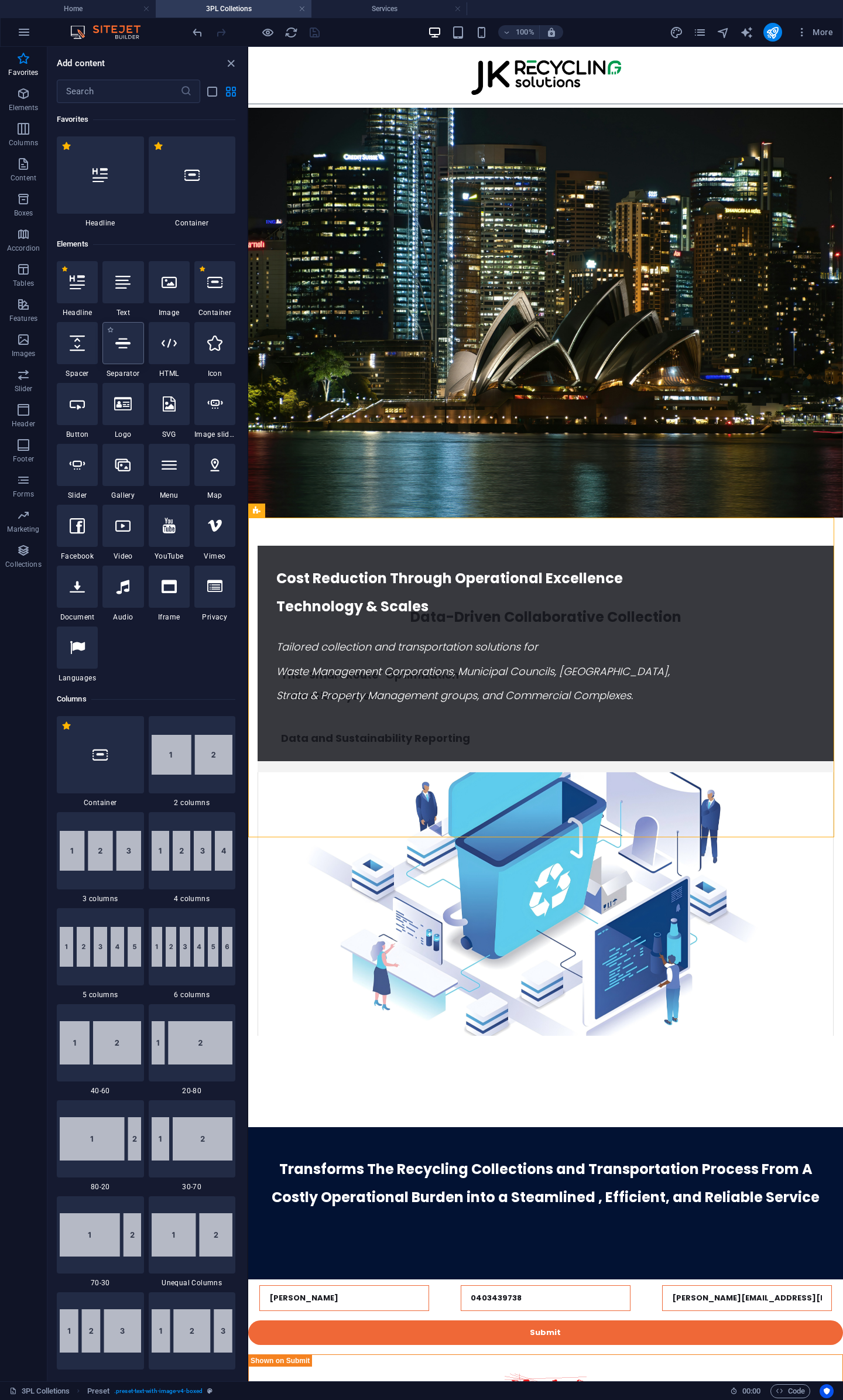
click at [127, 364] on div at bounding box center [123, 343] width 41 height 42
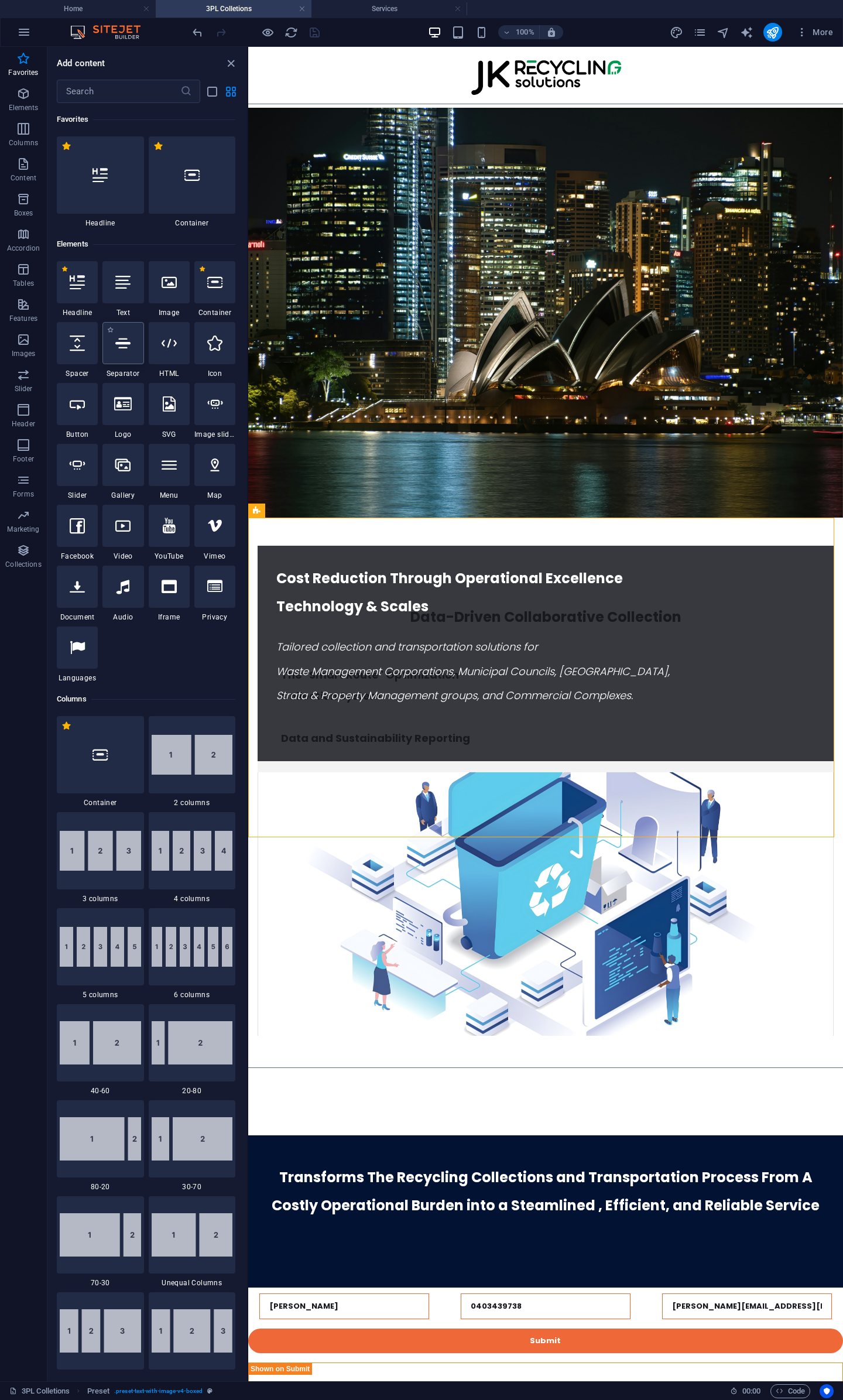
select select "%"
select select "px"
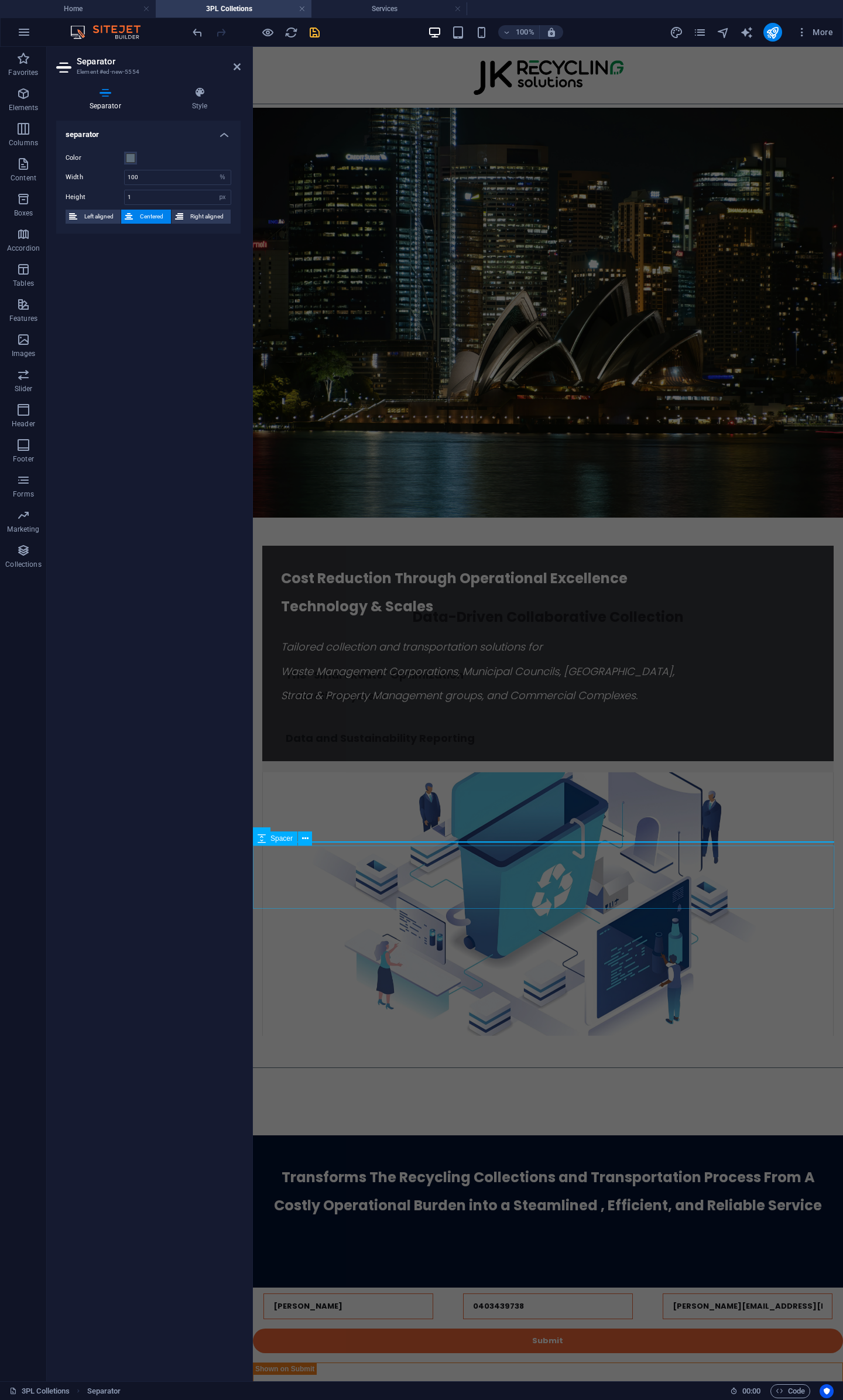
click at [574, 1072] on div at bounding box center [548, 1104] width 590 height 63
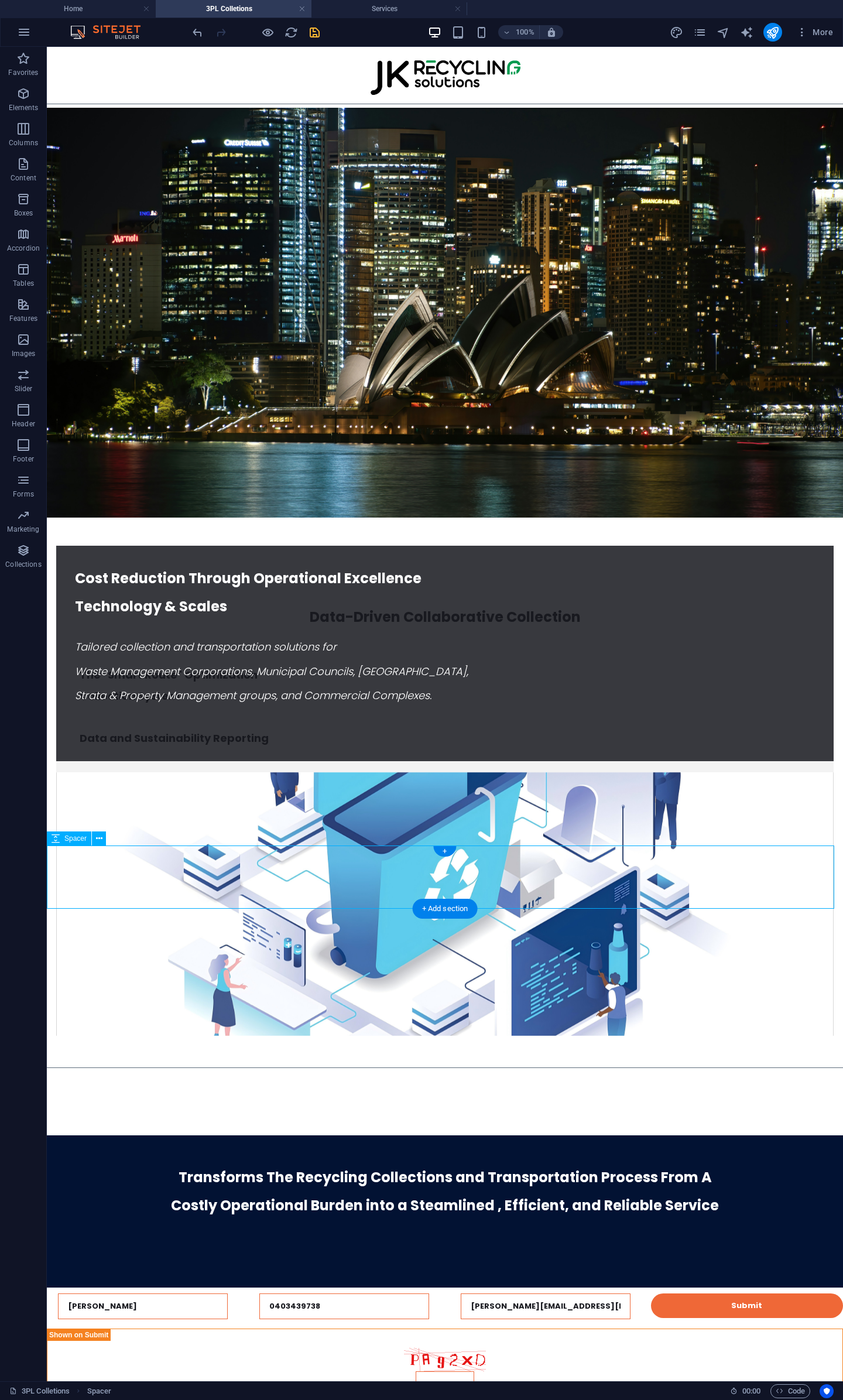
click at [518, 1072] on div at bounding box center [445, 1104] width 796 height 63
select select "px"
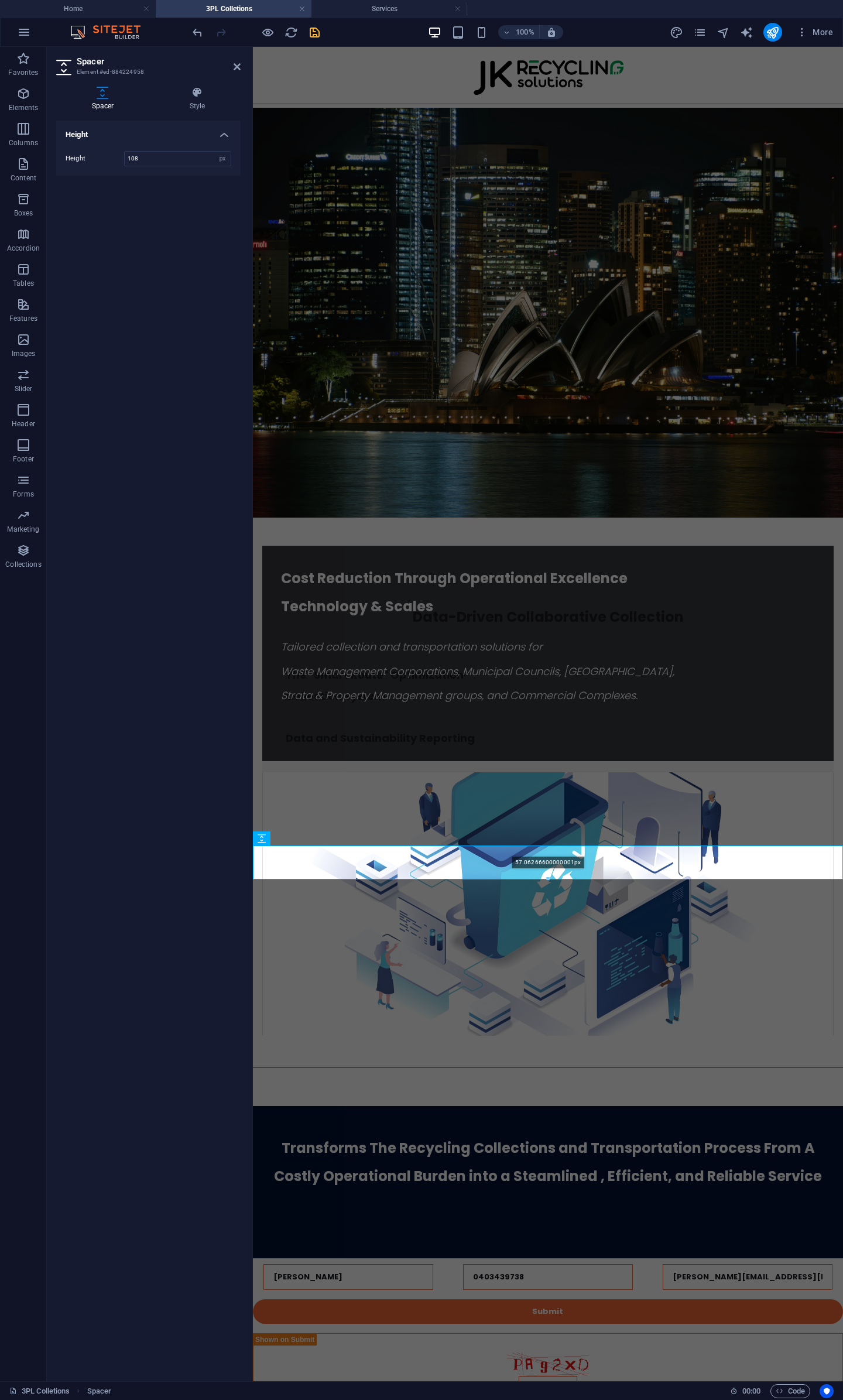
drag, startPoint x: 543, startPoint y: 910, endPoint x: 343, endPoint y: 868, distance: 204.4
click at [548, 882] on div "H3 Driven Container Reference Spacer Container Text Text Preset Preset Containe…" at bounding box center [548, 714] width 590 height 1334
type input "57"
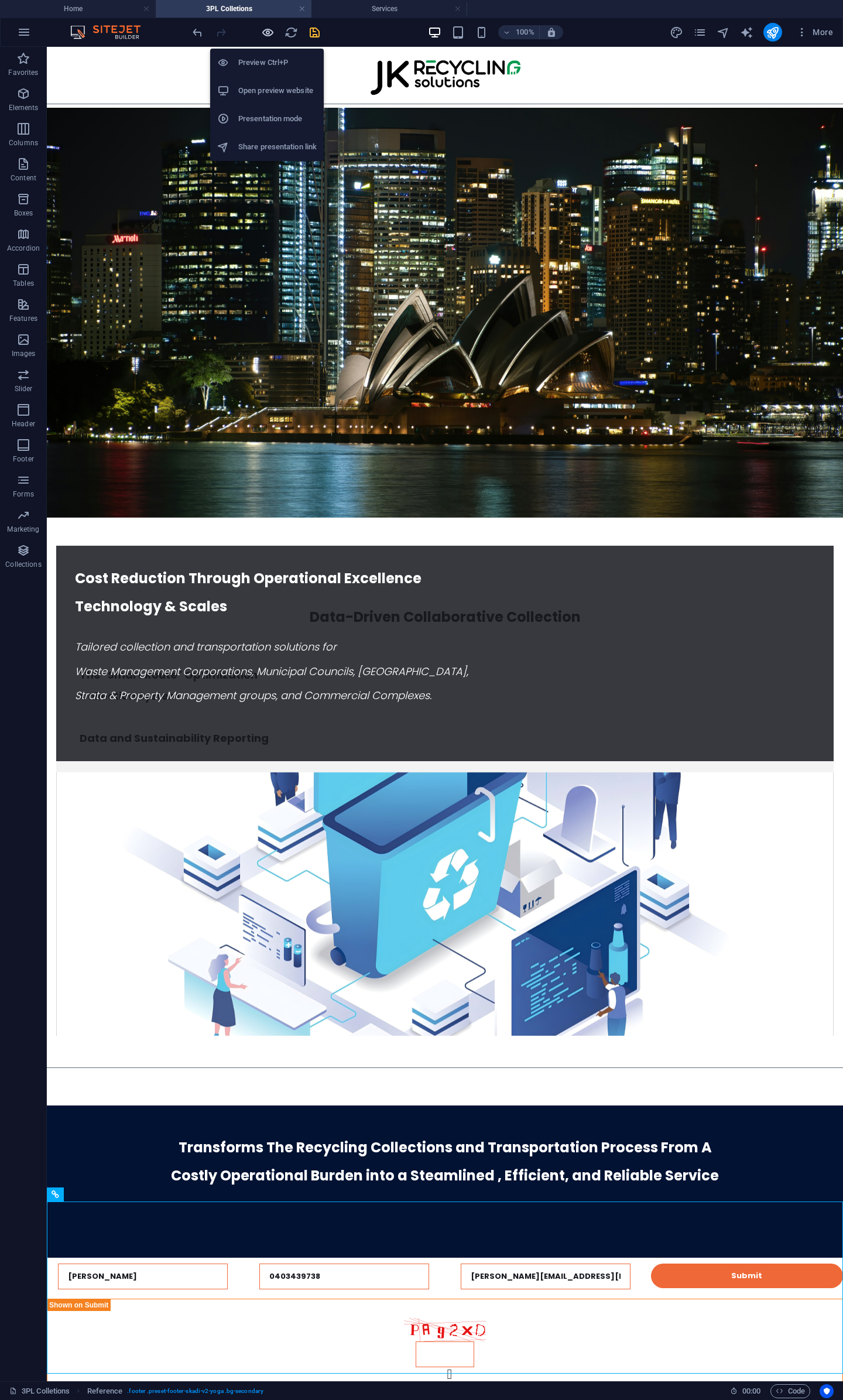
click at [271, 33] on icon "button" at bounding box center [268, 33] width 14 height 14
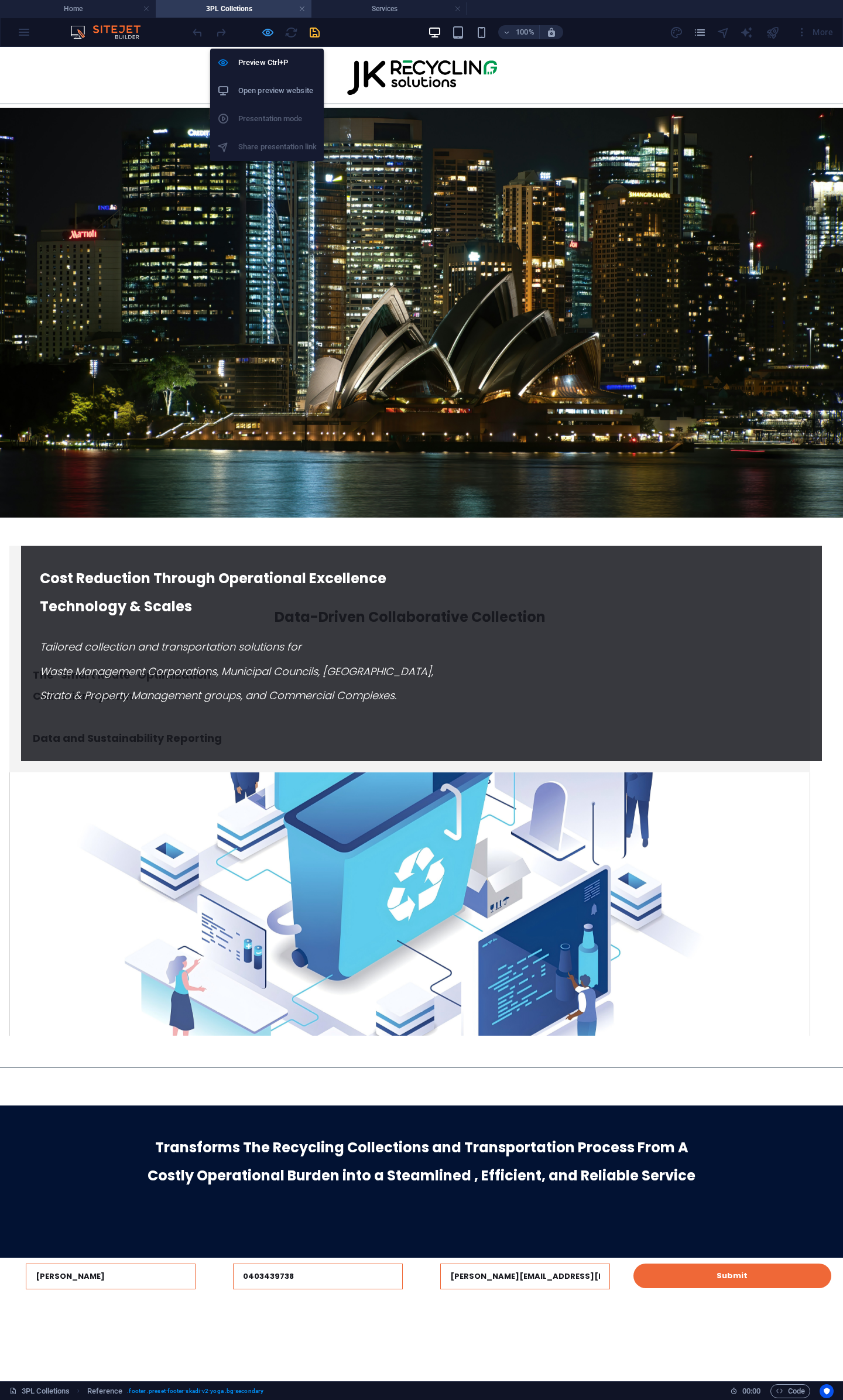
click at [271, 33] on icon "button" at bounding box center [268, 33] width 14 height 14
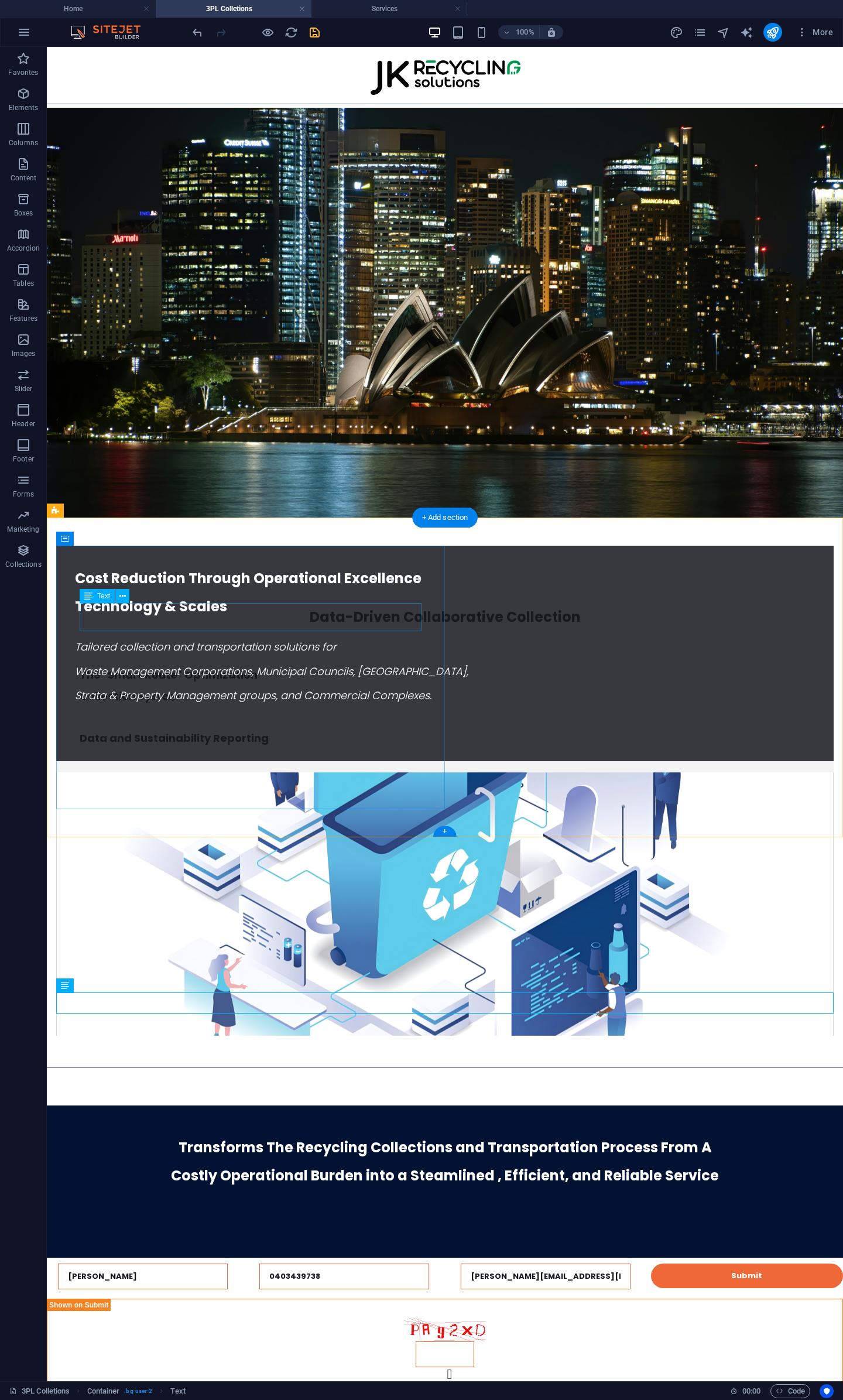
click at [307, 611] on div "Data-Driven Collaborative Collection" at bounding box center [445, 617] width 731 height 28
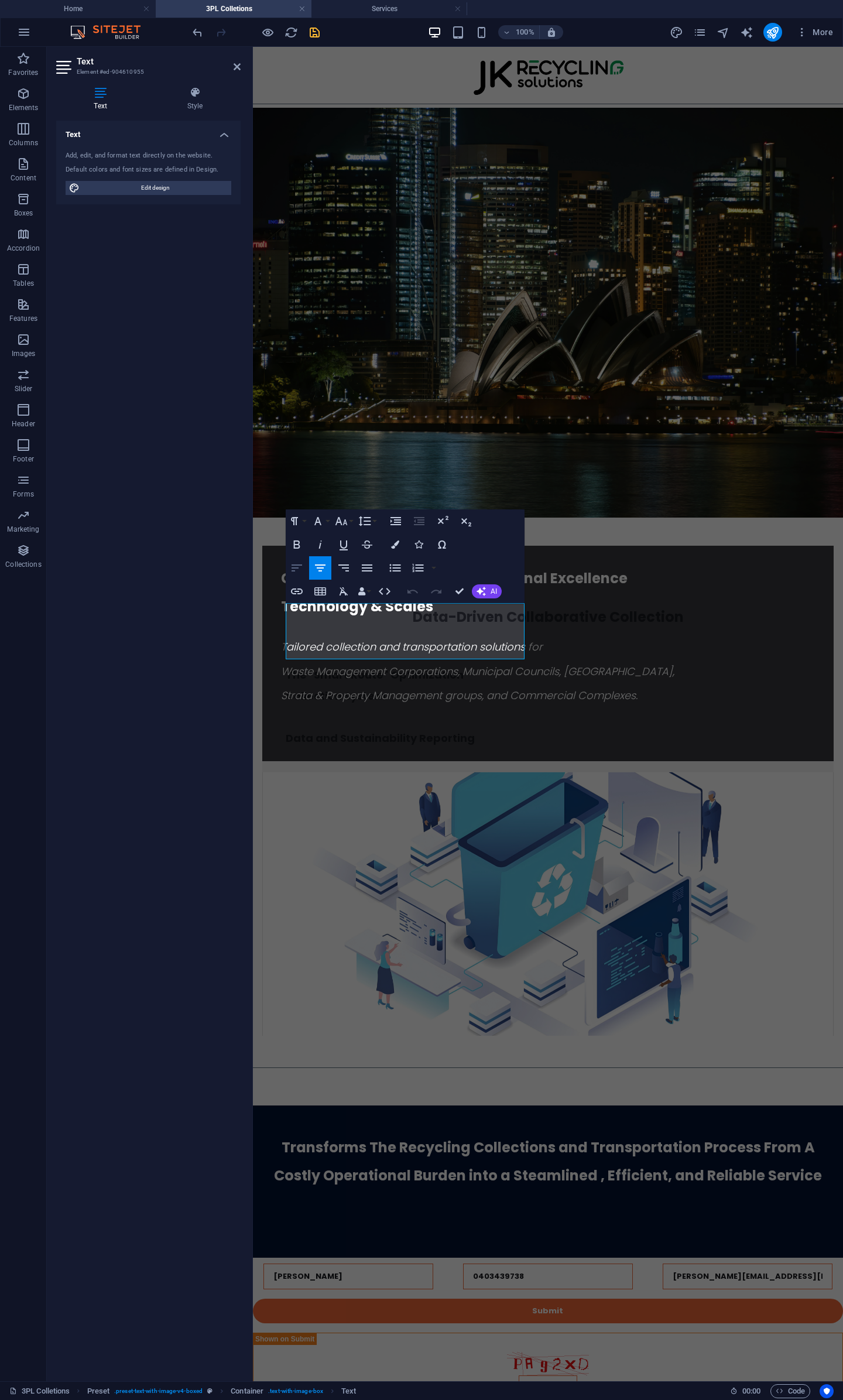
click at [301, 565] on icon "button" at bounding box center [296, 568] width 11 height 7
drag, startPoint x: 414, startPoint y: 544, endPoint x: 461, endPoint y: 591, distance: 66.5
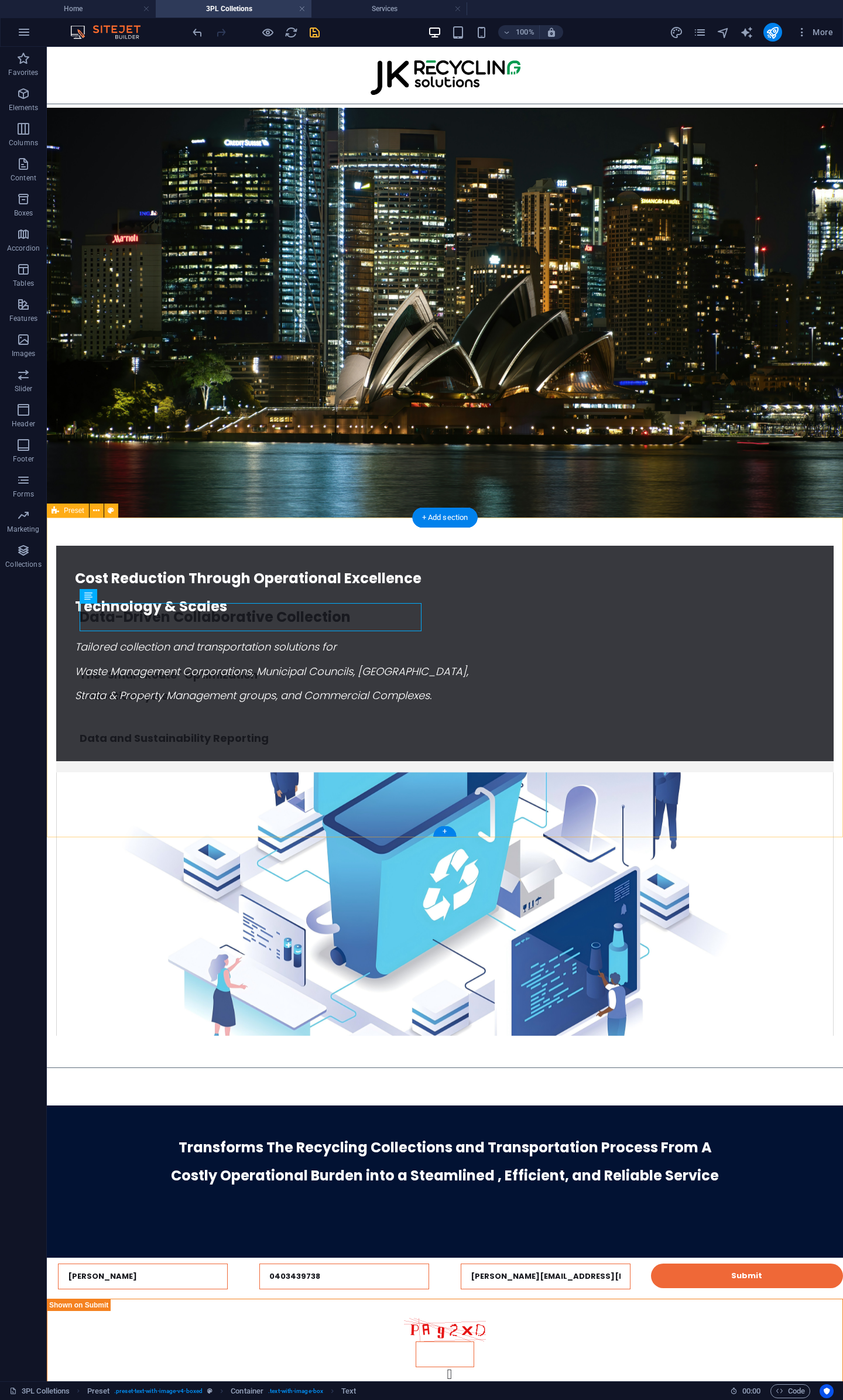
click at [574, 822] on div "Data-Driven Collaborative Collection The "Smart Route" Optimization Collection …" at bounding box center [445, 790] width 796 height 546
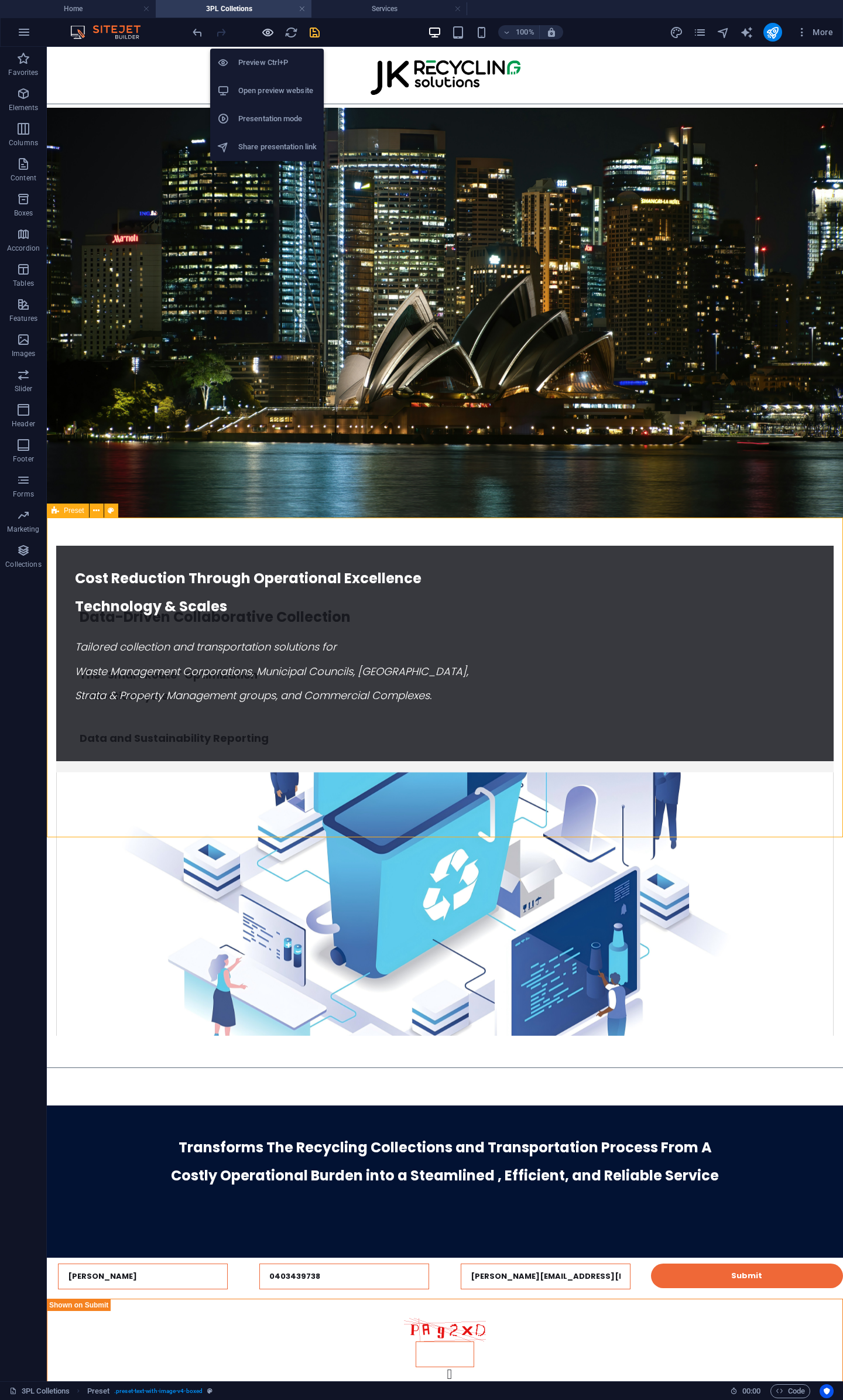
click at [266, 30] on icon "button" at bounding box center [268, 33] width 14 height 14
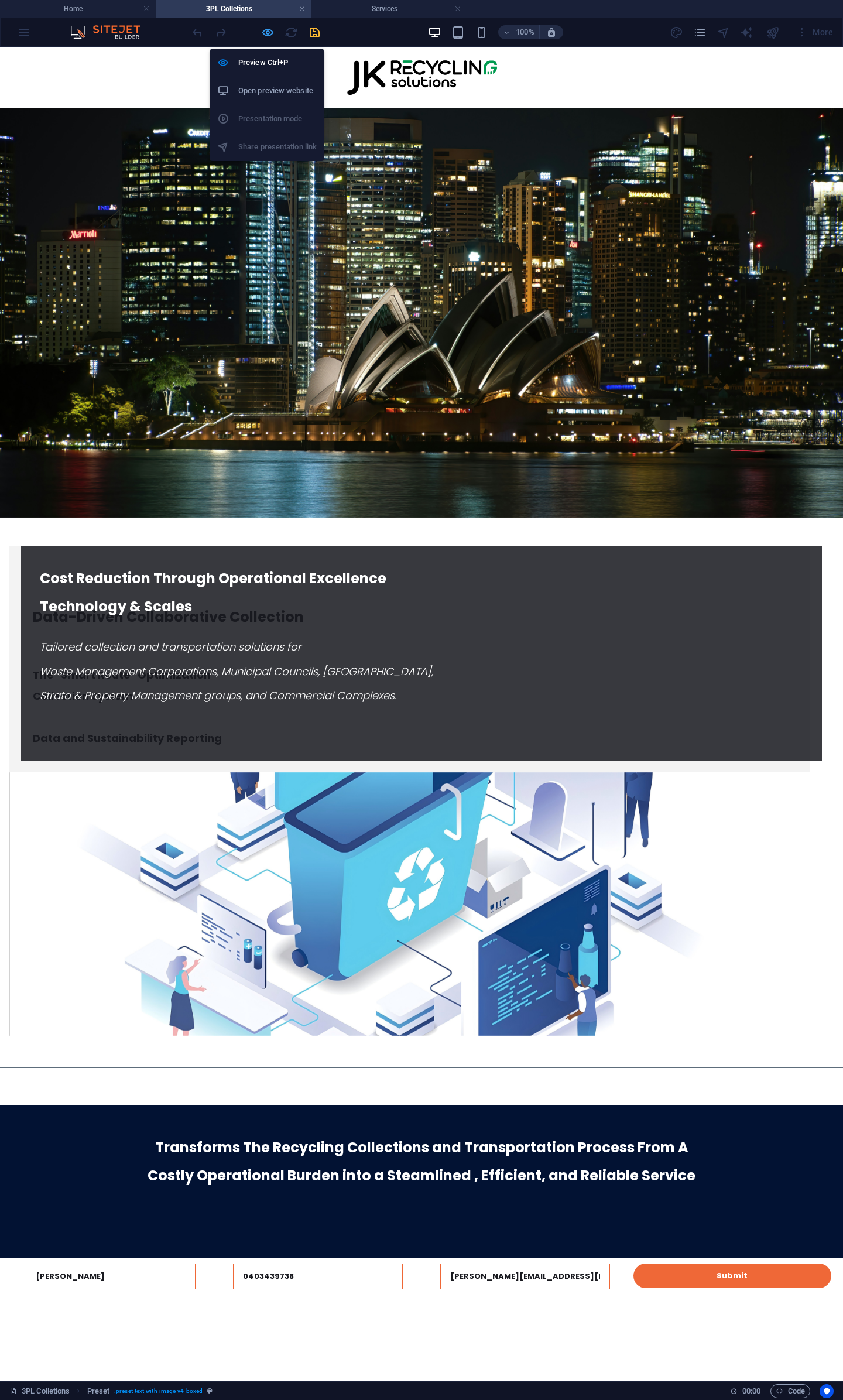
click at [266, 30] on icon "button" at bounding box center [268, 33] width 14 height 14
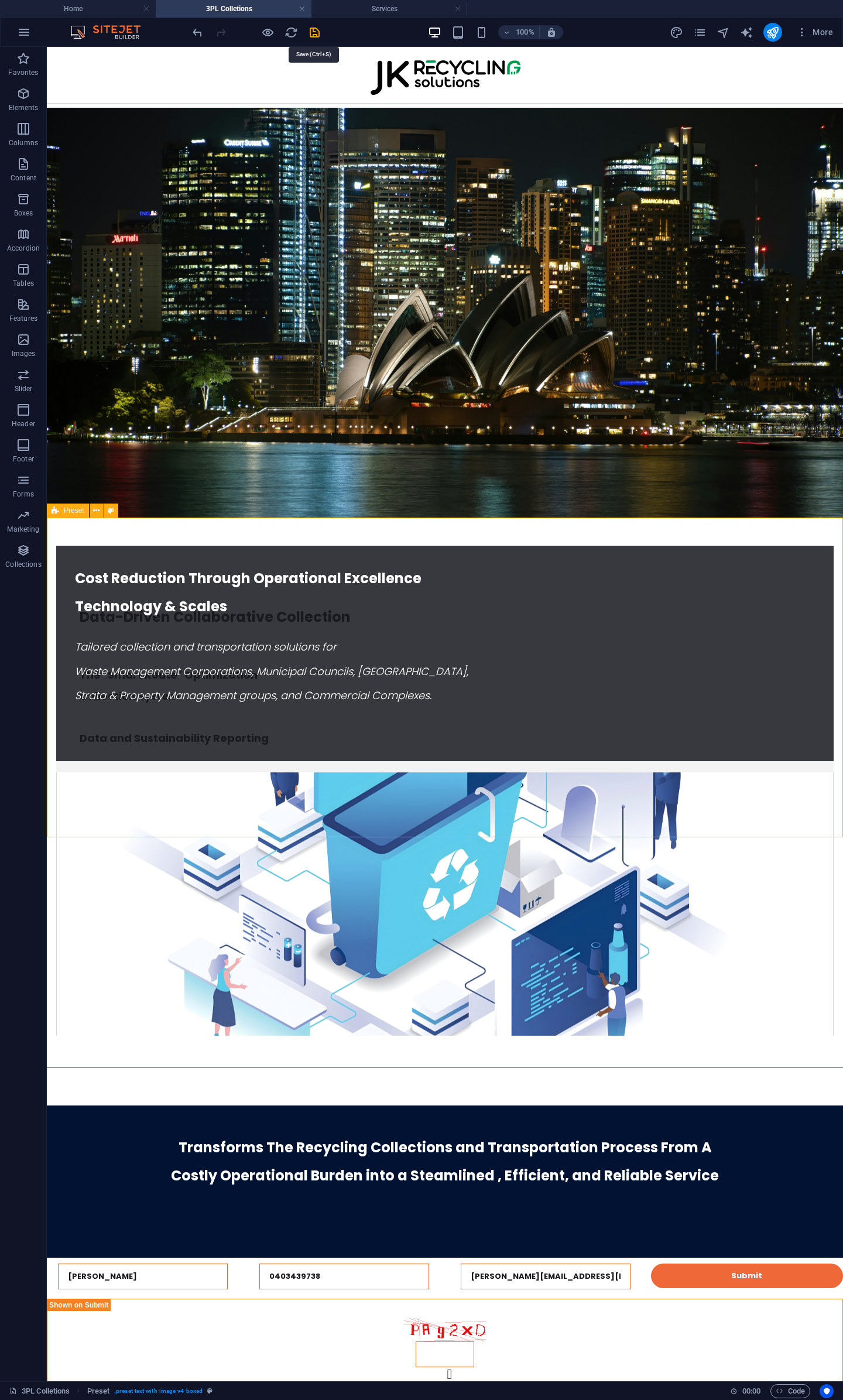
click at [312, 35] on icon "save" at bounding box center [314, 33] width 14 height 14
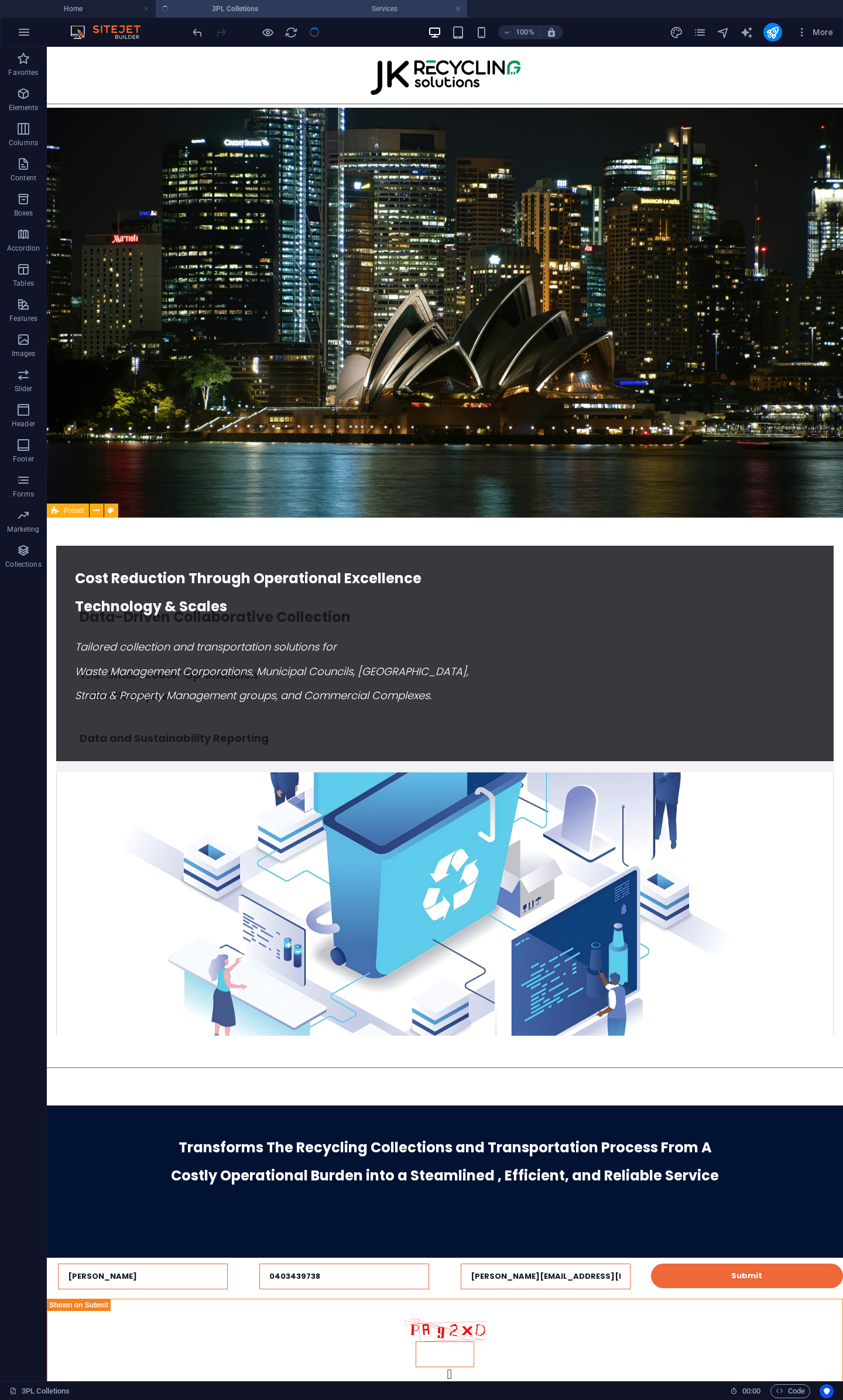
click at [379, 11] on h4 "Services" at bounding box center [389, 9] width 155 height 13
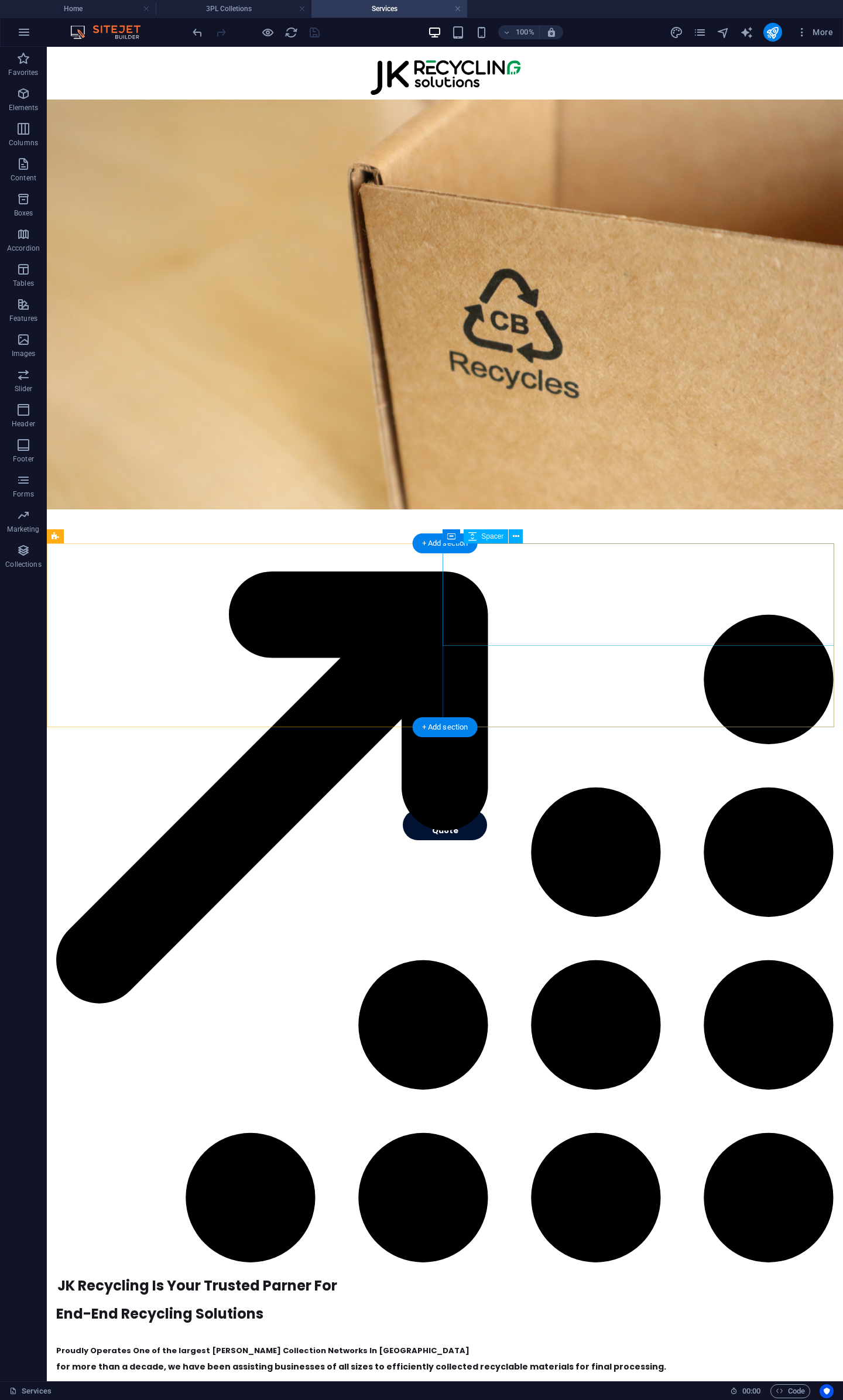
select select "px"
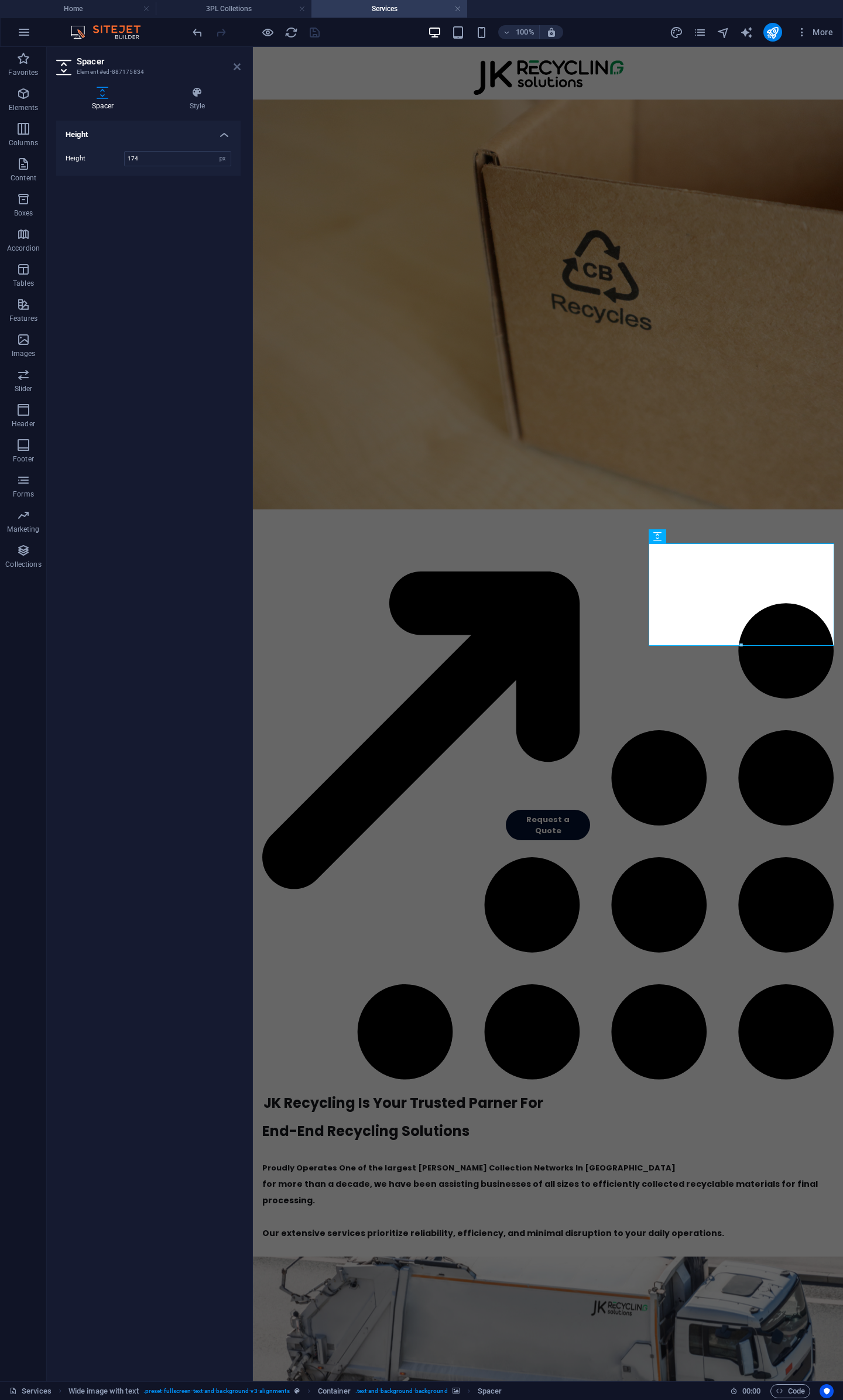
click at [235, 65] on icon at bounding box center [237, 67] width 7 height 9
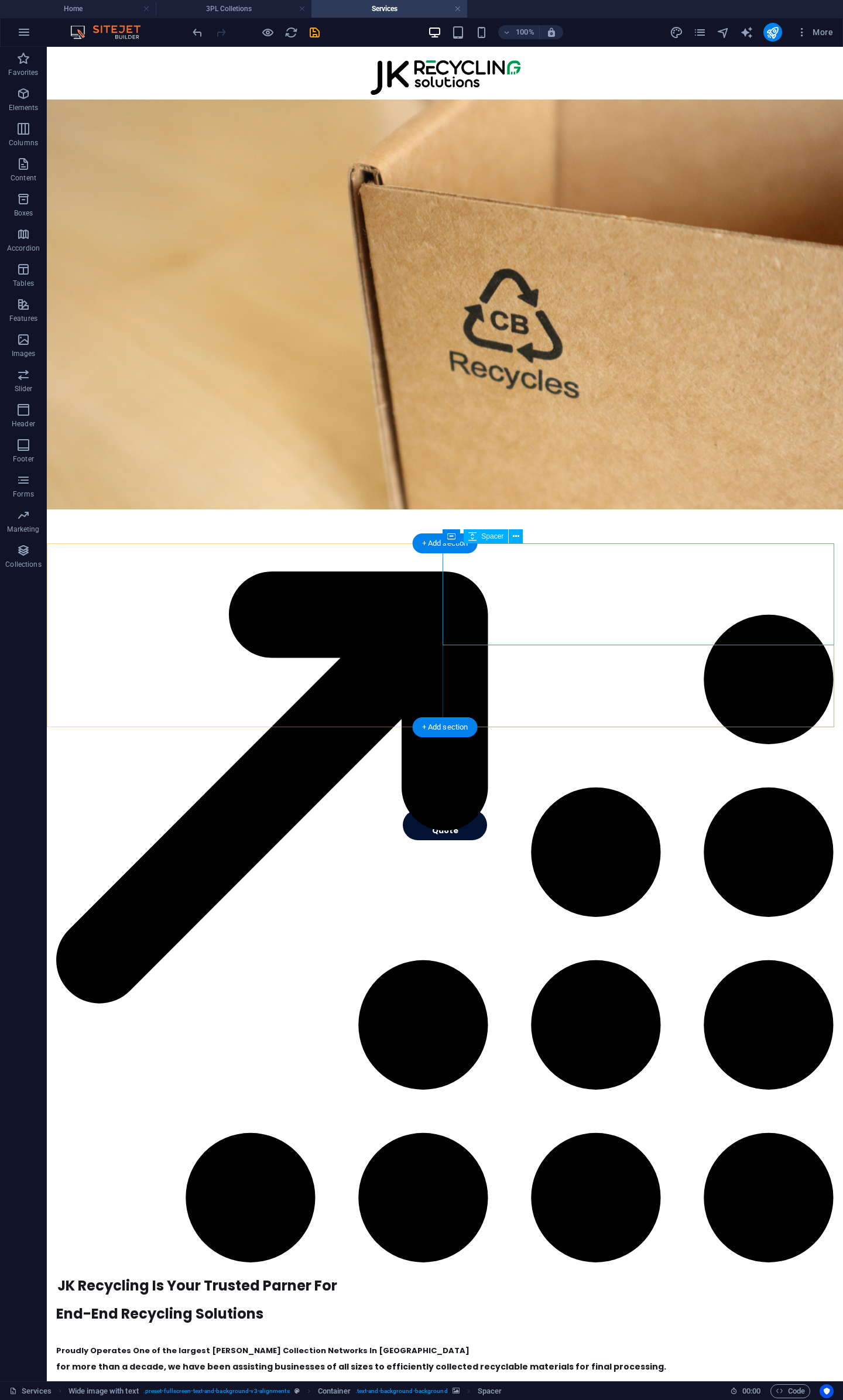
select select "px"
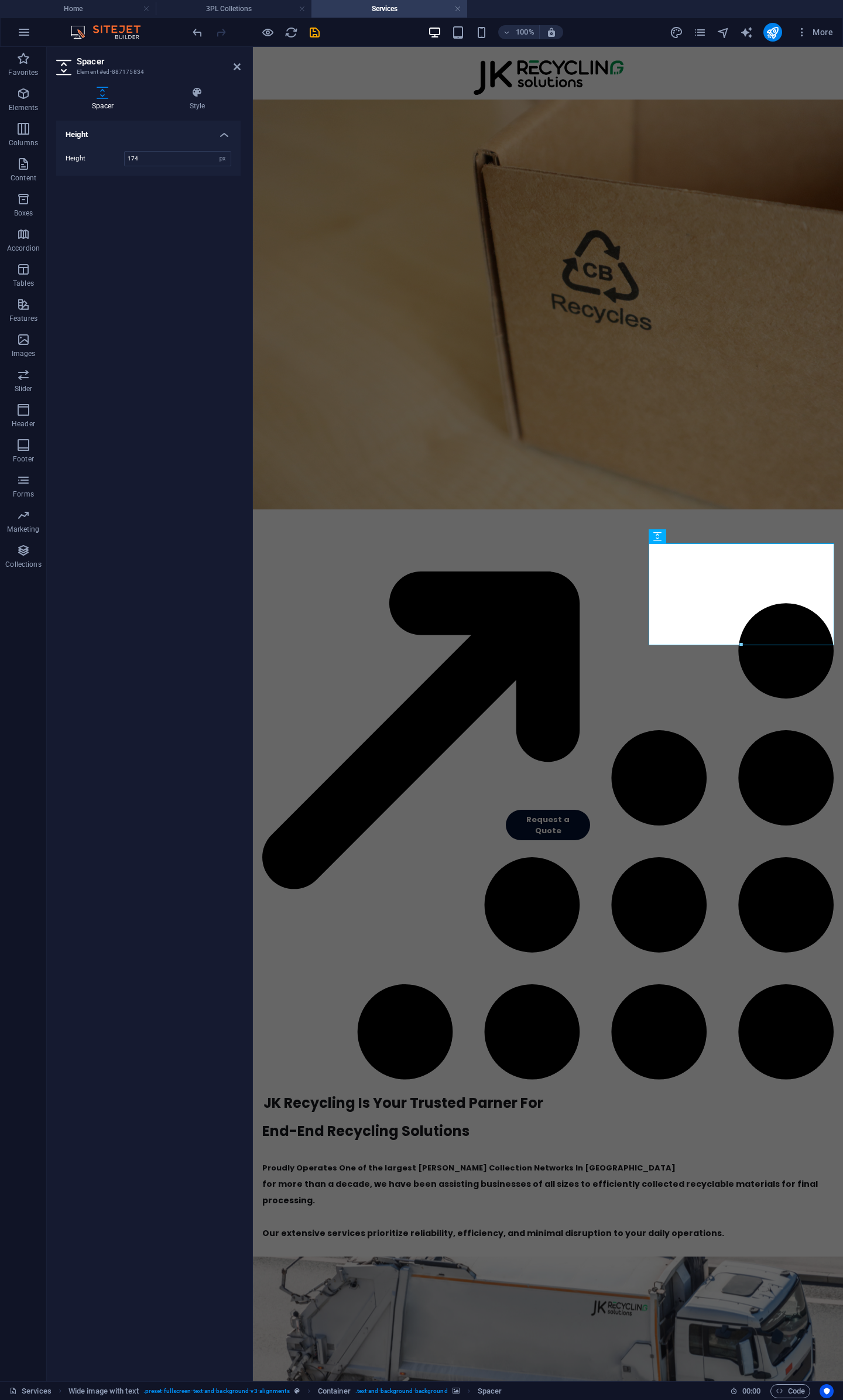
click at [686, 1257] on figure at bounding box center [548, 1349] width 590 height 184
select select "px"
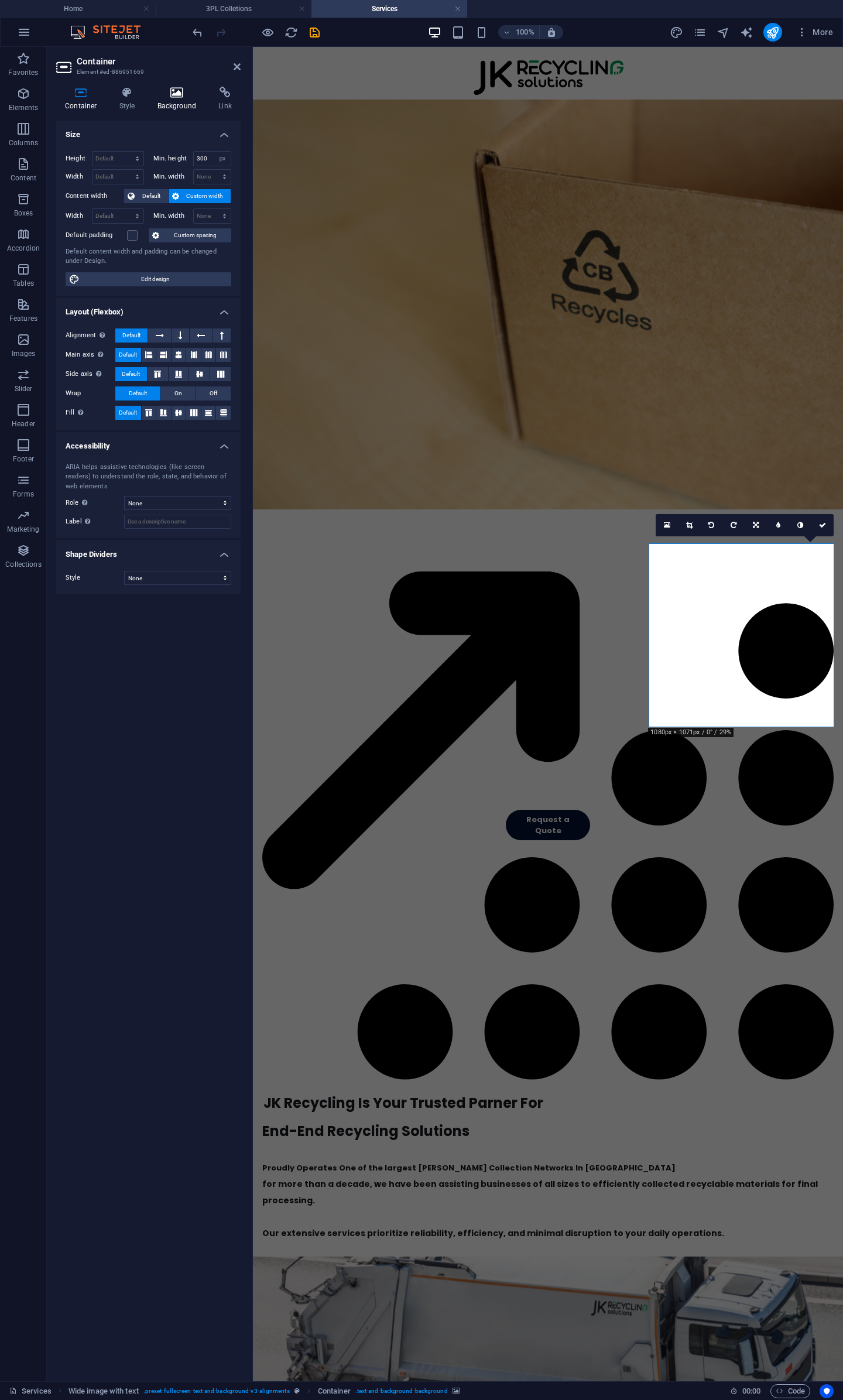
click at [170, 94] on icon at bounding box center [177, 93] width 57 height 12
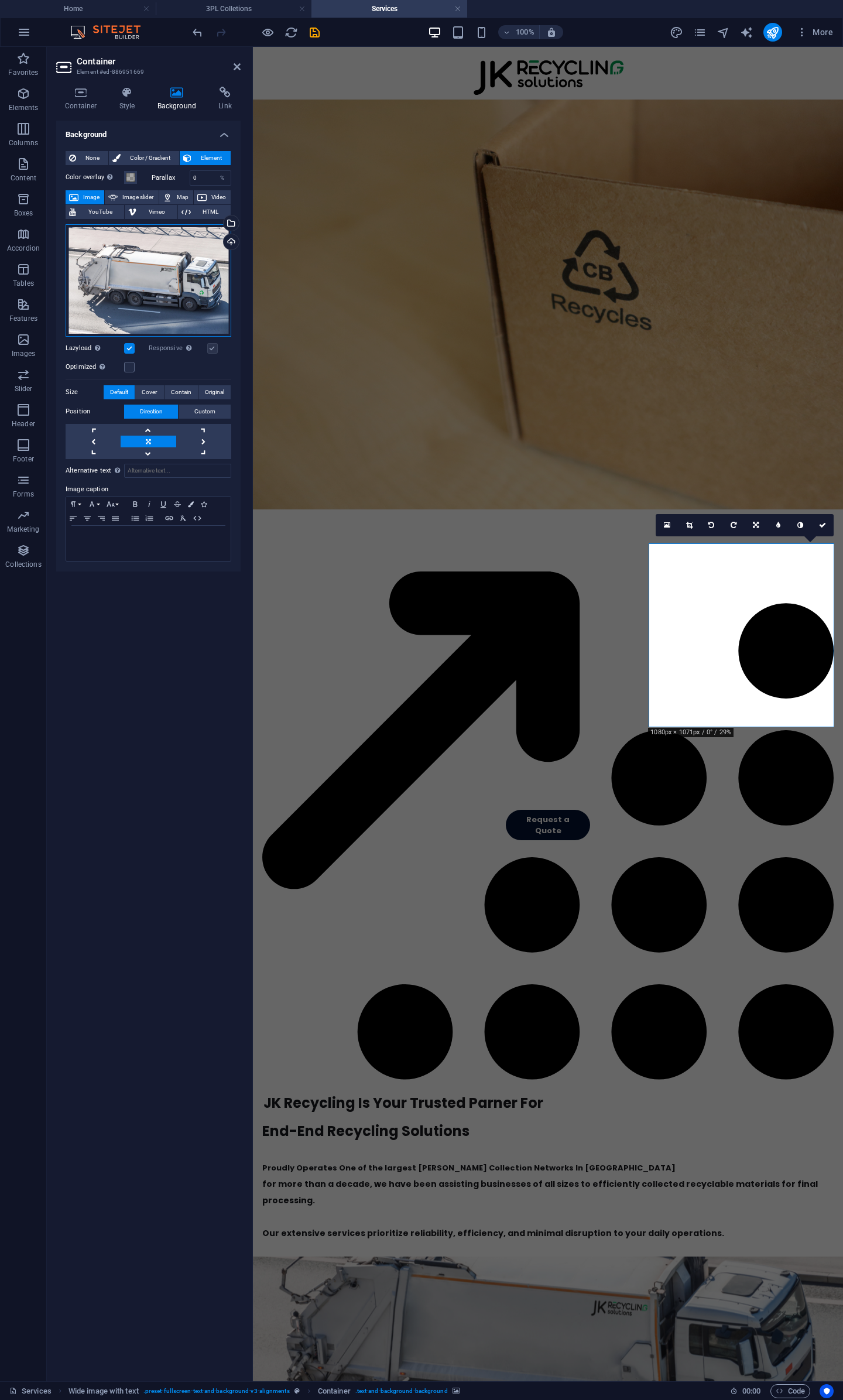
click at [189, 266] on div "Drag files here, click to choose files or select files from Files or our free s…" at bounding box center [148, 280] width 166 height 112
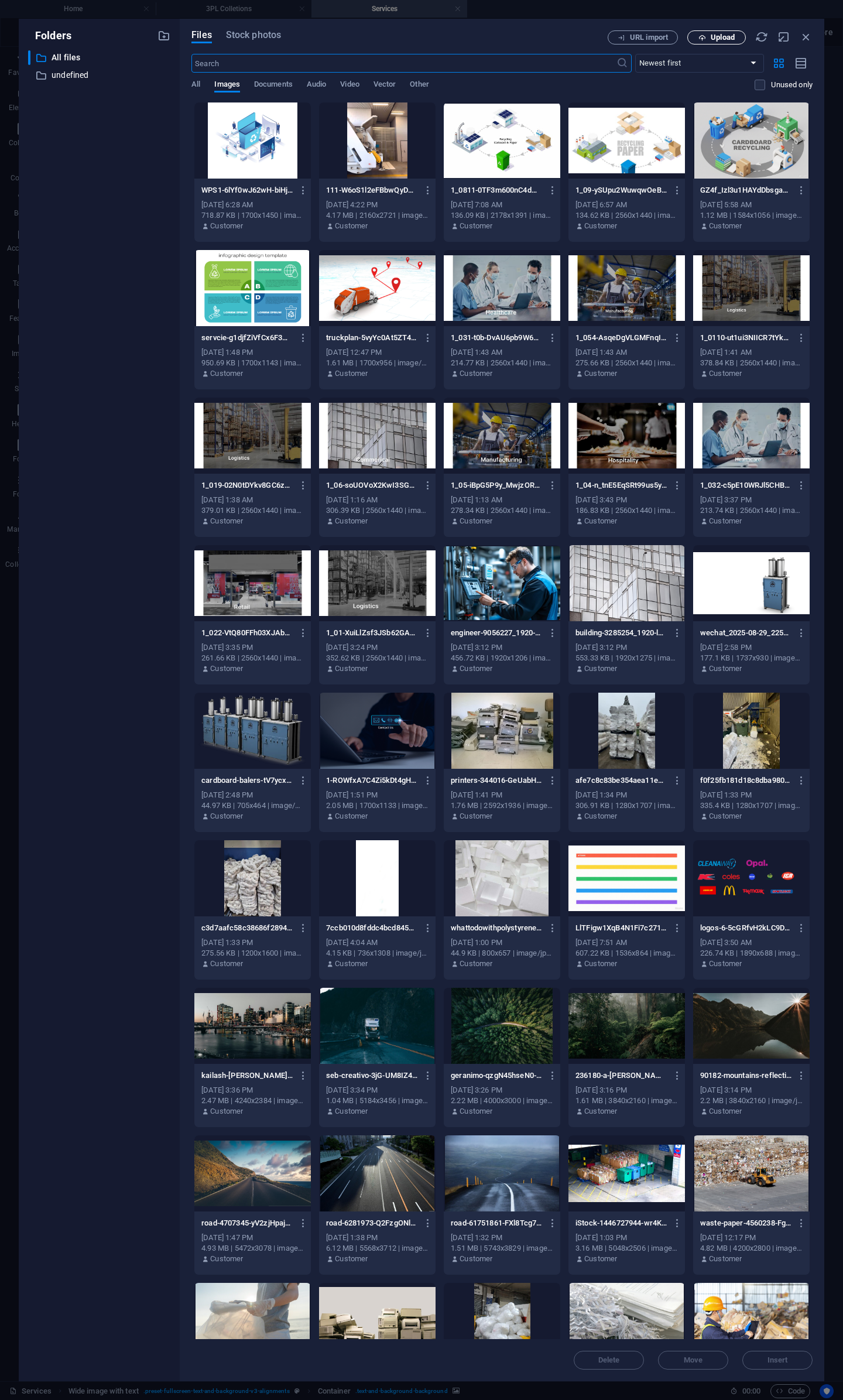
click at [713, 40] on span "Upload" at bounding box center [722, 38] width 24 height 7
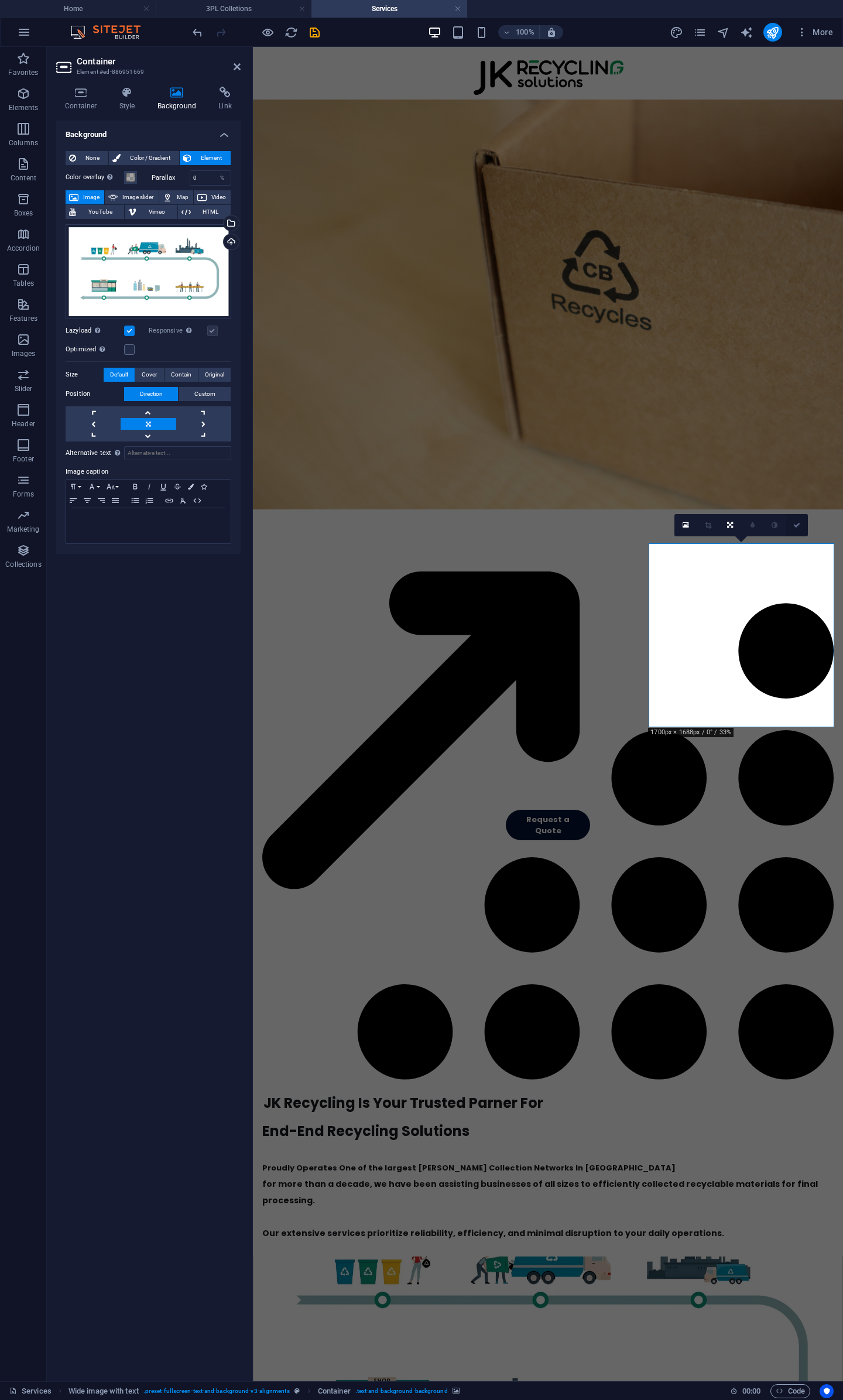
click at [799, 525] on icon at bounding box center [797, 525] width 7 height 7
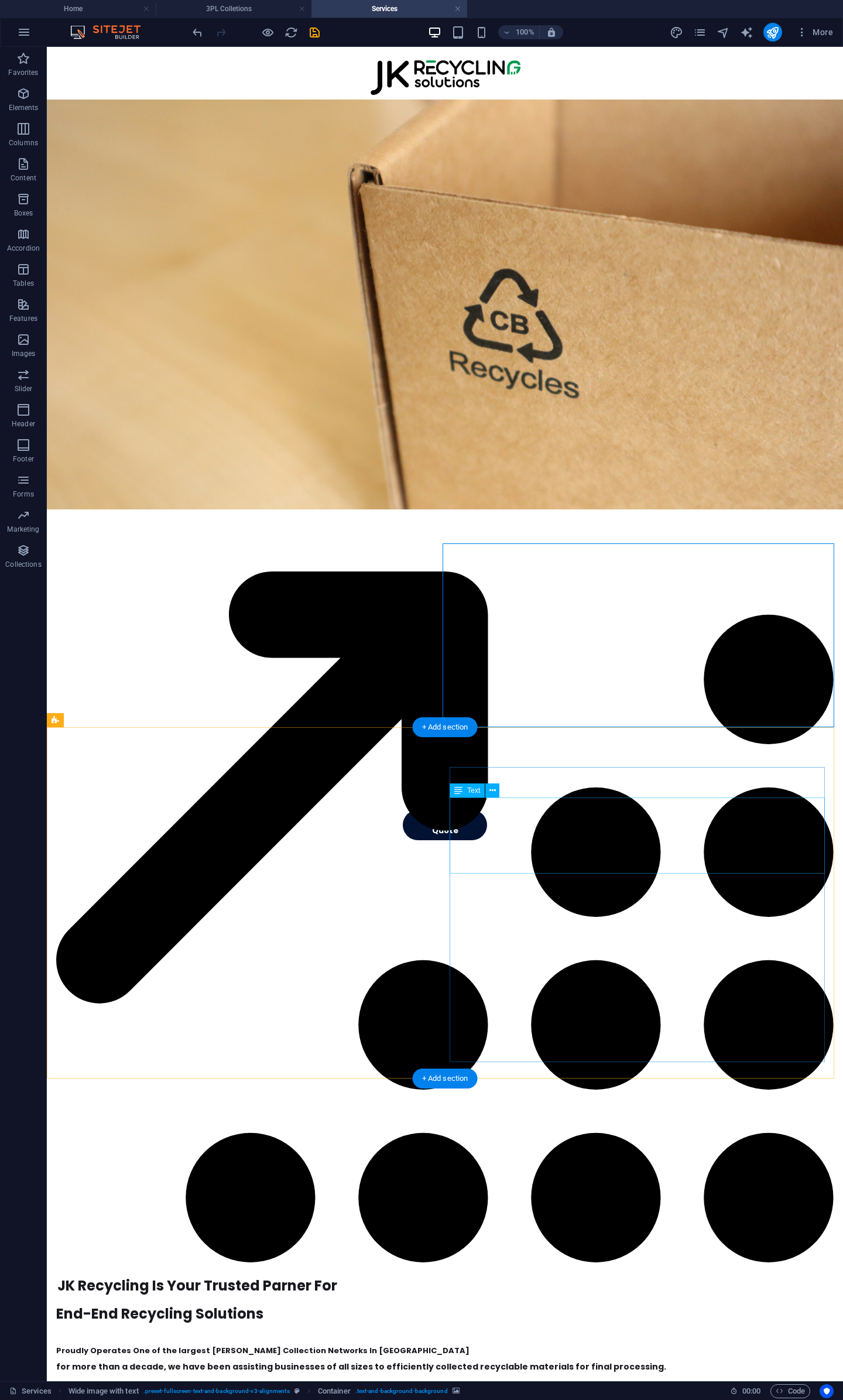
select select "px"
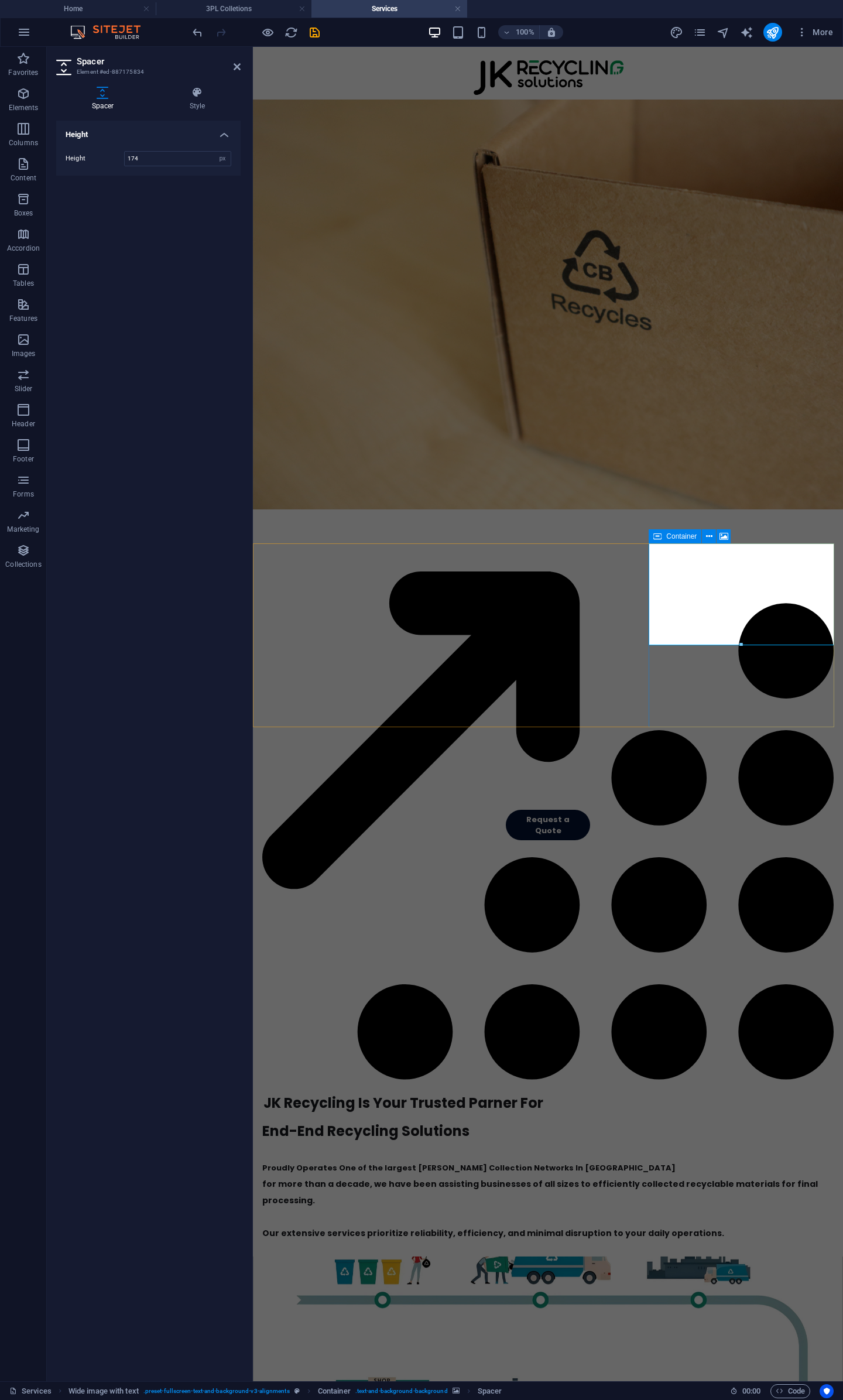
click at [665, 534] on div "Container" at bounding box center [675, 536] width 53 height 14
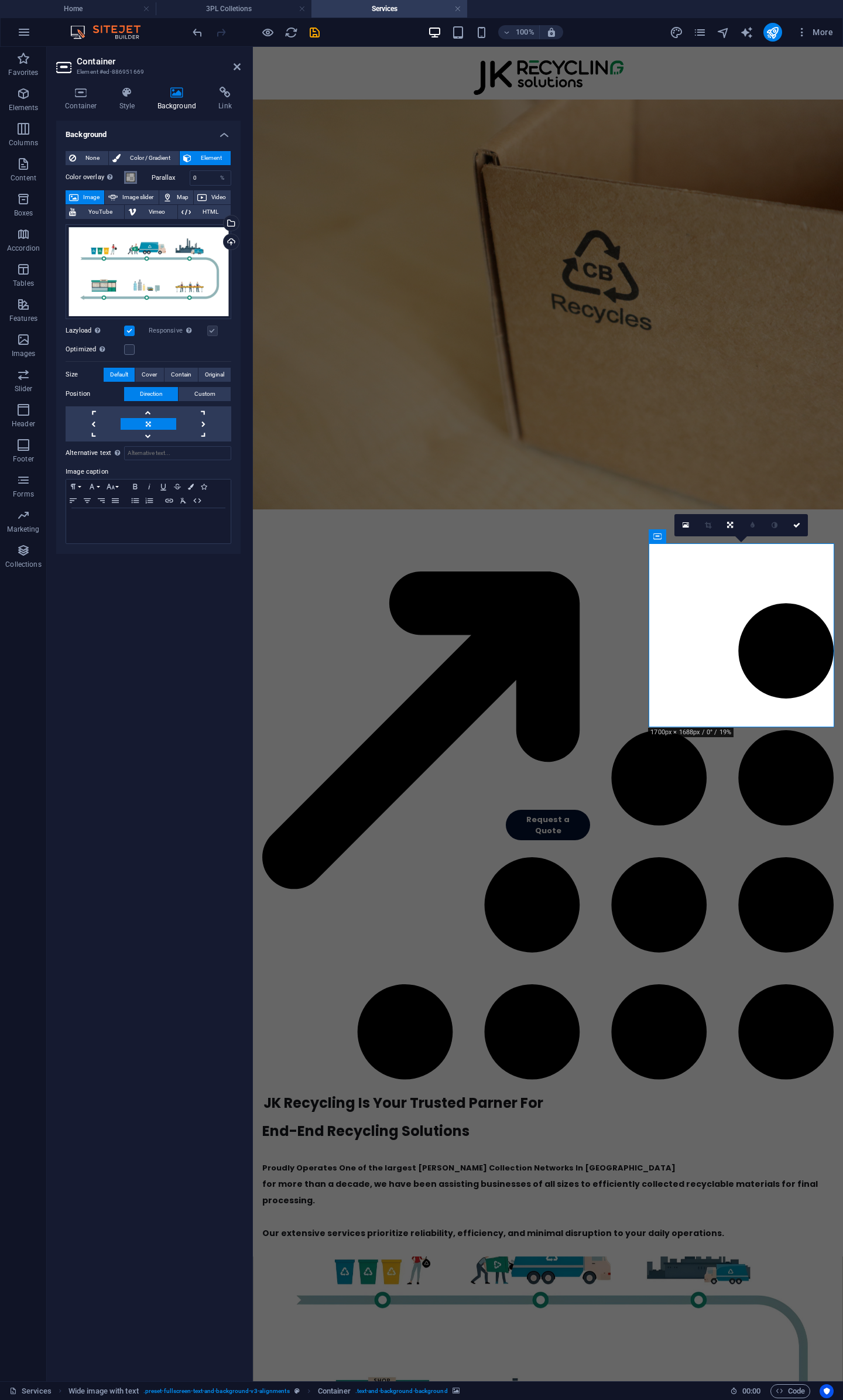
click at [127, 180] on span at bounding box center [130, 177] width 9 height 9
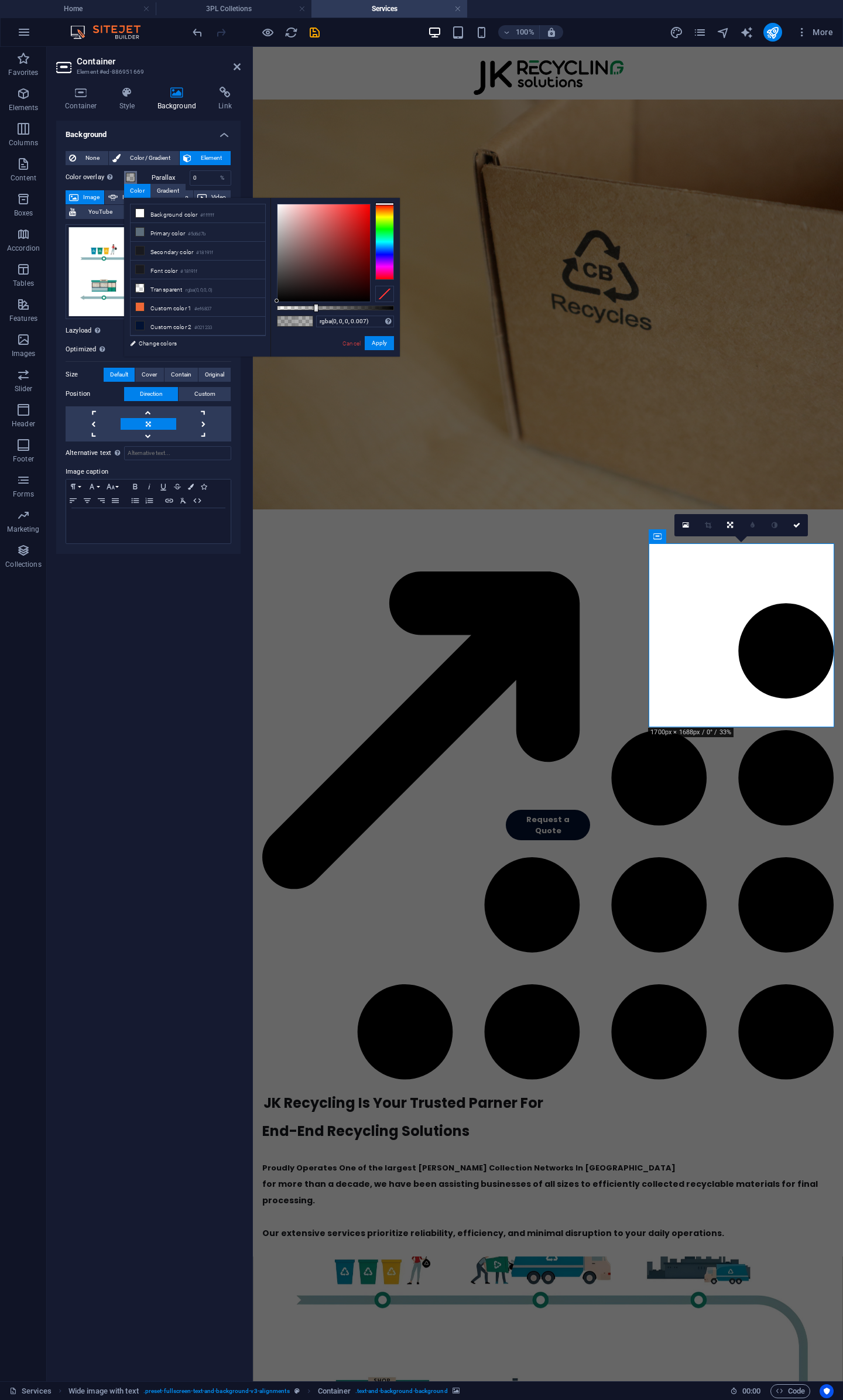
type input "rgba(0, 0, 0, 0)"
drag, startPoint x: 318, startPoint y: 310, endPoint x: 235, endPoint y: 304, distance: 83.2
click at [235, 304] on div "less Background color #ffffff Primary color #5d6d7b Secondary color #18191f Fon…" at bounding box center [262, 277] width 275 height 158
click at [377, 346] on button "Apply" at bounding box center [379, 343] width 29 height 14
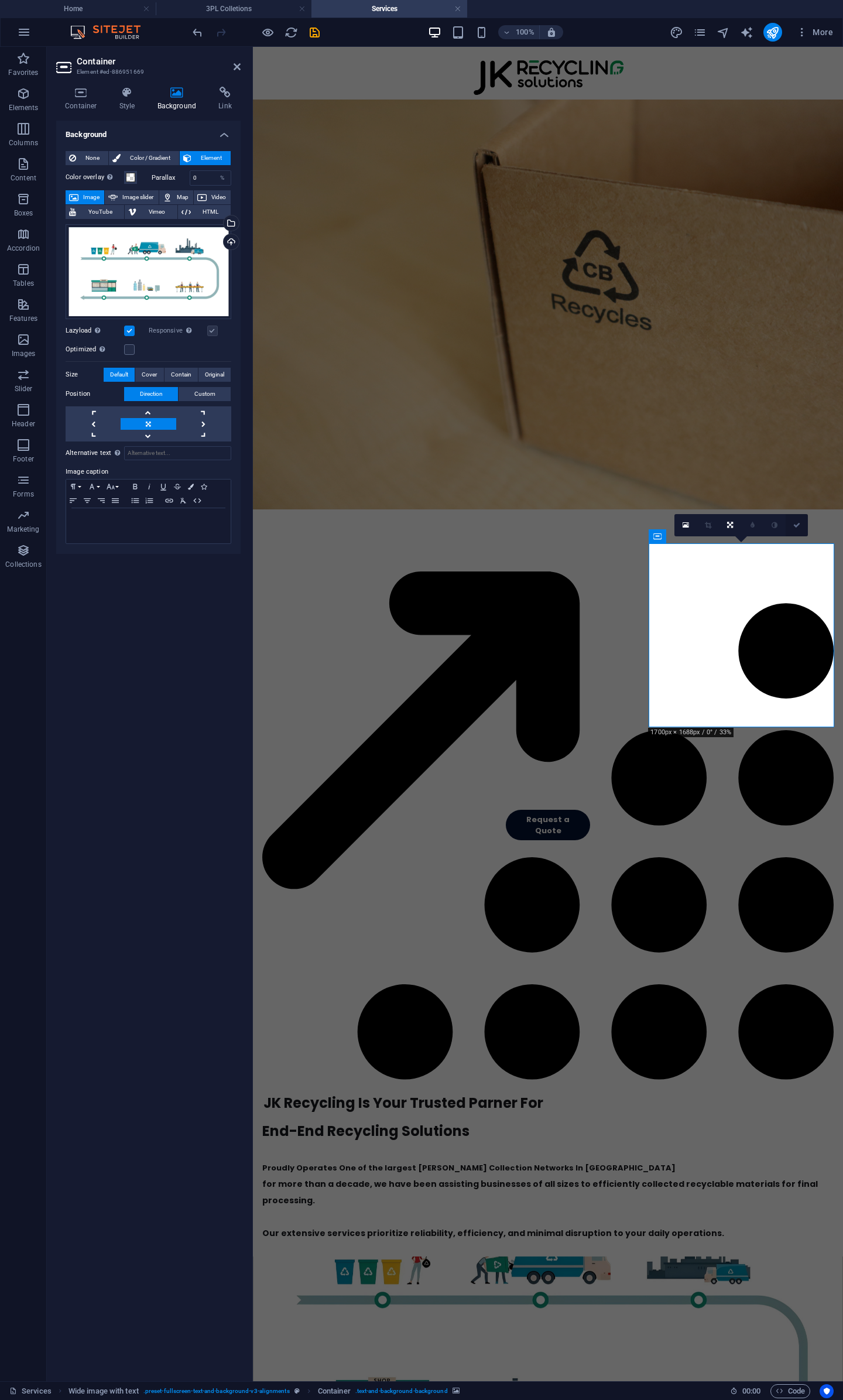
click at [794, 522] on icon at bounding box center [797, 525] width 7 height 7
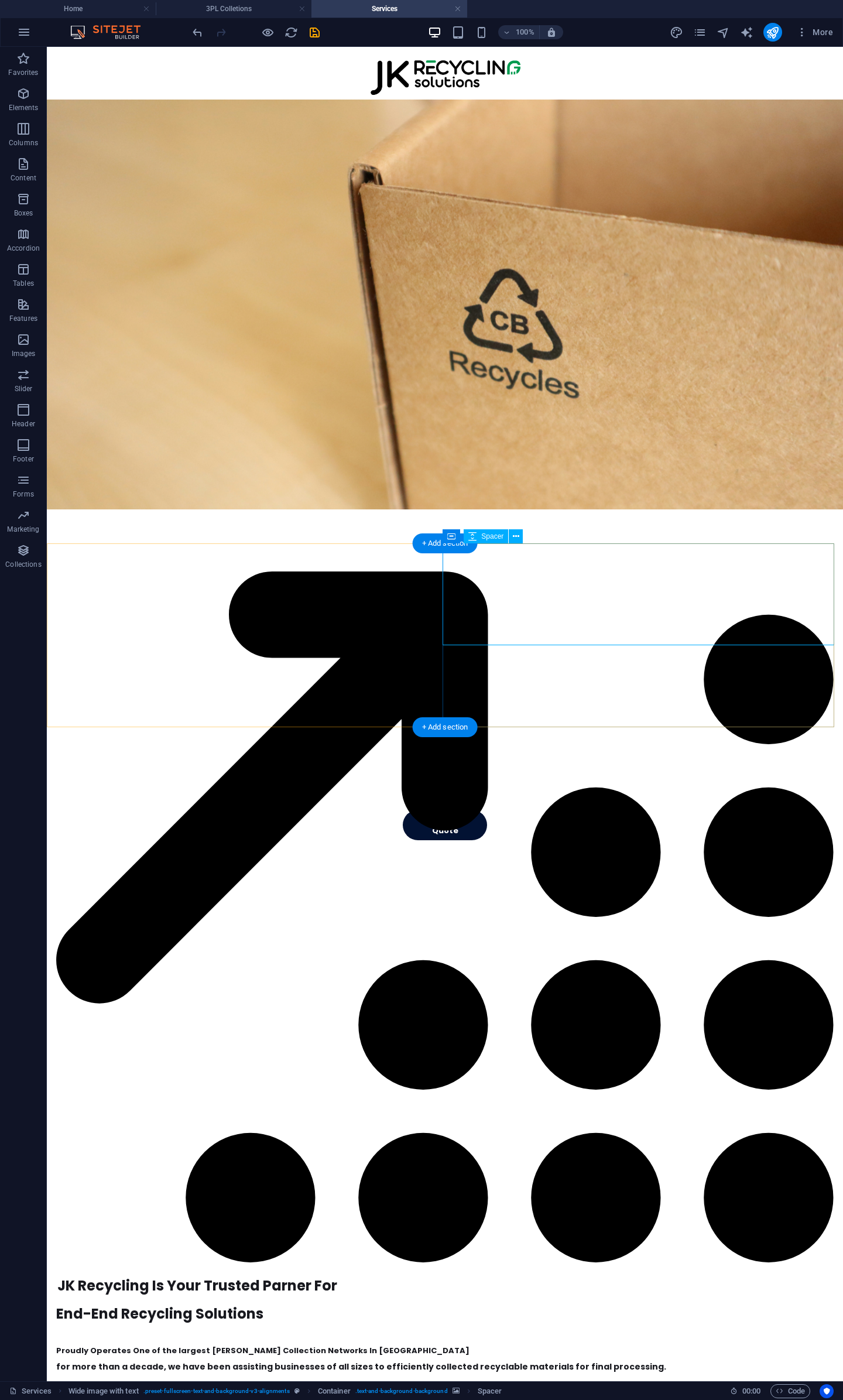
select select "px"
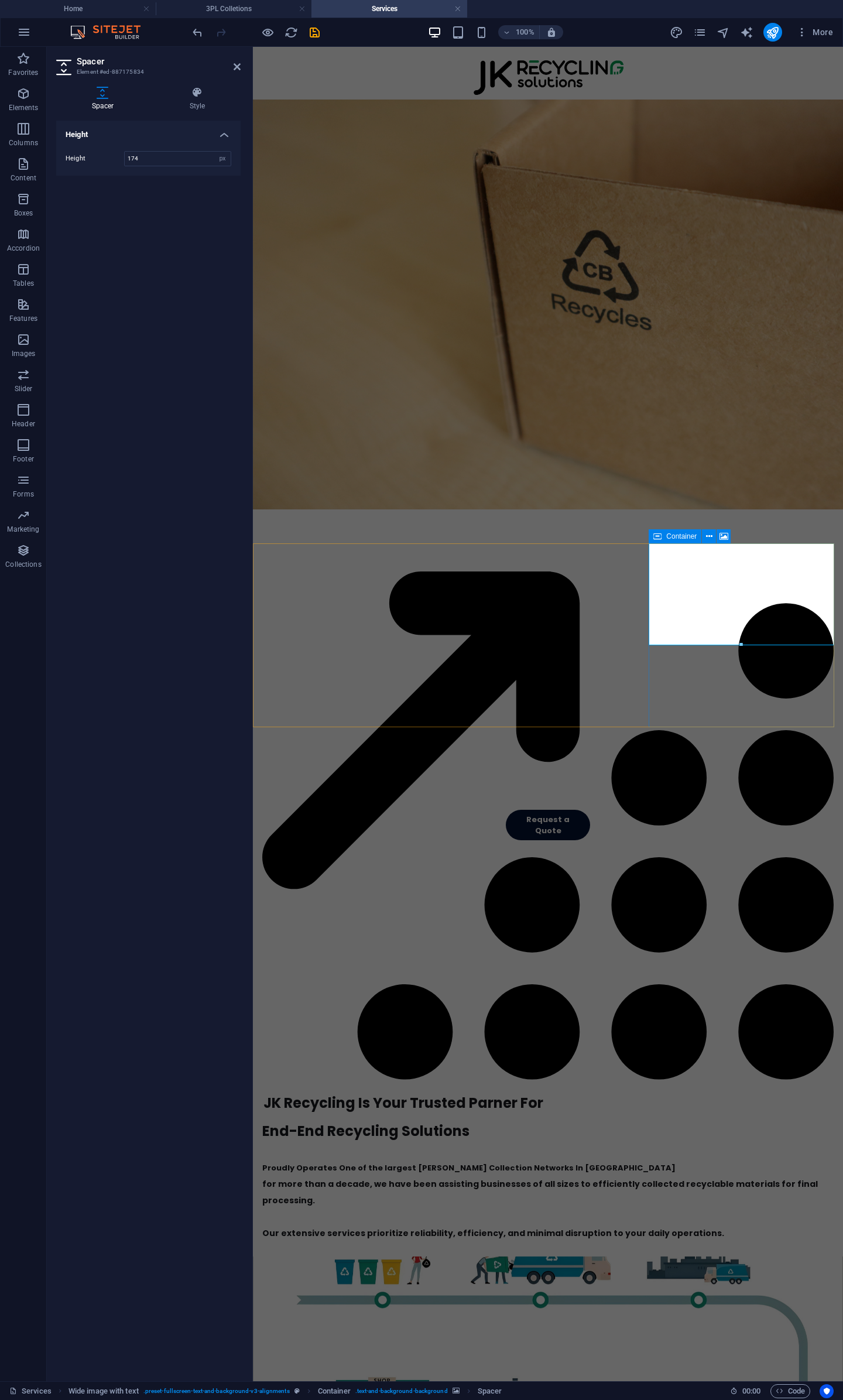
click at [665, 534] on div "Container" at bounding box center [675, 536] width 53 height 14
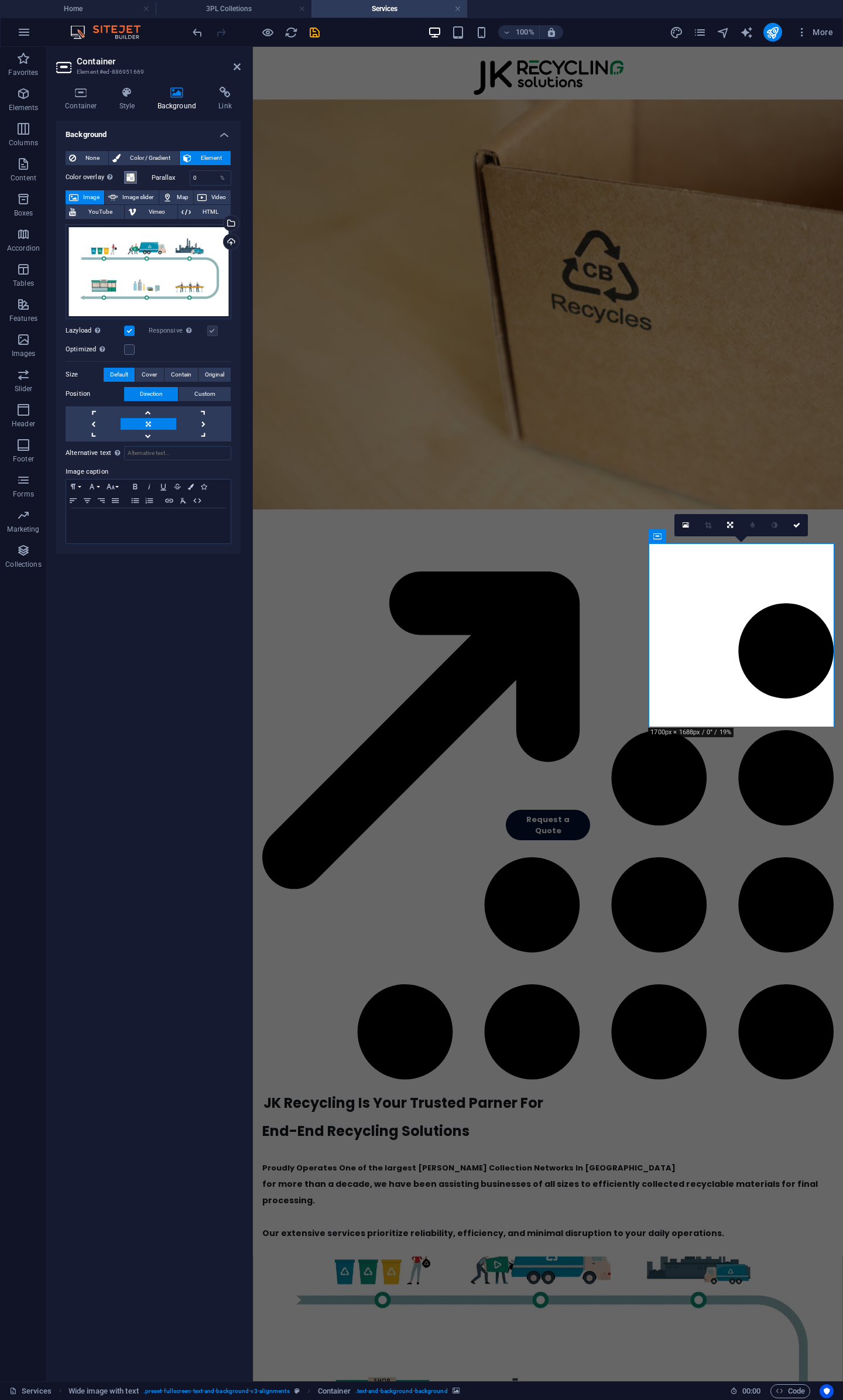
click at [134, 176] on span at bounding box center [130, 177] width 9 height 9
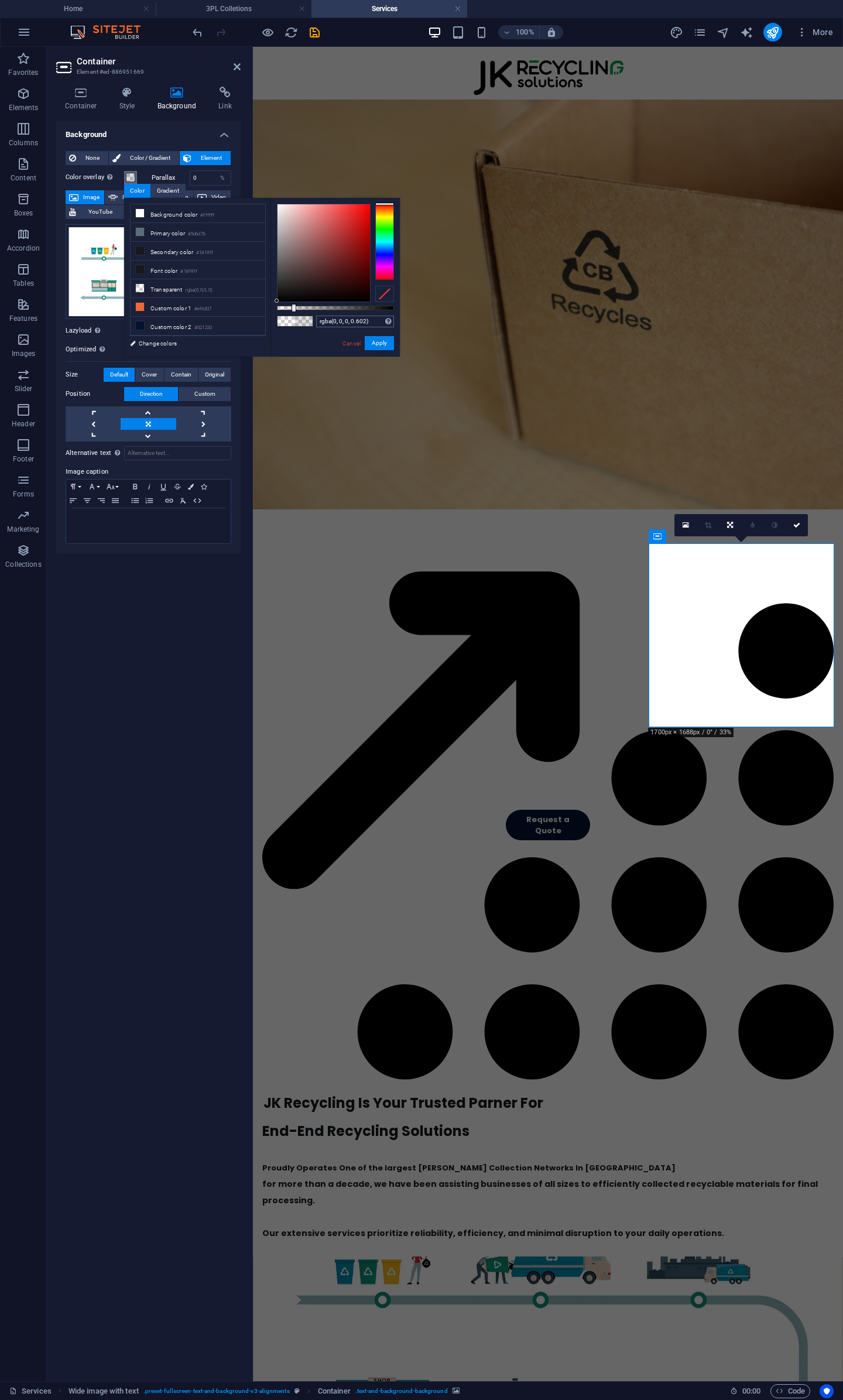
type input "rgba(0, 0, 0, 0.607)"
drag, startPoint x: 280, startPoint y: 309, endPoint x: 348, endPoint y: 316, distance: 68.4
click at [348, 316] on div "rgba(0, 0, 0, 0.607) Supported formats #0852ed rgb(8, 82, 237) rgba(8, 82, 237,…" at bounding box center [335, 362] width 129 height 328
drag, startPoint x: 799, startPoint y: 528, endPoint x: 748, endPoint y: 476, distance: 72.8
click at [799, 528] on icon at bounding box center [797, 525] width 7 height 7
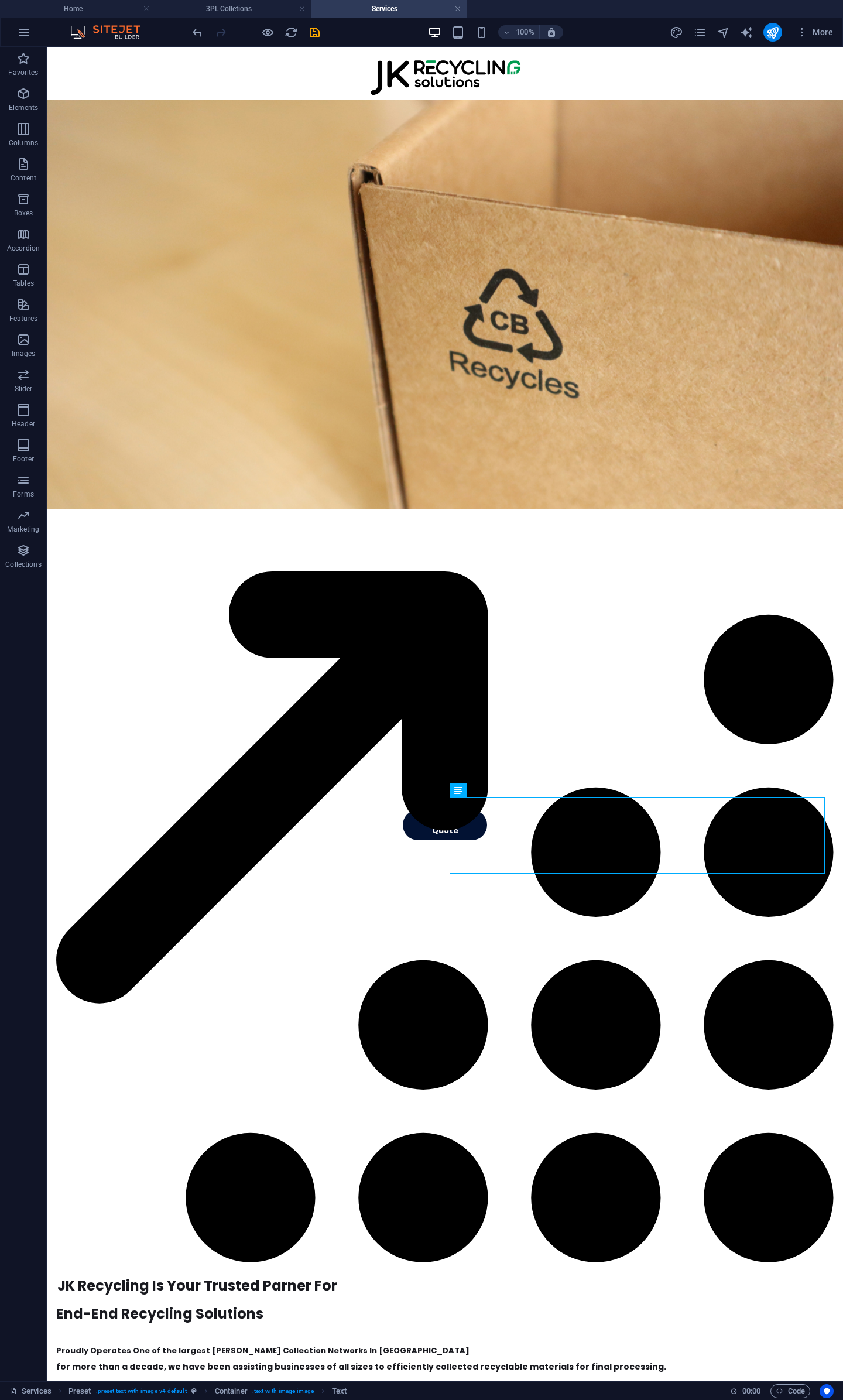
click at [205, 33] on div at bounding box center [255, 33] width 131 height 19
click at [192, 33] on icon "undo" at bounding box center [197, 33] width 14 height 14
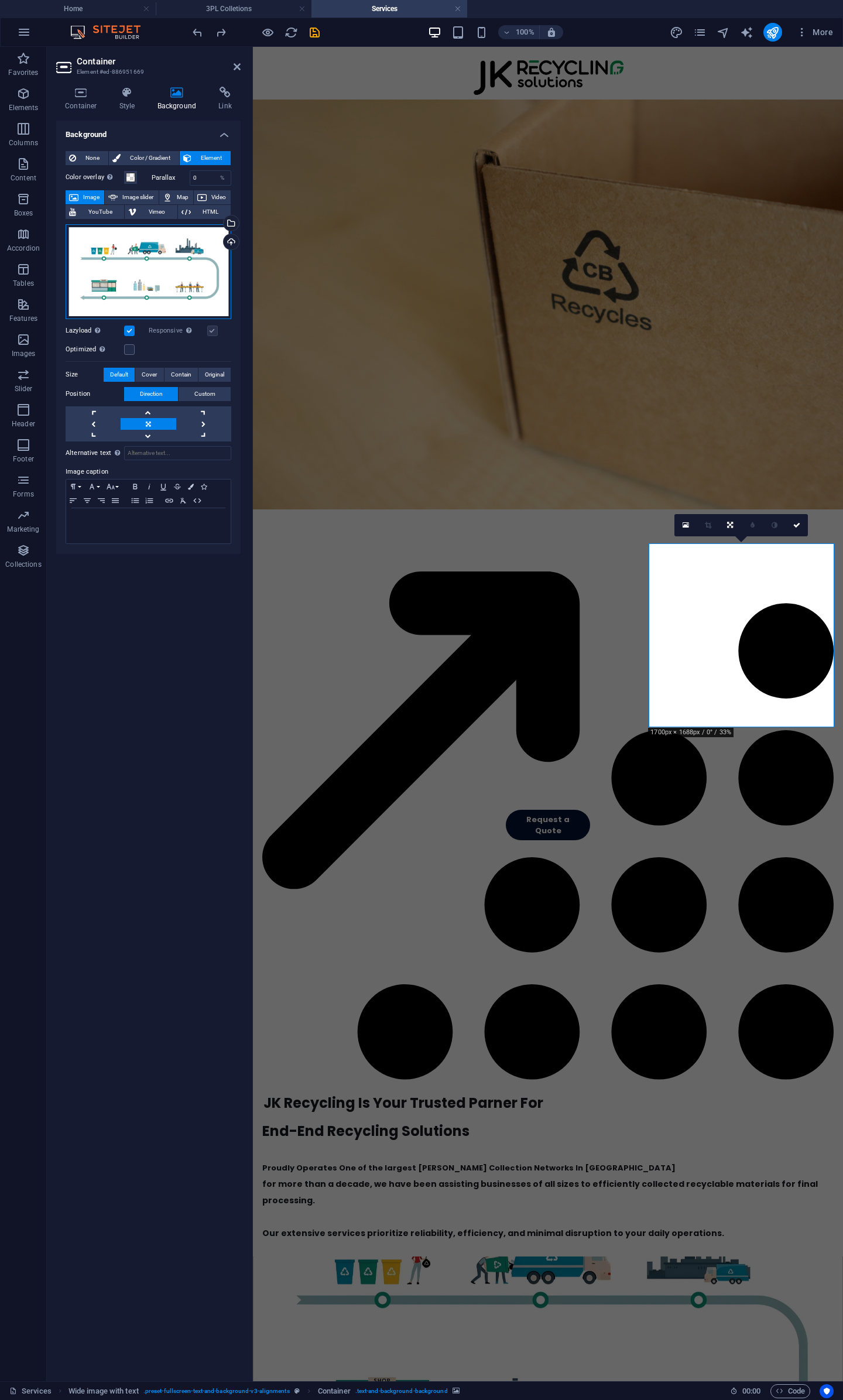
click at [149, 264] on div "Drag files here, click to choose files or select files from Files or our free s…" at bounding box center [148, 271] width 166 height 95
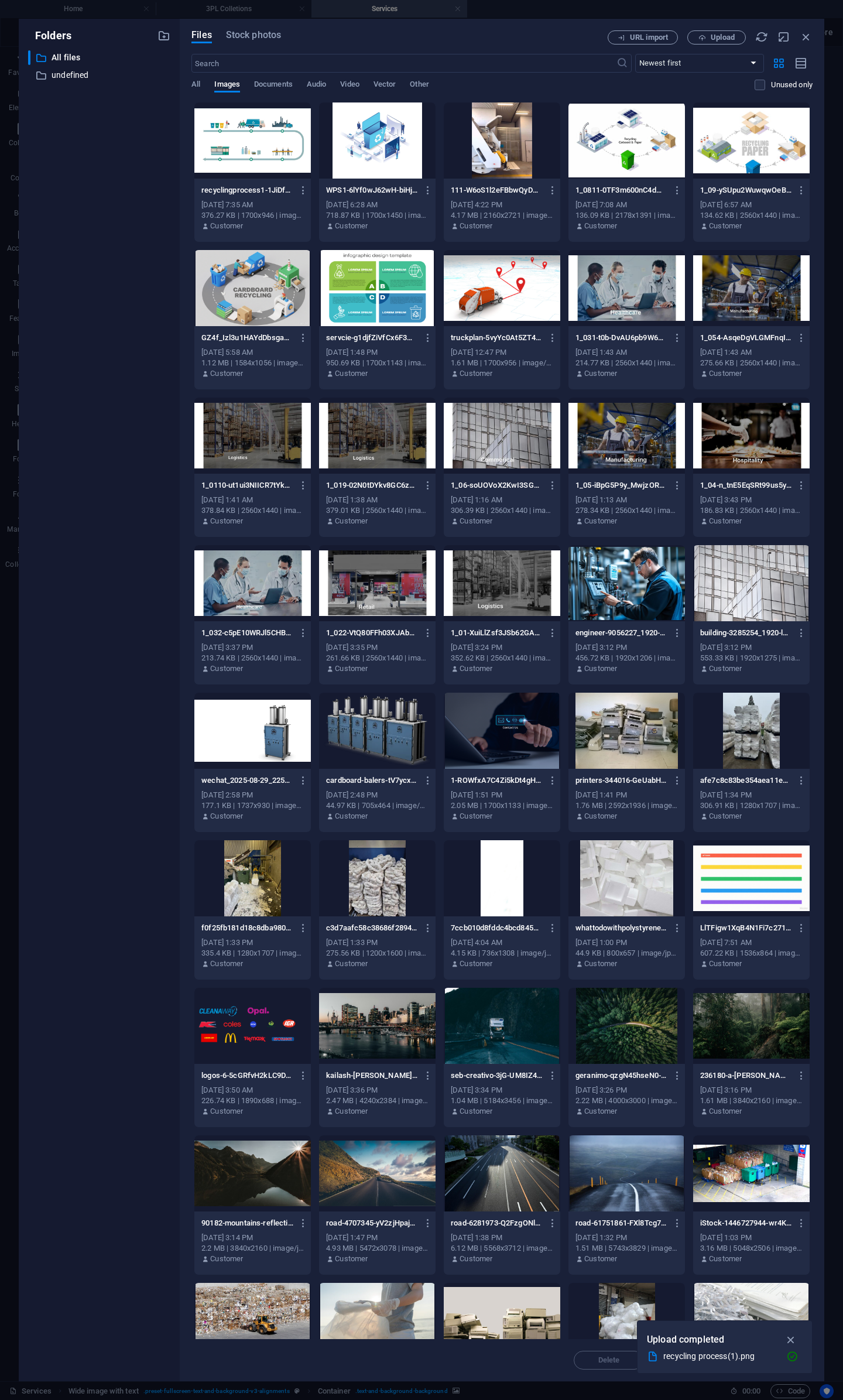
click at [632, 161] on div at bounding box center [626, 140] width 116 height 76
click at [793, 1339] on icon "button" at bounding box center [791, 1340] width 14 height 13
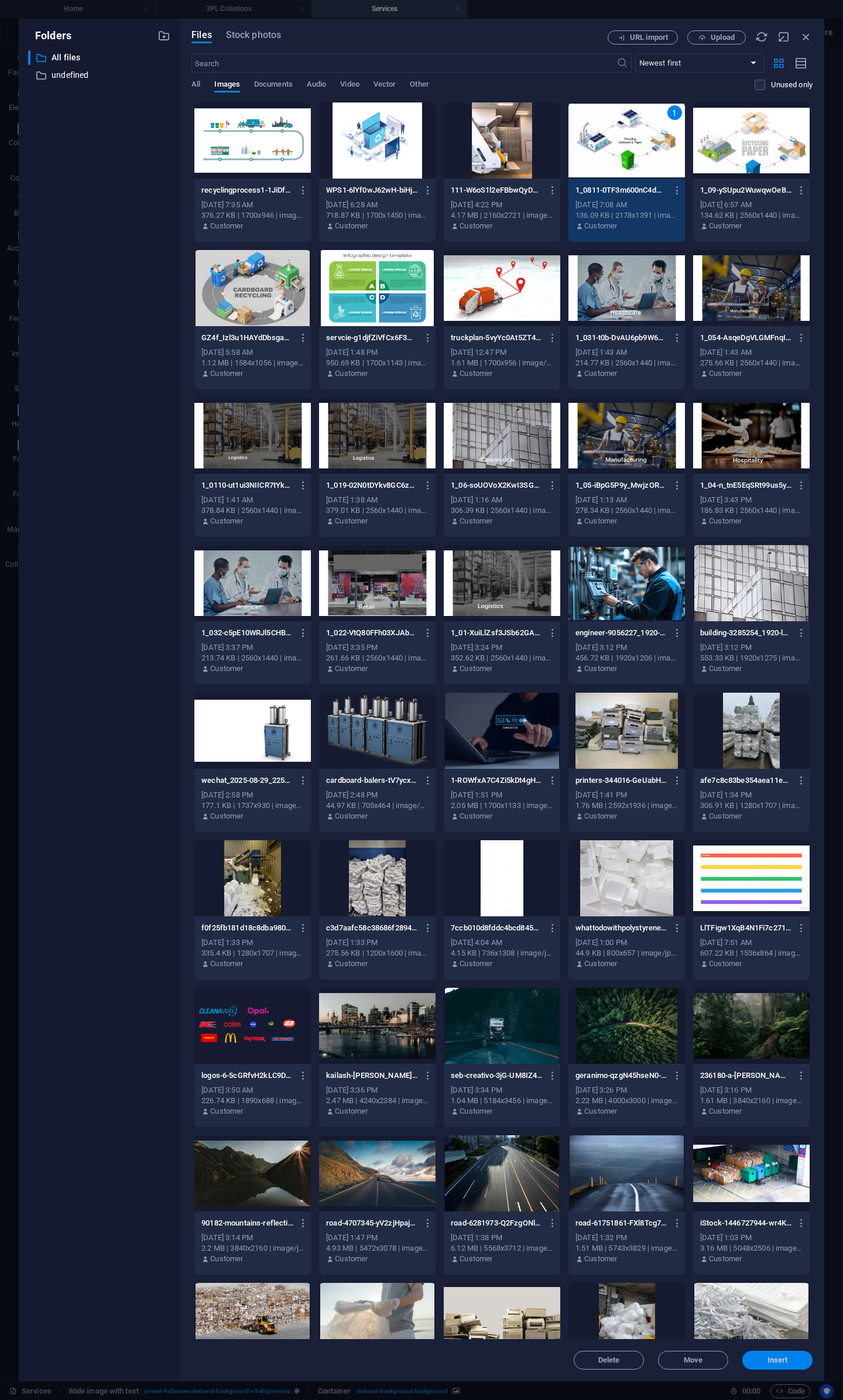
click at [783, 1360] on span "Insert" at bounding box center [778, 1360] width 20 height 7
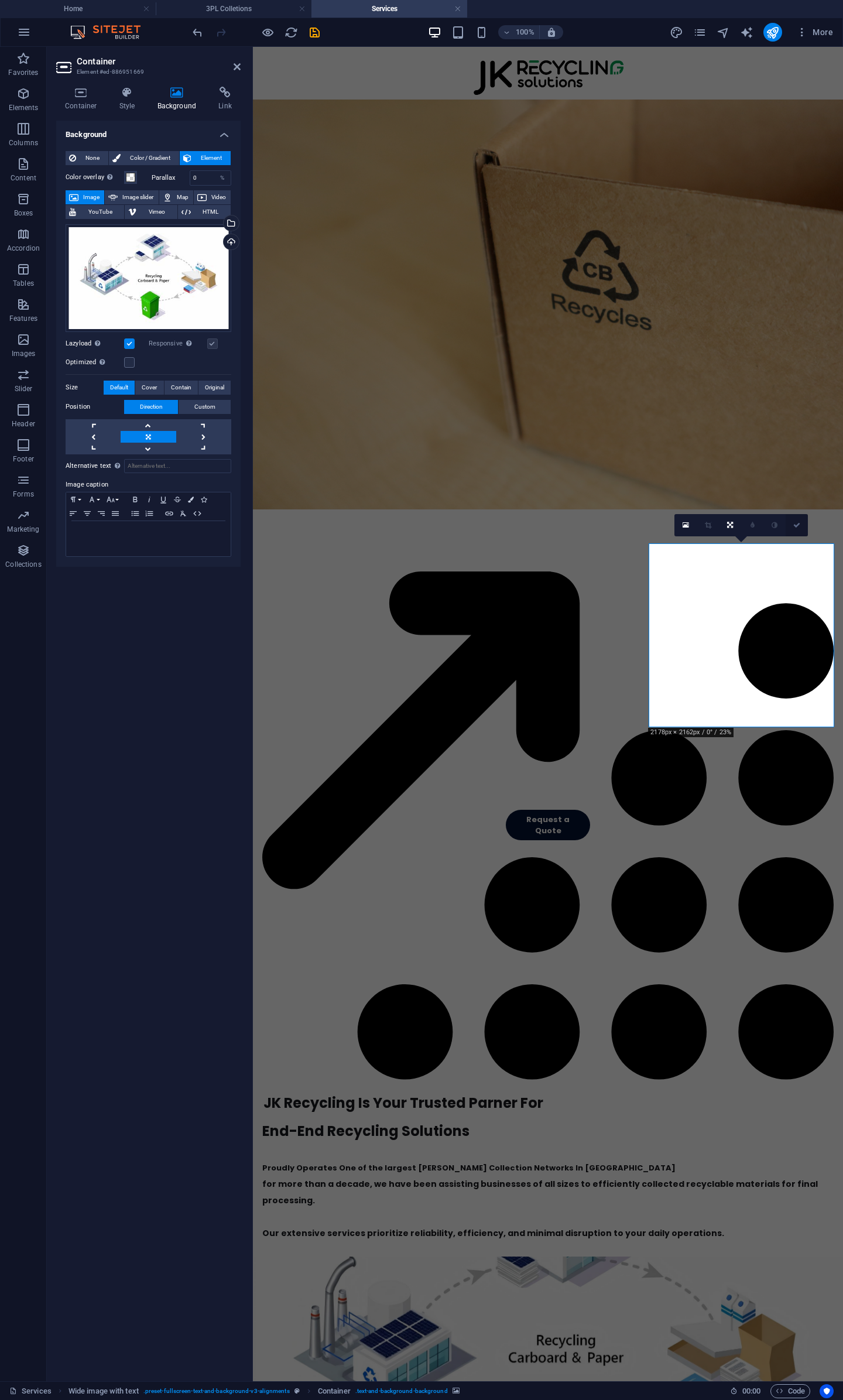
click at [792, 525] on link at bounding box center [797, 525] width 22 height 22
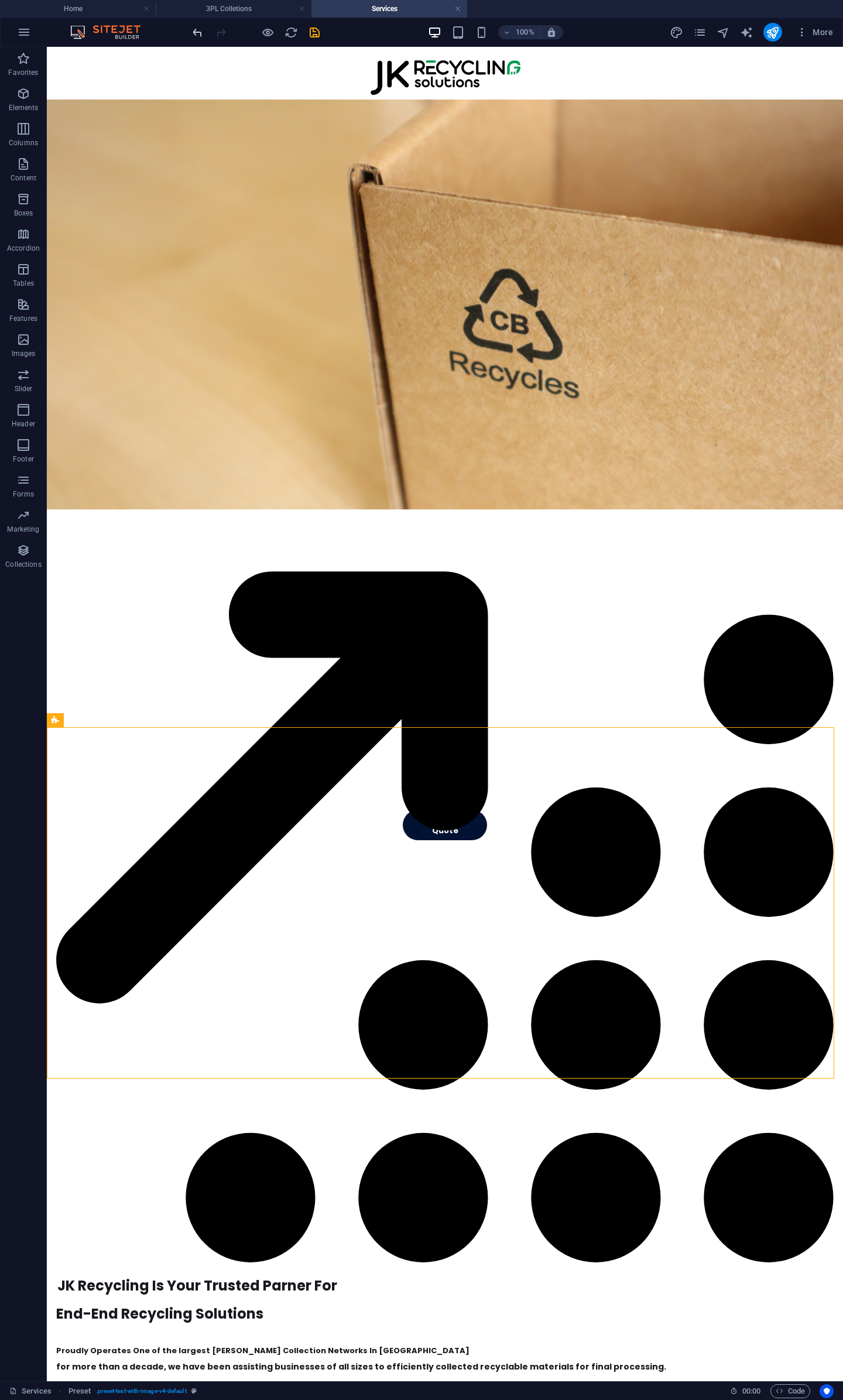
click at [198, 34] on icon "undo" at bounding box center [197, 33] width 14 height 14
click at [312, 35] on icon "save" at bounding box center [314, 33] width 14 height 14
click at [253, 8] on h4 "3PL Colletions" at bounding box center [233, 9] width 155 height 13
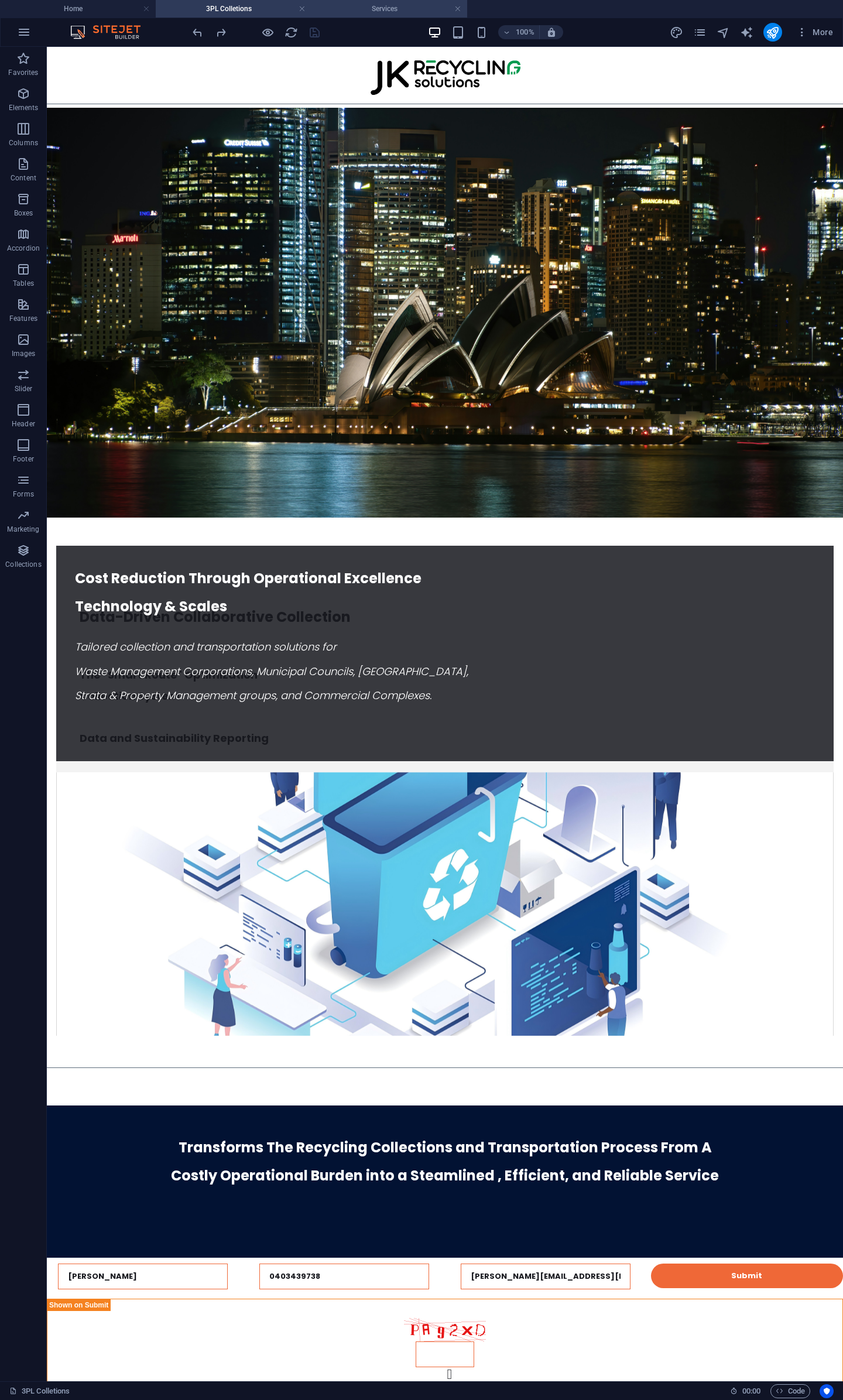
click at [385, 5] on h4 "Services" at bounding box center [389, 9] width 155 height 13
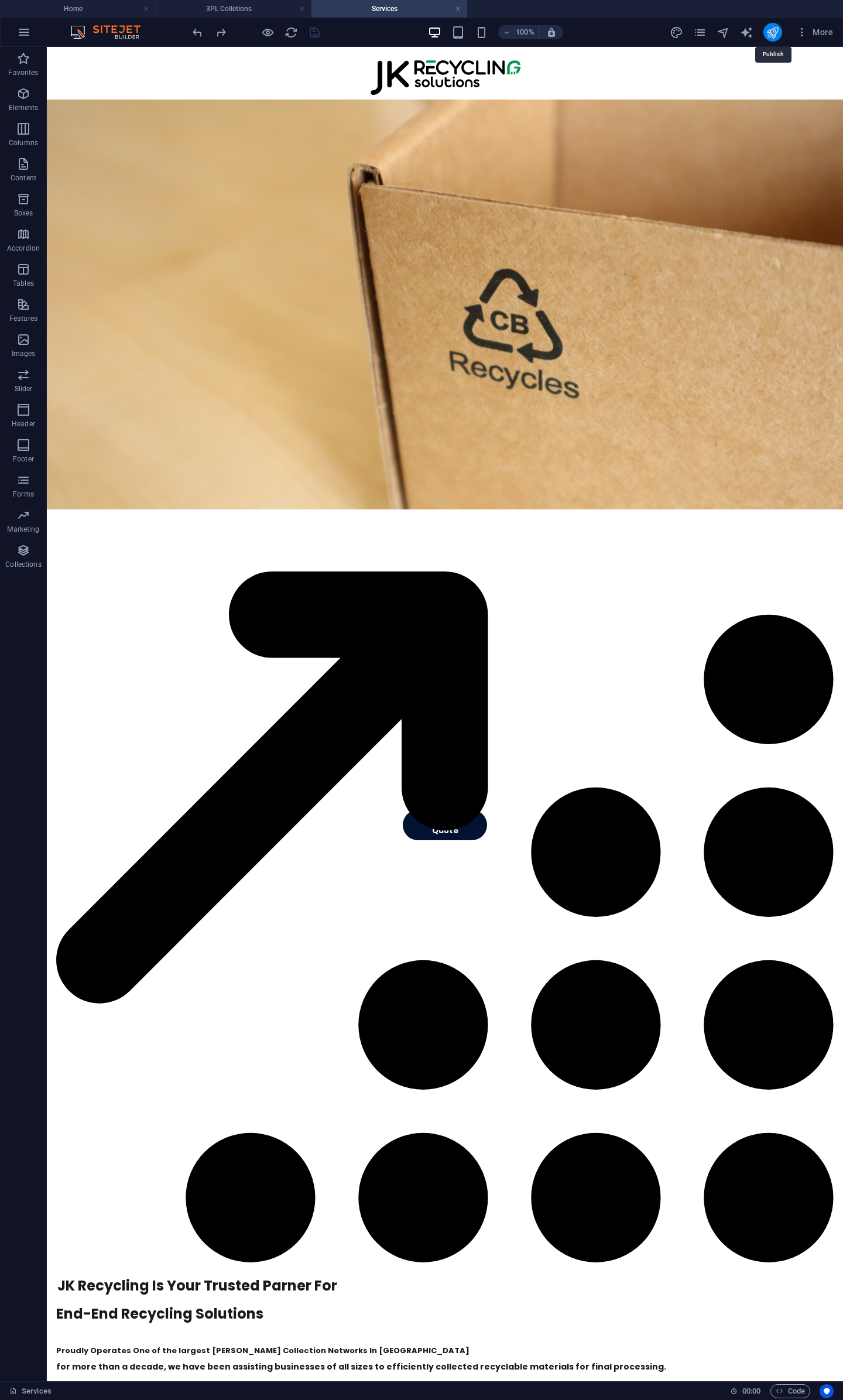
click at [774, 33] on icon "publish" at bounding box center [772, 33] width 14 height 14
